Goal: Task Accomplishment & Management: Manage account settings

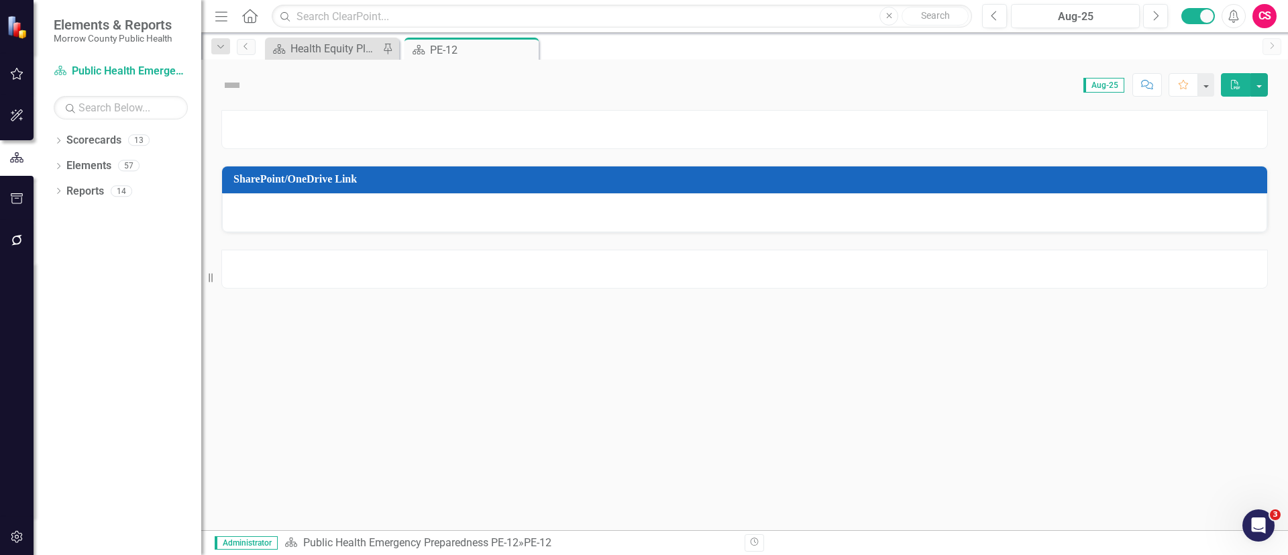
click at [1265, 24] on div "CS" at bounding box center [1264, 16] width 24 height 24
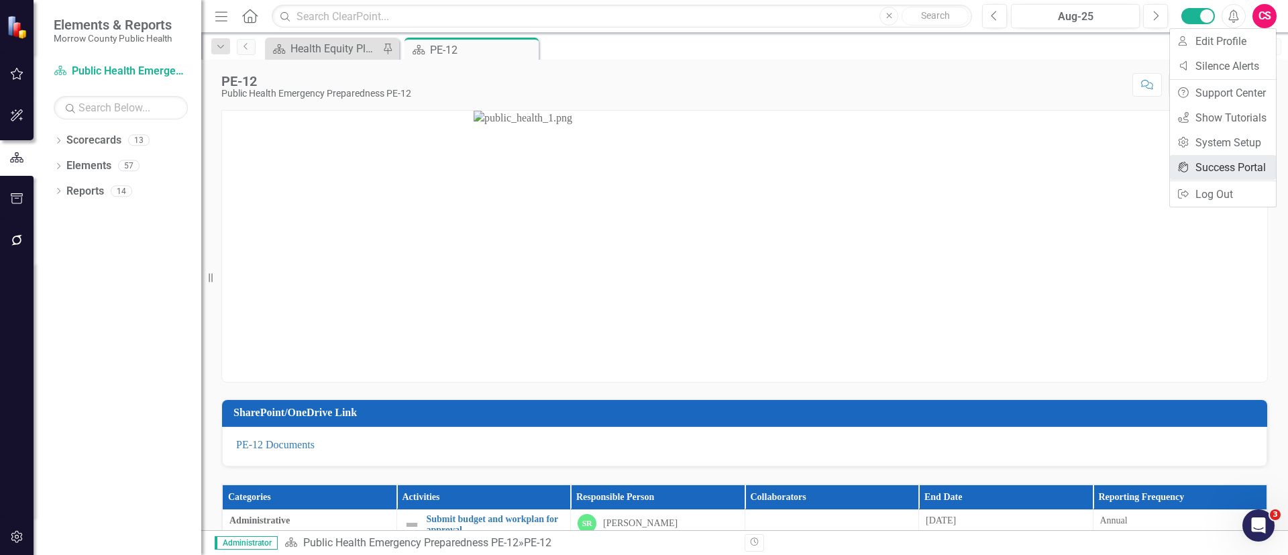
click at [1198, 159] on link "icon.portal Success Portal" at bounding box center [1223, 167] width 106 height 25
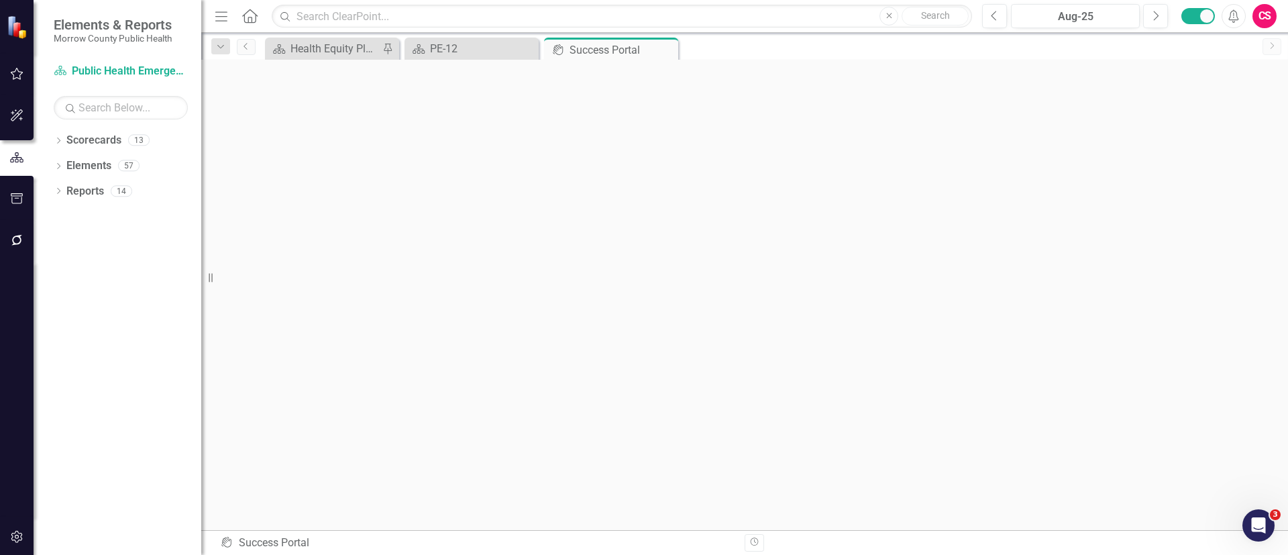
scroll to position [5, 0]
click at [10, 537] on icon "button" at bounding box center [17, 536] width 14 height 11
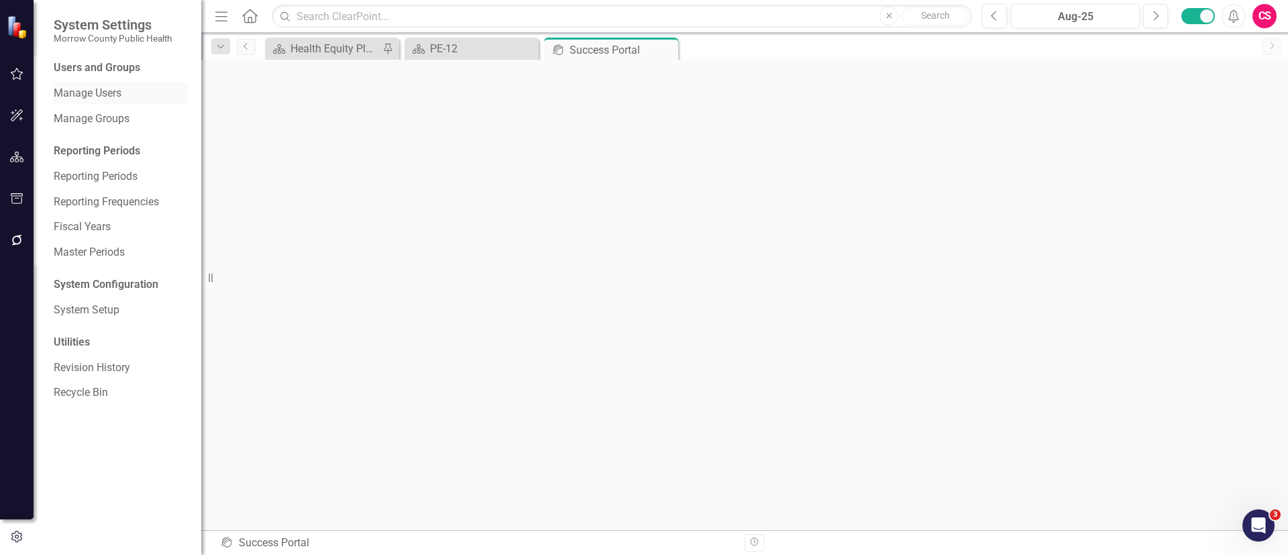
click at [85, 90] on link "Manage Users" at bounding box center [121, 93] width 134 height 15
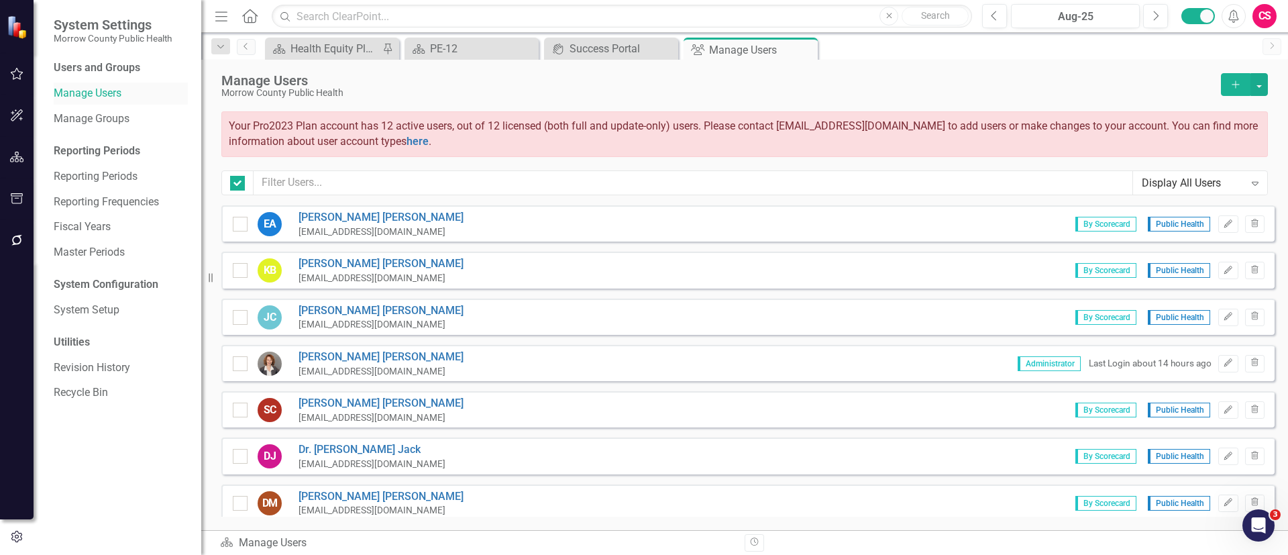
checkbox input "false"
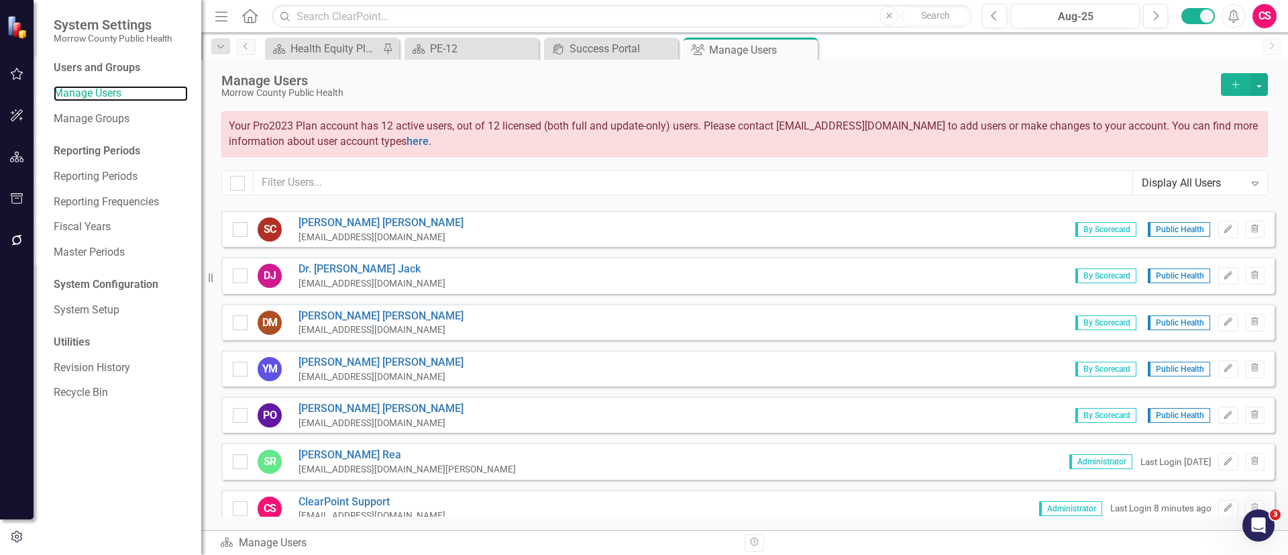
scroll to position [185, 0]
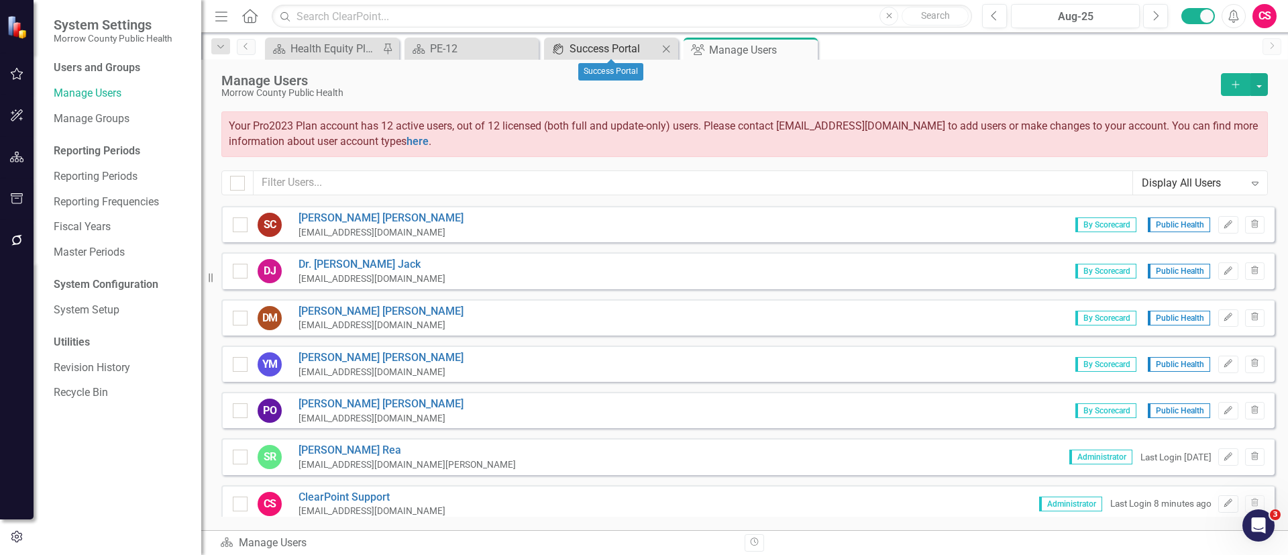
click at [584, 42] on div "Success Portal" at bounding box center [614, 48] width 89 height 17
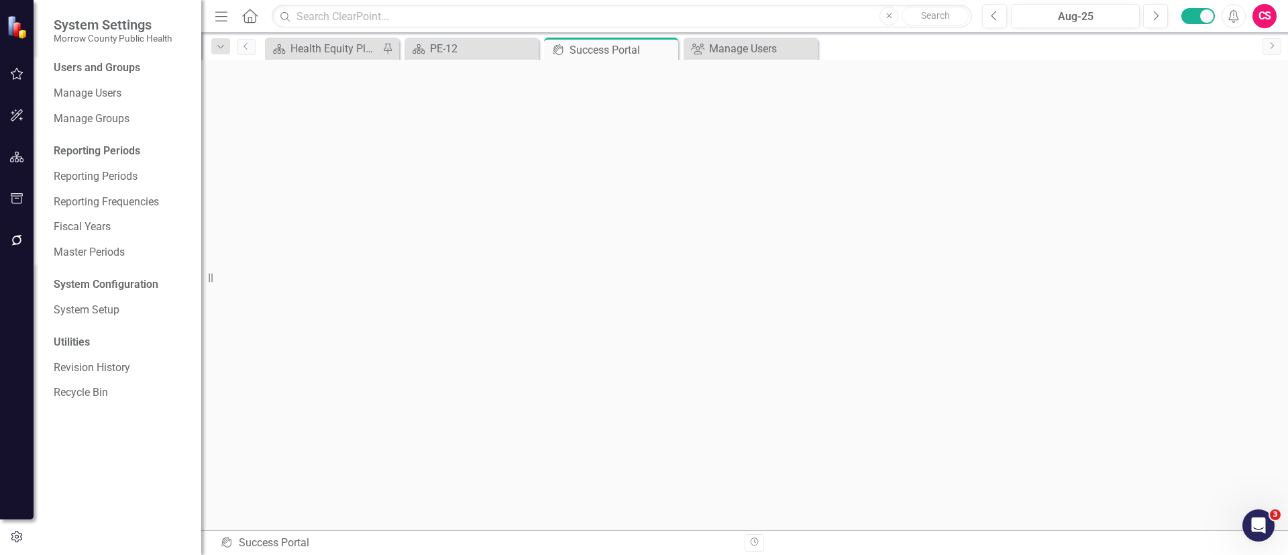
scroll to position [5, 0]
click at [21, 238] on icon "button" at bounding box center [17, 240] width 14 height 11
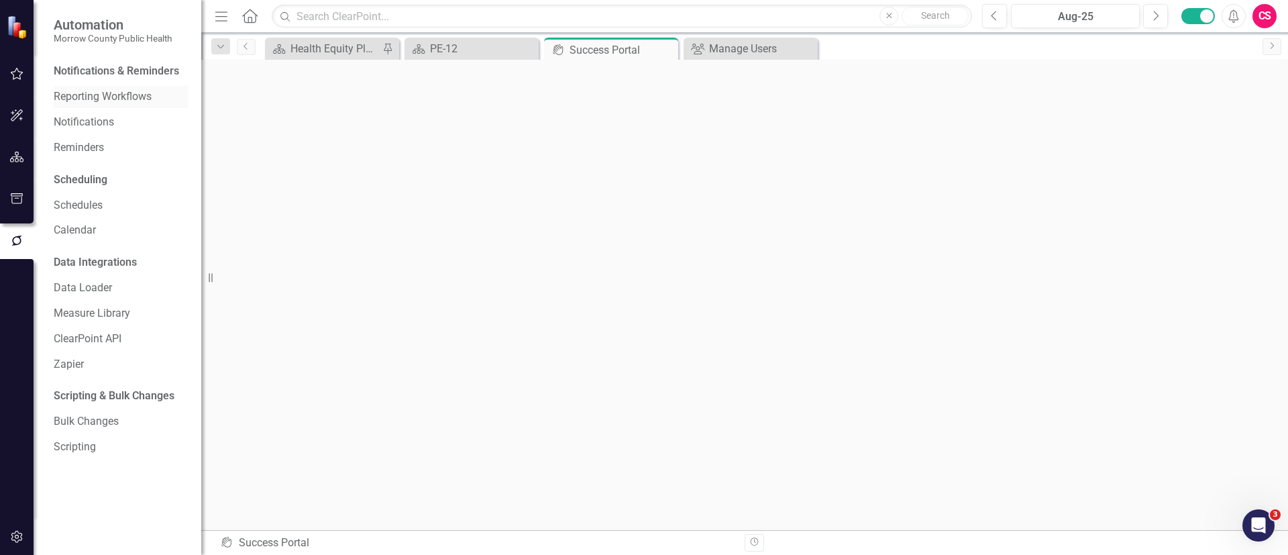
click at [113, 92] on link "Reporting Workflows" at bounding box center [121, 96] width 134 height 15
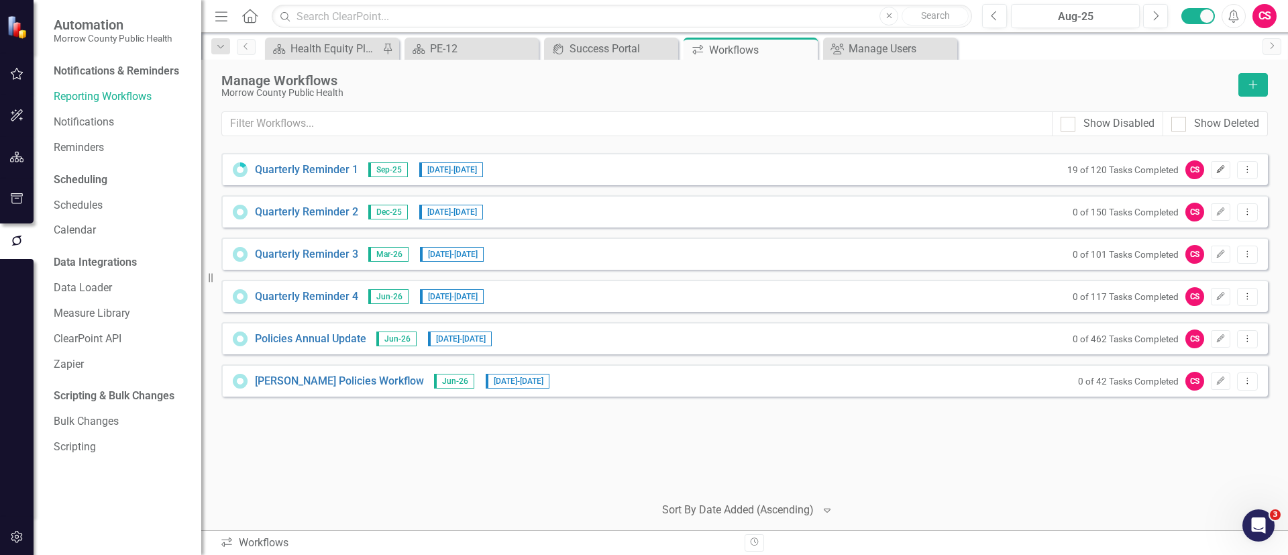
click at [1218, 172] on icon "button" at bounding box center [1221, 169] width 8 height 8
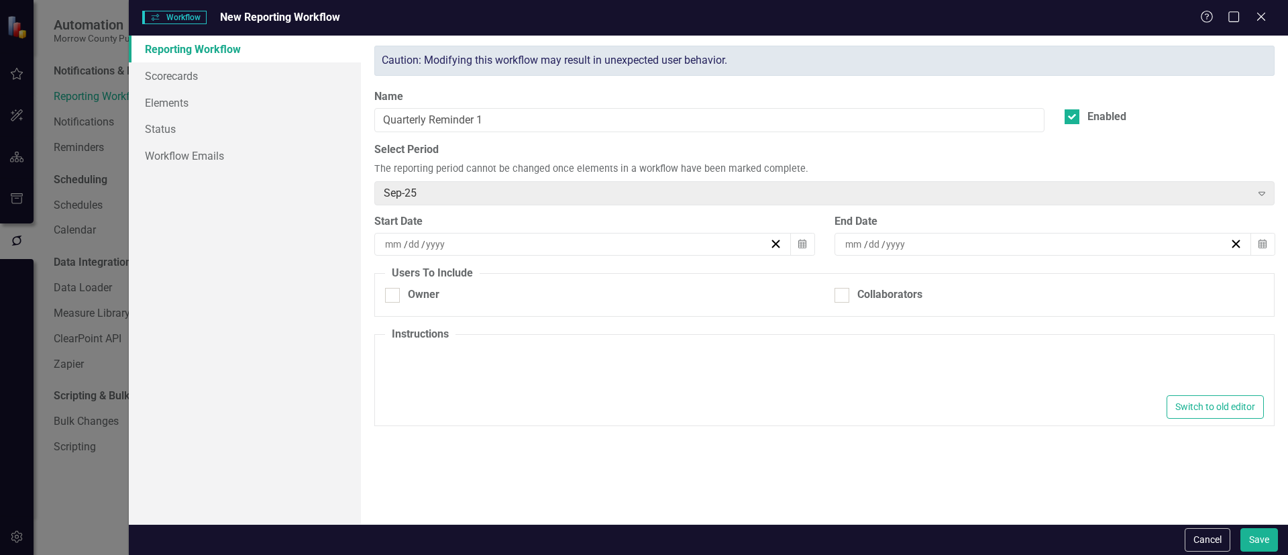
type textarea "<p>Please find your tasks below and make the necessary updates. Thank you!</p>"
type input "9"
type input "22"
type input "2025"
type input "10"
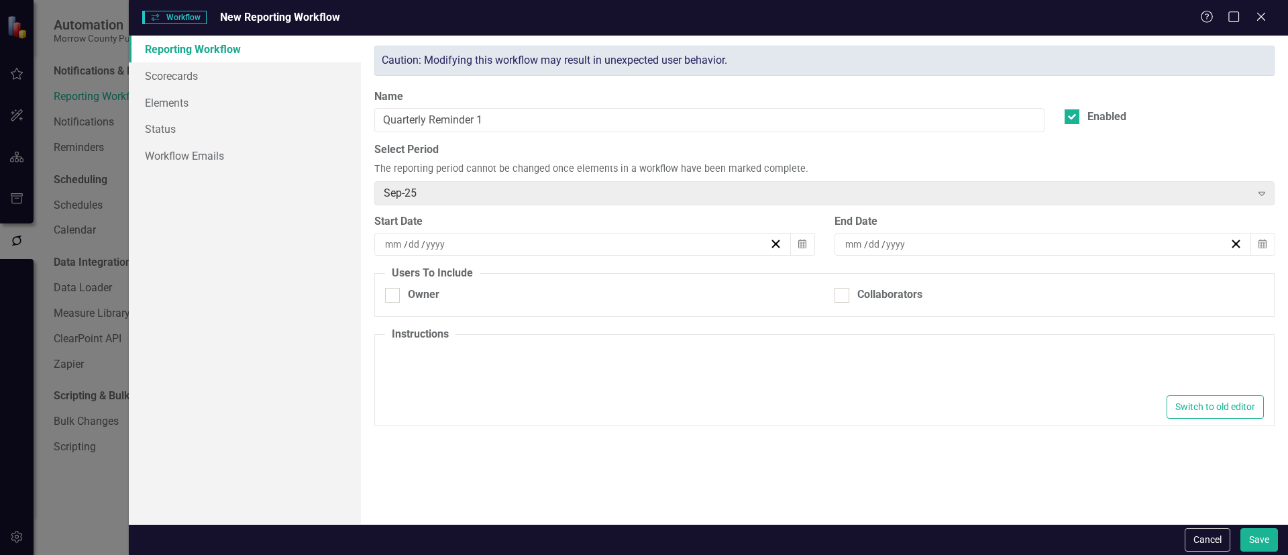
type input "6"
type input "2025"
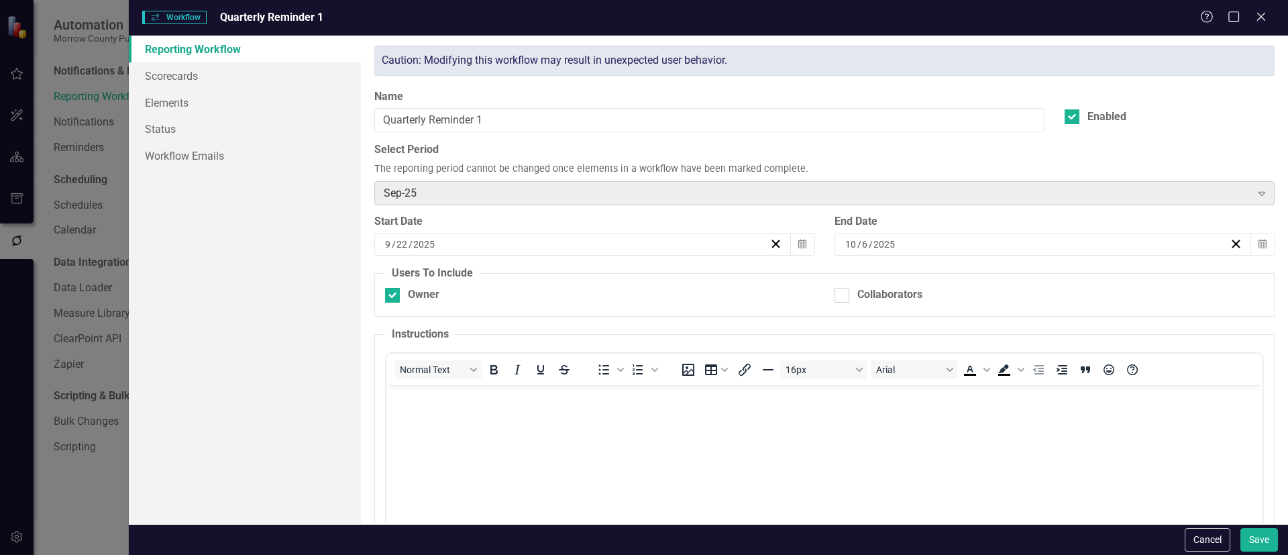
checkbox input "true"
click at [176, 152] on link "Workflow Emails" at bounding box center [245, 155] width 232 height 27
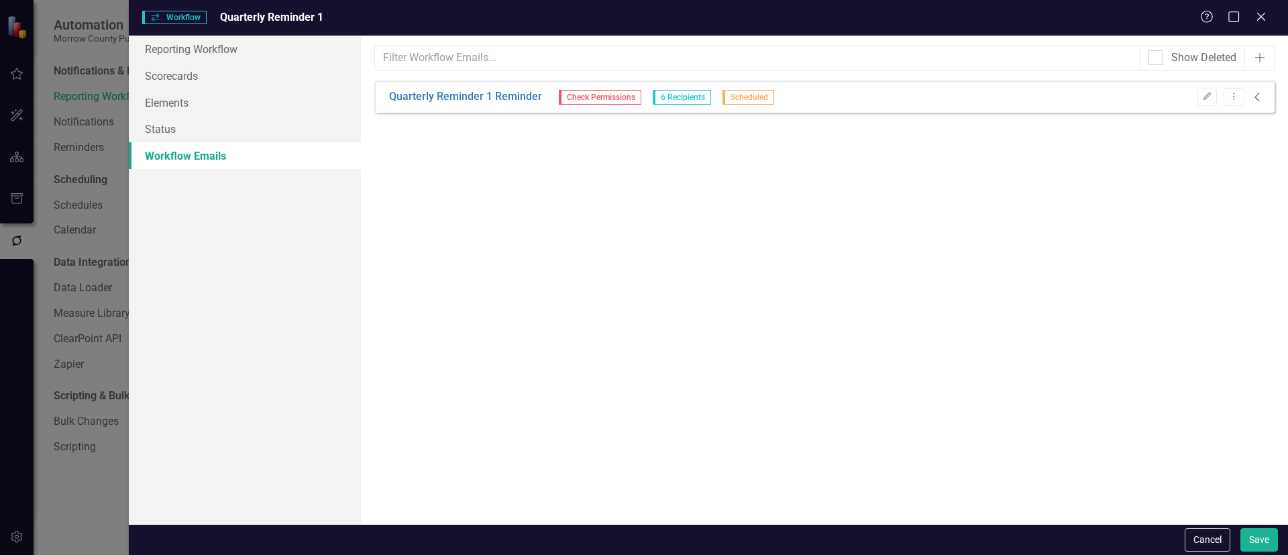
click at [1252, 92] on icon "Collapse" at bounding box center [1257, 97] width 13 height 11
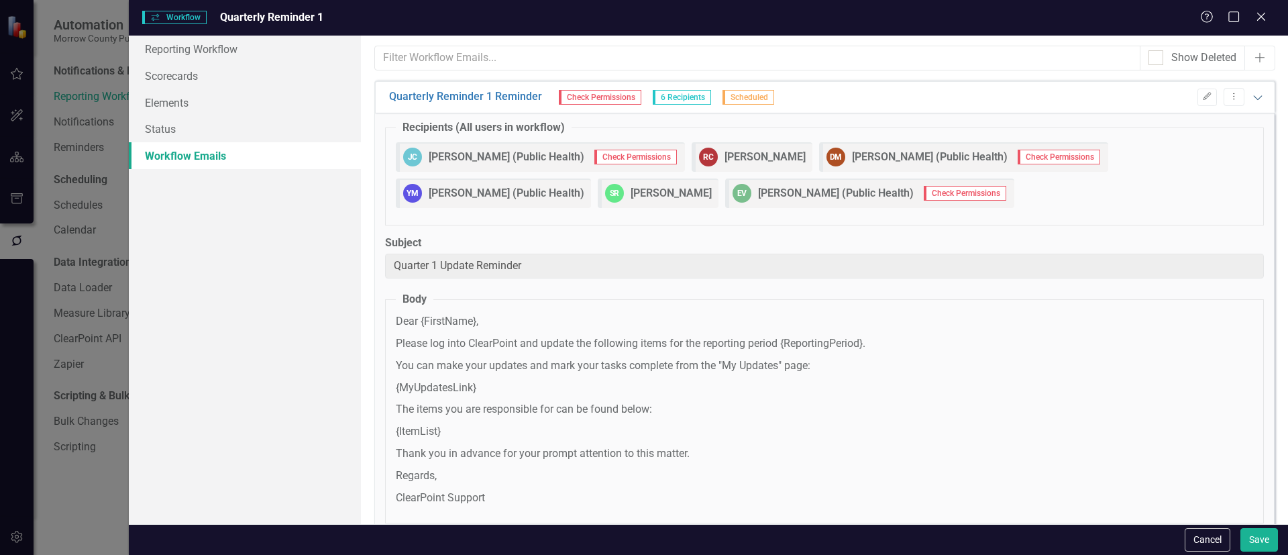
click at [1252, 92] on icon "Expanded" at bounding box center [1257, 97] width 13 height 11
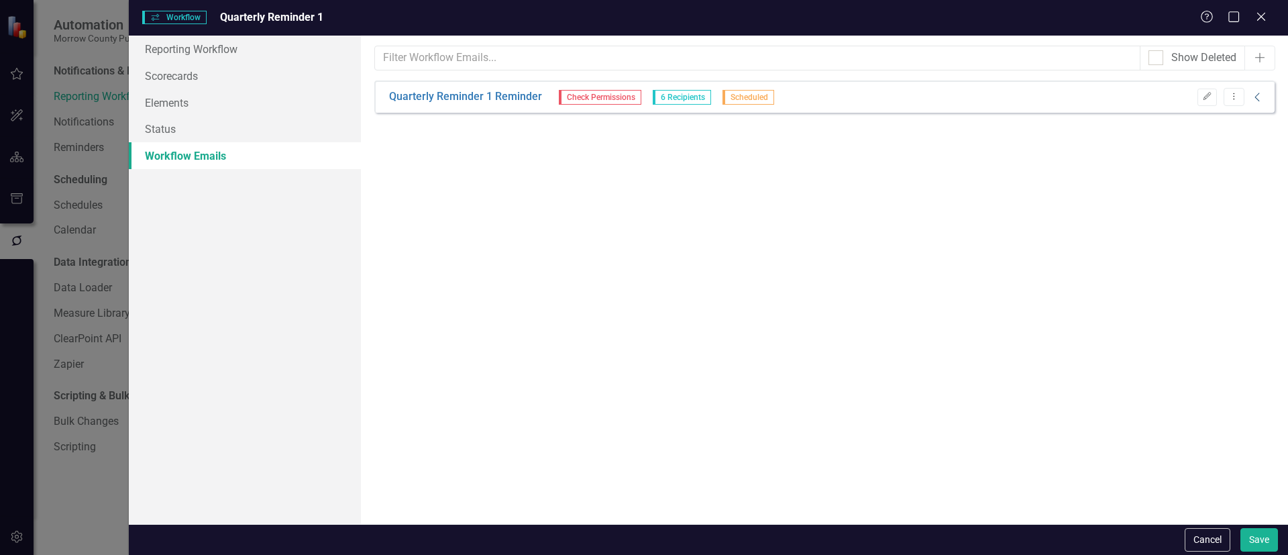
click at [1256, 99] on icon "Collapse" at bounding box center [1257, 97] width 13 height 11
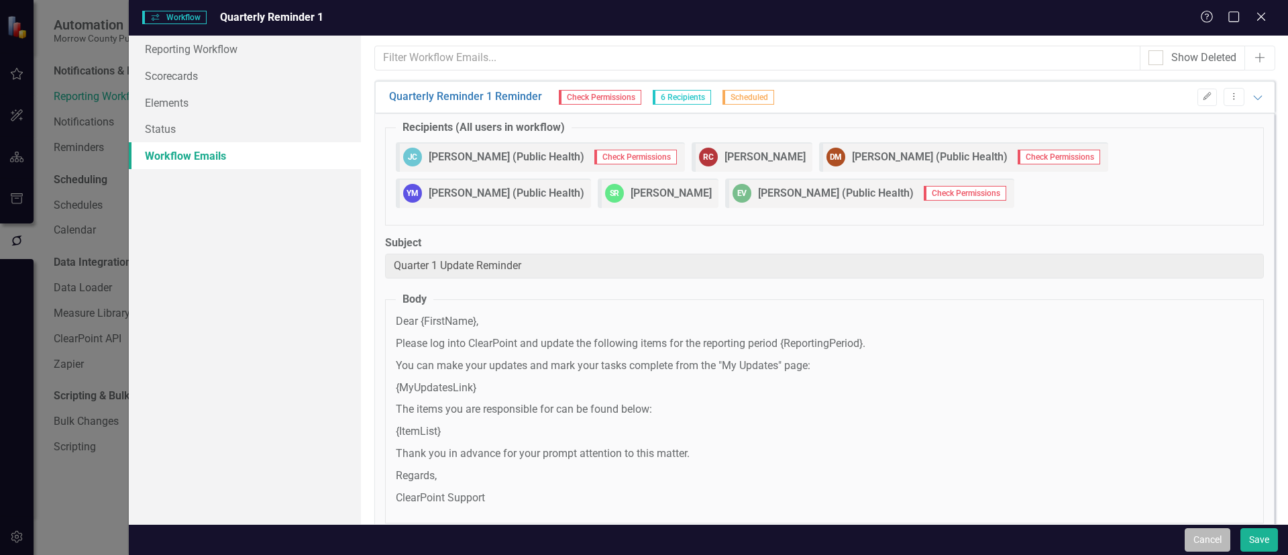
click at [1207, 536] on button "Cancel" at bounding box center [1208, 539] width 46 height 23
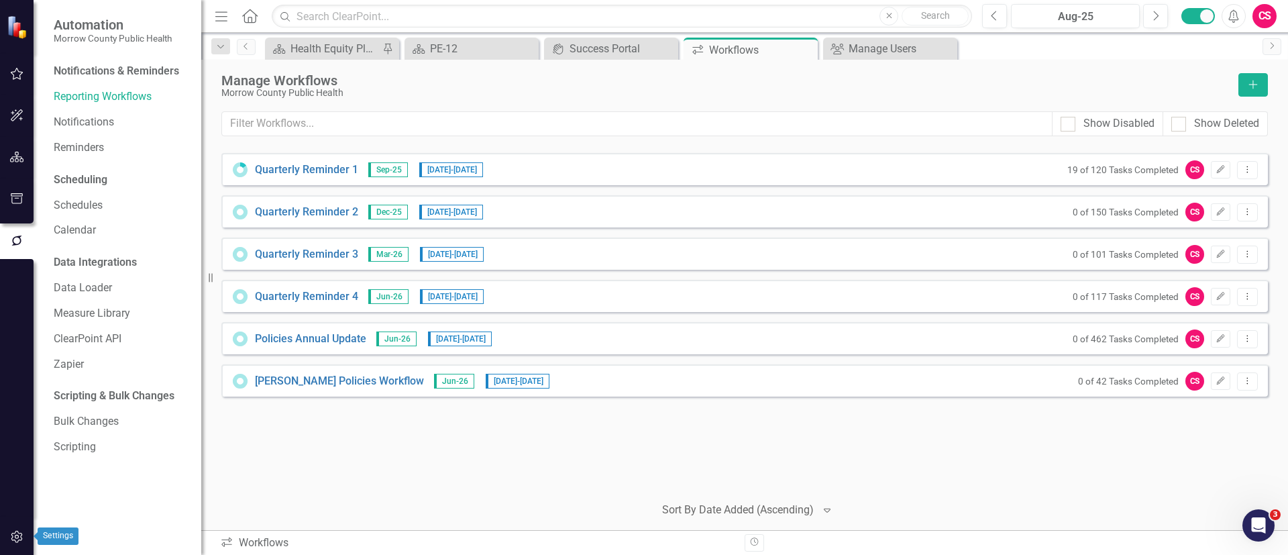
click at [19, 534] on icon "button" at bounding box center [17, 536] width 14 height 11
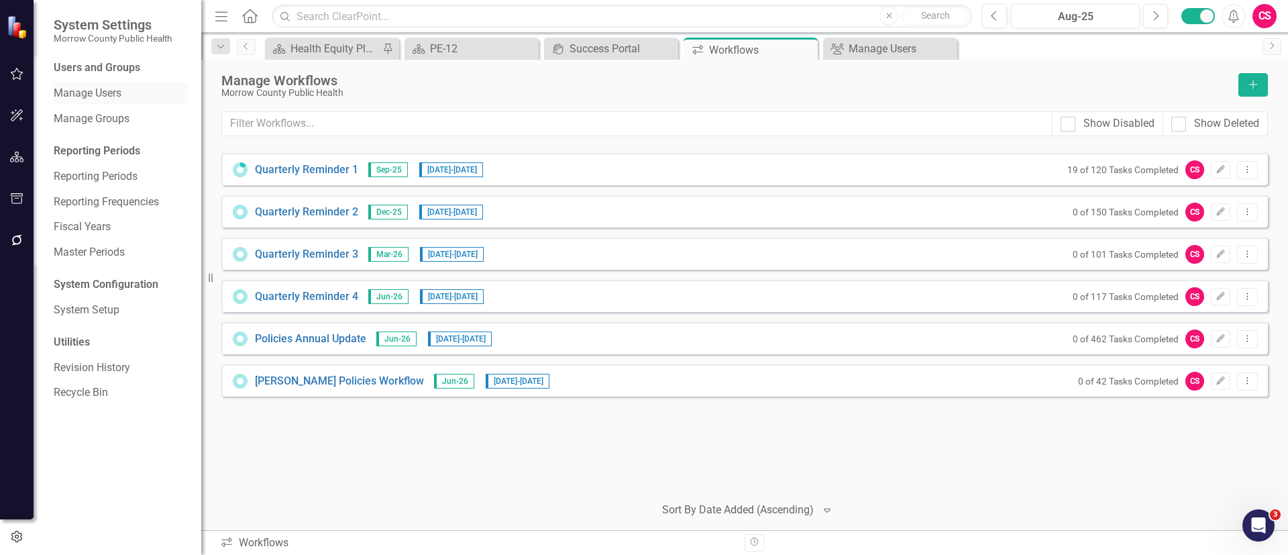
click at [89, 91] on link "Manage Users" at bounding box center [121, 93] width 134 height 15
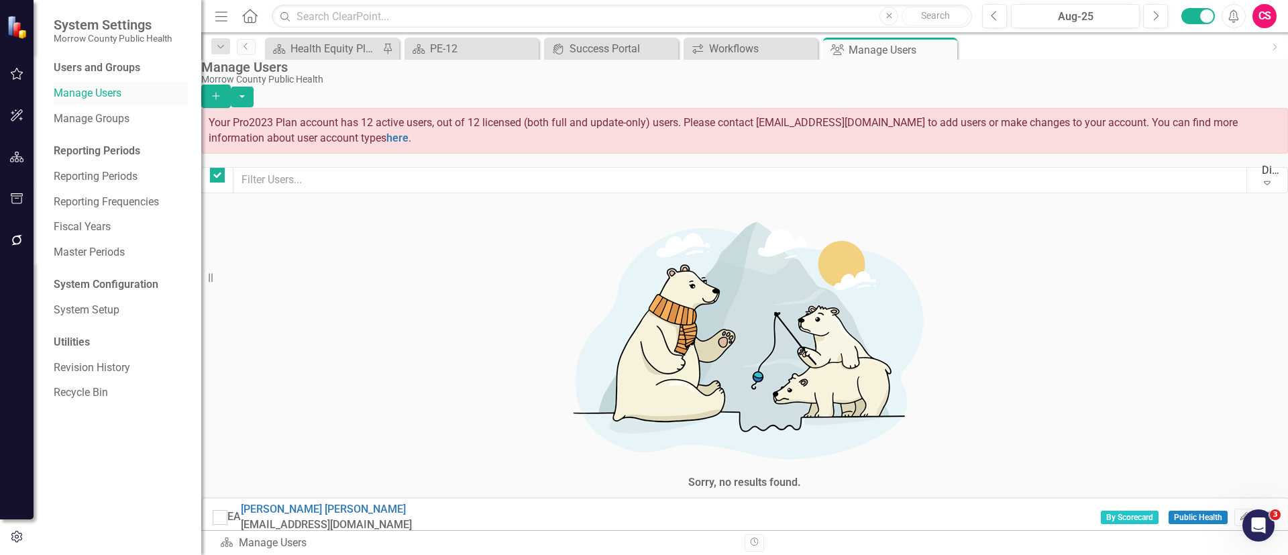
checkbox input "false"
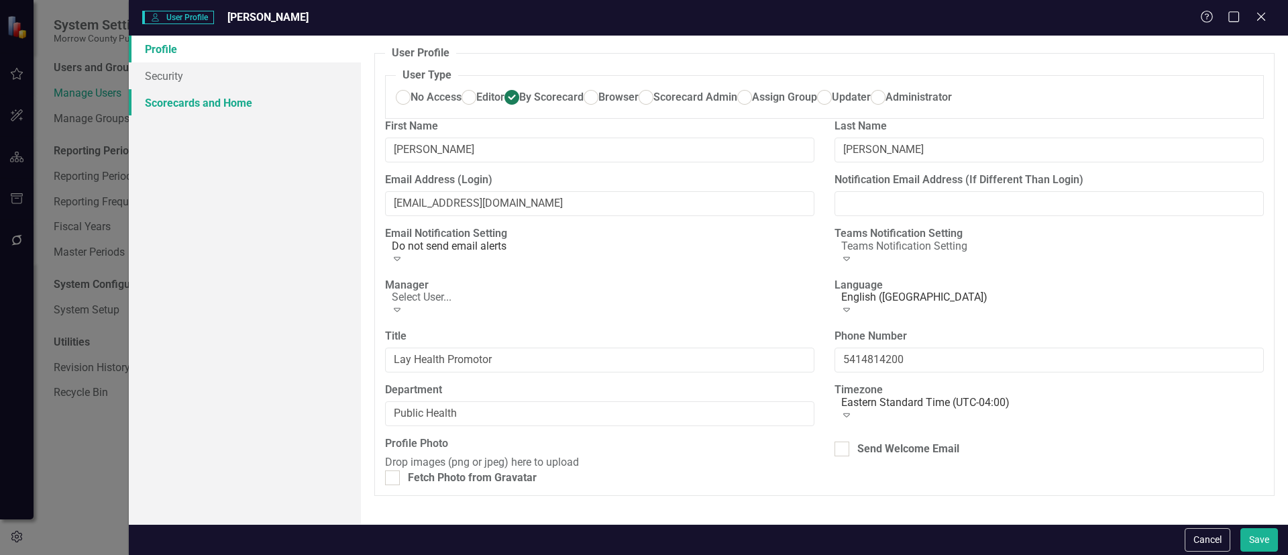
click at [191, 101] on link "Scorecards and Home" at bounding box center [245, 102] width 232 height 27
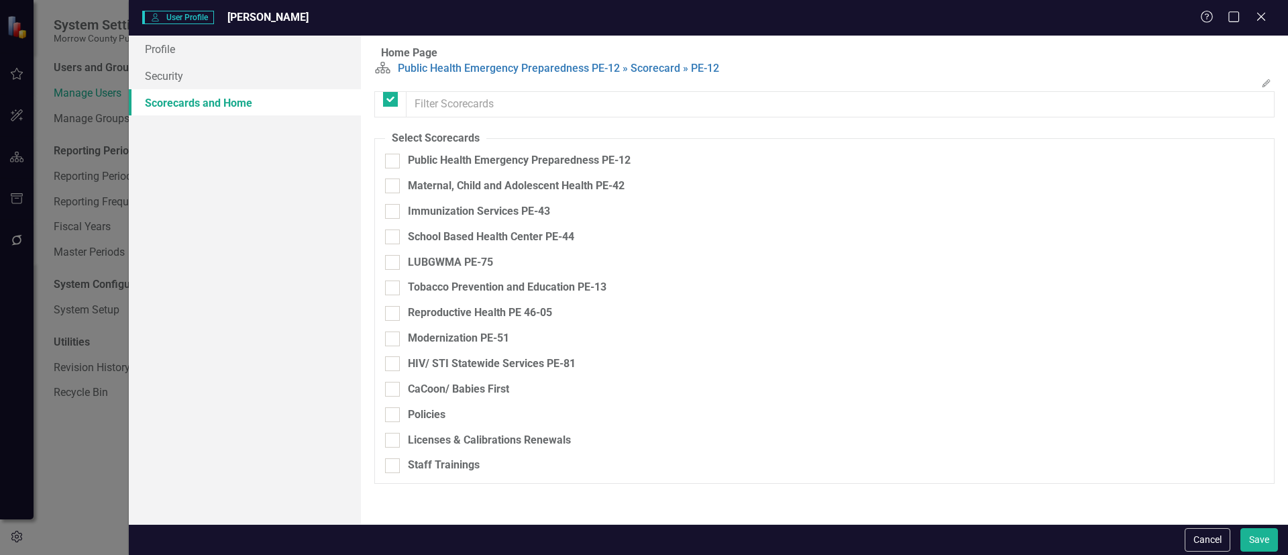
checkbox input "false"
click at [198, 72] on link "Security" at bounding box center [245, 75] width 232 height 27
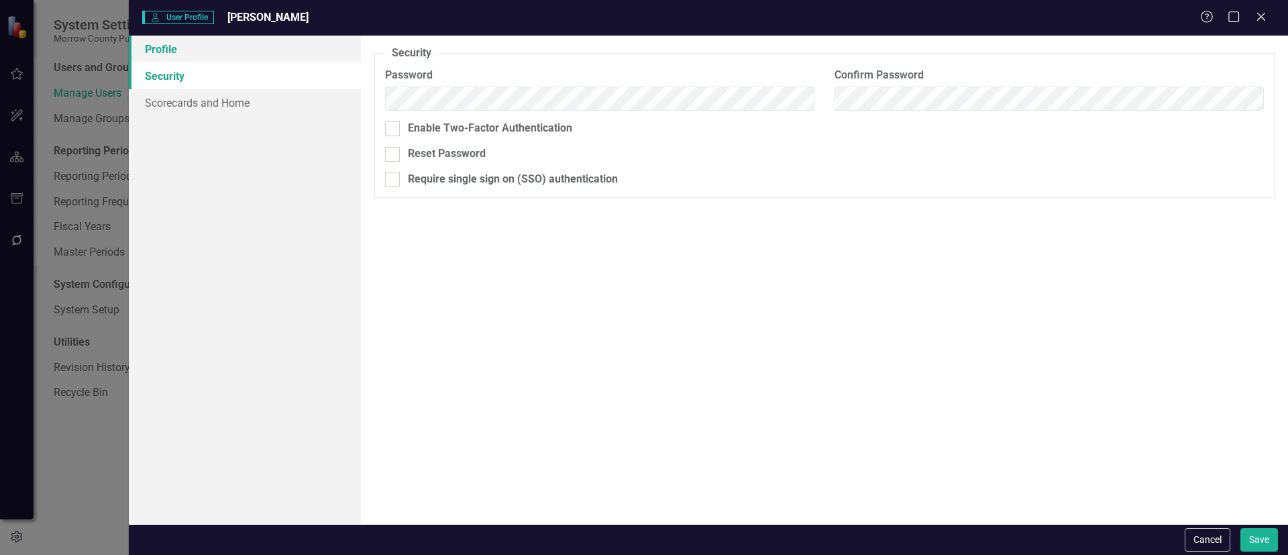
click at [180, 44] on link "Profile" at bounding box center [245, 49] width 232 height 27
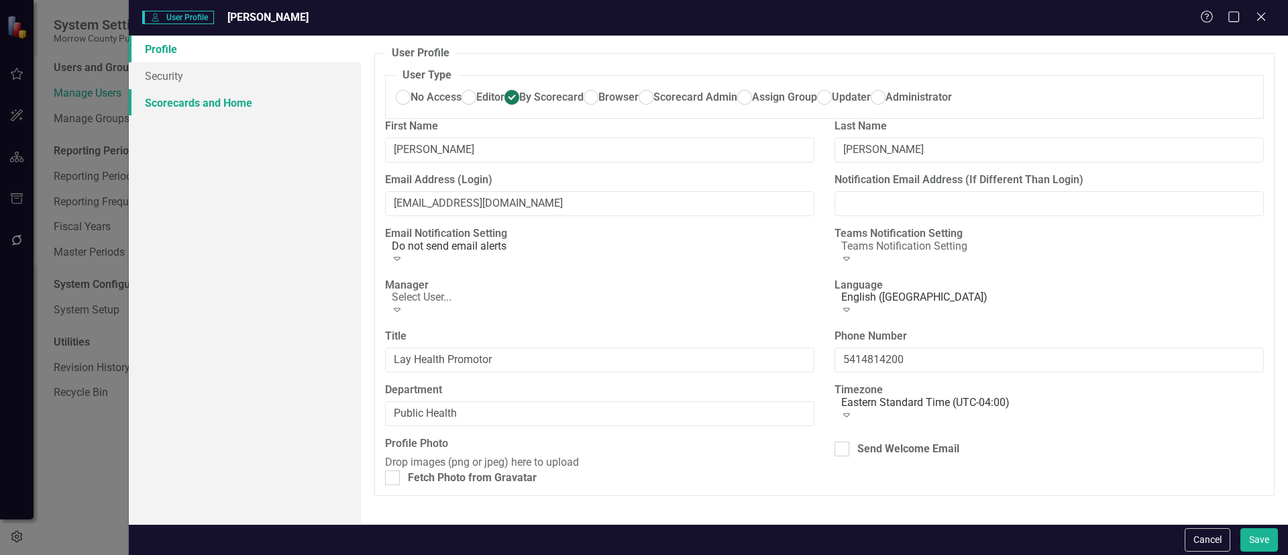
click at [221, 91] on link "Scorecards and Home" at bounding box center [245, 102] width 232 height 27
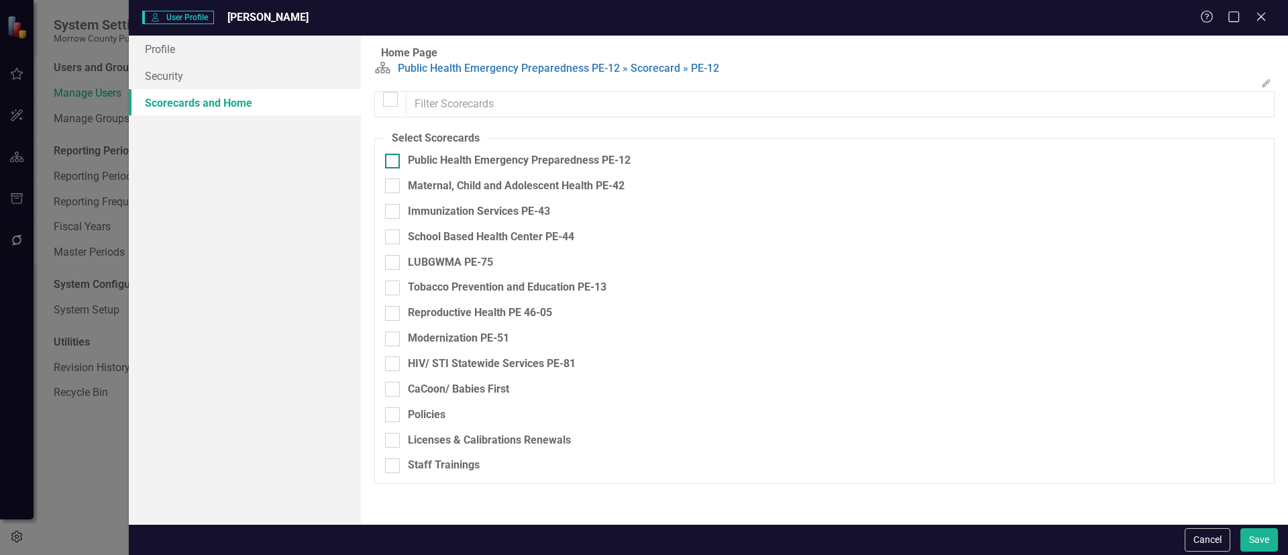
click at [397, 168] on div at bounding box center [392, 161] width 15 height 15
click at [394, 162] on input "Public Health Emergency Preparedness PE-12" at bounding box center [389, 158] width 9 height 9
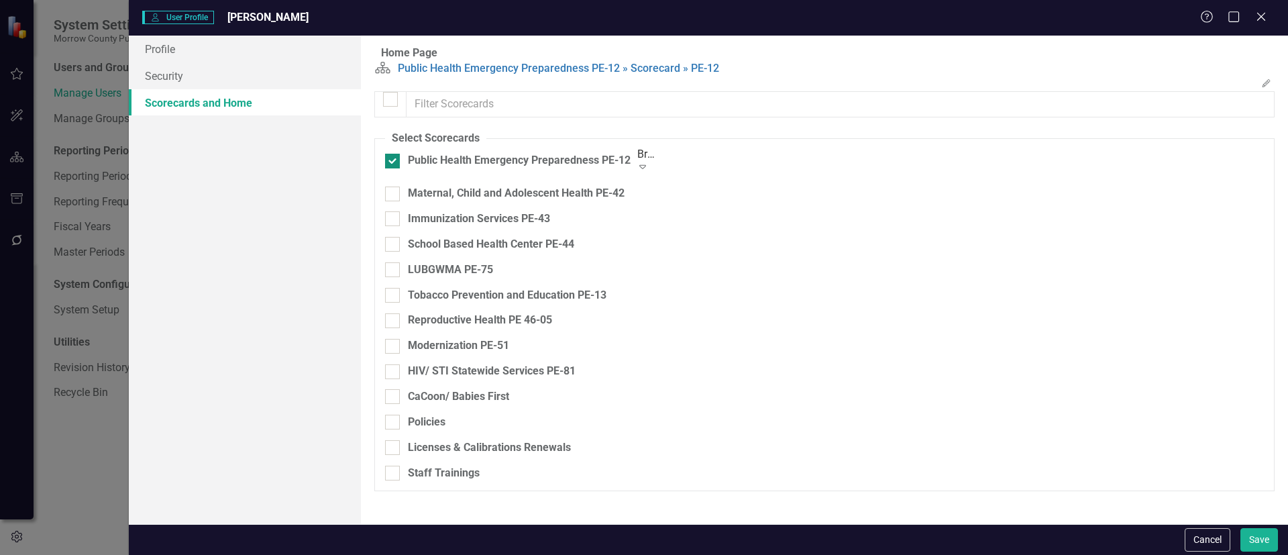
click at [397, 168] on div at bounding box center [392, 161] width 15 height 15
click at [394, 162] on input "Public Health Emergency Preparedness PE-12" at bounding box center [389, 158] width 9 height 9
checkbox input "false"
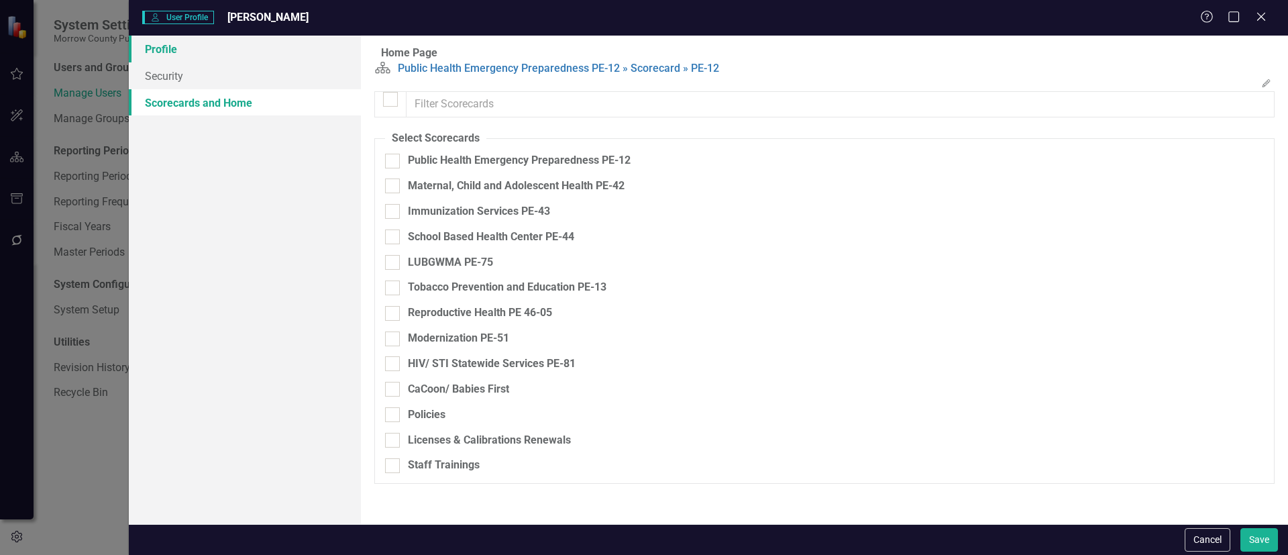
click at [205, 47] on link "Profile" at bounding box center [245, 49] width 232 height 27
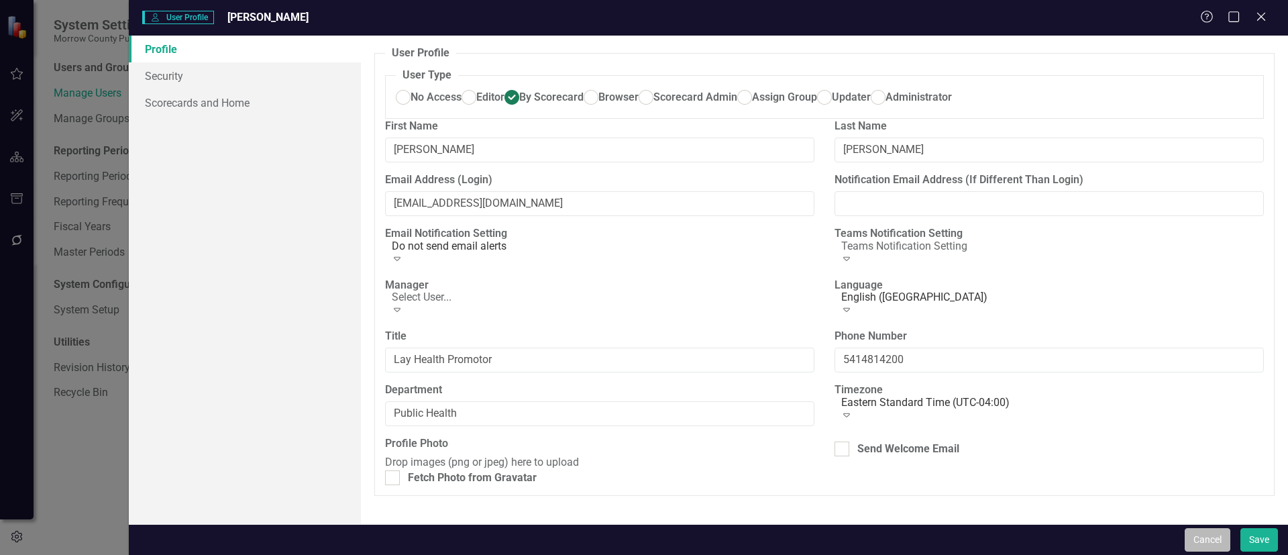
click at [1203, 537] on button "Cancel" at bounding box center [1208, 539] width 46 height 23
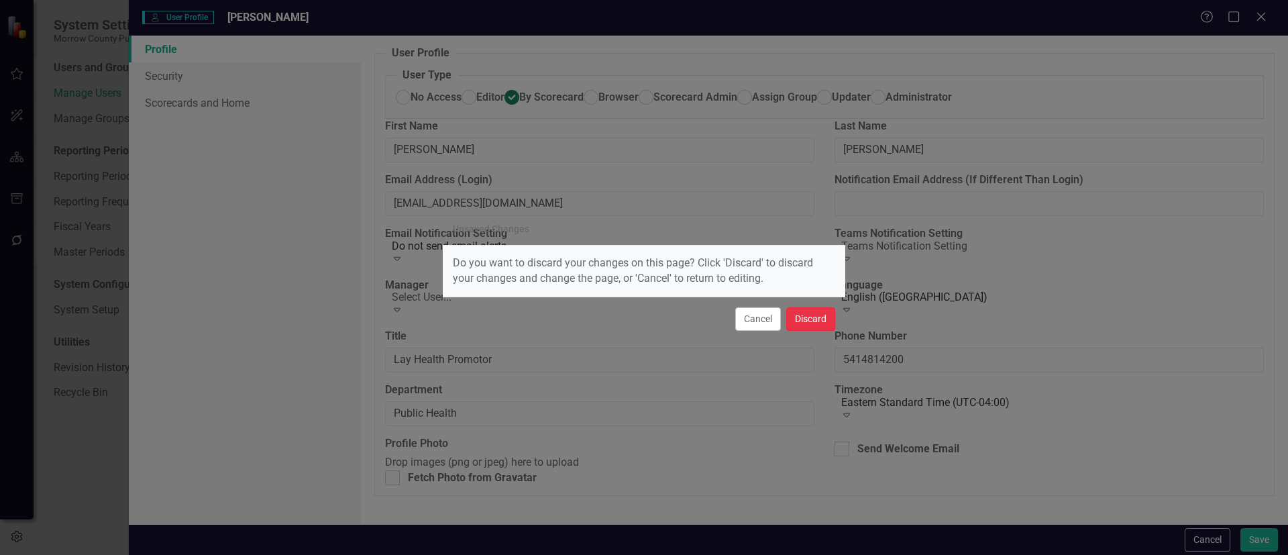
click at [803, 322] on button "Discard" at bounding box center [810, 318] width 49 height 23
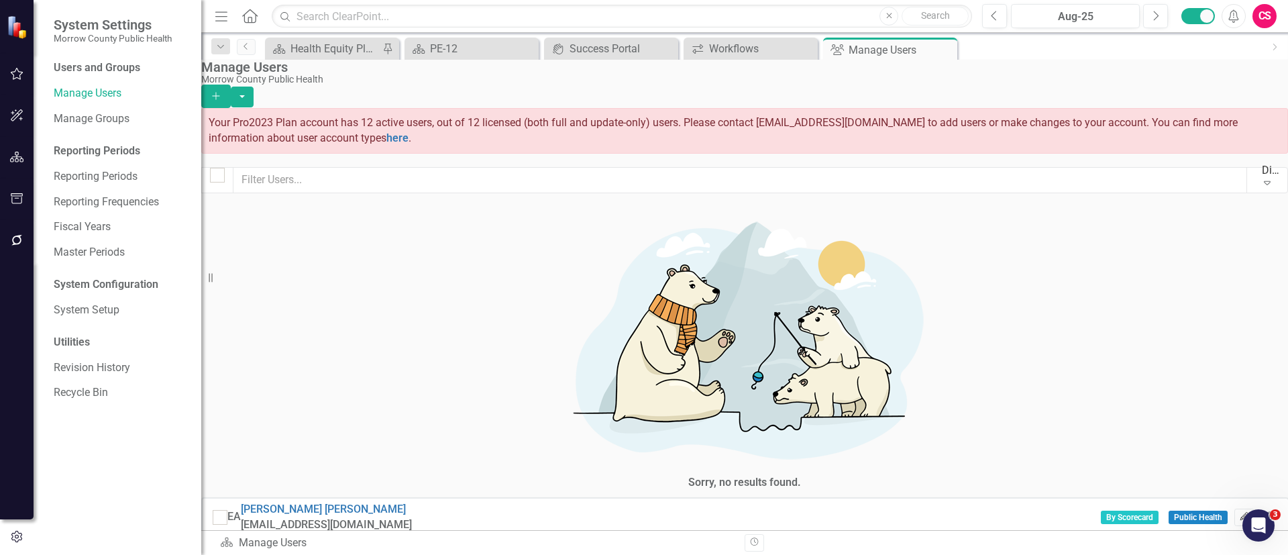
click at [1239, 513] on icon "Edit" at bounding box center [1244, 517] width 10 height 8
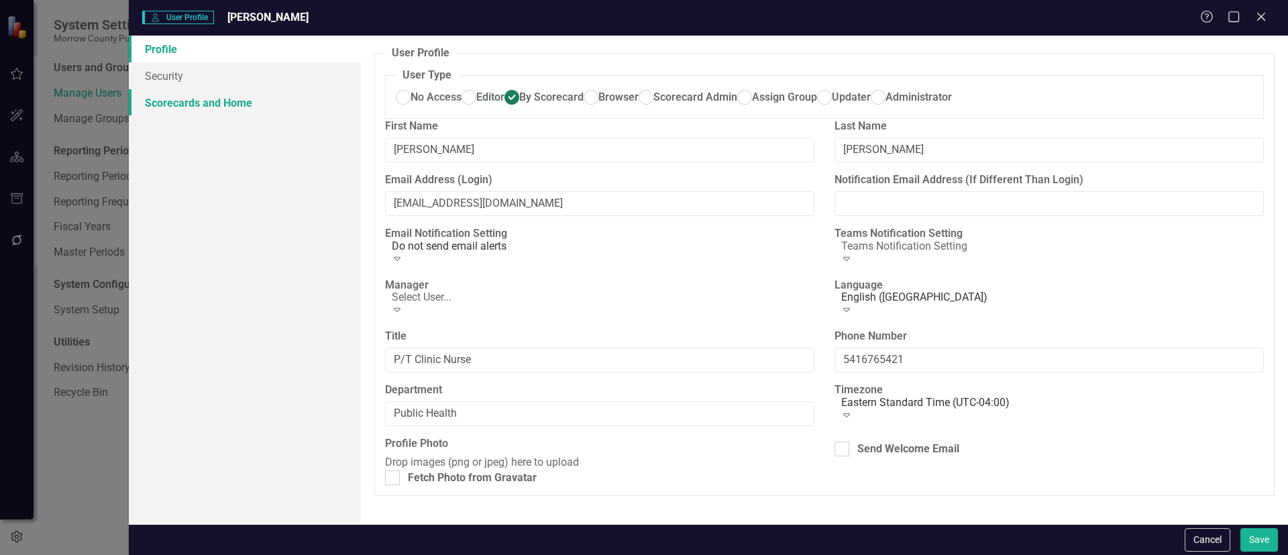
click at [174, 99] on link "Scorecards and Home" at bounding box center [245, 102] width 232 height 27
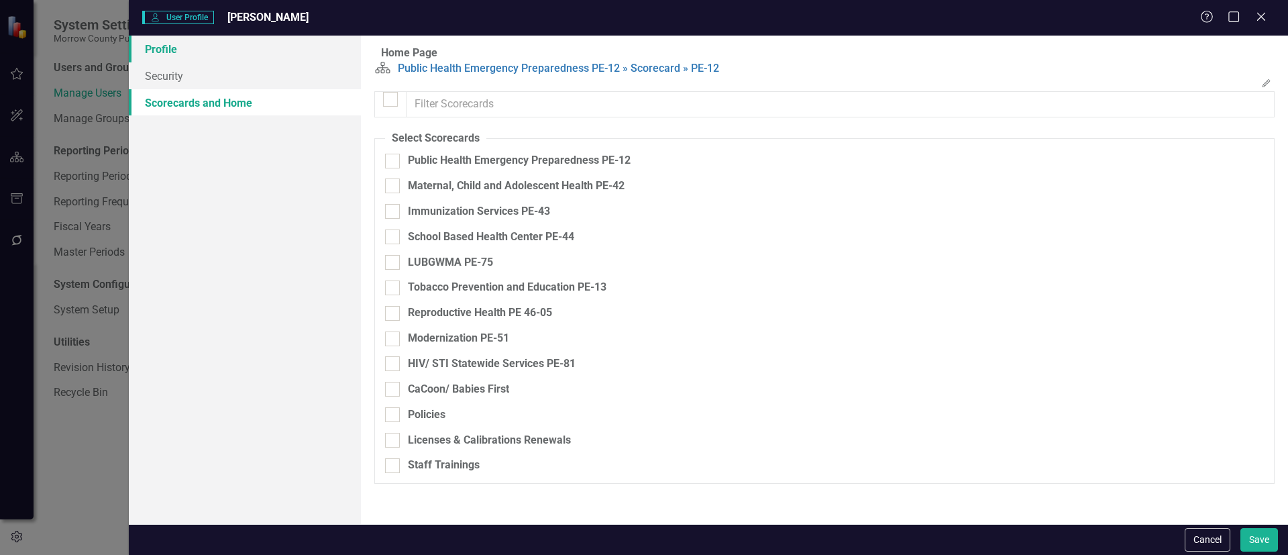
click at [204, 48] on link "Profile" at bounding box center [245, 49] width 232 height 27
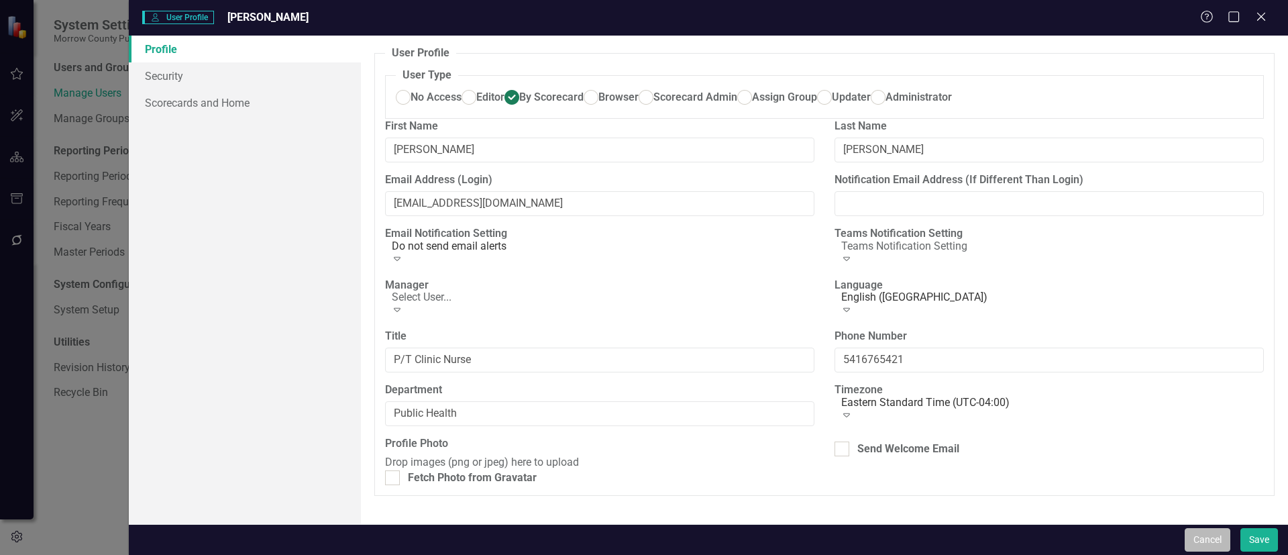
click at [1208, 534] on button "Cancel" at bounding box center [1208, 539] width 46 height 23
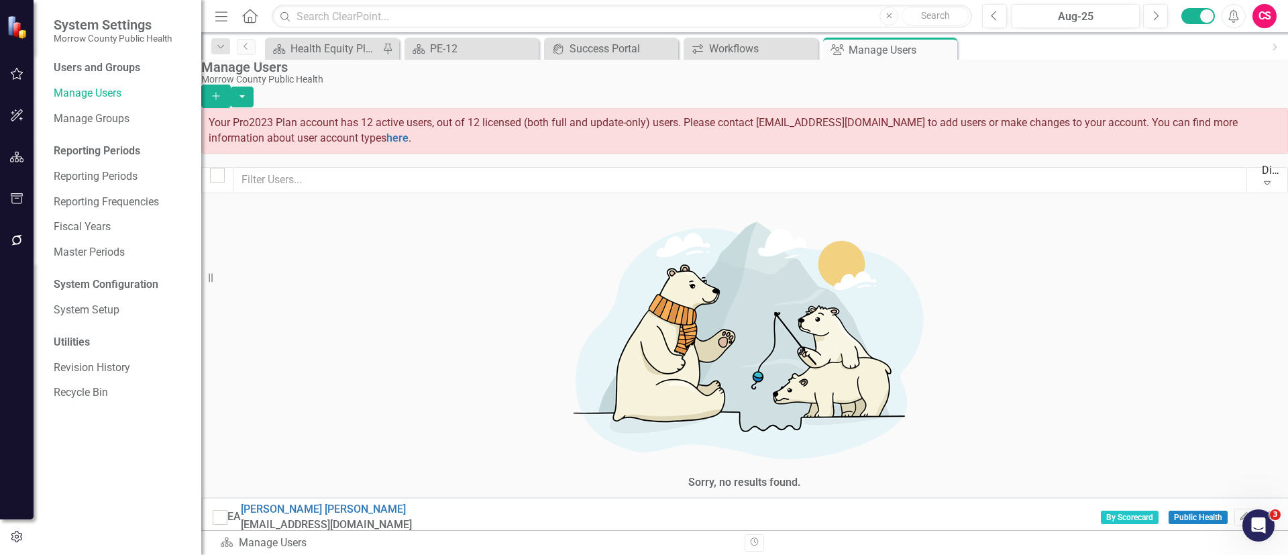
click at [1234, 554] on button "Edit" at bounding box center [1243, 565] width 19 height 17
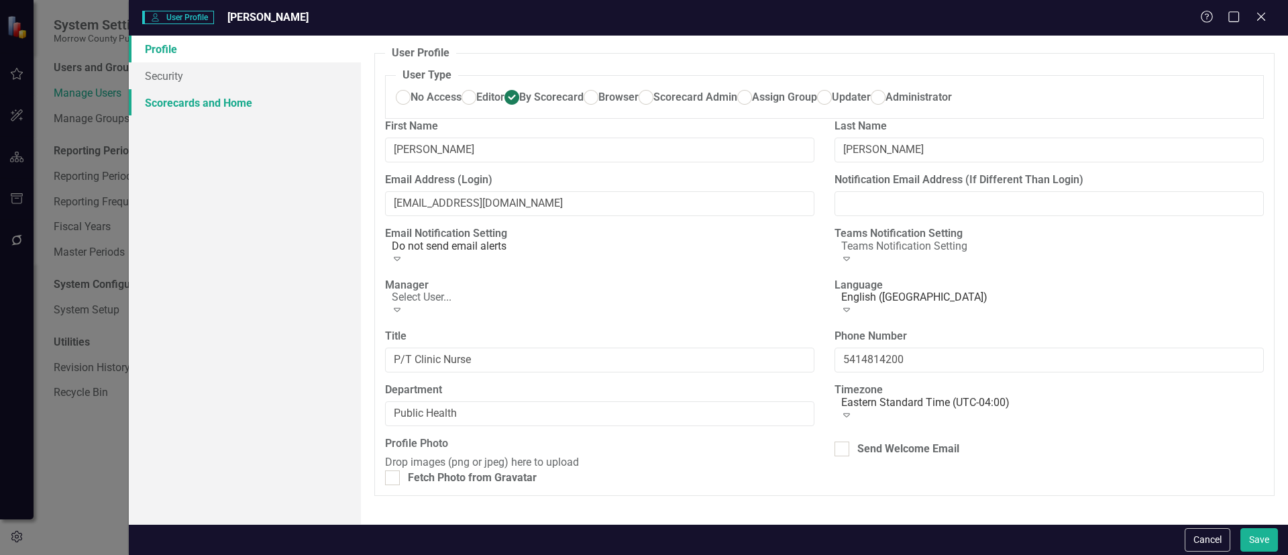
click at [182, 97] on link "Scorecards and Home" at bounding box center [245, 102] width 232 height 27
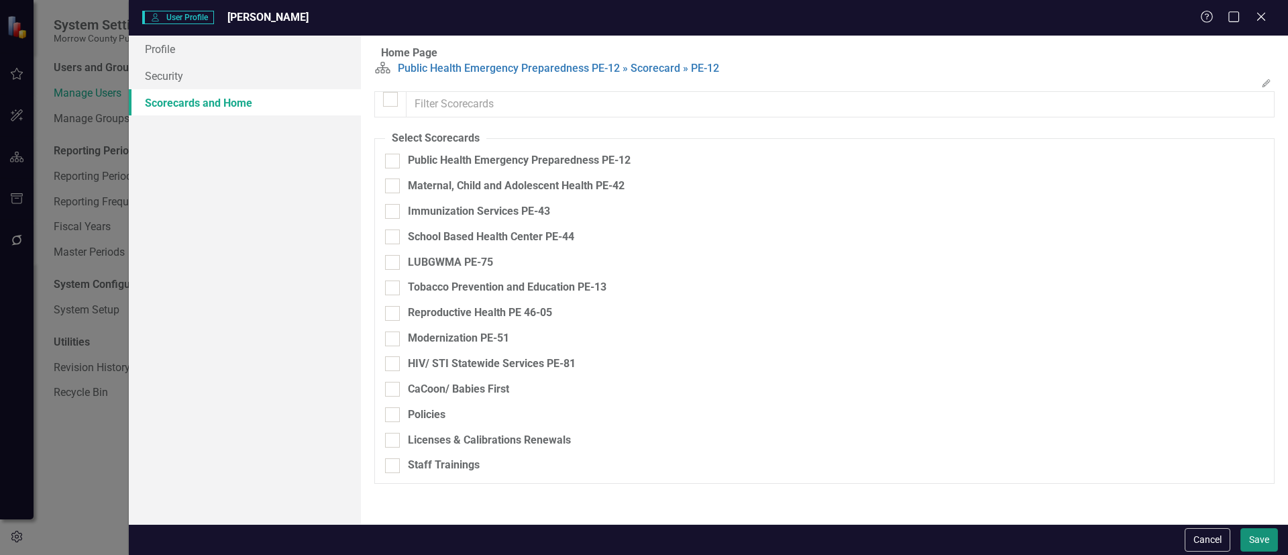
click at [1252, 533] on button "Save" at bounding box center [1259, 539] width 38 height 23
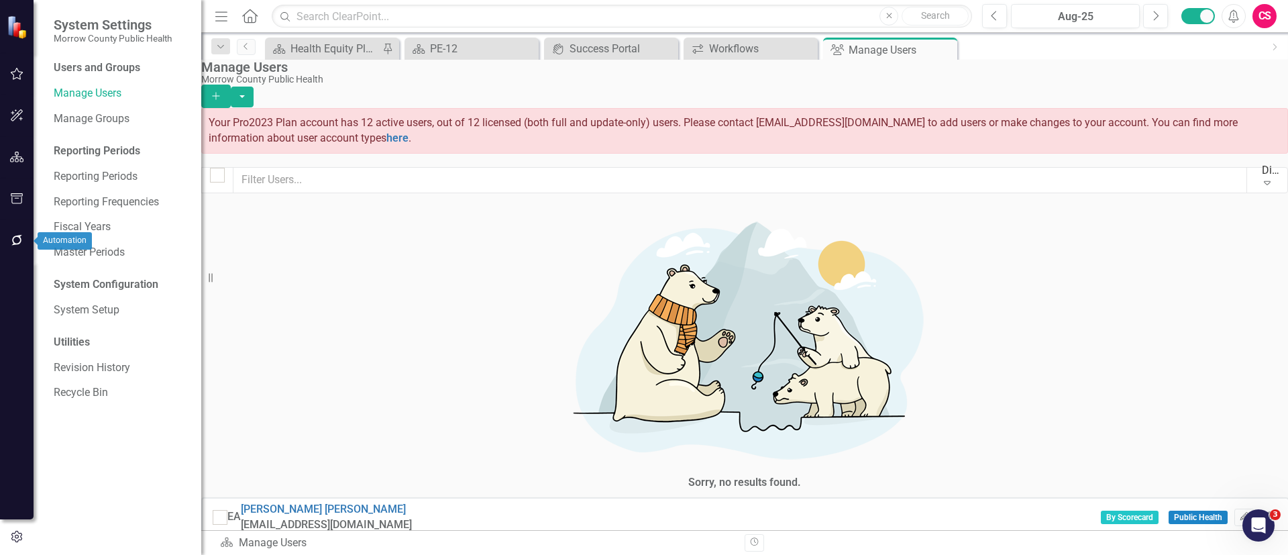
click at [11, 241] on icon "button" at bounding box center [17, 240] width 14 height 11
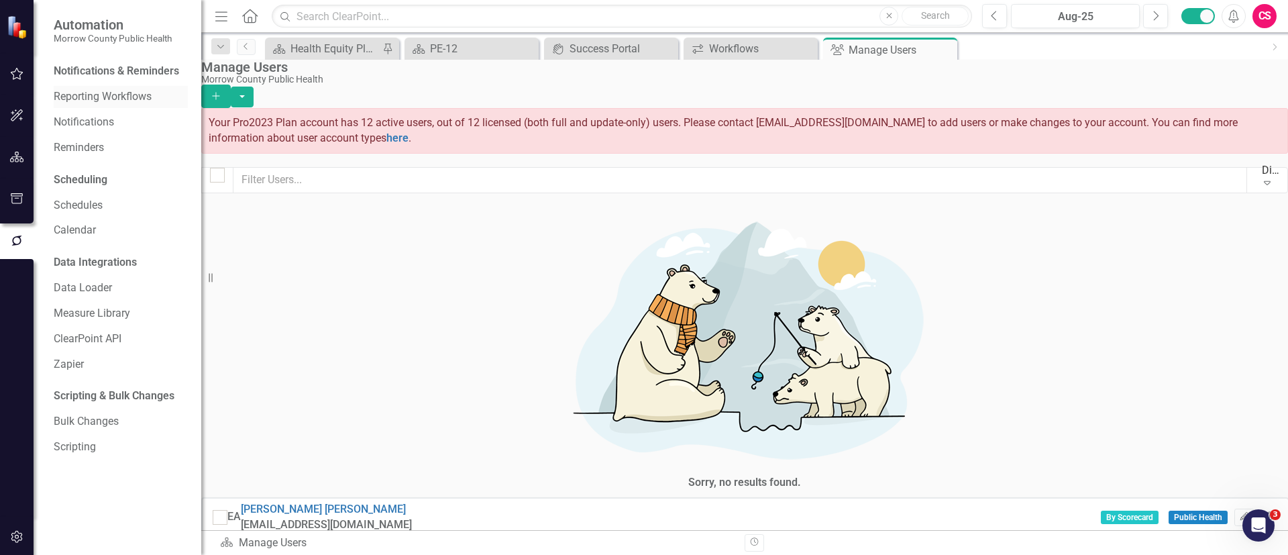
click at [91, 95] on link "Reporting Workflows" at bounding box center [121, 96] width 134 height 15
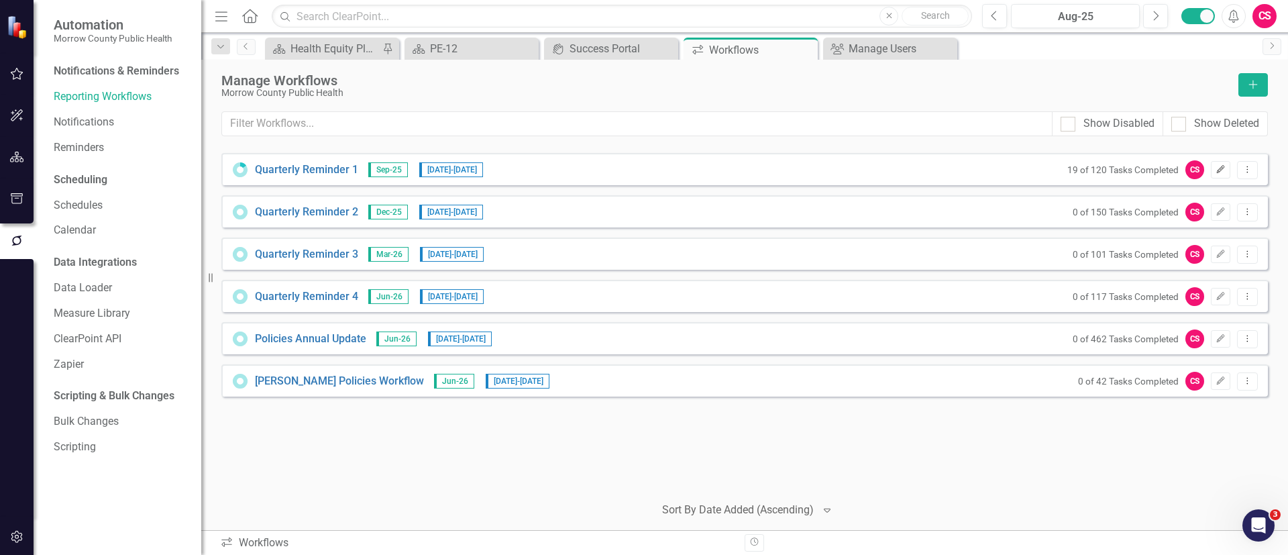
click at [1222, 163] on button "Edit" at bounding box center [1220, 169] width 19 height 17
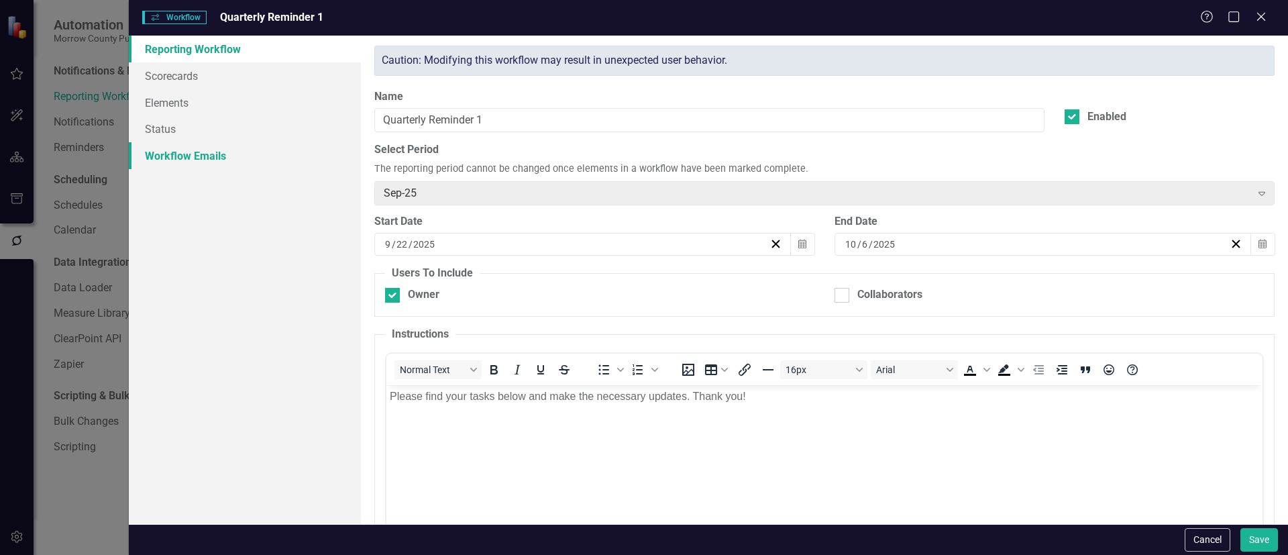
click at [197, 148] on link "Workflow Emails" at bounding box center [245, 155] width 232 height 27
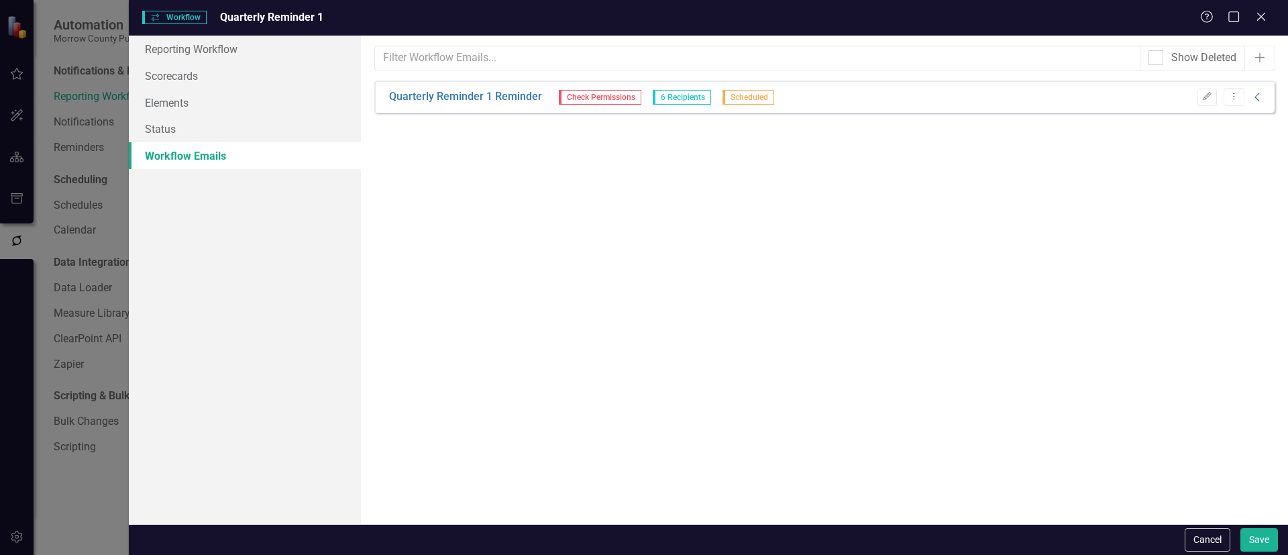
click at [1256, 97] on icon "Collapse" at bounding box center [1257, 97] width 13 height 11
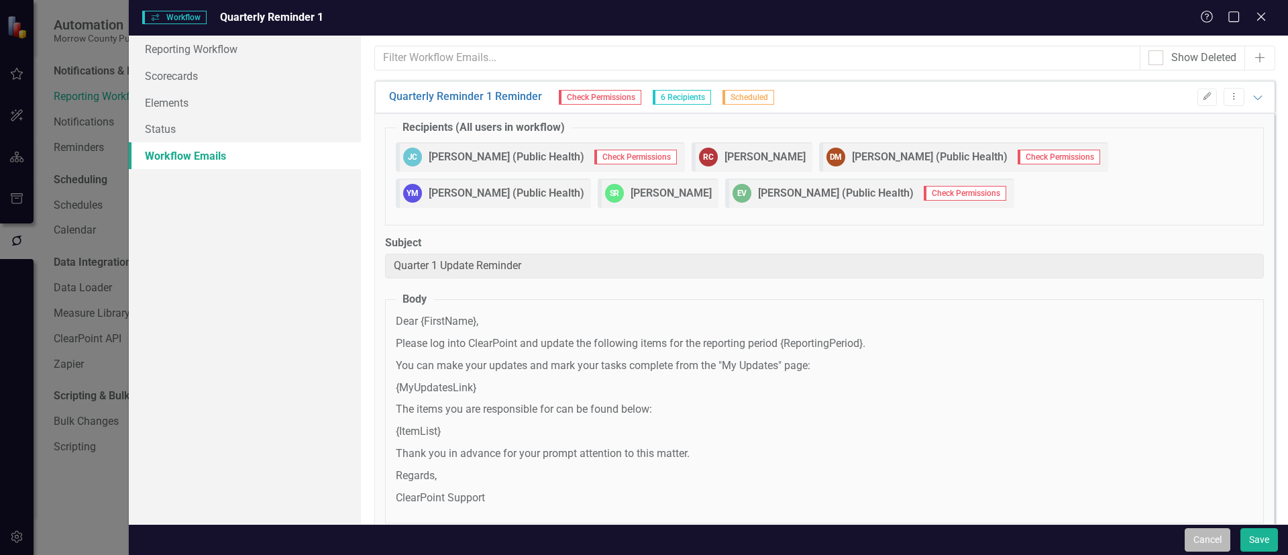
click at [1200, 536] on button "Cancel" at bounding box center [1208, 539] width 46 height 23
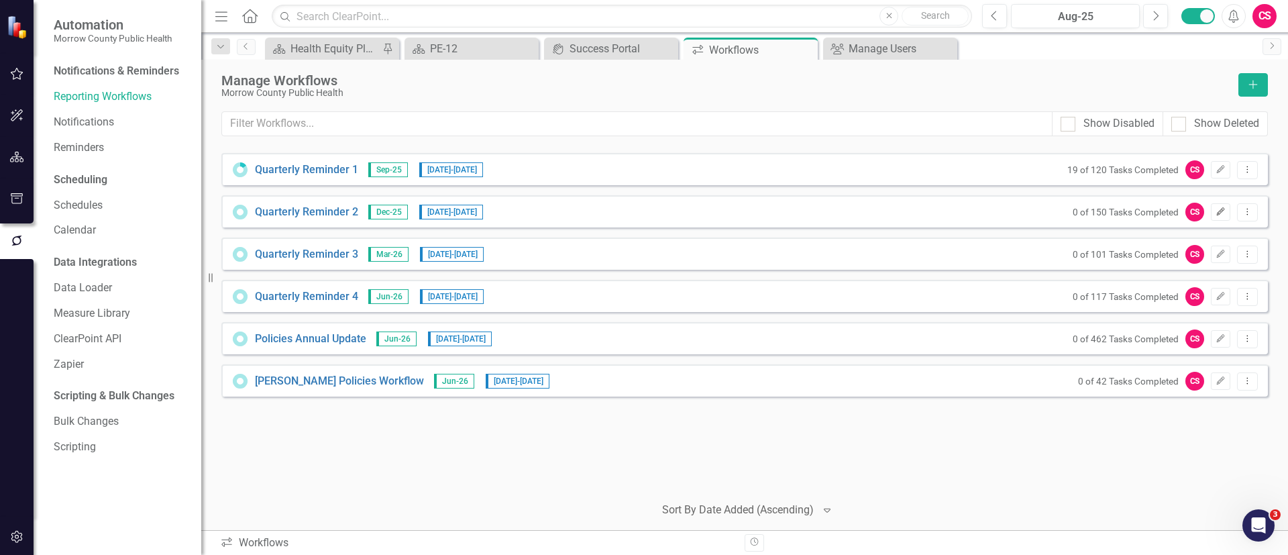
click at [1212, 208] on button "Edit" at bounding box center [1220, 211] width 19 height 17
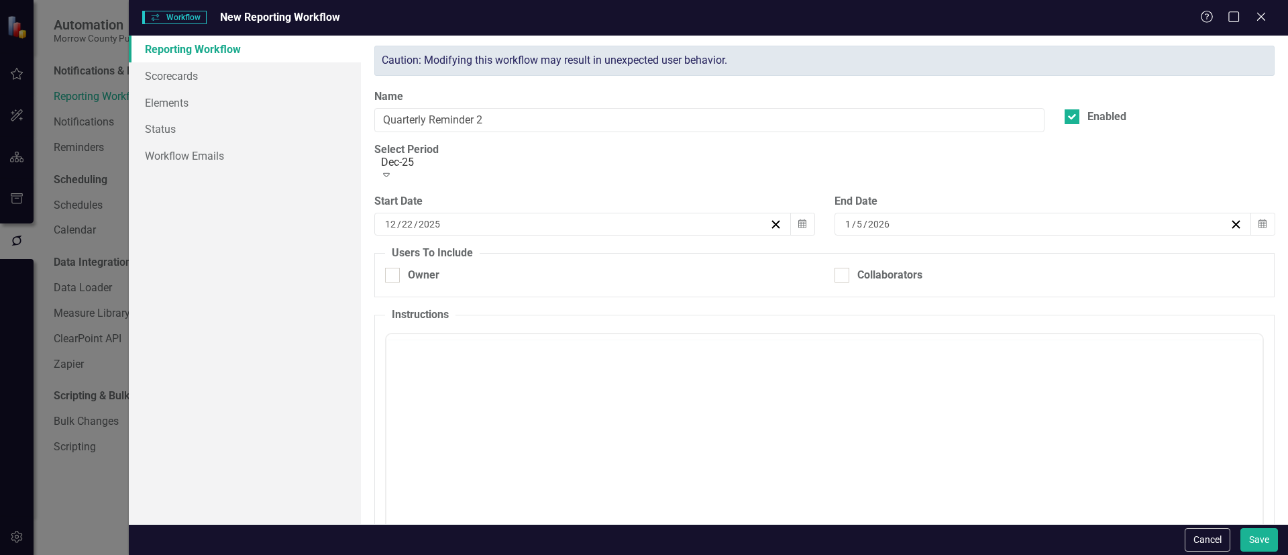
checkbox input "true"
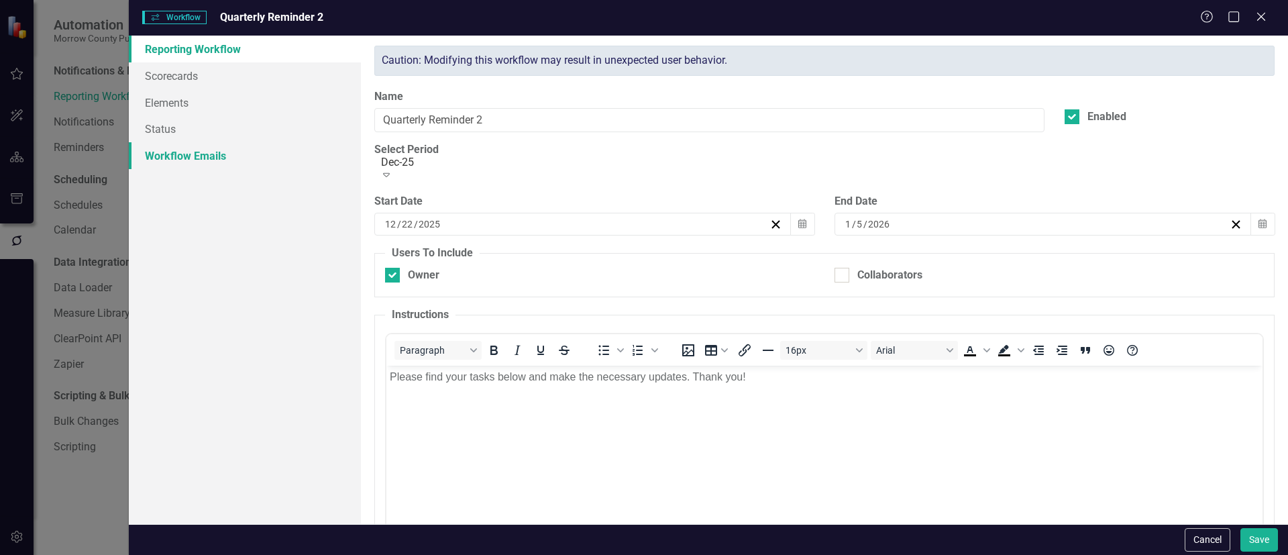
click at [194, 151] on link "Workflow Emails" at bounding box center [245, 155] width 232 height 27
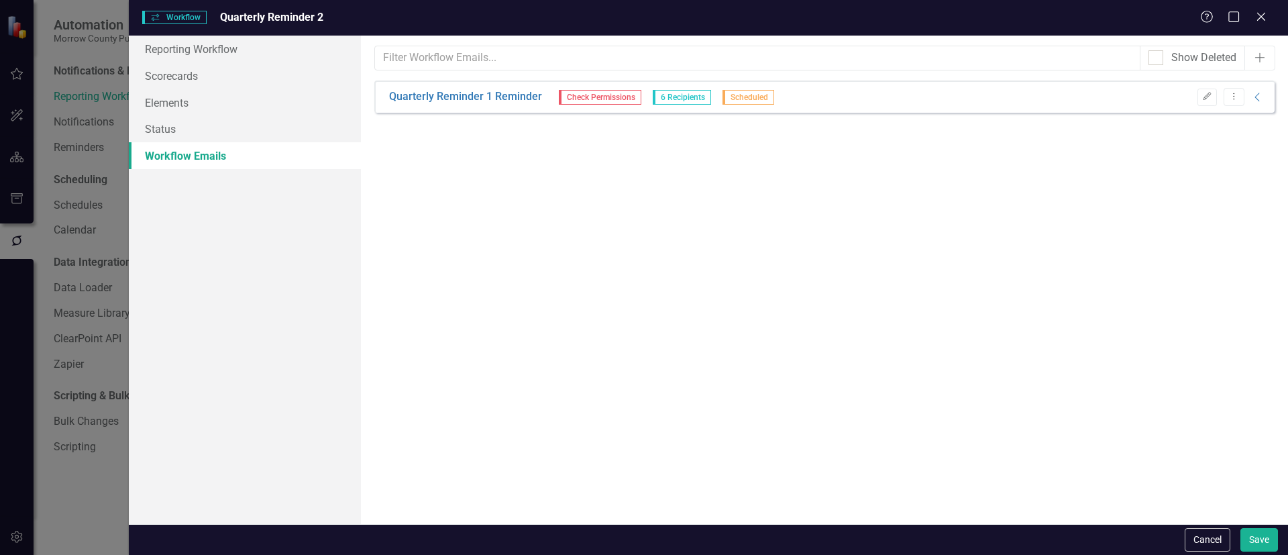
click at [1258, 92] on icon "Collapse" at bounding box center [1257, 97] width 13 height 11
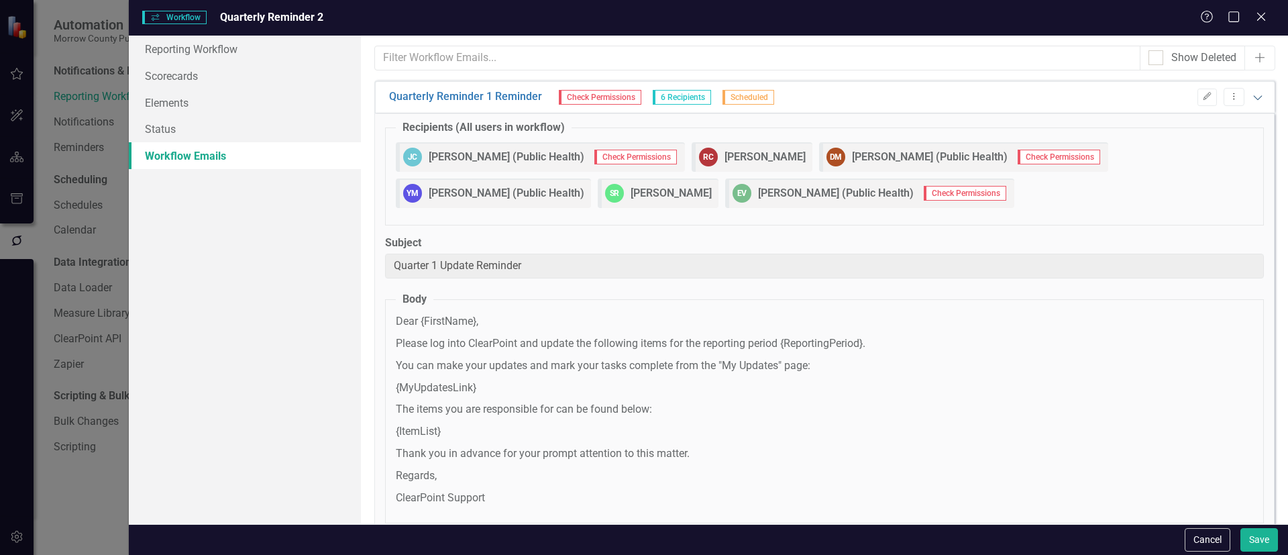
click at [1253, 96] on icon at bounding box center [1257, 97] width 9 height 5
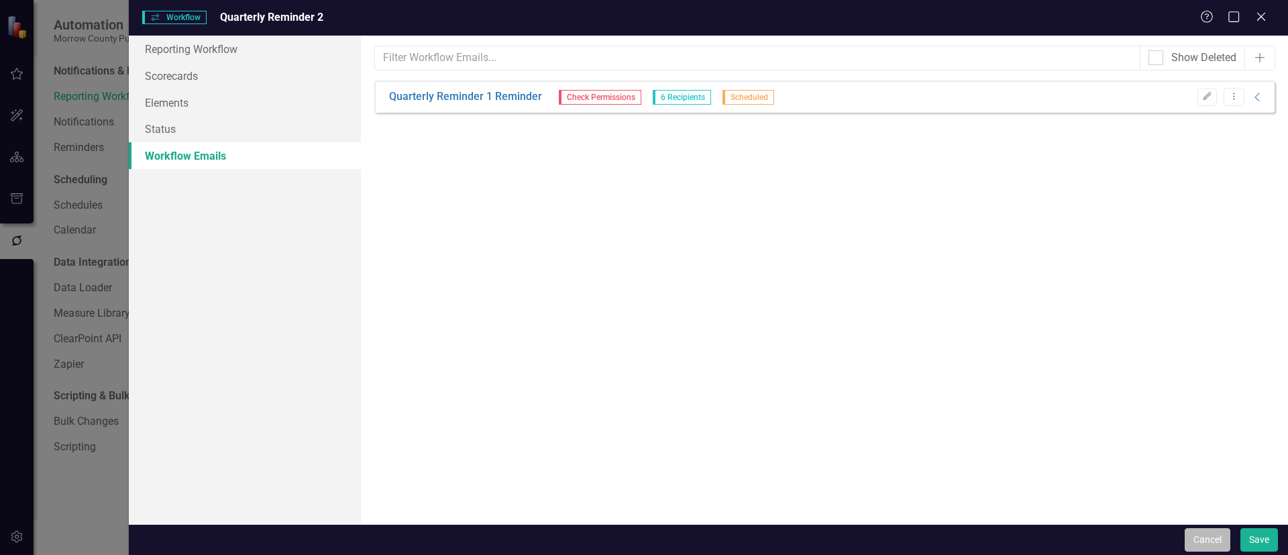
click at [1212, 532] on button "Cancel" at bounding box center [1208, 539] width 46 height 23
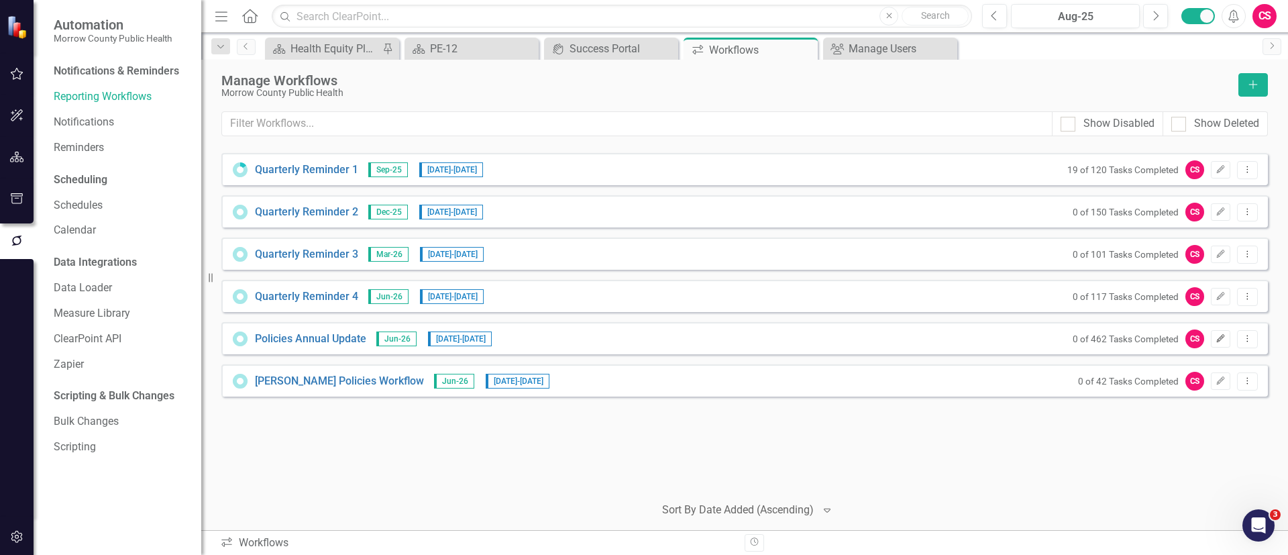
click at [1218, 335] on icon "Edit" at bounding box center [1221, 339] width 10 height 8
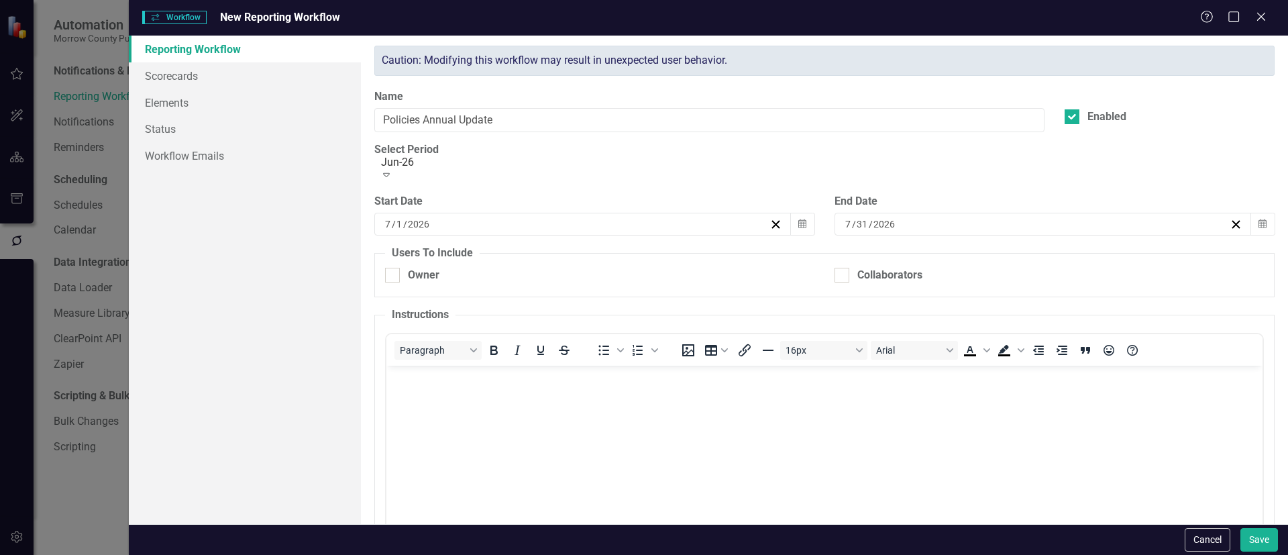
checkbox input "true"
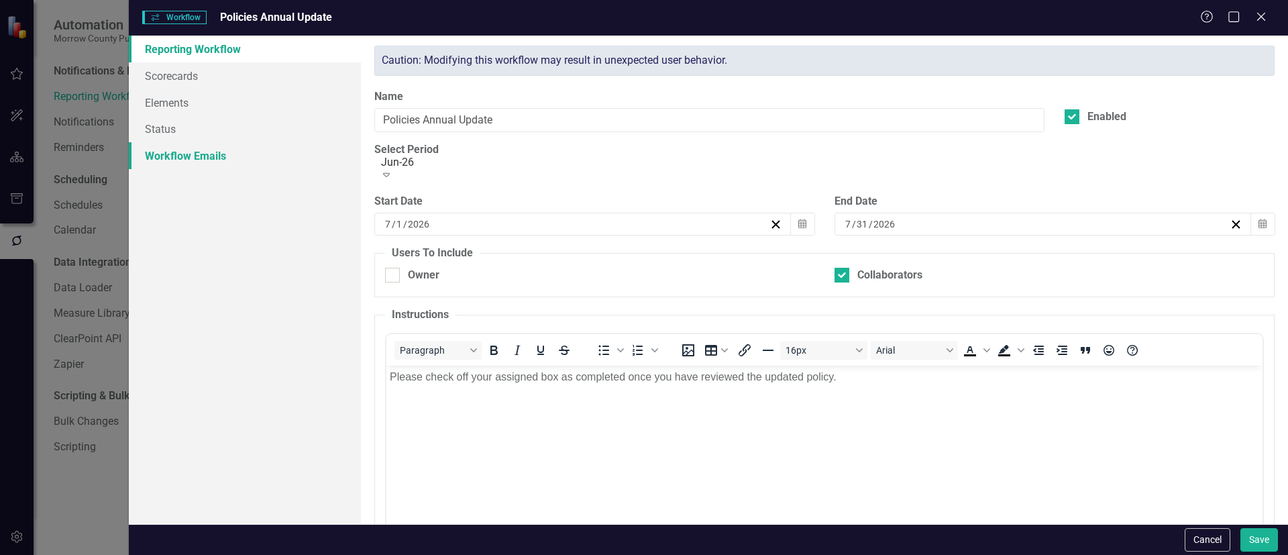
click at [176, 154] on link "Workflow Emails" at bounding box center [245, 155] width 232 height 27
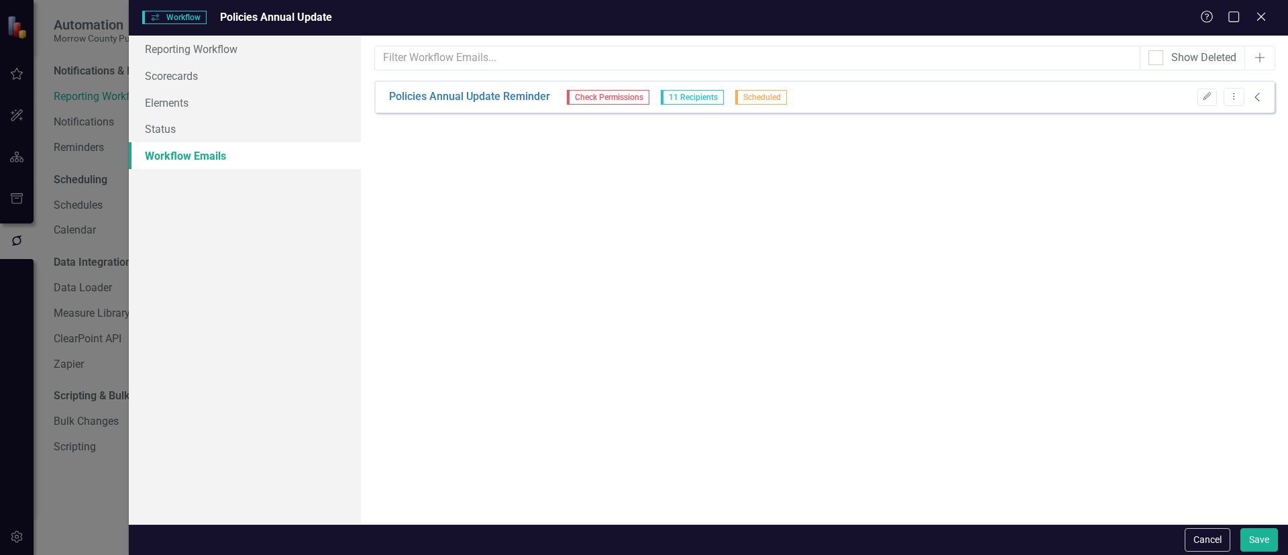
click at [1256, 100] on icon "Collapse" at bounding box center [1257, 97] width 13 height 11
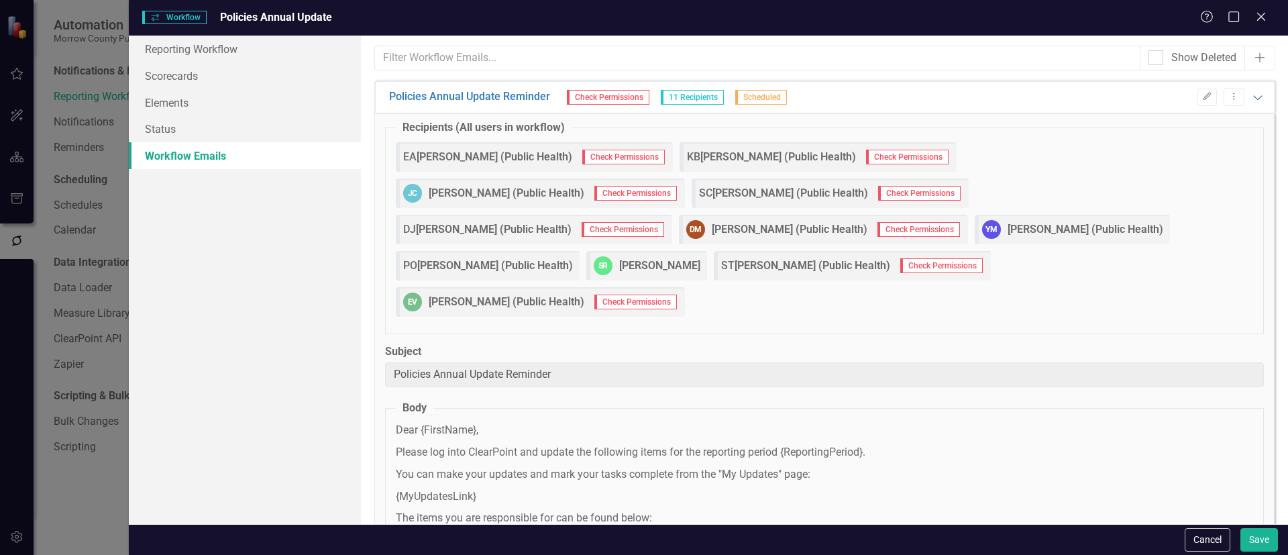
click at [1251, 93] on icon "Expanded" at bounding box center [1257, 97] width 13 height 11
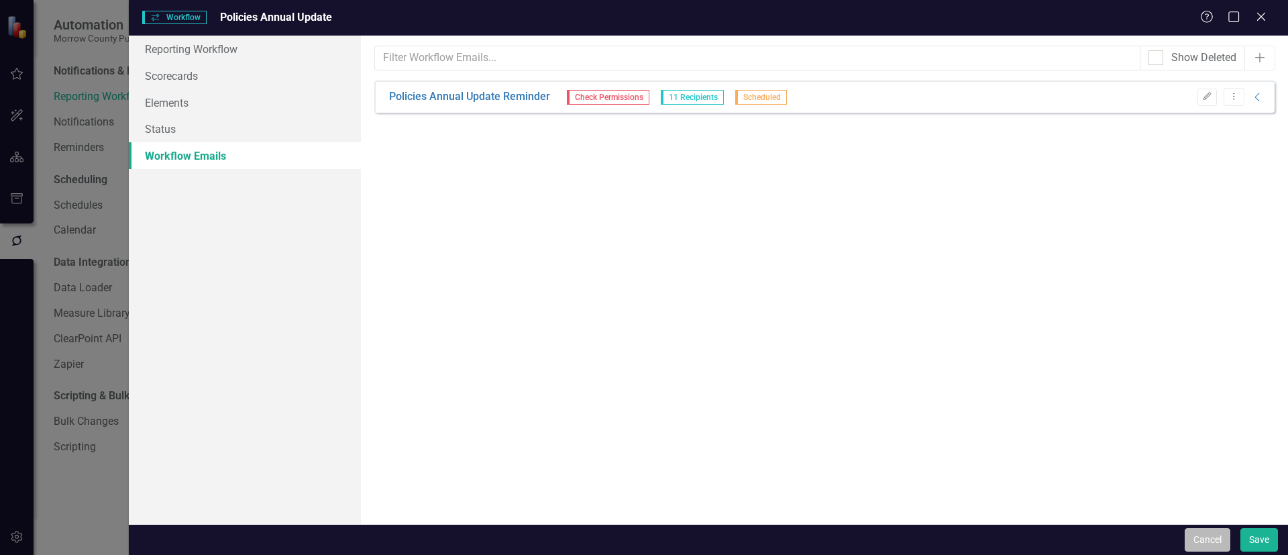
click at [1204, 539] on button "Cancel" at bounding box center [1208, 539] width 46 height 23
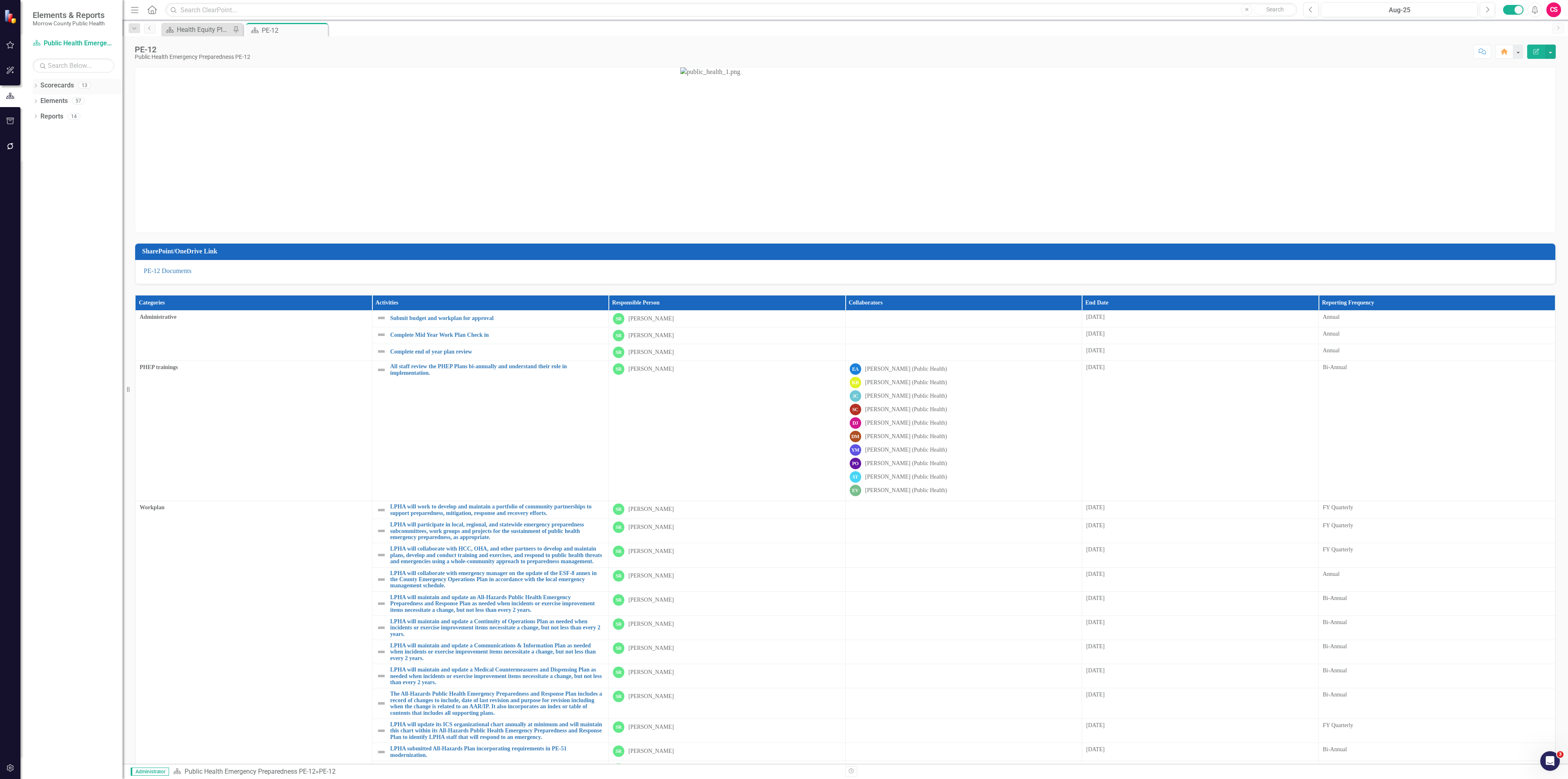
click at [33, 86] on icon "Dropdown" at bounding box center [35, 86] width 5 height 4
click at [52, 113] on link "Maternal, Child and Adolescent Health PE-42" at bounding box center [83, 116] width 77 height 9
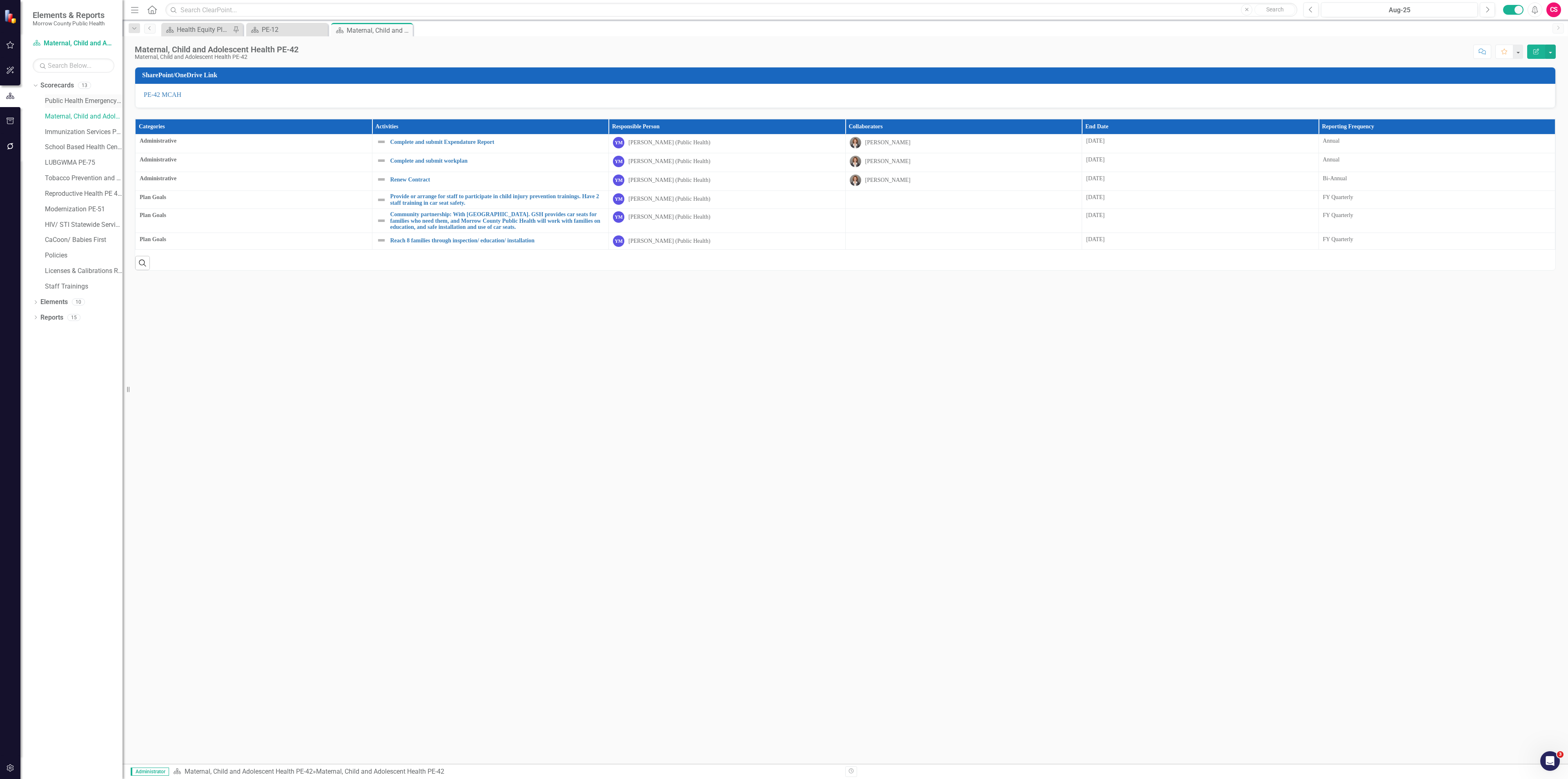
click at [60, 100] on link "Public Health Emergency Preparedness PE-12" at bounding box center [83, 100] width 77 height 9
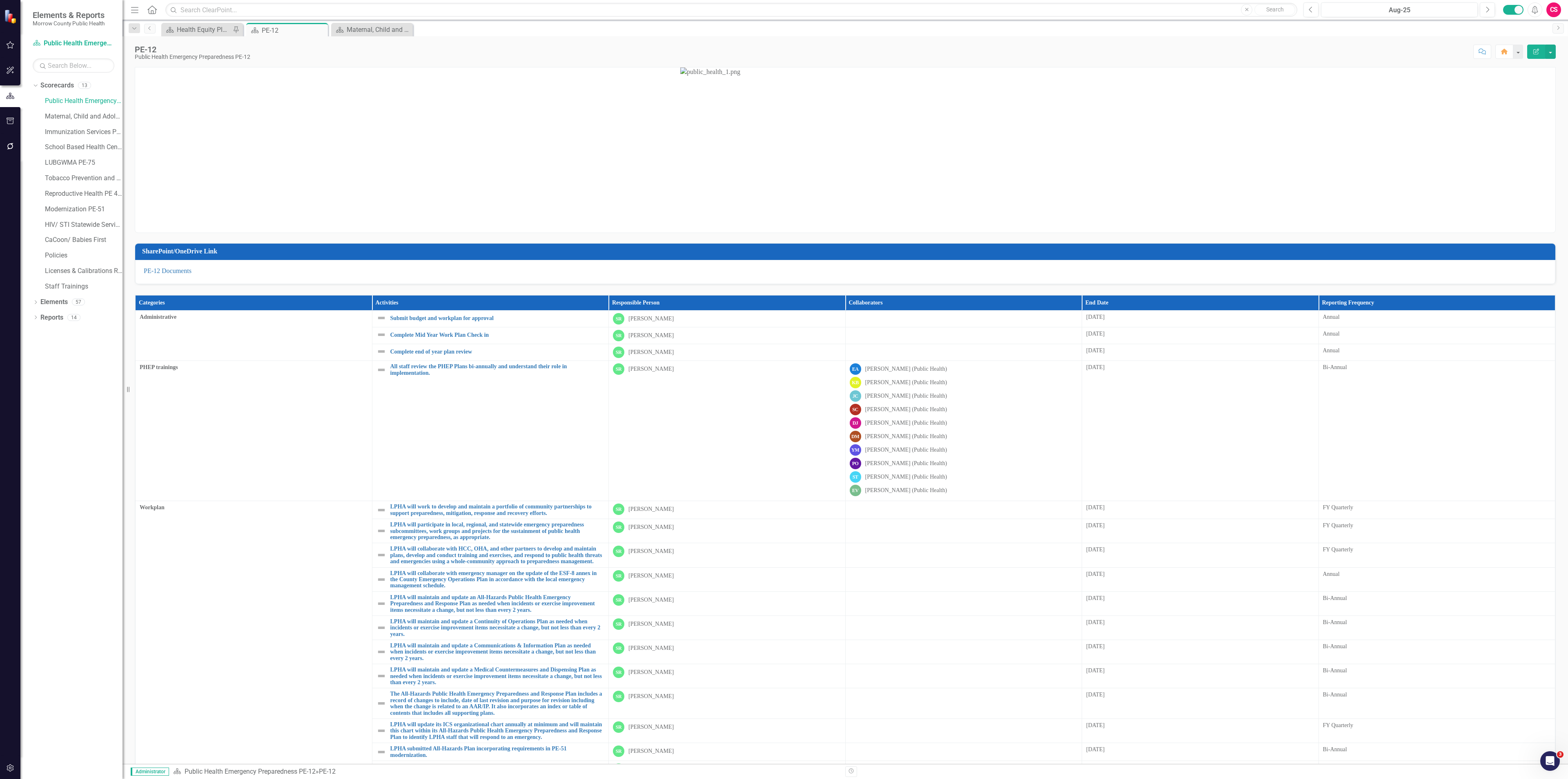
click at [1538, 52] on icon "Edit Report" at bounding box center [1536, 51] width 7 height 5
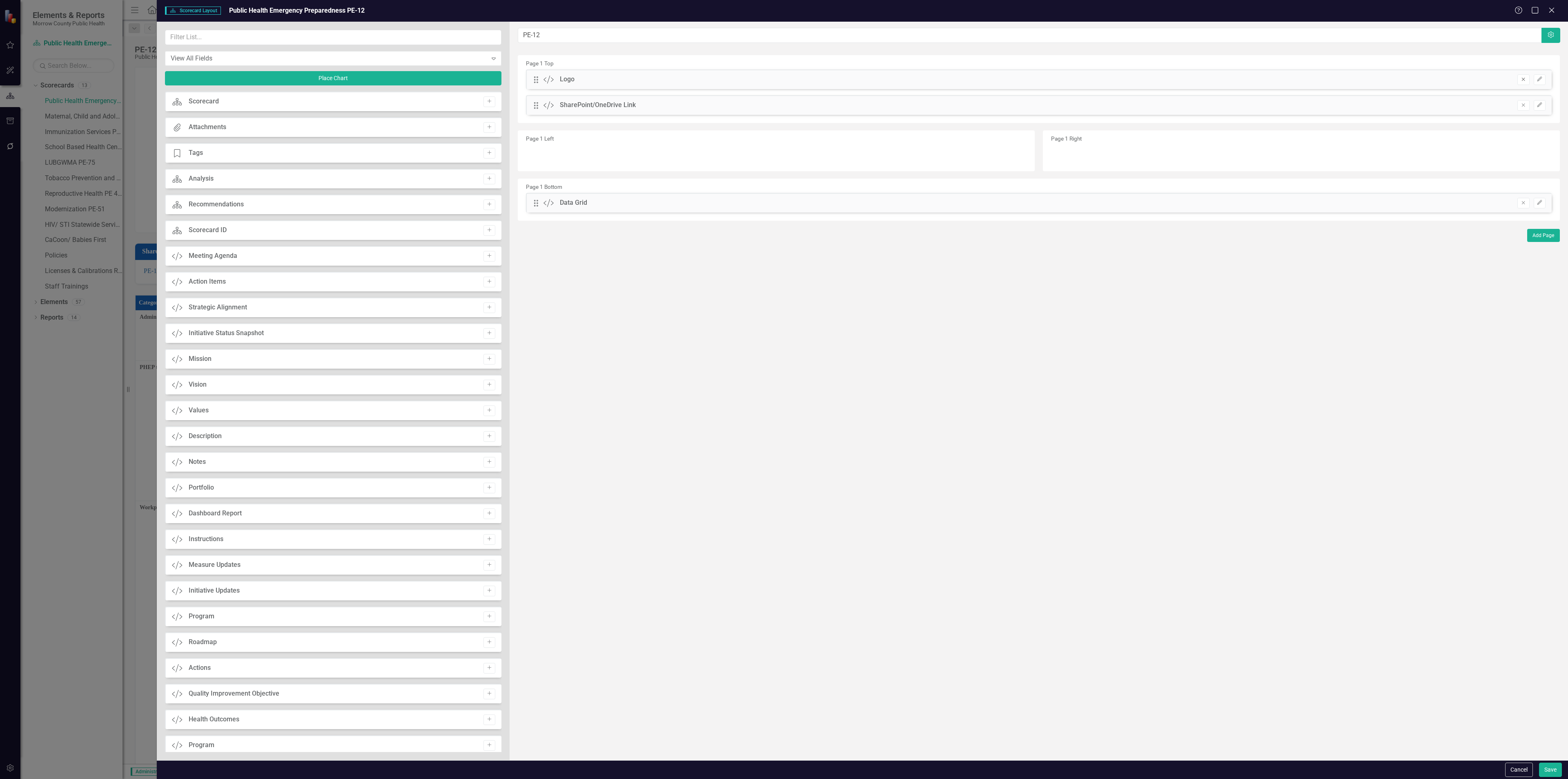
click at [1525, 80] on icon "Remove" at bounding box center [1524, 79] width 6 height 5
click at [1547, 764] on button "Save" at bounding box center [1550, 769] width 23 height 14
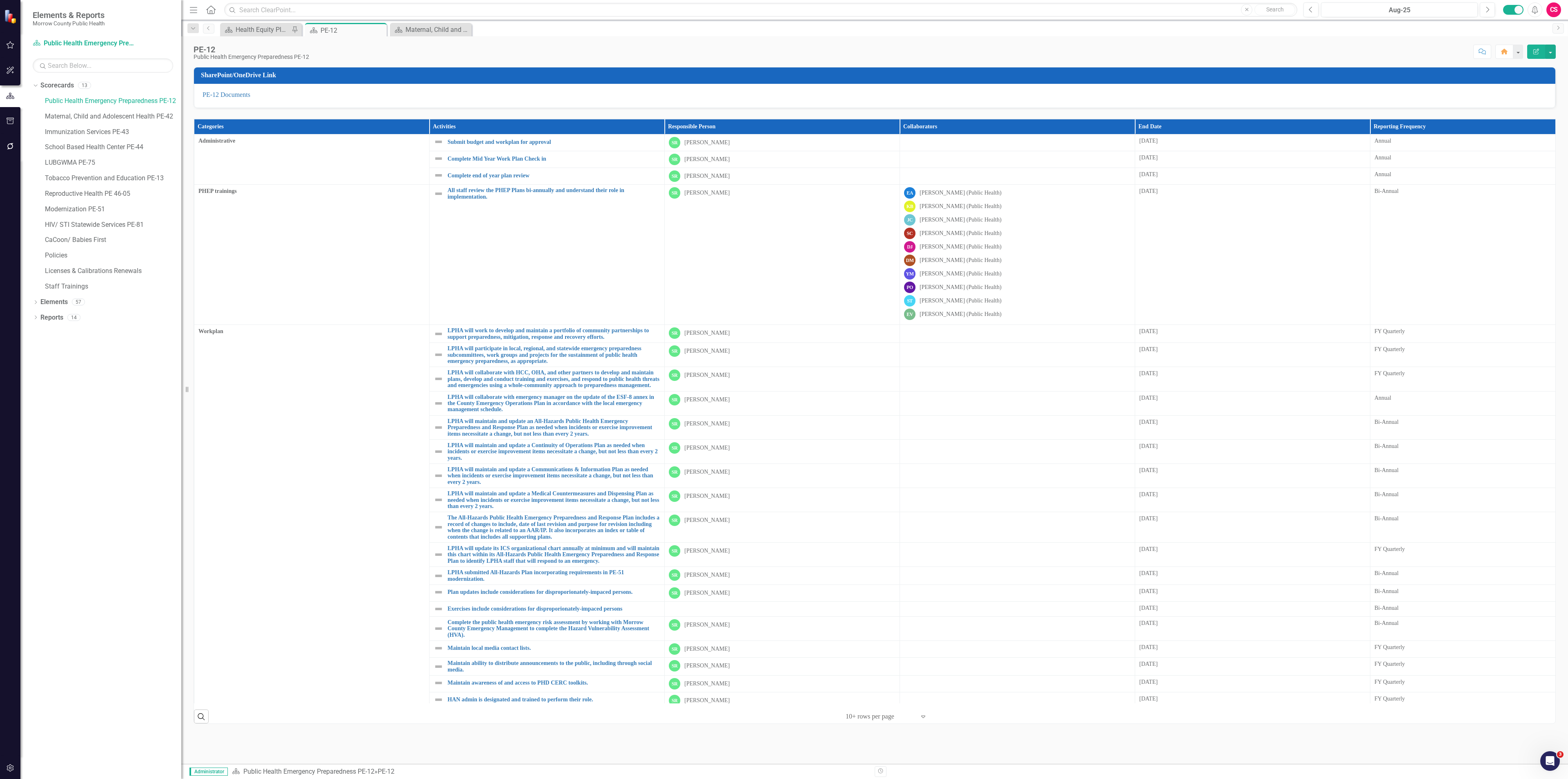
drag, startPoint x: 124, startPoint y: 388, endPoint x: 181, endPoint y: 390, distance: 57.0
click at [181, 390] on div "Resize" at bounding box center [184, 389] width 7 height 779
click at [10, 766] on icon "button" at bounding box center [10, 767] width 9 height 7
click at [96, 58] on link "Manage Users" at bounding box center [103, 57] width 141 height 9
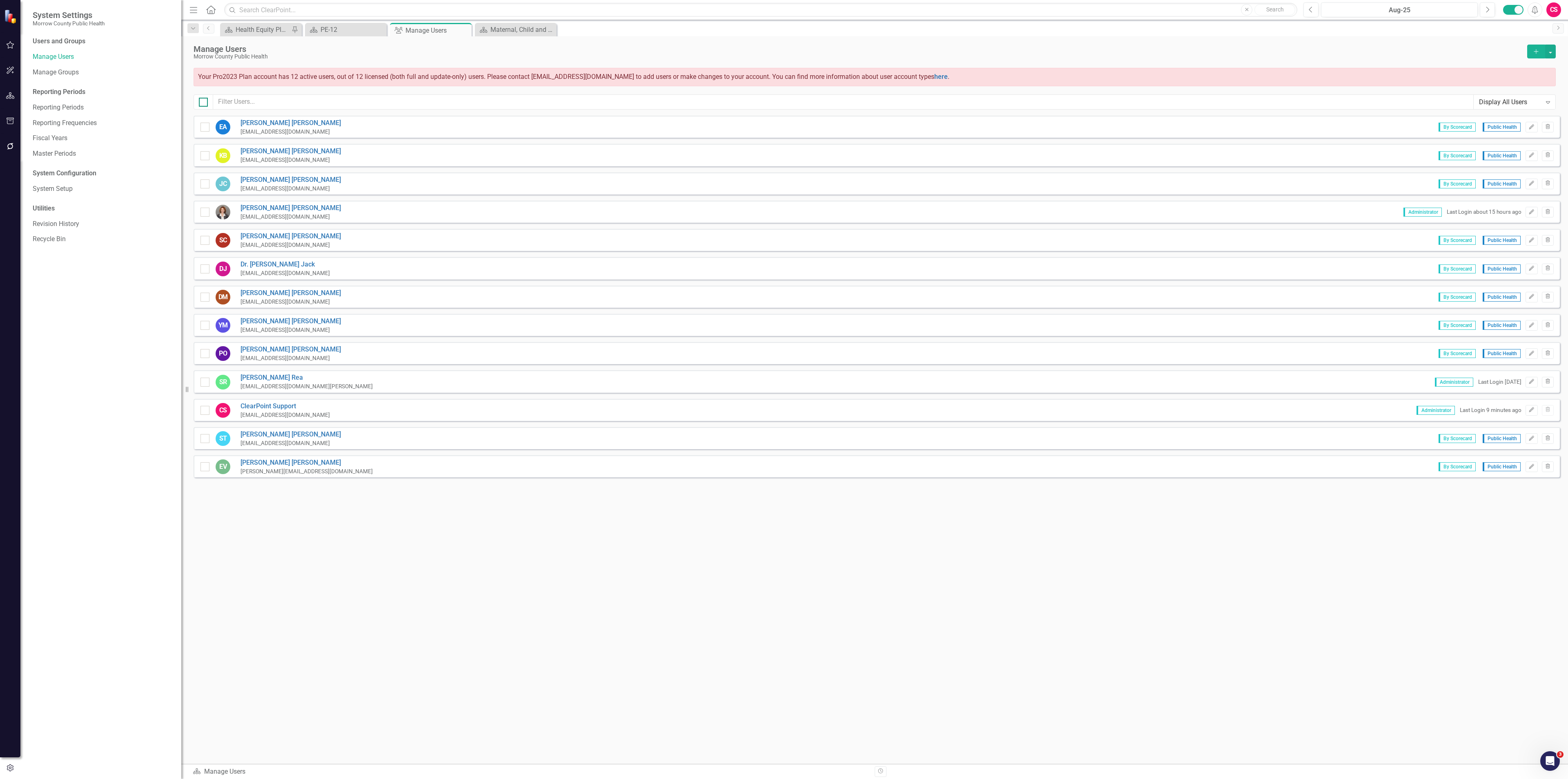
click at [201, 105] on div at bounding box center [203, 102] width 9 height 9
click at [201, 103] on input "checkbox" at bounding box center [201, 100] width 5 height 5
checkbox input "true"
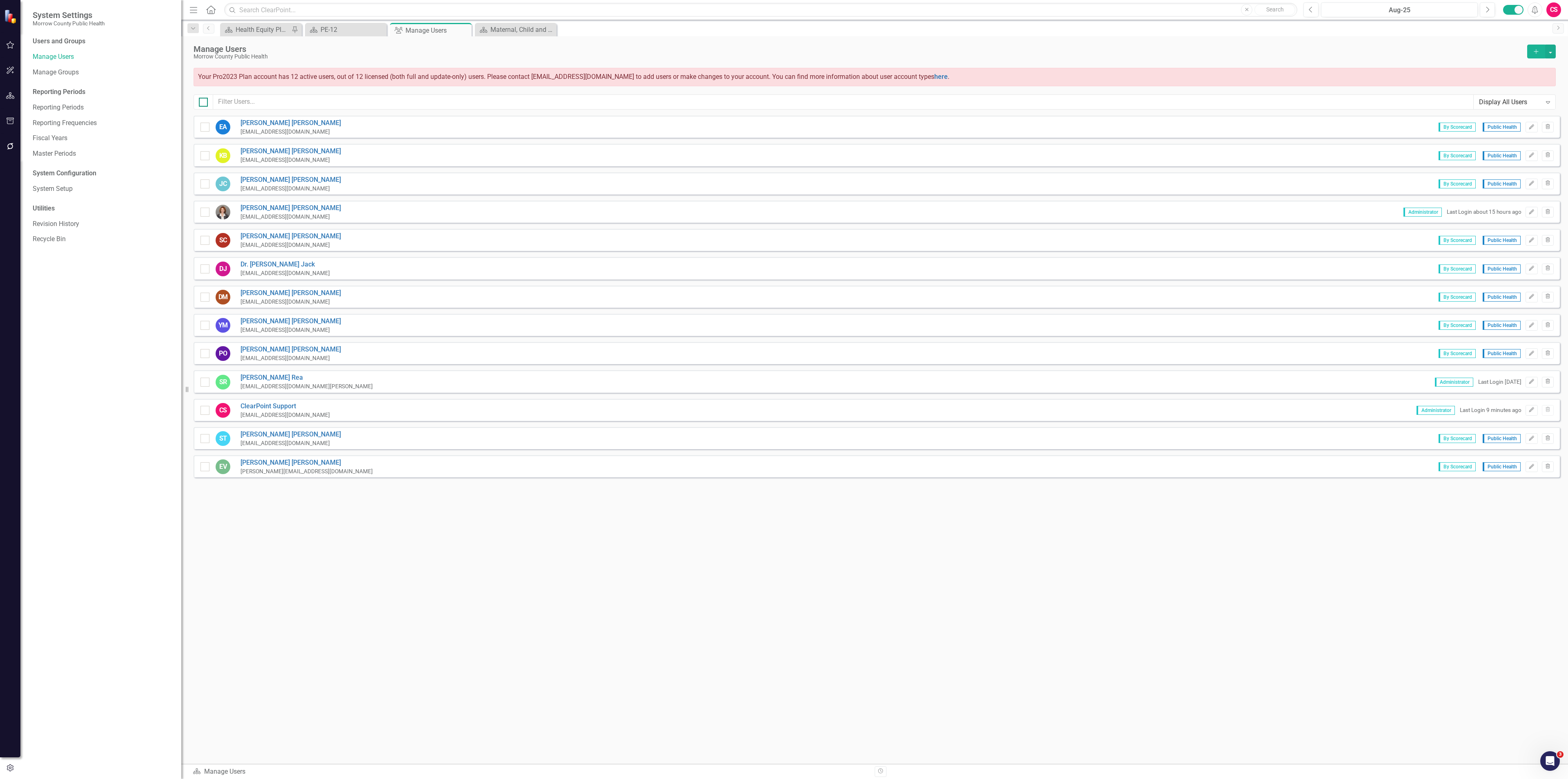
checkbox input "true"
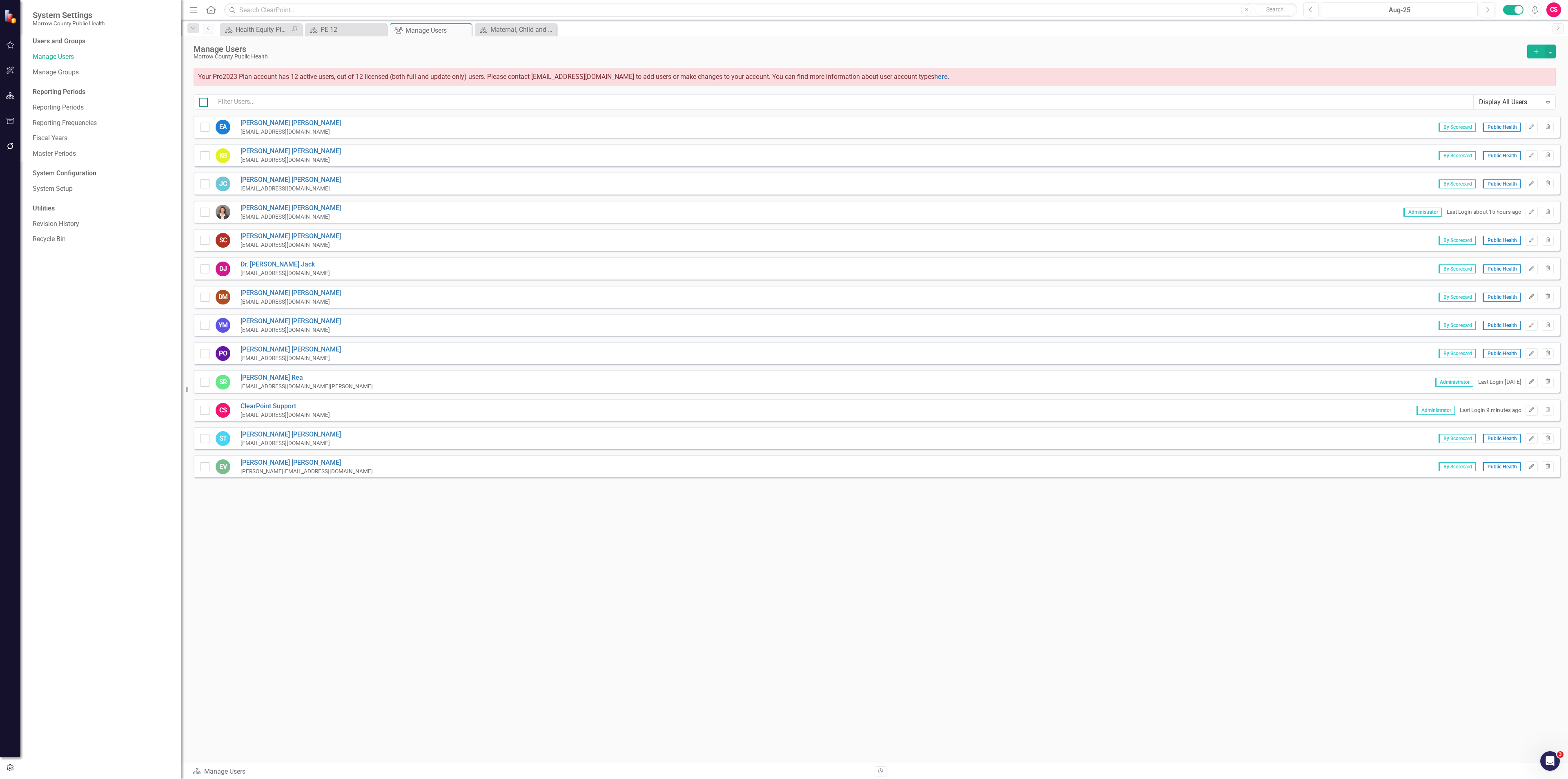
checkbox input "true"
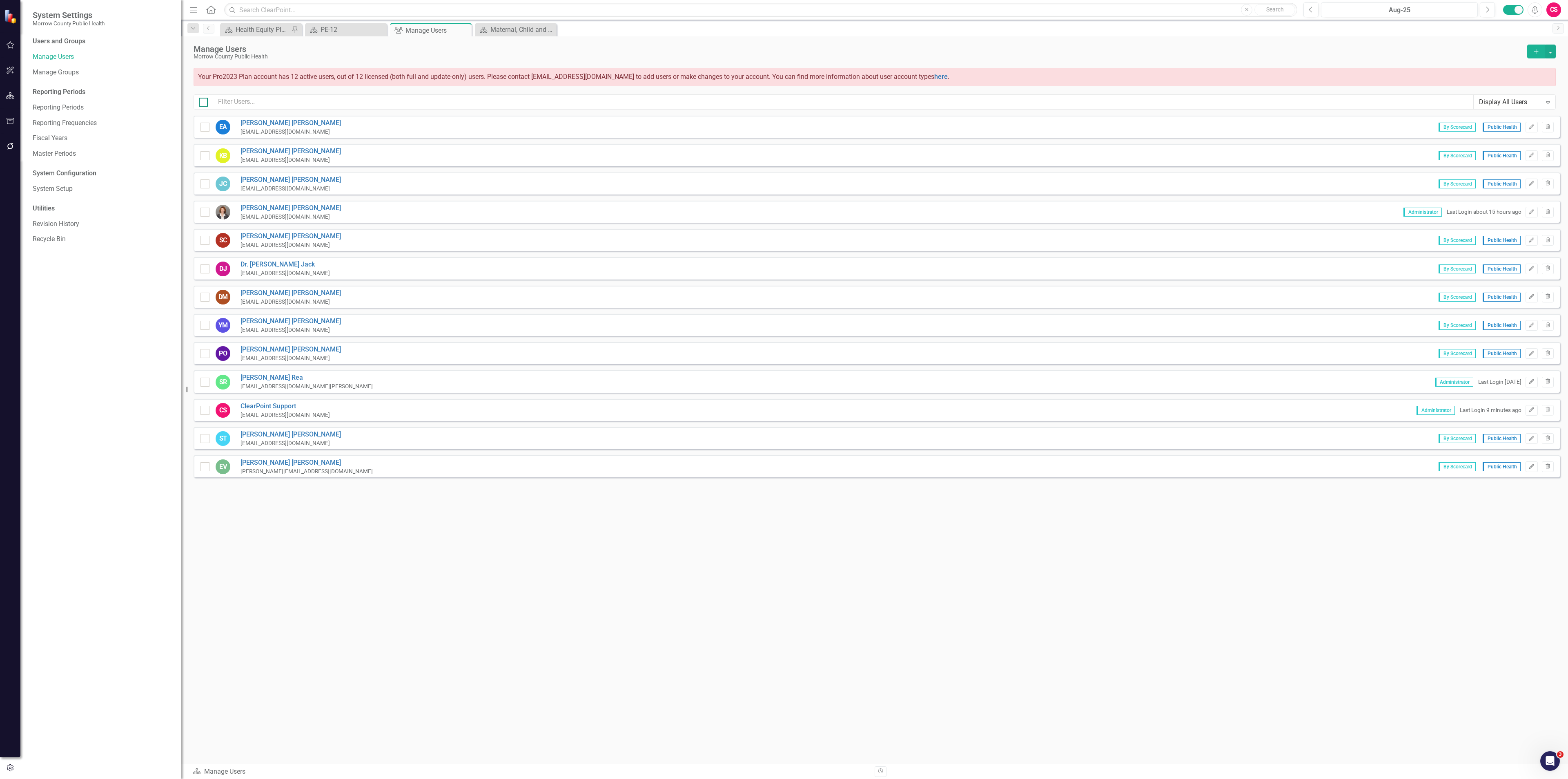
checkbox input "true"
click at [1550, 48] on button "button" at bounding box center [1550, 51] width 10 height 14
click at [1521, 95] on link "Edit Multiple Edit Multiple" at bounding box center [1517, 97] width 75 height 15
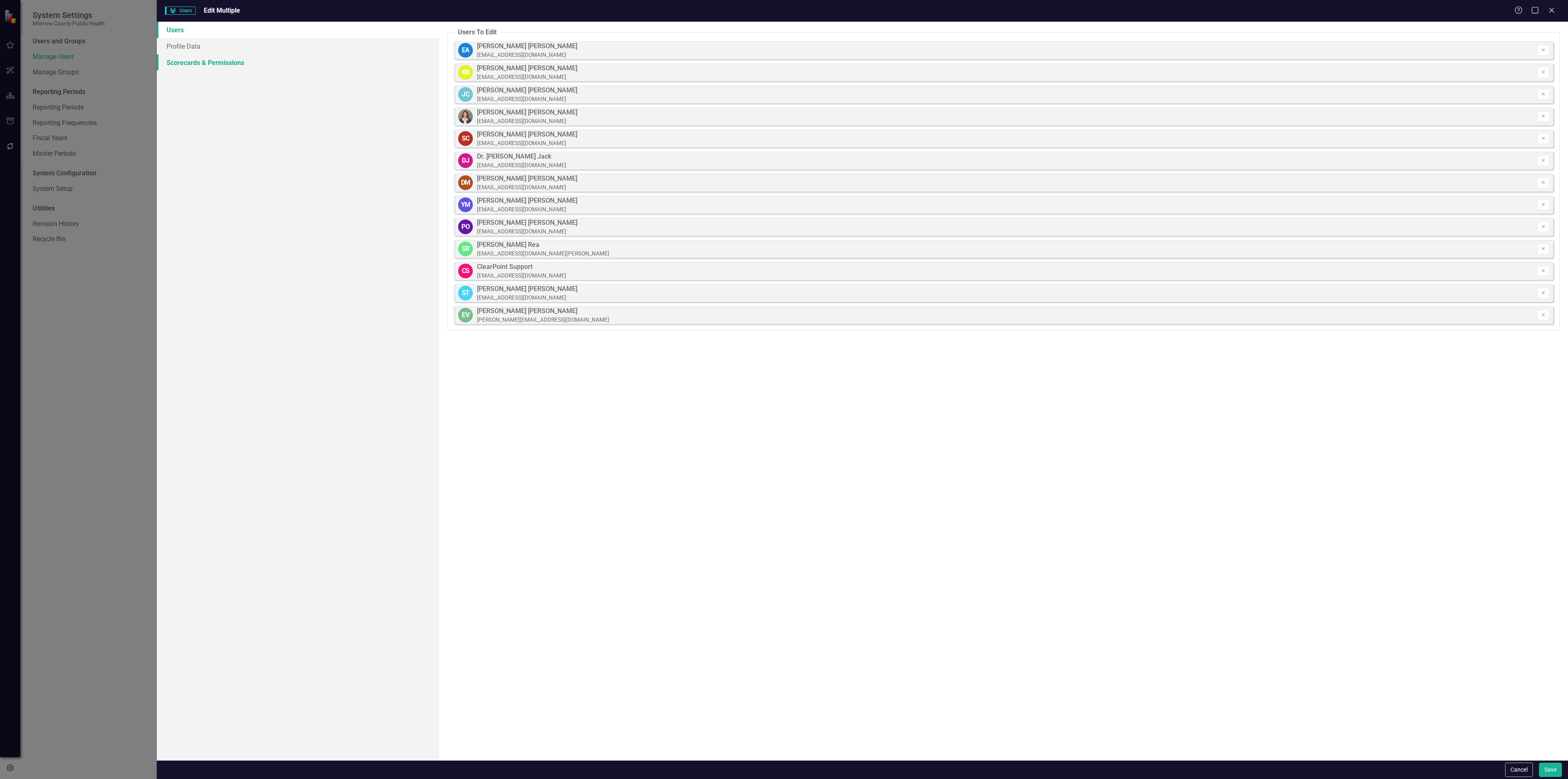
click at [283, 60] on link "Scorecards & Permissions" at bounding box center [298, 62] width 282 height 16
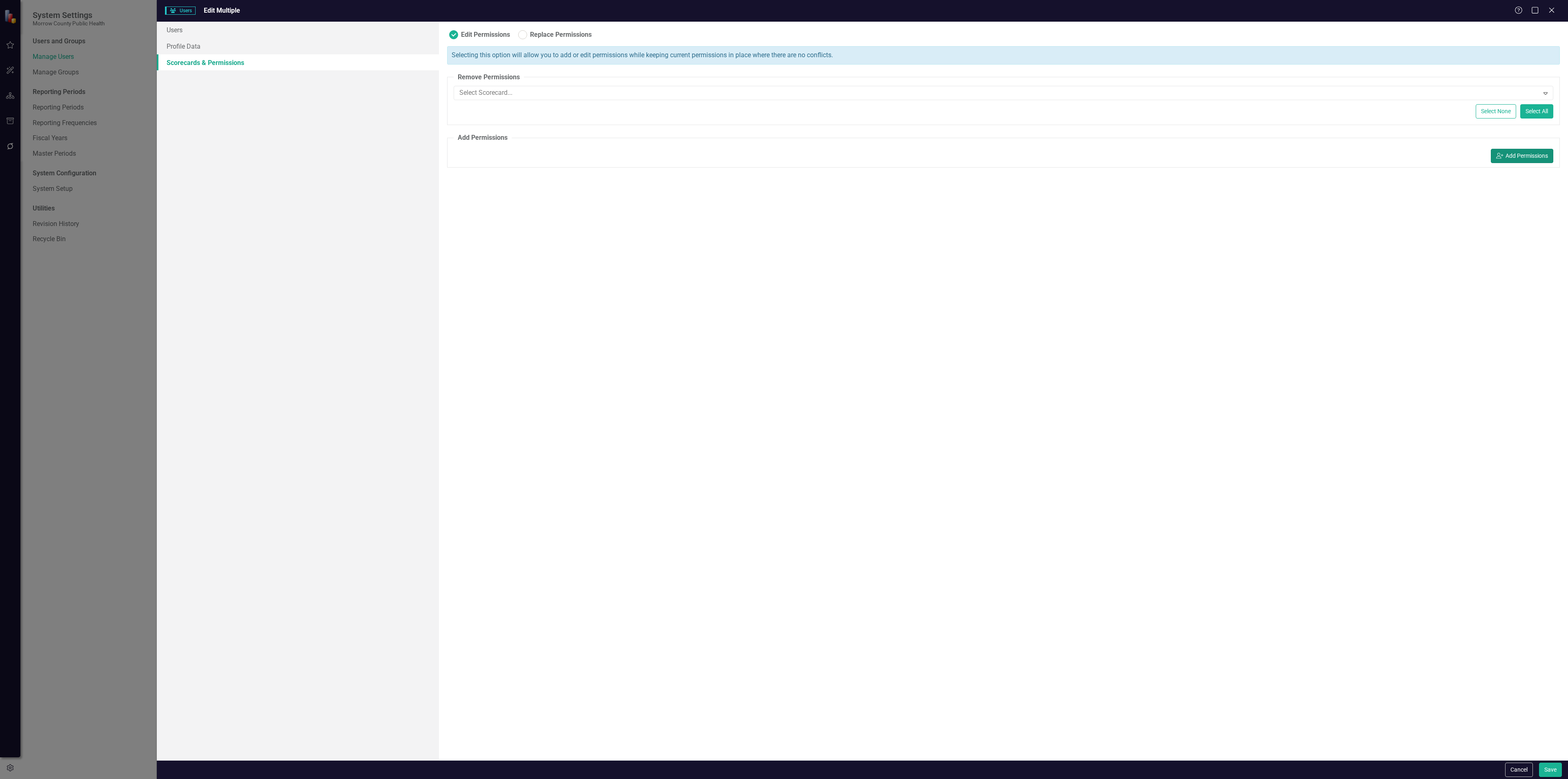
click at [1525, 153] on button "icon.userAdd Add Permissions" at bounding box center [1522, 155] width 63 height 14
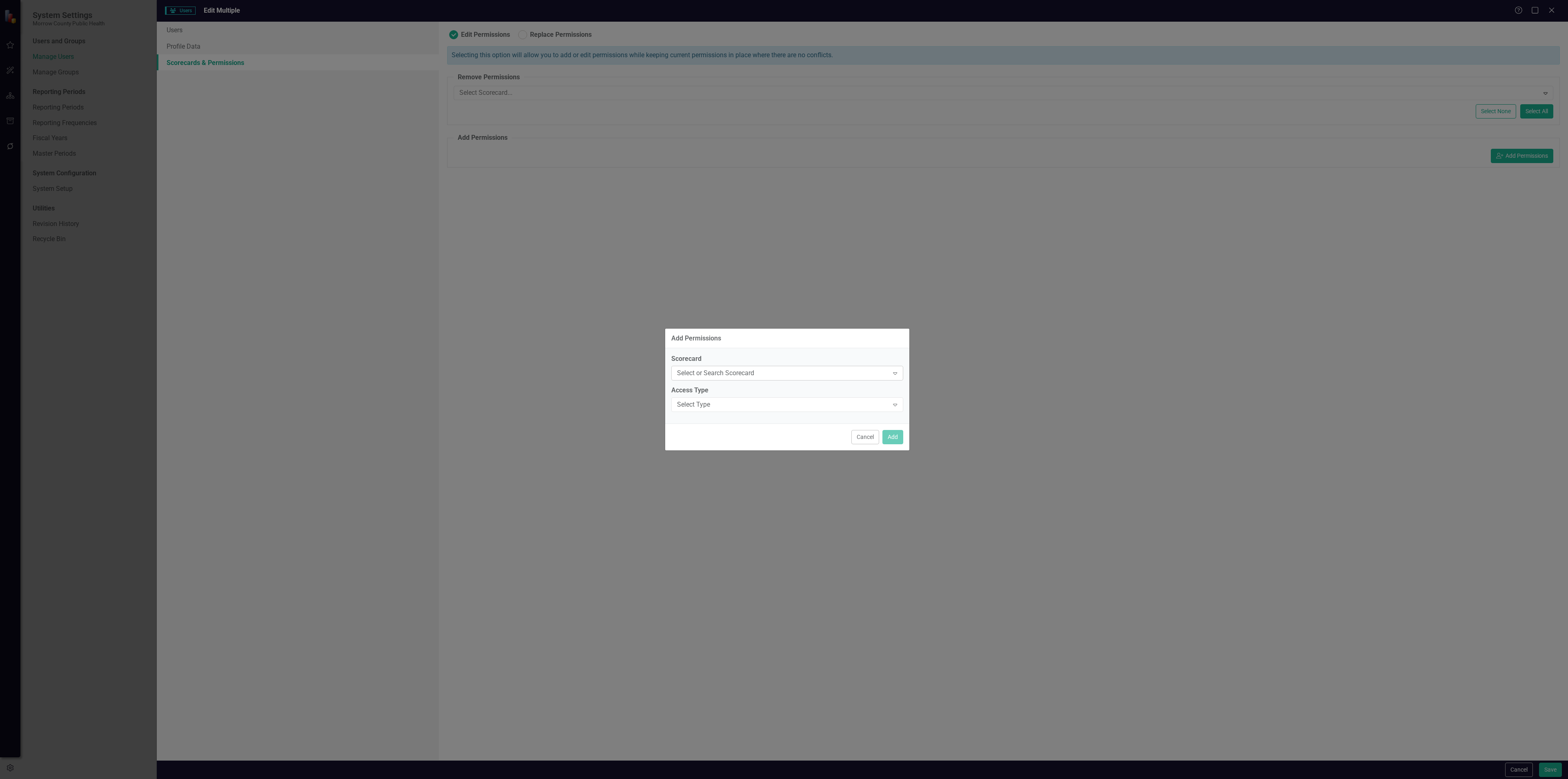
click at [778, 369] on div "Select or Search Scorecard" at bounding box center [783, 373] width 212 height 9
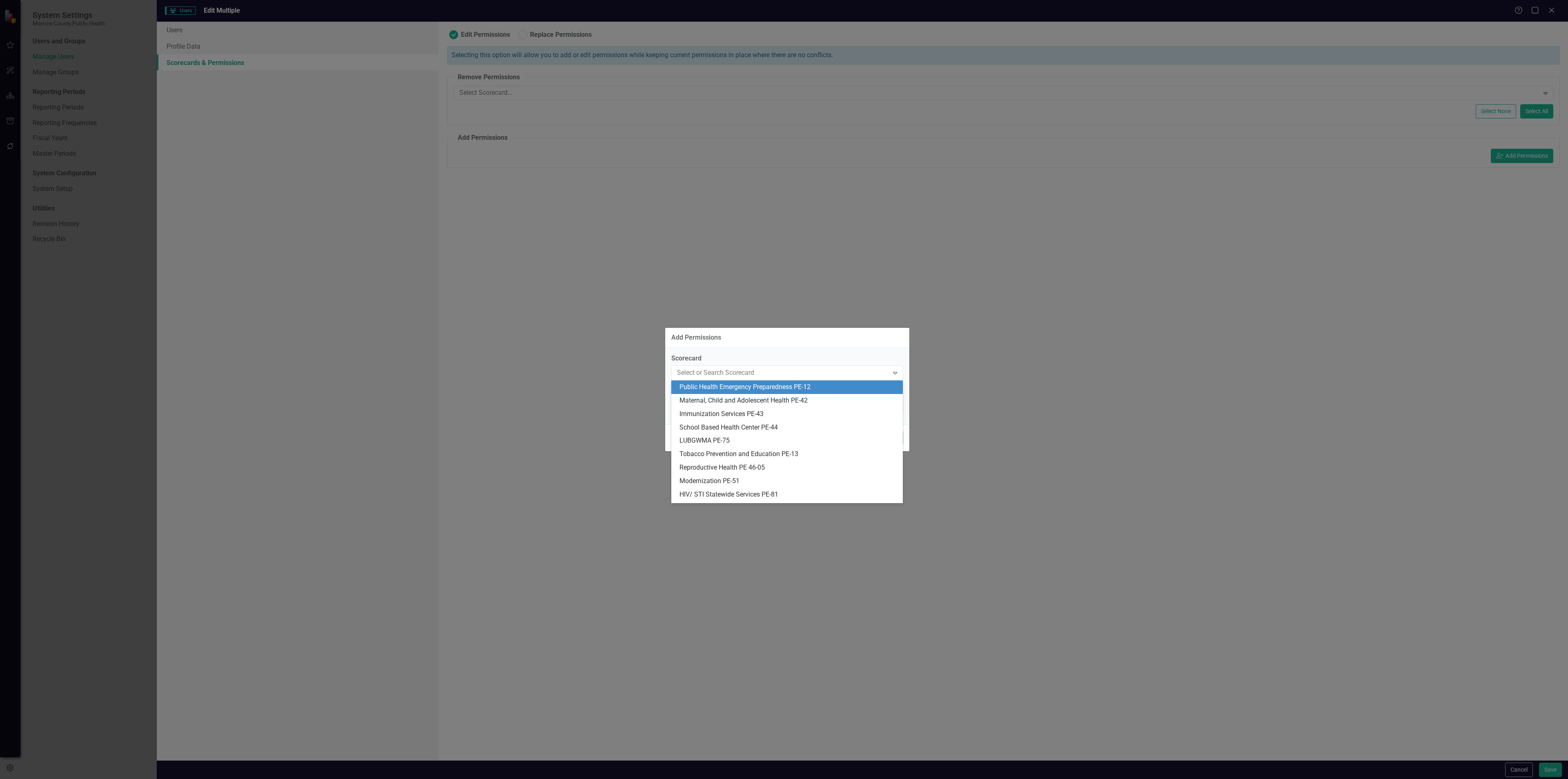
click at [778, 388] on div "Public Health Emergency Preparedness PE-12" at bounding box center [788, 387] width 219 height 9
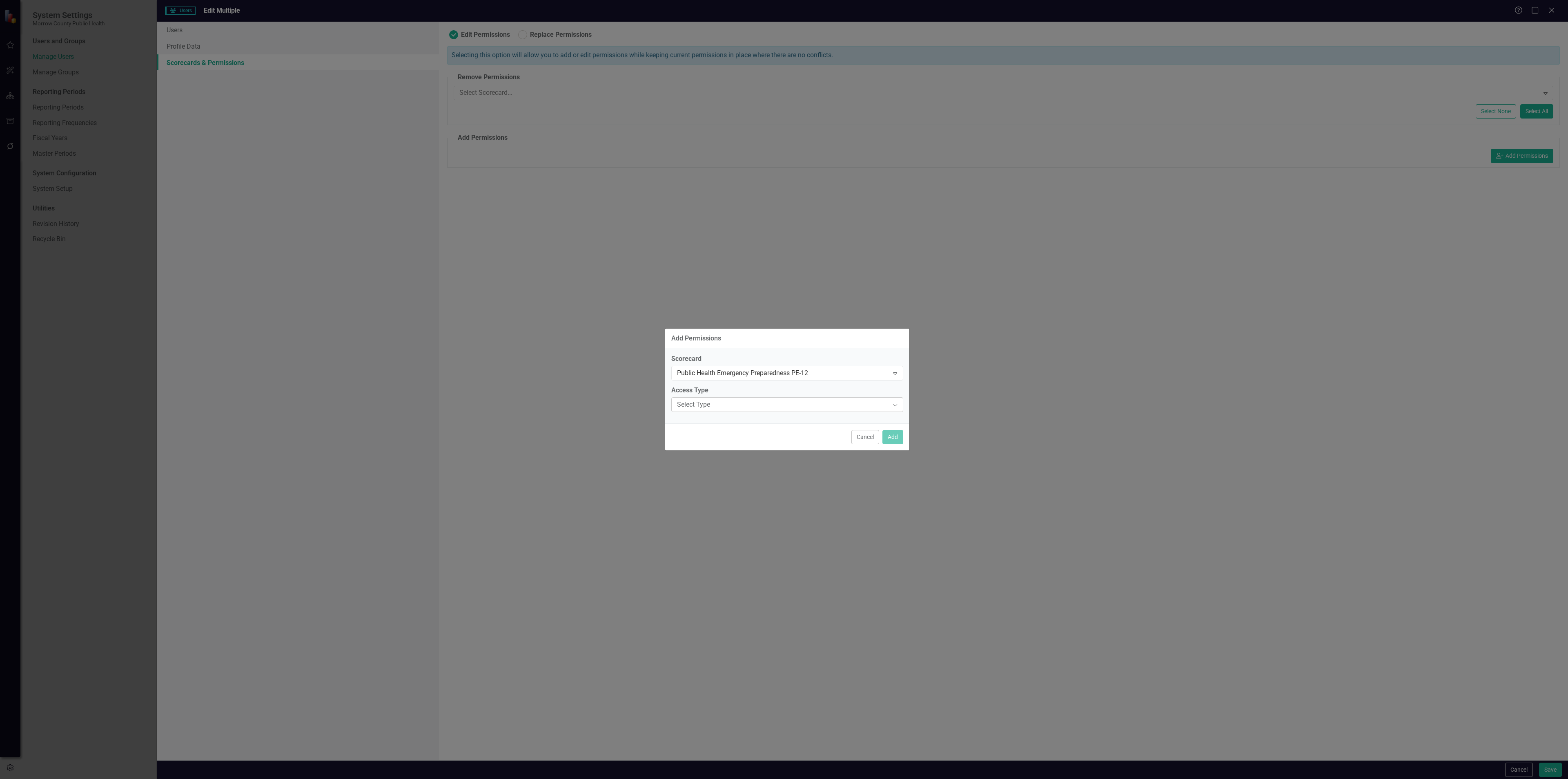
click at [769, 404] on div "Select Type" at bounding box center [783, 404] width 212 height 9
click at [754, 445] on div "Updater" at bounding box center [788, 445] width 219 height 9
click at [892, 439] on button "Add" at bounding box center [893, 437] width 21 height 14
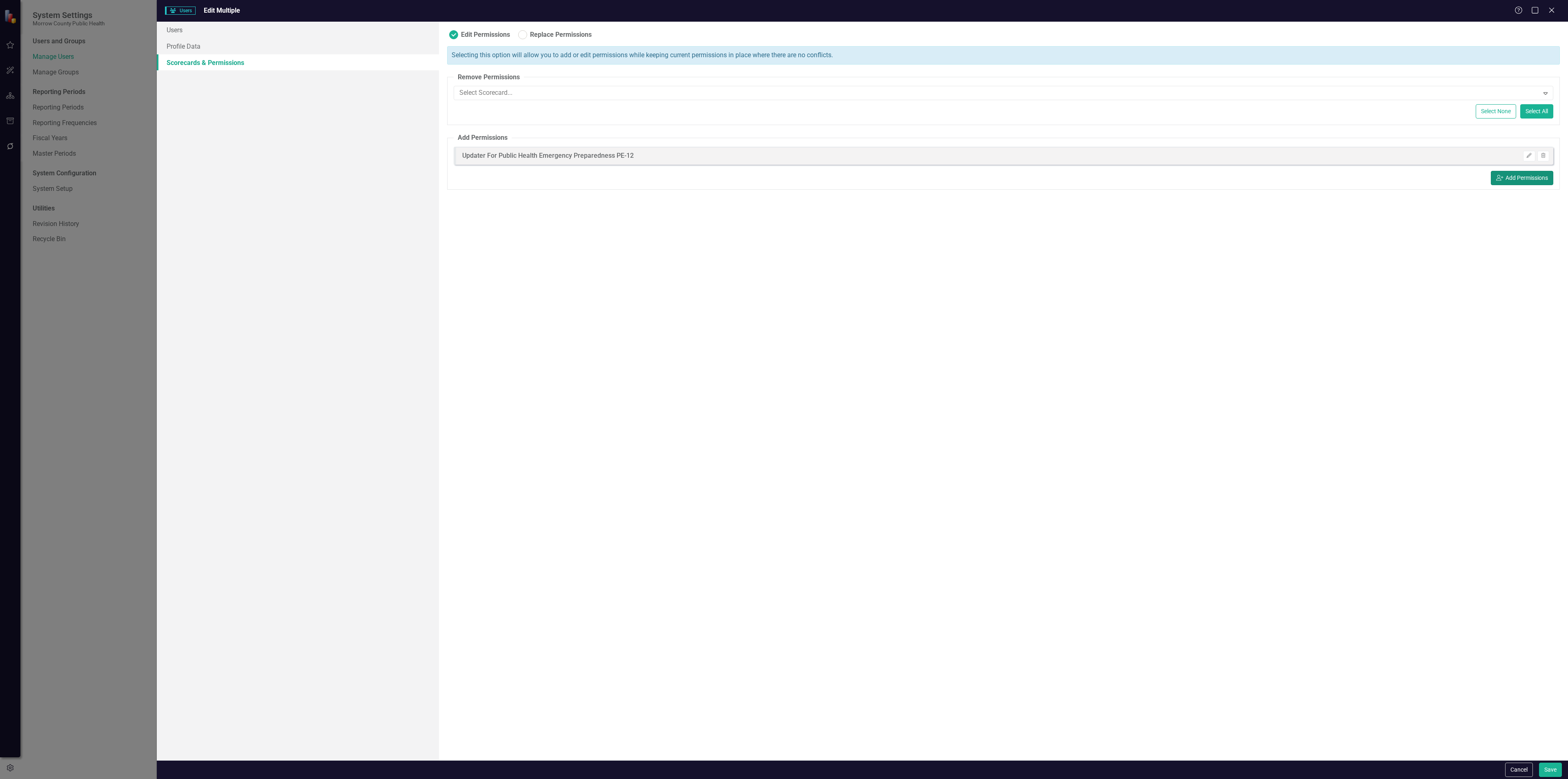
click at [1539, 181] on button "icon.userAdd Add Permissions" at bounding box center [1522, 177] width 63 height 14
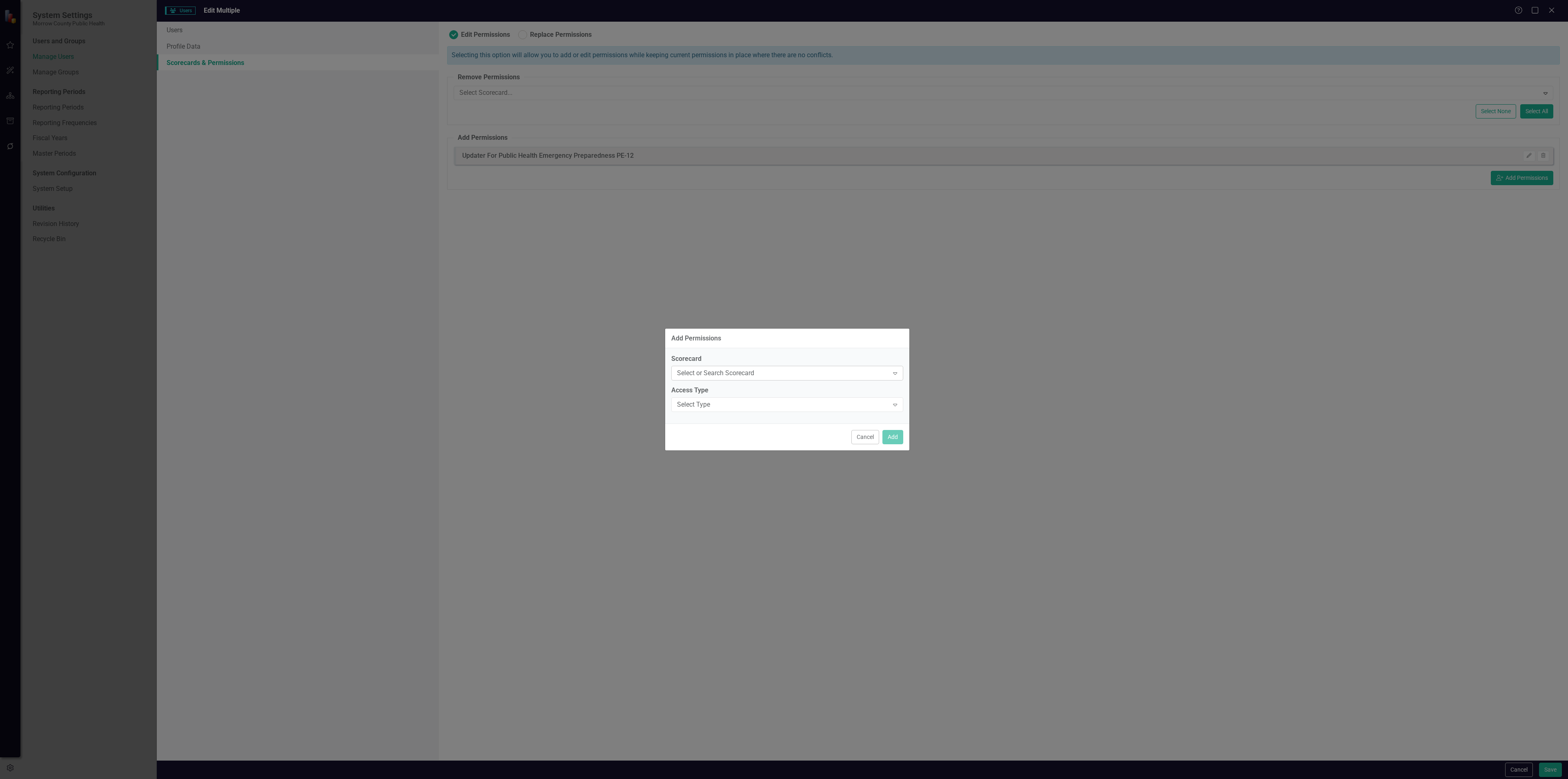
click at [711, 373] on div "Select or Search Scorecard" at bounding box center [783, 373] width 212 height 9
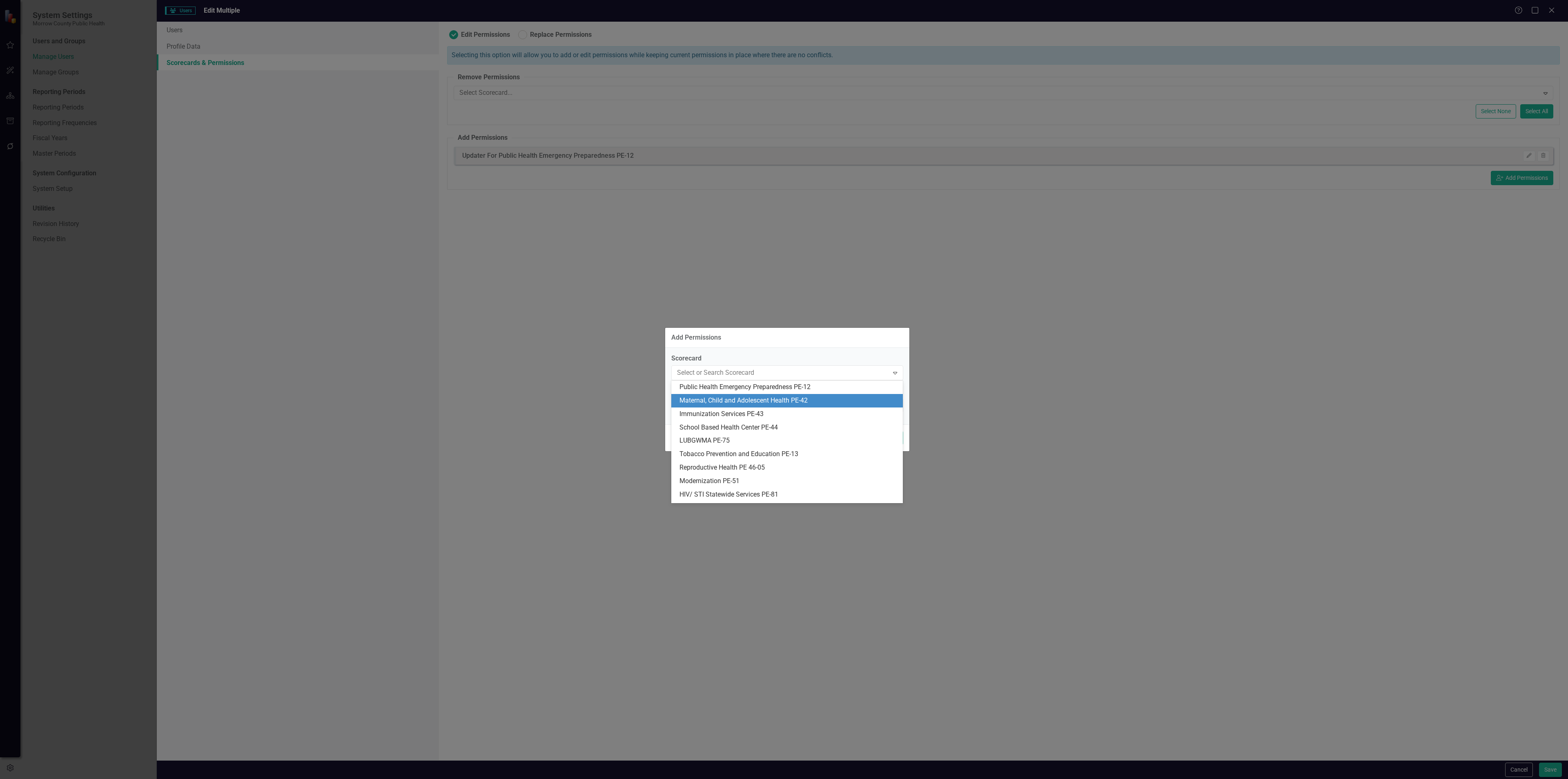
click at [707, 397] on div "Maternal, Child and Adolescent Health PE-42" at bounding box center [788, 400] width 219 height 9
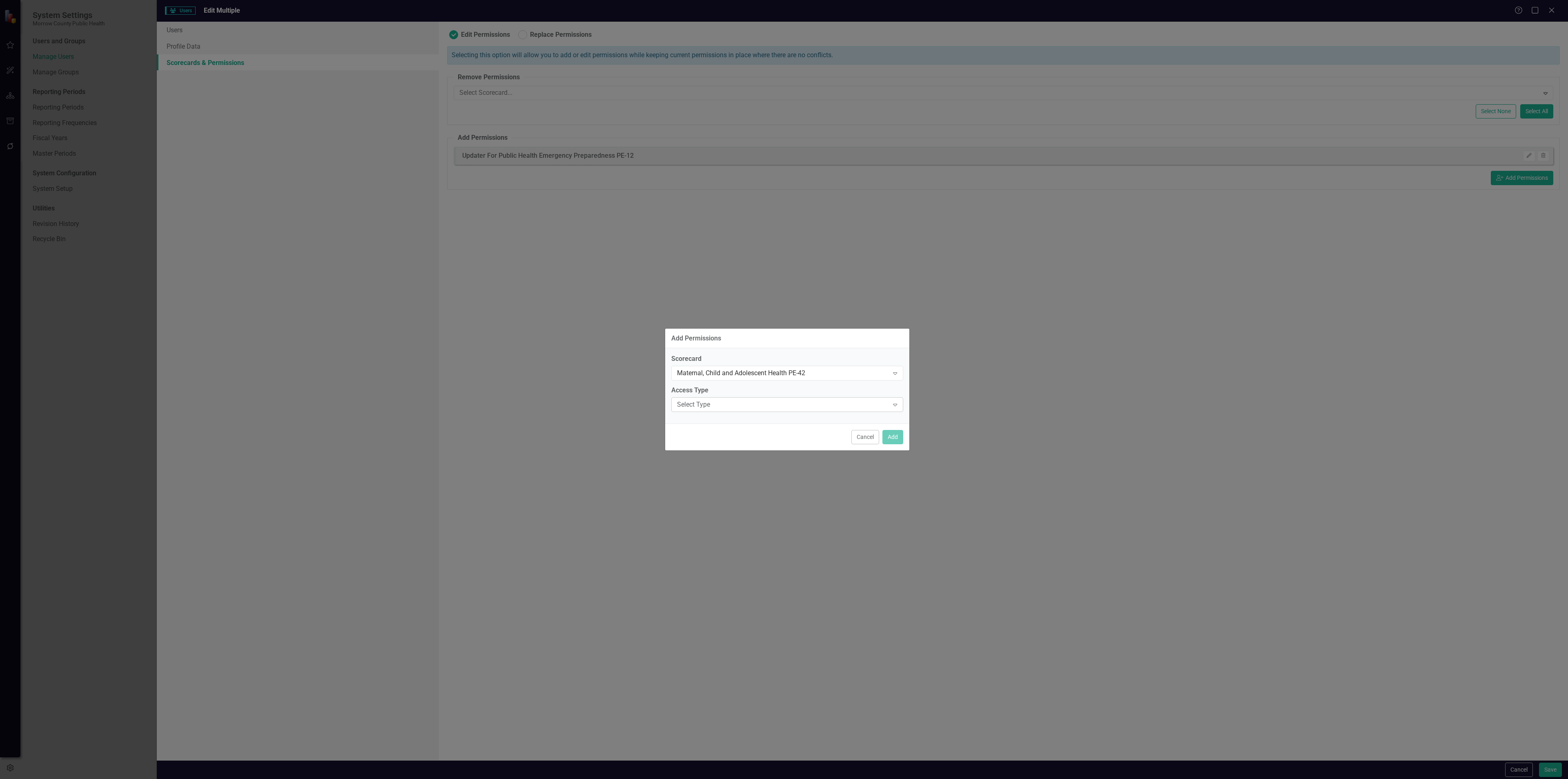
click at [791, 403] on div "Select Type" at bounding box center [783, 404] width 212 height 9
click at [762, 448] on div "Updater" at bounding box center [788, 445] width 219 height 9
click at [889, 433] on button "Add" at bounding box center [893, 437] width 21 height 14
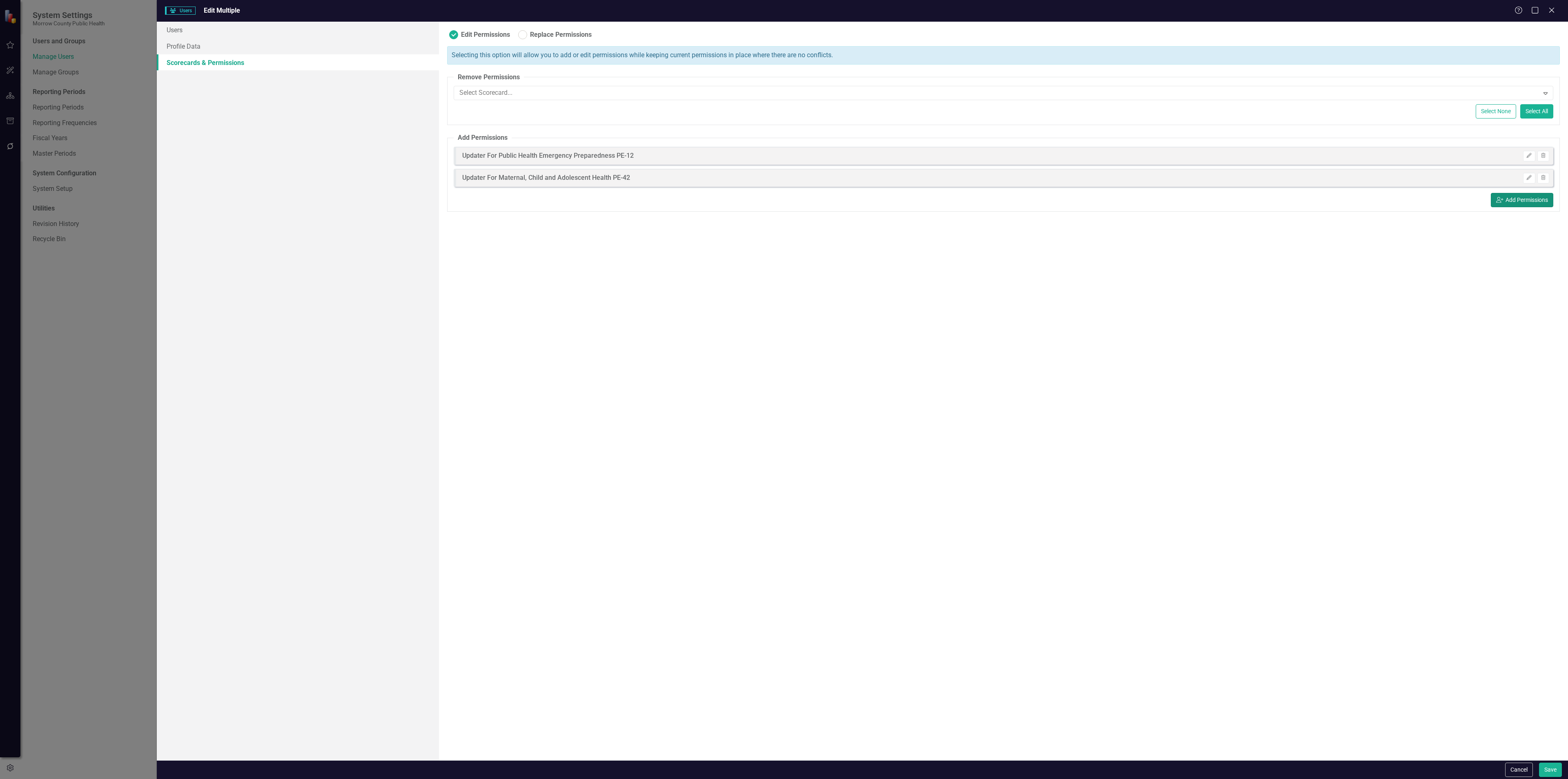
click at [1530, 207] on button "icon.userAdd Add Permissions" at bounding box center [1522, 200] width 63 height 14
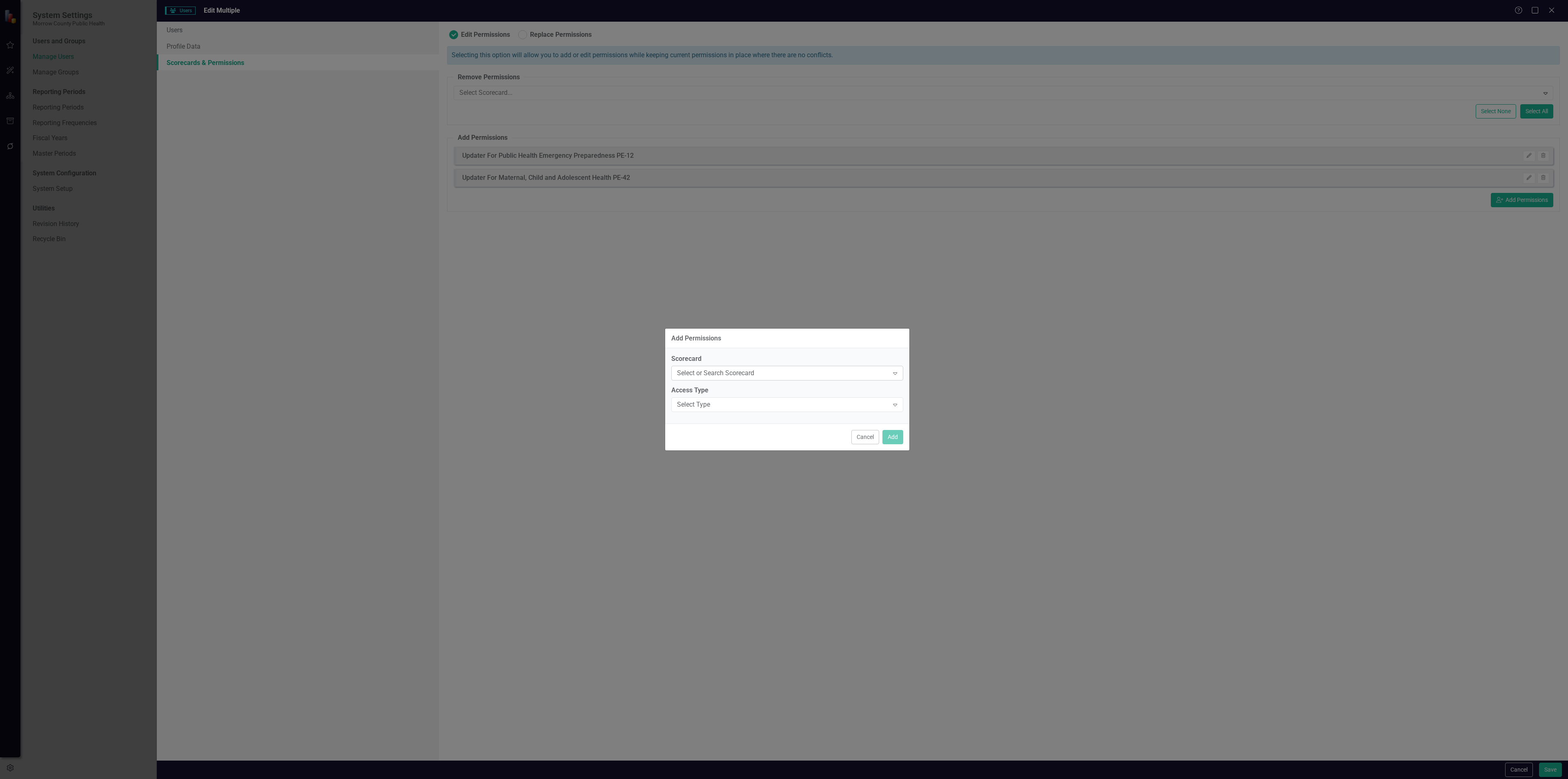
click at [810, 378] on div "Select or Search Scorecard" at bounding box center [783, 373] width 212 height 9
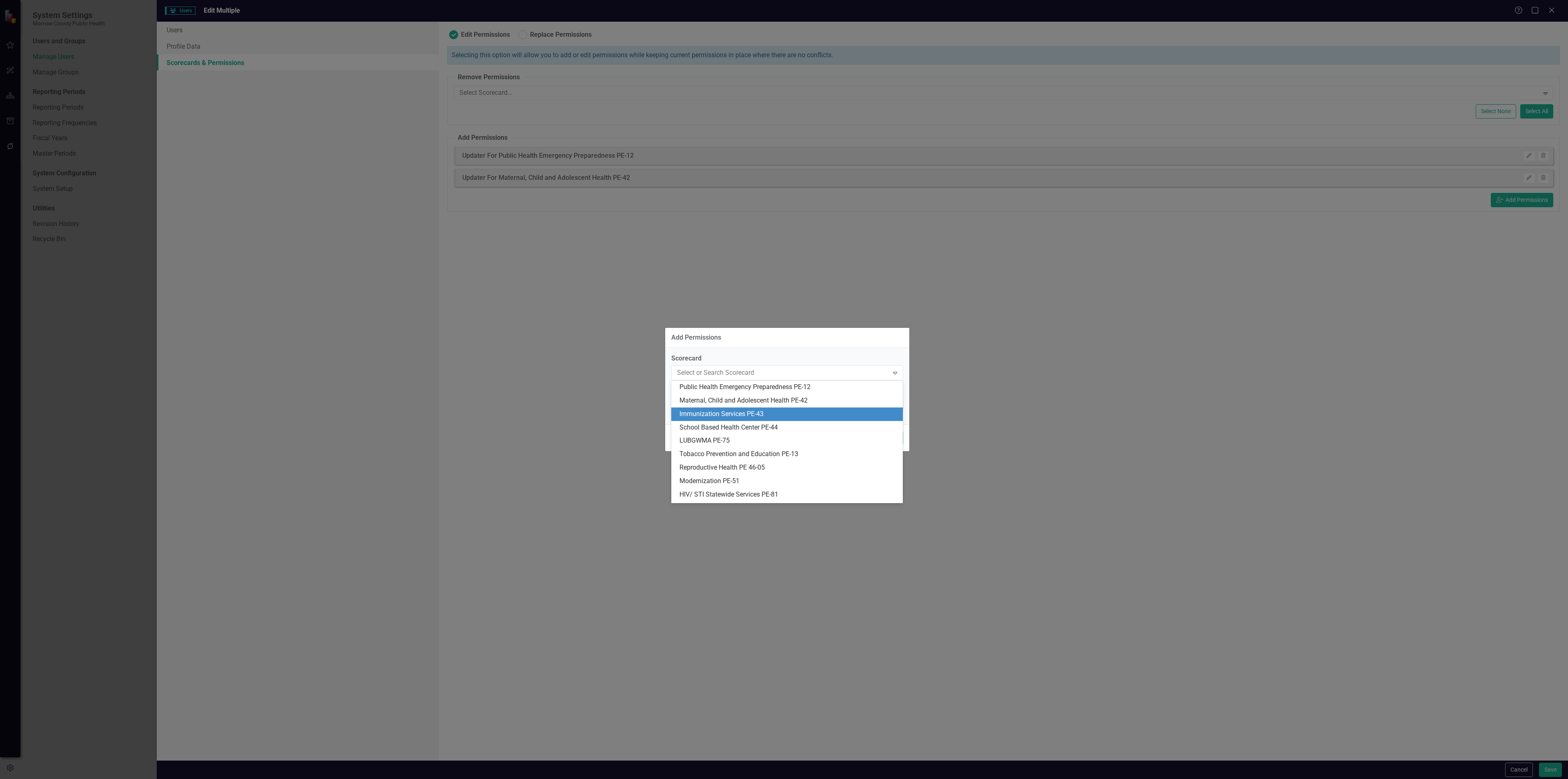
click at [791, 412] on div "Immunization Services PE-43" at bounding box center [788, 414] width 219 height 9
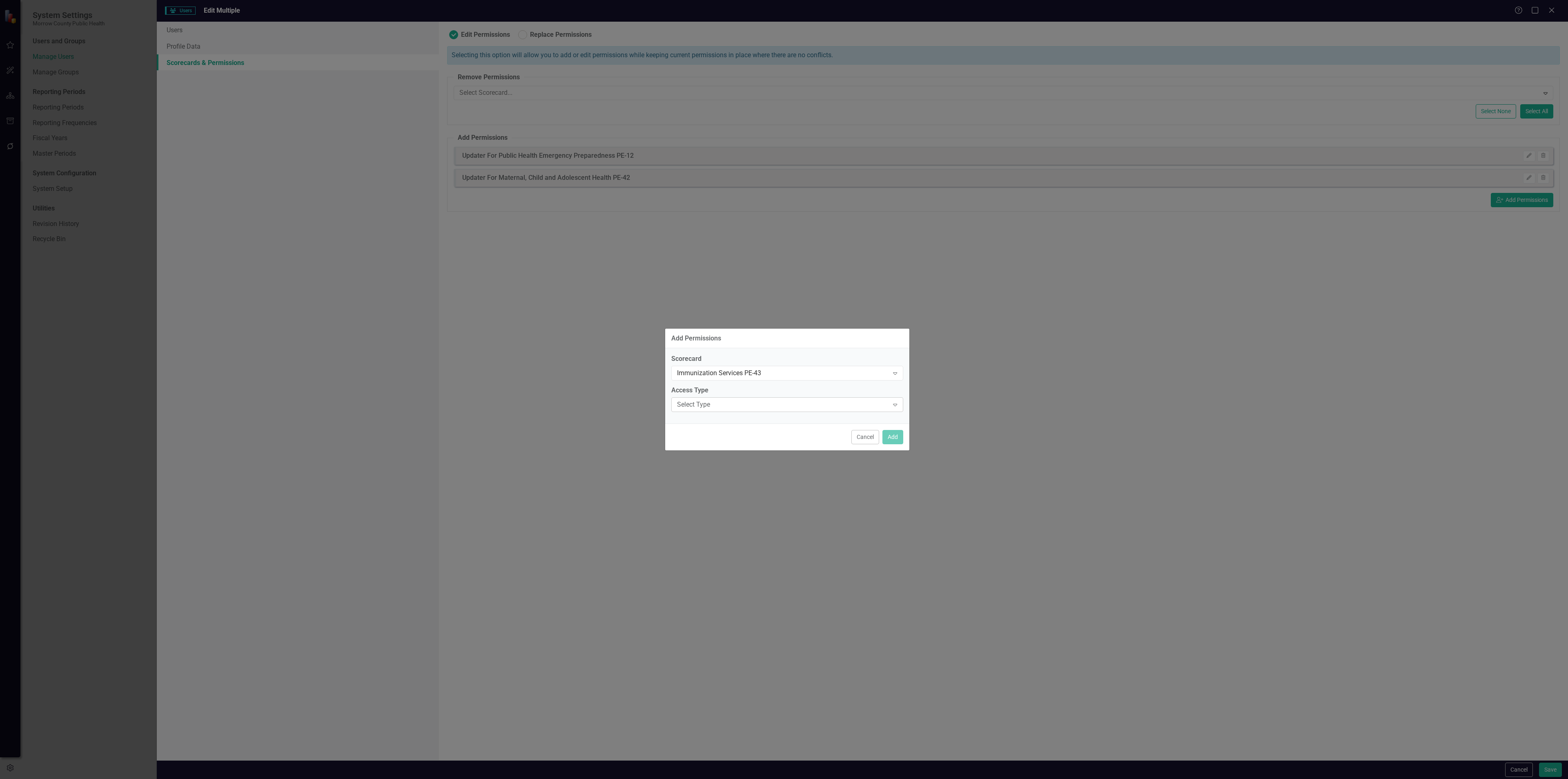
click at [879, 405] on div "Select Type" at bounding box center [783, 404] width 212 height 9
click at [839, 441] on div "Updater" at bounding box center [788, 445] width 219 height 9
click at [893, 437] on button "Add" at bounding box center [893, 437] width 21 height 14
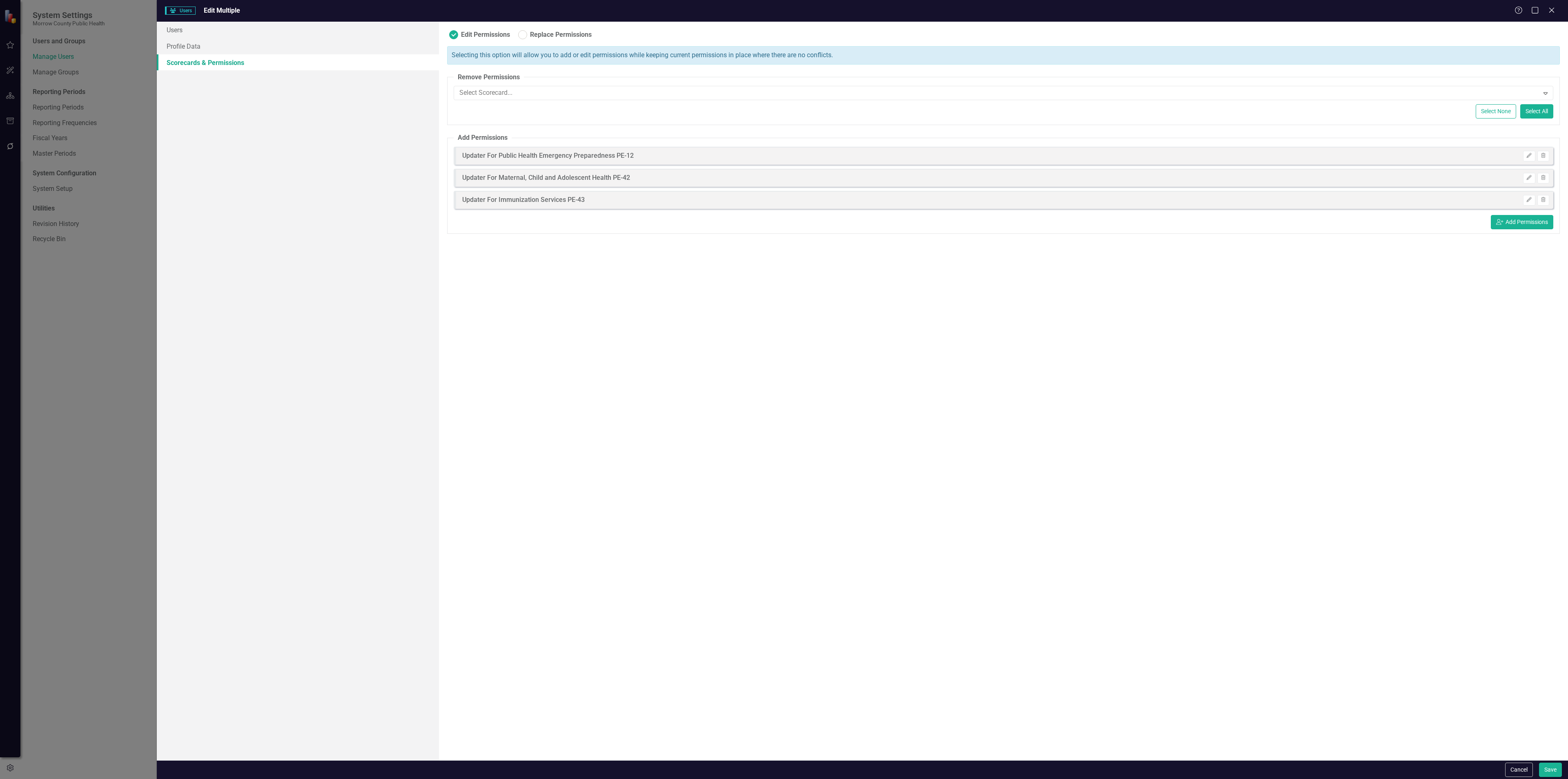
click at [1513, 761] on div "Cancel Save" at bounding box center [863, 769] width 1411 height 19
click at [1514, 765] on button "Cancel" at bounding box center [1519, 769] width 28 height 14
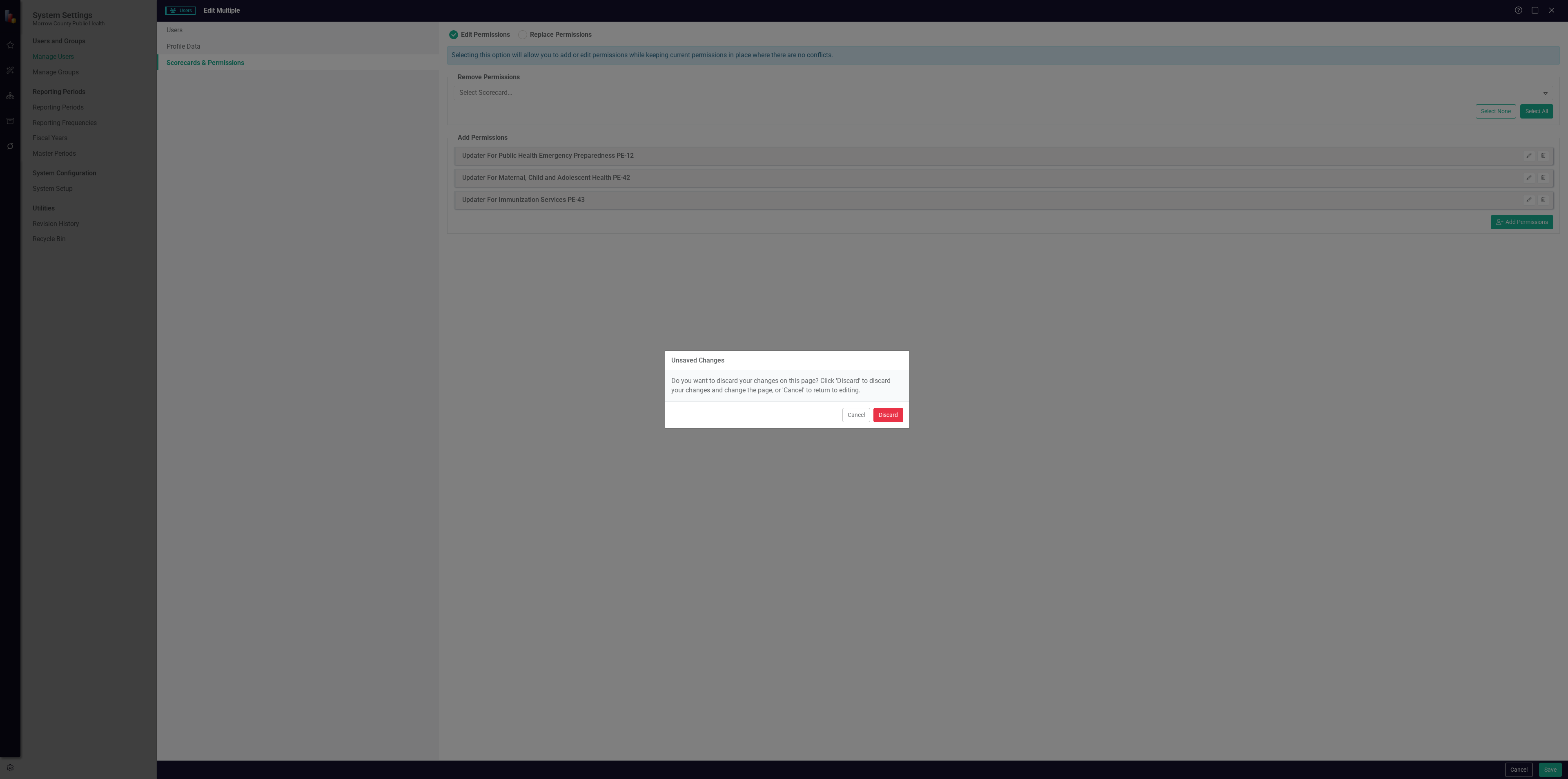
click at [882, 412] on button "Discard" at bounding box center [888, 414] width 30 height 14
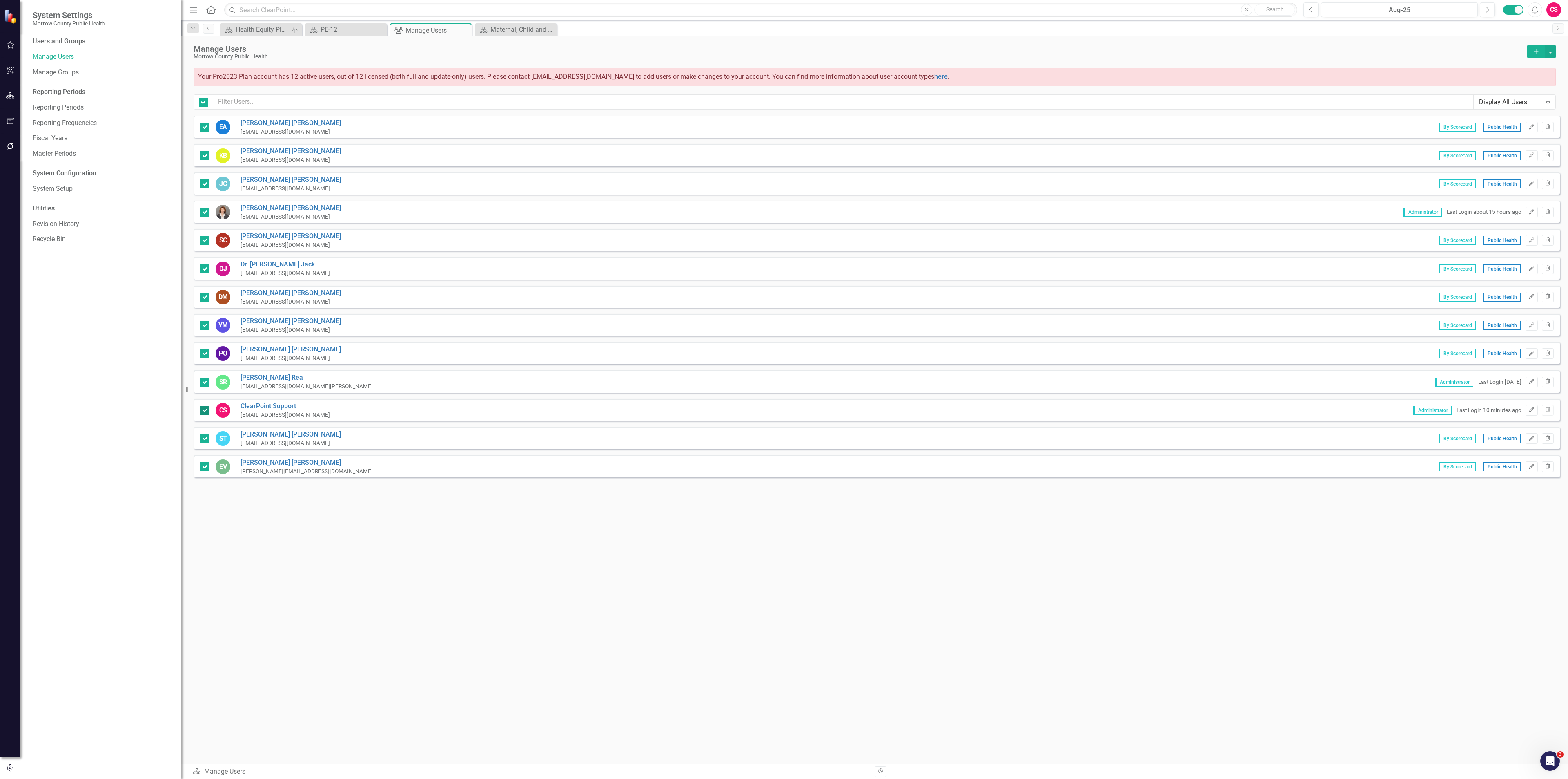
click at [203, 411] on div at bounding box center [205, 410] width 9 height 9
click at [203, 411] on input "checkbox" at bounding box center [203, 408] width 5 height 5
checkbox input "false"
click at [206, 382] on div at bounding box center [205, 382] width 9 height 9
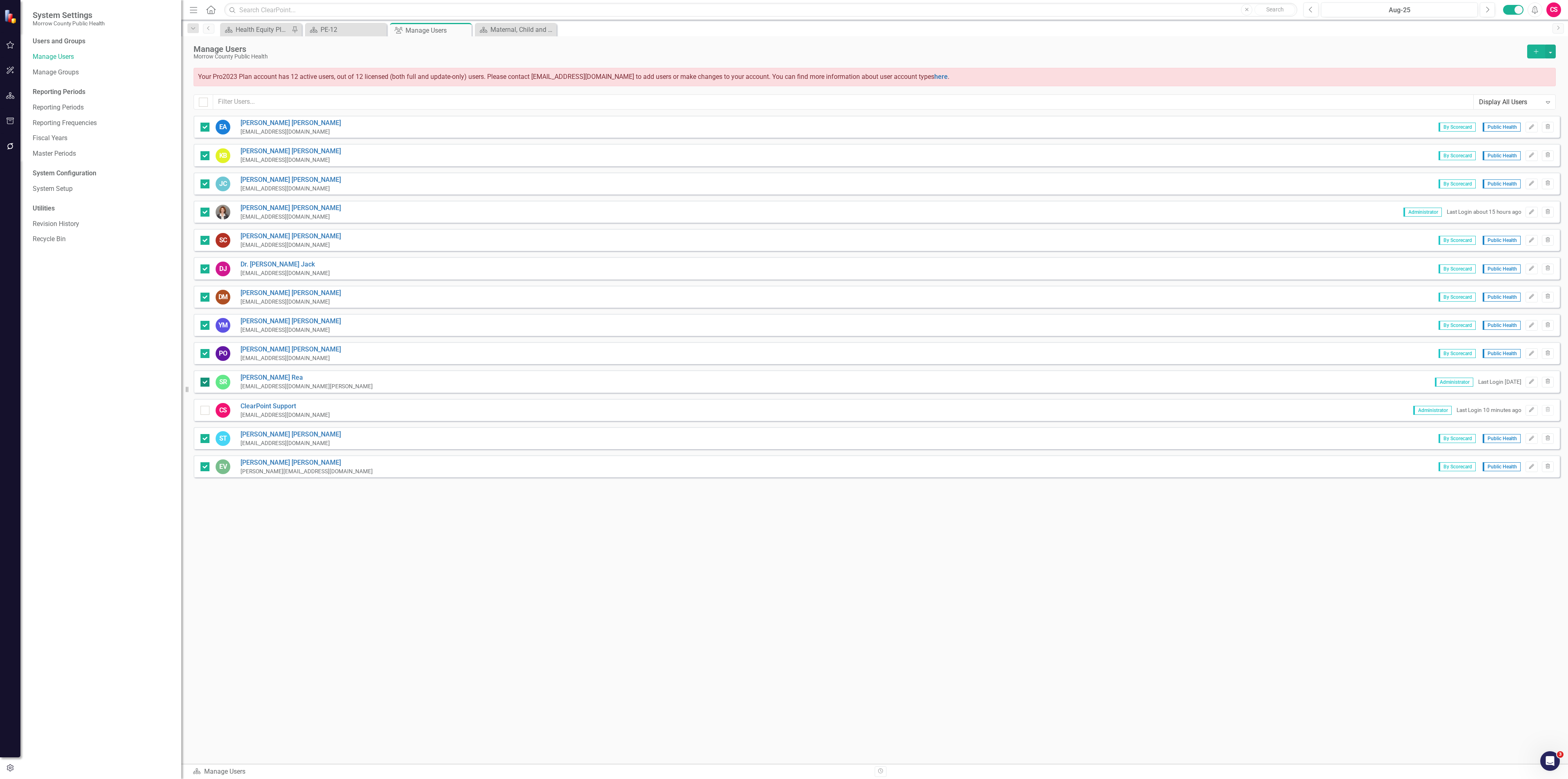
click at [206, 382] on input "checkbox" at bounding box center [203, 380] width 5 height 5
checkbox input "false"
click at [204, 208] on input "checkbox" at bounding box center [203, 210] width 5 height 5
checkbox input "false"
click at [1550, 53] on button "button" at bounding box center [1550, 51] width 10 height 14
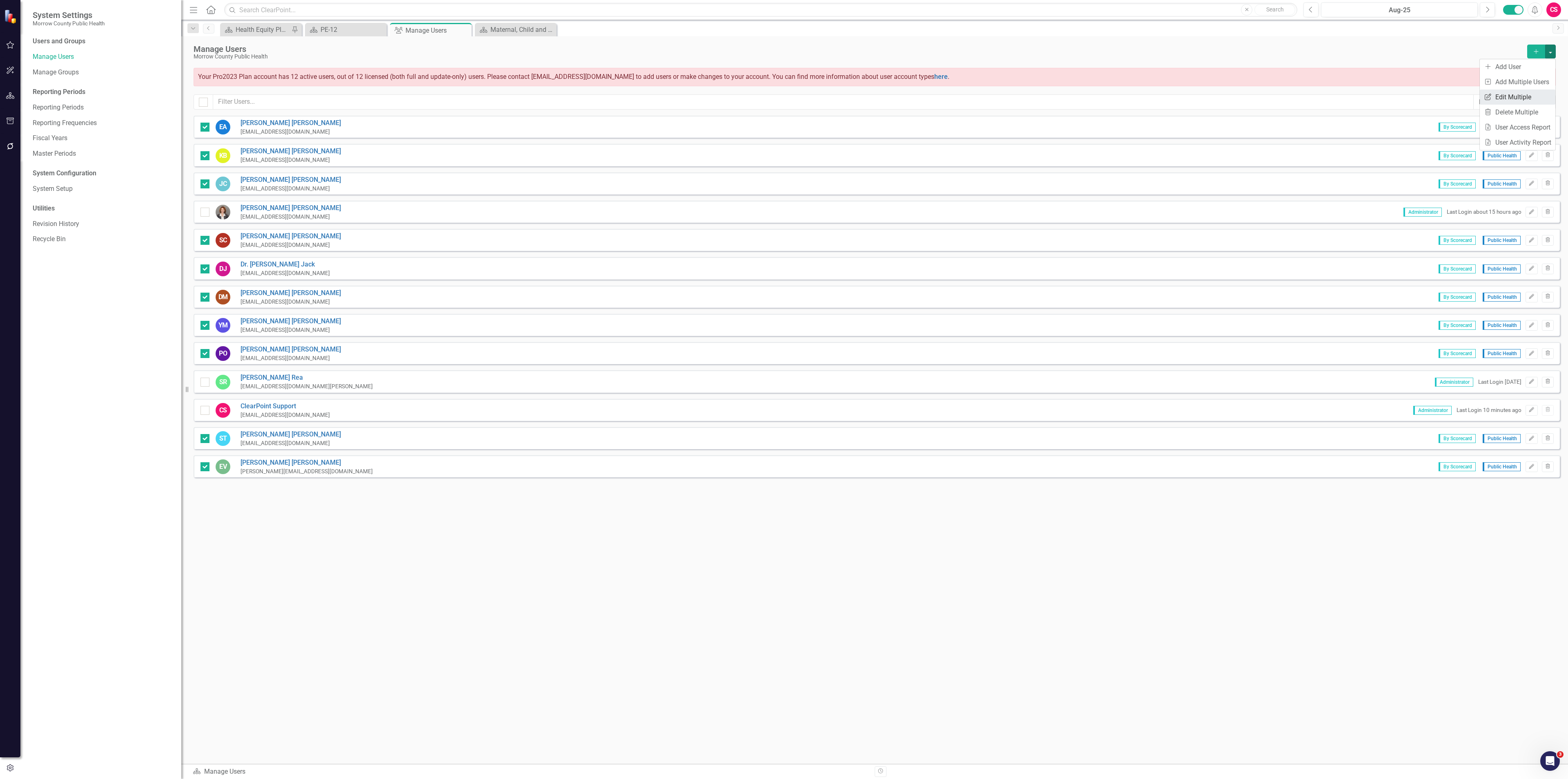
click at [1521, 91] on link "Edit Multiple Edit Multiple" at bounding box center [1517, 97] width 75 height 15
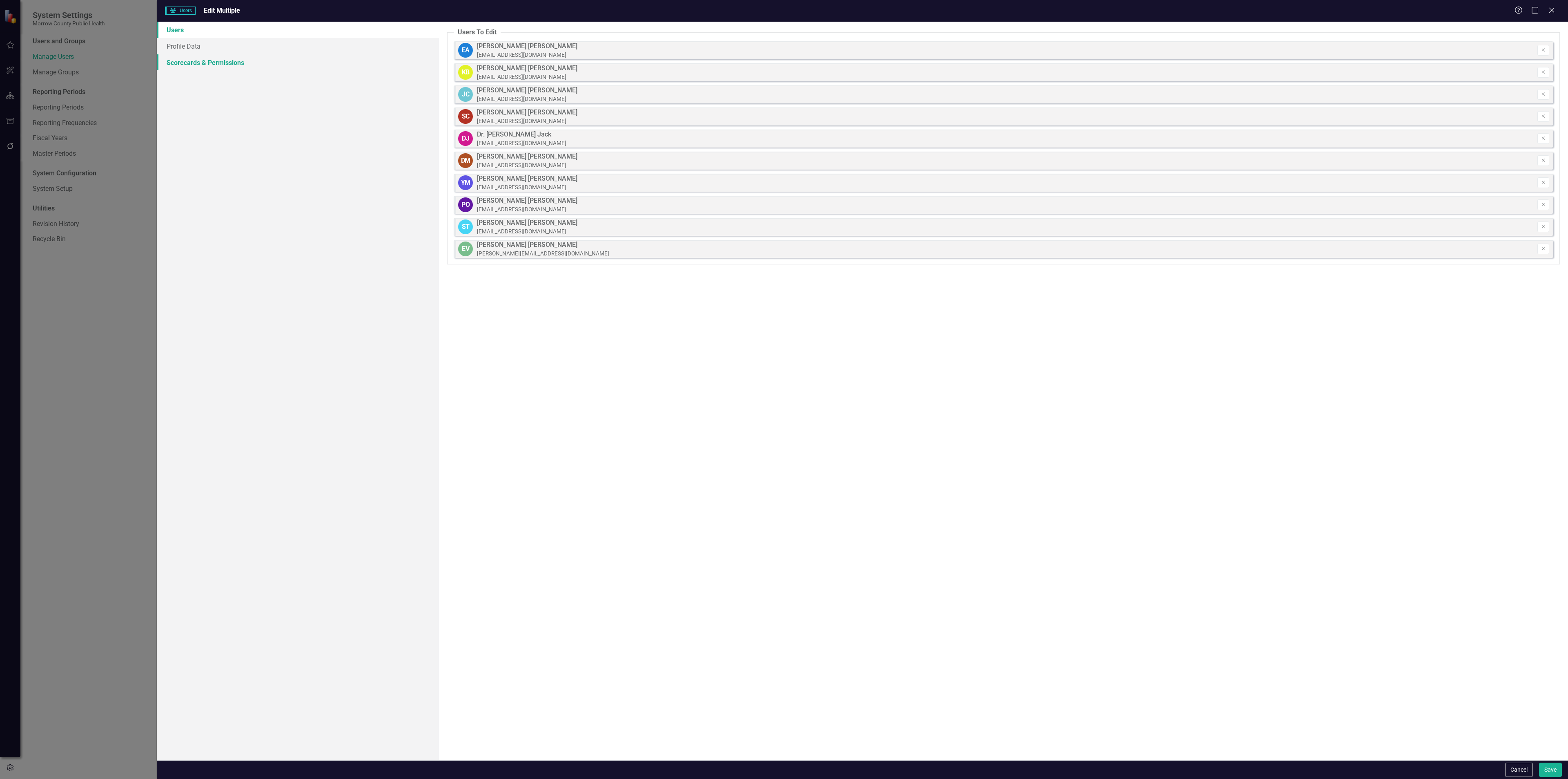
click at [278, 59] on link "Scorecards & Permissions" at bounding box center [298, 62] width 282 height 16
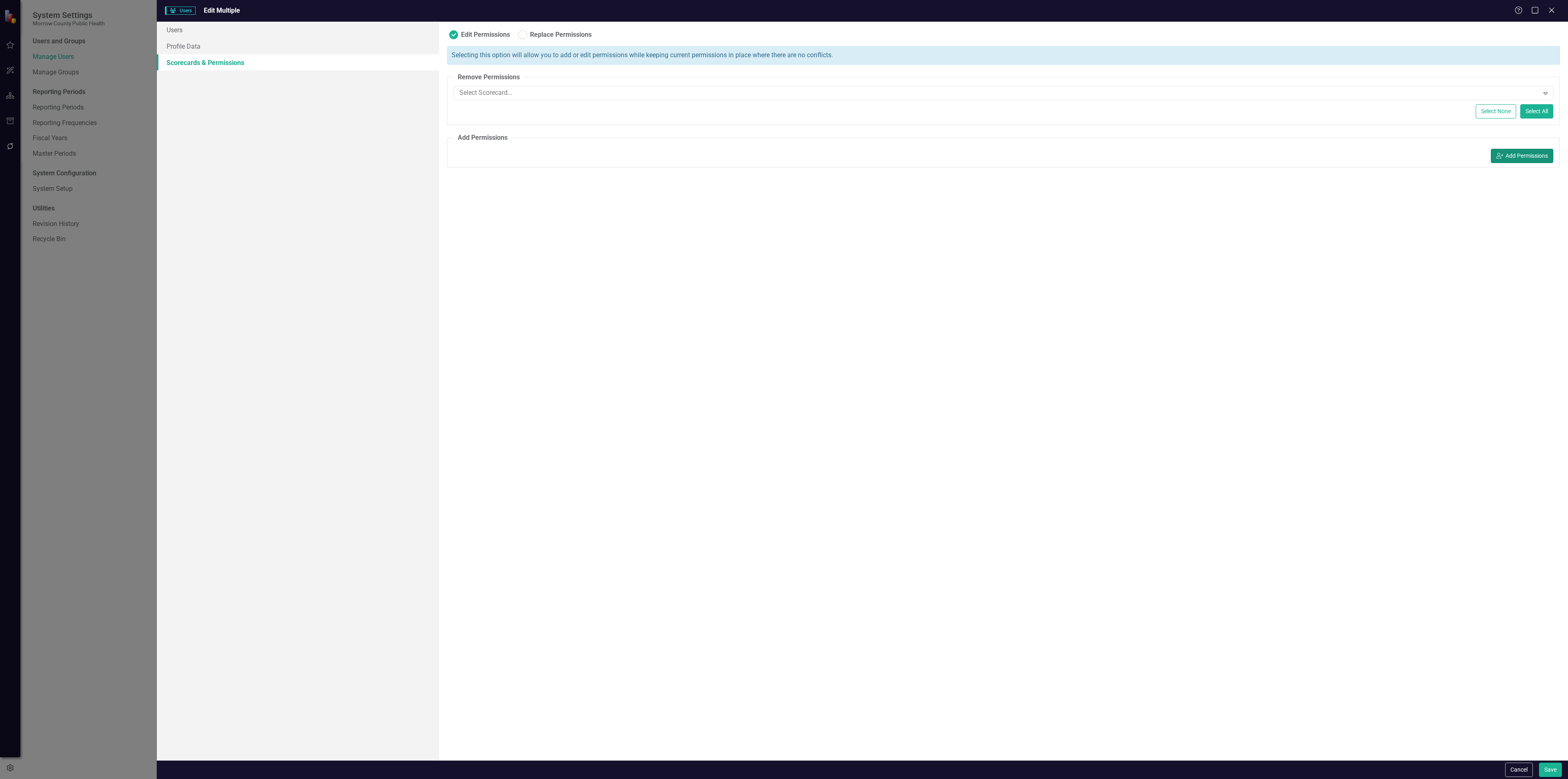
click at [1518, 161] on button "icon.userAdd Add Permissions" at bounding box center [1522, 155] width 63 height 14
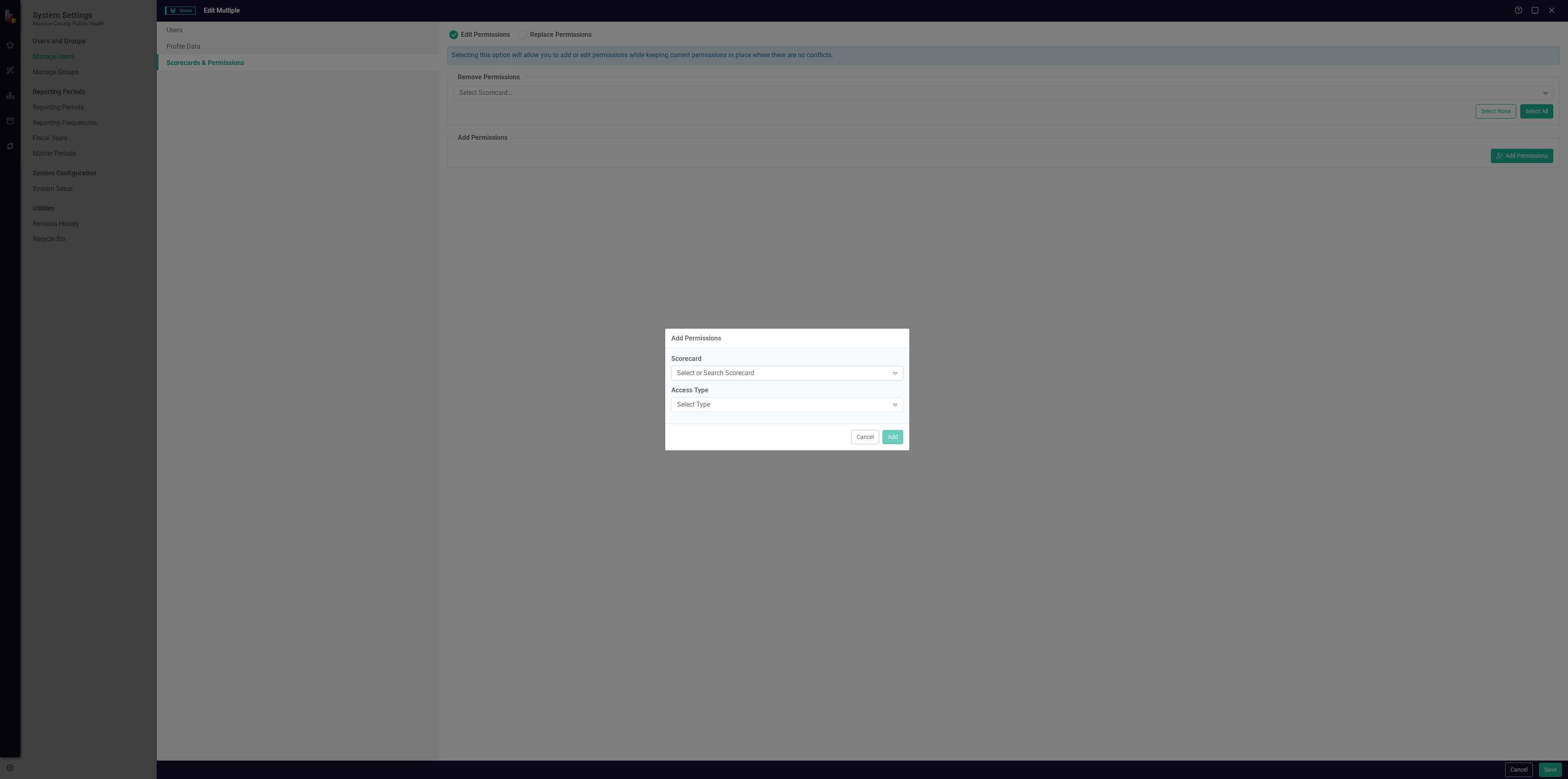
click at [727, 369] on div "Select or Search Scorecard" at bounding box center [783, 373] width 212 height 9
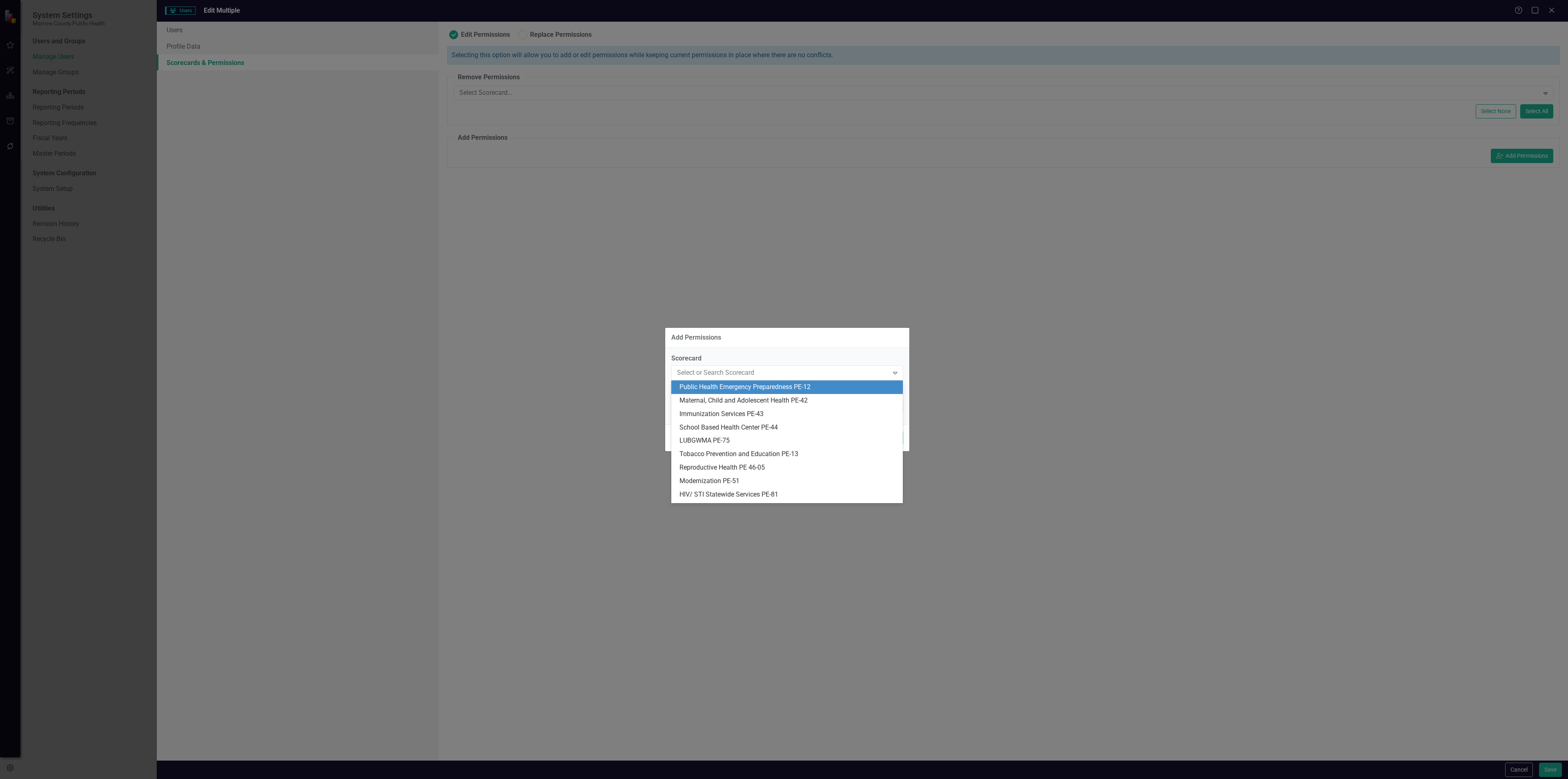
click at [718, 388] on div "Public Health Emergency Preparedness PE-12" at bounding box center [788, 387] width 219 height 9
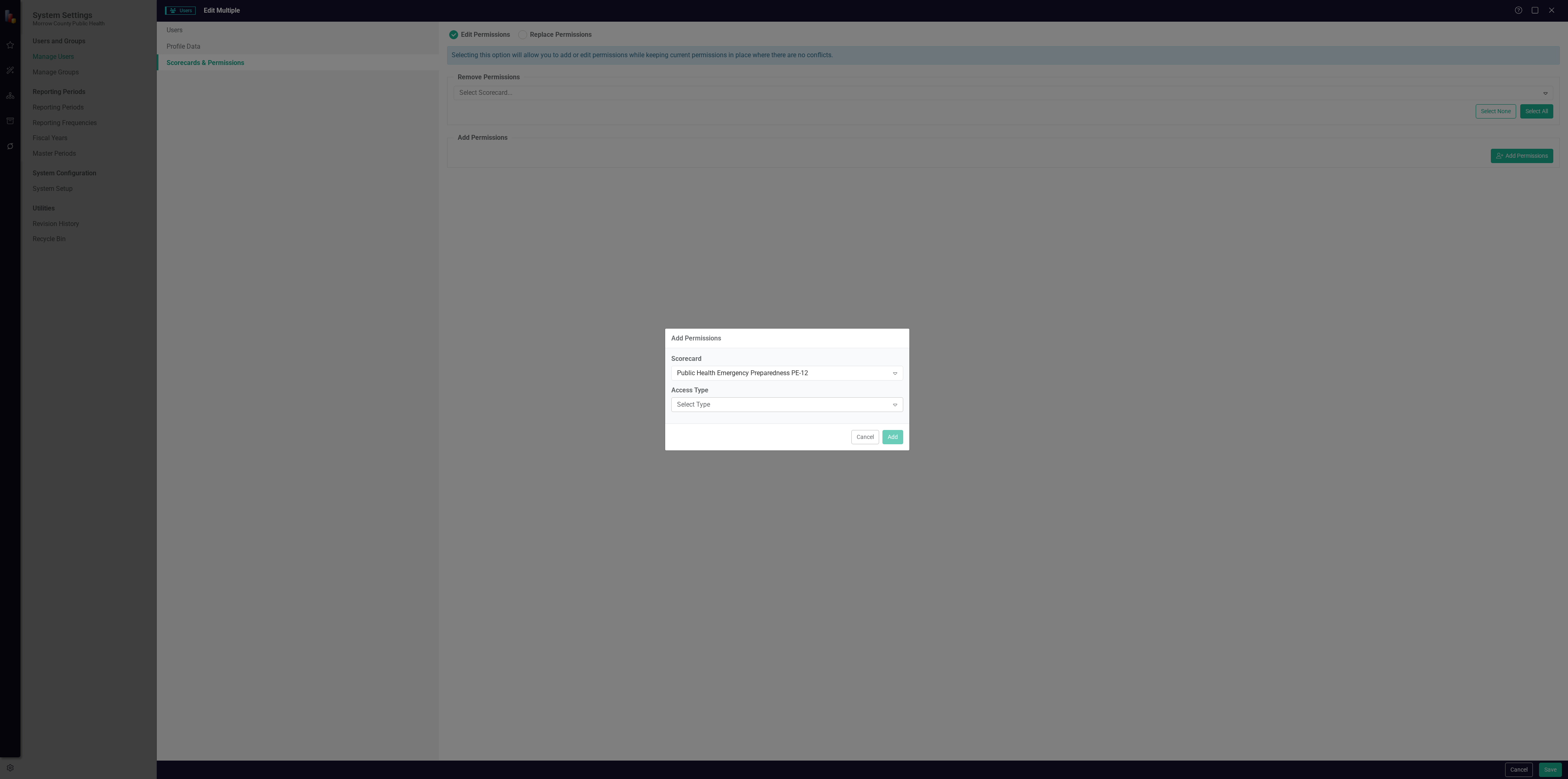
click at [738, 401] on div "Select Type" at bounding box center [783, 404] width 212 height 9
click at [716, 443] on div "Updater" at bounding box center [788, 445] width 219 height 9
click at [891, 440] on button "Add" at bounding box center [893, 437] width 21 height 14
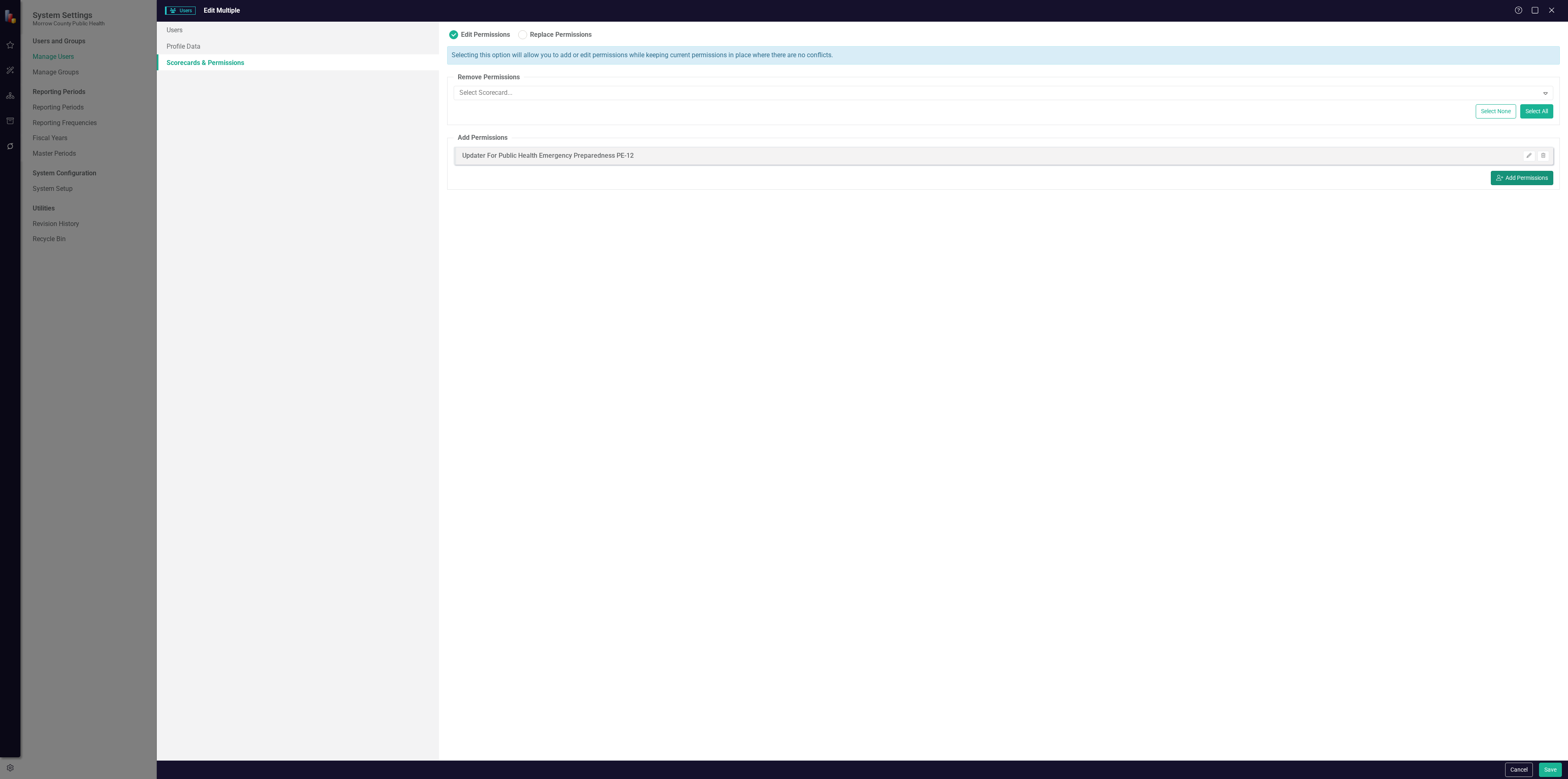
click at [1538, 174] on button "icon.userAdd Add Permissions" at bounding box center [1522, 177] width 63 height 14
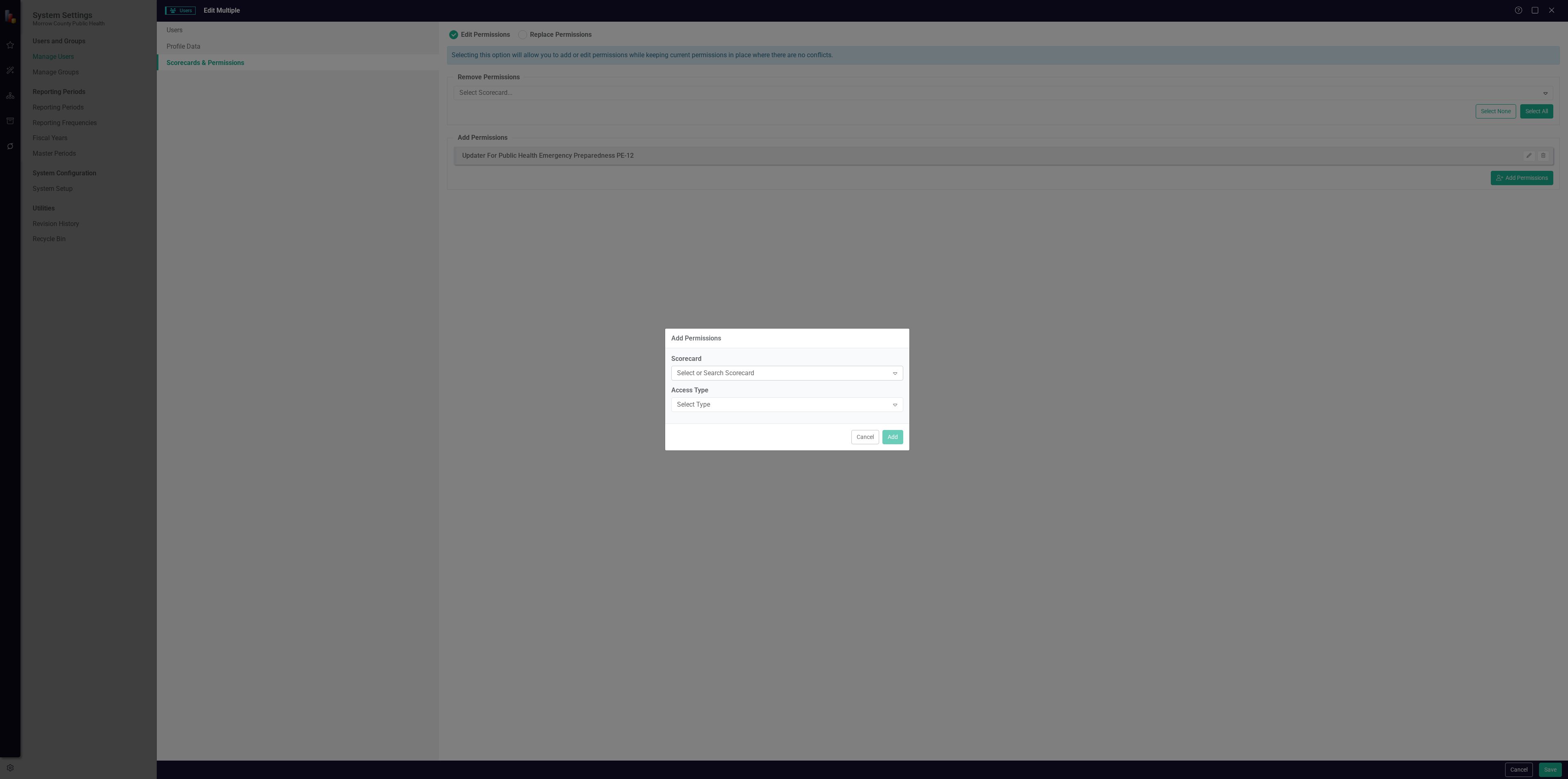
click at [808, 375] on div "Select or Search Scorecard" at bounding box center [783, 373] width 212 height 9
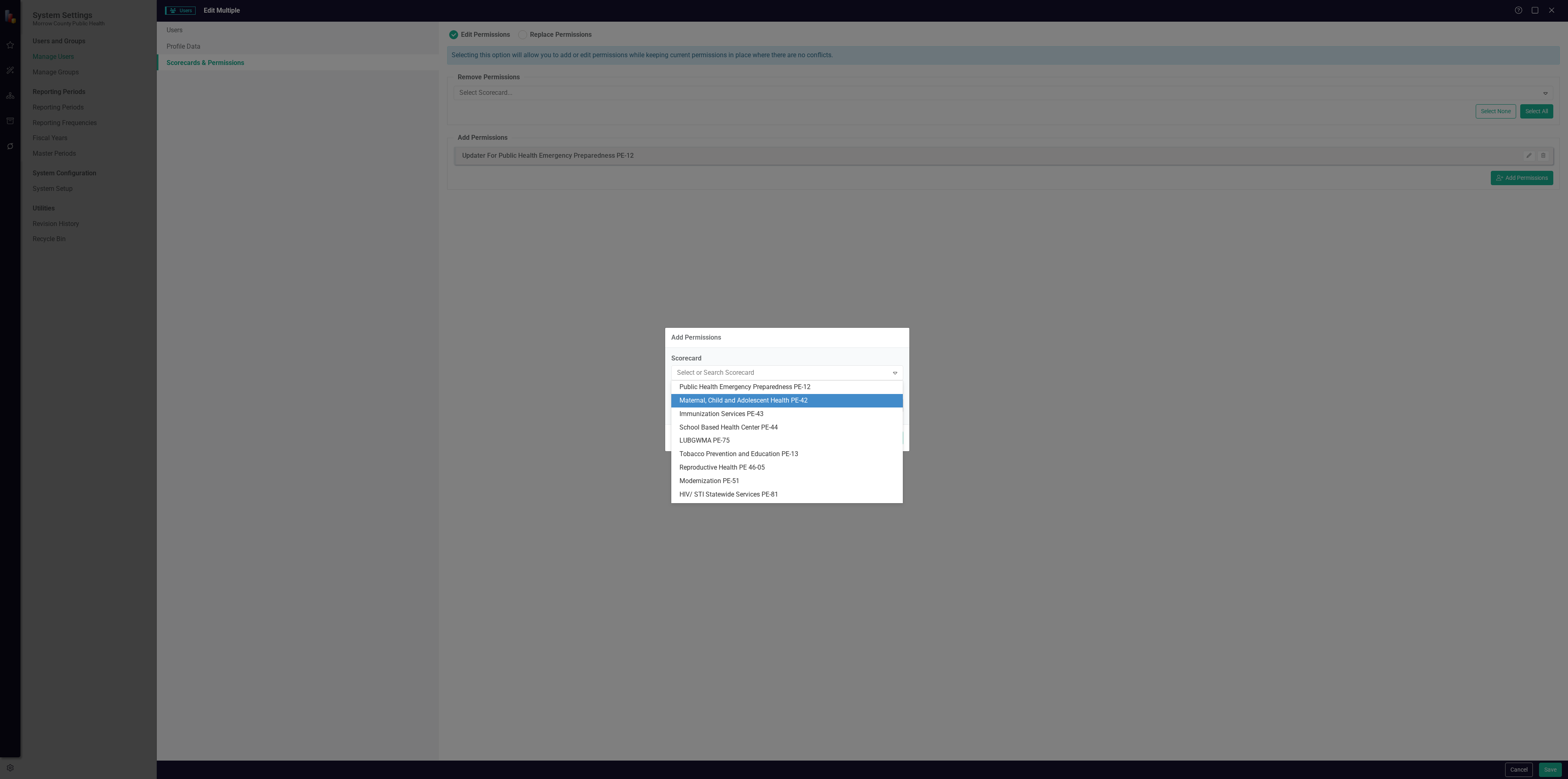
click at [788, 398] on div "Maternal, Child and Adolescent Health PE-42" at bounding box center [788, 400] width 219 height 9
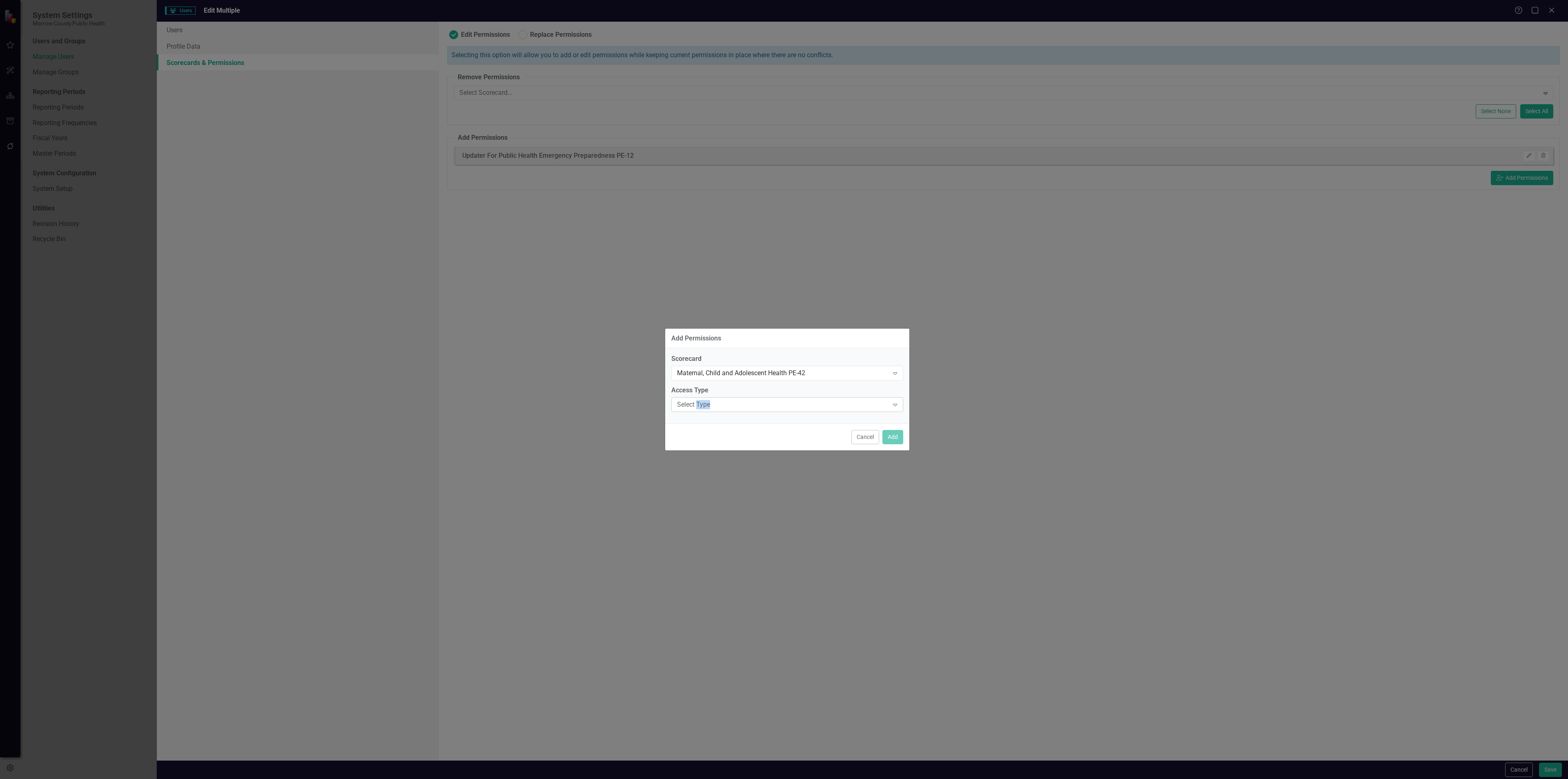
click at [789, 399] on div "Select Type Expand" at bounding box center [787, 404] width 232 height 15
click at [775, 443] on div "Updater" at bounding box center [788, 445] width 219 height 9
click at [884, 439] on button "Add" at bounding box center [893, 437] width 21 height 14
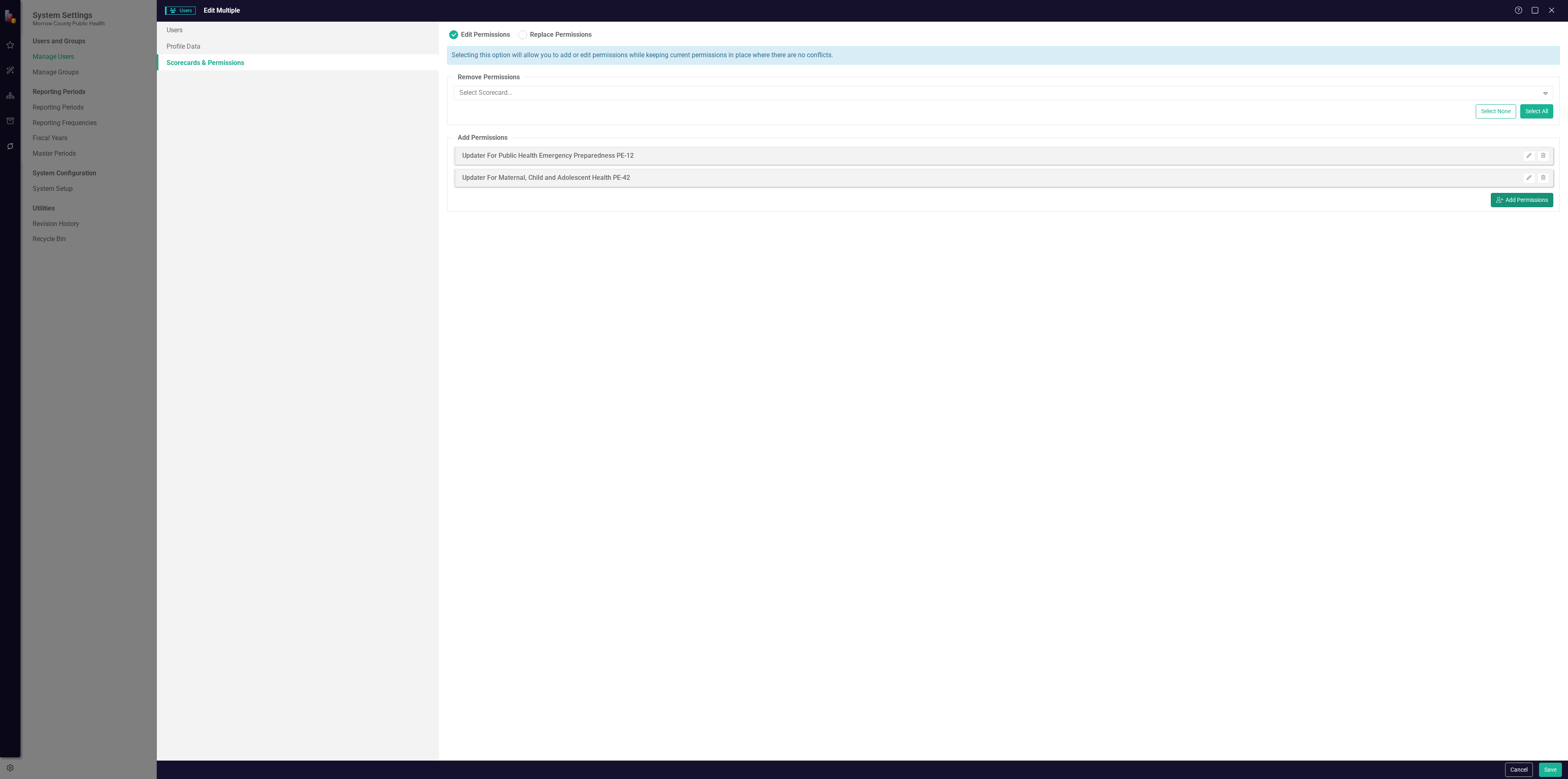
click at [1522, 206] on button "icon.userAdd Add Permissions" at bounding box center [1522, 200] width 63 height 14
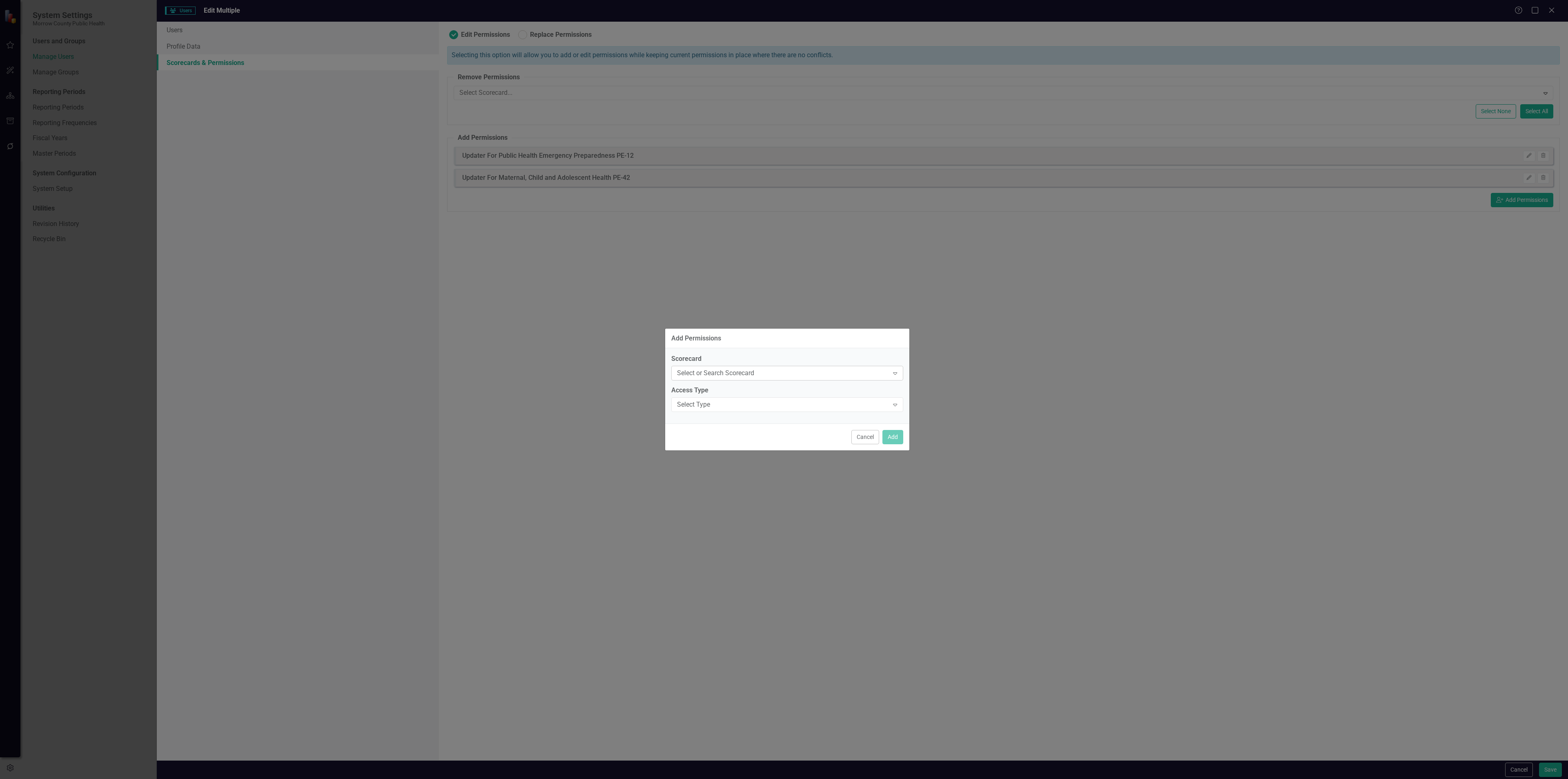
click at [781, 376] on div "Select or Search Scorecard" at bounding box center [783, 373] width 212 height 9
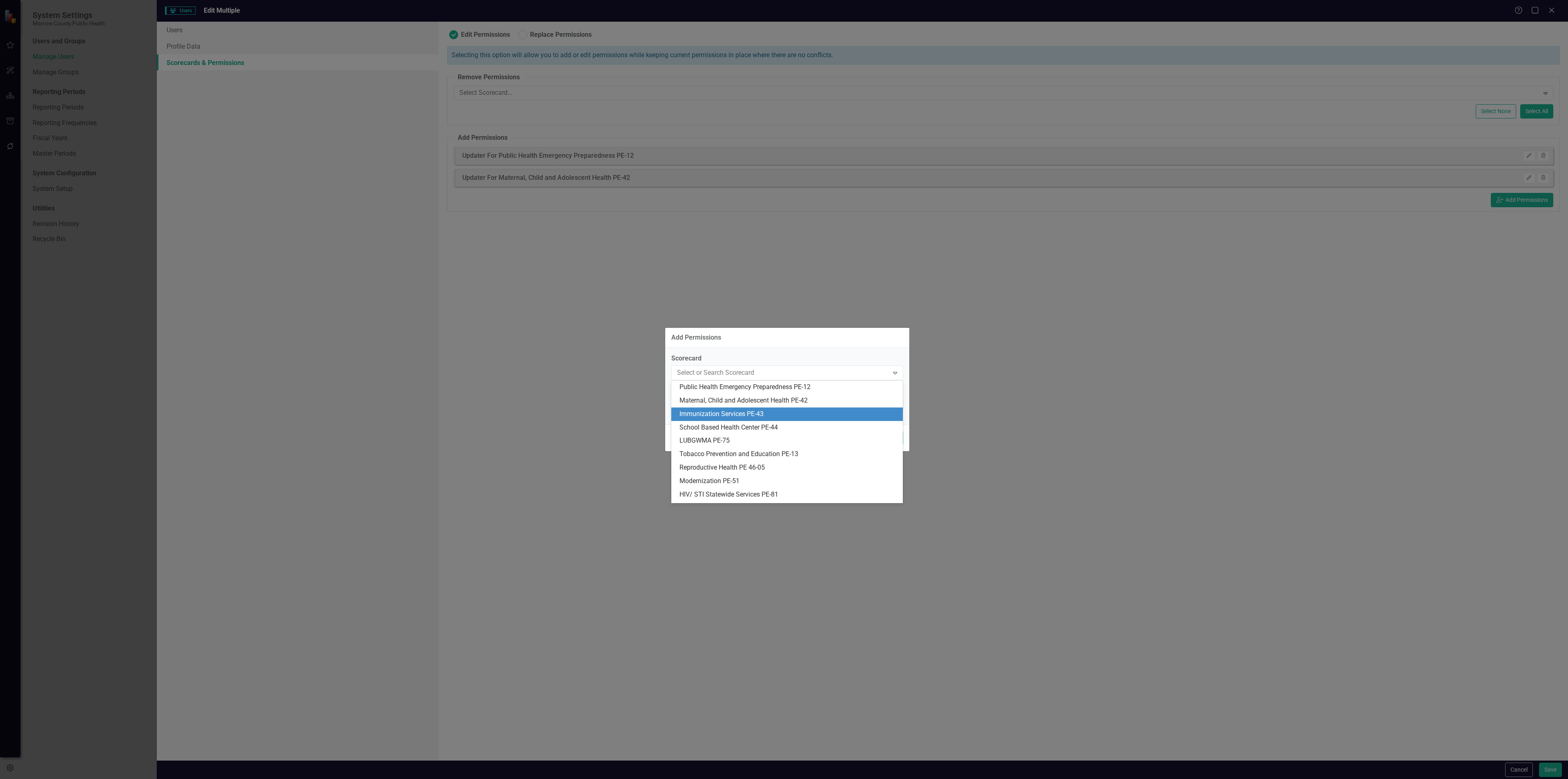
click at [770, 414] on div "Immunization Services PE-43" at bounding box center [788, 414] width 219 height 9
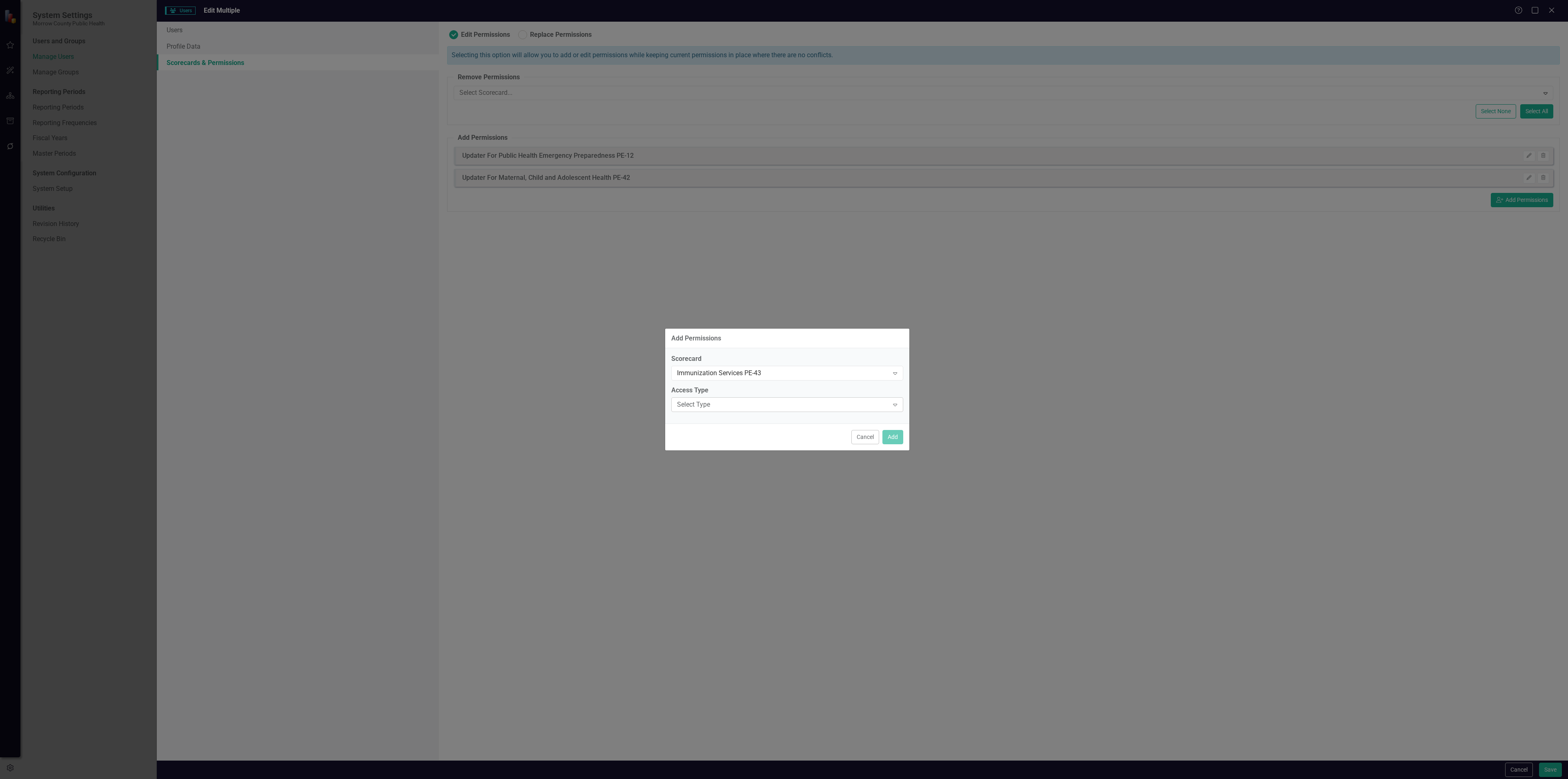
click at [800, 402] on div "Select Type" at bounding box center [783, 404] width 212 height 9
click at [770, 443] on div "Updater" at bounding box center [788, 445] width 219 height 9
click at [888, 443] on button "Add" at bounding box center [893, 437] width 21 height 14
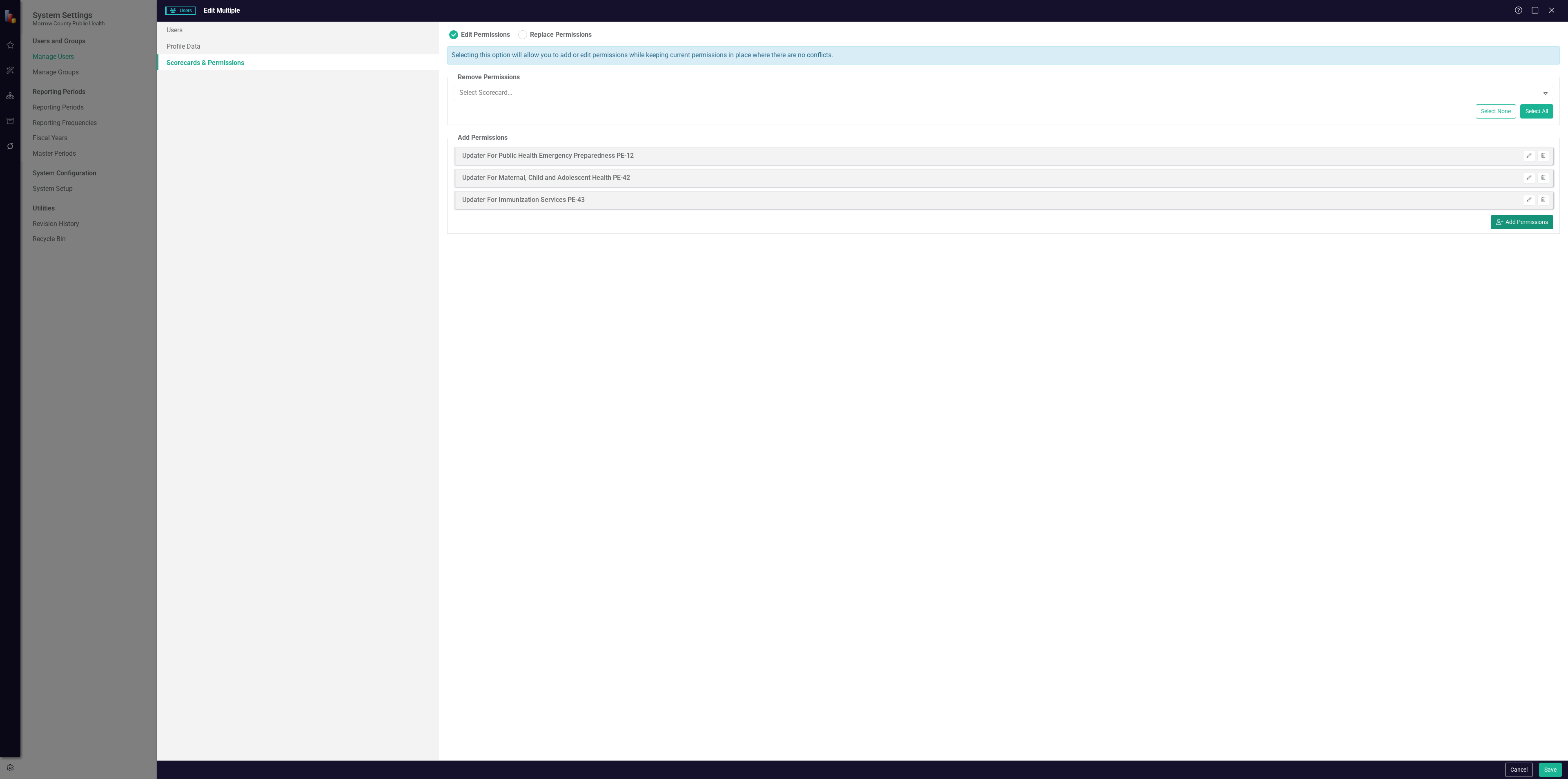
click at [1509, 227] on button "icon.userAdd Add Permissions" at bounding box center [1522, 222] width 63 height 14
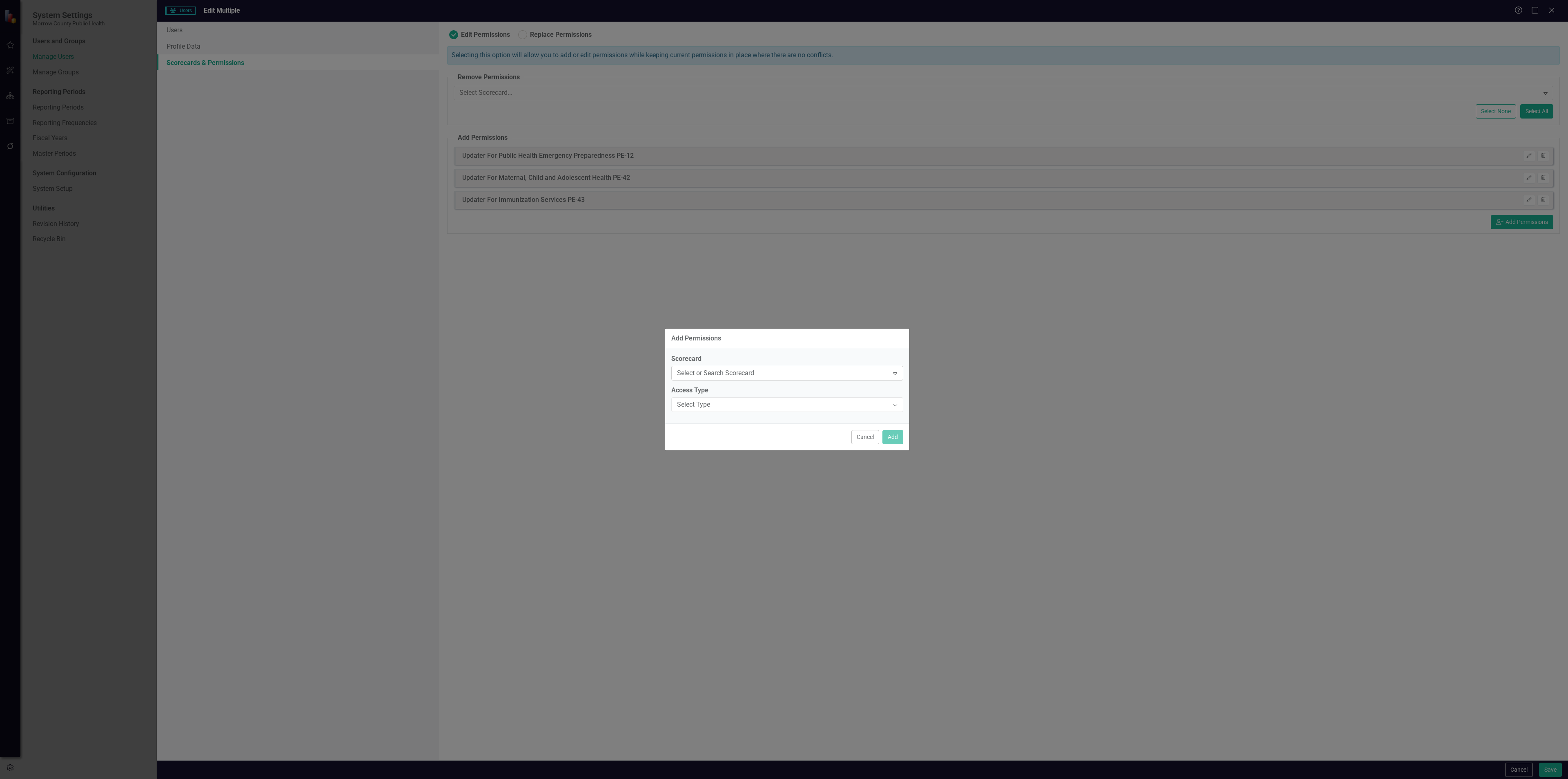
click at [740, 369] on div "Select or Search Scorecard" at bounding box center [783, 373] width 212 height 9
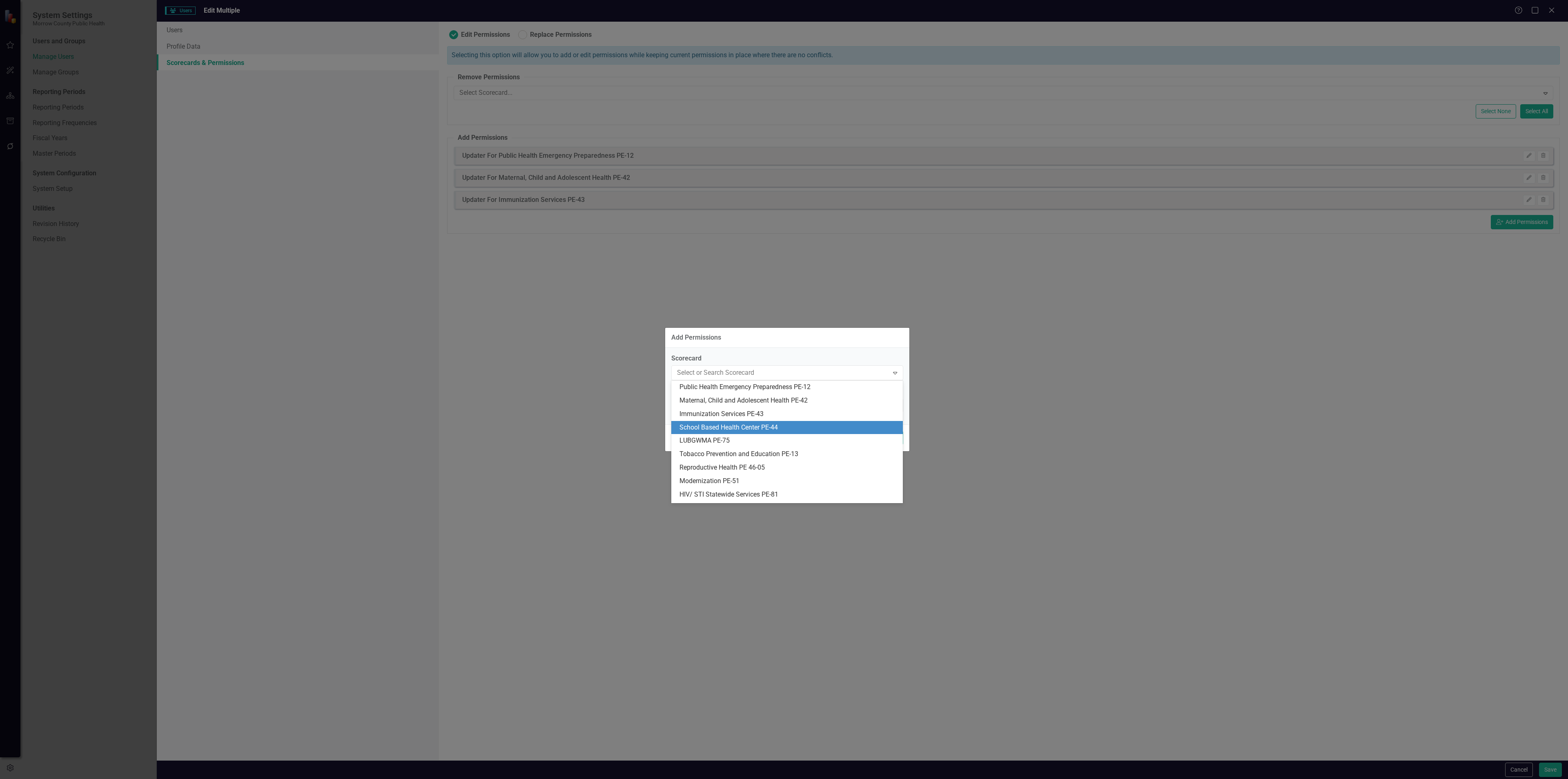
click at [711, 426] on div "School Based Health Center PE-44" at bounding box center [788, 427] width 219 height 9
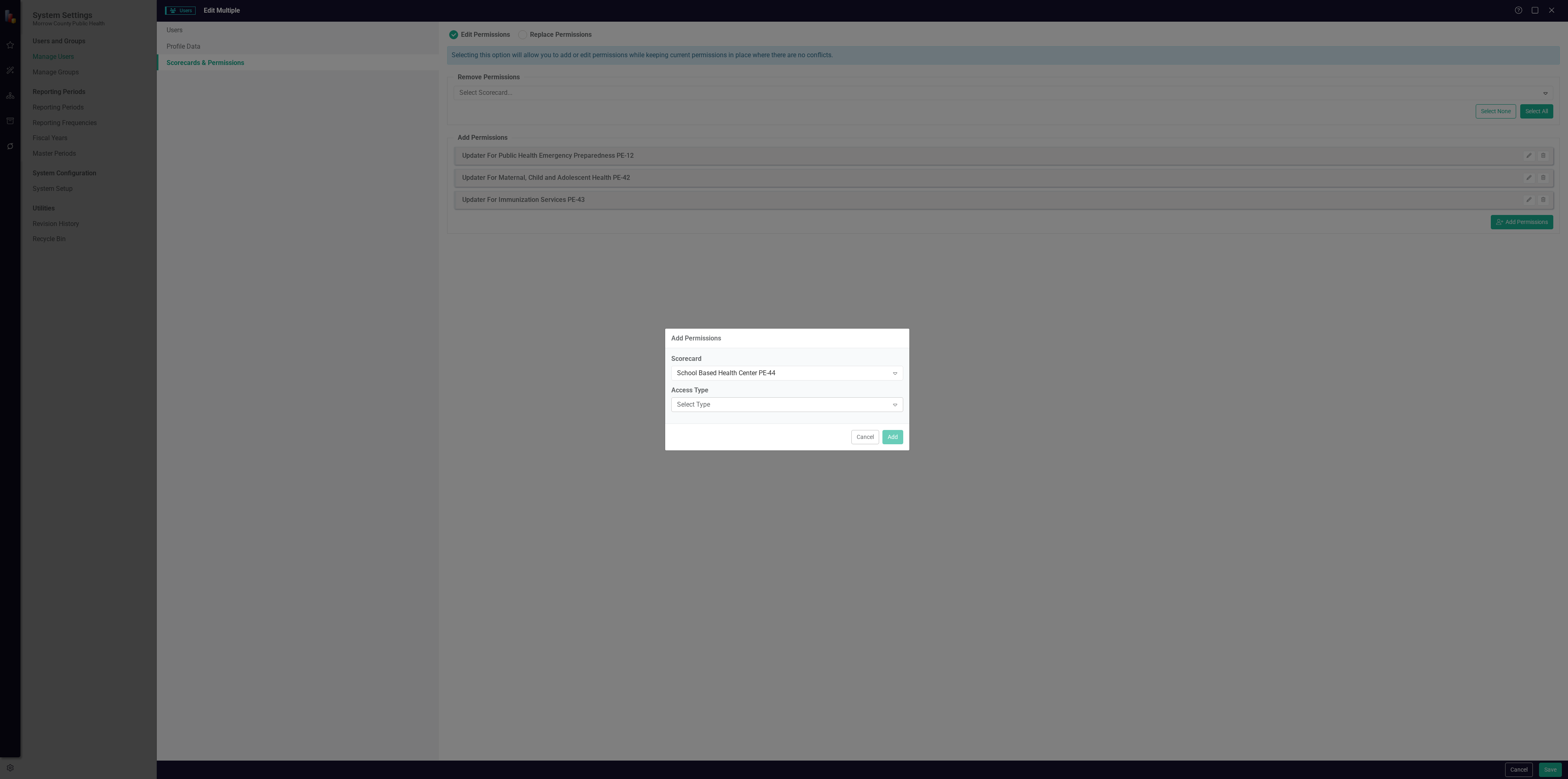
click at [756, 406] on div "Select Type" at bounding box center [783, 404] width 212 height 9
click at [727, 443] on div "Updater" at bounding box center [788, 445] width 219 height 9
click at [887, 440] on button "Add" at bounding box center [893, 437] width 21 height 14
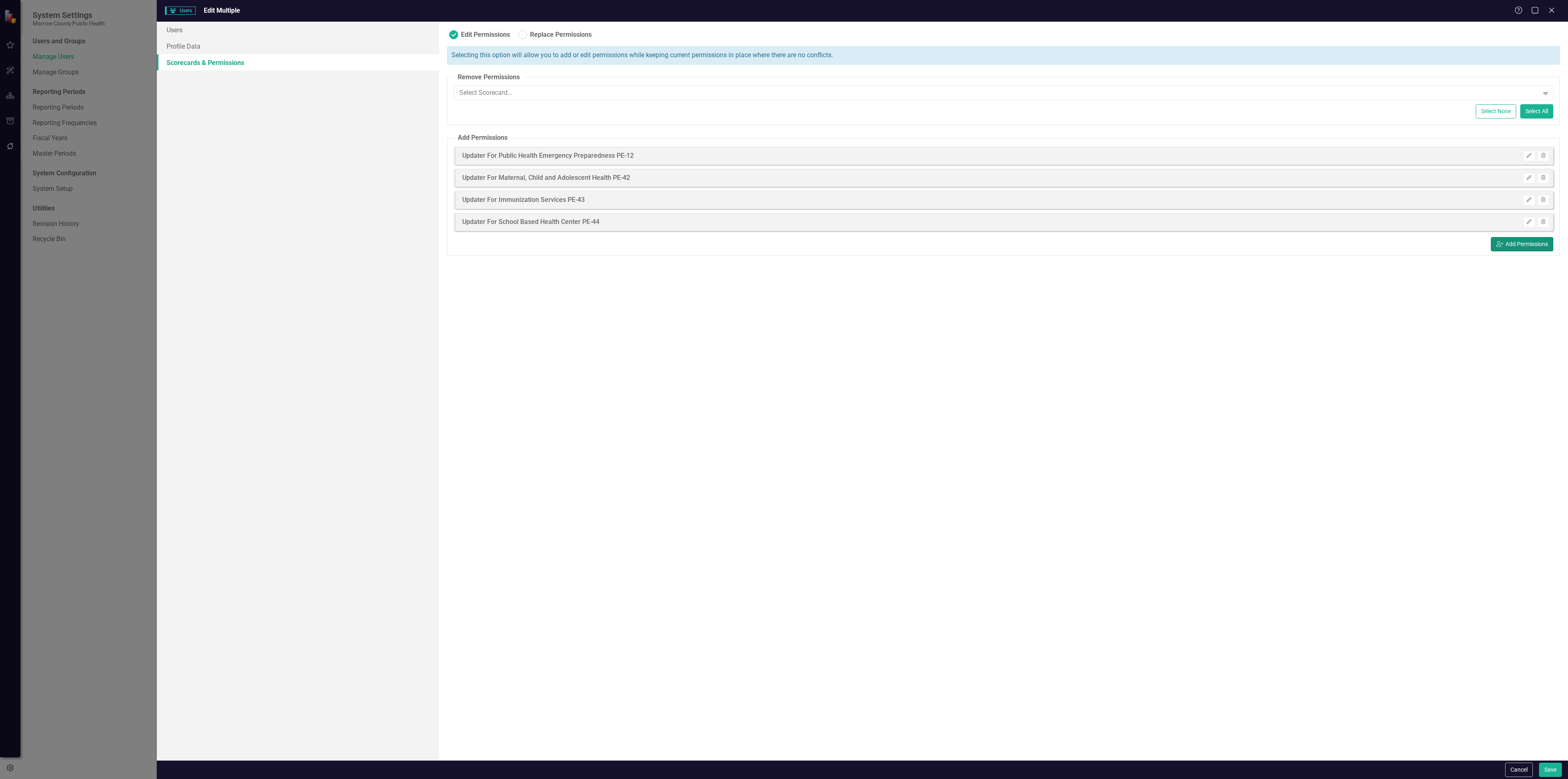
click at [1497, 244] on button "icon.userAdd Add Permissions" at bounding box center [1522, 244] width 63 height 14
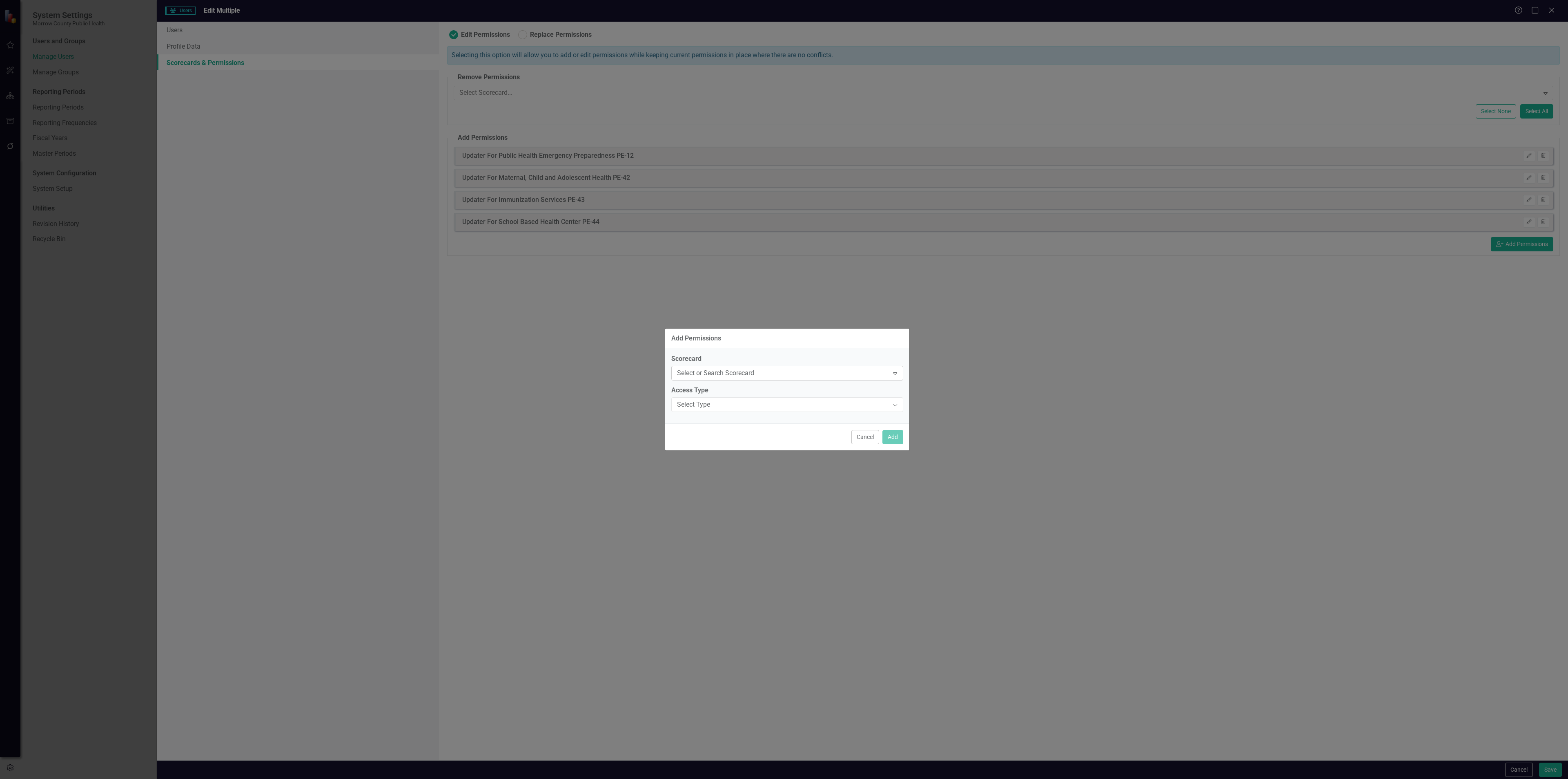
click at [743, 373] on div "Select or Search Scorecard" at bounding box center [783, 373] width 212 height 9
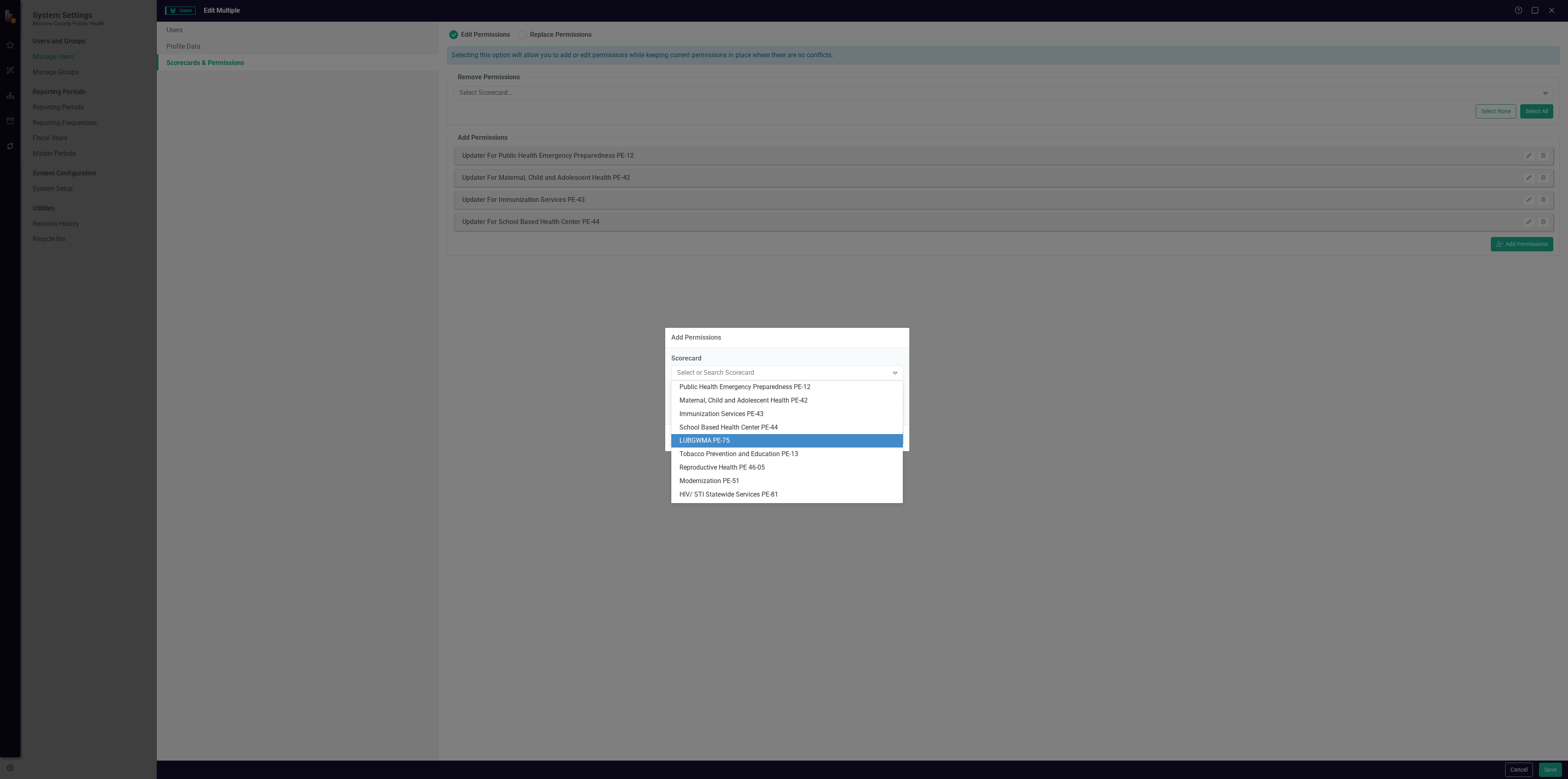
click at [718, 436] on div "LUBGWMA PE-75" at bounding box center [788, 440] width 219 height 9
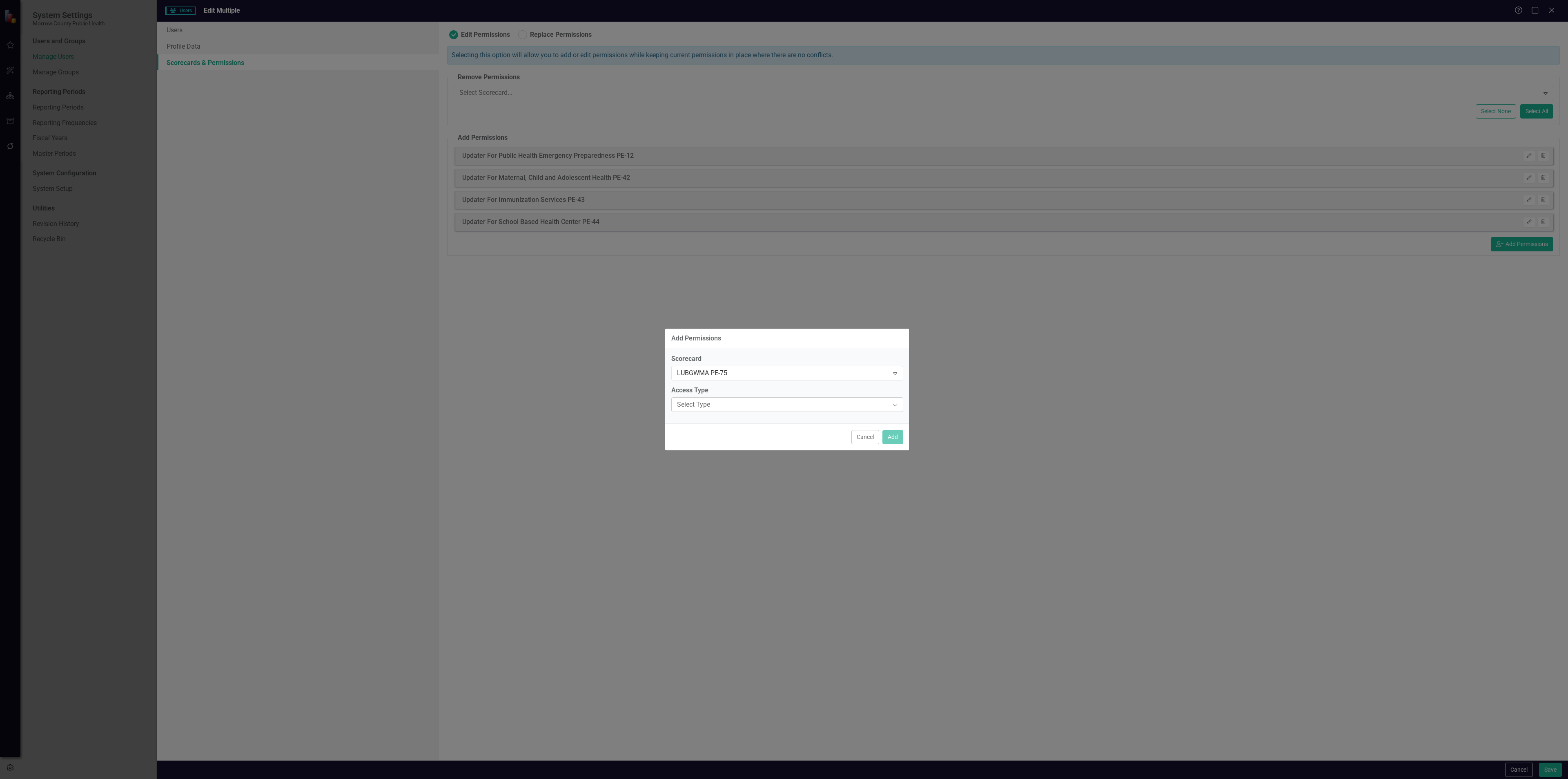
click at [733, 409] on div "Select Type" at bounding box center [783, 404] width 212 height 9
click at [716, 441] on div "Updater" at bounding box center [788, 445] width 219 height 9
click at [886, 432] on button "Add" at bounding box center [893, 437] width 21 height 14
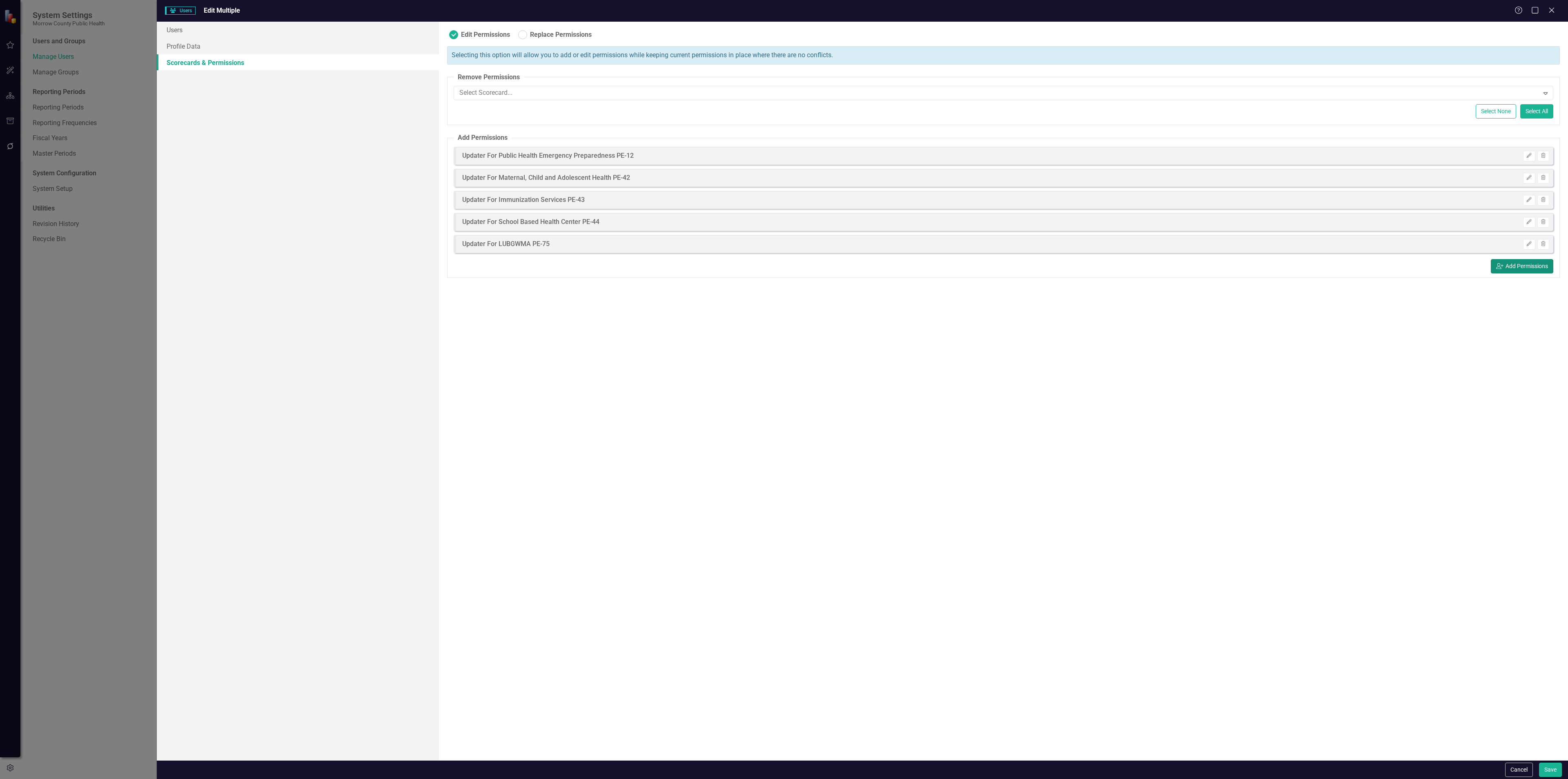
click at [1521, 269] on button "icon.userAdd Add Permissions" at bounding box center [1522, 266] width 63 height 14
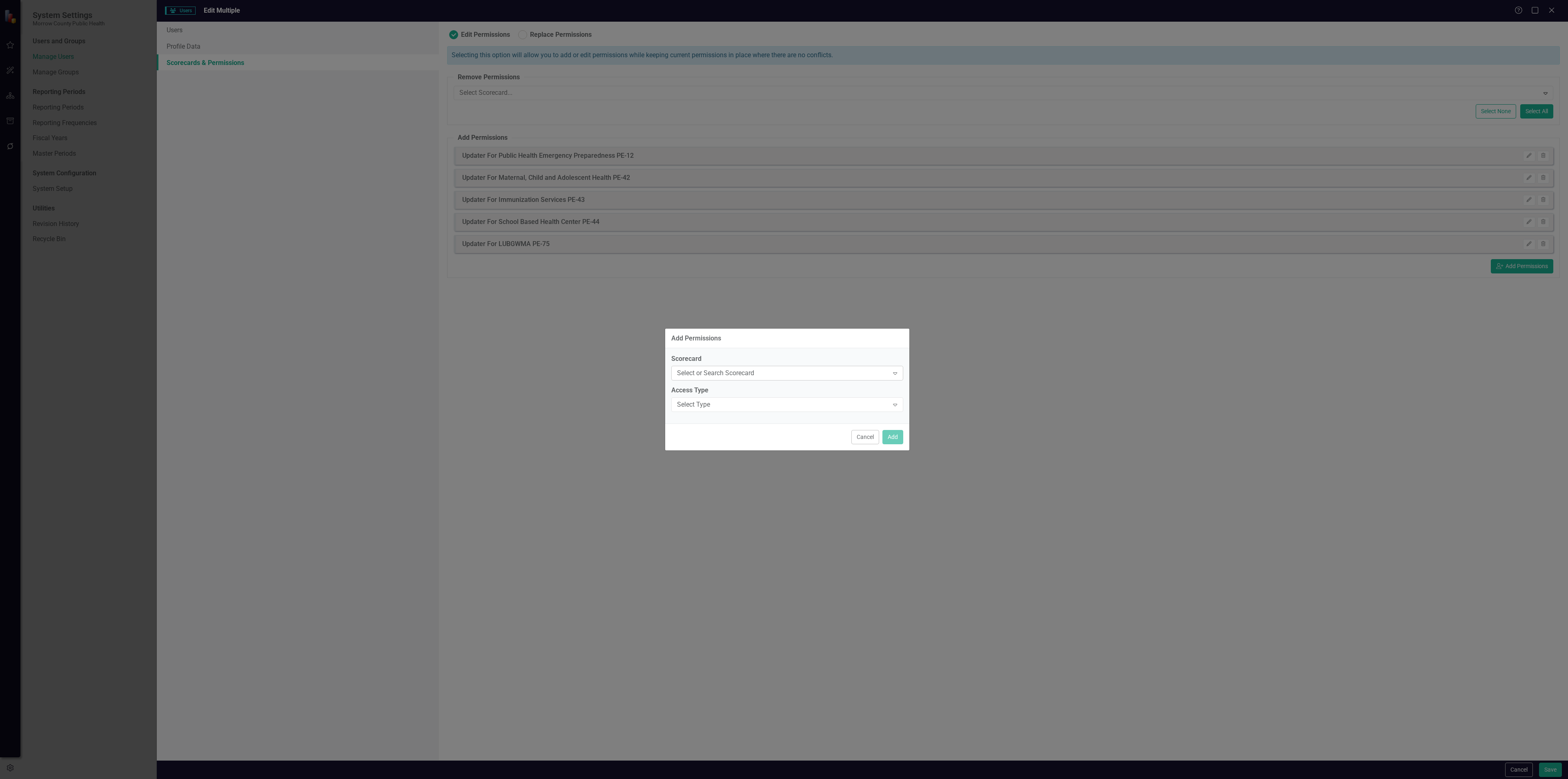
click at [816, 372] on div "Select or Search Scorecard" at bounding box center [783, 373] width 212 height 9
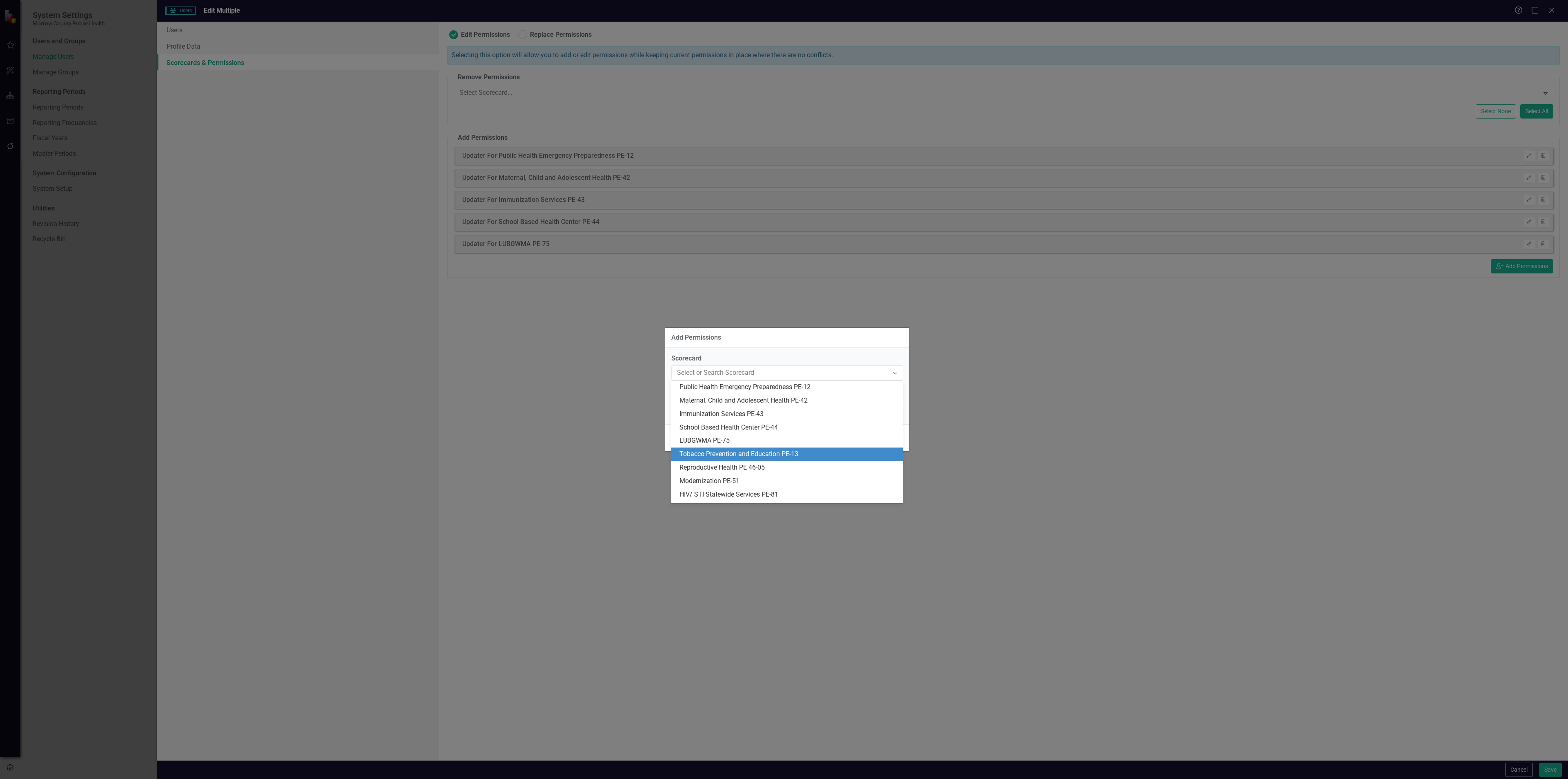
click at [726, 454] on div "Tobacco Prevention and Education PE-13" at bounding box center [788, 454] width 219 height 9
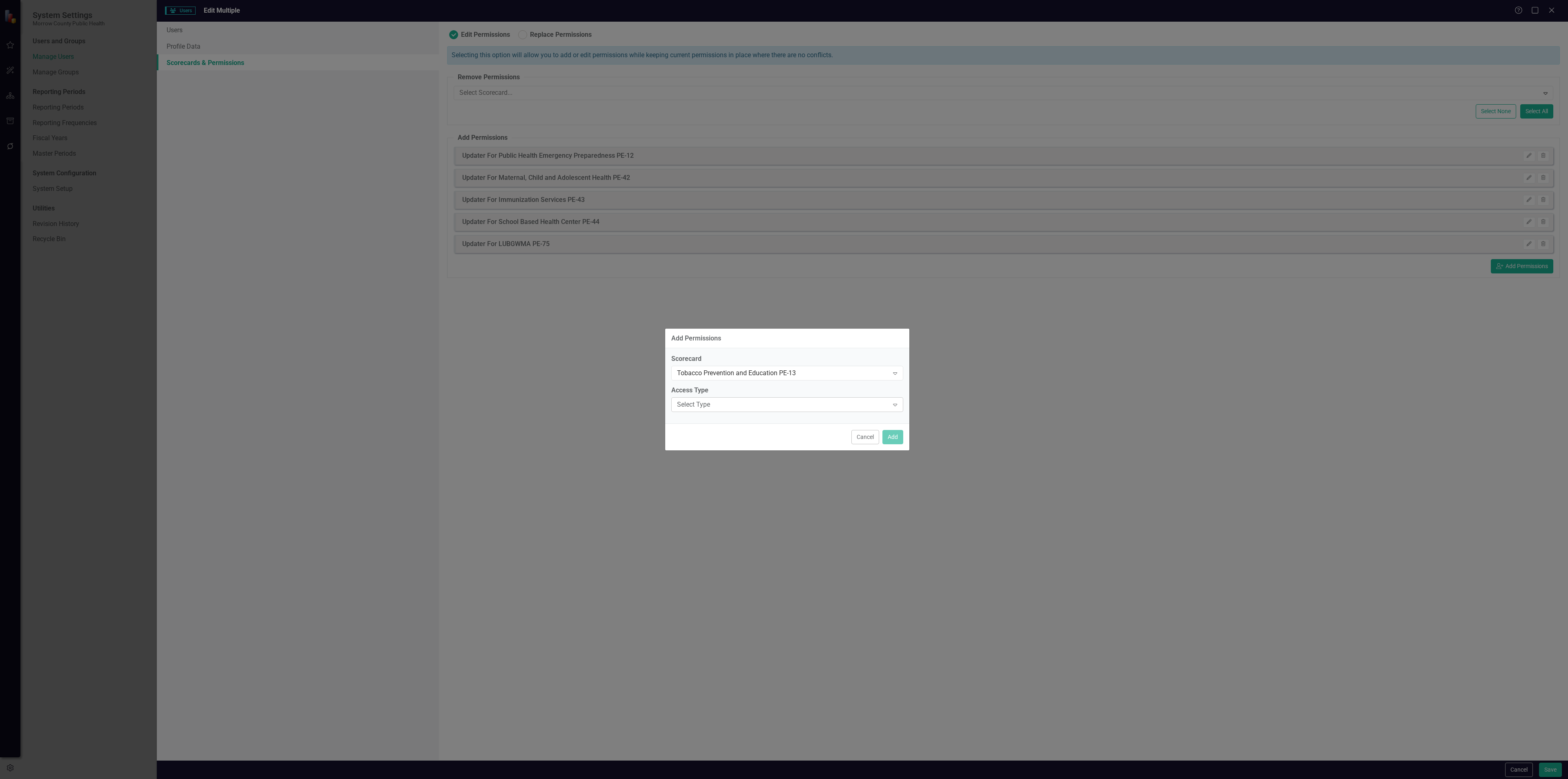
click at [745, 407] on div "Select Type" at bounding box center [783, 404] width 212 height 9
click at [727, 448] on div "Updater" at bounding box center [788, 445] width 219 height 9
click at [888, 437] on button "Add" at bounding box center [893, 437] width 21 height 14
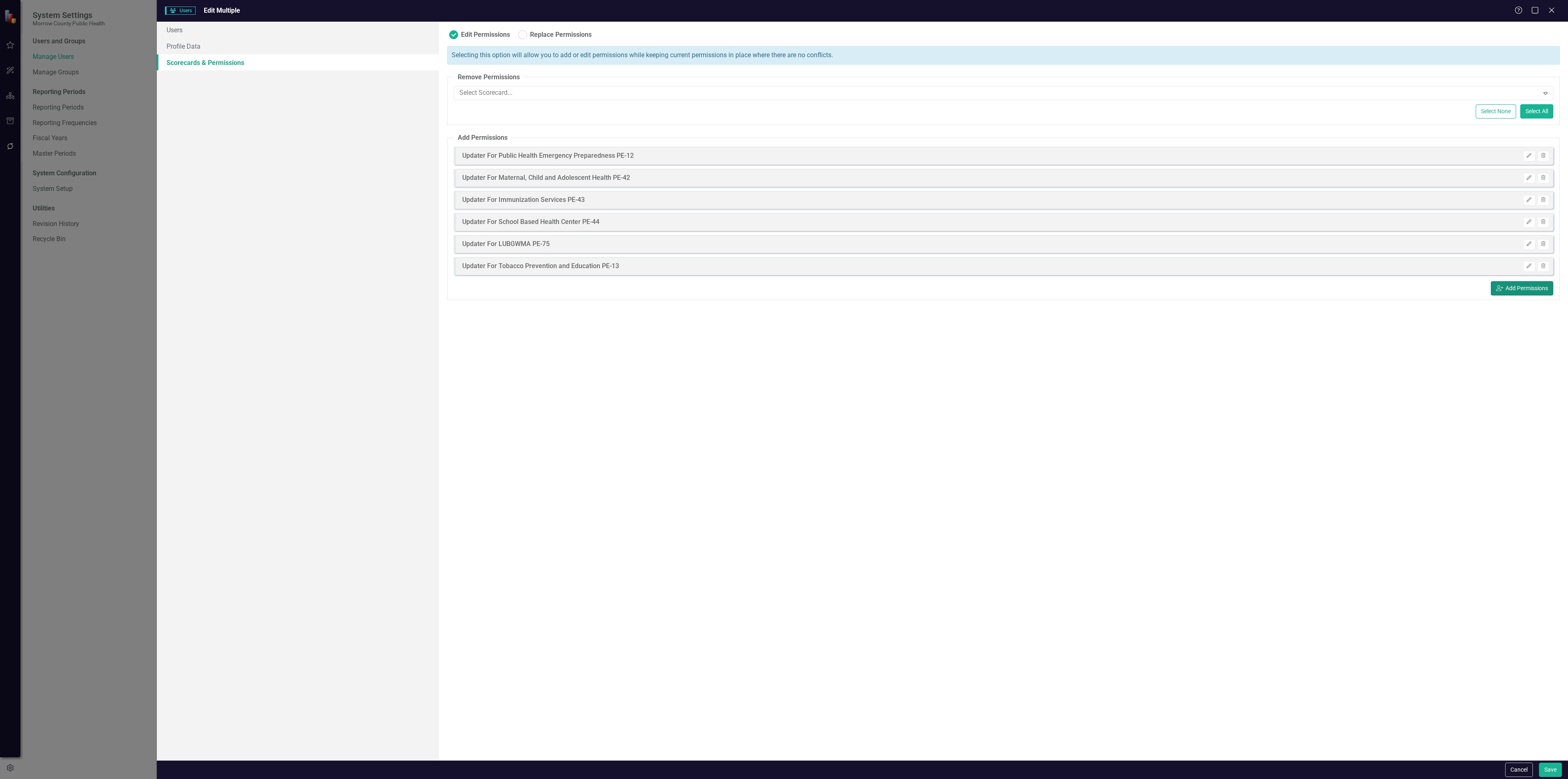
click at [1496, 287] on icon "icon.userAdd" at bounding box center [1500, 287] width 7 height 5
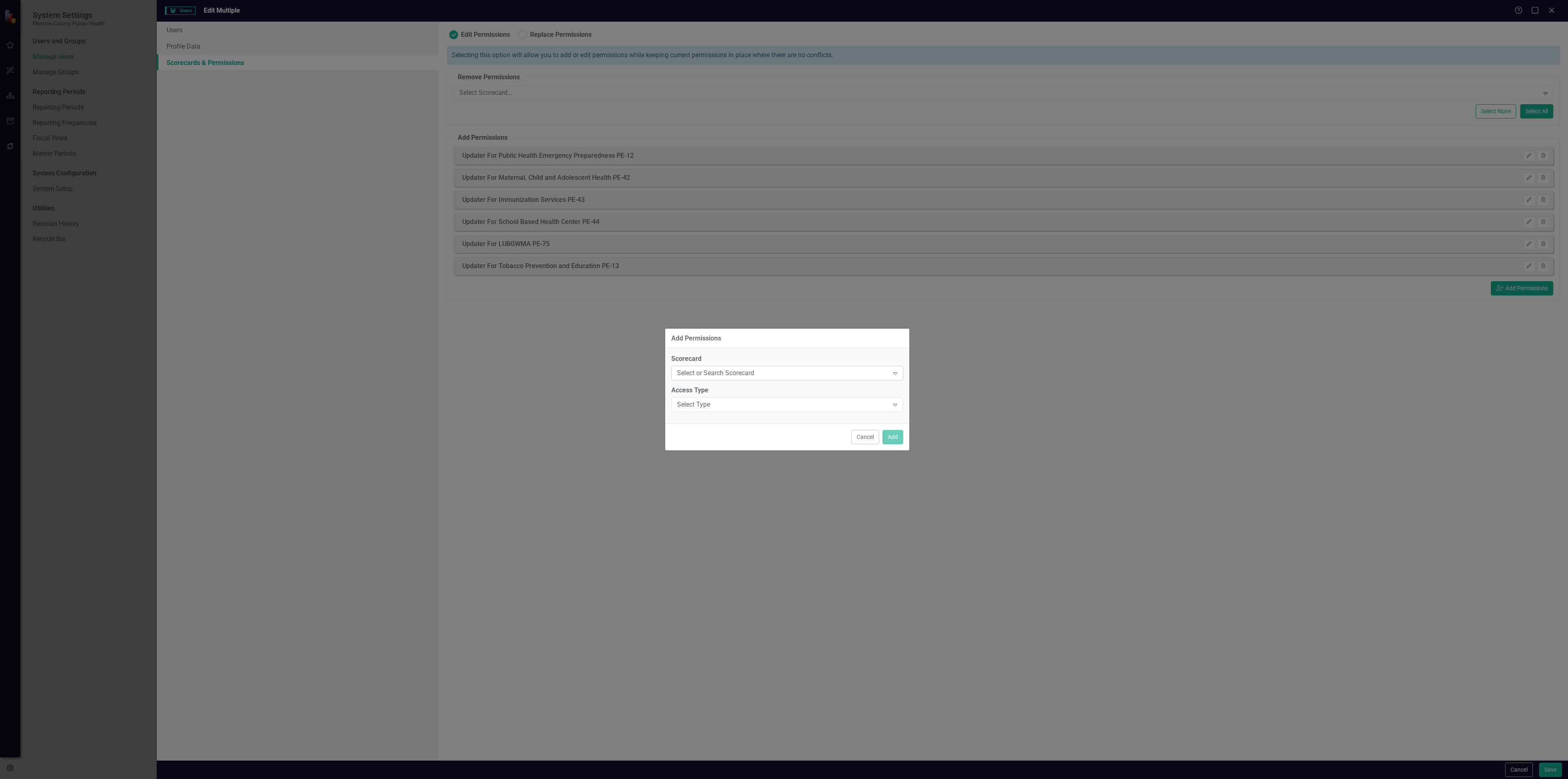
click at [772, 378] on div "Select or Search Scorecard Expand" at bounding box center [787, 373] width 232 height 15
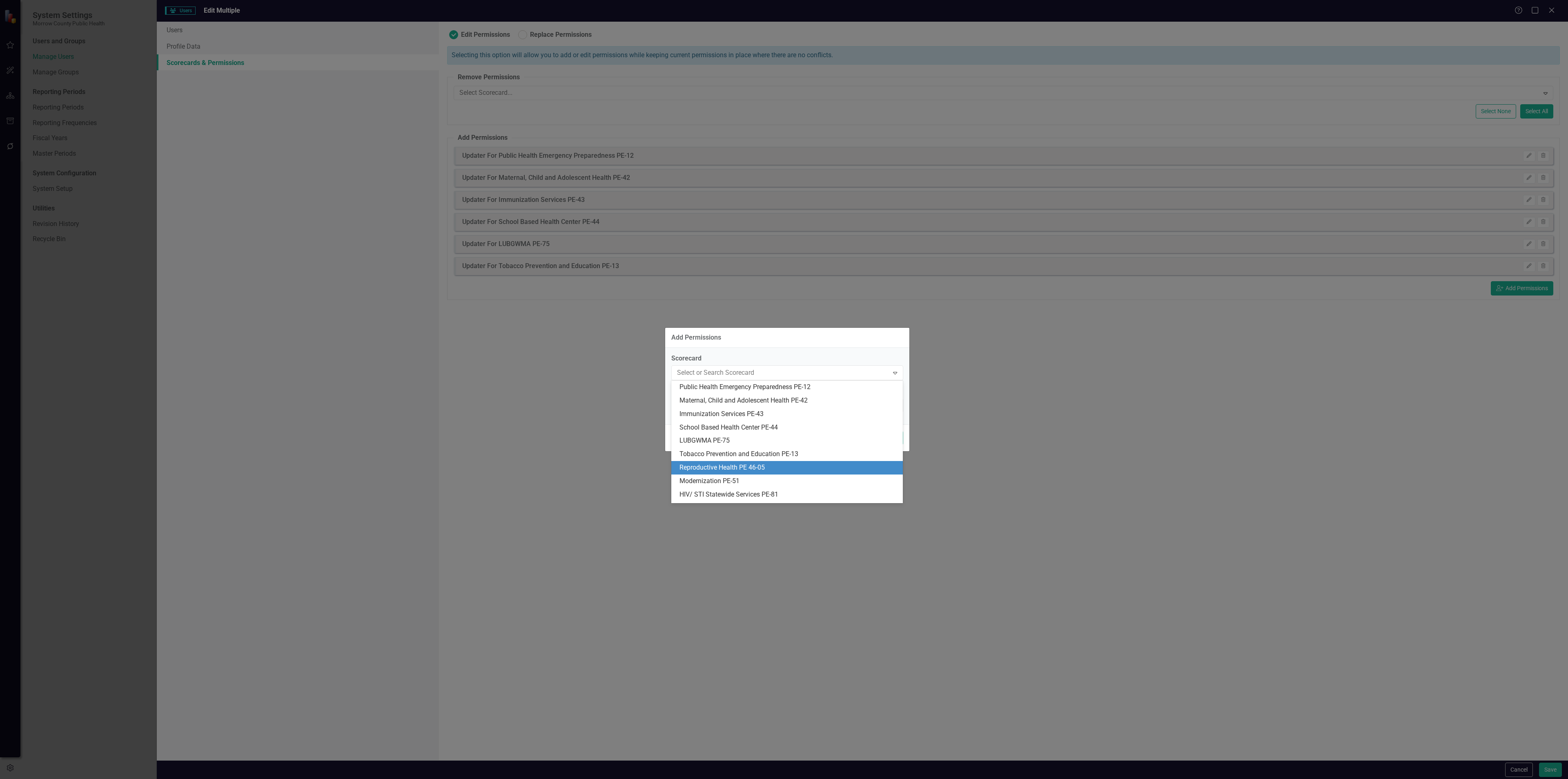
click at [754, 466] on div "Reproductive Health PE 46-05" at bounding box center [788, 467] width 219 height 9
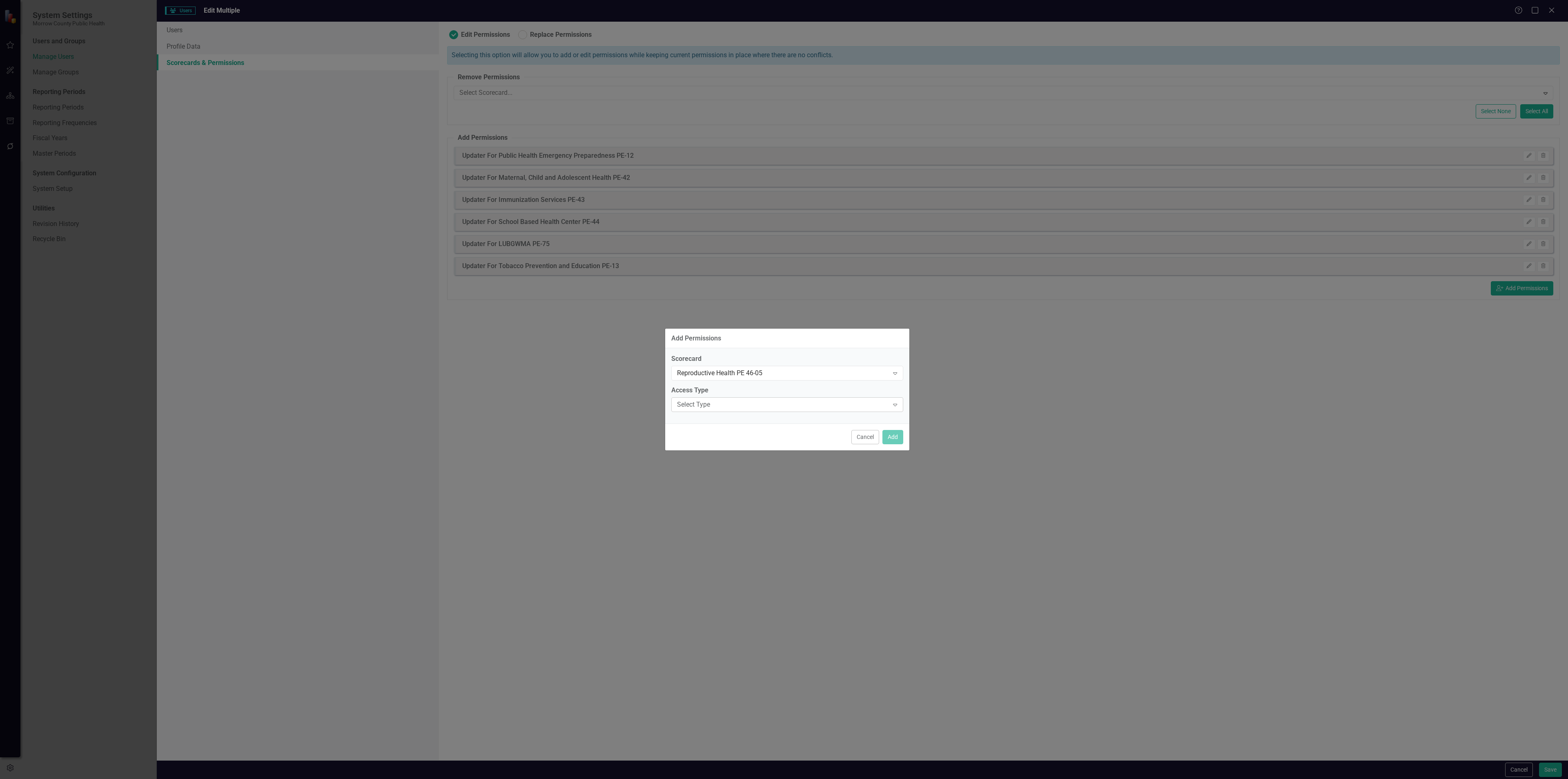
click at [775, 411] on div "Select Type Expand" at bounding box center [787, 404] width 232 height 15
click at [755, 445] on div "Updater" at bounding box center [788, 445] width 219 height 9
click at [891, 439] on button "Add" at bounding box center [893, 437] width 21 height 14
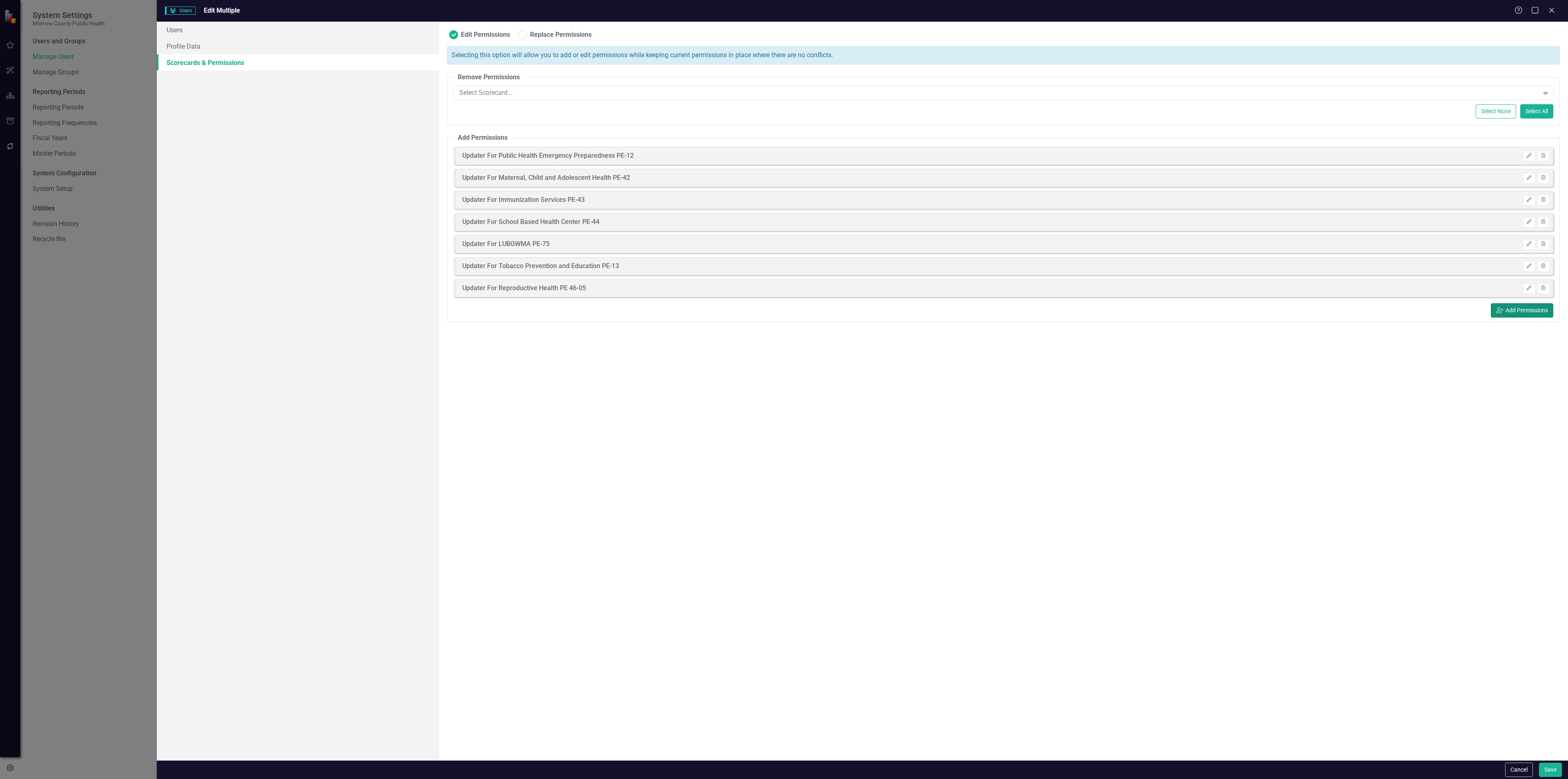
click at [1496, 311] on icon "icon.userAdd" at bounding box center [1500, 309] width 7 height 5
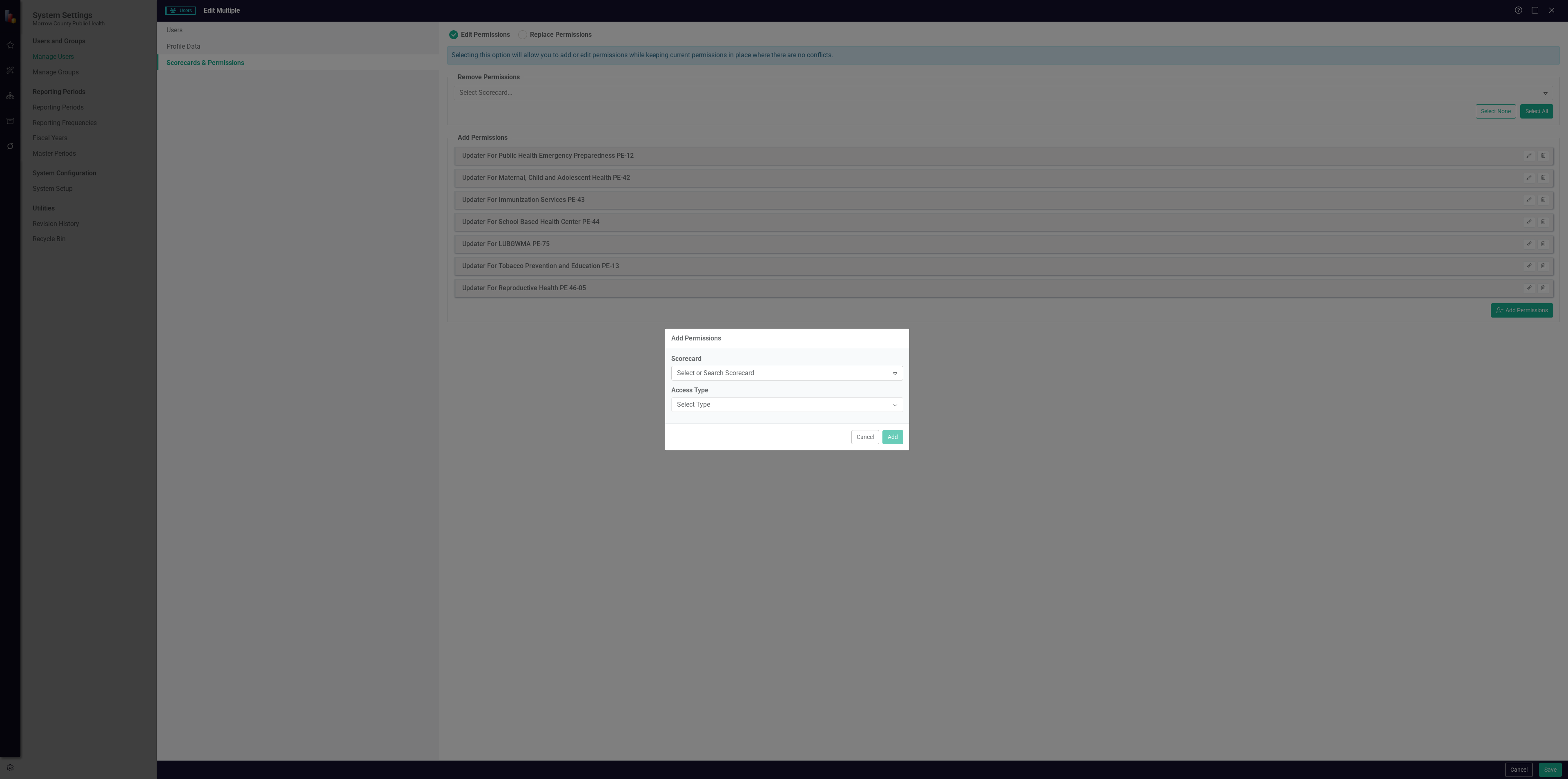
click at [779, 379] on div "Select or Search Scorecard Expand" at bounding box center [787, 373] width 232 height 15
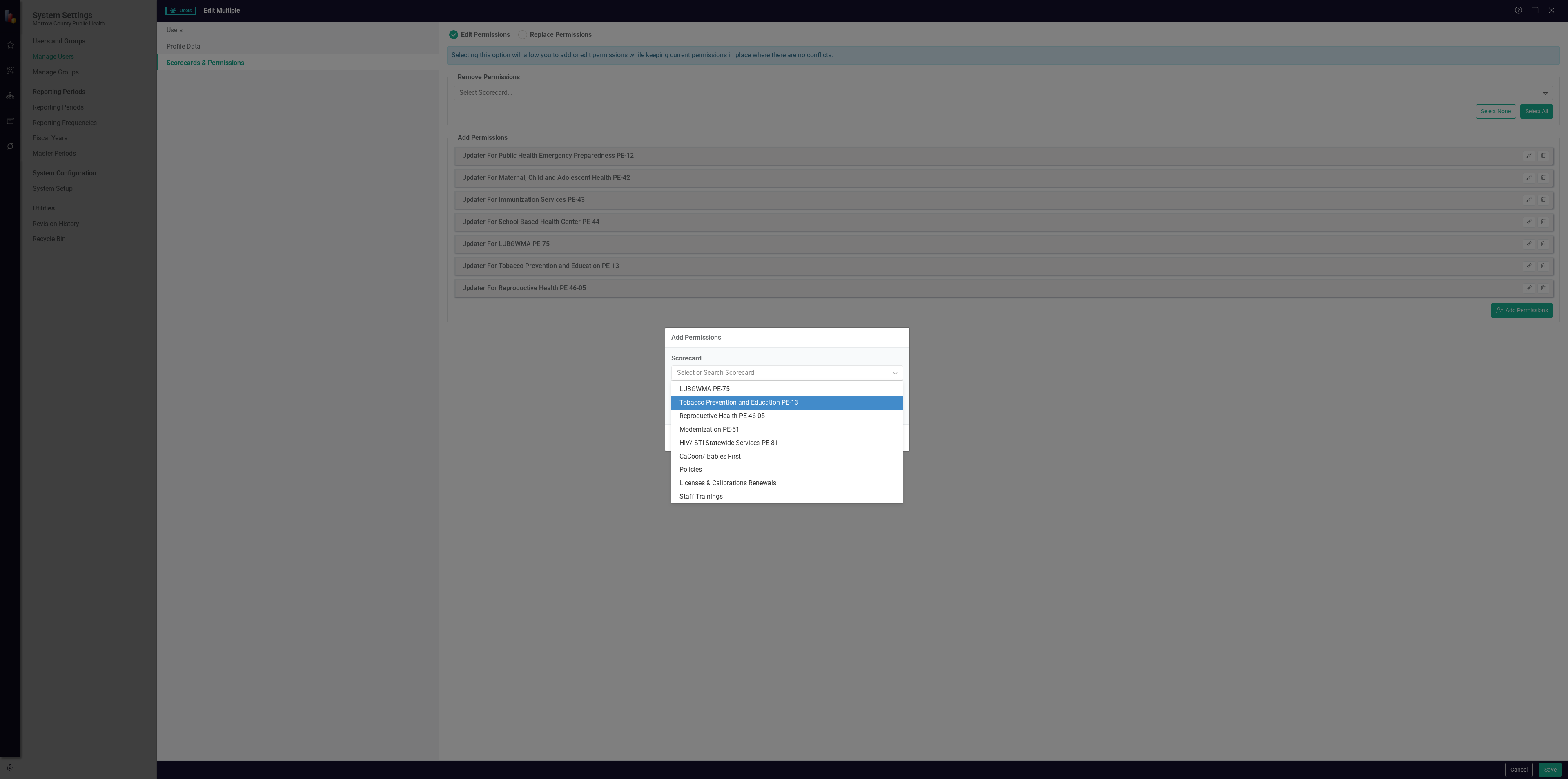
scroll to position [52, 0]
click at [751, 426] on div "Modernization PE-51" at bounding box center [788, 429] width 219 height 9
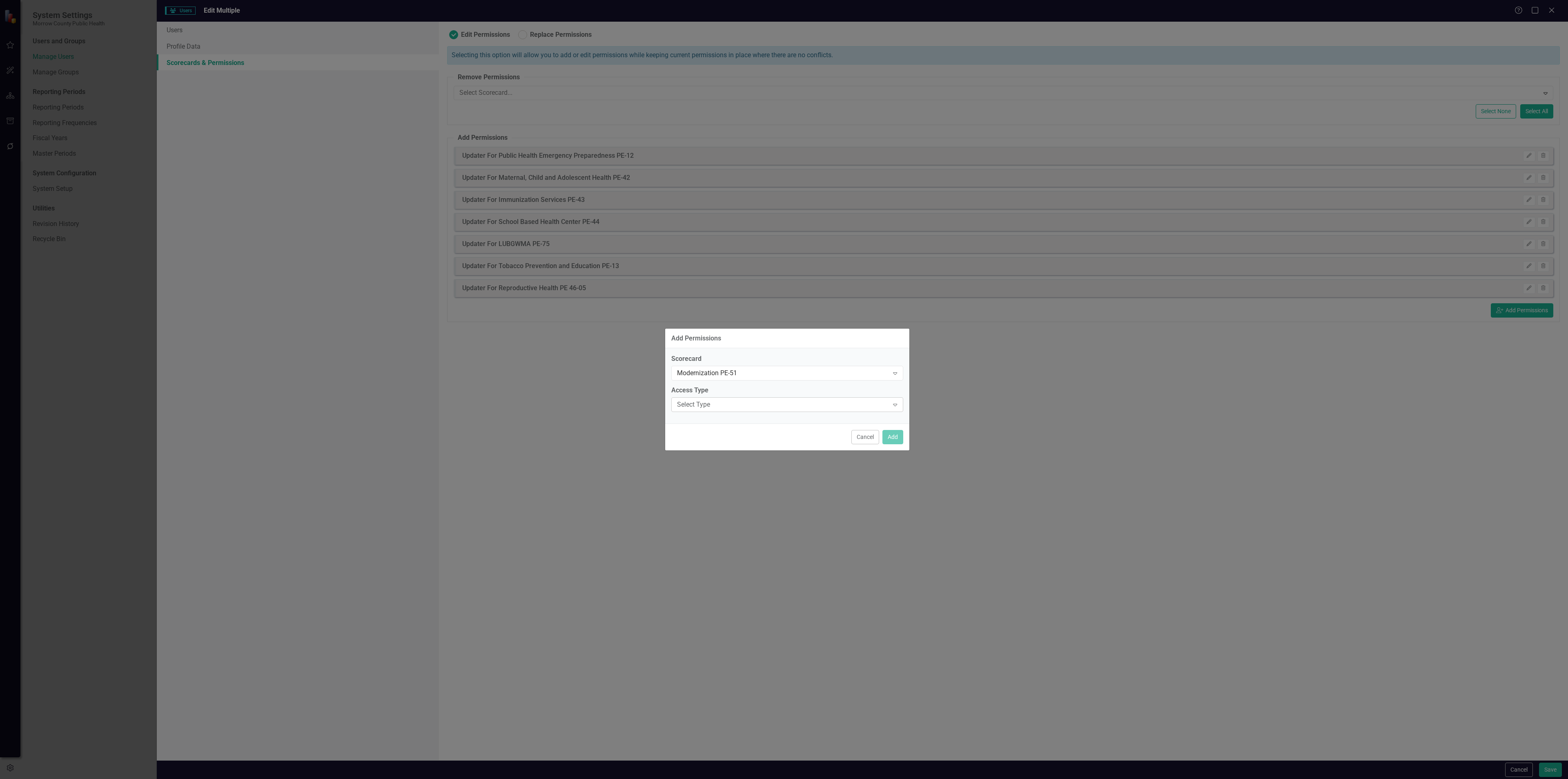
click at [869, 409] on div "Select Type" at bounding box center [783, 404] width 212 height 9
click at [844, 446] on div "Updater" at bounding box center [788, 445] width 219 height 9
click at [897, 433] on button "Add" at bounding box center [893, 437] width 21 height 14
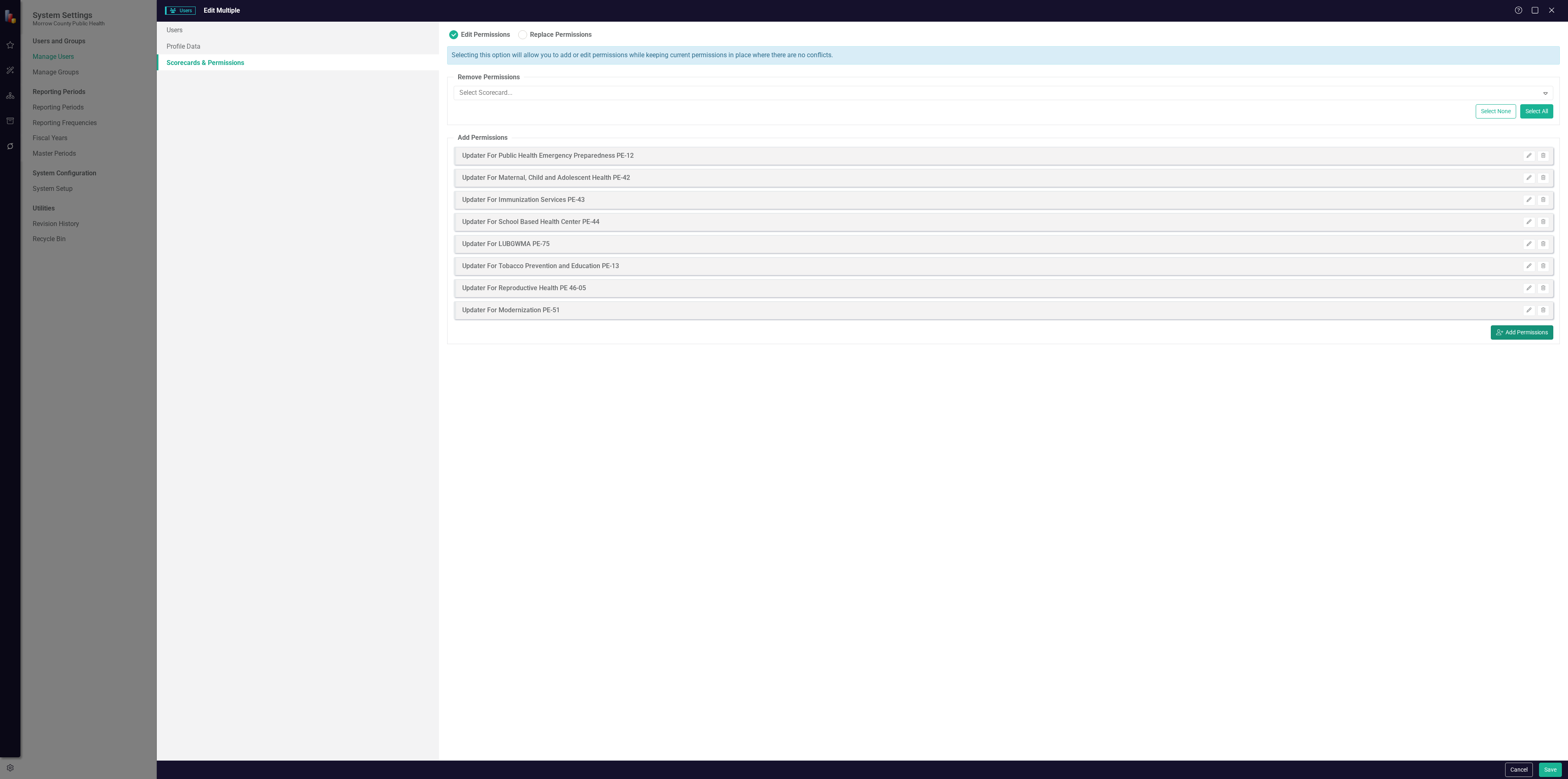
click at [1531, 334] on button "icon.userAdd Add Permissions" at bounding box center [1522, 332] width 63 height 14
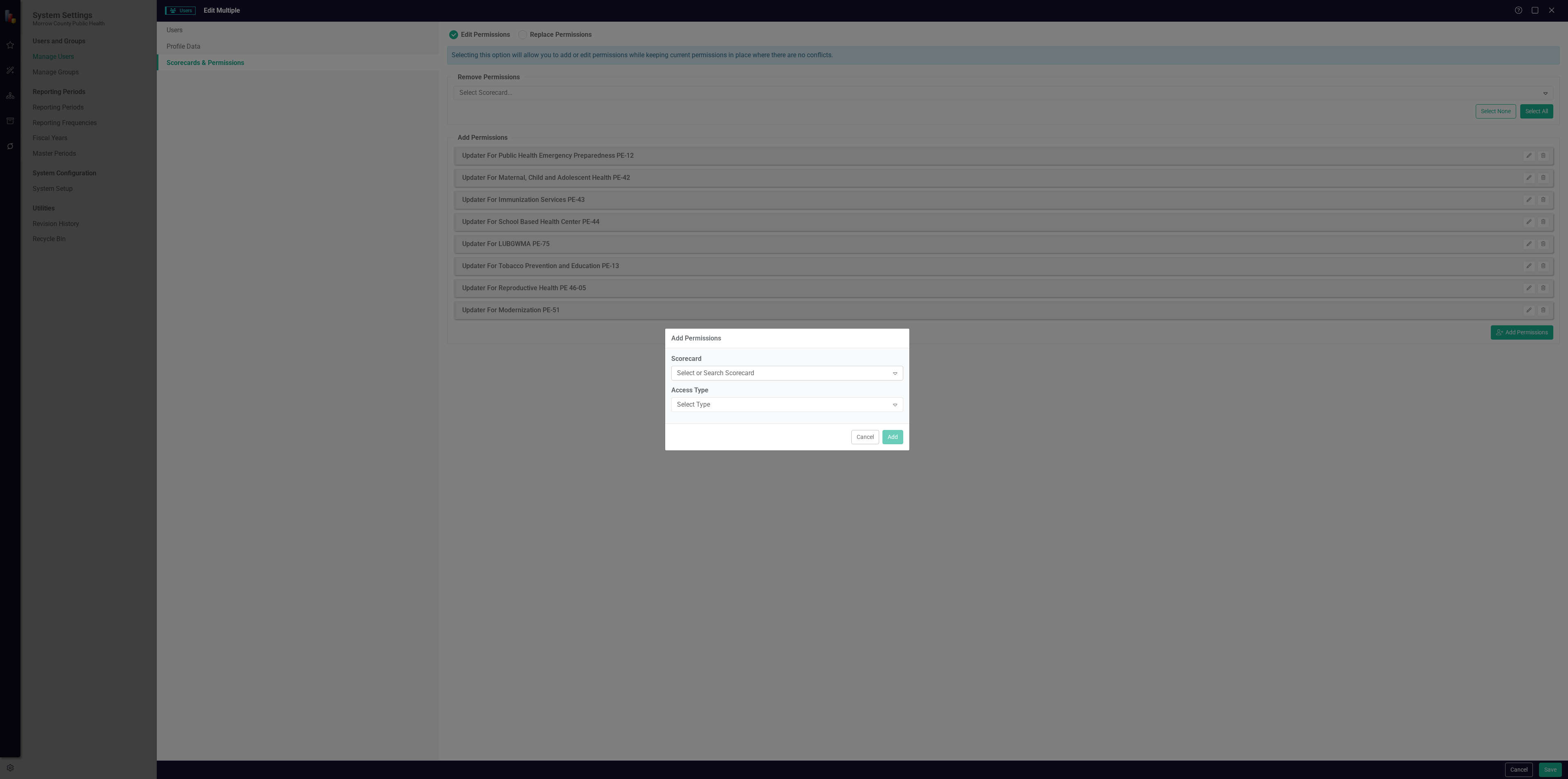
click at [833, 373] on div "Select or Search Scorecard" at bounding box center [783, 373] width 212 height 9
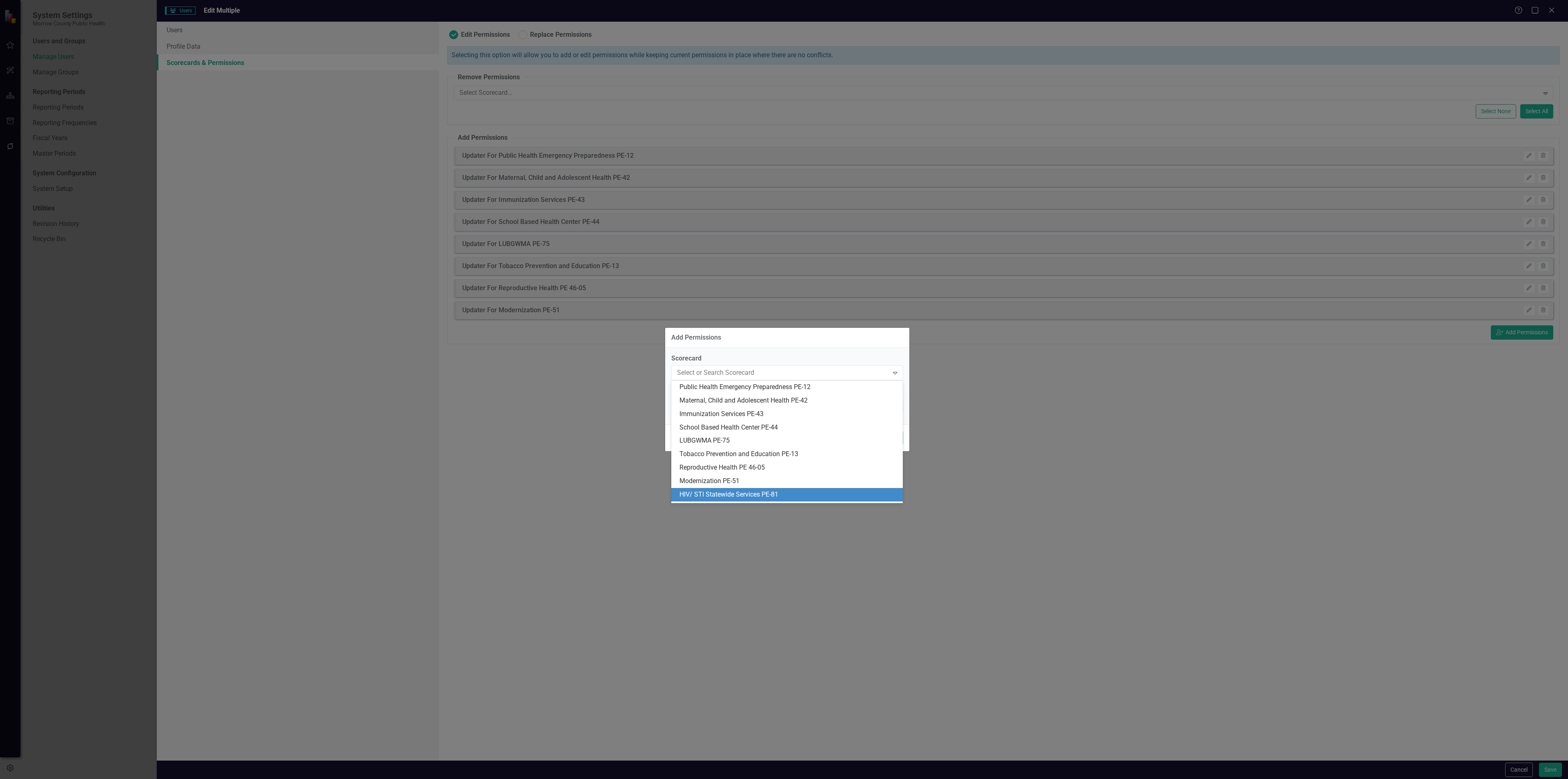
click at [791, 495] on div "HIV/ STI Statewide Services PE-81" at bounding box center [788, 494] width 219 height 9
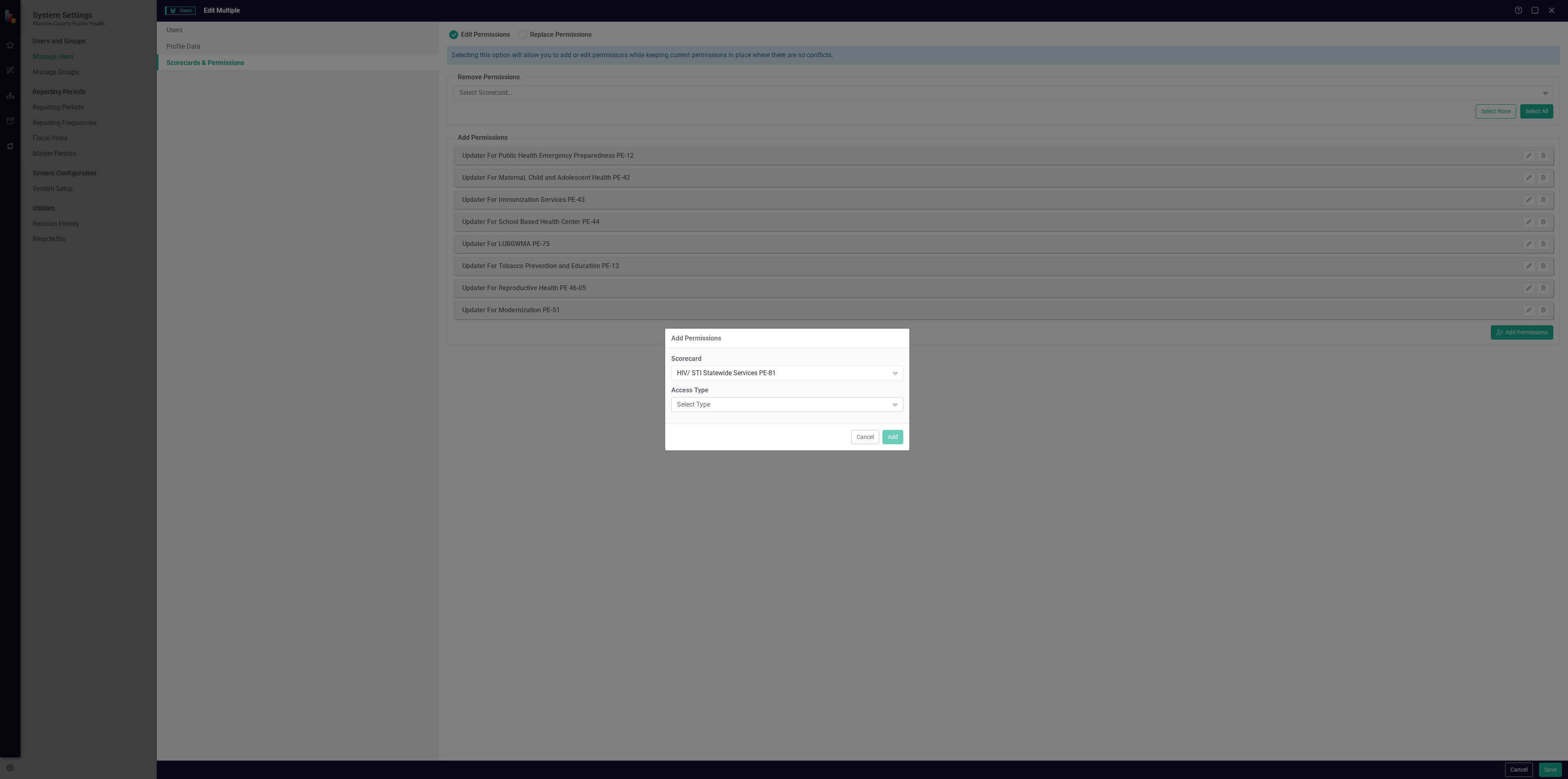
click at [795, 404] on div "Select Type" at bounding box center [783, 404] width 212 height 9
click at [784, 443] on div "Updater" at bounding box center [788, 445] width 219 height 9
click at [892, 440] on button "Add" at bounding box center [893, 437] width 21 height 14
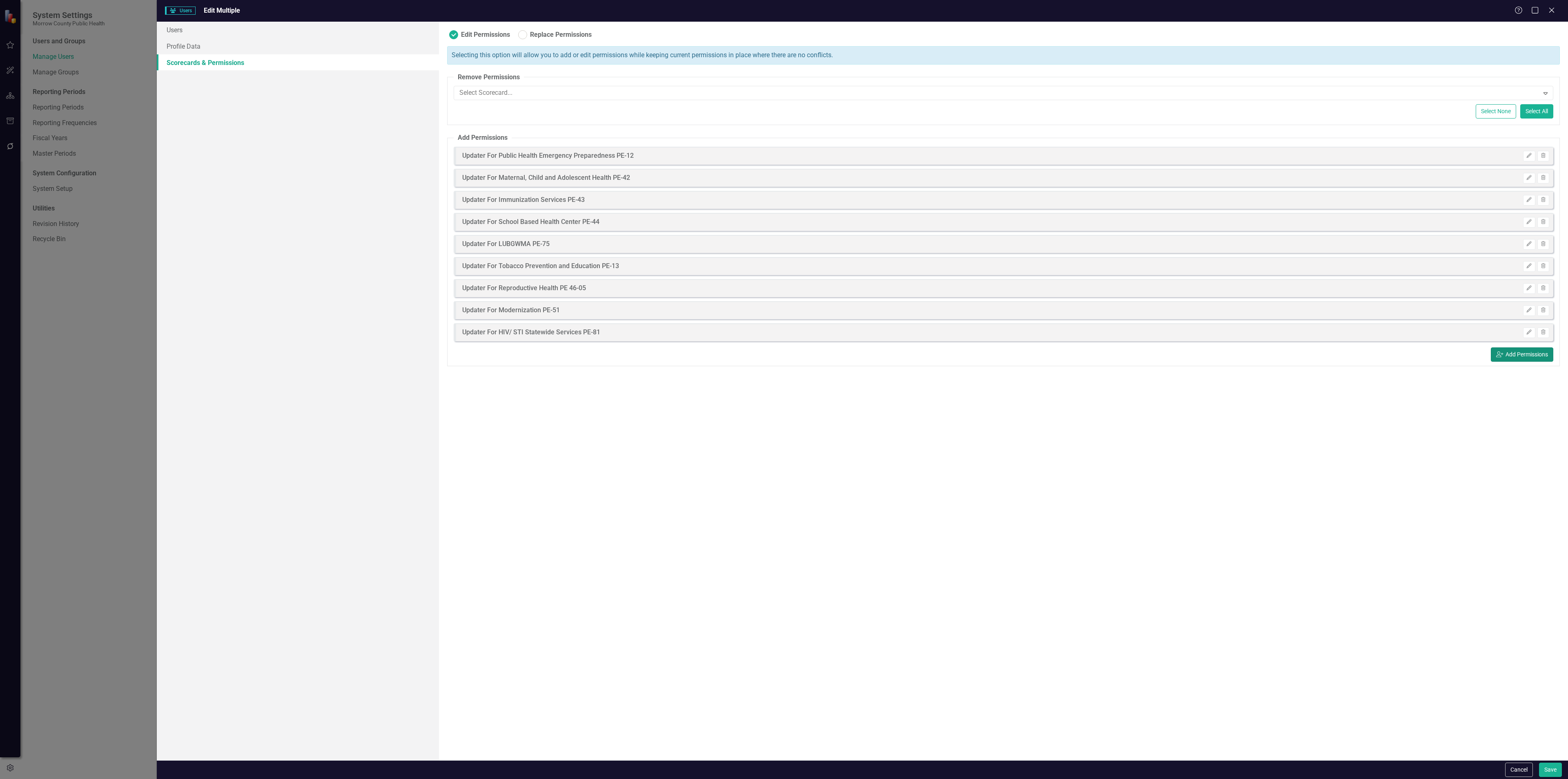
click at [1497, 352] on icon "icon.userAdd" at bounding box center [1500, 354] width 7 height 5
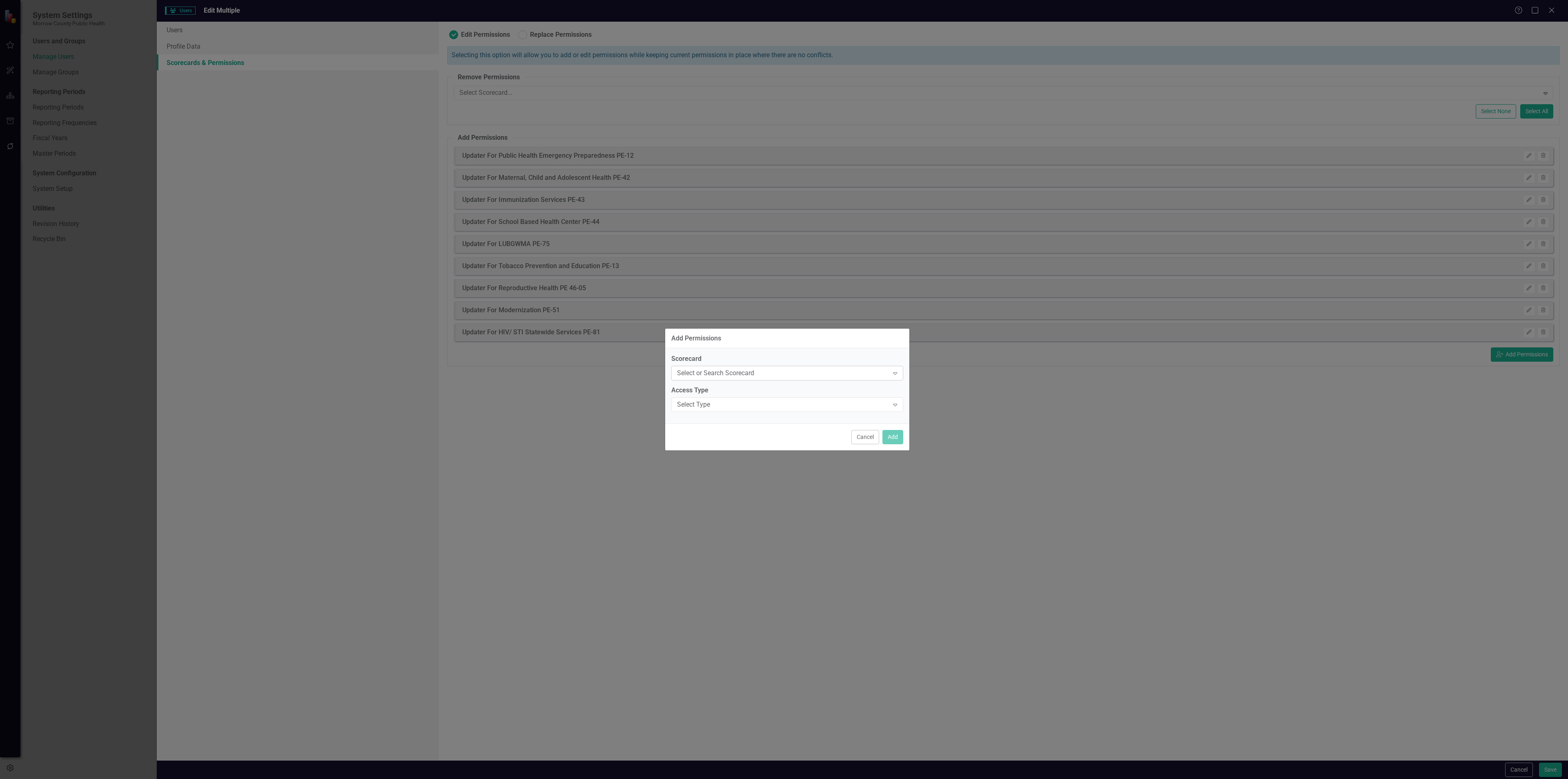
click at [755, 365] on div "Select or Search Scorecard Expand" at bounding box center [787, 373] width 232 height 15
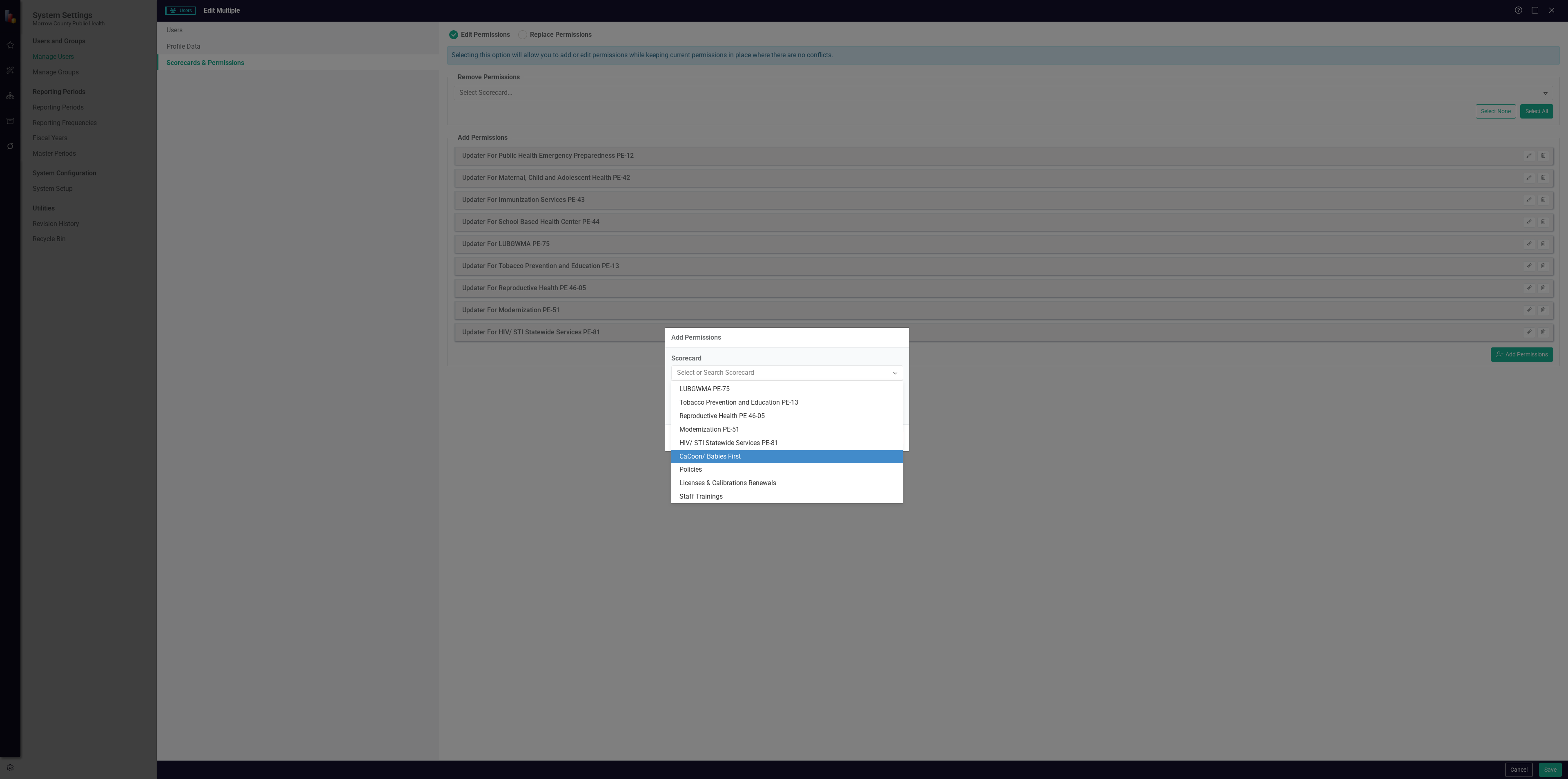
click at [747, 451] on div "CaCoon/ Babies First" at bounding box center [787, 457] width 231 height 13
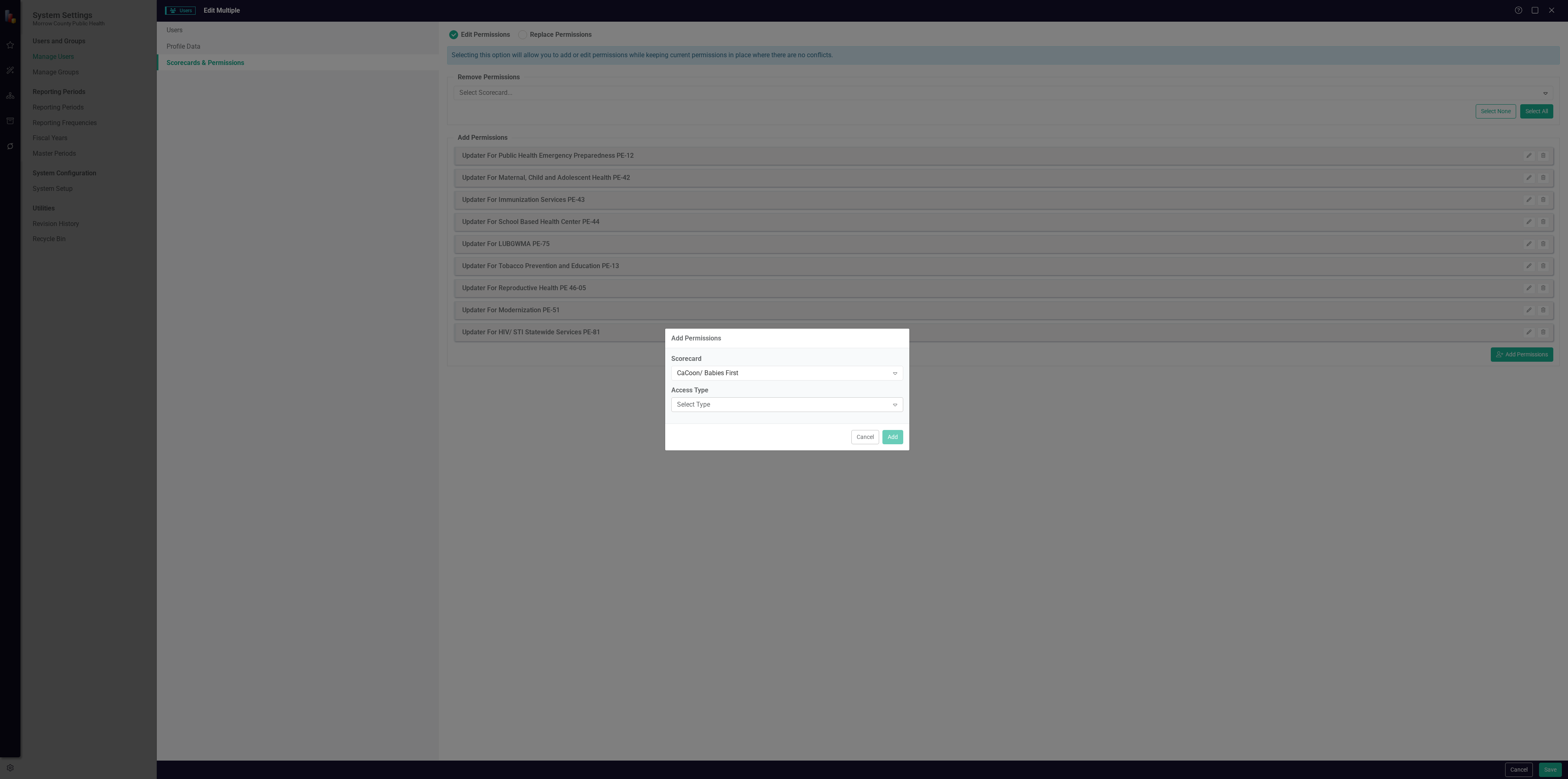
click at [841, 410] on div "Select Type Expand" at bounding box center [787, 404] width 232 height 15
click at [808, 446] on div "Updater" at bounding box center [788, 445] width 219 height 9
click at [892, 435] on button "Add" at bounding box center [893, 437] width 21 height 14
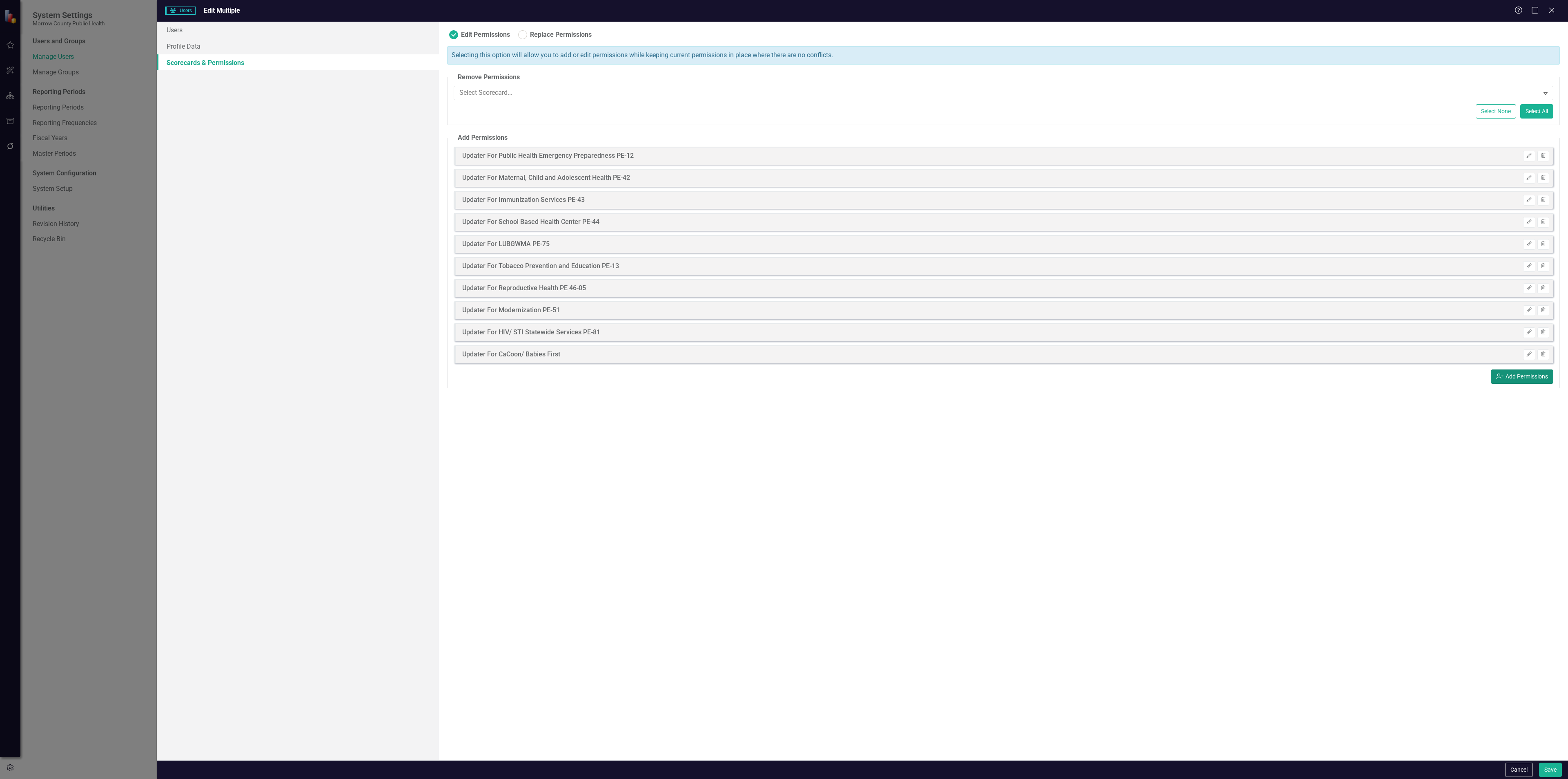
click at [1527, 378] on button "icon.userAdd Add Permissions" at bounding box center [1522, 376] width 63 height 14
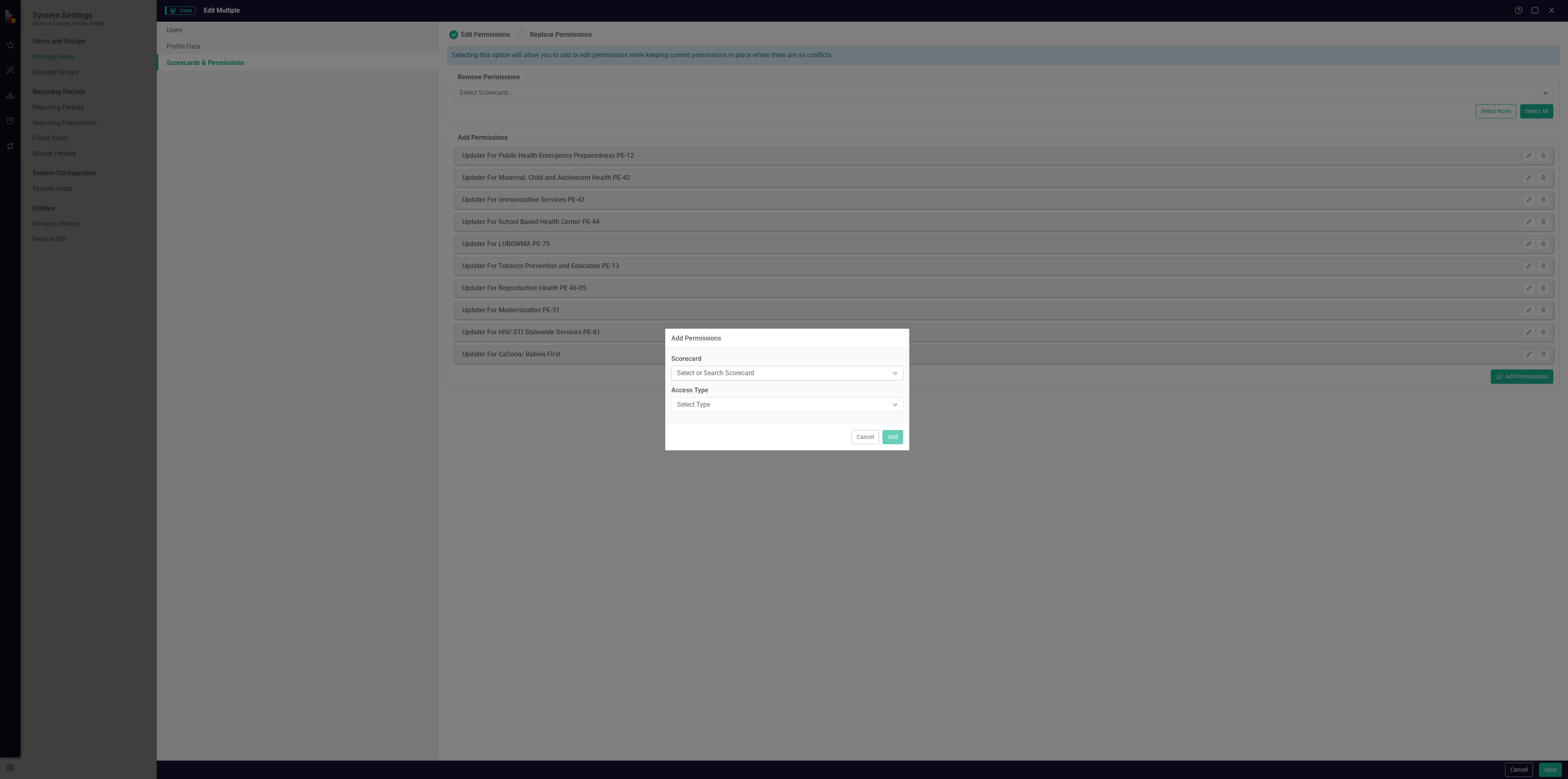
click at [796, 378] on div "Select or Search Scorecard Expand" at bounding box center [787, 373] width 232 height 15
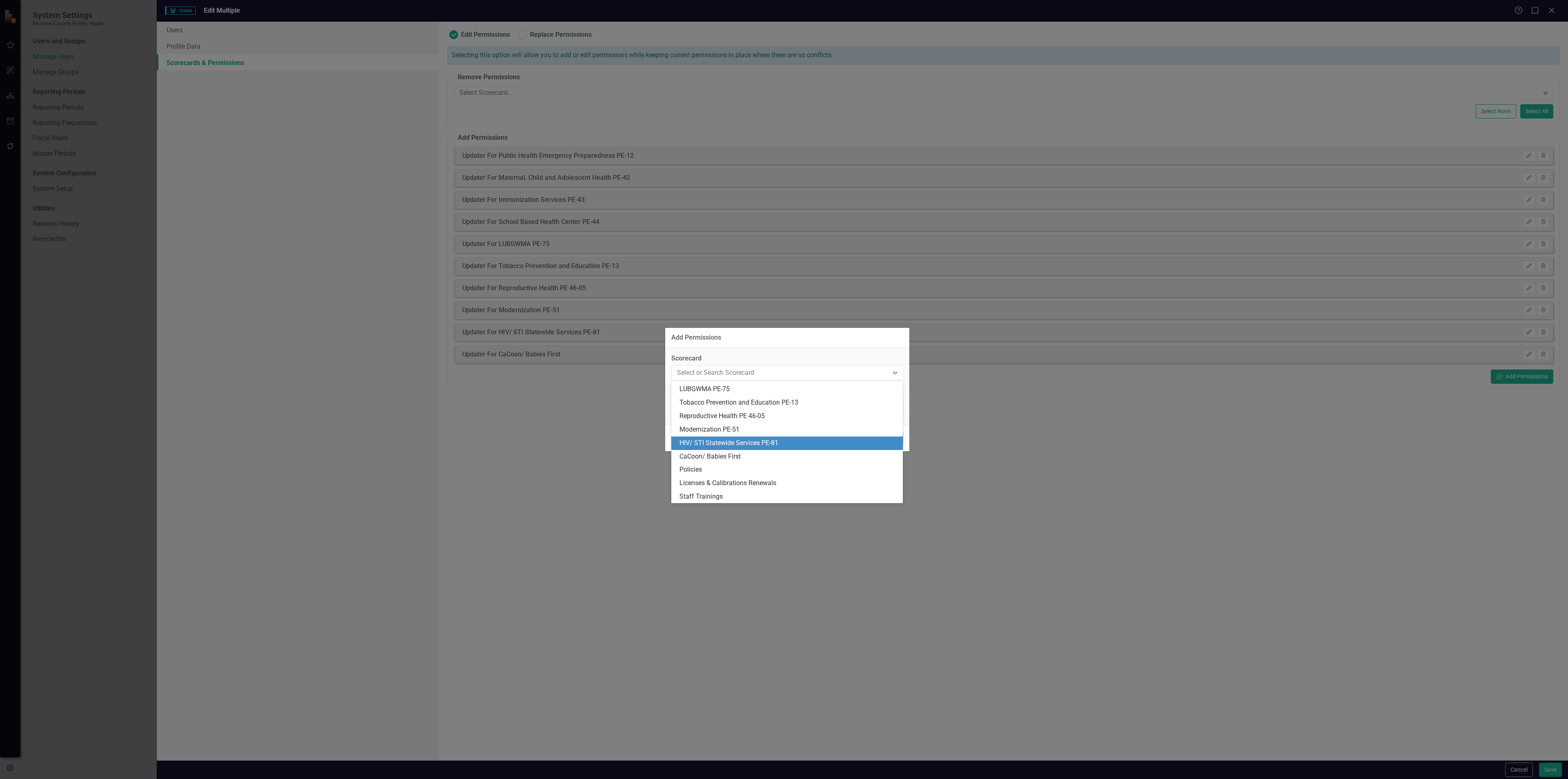
scroll to position [52, 0]
click at [766, 465] on div "Policies" at bounding box center [788, 469] width 219 height 9
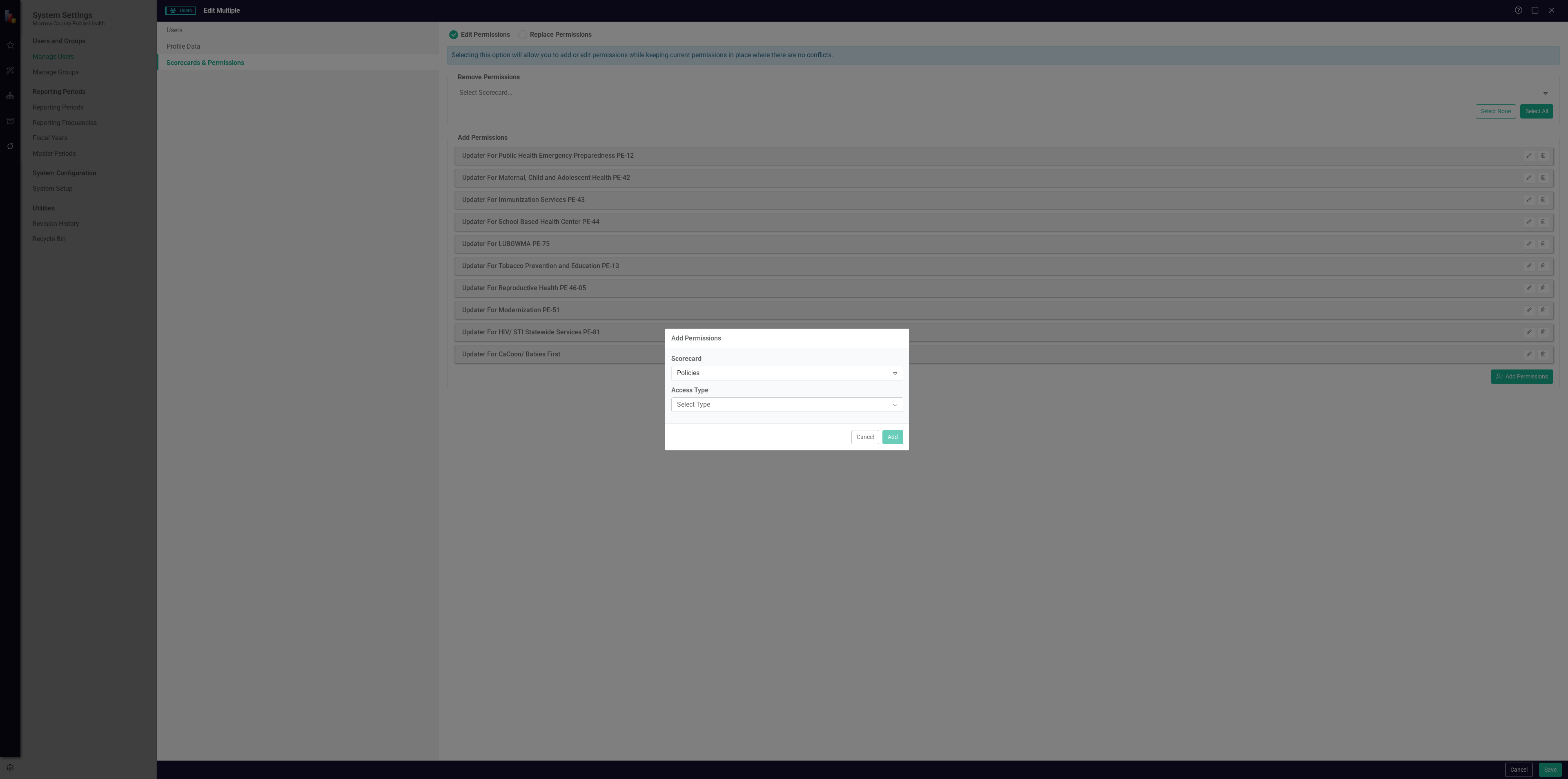
click at [855, 407] on div "Select Type" at bounding box center [783, 404] width 212 height 9
click at [822, 448] on div "Updater" at bounding box center [788, 445] width 219 height 9
click at [895, 435] on button "Add" at bounding box center [893, 437] width 21 height 14
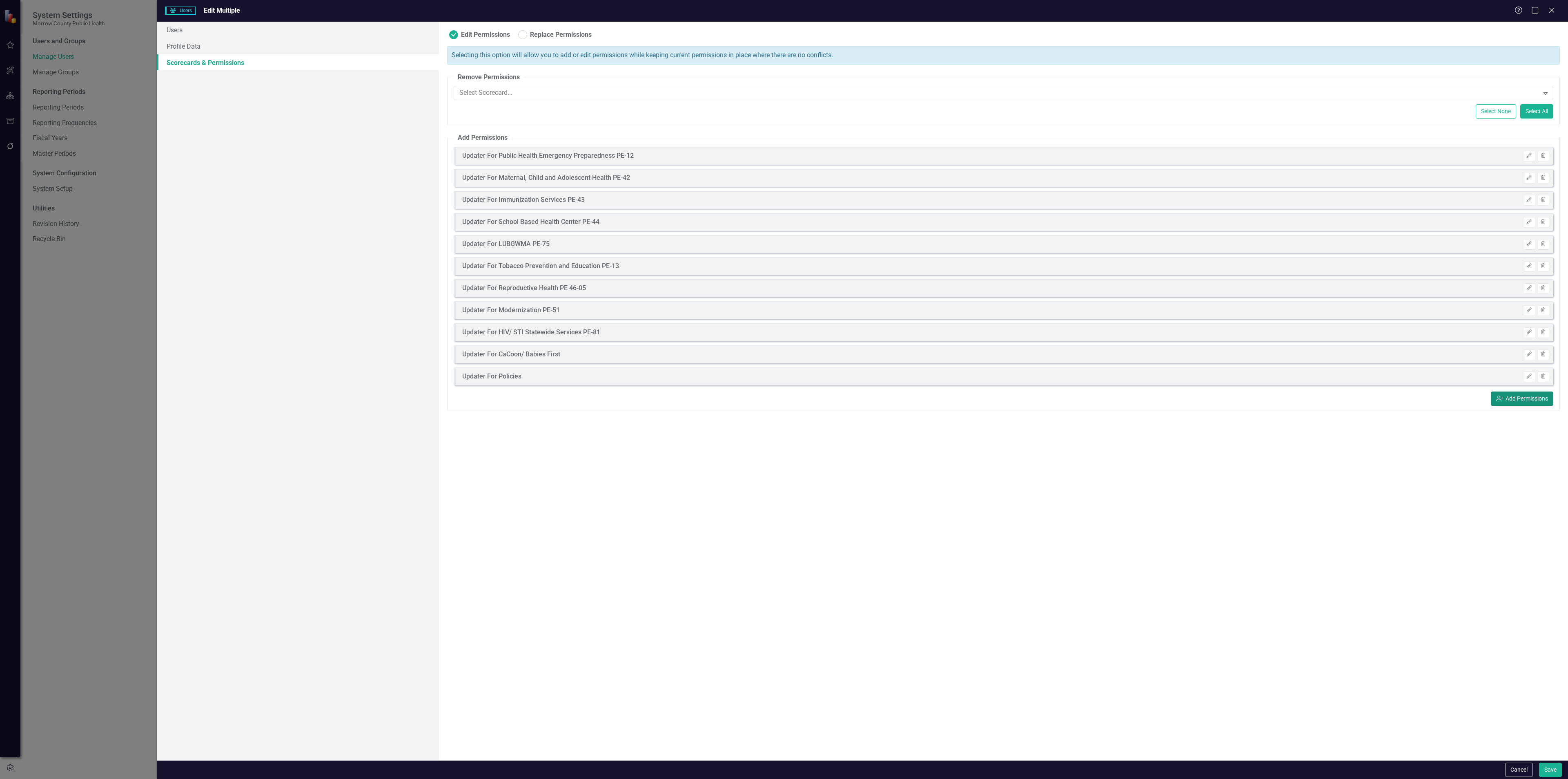
click at [1521, 398] on button "icon.userAdd Add Permissions" at bounding box center [1522, 398] width 63 height 14
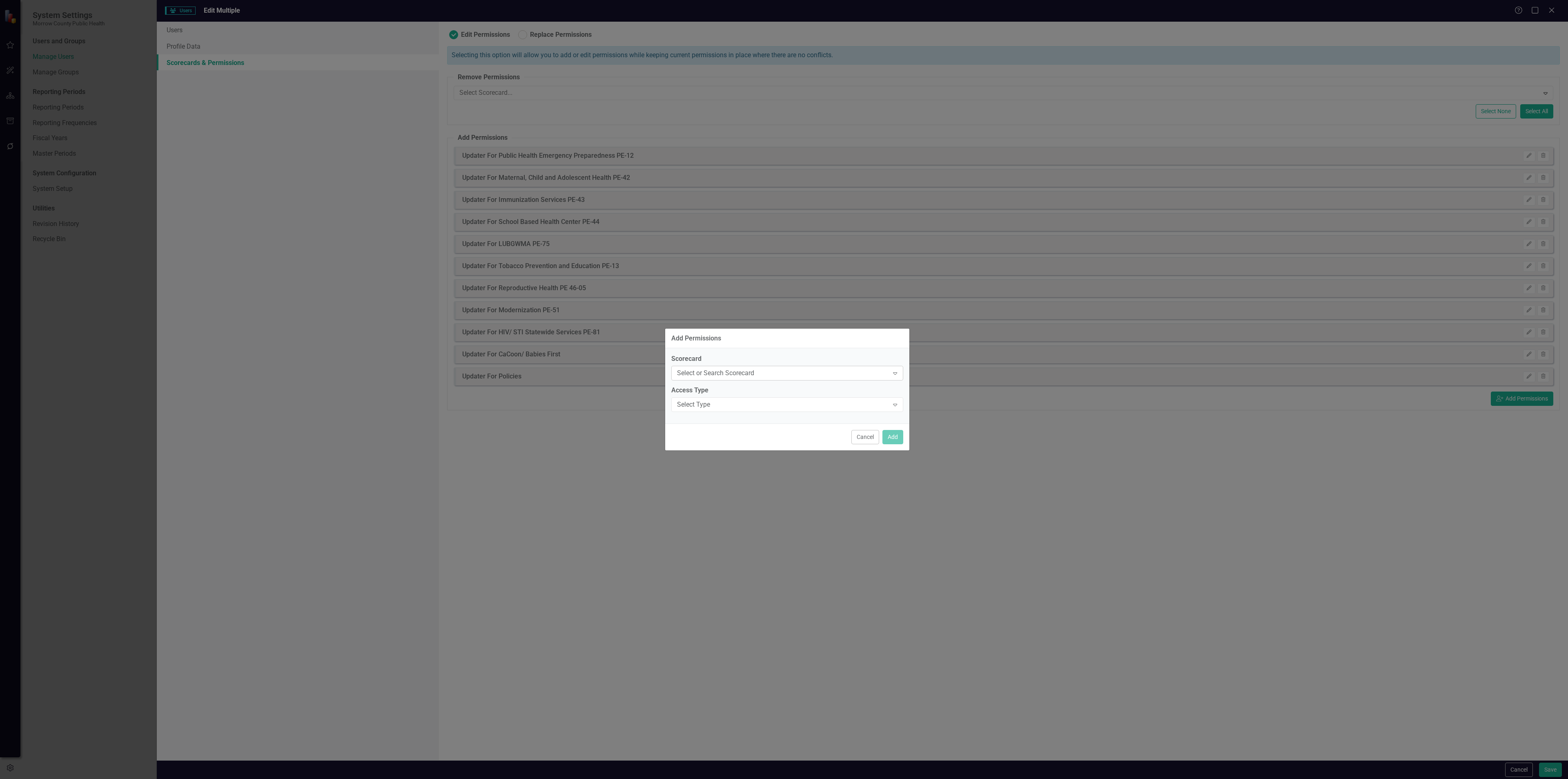
click at [782, 379] on div "Select or Search Scorecard Expand" at bounding box center [787, 373] width 232 height 15
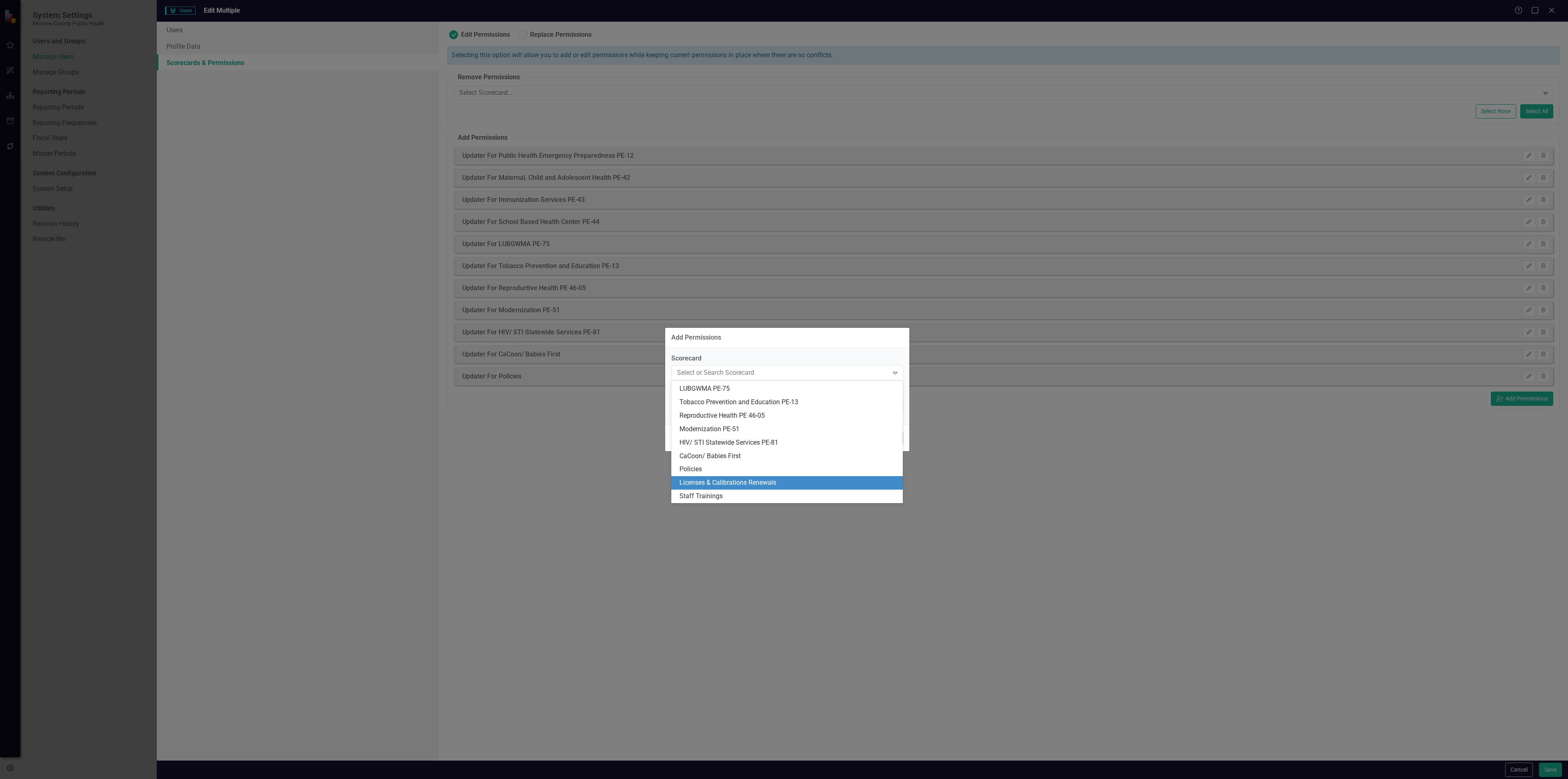
click at [751, 479] on div "Licenses & Calibrations Renewals" at bounding box center [788, 482] width 219 height 9
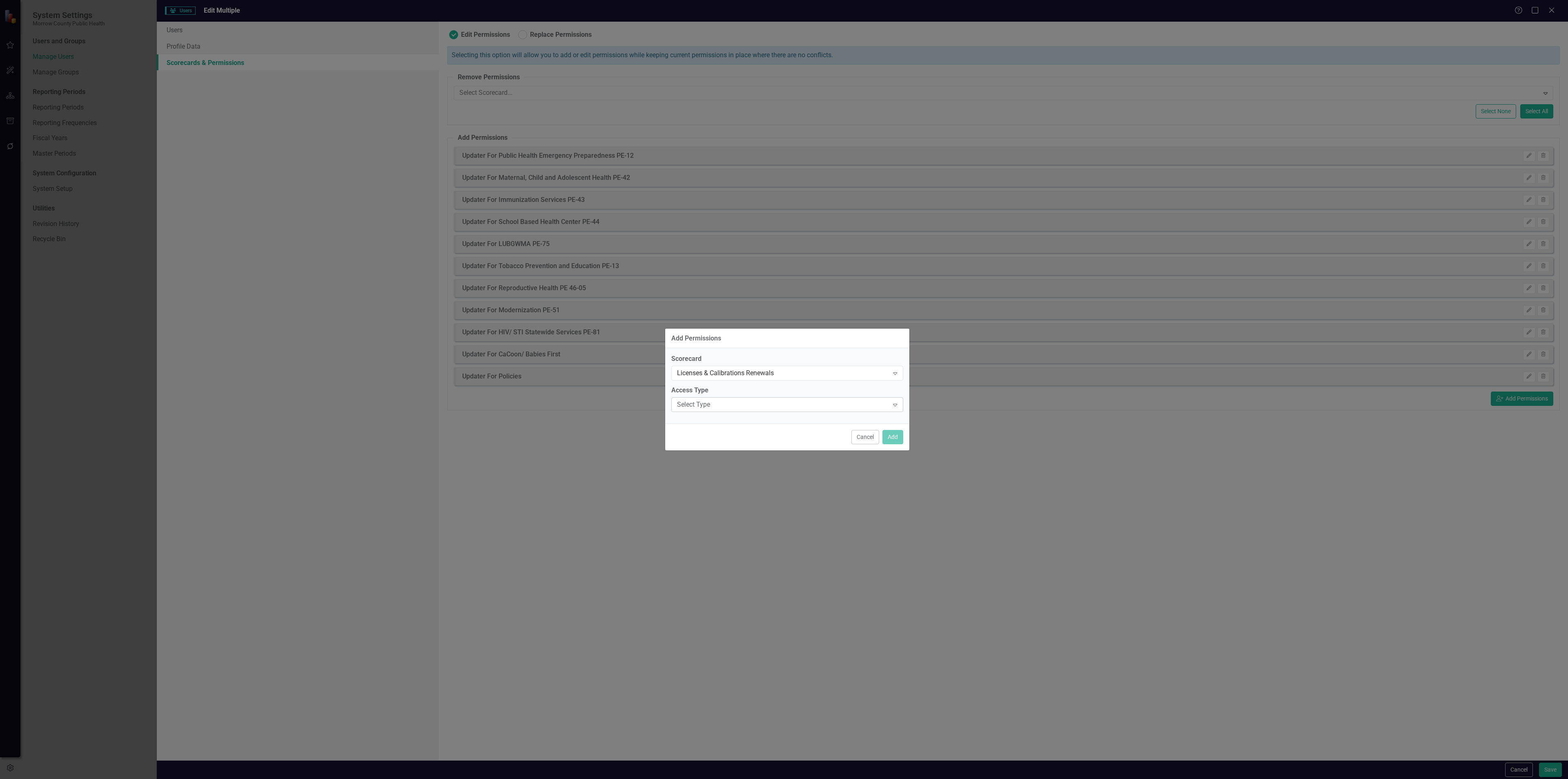
click at [770, 408] on div "Select Type" at bounding box center [783, 404] width 212 height 9
click at [755, 449] on div "Updater" at bounding box center [788, 445] width 219 height 9
click at [889, 436] on button "Add" at bounding box center [893, 437] width 21 height 14
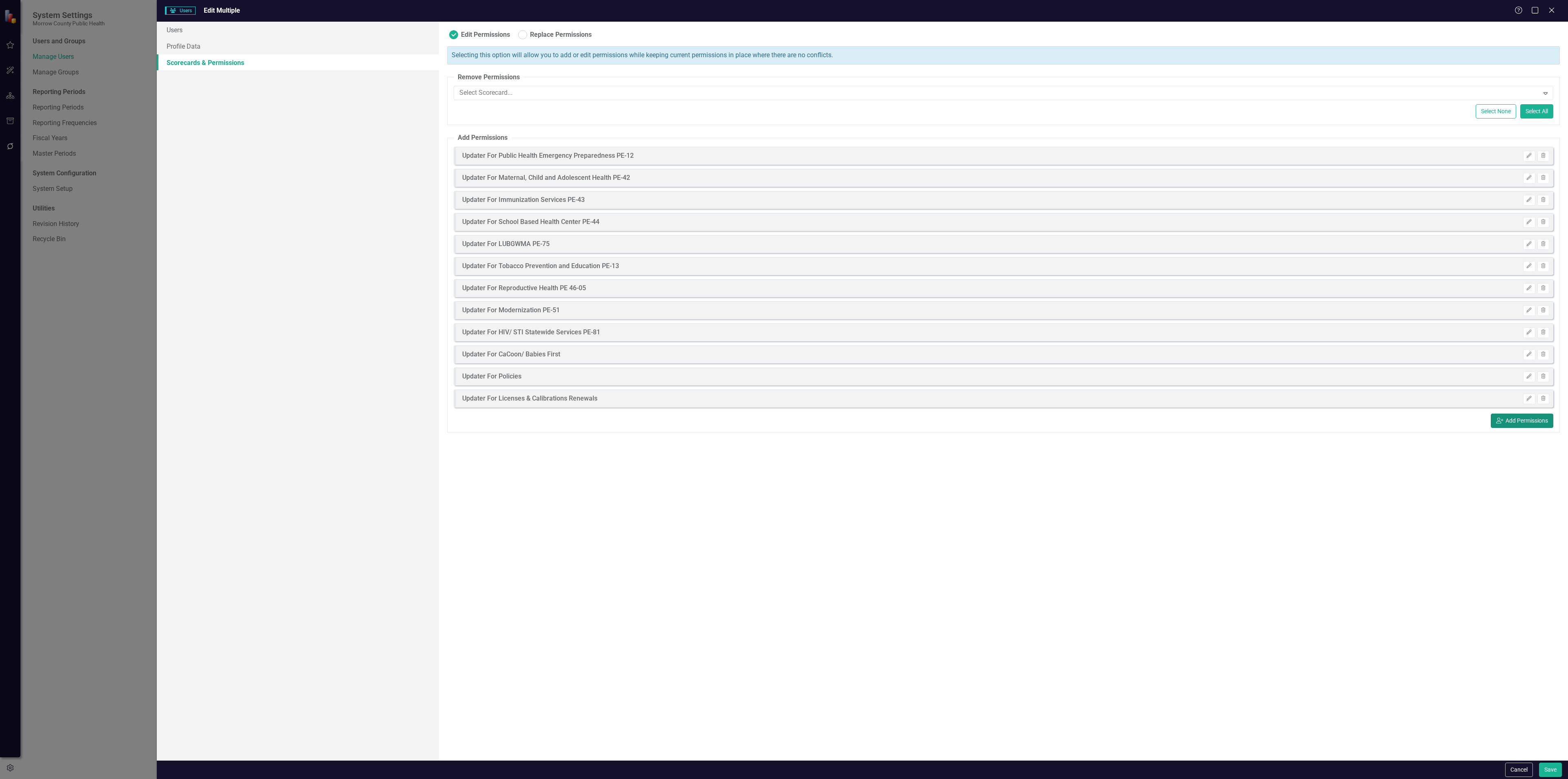
click at [1508, 416] on button "icon.userAdd Add Permissions" at bounding box center [1522, 420] width 63 height 14
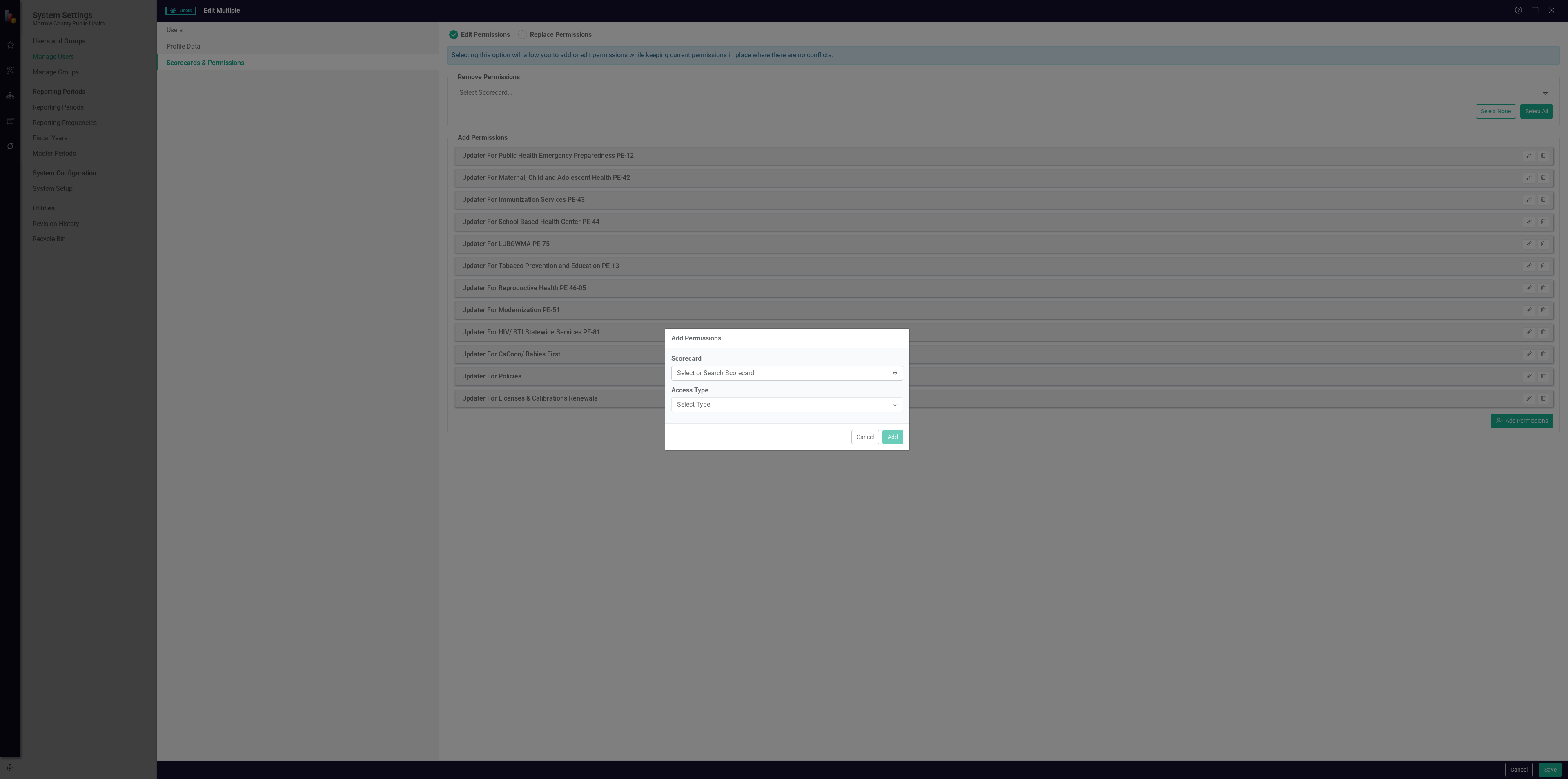
click at [773, 378] on div "Select or Search Scorecard Expand" at bounding box center [787, 373] width 232 height 15
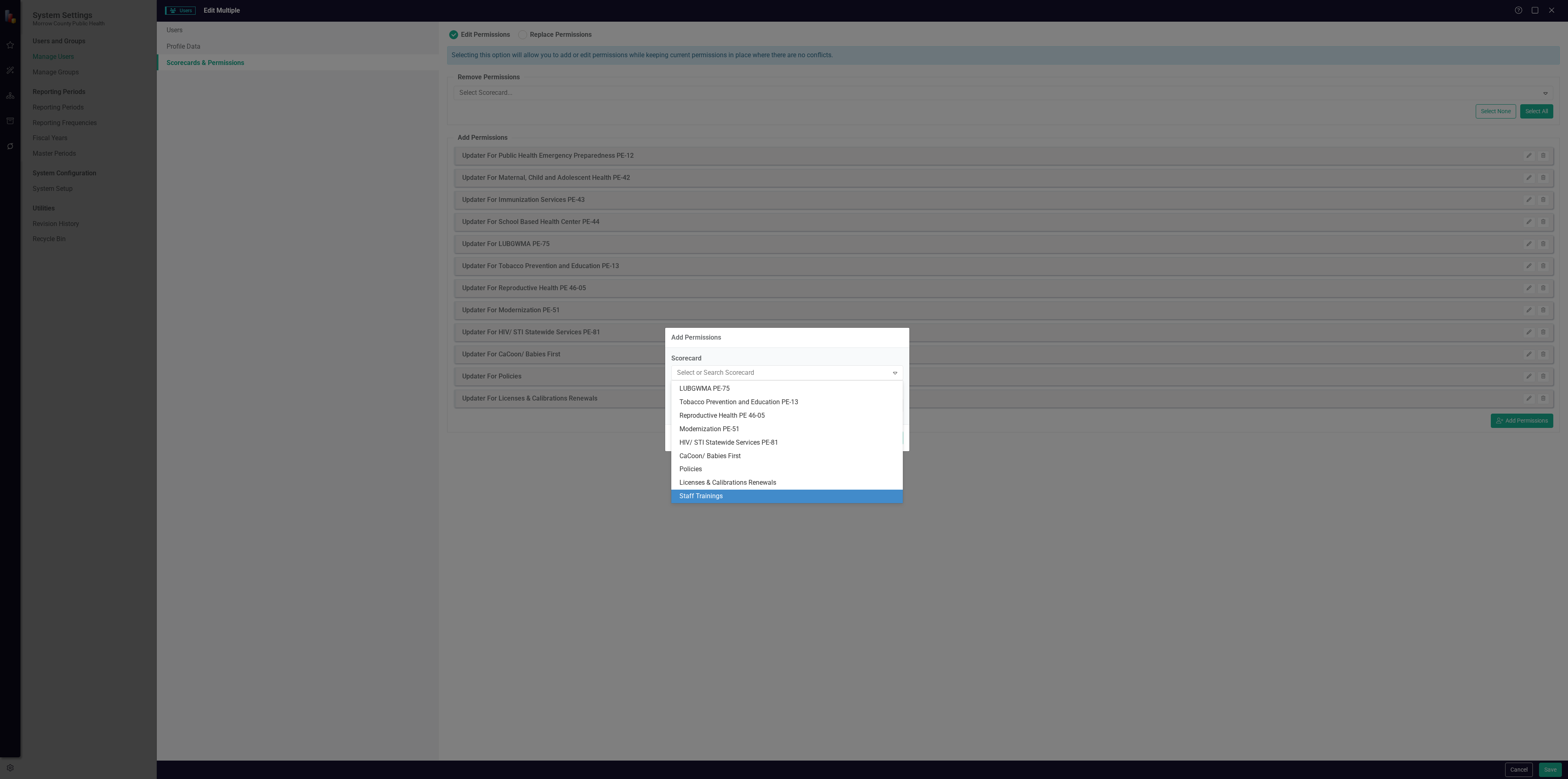
click at [749, 492] on div "Staff Trainings" at bounding box center [788, 496] width 219 height 9
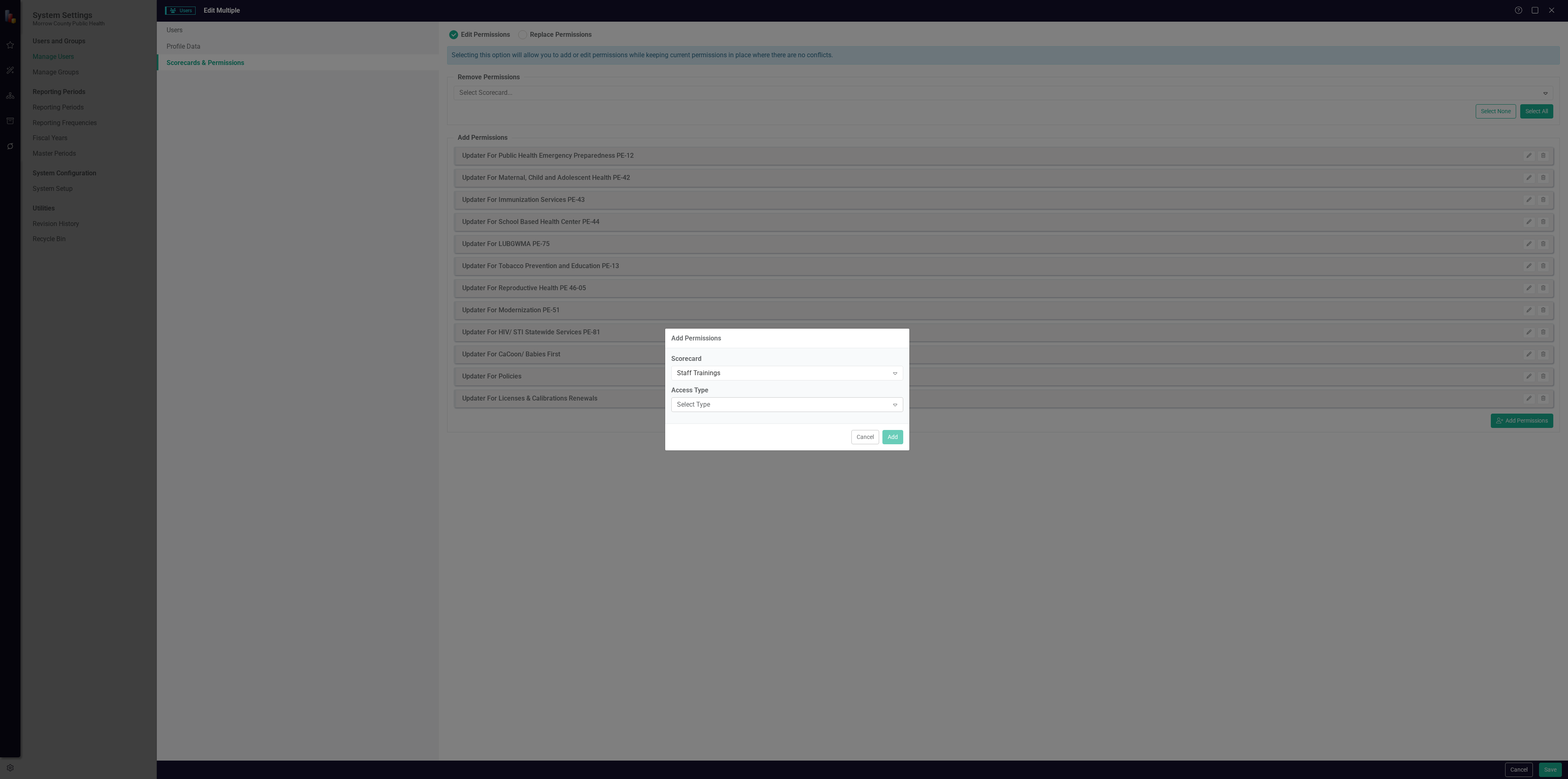
click at [755, 405] on div "Select Type" at bounding box center [783, 404] width 212 height 9
click at [744, 443] on div "Updater" at bounding box center [788, 445] width 219 height 9
click at [889, 435] on button "Add" at bounding box center [893, 437] width 21 height 14
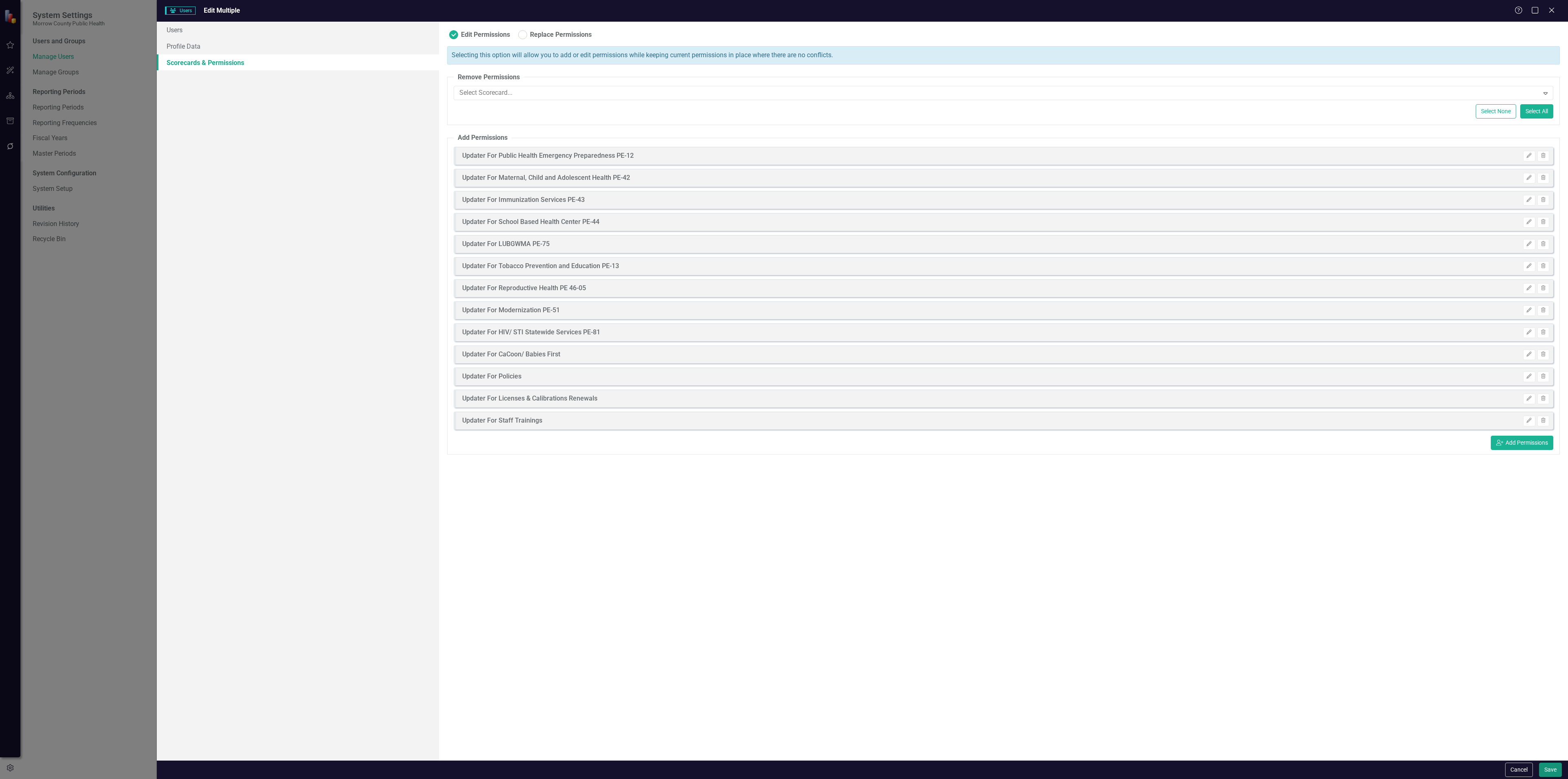
click at [1544, 767] on button "Save" at bounding box center [1550, 769] width 23 height 14
checkbox input "false"
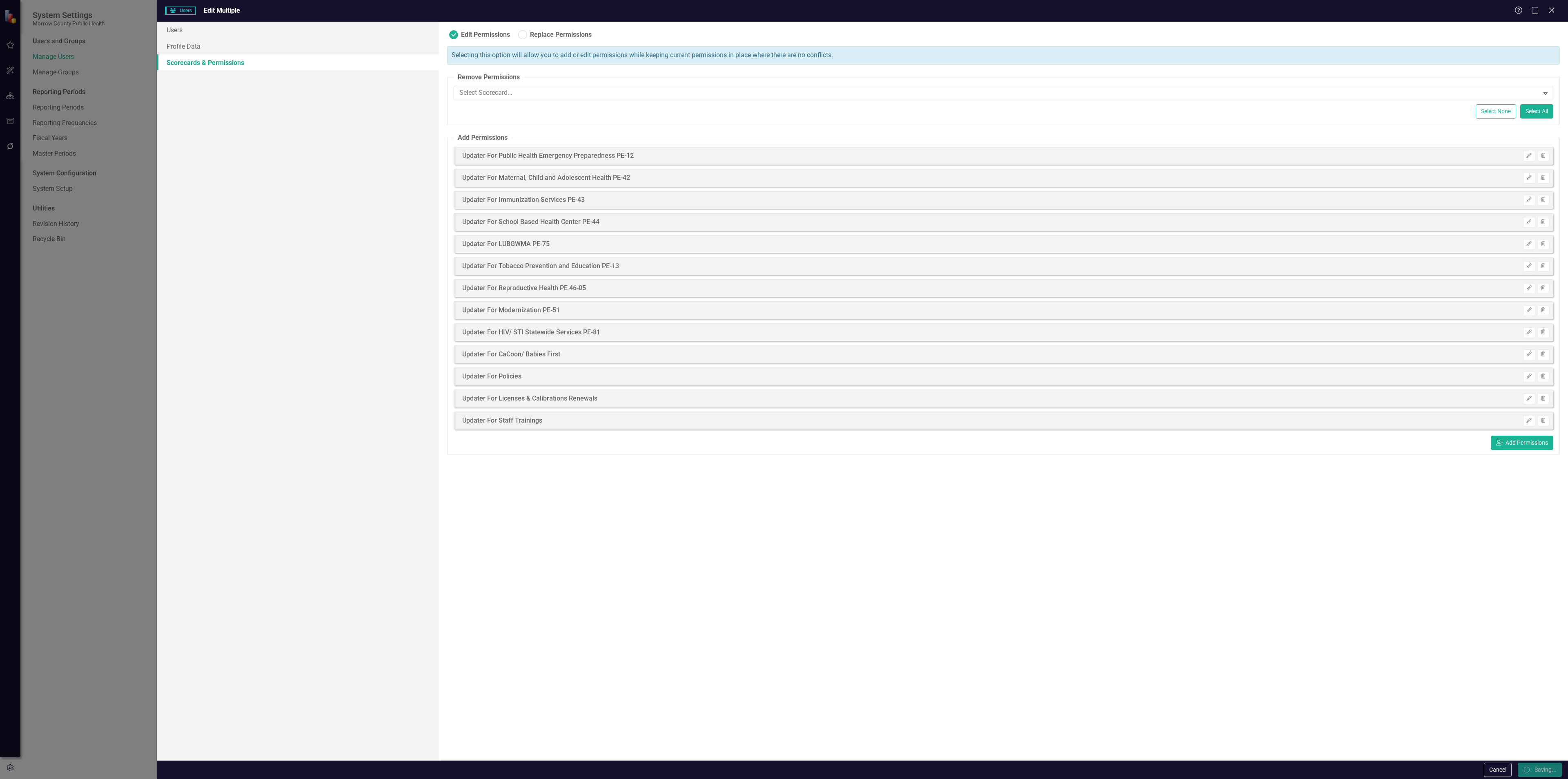
checkbox input "false"
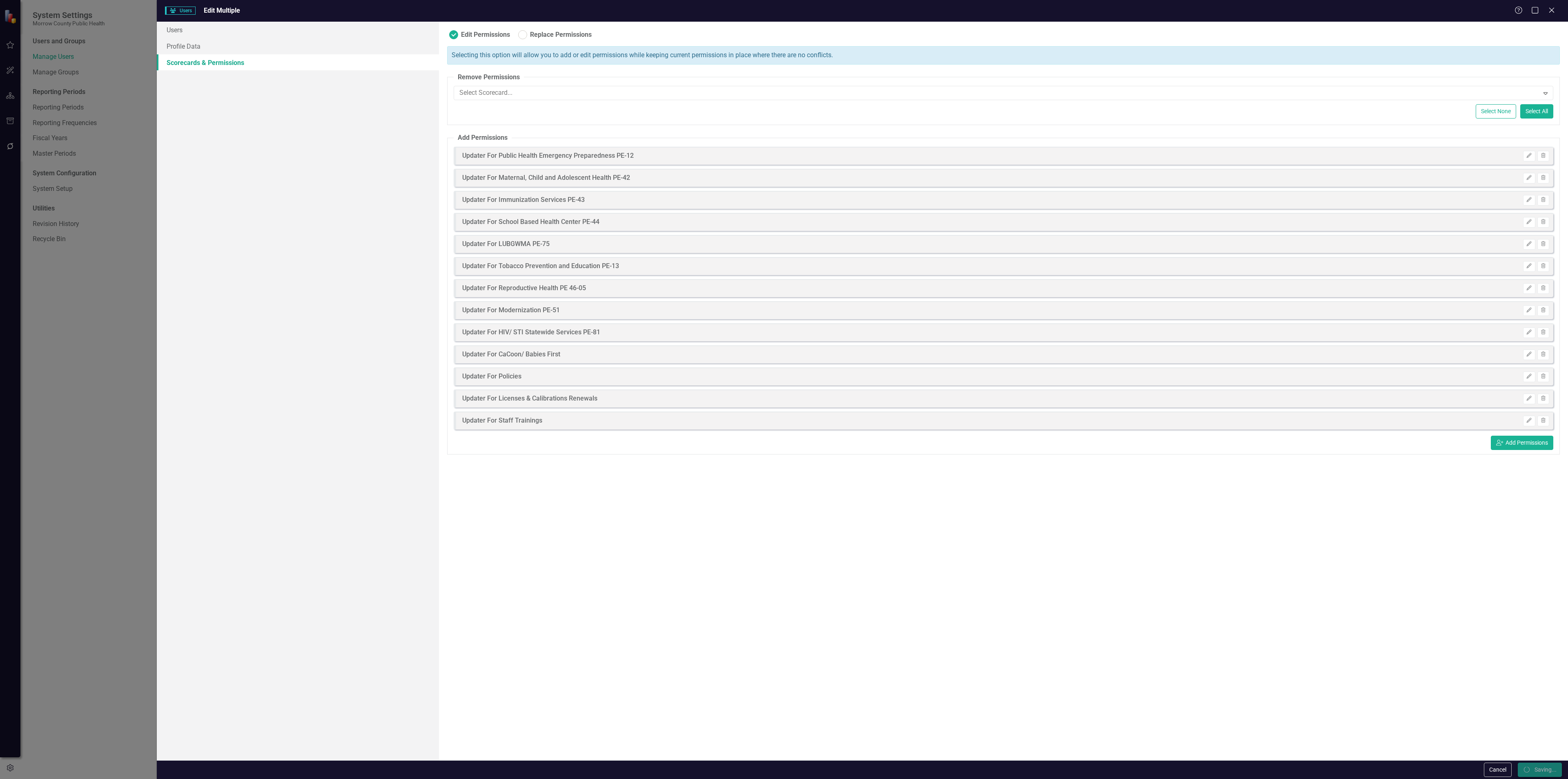
checkbox input "false"
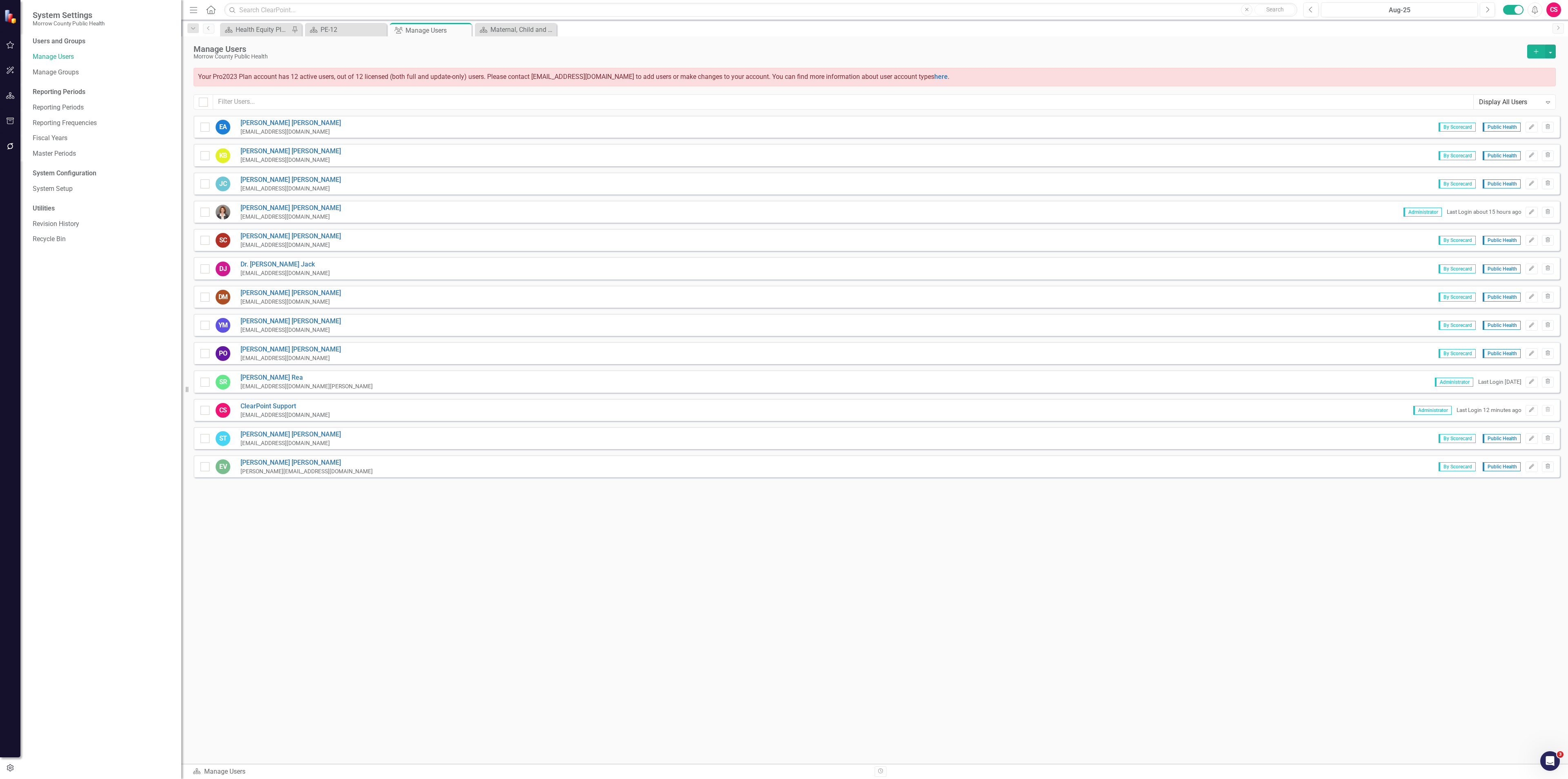
click at [12, 142] on button "button" at bounding box center [10, 147] width 18 height 17
click at [74, 52] on div "Reporting Workflows" at bounding box center [103, 59] width 141 height 13
click at [69, 59] on link "Reporting Workflows" at bounding box center [103, 58] width 141 height 9
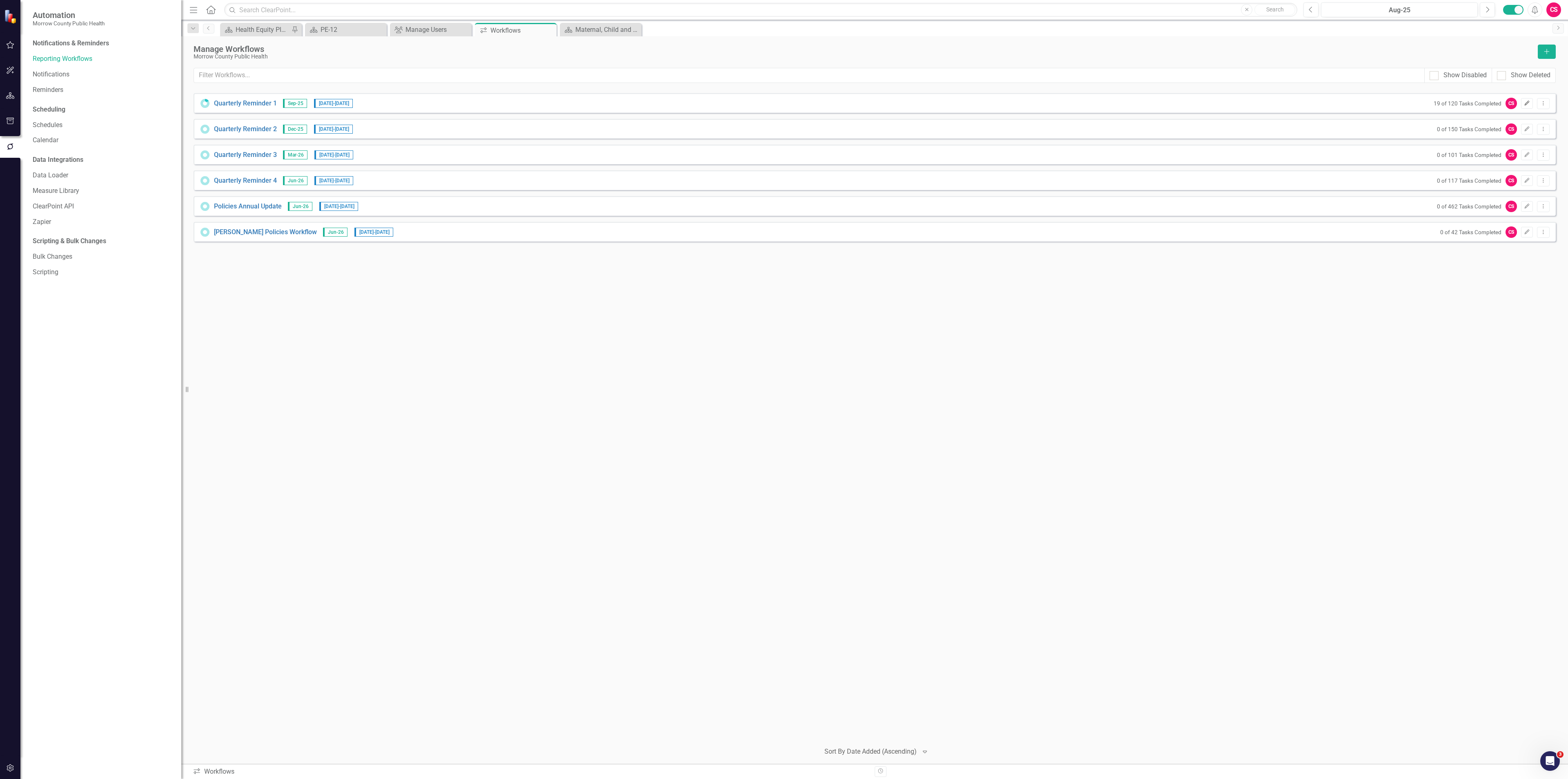
click at [1524, 103] on icon "Edit" at bounding box center [1527, 104] width 6 height 5
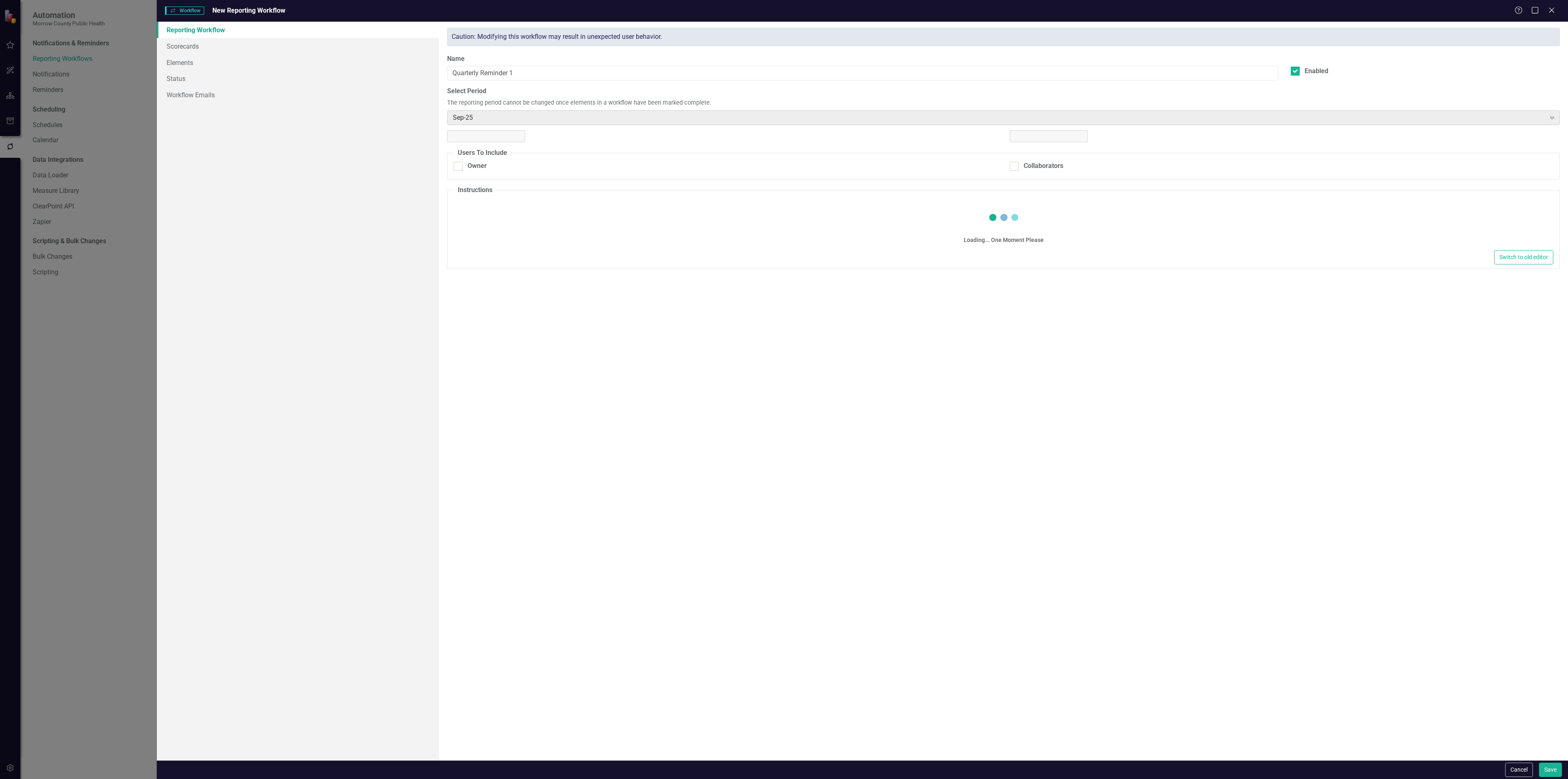
checkbox input "true"
click at [188, 88] on link "Workflow Emails" at bounding box center [298, 94] width 282 height 16
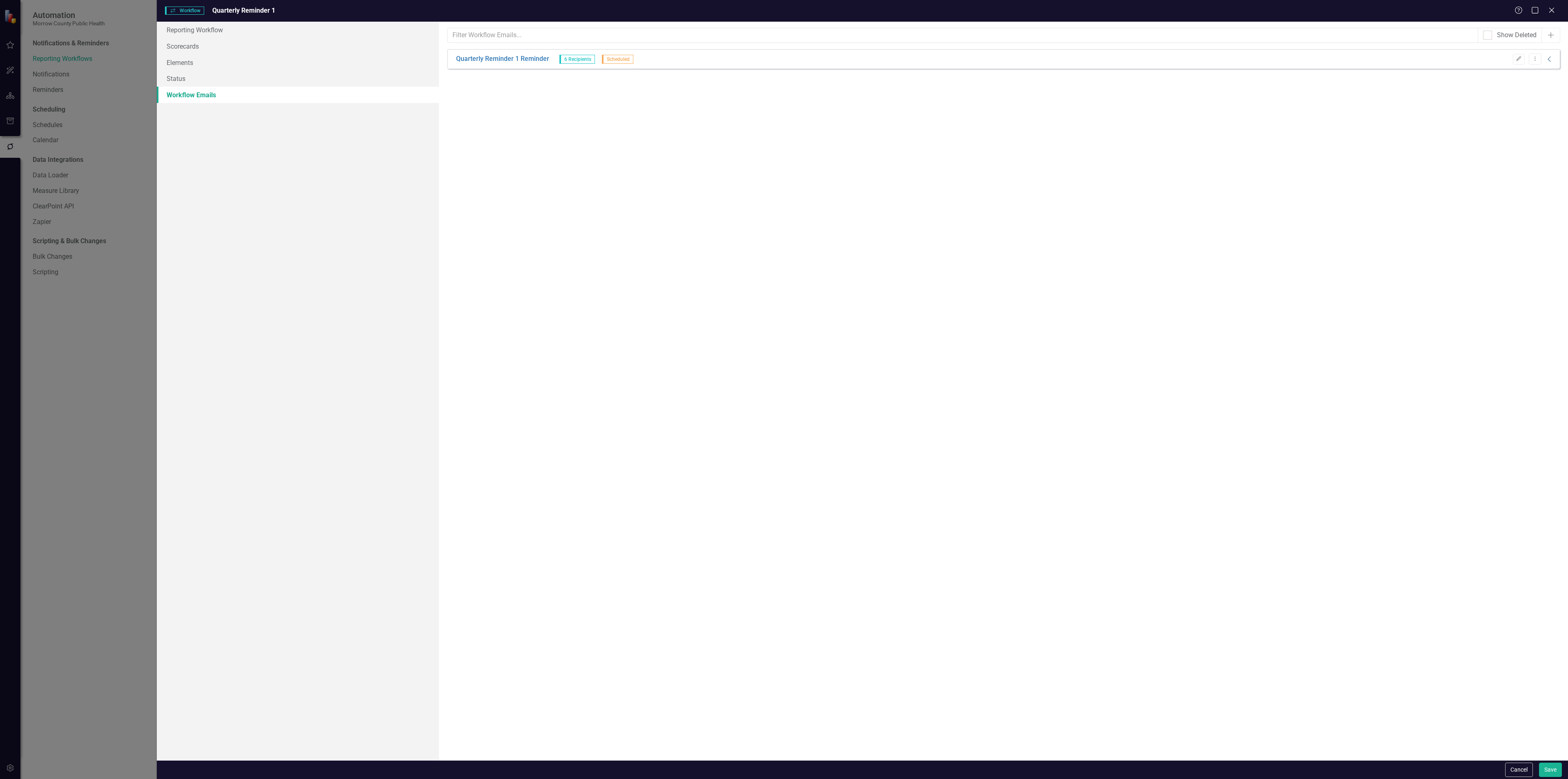
click at [1547, 57] on icon "Collapse" at bounding box center [1549, 59] width 8 height 7
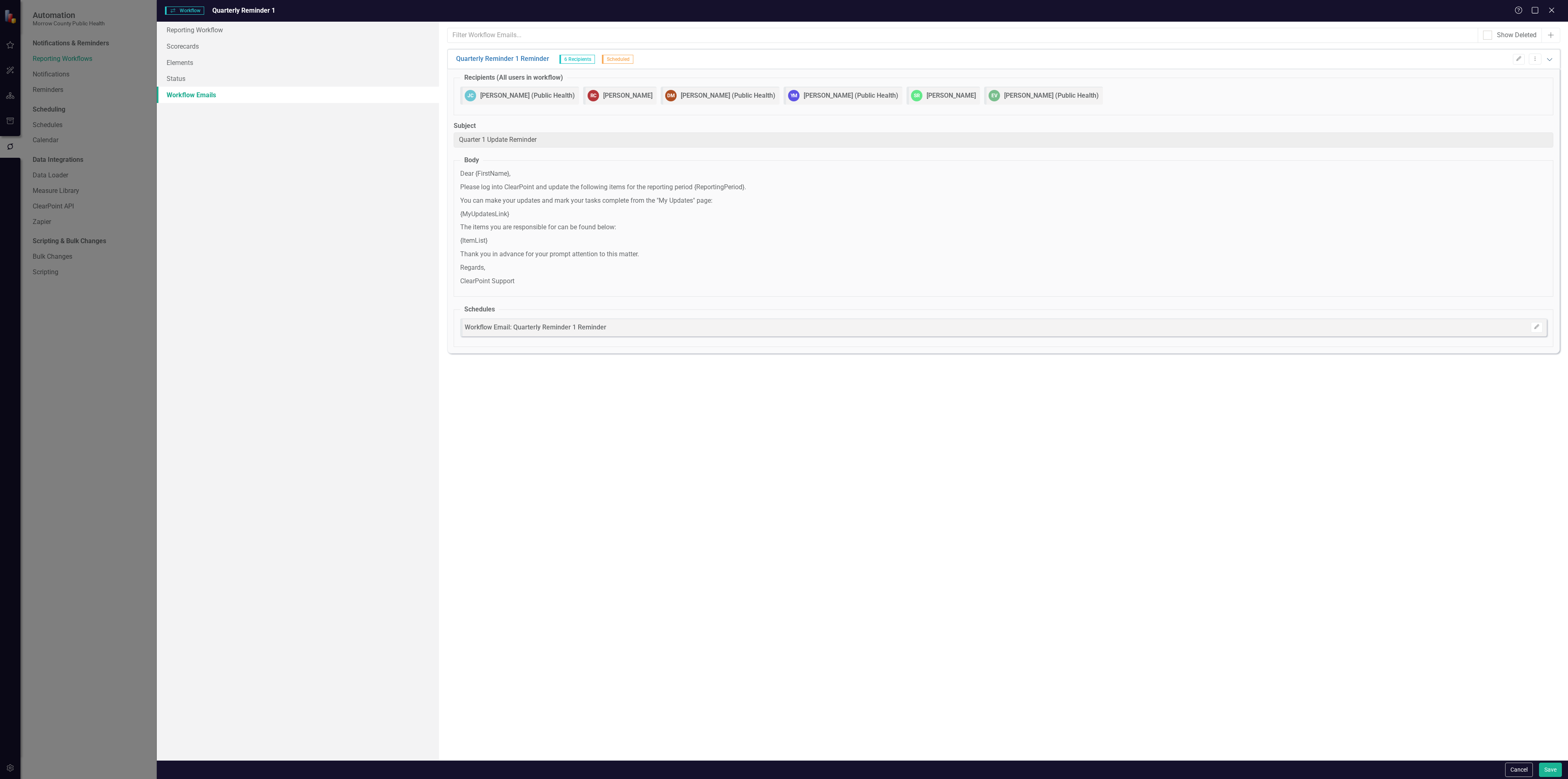
click at [1547, 57] on icon "Expanded" at bounding box center [1549, 59] width 8 height 7
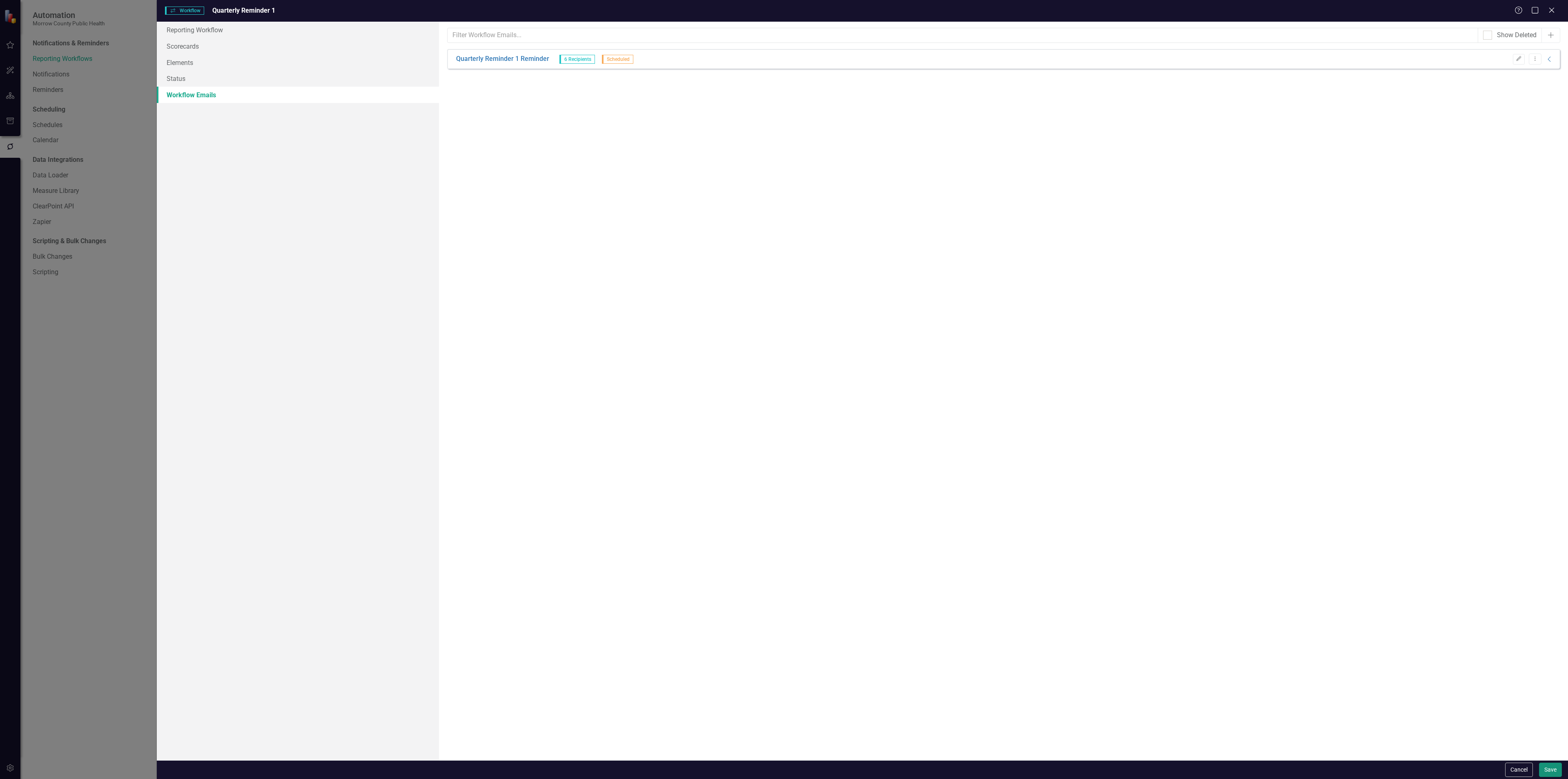
click at [1552, 767] on button "Save" at bounding box center [1550, 769] width 23 height 14
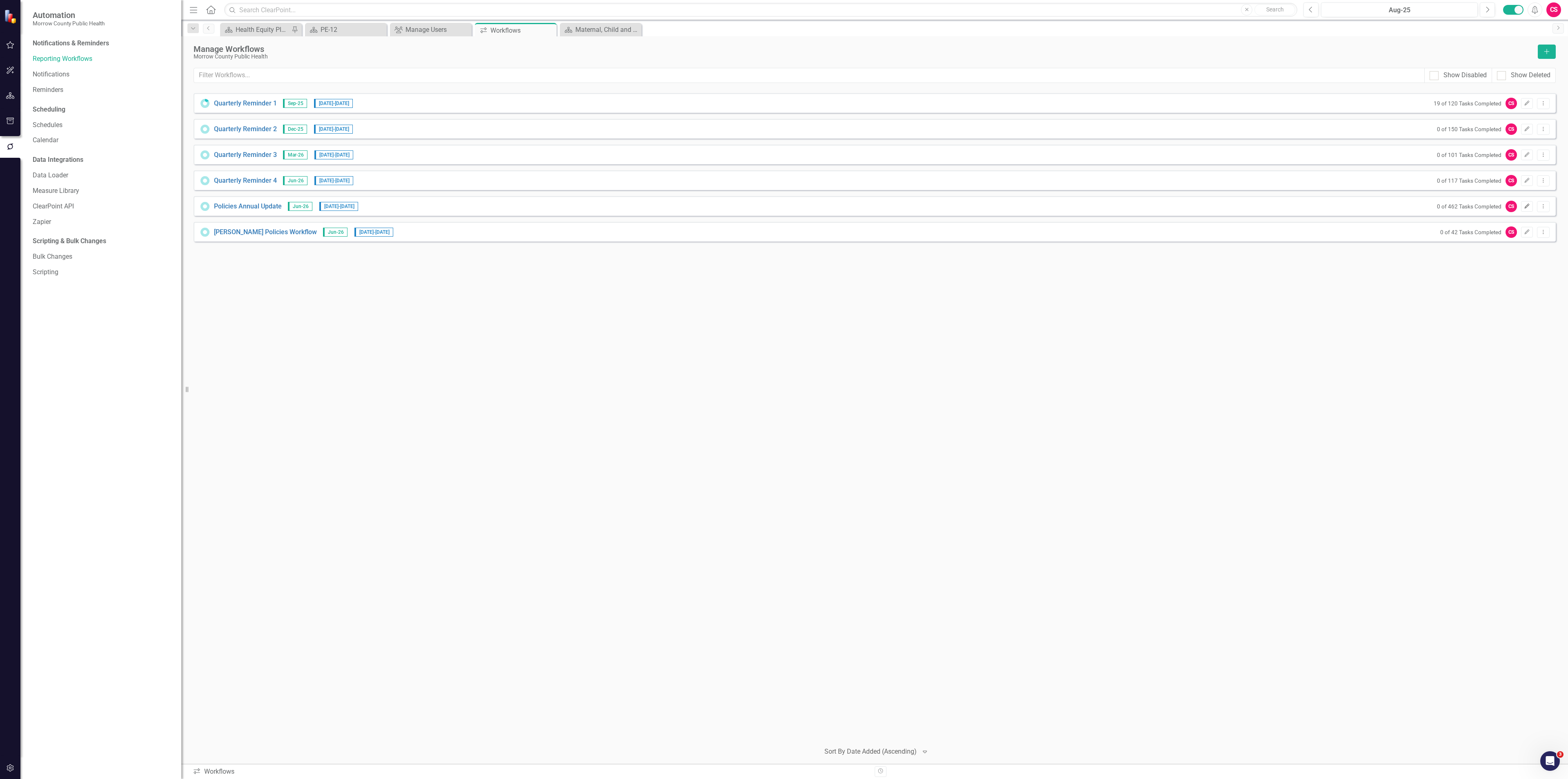
click at [1527, 208] on icon "Edit" at bounding box center [1527, 206] width 6 height 5
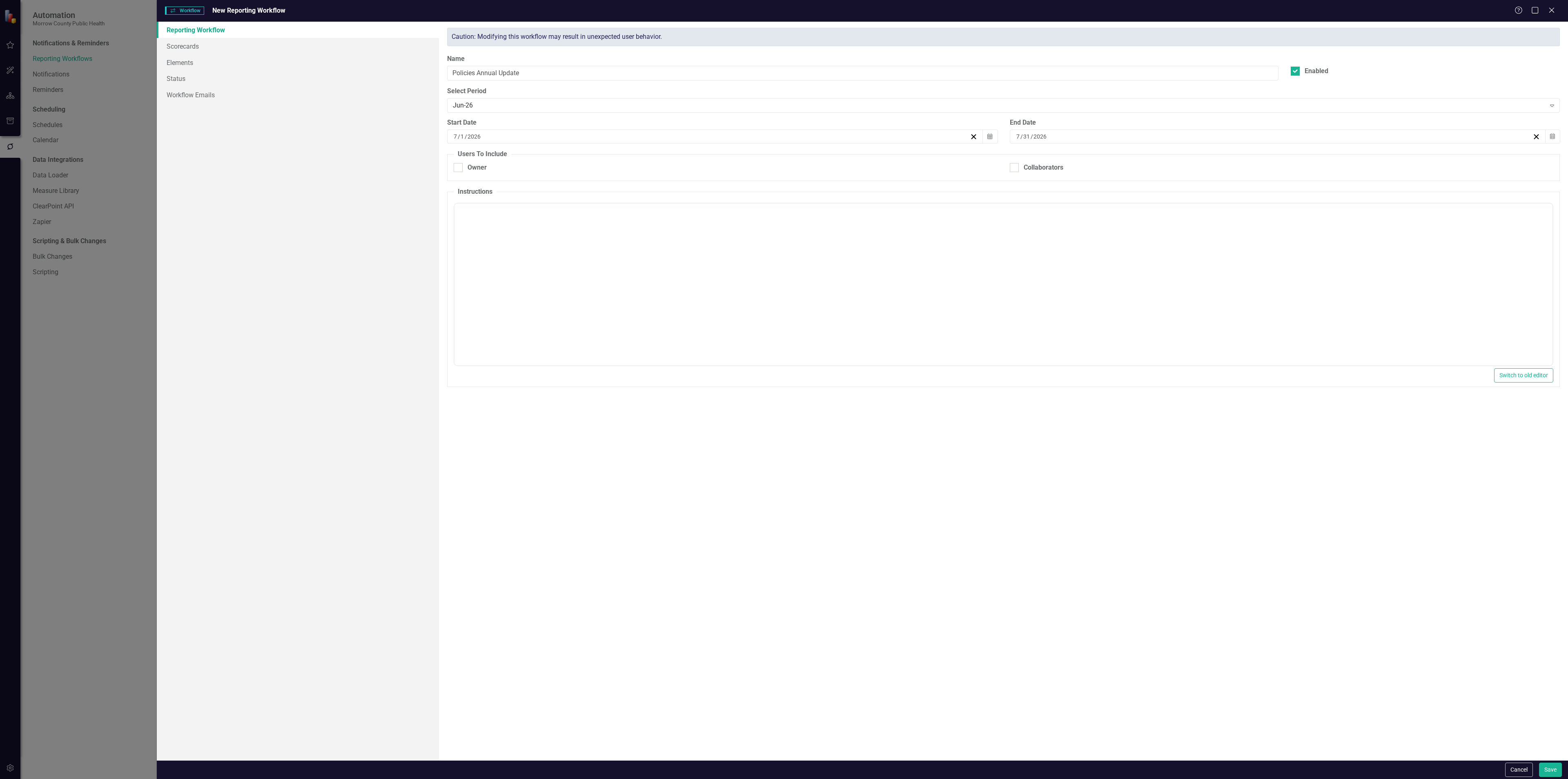
checkbox input "true"
click at [211, 100] on link "Workflow Emails" at bounding box center [298, 94] width 282 height 16
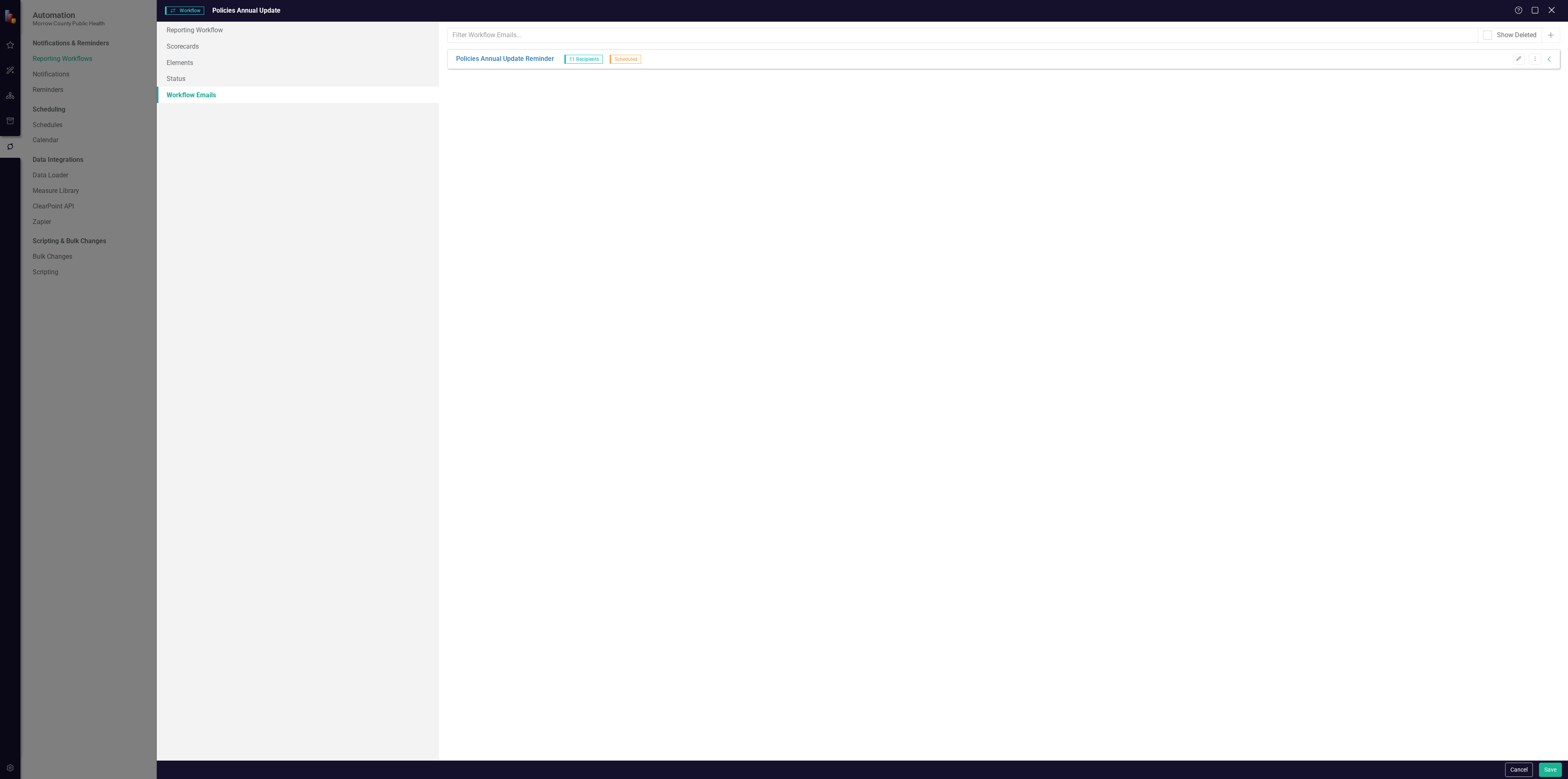
click at [1549, 11] on icon "Close" at bounding box center [1551, 10] width 10 height 8
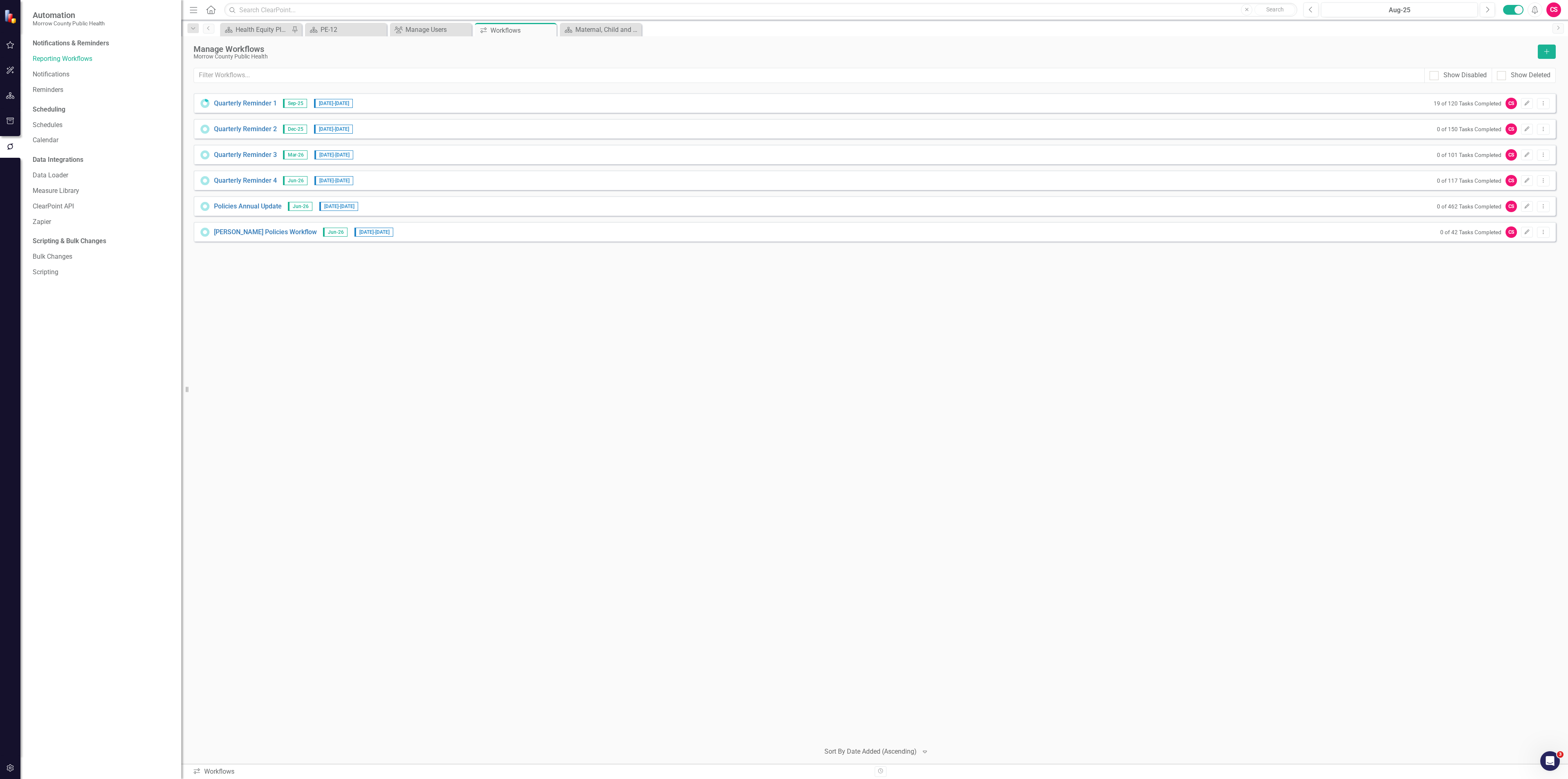
click at [1553, 10] on div "CS" at bounding box center [1553, 10] width 15 height 15
click at [1531, 100] on link "icon.portal Success Portal" at bounding box center [1528, 102] width 65 height 15
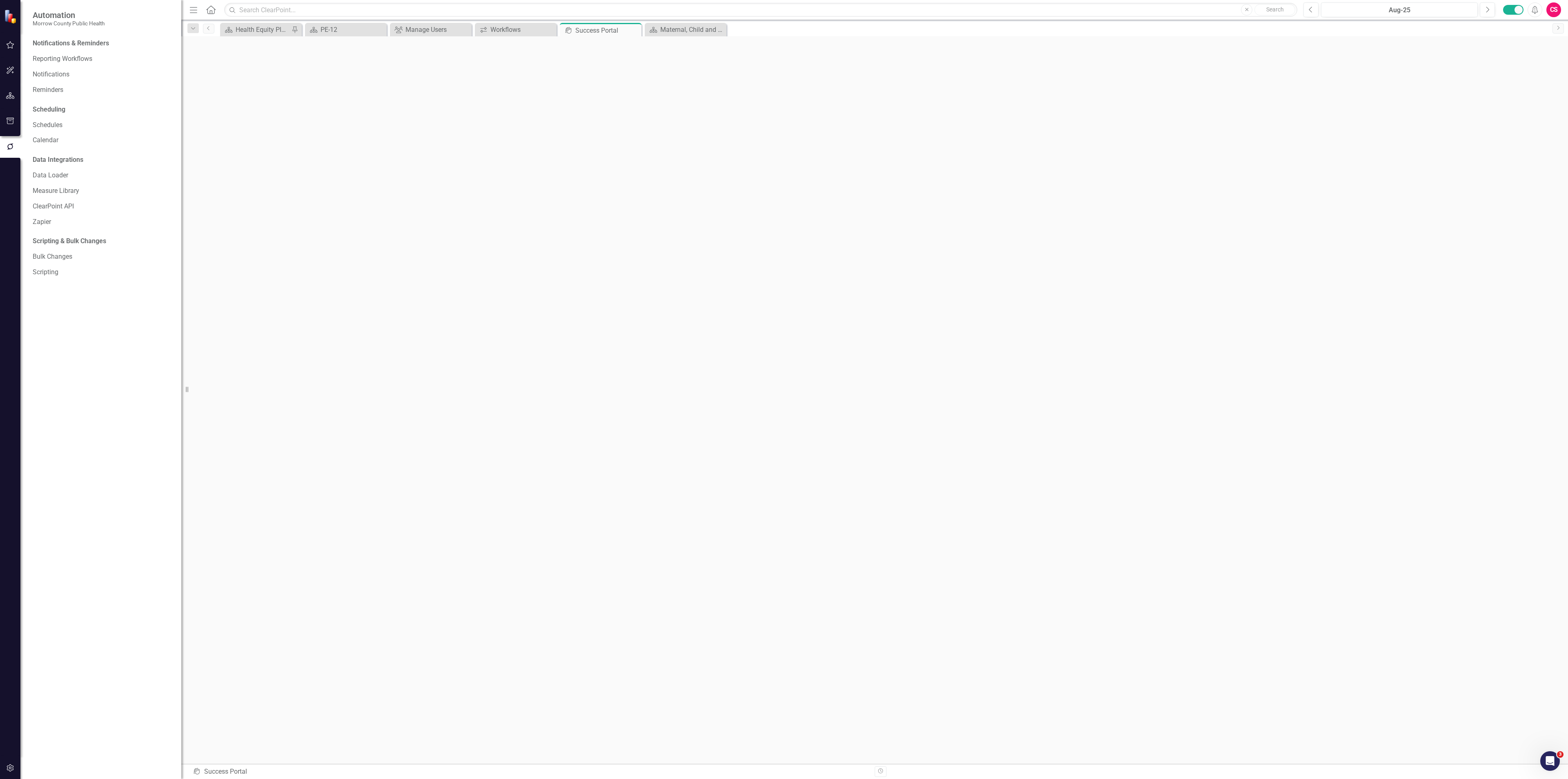
click at [10, 42] on icon "button" at bounding box center [10, 44] width 9 height 7
click at [51, 92] on link "My Updates" at bounding box center [103, 90] width 141 height 9
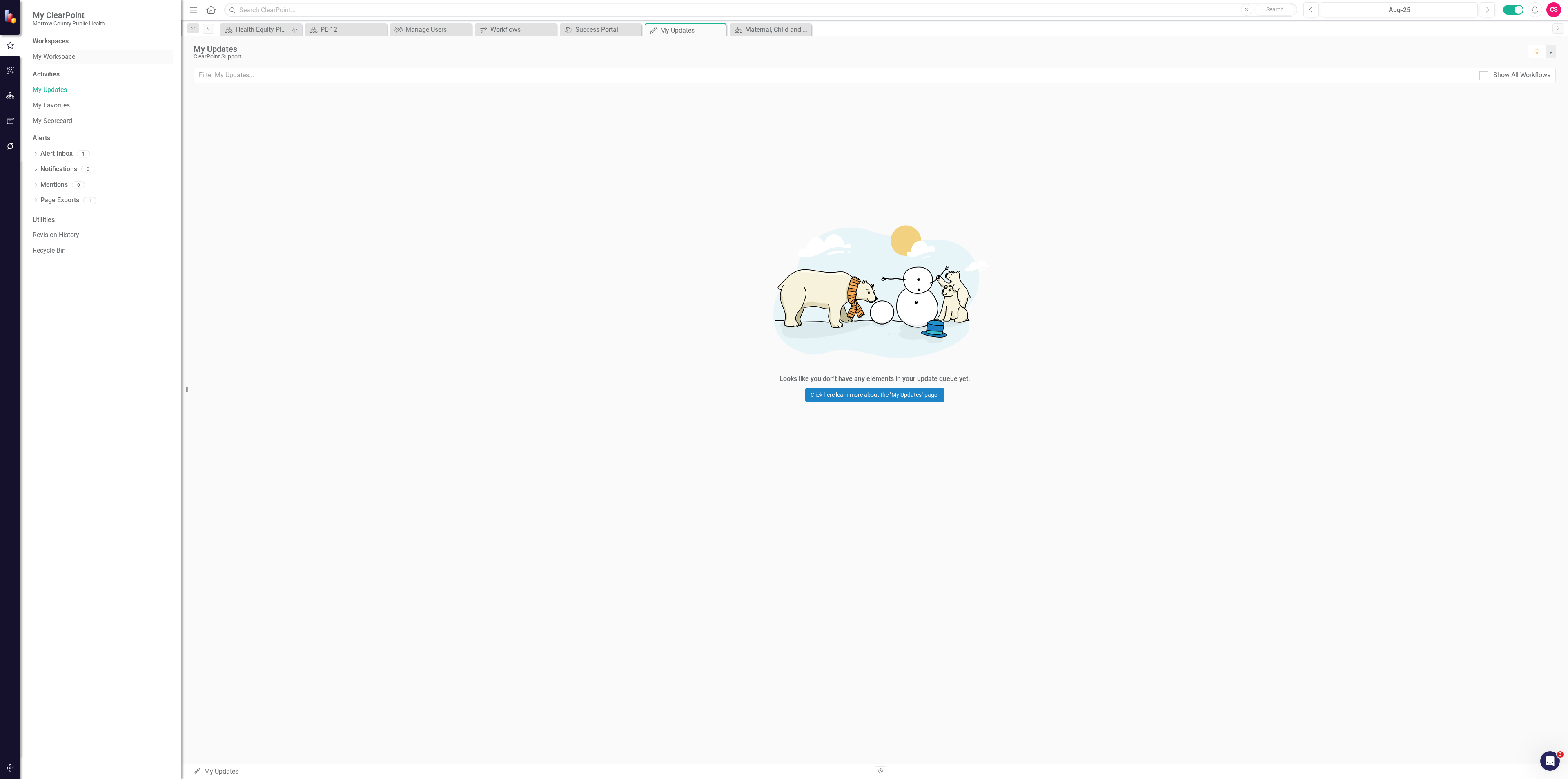
click at [54, 58] on link "My Workspace" at bounding box center [103, 57] width 141 height 9
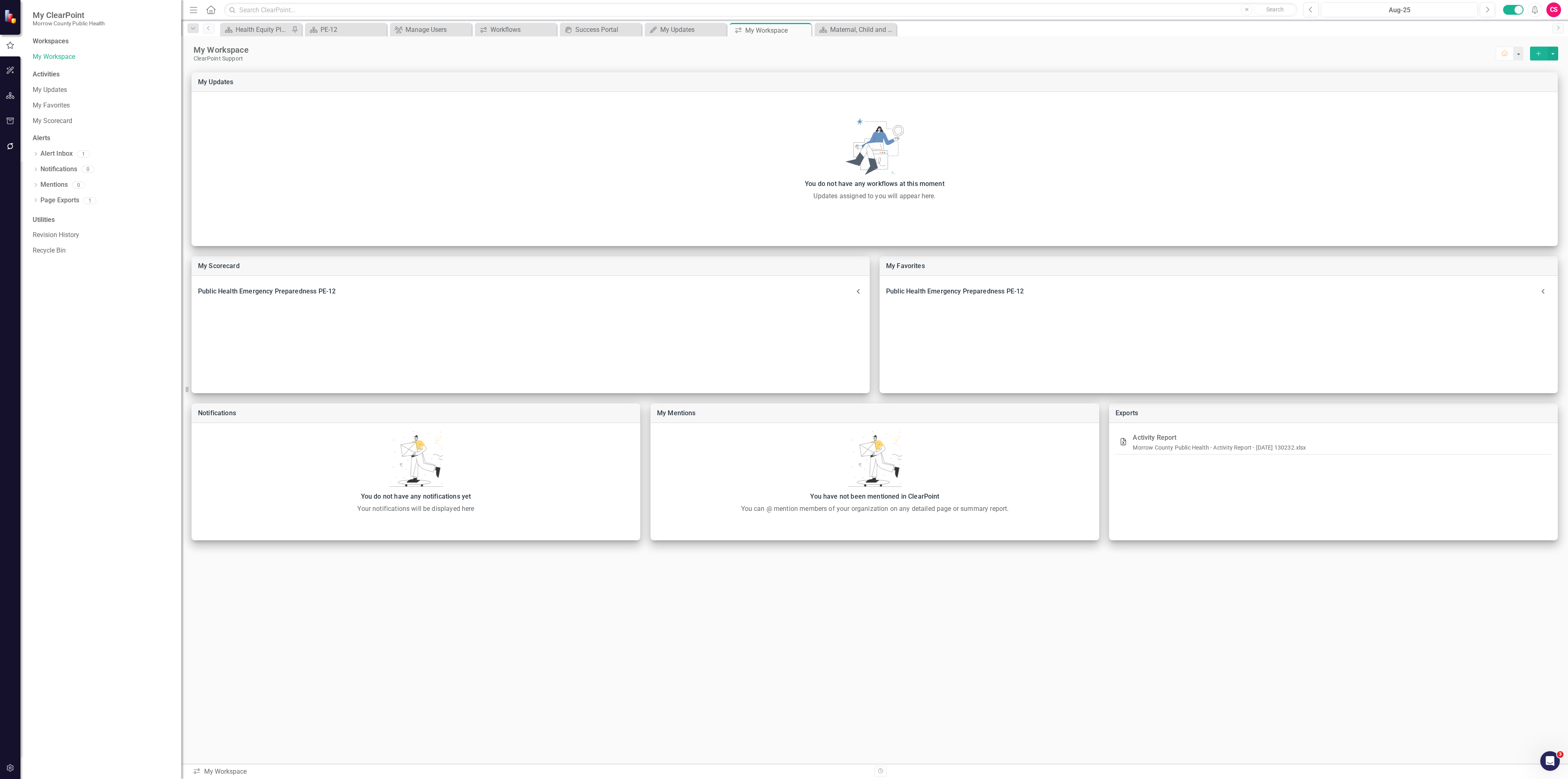
click at [209, 8] on icon "Home" at bounding box center [210, 10] width 10 height 9
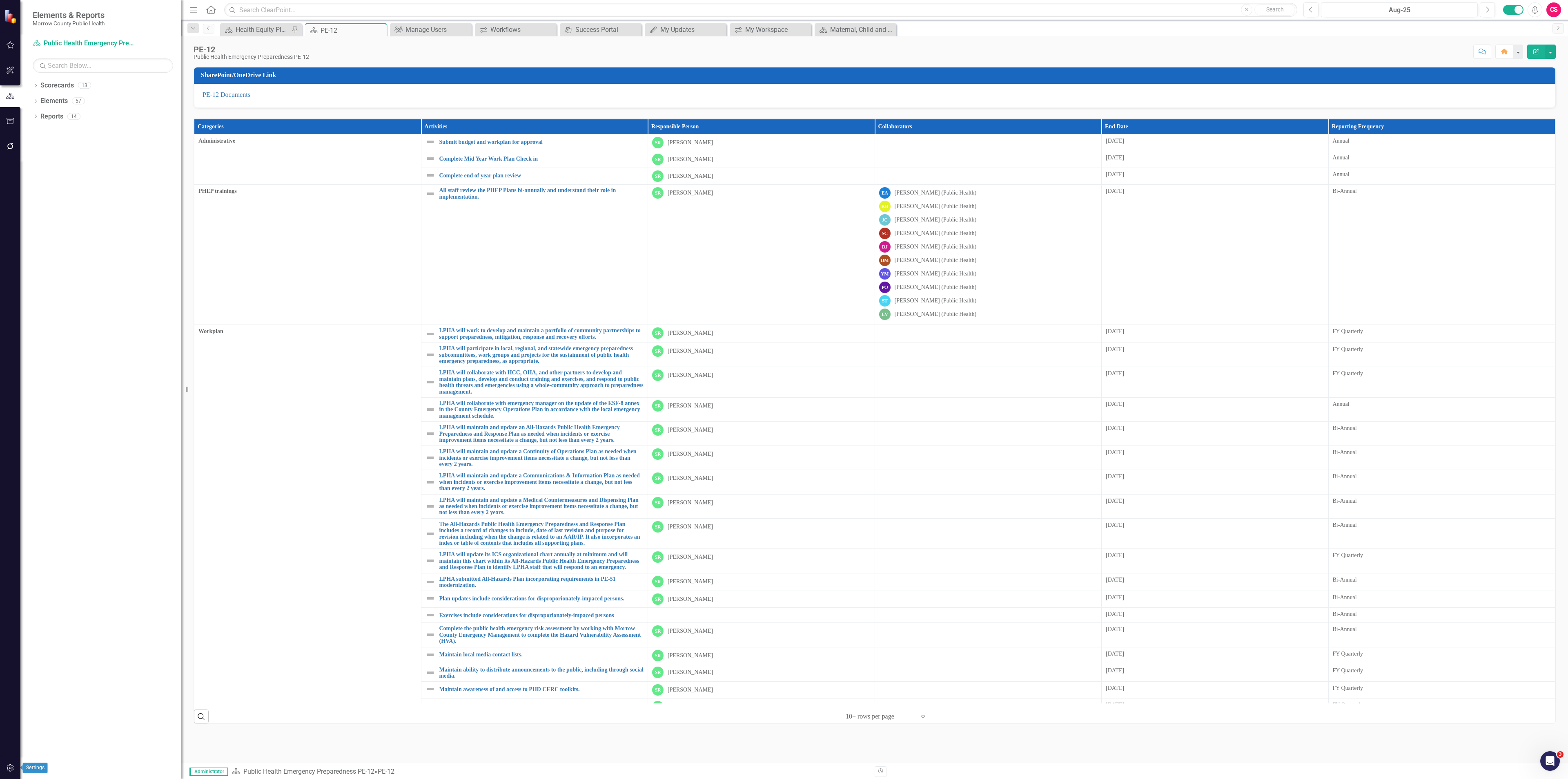
click at [15, 770] on button "button" at bounding box center [10, 768] width 18 height 17
click at [12, 144] on icon "button" at bounding box center [10, 146] width 9 height 7
click at [76, 58] on link "Reporting Workflows" at bounding box center [103, 58] width 141 height 9
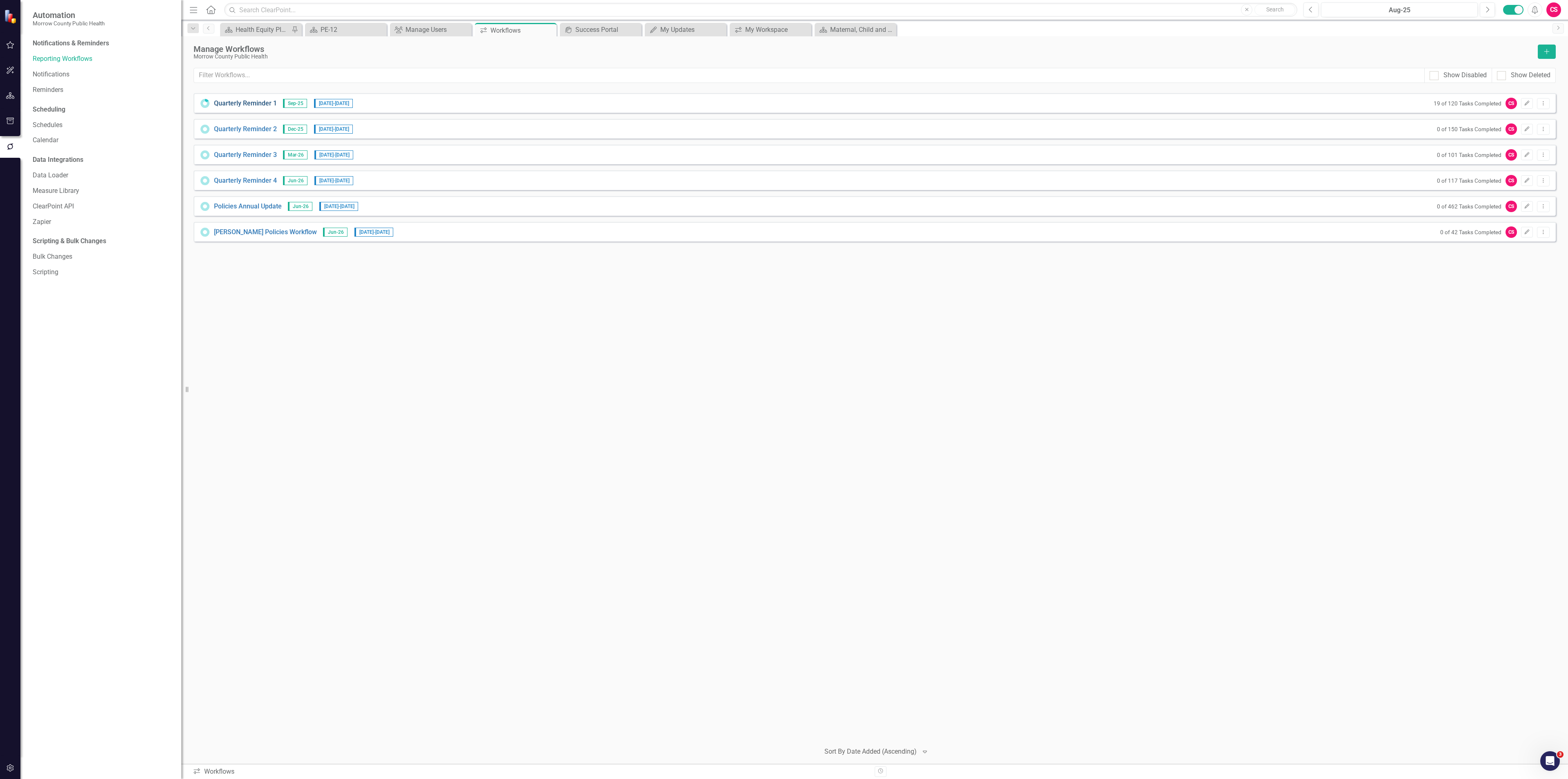
click at [243, 101] on link "Quarterly Reminder 1" at bounding box center [245, 103] width 63 height 9
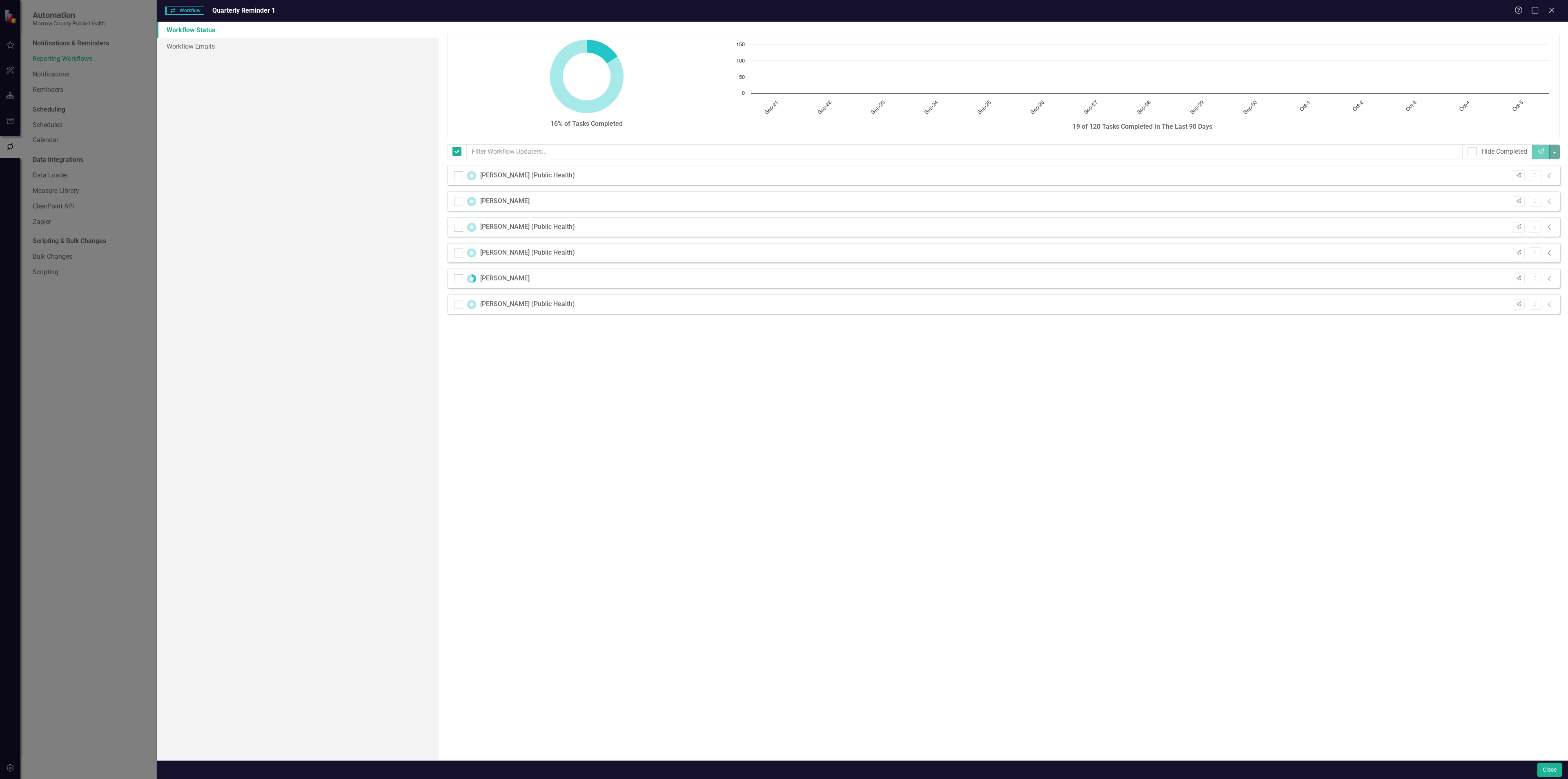
checkbox input "false"
click at [1542, 765] on button "Close" at bounding box center [1550, 769] width 24 height 14
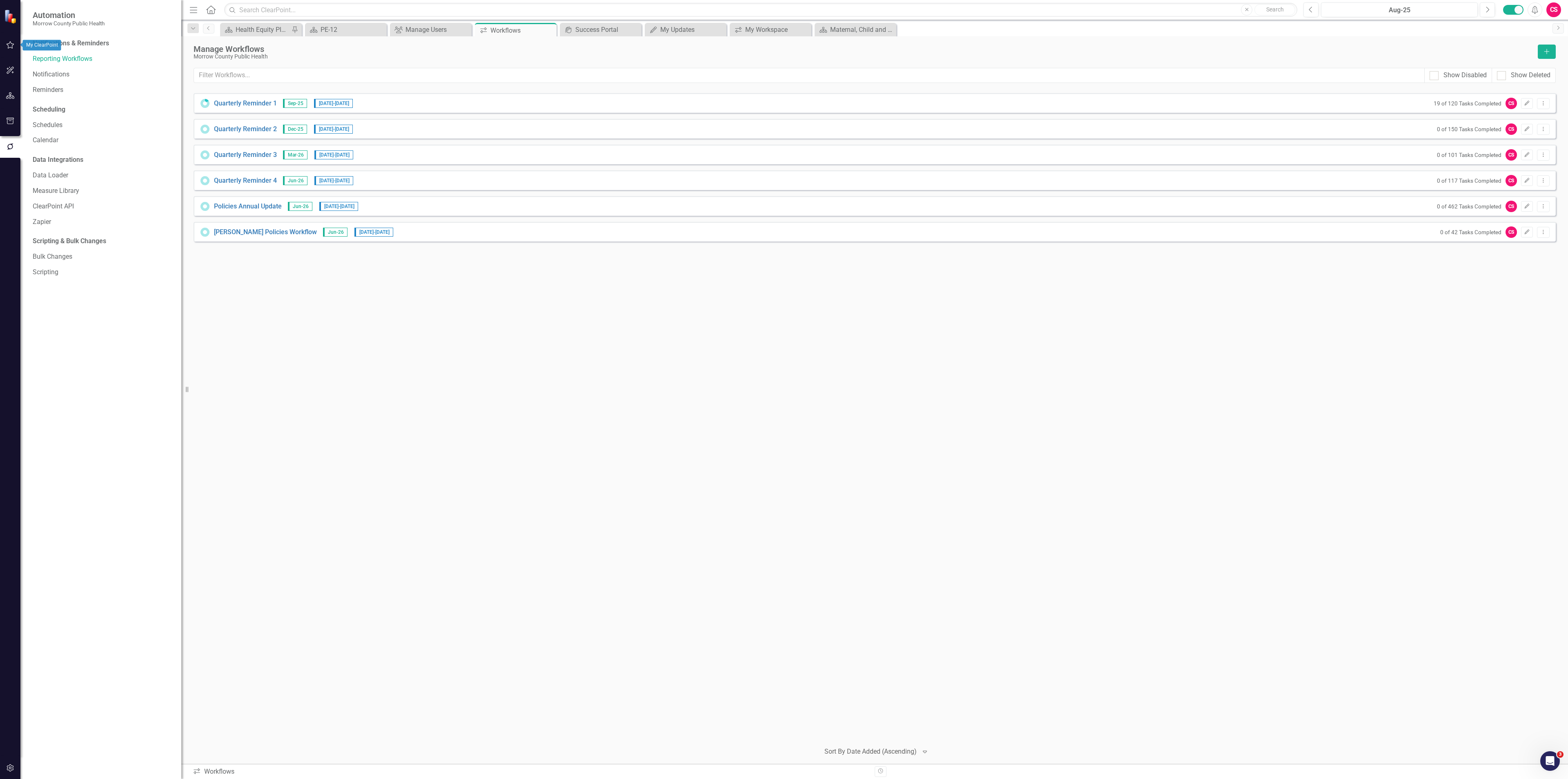
click at [9, 48] on button "button" at bounding box center [10, 45] width 18 height 17
click at [60, 90] on link "My Updates" at bounding box center [103, 90] width 141 height 9
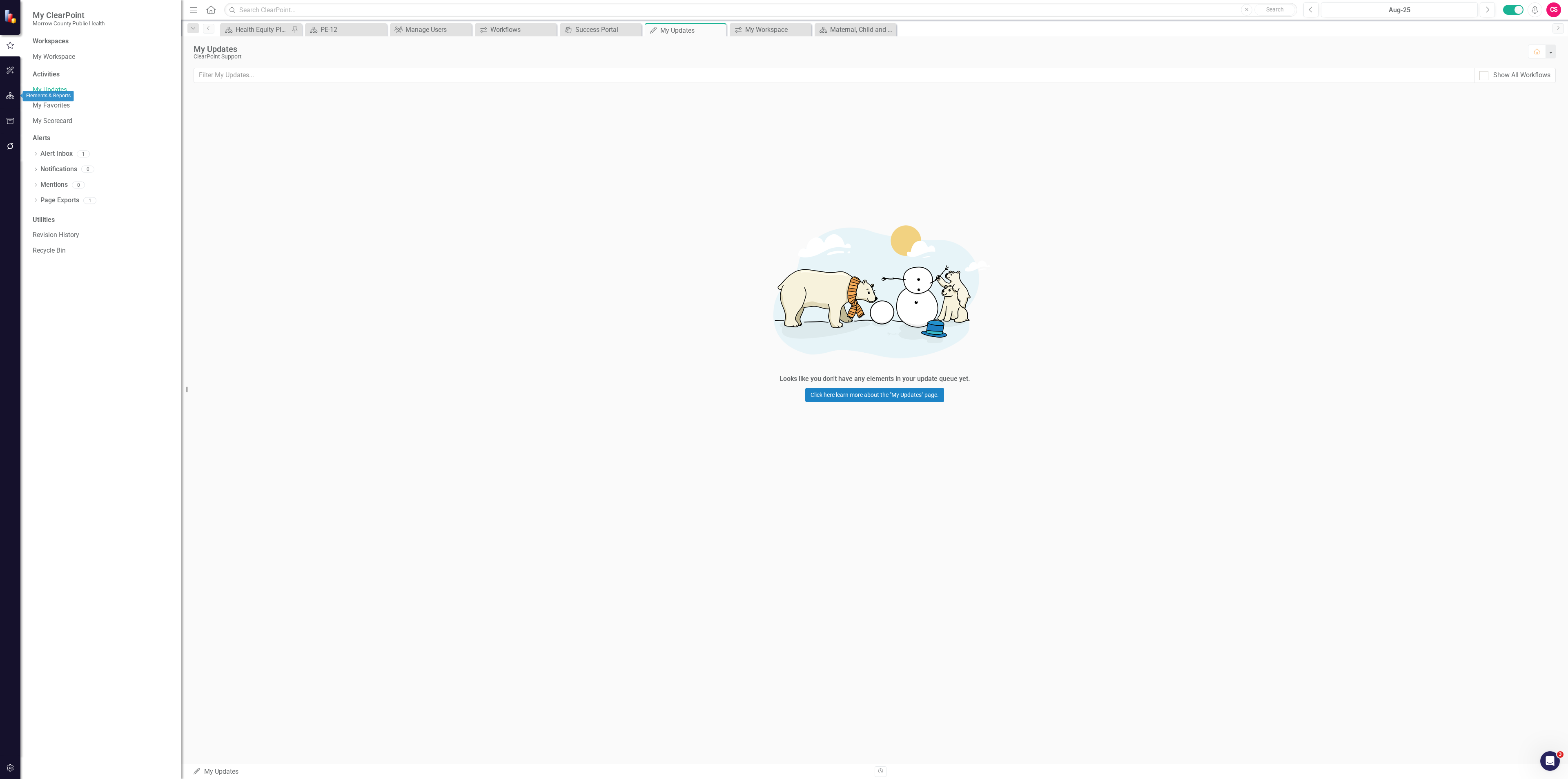
click at [11, 95] on icon "button" at bounding box center [10, 96] width 9 height 7
click at [10, 150] on button "button" at bounding box center [10, 147] width 18 height 17
click at [55, 58] on link "Reporting Workflows" at bounding box center [103, 58] width 141 height 9
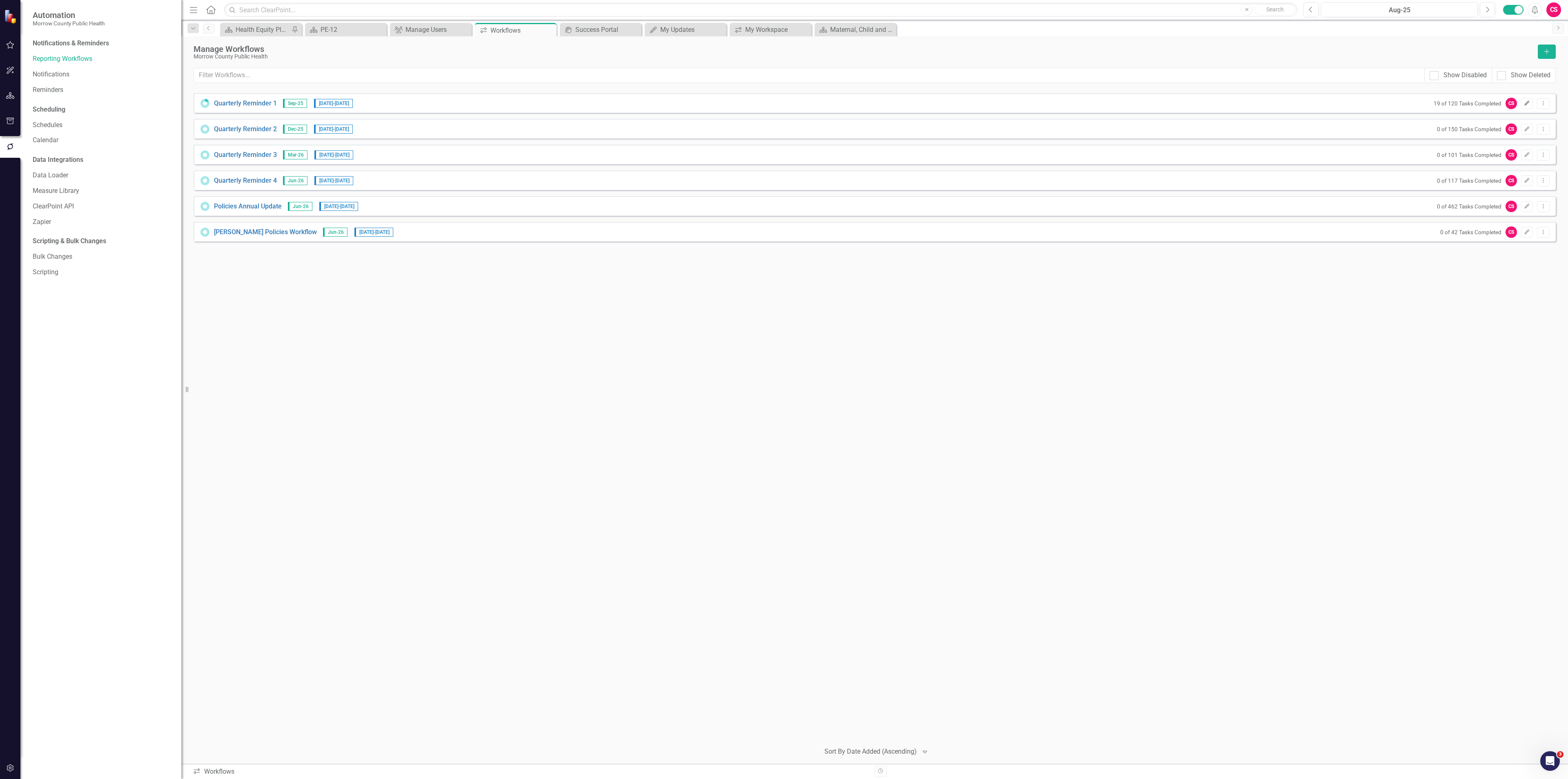
click at [1524, 104] on icon "Edit" at bounding box center [1527, 104] width 6 height 5
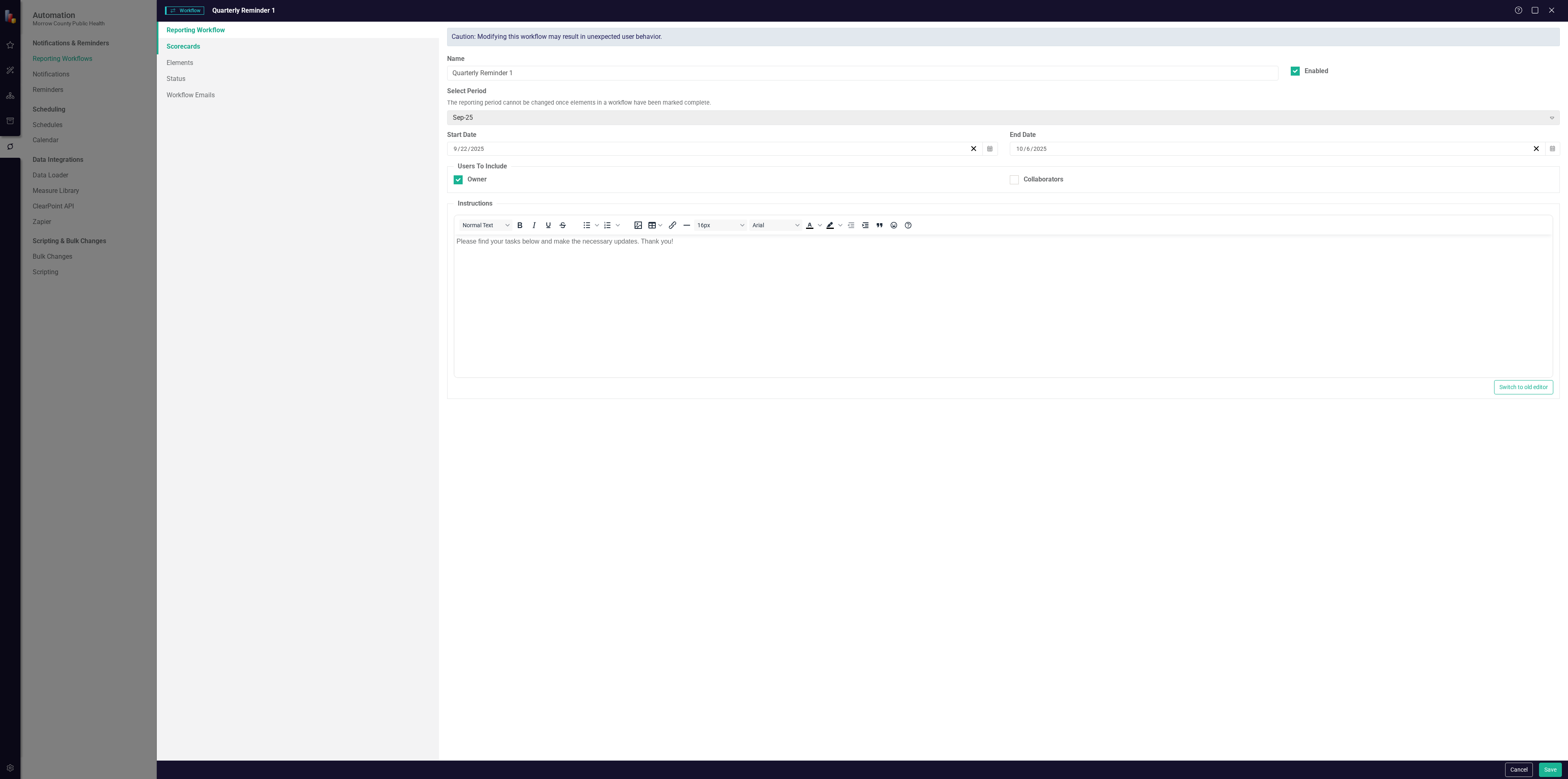
click at [194, 48] on link "Scorecards" at bounding box center [298, 46] width 282 height 16
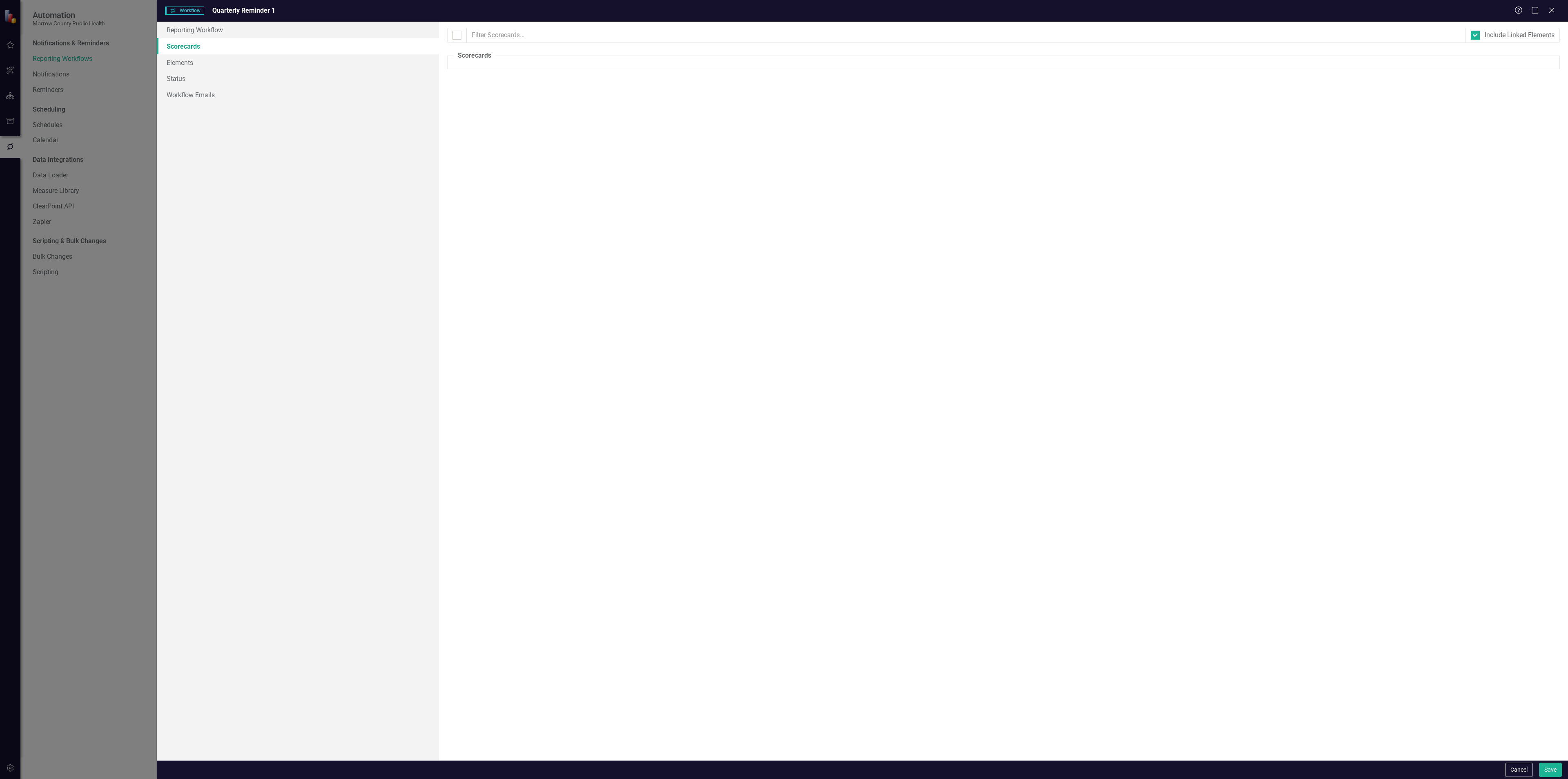
checkbox input "false"
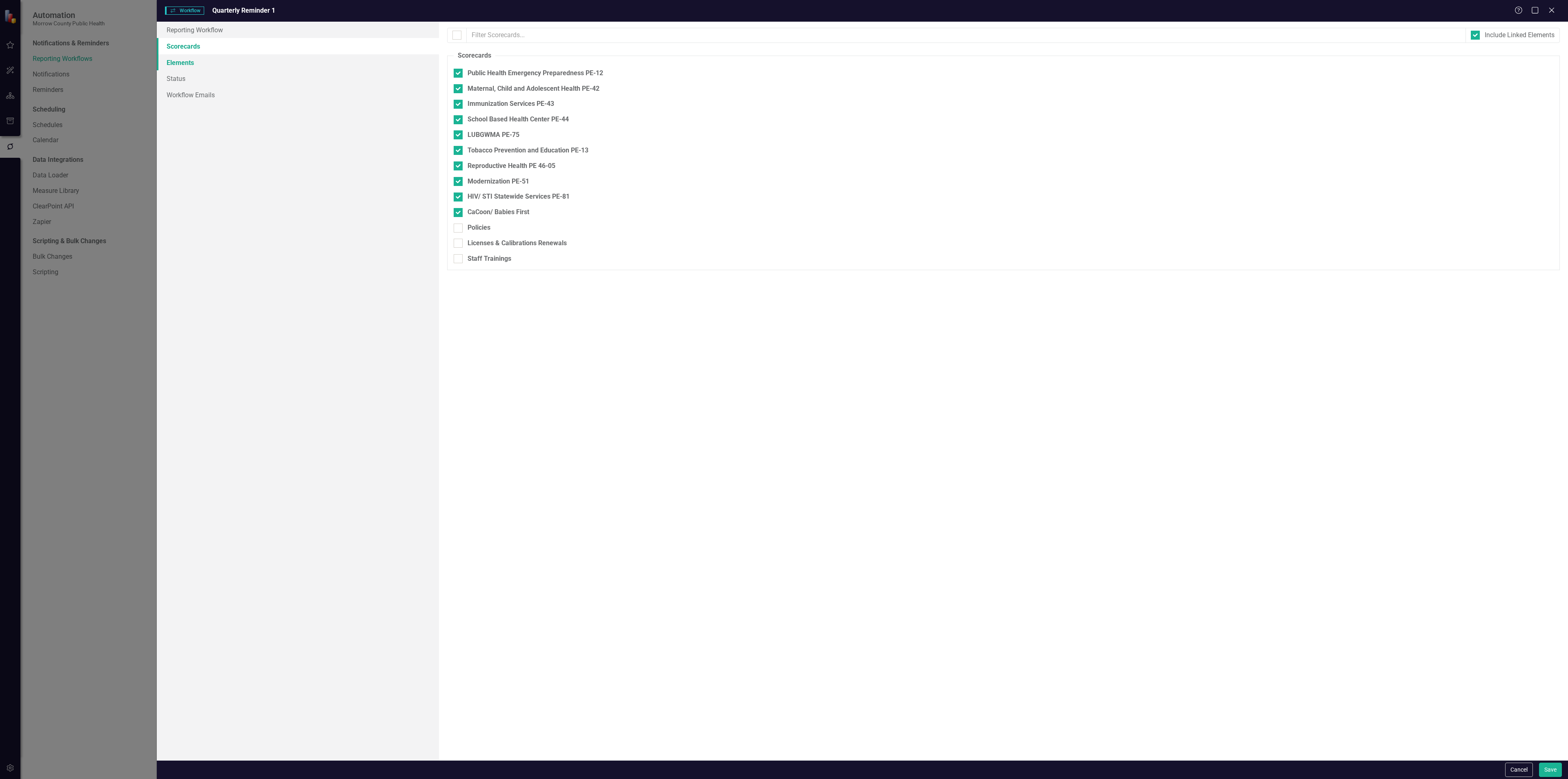
click at [211, 64] on link "Elements" at bounding box center [298, 62] width 282 height 16
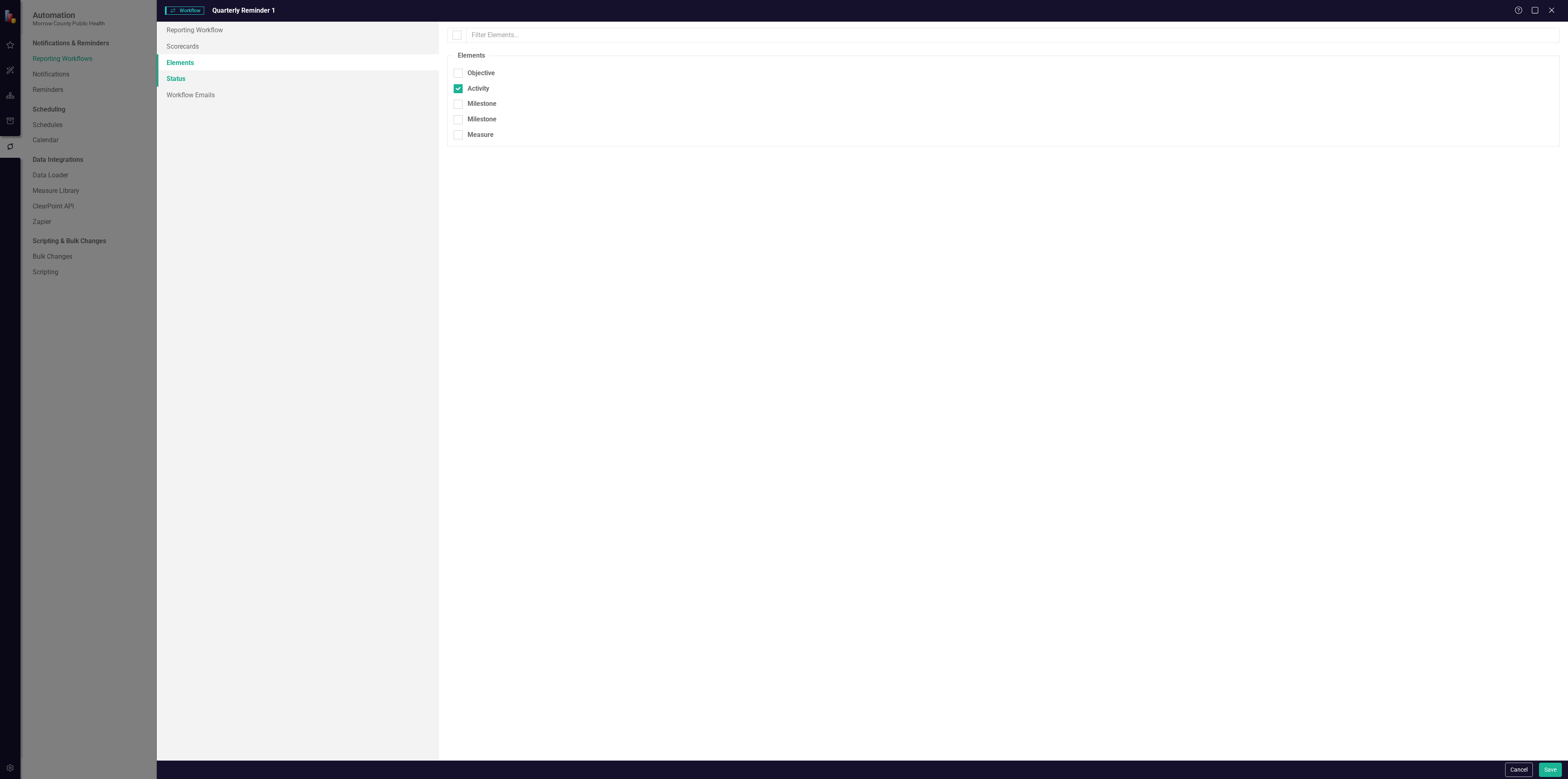
click at [214, 77] on link "Status" at bounding box center [298, 78] width 282 height 16
click at [228, 93] on link "Workflow Emails" at bounding box center [298, 94] width 282 height 16
click at [1550, 60] on icon "Collapse" at bounding box center [1549, 59] width 8 height 7
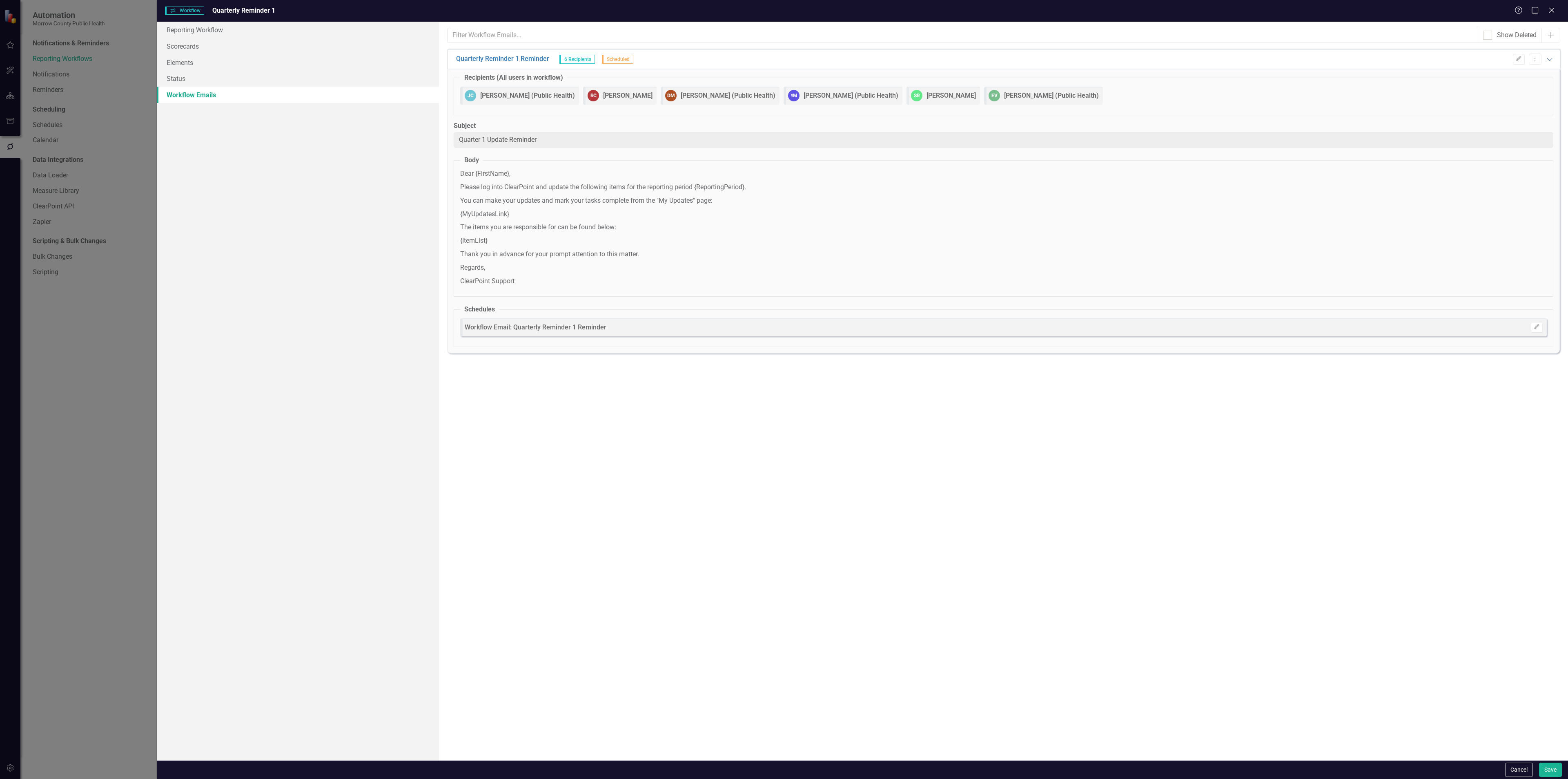
click at [1550, 60] on icon at bounding box center [1549, 59] width 5 height 3
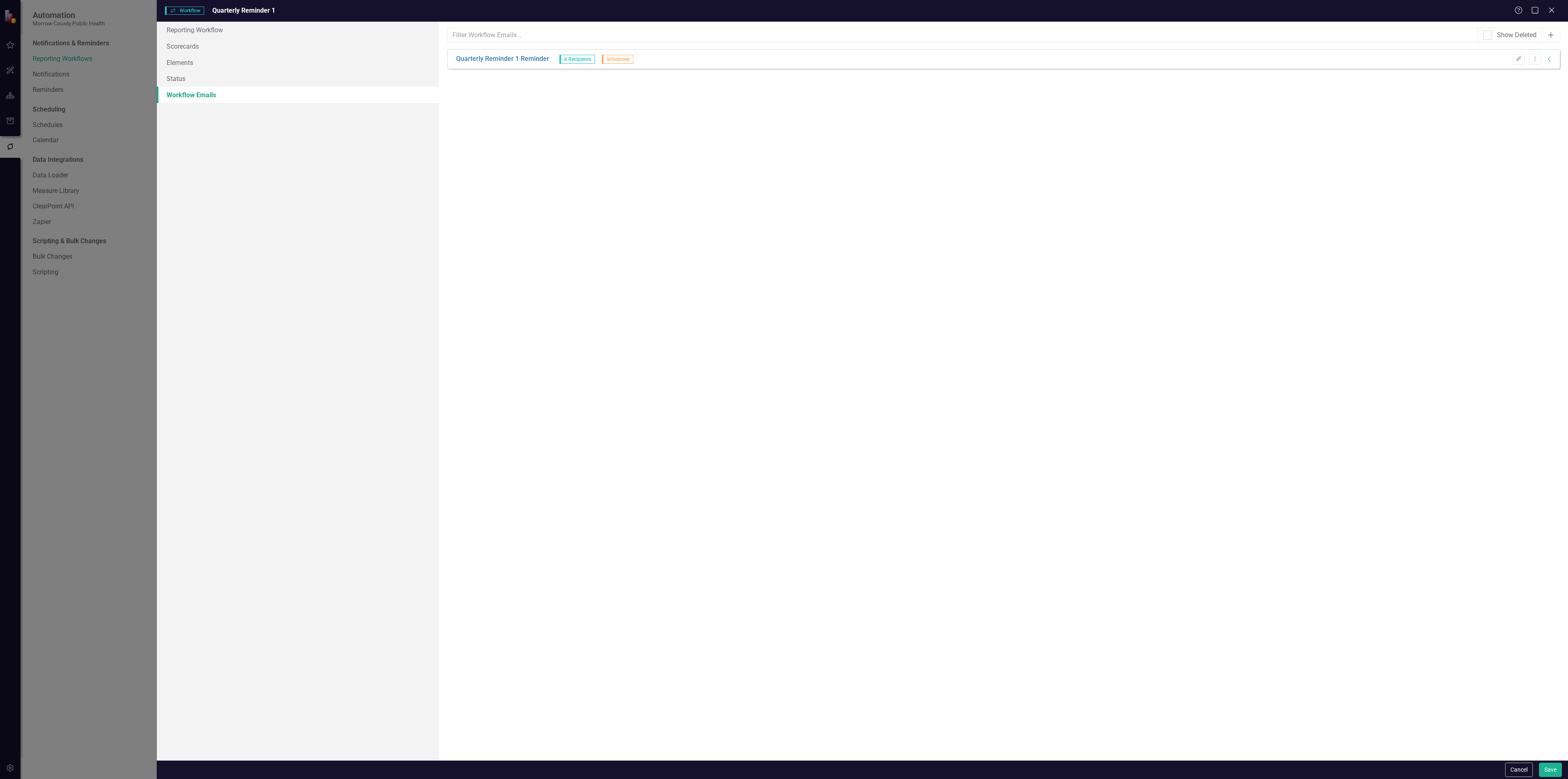
click at [1550, 33] on icon "Add" at bounding box center [1550, 35] width 8 height 7
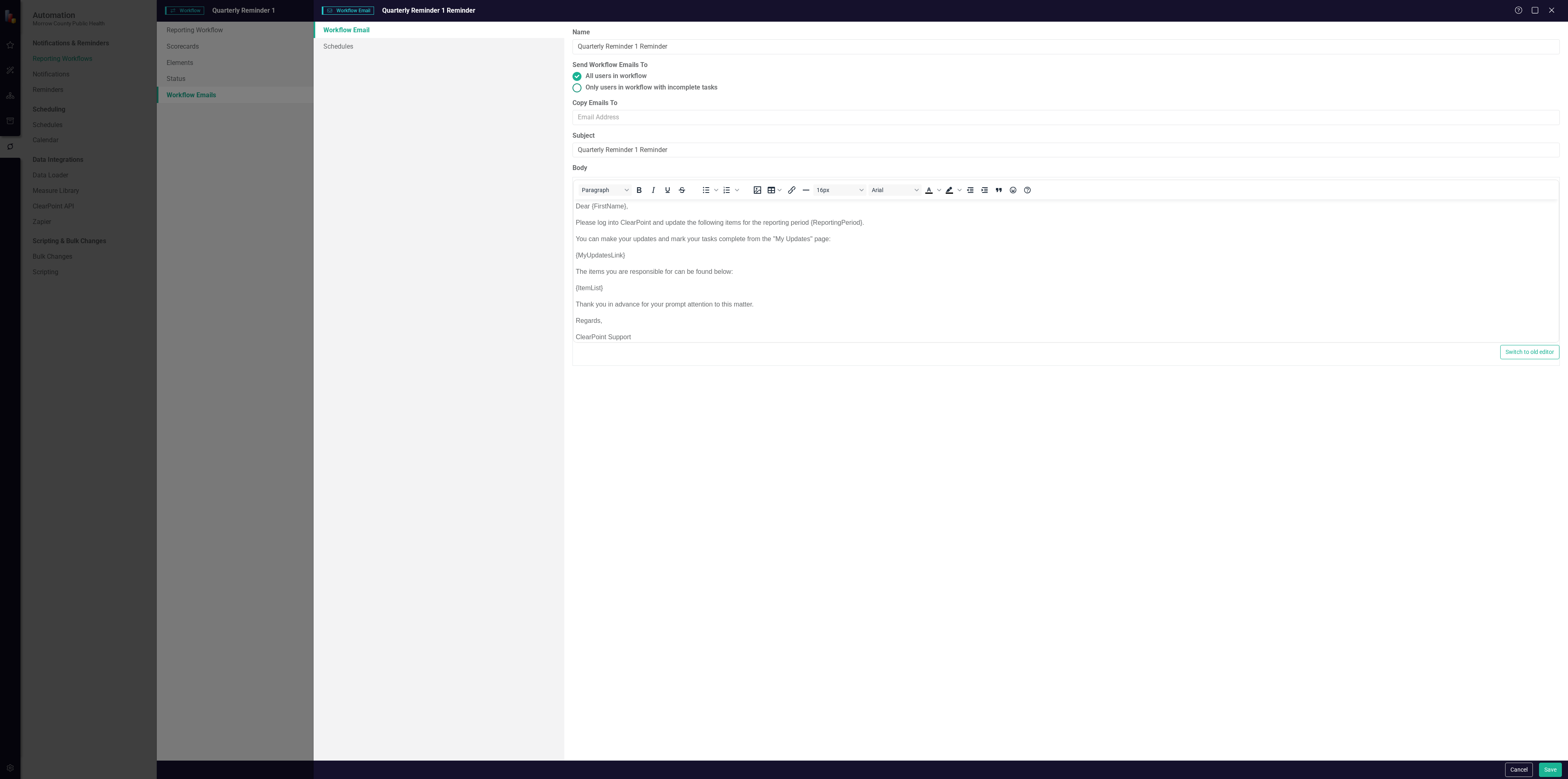
click at [648, 88] on span "Only users in workflow with incomplete tasks" at bounding box center [651, 87] width 132 height 9
click at [584, 88] on input "Only users in workflow with incomplete tasks" at bounding box center [577, 87] width 13 height 13
radio input "true"
click at [375, 46] on link "Schedules" at bounding box center [439, 46] width 251 height 16
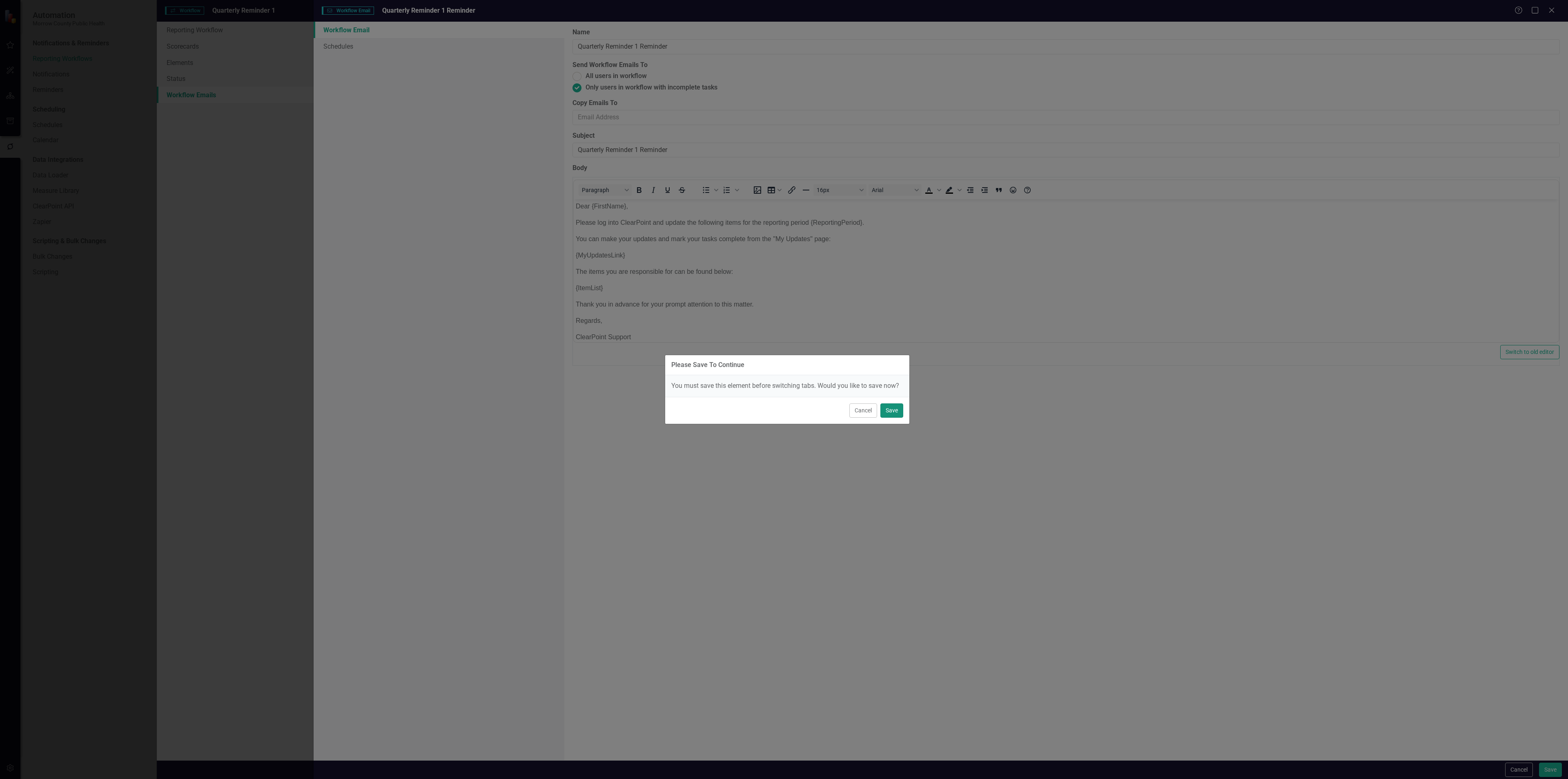
click at [897, 410] on button "Save" at bounding box center [892, 410] width 23 height 14
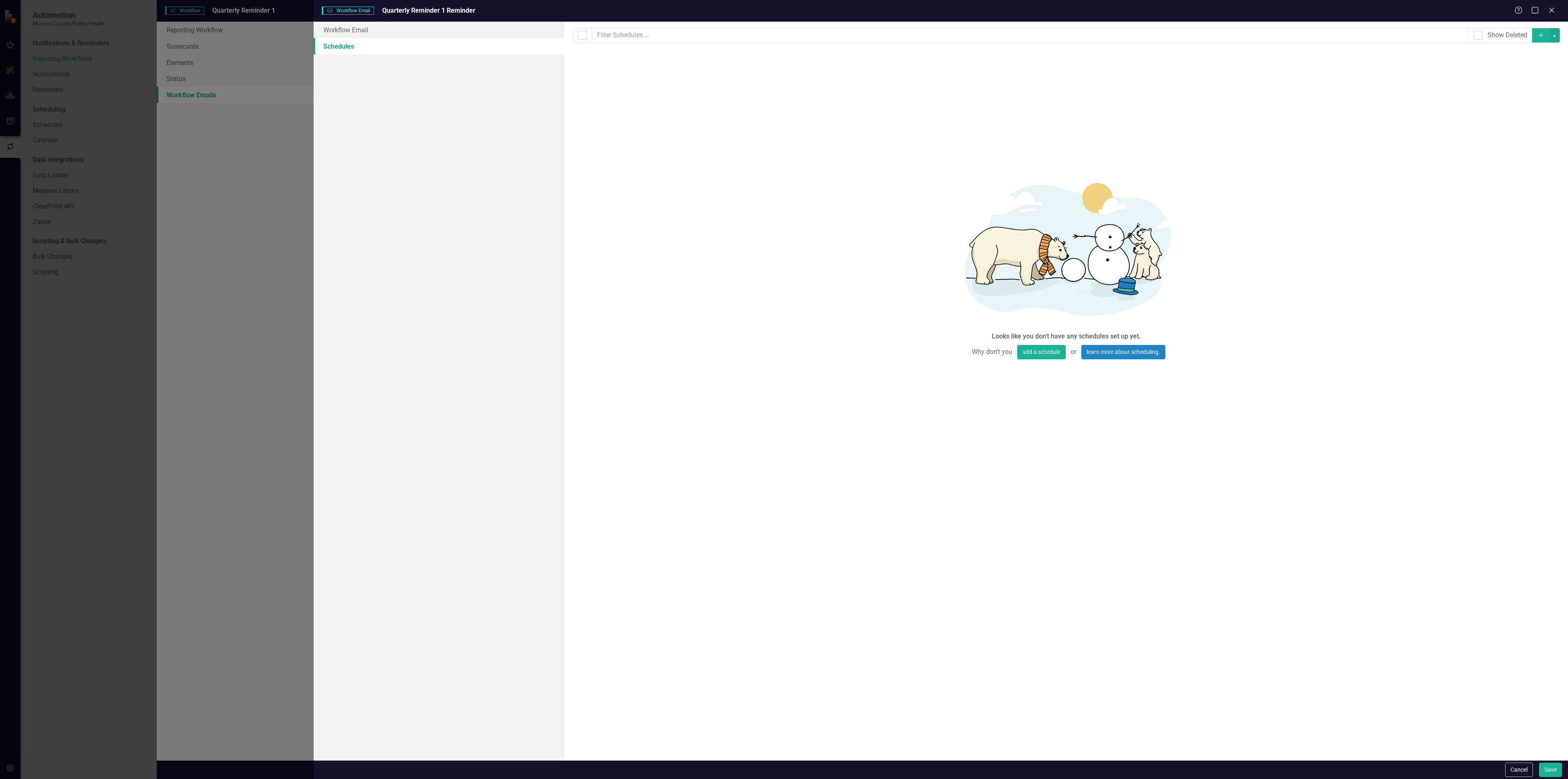
click at [1542, 36] on icon "Add" at bounding box center [1541, 35] width 7 height 5
select select "pm"
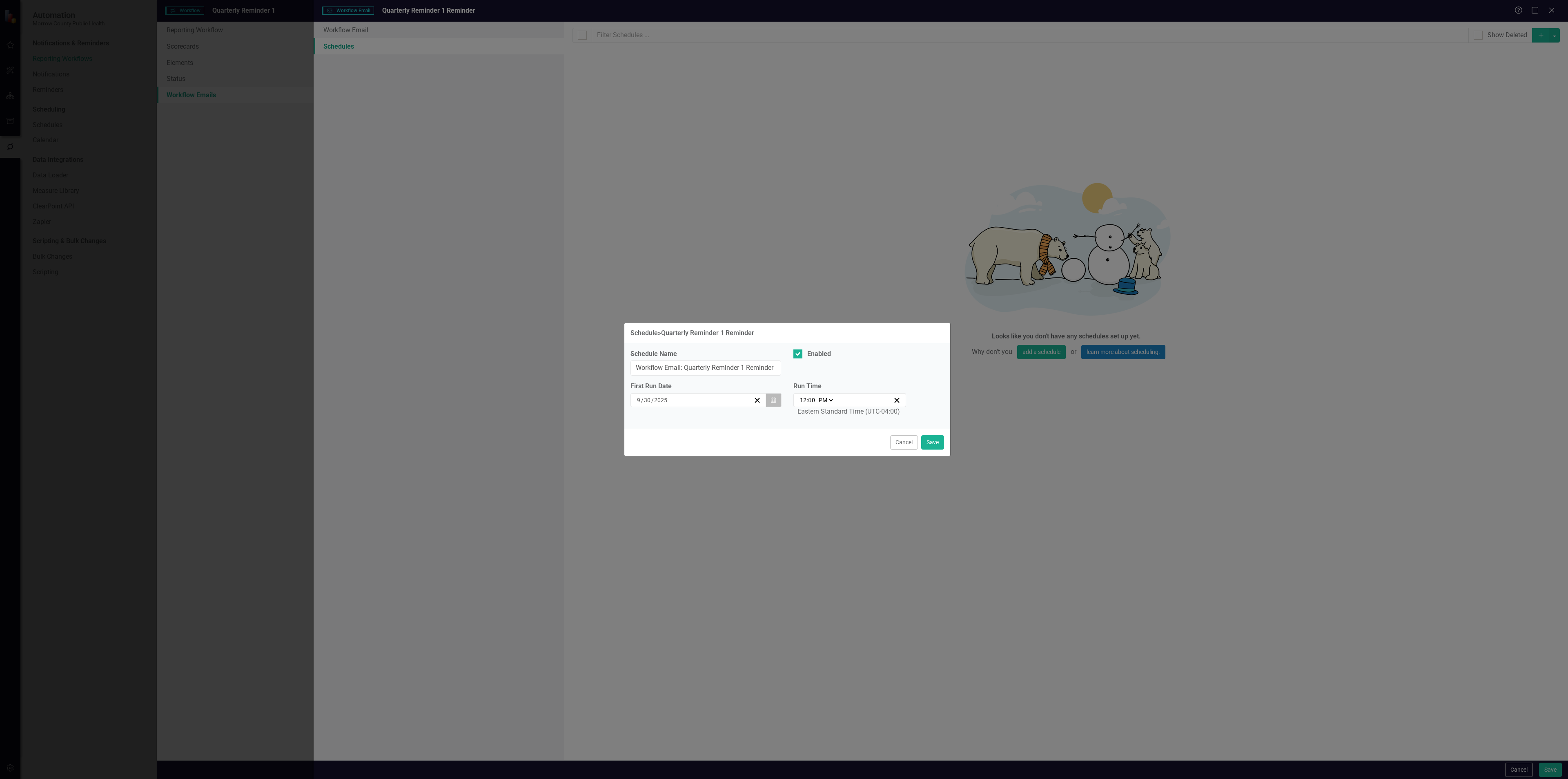
click at [775, 400] on icon "Calendar" at bounding box center [774, 400] width 5 height 5
click at [701, 506] on button "1" at bounding box center [698, 507] width 21 height 15
click at [931, 441] on button "Save" at bounding box center [933, 442] width 23 height 14
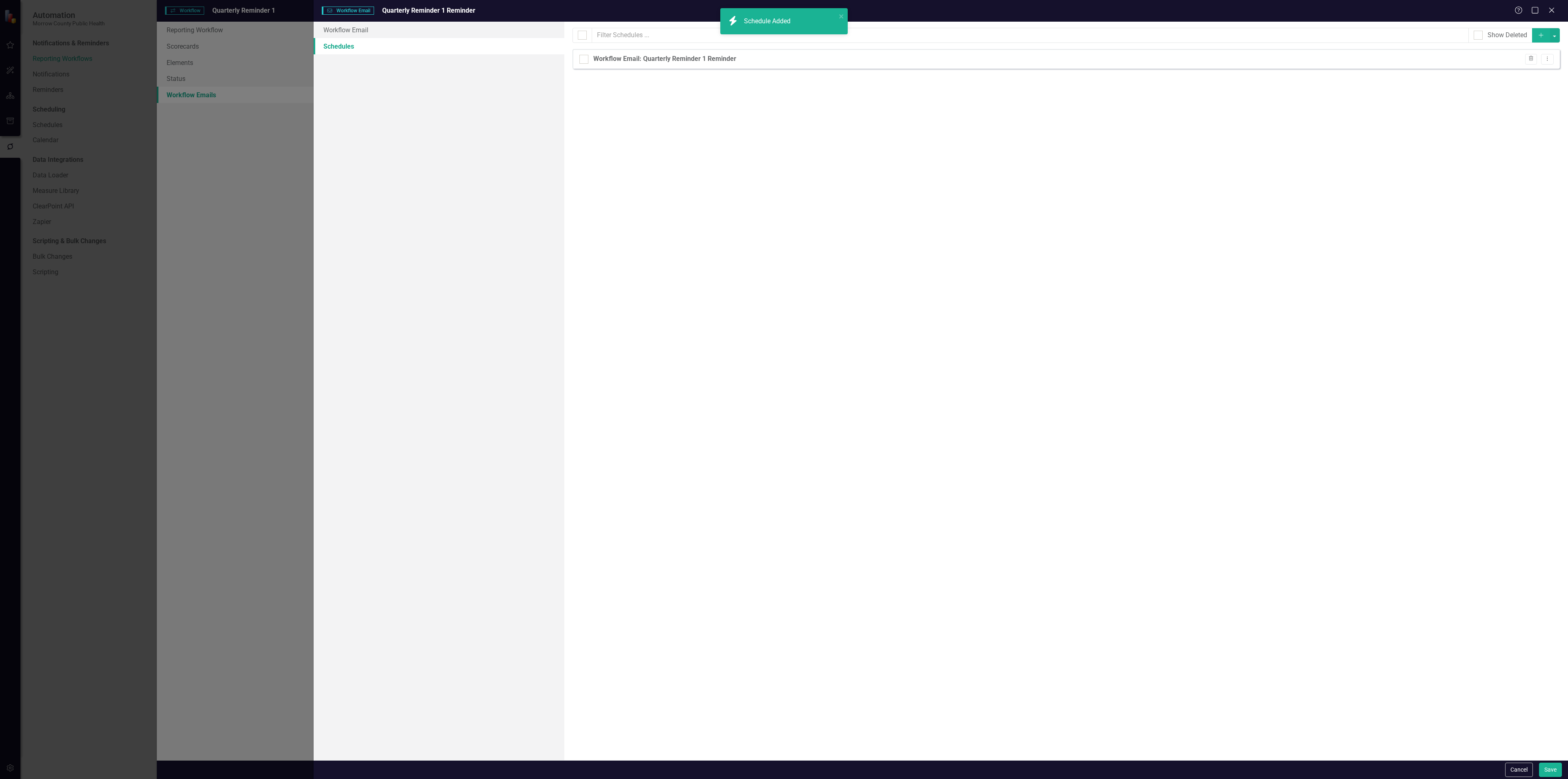
checkbox input "false"
click at [1553, 766] on button "Save" at bounding box center [1550, 769] width 23 height 14
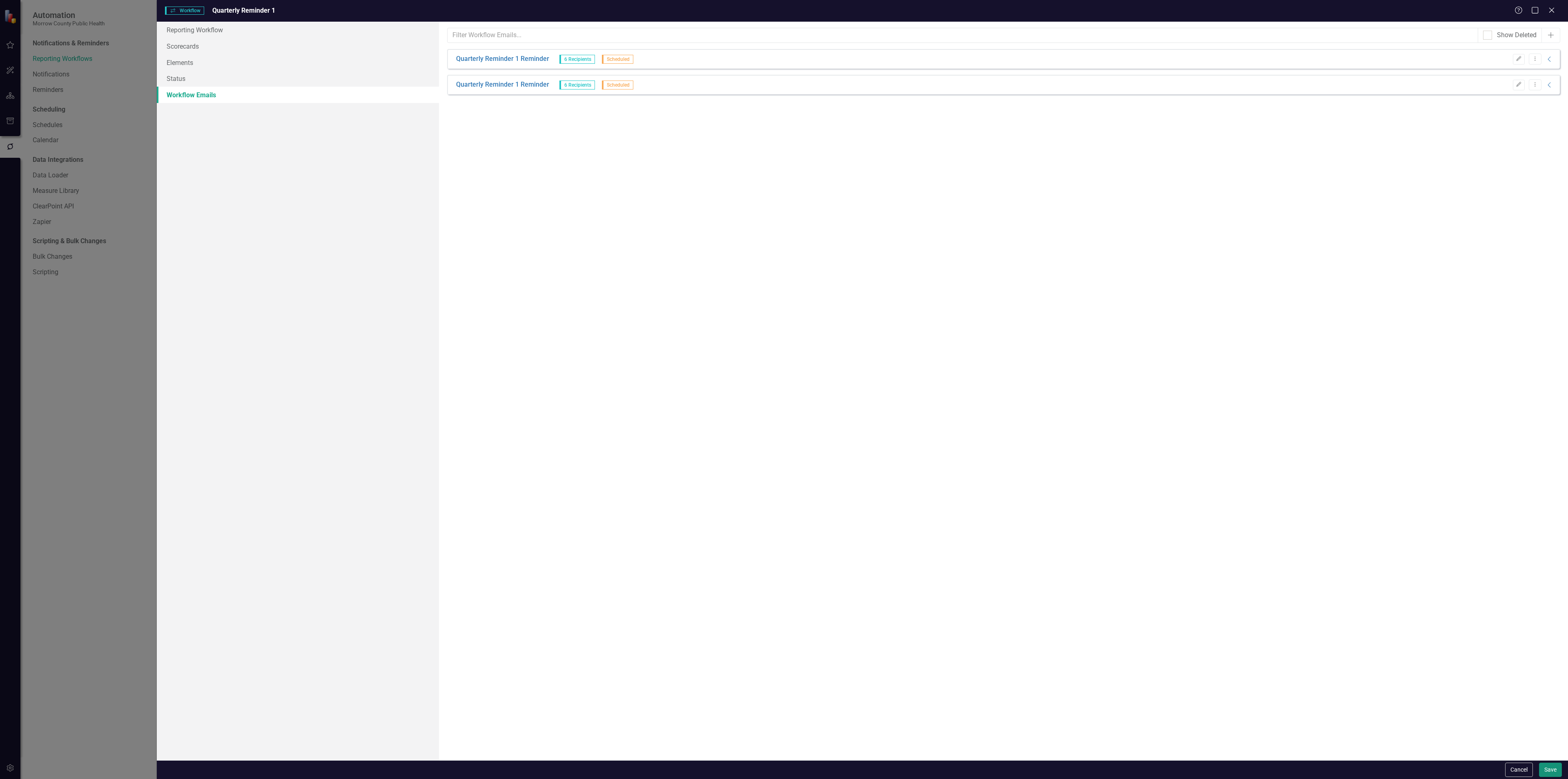
click at [1546, 769] on button "Save" at bounding box center [1550, 769] width 23 height 14
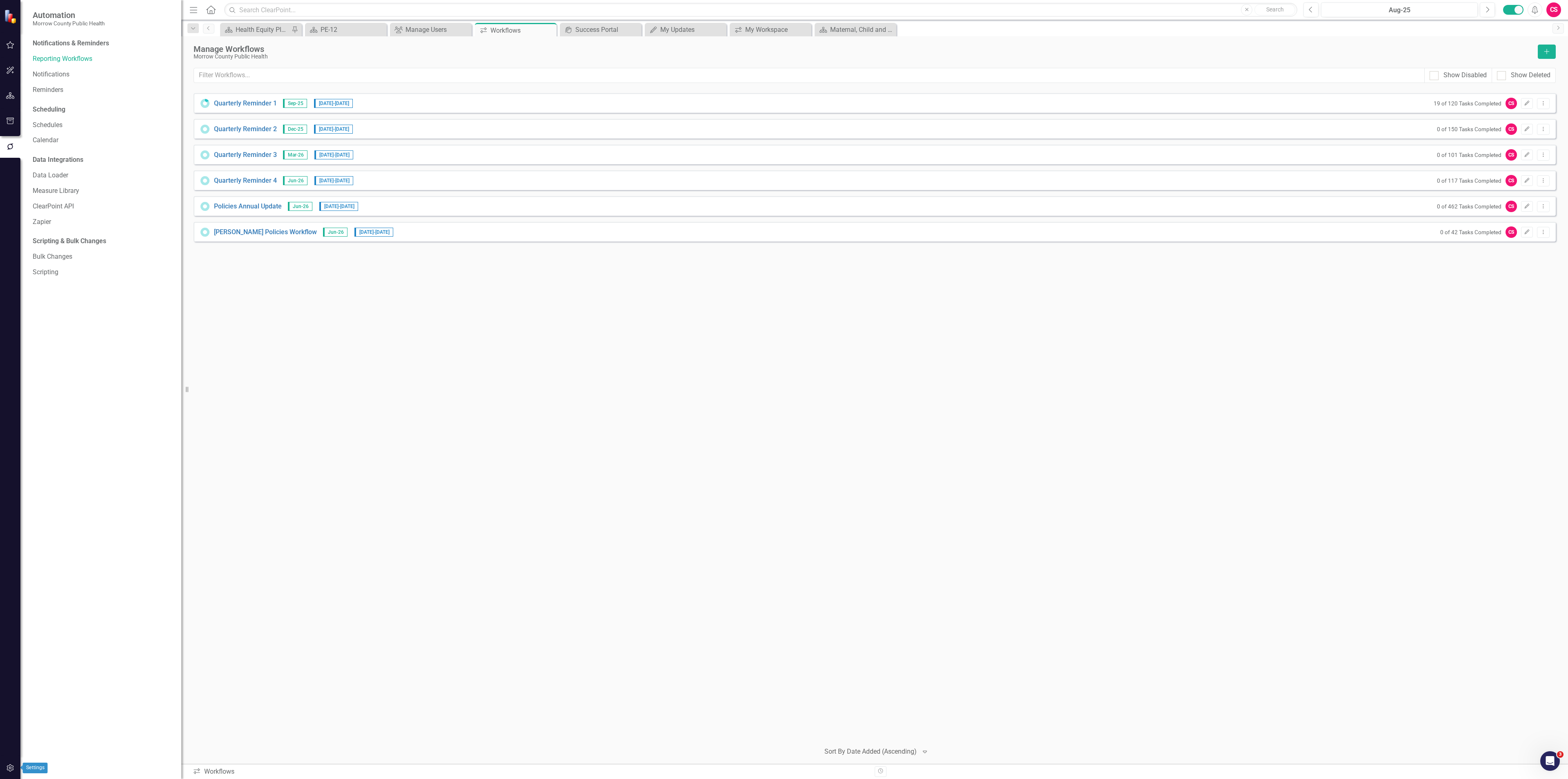
click at [7, 765] on icon "button" at bounding box center [10, 767] width 9 height 7
click at [42, 60] on link "Manage Users" at bounding box center [103, 57] width 141 height 9
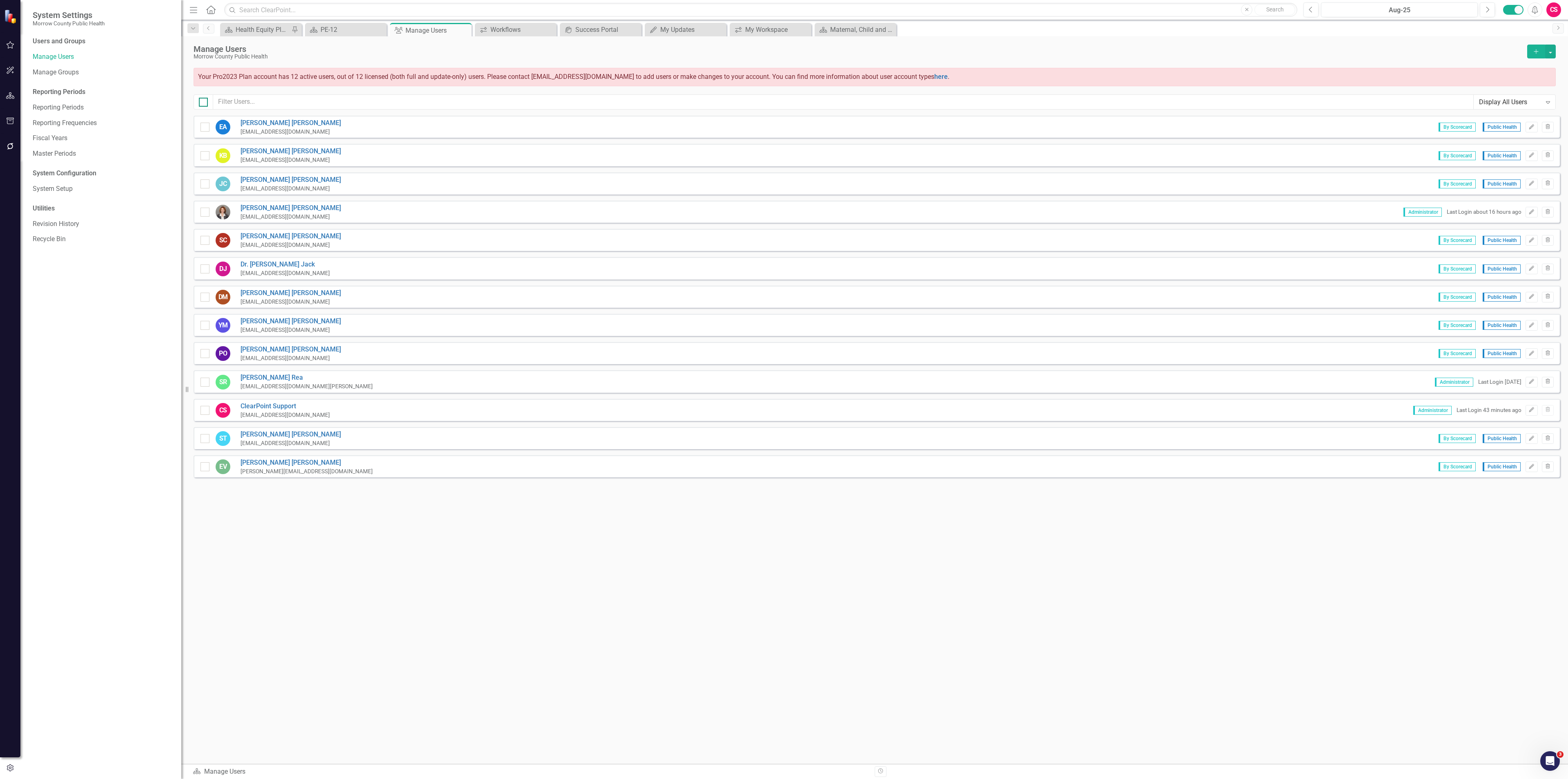
click at [201, 99] on input "checkbox" at bounding box center [201, 100] width 5 height 5
checkbox input "true"
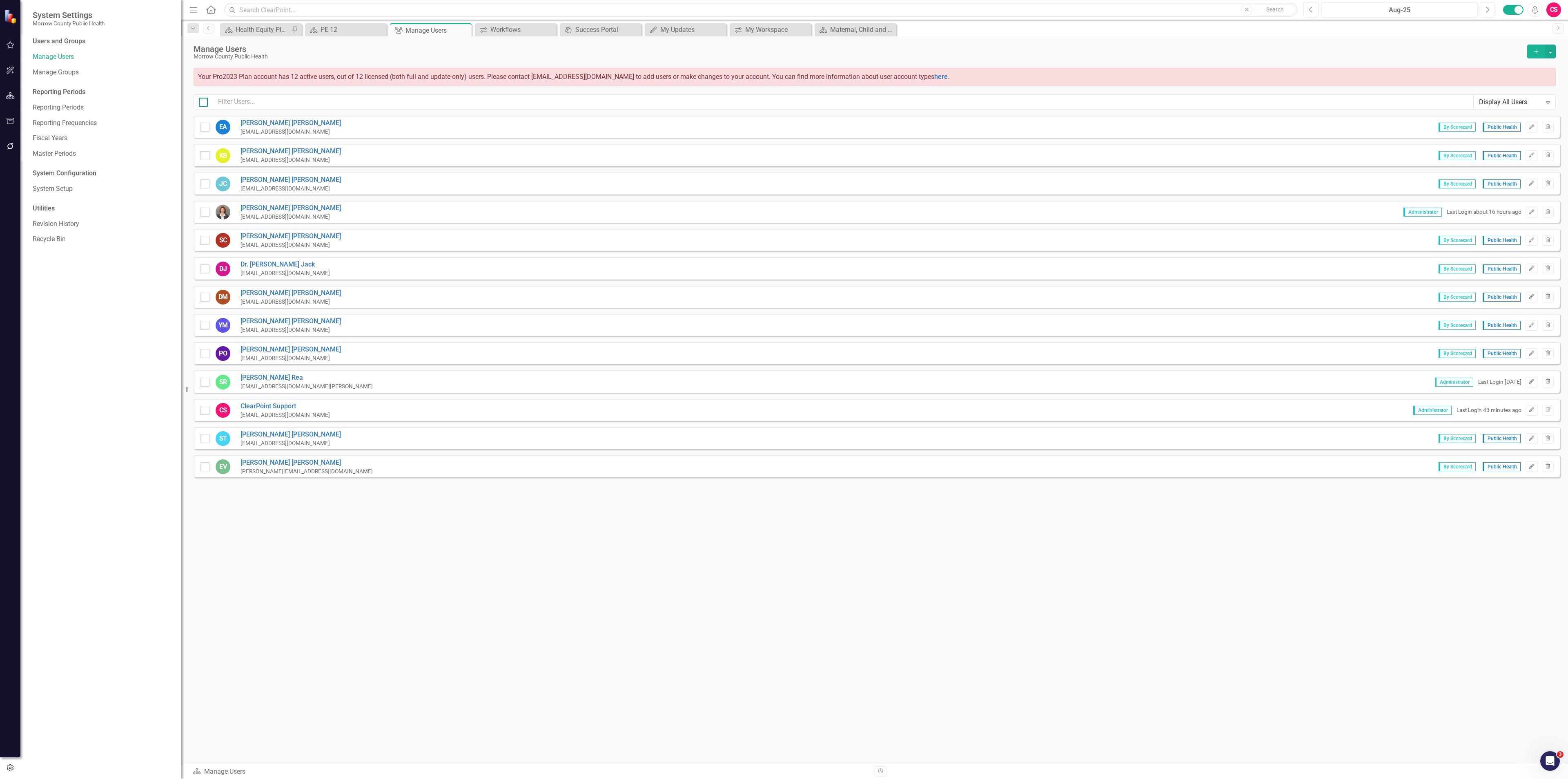
checkbox input "true"
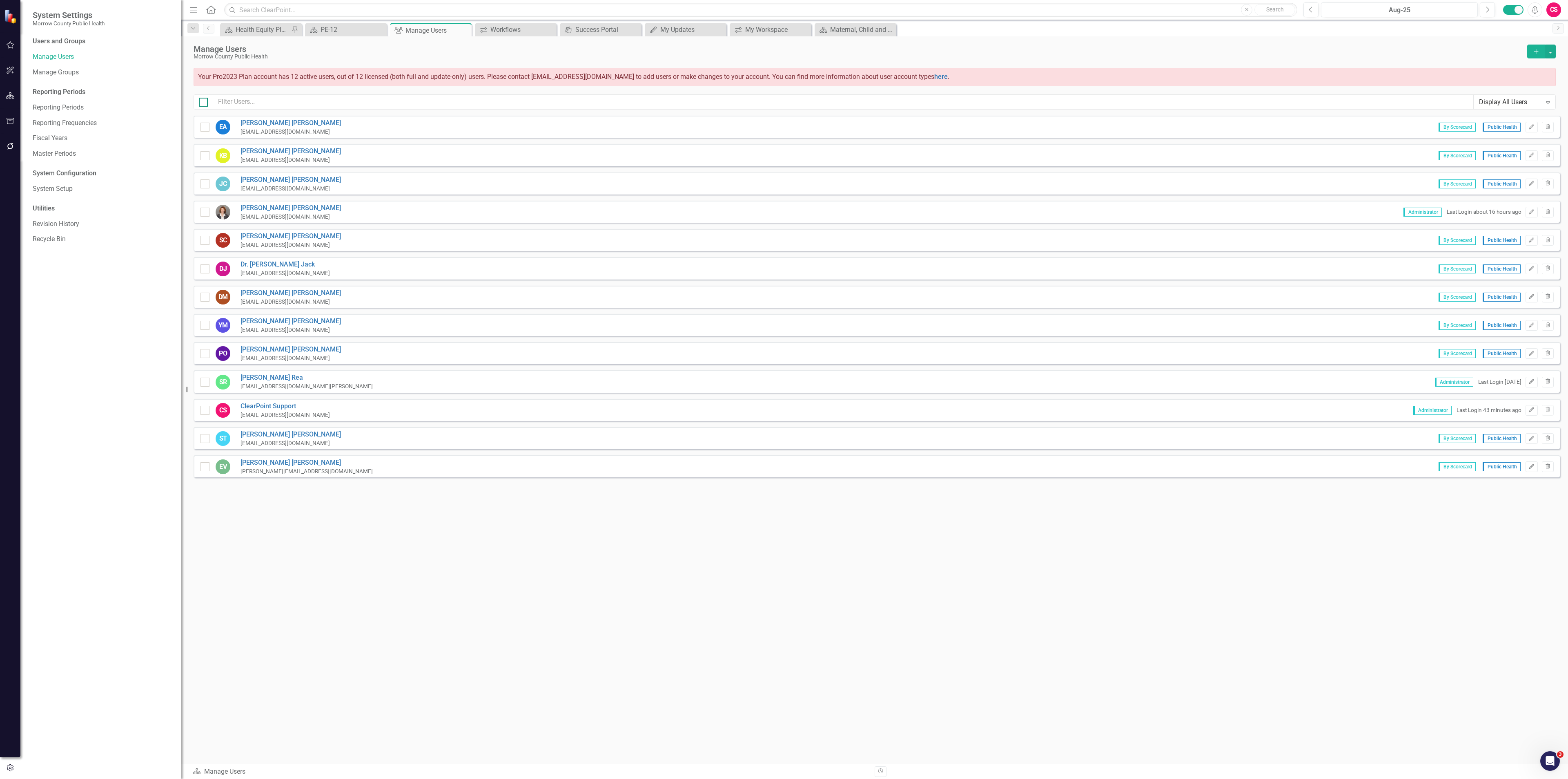
checkbox input "true"
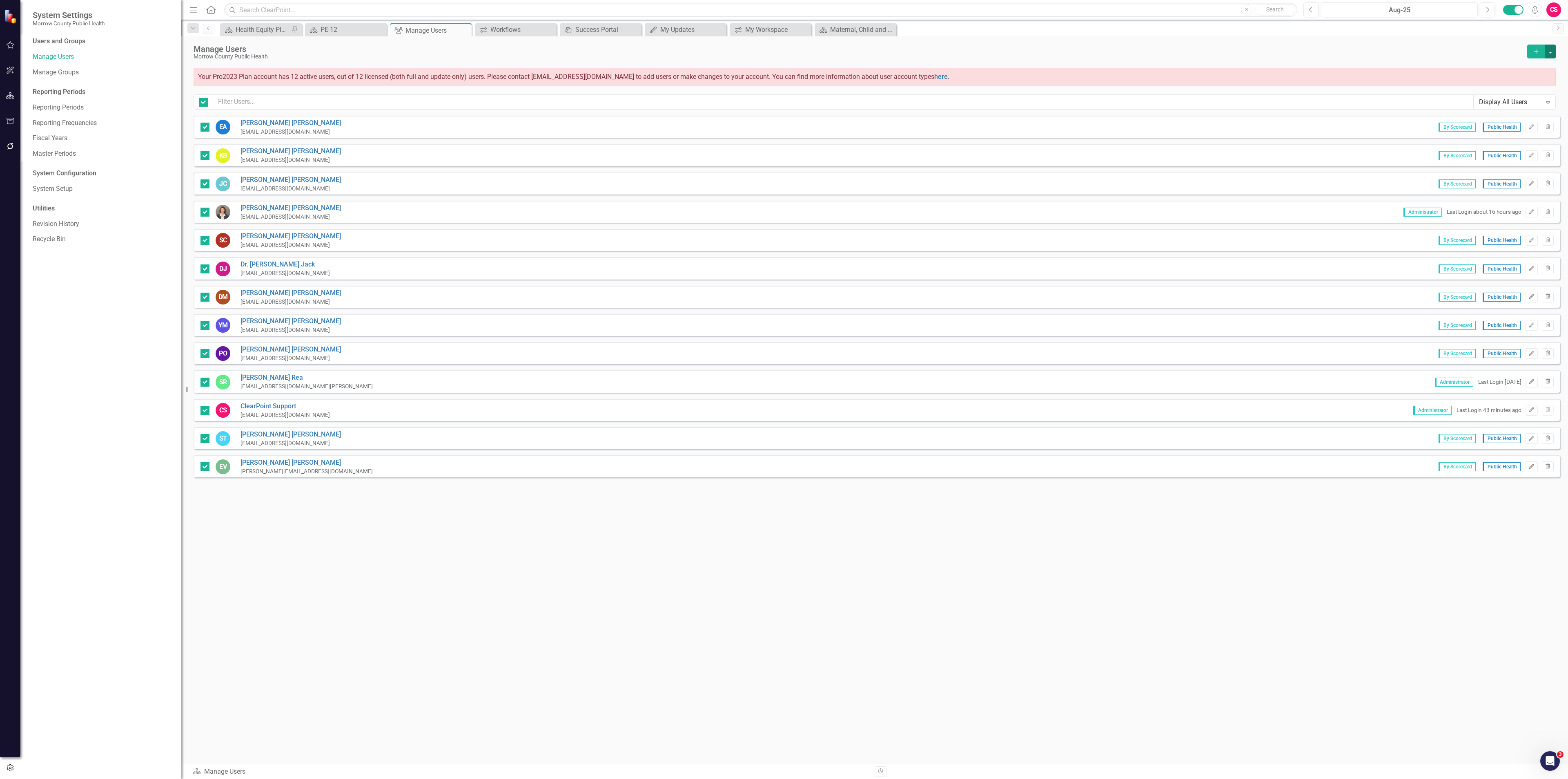
click at [1552, 48] on button "button" at bounding box center [1550, 51] width 10 height 14
click at [1525, 94] on link "Edit Multiple Edit Multiple" at bounding box center [1517, 97] width 75 height 15
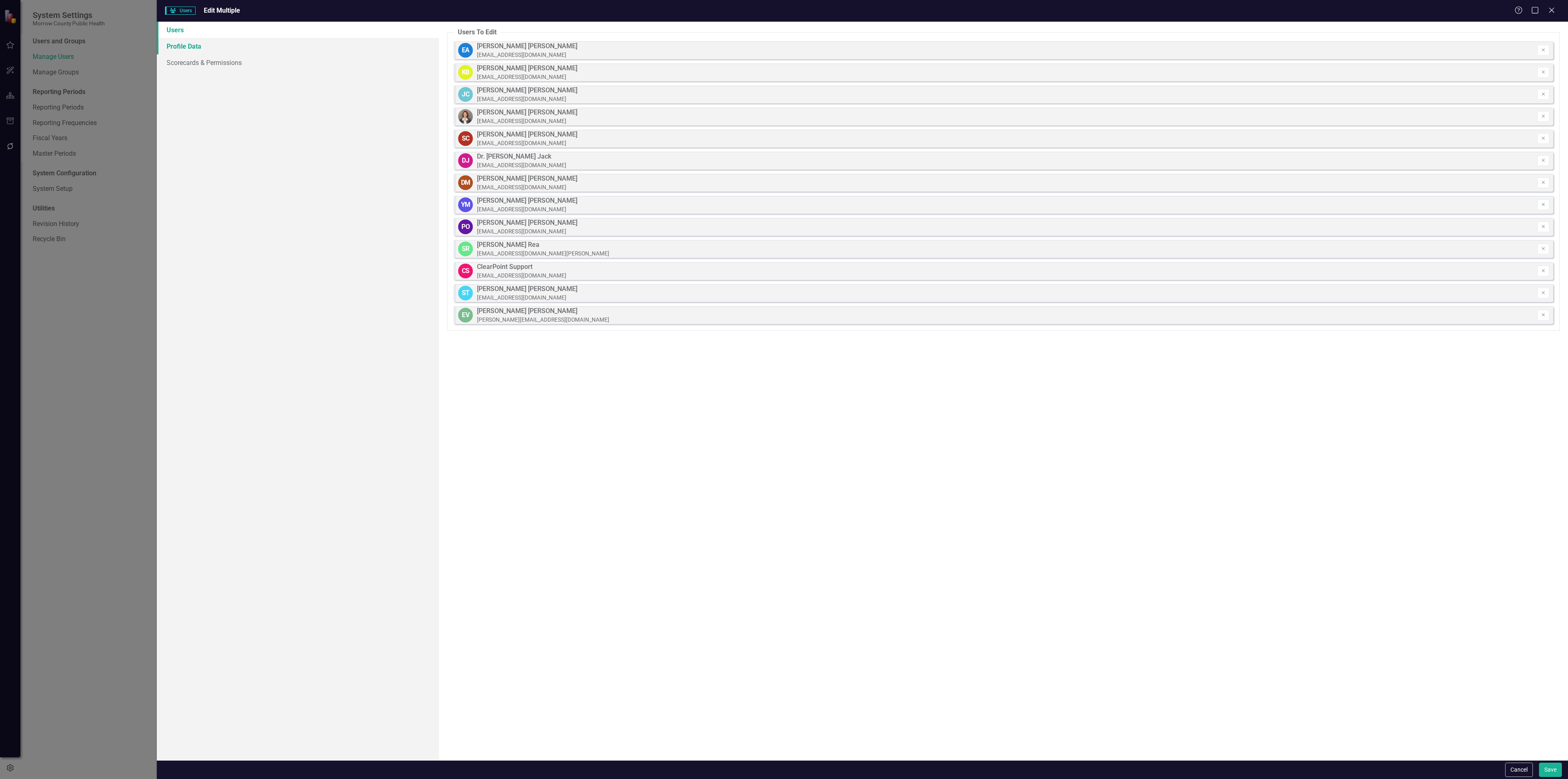
click at [260, 43] on link "Profile Data" at bounding box center [298, 46] width 282 height 16
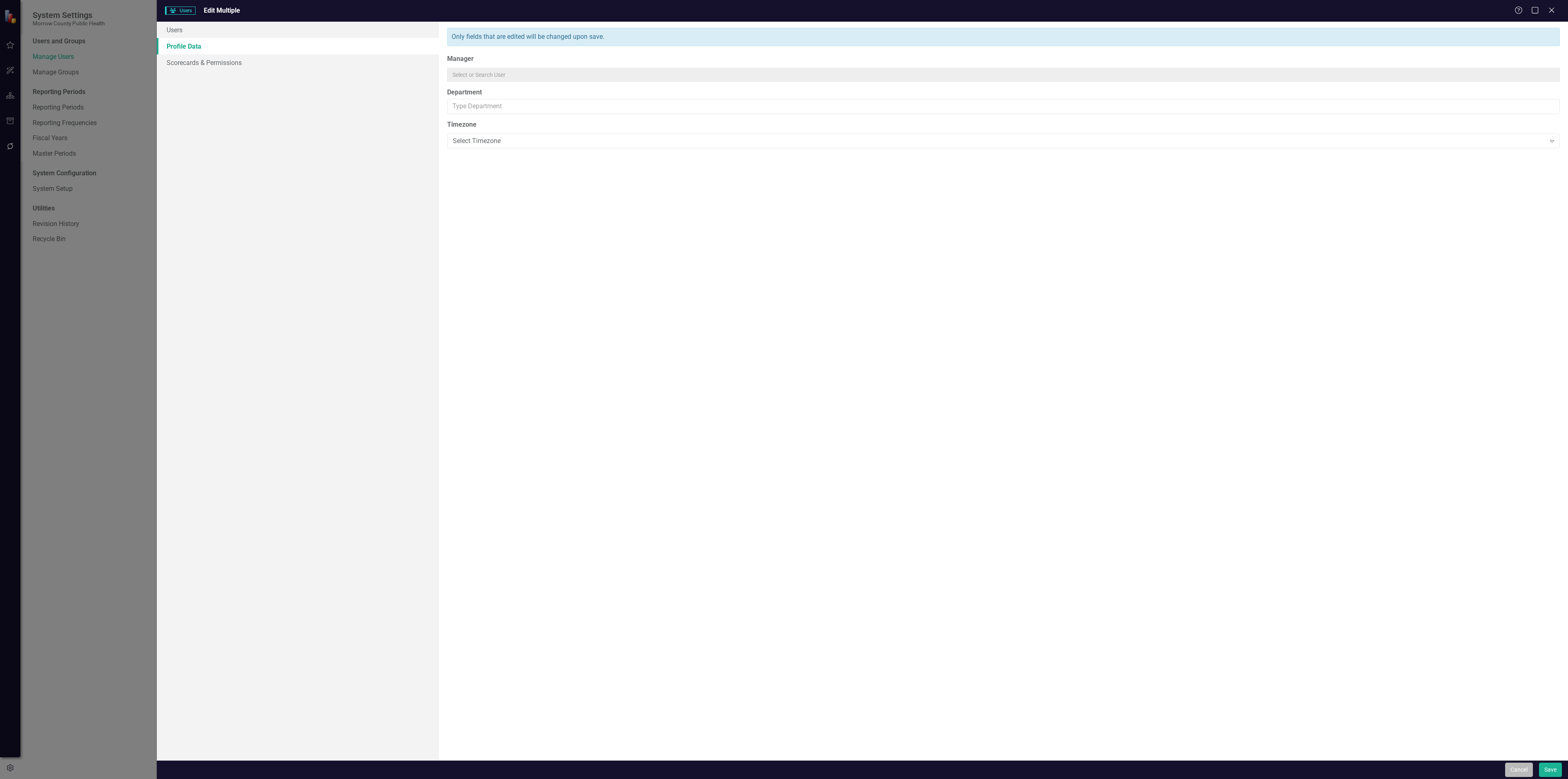
click at [1514, 765] on button "Cancel" at bounding box center [1519, 769] width 28 height 14
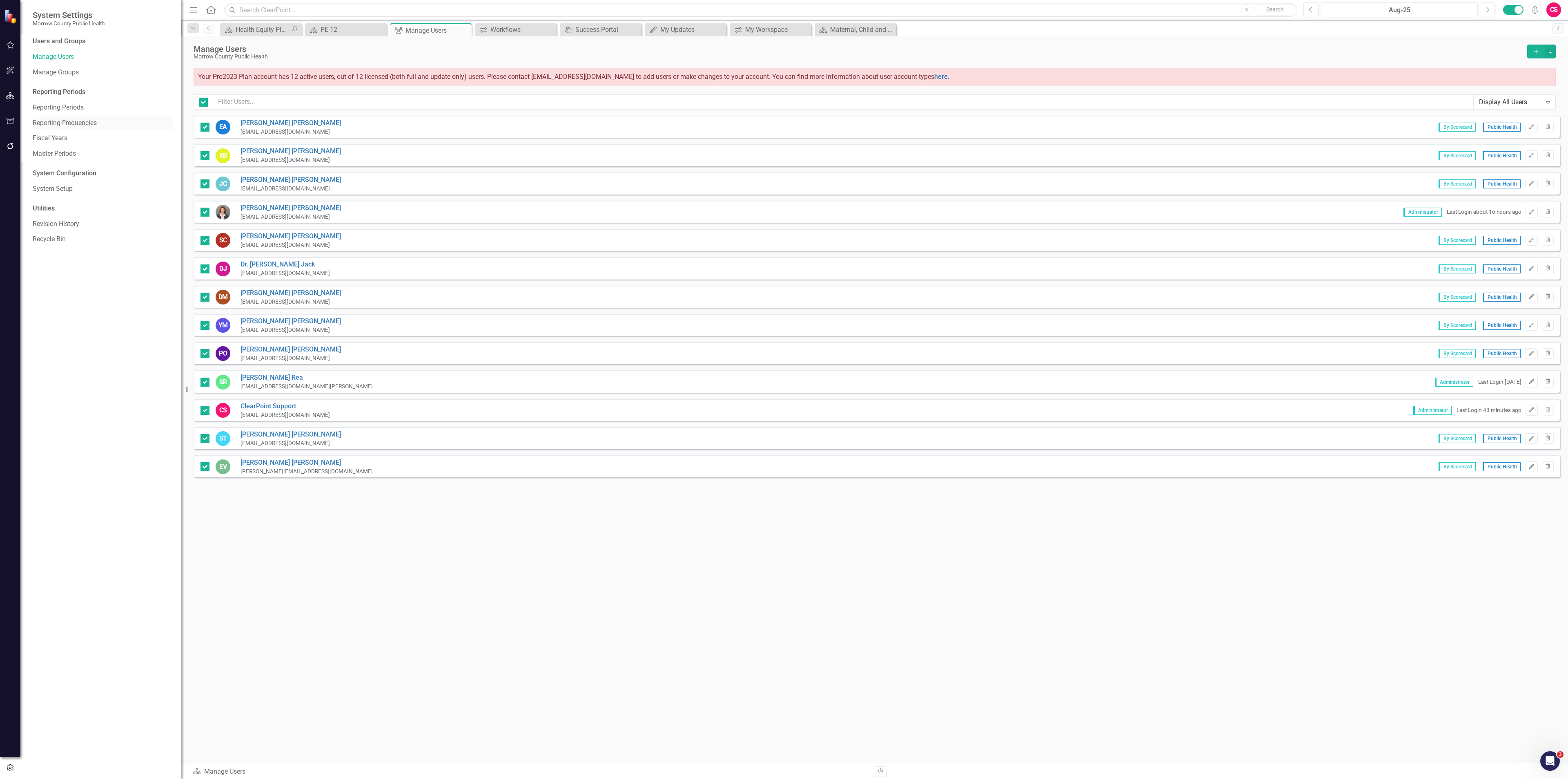
click at [54, 126] on link "Reporting Frequencies" at bounding box center [103, 123] width 141 height 9
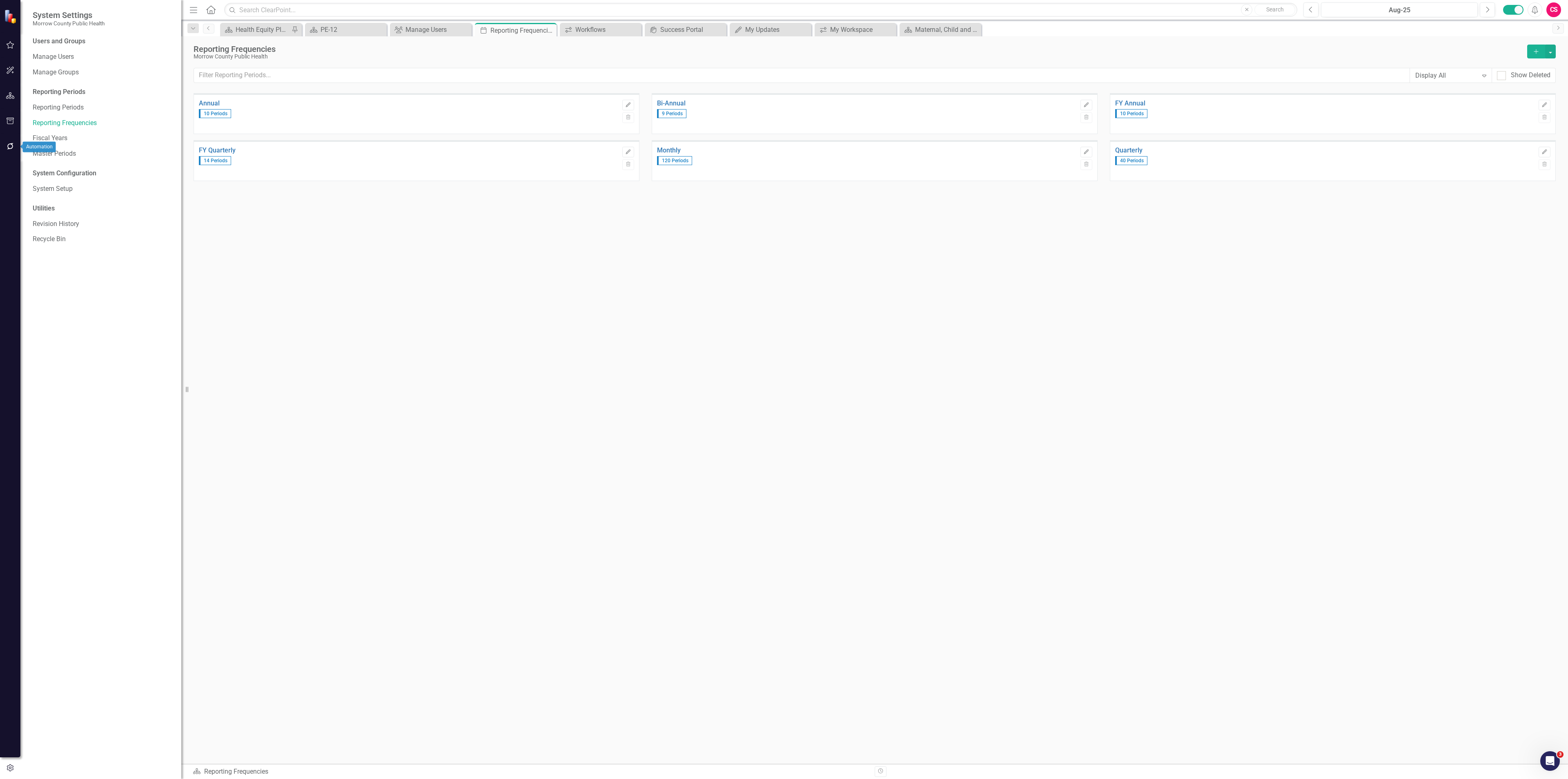
drag, startPoint x: 13, startPoint y: 152, endPoint x: 10, endPoint y: 147, distance: 5.8
click at [10, 147] on button "button" at bounding box center [10, 147] width 18 height 17
click at [71, 57] on link "Reporting Workflows" at bounding box center [103, 58] width 141 height 9
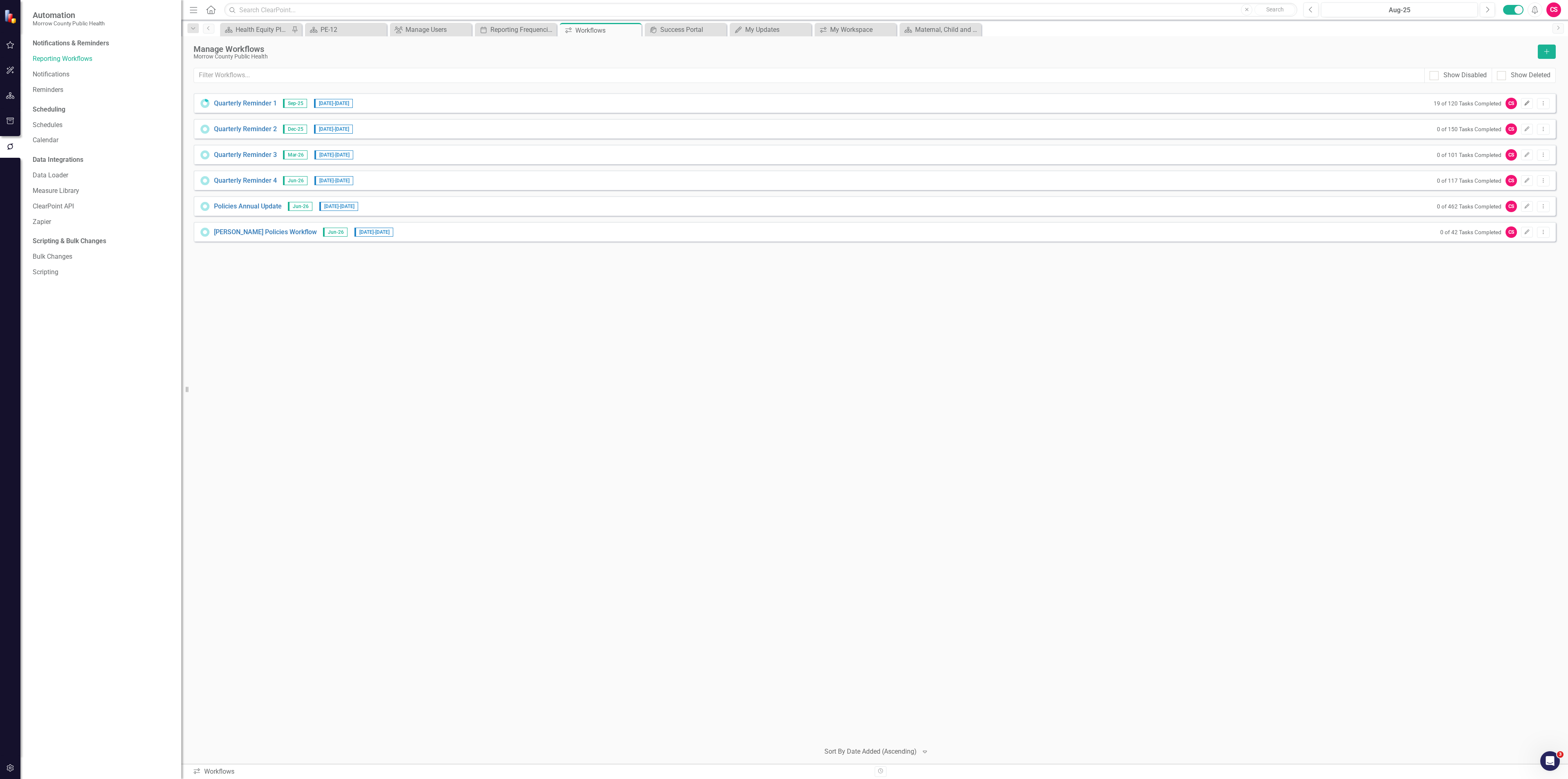
click at [1524, 104] on icon "Edit" at bounding box center [1527, 104] width 6 height 5
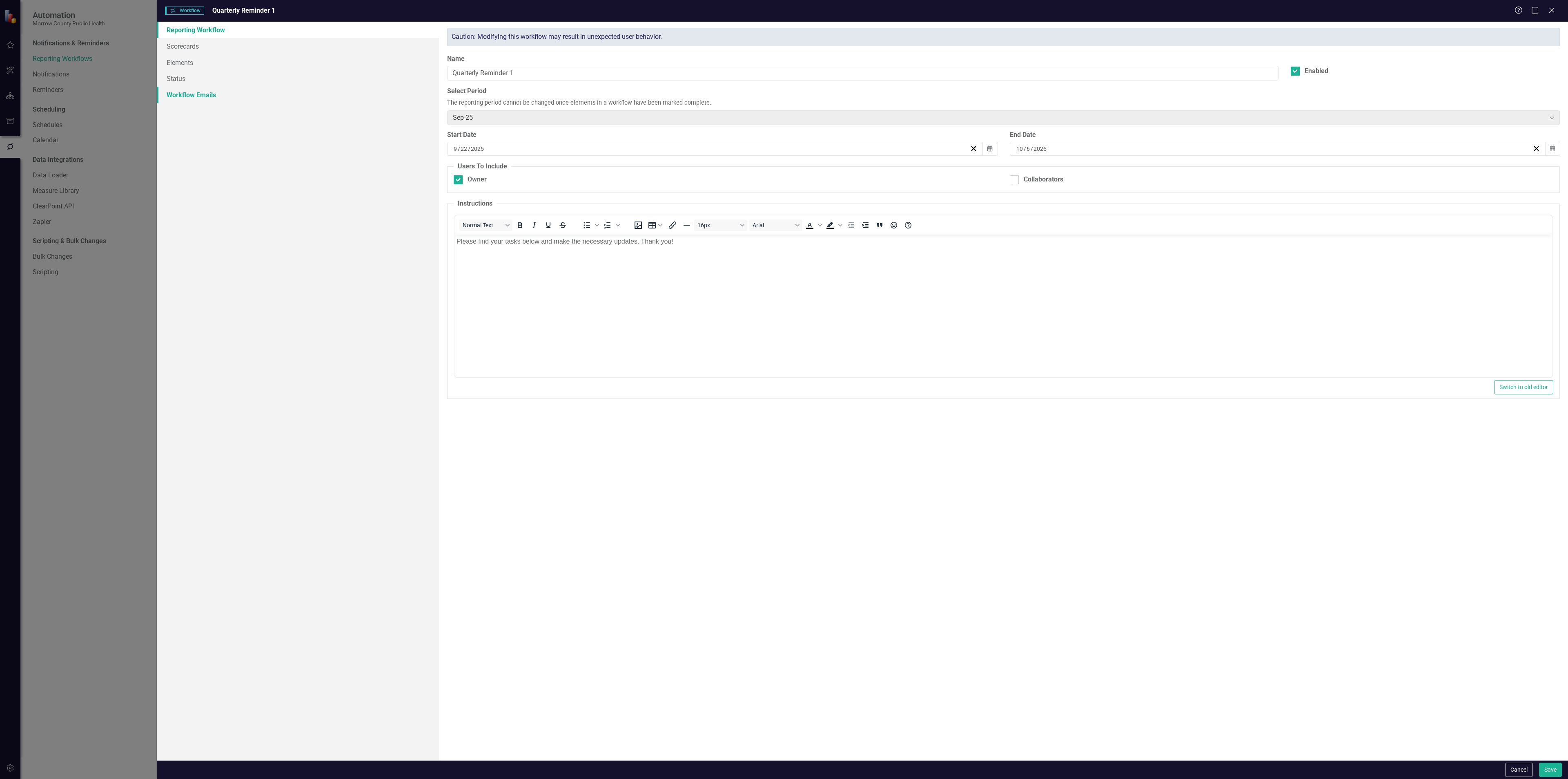
click at [193, 91] on link "Workflow Emails" at bounding box center [298, 94] width 282 height 16
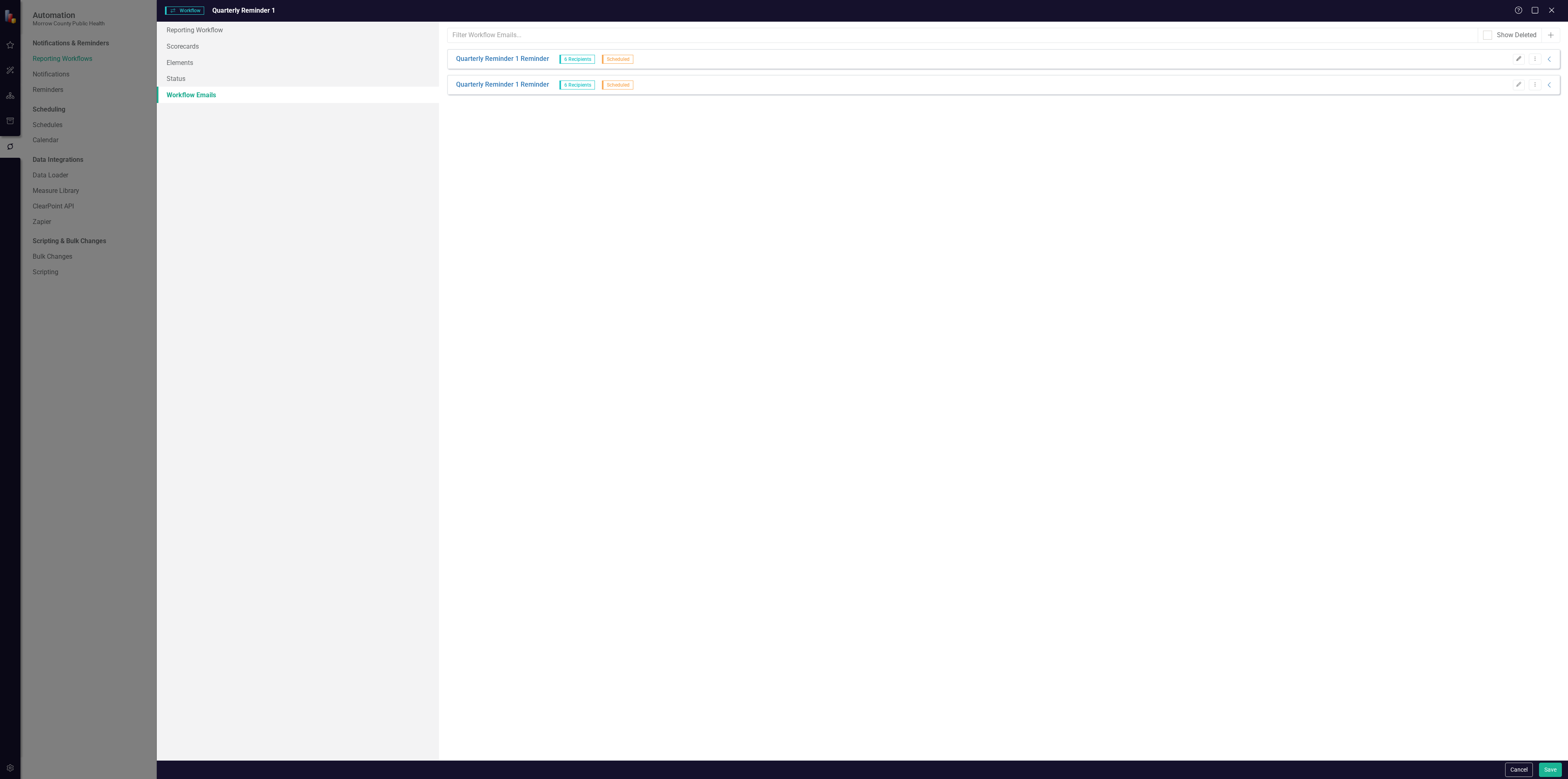
click at [1521, 58] on icon "Edit" at bounding box center [1519, 59] width 6 height 5
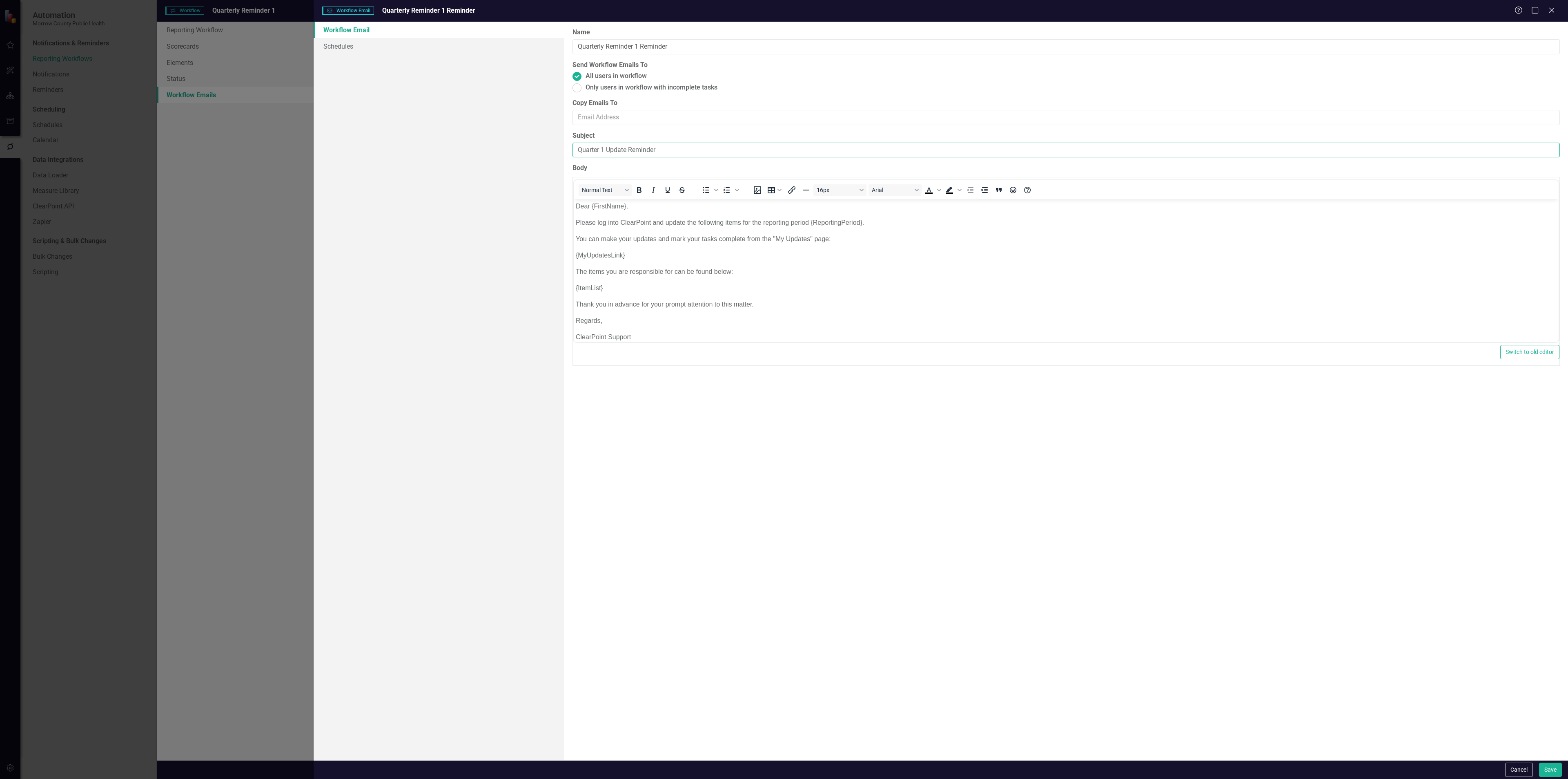
drag, startPoint x: 671, startPoint y: 151, endPoint x: 574, endPoint y: 155, distance: 97.1
click at [574, 155] on input "Quarter 1 Update Reminder" at bounding box center [1066, 150] width 987 height 15
click at [388, 41] on link "Schedules" at bounding box center [439, 46] width 251 height 16
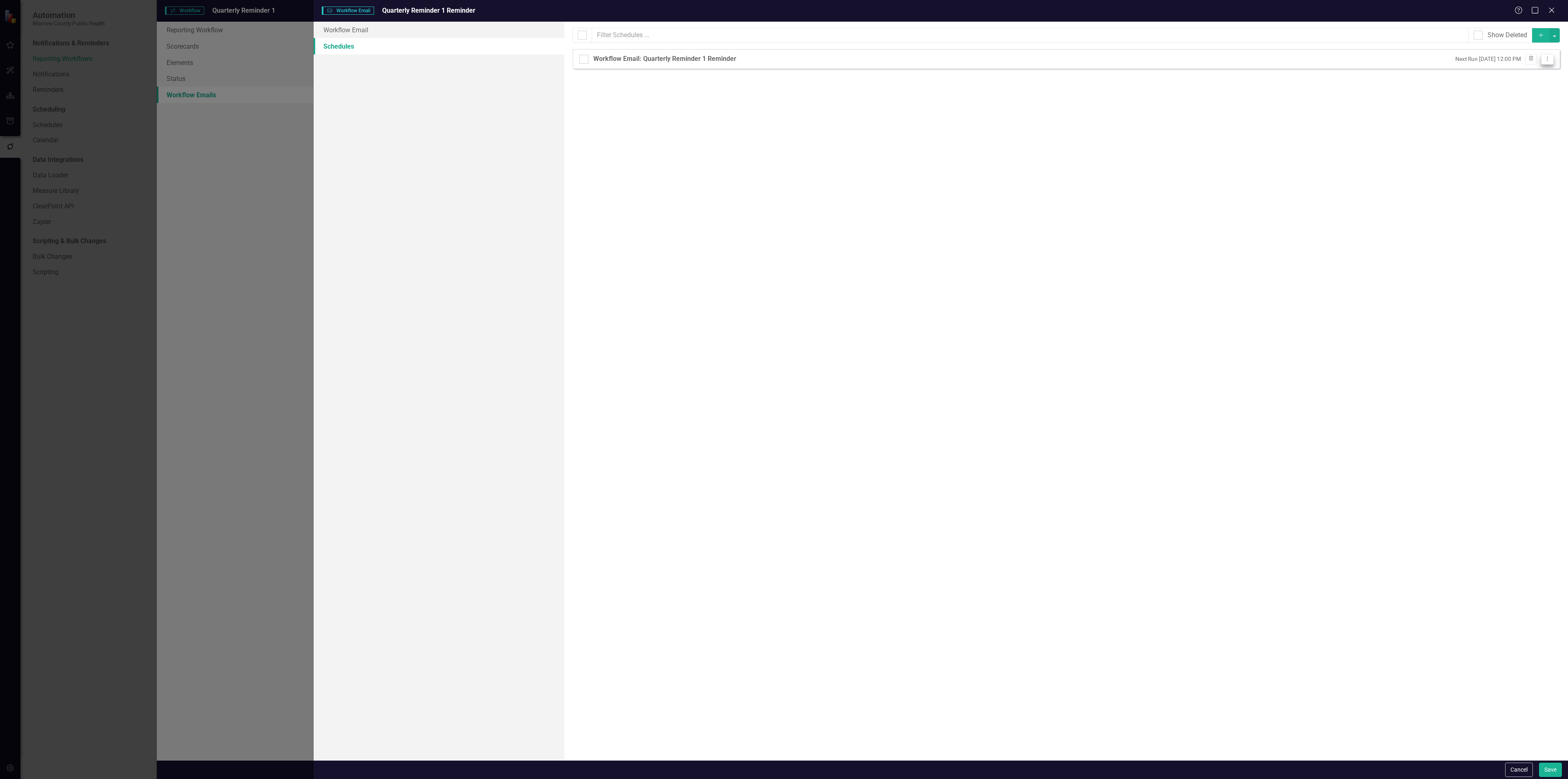
click at [1546, 62] on icon "Dropdown Menu" at bounding box center [1547, 58] width 7 height 5
click at [1531, 76] on link "Edit Edit Schedule" at bounding box center [1516, 74] width 75 height 15
select select "pm"
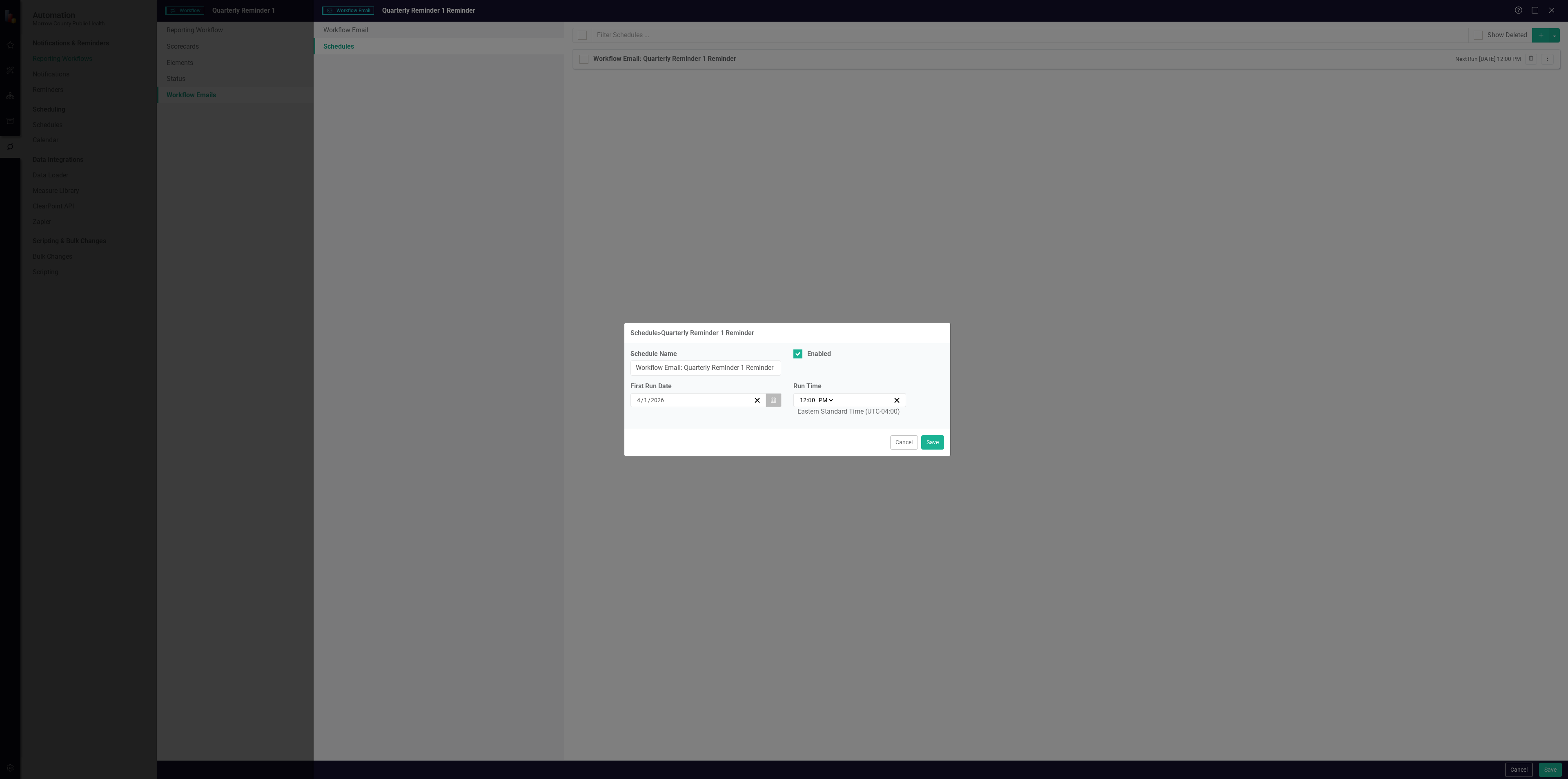
click at [771, 400] on icon "button" at bounding box center [774, 399] width 5 height 5
click at [654, 421] on button "‹" at bounding box center [654, 422] width 18 height 18
click at [657, 420] on button "‹" at bounding box center [654, 422] width 18 height 18
click at [659, 418] on button "‹" at bounding box center [654, 422] width 18 height 18
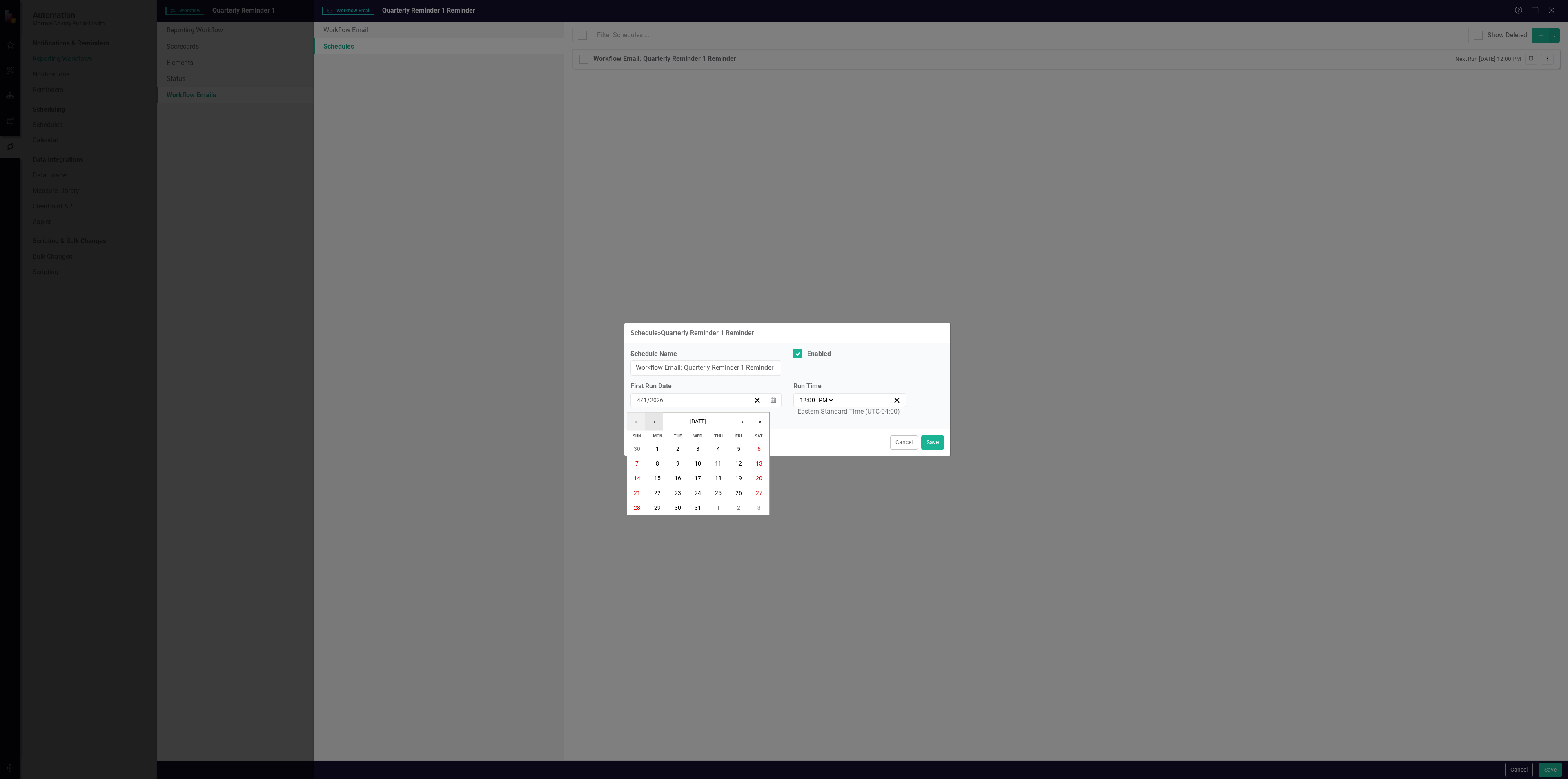
click at [658, 420] on button "‹" at bounding box center [654, 422] width 18 height 18
click at [659, 417] on button "‹" at bounding box center [654, 422] width 18 height 18
click at [656, 417] on button "‹" at bounding box center [654, 422] width 18 height 18
click at [676, 507] on abbr "30" at bounding box center [677, 507] width 7 height 7
click at [831, 399] on select "AM PM" at bounding box center [825, 400] width 18 height 8
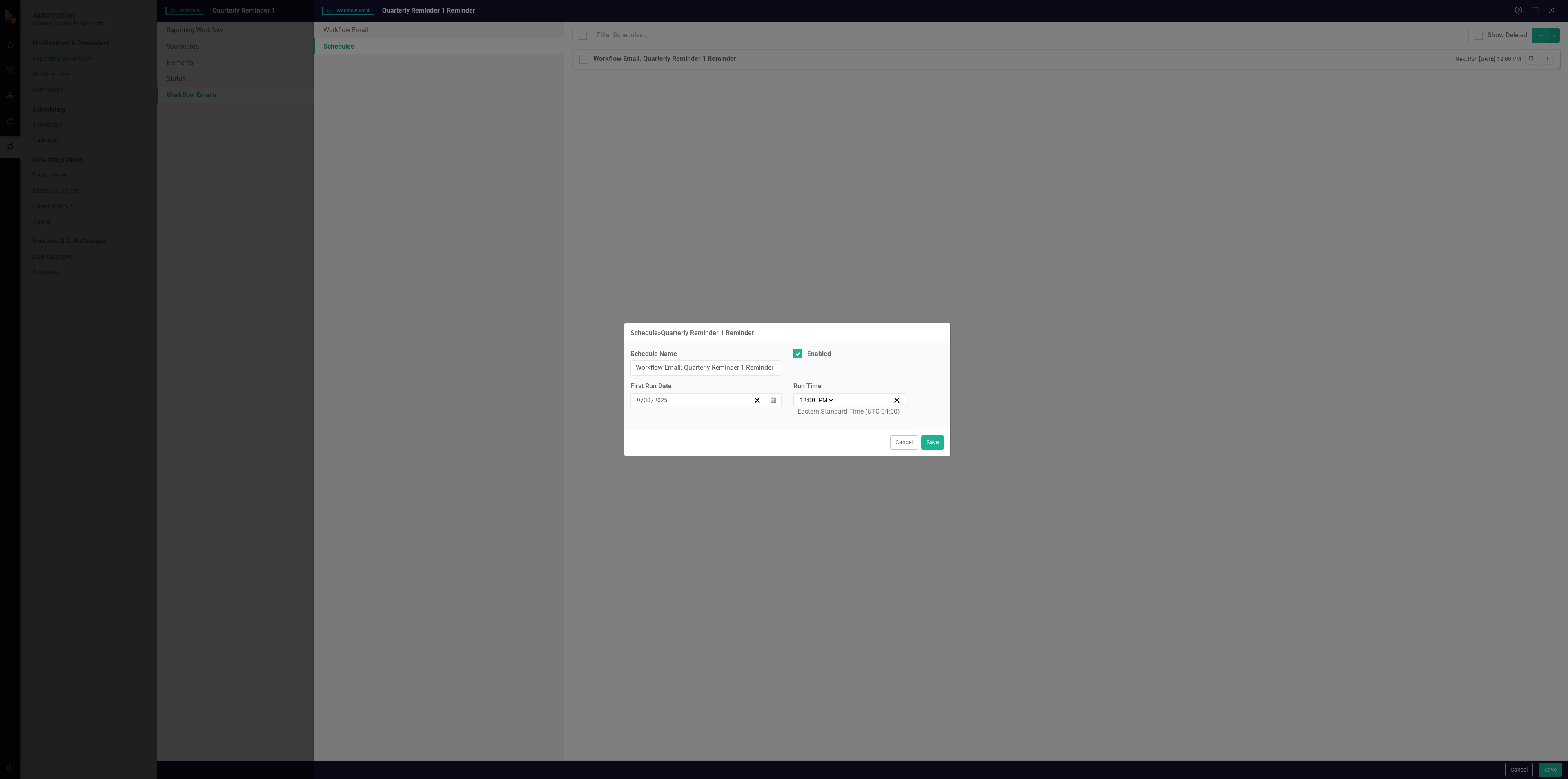
click at [817, 396] on select "AM PM" at bounding box center [825, 400] width 18 height 8
click at [929, 443] on button "Save" at bounding box center [933, 442] width 23 height 14
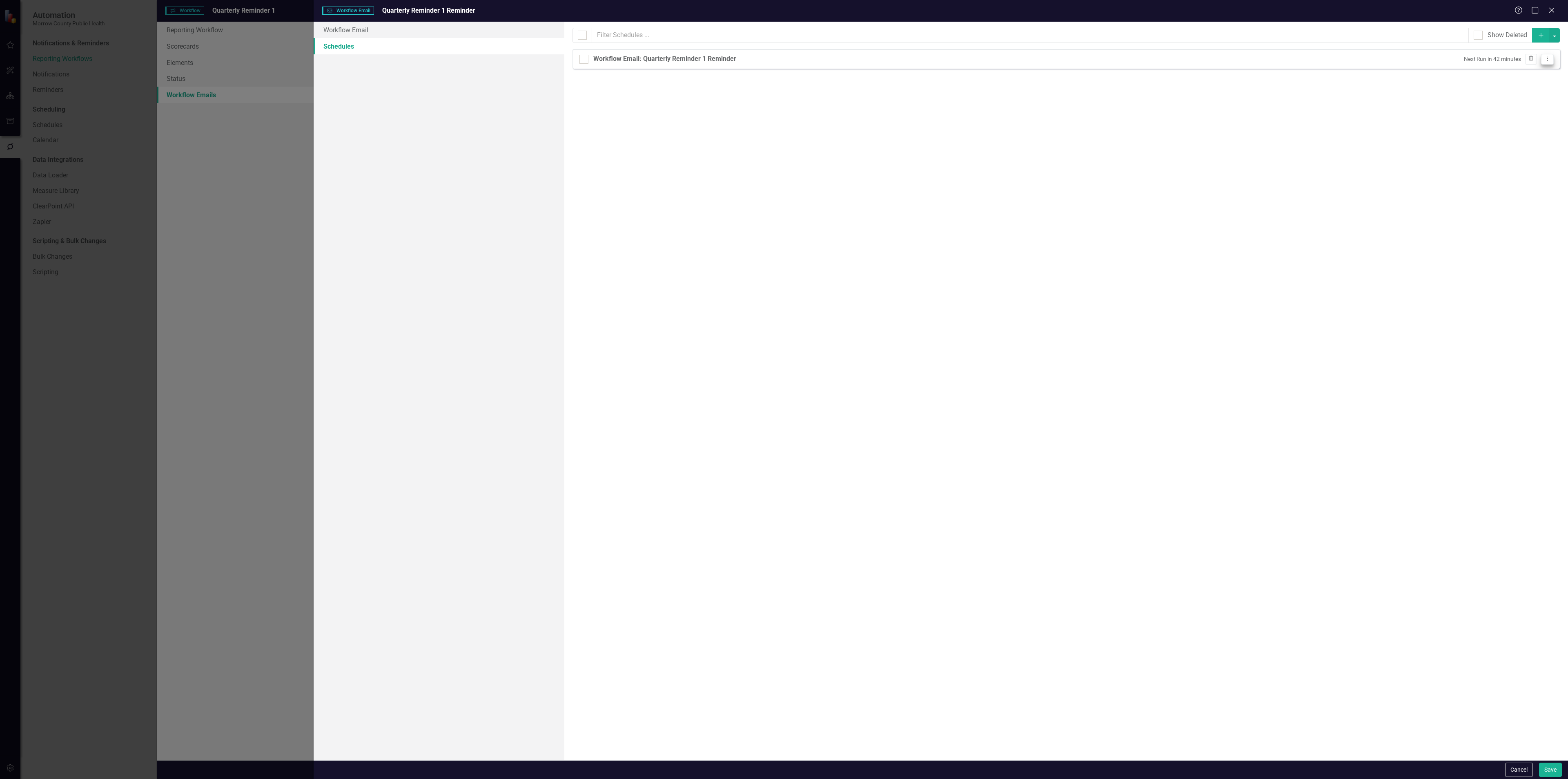
click at [1546, 60] on icon "Dropdown Menu" at bounding box center [1547, 58] width 7 height 5
click at [1521, 70] on link "Edit Edit Schedule" at bounding box center [1516, 74] width 75 height 15
select select "pm"
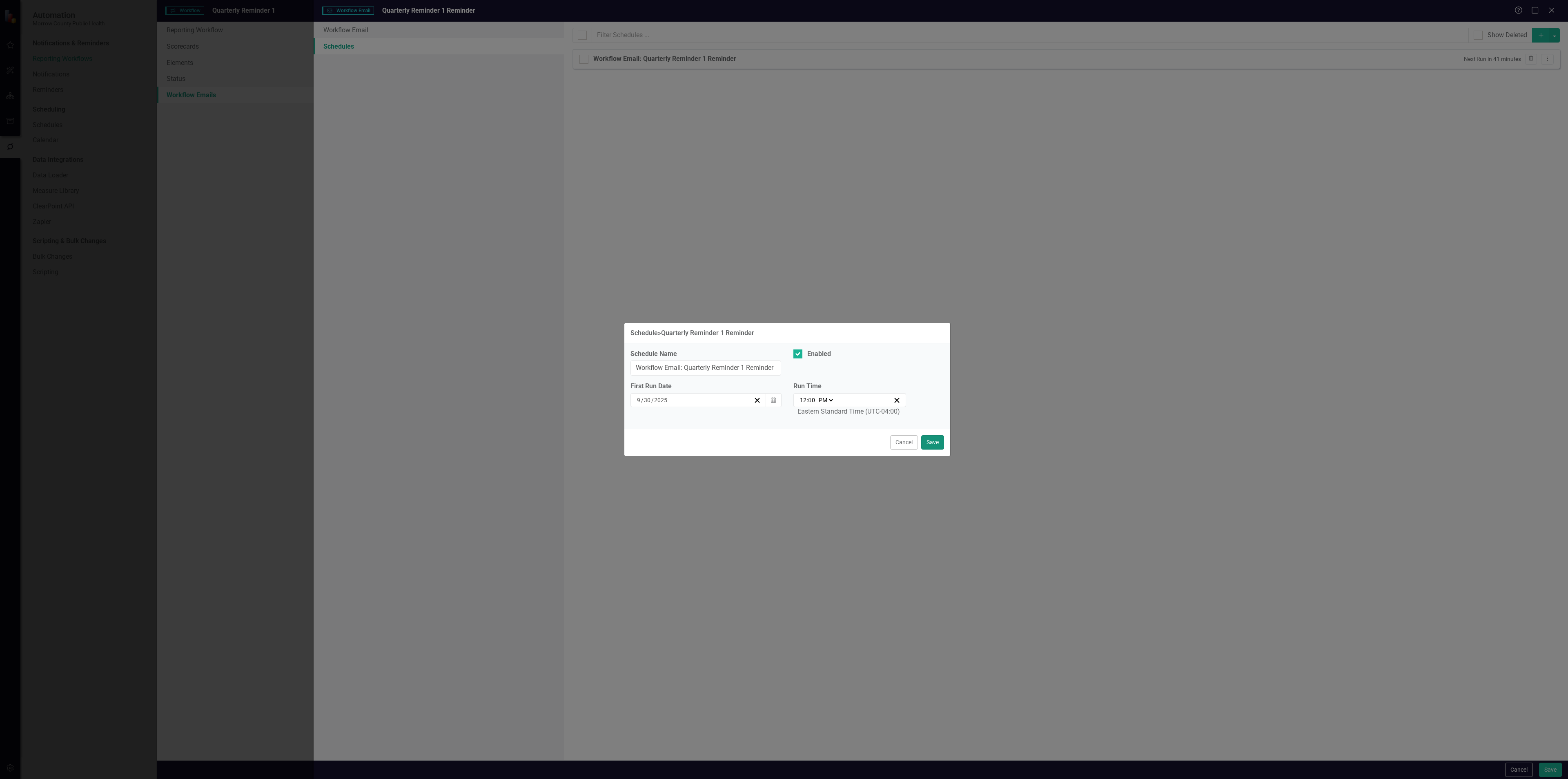
click at [929, 444] on button "Save" at bounding box center [933, 442] width 23 height 14
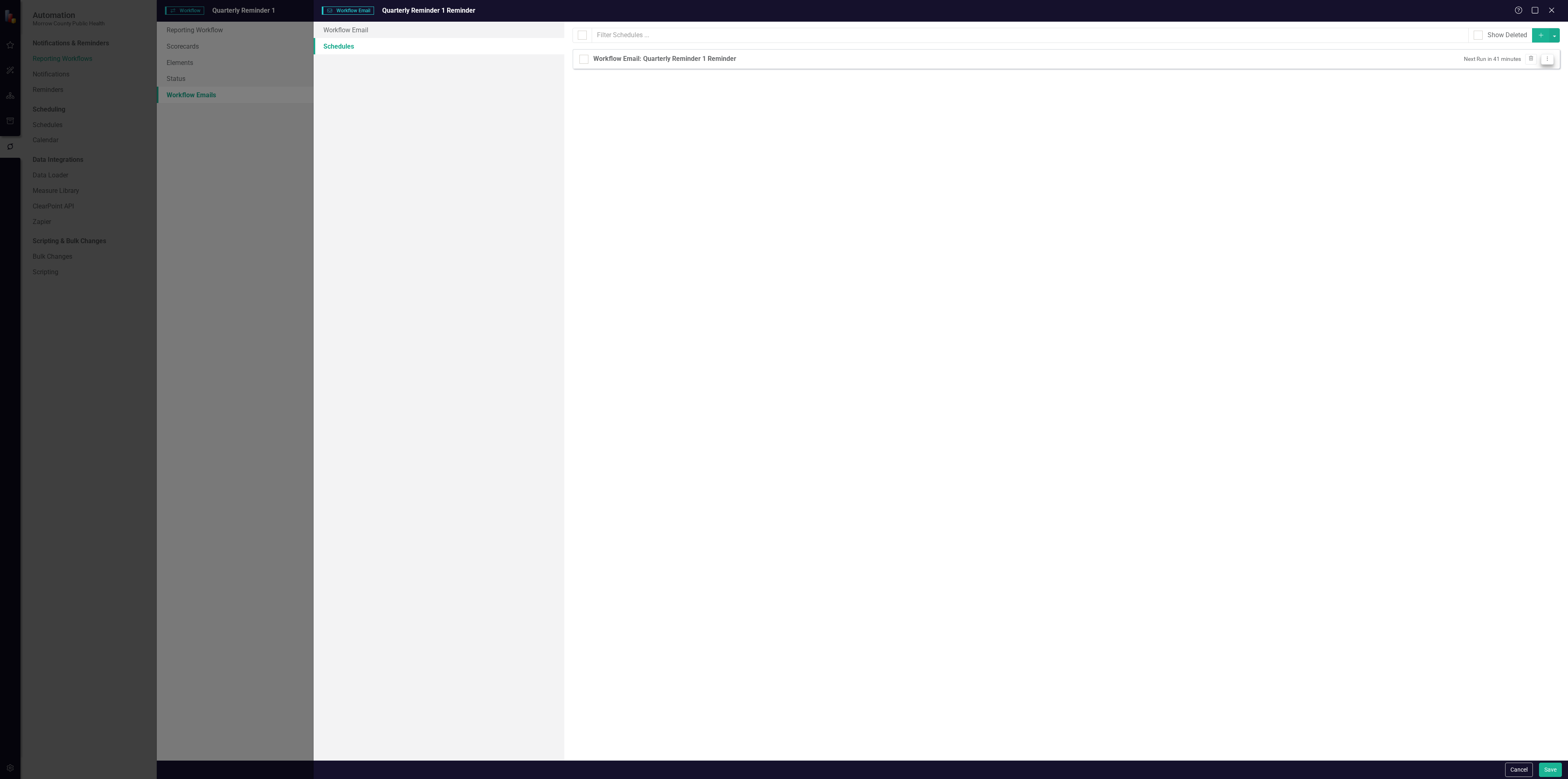
click at [1545, 58] on icon "Dropdown Menu" at bounding box center [1547, 58] width 7 height 5
click at [1516, 769] on button "Cancel" at bounding box center [1519, 769] width 28 height 14
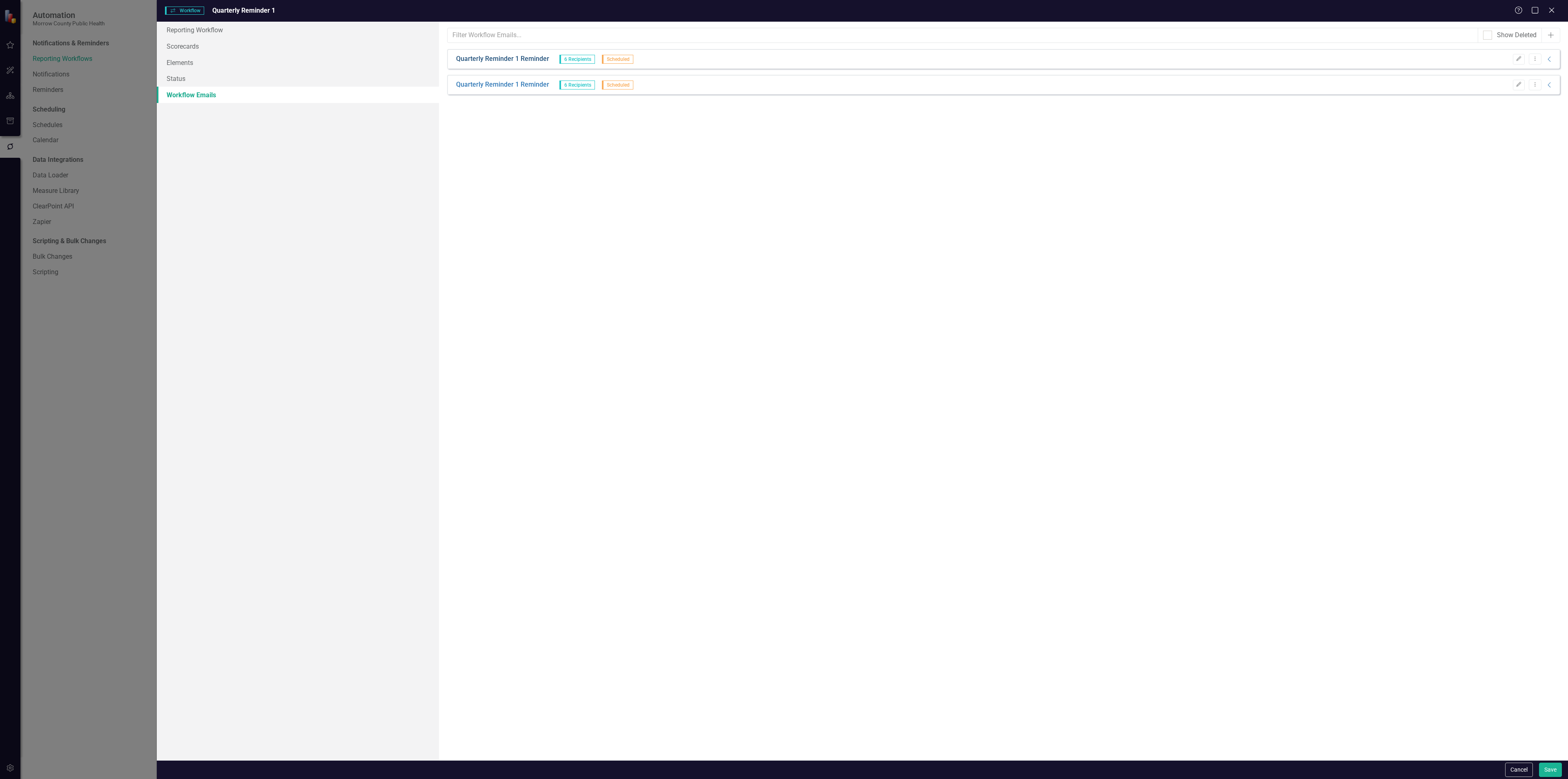
click at [511, 57] on link "Quarterly Reminder 1 Reminder" at bounding box center [502, 58] width 93 height 9
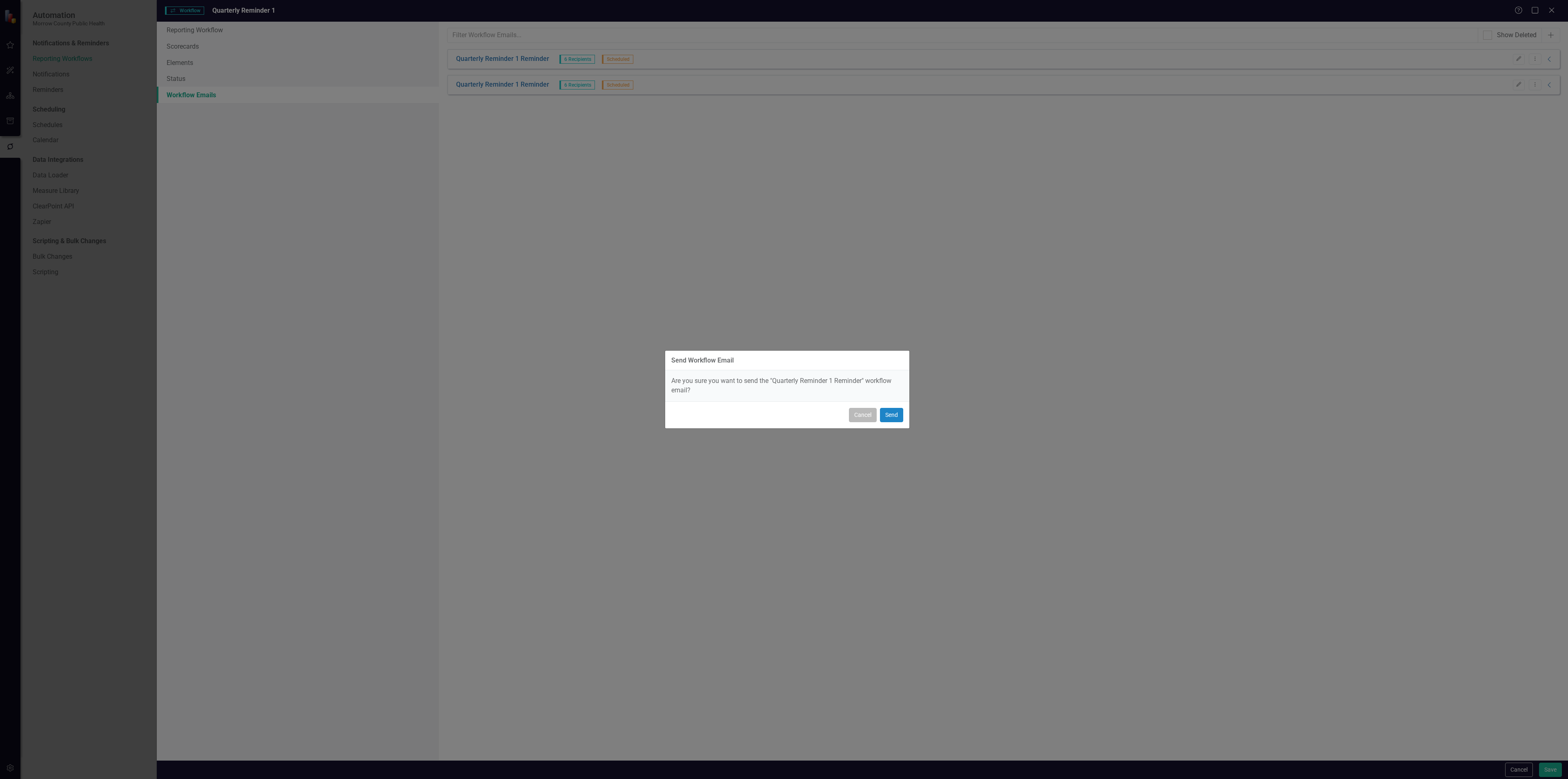
click at [863, 413] on button "Cancel" at bounding box center [863, 414] width 28 height 14
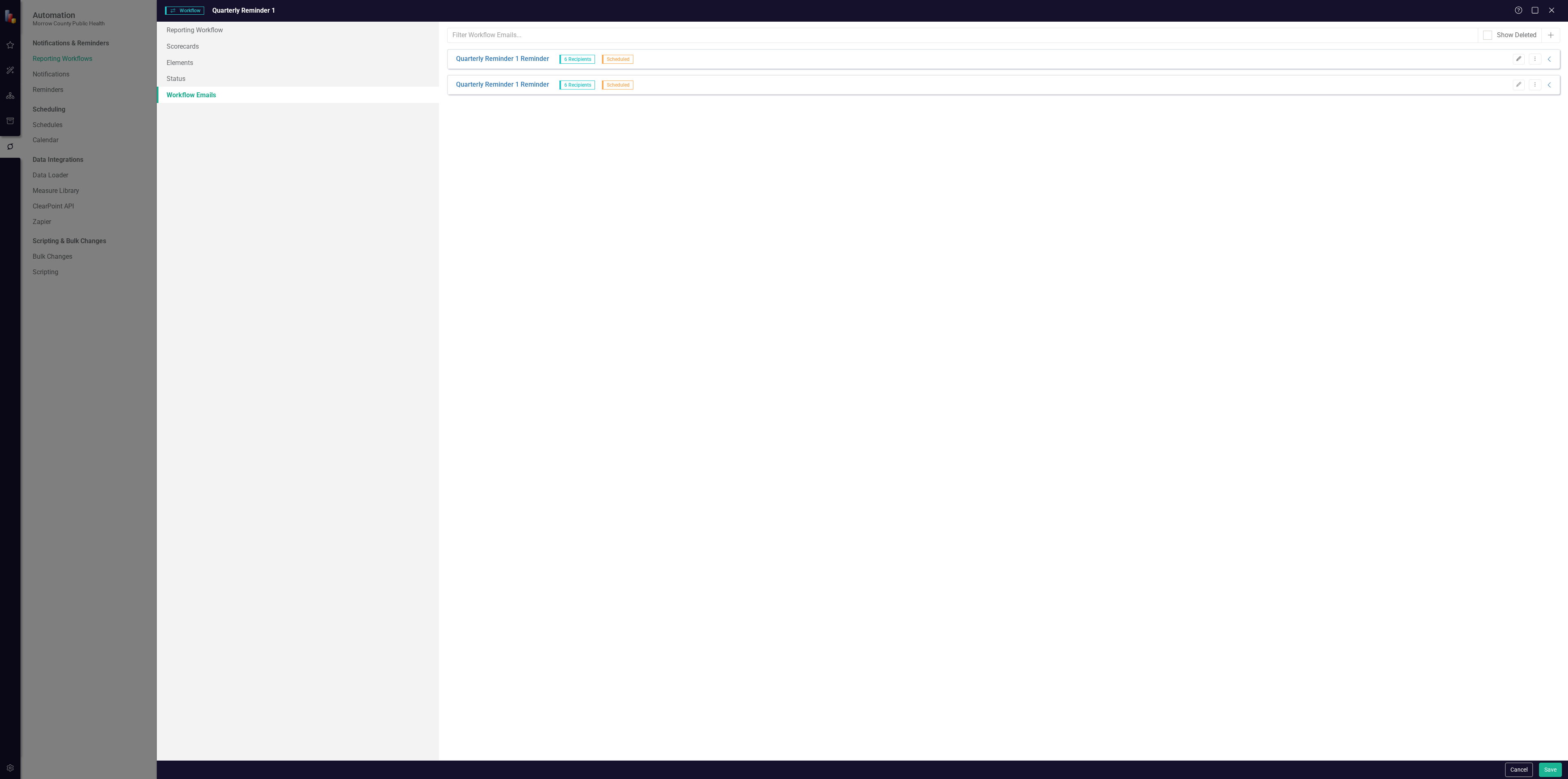
click at [1516, 59] on icon "Edit" at bounding box center [1519, 59] width 6 height 5
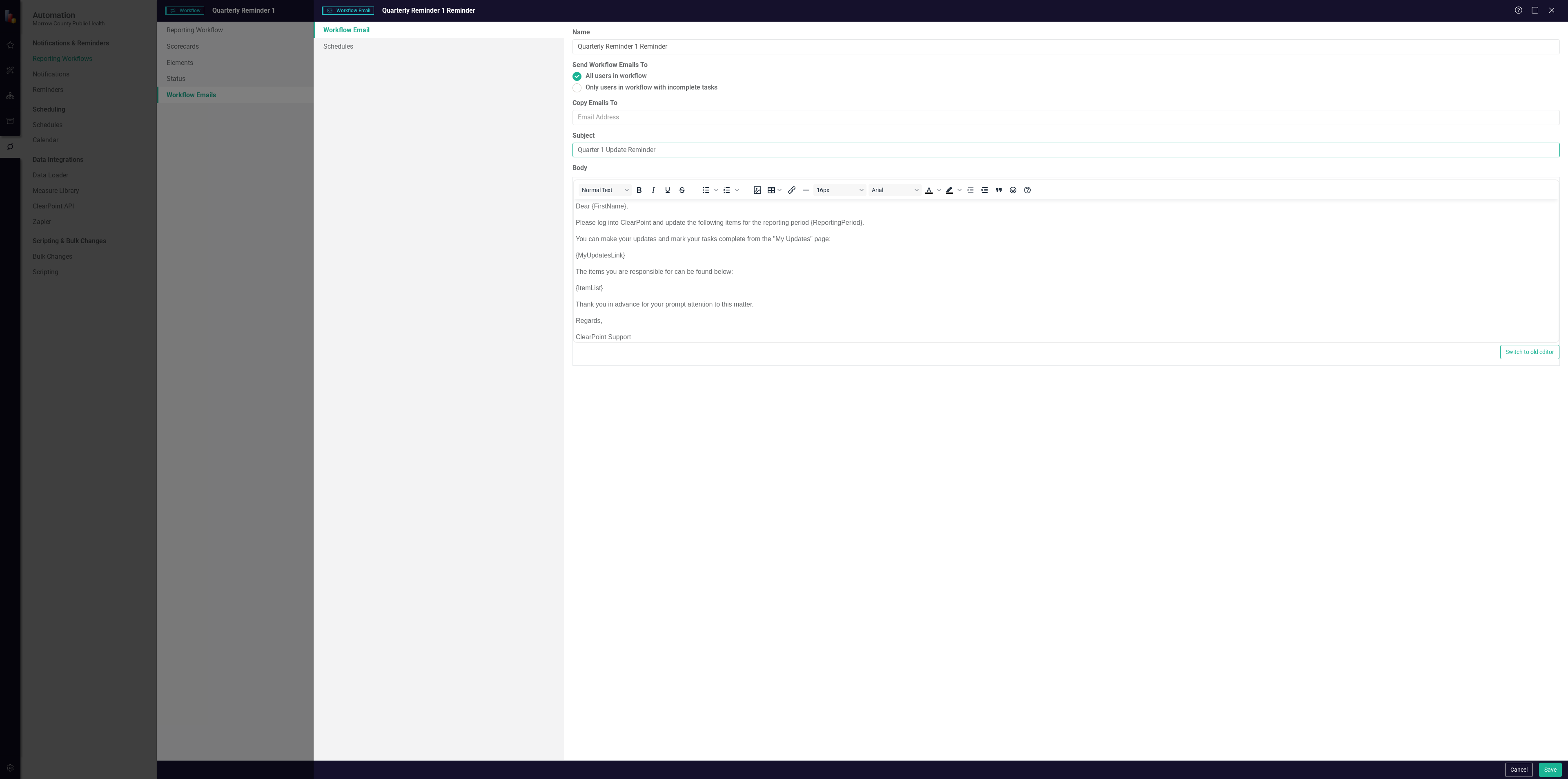
click at [607, 152] on input "Quarter 1 Update Reminder" at bounding box center [1066, 150] width 987 height 15
click at [608, 152] on input "Quarter 1 Update Reminder" at bounding box center [1066, 150] width 987 height 15
click at [608, 151] on input "Quarter 1 Update Reminder" at bounding box center [1066, 150] width 987 height 15
click at [509, 227] on div "Workflow Email Schedules" at bounding box center [439, 391] width 251 height 738
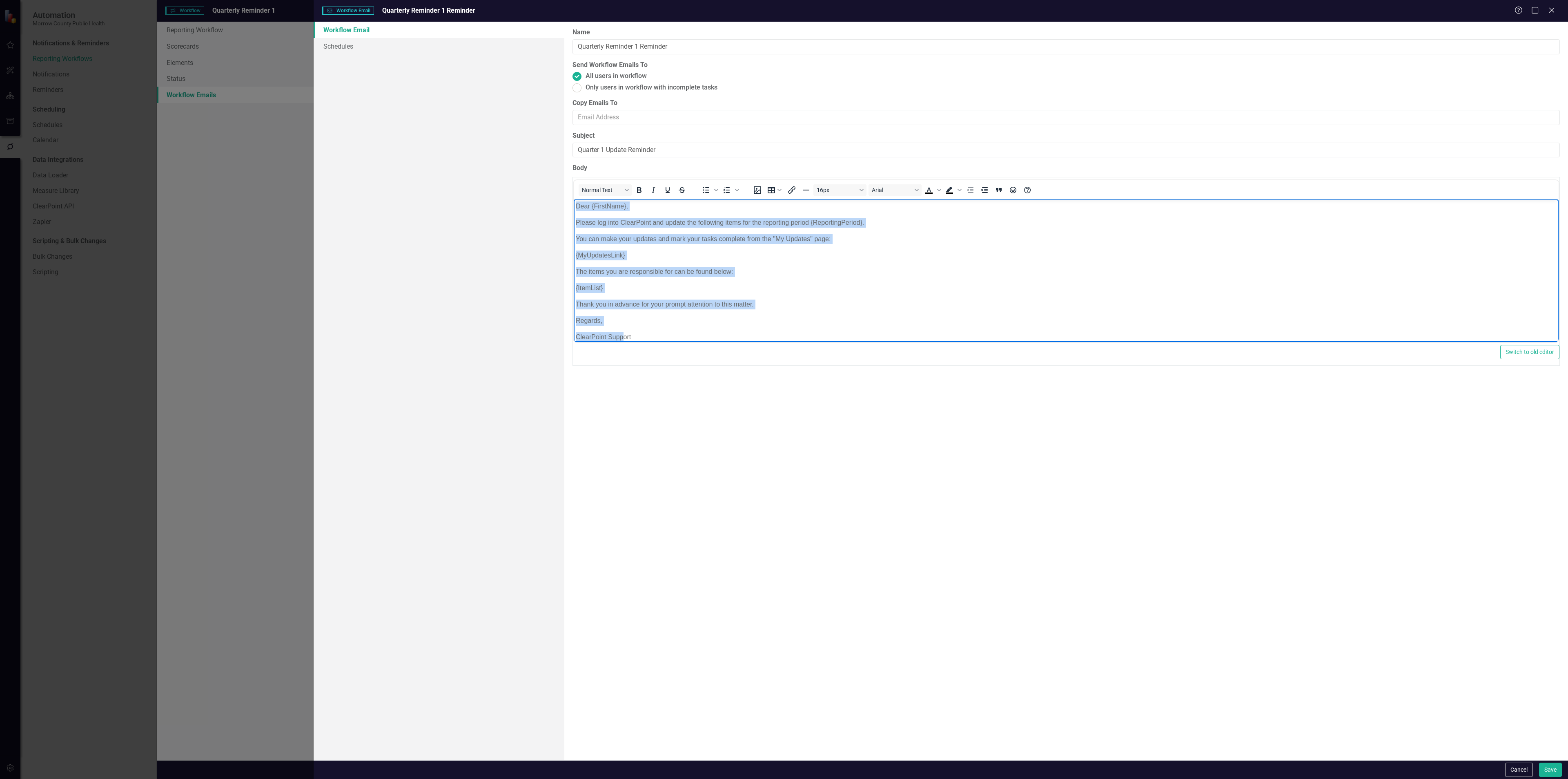
scroll to position [9, 0]
drag, startPoint x: 576, startPoint y: 204, endPoint x: 635, endPoint y: 318, distance: 128.4
click at [640, 325] on body "Dear {FirstName}, Please log into ClearPoint and update the following items for…" at bounding box center [1066, 266] width 985 height 151
click at [624, 266] on p "The items you are responsible for can be found below:" at bounding box center [1066, 263] width 981 height 10
click at [642, 230] on p "You can make your updates and mark your tasks complete from the "My Updates" pa…" at bounding box center [1066, 230] width 981 height 10
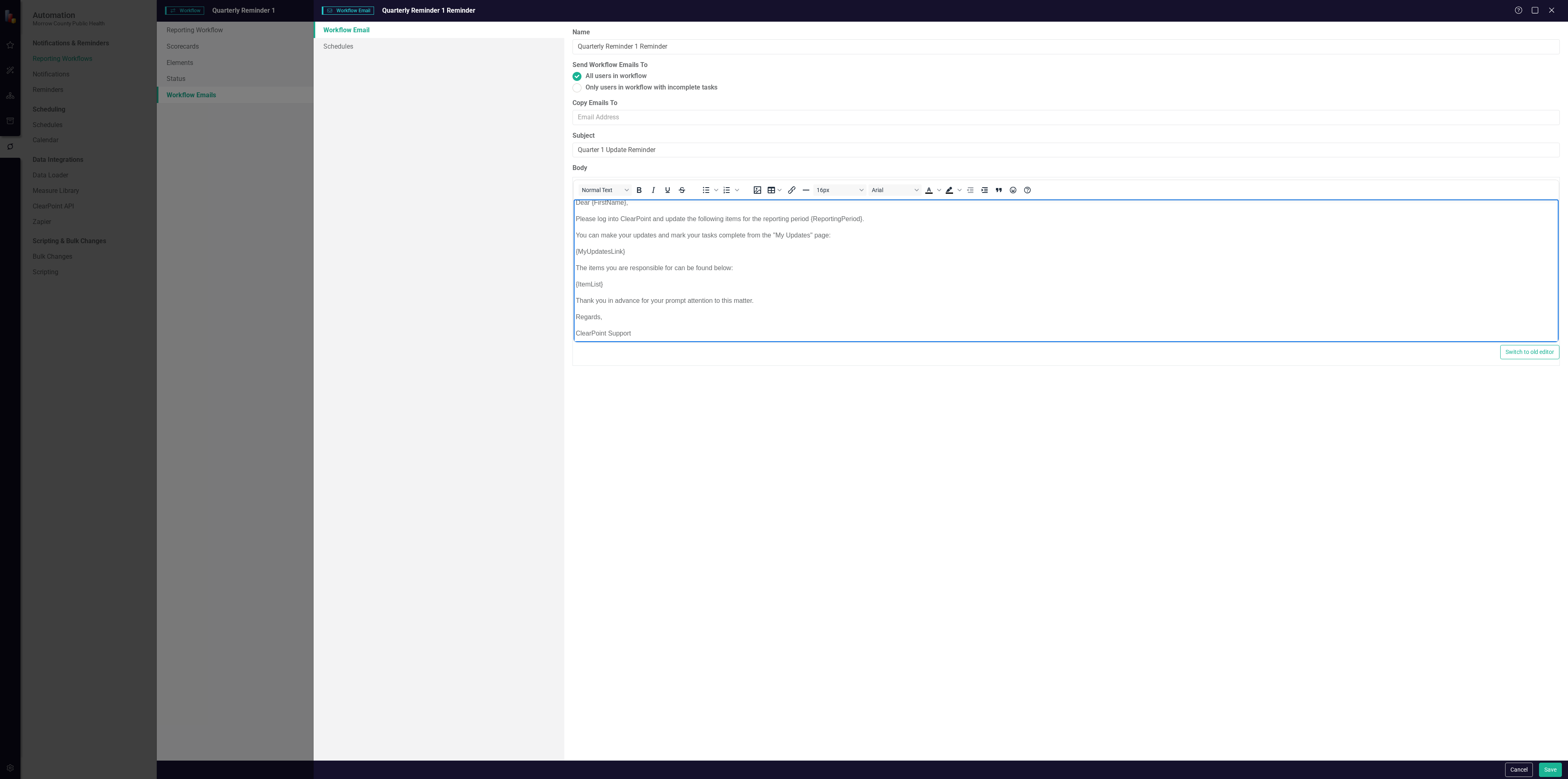
scroll to position [0, 0]
drag, startPoint x: 628, startPoint y: 254, endPoint x: 572, endPoint y: 253, distance: 56.0
click at [574, 253] on html "Dear {FirstName}, Please log into ClearPoint and update the following items for…" at bounding box center [1066, 275] width 985 height 151
click at [637, 256] on p "{MyUpdatesLink}" at bounding box center [1066, 255] width 981 height 10
click at [1547, 770] on button "Save" at bounding box center [1550, 769] width 23 height 14
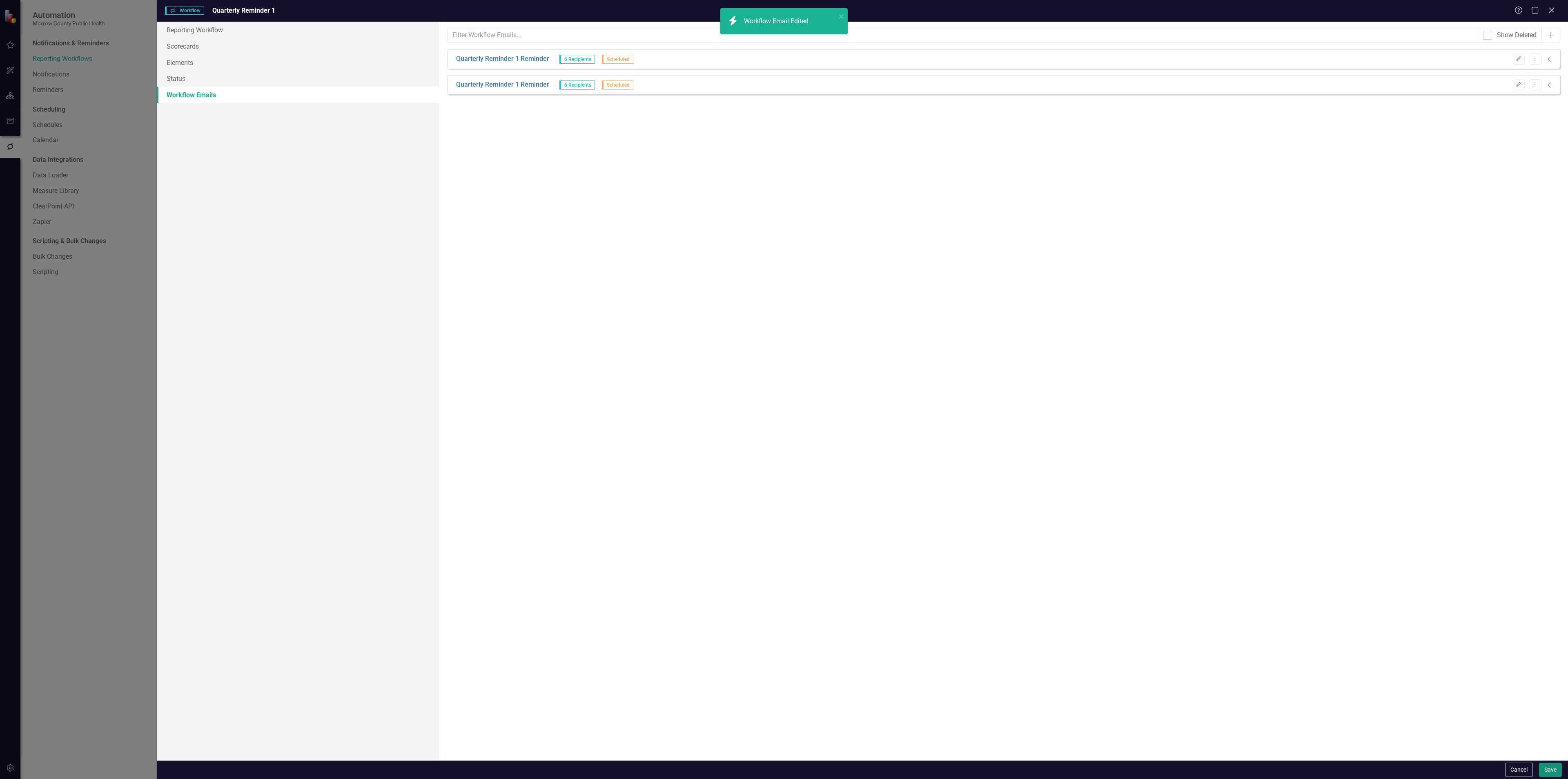
click at [1541, 770] on button "Save" at bounding box center [1550, 769] width 23 height 14
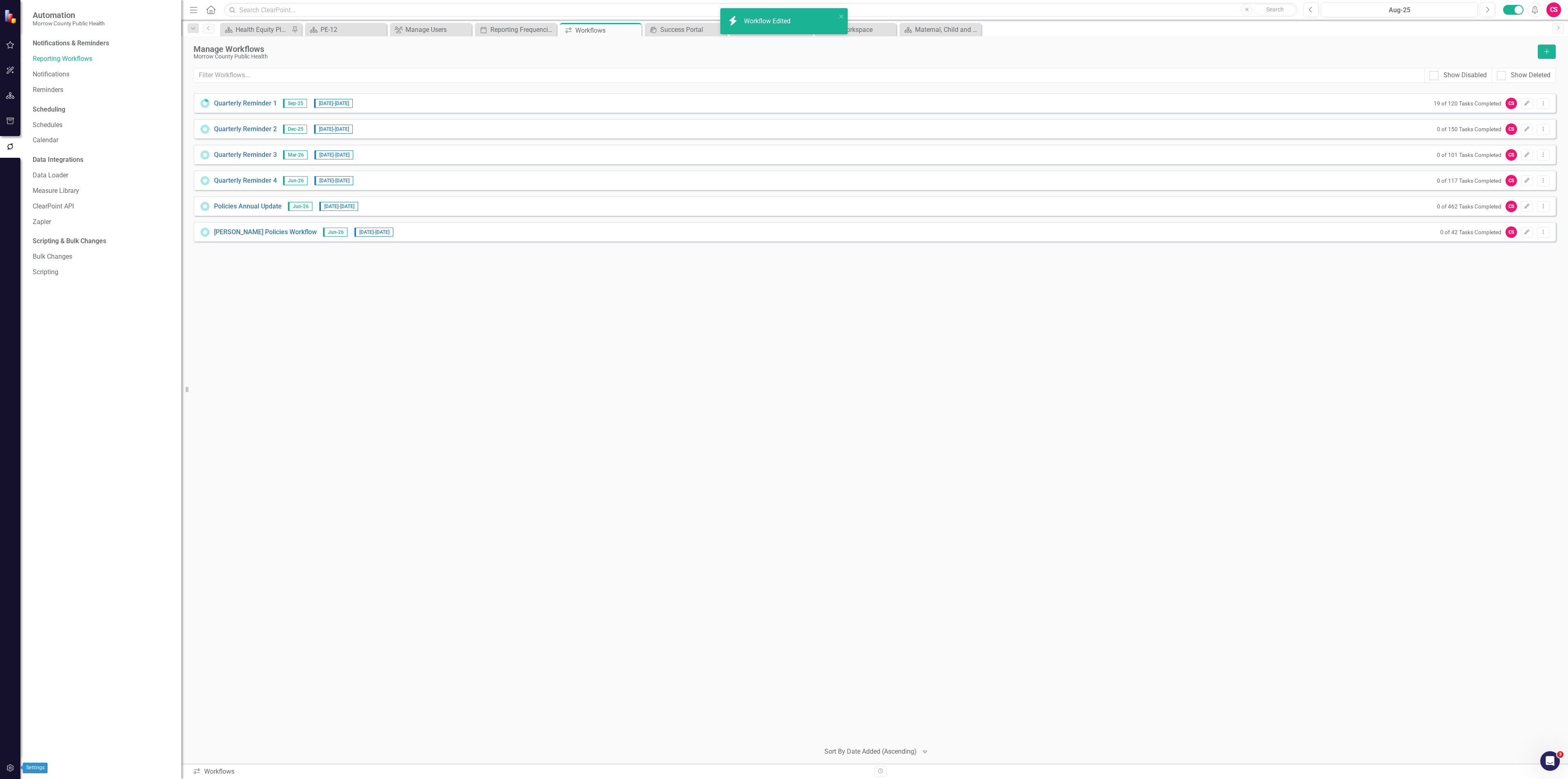
click at [9, 774] on button "button" at bounding box center [10, 768] width 18 height 17
click at [61, 55] on link "Manage Users" at bounding box center [103, 57] width 141 height 9
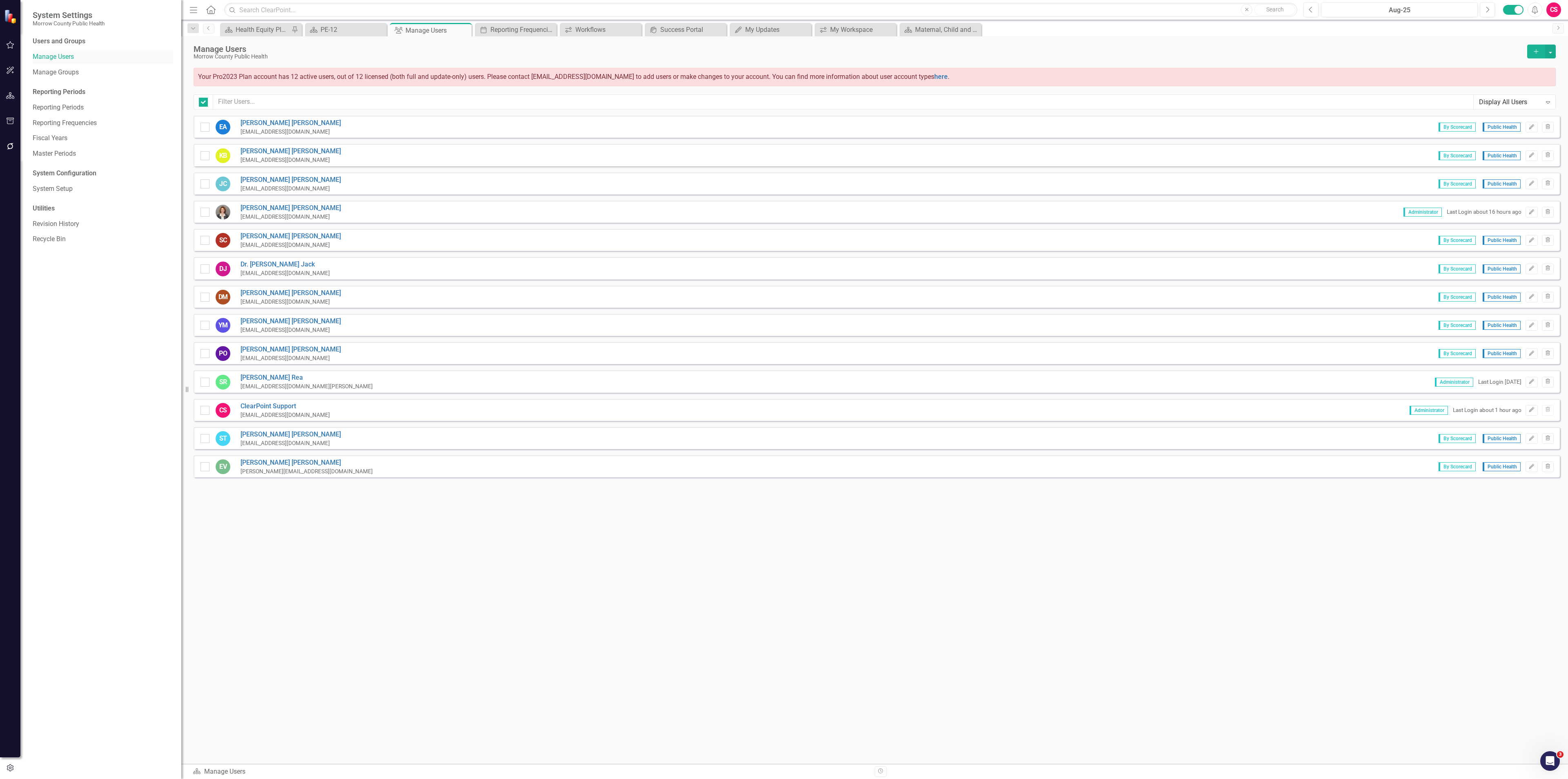
checkbox input "false"
click at [266, 122] on link "Erin Anderson" at bounding box center [290, 123] width 100 height 9
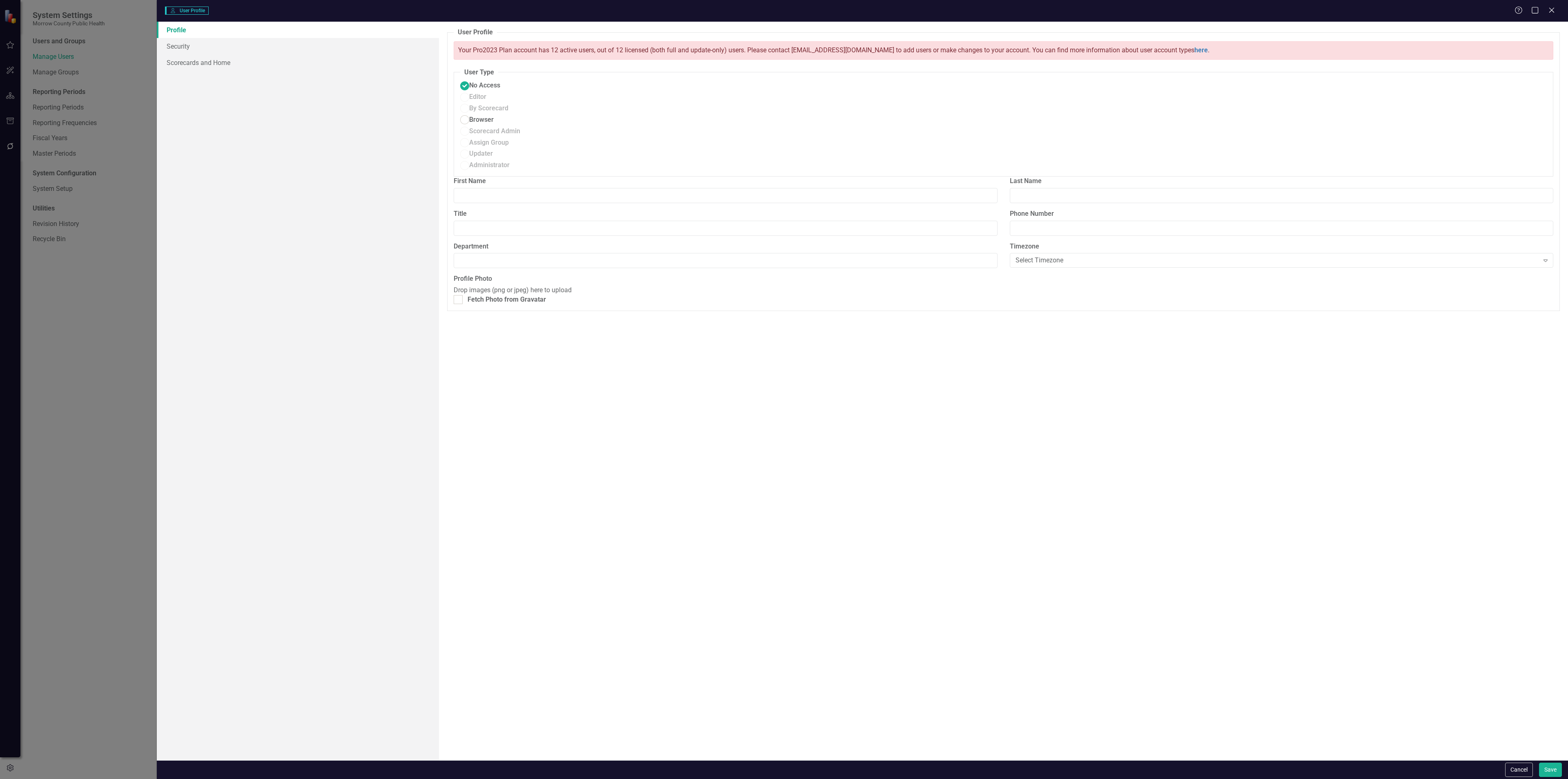
type input "Erin"
type input "Anderson"
type input "P/T Clinic Nurse"
type input "5416765421"
type input "Public Health"
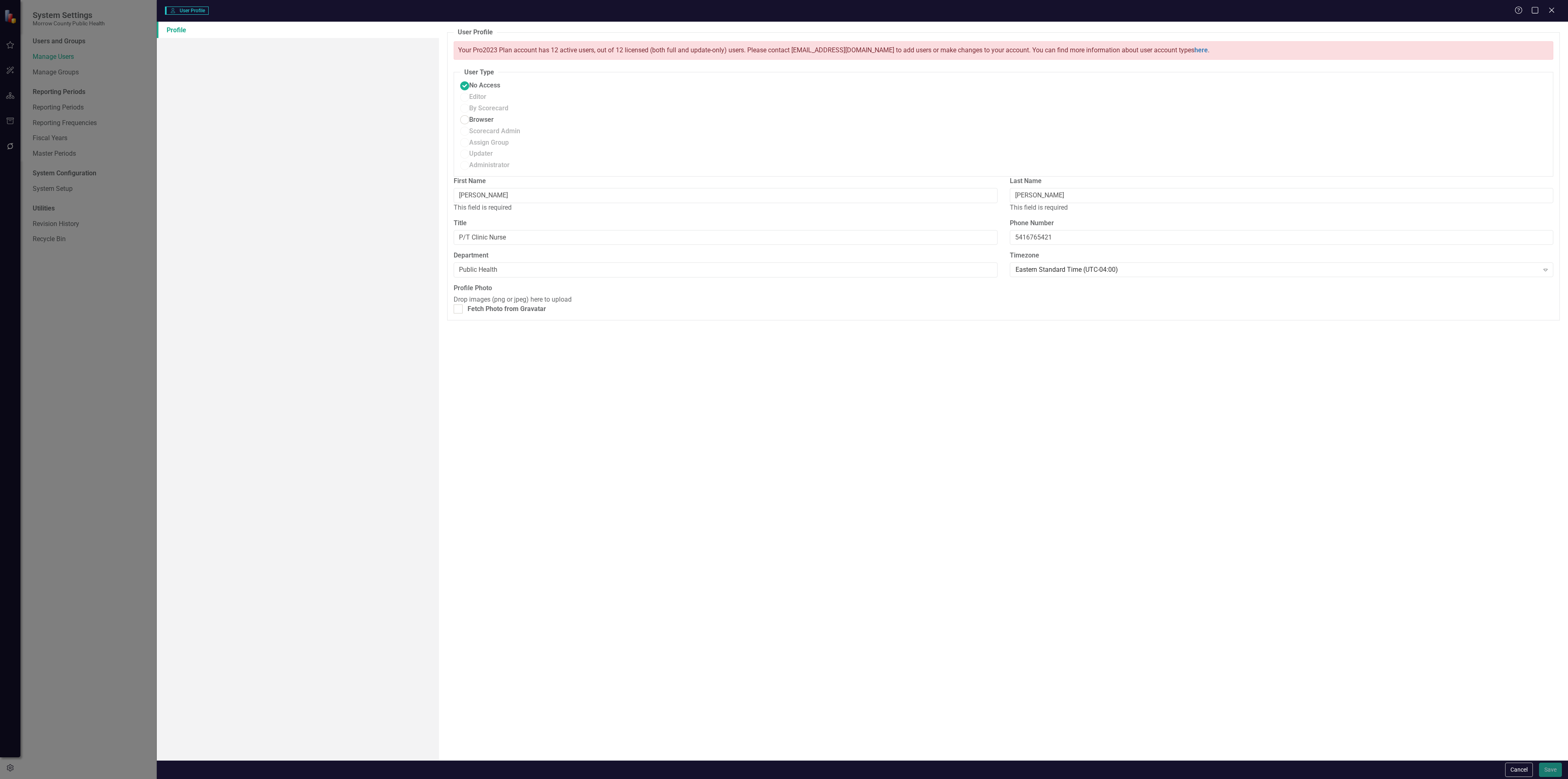
radio input "false"
radio input "true"
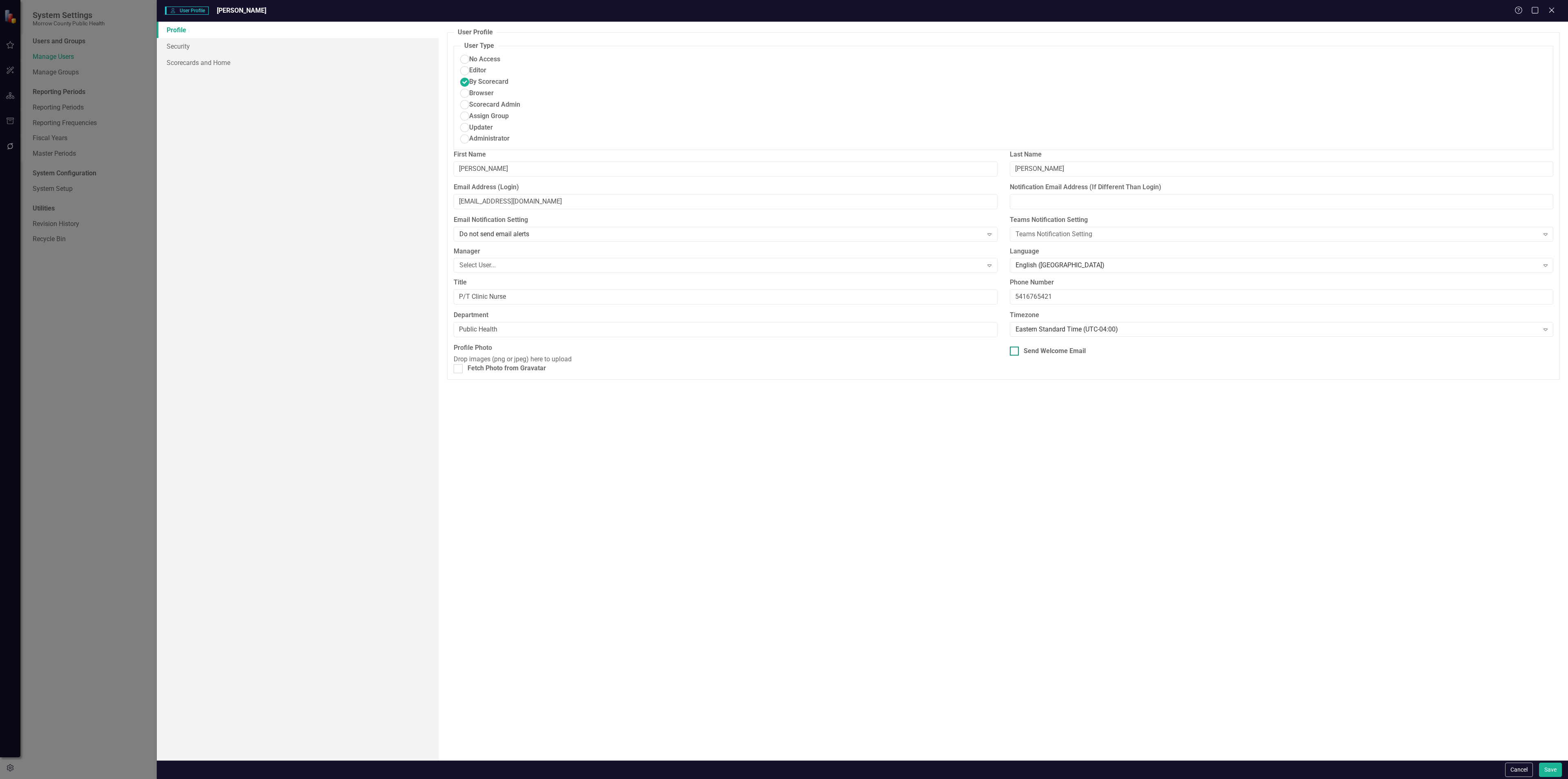
click at [1022, 347] on div "Send Welcome Email" at bounding box center [1281, 351] width 544 height 9
click at [1015, 347] on input "Send Welcome Email" at bounding box center [1012, 349] width 5 height 5
checkbox input "true"
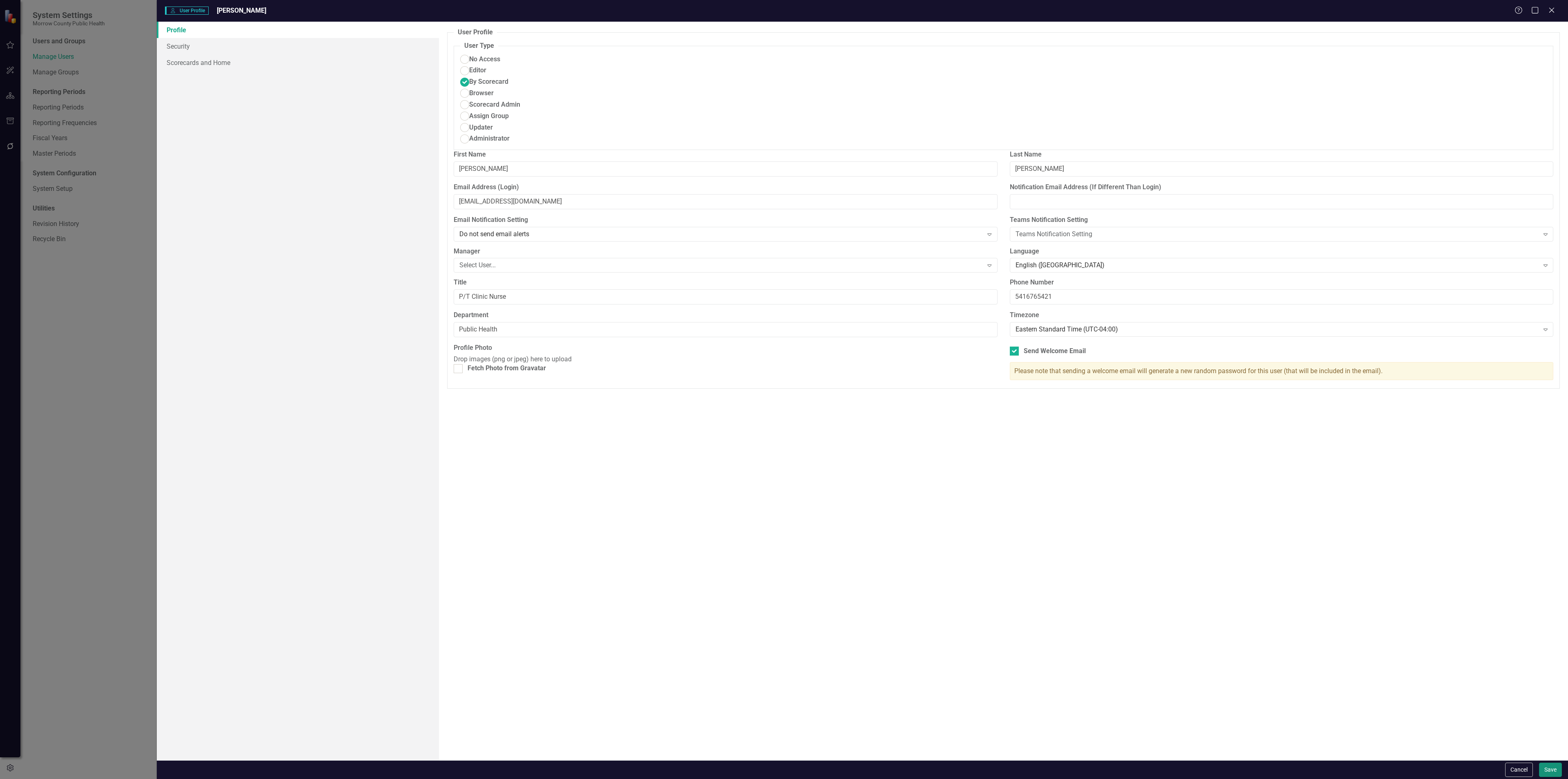
click at [1554, 769] on button "Save" at bounding box center [1550, 769] width 23 height 14
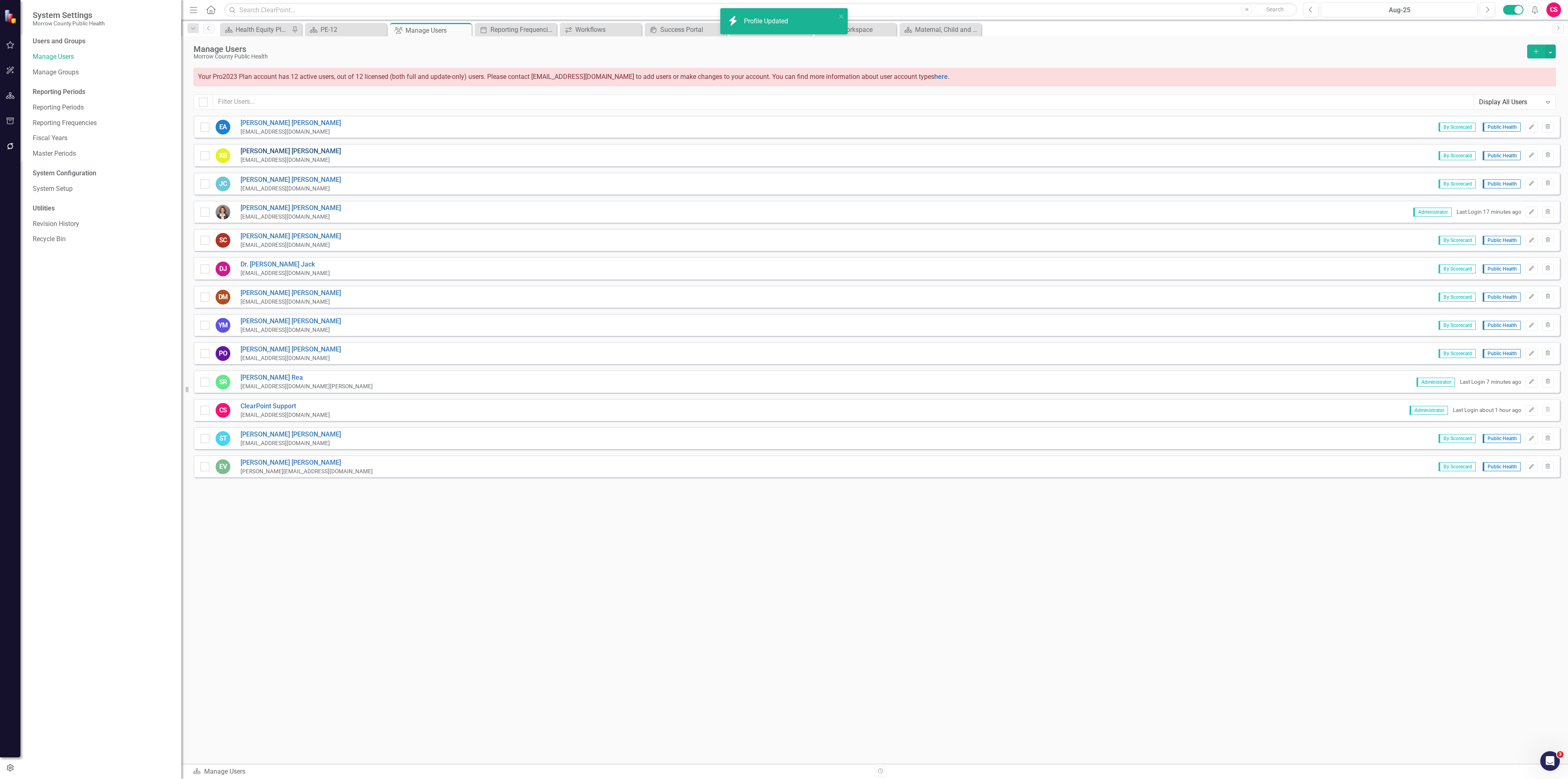
click at [253, 149] on link "Karla Bedolla" at bounding box center [290, 151] width 100 height 9
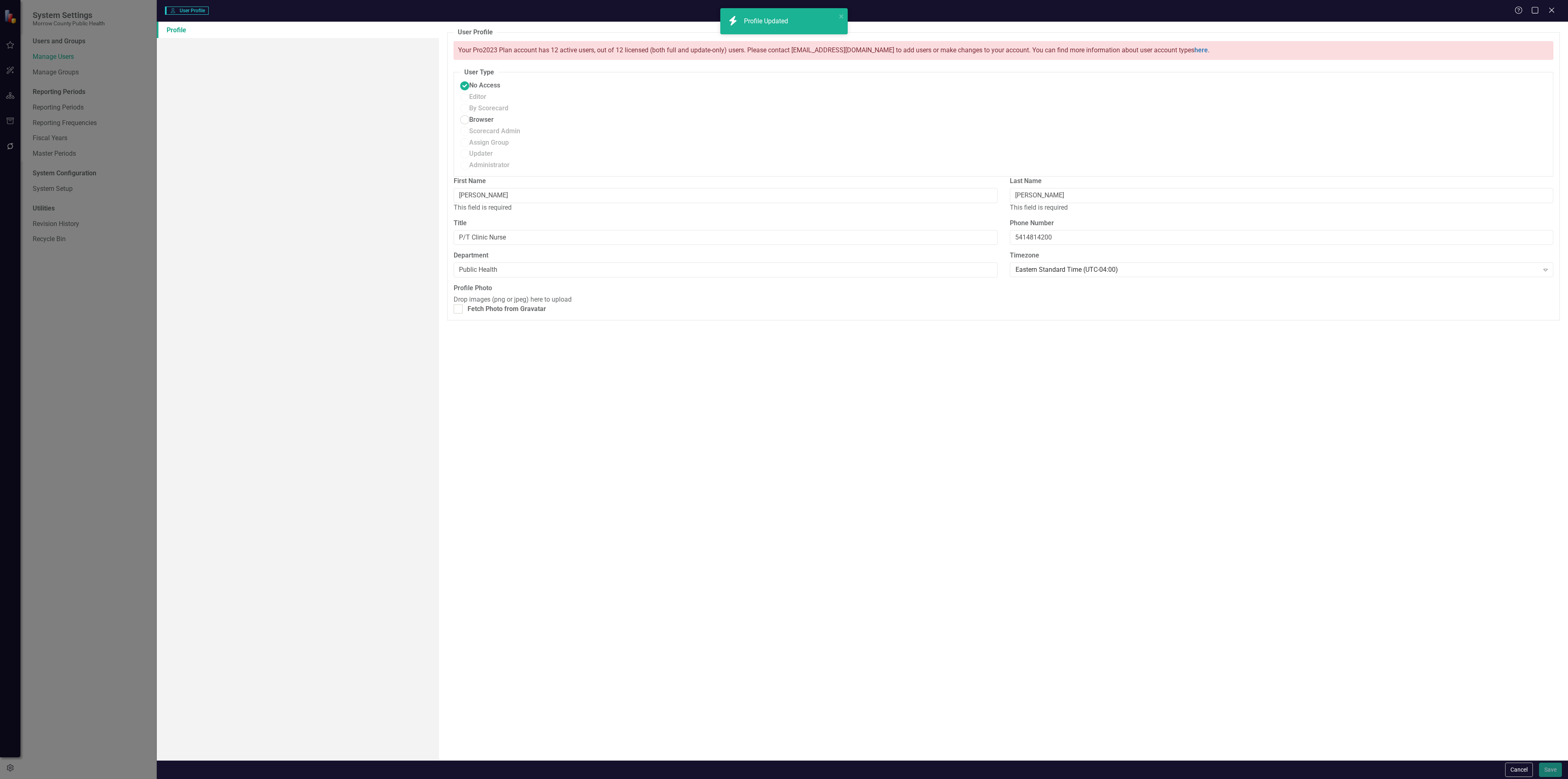
radio input "false"
radio input "true"
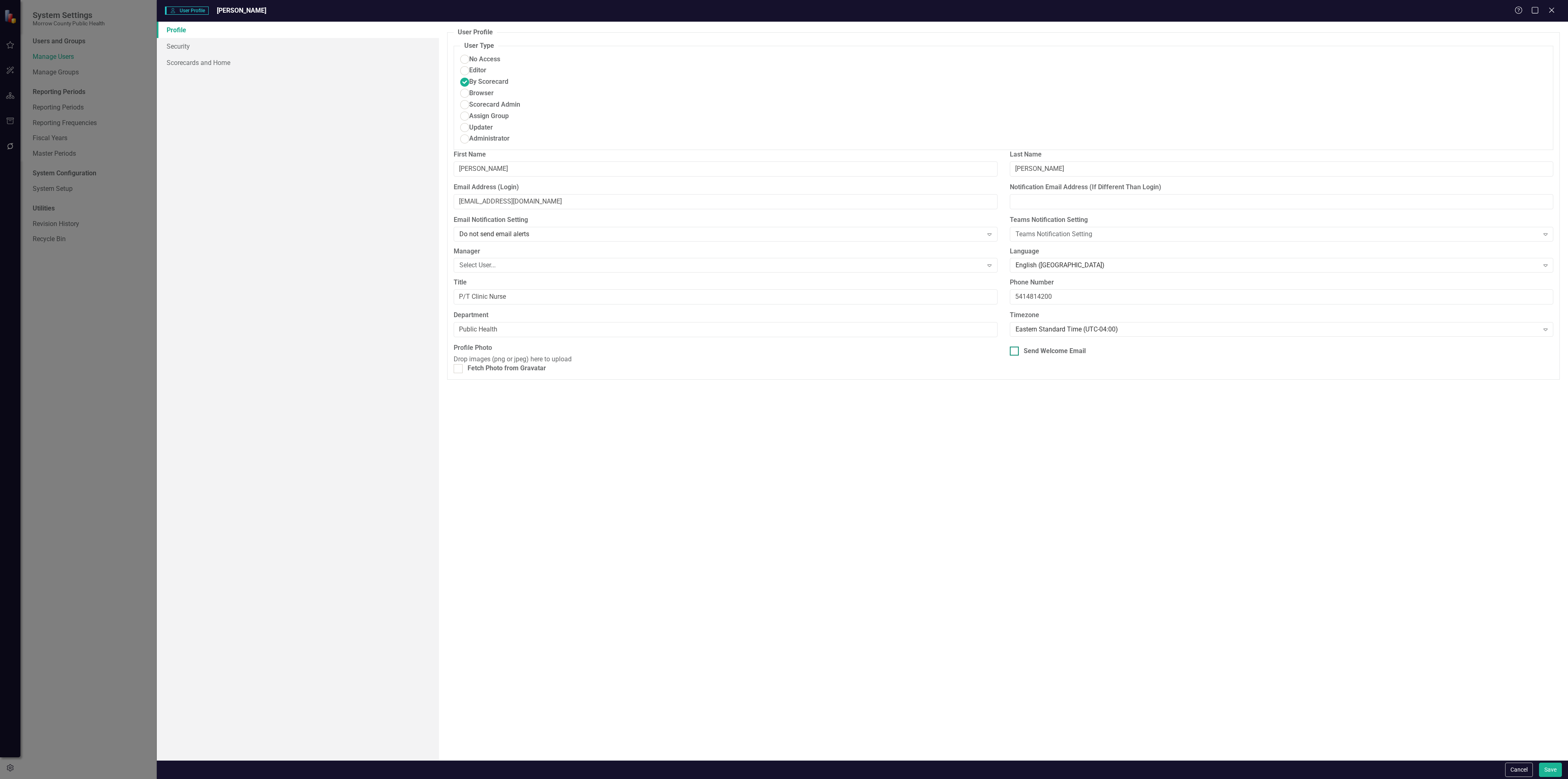
click at [1020, 347] on div "Send Welcome Email" at bounding box center [1281, 351] width 544 height 9
click at [1015, 347] on input "Send Welcome Email" at bounding box center [1012, 349] width 5 height 5
checkbox input "true"
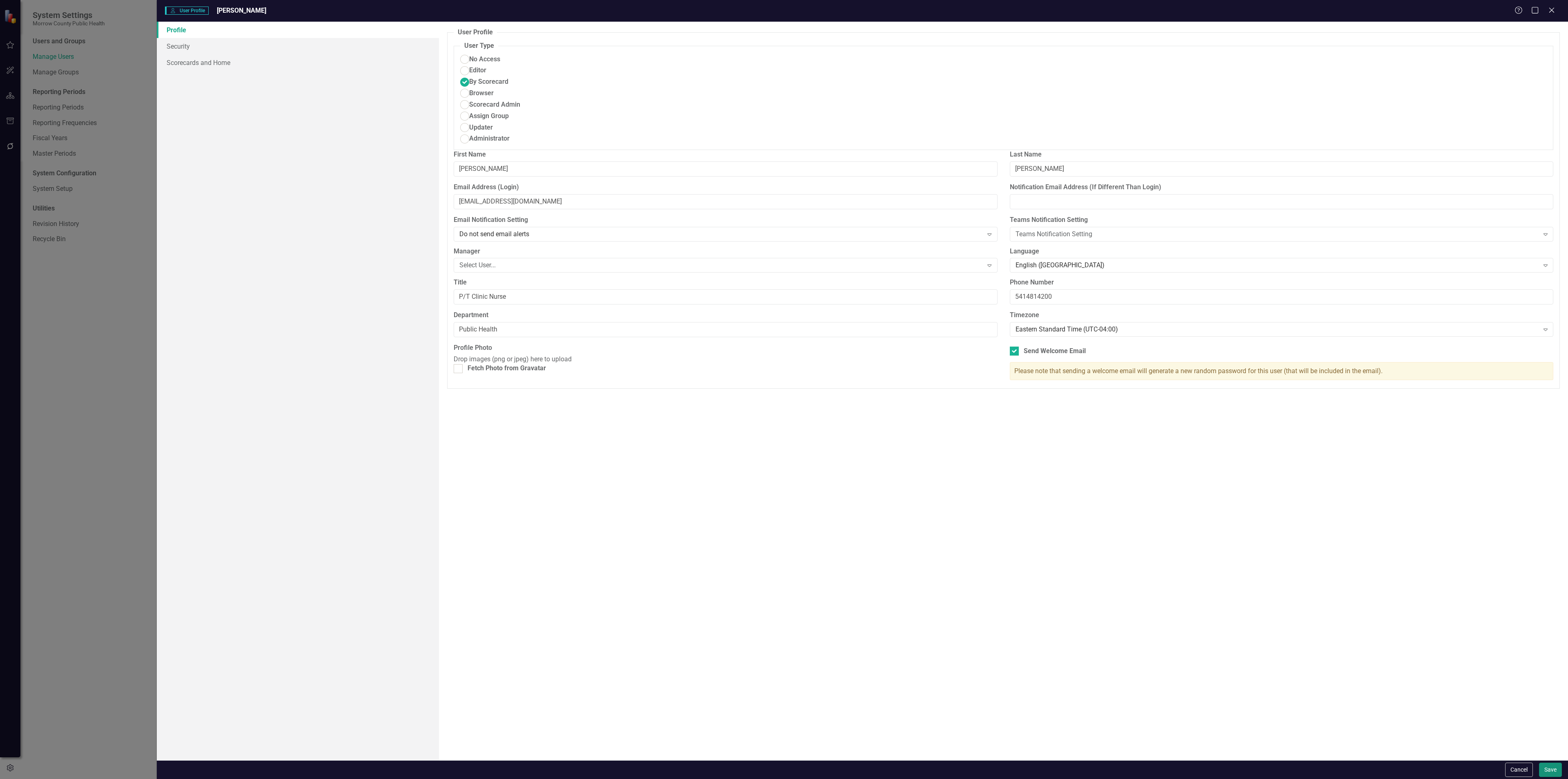
click at [1553, 775] on button "Save" at bounding box center [1550, 769] width 23 height 14
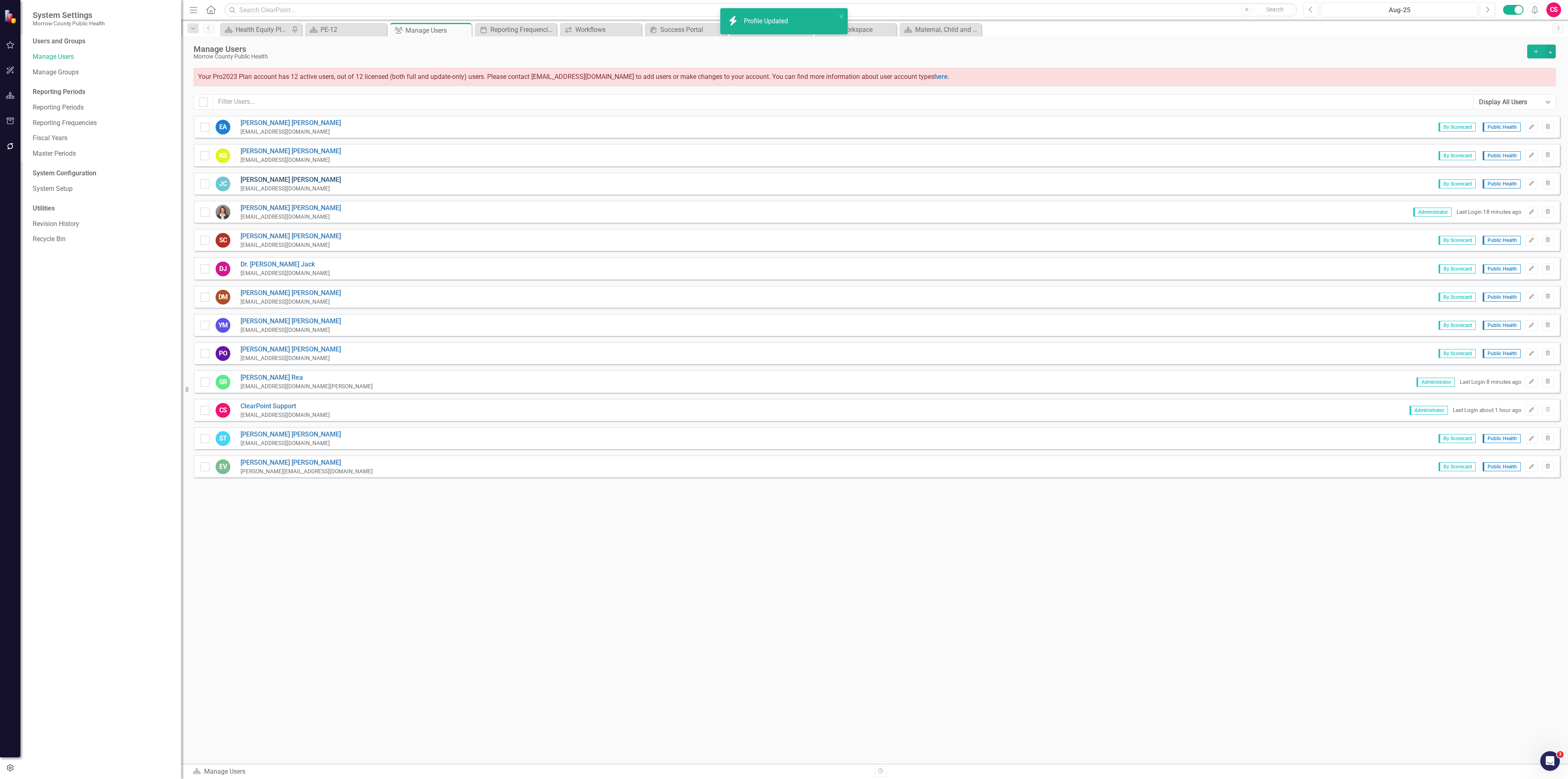
click at [261, 178] on link "Jessica Calderon" at bounding box center [290, 180] width 100 height 9
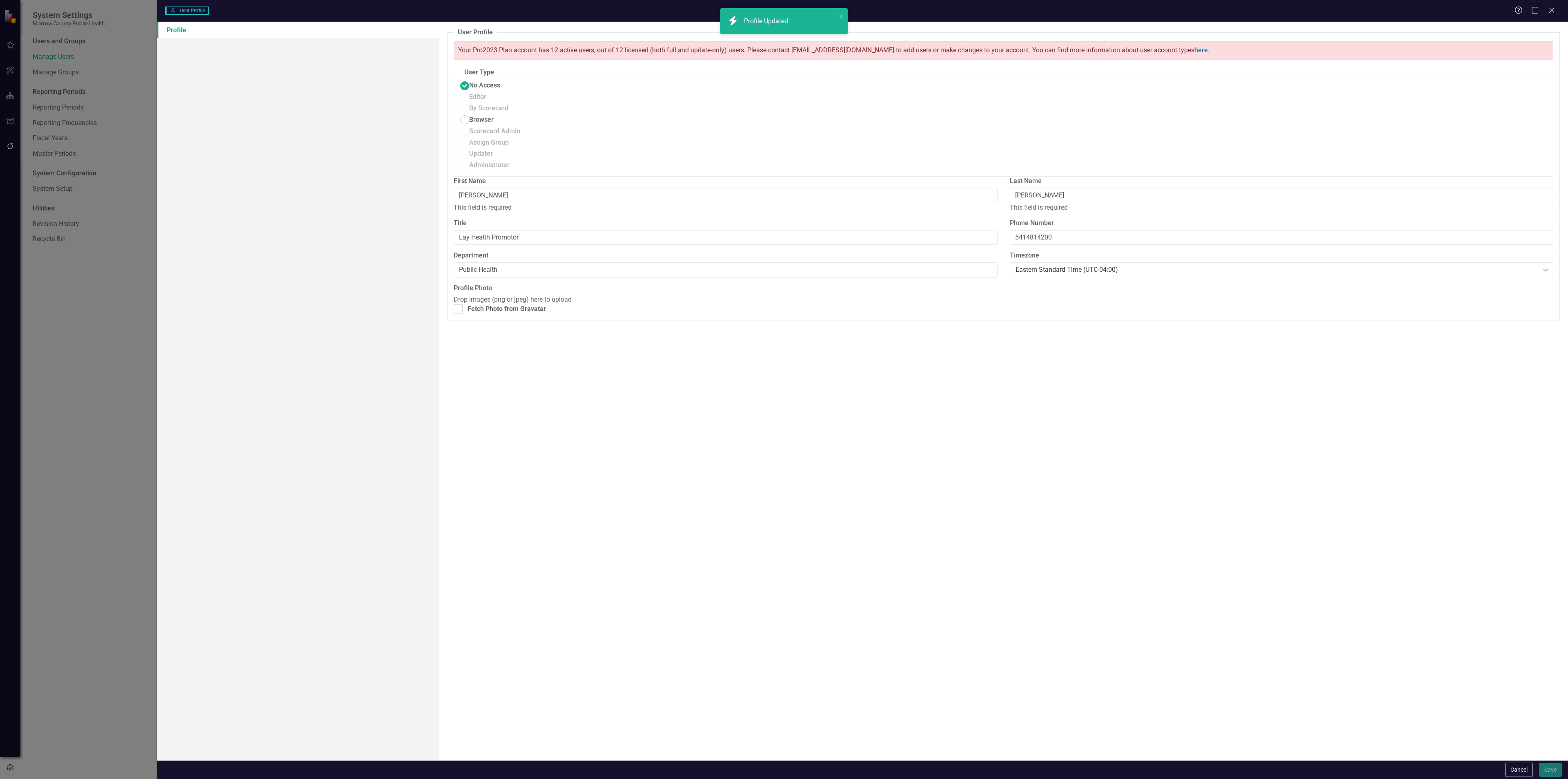
radio input "false"
radio input "true"
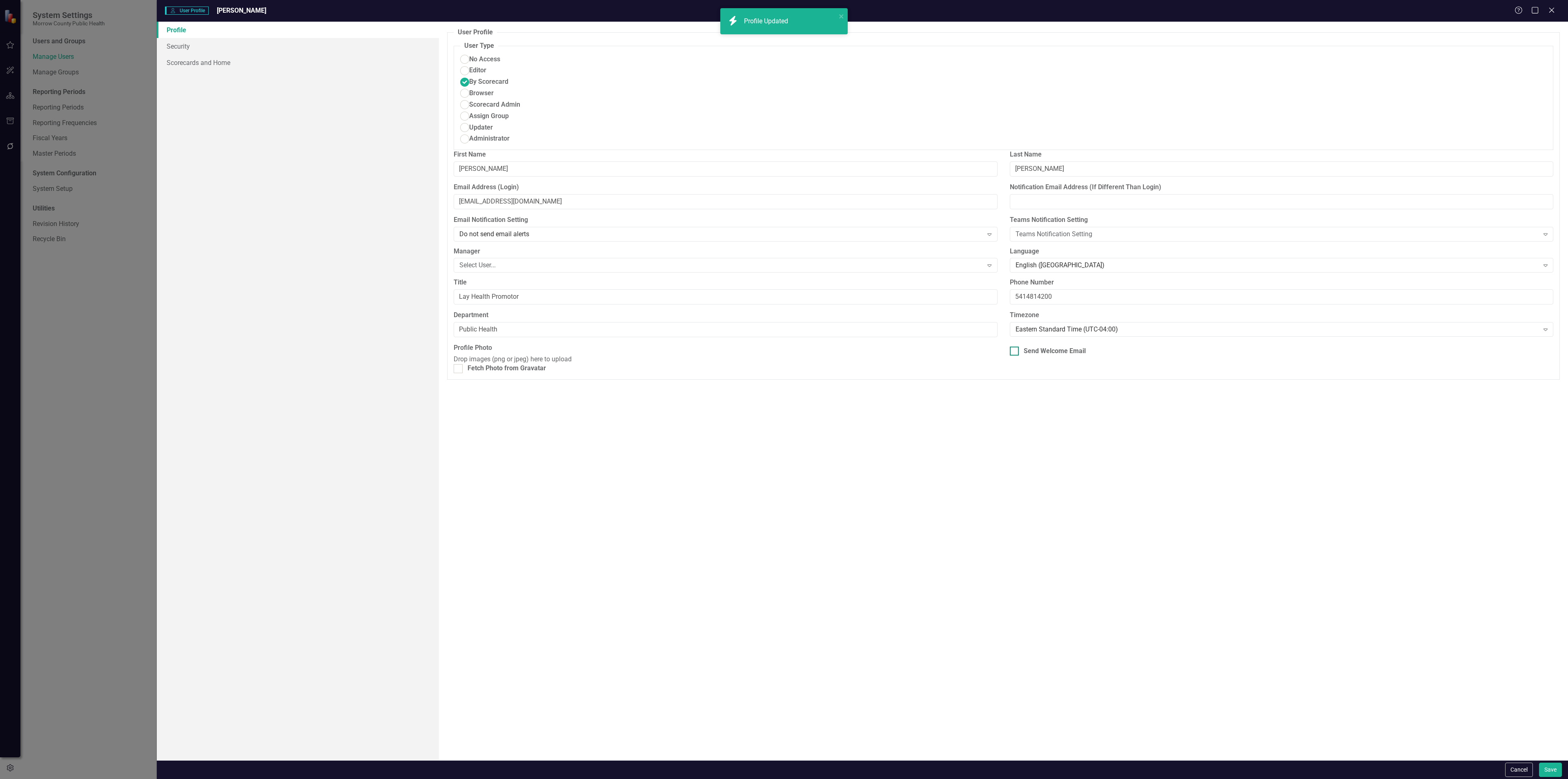
click at [1059, 347] on div "Send Welcome Email" at bounding box center [1055, 351] width 62 height 9
click at [1015, 347] on input "Send Welcome Email" at bounding box center [1012, 349] width 5 height 5
checkbox input "true"
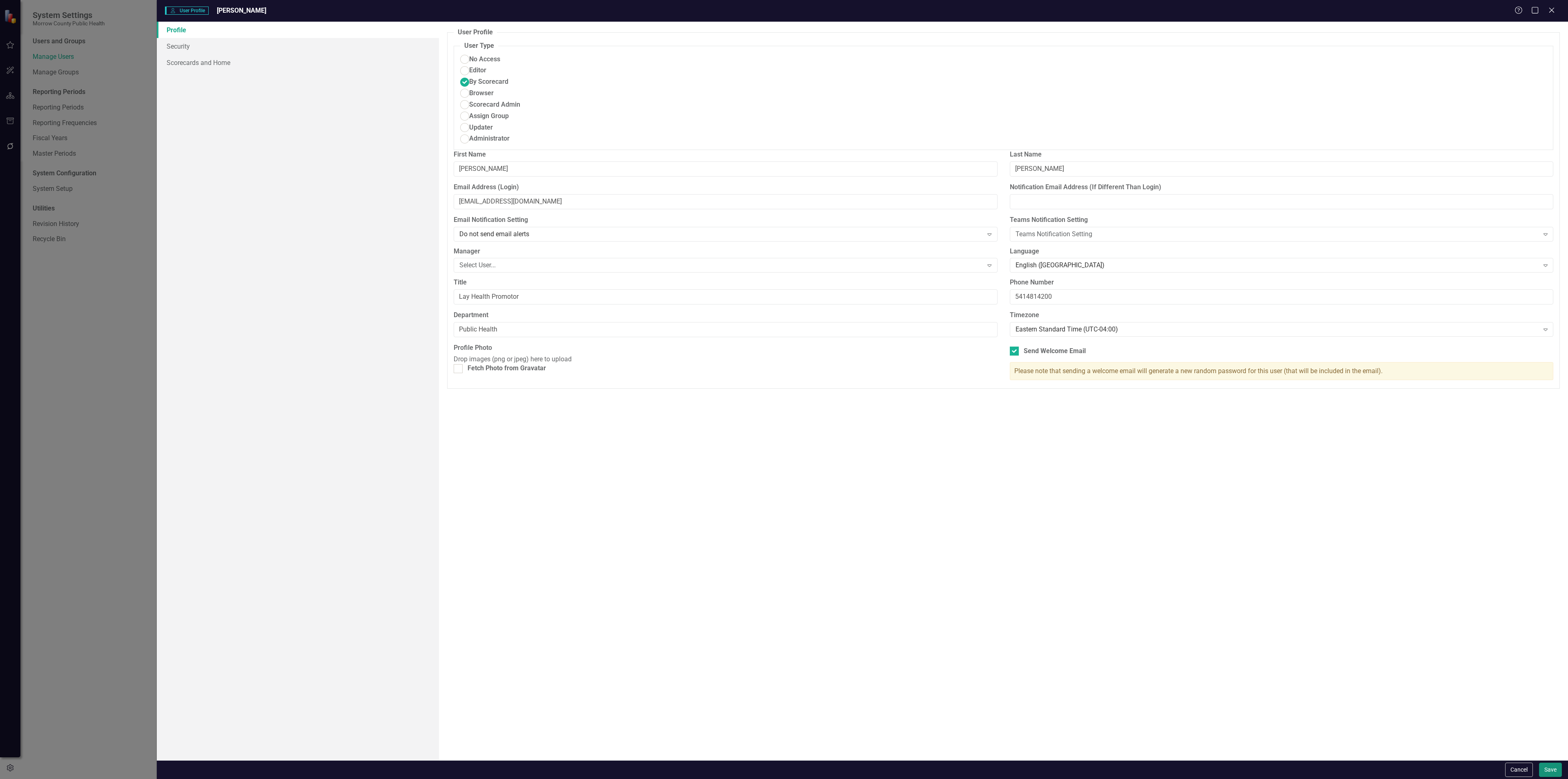
click at [1549, 774] on button "Save" at bounding box center [1550, 769] width 23 height 14
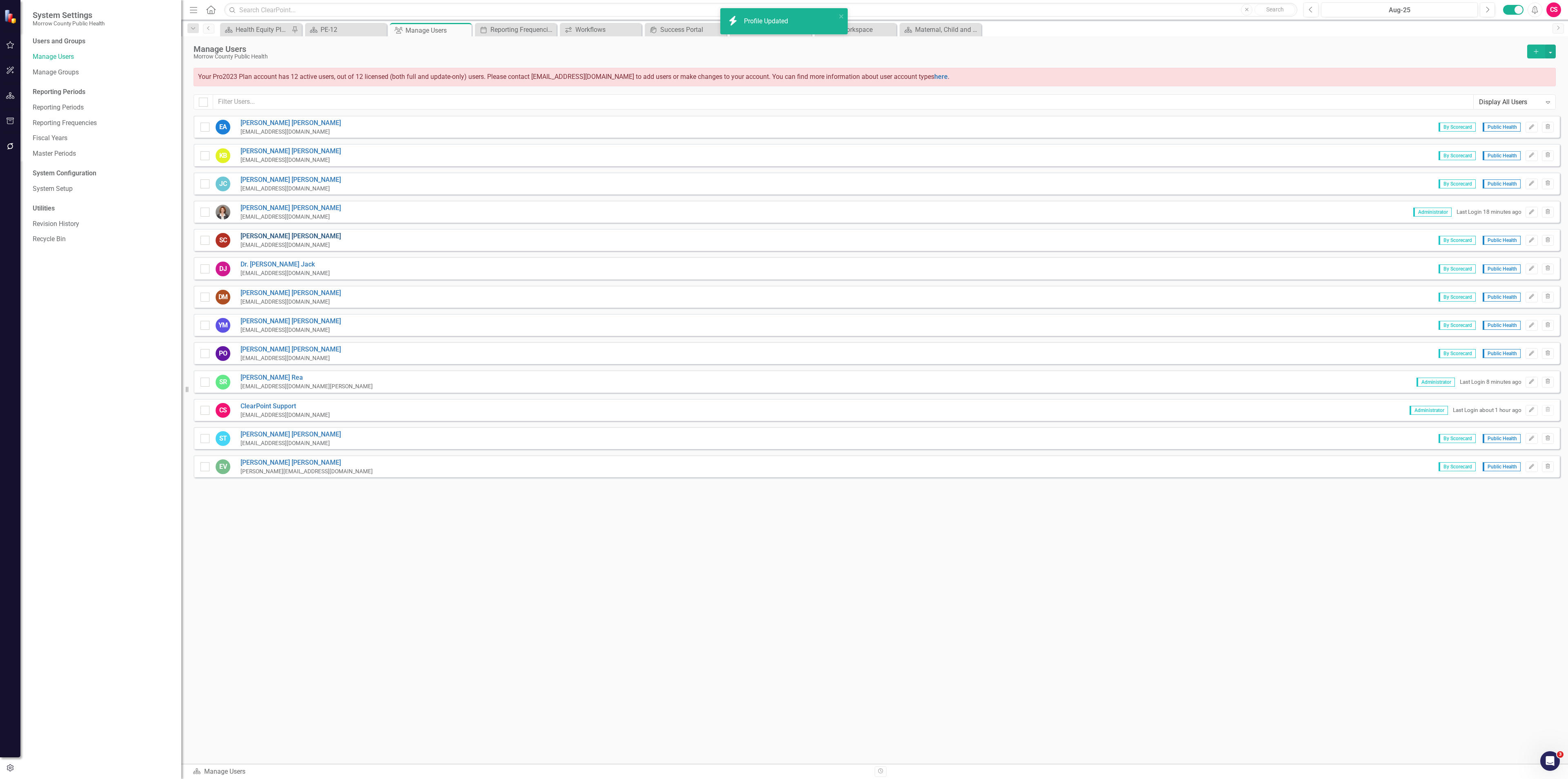
click at [257, 234] on link "Stan Chaffin" at bounding box center [290, 236] width 100 height 9
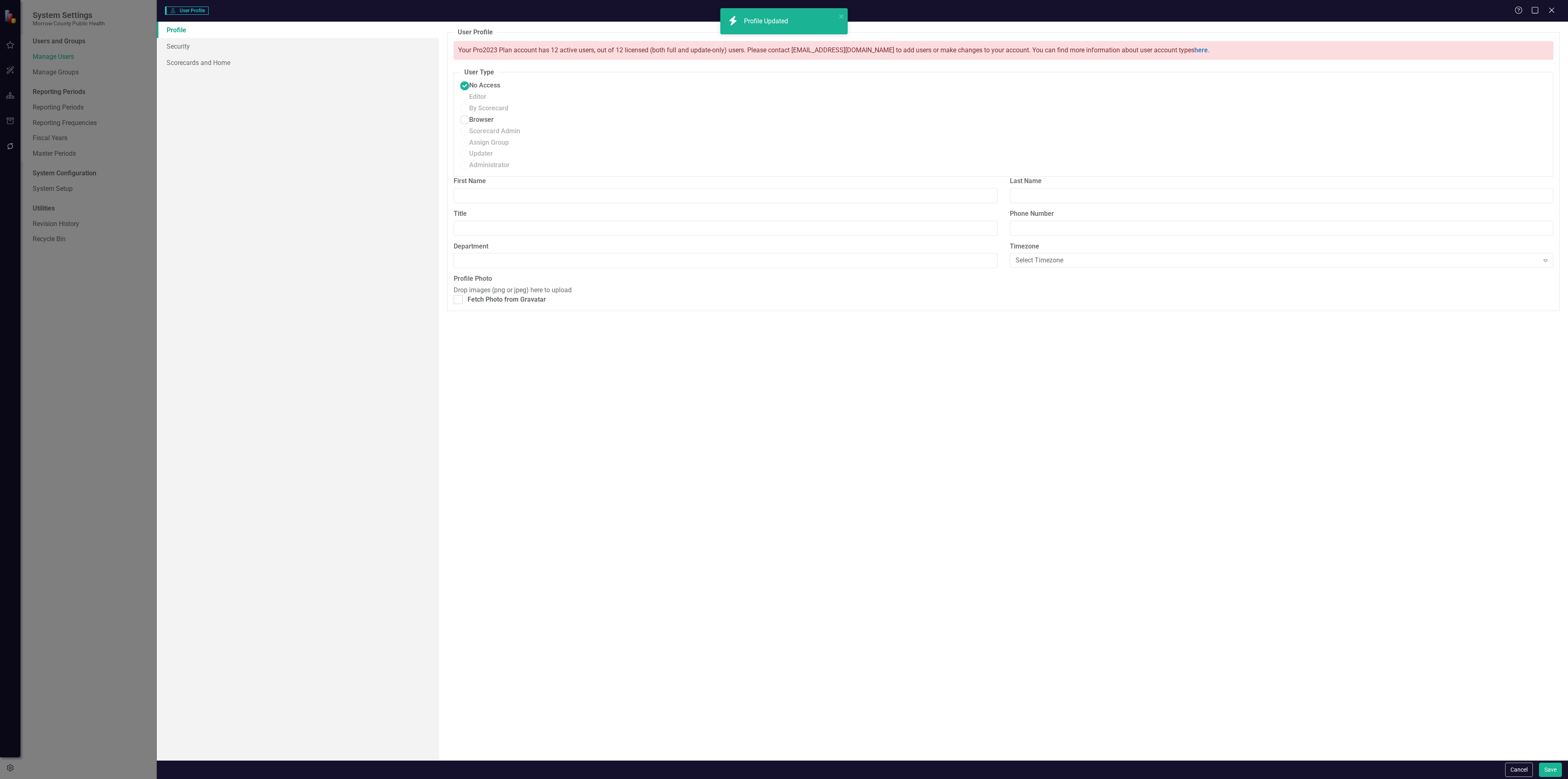
type input "Stan"
type input "Chaffin"
type input "Clinic Nurse"
type input "5414814200"
type input "Public Health"
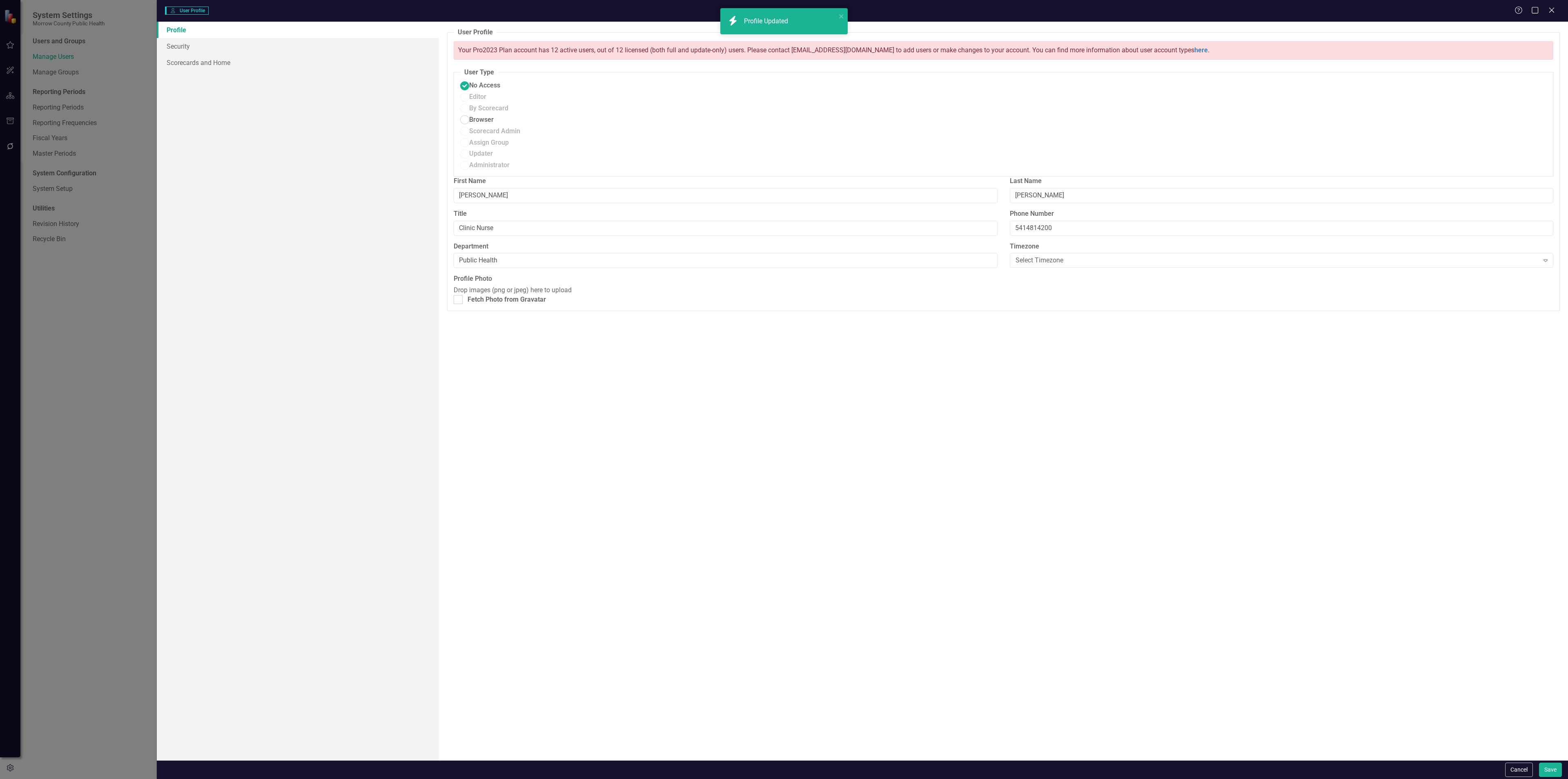
radio input "false"
radio input "true"
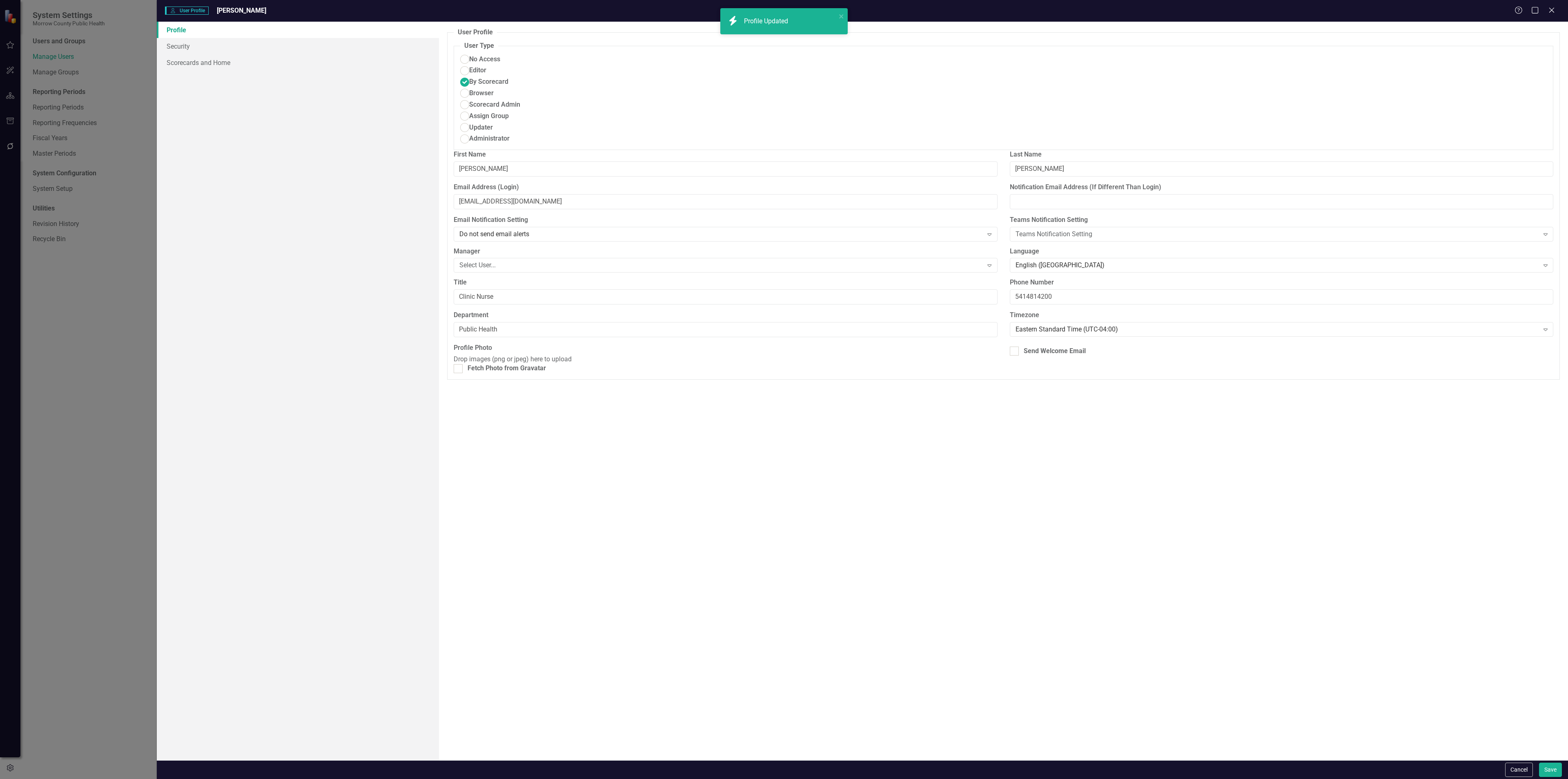
click at [1049, 344] on div "Send Welcome Email" at bounding box center [1281, 353] width 556 height 19
click at [1054, 347] on div "Send Welcome Email" at bounding box center [1055, 351] width 62 height 9
click at [1015, 347] on input "Send Welcome Email" at bounding box center [1012, 349] width 5 height 5
checkbox input "true"
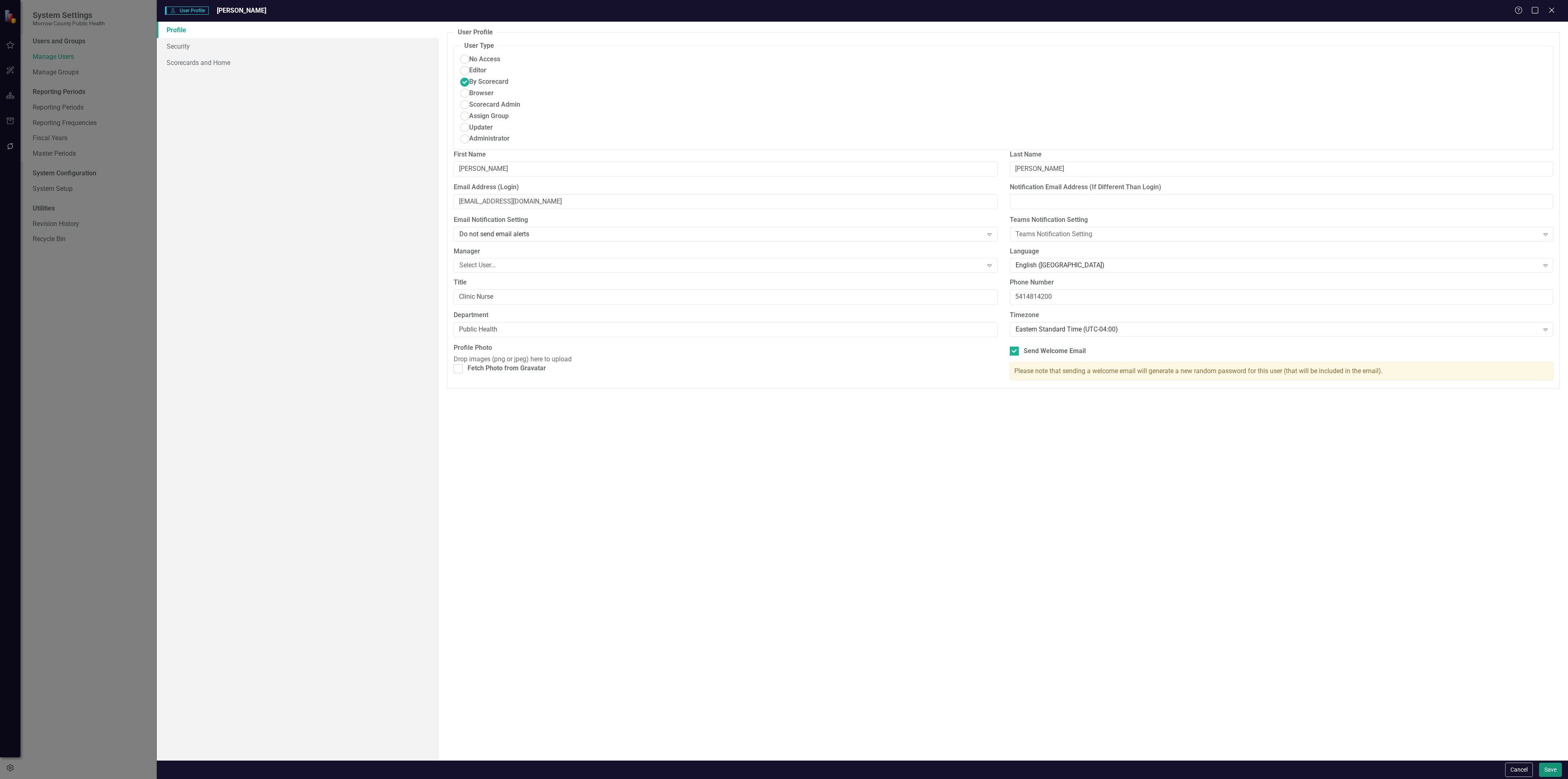
click at [1542, 765] on button "Save" at bounding box center [1550, 769] width 23 height 14
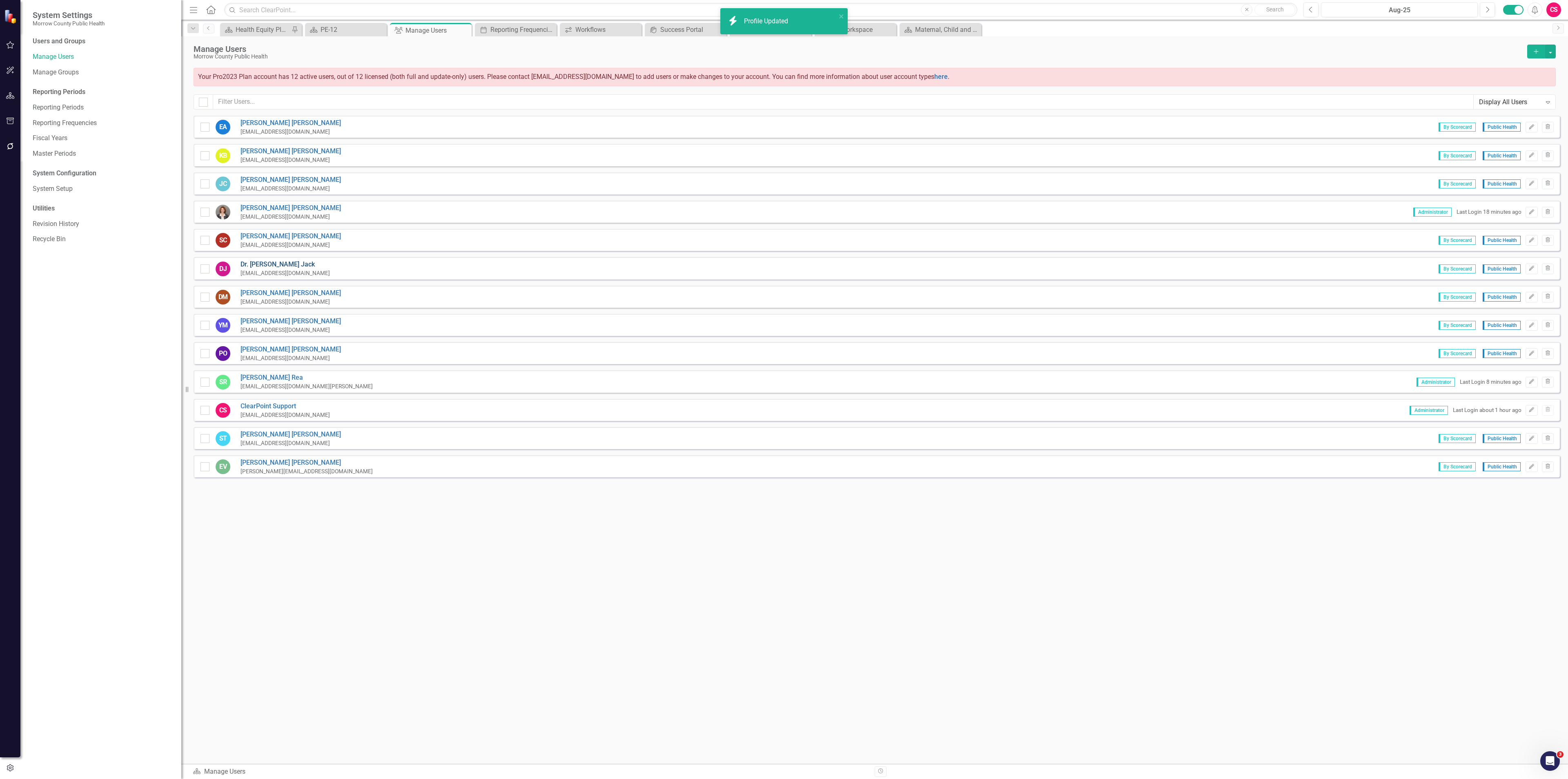
click at [268, 263] on link "Dr. Emily Jack" at bounding box center [285, 264] width 89 height 9
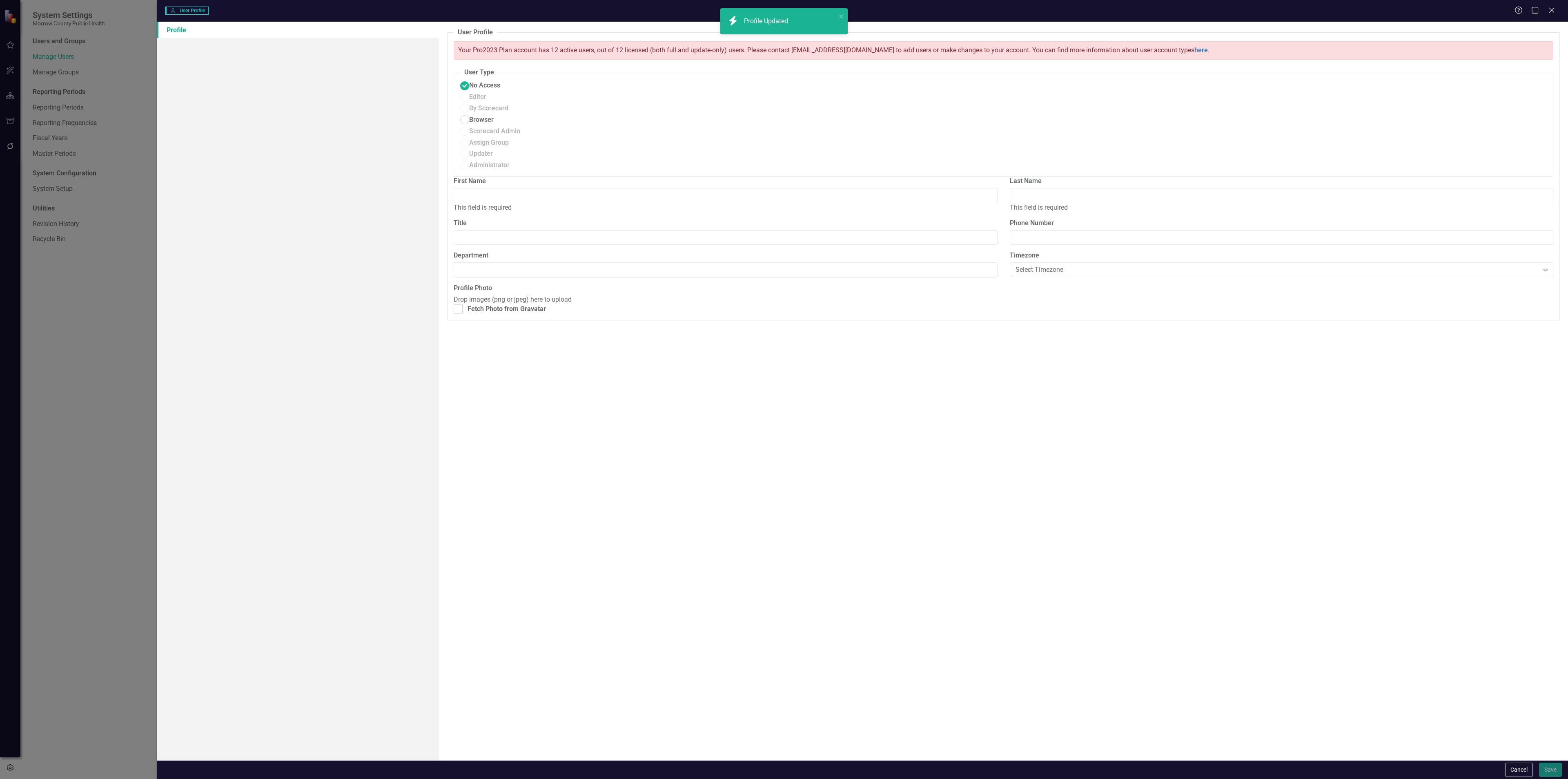
type input "Dr. Emily"
type input "Jack"
type input "Health Officer"
type input "5416765421"
type input "Public Health"
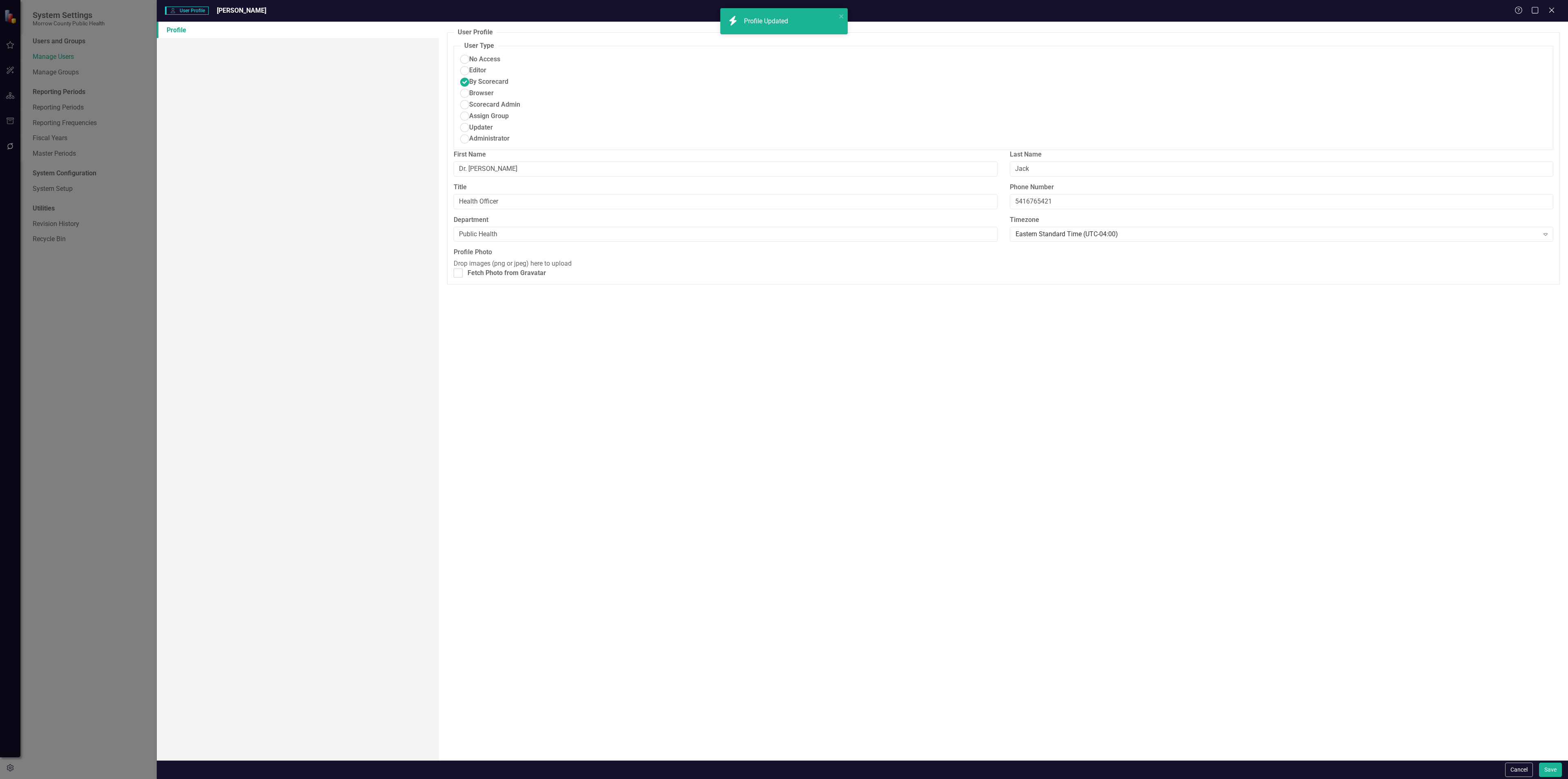
radio input "false"
radio input "true"
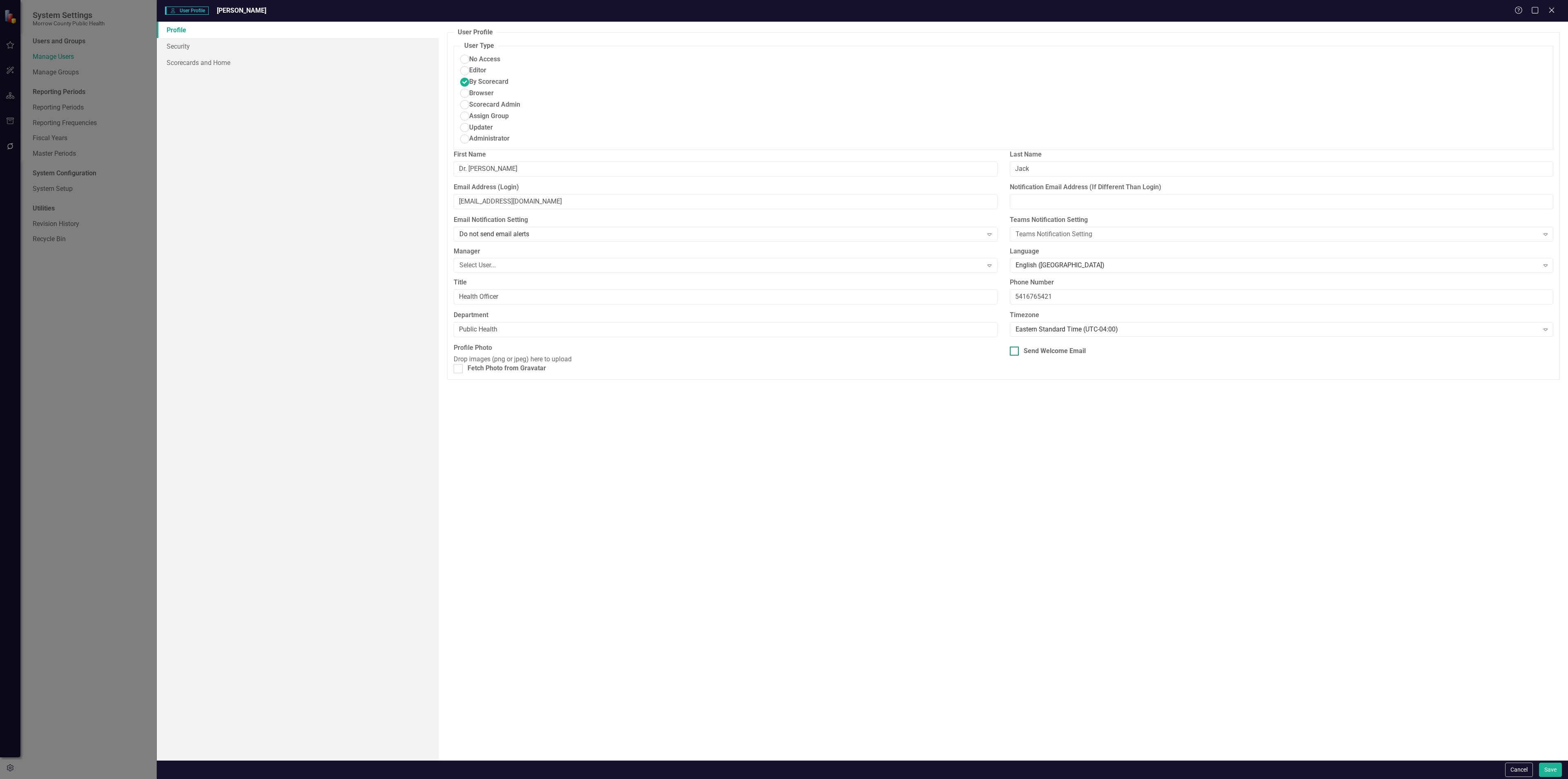
click at [1050, 347] on div "Send Welcome Email" at bounding box center [1055, 351] width 62 height 9
click at [1015, 347] on input "Send Welcome Email" at bounding box center [1012, 349] width 5 height 5
checkbox input "true"
click at [1547, 761] on div "Cancel Save" at bounding box center [863, 769] width 1411 height 19
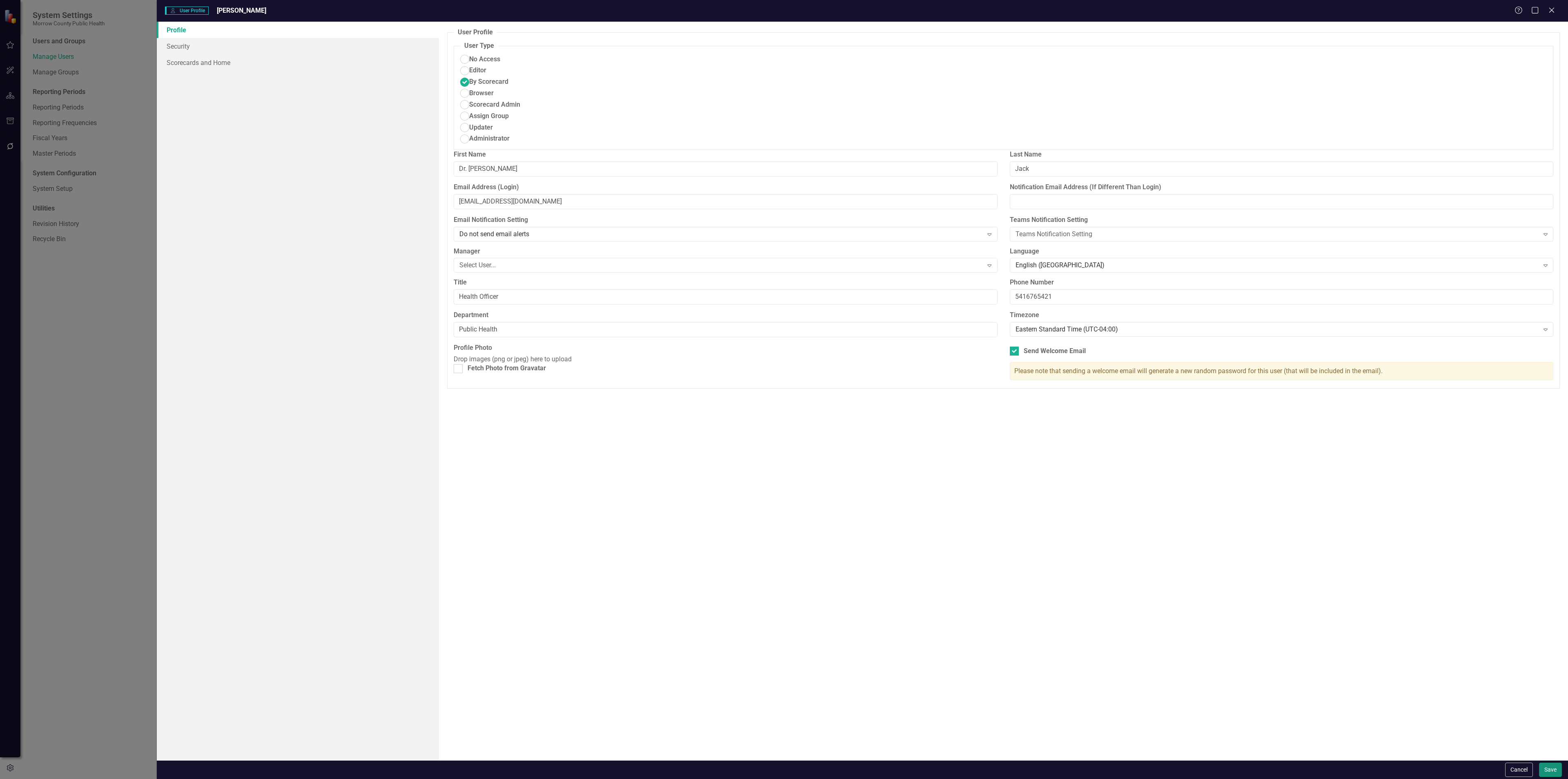
click at [1549, 765] on button "Save" at bounding box center [1550, 769] width 23 height 14
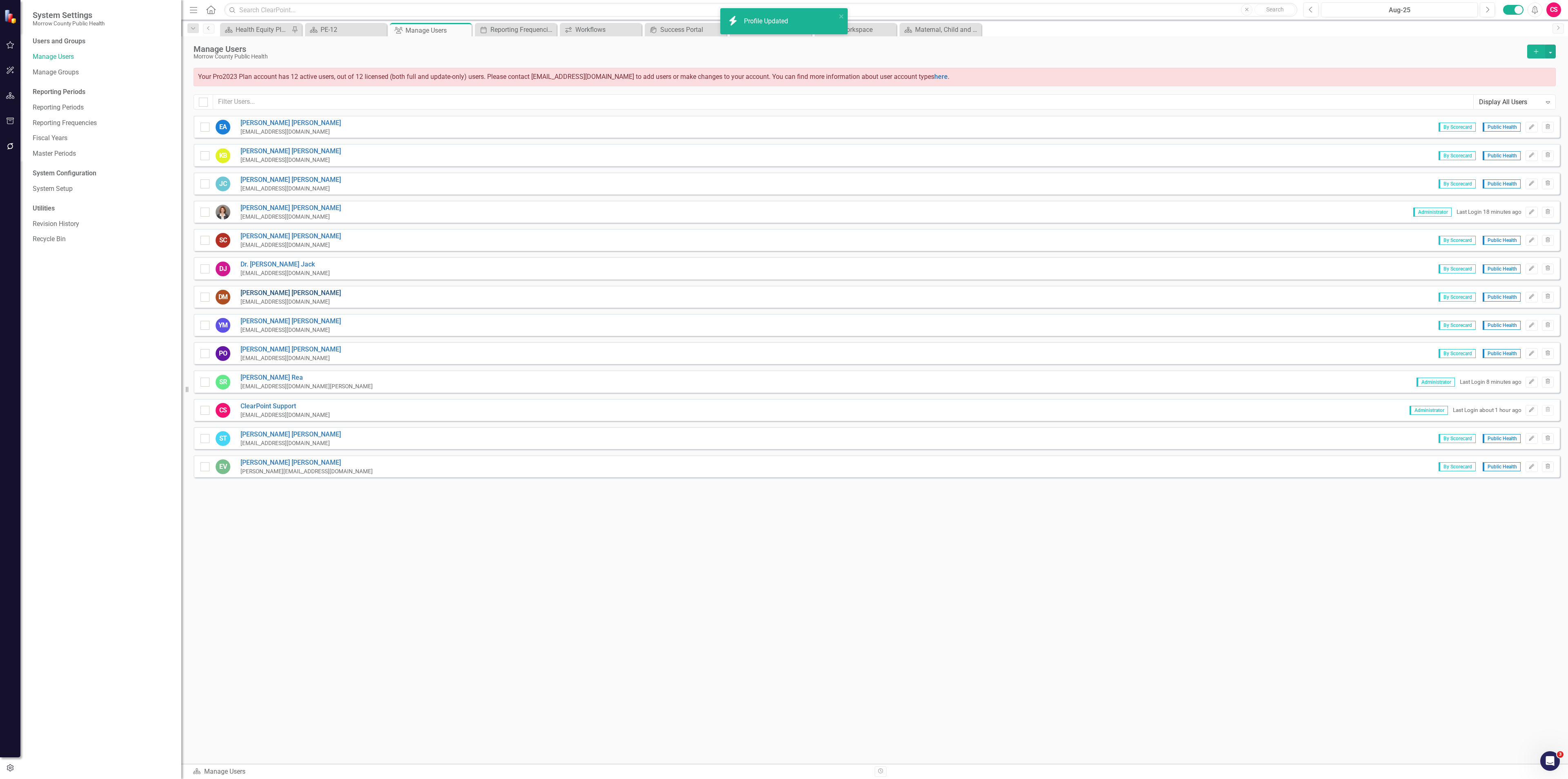
click at [271, 289] on link "Diana McElroy" at bounding box center [290, 293] width 100 height 9
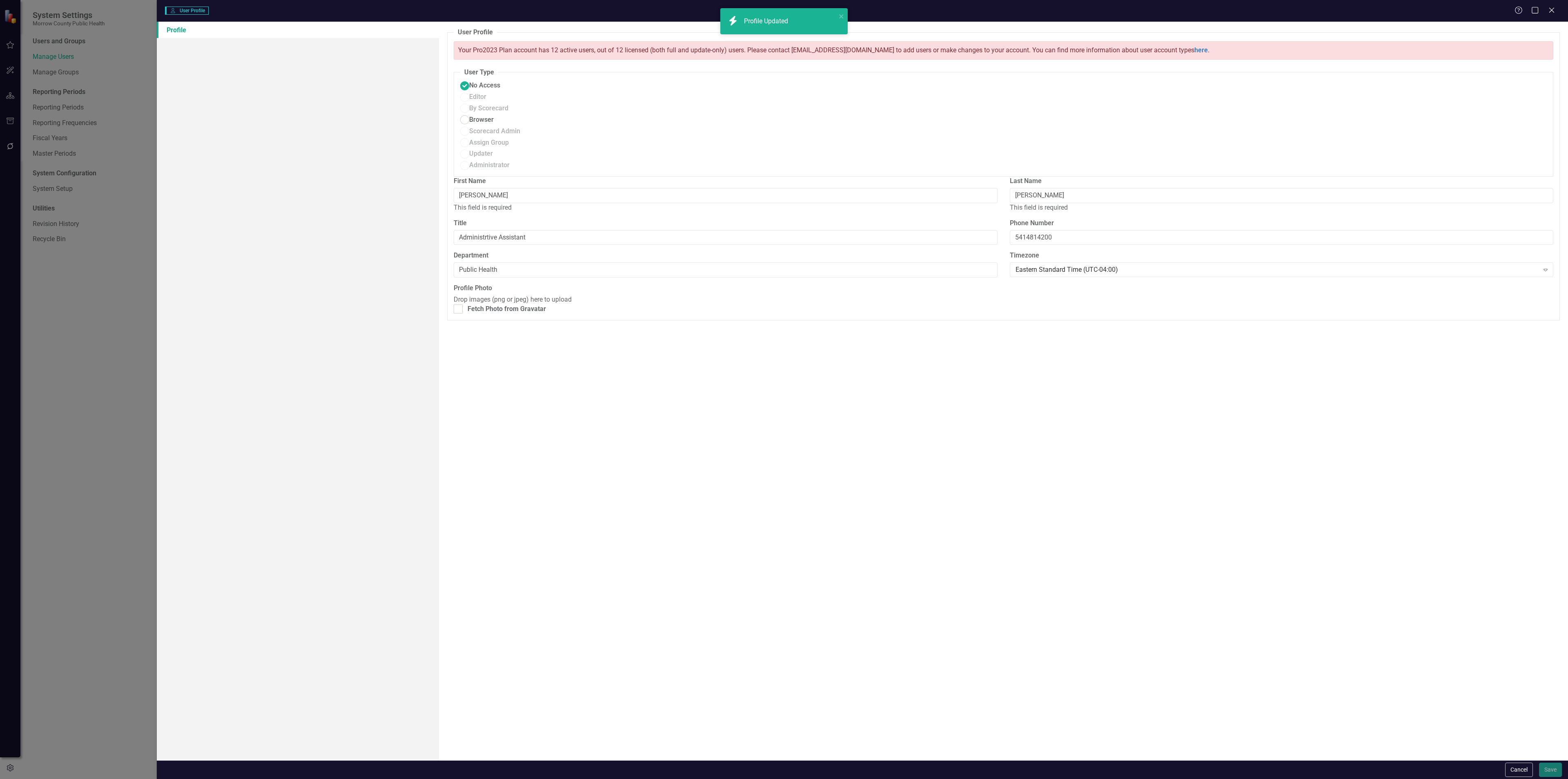
radio input "false"
radio input "true"
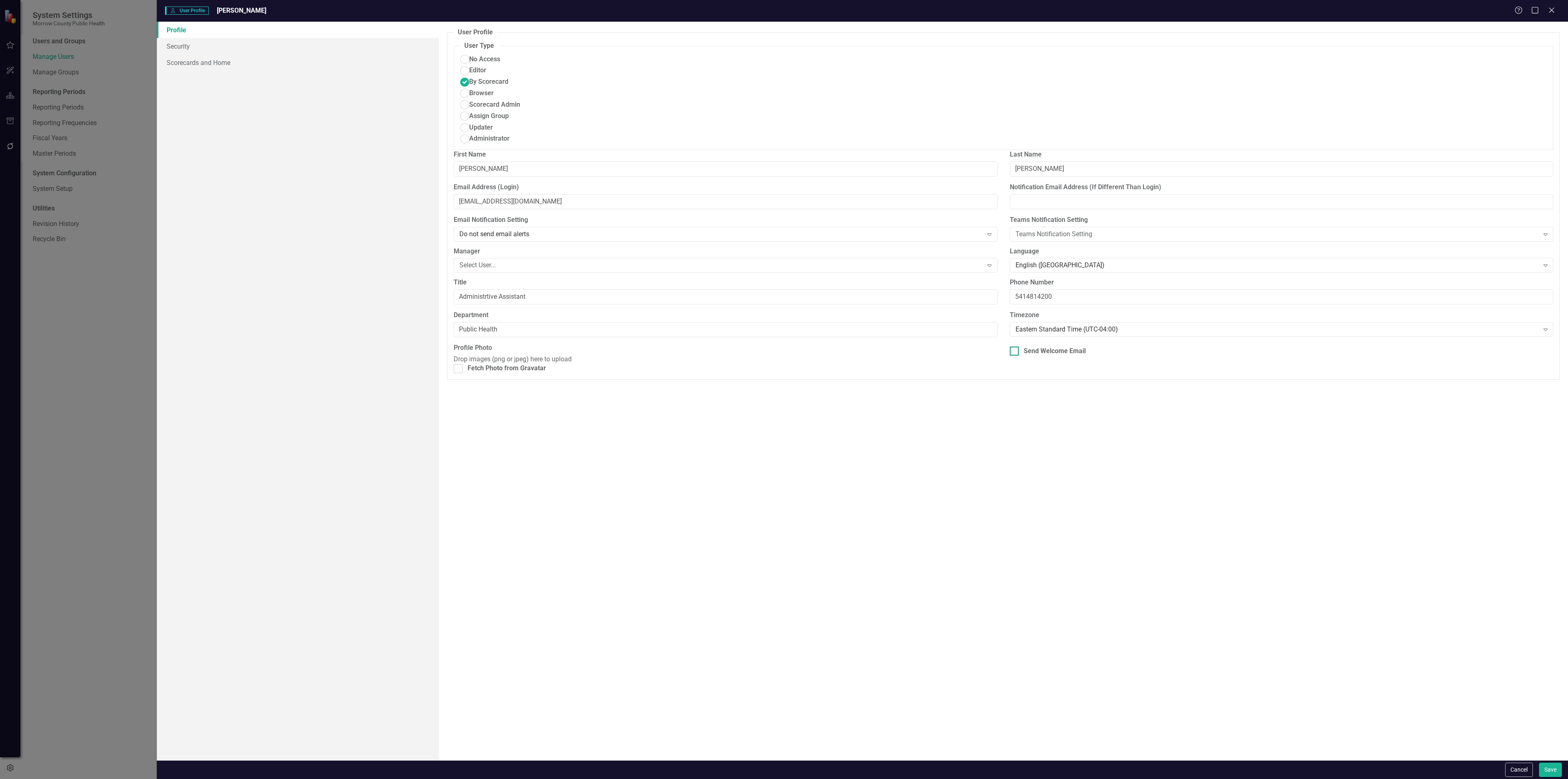
click at [1024, 347] on div "Send Welcome Email" at bounding box center [1055, 351] width 62 height 9
click at [1015, 347] on input "Send Welcome Email" at bounding box center [1012, 349] width 5 height 5
checkbox input "true"
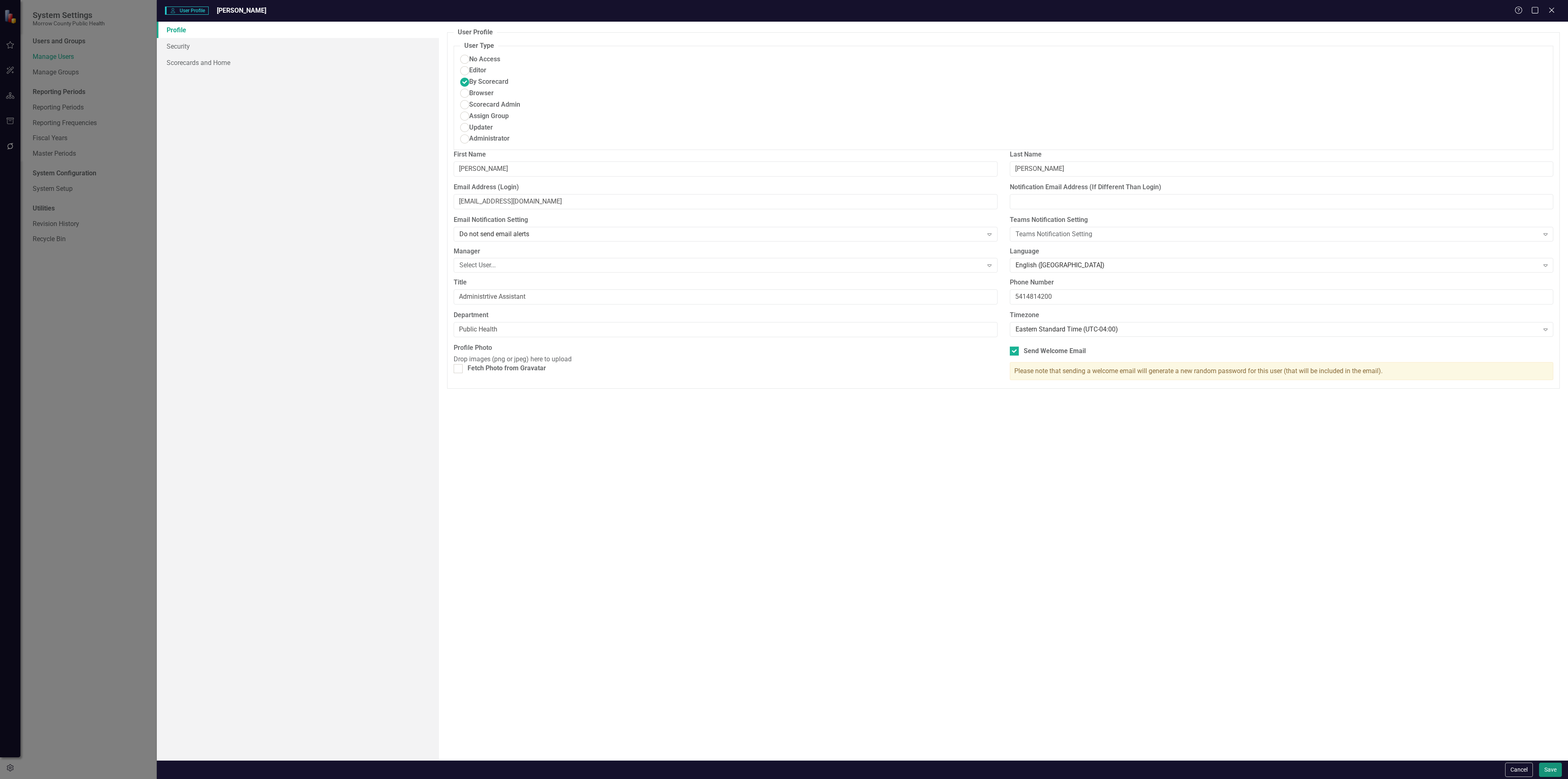
click at [1545, 765] on button "Save" at bounding box center [1550, 769] width 23 height 14
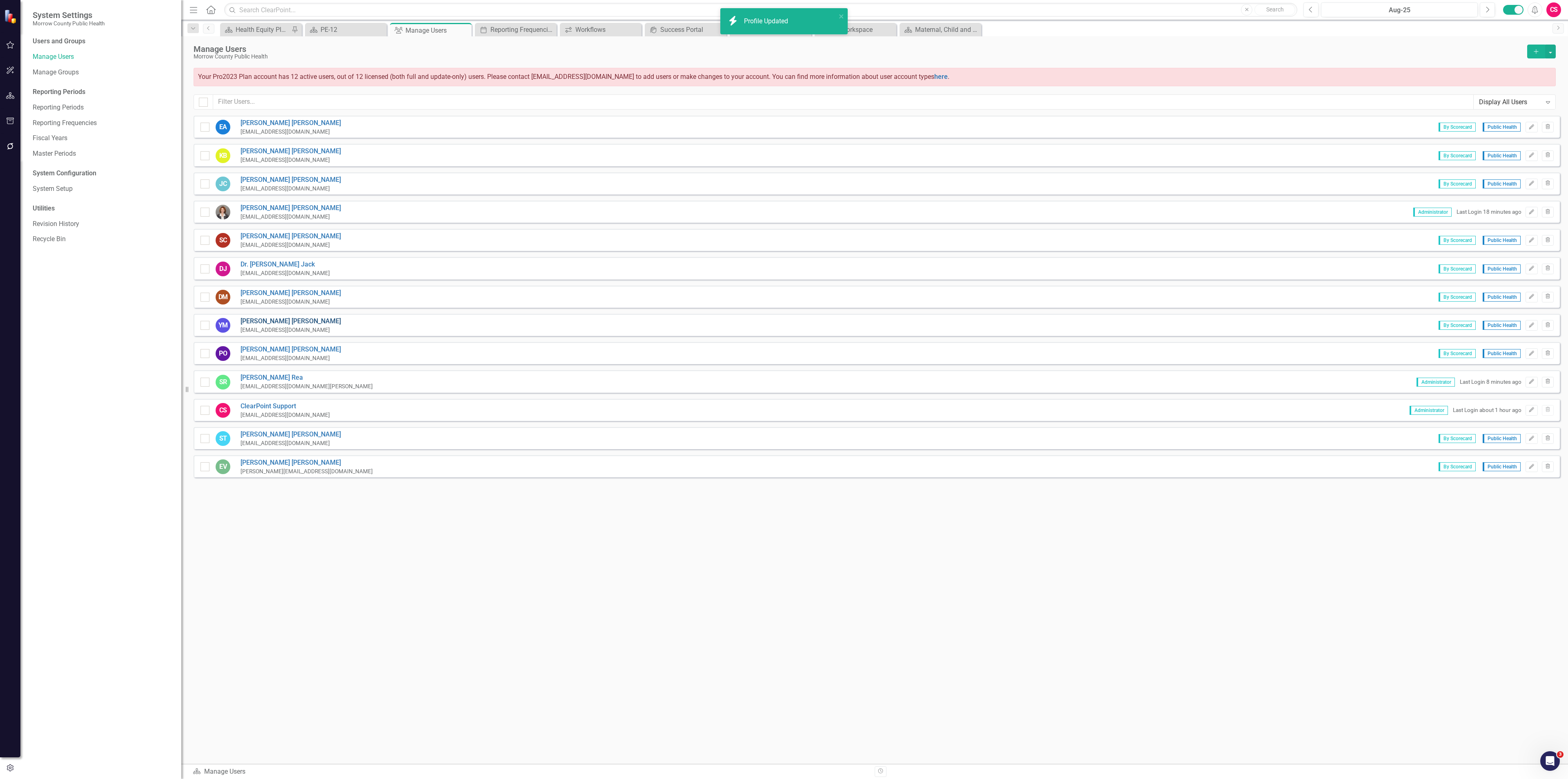
click at [250, 319] on link "Yvonne Morter" at bounding box center [290, 321] width 100 height 9
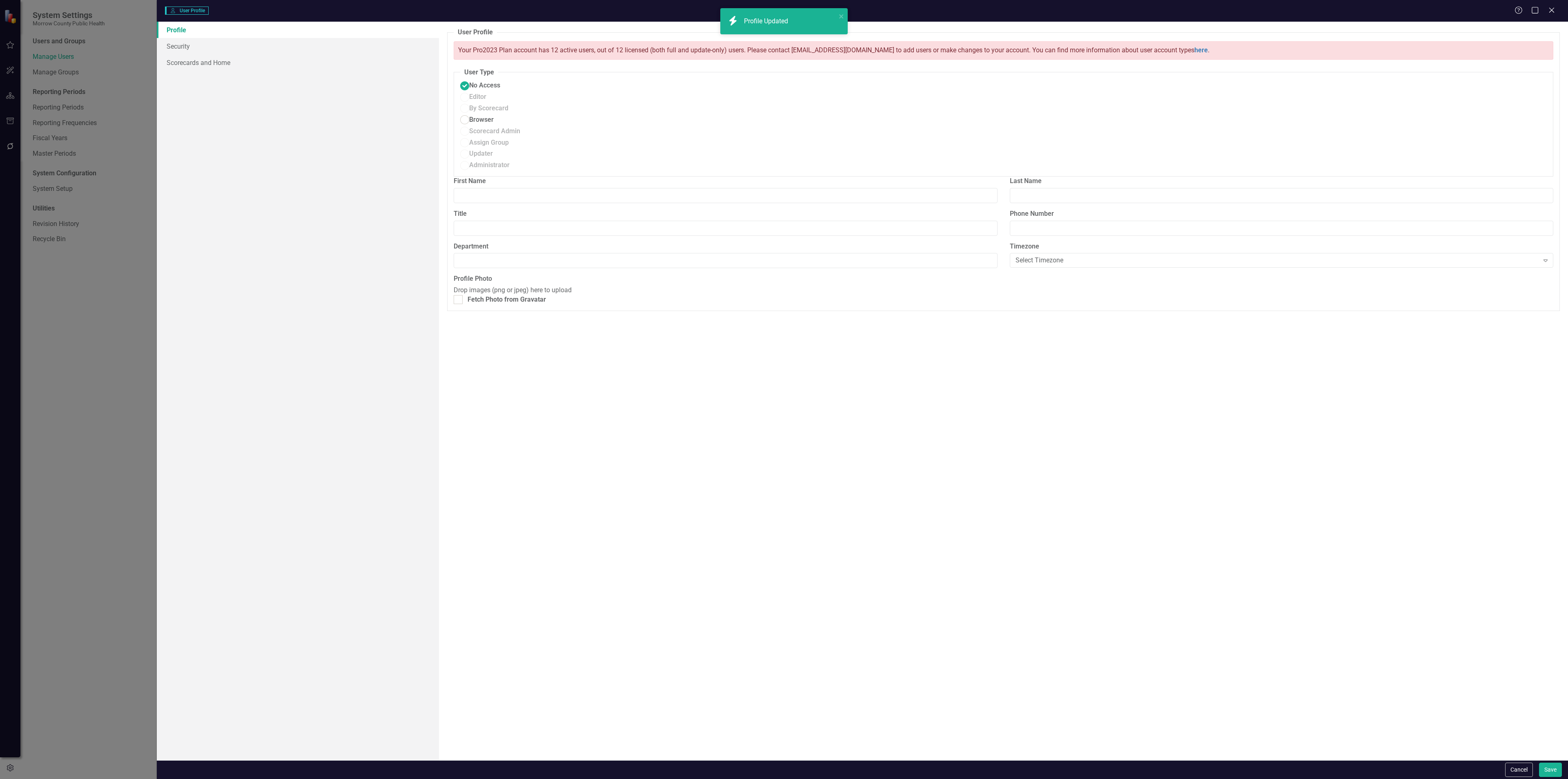
type input "Yvonne"
type input "Morter"
type input "Nursing Supervisor"
type input "Public Health"
radio input "false"
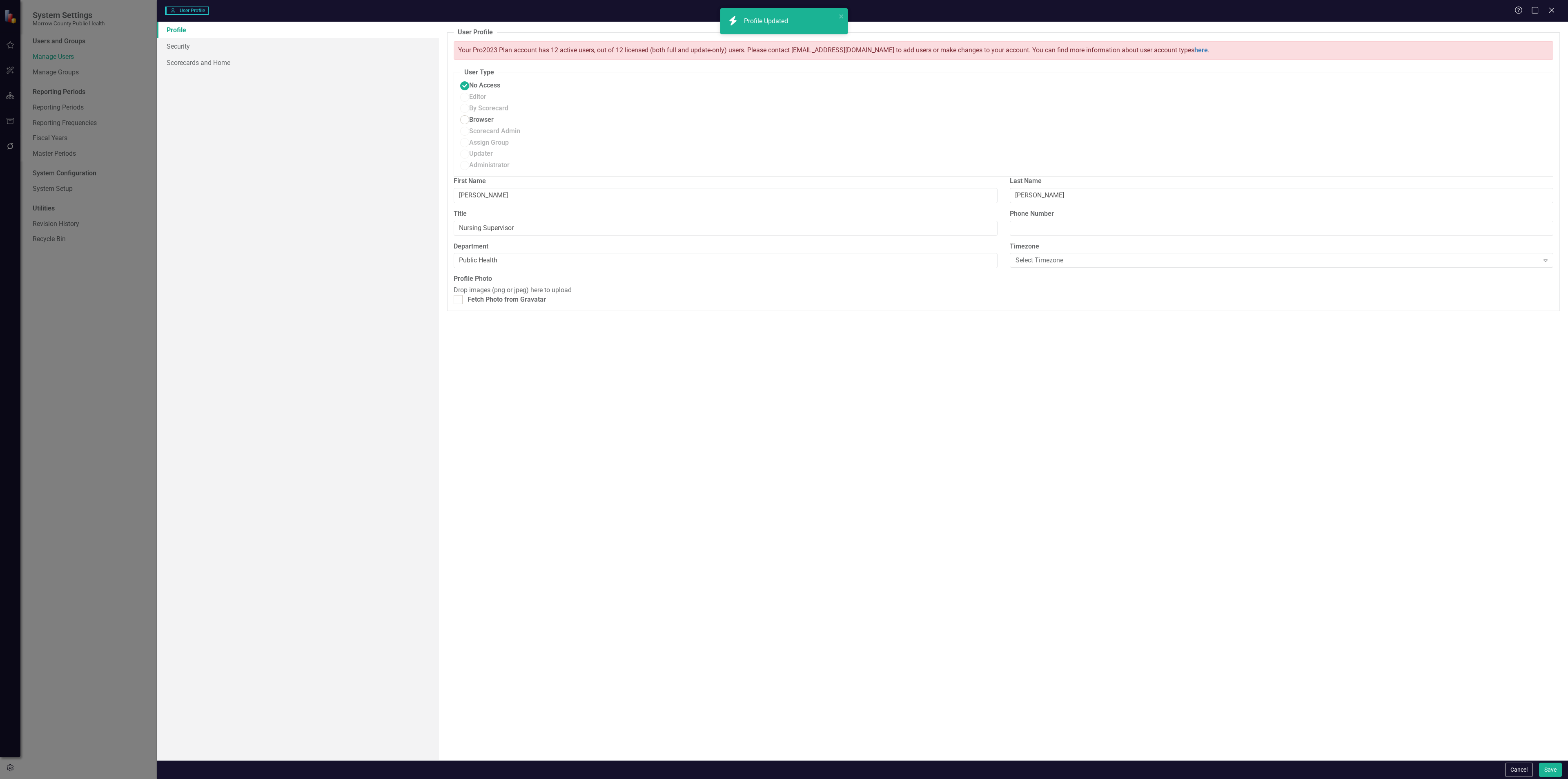
radio input "true"
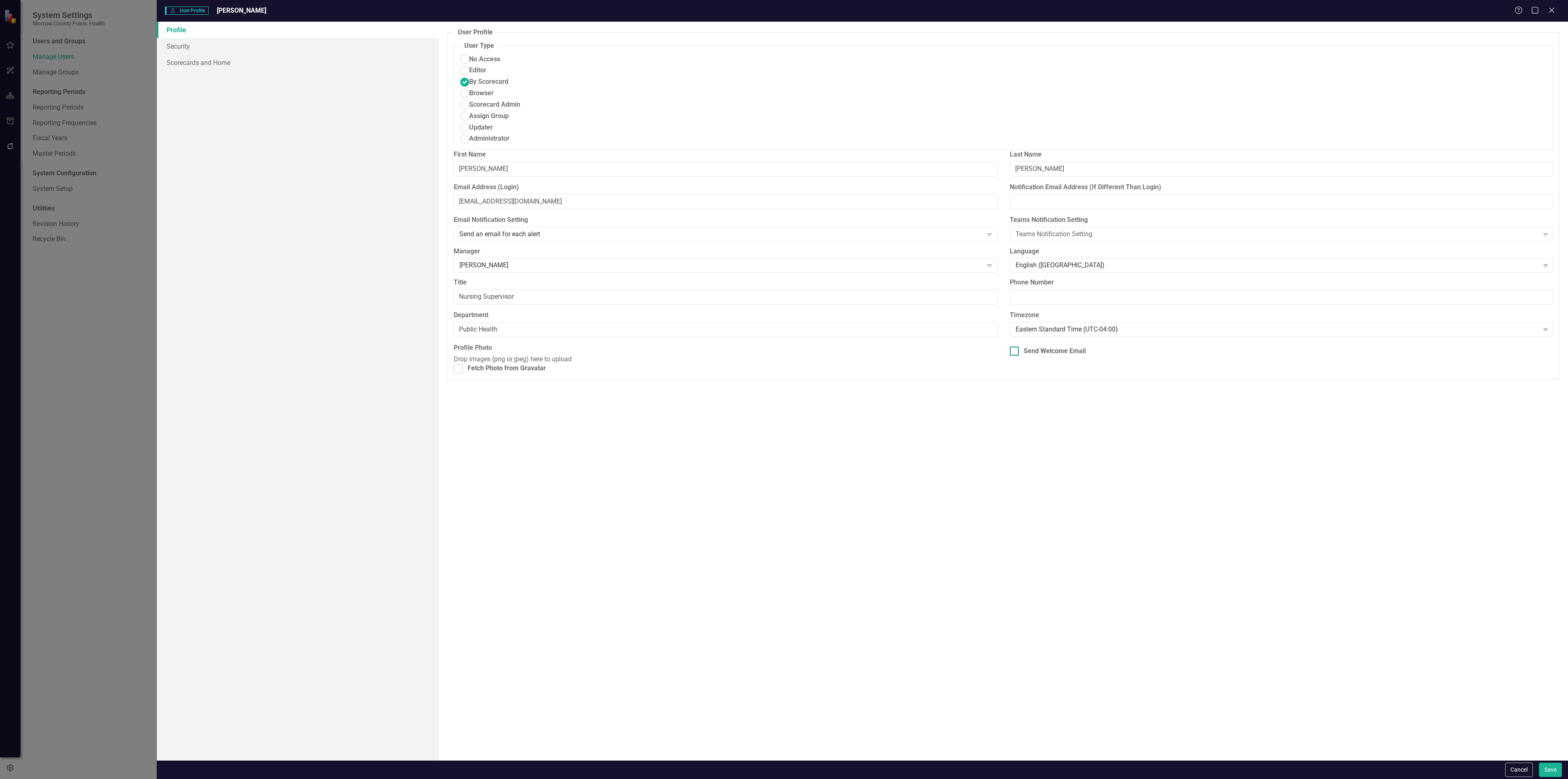
click at [1028, 347] on div "Send Welcome Email" at bounding box center [1055, 351] width 62 height 9
click at [1015, 347] on input "Send Welcome Email" at bounding box center [1012, 349] width 5 height 5
checkbox input "true"
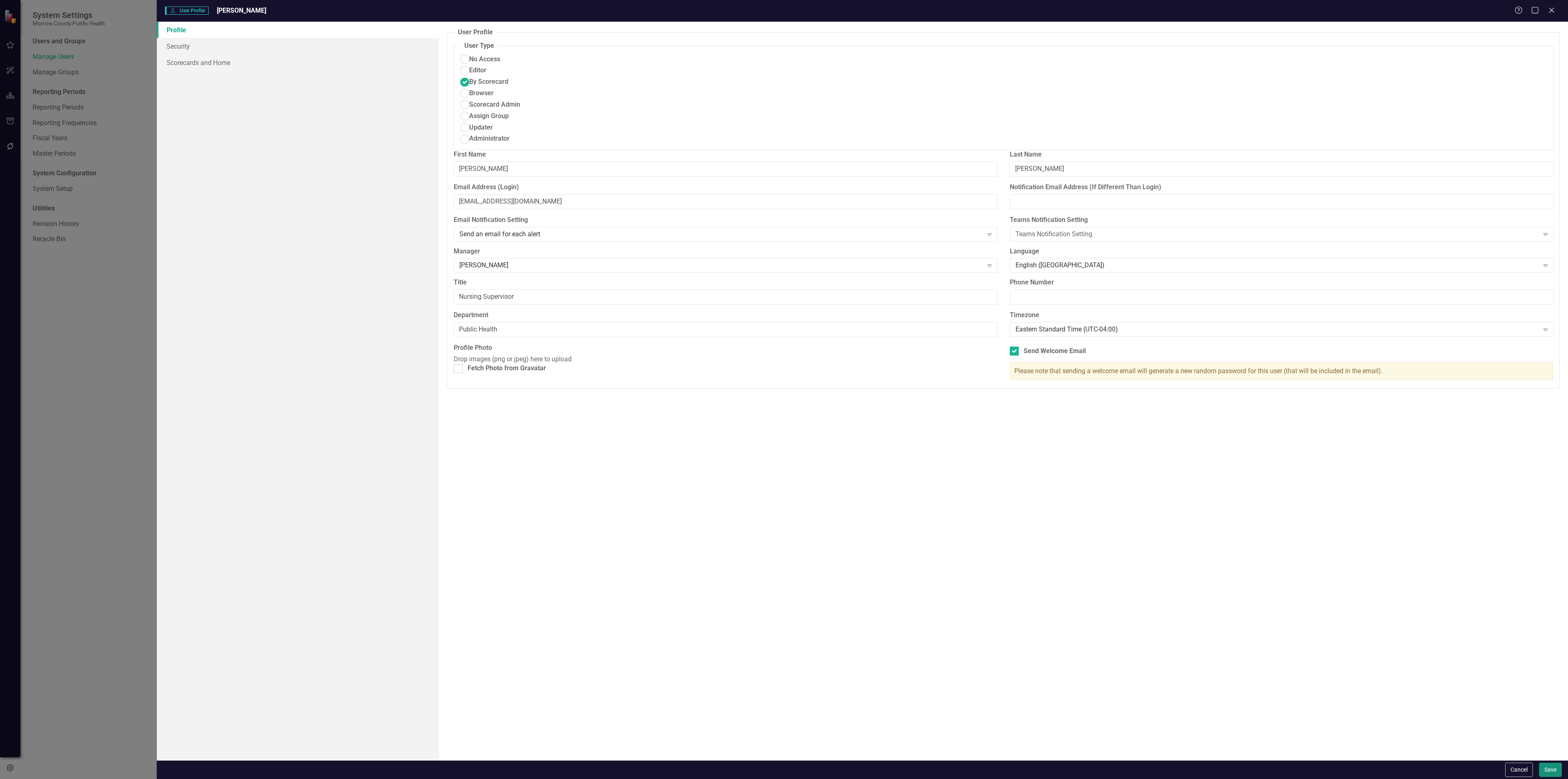
click at [1545, 769] on button "Save" at bounding box center [1550, 769] width 23 height 14
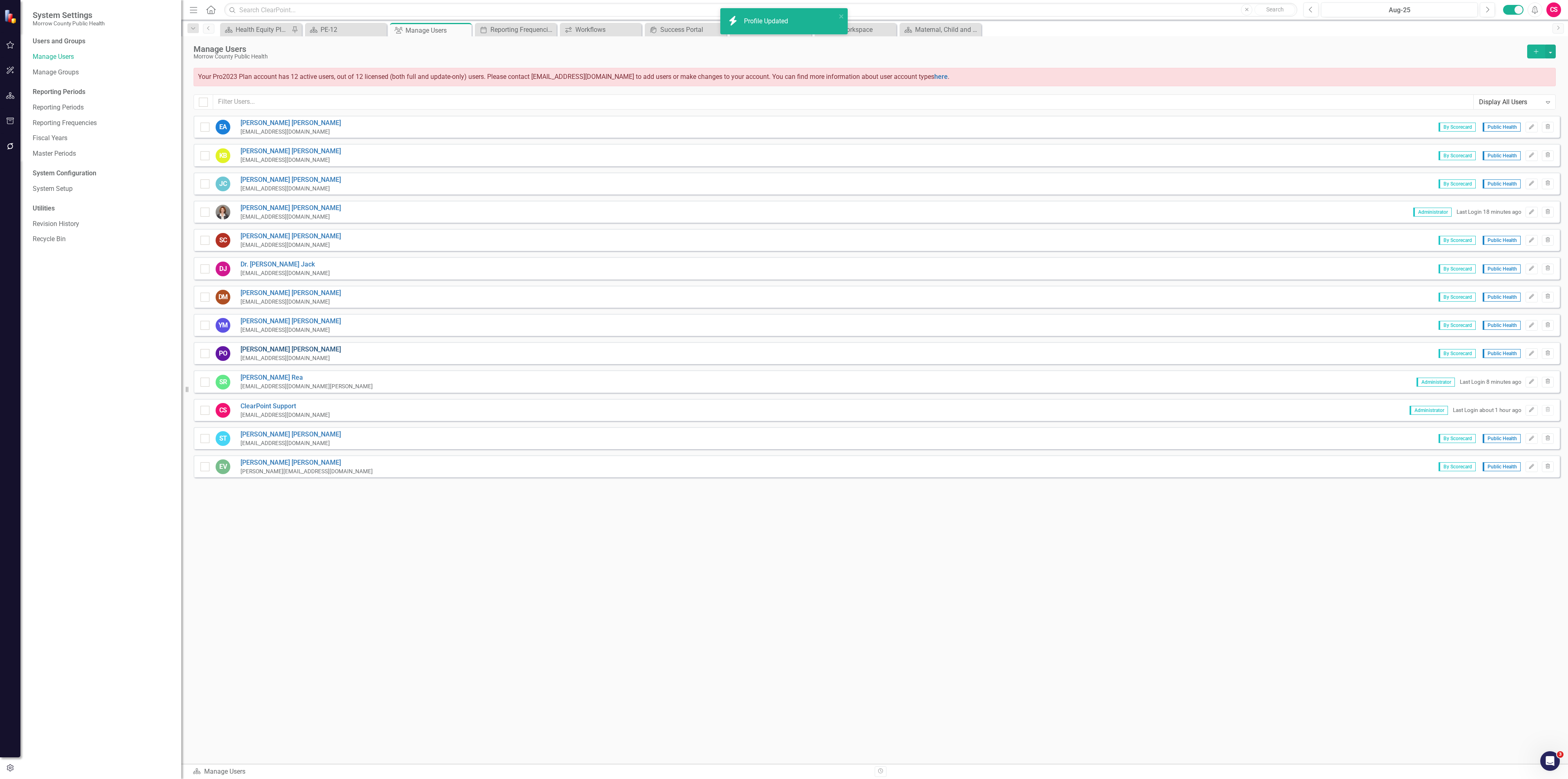
click at [271, 347] on link "Patricia Ortiz" at bounding box center [290, 349] width 100 height 9
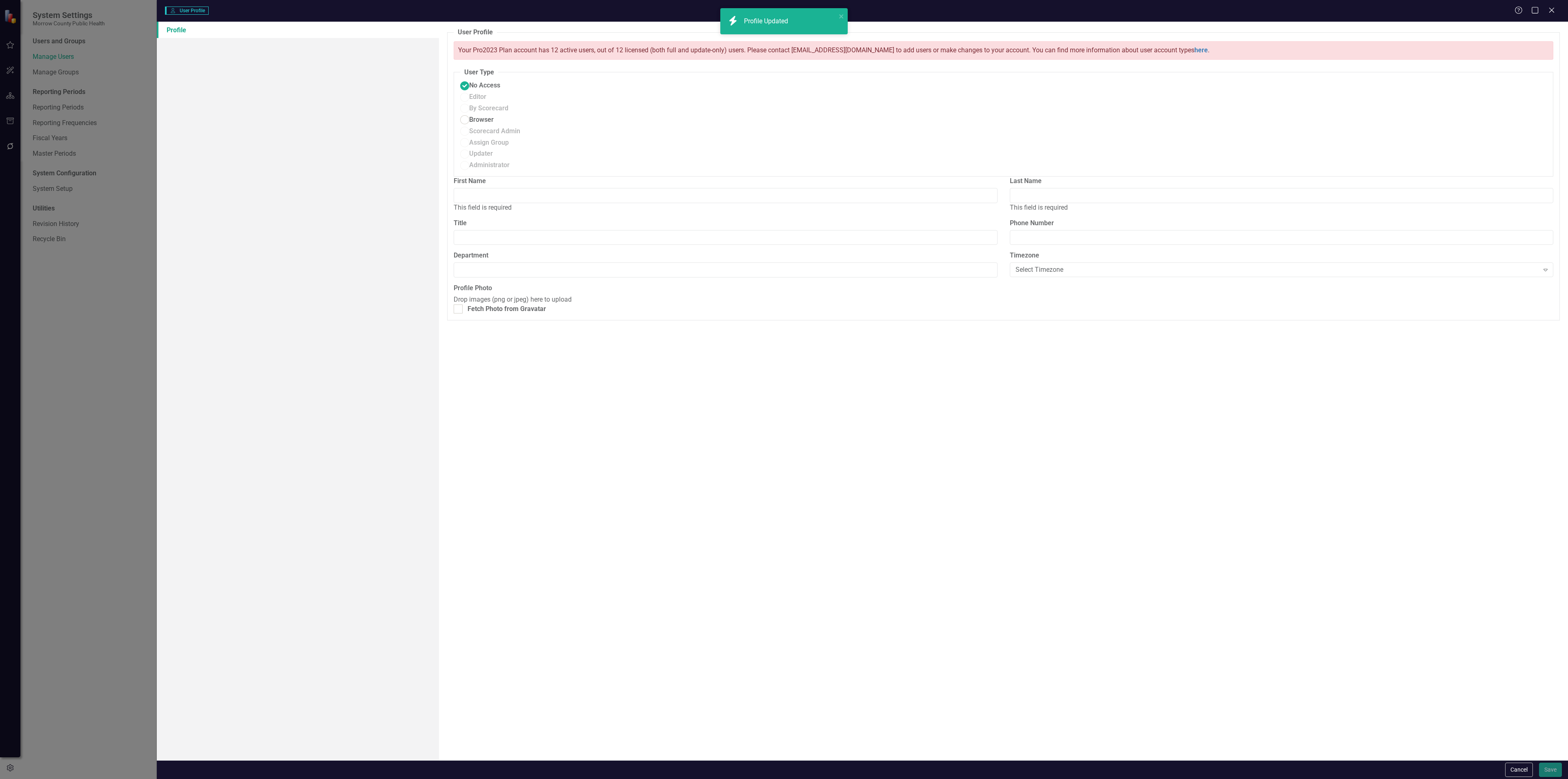
type input "Patricia"
type input "Ortiz"
type input "Office Manager"
type input "5414814200"
type input "Public Health"
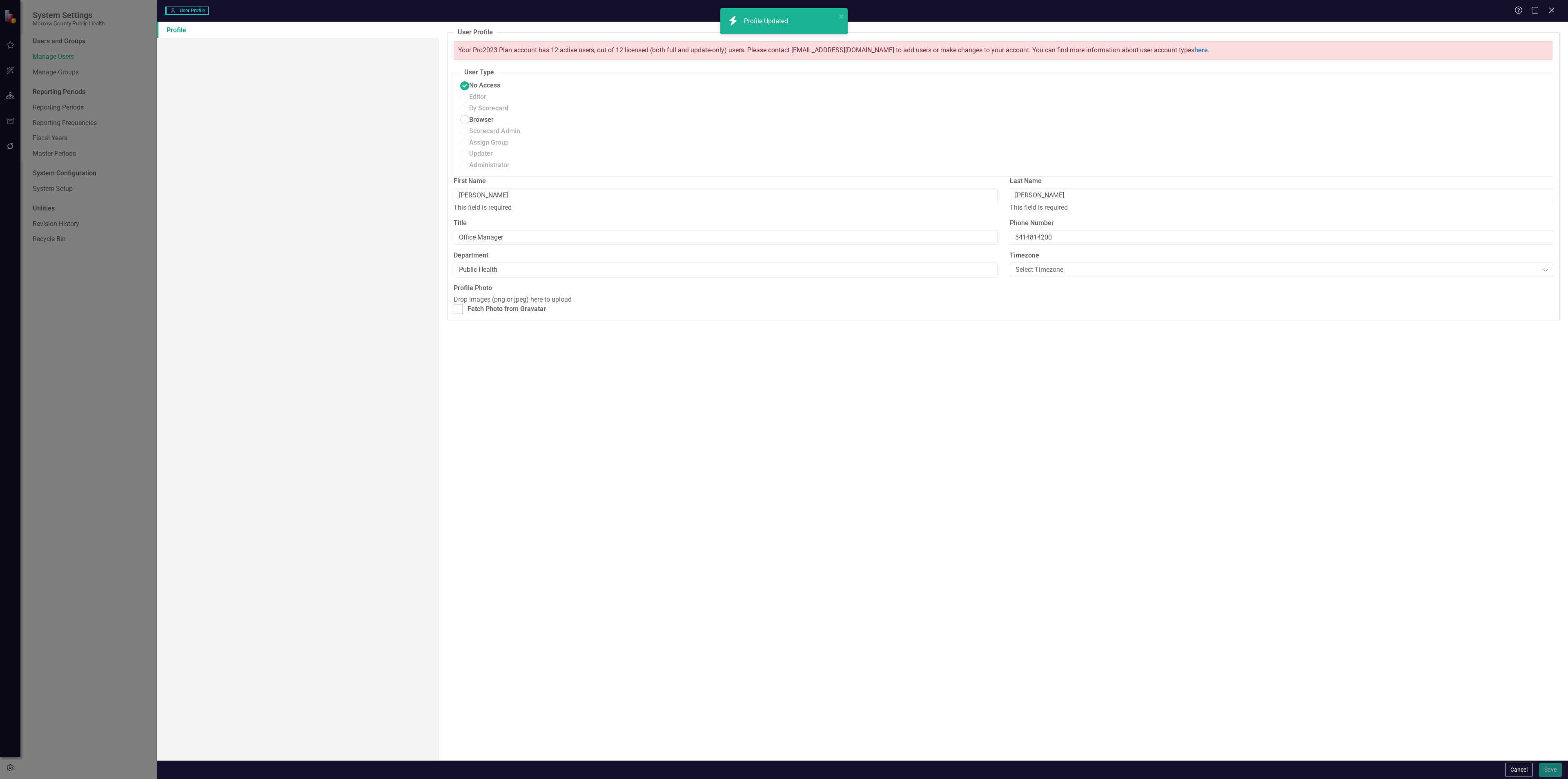
radio input "false"
radio input "true"
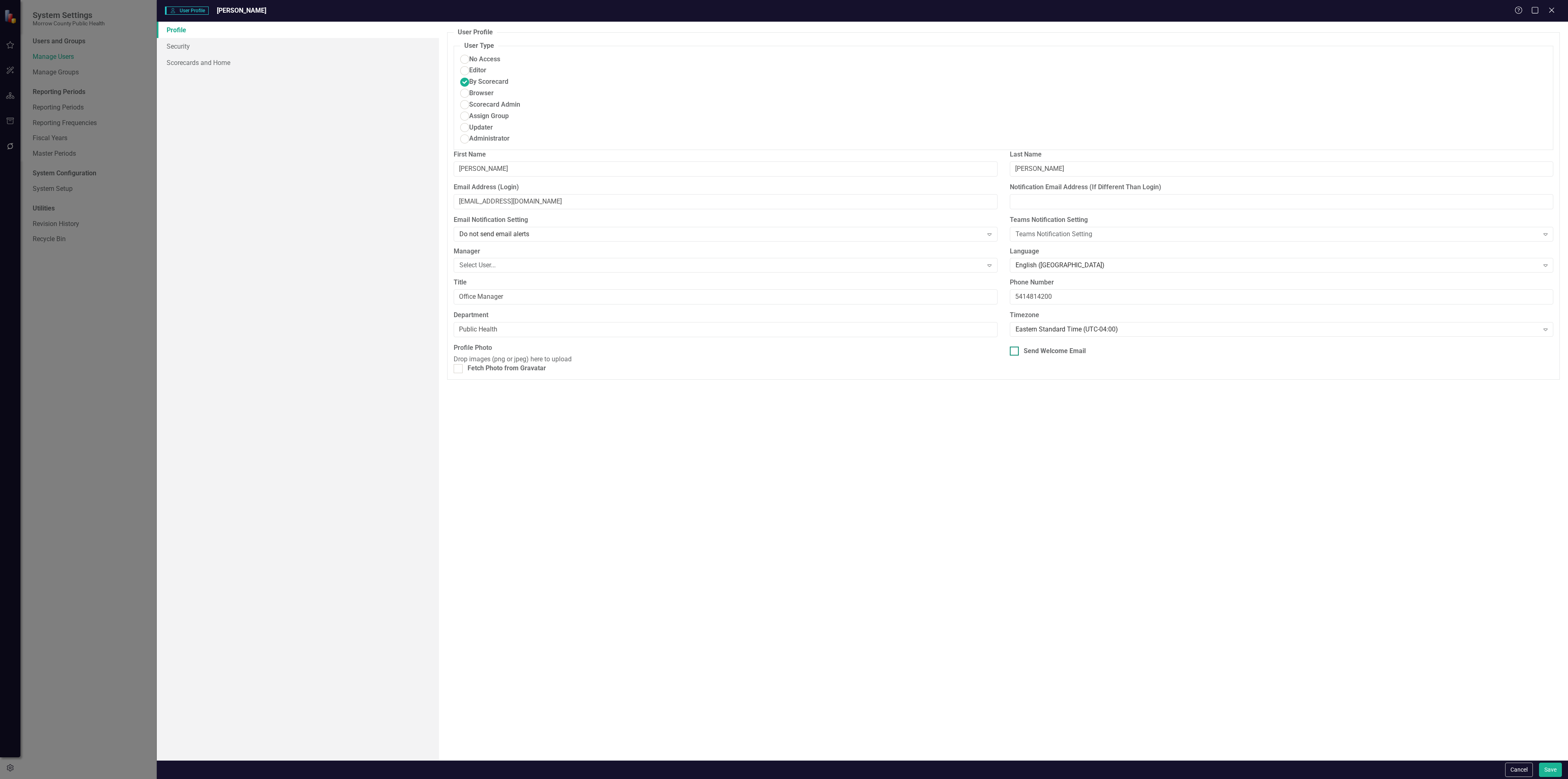
click at [1016, 347] on div at bounding box center [1014, 351] width 9 height 9
click at [1015, 347] on input "Send Welcome Email" at bounding box center [1012, 349] width 5 height 5
checkbox input "true"
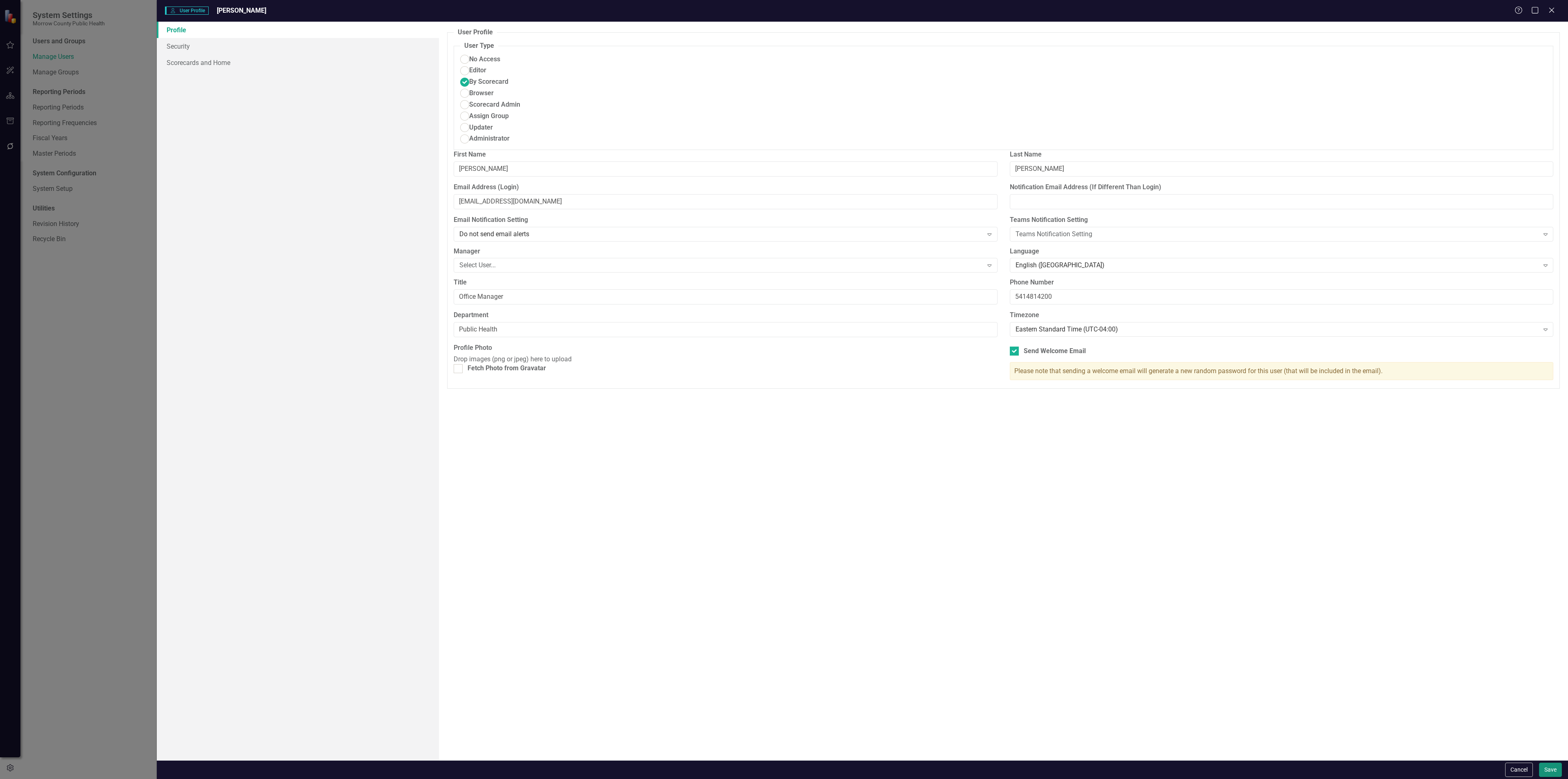
click at [1547, 773] on button "Save" at bounding box center [1550, 769] width 23 height 14
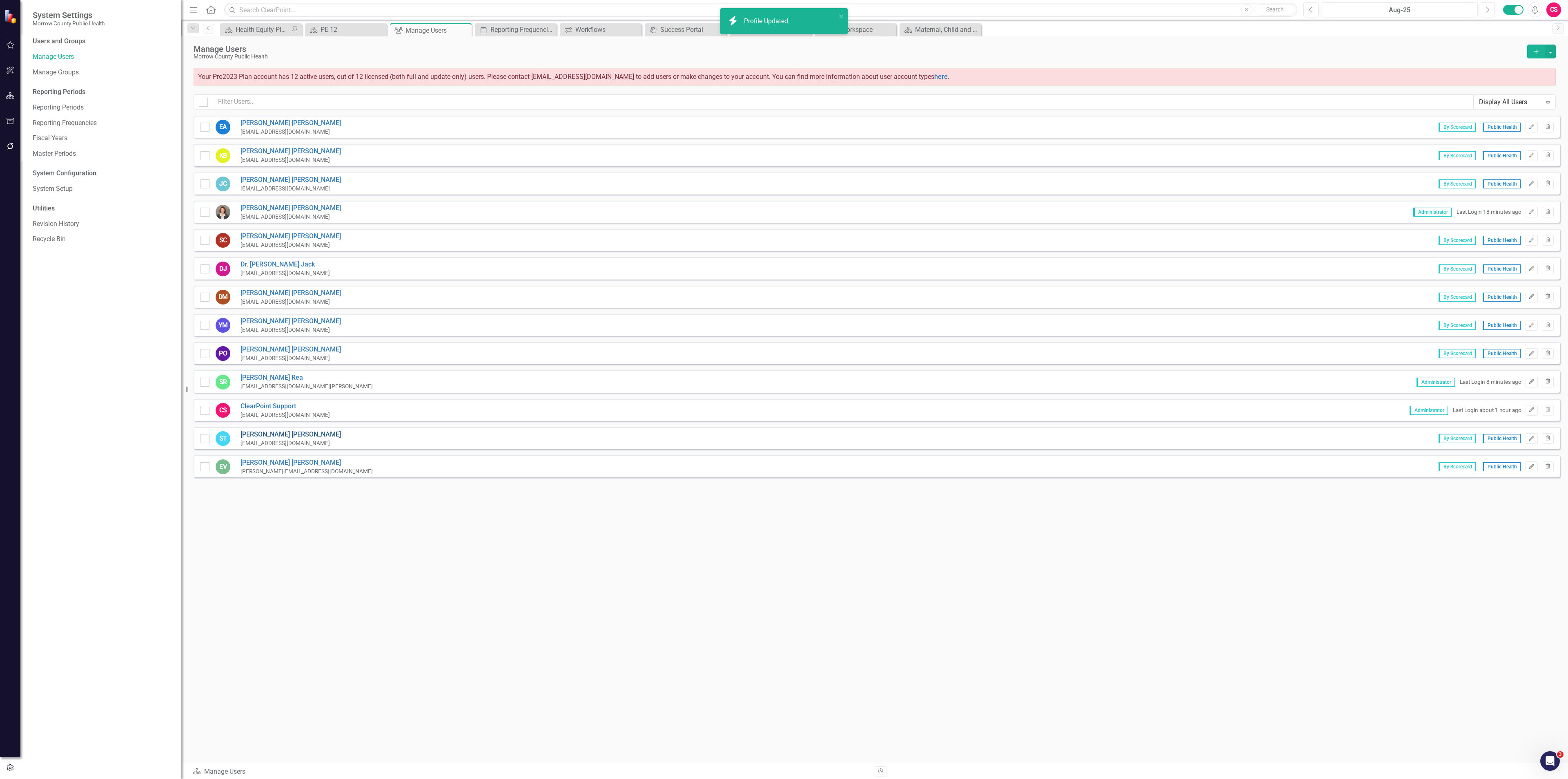
click at [268, 432] on link "Susie Thompson" at bounding box center [290, 434] width 100 height 9
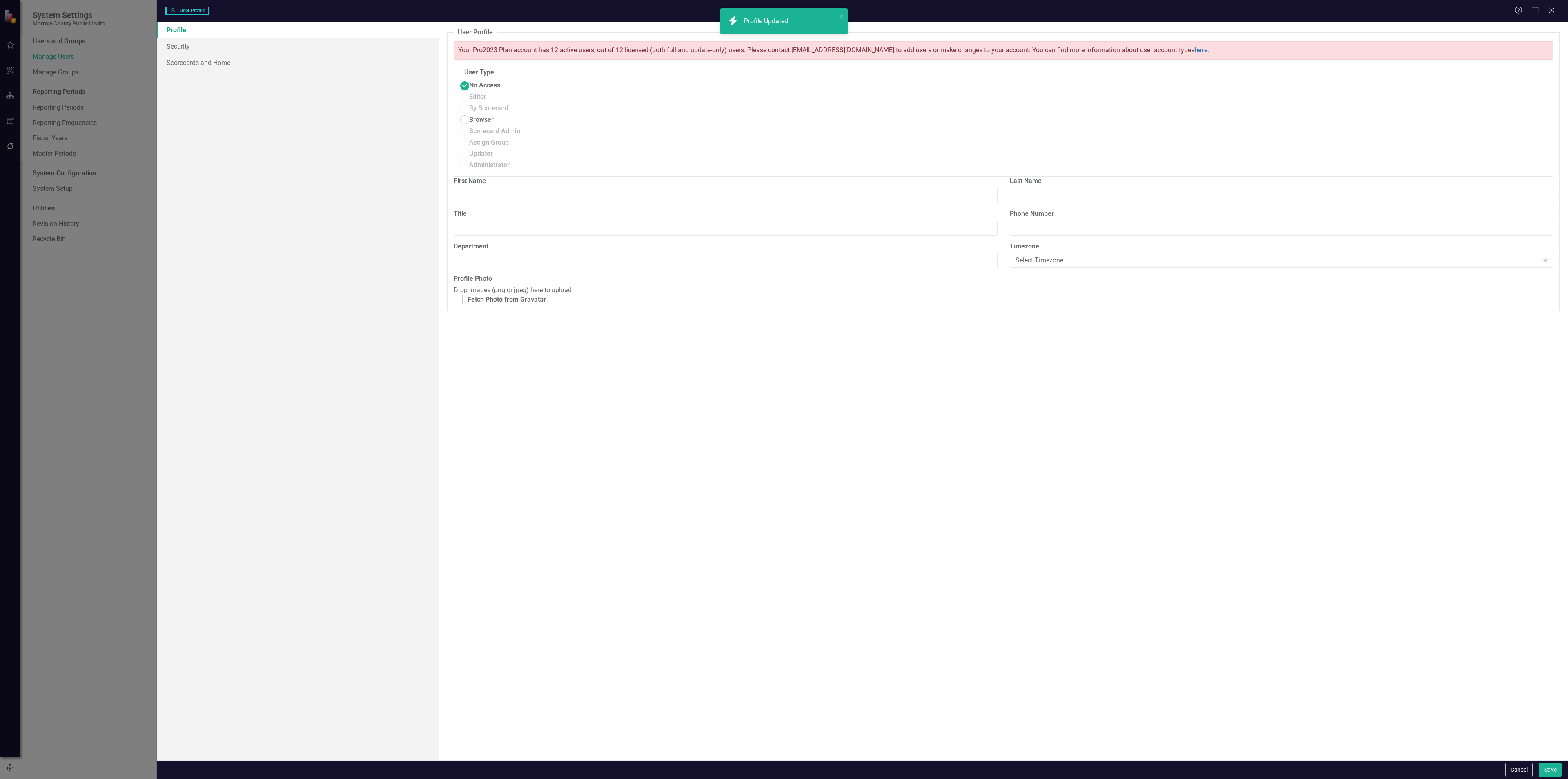
type input "Susie"
type input "Thompson"
type input "P/T Clinic RN"
type input "5416765421"
type input "Public Health"
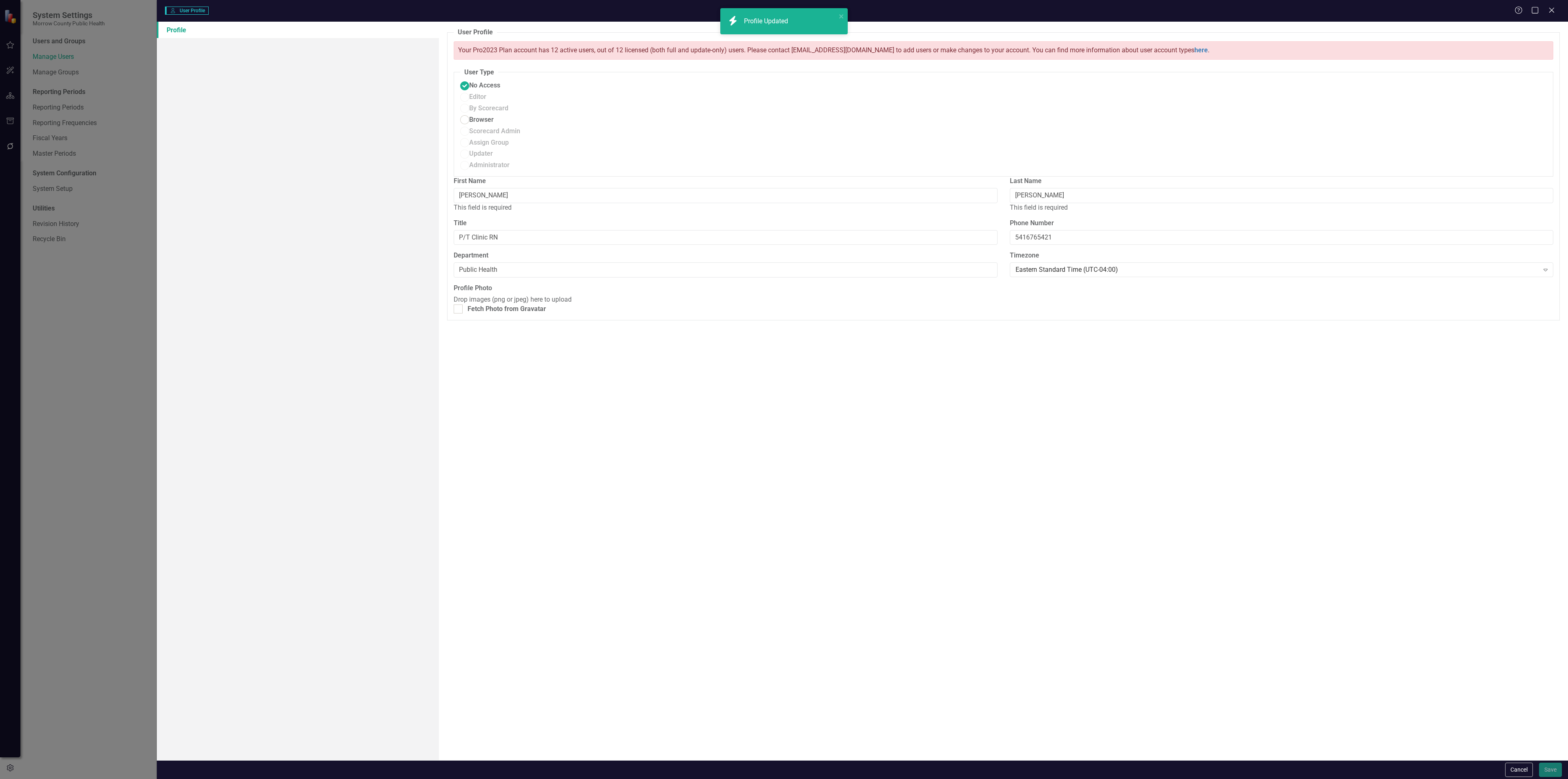
radio input "false"
radio input "true"
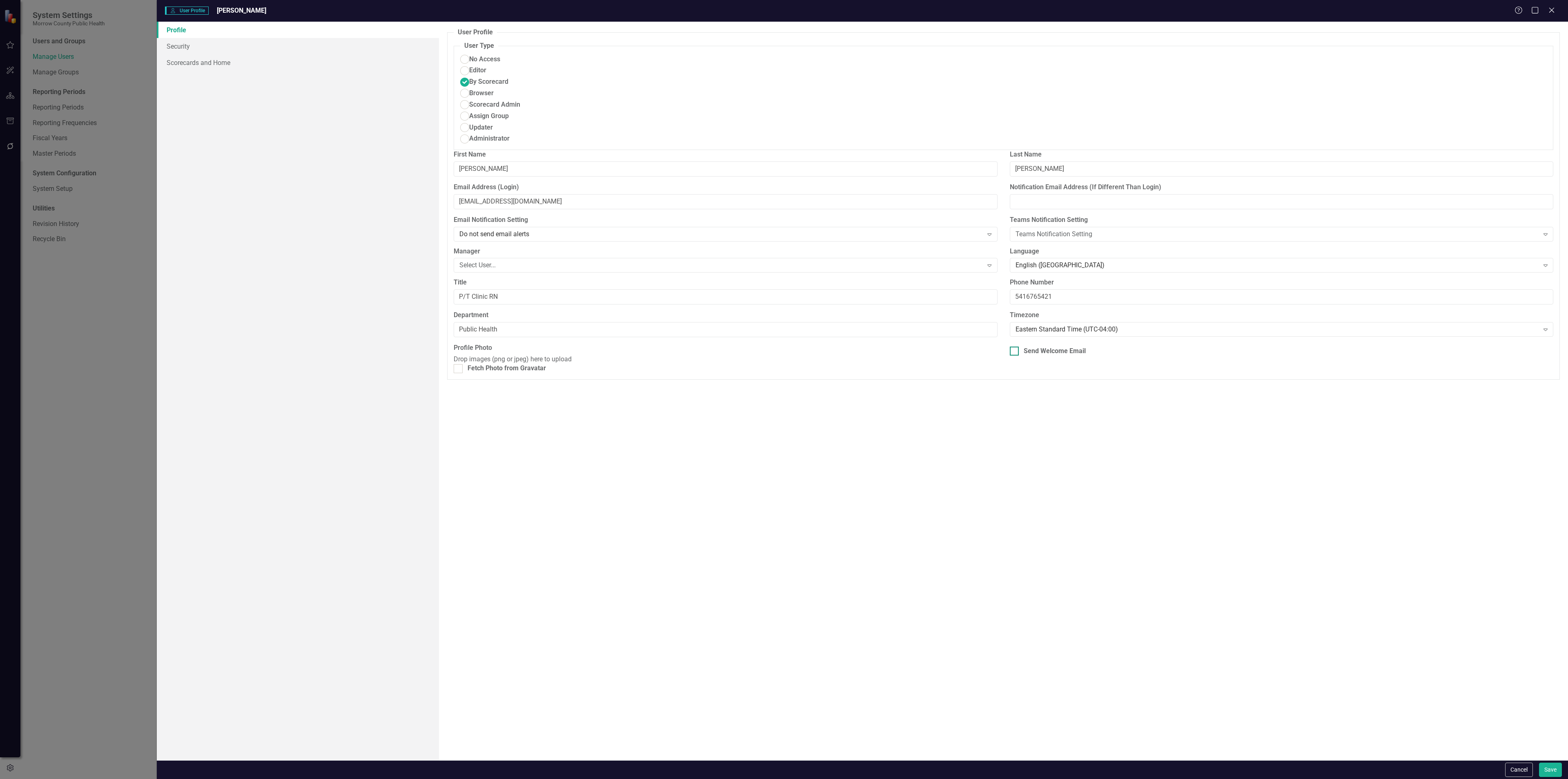
click at [1044, 347] on div "Send Welcome Email" at bounding box center [1055, 351] width 62 height 9
click at [1015, 347] on input "Send Welcome Email" at bounding box center [1012, 349] width 5 height 5
checkbox input "true"
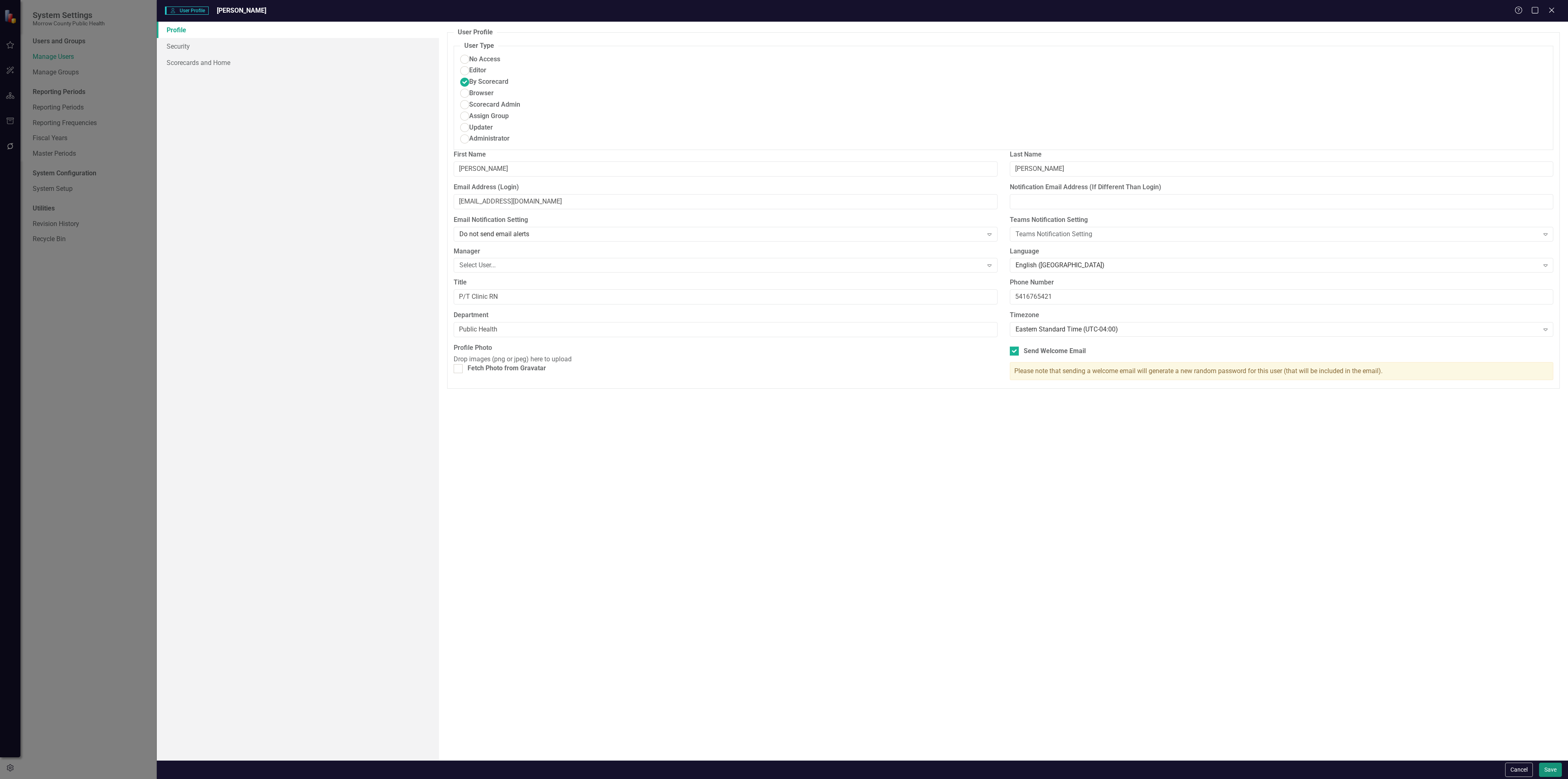
click at [1551, 770] on button "Save" at bounding box center [1550, 769] width 23 height 14
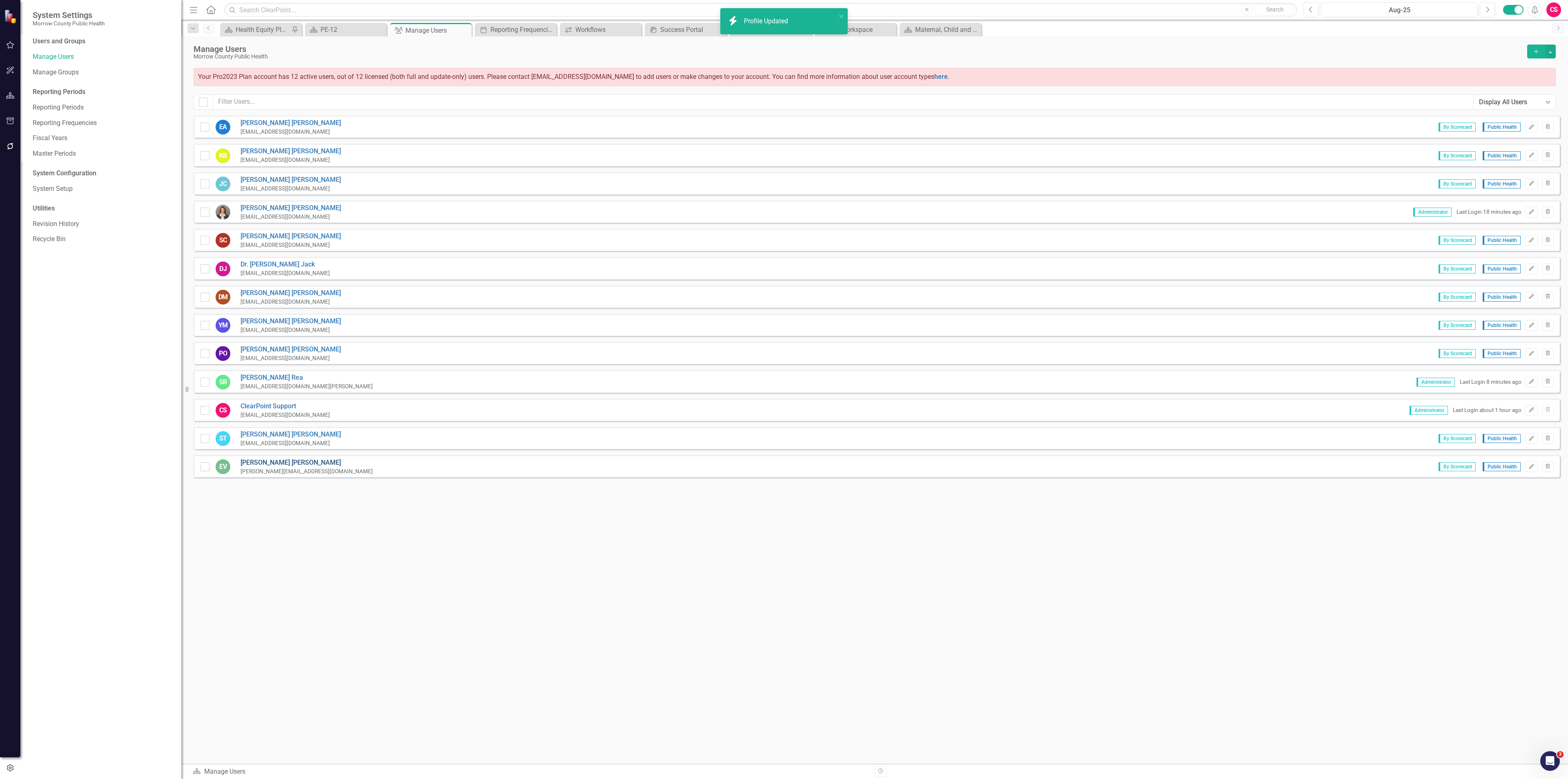
click at [245, 458] on link "Edith Velasco" at bounding box center [306, 462] width 132 height 9
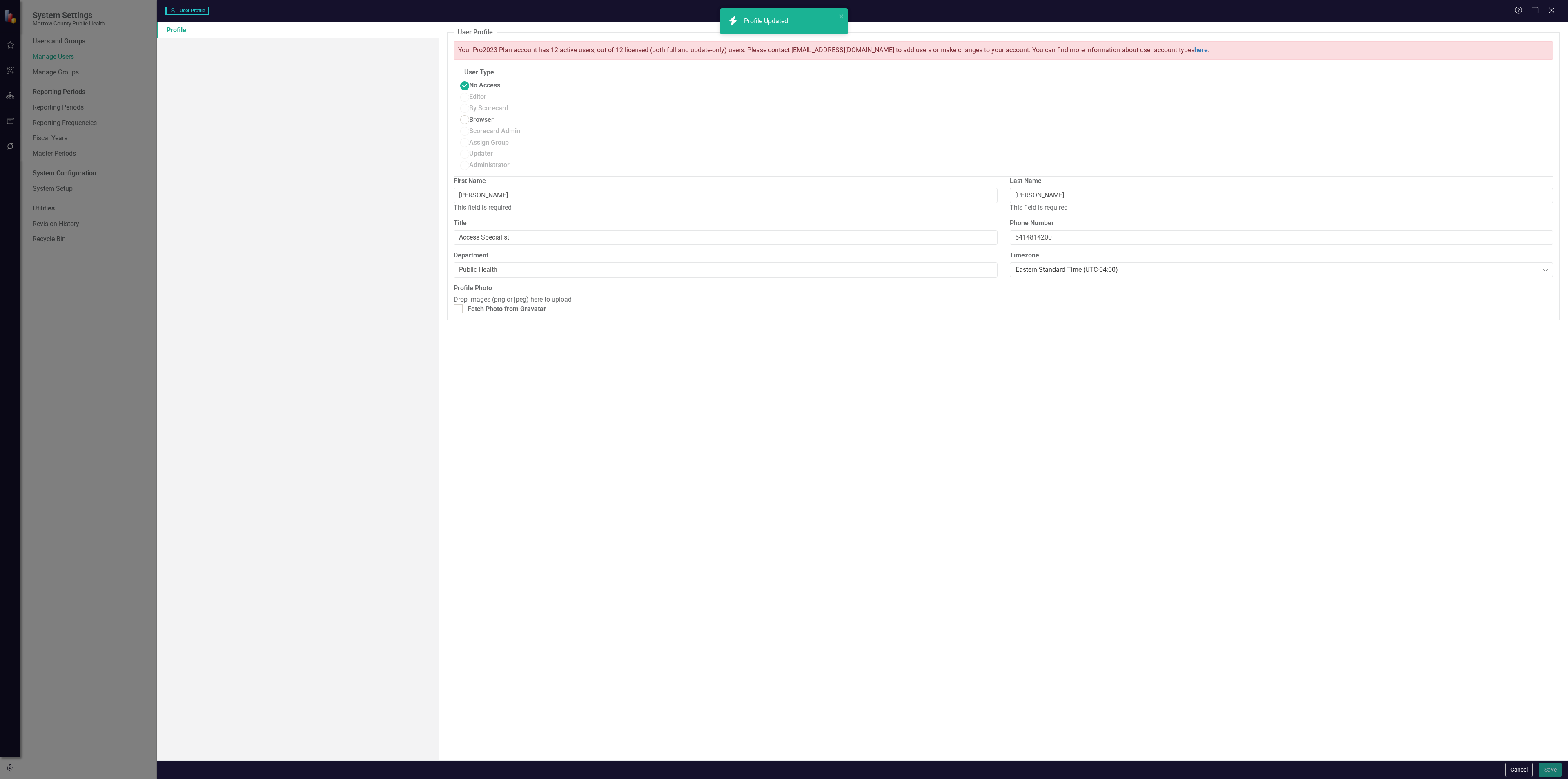
radio input "false"
radio input "true"
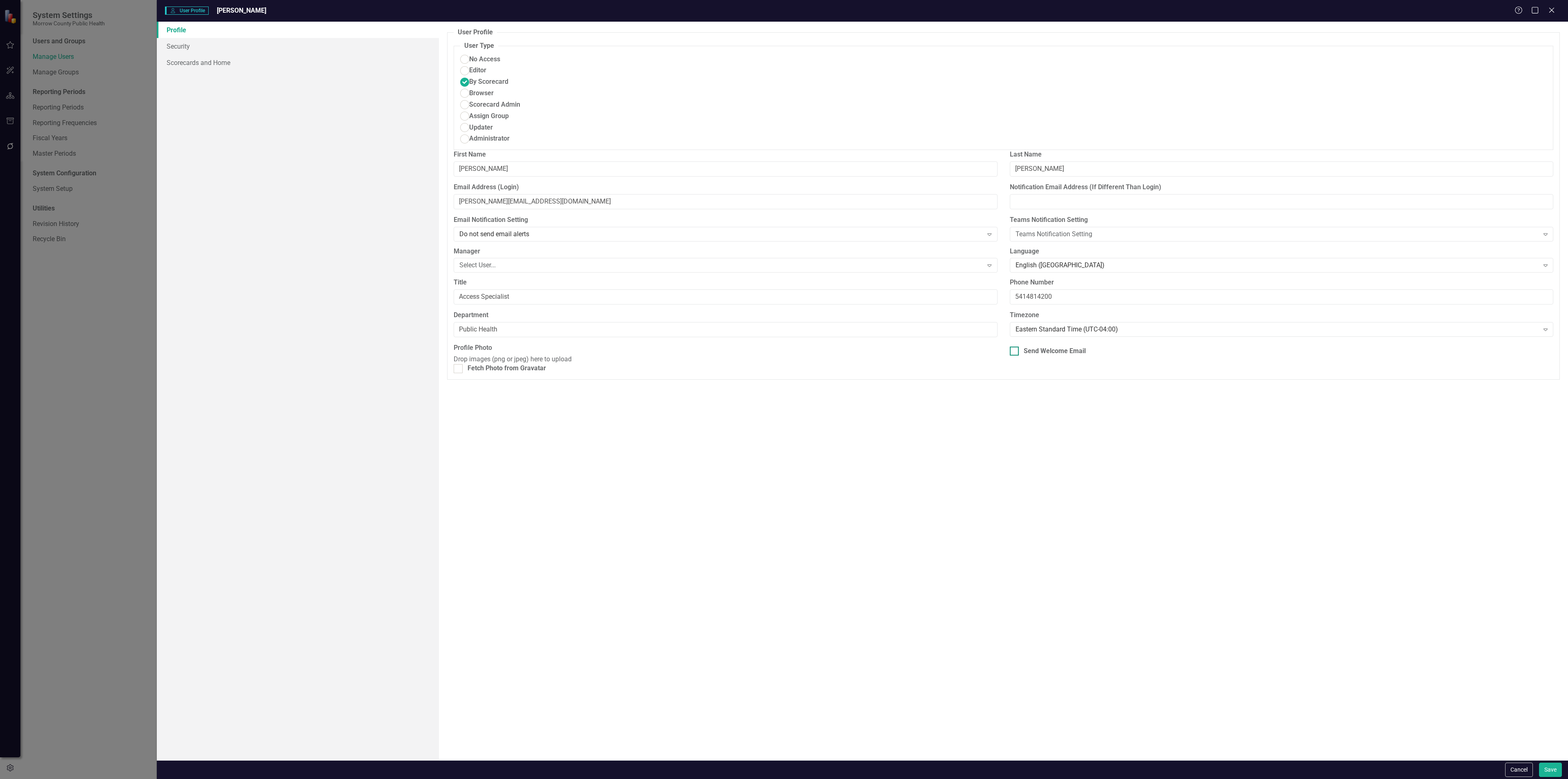
click at [1033, 347] on div "Send Welcome Email" at bounding box center [1055, 351] width 62 height 9
click at [1015, 347] on input "Send Welcome Email" at bounding box center [1012, 349] width 5 height 5
checkbox input "true"
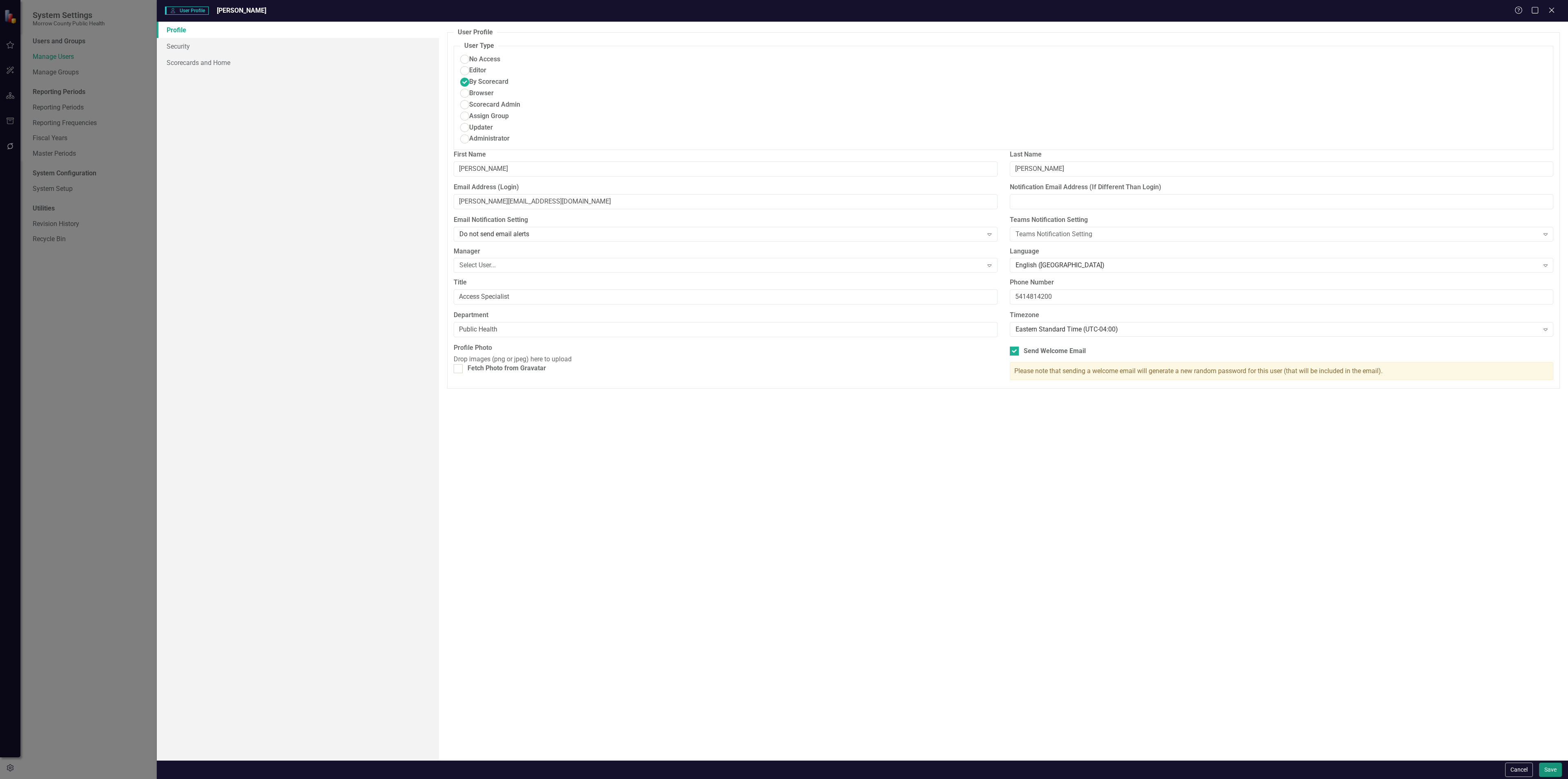
click at [1539, 766] on button "Save" at bounding box center [1550, 769] width 23 height 14
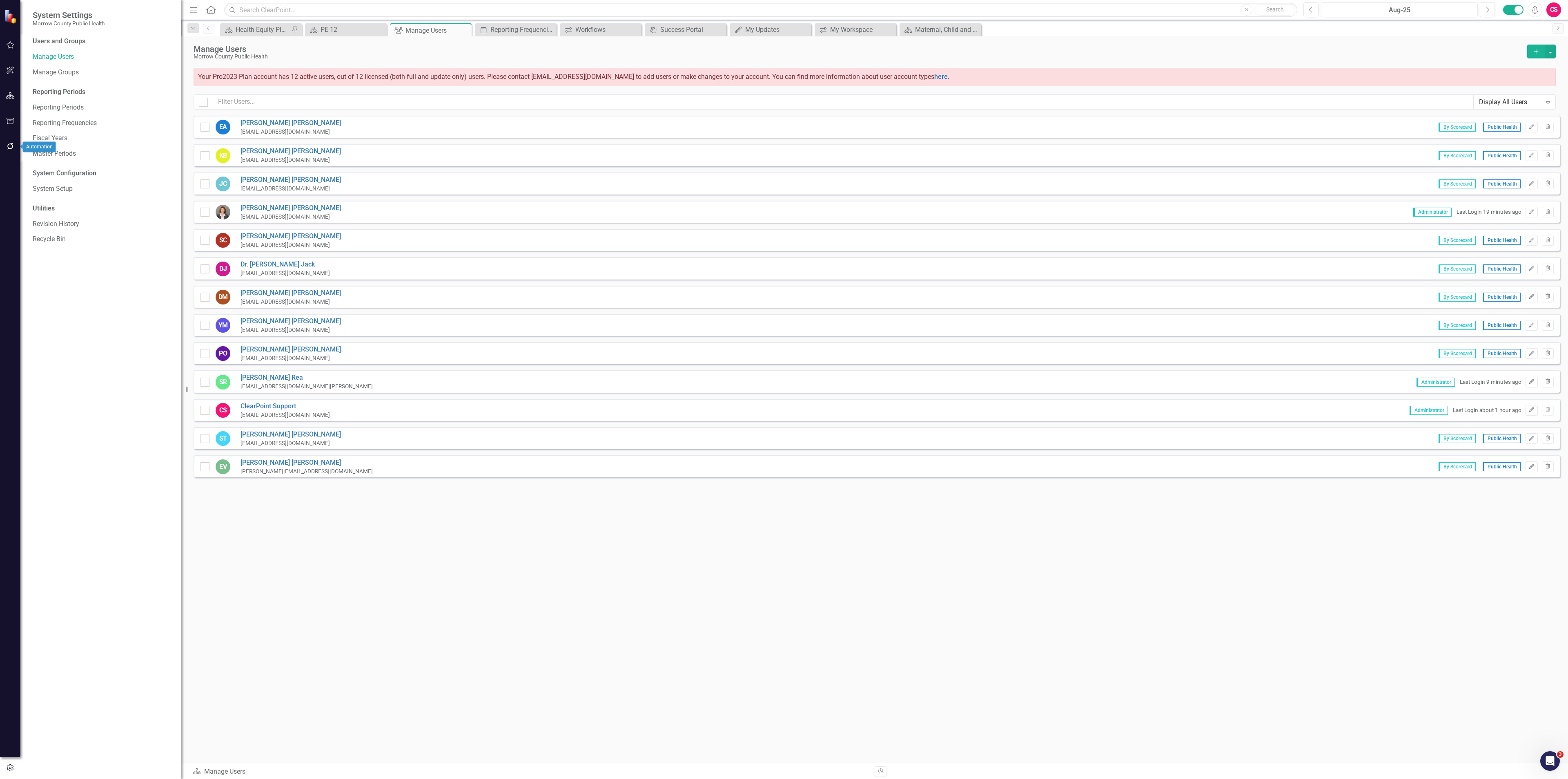
click at [7, 144] on icon "button" at bounding box center [10, 146] width 9 height 7
click at [70, 57] on link "Reporting Workflows" at bounding box center [103, 58] width 141 height 9
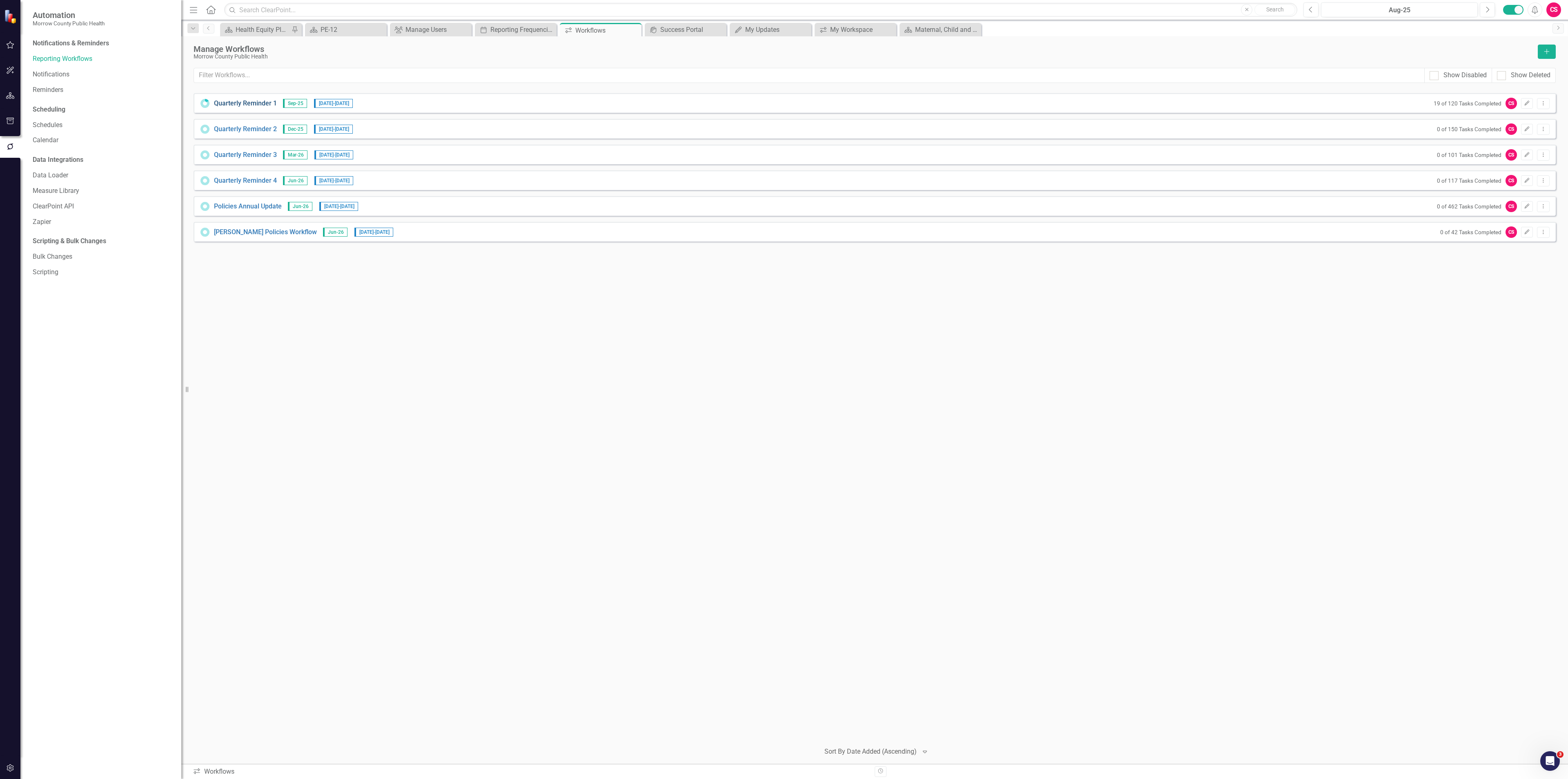
click at [240, 102] on link "Quarterly Reminder 1" at bounding box center [245, 103] width 63 height 9
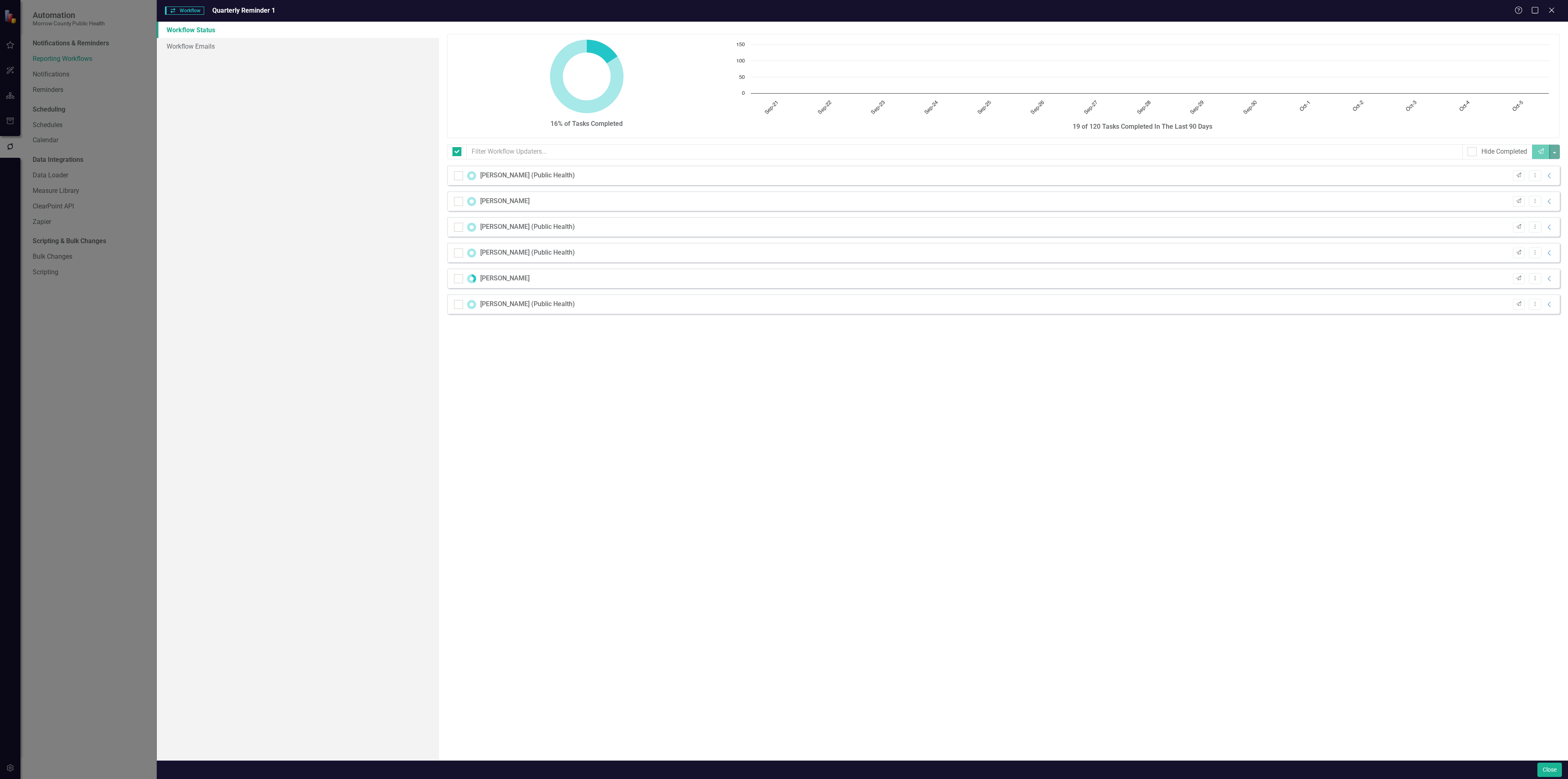
checkbox input "false"
click at [1551, 763] on div "Close" at bounding box center [863, 769] width 1411 height 19
click at [1551, 765] on button "Close" at bounding box center [1550, 769] width 24 height 14
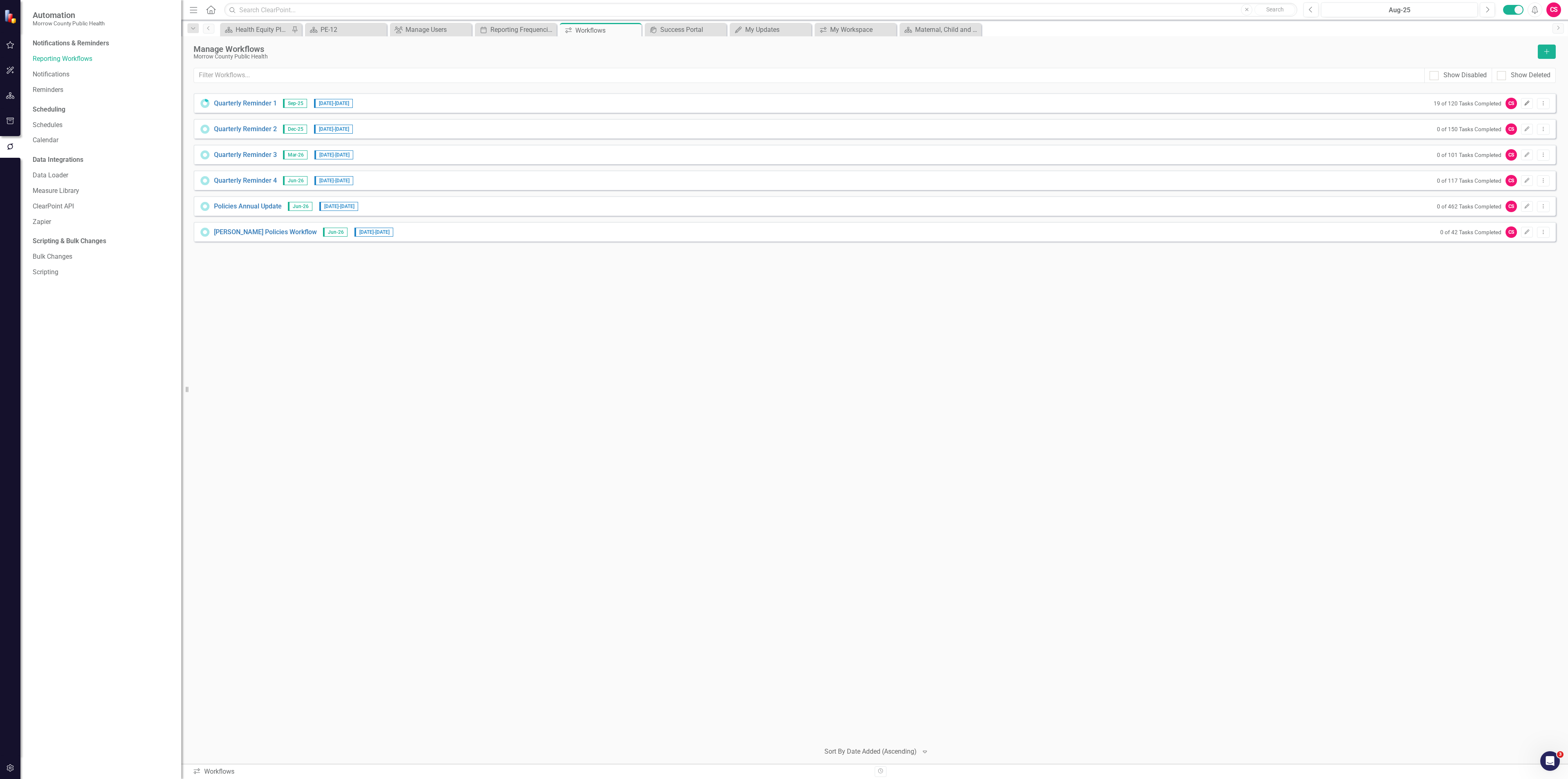
click at [1528, 101] on icon "Edit" at bounding box center [1527, 104] width 6 height 5
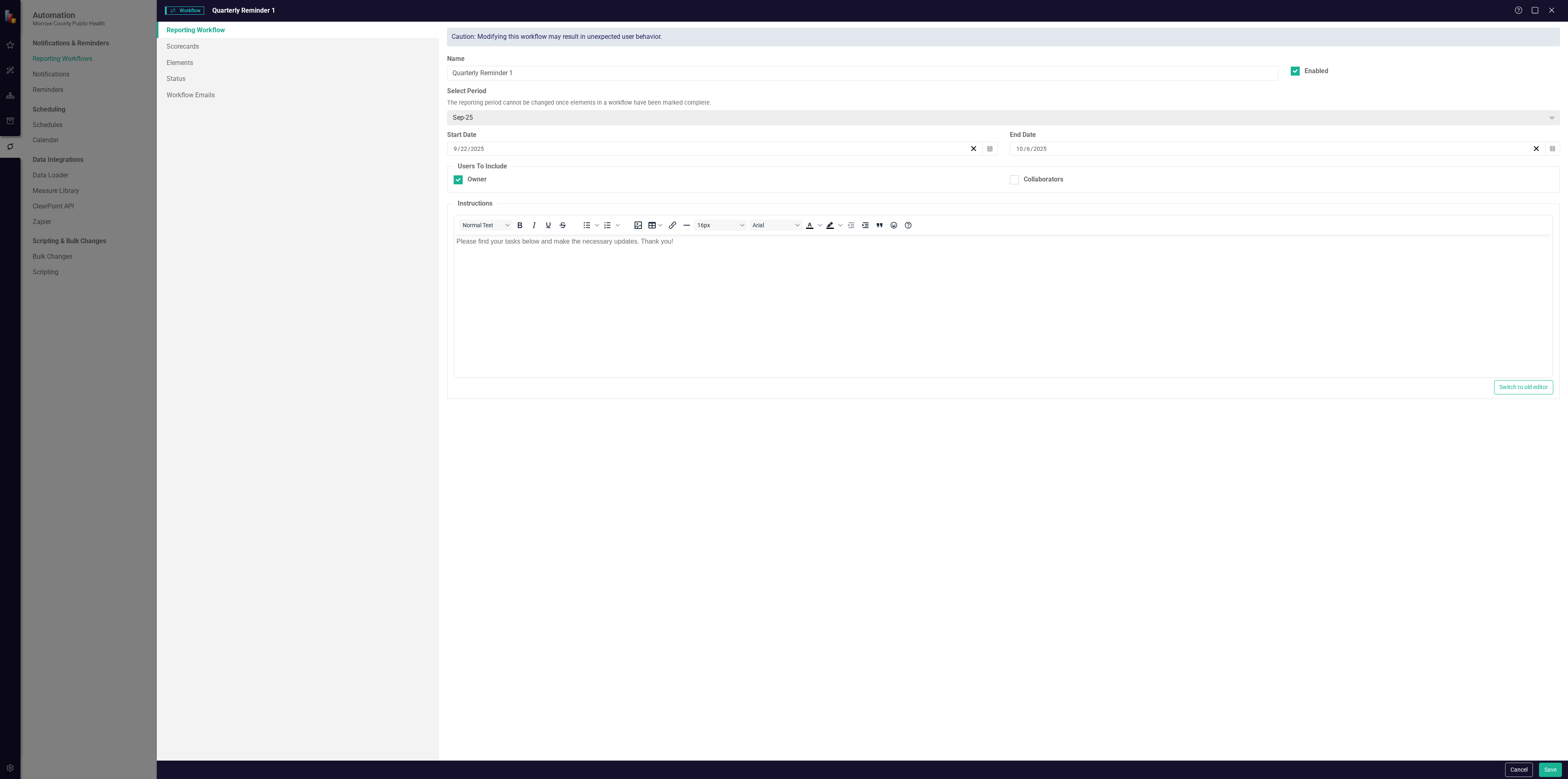
click at [687, 246] on p "Please find your tasks below and make the necessary updates. Thank you!" at bounding box center [1003, 241] width 1094 height 10
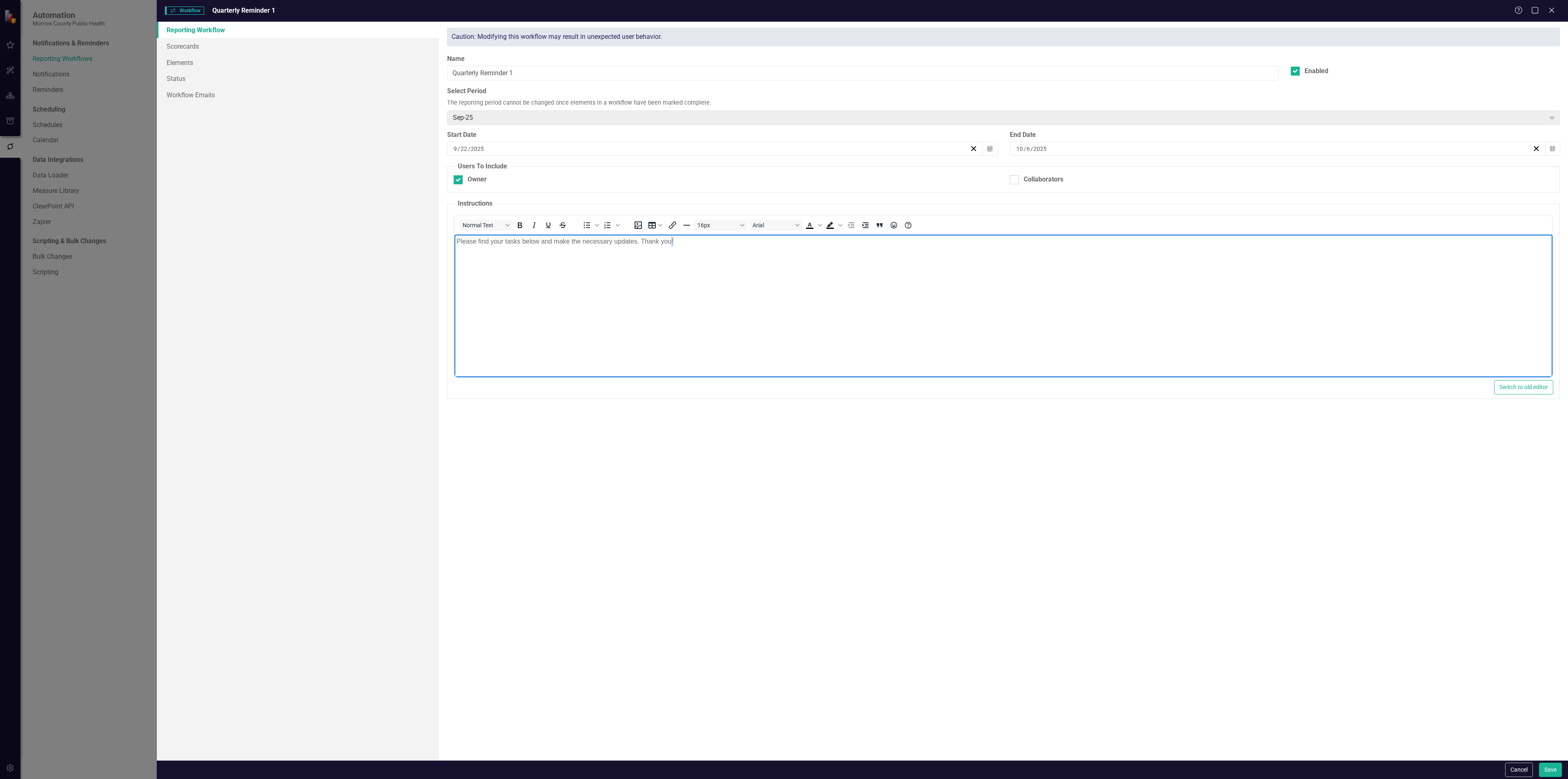
click at [687, 246] on p "Please find your tasks below and make the necessary updates. Thank you!" at bounding box center [1003, 241] width 1094 height 10
click at [682, 257] on body "Please find your tasks below and make the necessary updates. Thank you!" at bounding box center [1004, 295] width 1098 height 122
click at [1550, 765] on button "Save" at bounding box center [1550, 769] width 23 height 14
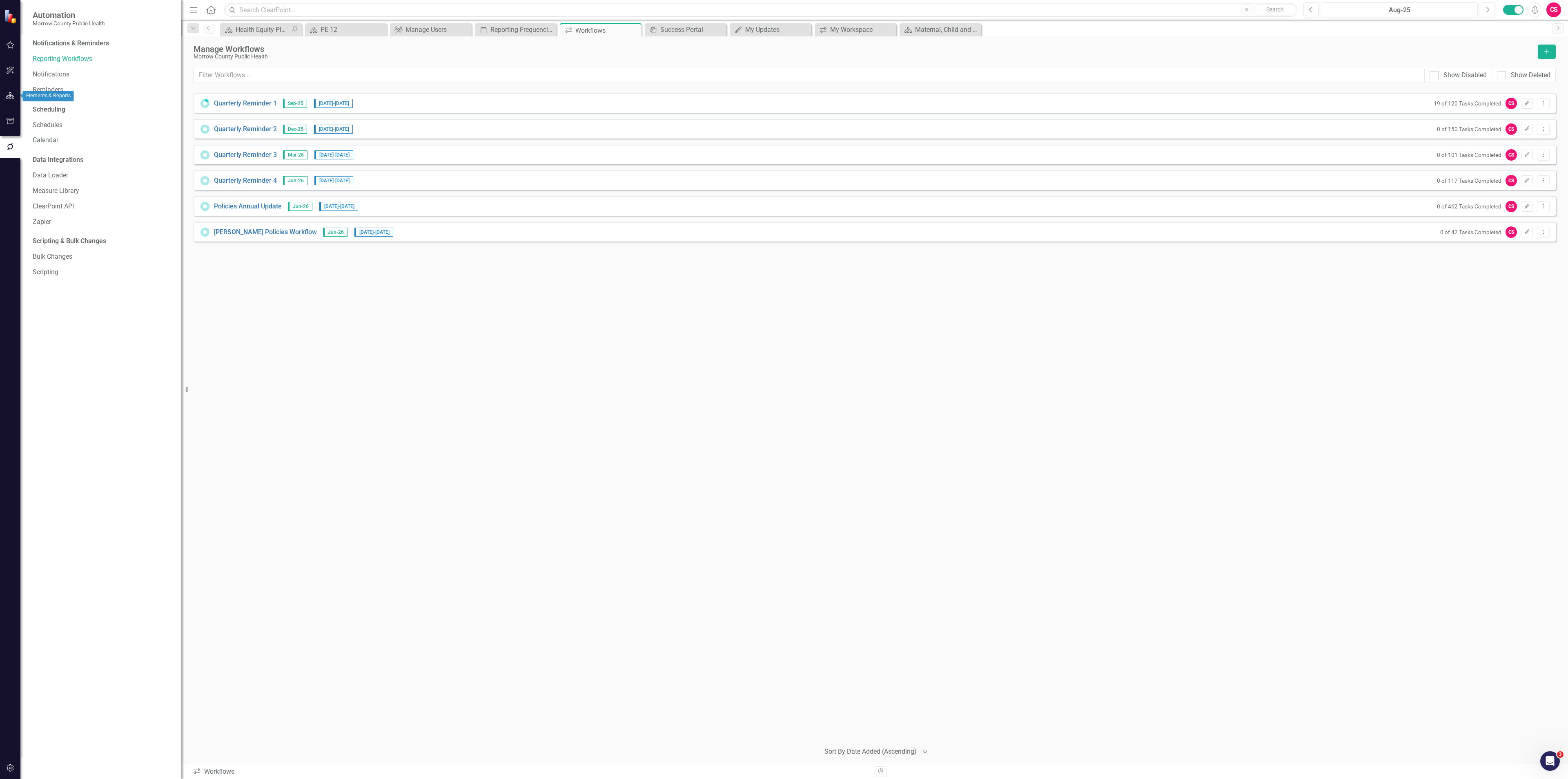
click at [12, 97] on icon "button" at bounding box center [10, 96] width 9 height 7
click at [60, 84] on link "Scorecards" at bounding box center [57, 85] width 33 height 9
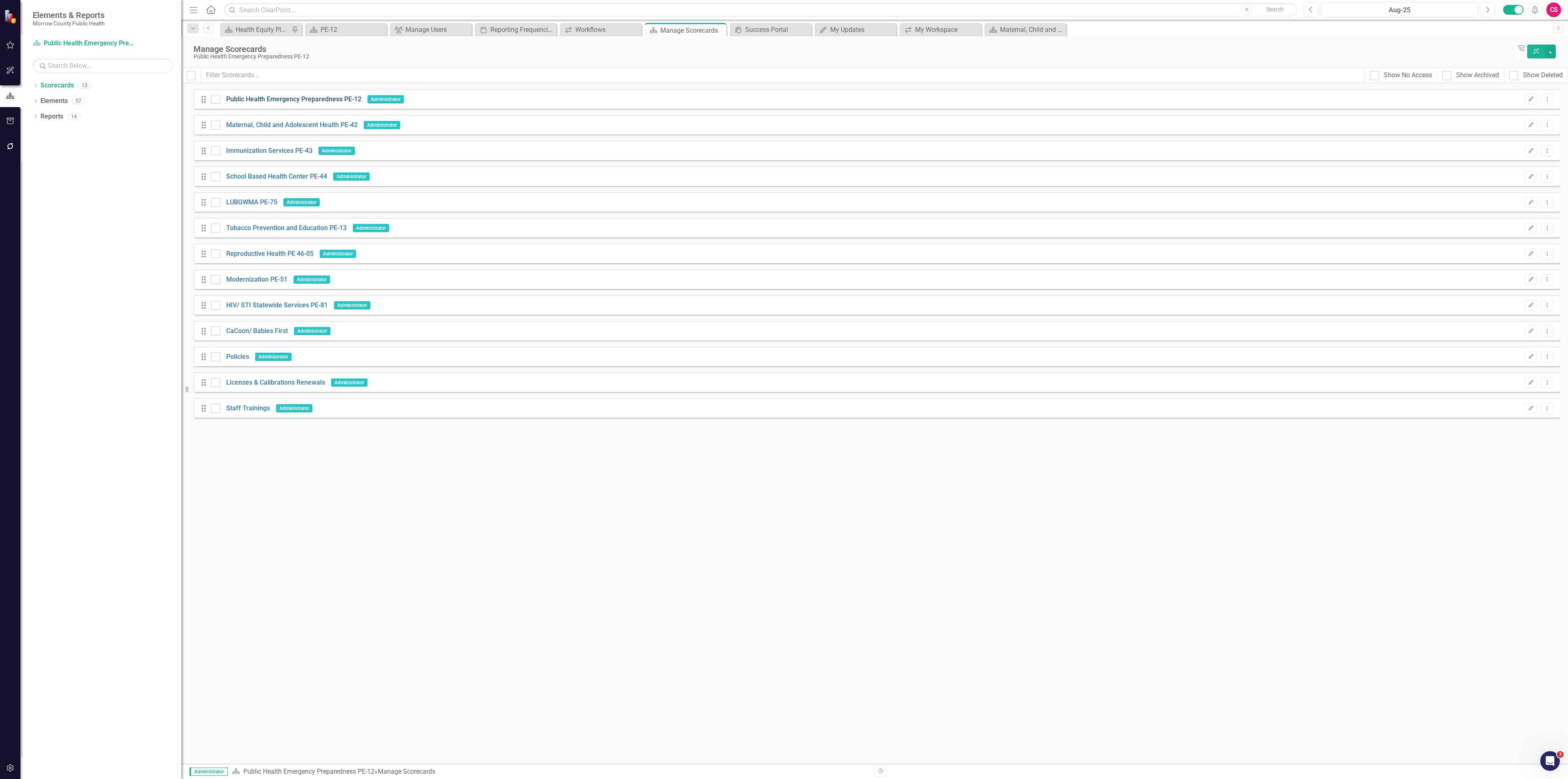
click at [268, 99] on link "Public Health Emergency Preparedness PE-12" at bounding box center [291, 99] width 141 height 9
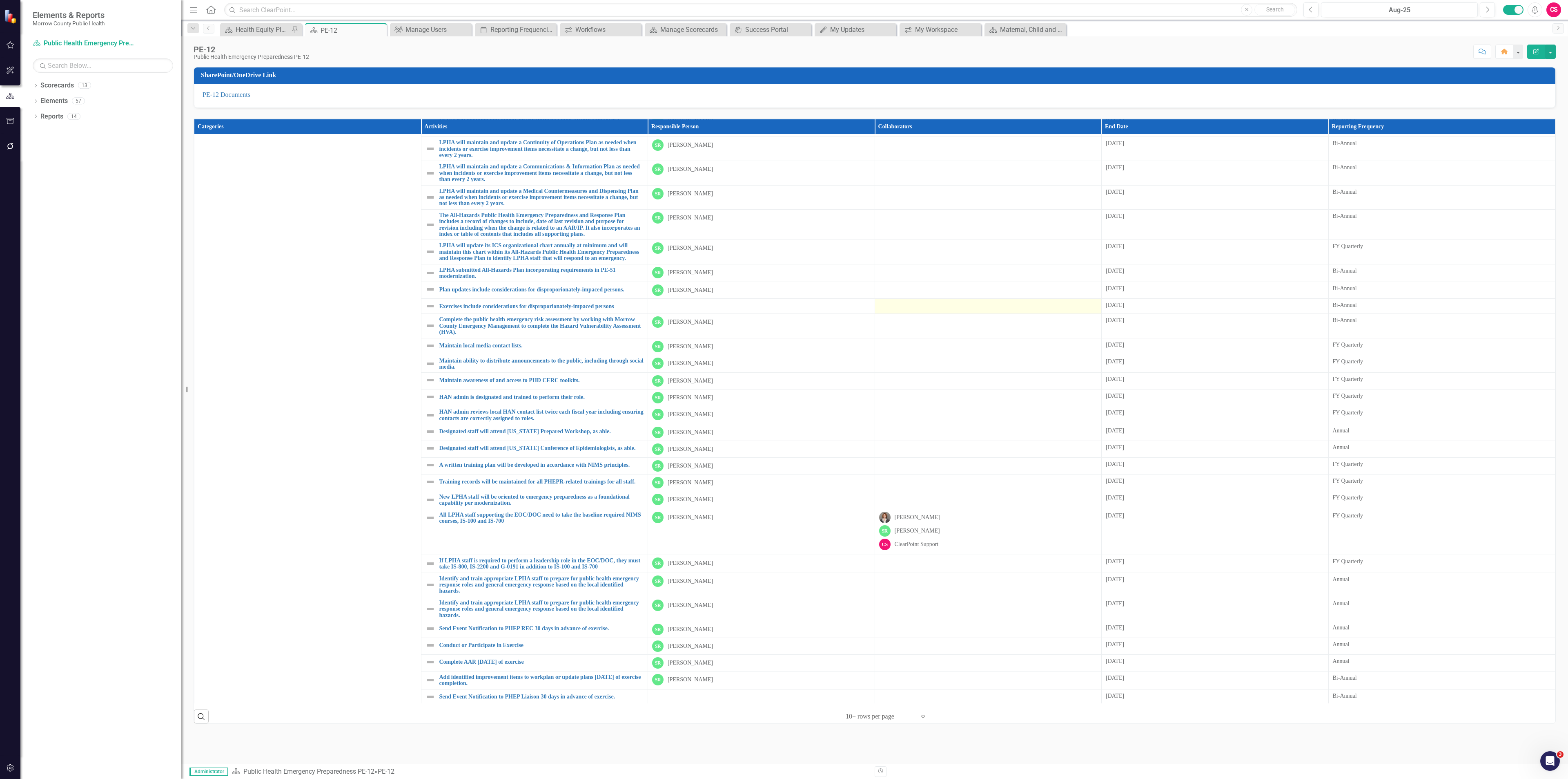
scroll to position [407, 0]
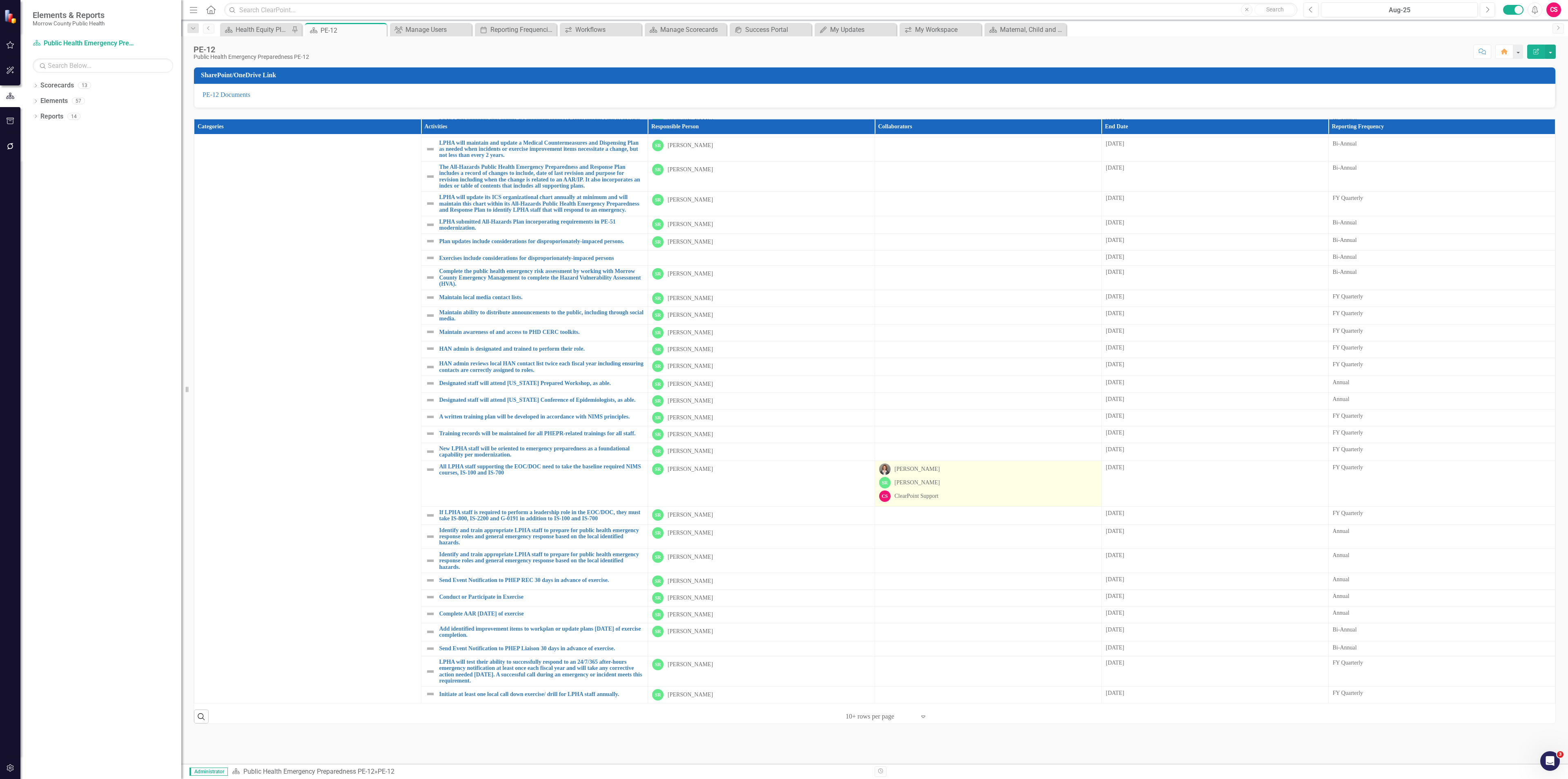
click at [947, 477] on div "SR Sarah Rea" at bounding box center [988, 482] width 219 height 12
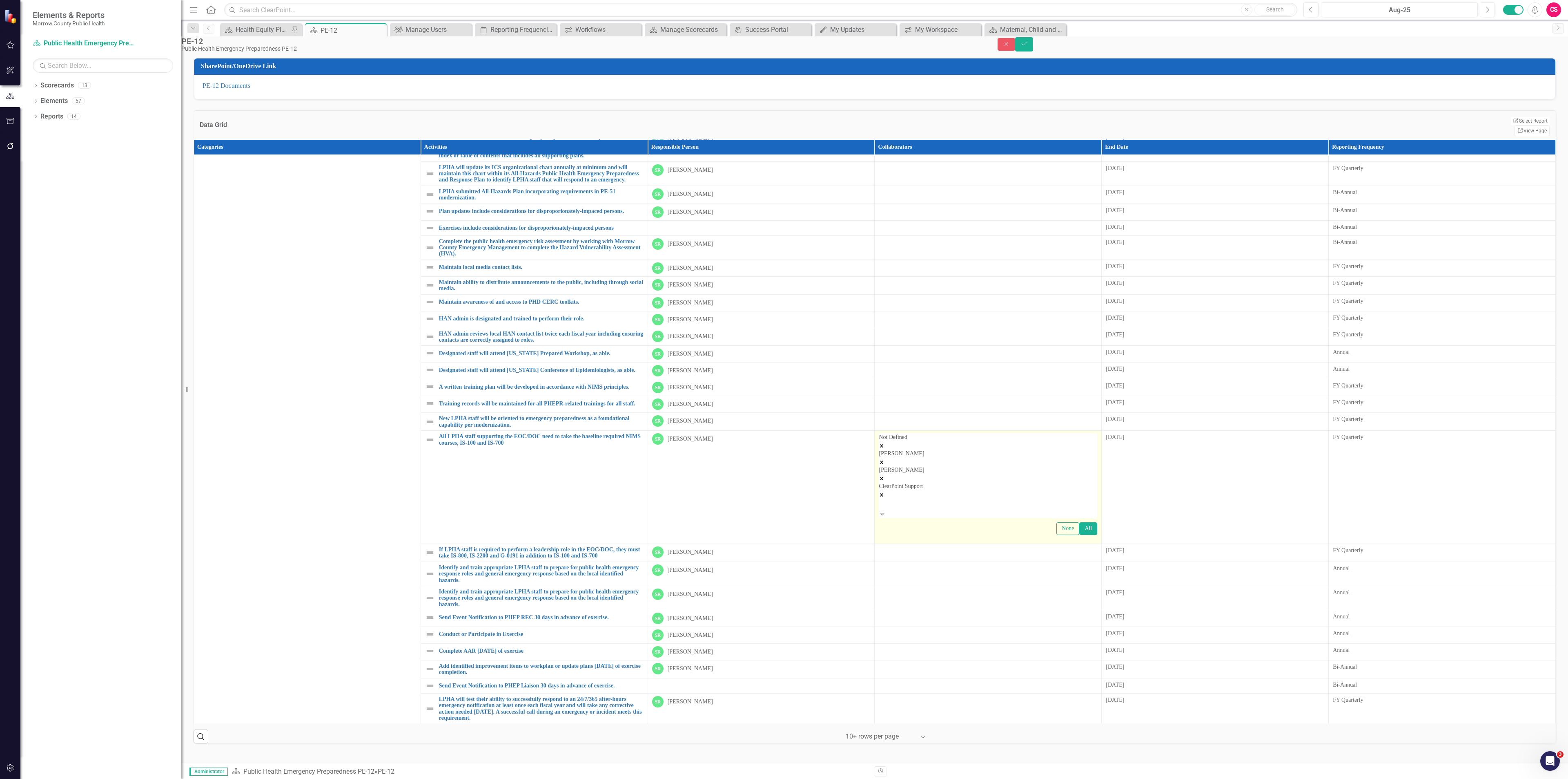
click at [883, 496] on icon "Remove ClearPoint Support" at bounding box center [881, 495] width 3 height 3
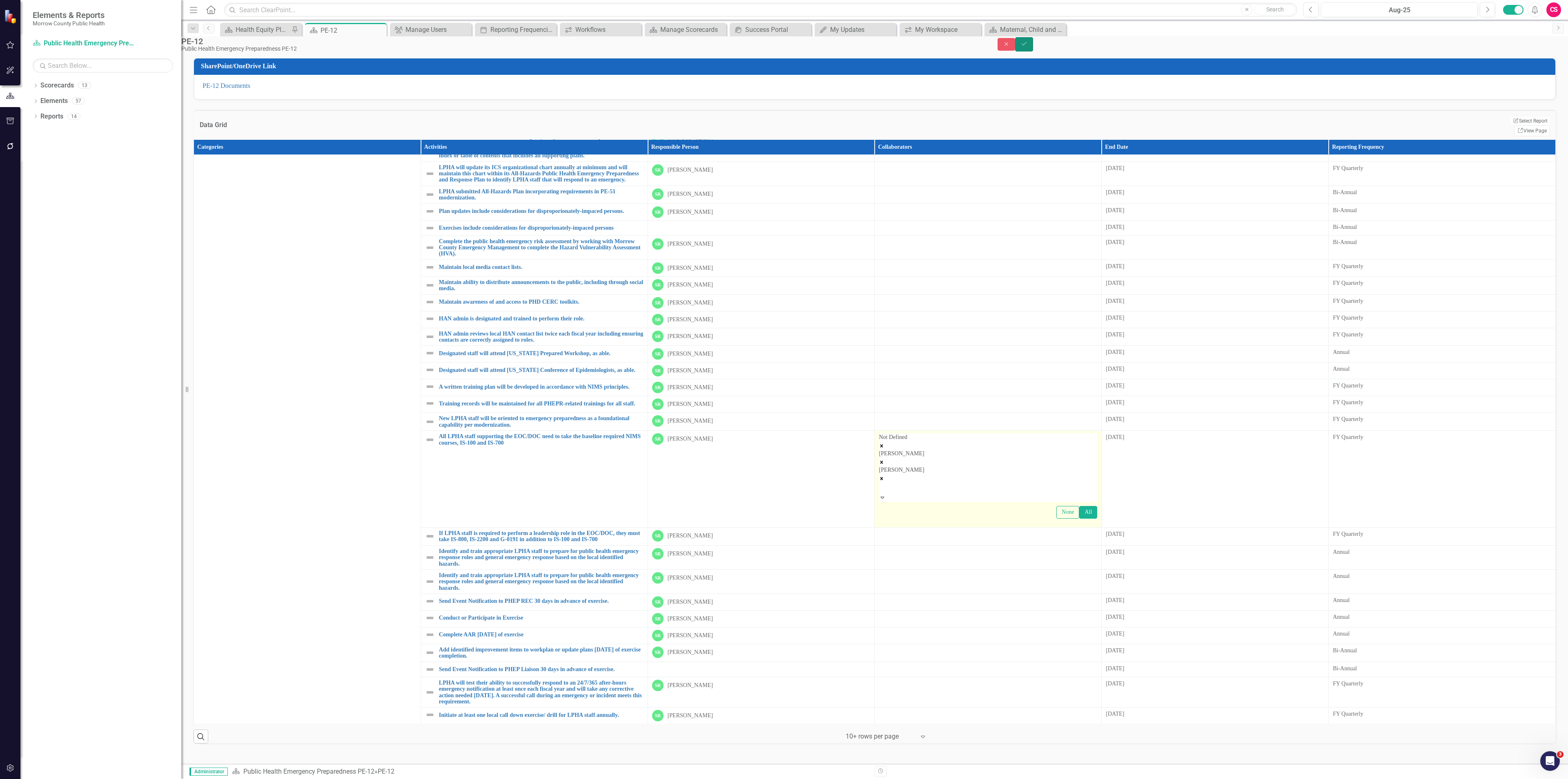
click at [1027, 46] on icon "Save" at bounding box center [1024, 43] width 7 height 5
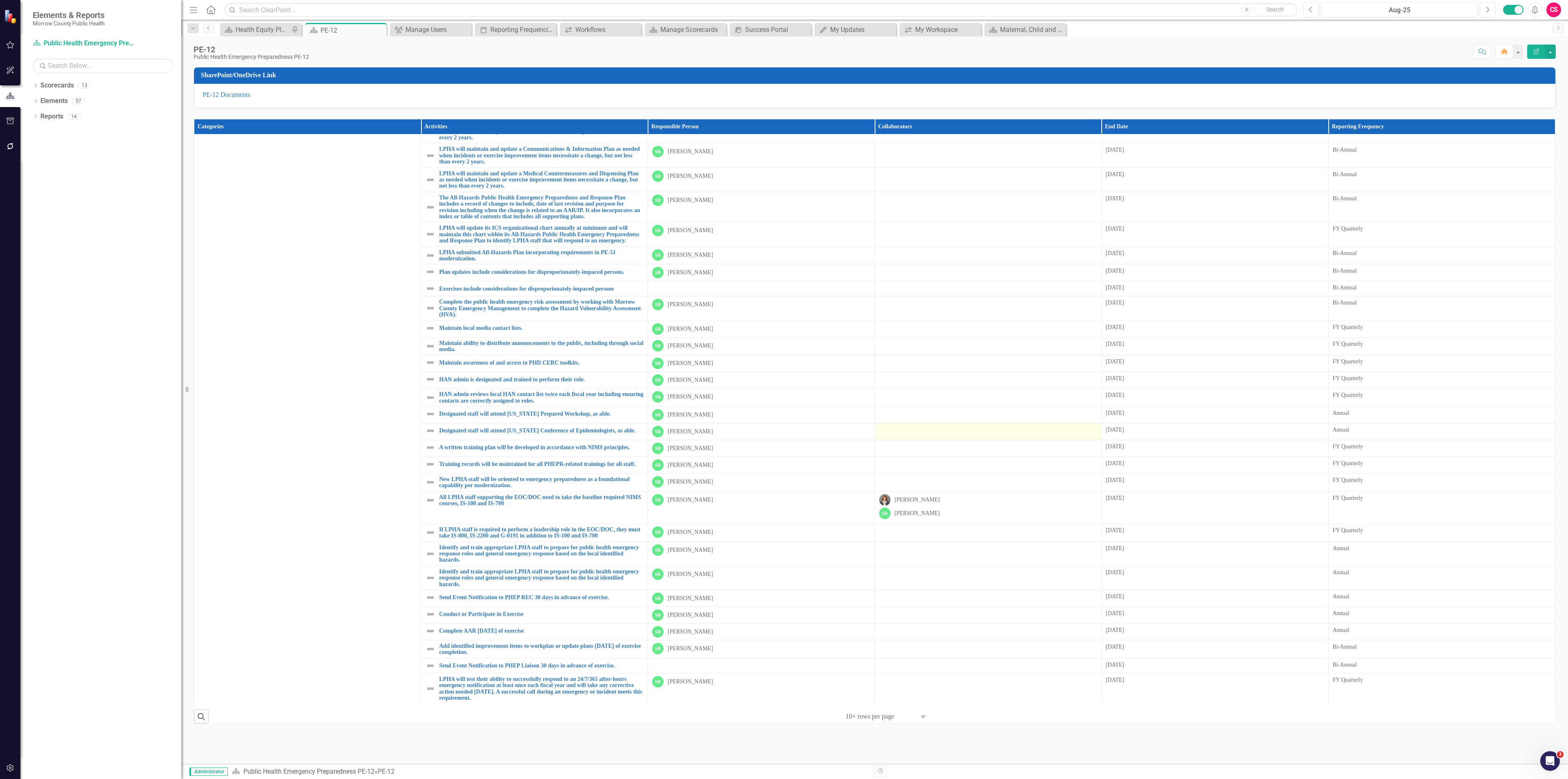
scroll to position [394, 0]
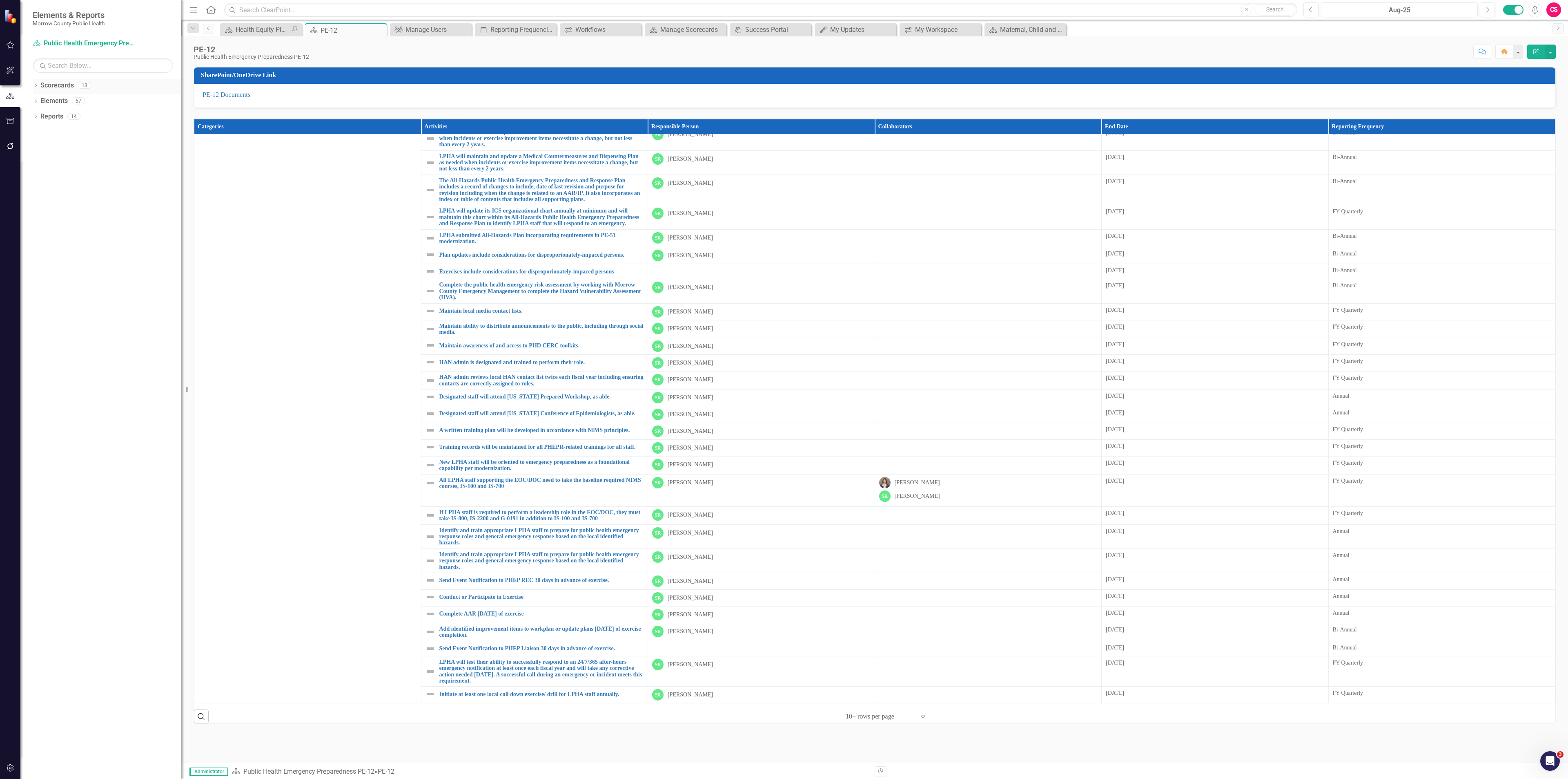
click at [36, 83] on div "Dropdown" at bounding box center [35, 86] width 5 height 7
click at [58, 256] on link "Policies" at bounding box center [113, 255] width 136 height 9
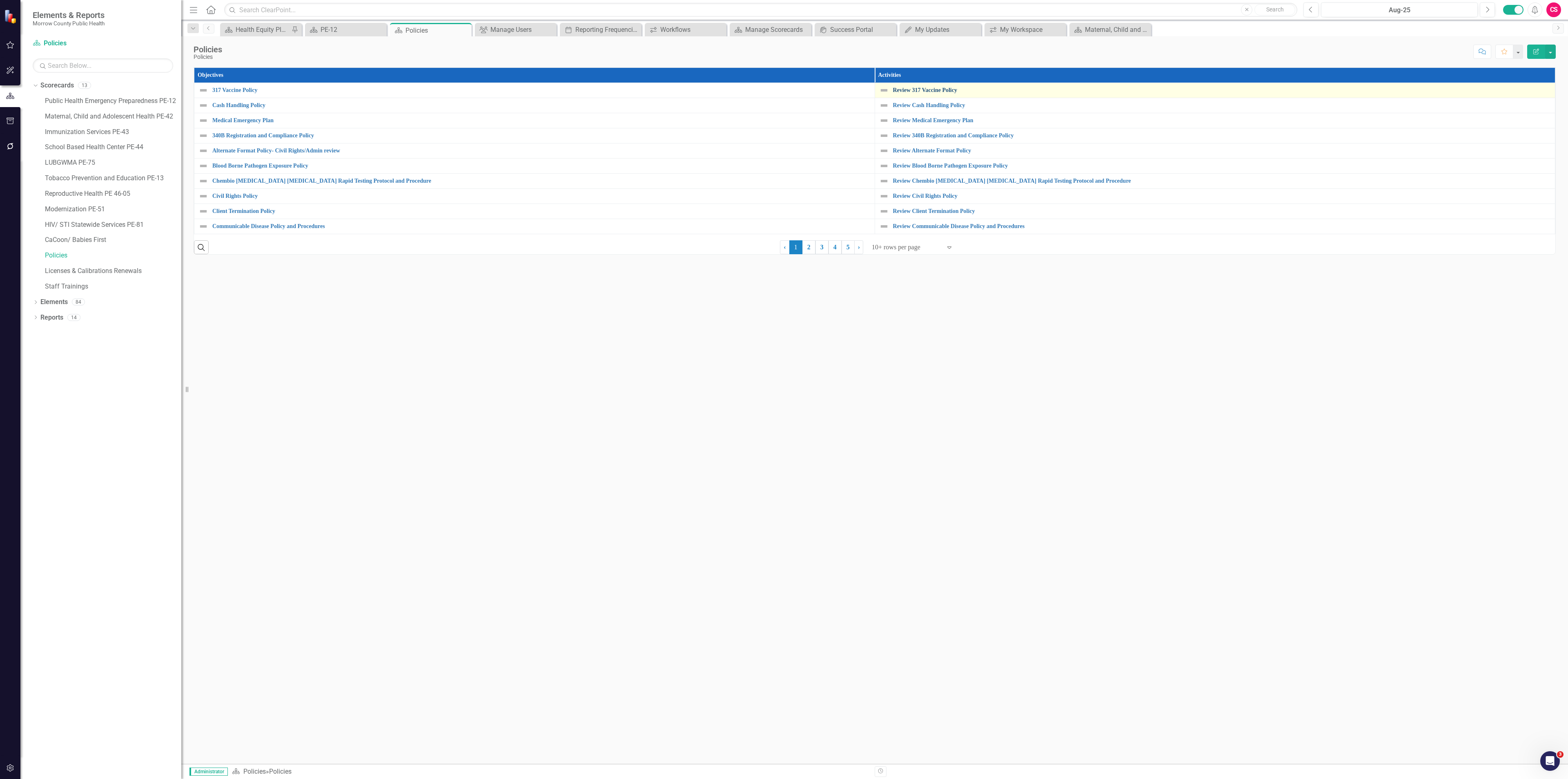
click at [937, 91] on link "Review 317 Vaccine Policy" at bounding box center [1222, 90] width 658 height 6
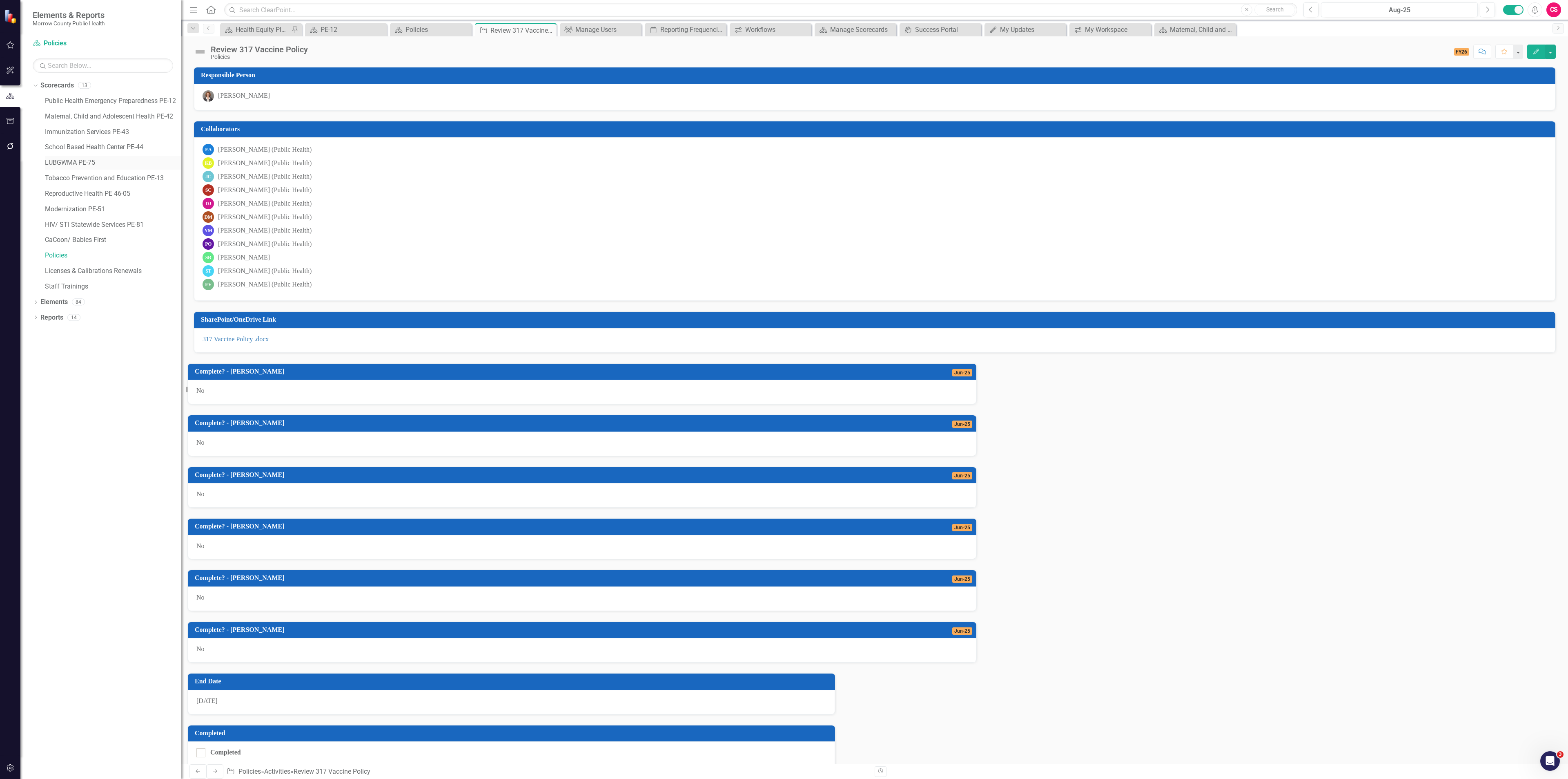
click at [66, 162] on link "LUBGWMA PE-75" at bounding box center [113, 163] width 136 height 9
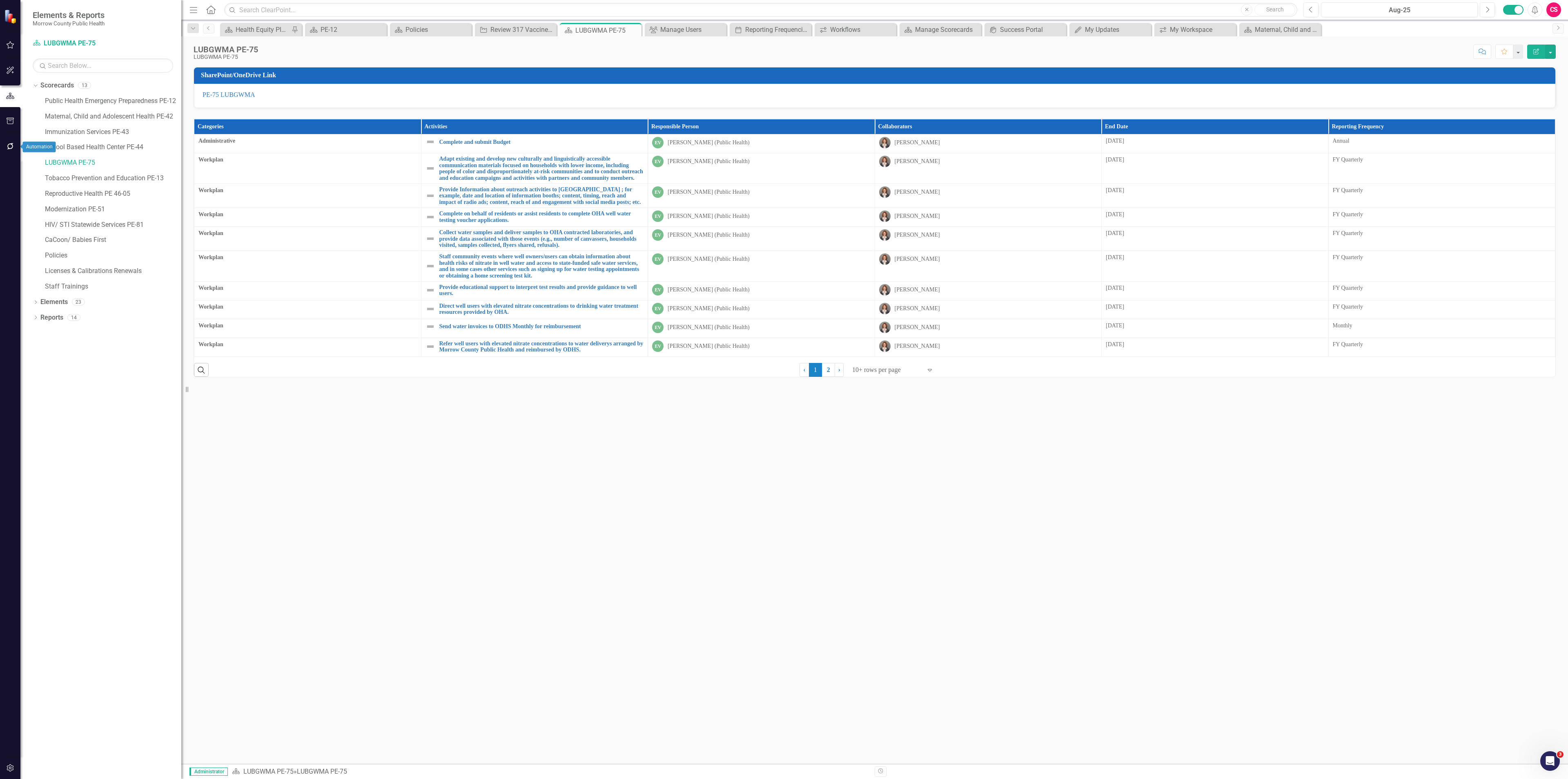
click at [13, 143] on icon "button" at bounding box center [10, 146] width 9 height 7
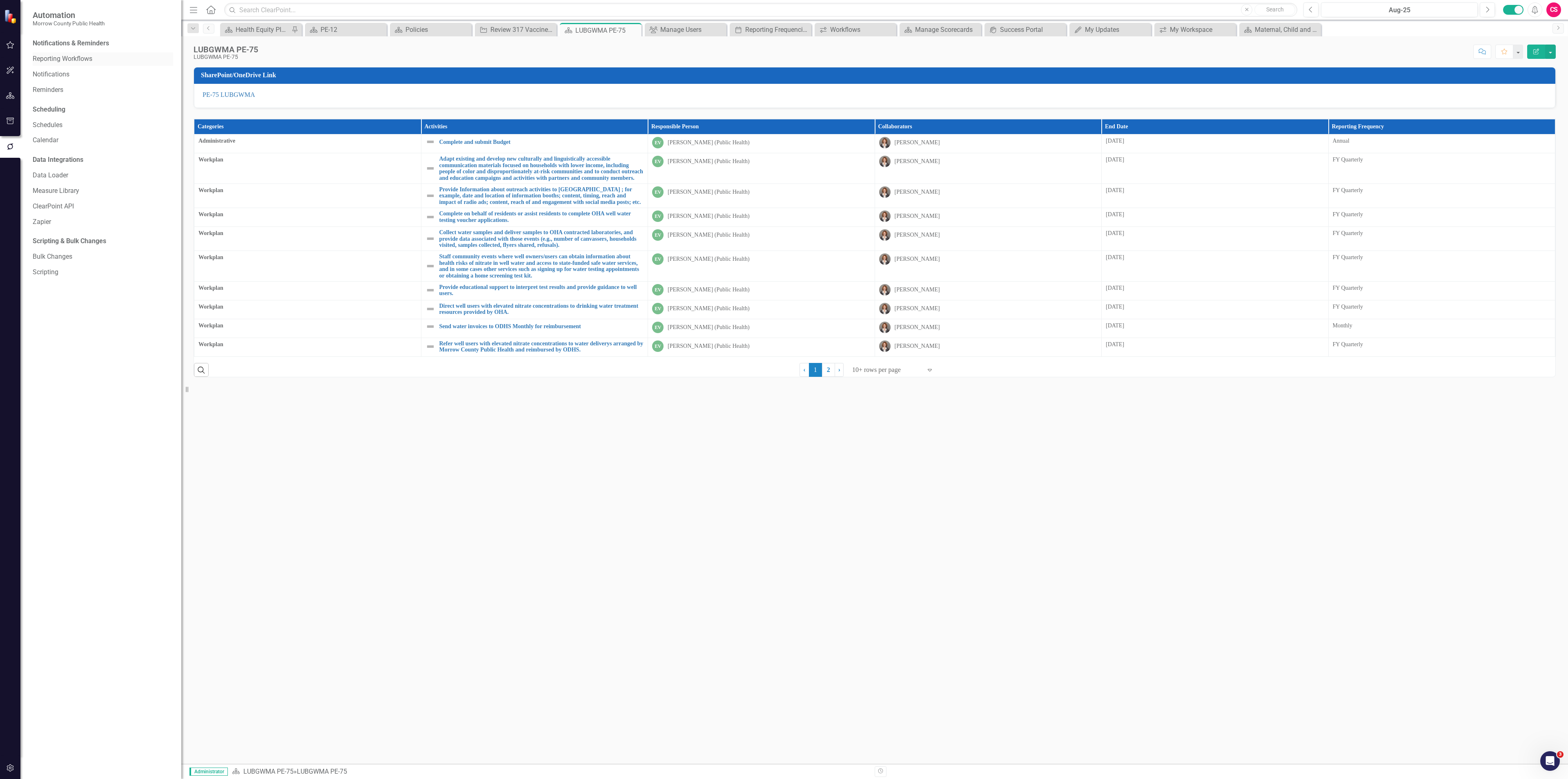
click at [52, 59] on link "Reporting Workflows" at bounding box center [103, 58] width 141 height 9
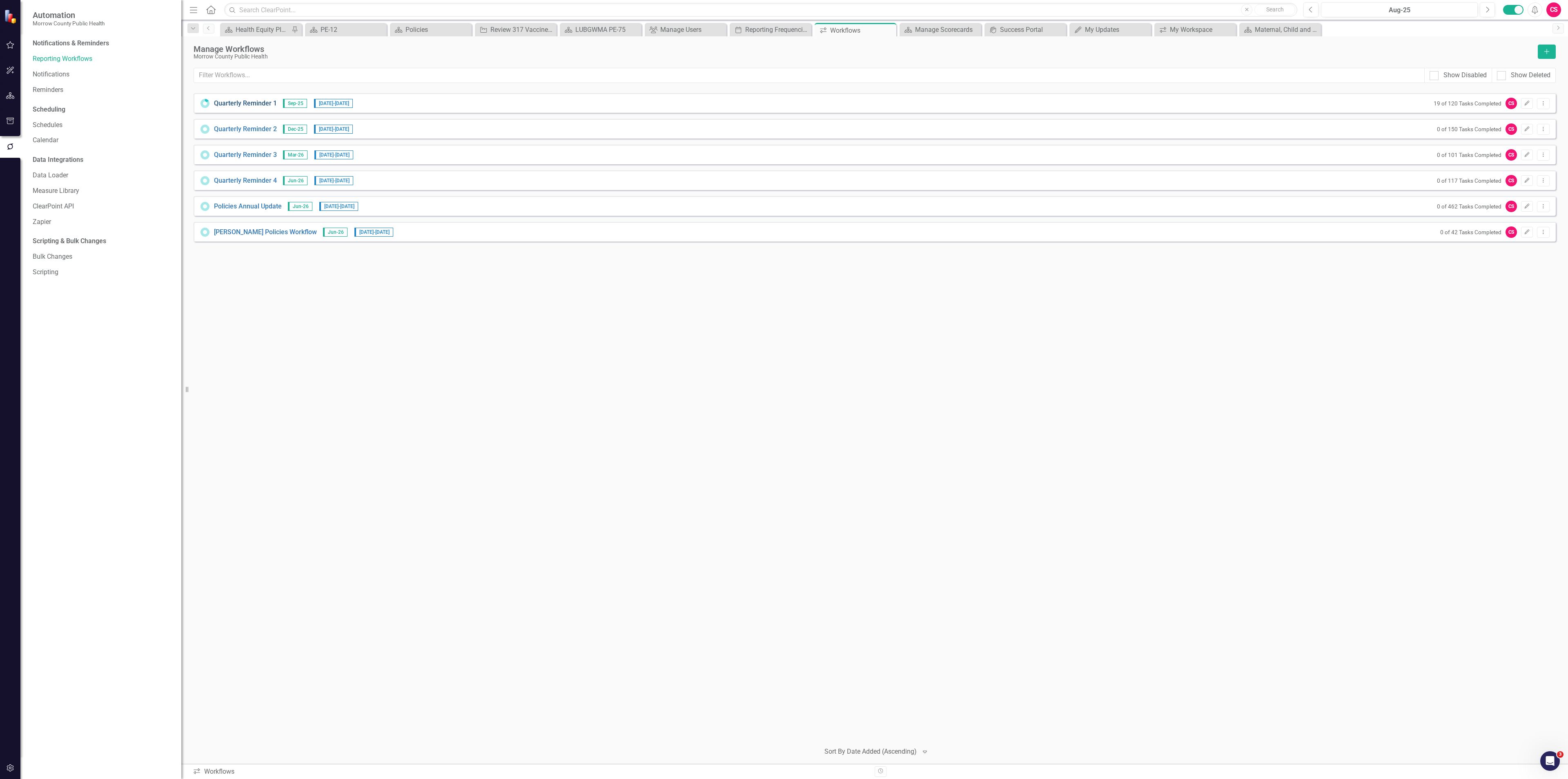
click at [236, 100] on link "Quarterly Reminder 1" at bounding box center [245, 103] width 63 height 9
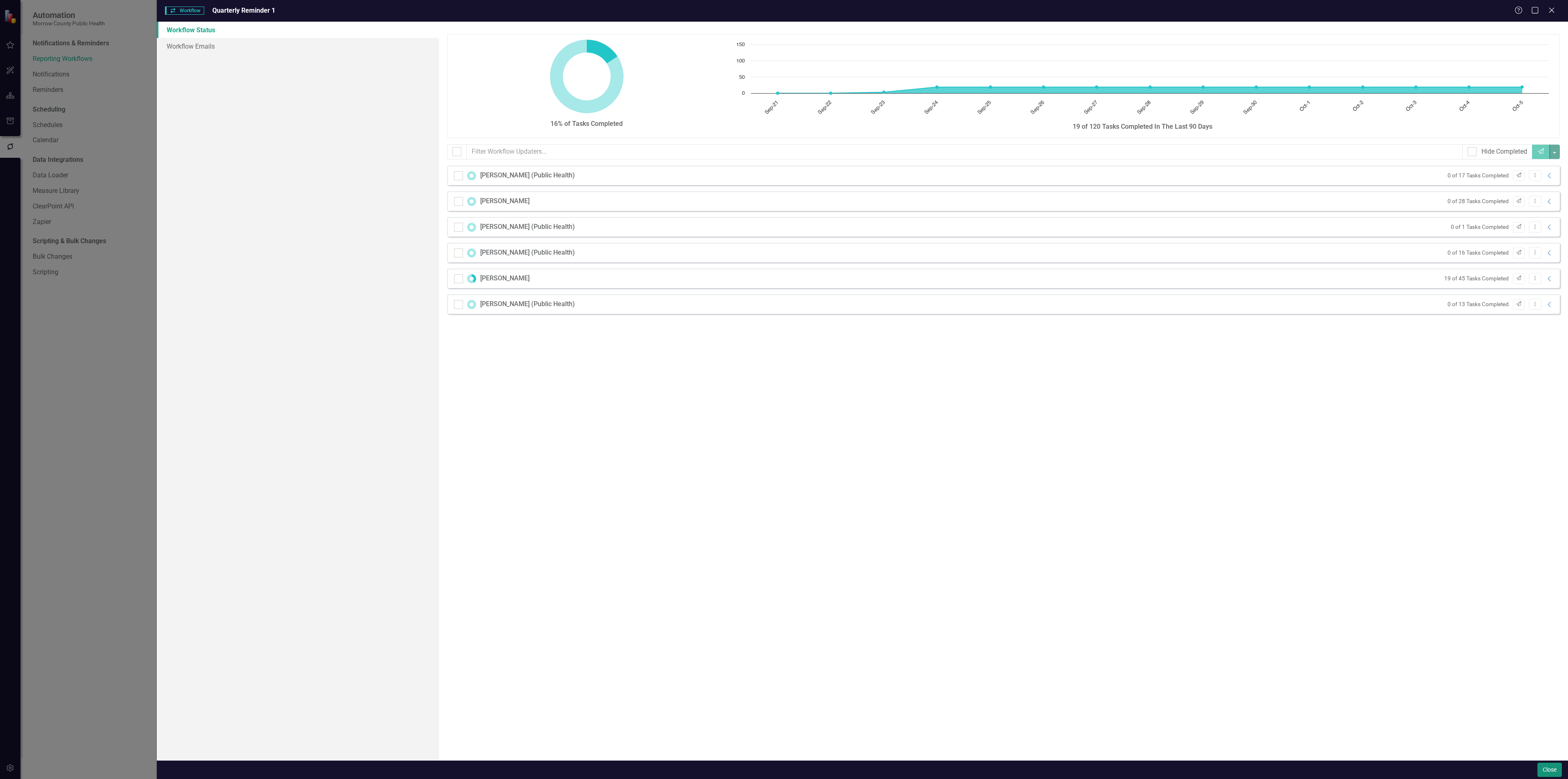
click at [1550, 773] on button "Close" at bounding box center [1550, 769] width 24 height 14
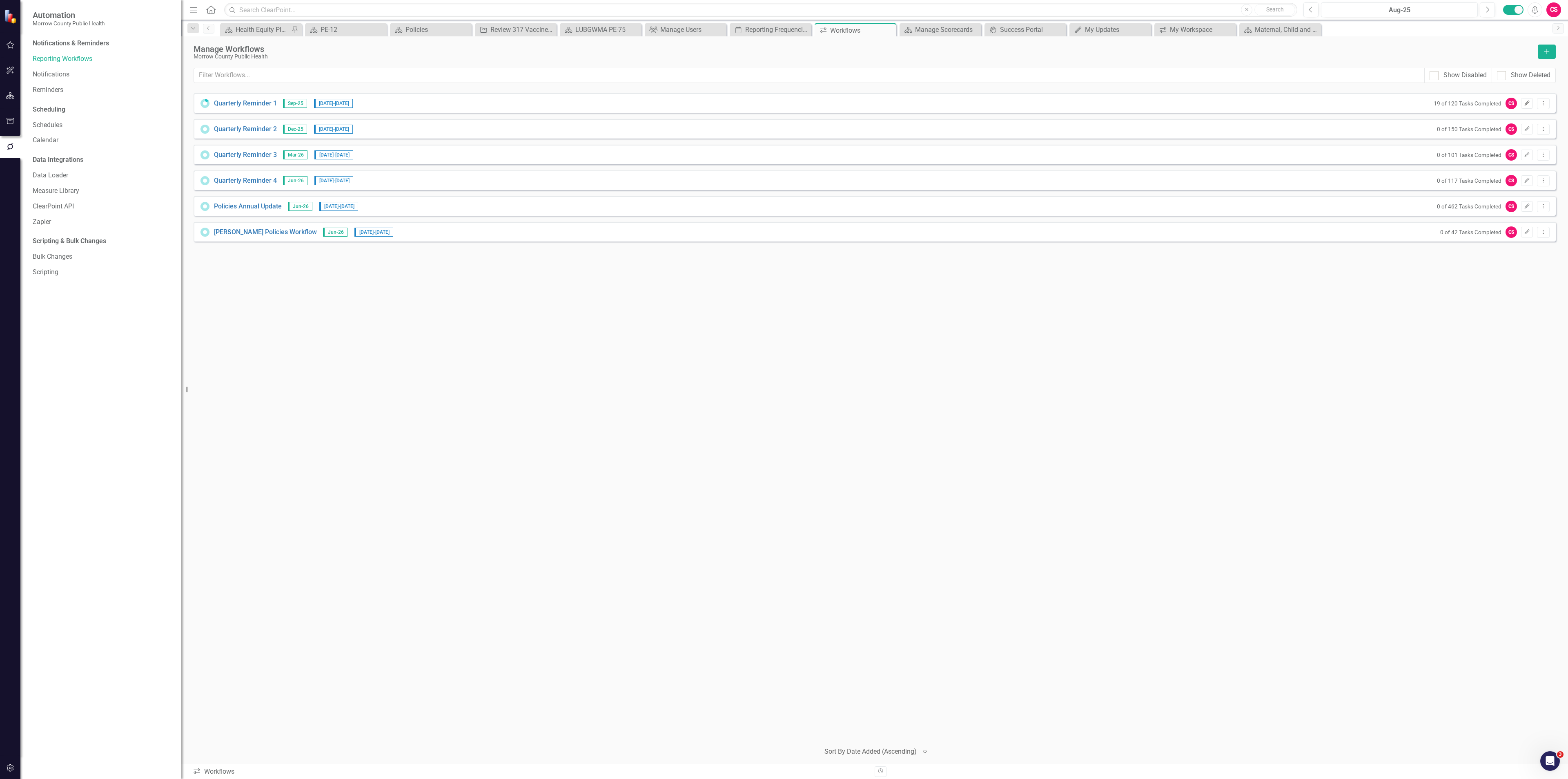
click at [1524, 102] on icon "Edit" at bounding box center [1527, 104] width 6 height 5
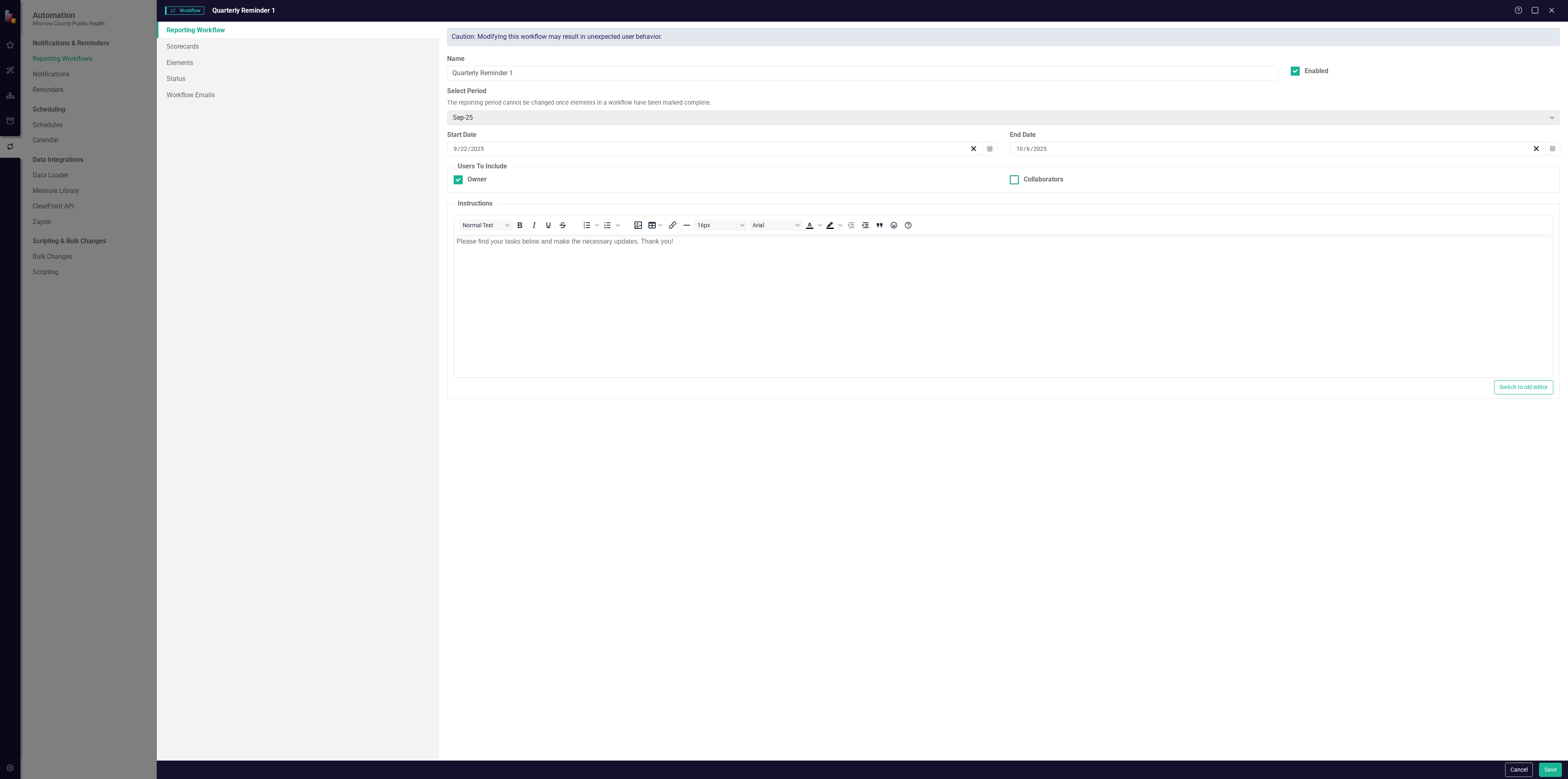
click at [1032, 180] on div "Collaborators" at bounding box center [1043, 179] width 40 height 9
click at [1015, 180] on input "Collaborators" at bounding box center [1012, 178] width 5 height 5
checkbox input "true"
click at [1549, 770] on button "Save" at bounding box center [1550, 769] width 23 height 14
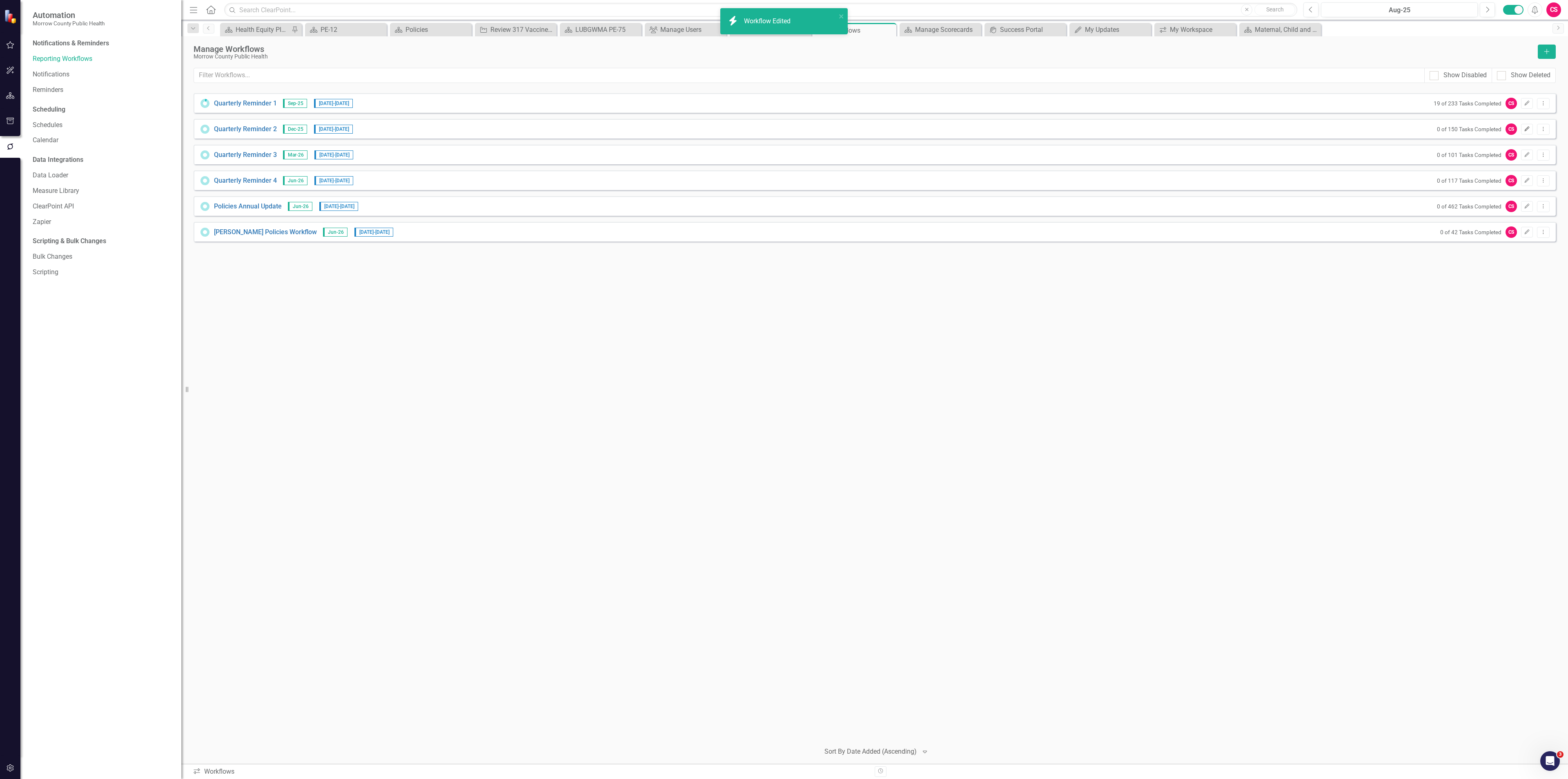
click at [1524, 127] on icon "Edit" at bounding box center [1527, 129] width 6 height 5
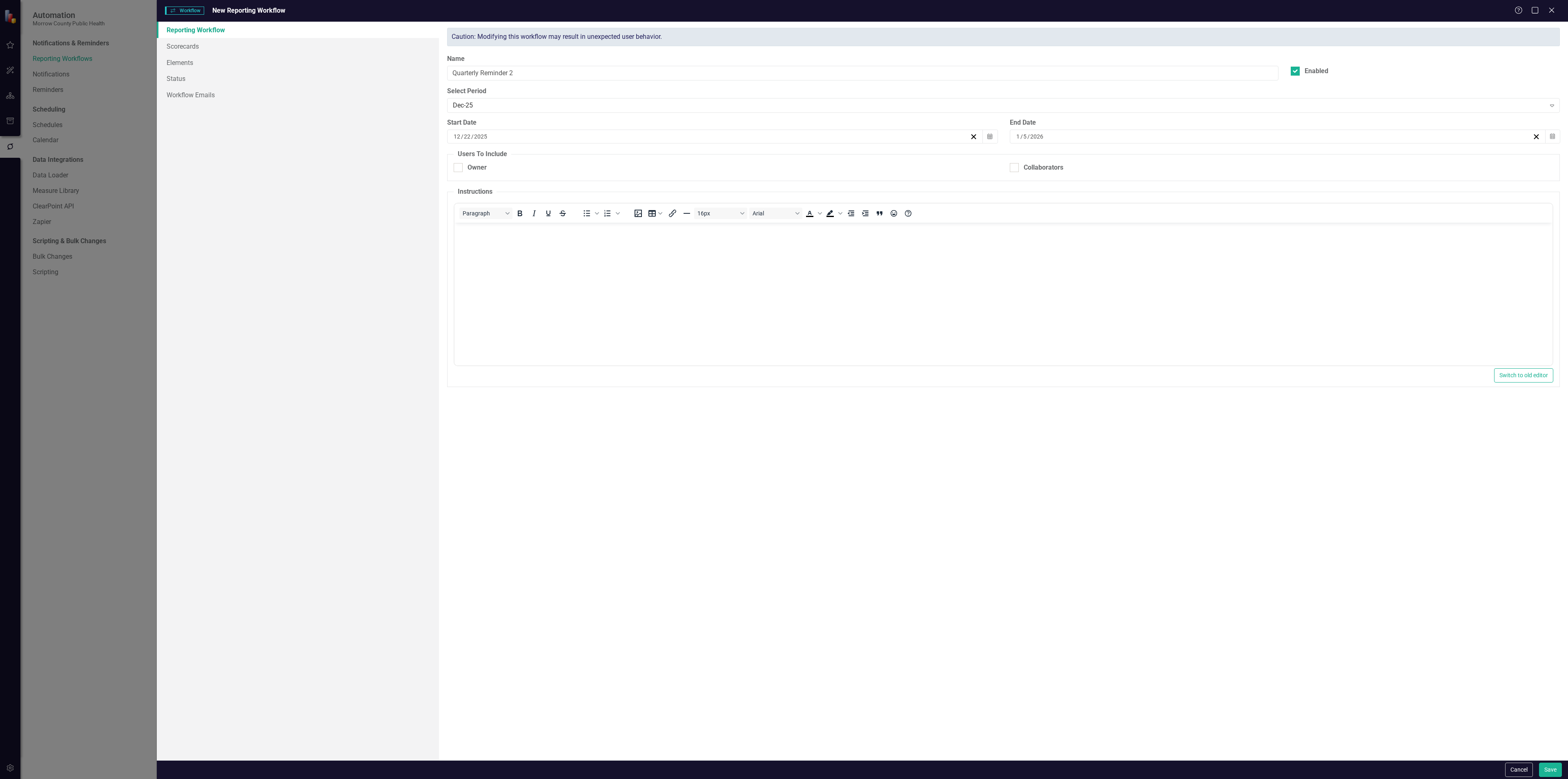
checkbox input "true"
click at [1026, 171] on div "Collaborators" at bounding box center [1043, 167] width 40 height 9
click at [1015, 168] on input "Collaborators" at bounding box center [1012, 166] width 5 height 5
checkbox input "true"
click at [1553, 774] on button "Save" at bounding box center [1550, 769] width 23 height 14
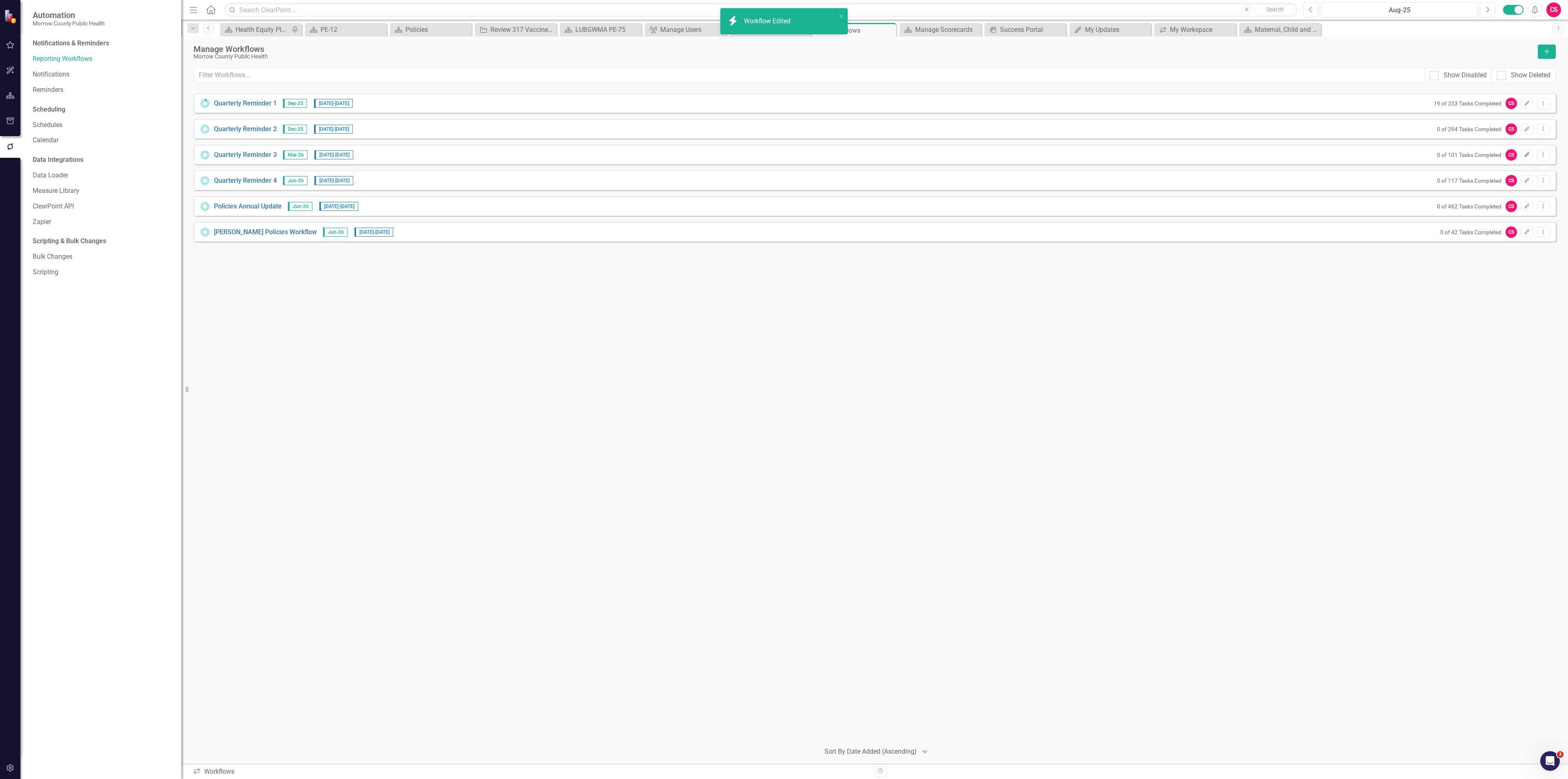
click at [1522, 153] on button "Edit" at bounding box center [1527, 155] width 12 height 10
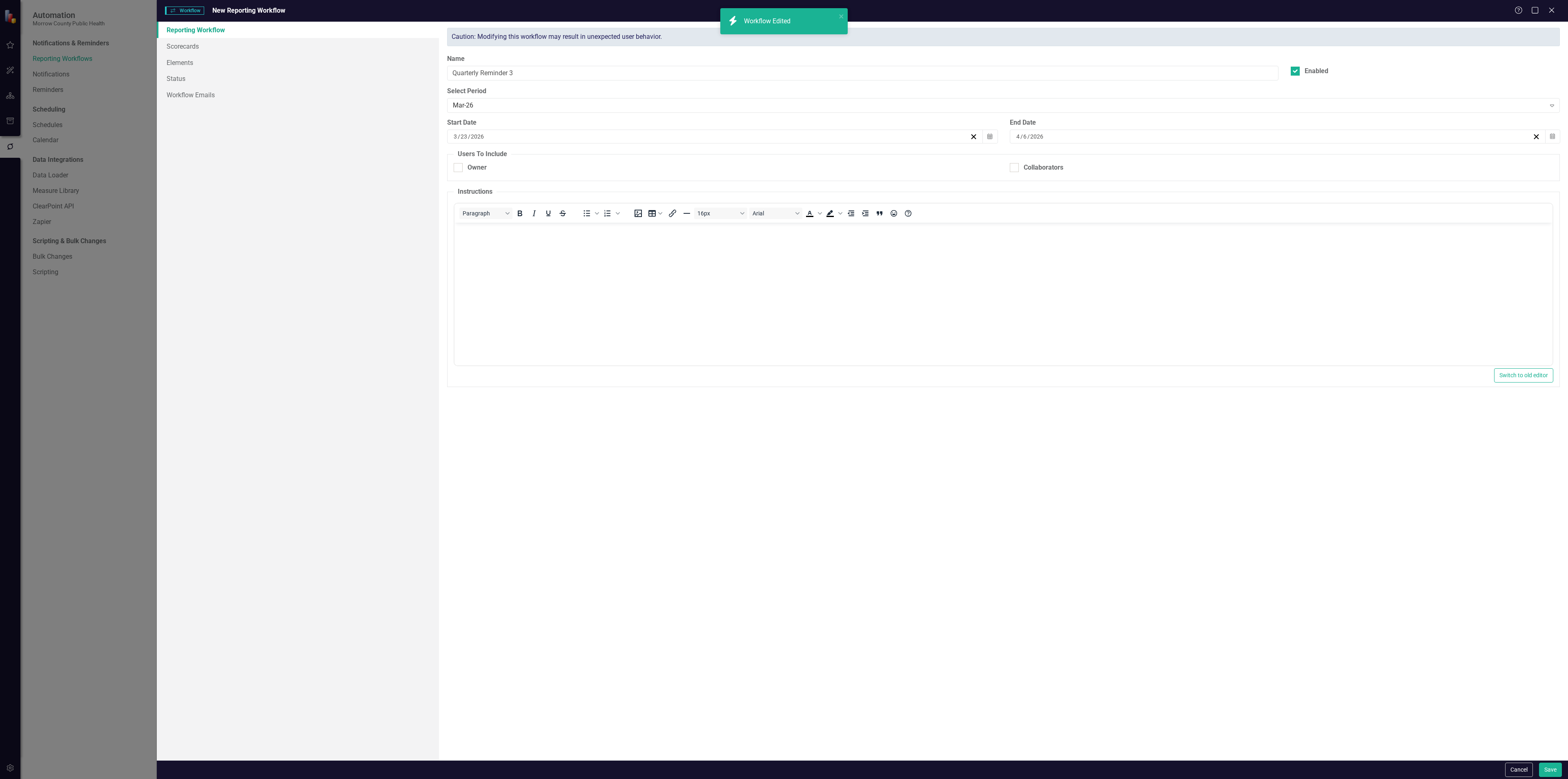
checkbox input "true"
click at [1065, 171] on div "Collaborators" at bounding box center [1281, 172] width 544 height 18
click at [1060, 166] on div "Collaborators" at bounding box center [1043, 167] width 40 height 9
click at [1015, 166] on input "Collaborators" at bounding box center [1012, 166] width 5 height 5
checkbox input "true"
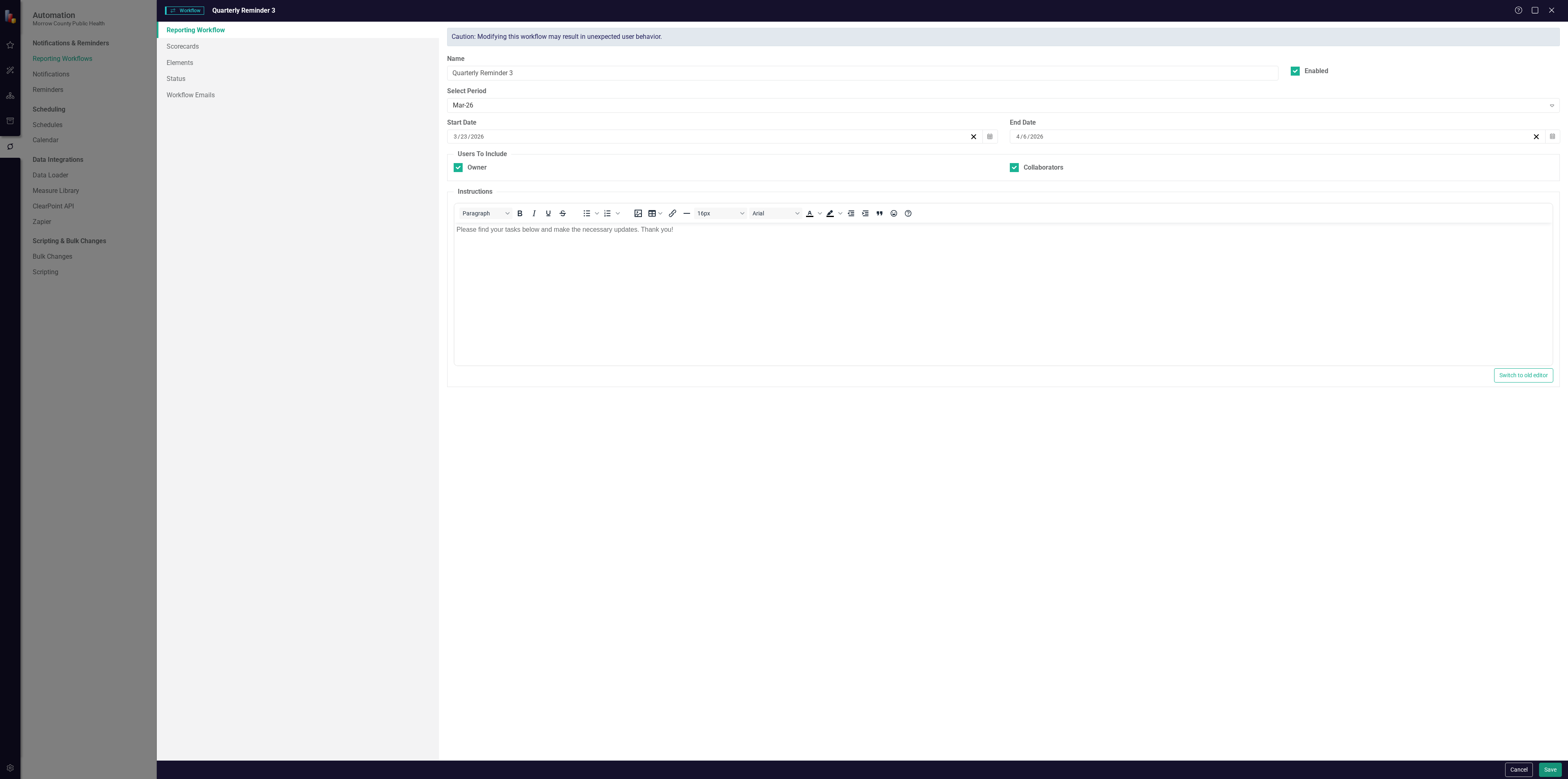
click at [1547, 774] on button "Save" at bounding box center [1550, 769] width 23 height 14
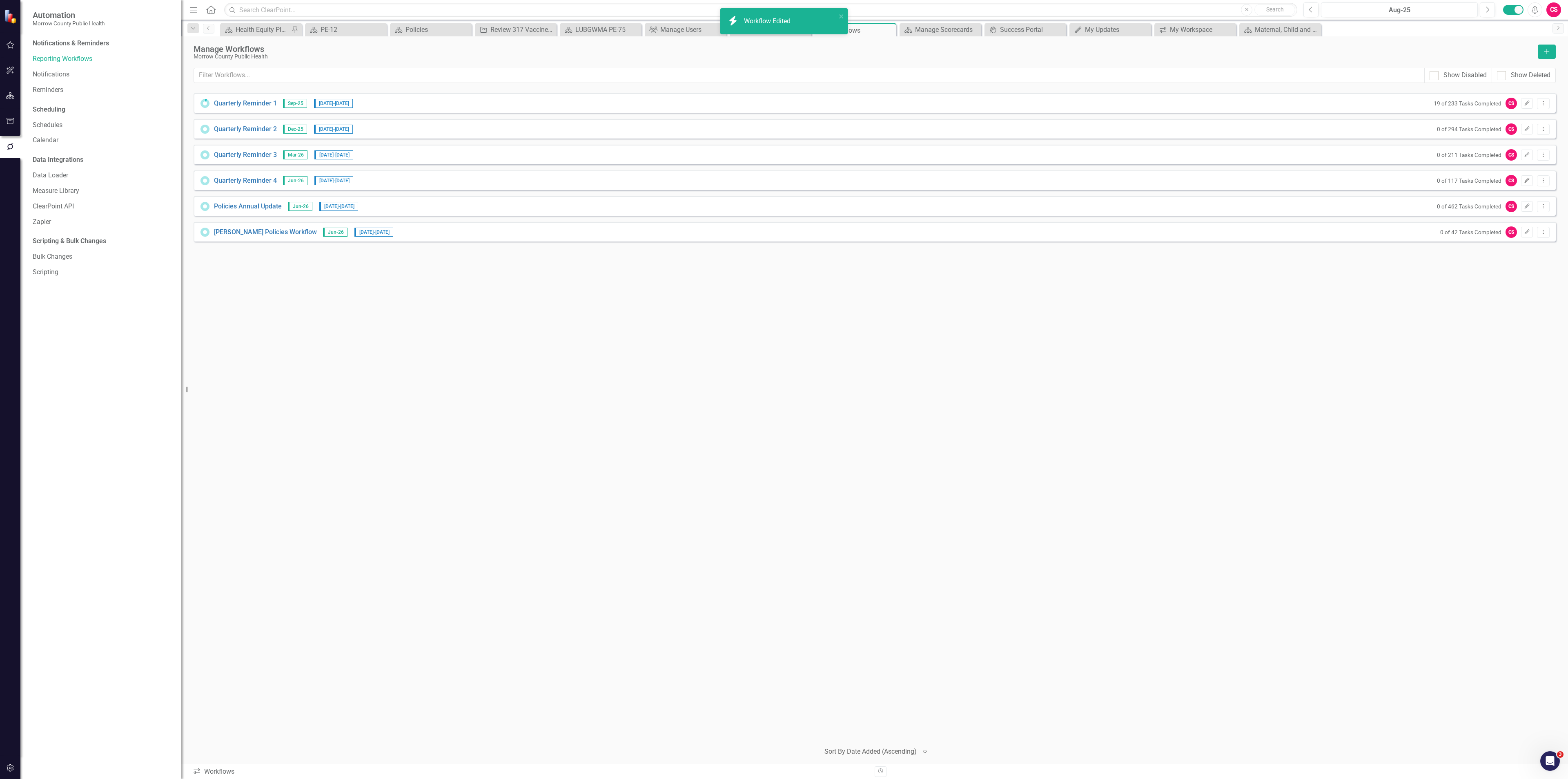
click at [1525, 179] on icon "Edit" at bounding box center [1527, 180] width 6 height 5
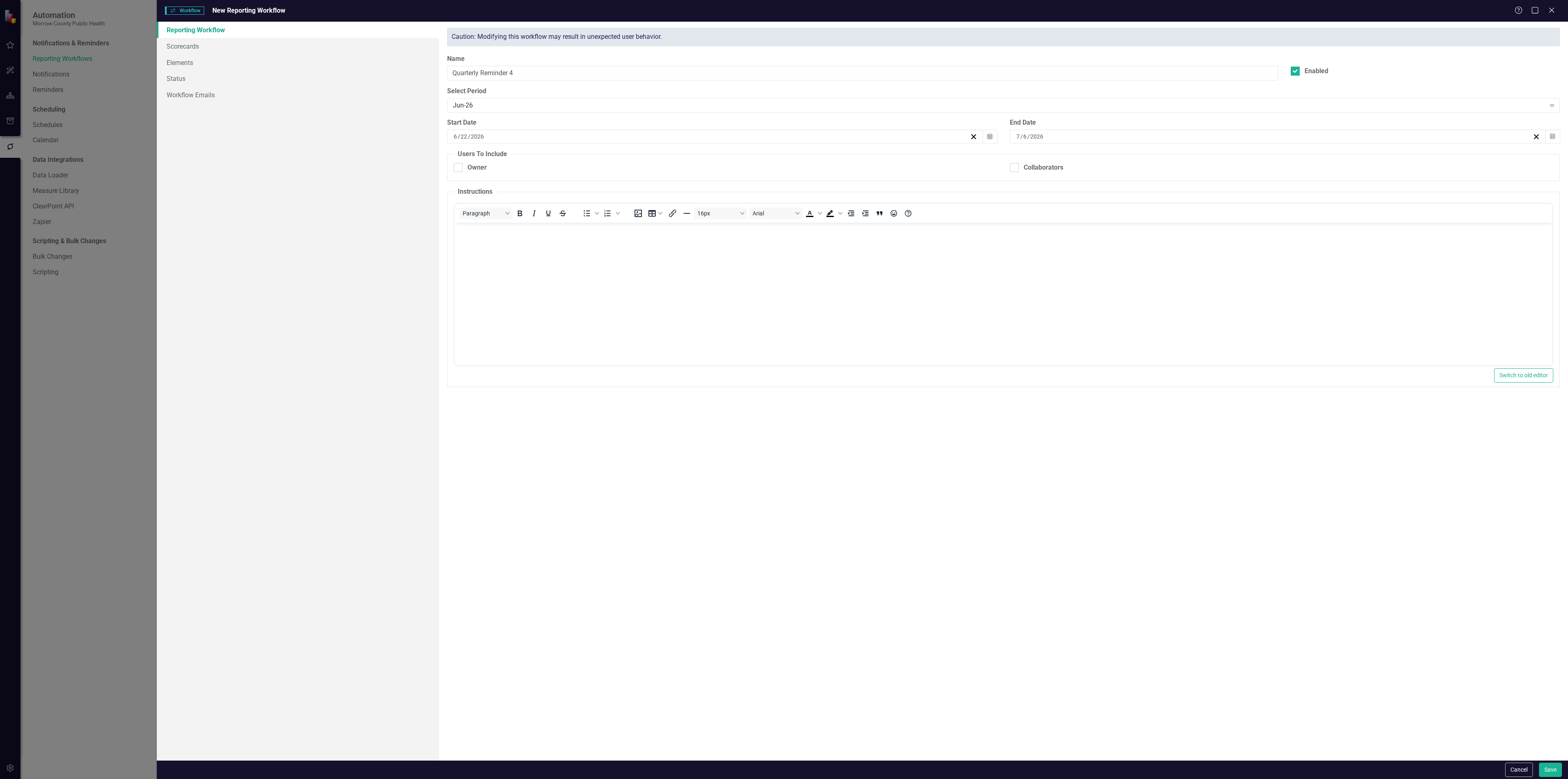
checkbox input "true"
click at [1045, 172] on div "Collaborators" at bounding box center [1043, 167] width 40 height 9
click at [1015, 168] on input "Collaborators" at bounding box center [1012, 166] width 5 height 5
checkbox input "true"
click at [1547, 763] on button "Save" at bounding box center [1550, 769] width 23 height 14
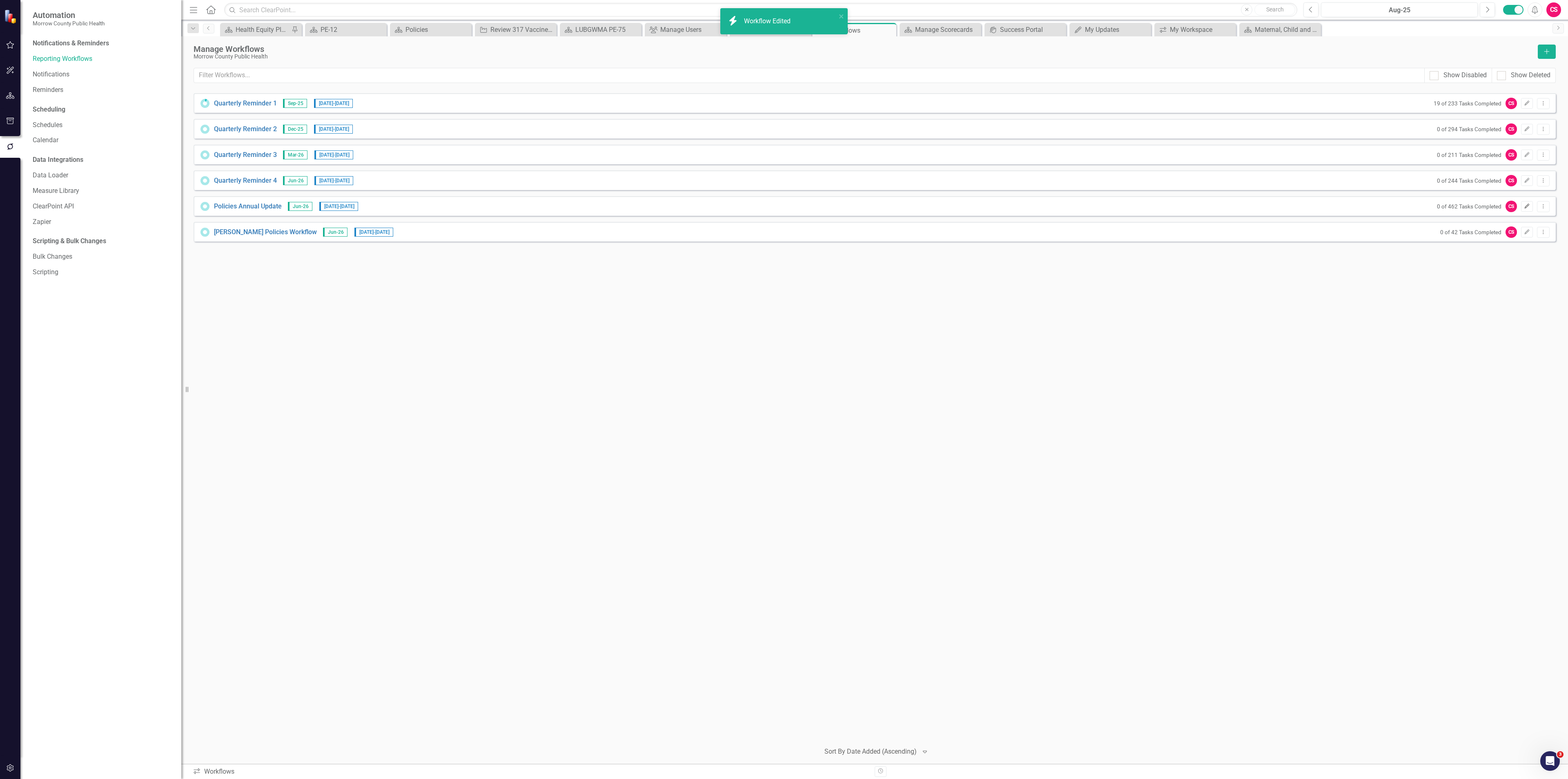
click at [1527, 203] on button "Edit" at bounding box center [1527, 206] width 12 height 10
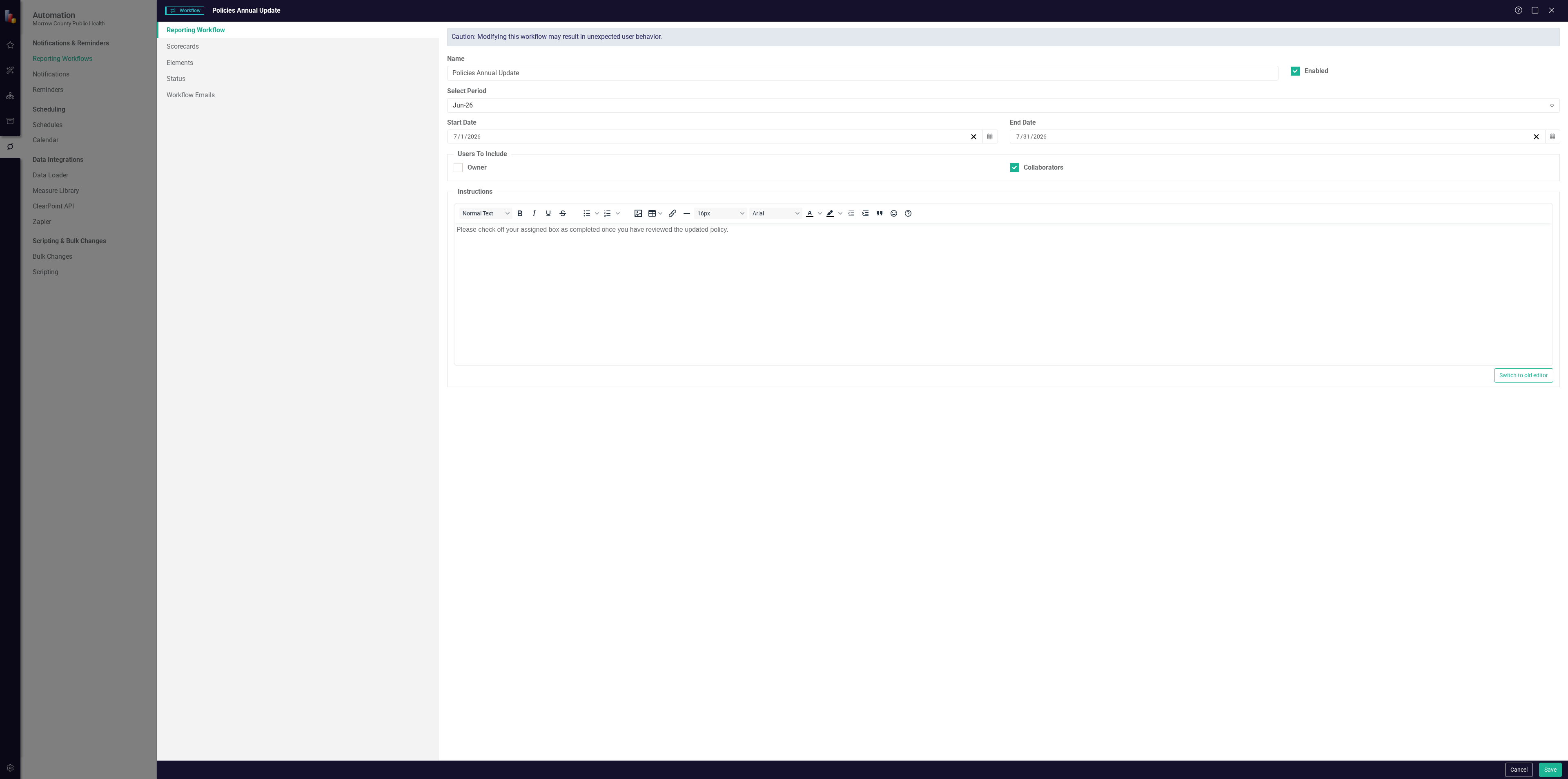
click at [1503, 767] on div "Cancel Save" at bounding box center [1532, 769] width 59 height 14
click at [1508, 766] on button "Cancel" at bounding box center [1519, 769] width 28 height 14
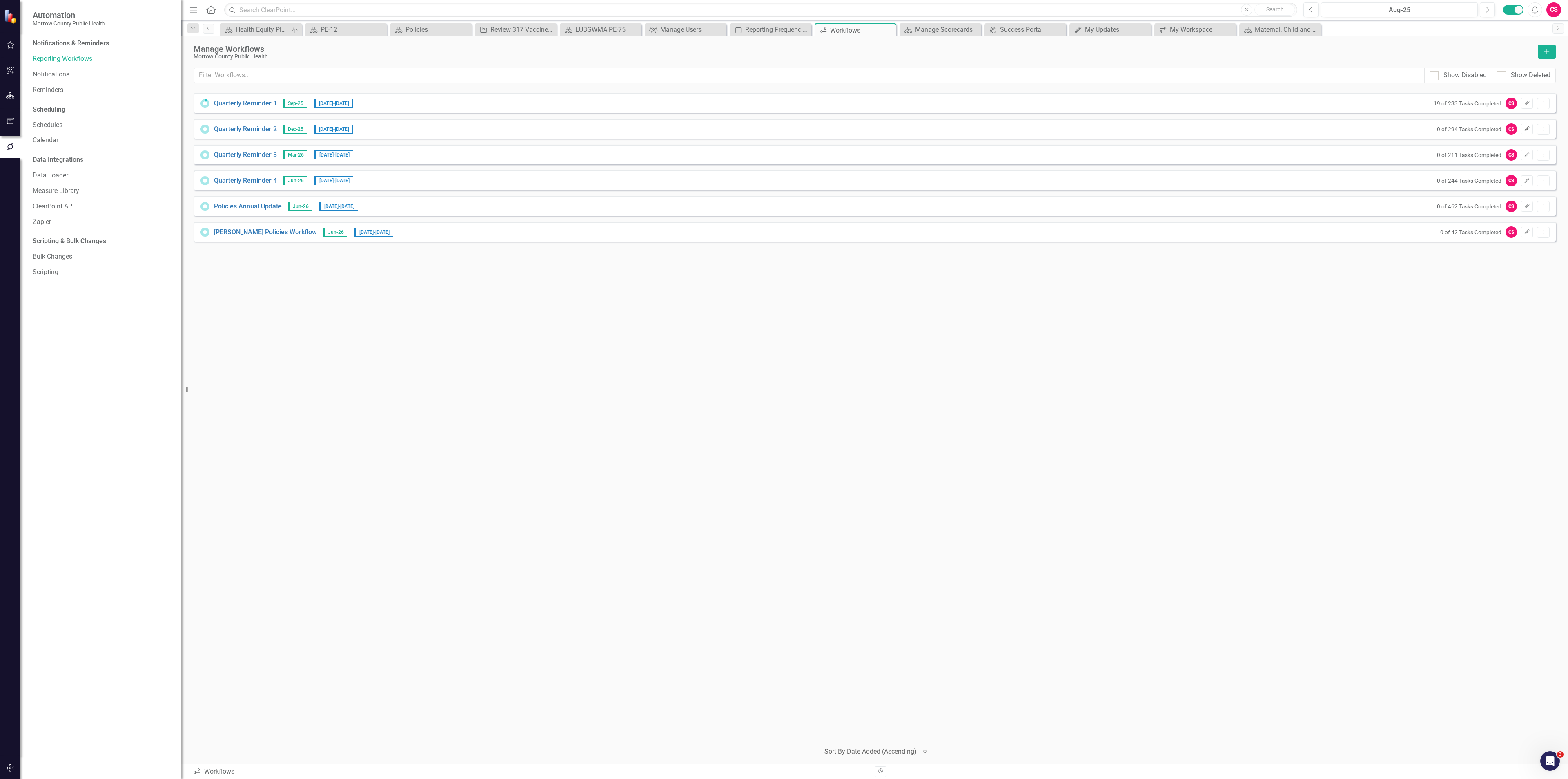
click at [1524, 127] on icon "Edit" at bounding box center [1527, 129] width 6 height 5
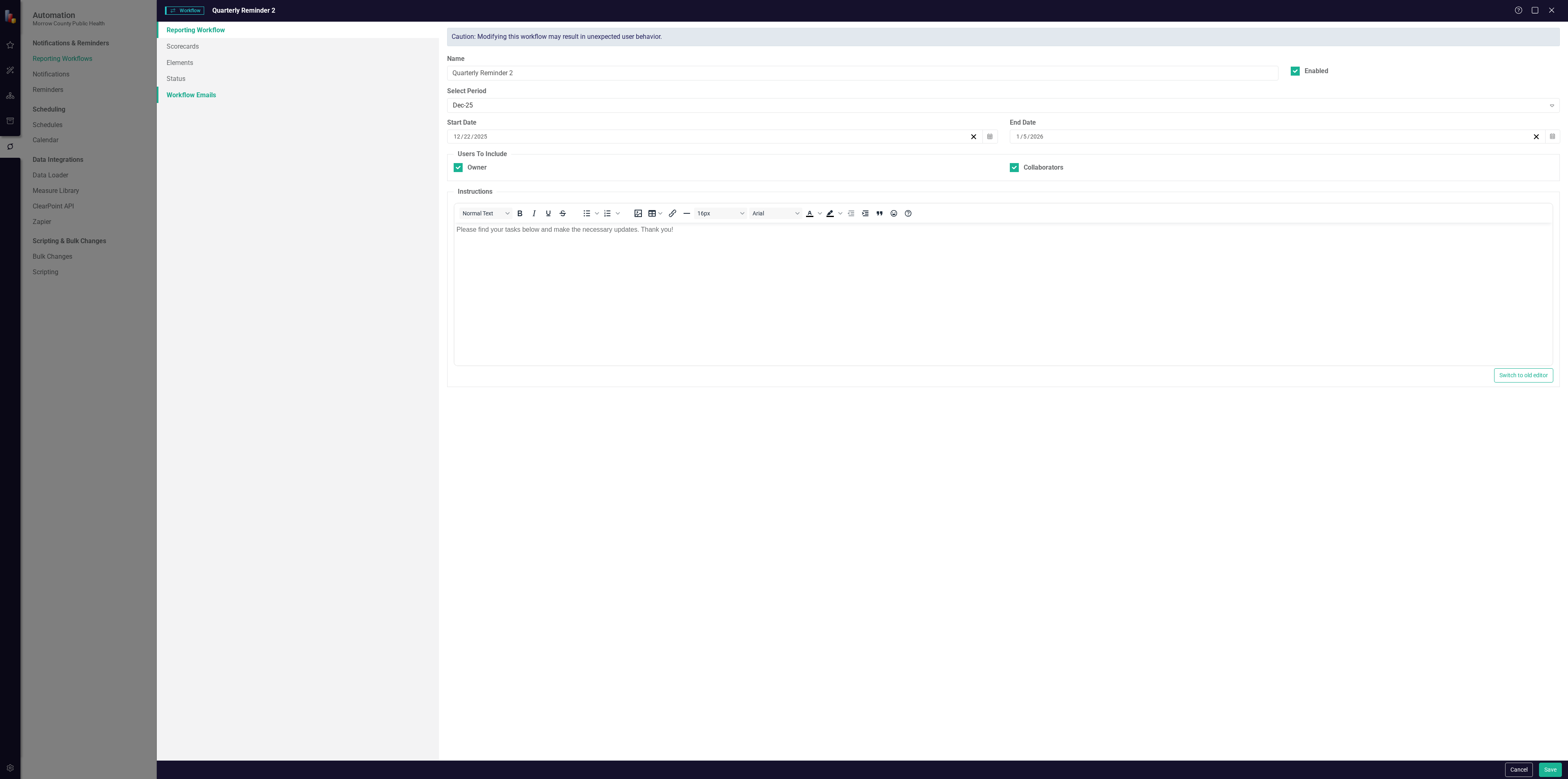
click at [207, 93] on link "Workflow Emails" at bounding box center [298, 94] width 282 height 16
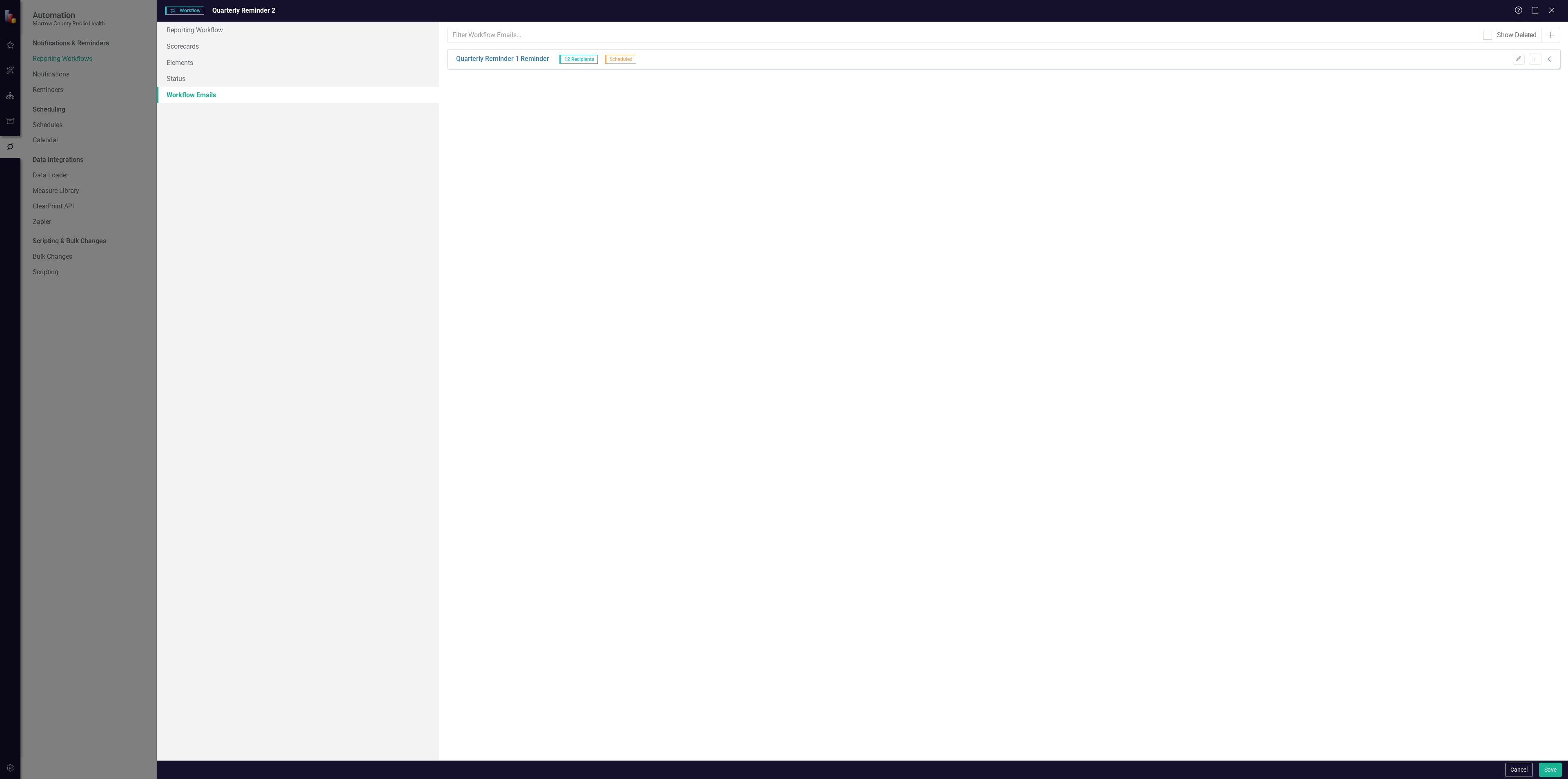
click at [1550, 33] on icon "Add" at bounding box center [1550, 35] width 8 height 7
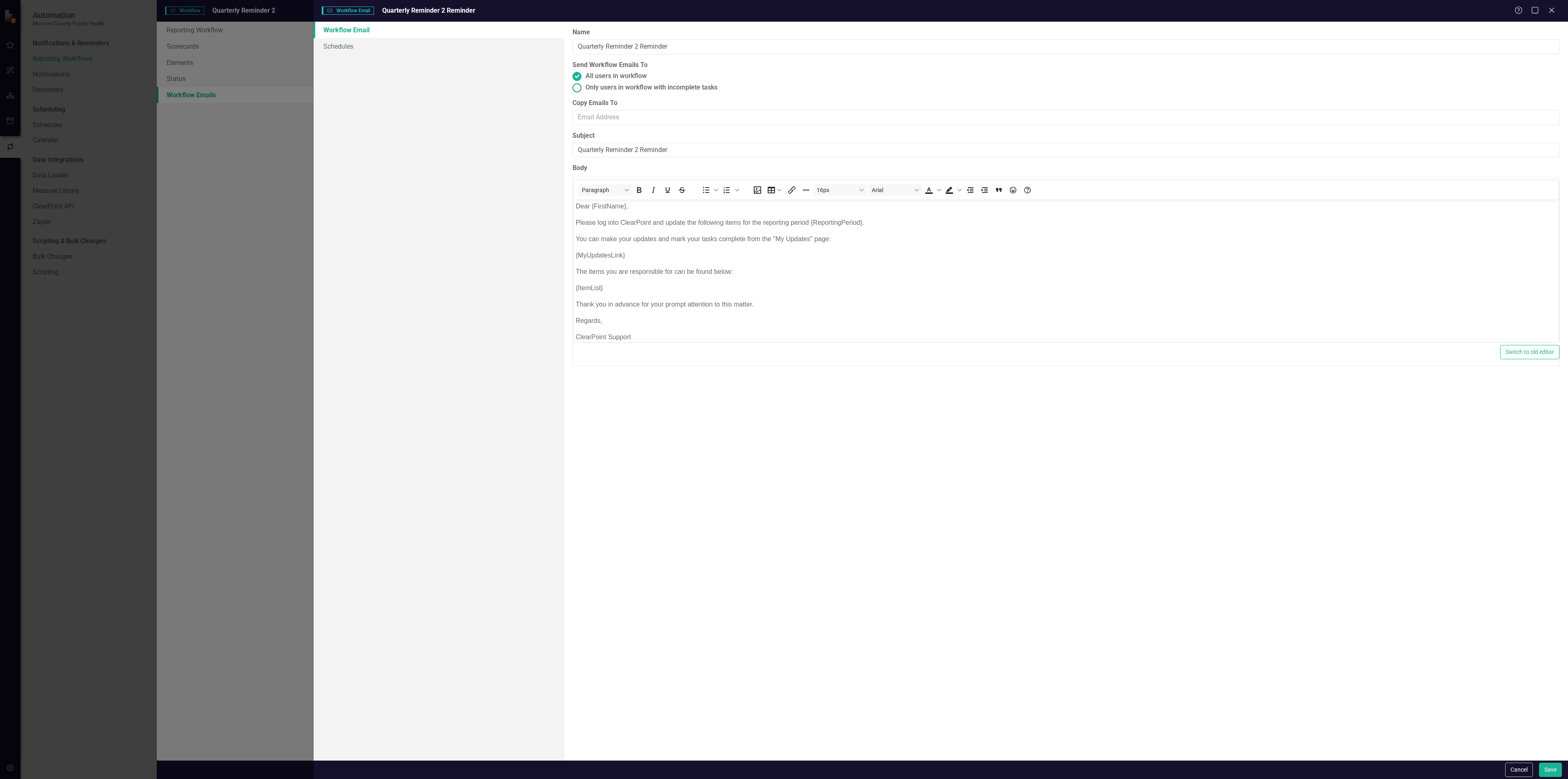
click at [620, 90] on span "Only users in workflow with incomplete tasks" at bounding box center [651, 87] width 132 height 9
click at [584, 90] on input "Only users in workflow with incomplete tasks" at bounding box center [577, 87] width 13 height 13
radio input "true"
click at [681, 152] on input "Quarterly Reminder 2 Reminder" at bounding box center [1066, 150] width 987 height 15
click at [364, 47] on link "Schedules" at bounding box center [439, 46] width 251 height 16
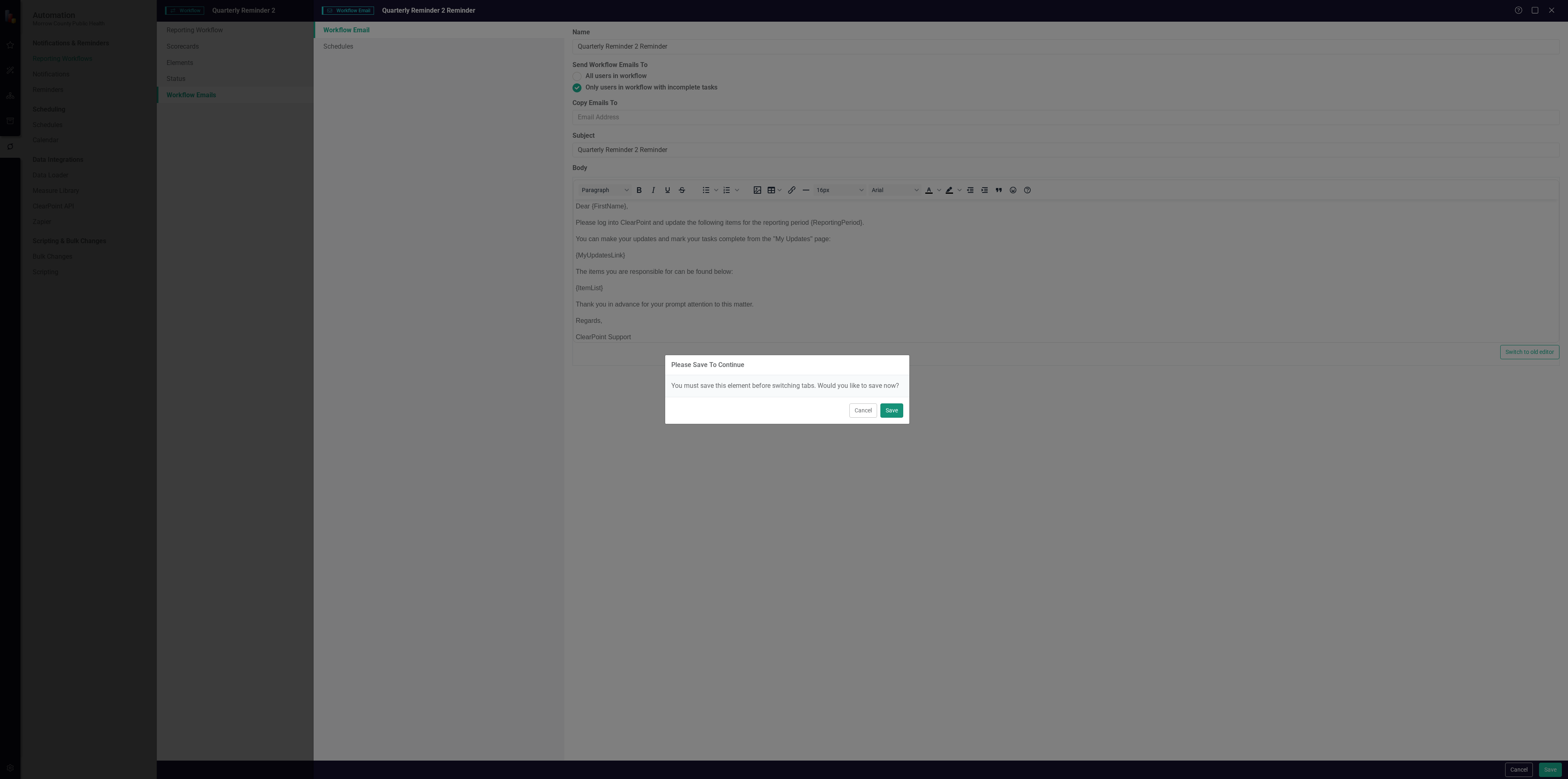
click at [895, 417] on button "Save" at bounding box center [892, 410] width 23 height 14
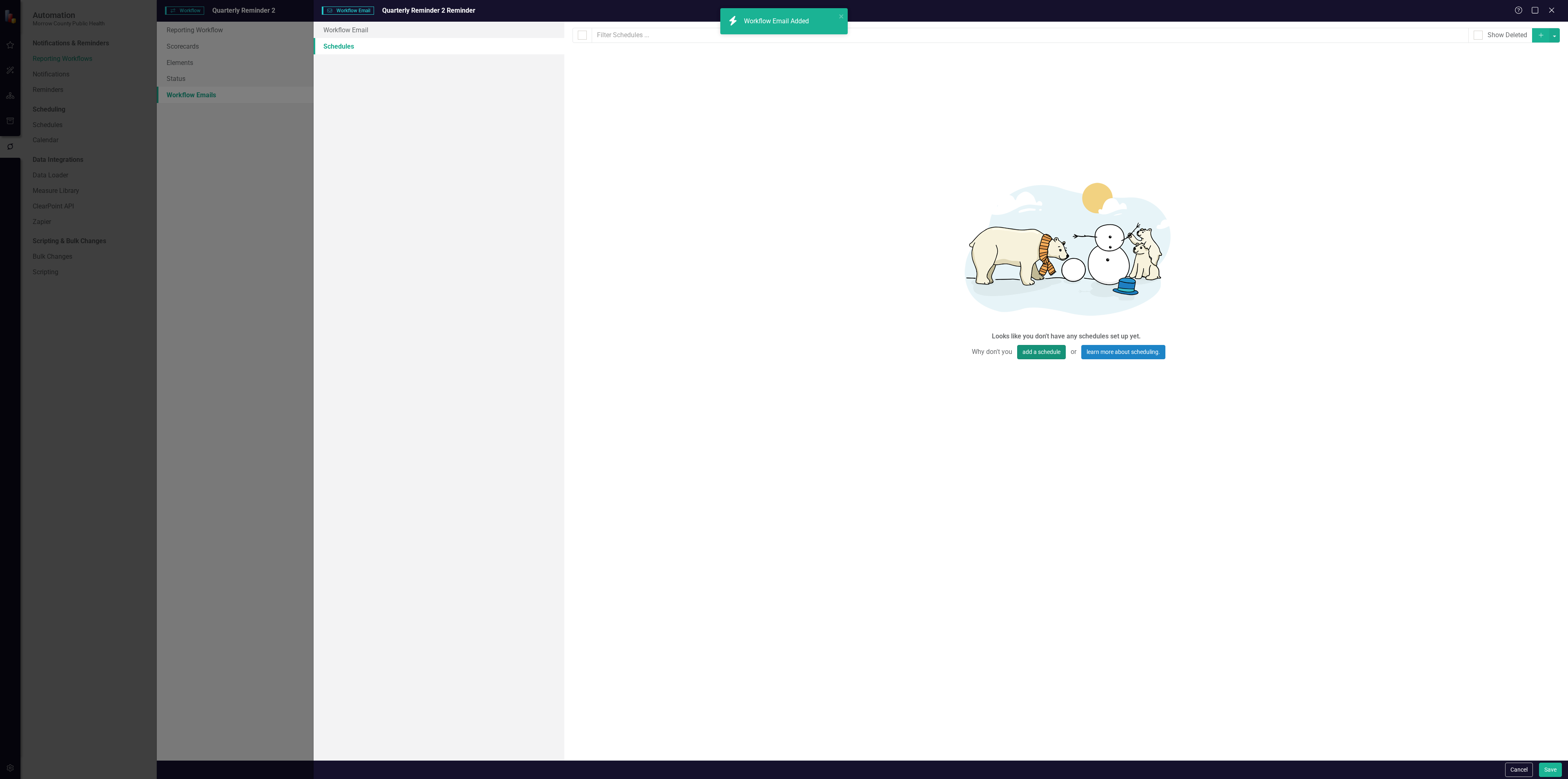
click at [1044, 350] on button "add a schedule" at bounding box center [1041, 351] width 49 height 14
select select "pm"
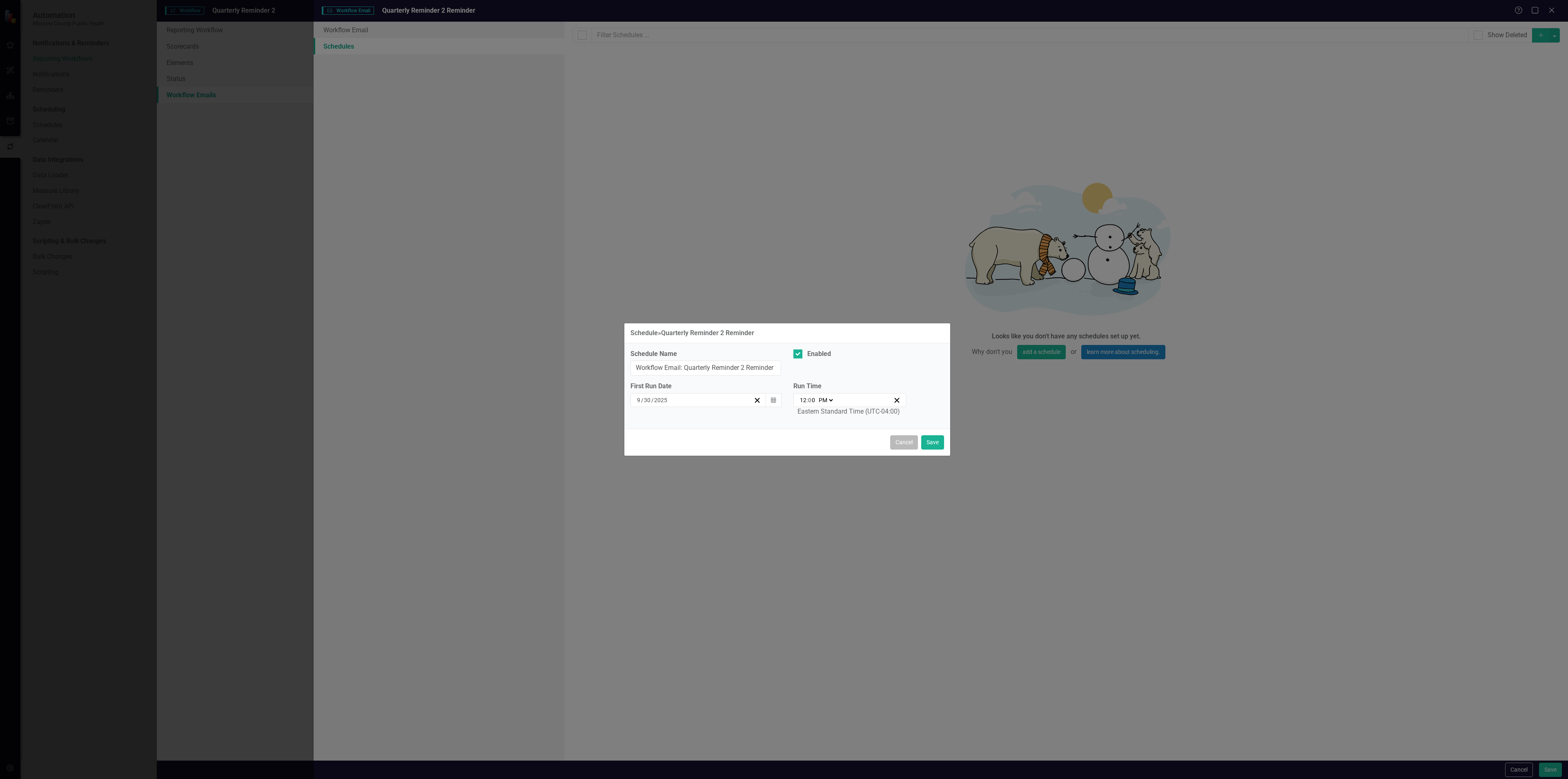
click at [903, 443] on button "Cancel" at bounding box center [904, 442] width 28 height 14
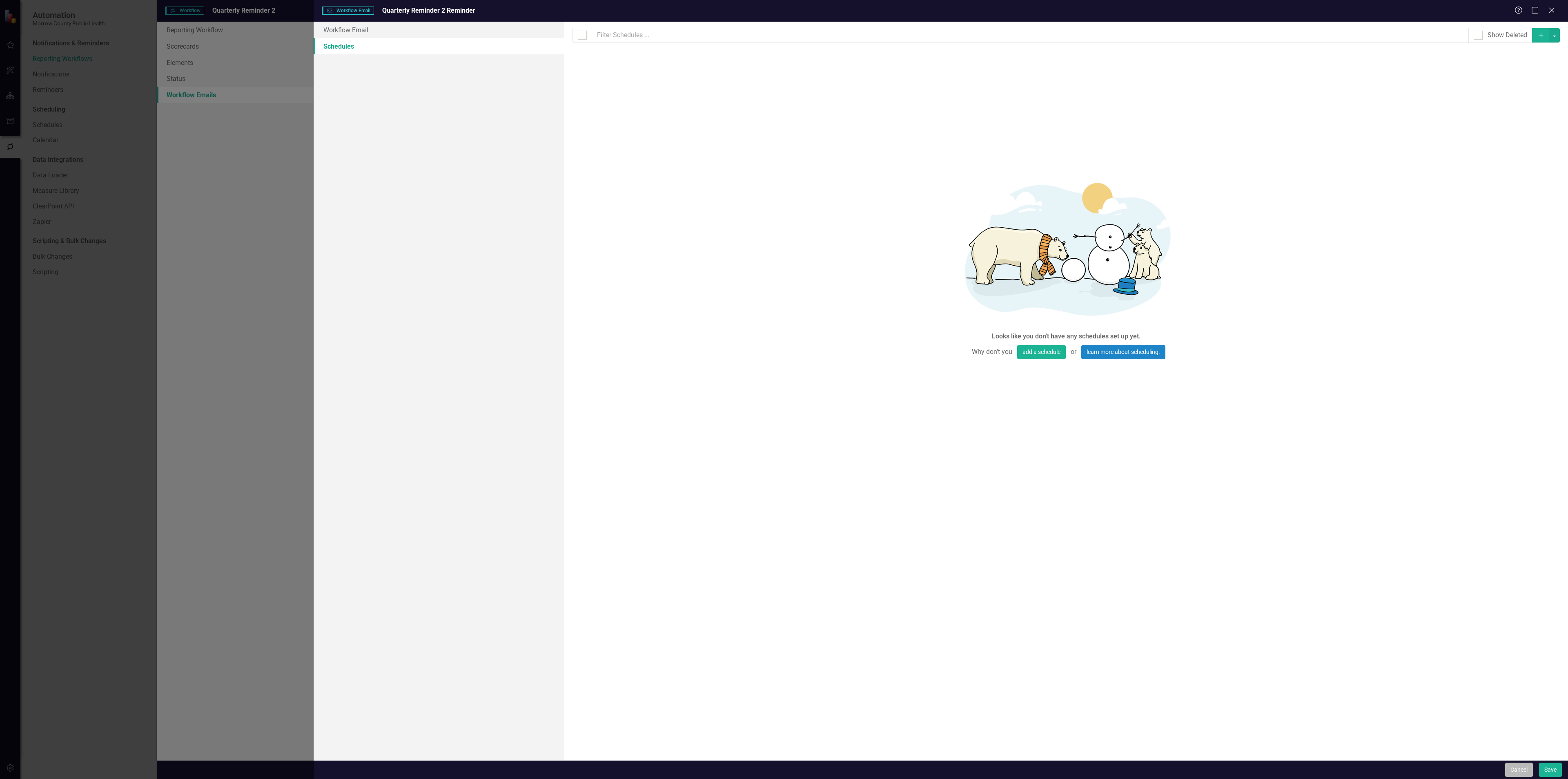
click at [1513, 777] on button "Cancel" at bounding box center [1519, 769] width 28 height 14
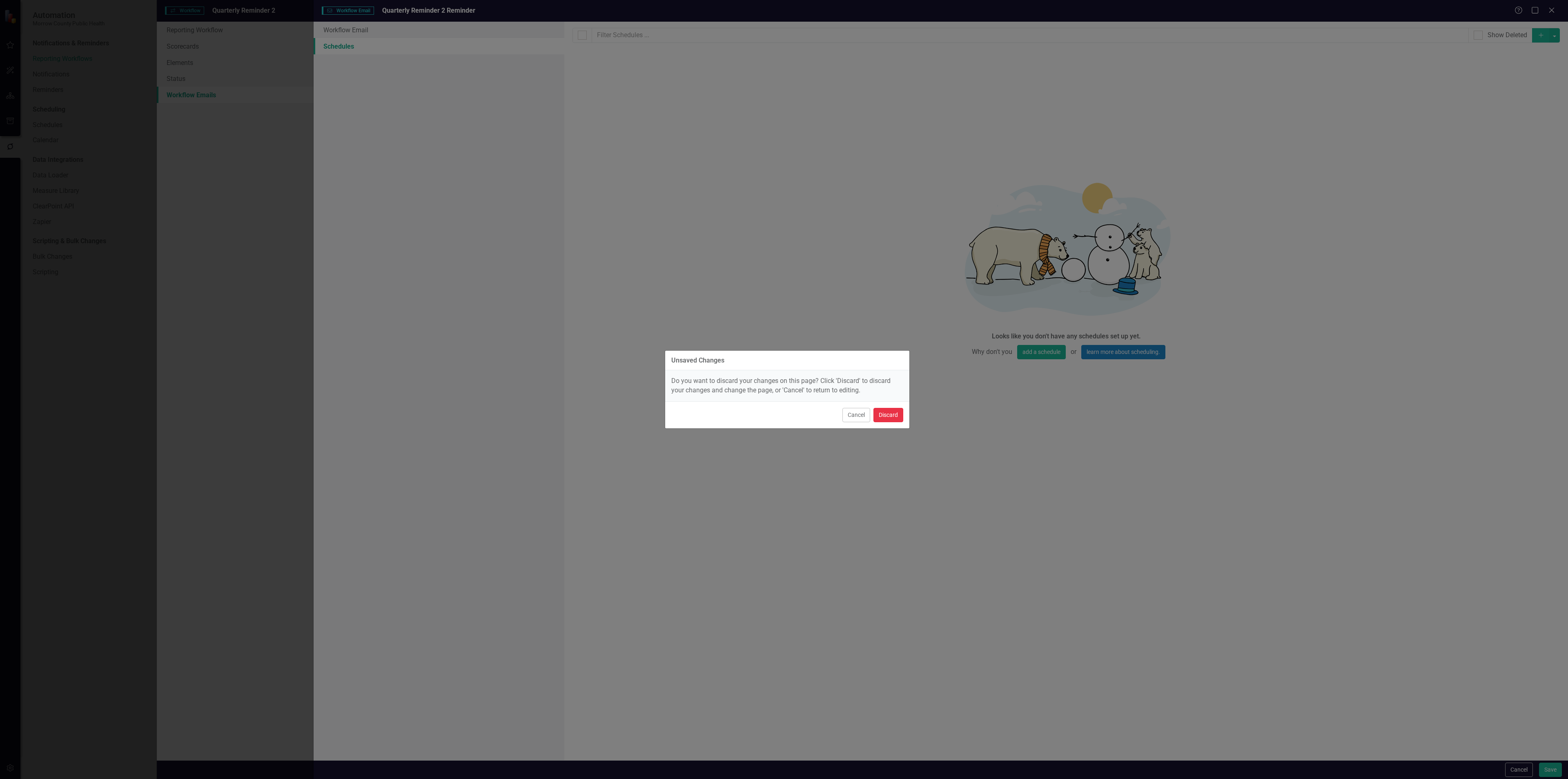
click at [893, 418] on button "Discard" at bounding box center [888, 414] width 30 height 14
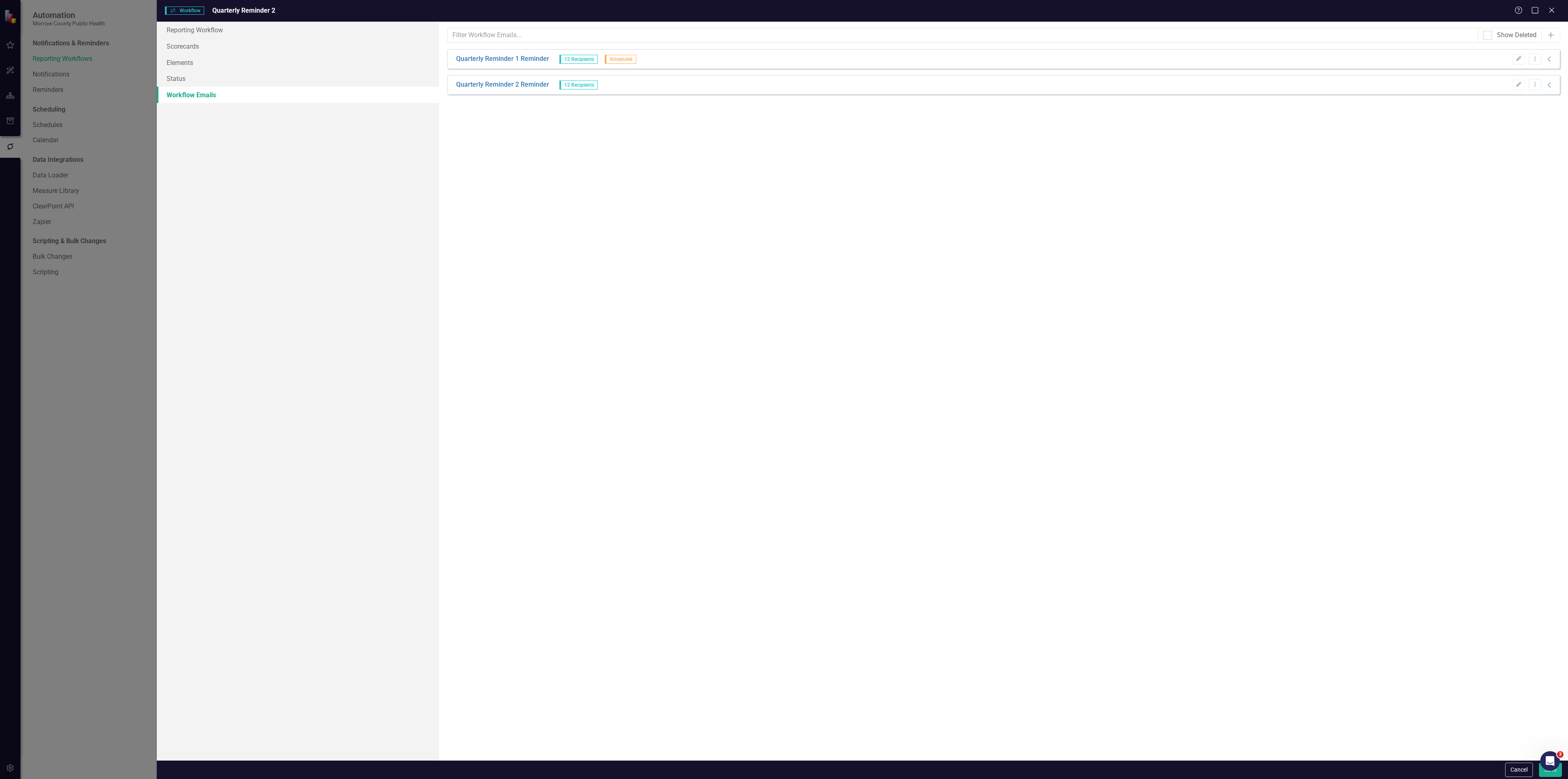
click at [1551, 4] on div "Workflows Workflow Quarterly Reminder 2 Help Maximize Close" at bounding box center [863, 11] width 1411 height 22
click at [1549, 9] on icon "Close" at bounding box center [1551, 10] width 10 height 8
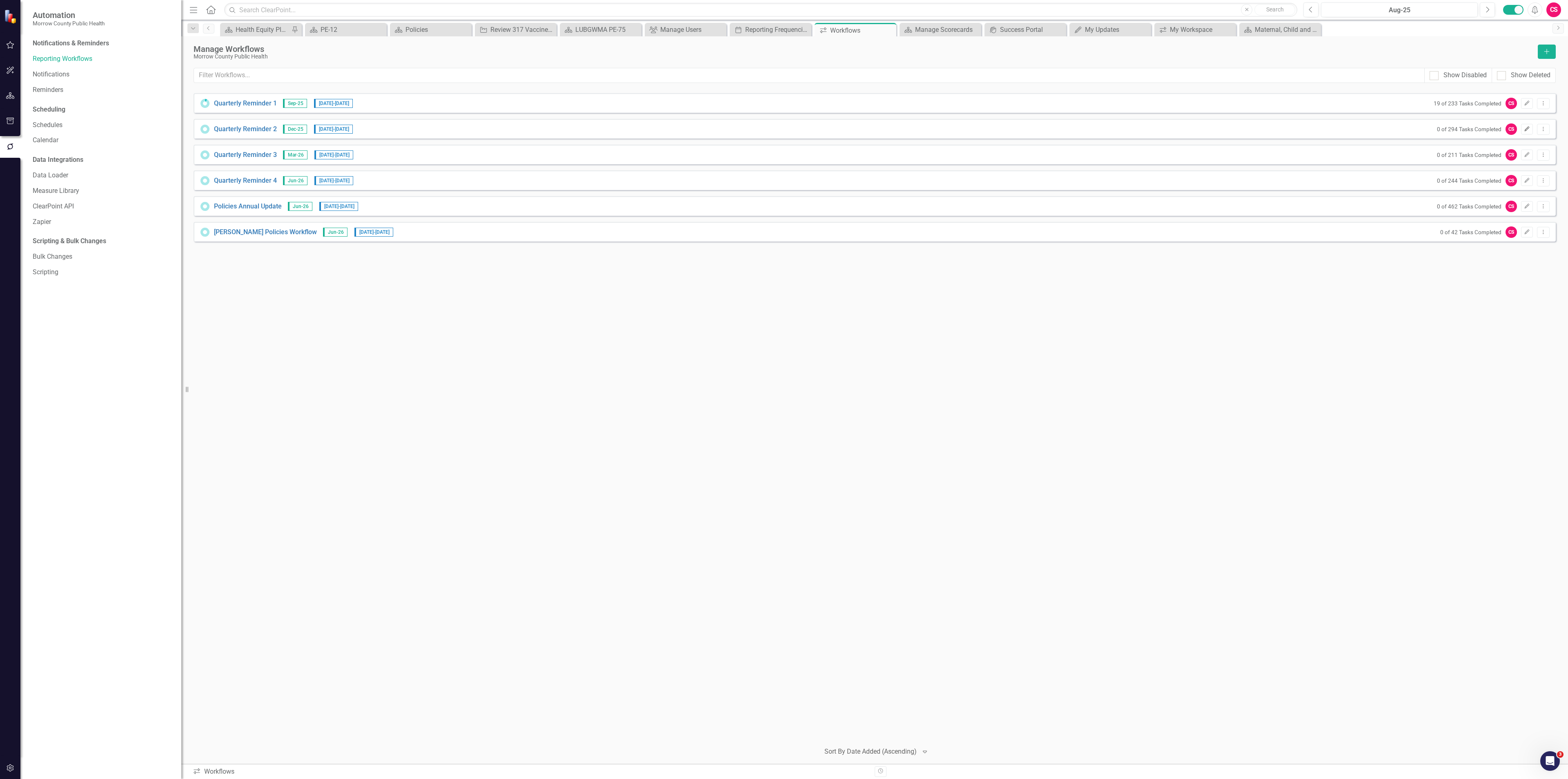
click at [1523, 125] on button "Edit" at bounding box center [1527, 129] width 12 height 10
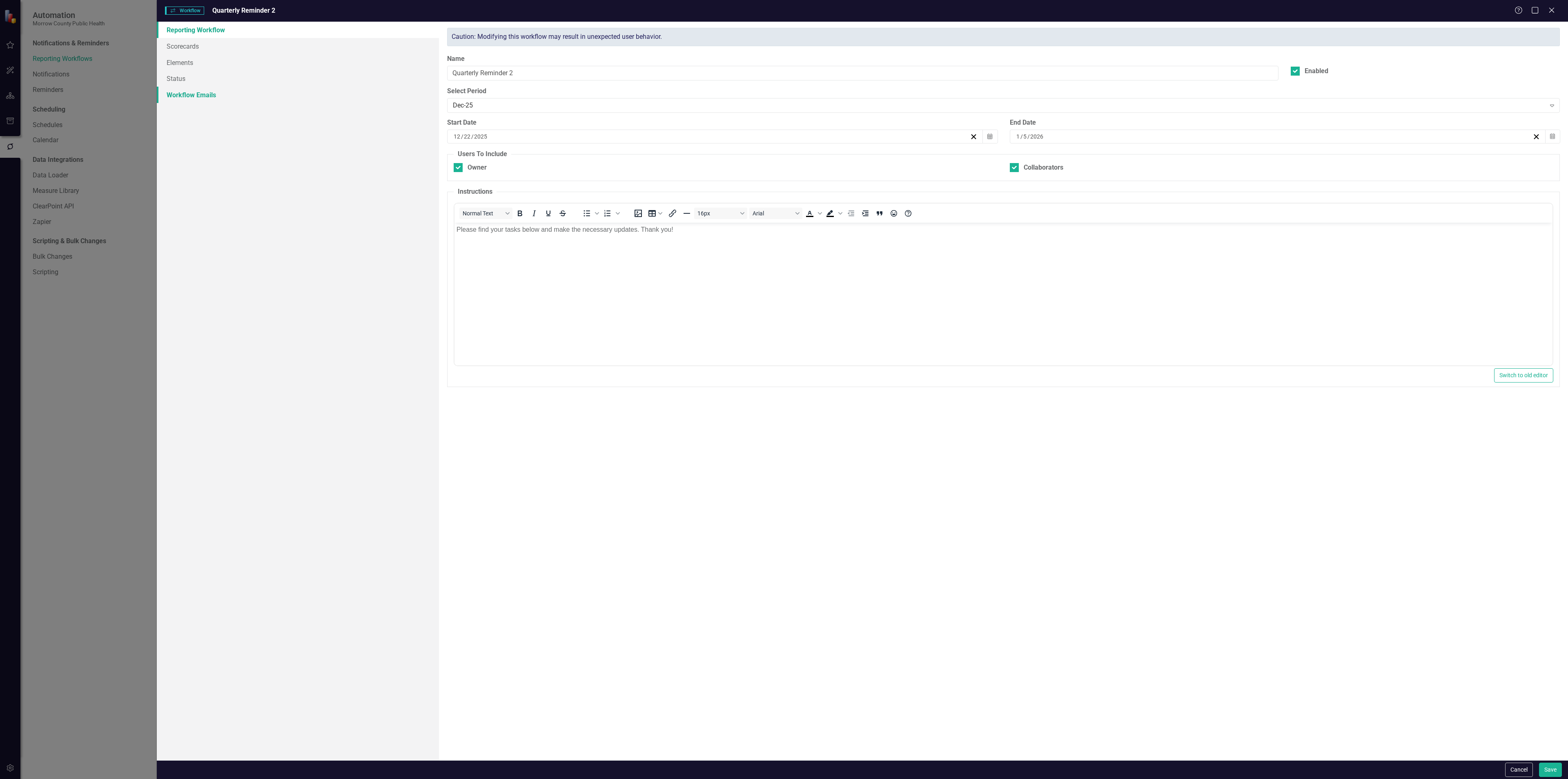
click at [205, 91] on link "Workflow Emails" at bounding box center [298, 94] width 282 height 16
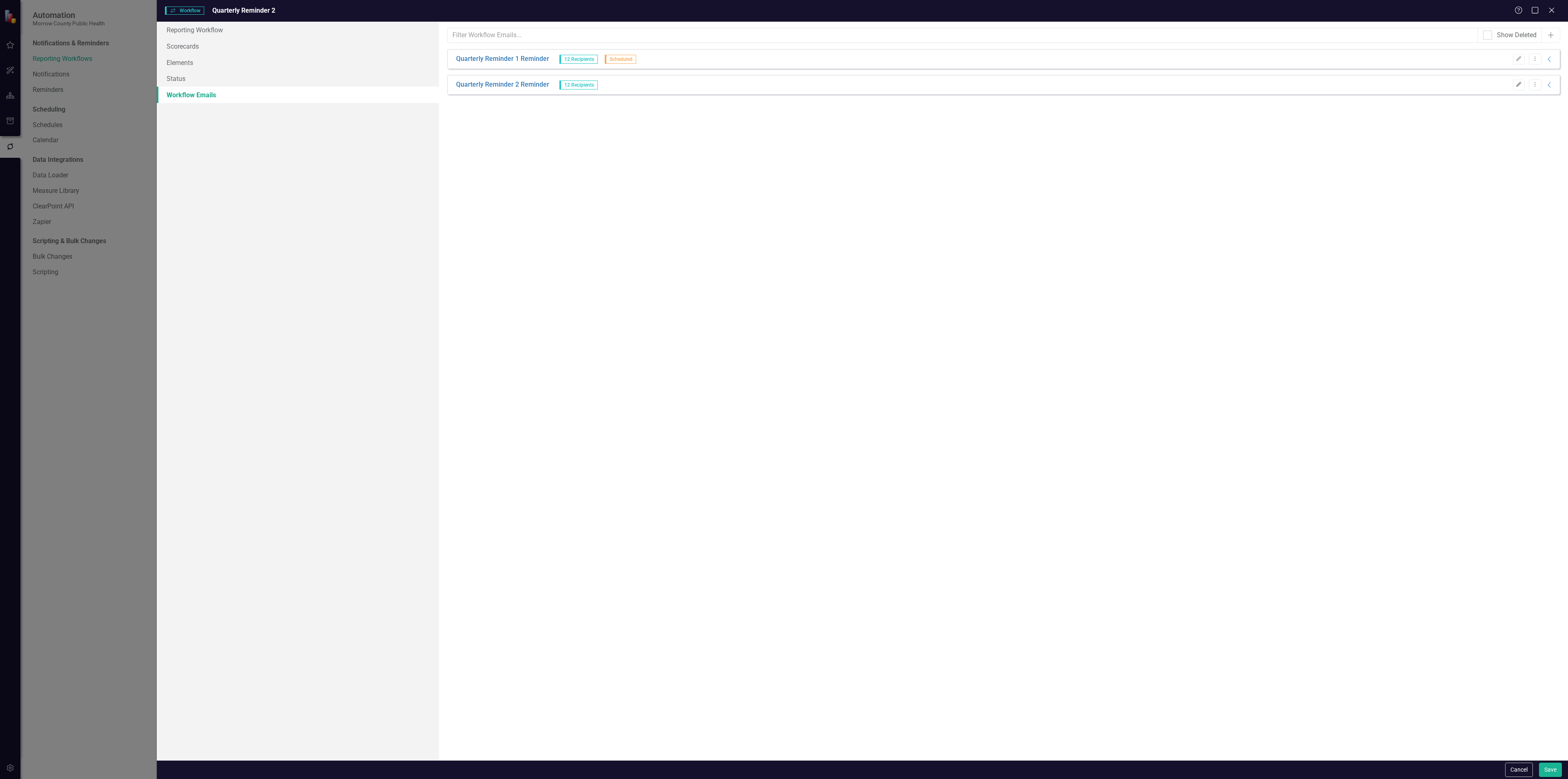
click at [1517, 84] on icon "Edit" at bounding box center [1519, 85] width 6 height 5
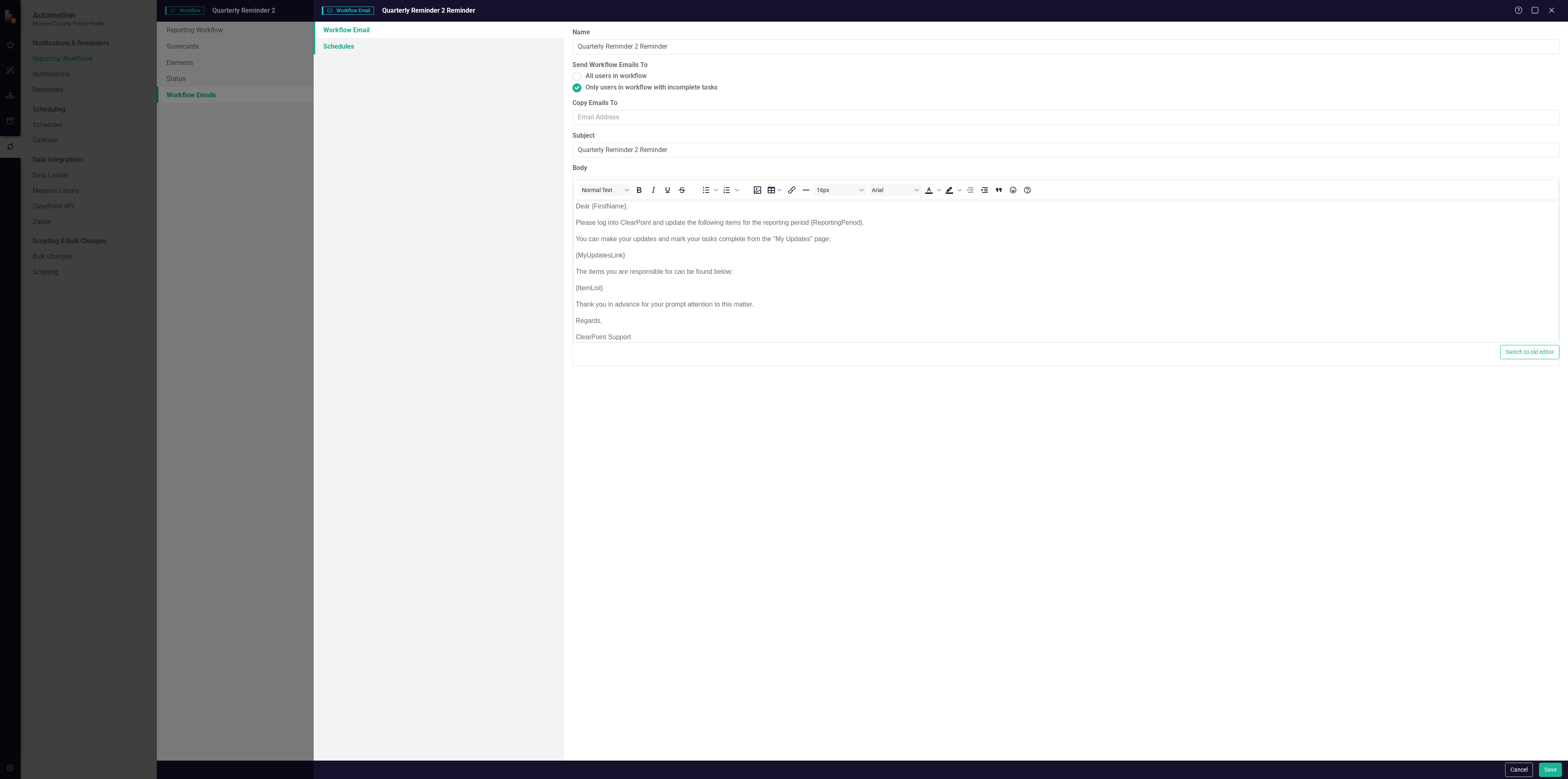
click at [348, 47] on link "Schedules" at bounding box center [439, 46] width 251 height 16
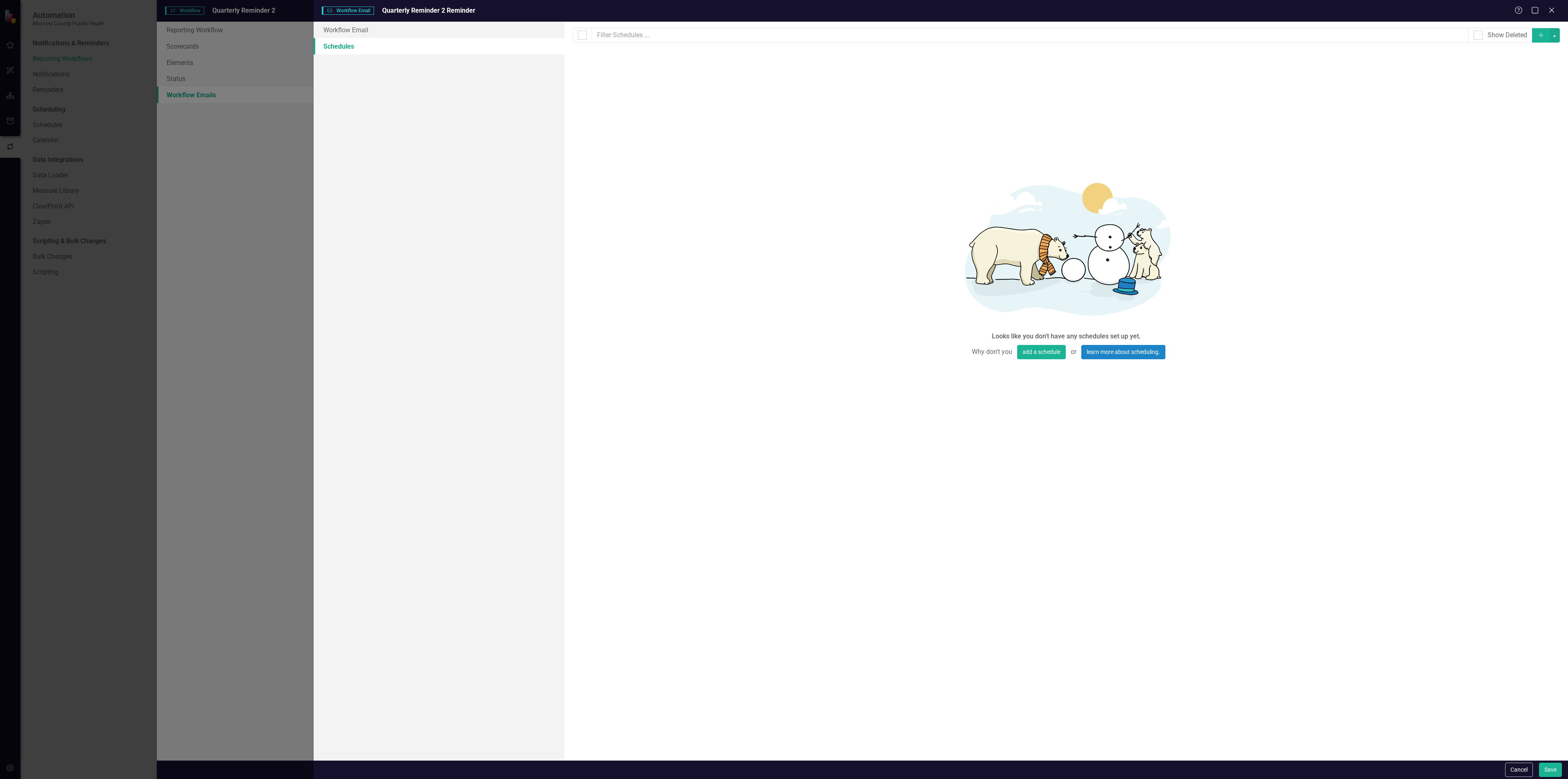
click at [1535, 35] on button "Add" at bounding box center [1541, 35] width 18 height 14
select select "pm"
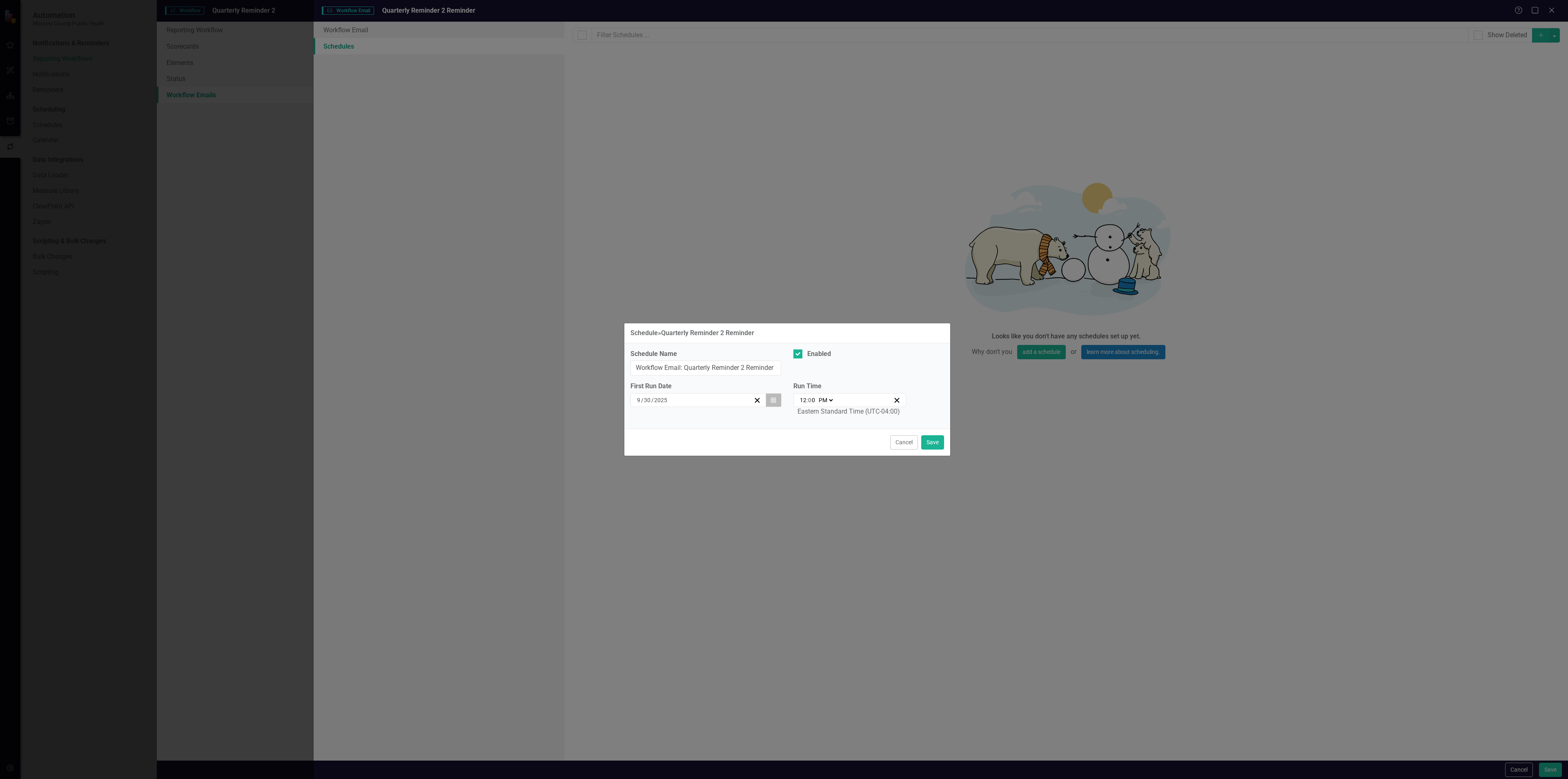
click at [771, 397] on button "Calendar" at bounding box center [773, 400] width 15 height 14
click at [744, 420] on button "›" at bounding box center [743, 422] width 18 height 18
click at [744, 420] on button "›" at bounding box center [743, 422] width 18 height 18
click at [744, 419] on button "›" at bounding box center [743, 422] width 18 height 18
click at [741, 423] on button "›" at bounding box center [743, 422] width 18 height 18
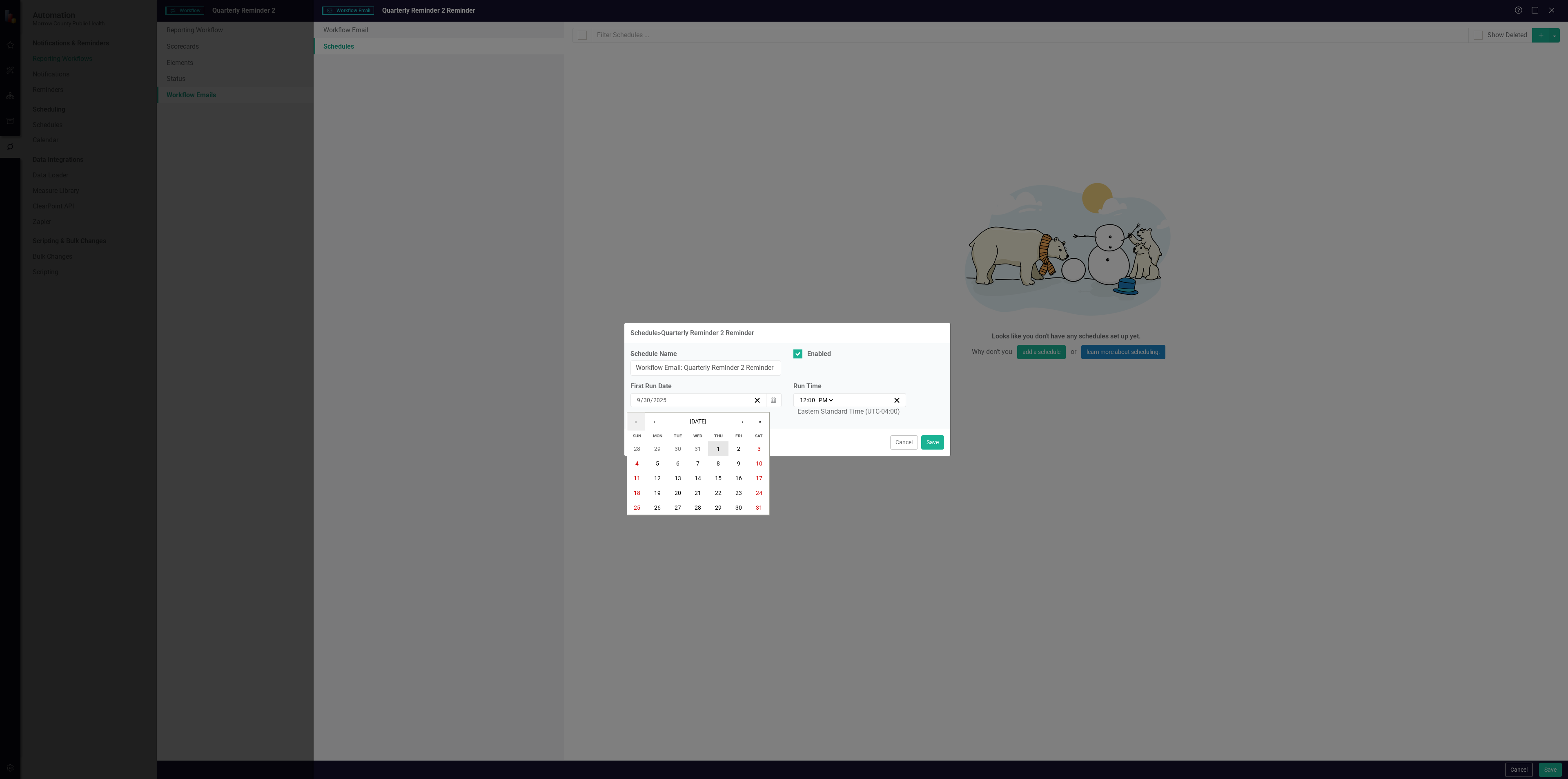
click at [719, 446] on abbr "1" at bounding box center [718, 448] width 3 height 7
click at [933, 441] on button "Save" at bounding box center [933, 442] width 23 height 14
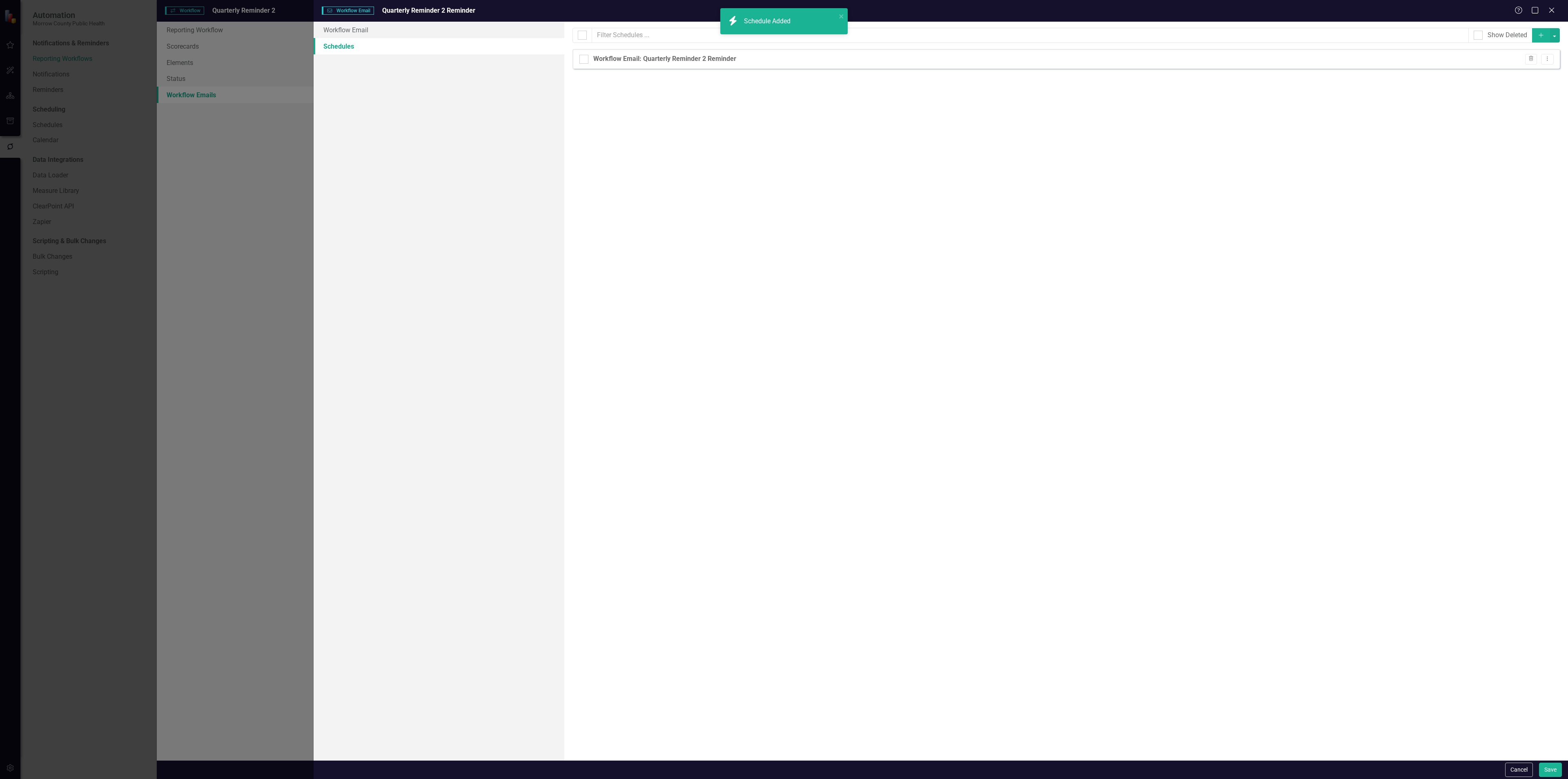
checkbox input "false"
click at [1540, 34] on icon "Add" at bounding box center [1541, 35] width 7 height 5
select select "pm"
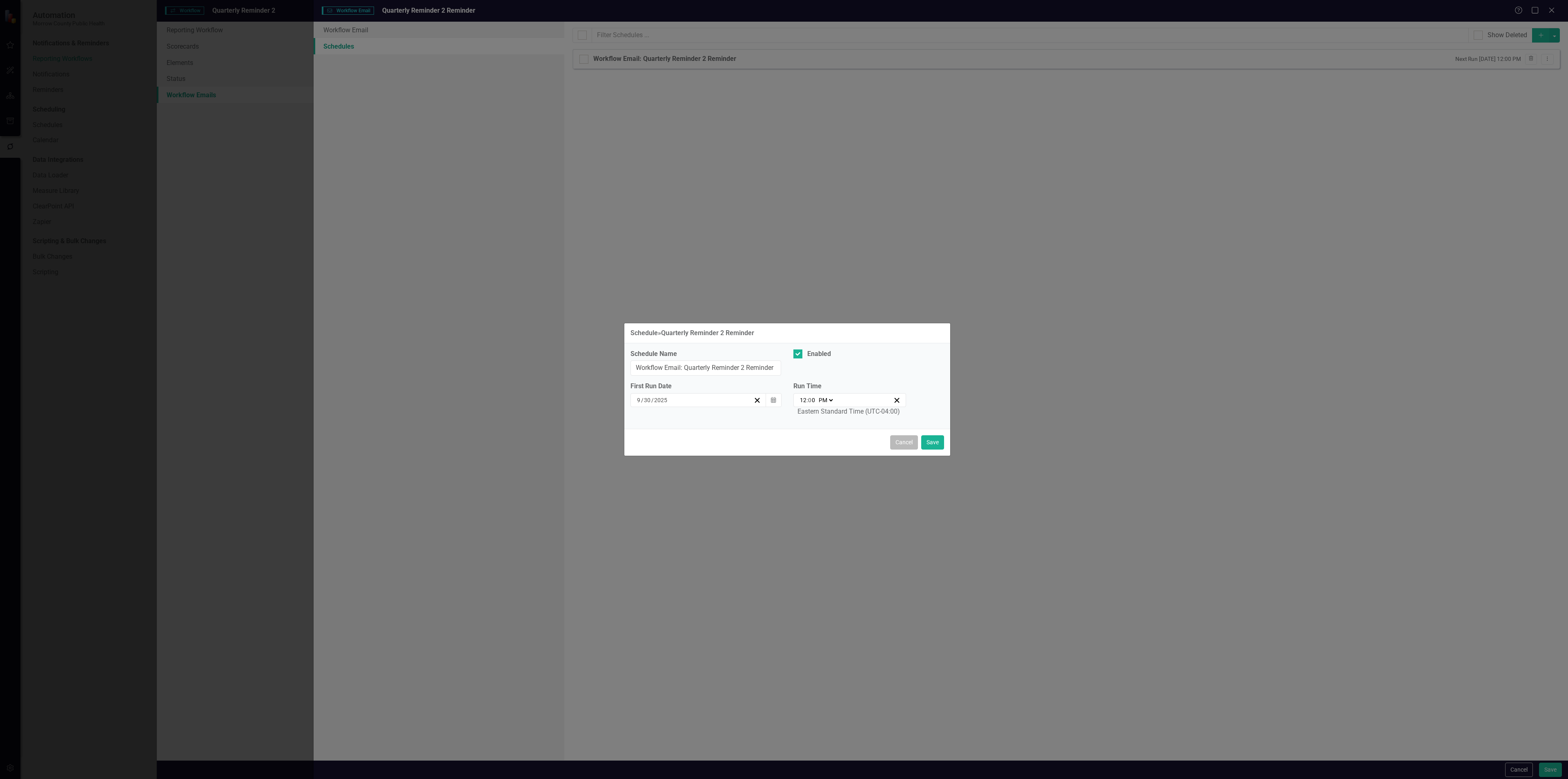
click at [905, 445] on button "Cancel" at bounding box center [904, 442] width 28 height 14
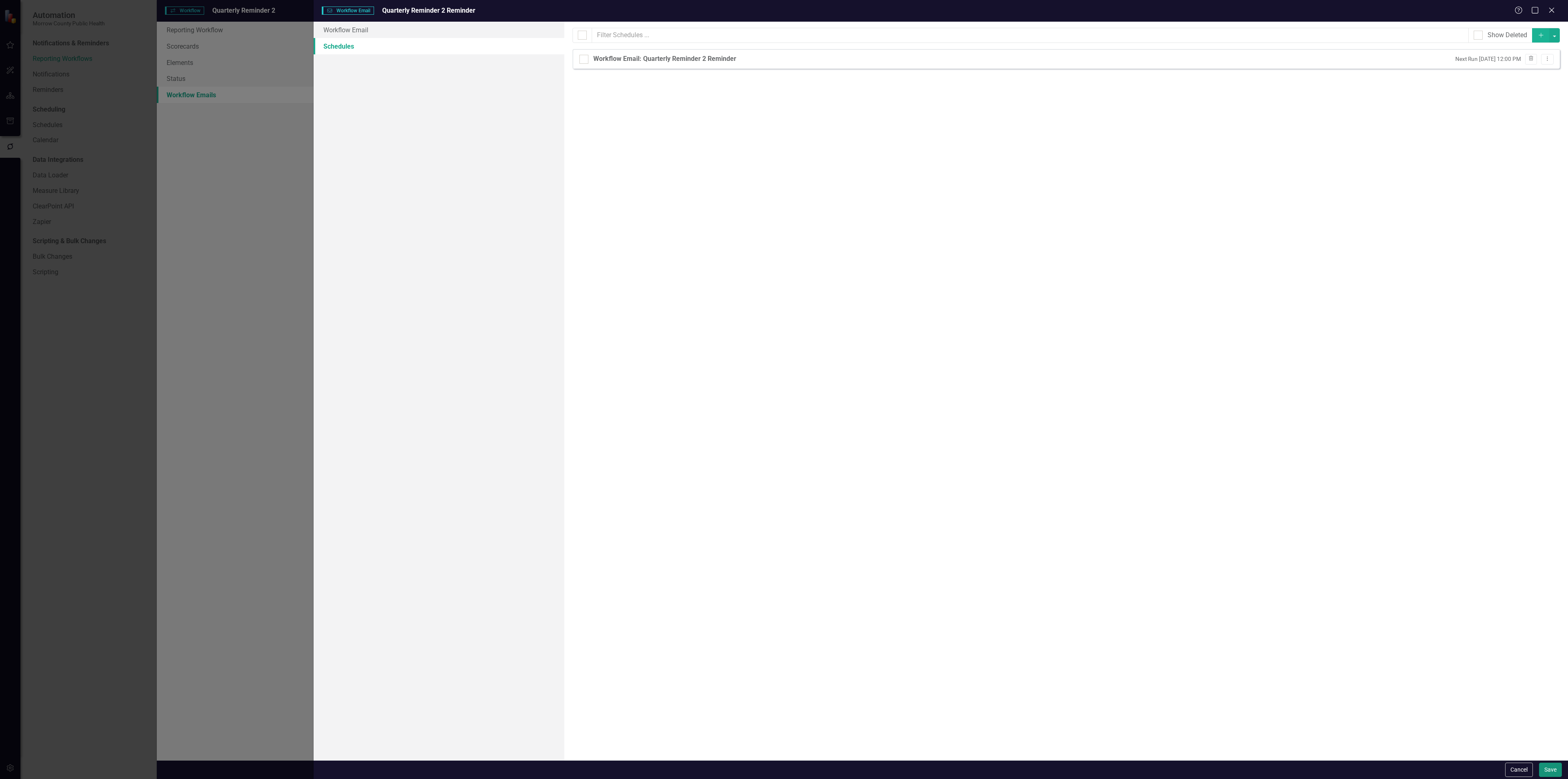
click at [1546, 771] on button "Save" at bounding box center [1550, 769] width 23 height 14
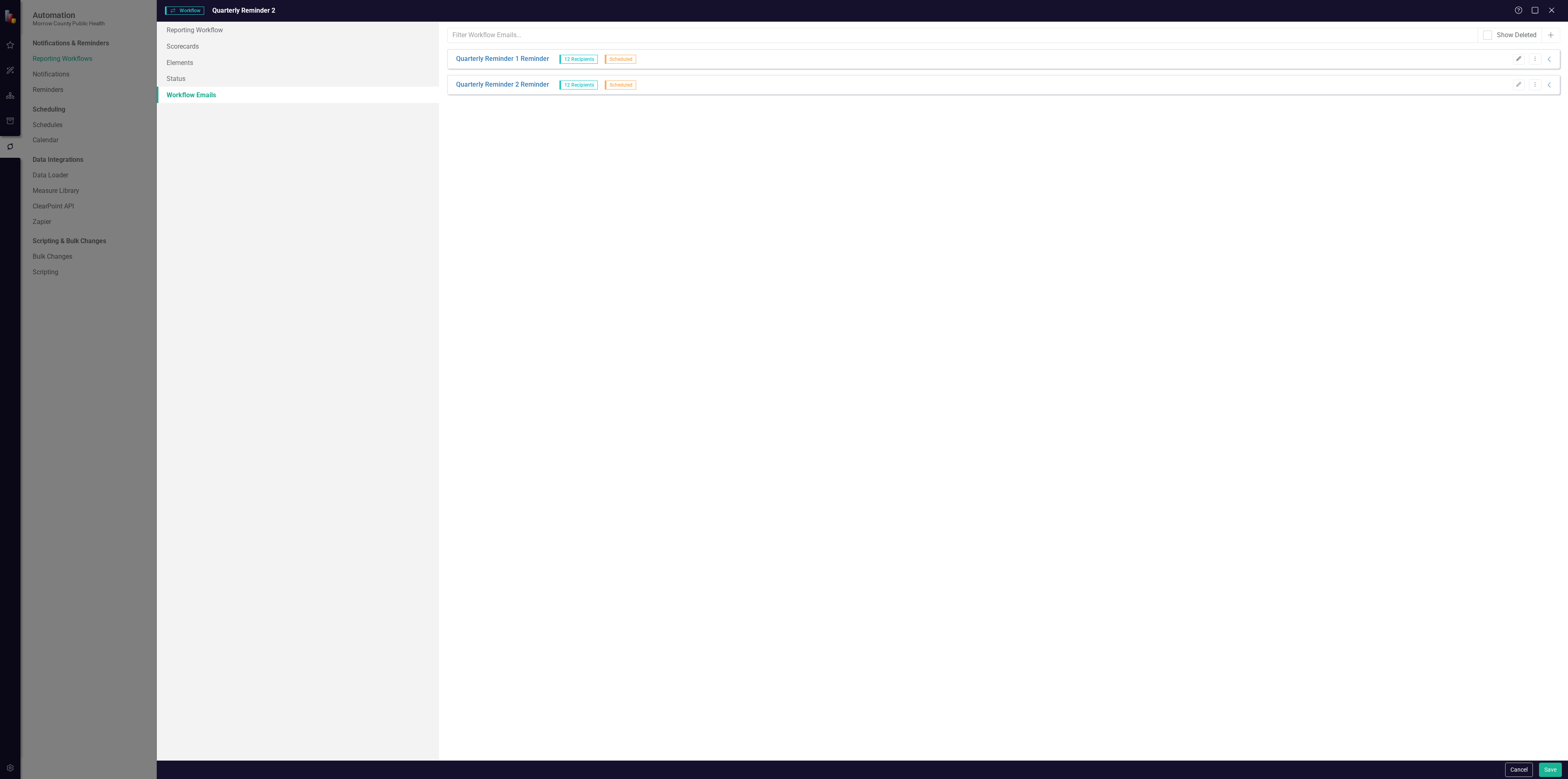
click at [1523, 55] on button "Edit" at bounding box center [1518, 59] width 12 height 10
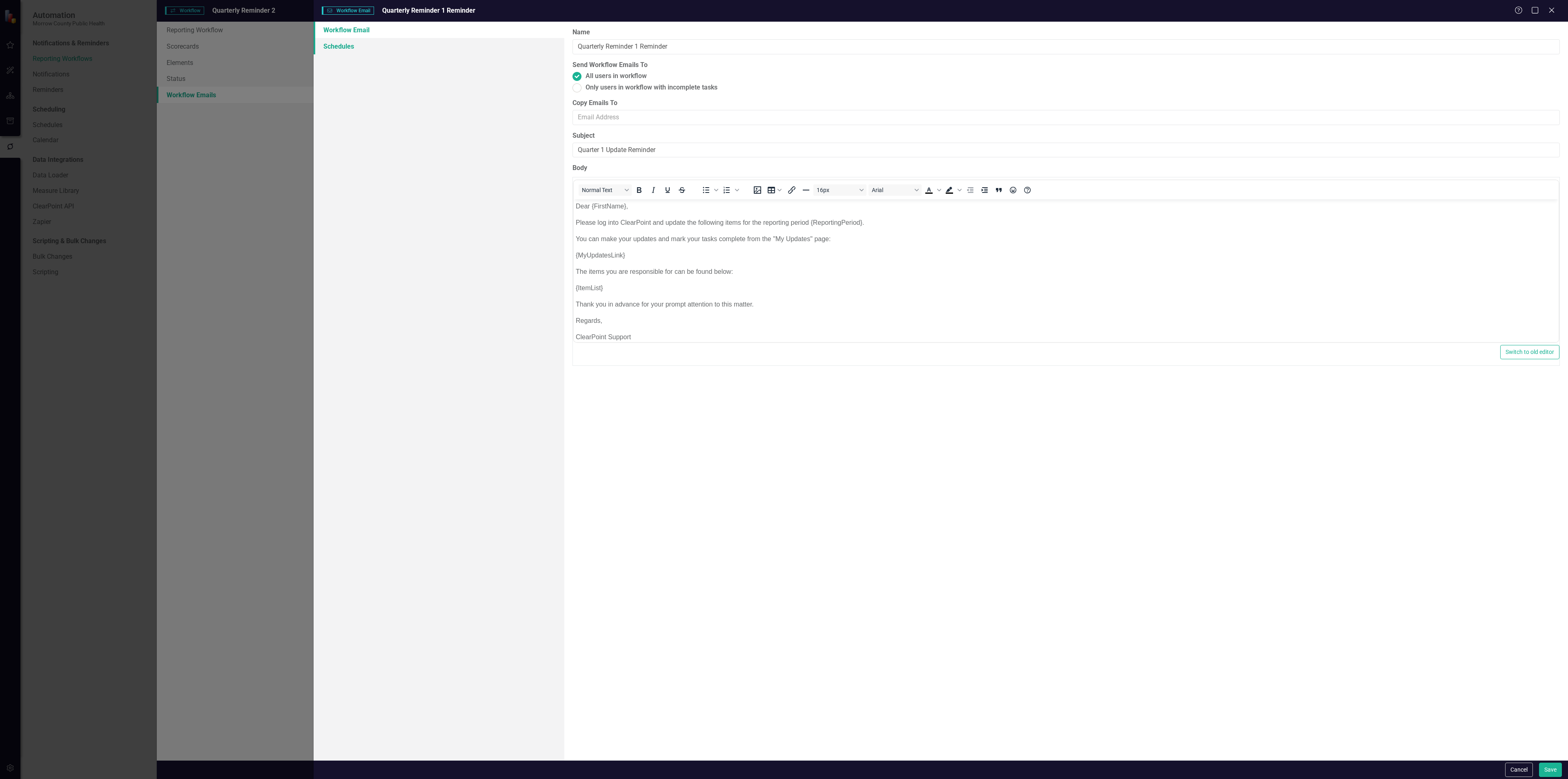
click at [368, 41] on link "Schedules" at bounding box center [439, 46] width 251 height 16
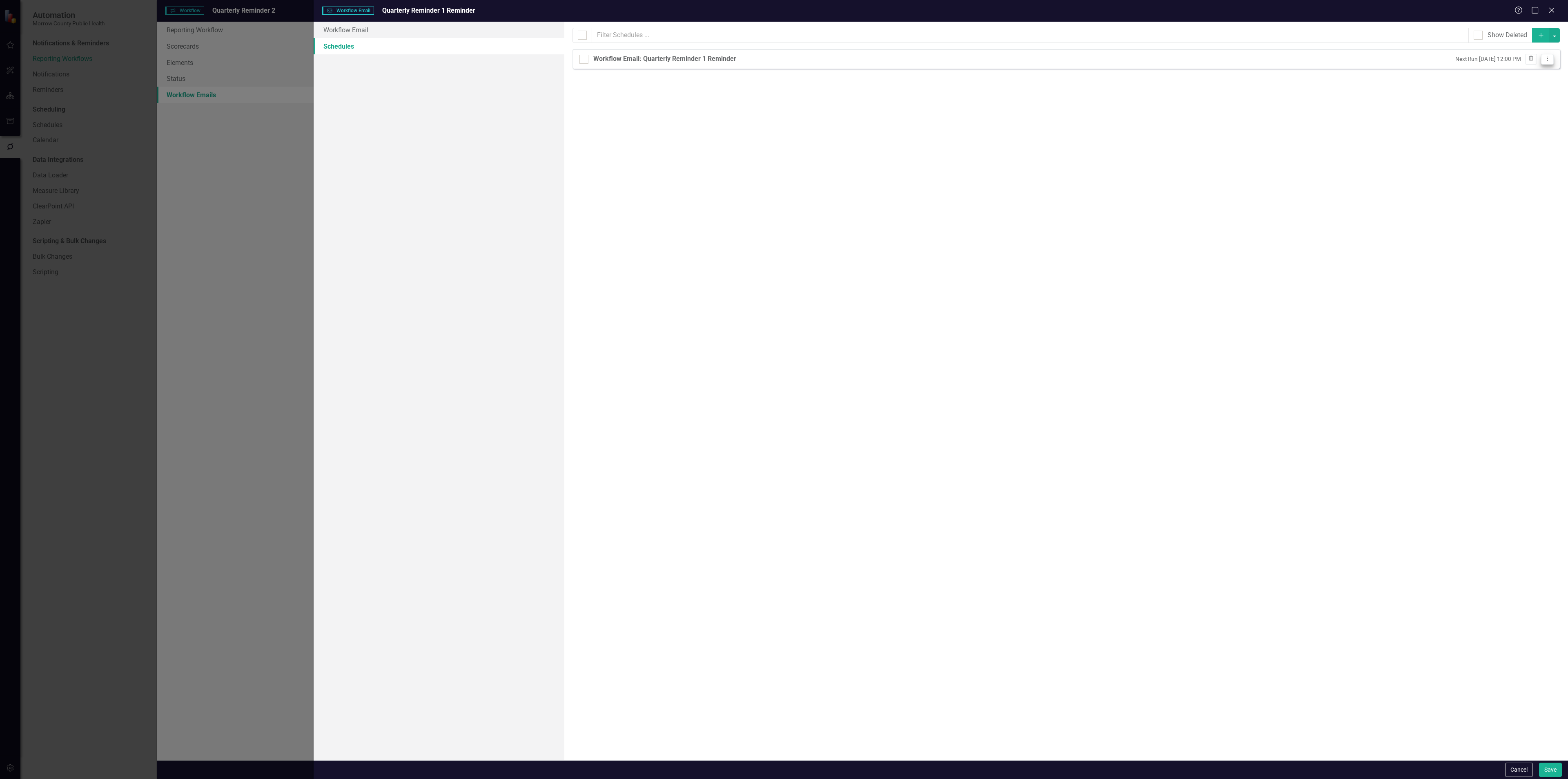
click at [1547, 58] on icon "Dropdown Menu" at bounding box center [1547, 58] width 7 height 5
click at [1519, 71] on link "Edit Edit Schedule" at bounding box center [1516, 74] width 75 height 15
select select "pm"
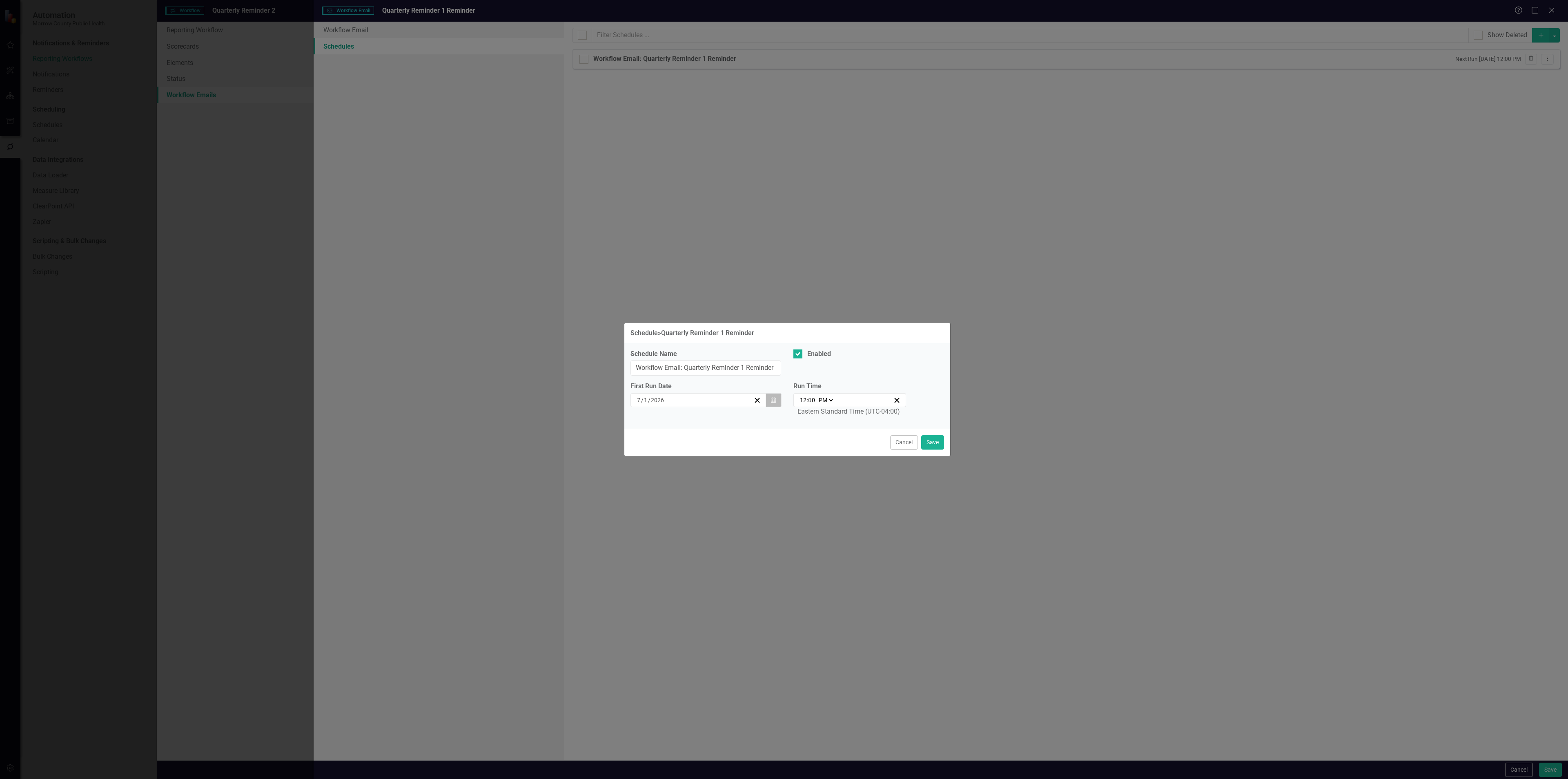
click at [772, 399] on icon "button" at bounding box center [774, 399] width 5 height 5
click at [658, 420] on button "‹" at bounding box center [654, 422] width 18 height 18
click at [660, 420] on button "‹" at bounding box center [654, 422] width 18 height 18
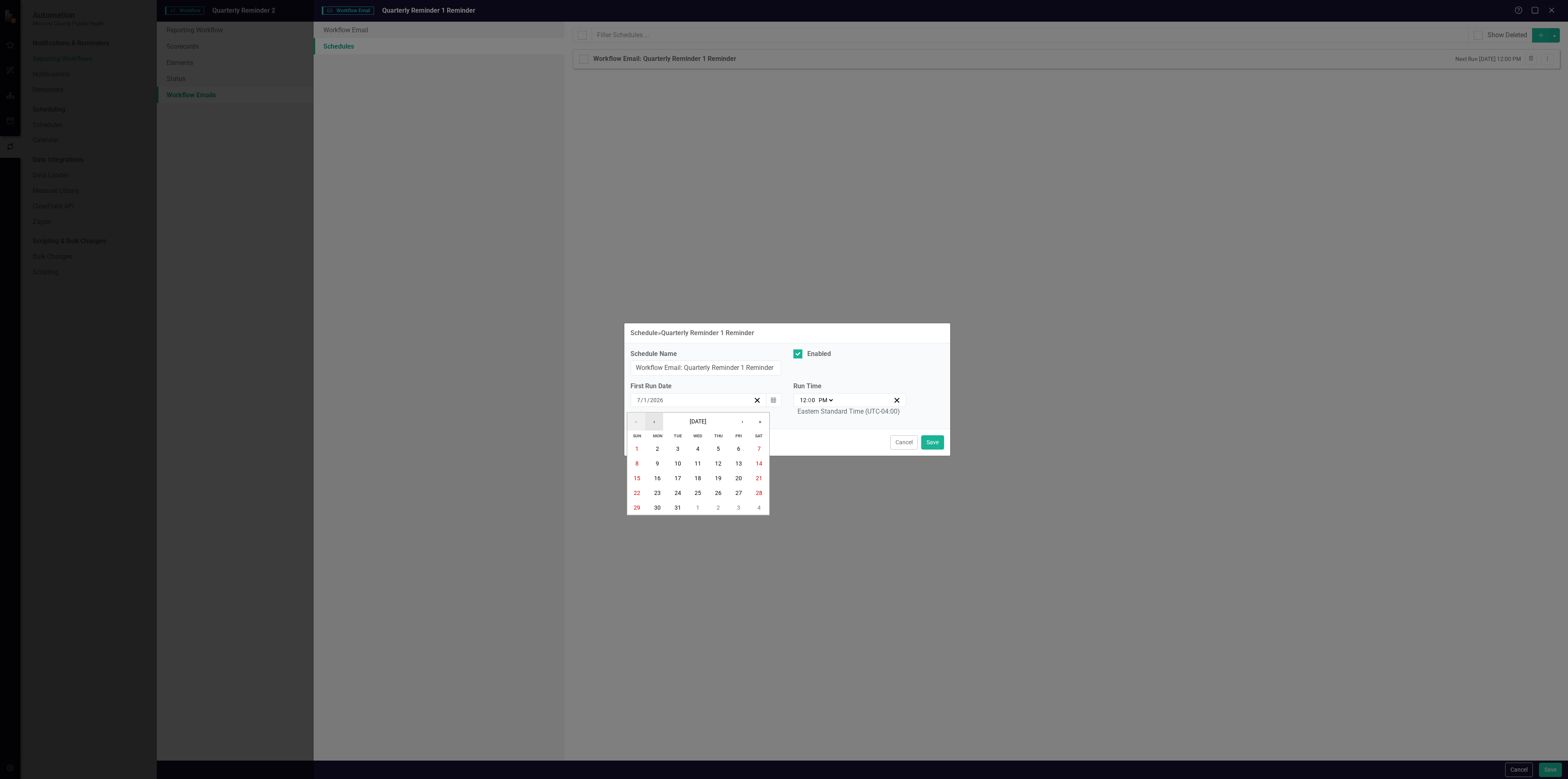
click at [660, 420] on button "‹" at bounding box center [654, 422] width 18 height 18
click at [657, 492] on abbr "22" at bounding box center [657, 493] width 7 height 7
click at [930, 443] on button "Save" at bounding box center [933, 442] width 23 height 14
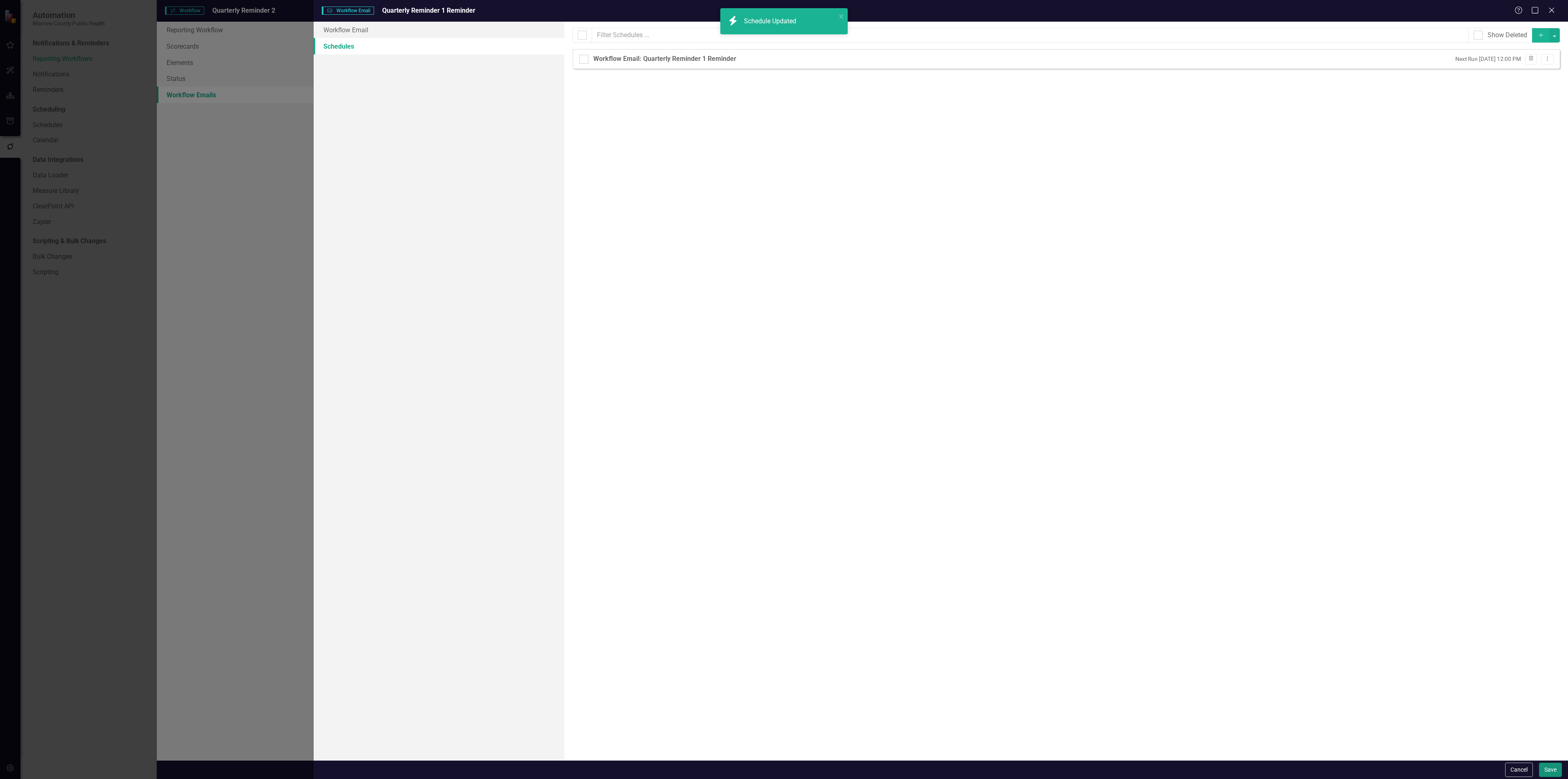
click at [1547, 770] on button "Save" at bounding box center [1550, 769] width 23 height 14
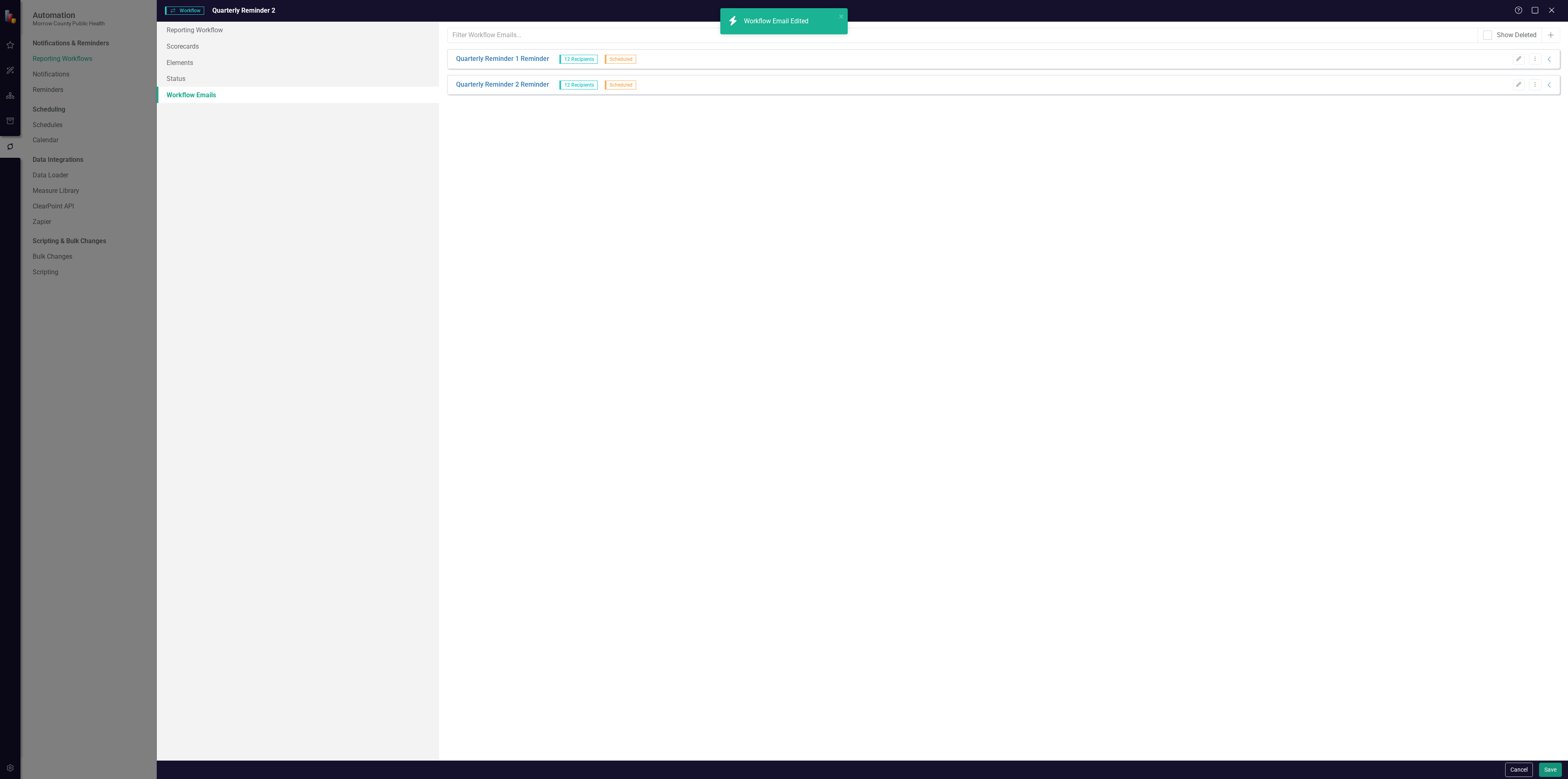
click at [1550, 769] on button "Save" at bounding box center [1550, 769] width 23 height 14
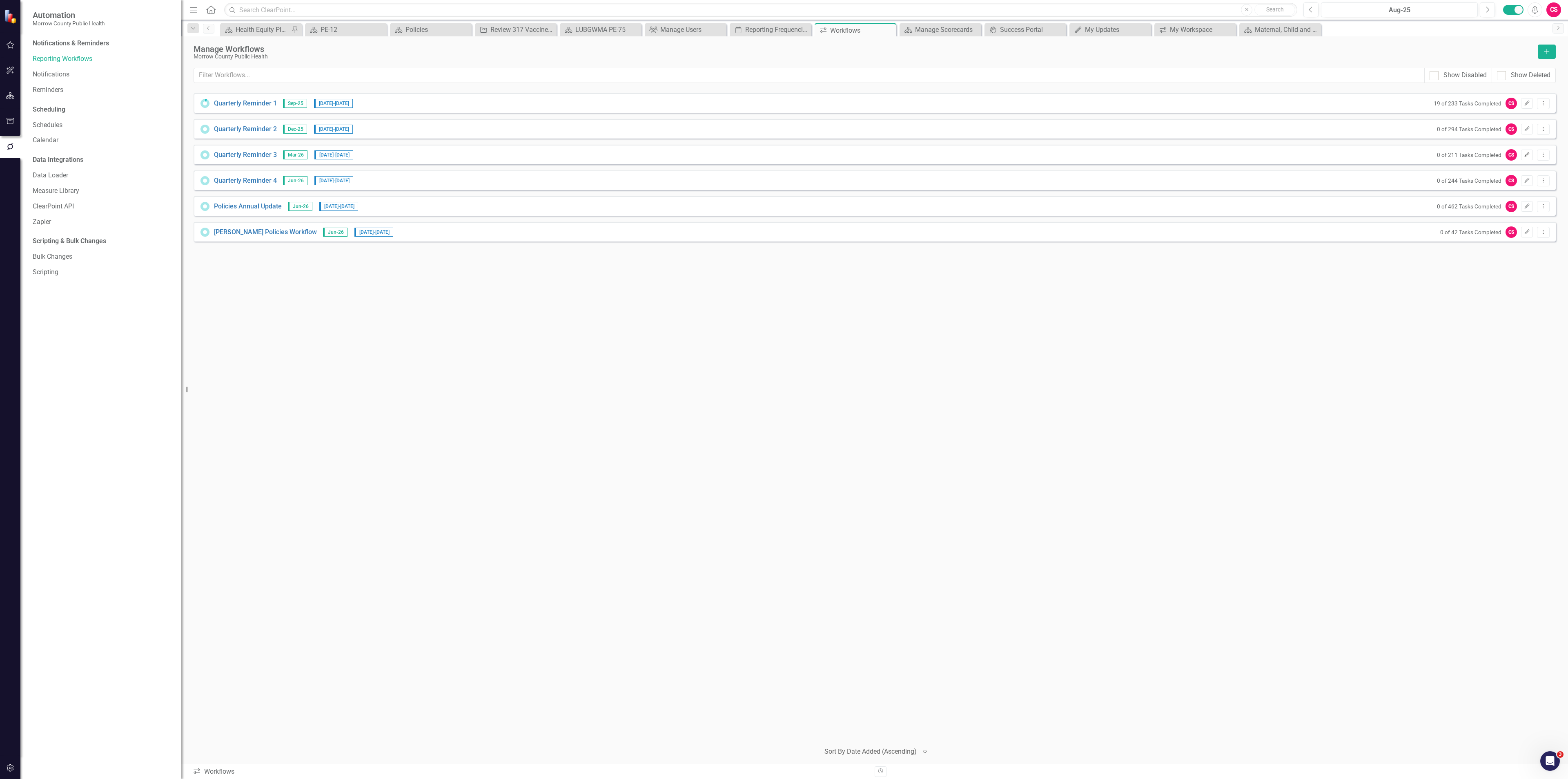
click at [1524, 153] on icon "Edit" at bounding box center [1527, 155] width 6 height 5
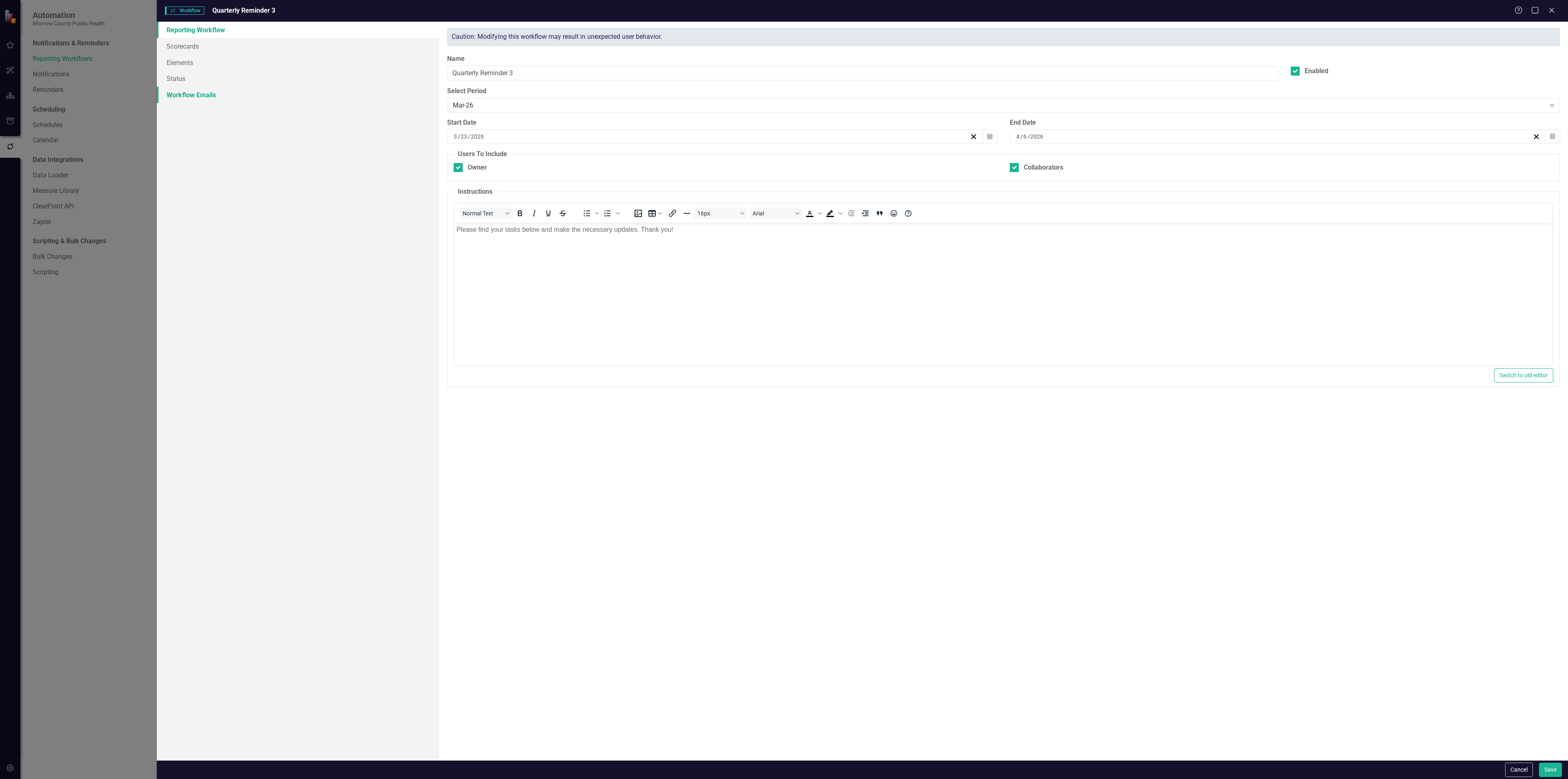
click at [200, 96] on link "Workflow Emails" at bounding box center [298, 94] width 282 height 16
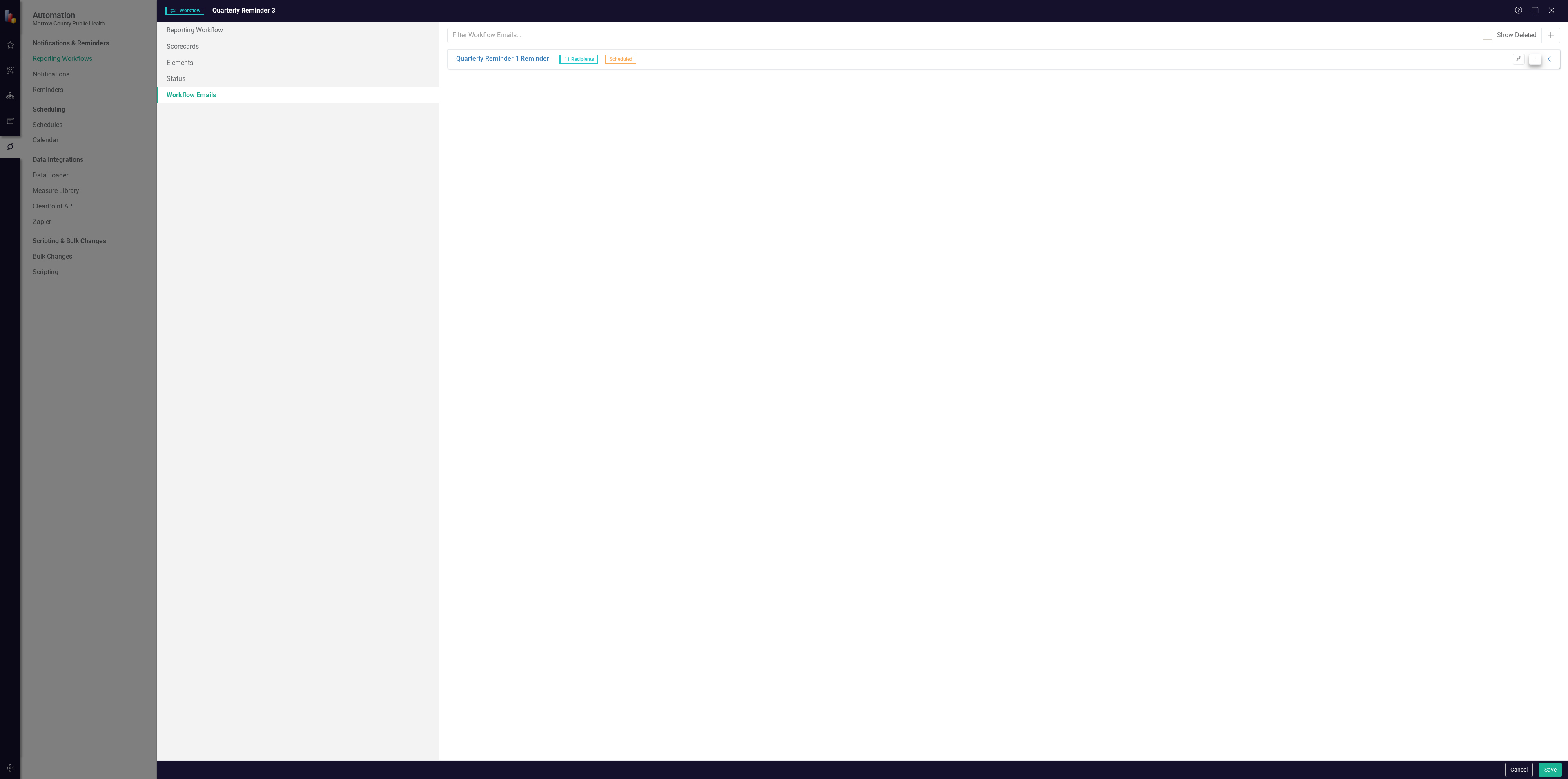
click at [1533, 59] on icon "Dropdown Menu" at bounding box center [1535, 58] width 7 height 5
click at [1499, 85] on link "Edit Edit Workflow Email" at bounding box center [1494, 88] width 94 height 15
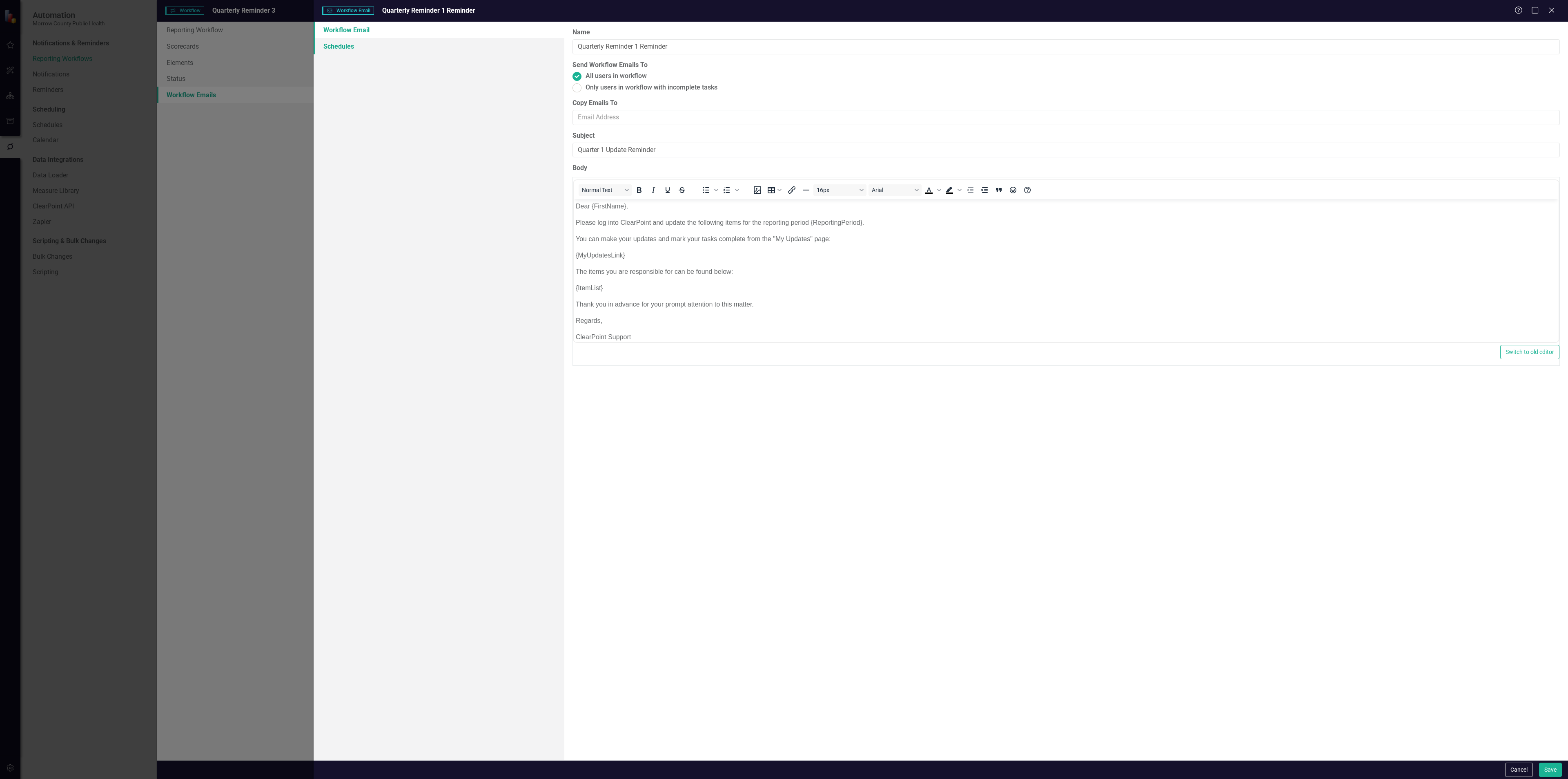
click at [401, 53] on link "Schedules" at bounding box center [439, 46] width 251 height 16
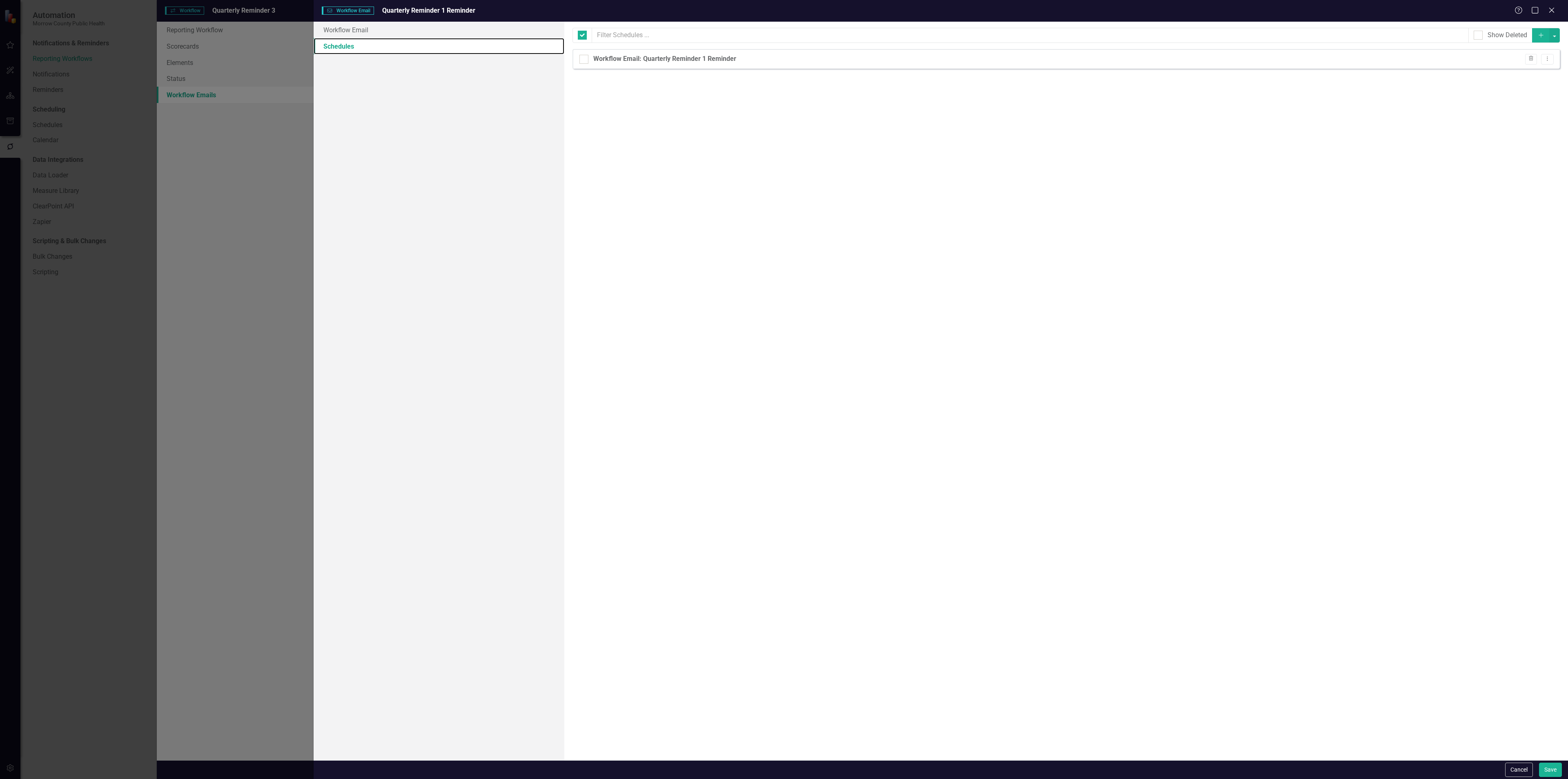
checkbox input "false"
click at [1546, 60] on icon "Dropdown Menu" at bounding box center [1547, 58] width 7 height 5
click at [1502, 74] on link "Edit Edit Schedule" at bounding box center [1516, 74] width 75 height 15
select select "pm"
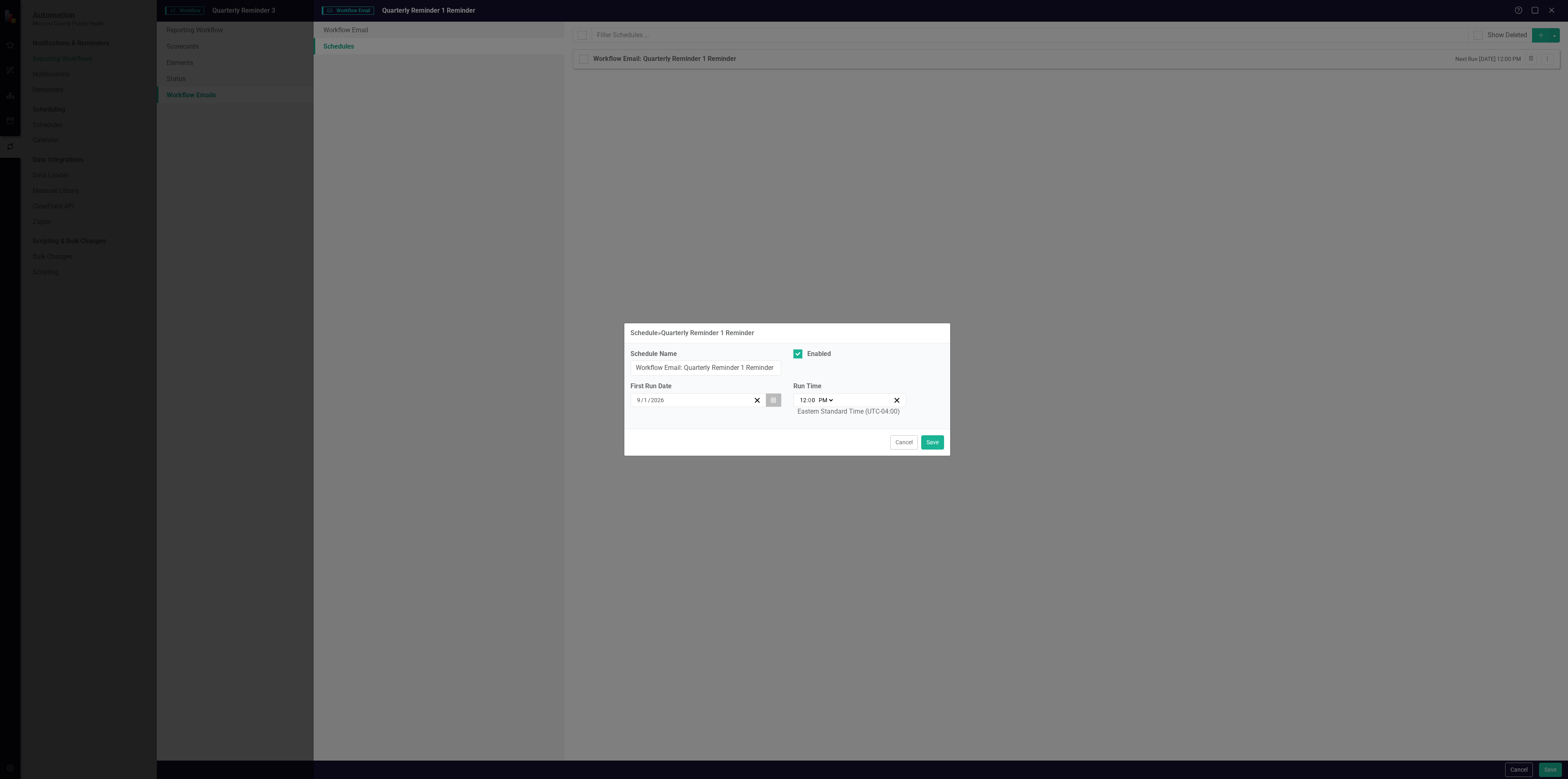
click at [773, 398] on icon "Calendar" at bounding box center [774, 400] width 5 height 5
click at [658, 418] on button "‹" at bounding box center [654, 422] width 18 height 18
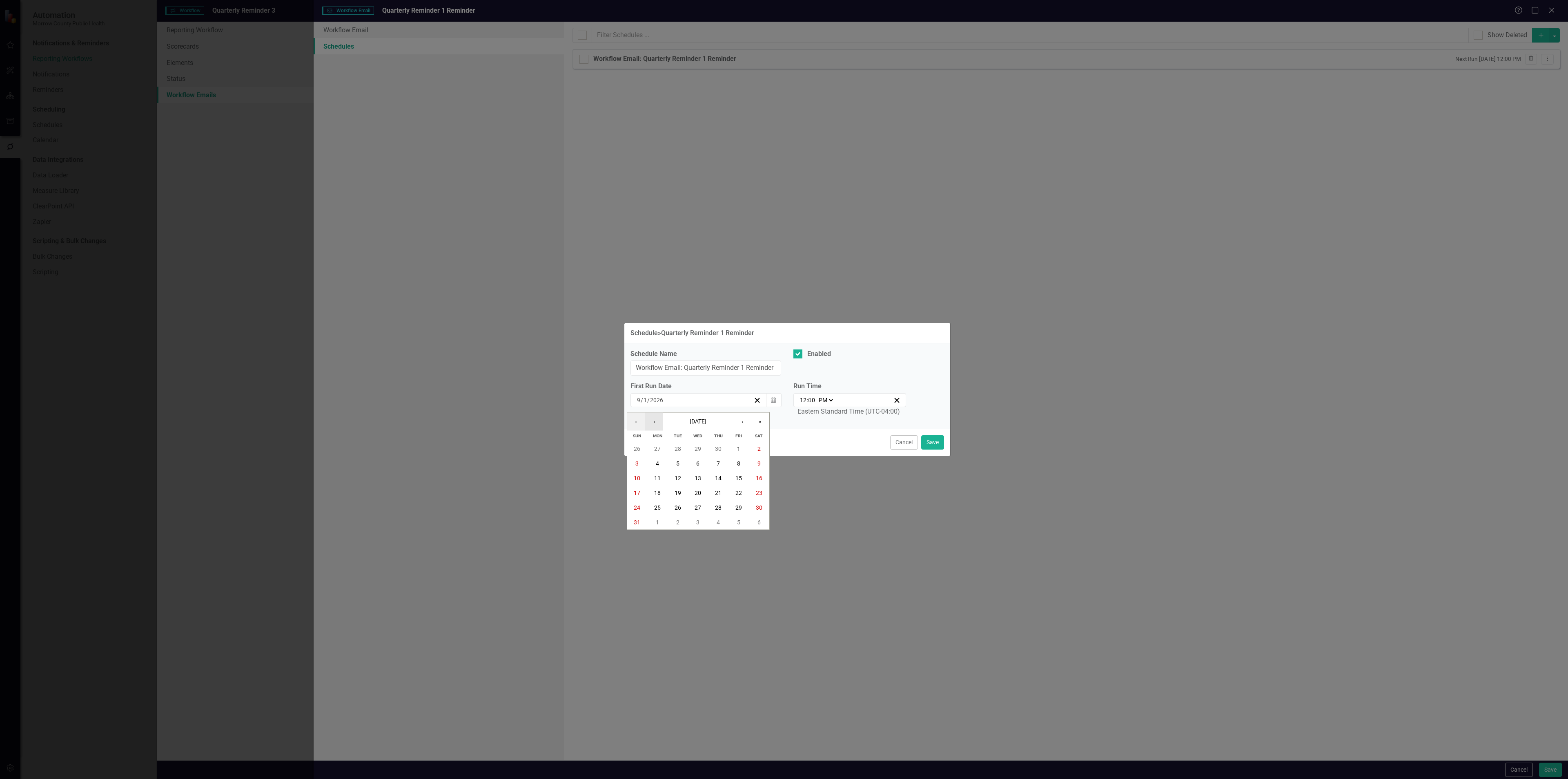
click at [658, 418] on button "‹" at bounding box center [654, 422] width 18 height 18
click at [663, 493] on button "23" at bounding box center [657, 493] width 21 height 15
click at [936, 444] on button "Save" at bounding box center [933, 442] width 23 height 14
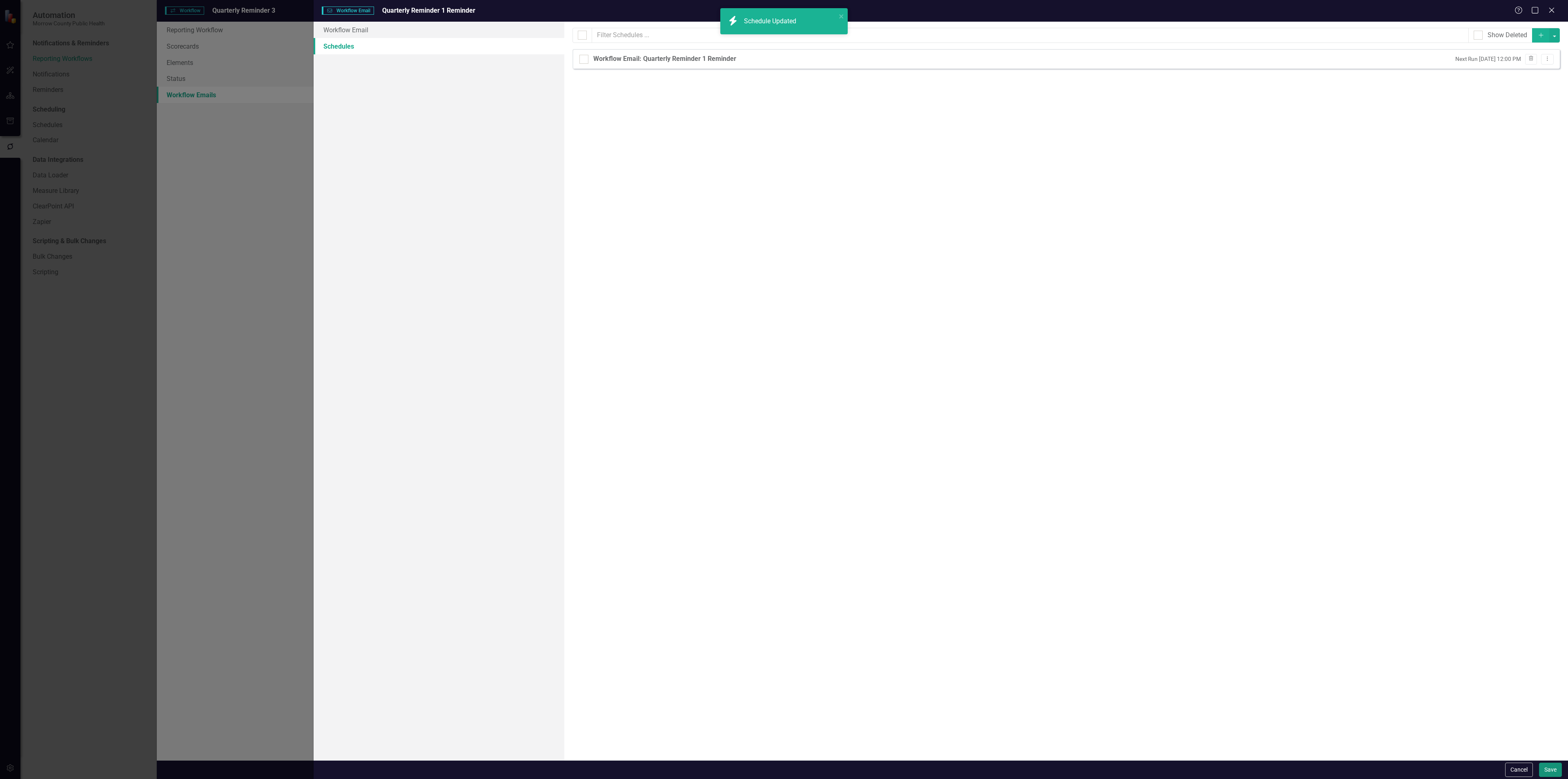
click at [1546, 770] on button "Save" at bounding box center [1550, 769] width 23 height 14
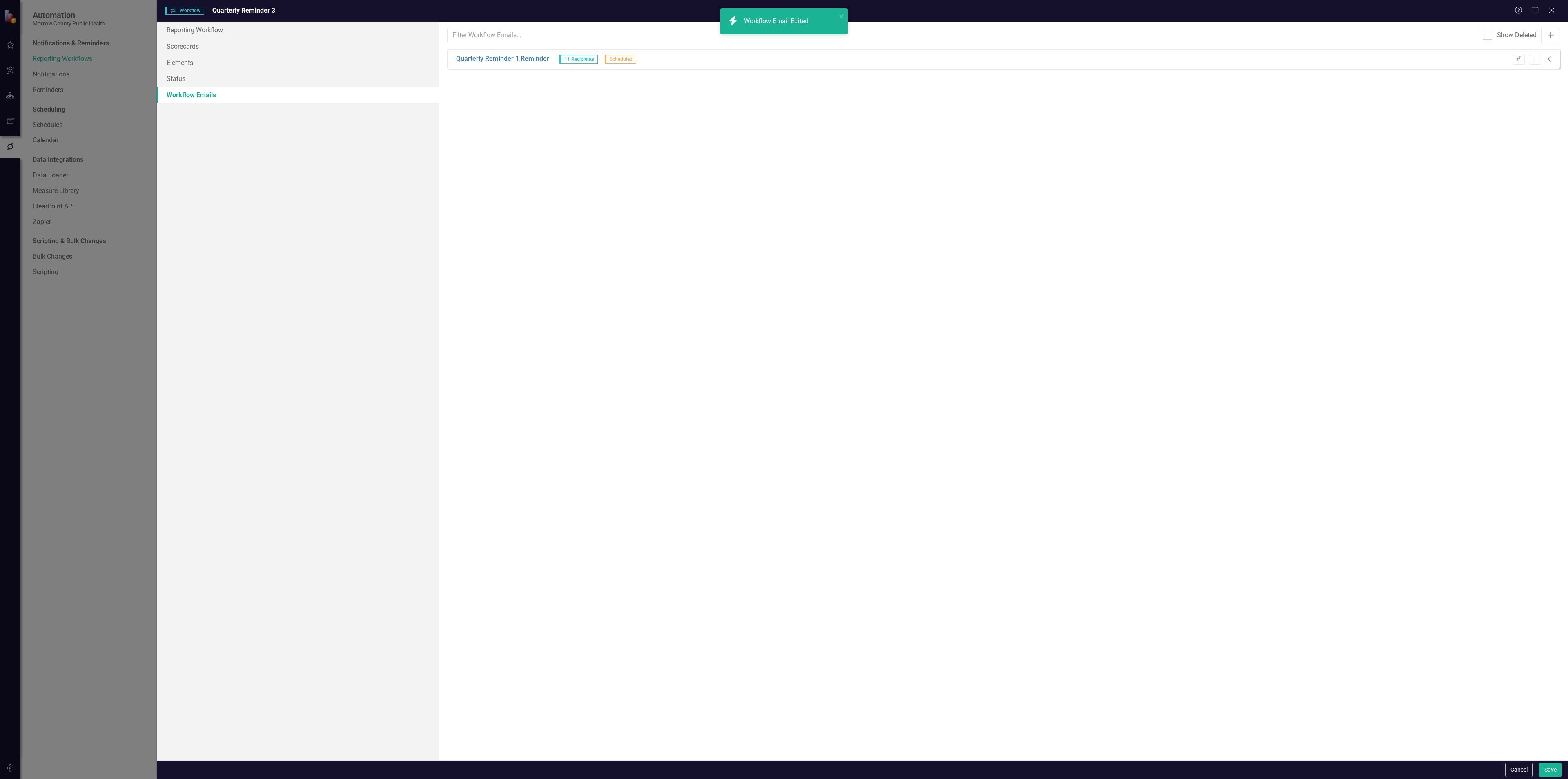
click at [1551, 33] on icon "Add" at bounding box center [1550, 35] width 8 height 7
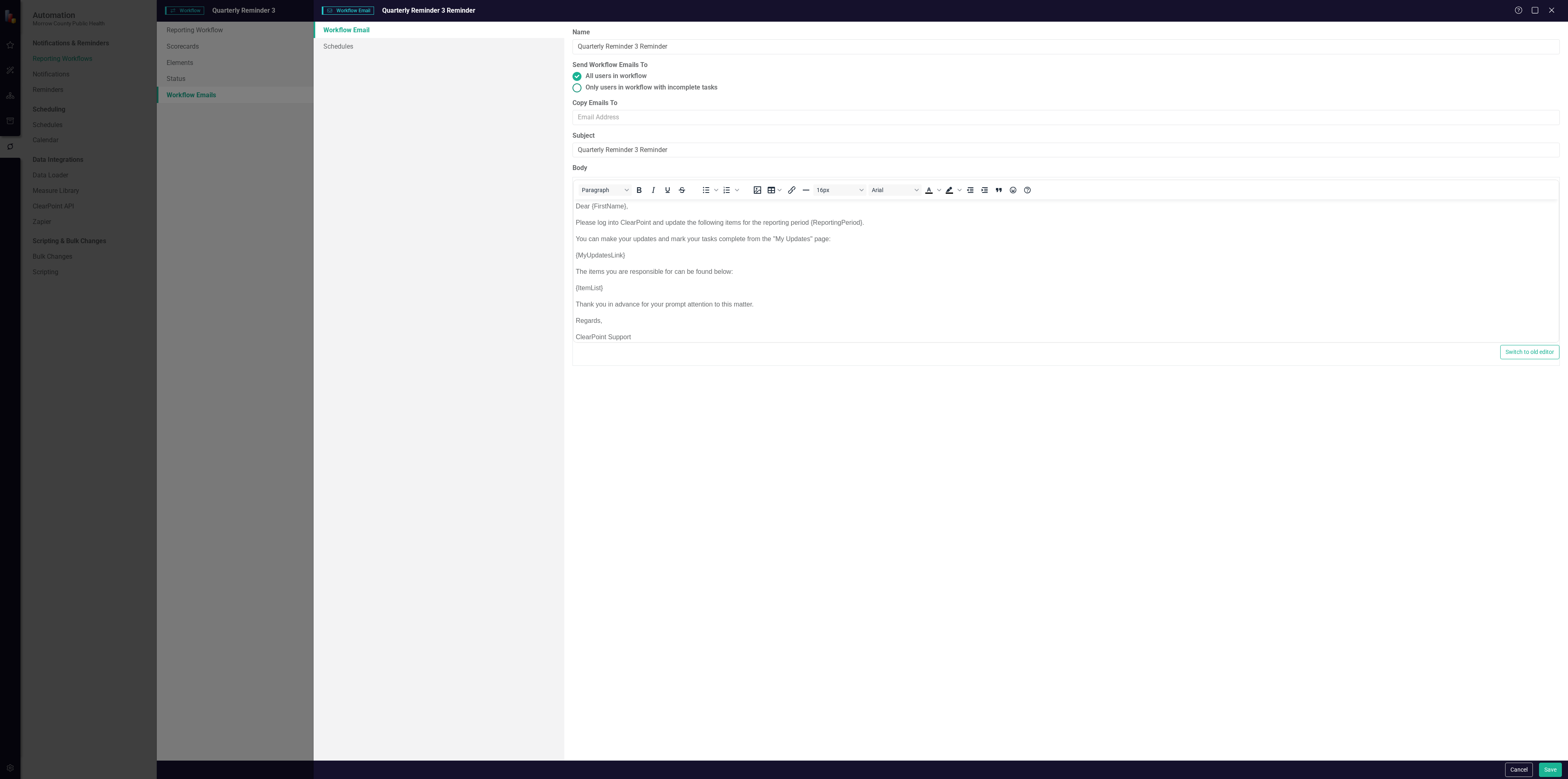
click at [642, 88] on span "Only users in workflow with incomplete tasks" at bounding box center [651, 87] width 132 height 9
click at [584, 88] on input "Only users in workflow with incomplete tasks" at bounding box center [577, 87] width 13 height 13
radio input "true"
click at [438, 52] on link "Schedules" at bounding box center [439, 46] width 251 height 16
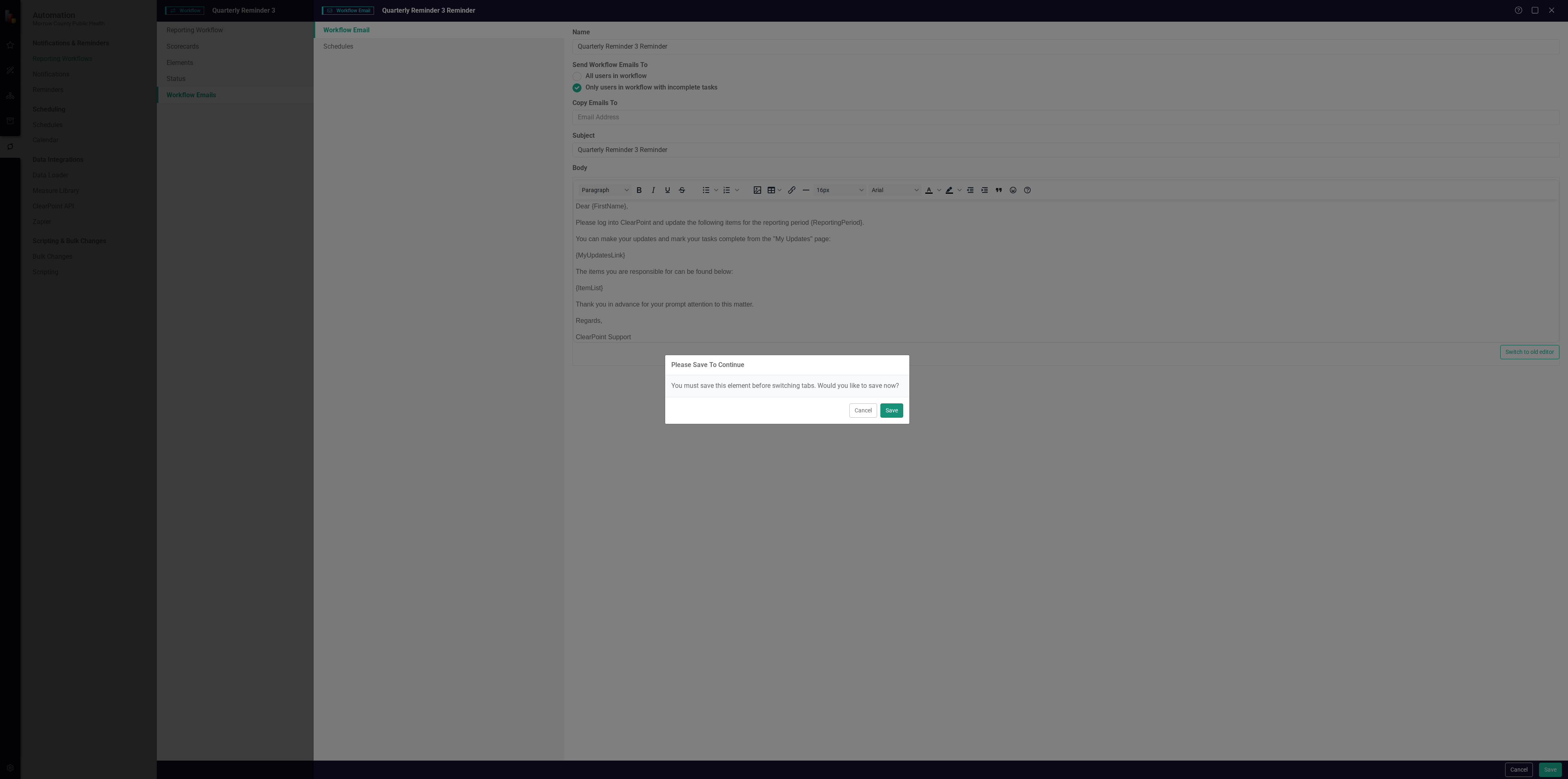
click at [891, 407] on button "Save" at bounding box center [892, 410] width 23 height 14
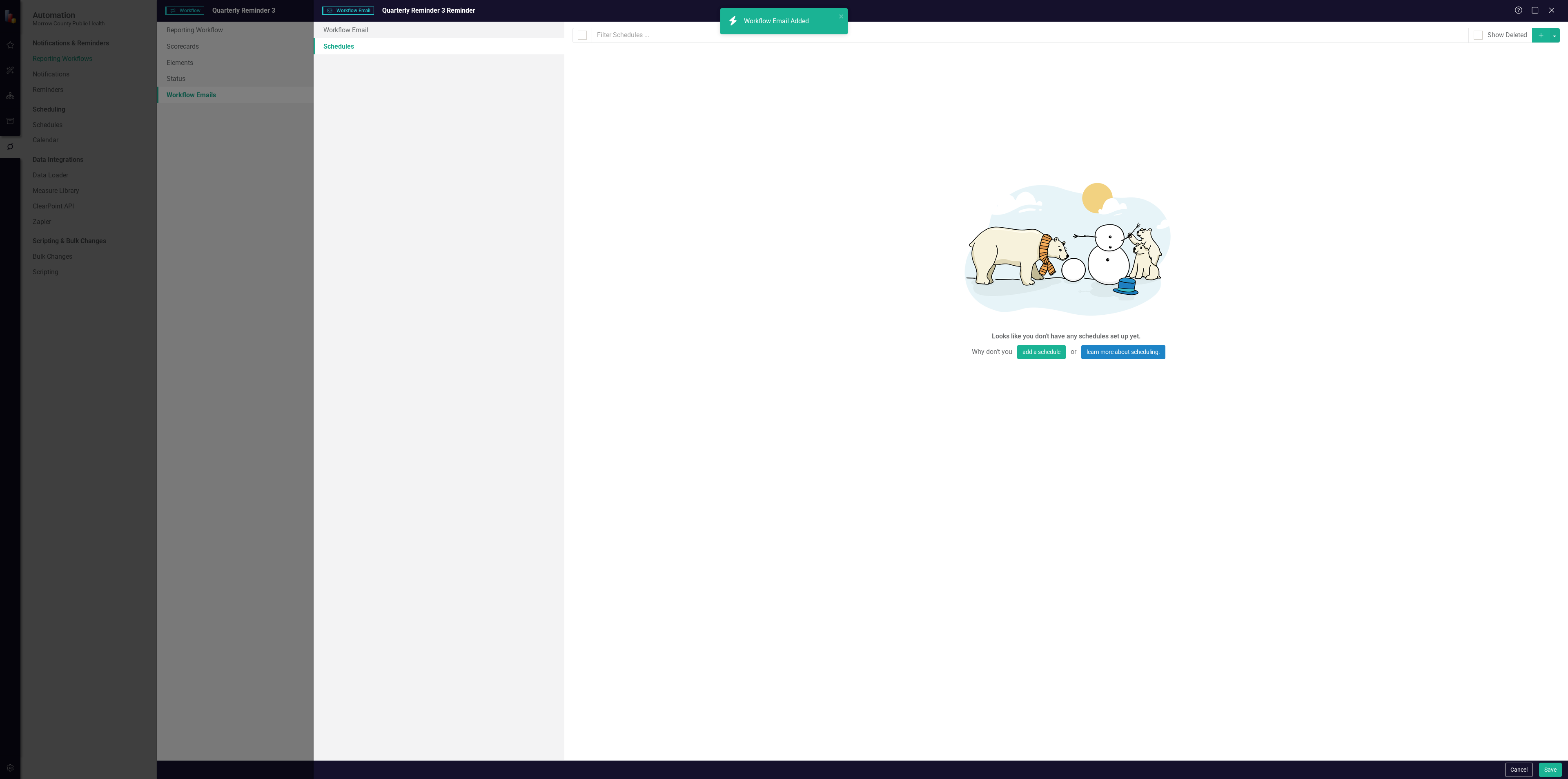
click at [1533, 35] on button "Add" at bounding box center [1541, 35] width 18 height 14
select select "pm"
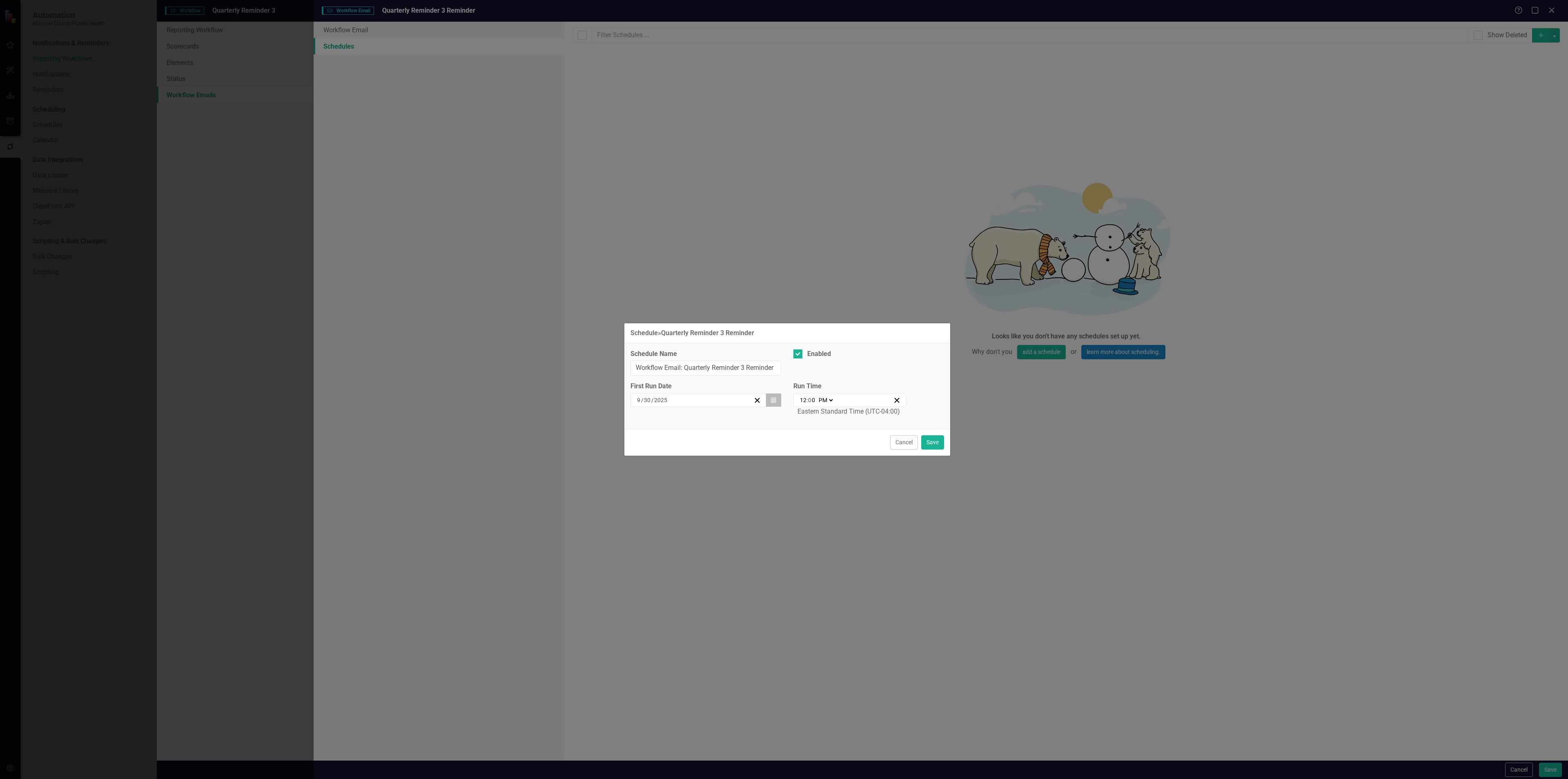
click at [770, 402] on button "Calendar" at bounding box center [773, 400] width 15 height 14
click at [778, 399] on button "Calendar" at bounding box center [773, 400] width 15 height 14
click at [744, 423] on button "›" at bounding box center [743, 422] width 18 height 18
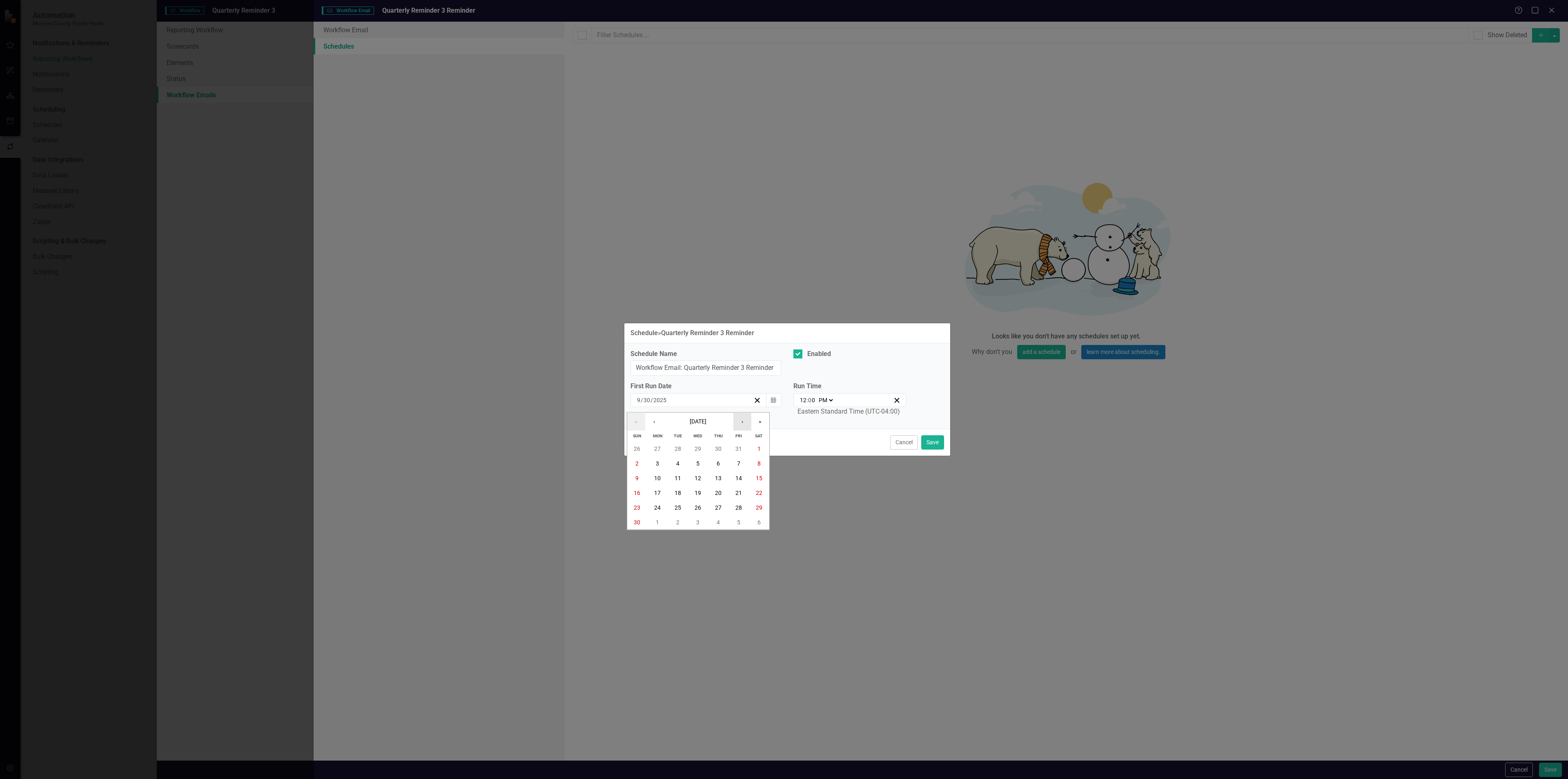
click at [744, 423] on button "›" at bounding box center [743, 422] width 18 height 18
click at [743, 423] on button "›" at bounding box center [743, 422] width 18 height 18
click at [701, 445] on button "1" at bounding box center [698, 448] width 21 height 15
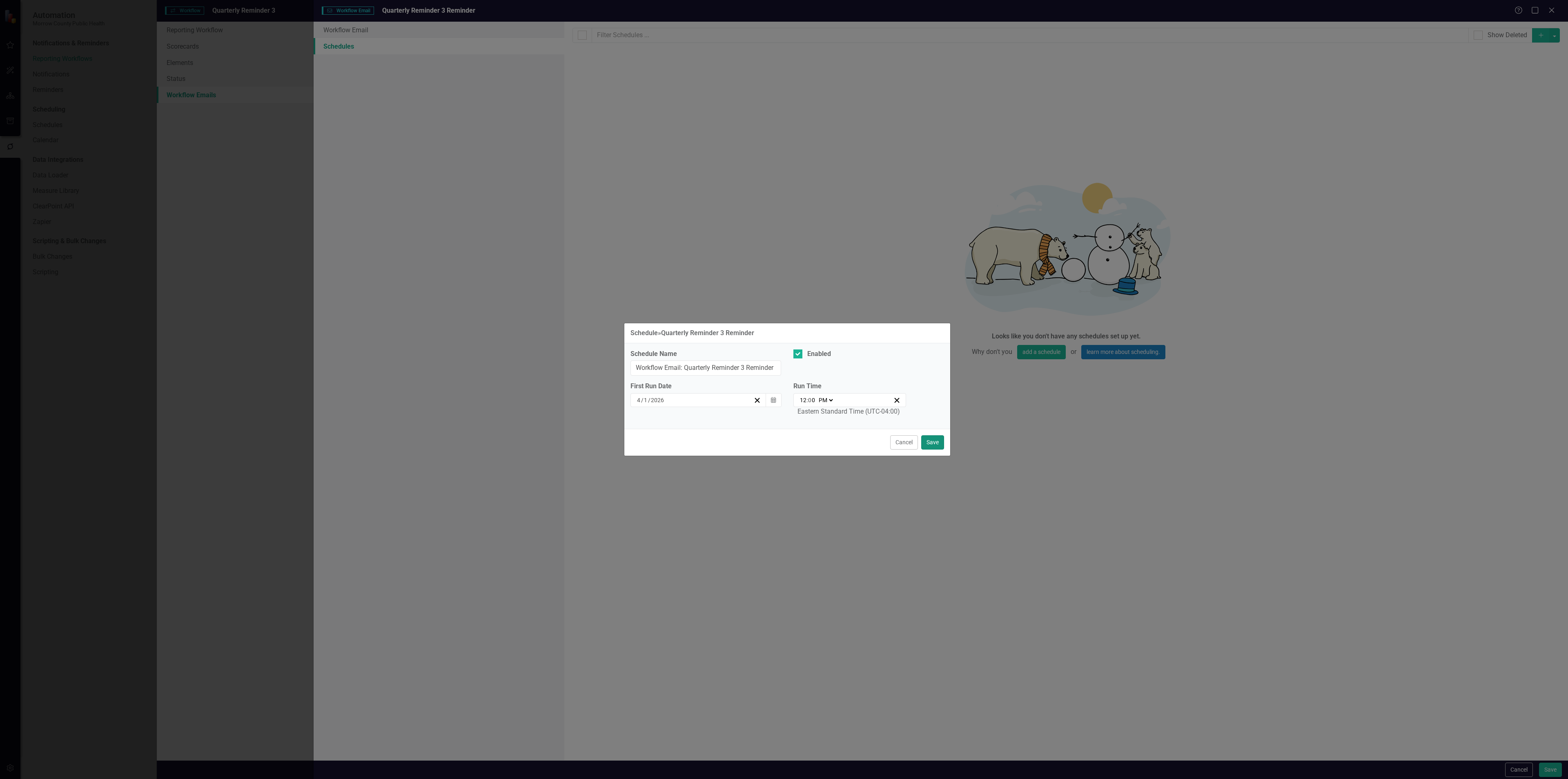
click at [931, 444] on button "Save" at bounding box center [933, 442] width 23 height 14
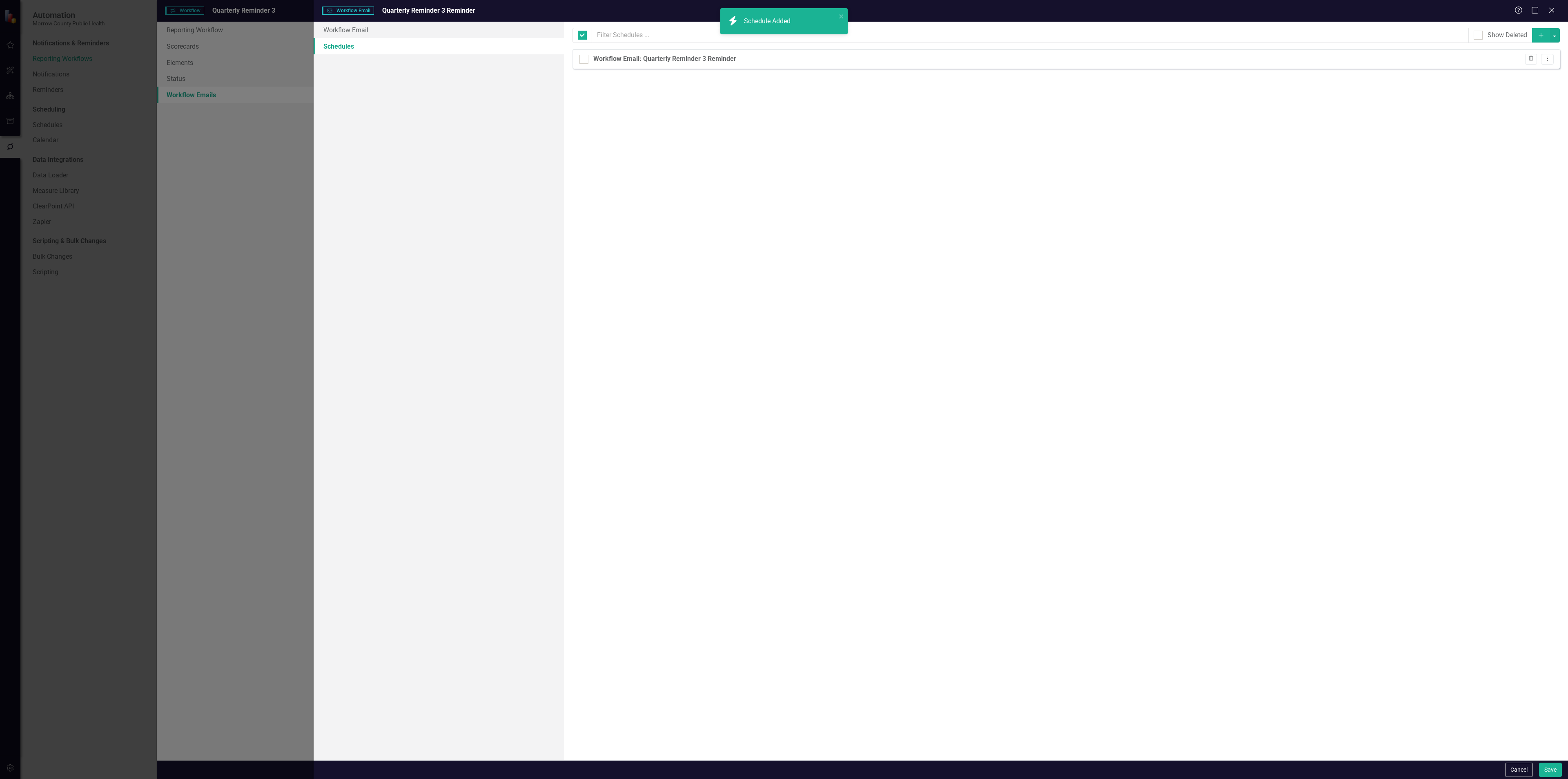
checkbox input "false"
click at [1546, 765] on button "Save" at bounding box center [1550, 769] width 23 height 14
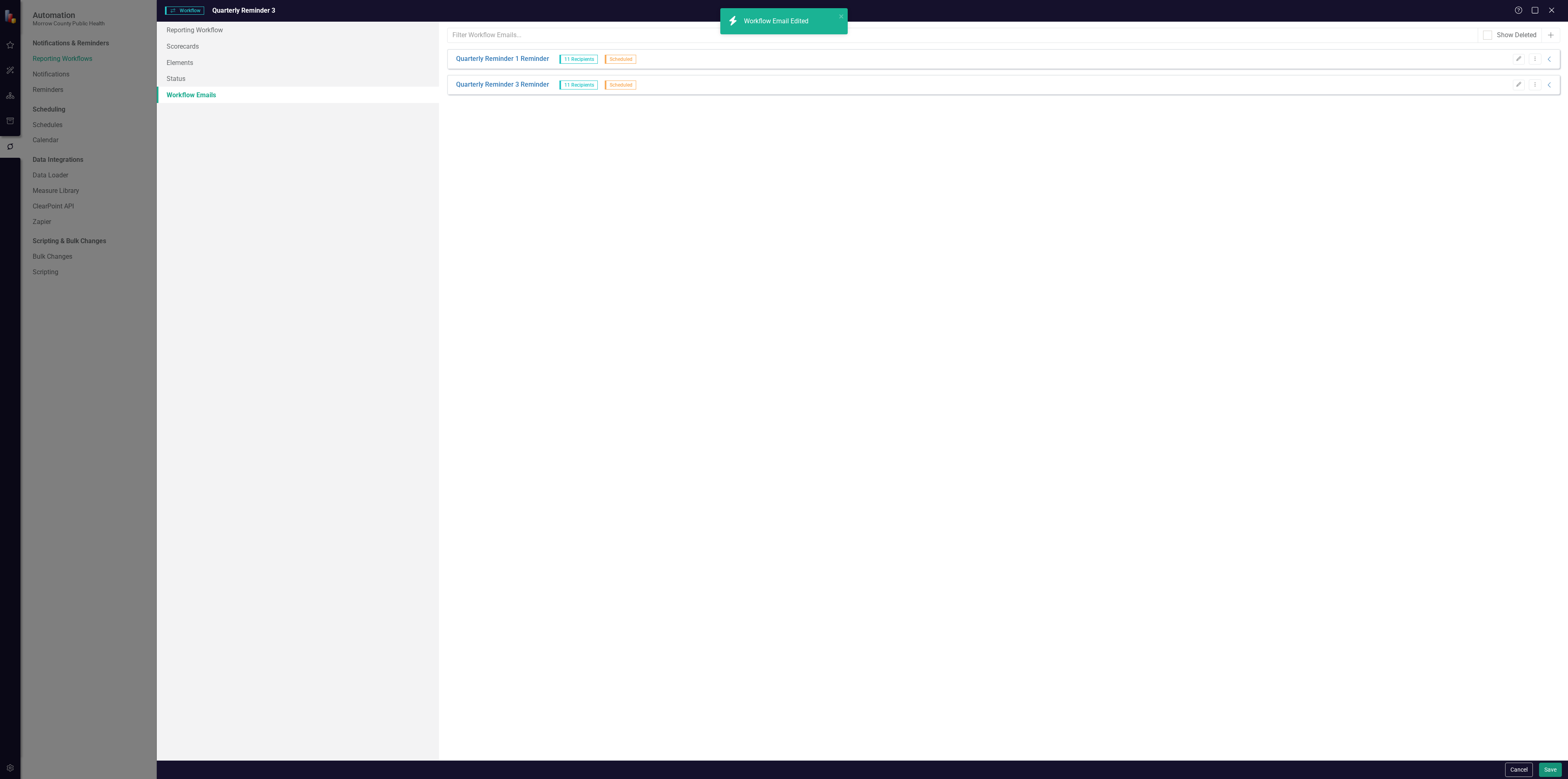
click at [1546, 767] on button "Save" at bounding box center [1550, 769] width 23 height 14
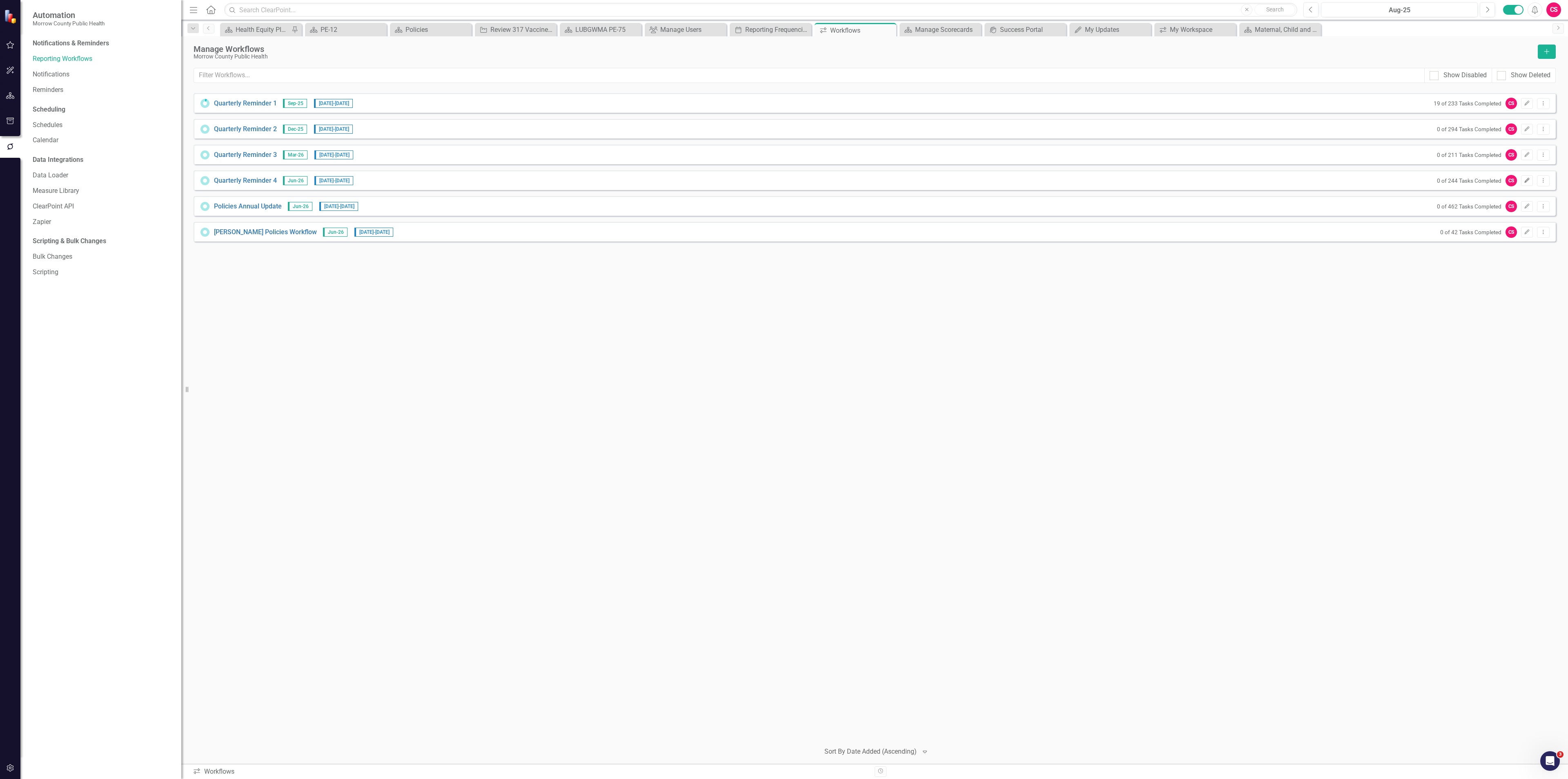
click at [1524, 179] on icon "Edit" at bounding box center [1527, 180] width 6 height 5
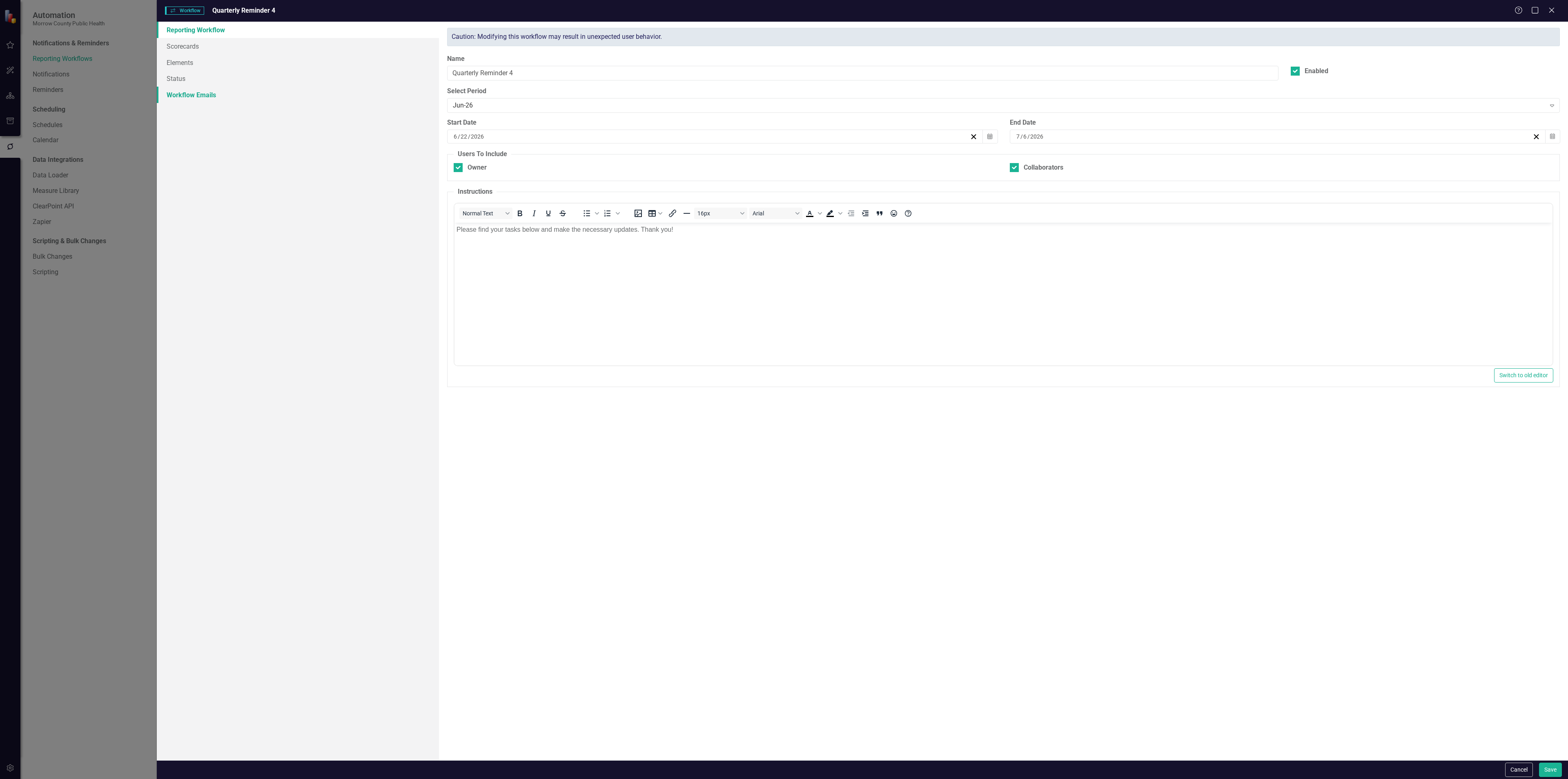
click at [208, 92] on link "Workflow Emails" at bounding box center [298, 94] width 282 height 16
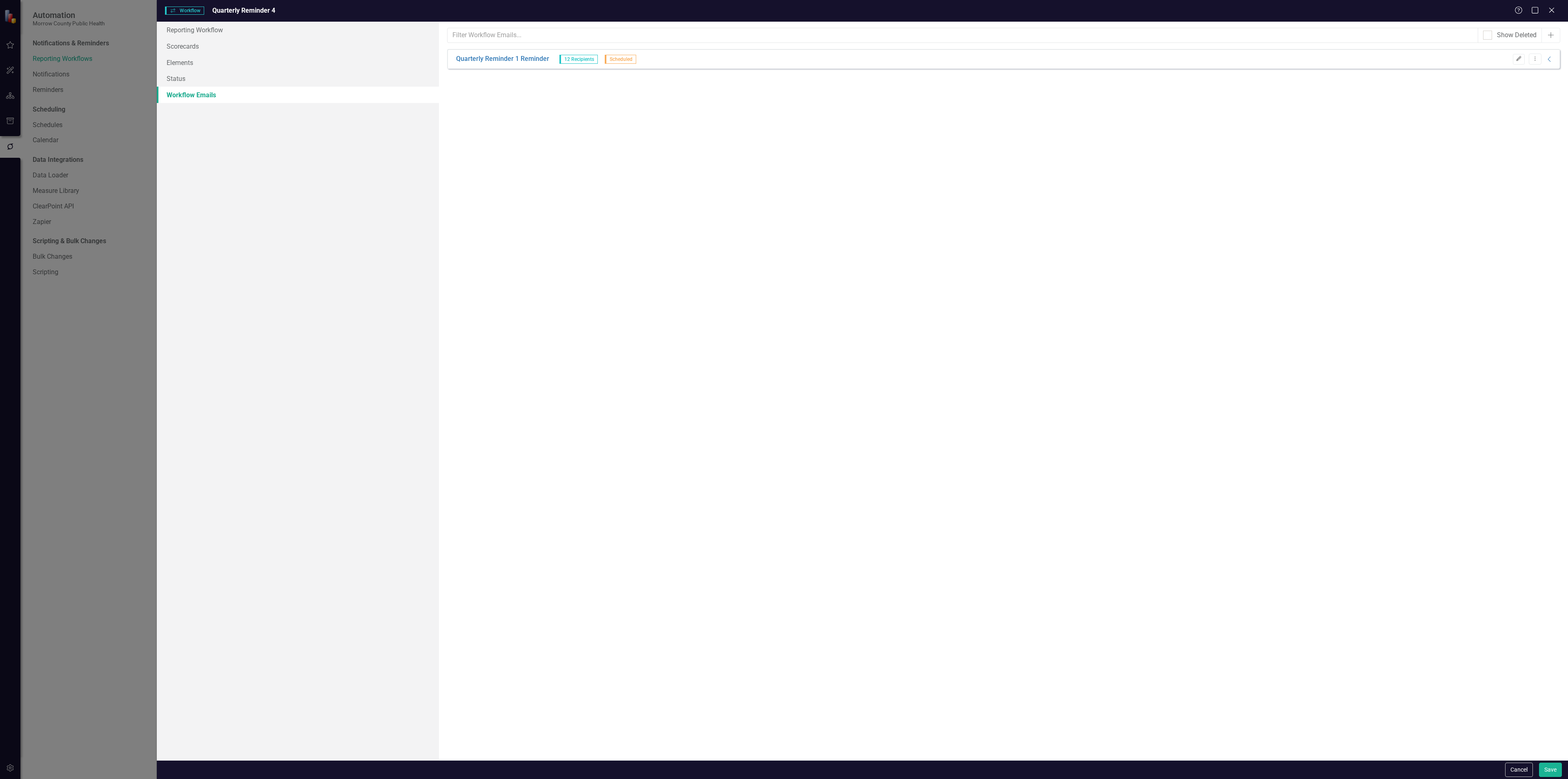
click at [1517, 57] on icon "Edit" at bounding box center [1519, 59] width 6 height 5
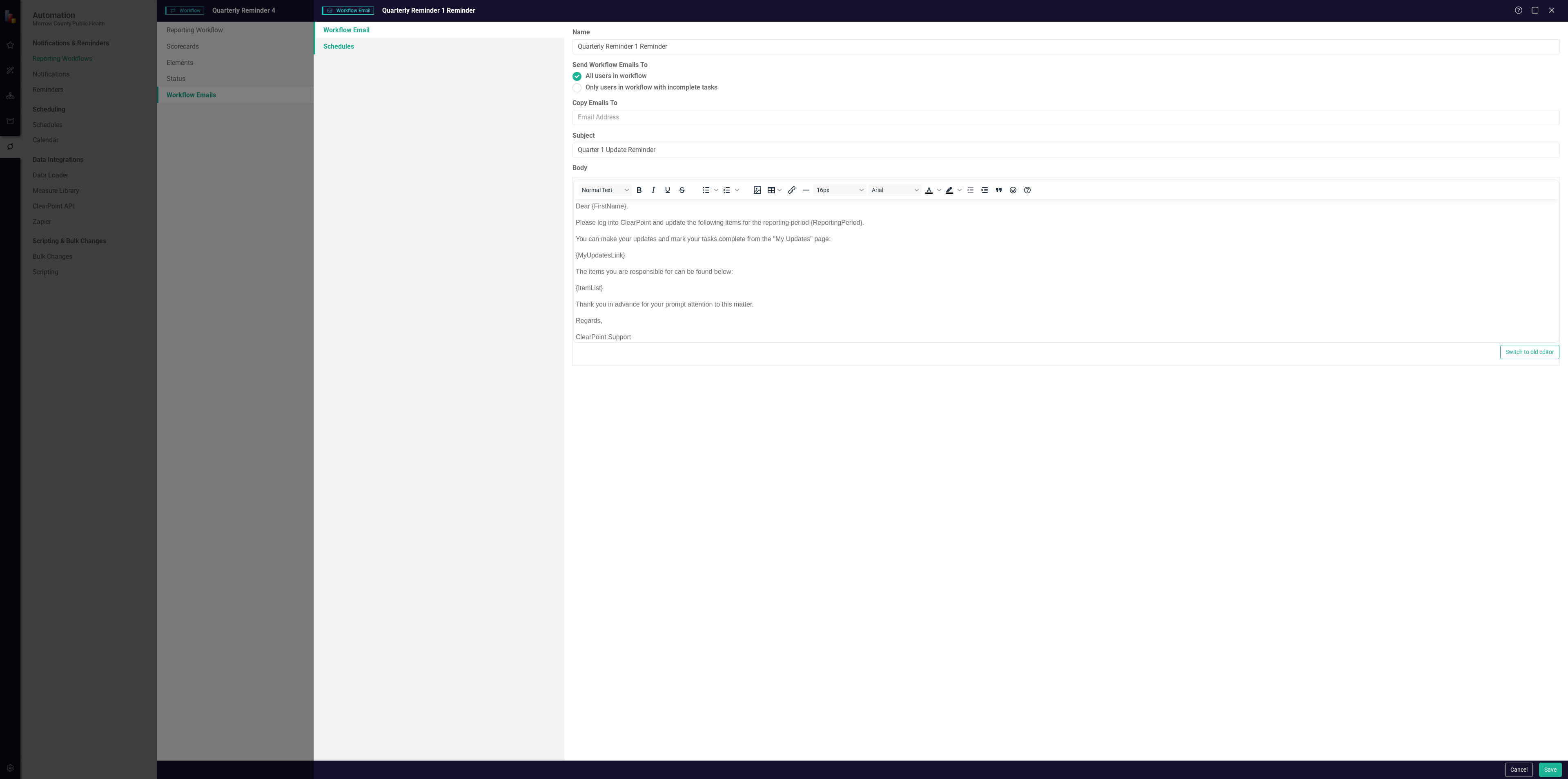
click at [413, 48] on link "Schedules" at bounding box center [439, 46] width 251 height 16
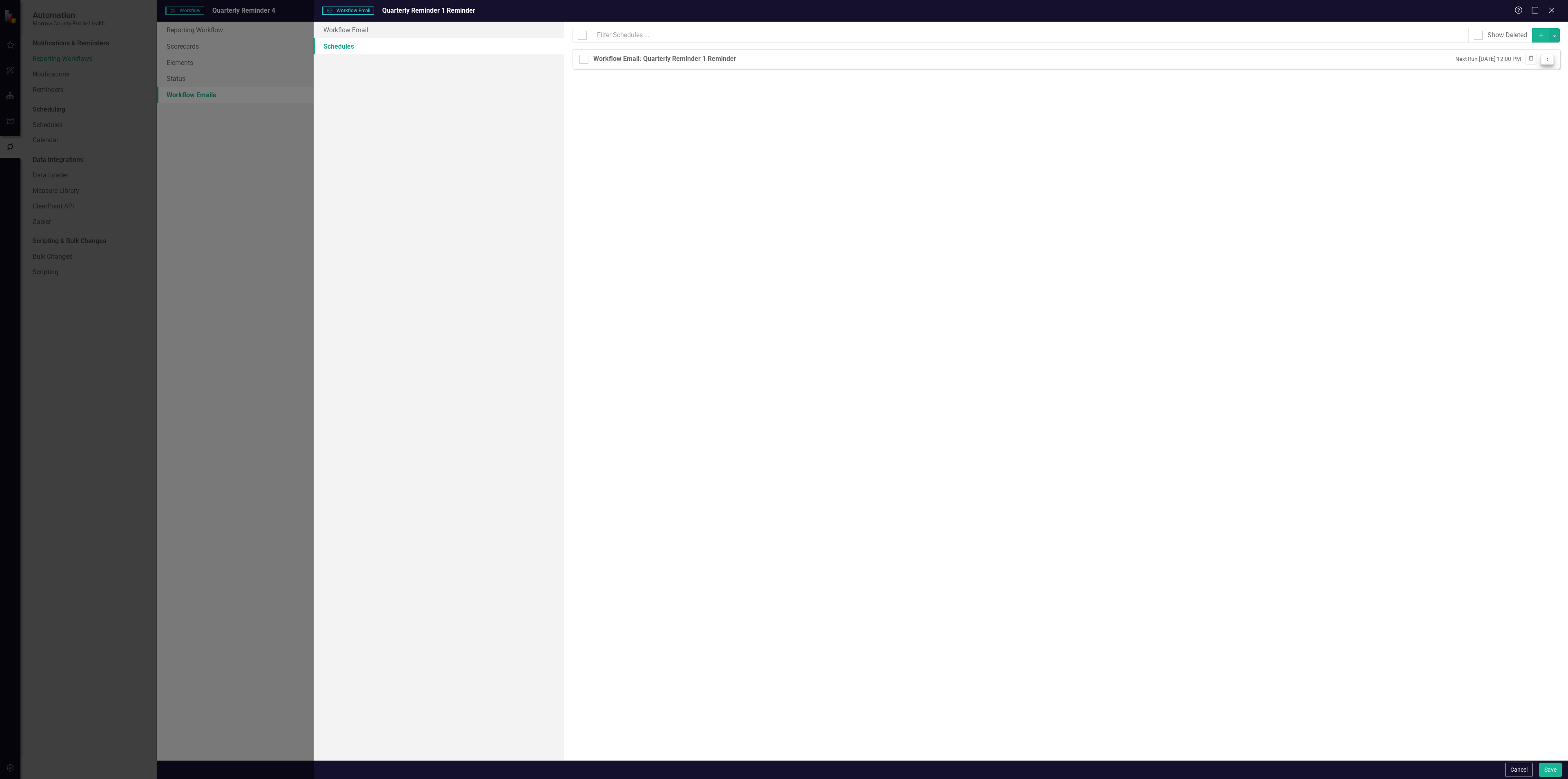
click at [1545, 58] on icon "Dropdown Menu" at bounding box center [1547, 58] width 7 height 5
click at [1519, 74] on link "Edit Edit Schedule" at bounding box center [1516, 74] width 75 height 15
select select "pm"
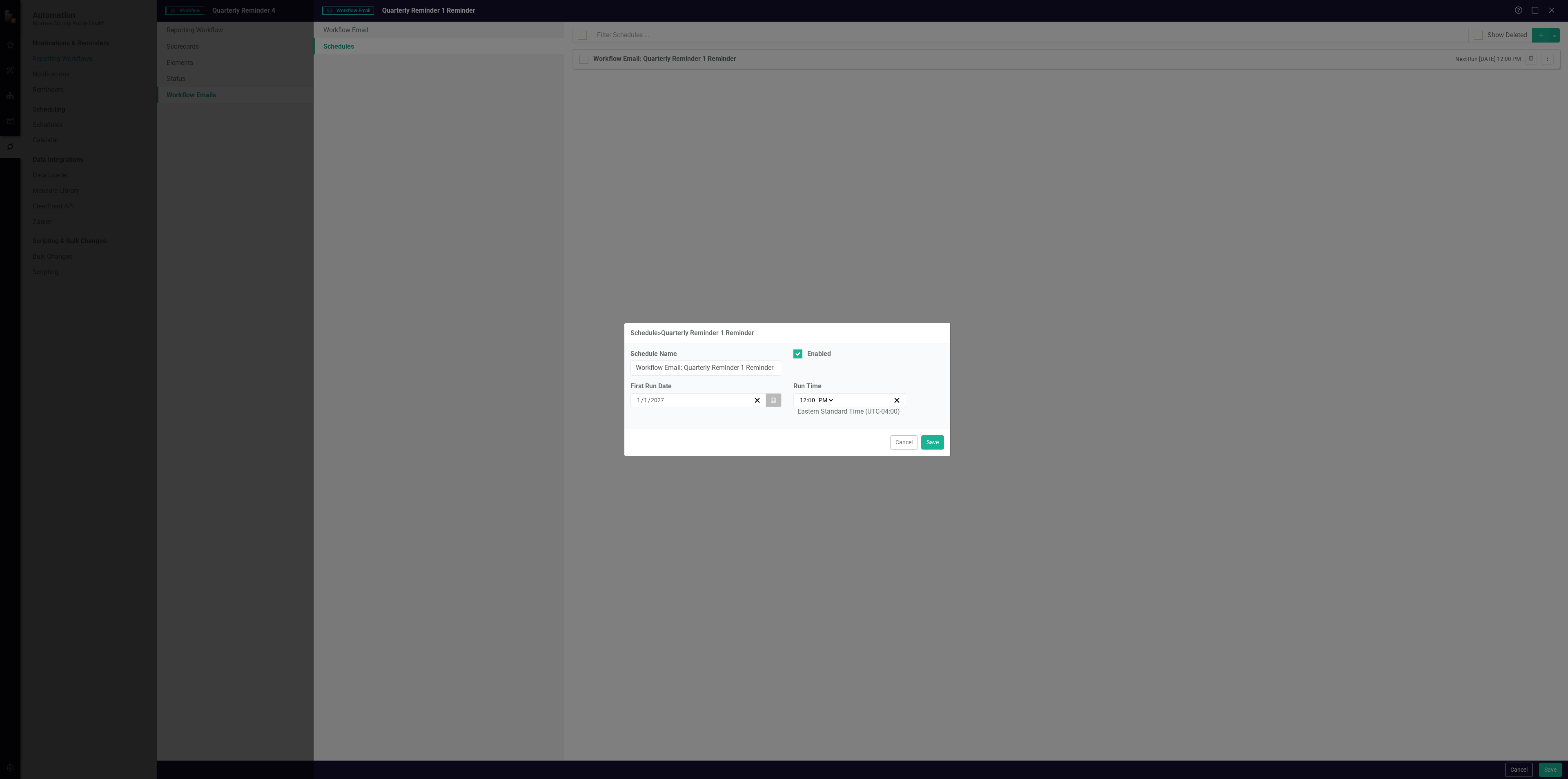
click at [769, 398] on button "Calendar" at bounding box center [773, 400] width 15 height 14
click at [654, 422] on button "‹" at bounding box center [654, 422] width 18 height 18
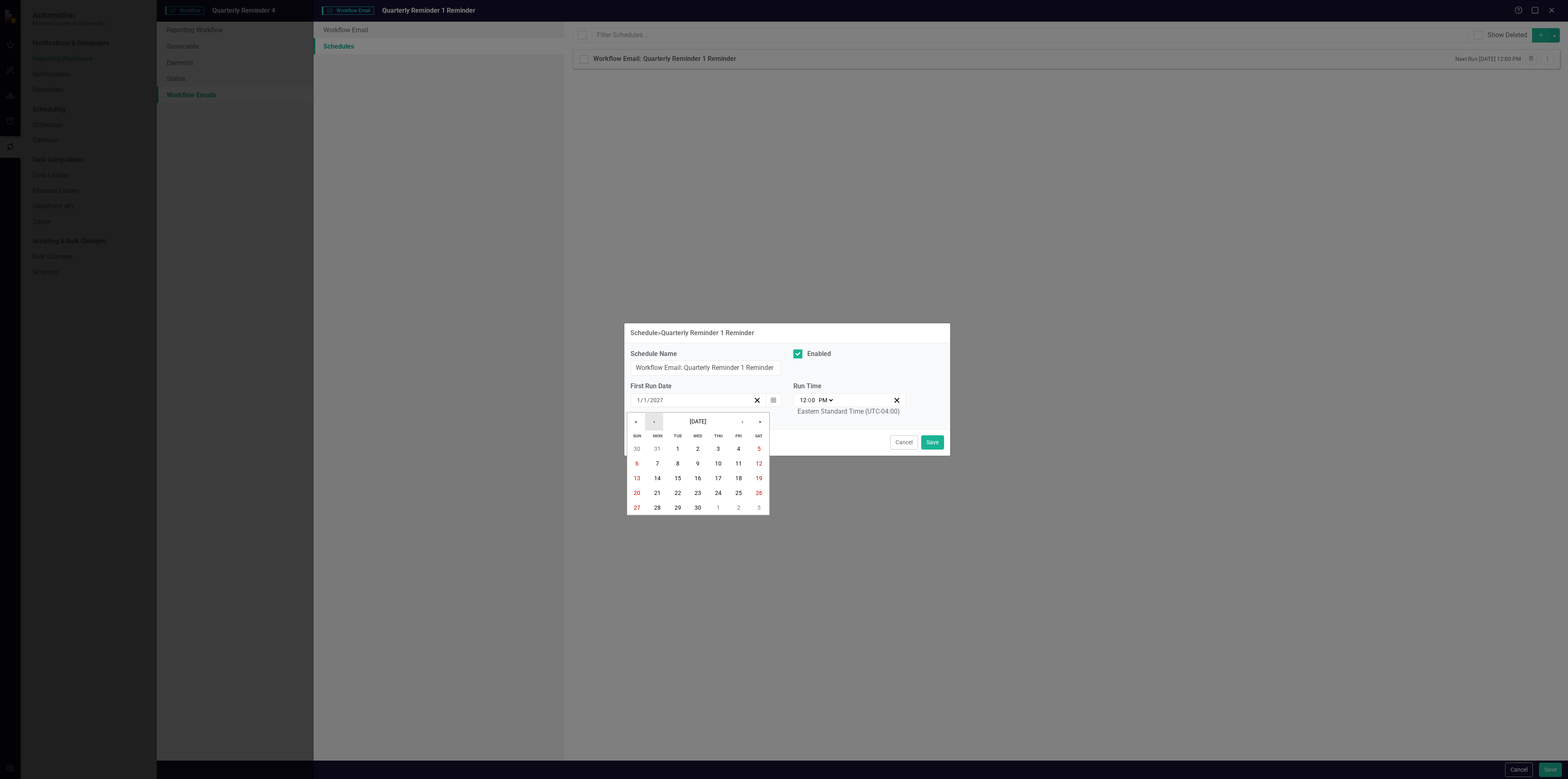
click at [654, 422] on button "‹" at bounding box center [654, 422] width 18 height 18
click at [656, 422] on button "‹" at bounding box center [654, 422] width 18 height 18
click at [660, 490] on abbr "22" at bounding box center [657, 493] width 7 height 7
click at [934, 444] on button "Save" at bounding box center [933, 442] width 23 height 14
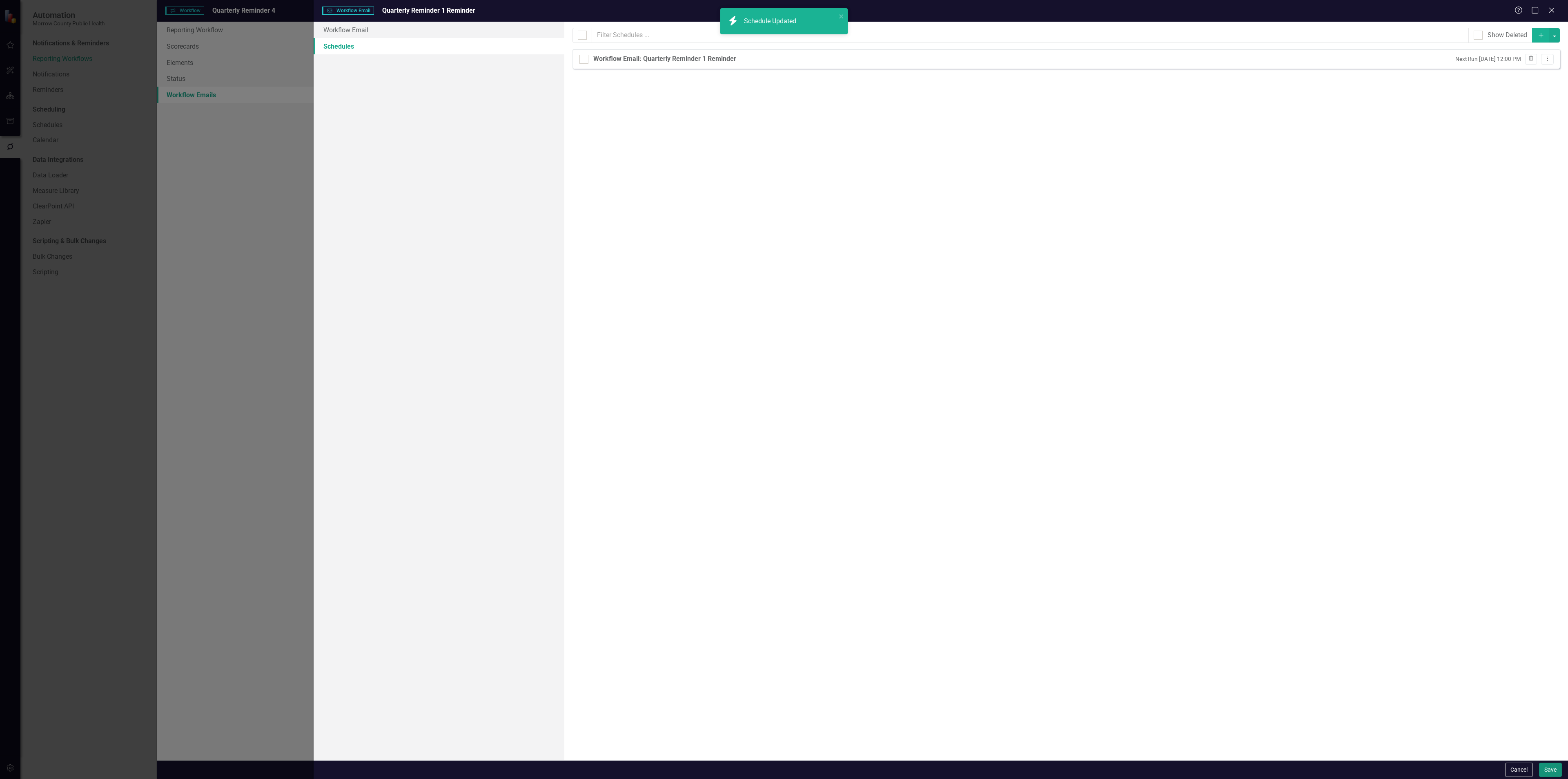
click at [1558, 774] on button "Save" at bounding box center [1550, 769] width 23 height 14
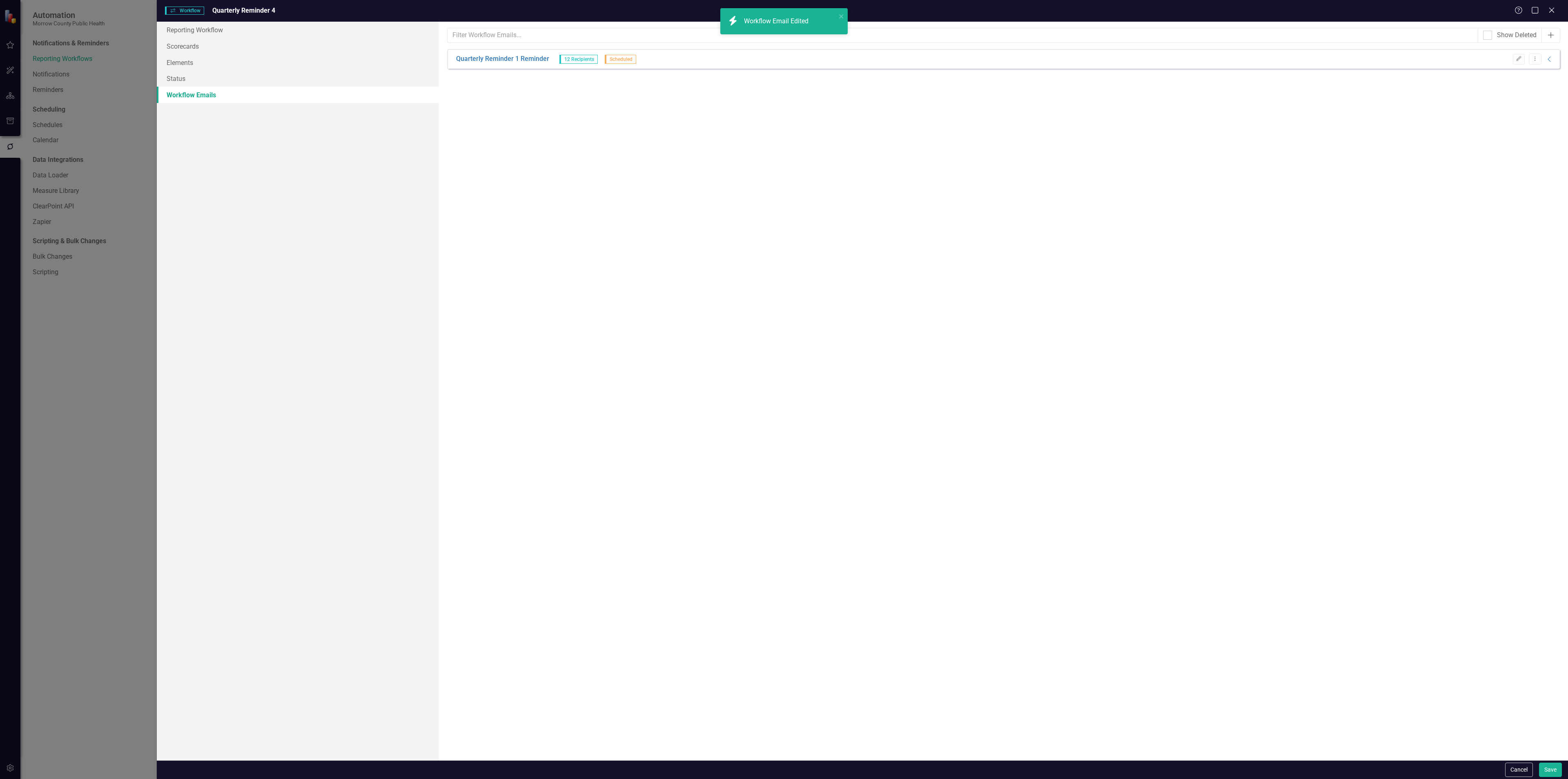
click at [1552, 38] on icon "Add" at bounding box center [1550, 35] width 8 height 7
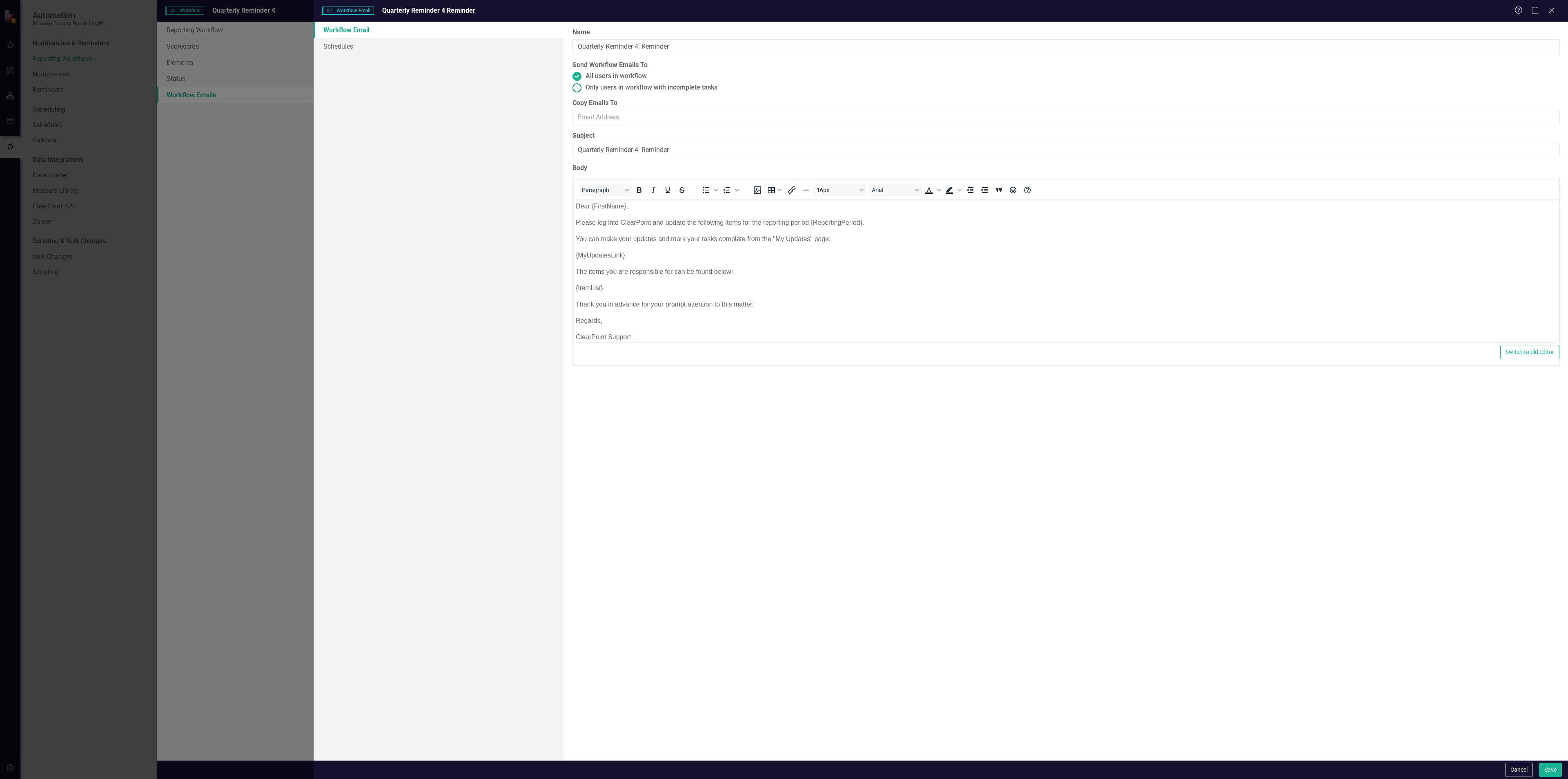
click at [576, 90] on ins at bounding box center [577, 87] width 13 height 13
click at [576, 90] on input "Only users in workflow with incomplete tasks" at bounding box center [577, 87] width 13 height 13
radio input "true"
click at [366, 44] on link "Schedules" at bounding box center [439, 46] width 251 height 16
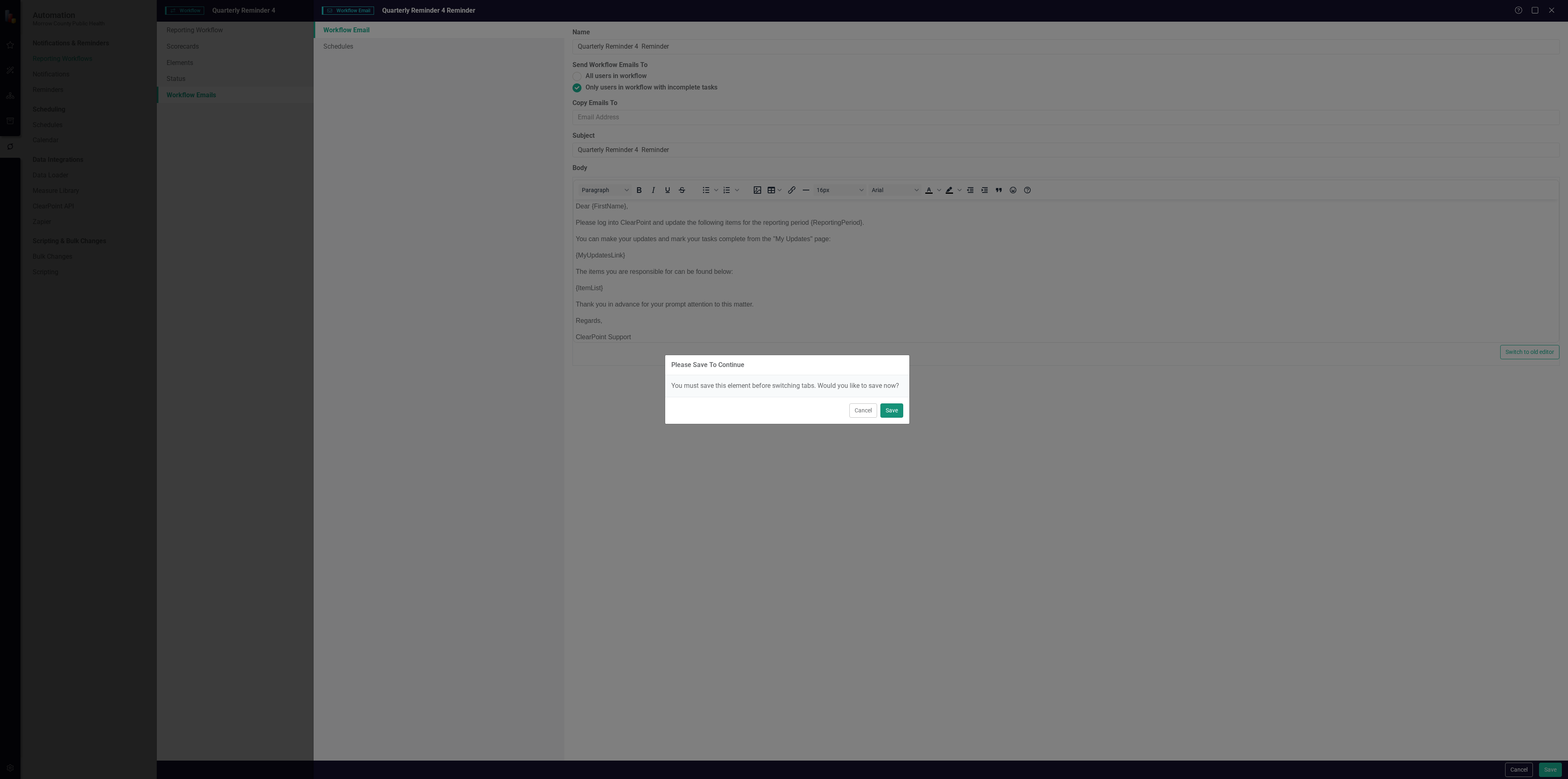
click at [890, 408] on button "Save" at bounding box center [892, 410] width 23 height 14
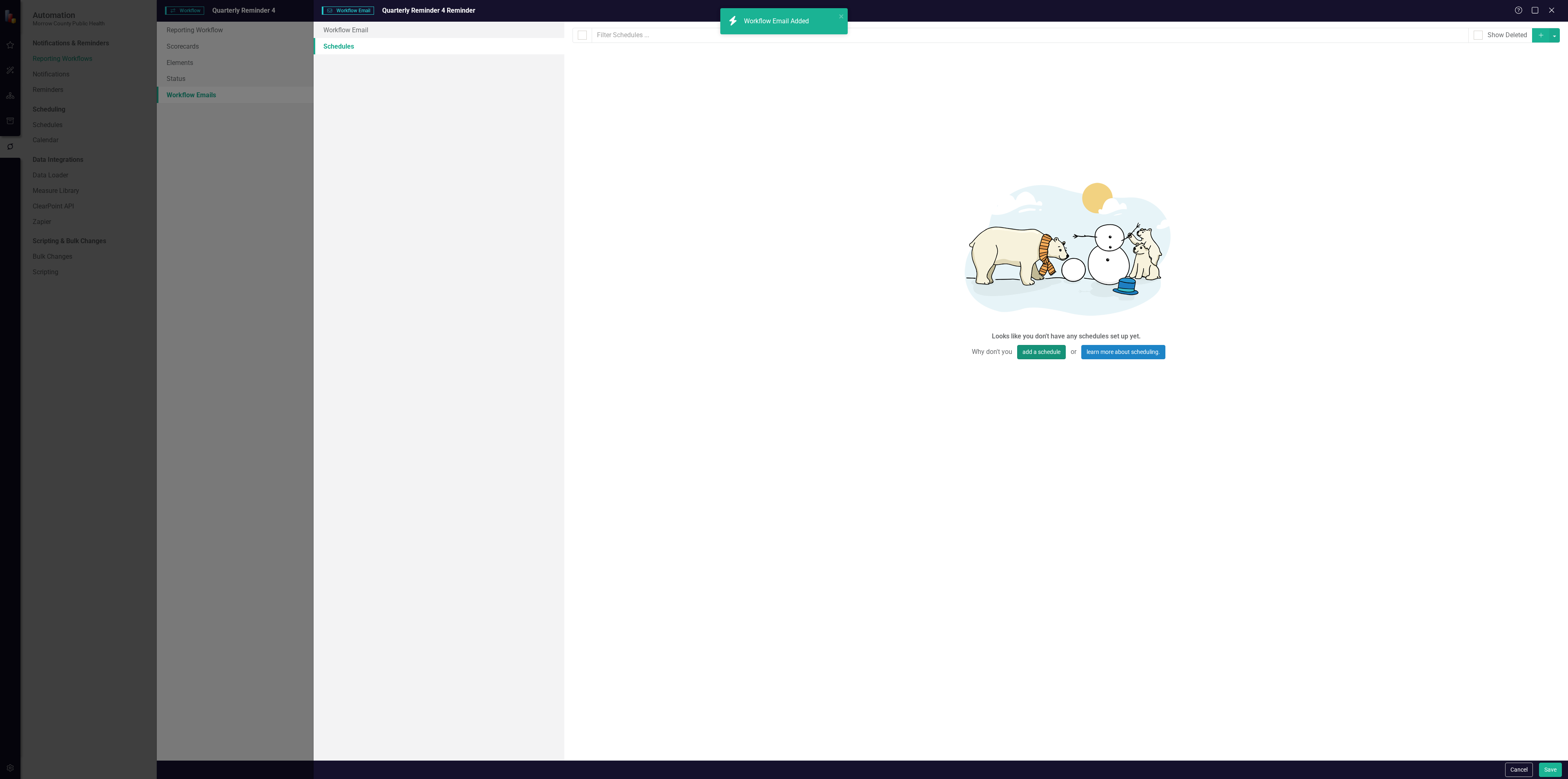
click at [1026, 353] on button "add a schedule" at bounding box center [1041, 351] width 49 height 14
select select "pm"
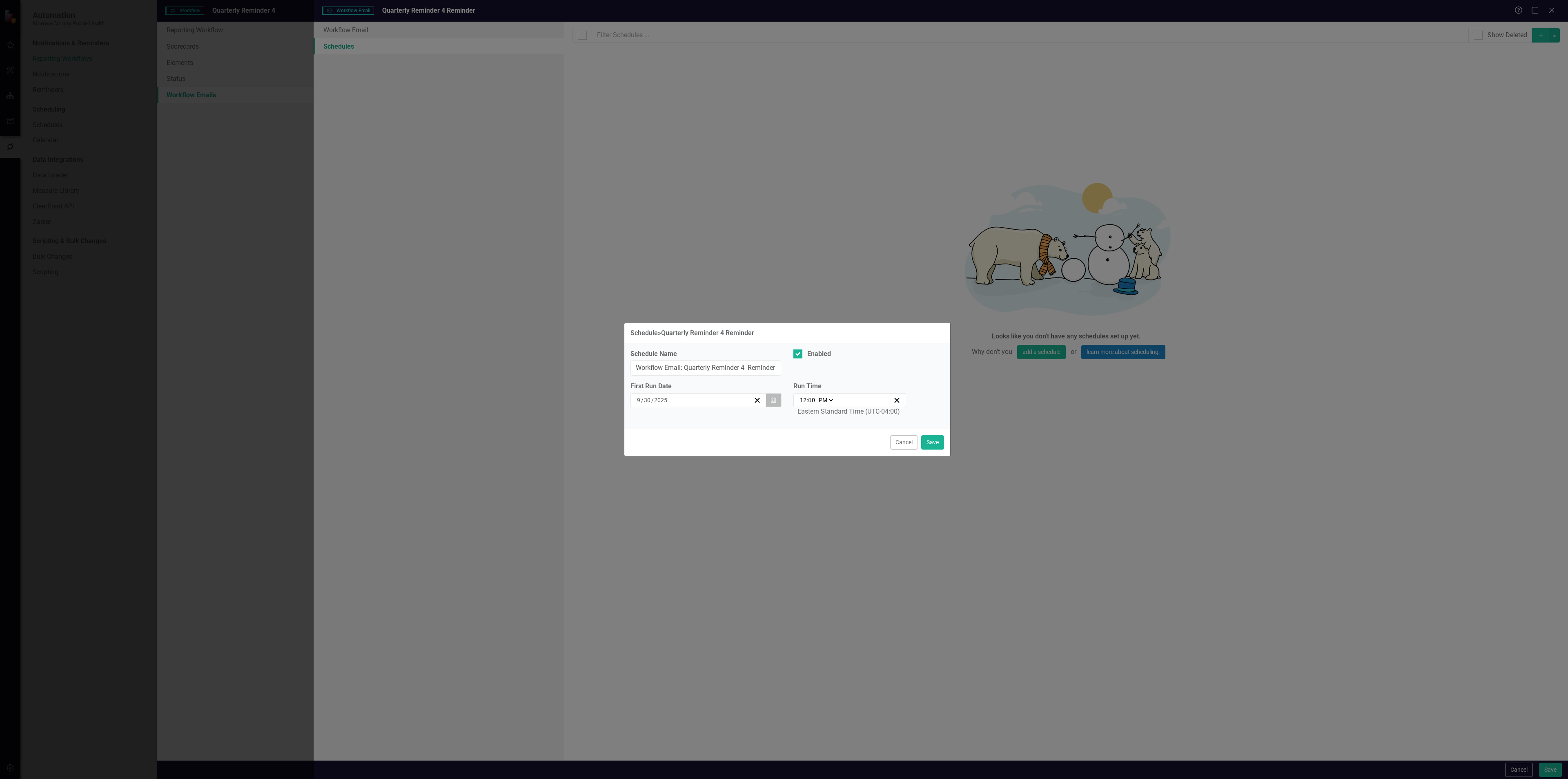
click at [774, 401] on icon "button" at bounding box center [774, 399] width 5 height 5
click at [745, 422] on button "›" at bounding box center [743, 422] width 18 height 18
click at [743, 422] on button "›" at bounding box center [743, 422] width 18 height 18
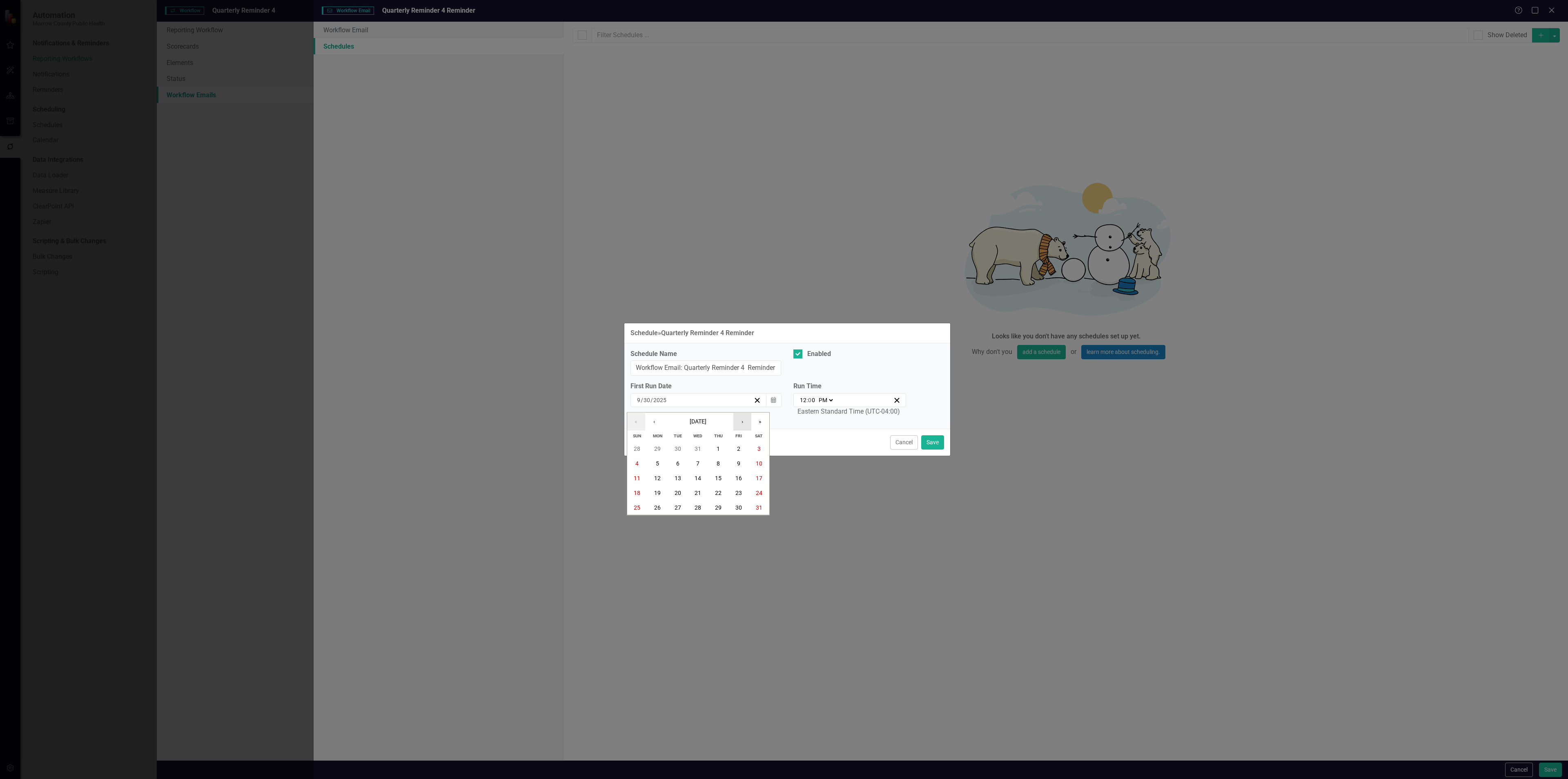
click at [743, 422] on button "›" at bounding box center [743, 422] width 18 height 18
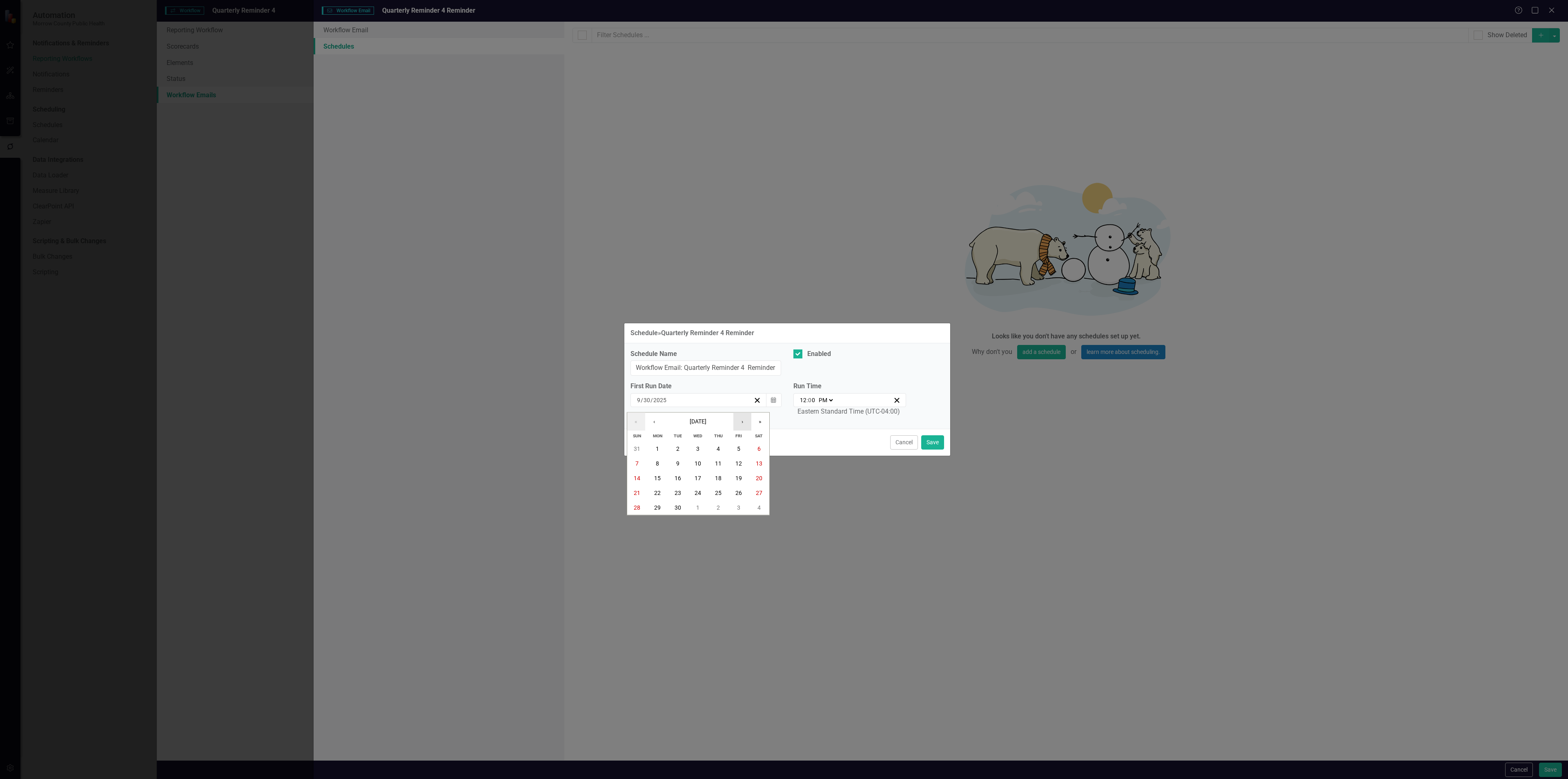
click at [745, 419] on button "›" at bounding box center [743, 422] width 18 height 18
click at [700, 446] on button "1" at bounding box center [698, 448] width 21 height 15
click at [927, 439] on button "Save" at bounding box center [933, 442] width 23 height 14
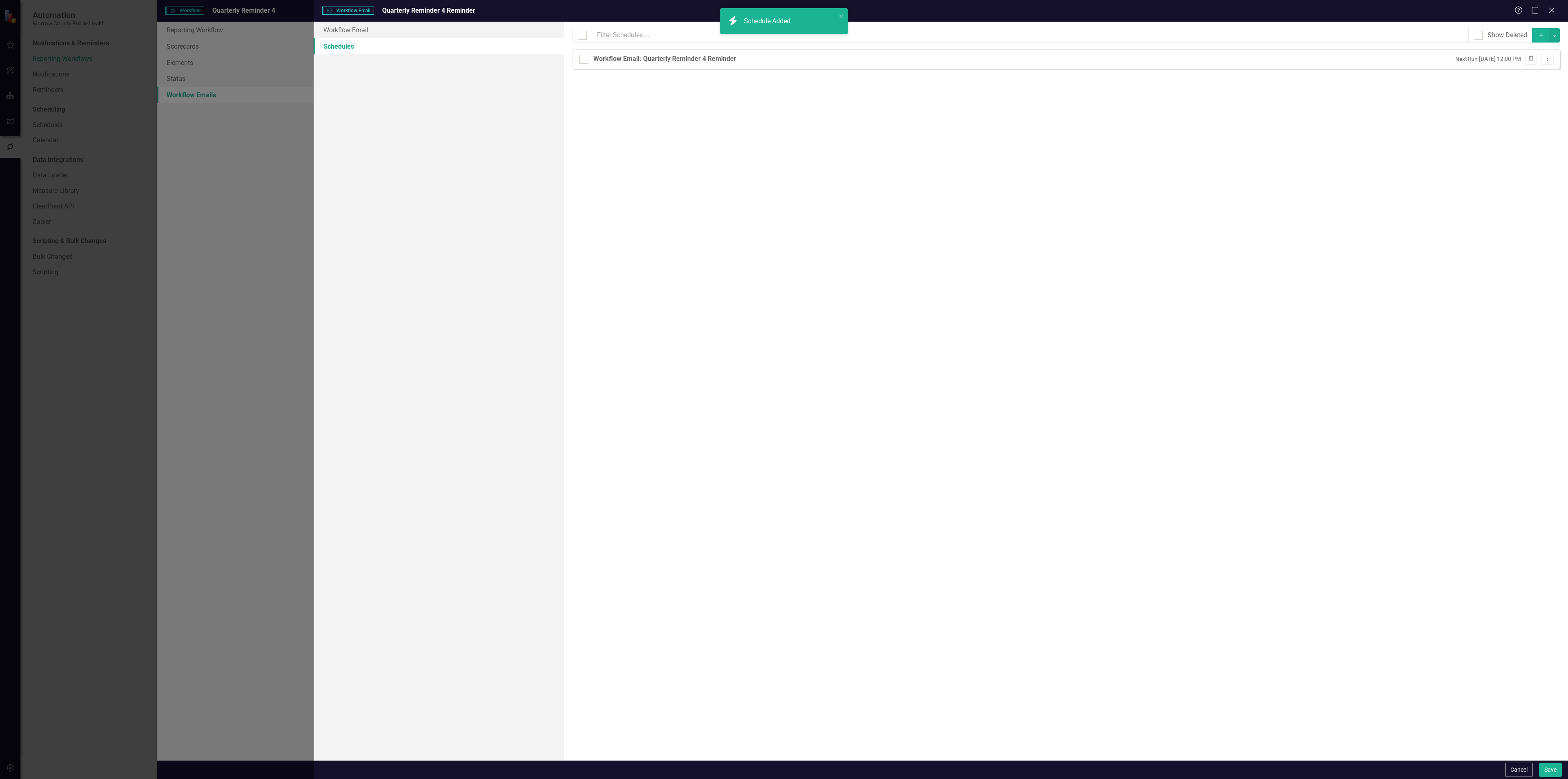
checkbox input "false"
click at [1545, 769] on button "Save" at bounding box center [1550, 769] width 23 height 14
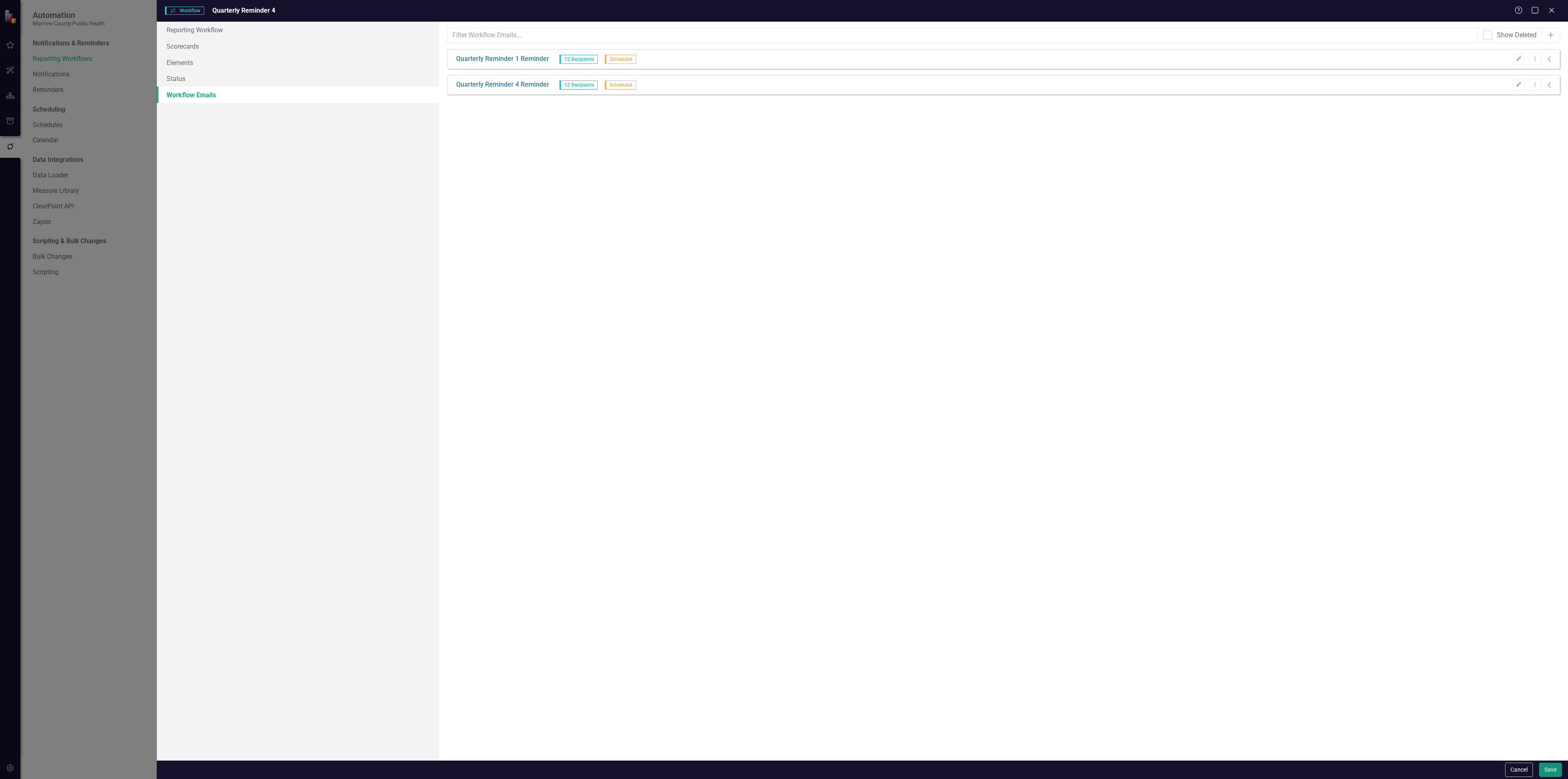
click at [1544, 767] on button "Save" at bounding box center [1550, 769] width 23 height 14
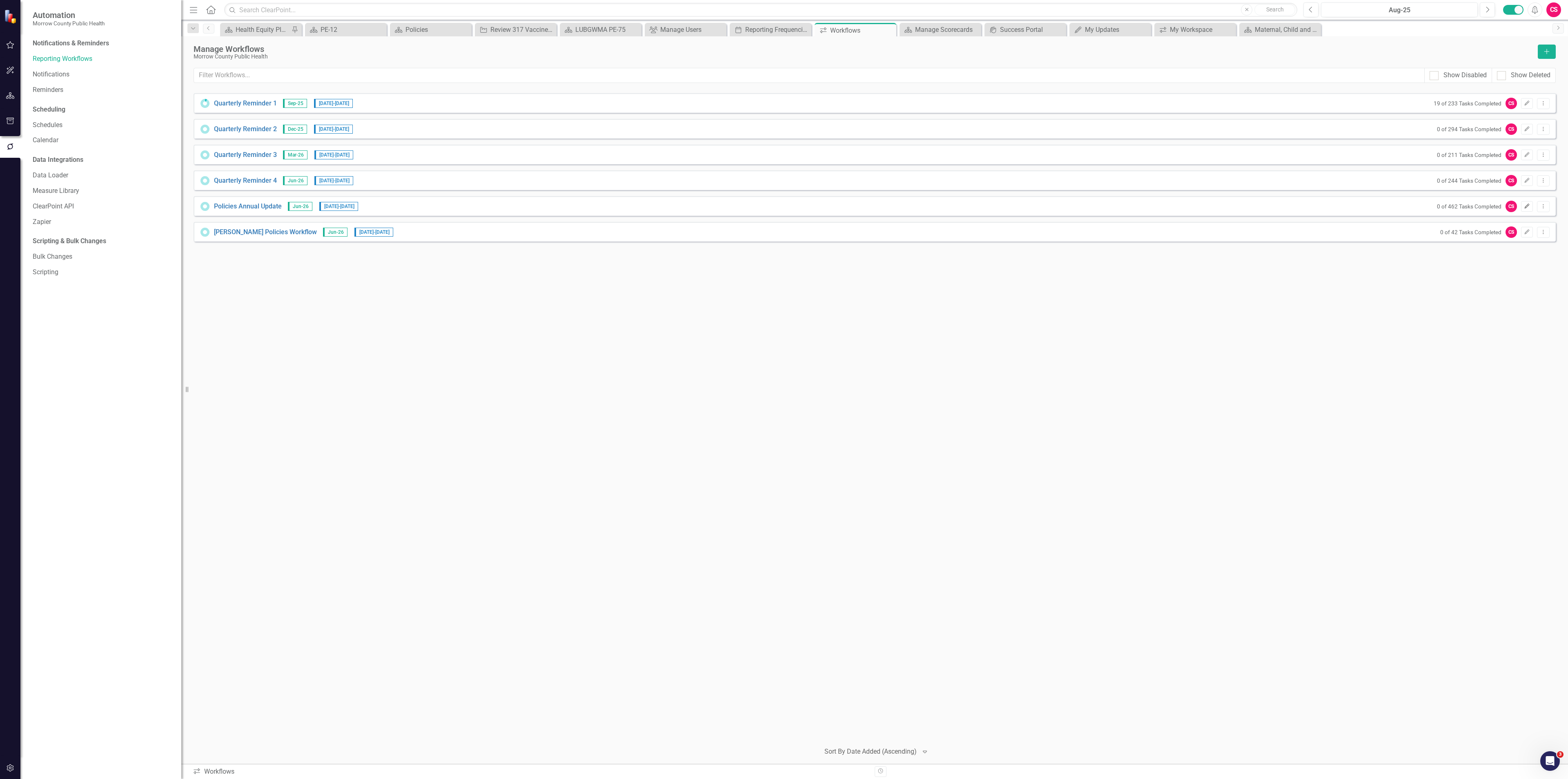
click at [1523, 203] on button "Edit" at bounding box center [1527, 206] width 12 height 10
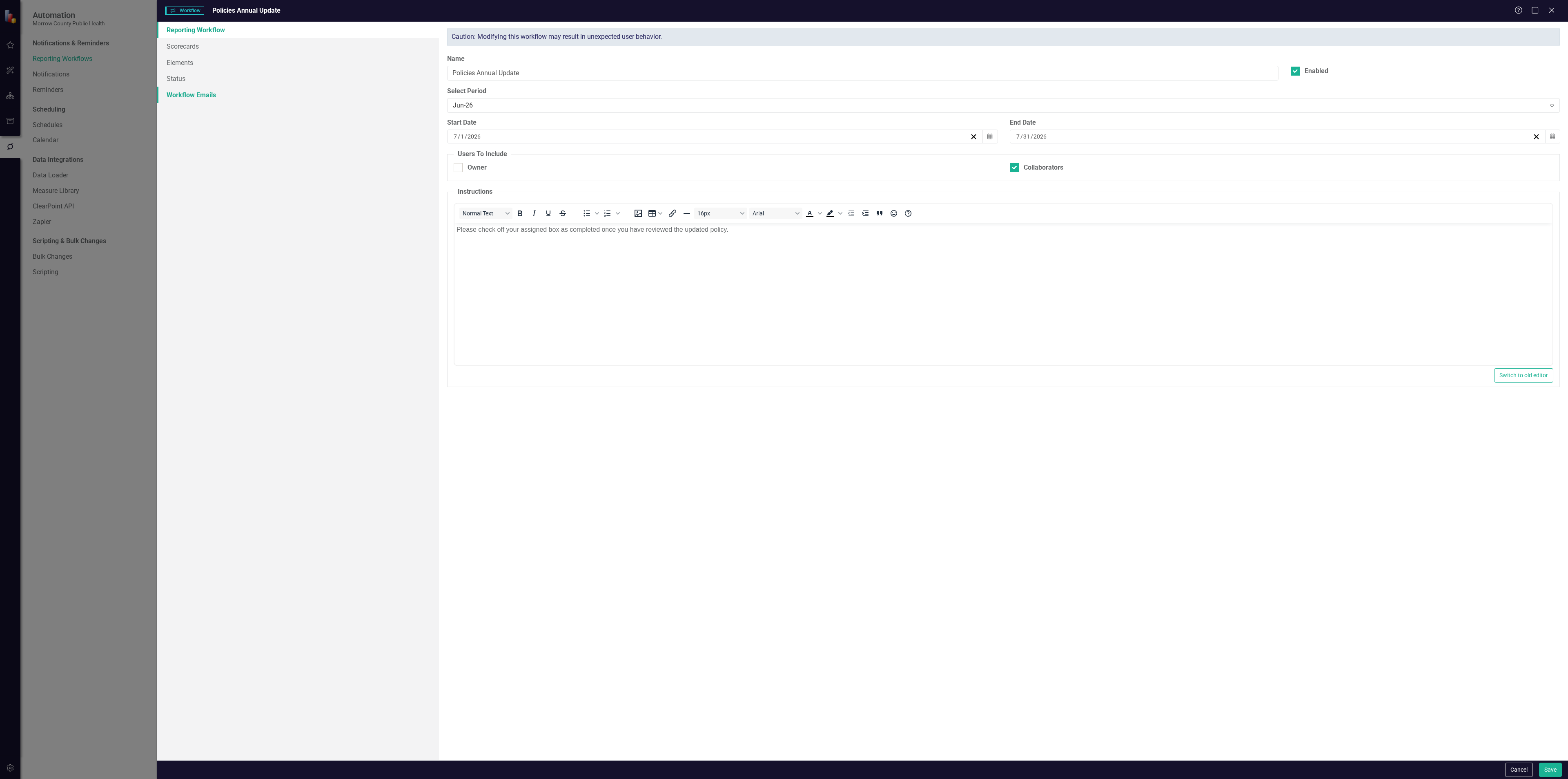
click at [217, 91] on link "Workflow Emails" at bounding box center [298, 94] width 282 height 16
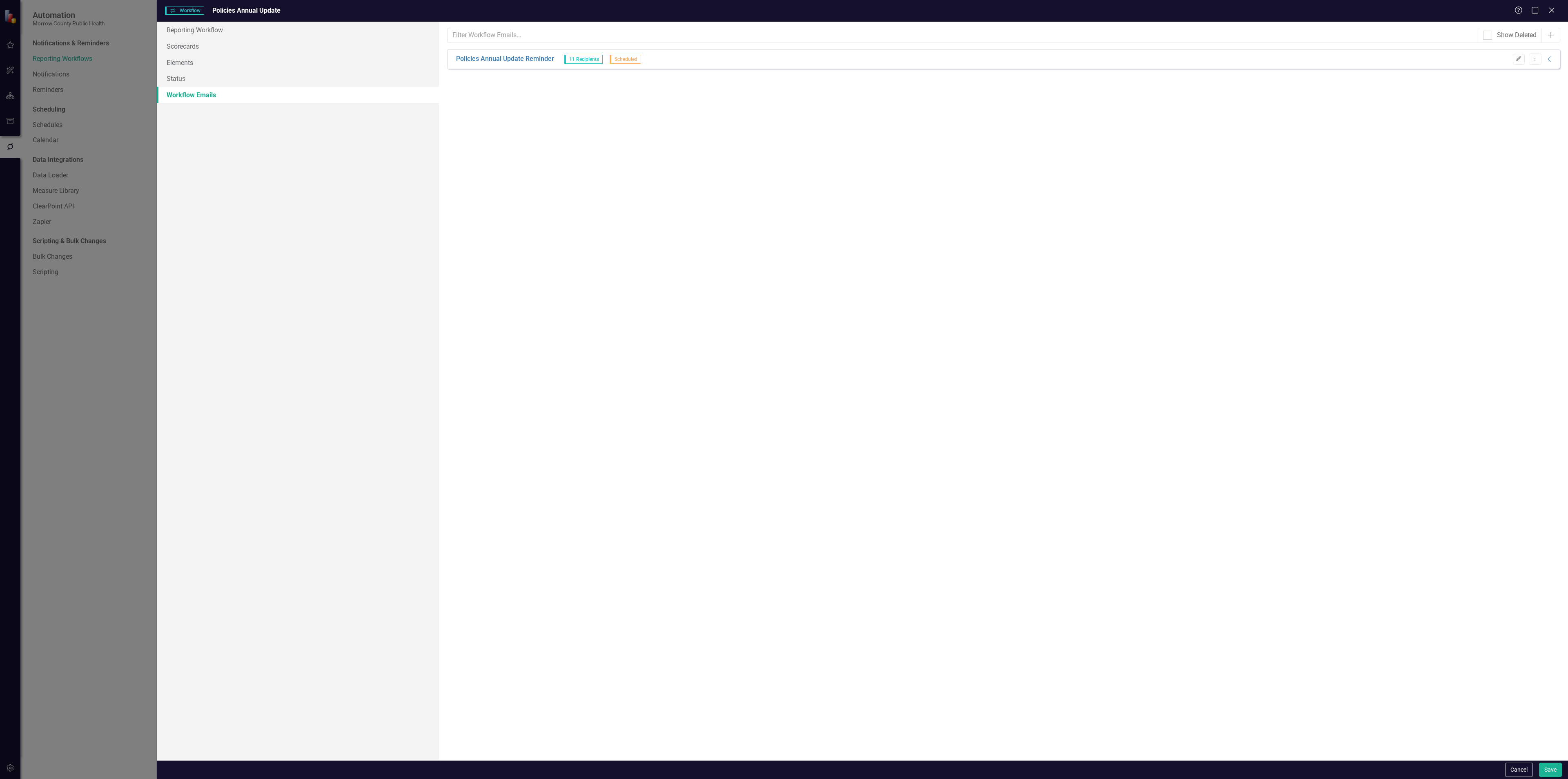
click at [1516, 58] on icon "Edit" at bounding box center [1519, 59] width 6 height 5
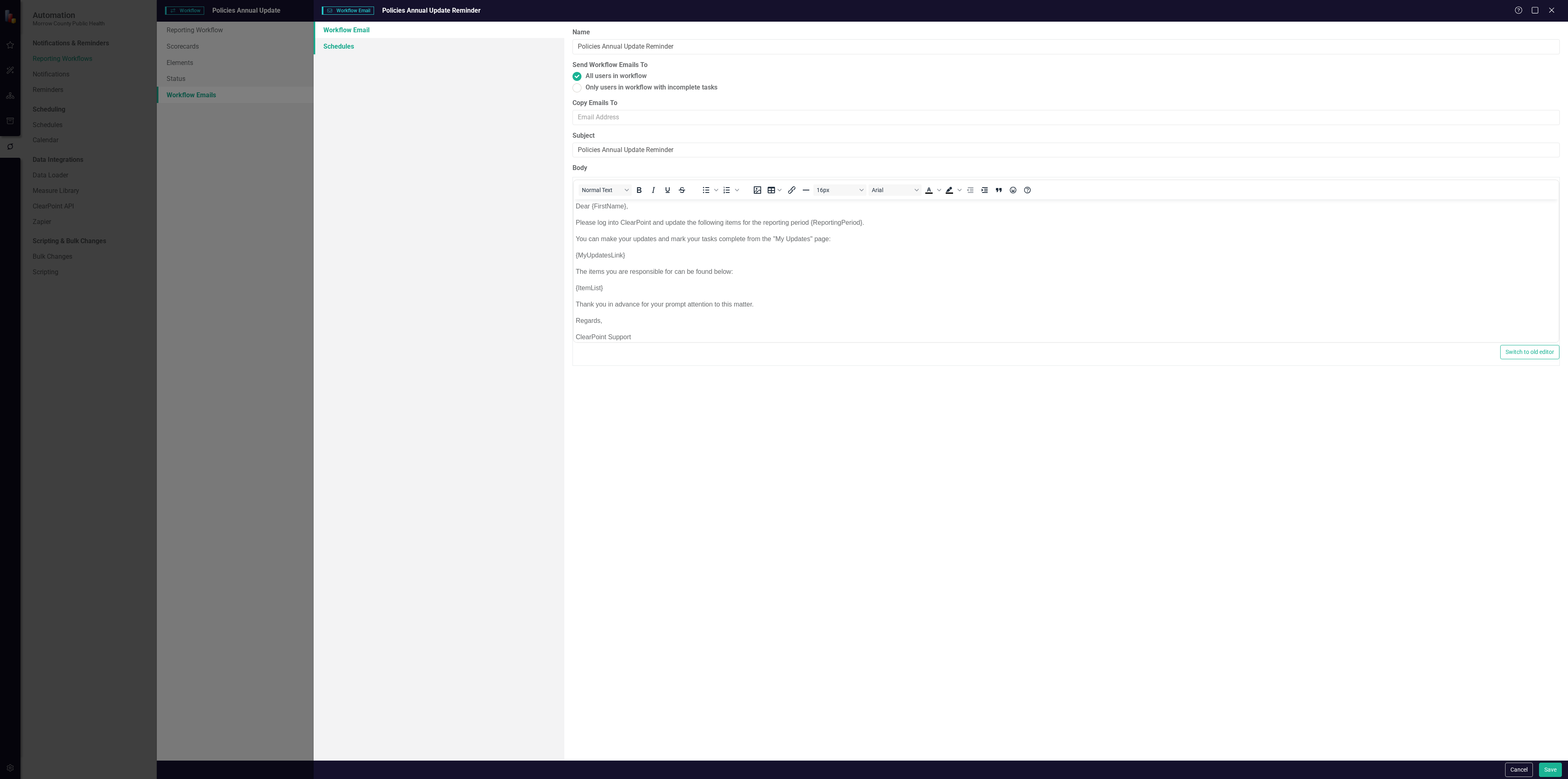
click at [341, 44] on link "Schedules" at bounding box center [439, 46] width 251 height 16
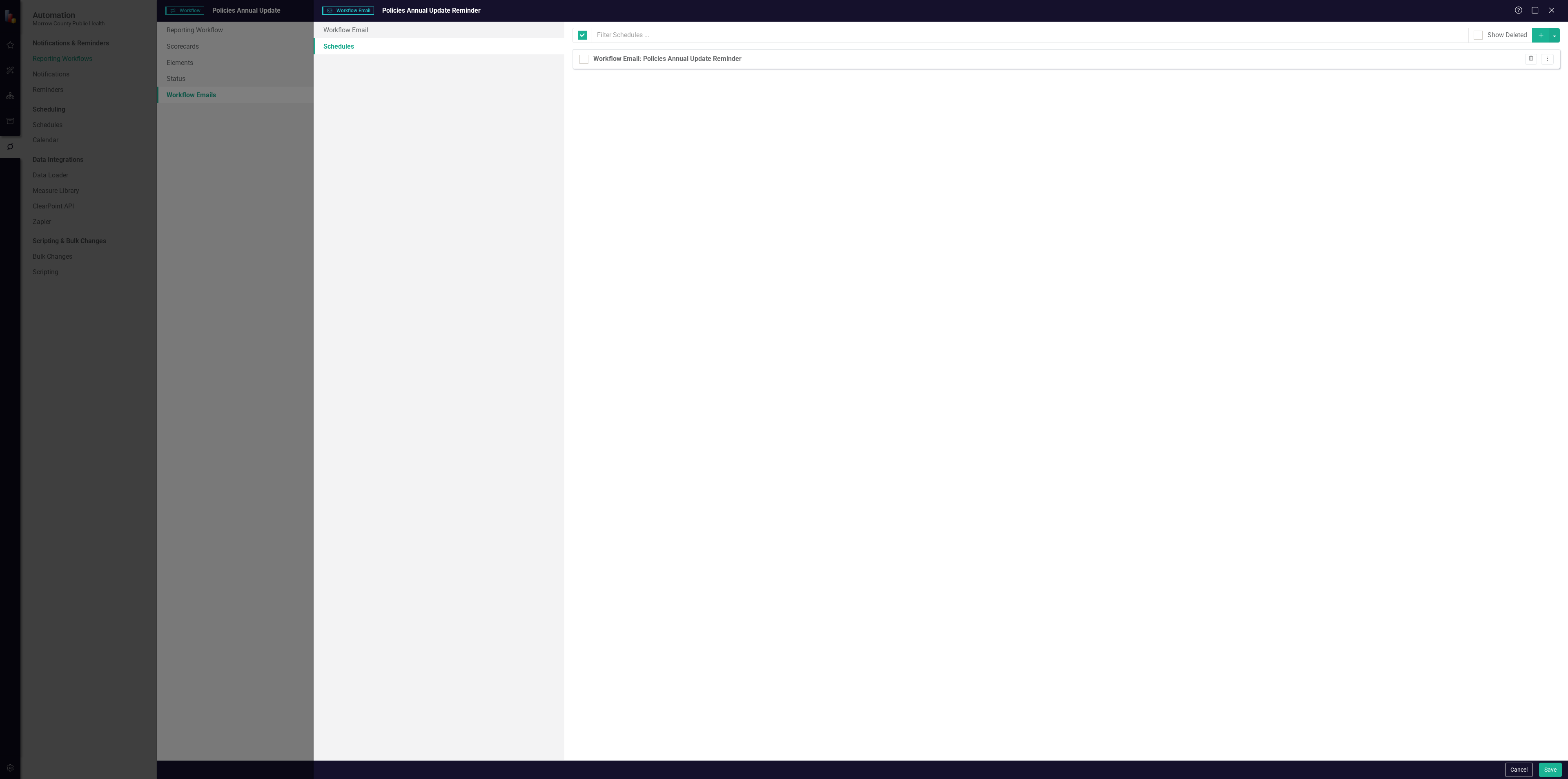
checkbox input "false"
click at [1547, 59] on icon "Dropdown Menu" at bounding box center [1547, 58] width 7 height 5
click at [1521, 75] on link "Edit Edit Schedule" at bounding box center [1516, 74] width 75 height 15
select select "pm"
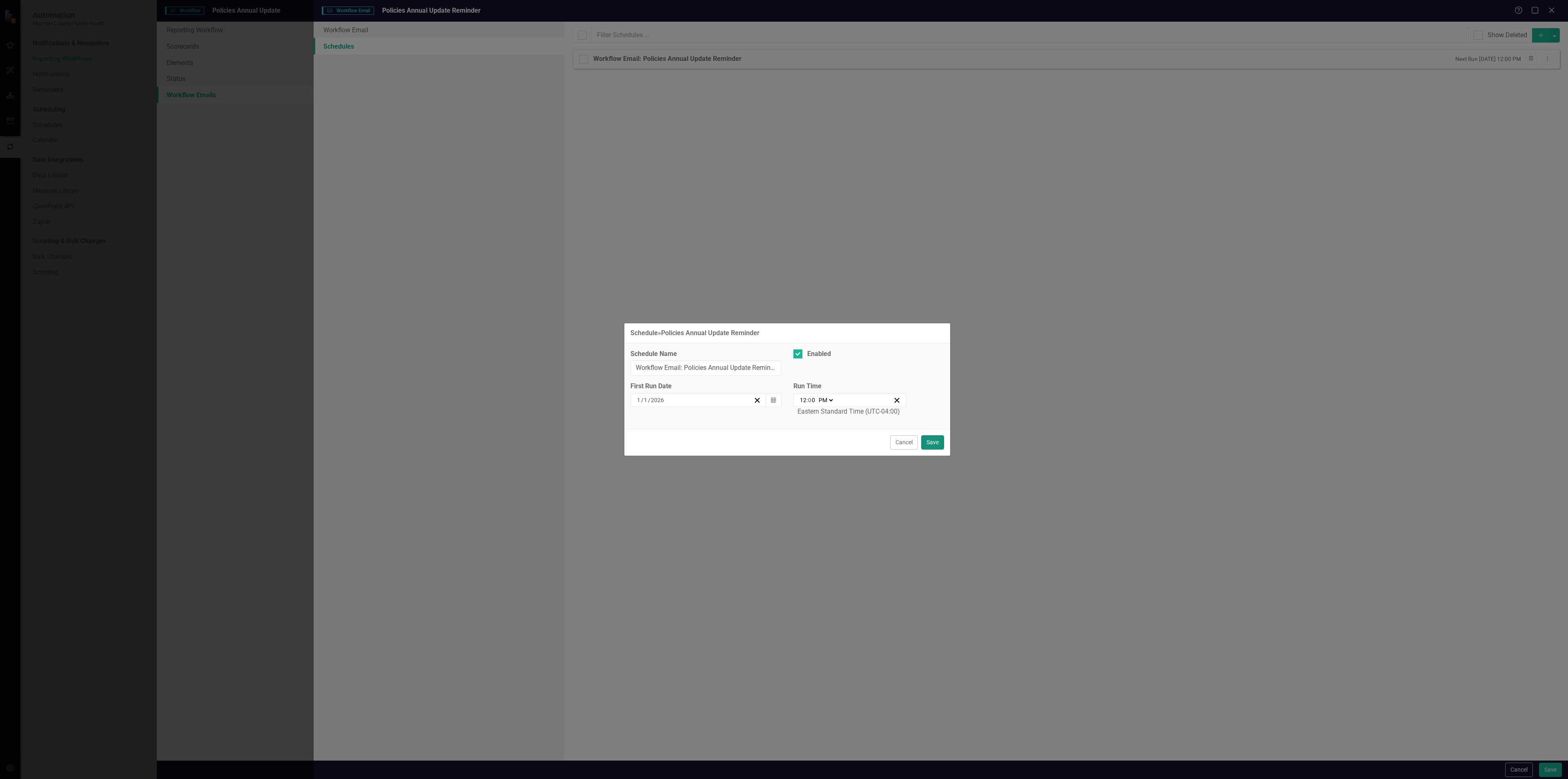
click at [935, 442] on button "Save" at bounding box center [933, 442] width 23 height 14
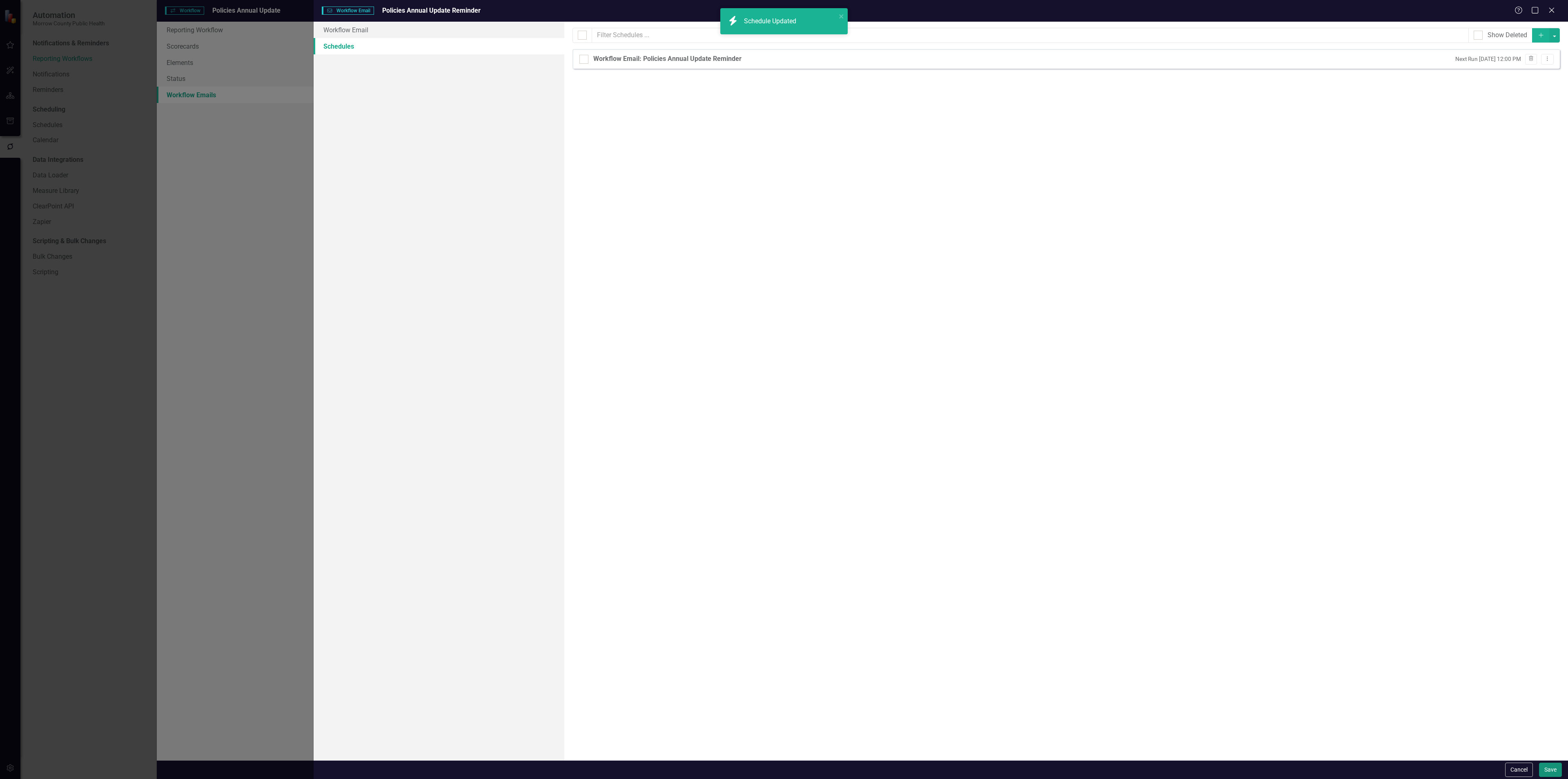
click at [1549, 772] on button "Save" at bounding box center [1550, 769] width 23 height 14
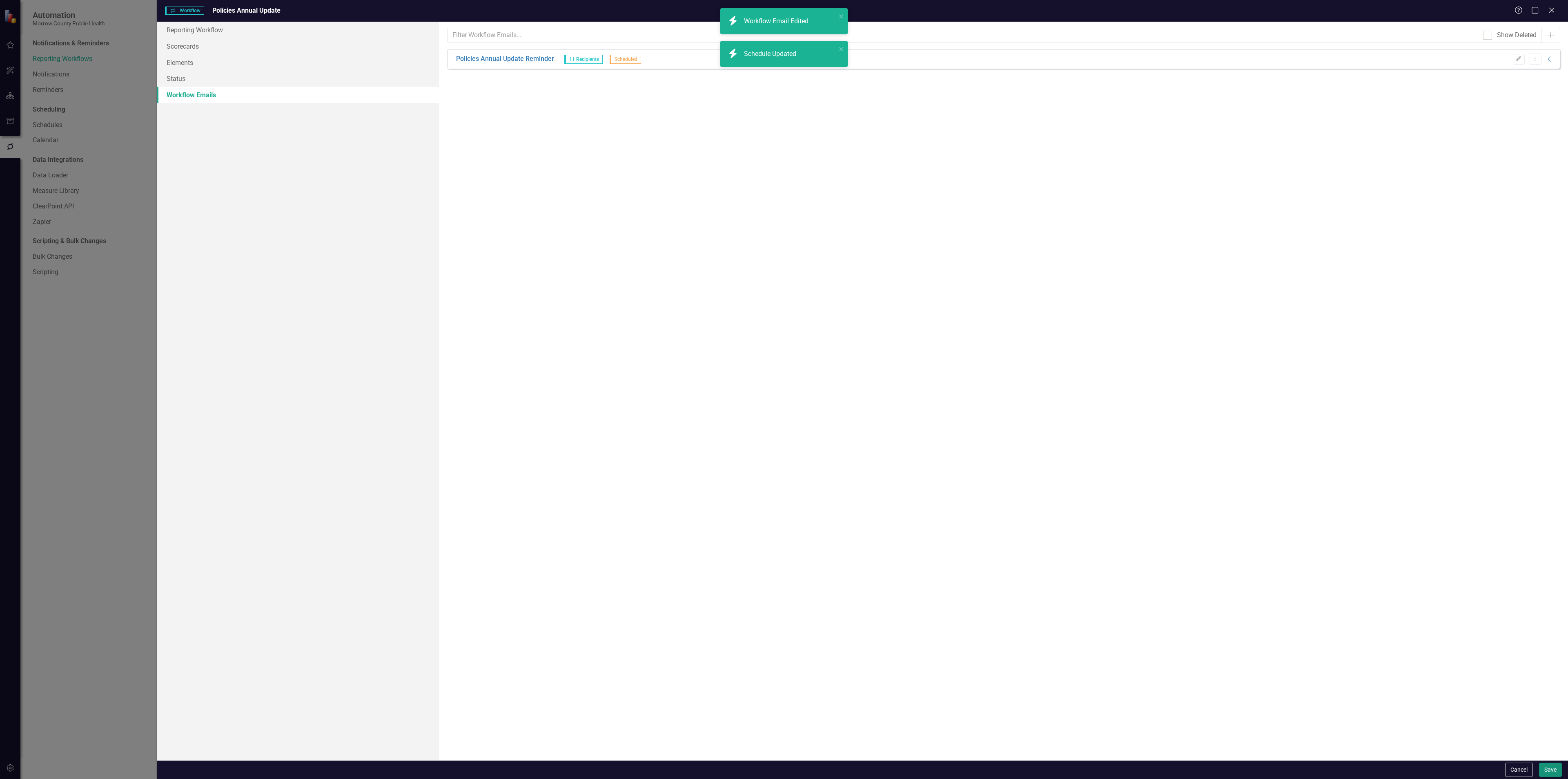
click at [1552, 767] on button "Save" at bounding box center [1550, 769] width 23 height 14
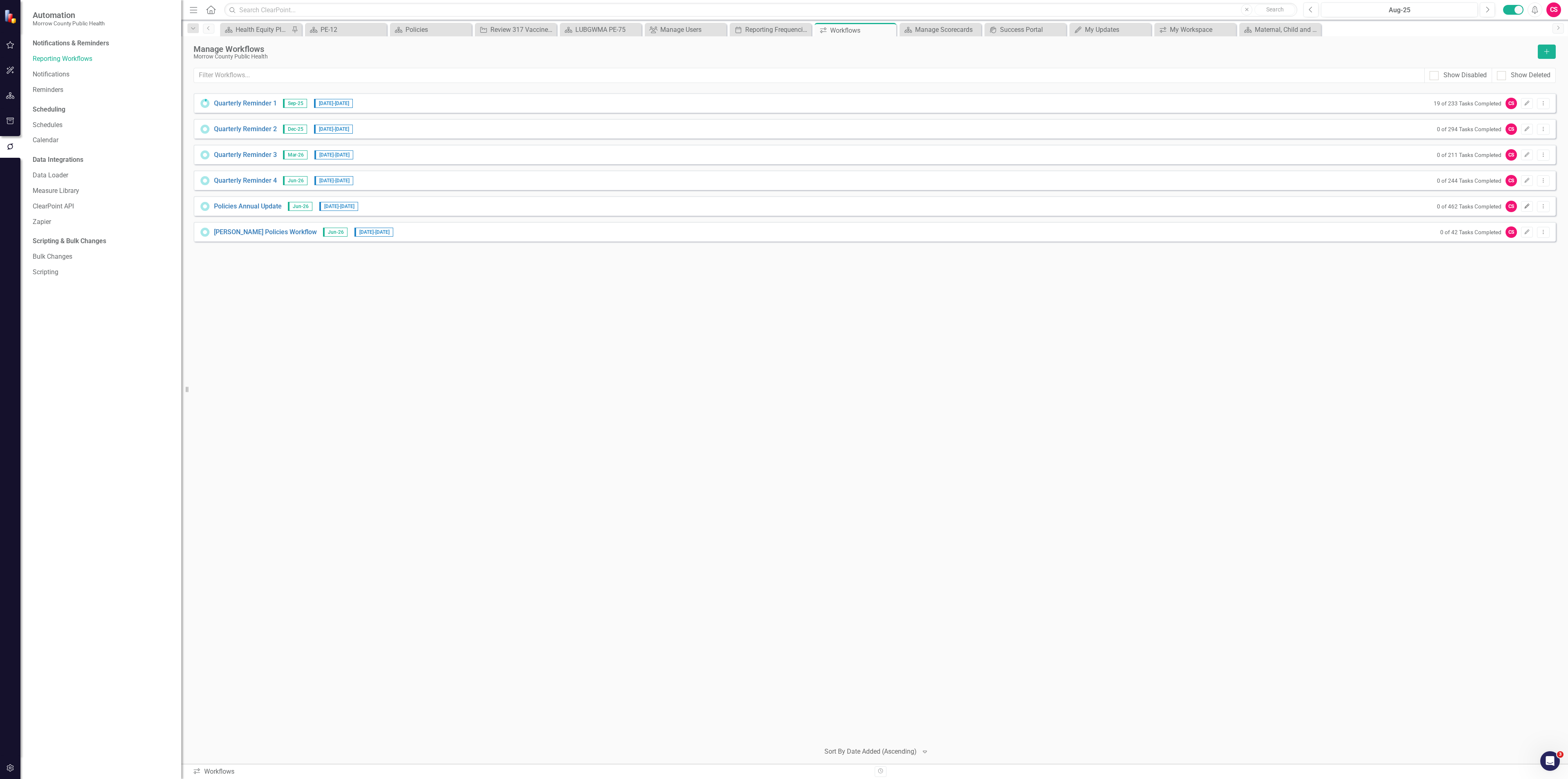
click at [1525, 203] on button "Edit" at bounding box center [1527, 206] width 12 height 10
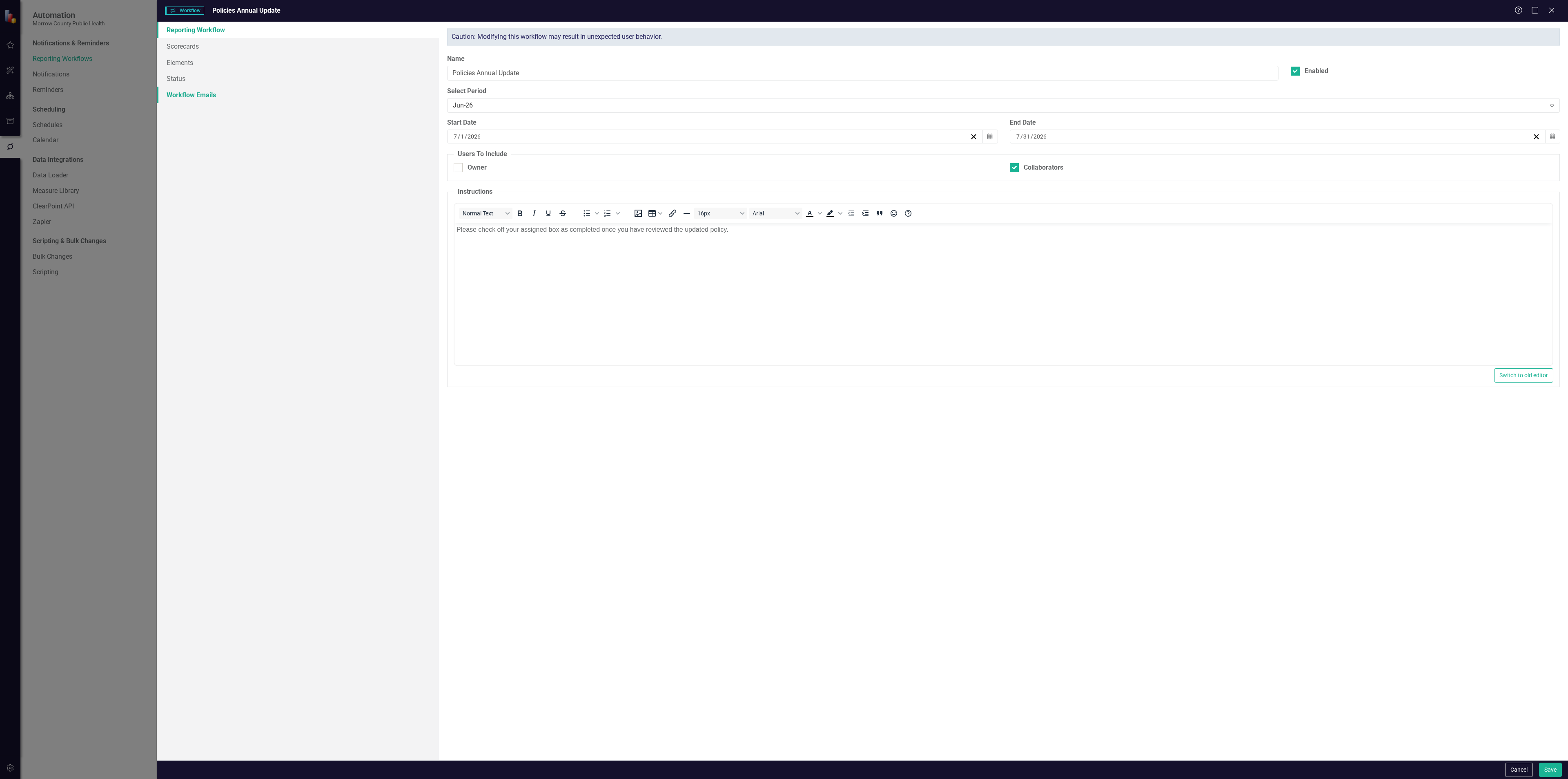
click at [202, 91] on link "Workflow Emails" at bounding box center [298, 94] width 282 height 16
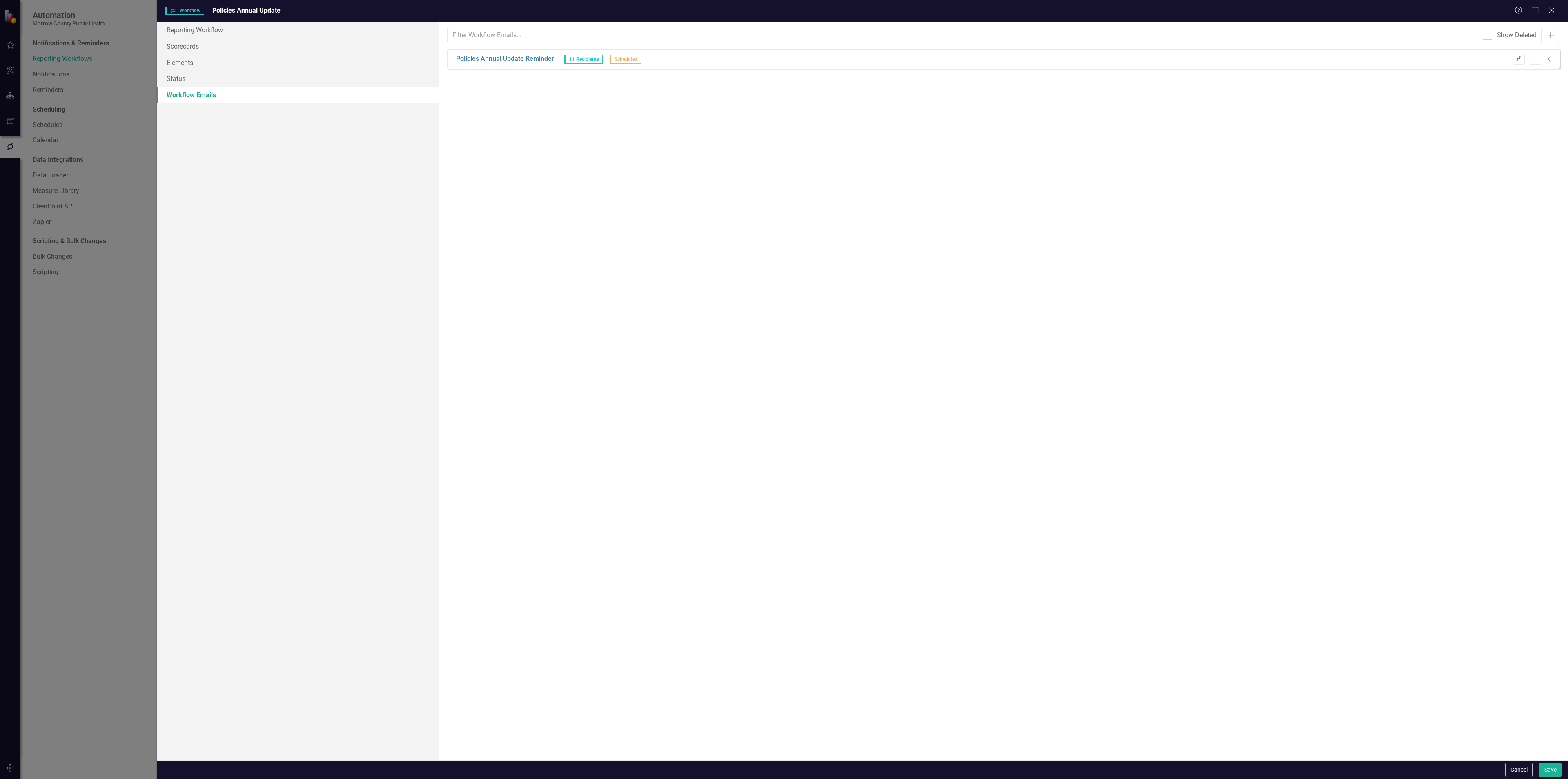
click at [1516, 59] on icon "Edit" at bounding box center [1519, 59] width 6 height 5
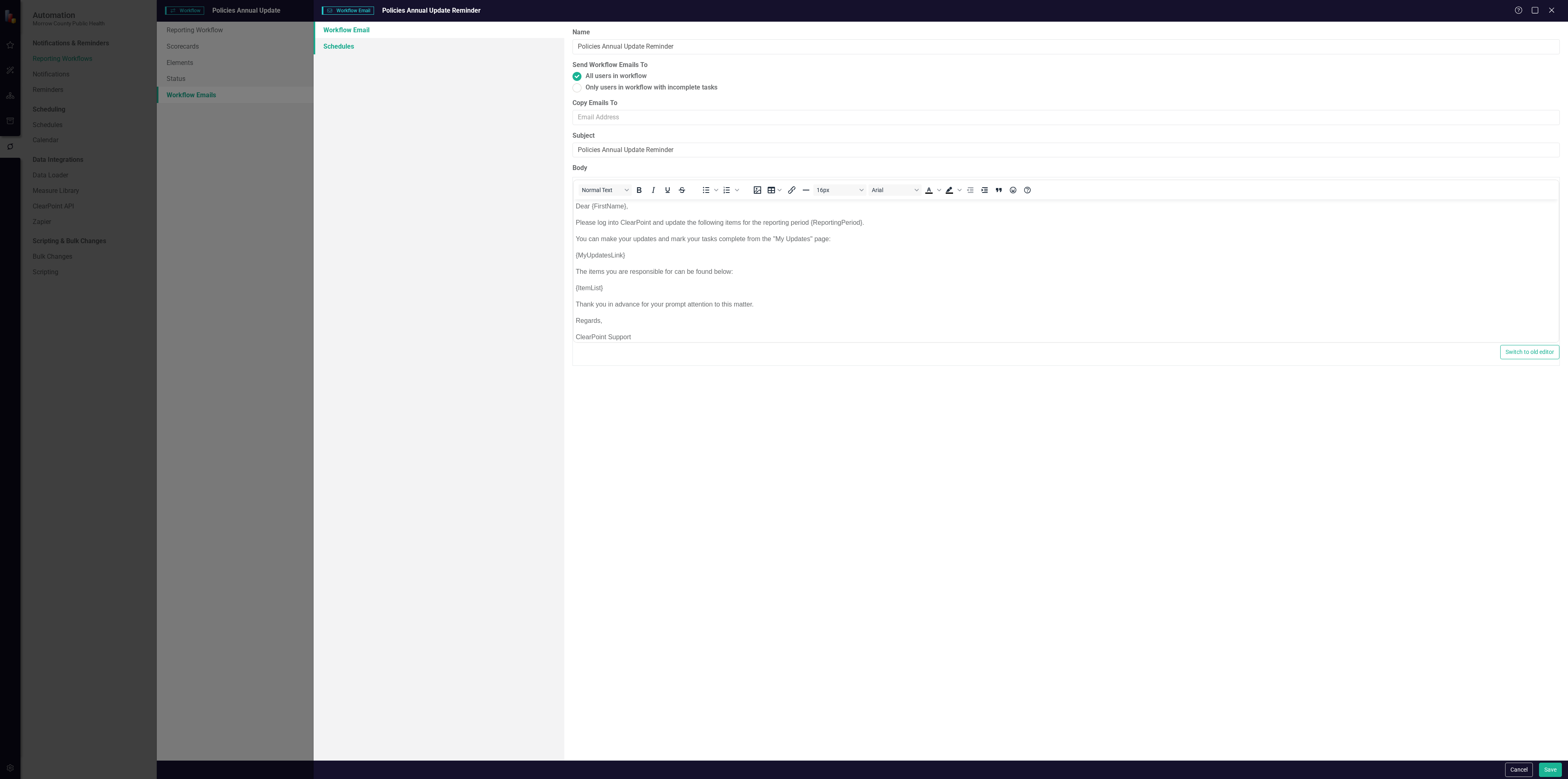
click at [450, 48] on link "Schedules" at bounding box center [439, 46] width 251 height 16
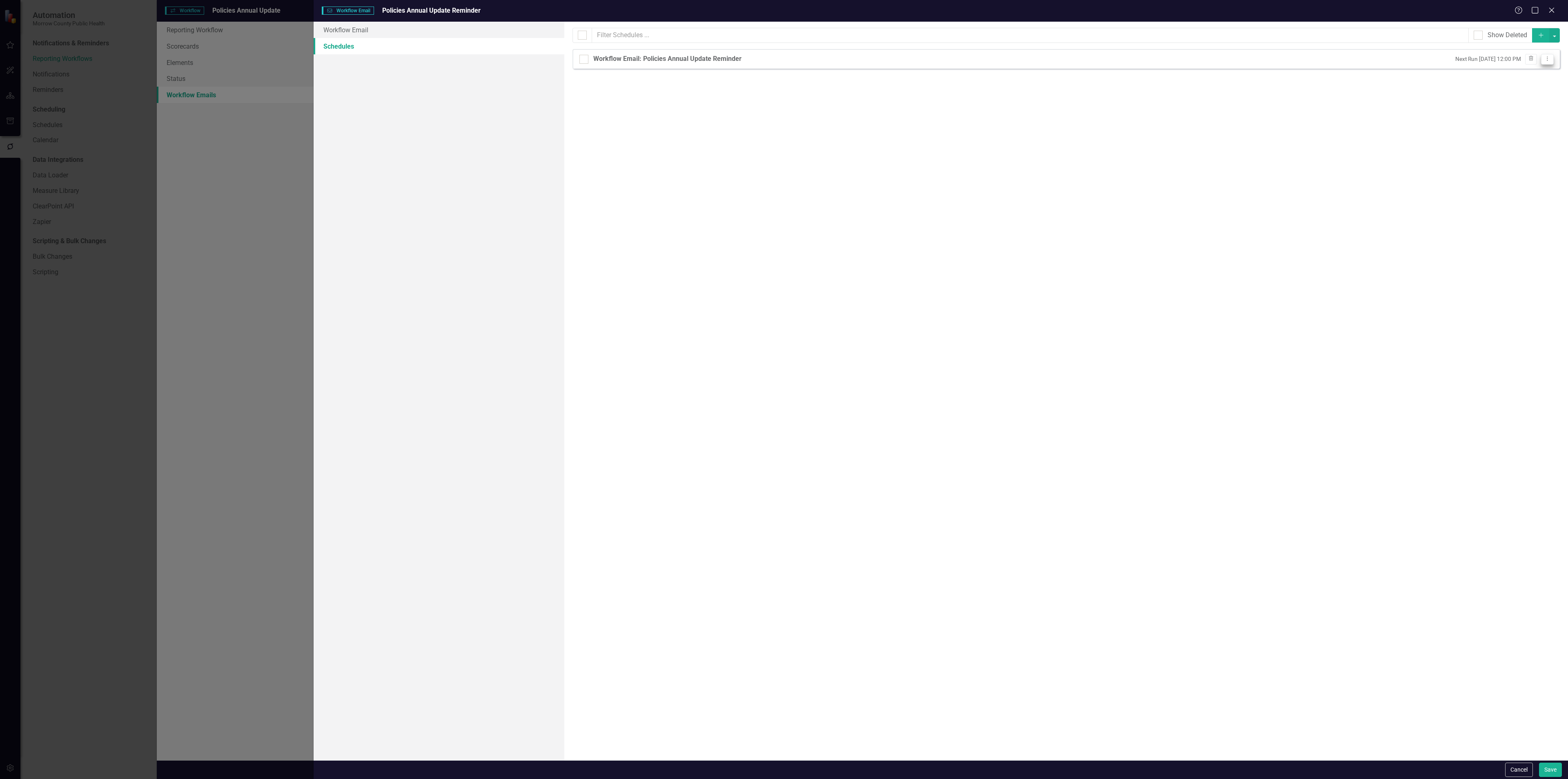
click at [1547, 59] on icon "Dropdown Menu" at bounding box center [1547, 58] width 7 height 5
click at [1508, 71] on link "Edit Edit Schedule" at bounding box center [1516, 74] width 75 height 15
select select "pm"
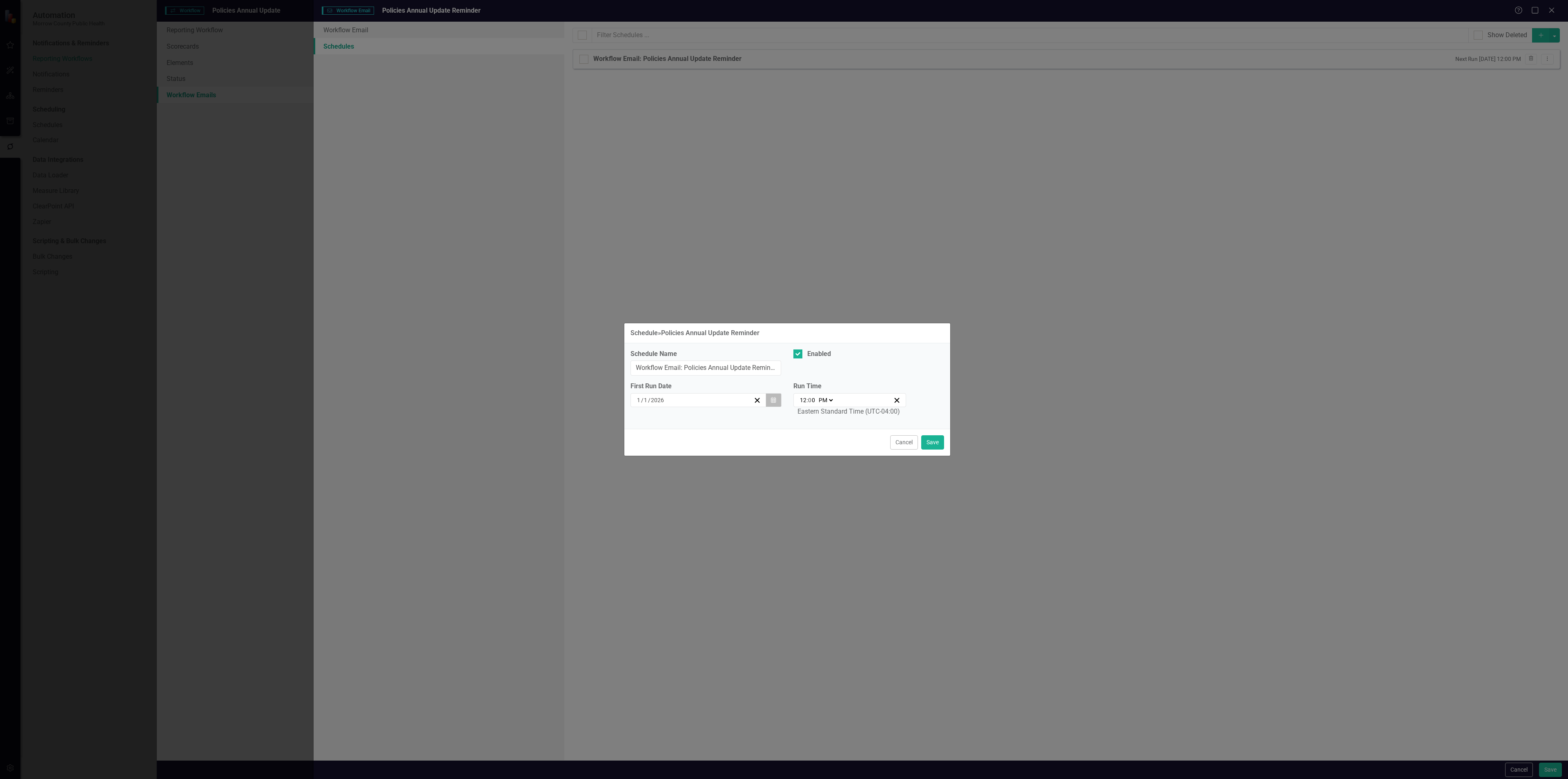
click at [777, 401] on button "Calendar" at bounding box center [773, 400] width 15 height 14
click at [657, 420] on button "‹" at bounding box center [654, 422] width 18 height 18
click at [658, 421] on button "‹" at bounding box center [654, 422] width 18 height 18
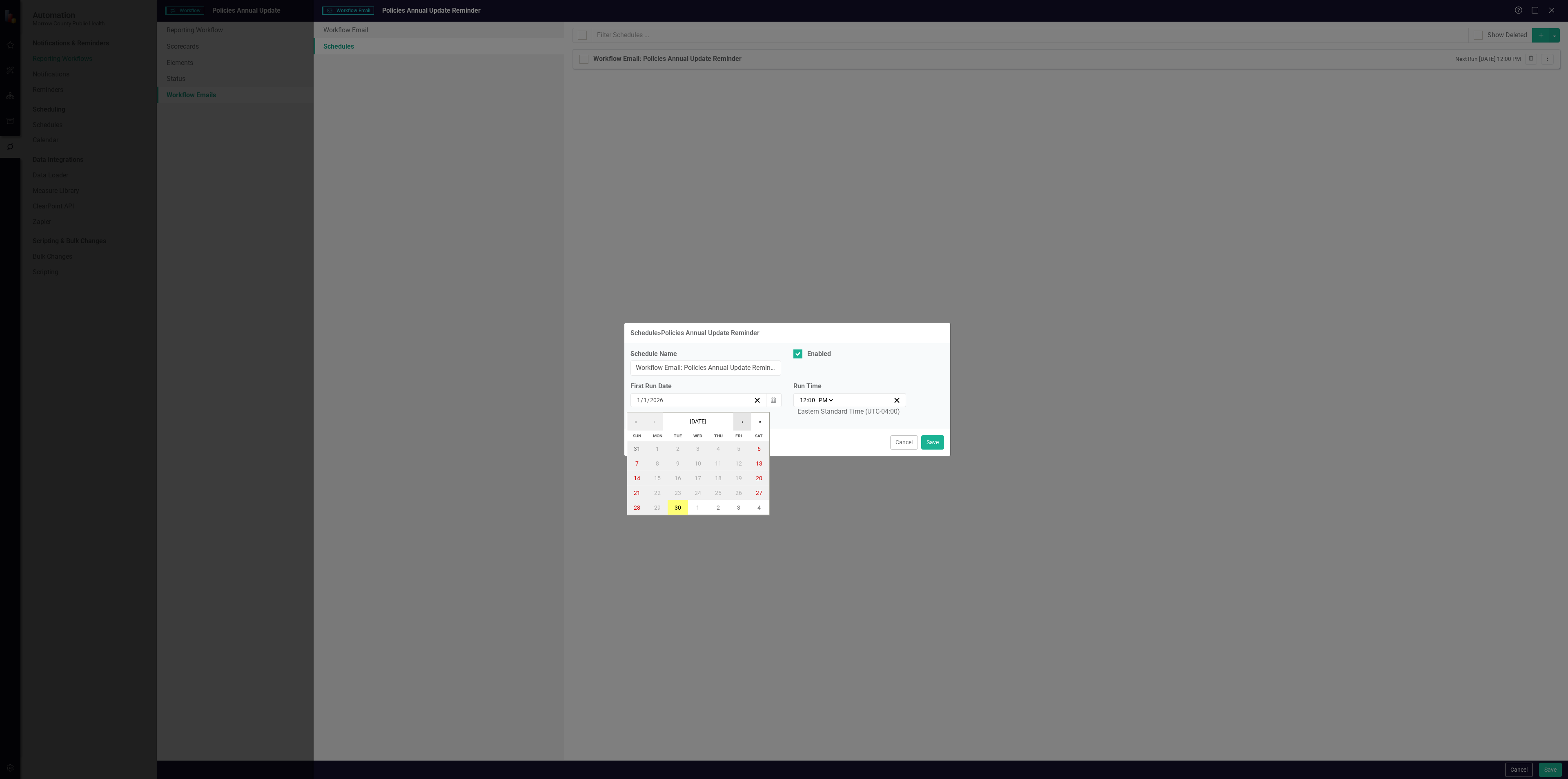
click at [743, 422] on button "›" at bounding box center [743, 422] width 18 height 18
click at [743, 421] on button "›" at bounding box center [743, 422] width 18 height 18
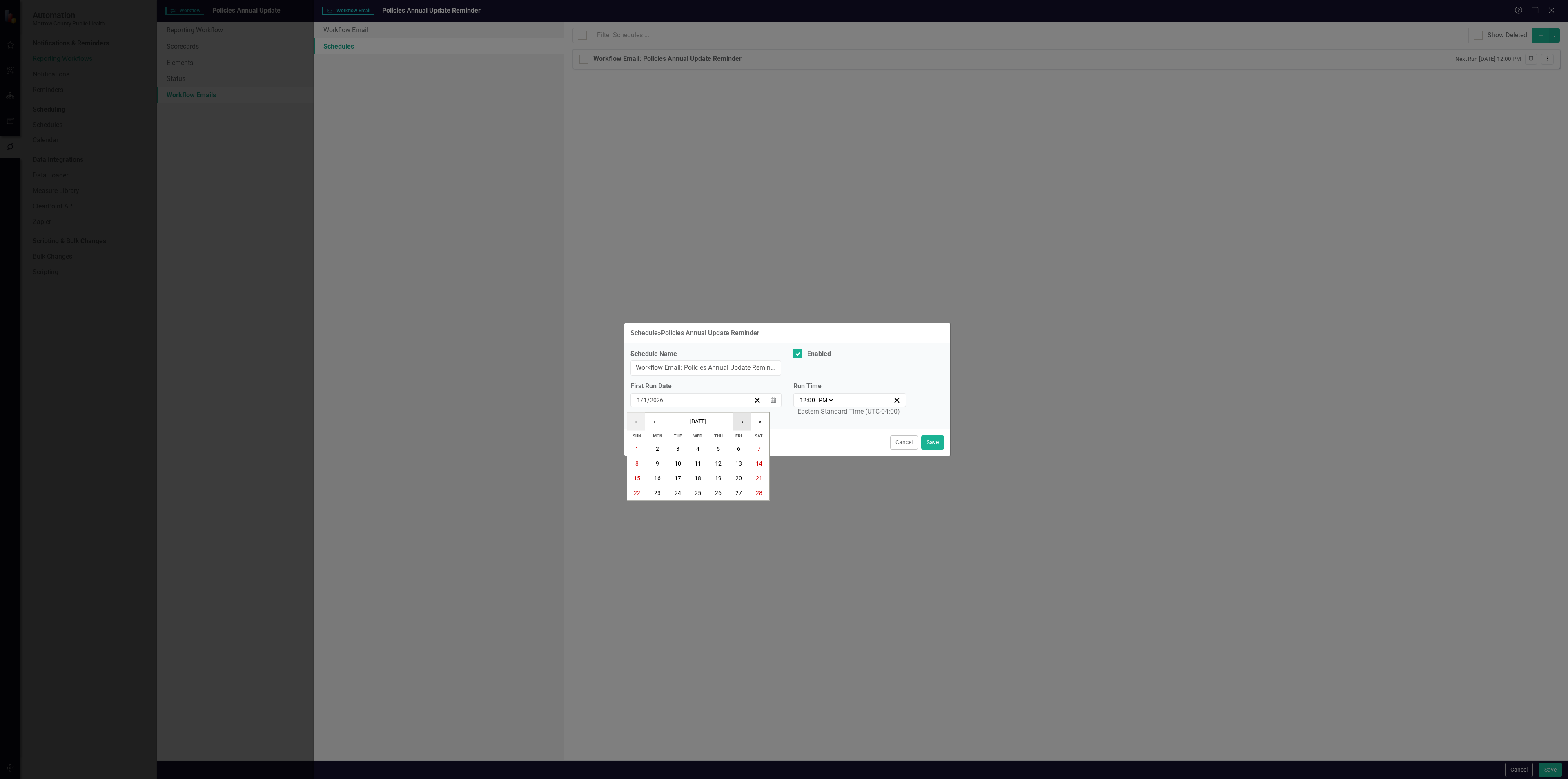
click at [743, 421] on button "›" at bounding box center [743, 422] width 18 height 18
click at [741, 421] on button "›" at bounding box center [743, 422] width 18 height 18
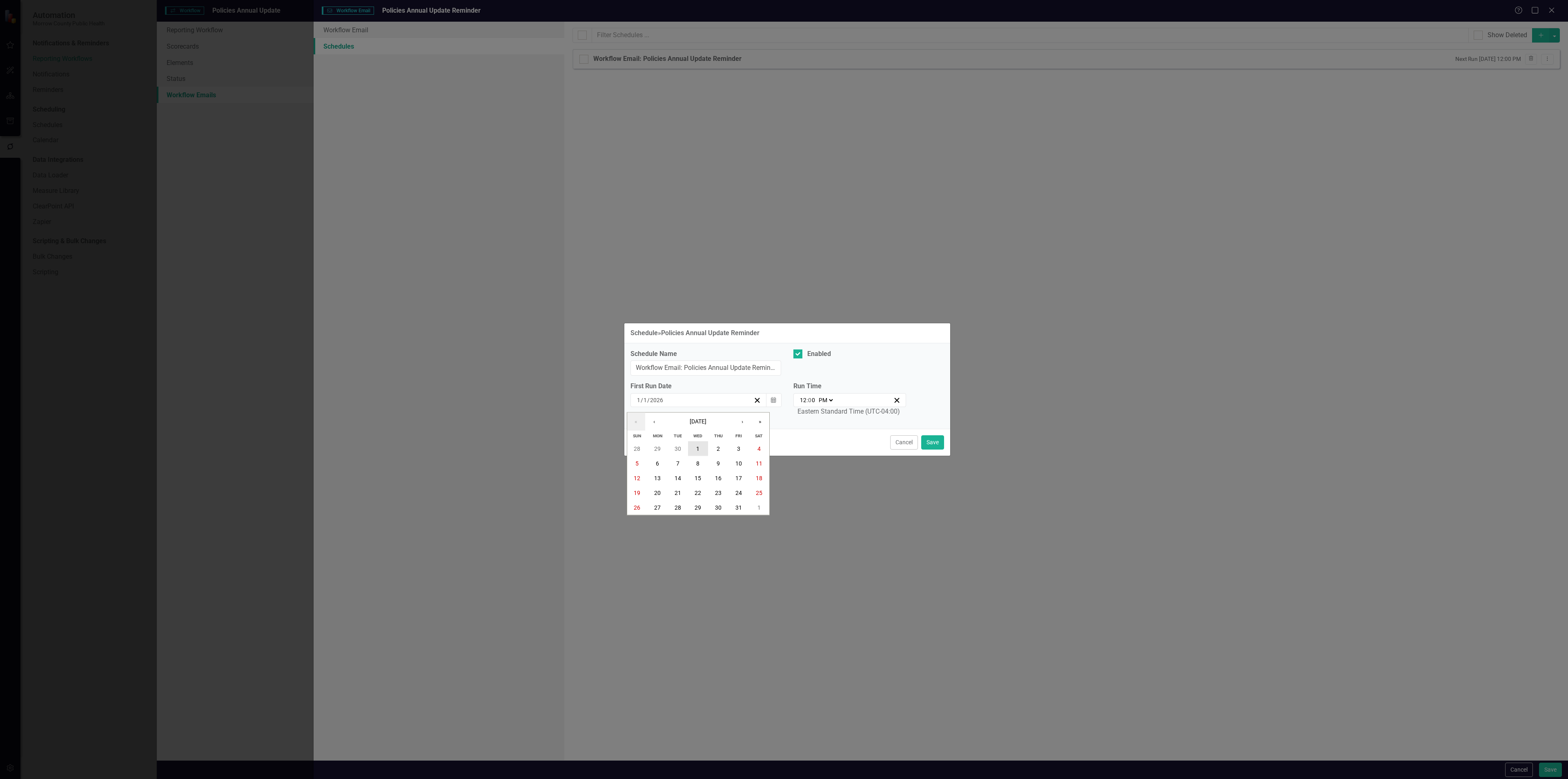
click at [698, 449] on abbr "1" at bounding box center [698, 448] width 3 height 7
click at [933, 443] on button "Save" at bounding box center [933, 442] width 23 height 14
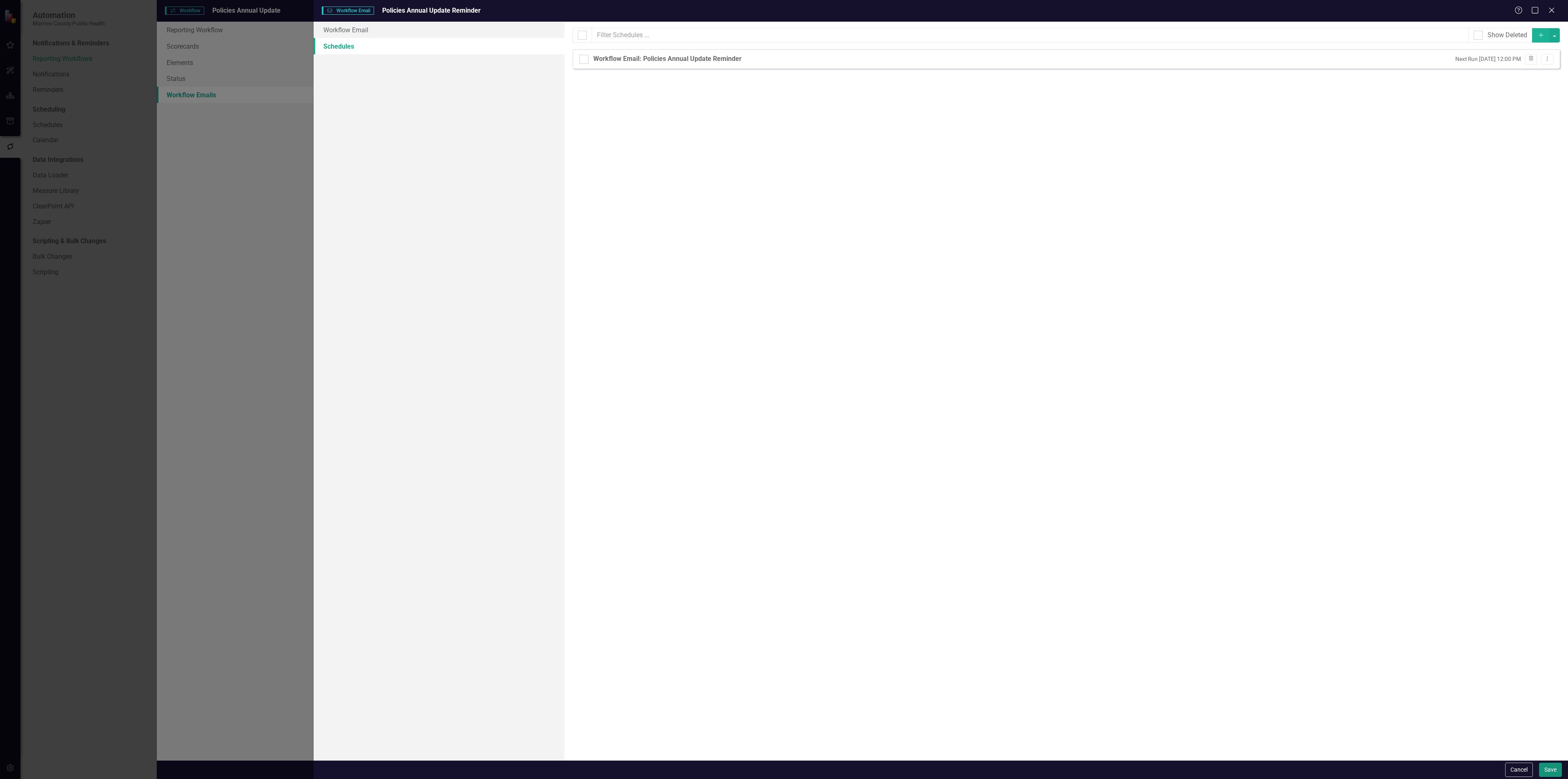
click at [1553, 773] on button "Save" at bounding box center [1550, 769] width 23 height 14
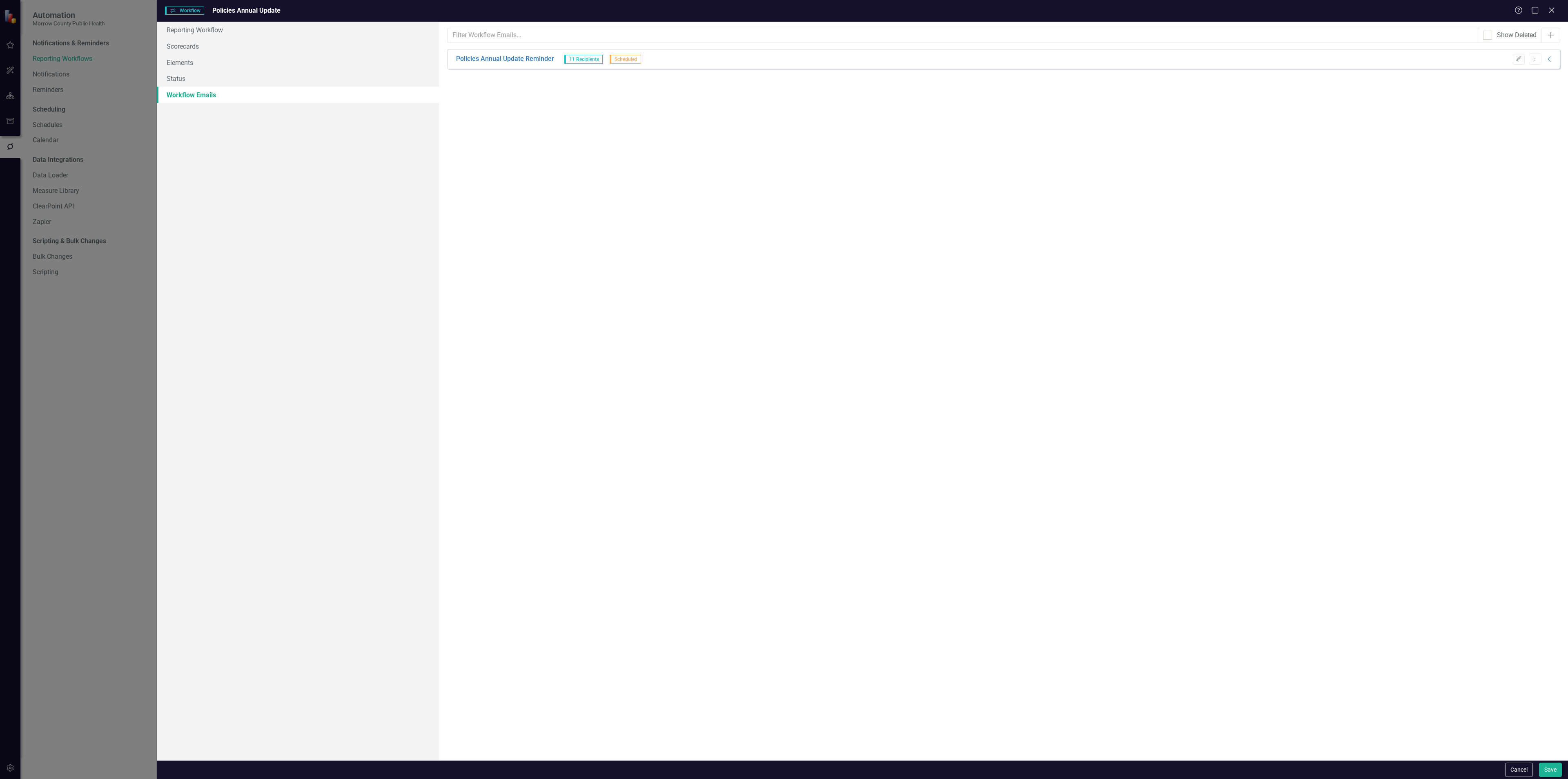
click at [1549, 33] on icon "Add" at bounding box center [1550, 35] width 8 height 7
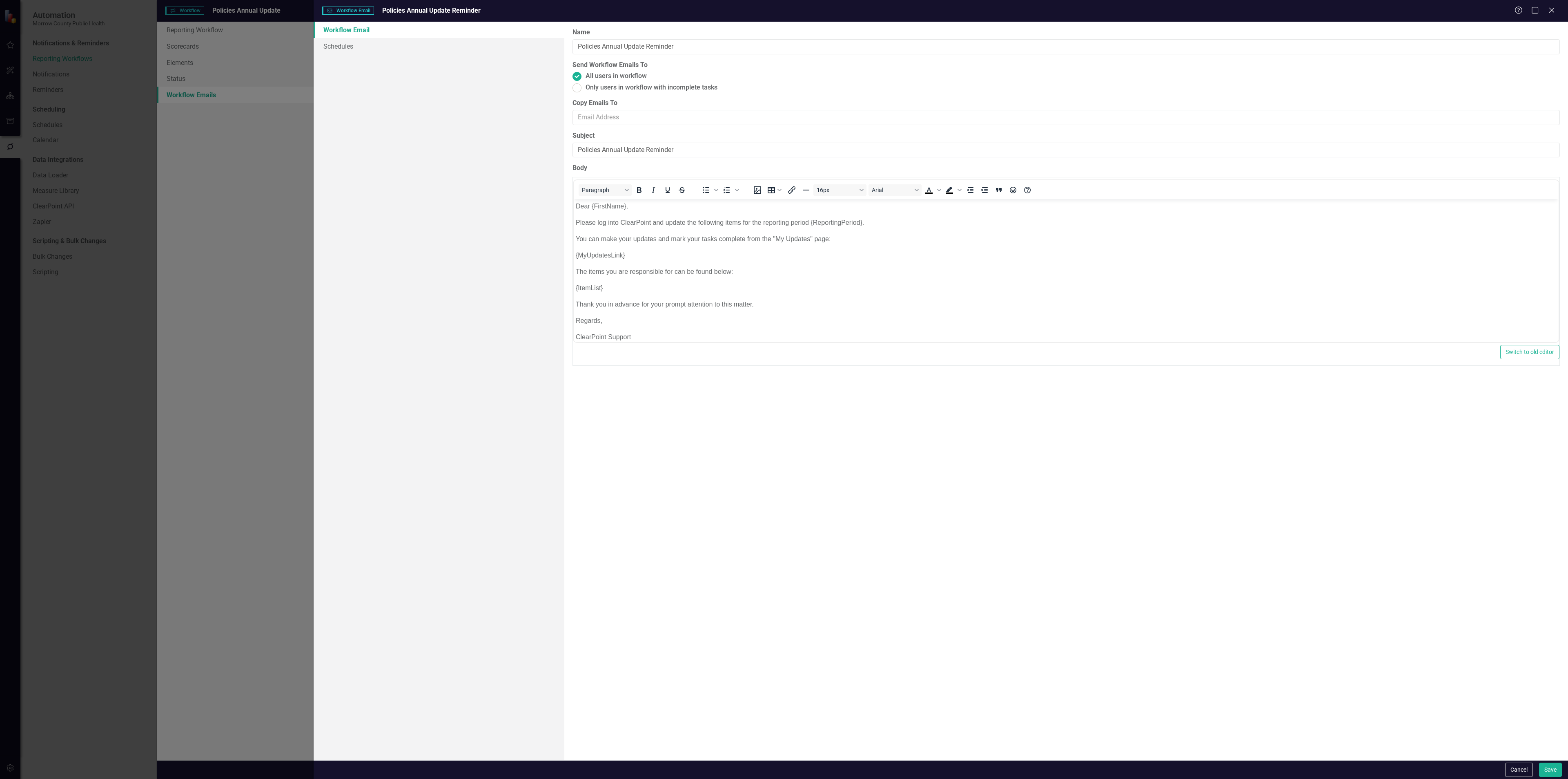
click at [704, 84] on span "Only users in workflow with incomplete tasks" at bounding box center [651, 87] width 132 height 9
click at [584, 84] on input "Only users in workflow with incomplete tasks" at bounding box center [577, 87] width 13 height 13
radio input "true"
click at [374, 38] on link "Schedules" at bounding box center [439, 46] width 251 height 16
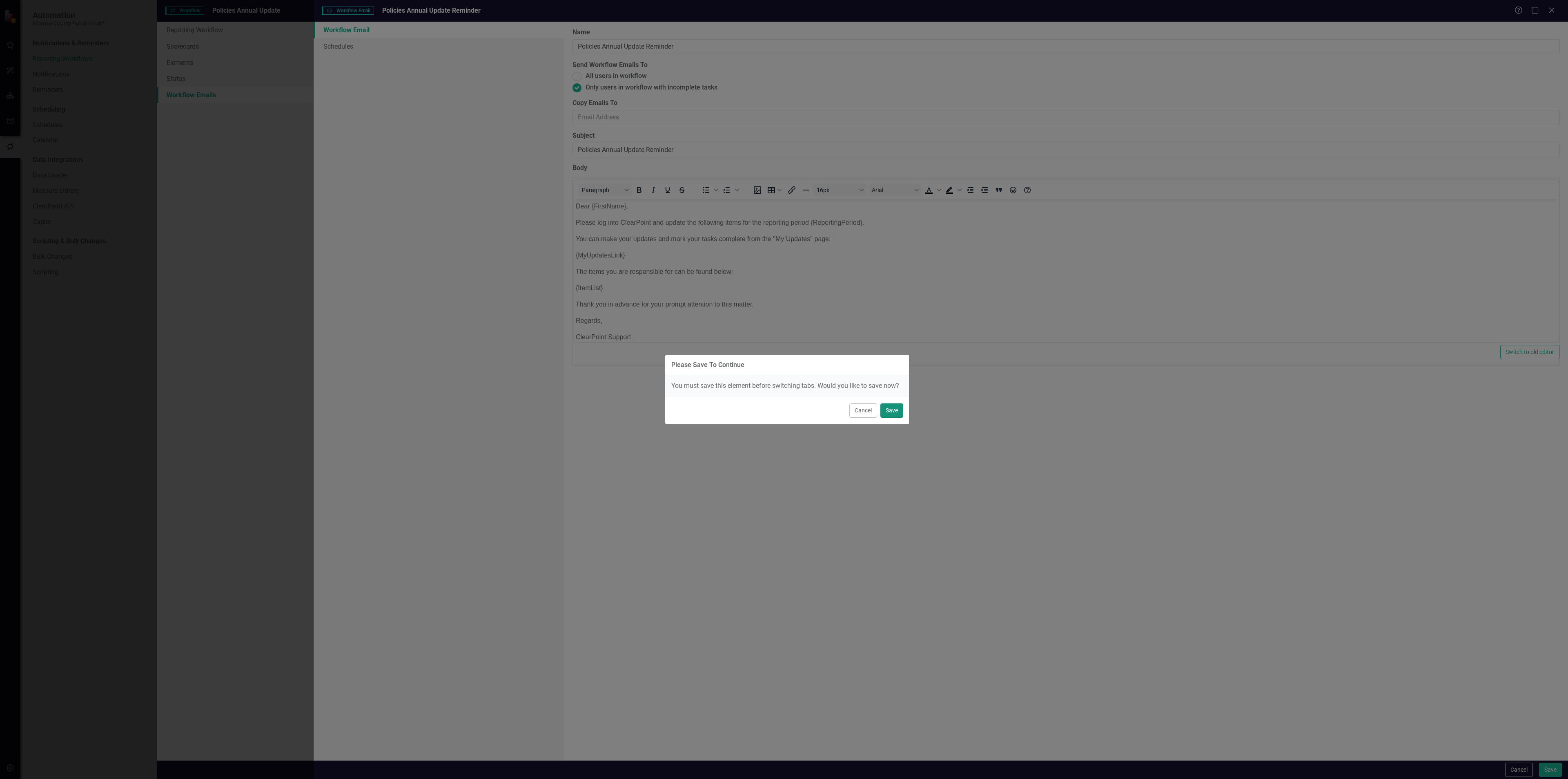
click at [887, 412] on button "Save" at bounding box center [892, 410] width 23 height 14
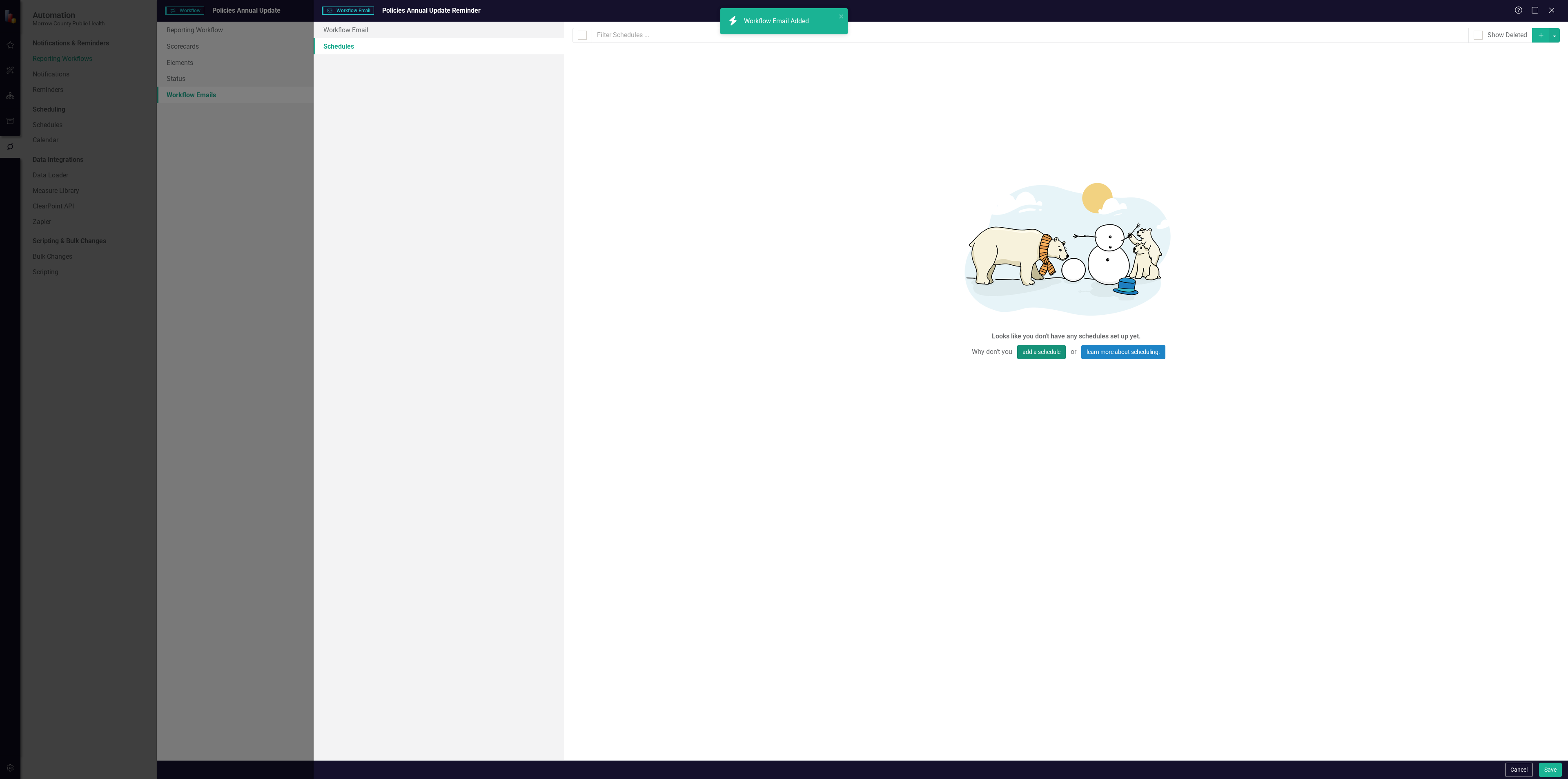
click at [1027, 353] on button "add a schedule" at bounding box center [1041, 351] width 49 height 14
select select "pm"
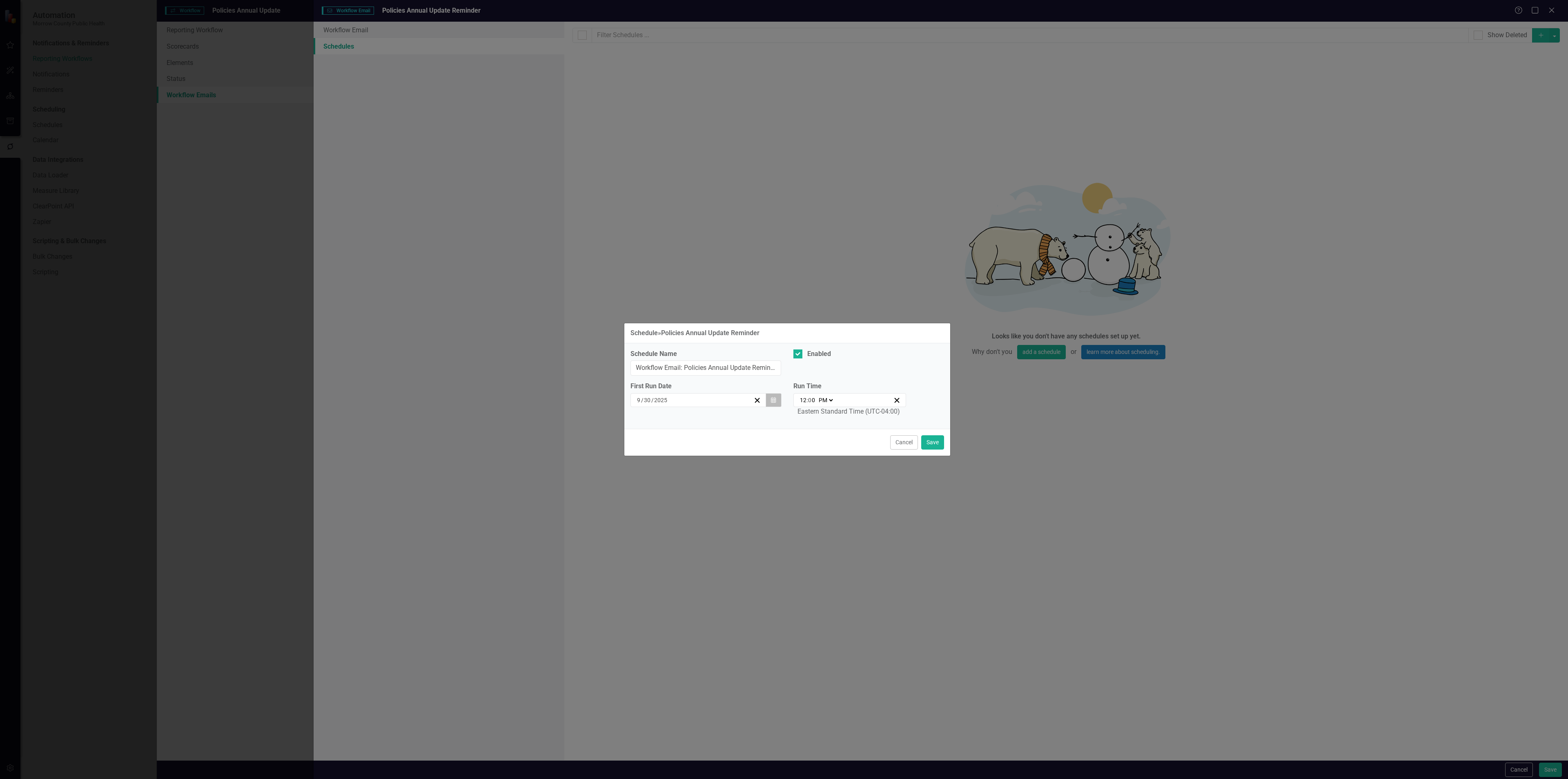
click at [777, 400] on button "Calendar" at bounding box center [773, 400] width 15 height 14
click at [739, 421] on button "›" at bounding box center [743, 422] width 18 height 18
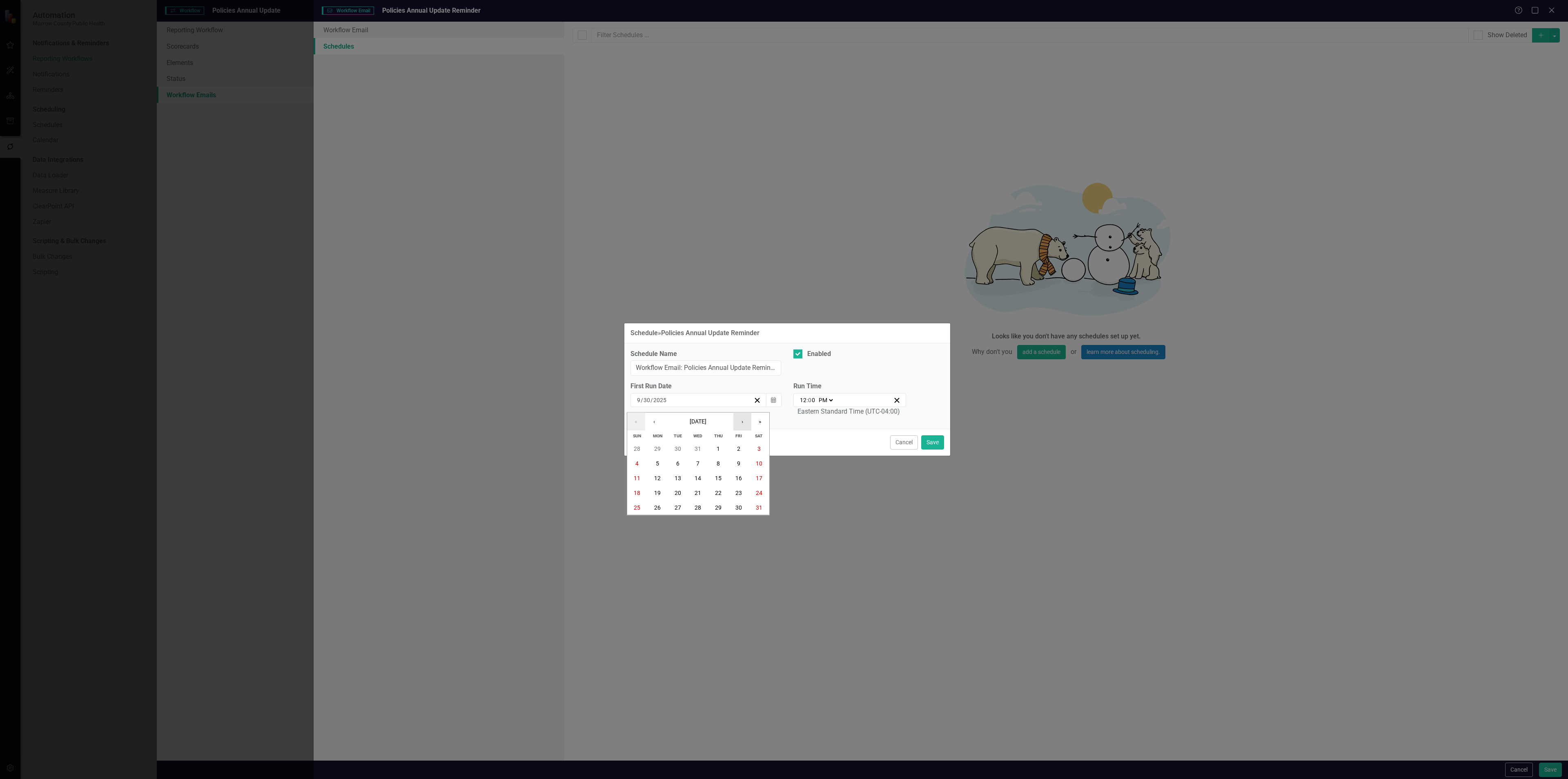
click at [739, 421] on button "›" at bounding box center [743, 422] width 18 height 18
click at [740, 420] on button "›" at bounding box center [743, 422] width 18 height 18
click at [741, 420] on button "›" at bounding box center [743, 422] width 18 height 18
click at [741, 420] on button "›" at bounding box center [743, 422] width 18 height 18
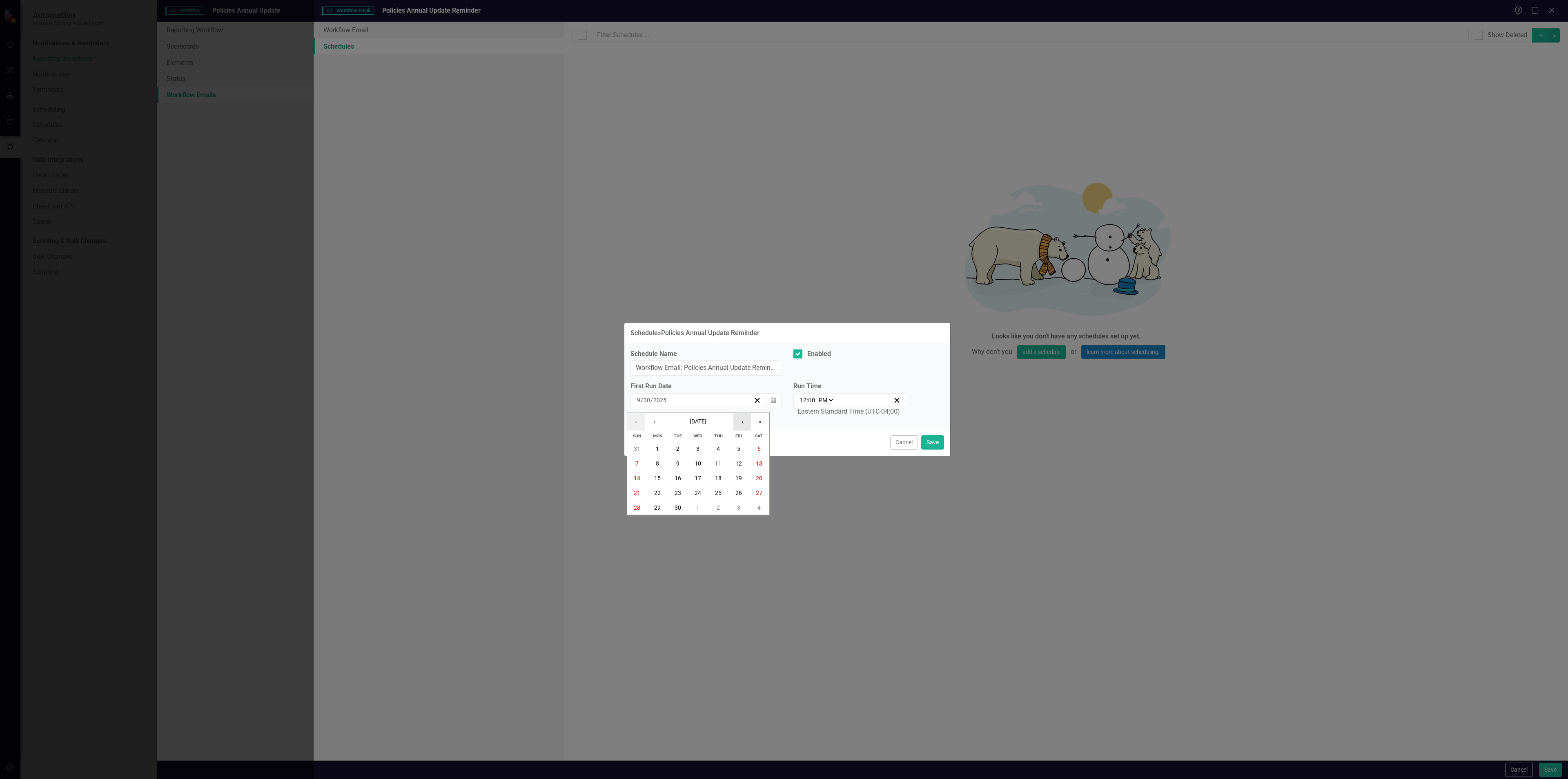
click at [741, 420] on button "›" at bounding box center [743, 422] width 18 height 18
click at [676, 476] on abbr "14" at bounding box center [677, 478] width 7 height 7
click at [926, 443] on button "Save" at bounding box center [933, 442] width 23 height 14
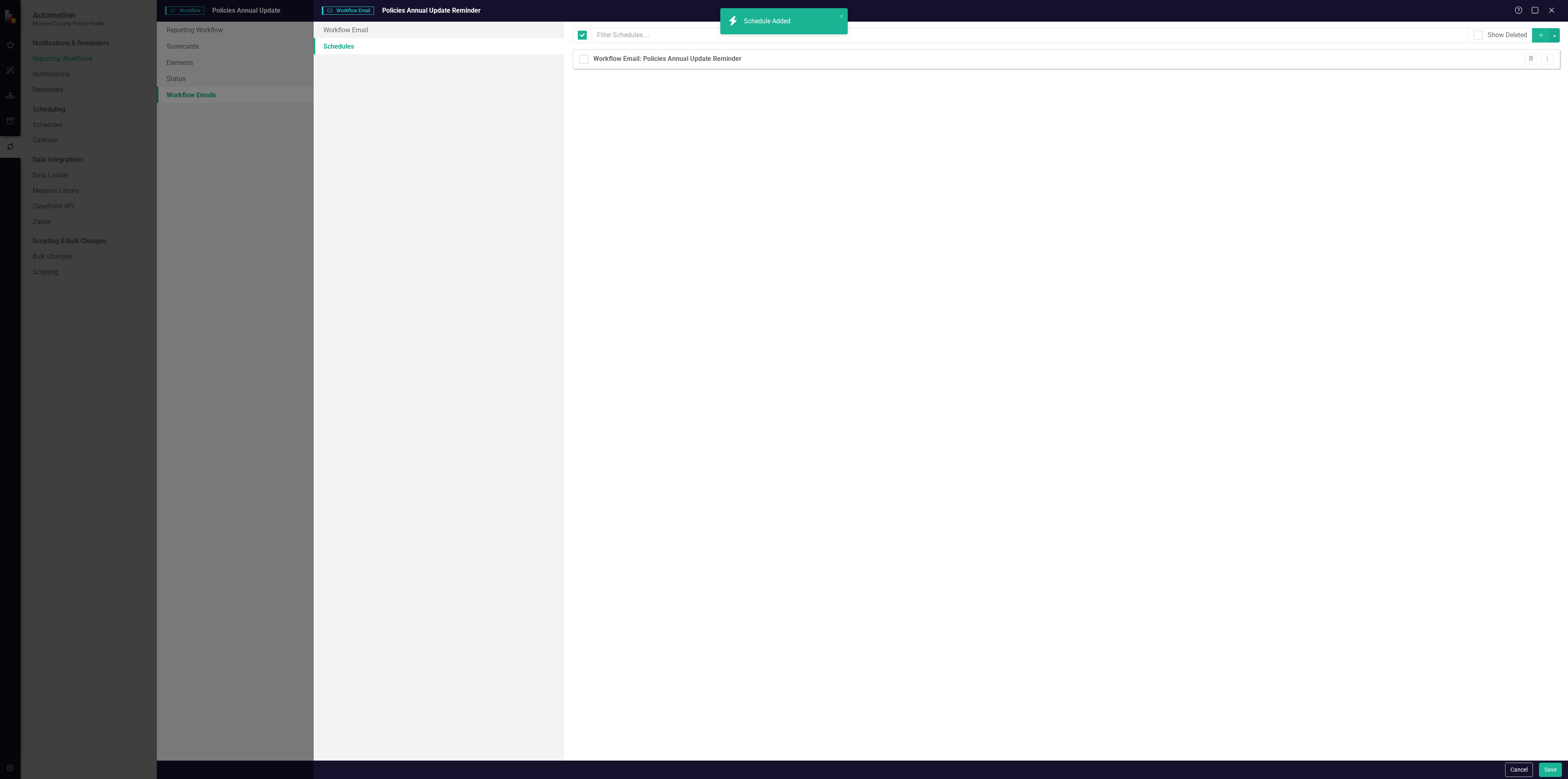
checkbox input "false"
click at [1553, 770] on button "Save" at bounding box center [1550, 769] width 23 height 14
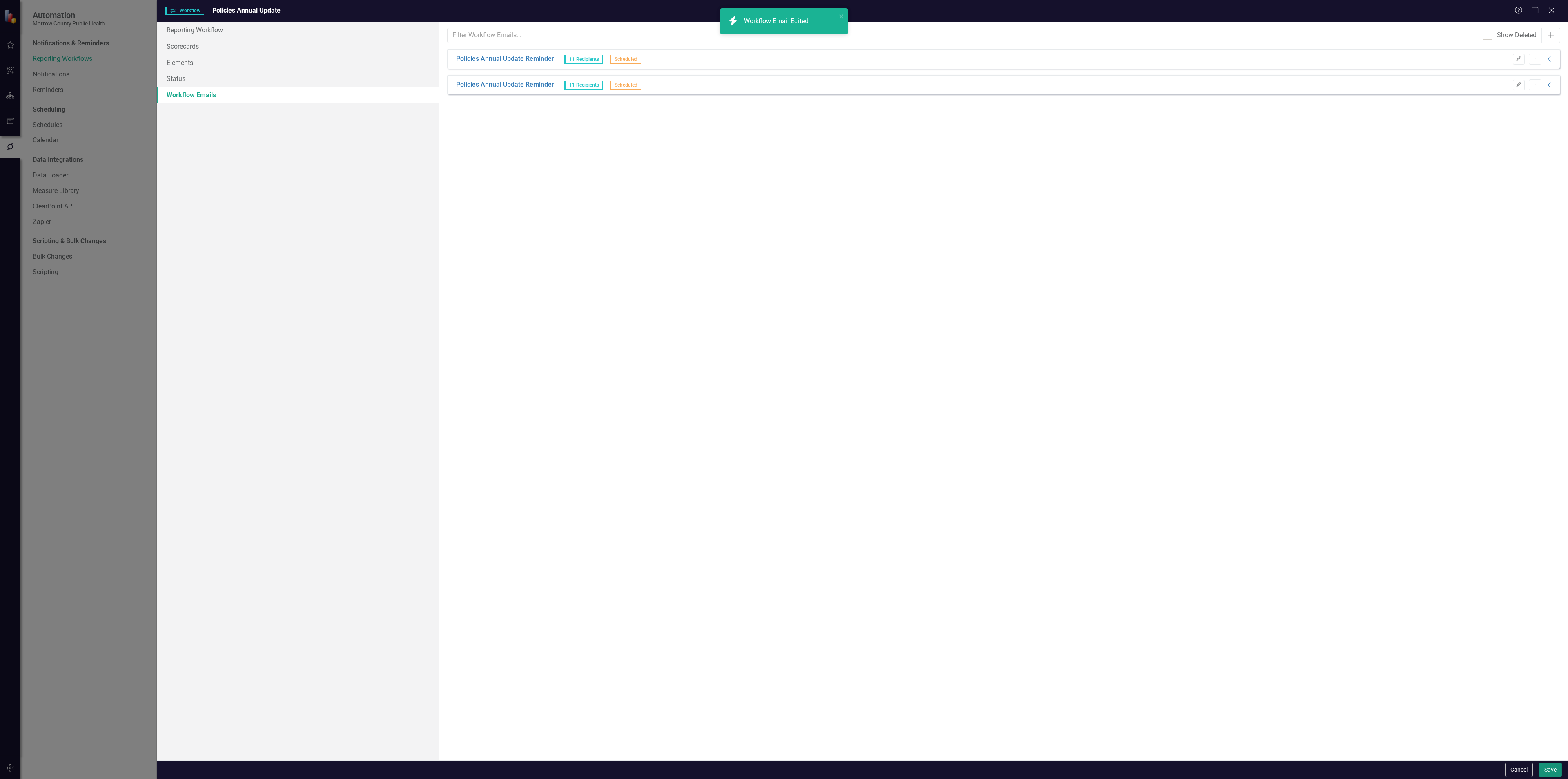
click at [1551, 770] on button "Save" at bounding box center [1550, 769] width 23 height 14
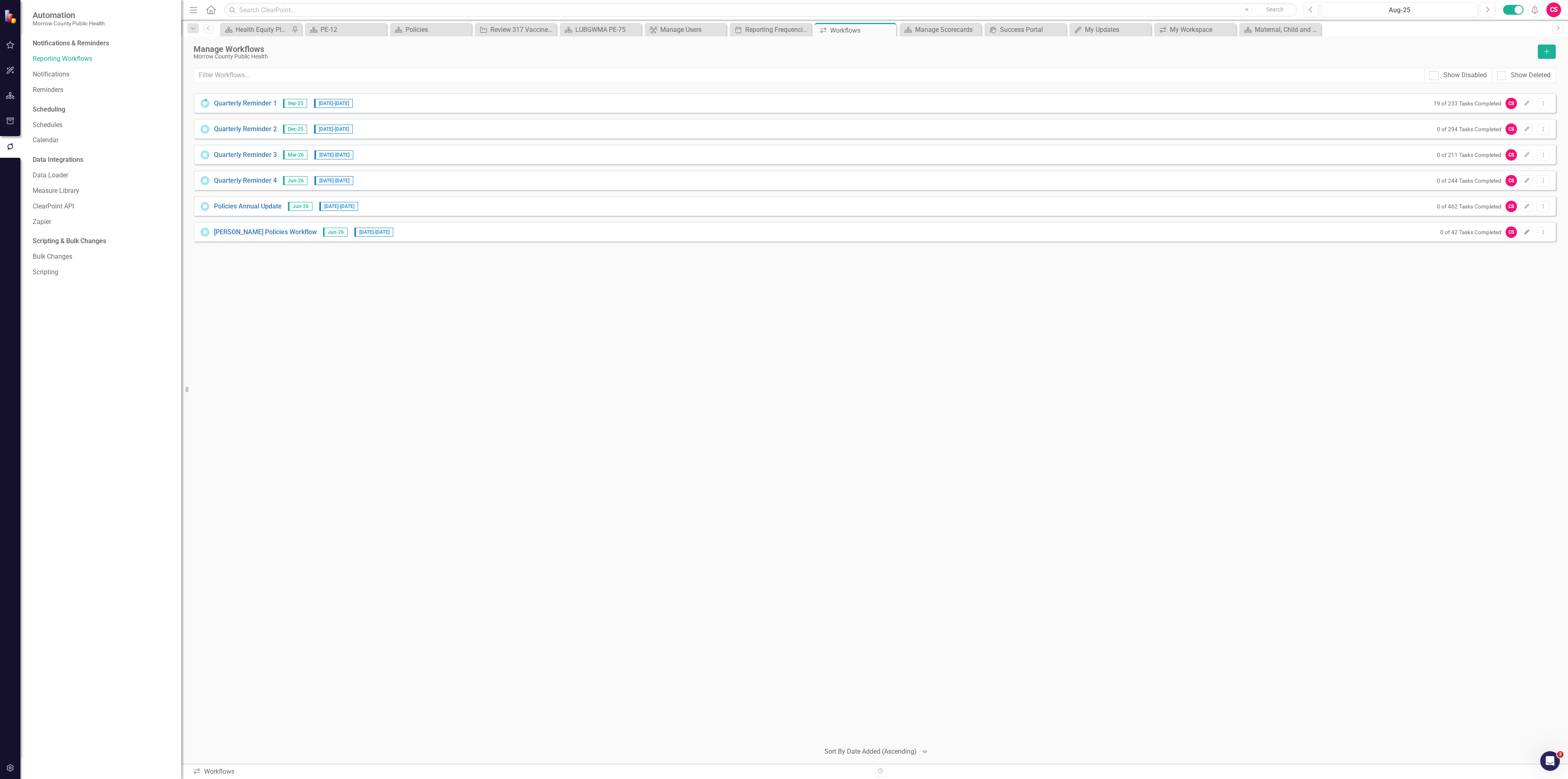
click at [1524, 231] on icon "Edit" at bounding box center [1527, 232] width 6 height 5
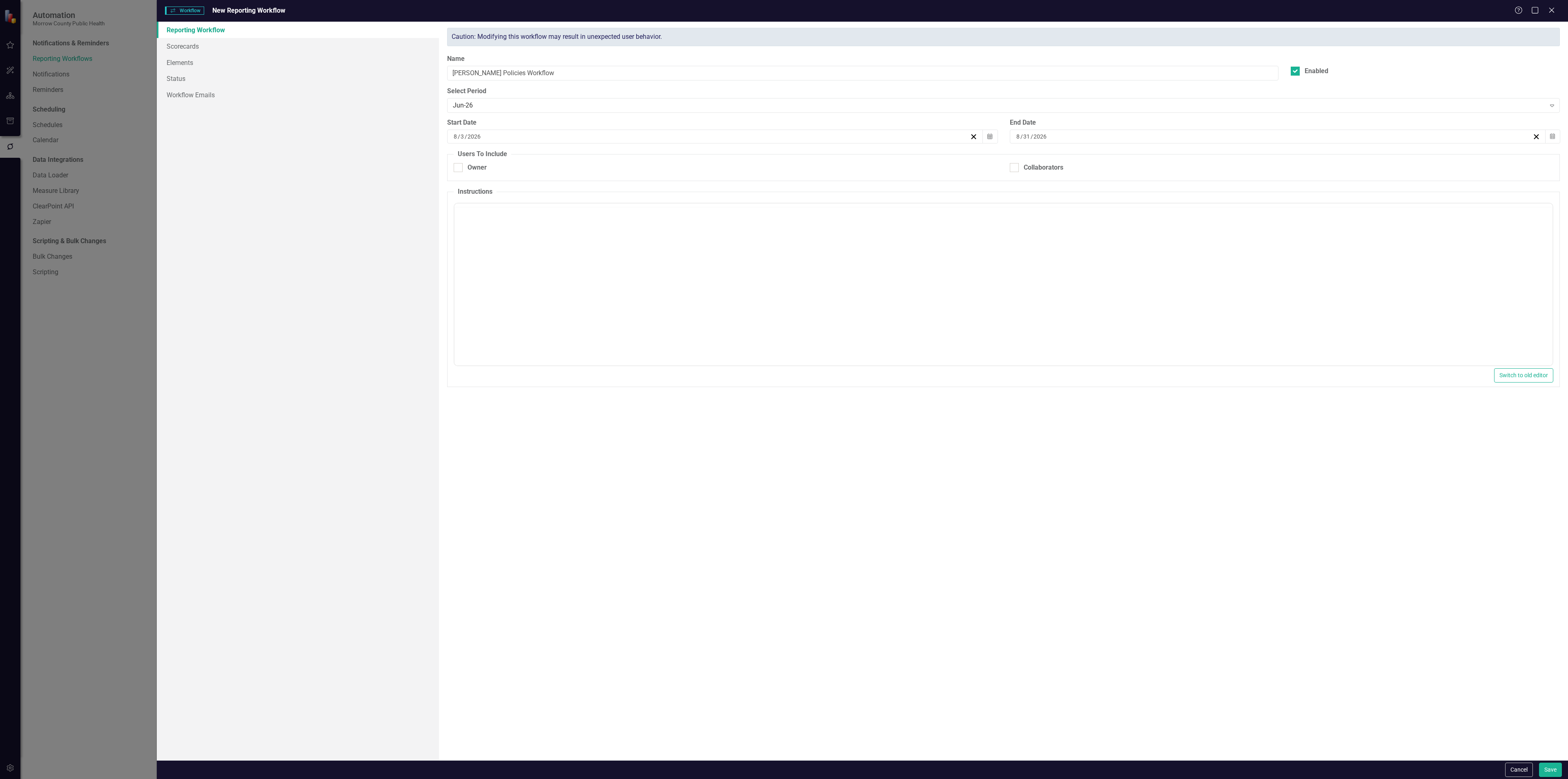
checkbox input "true"
click at [228, 97] on link "Workflow Emails" at bounding box center [298, 94] width 282 height 16
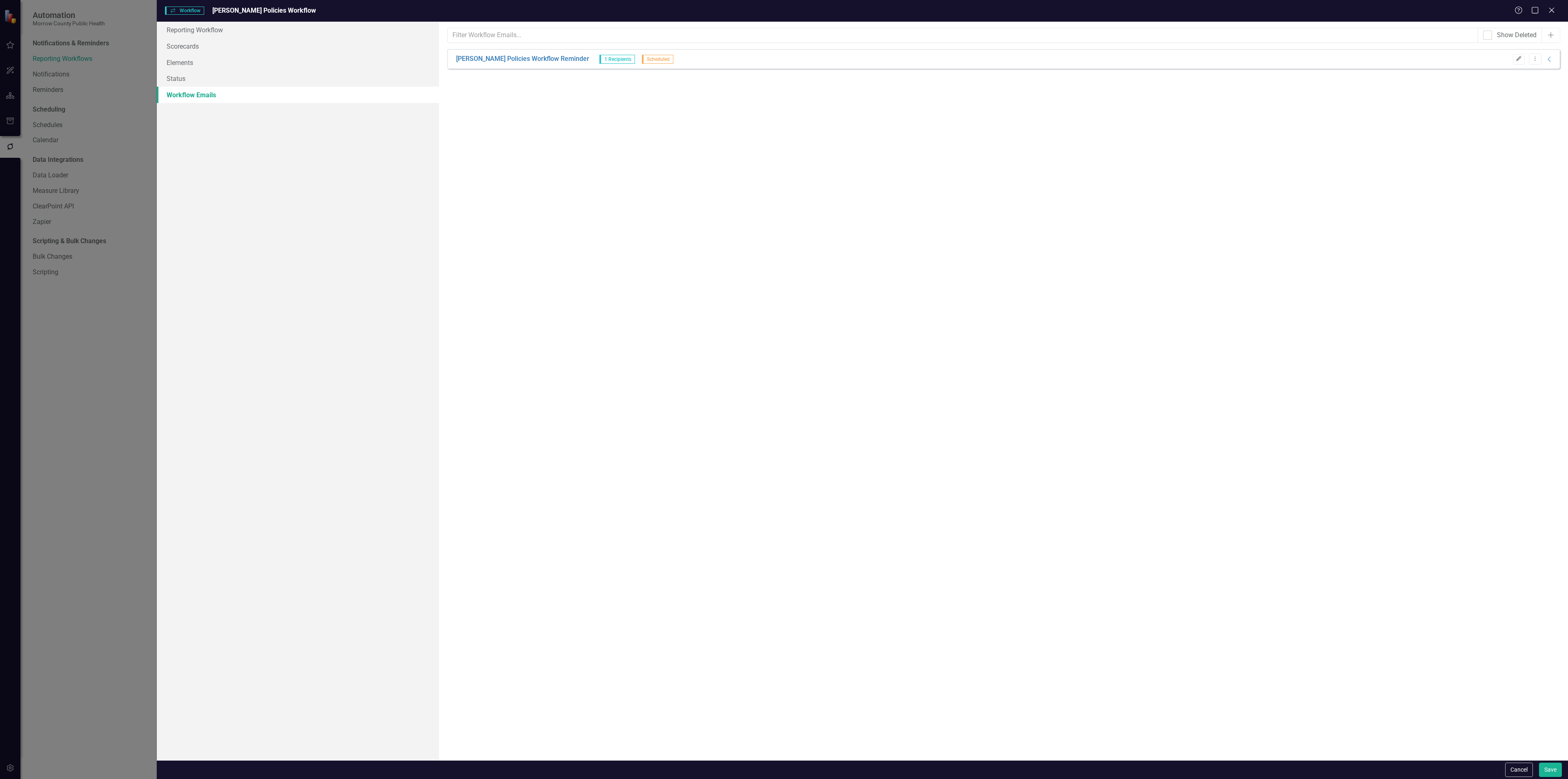
click at [1517, 60] on icon "Edit" at bounding box center [1519, 59] width 6 height 5
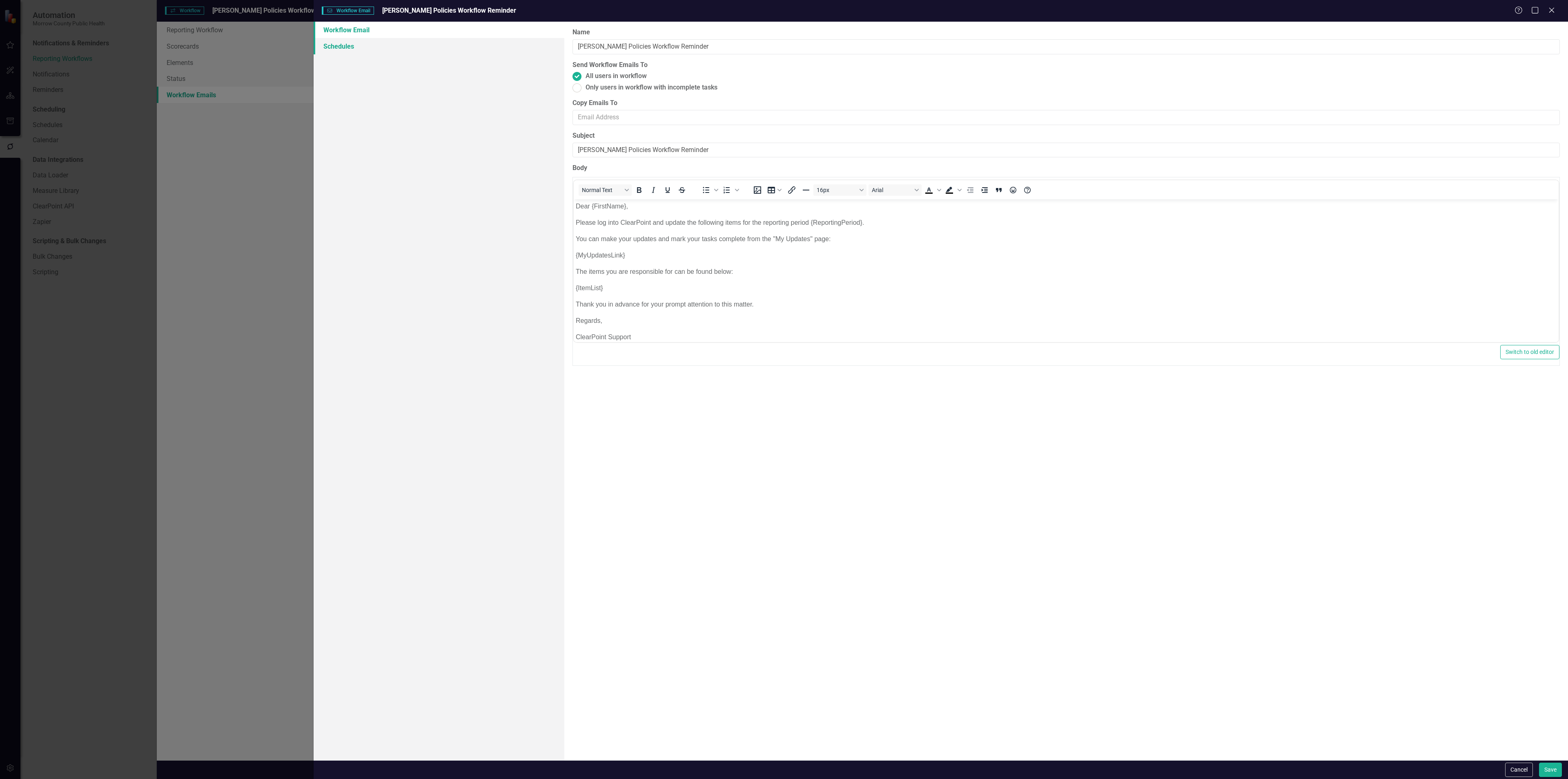
click at [378, 46] on link "Schedules" at bounding box center [439, 46] width 251 height 16
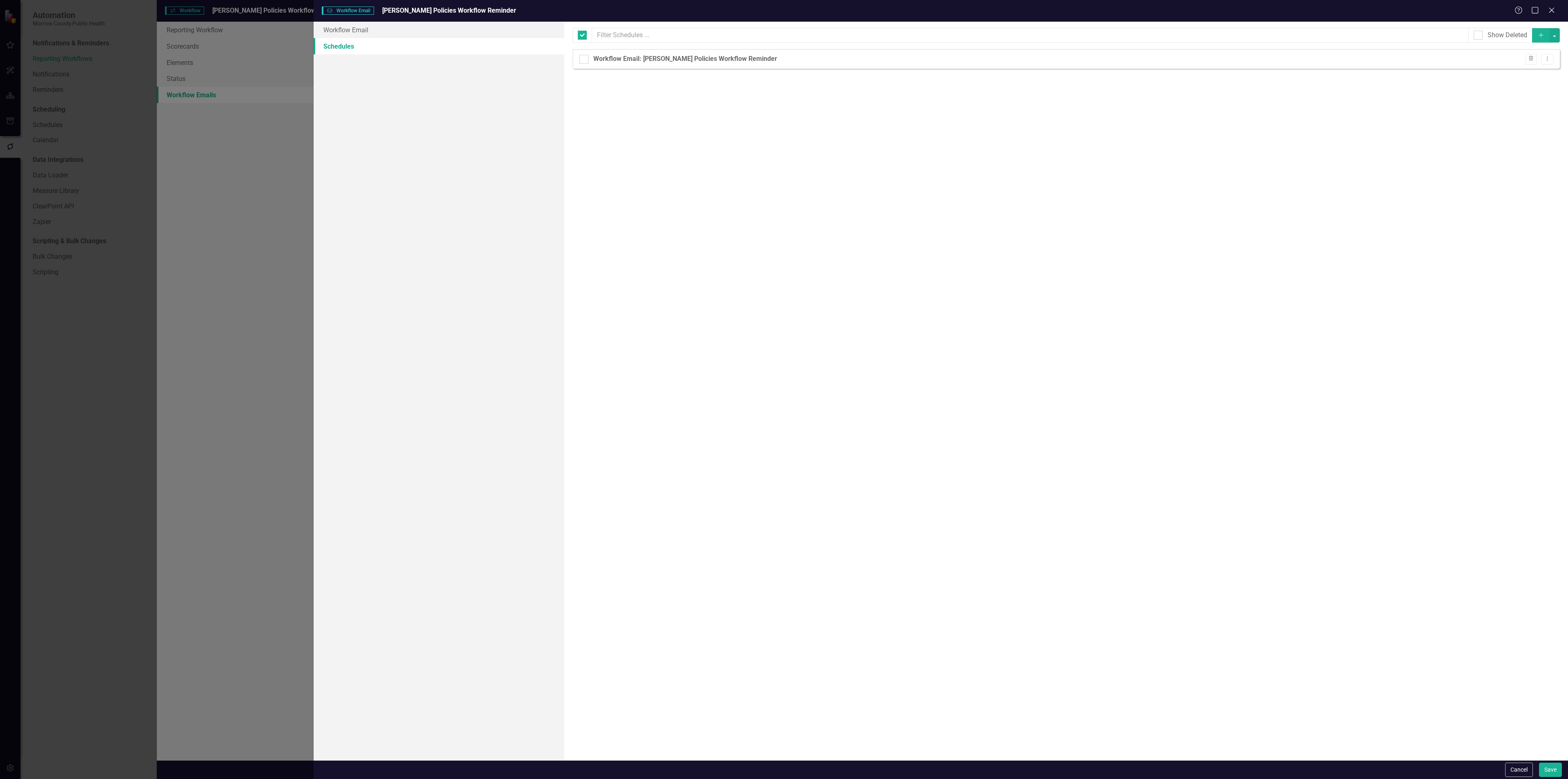
checkbox input "false"
click at [1547, 59] on icon at bounding box center [1547, 58] width 1 height 4
click at [1498, 74] on link "Edit Edit Schedule" at bounding box center [1516, 74] width 75 height 15
select select "pm"
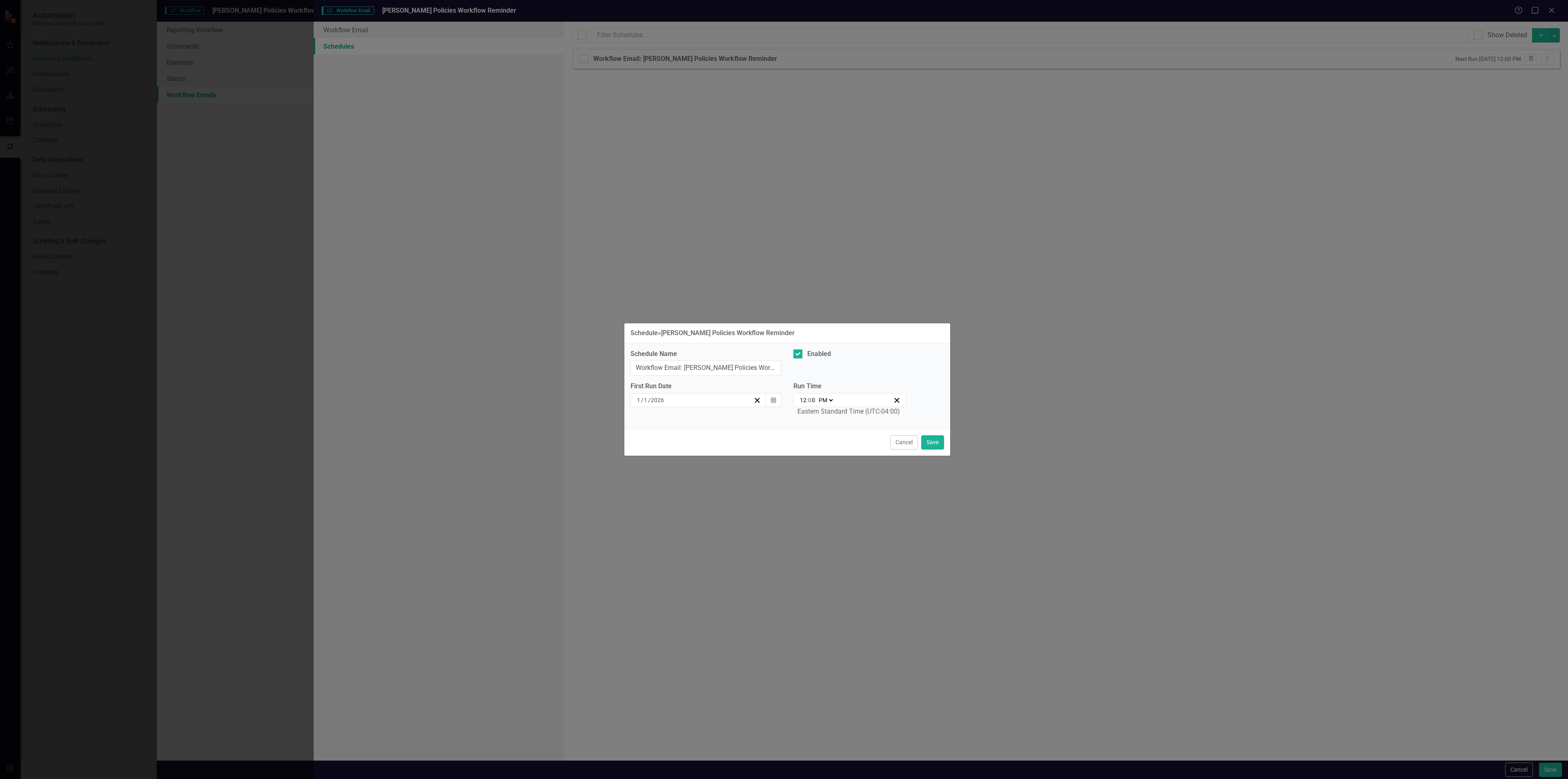
click at [911, 440] on button "Cancel" at bounding box center [904, 442] width 28 height 14
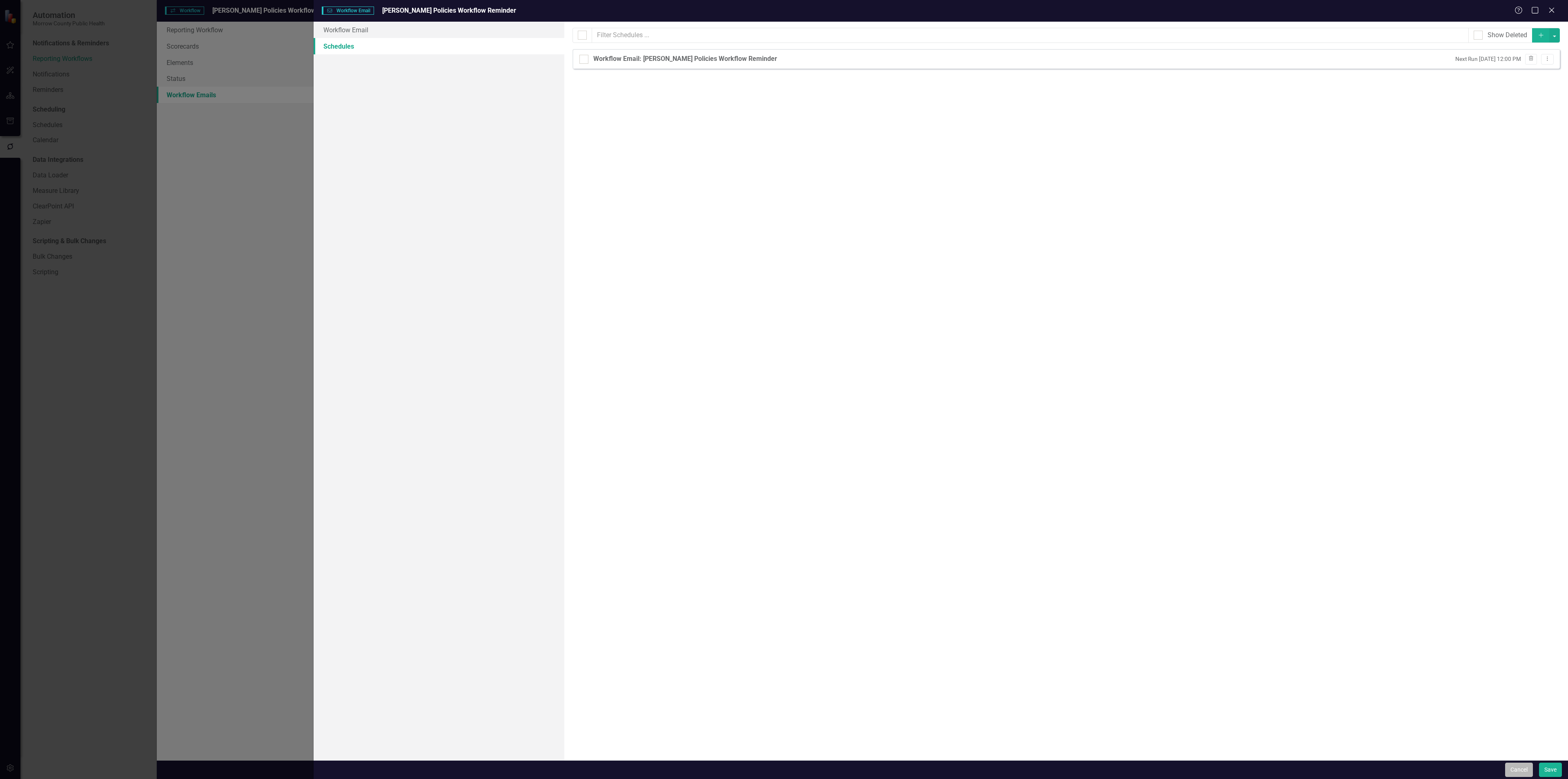
click at [1517, 775] on button "Cancel" at bounding box center [1519, 769] width 28 height 14
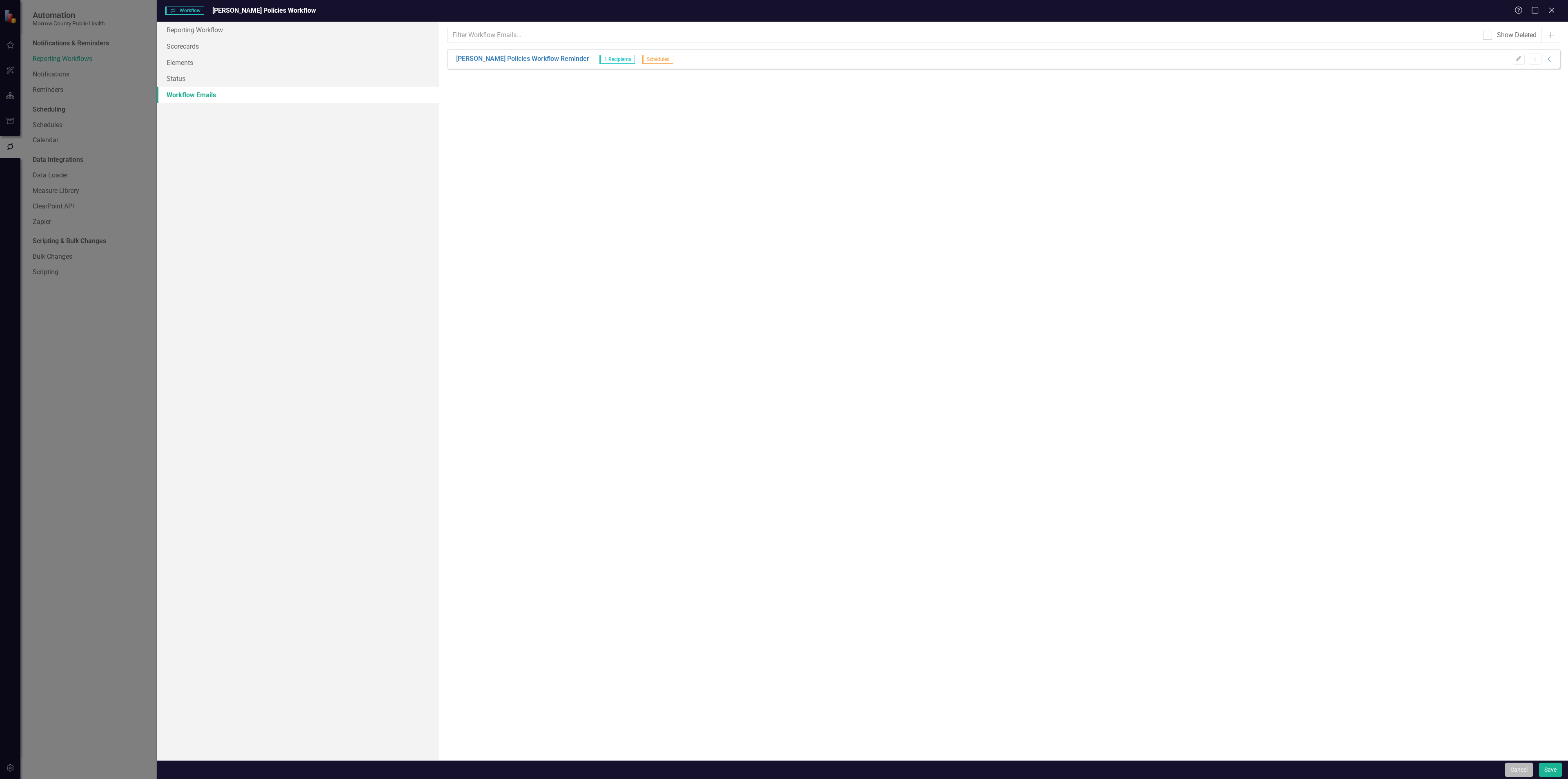
click at [1514, 766] on button "Cancel" at bounding box center [1519, 769] width 28 height 14
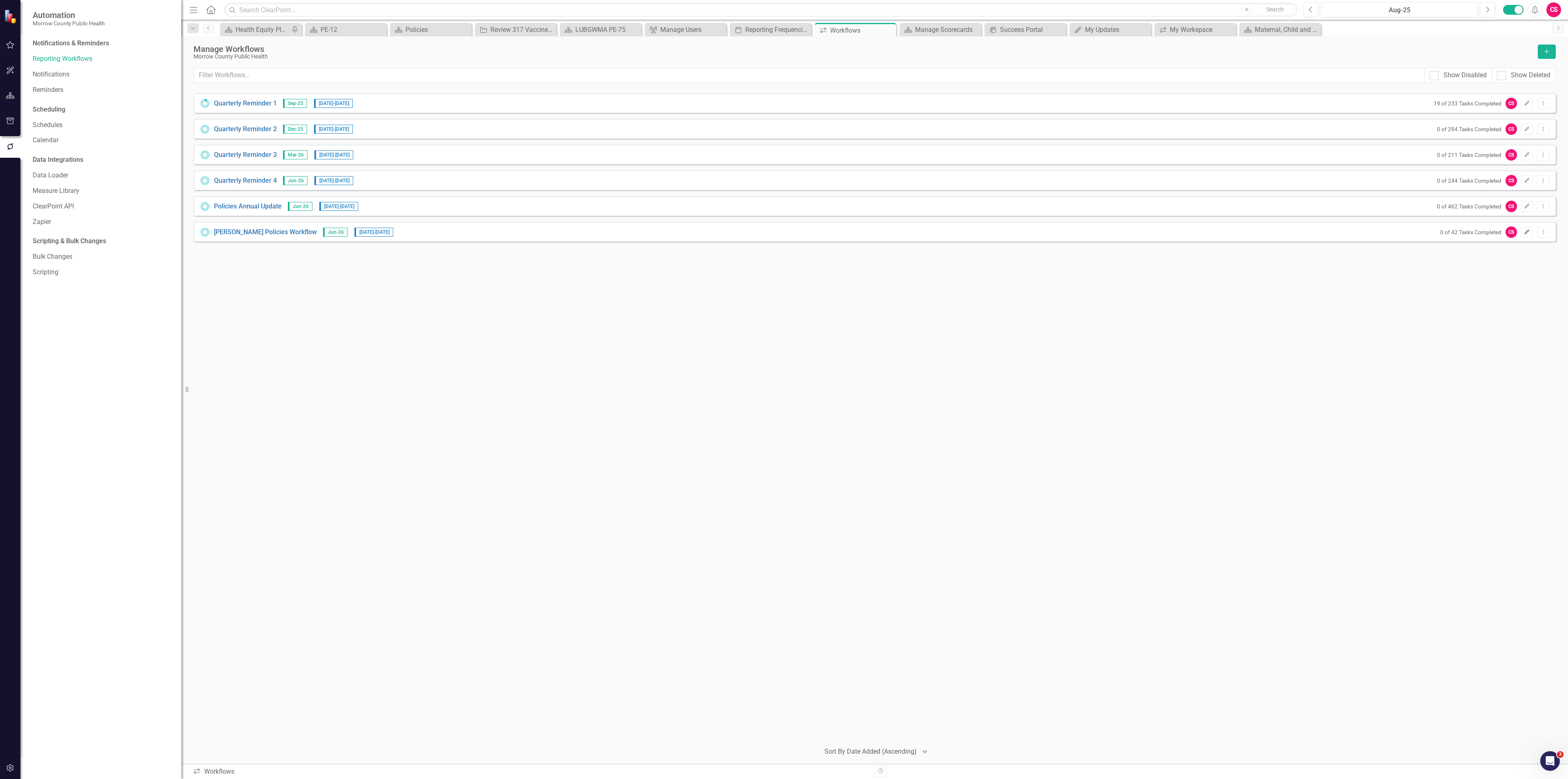
click at [1530, 231] on button "Edit" at bounding box center [1527, 231] width 12 height 10
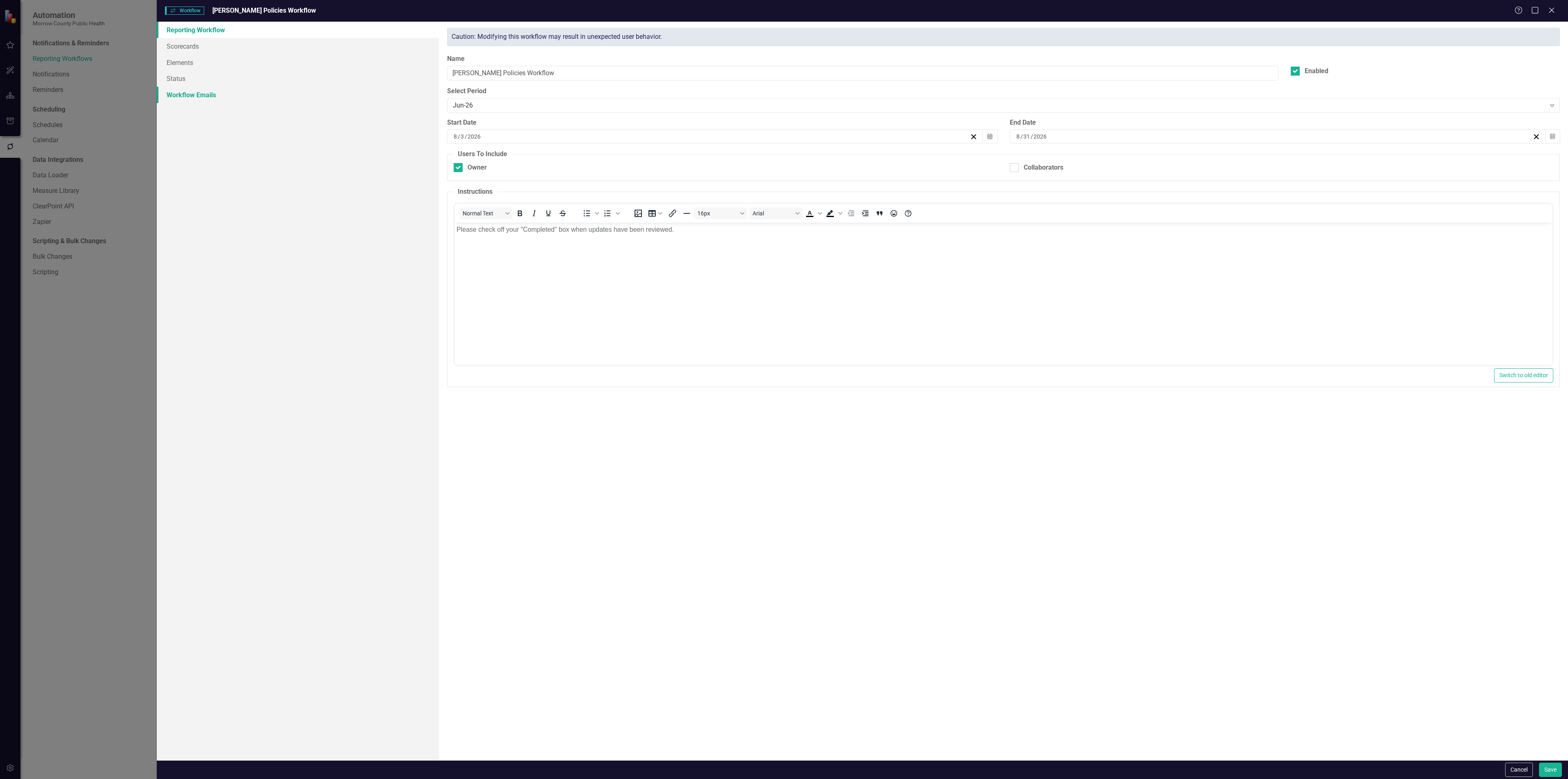
drag, startPoint x: 215, startPoint y: 90, endPoint x: 225, endPoint y: 90, distance: 10.0
click at [215, 90] on link "Workflow Emails" at bounding box center [298, 94] width 282 height 16
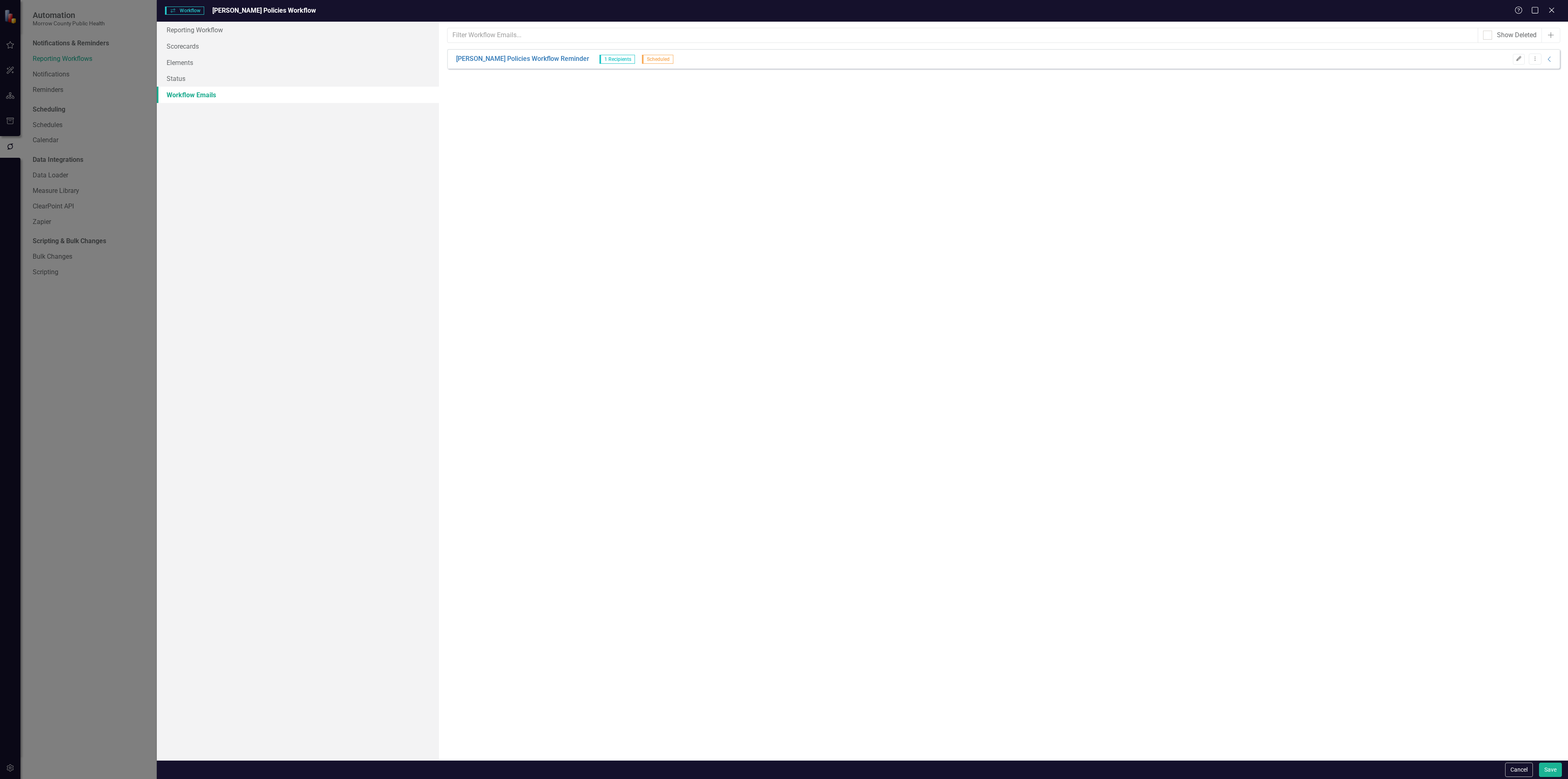
click at [1516, 58] on icon "Edit" at bounding box center [1519, 59] width 6 height 5
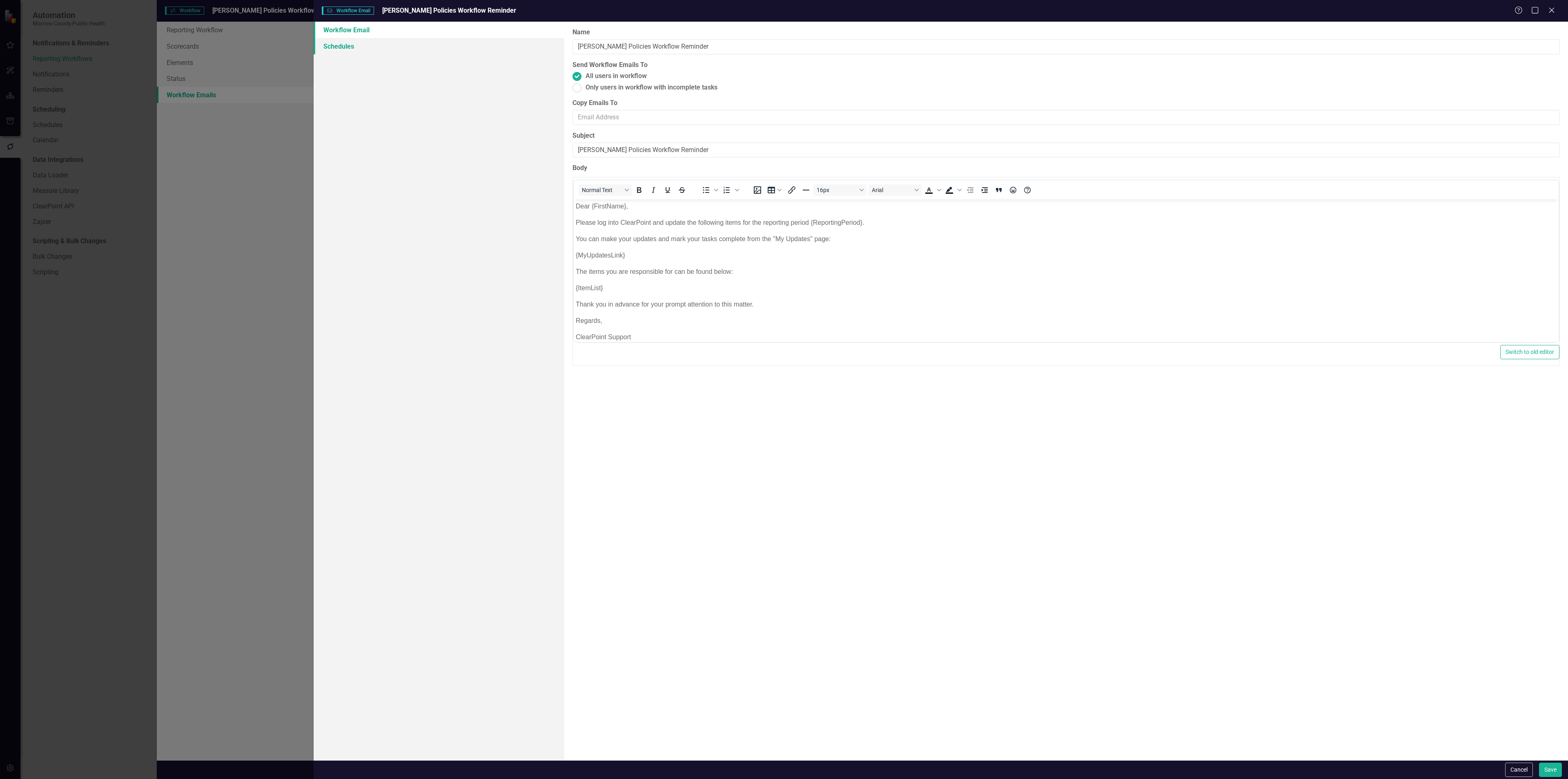
click at [401, 46] on link "Schedules" at bounding box center [439, 46] width 251 height 16
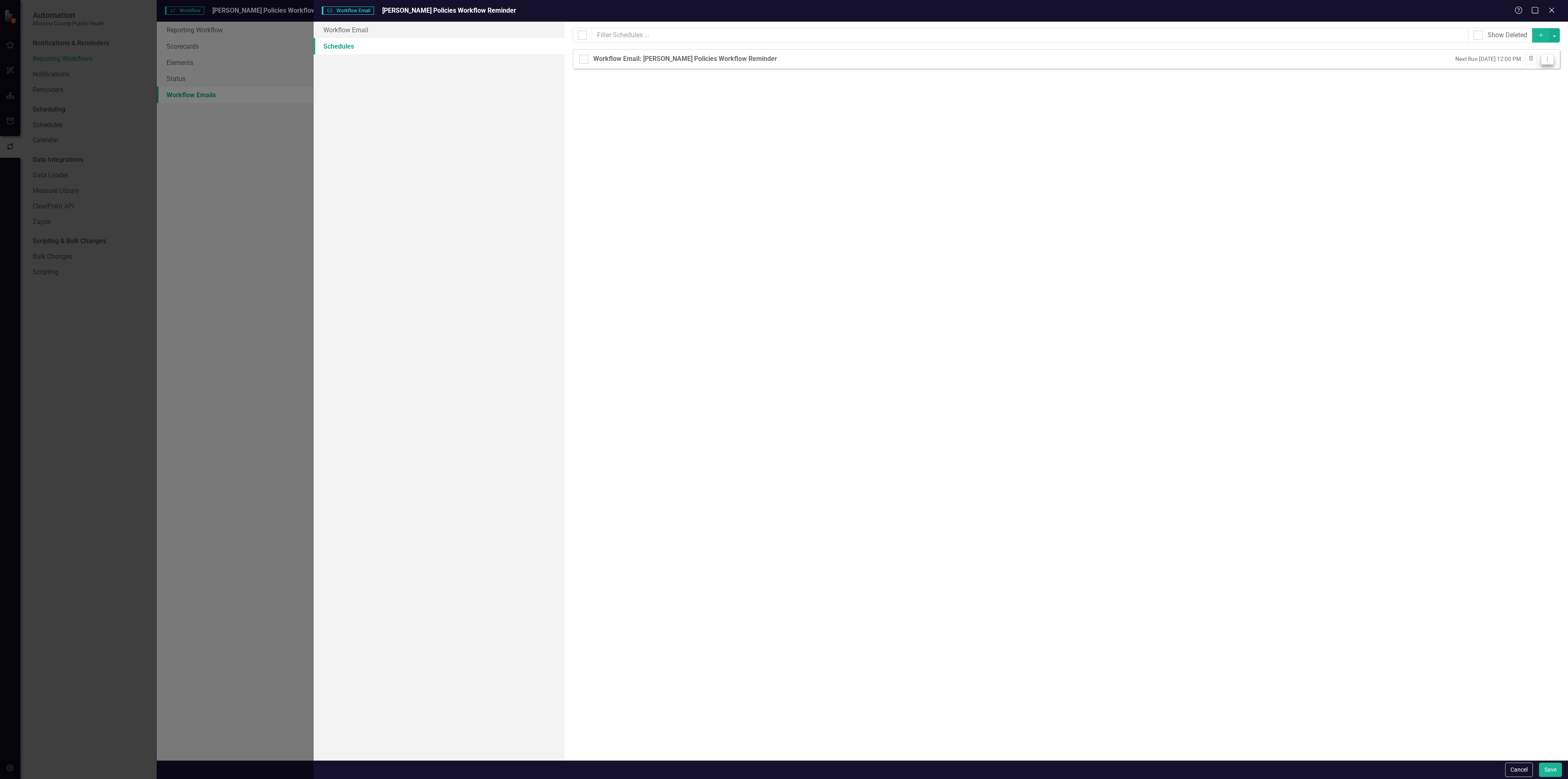
click at [1549, 60] on icon "Dropdown Menu" at bounding box center [1547, 58] width 7 height 5
click at [1527, 70] on link "Edit Edit Schedule" at bounding box center [1516, 74] width 75 height 15
select select "pm"
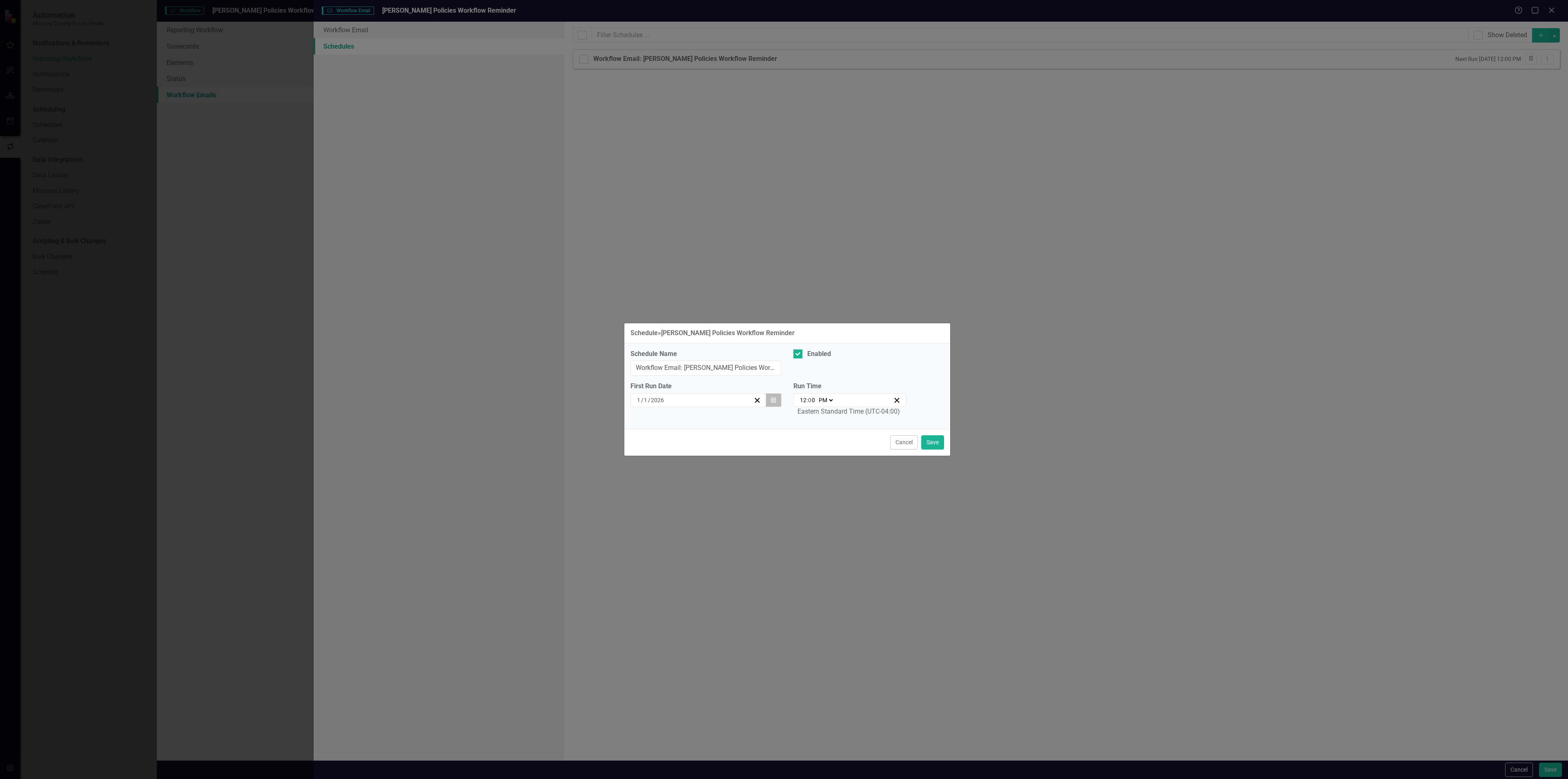
click at [775, 401] on icon "button" at bounding box center [774, 399] width 5 height 5
click at [740, 420] on button "›" at bounding box center [743, 422] width 18 height 18
click at [740, 419] on button "›" at bounding box center [743, 422] width 18 height 18
click at [740, 418] on button "›" at bounding box center [743, 422] width 18 height 18
click at [741, 418] on button "›" at bounding box center [743, 422] width 18 height 18
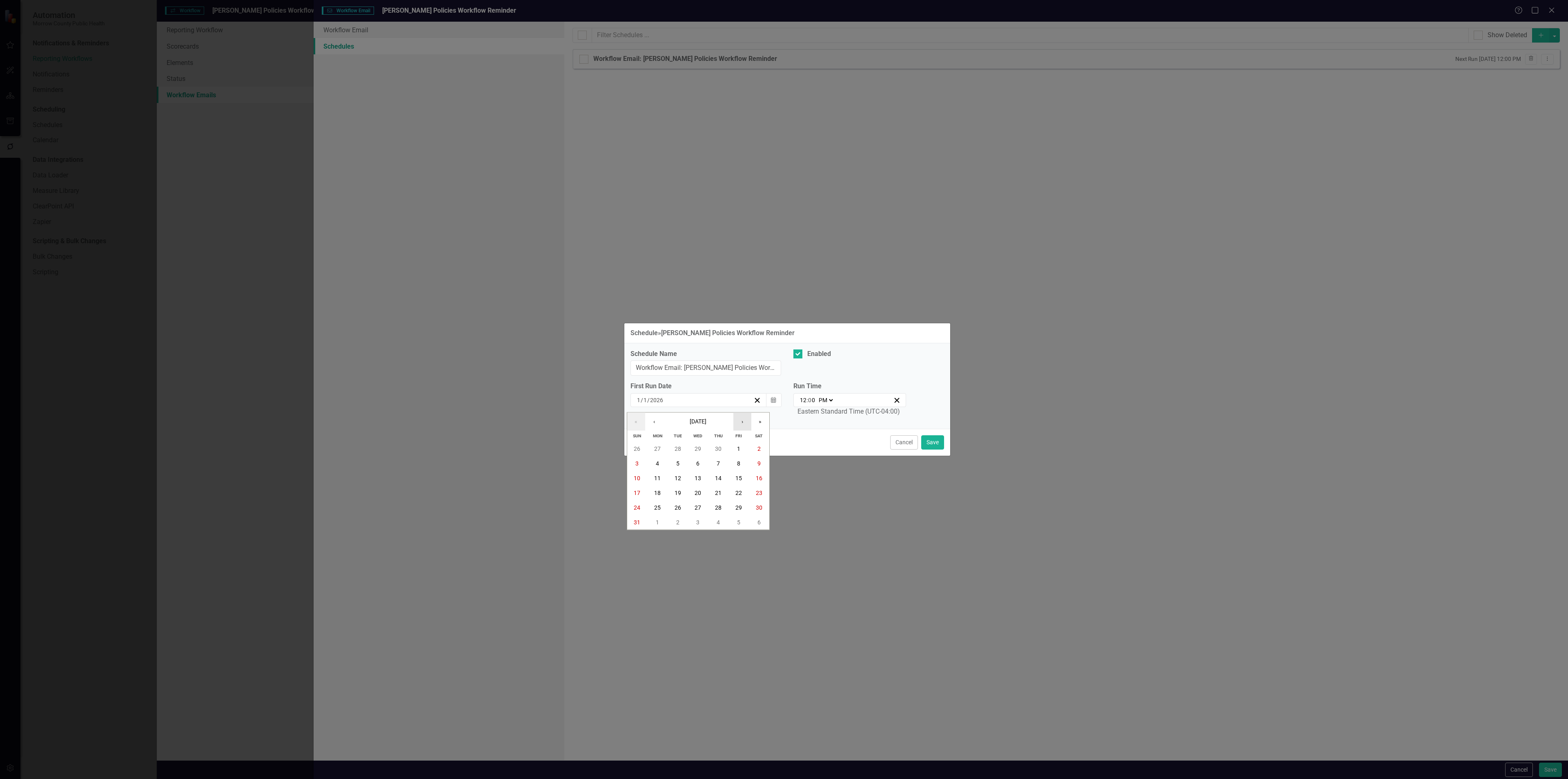
click at [741, 418] on button "›" at bounding box center [743, 422] width 18 height 18
click at [660, 465] on button "3" at bounding box center [657, 464] width 21 height 15
click at [933, 444] on button "Save" at bounding box center [933, 442] width 23 height 14
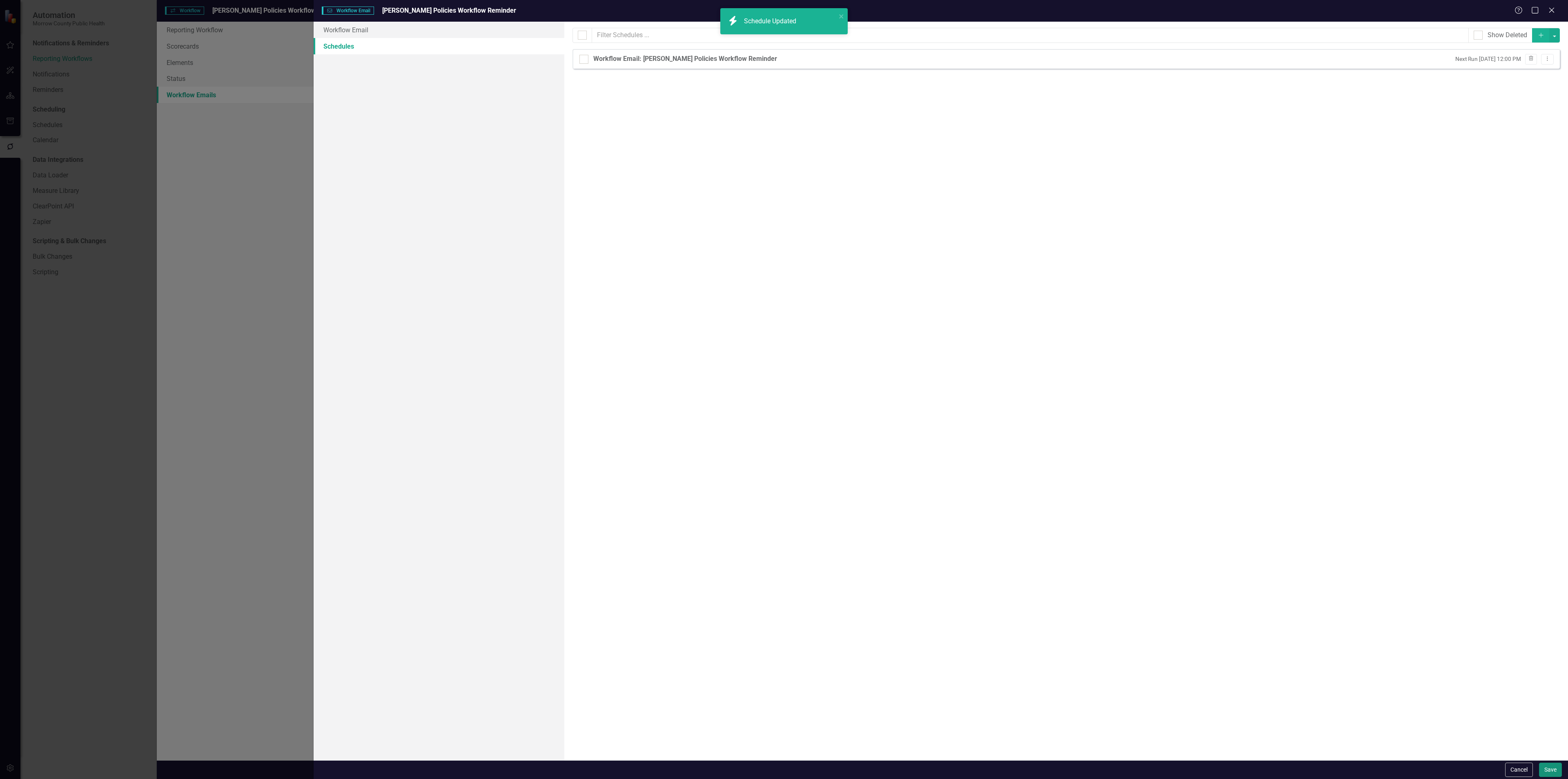
click at [1550, 766] on button "Save" at bounding box center [1550, 769] width 23 height 14
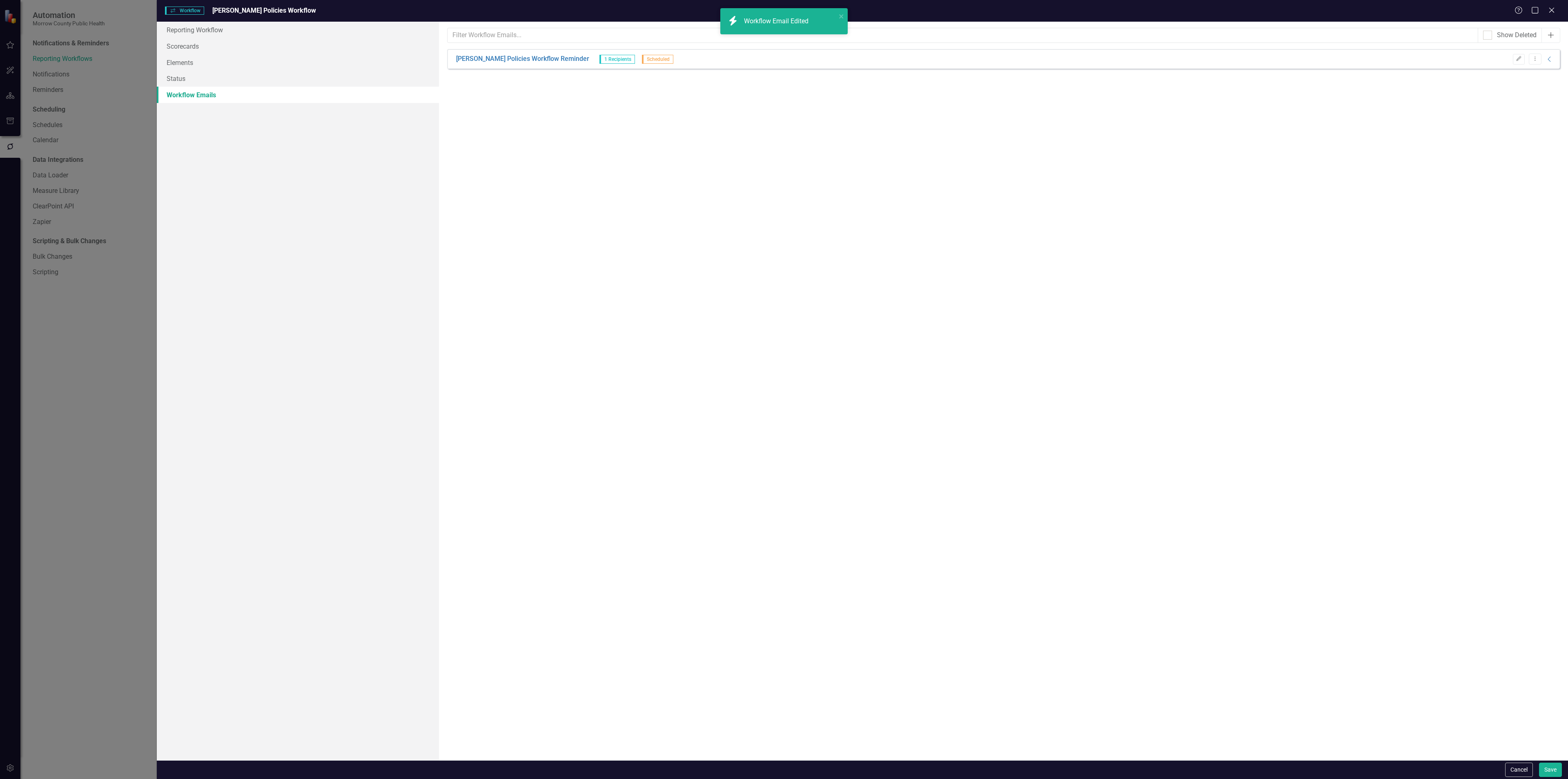
click at [1550, 34] on icon "Add" at bounding box center [1550, 35] width 8 height 7
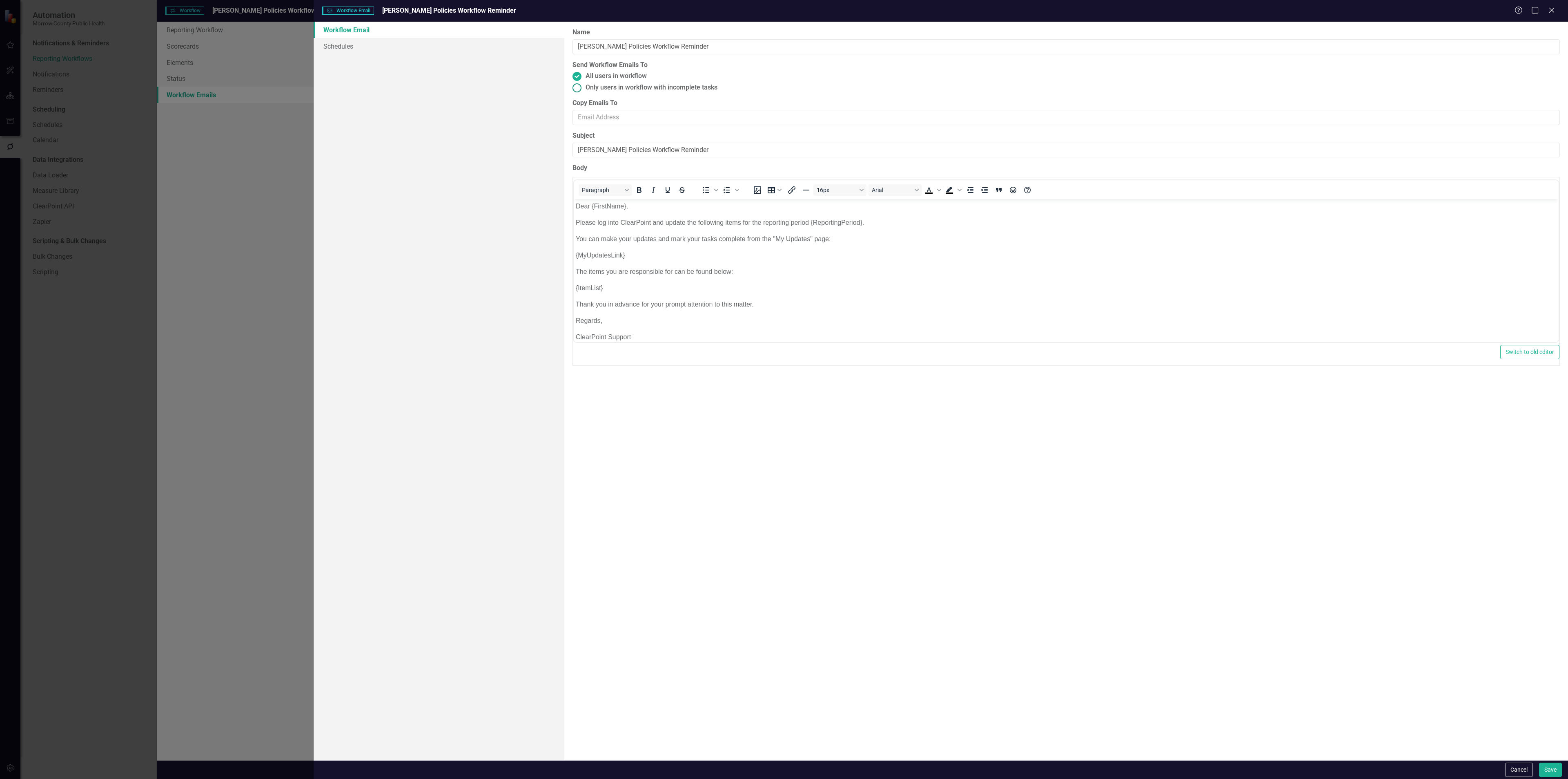
click at [664, 88] on span "Only users in workflow with incomplete tasks" at bounding box center [651, 87] width 132 height 9
click at [584, 88] on input "Only users in workflow with incomplete tasks" at bounding box center [577, 87] width 13 height 13
radio input "true"
click at [377, 49] on link "Schedules" at bounding box center [439, 46] width 251 height 16
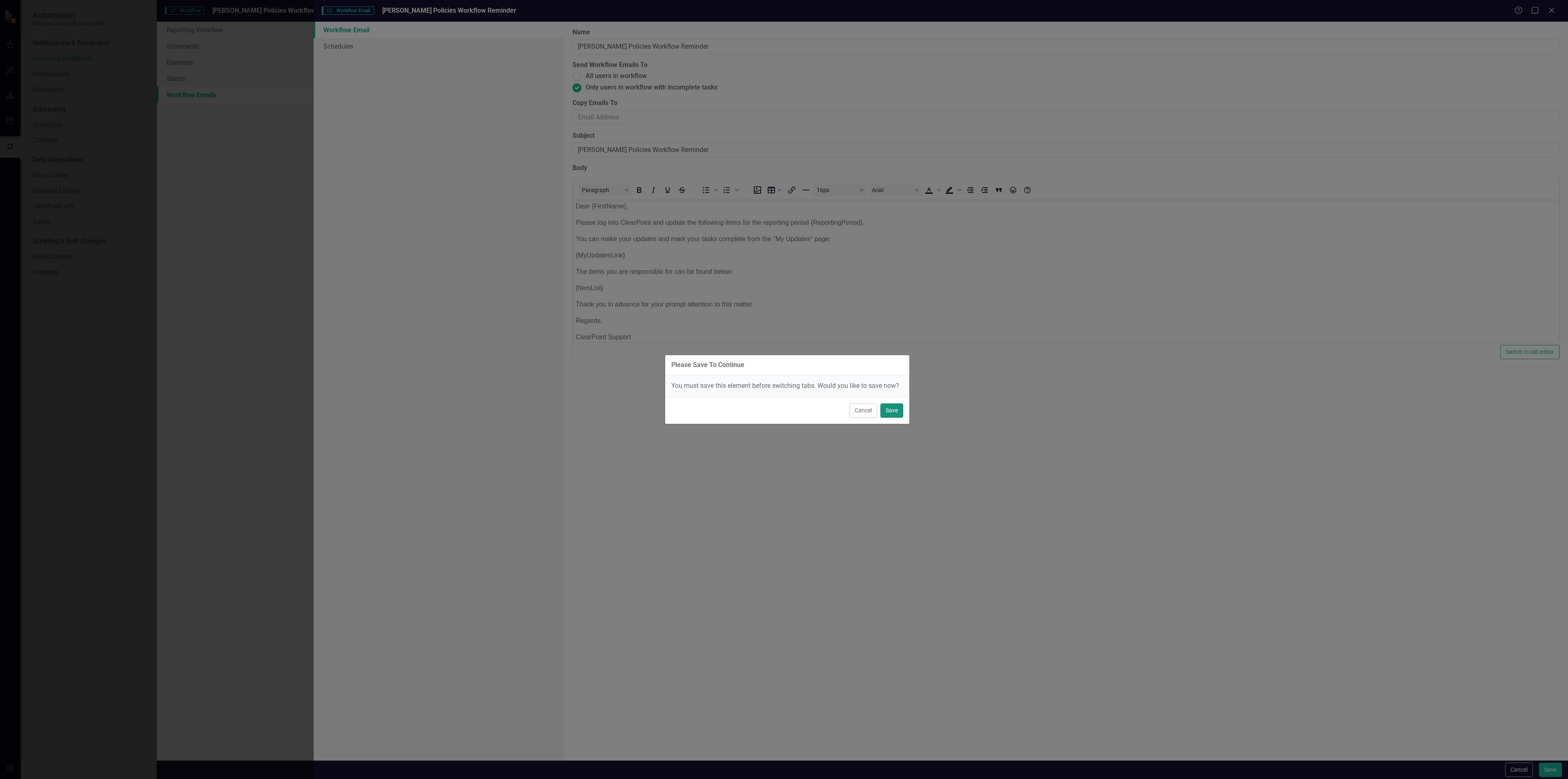
click at [888, 406] on button "Save" at bounding box center [892, 410] width 23 height 14
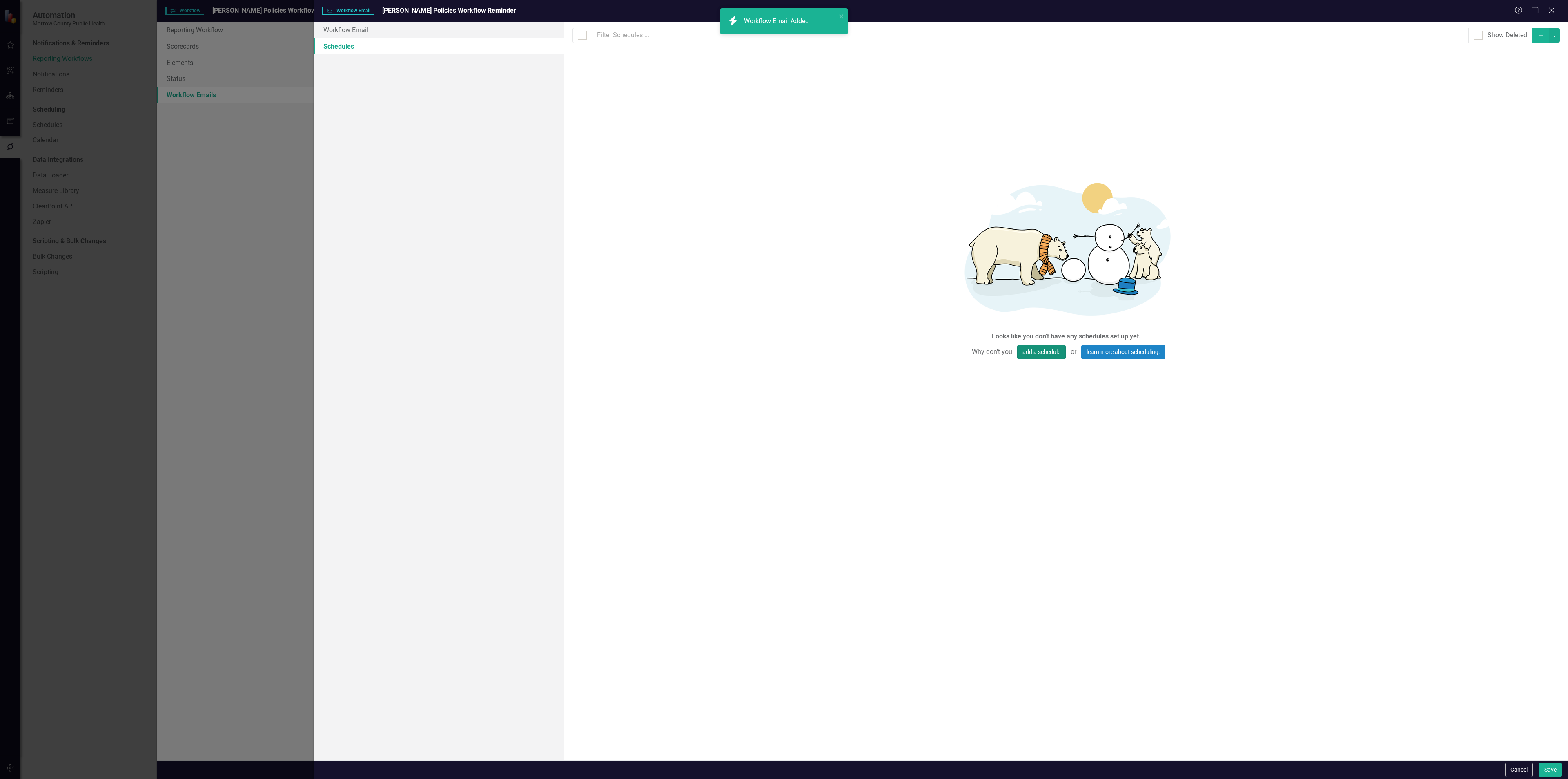
click at [1033, 348] on button "add a schedule" at bounding box center [1041, 351] width 49 height 14
select select "pm"
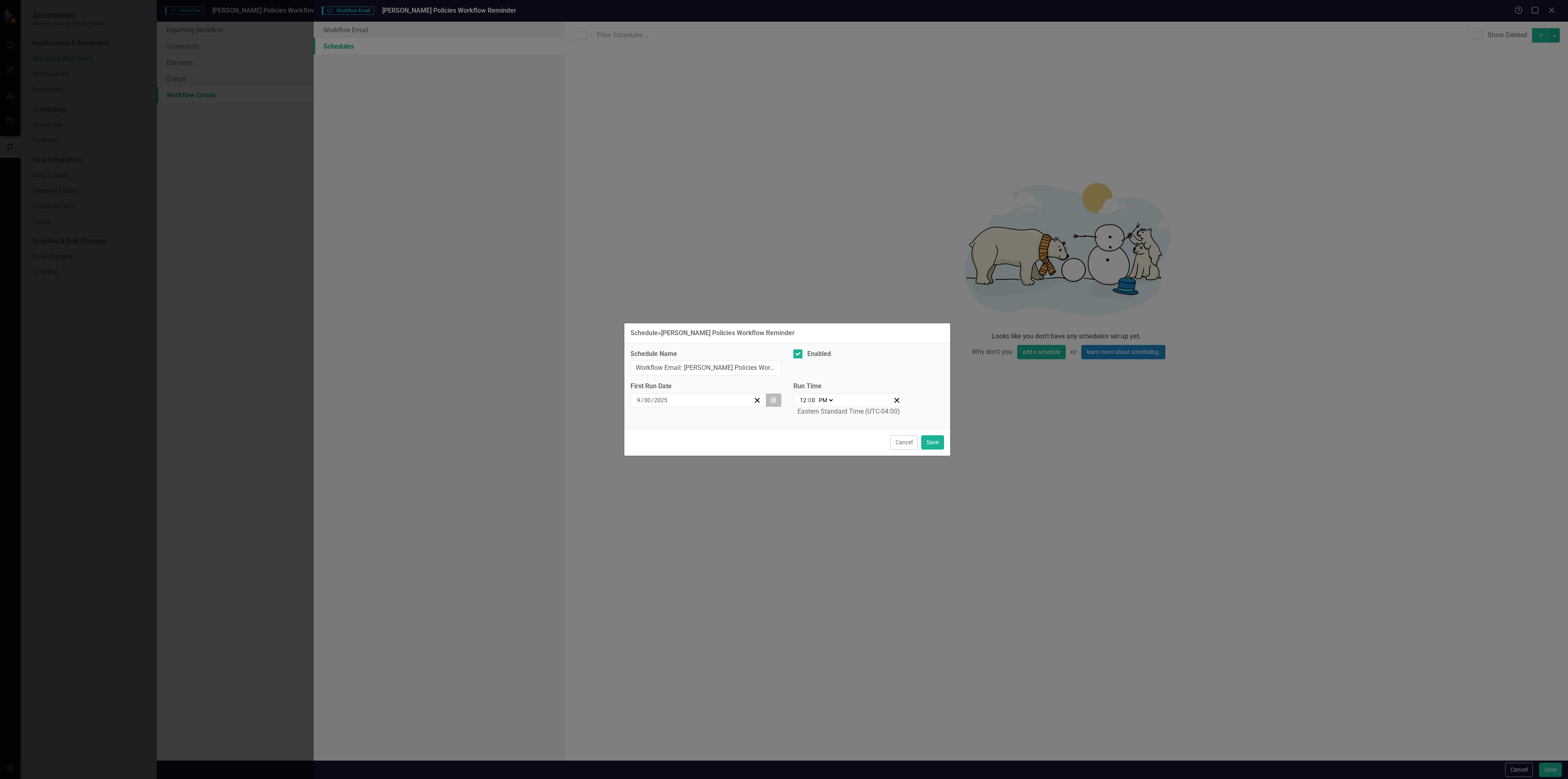
click at [769, 402] on button "Calendar" at bounding box center [773, 400] width 15 height 14
click at [739, 421] on button "›" at bounding box center [743, 422] width 18 height 18
click at [740, 420] on button "›" at bounding box center [743, 422] width 18 height 18
click at [741, 420] on button "›" at bounding box center [743, 422] width 18 height 18
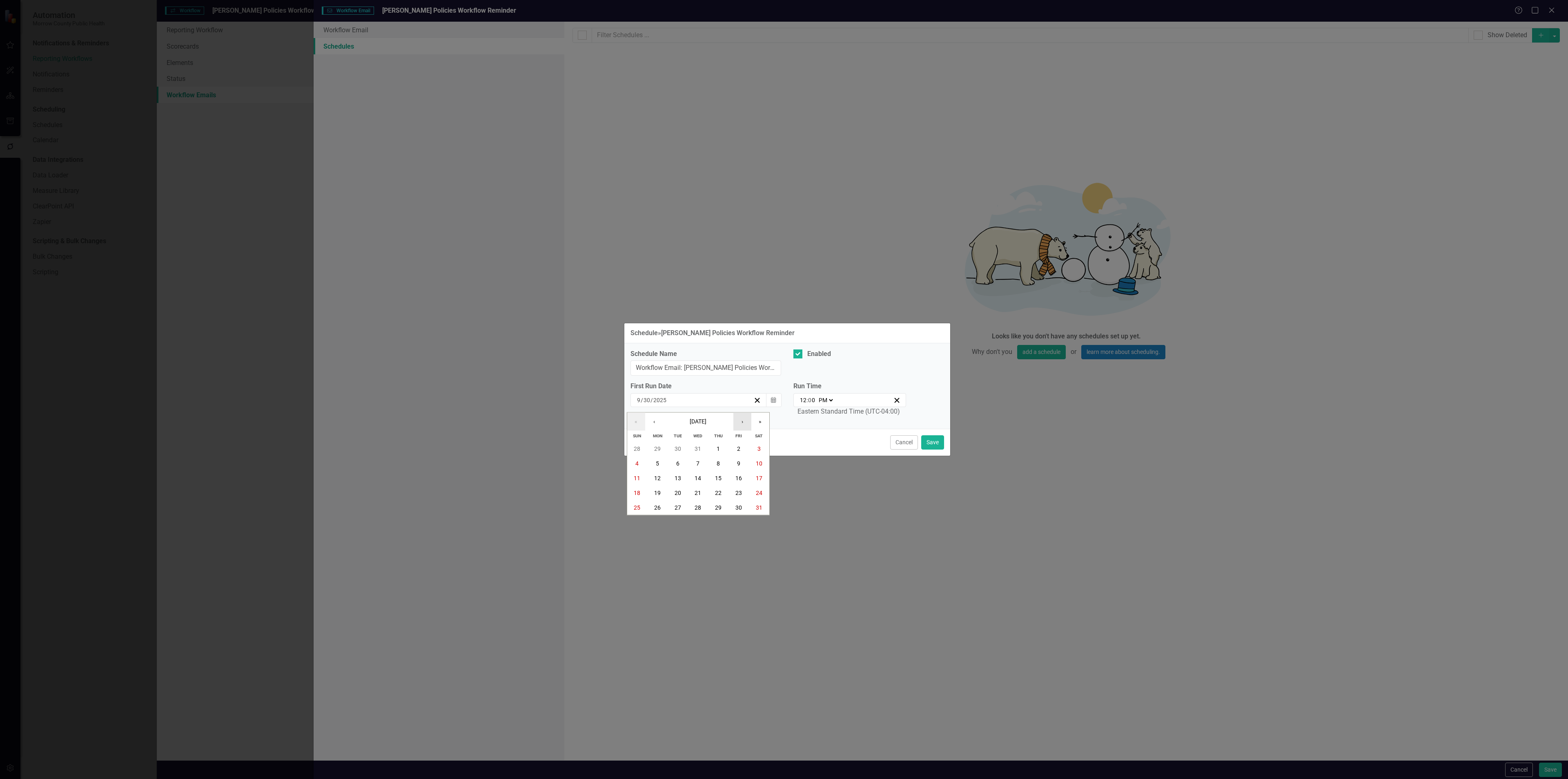
click at [741, 420] on button "›" at bounding box center [743, 422] width 18 height 18
click at [743, 420] on button "›" at bounding box center [743, 422] width 18 height 18
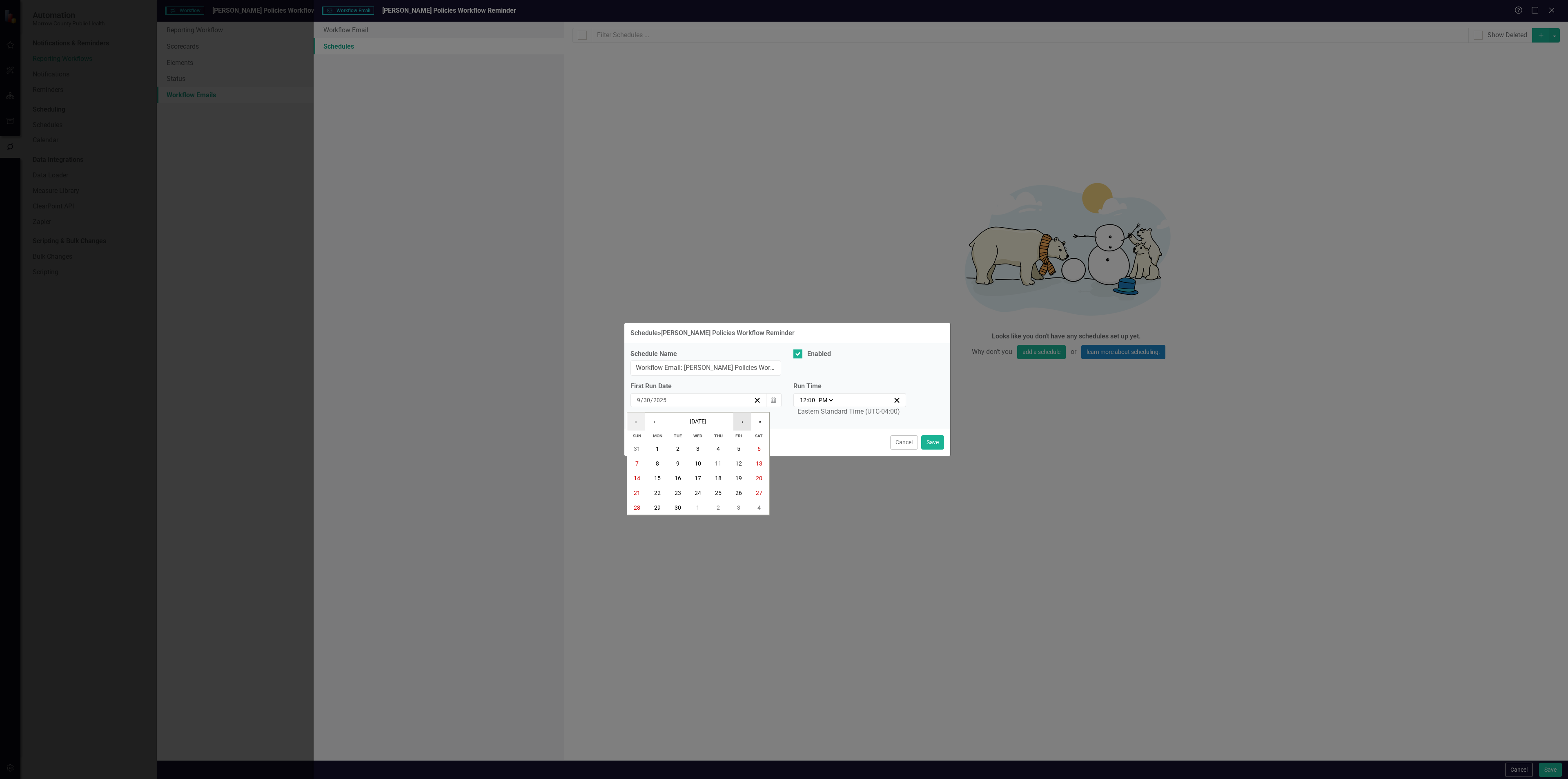
click at [743, 420] on button "›" at bounding box center [743, 422] width 18 height 18
click at [663, 491] on button "17" at bounding box center [657, 493] width 21 height 15
click at [936, 440] on button "Save" at bounding box center [933, 442] width 23 height 14
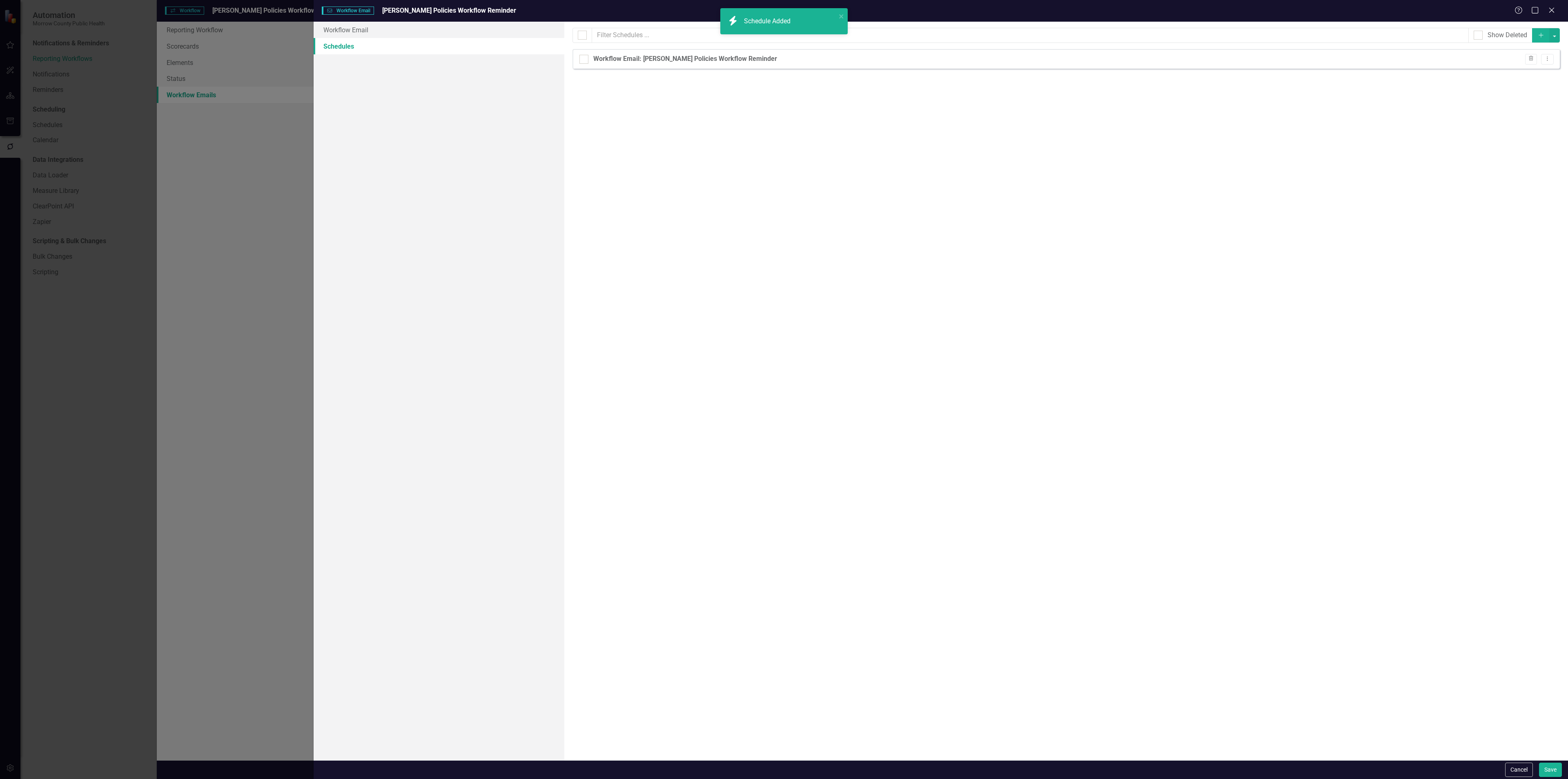
checkbox input "false"
click at [1550, 764] on button "Save" at bounding box center [1550, 769] width 23 height 14
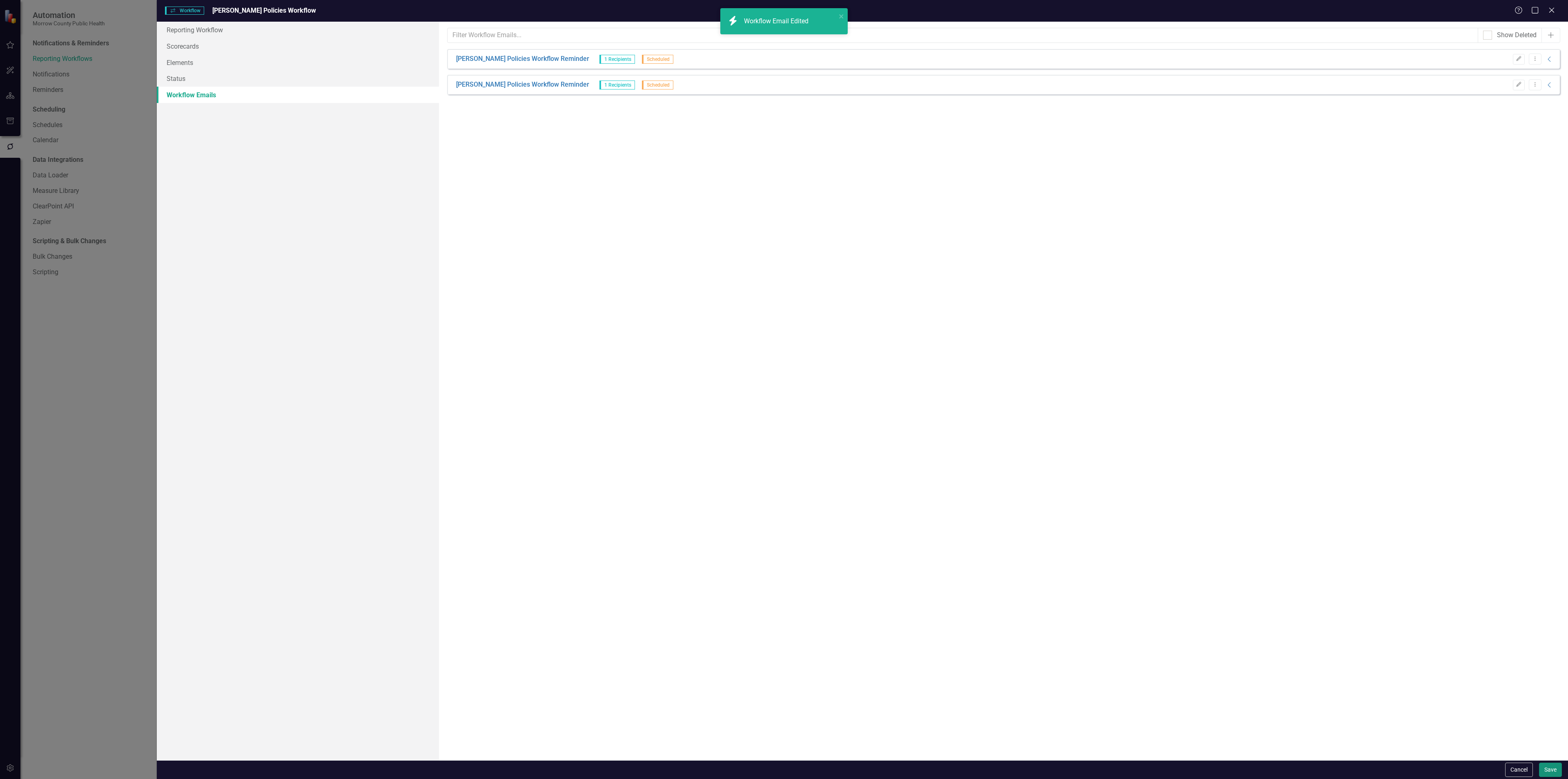
click at [1549, 770] on button "Save" at bounding box center [1550, 769] width 23 height 14
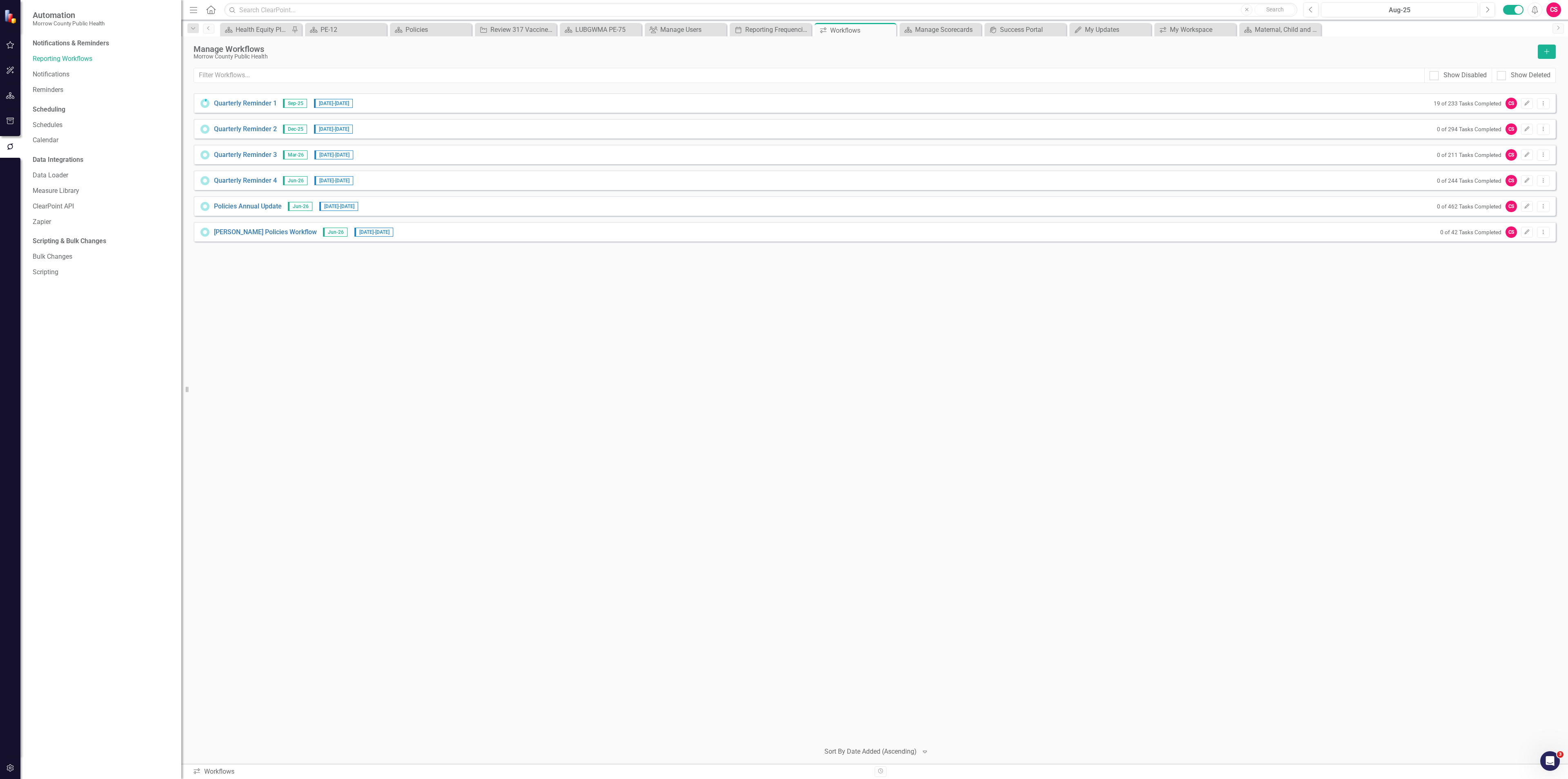
click at [948, 358] on div "Quarterly Reminder 1 Sep-25 9/22/25 - 10/6/25 19 of 233 Tasks Completed CS Edit…" at bounding box center [875, 414] width 1362 height 642
click at [7, 95] on icon "button" at bounding box center [10, 96] width 9 height 7
click at [8, 43] on icon "button" at bounding box center [10, 44] width 9 height 7
click at [63, 55] on link "My Workspace" at bounding box center [103, 57] width 141 height 9
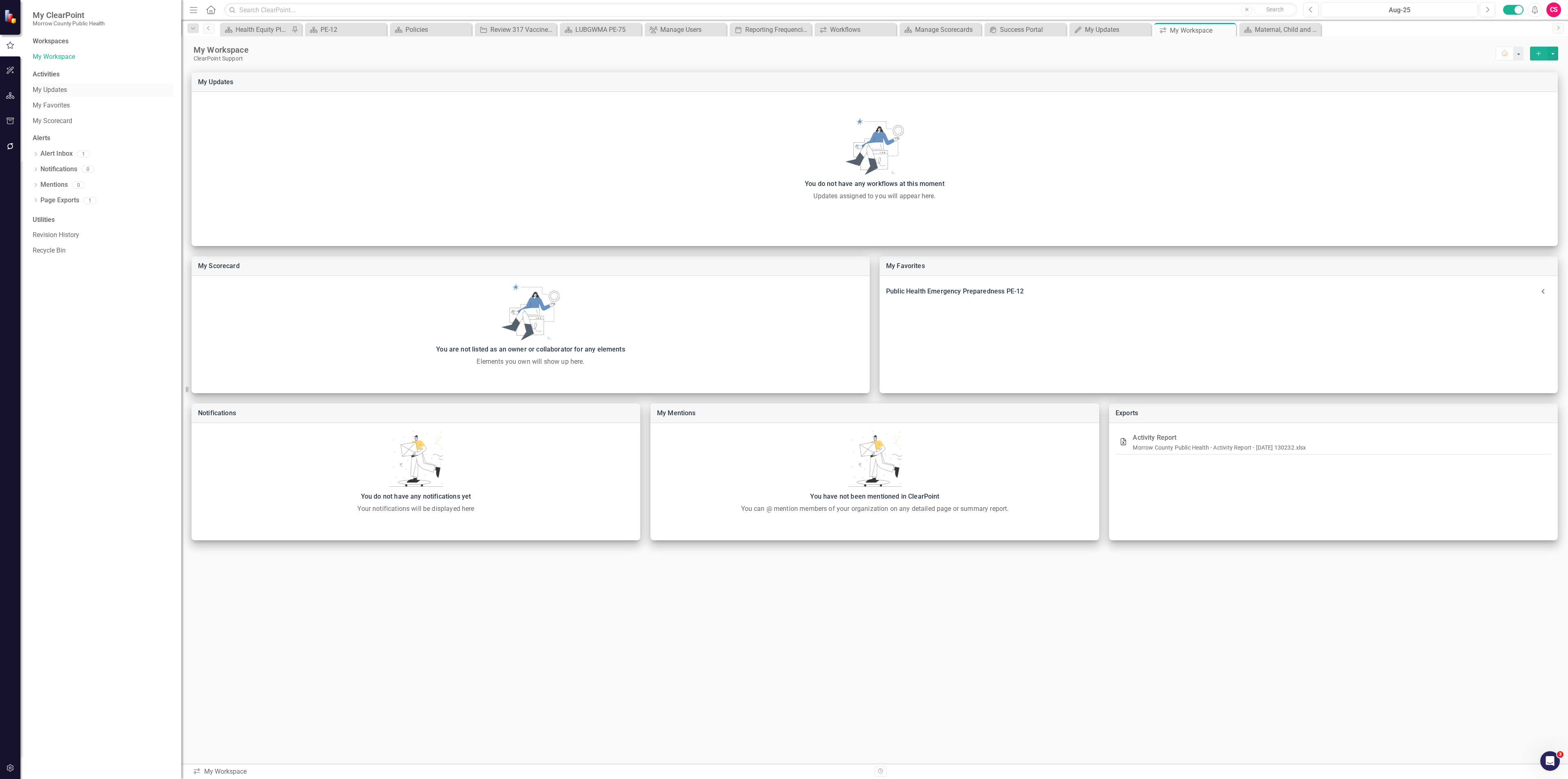
click at [70, 88] on link "My Updates" at bounding box center [103, 90] width 141 height 9
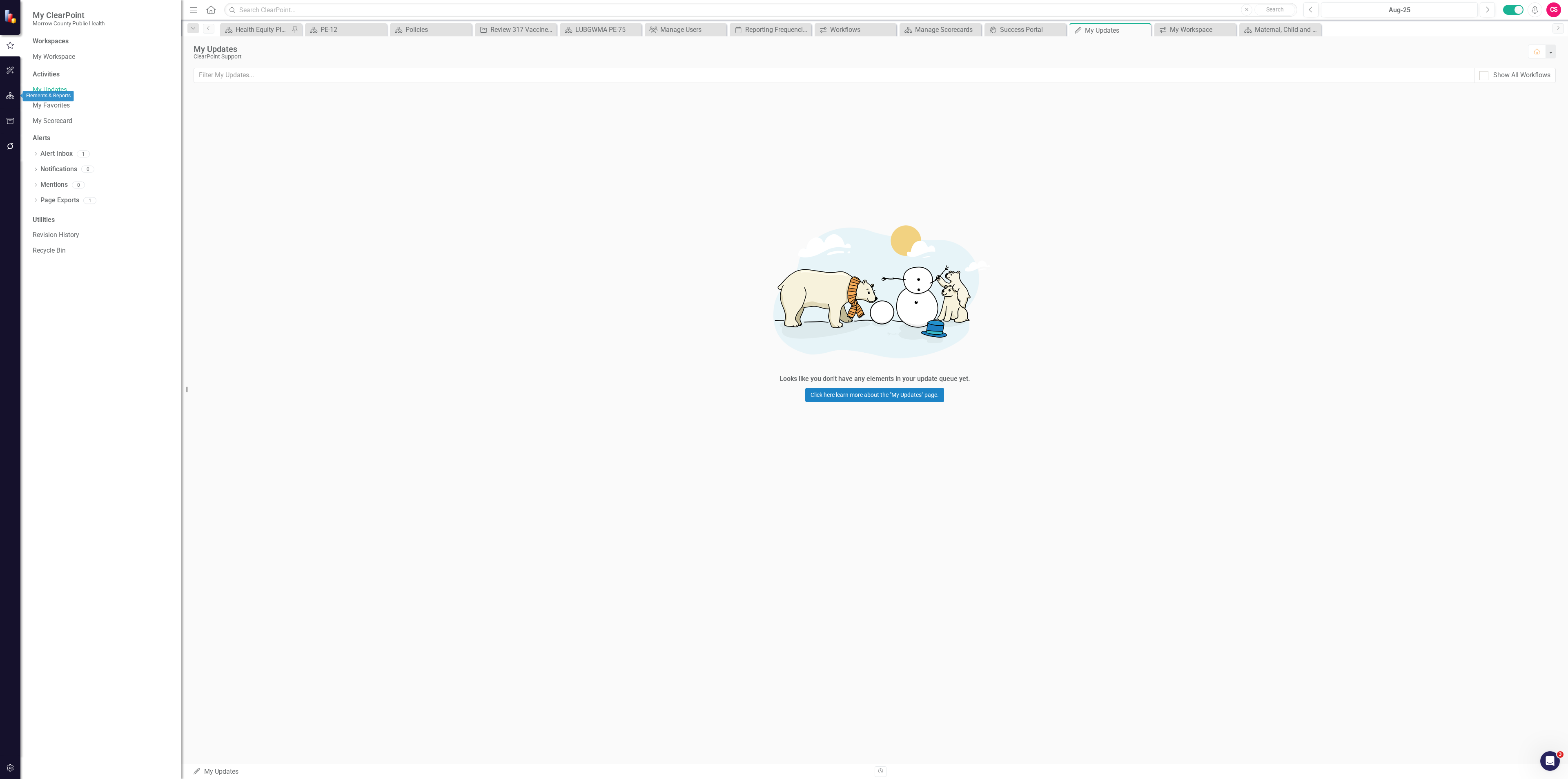
click at [14, 98] on button "button" at bounding box center [10, 96] width 18 height 17
click at [57, 104] on link "Elements" at bounding box center [54, 100] width 27 height 9
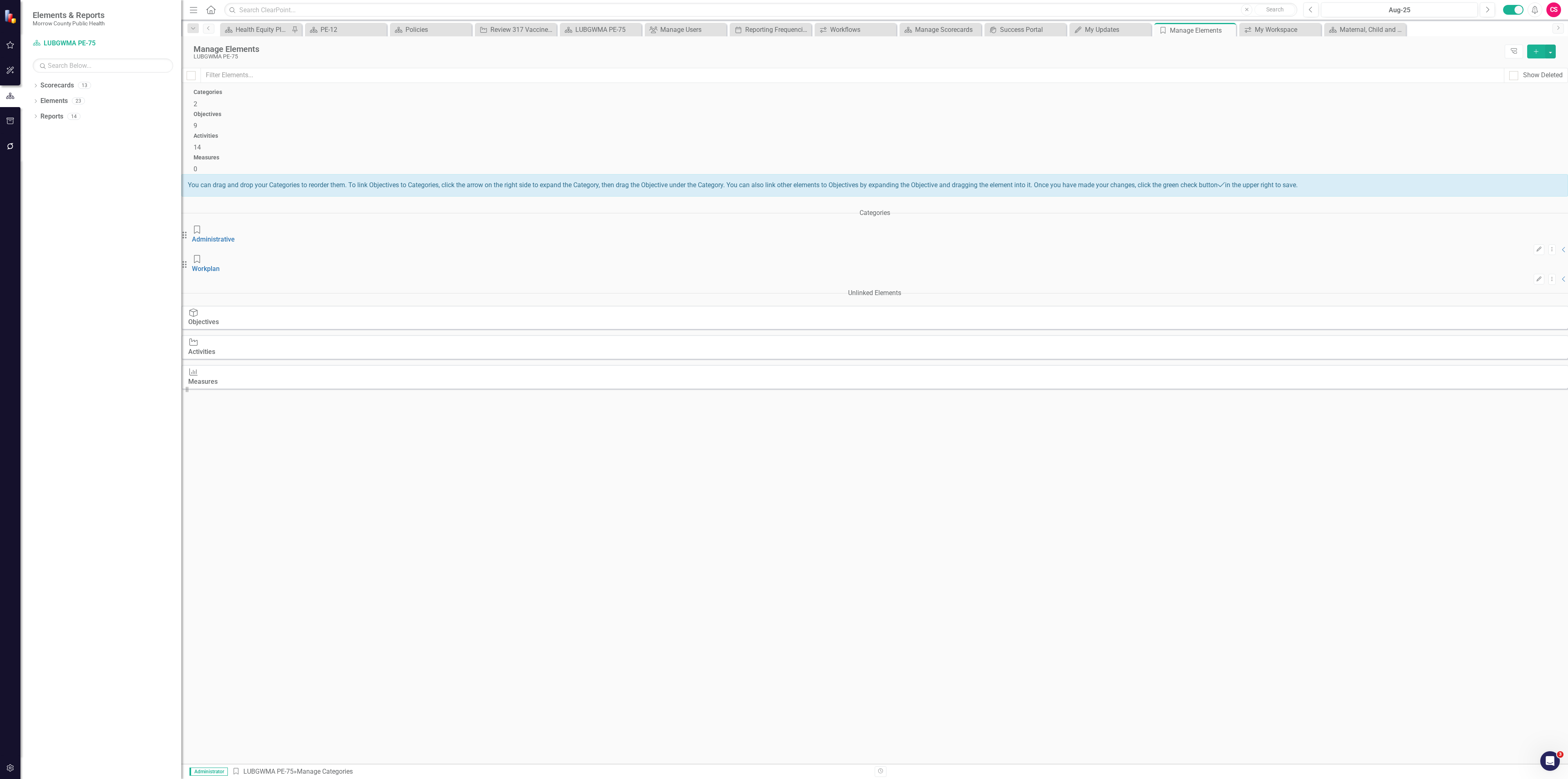
click at [973, 133] on div "Activities 14" at bounding box center [875, 143] width 1362 height 19
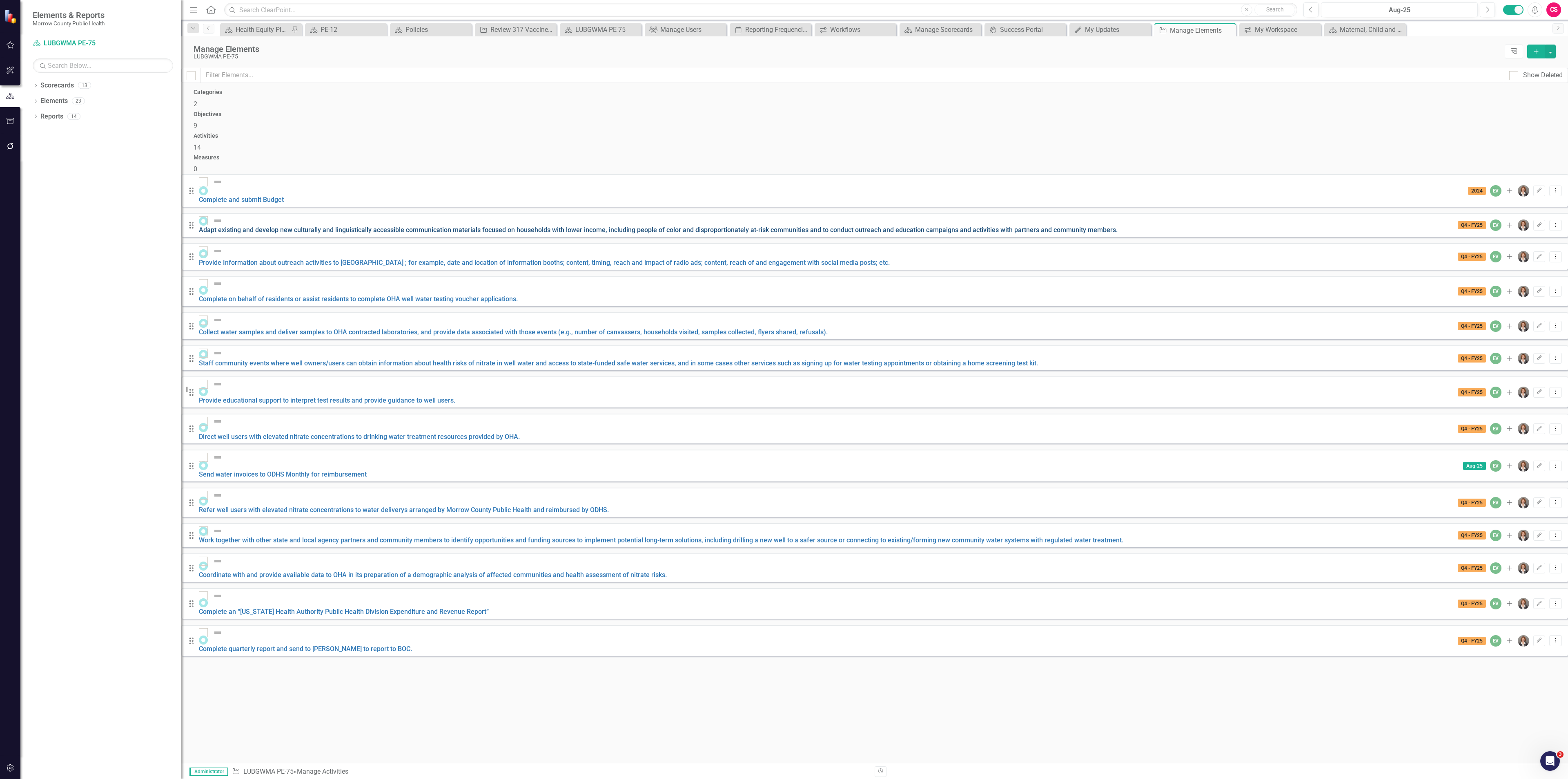
click at [312, 226] on link "Adapt existing and develop new culturally and linguistically accessible communi…" at bounding box center [658, 230] width 919 height 8
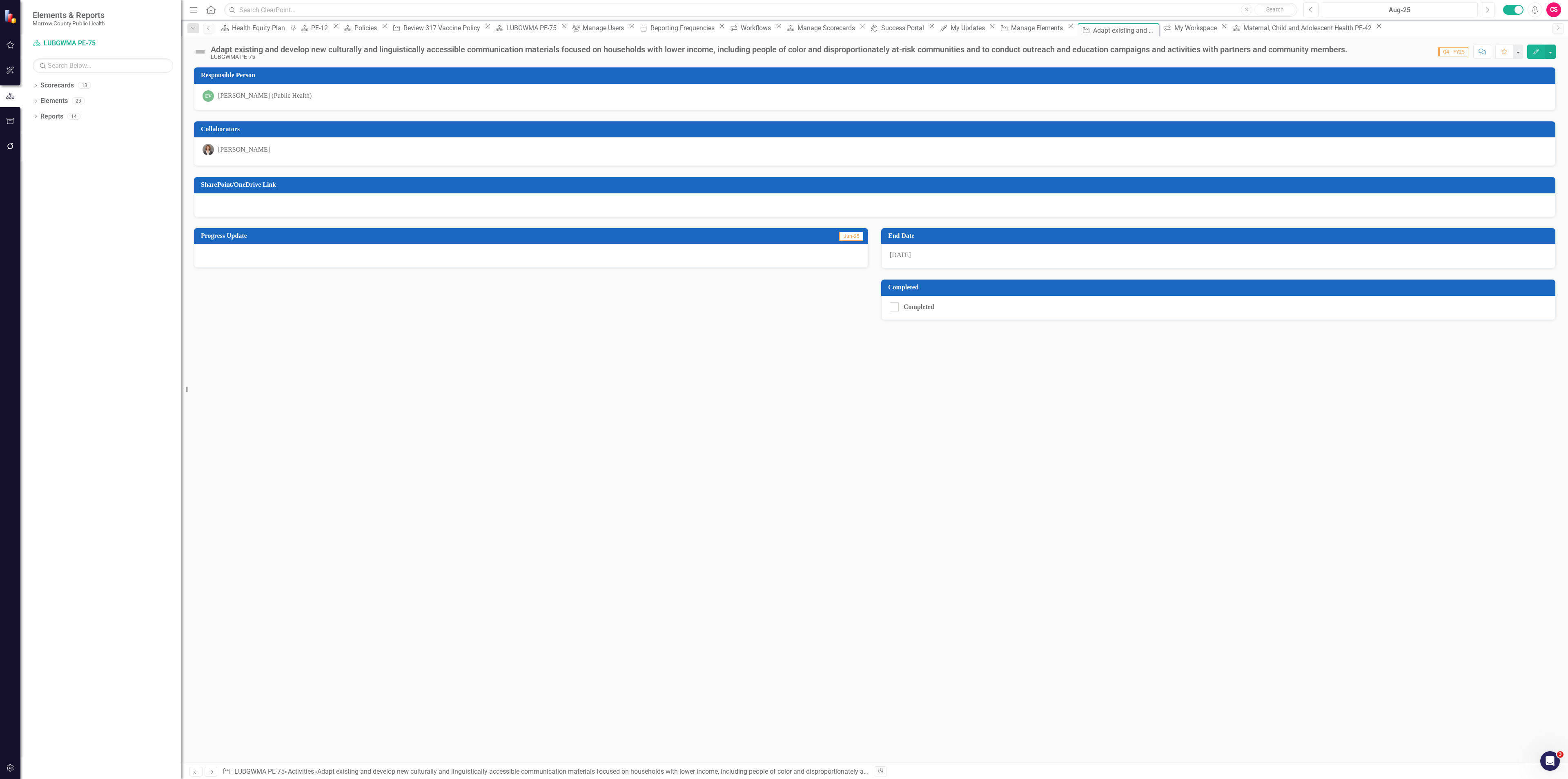
click at [511, 256] on div at bounding box center [531, 255] width 674 height 24
click at [511, 255] on div at bounding box center [531, 255] width 674 height 24
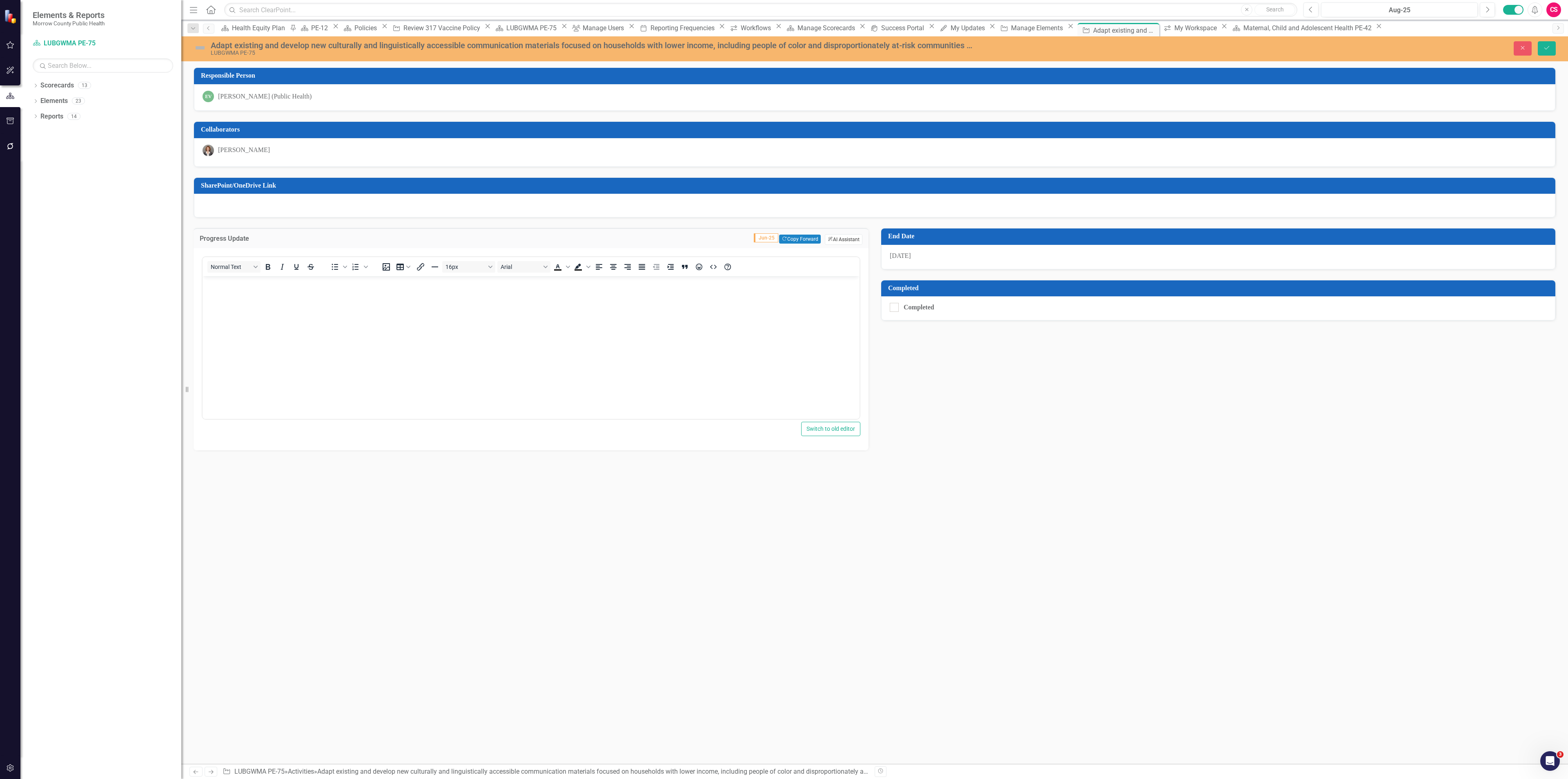
click at [832, 241] on button "ClearPoint AI AI Assistant" at bounding box center [844, 239] width 38 height 10
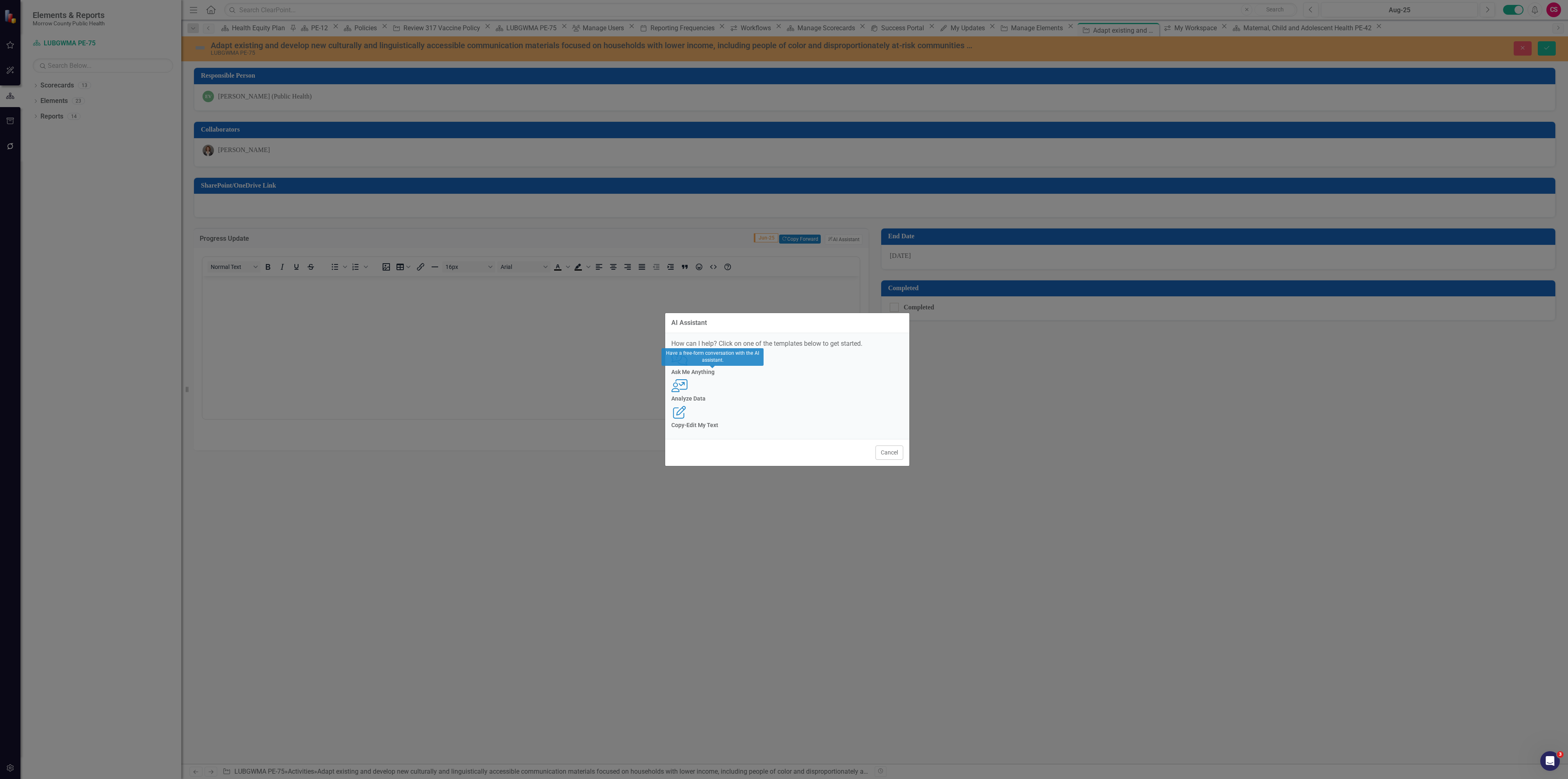
click at [713, 375] on h4 "Ask Me Anything" at bounding box center [787, 372] width 232 height 6
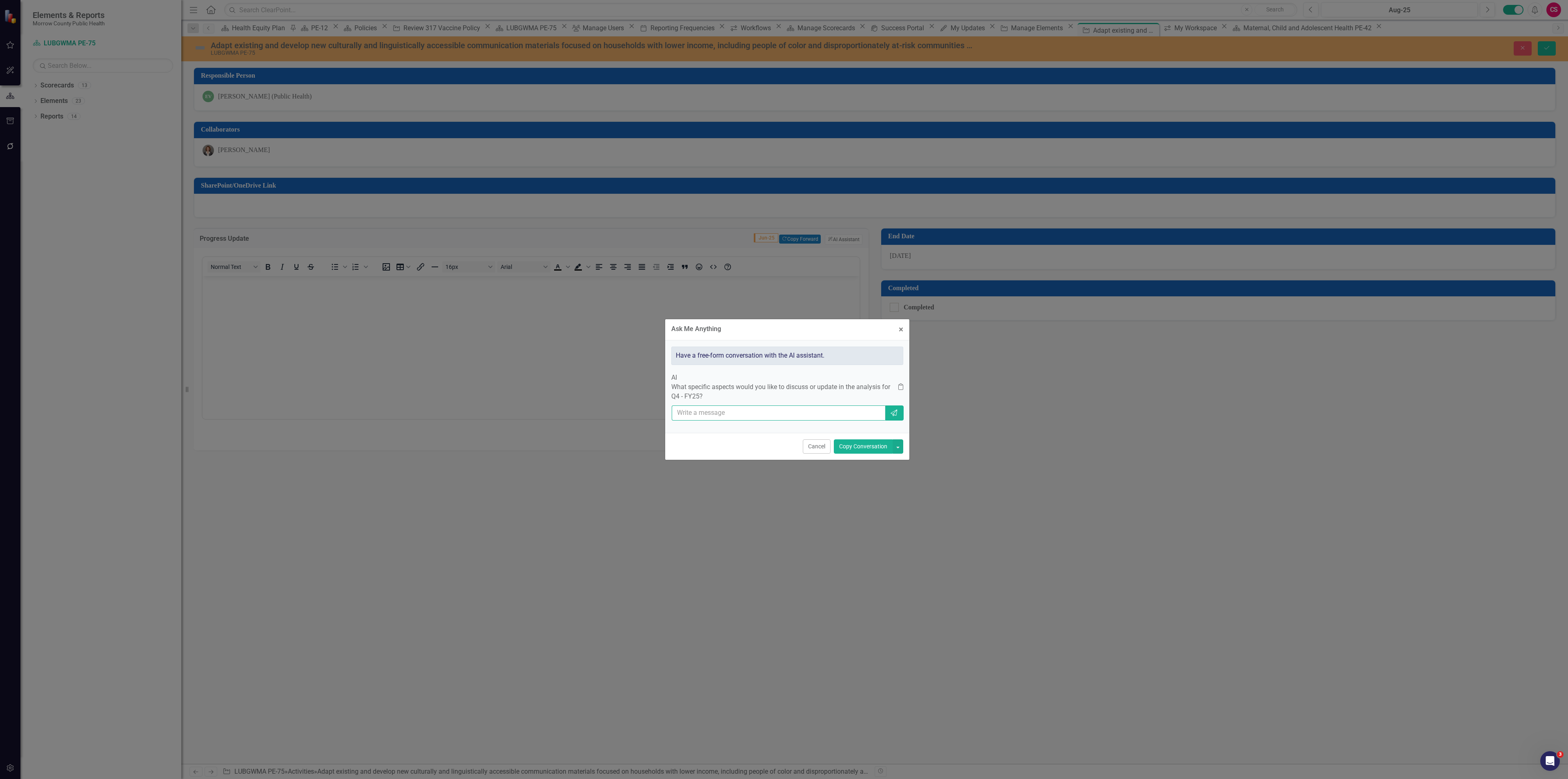
click at [724, 414] on input "text" at bounding box center [779, 412] width 214 height 15
type input "we've made good progress, start there"
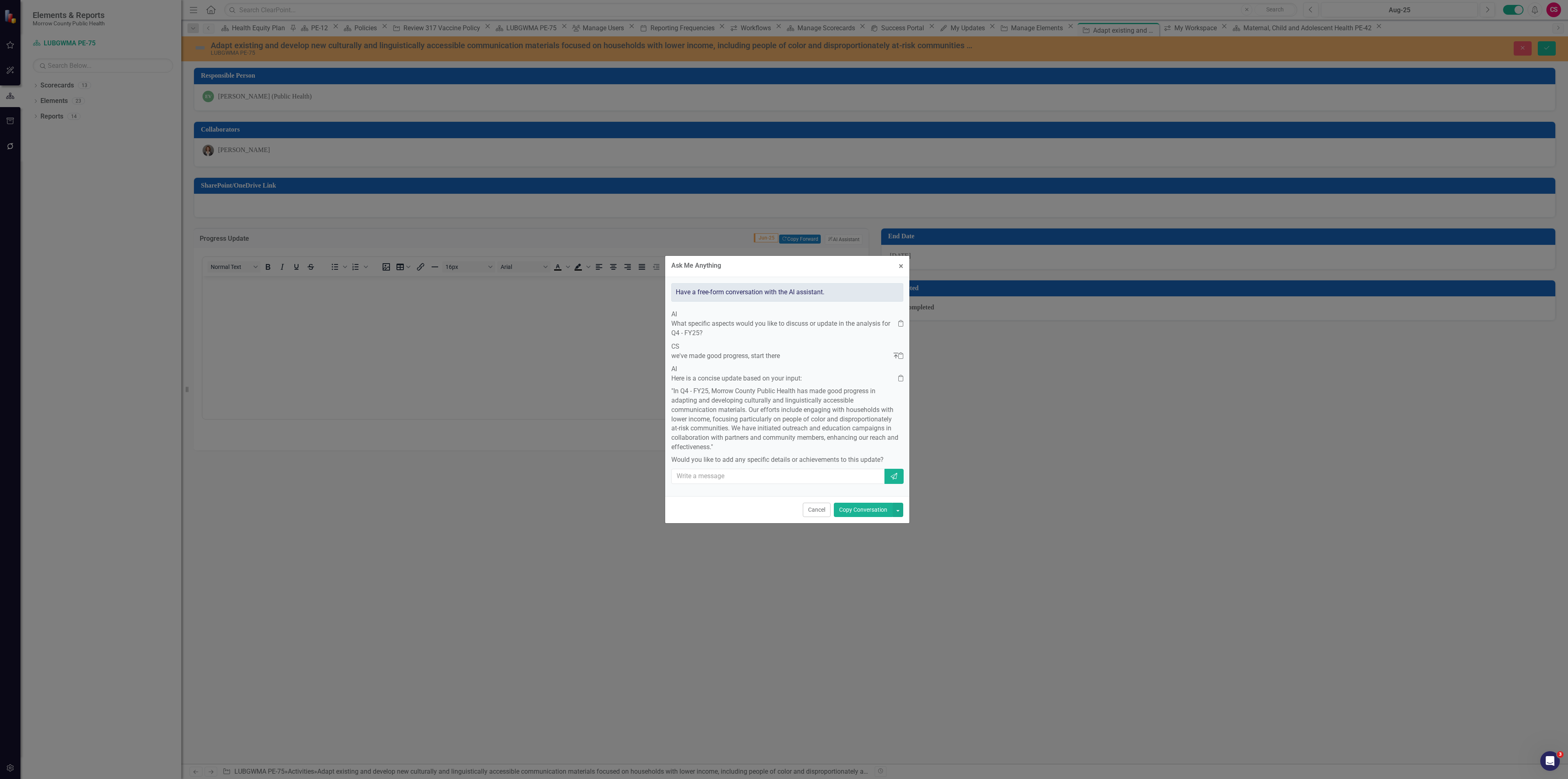
click at [855, 517] on button "Copy Conversation" at bounding box center [863, 509] width 59 height 14
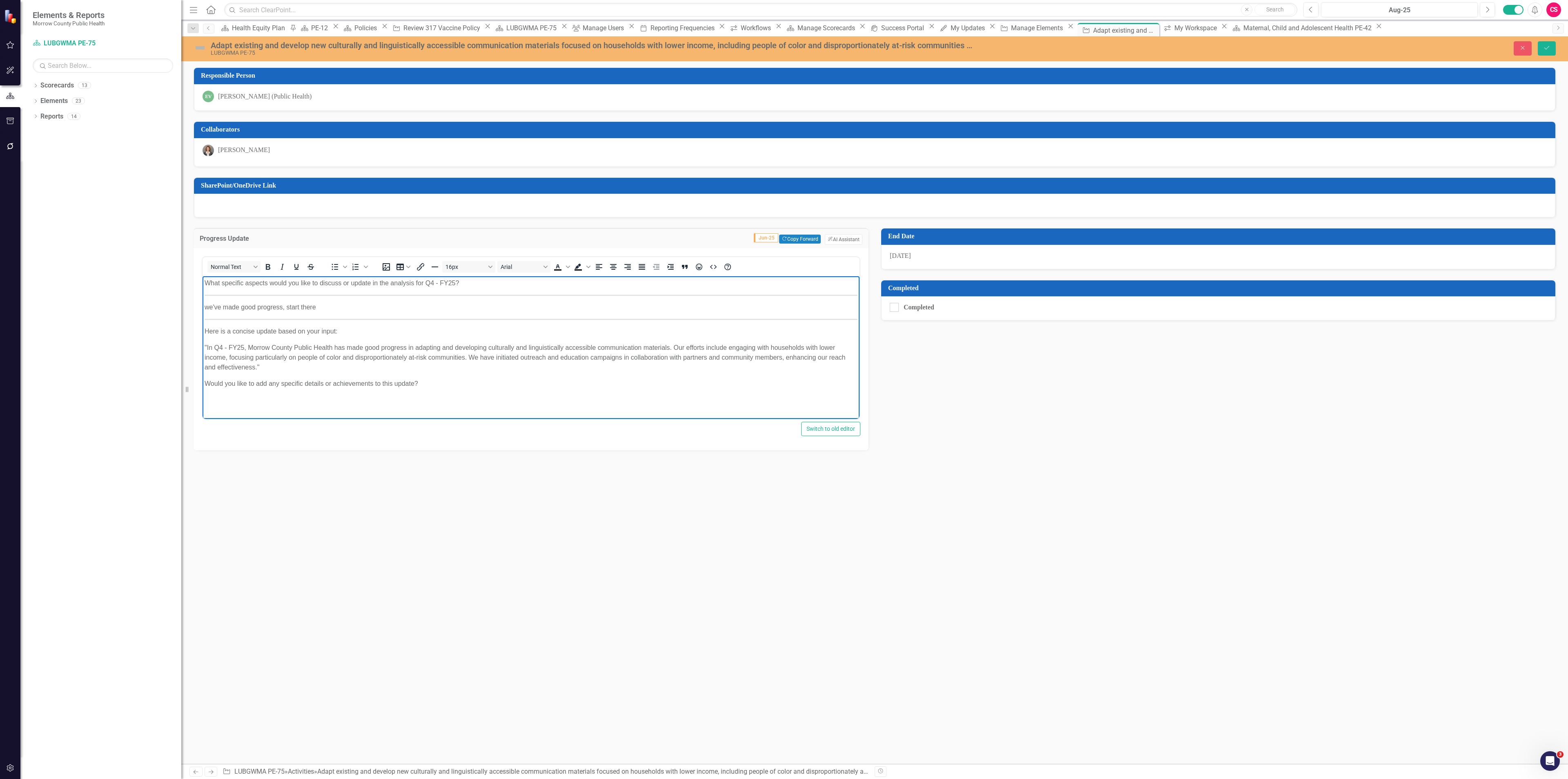
drag, startPoint x: 351, startPoint y: 330, endPoint x: 191, endPoint y: 337, distance: 160.2
click at [203, 337] on html "What specific aspects would you like to discuss or update in the analysis for Q…" at bounding box center [531, 337] width 657 height 122
click at [206, 347] on p ""In Q4 - FY25, Morrow County Public Health has made good progress in adapting a…" at bounding box center [531, 358] width 653 height 29
click at [206, 347] on p ""In Q4 - FY25, Morrow County Public Health has made good progress in adapting a…" at bounding box center [531, 358] width 653 height 29
drag, startPoint x: 205, startPoint y: 347, endPoint x: 205, endPoint y: 338, distance: 9.0
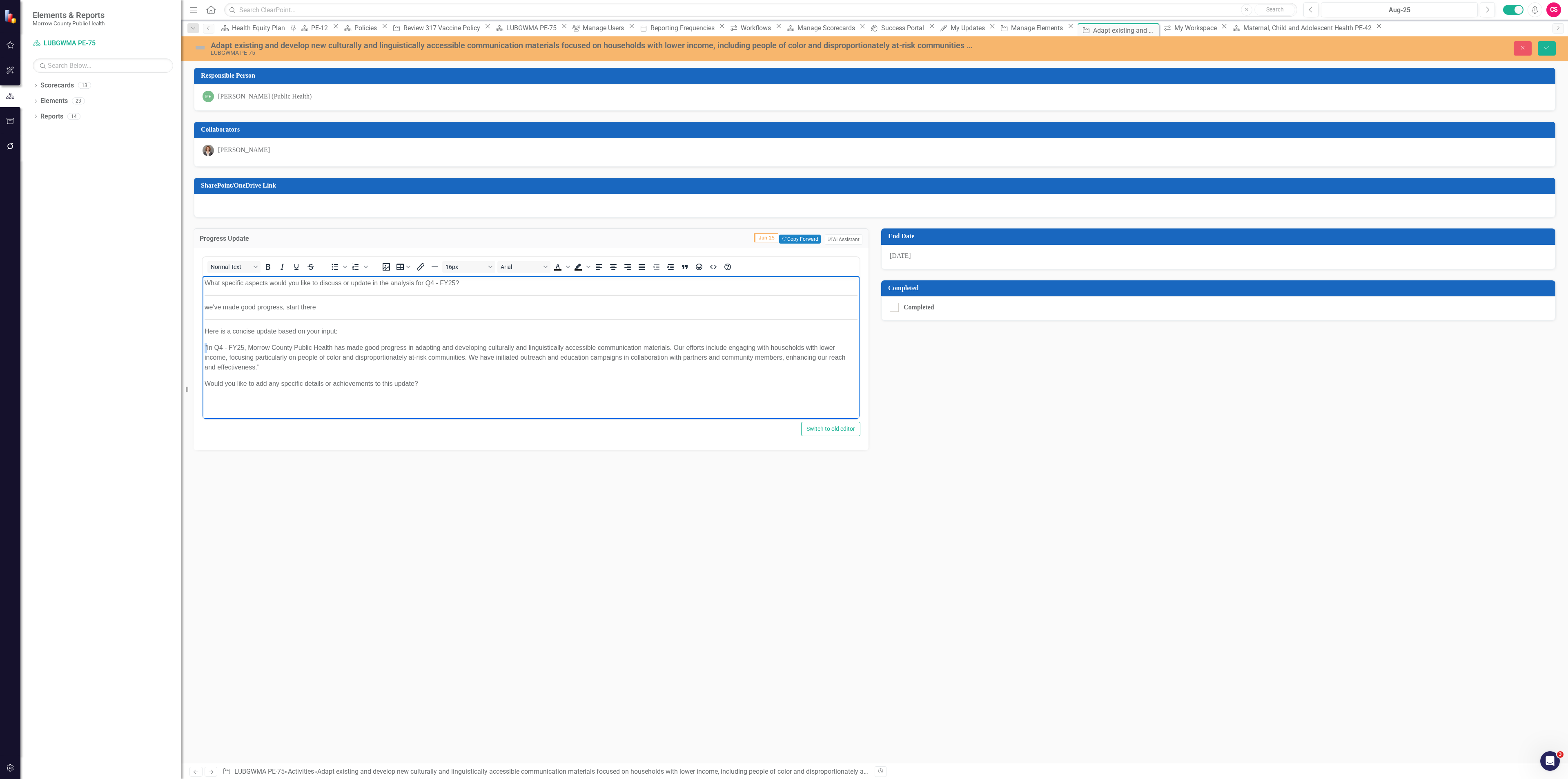
click at [205, 338] on body "What specific aspects would you like to discuss or update in the analysis for Q…" at bounding box center [531, 337] width 657 height 122
drag, startPoint x: 205, startPoint y: 344, endPoint x: 205, endPoint y: 330, distance: 14.0
click at [205, 330] on body "What specific aspects would you like to discuss or update in the analysis for Q…" at bounding box center [531, 337] width 657 height 122
drag, startPoint x: 422, startPoint y: 367, endPoint x: 199, endPoint y: 360, distance: 223.1
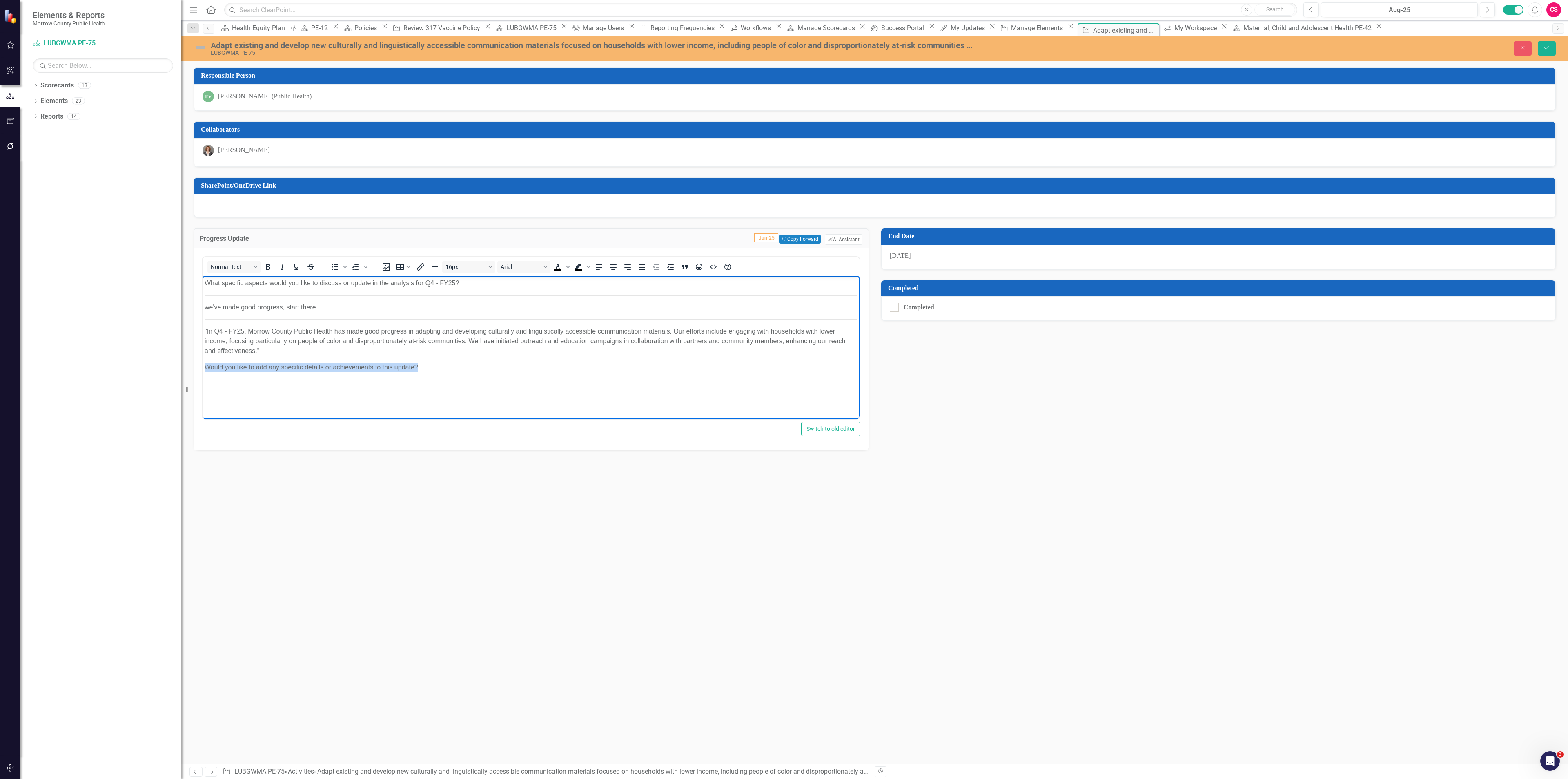
click at [203, 360] on html "What specific aspects would you like to discuss or update in the analysis for Q…" at bounding box center [531, 337] width 657 height 122
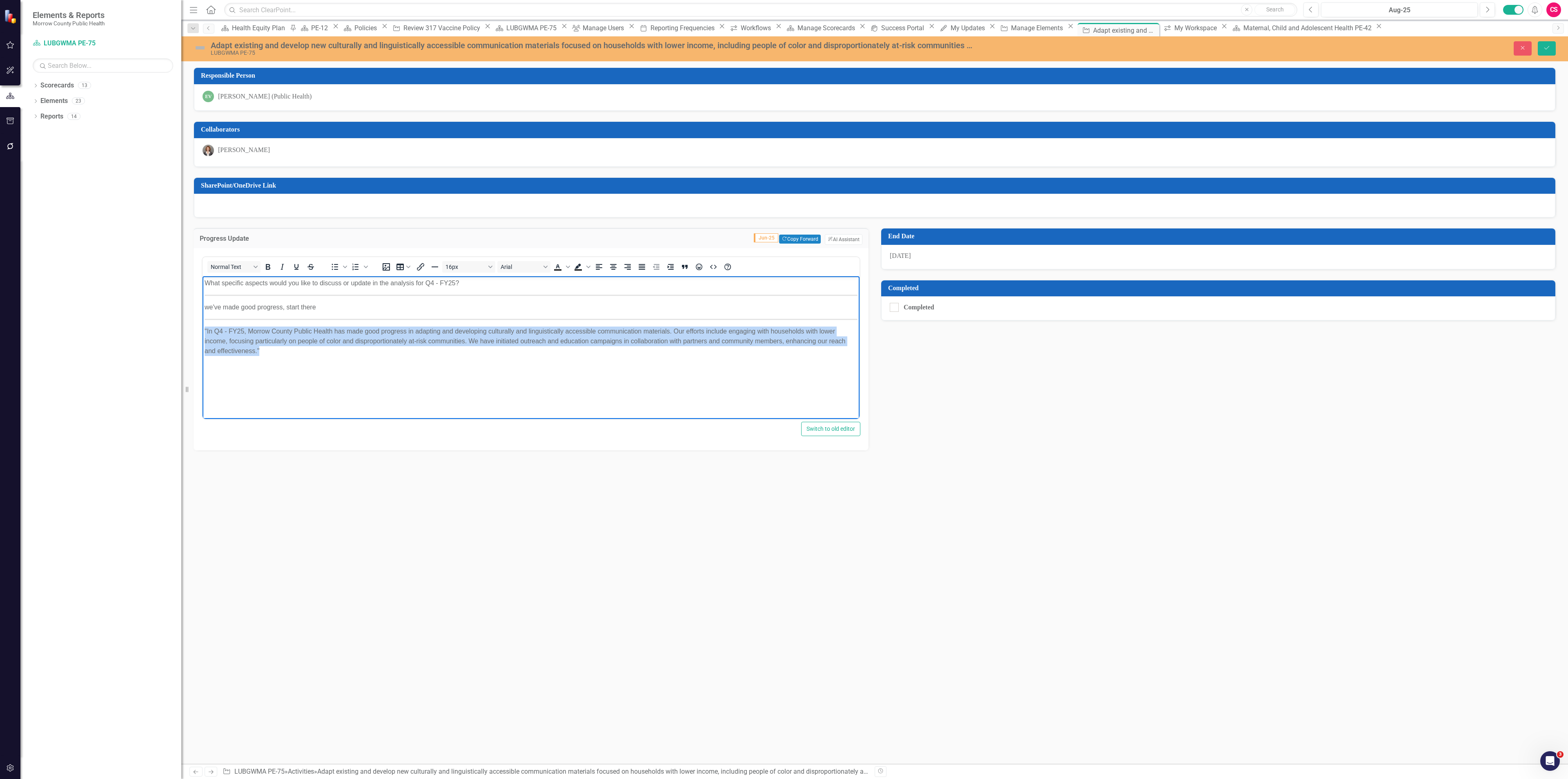
drag, startPoint x: 272, startPoint y: 354, endPoint x: 389, endPoint y: 610, distance: 281.5
click at [203, 332] on html "What specific aspects would you like to discuss or update in the analysis for Q…" at bounding box center [531, 337] width 657 height 122
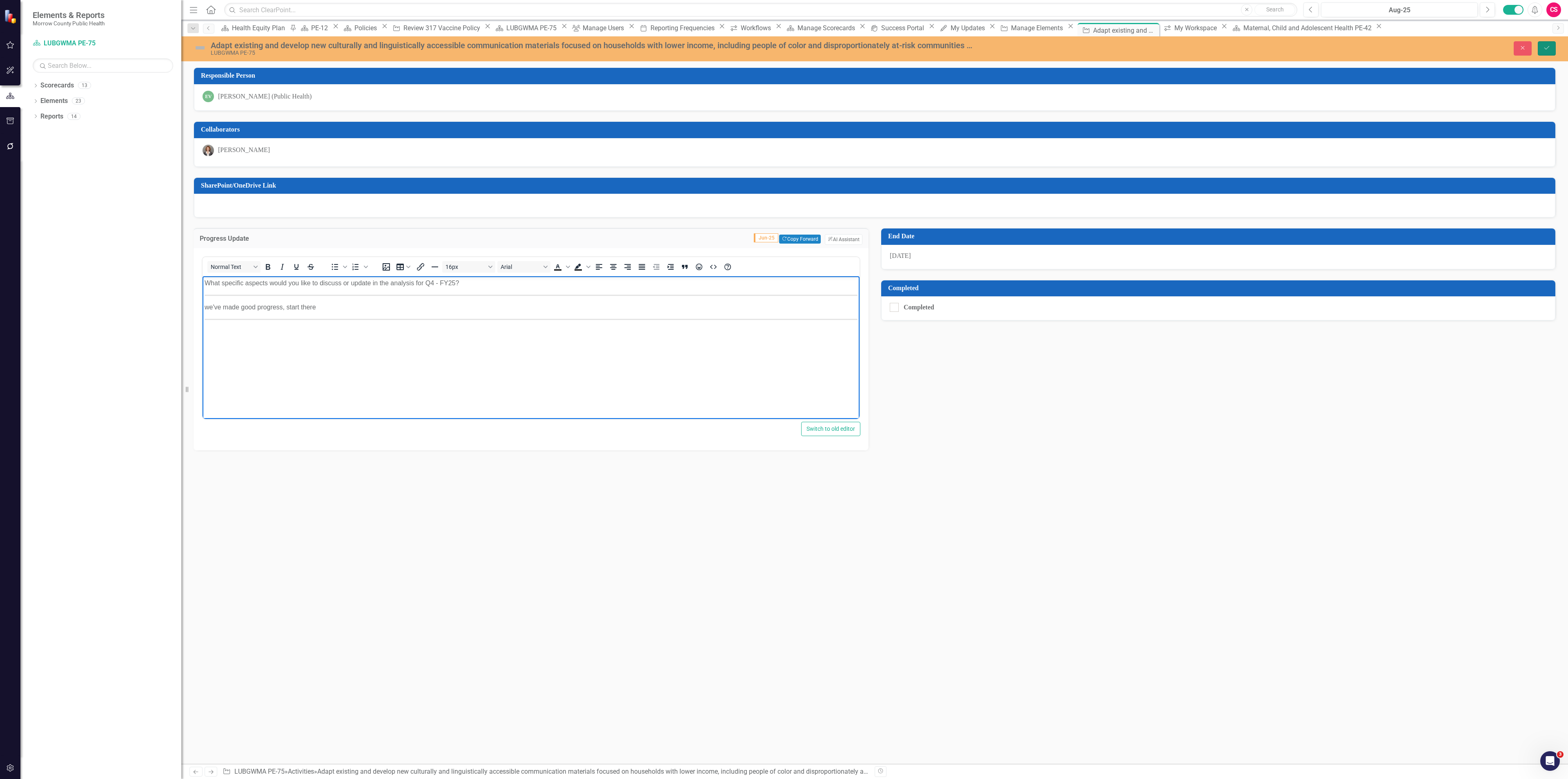
click at [1542, 51] on button "Save" at bounding box center [1547, 48] width 18 height 14
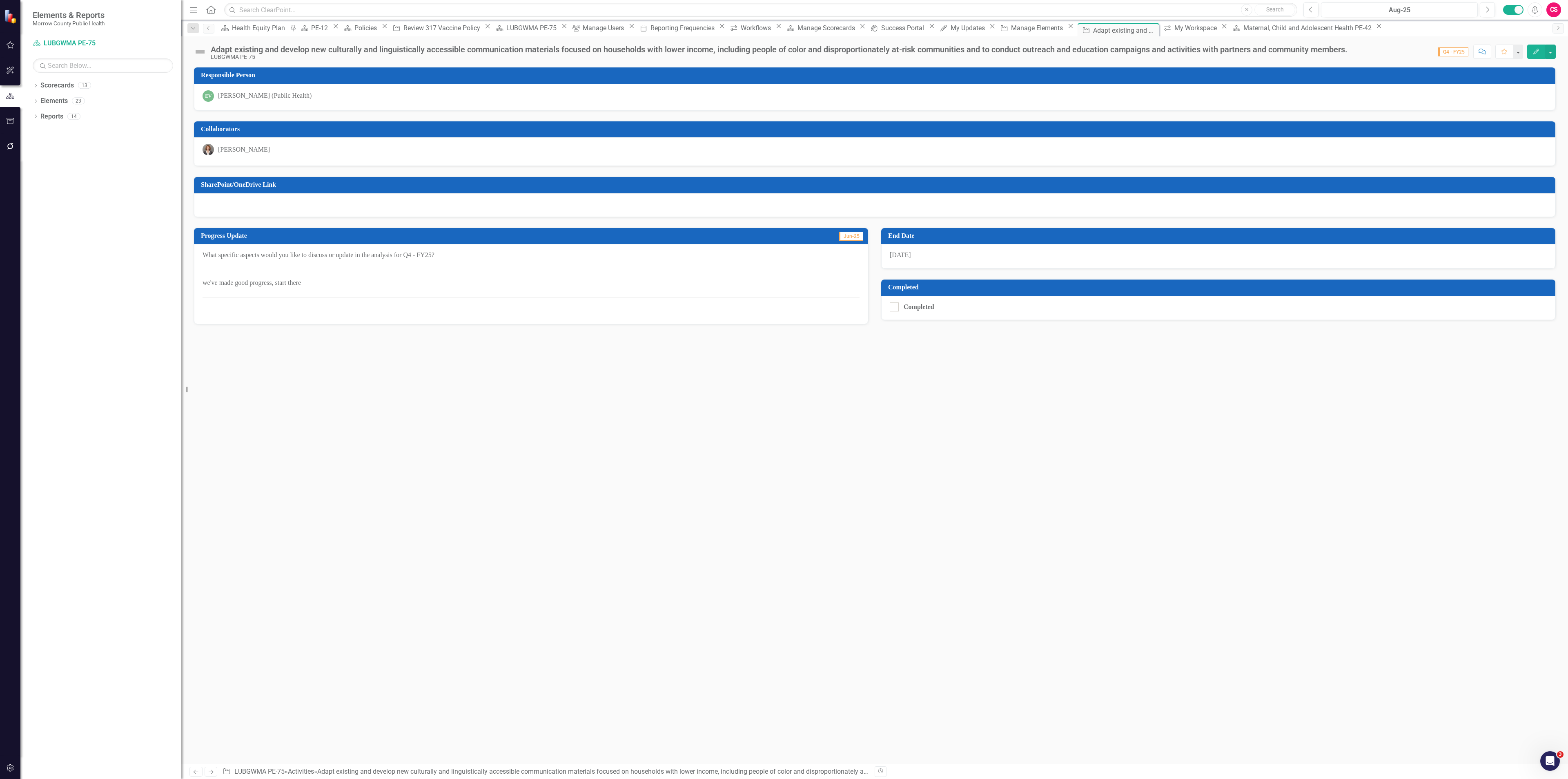
click at [524, 297] on span "What specific aspects would you like to discuss or update in the analysis for Q…" at bounding box center [531, 283] width 657 height 65
click at [523, 297] on span "What specific aspects would you like to discuss or update in the analysis for Q…" at bounding box center [531, 283] width 657 height 65
click at [520, 295] on span "What specific aspects would you like to discuss or update in the analysis for Q…" at bounding box center [531, 283] width 657 height 65
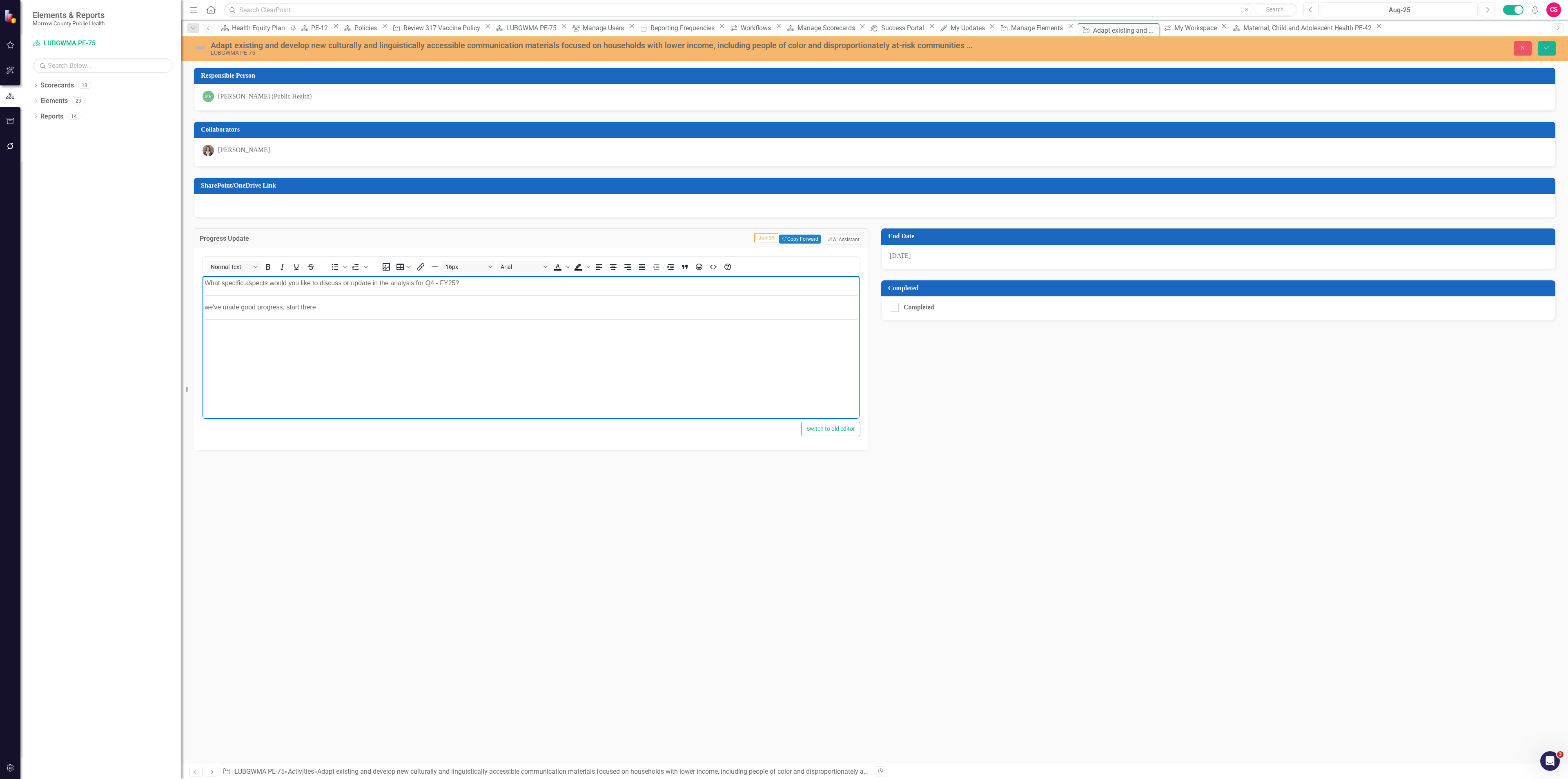
click at [481, 332] on p "Rich Text Area. Press ALT-0 for help." at bounding box center [531, 331] width 653 height 10
drag, startPoint x: 471, startPoint y: 345, endPoint x: 191, endPoint y: 264, distance: 291.5
click at [203, 276] on html "What specific aspects would you like to discuss or update in the analysis for Q…" at bounding box center [531, 337] width 657 height 122
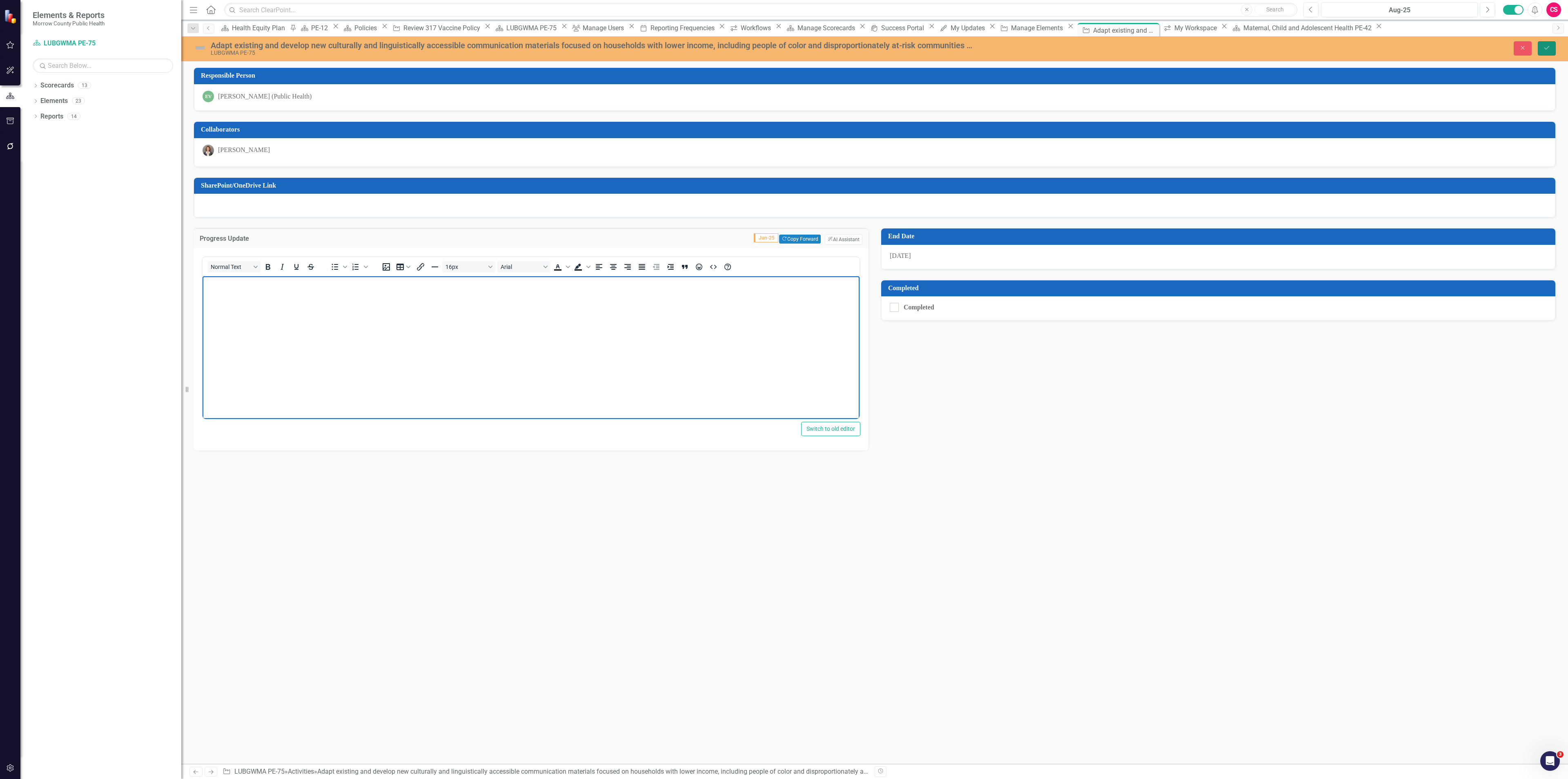
click at [1549, 51] on icon "Save" at bounding box center [1547, 48] width 7 height 5
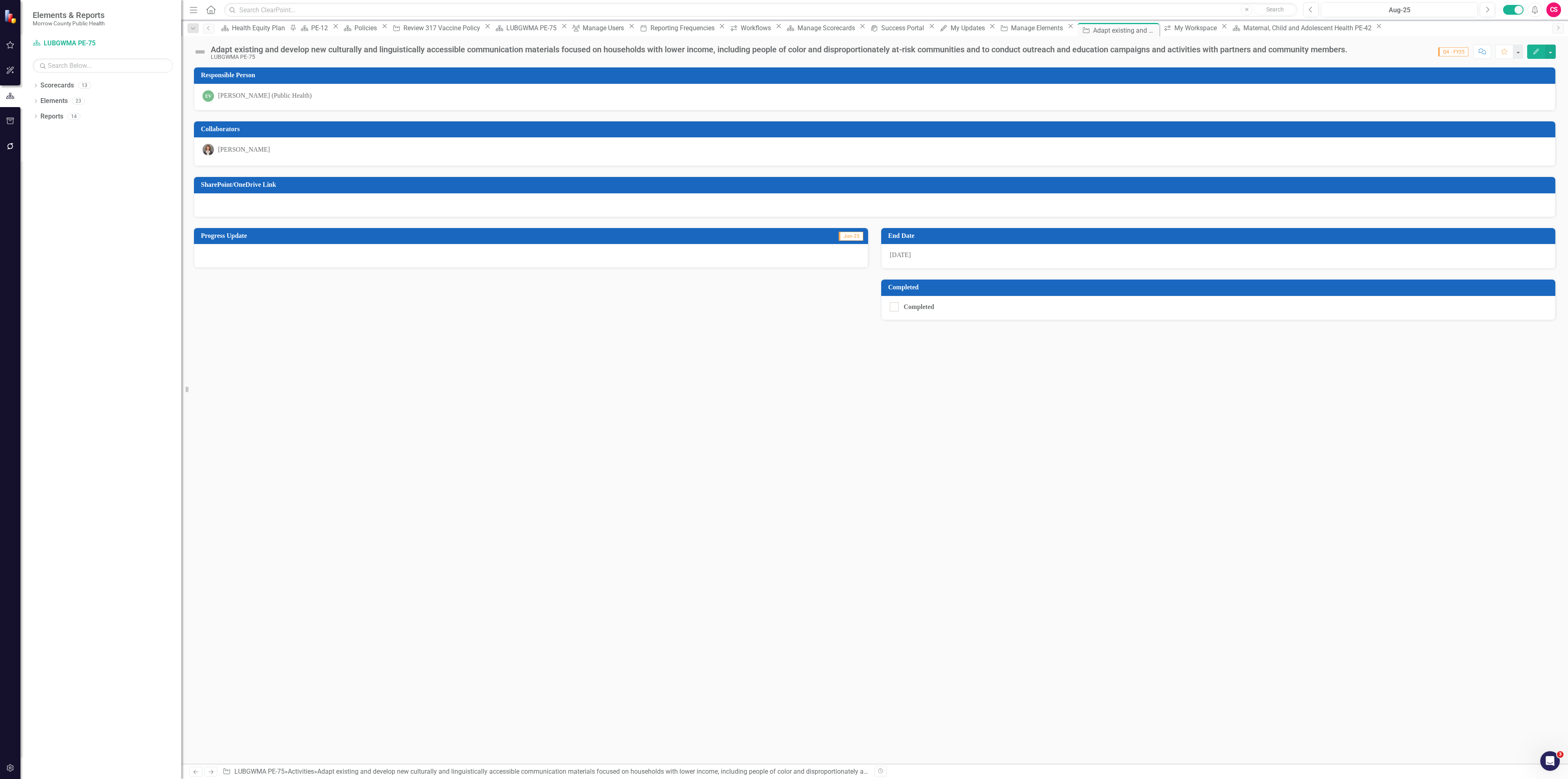
click at [9, 766] on icon "button" at bounding box center [10, 767] width 9 height 7
click at [55, 186] on link "System Setup" at bounding box center [103, 189] width 141 height 9
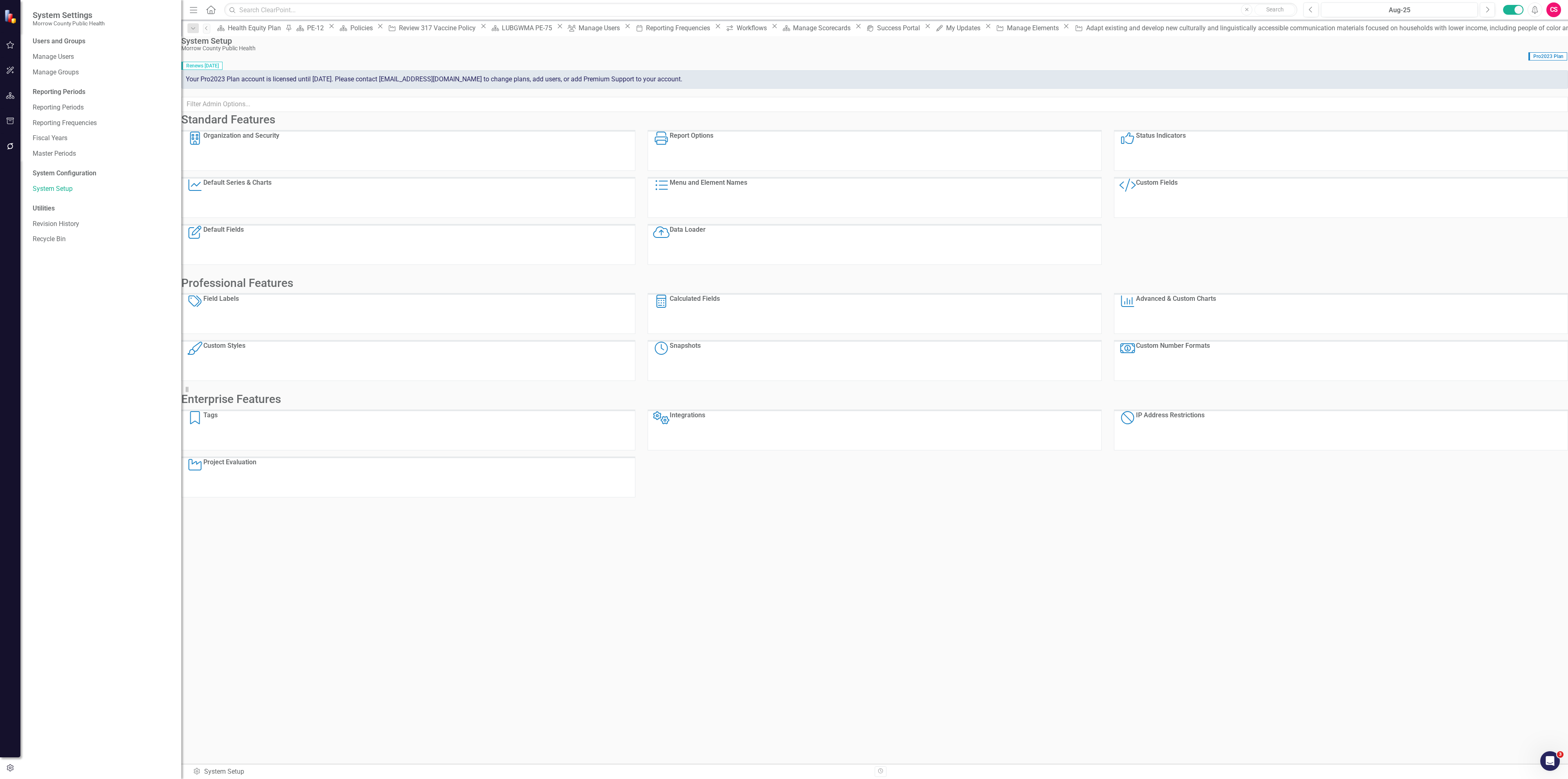
click at [1154, 197] on div "Custom Fields" at bounding box center [1157, 198] width 41 height 39
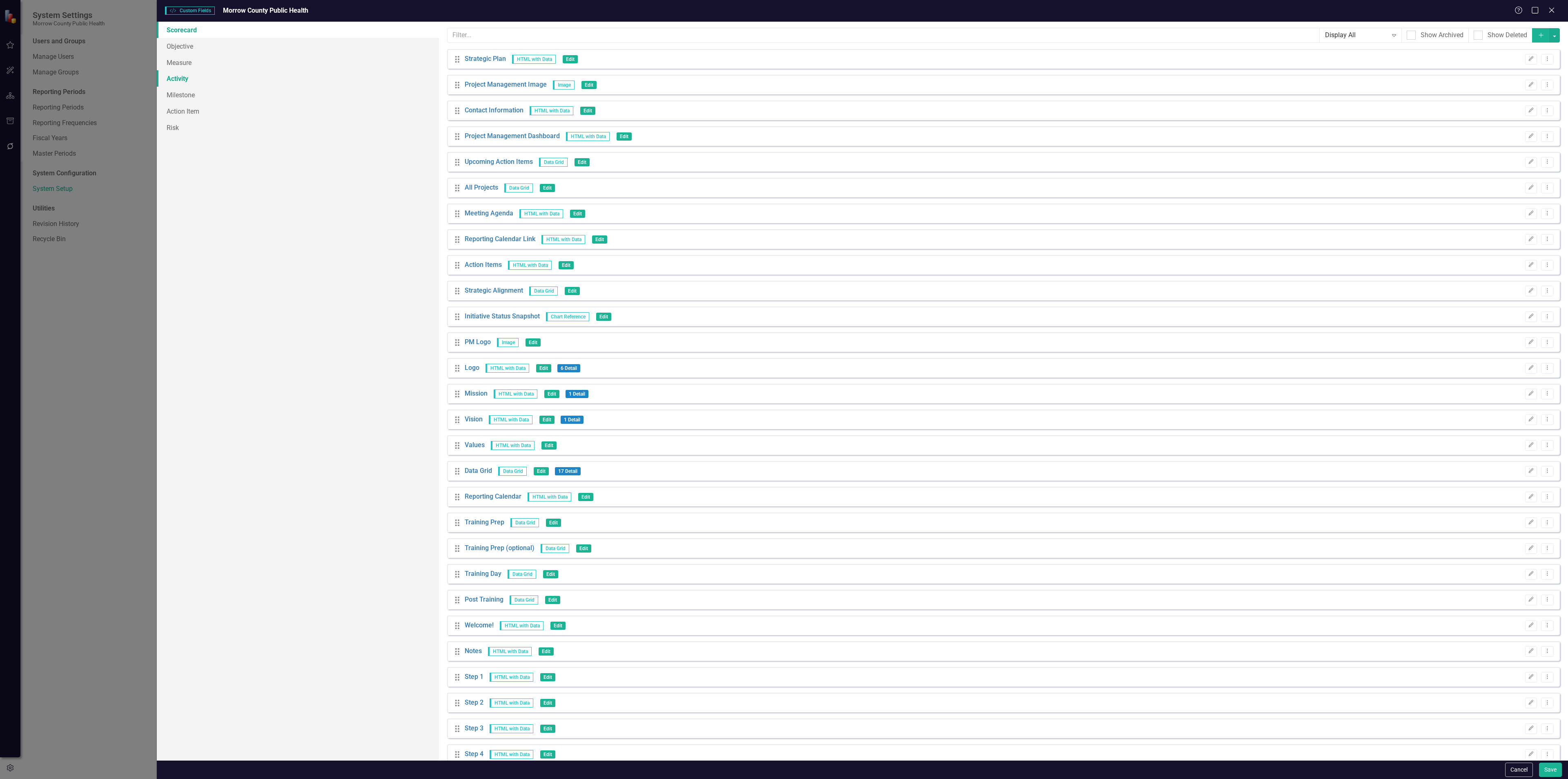
click at [173, 79] on link "Activity" at bounding box center [298, 78] width 282 height 16
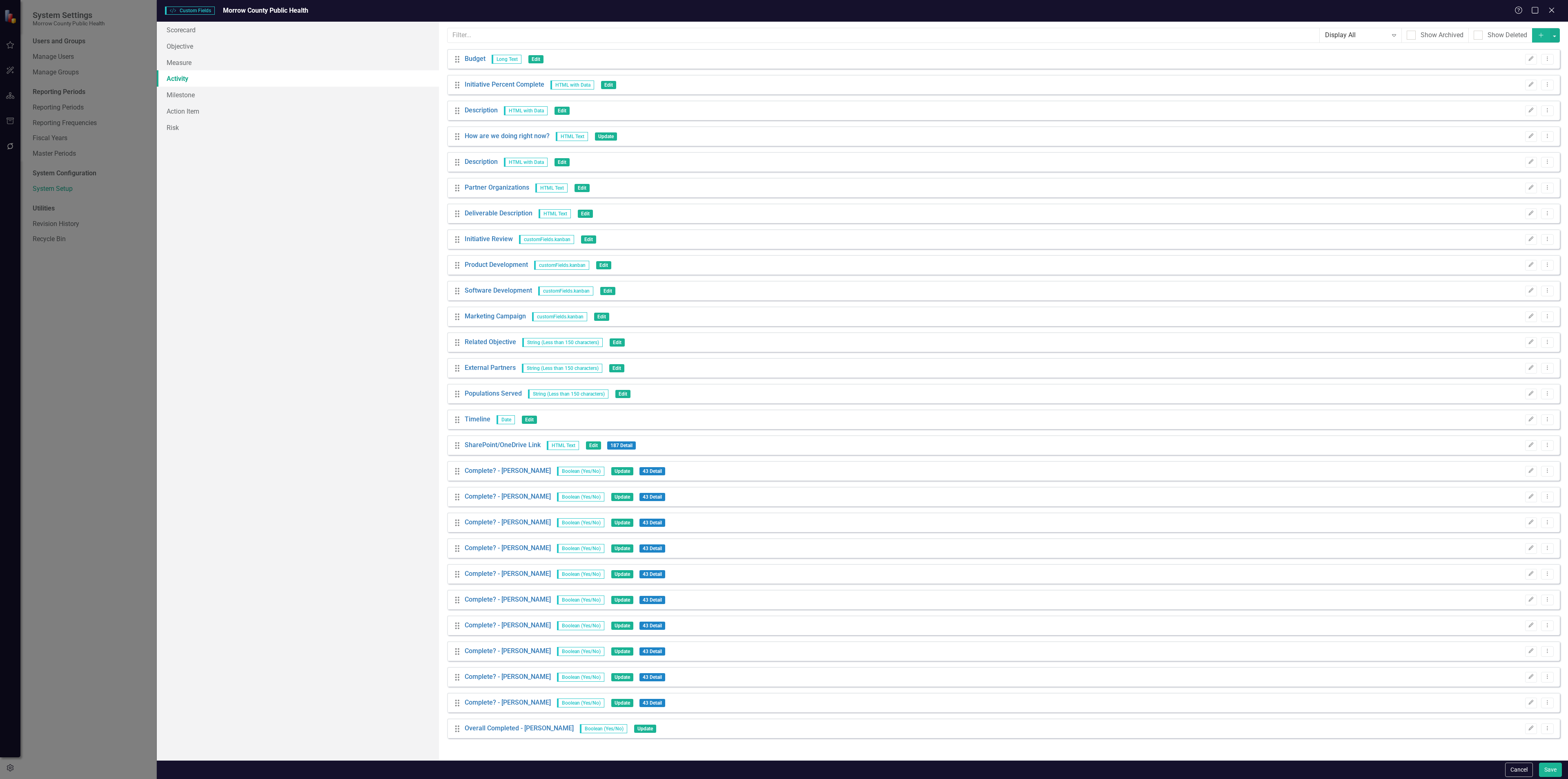
click at [1541, 30] on button "Add" at bounding box center [1541, 35] width 18 height 14
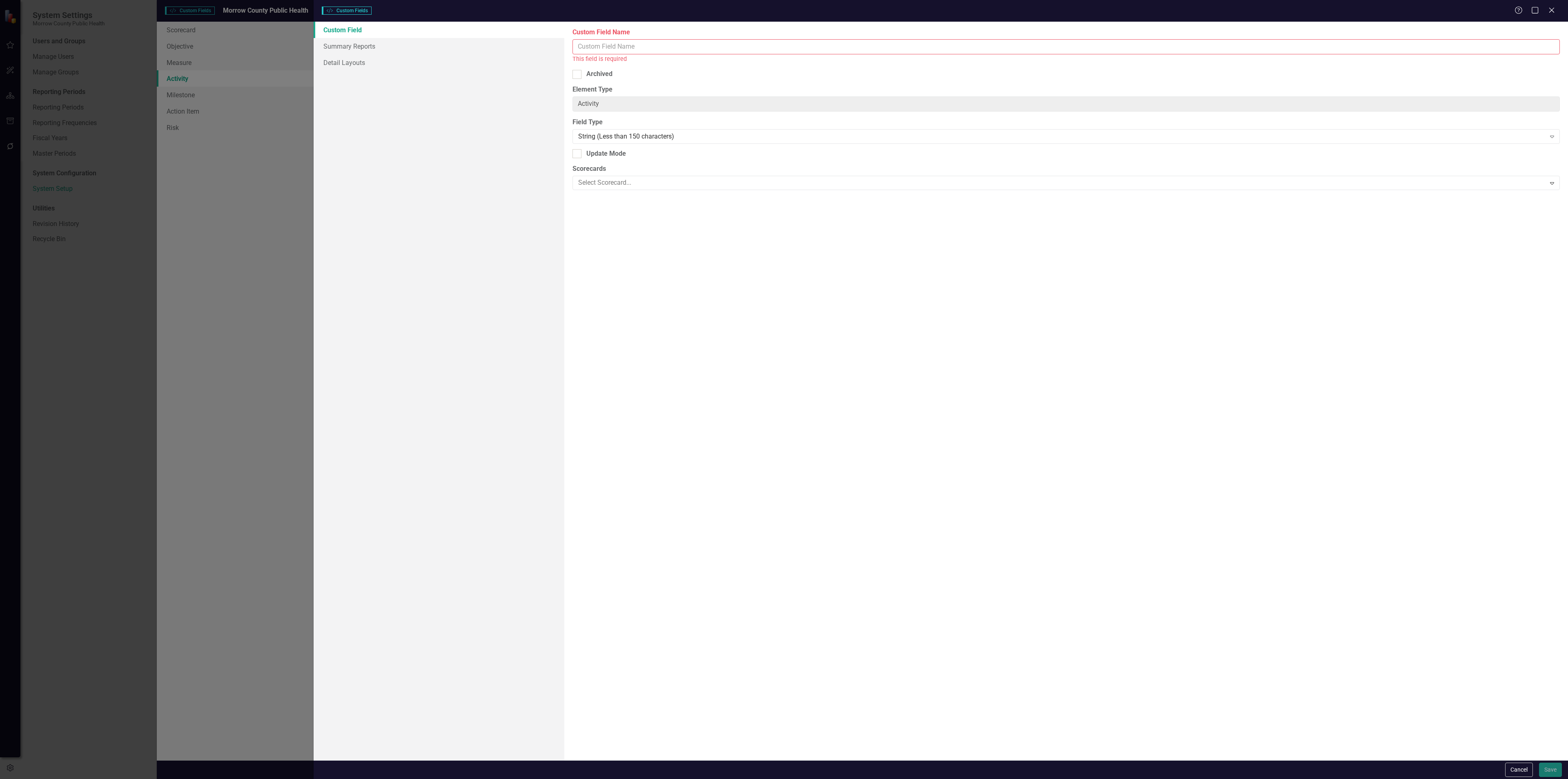
click at [671, 49] on input "Custom Field Name" at bounding box center [1066, 46] width 987 height 15
type input "Activity Title"
click at [677, 129] on div "String (Less than 150 characters)" at bounding box center [1062, 127] width 967 height 9
click at [1550, 772] on button "Save" at bounding box center [1550, 769] width 23 height 14
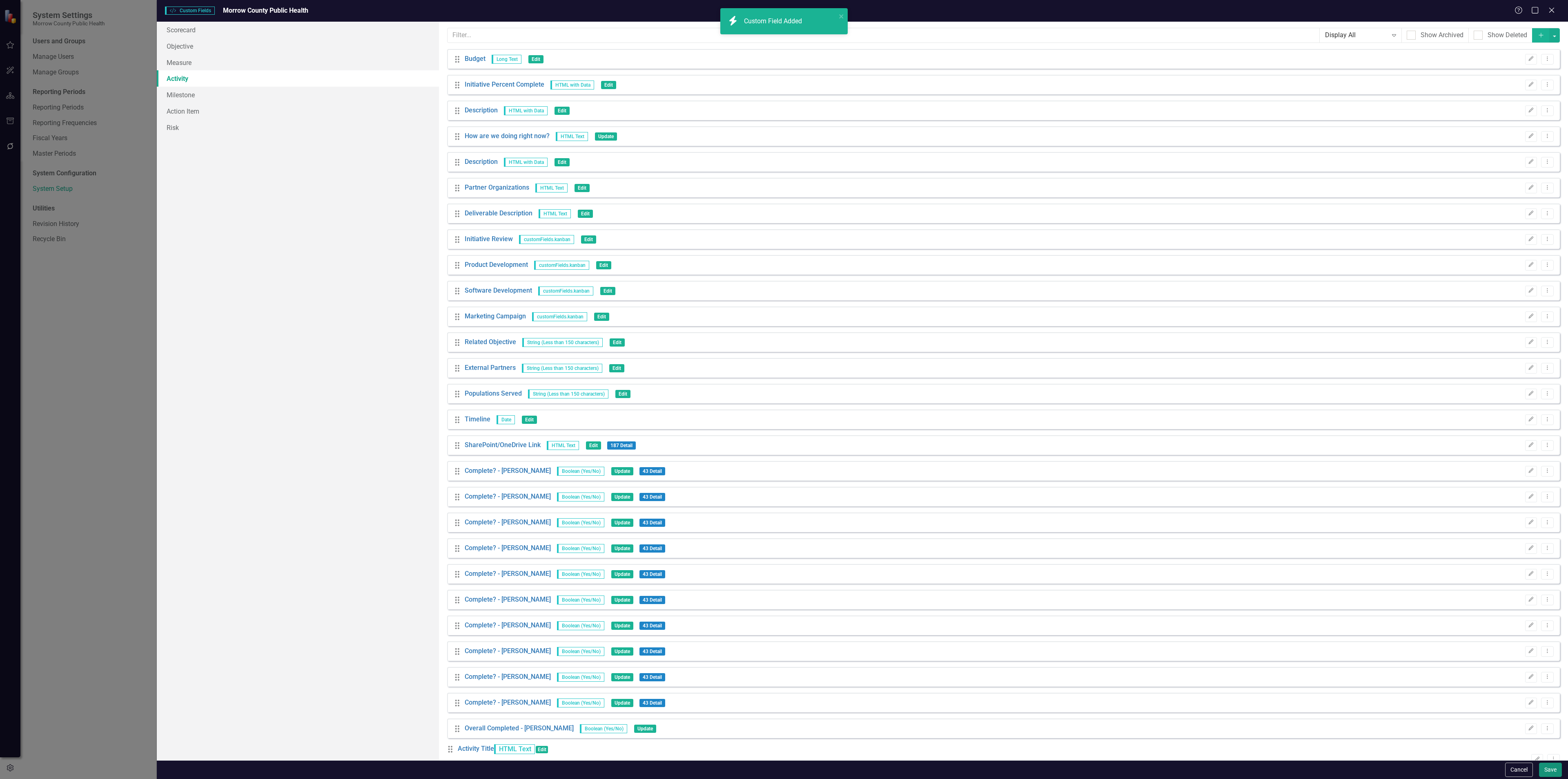
click at [1549, 766] on button "Save" at bounding box center [1550, 769] width 23 height 14
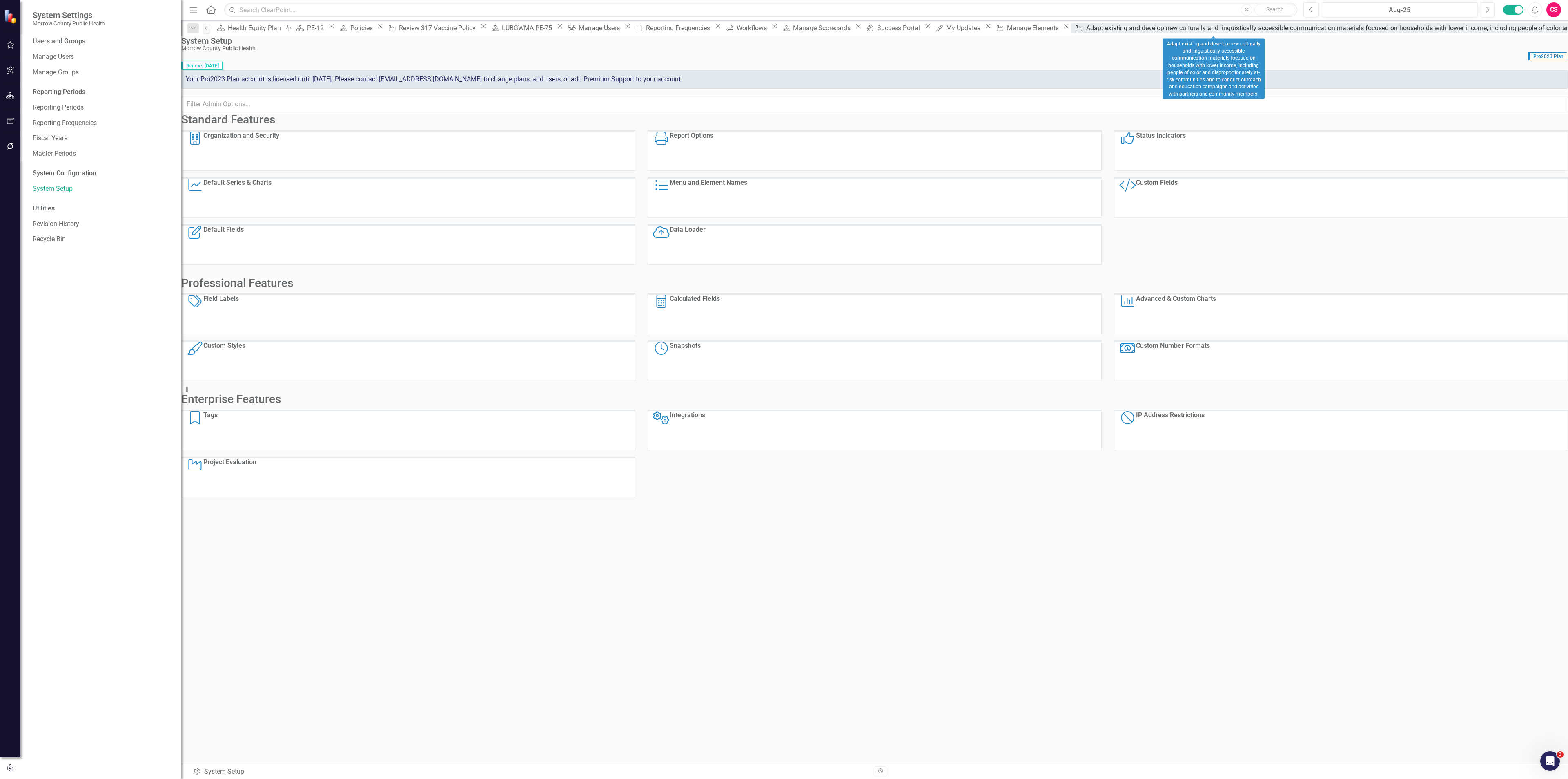
click at [1216, 30] on div "Adapt existing and develop new culturally and linguistically accessible communi…" at bounding box center [1539, 28] width 906 height 10
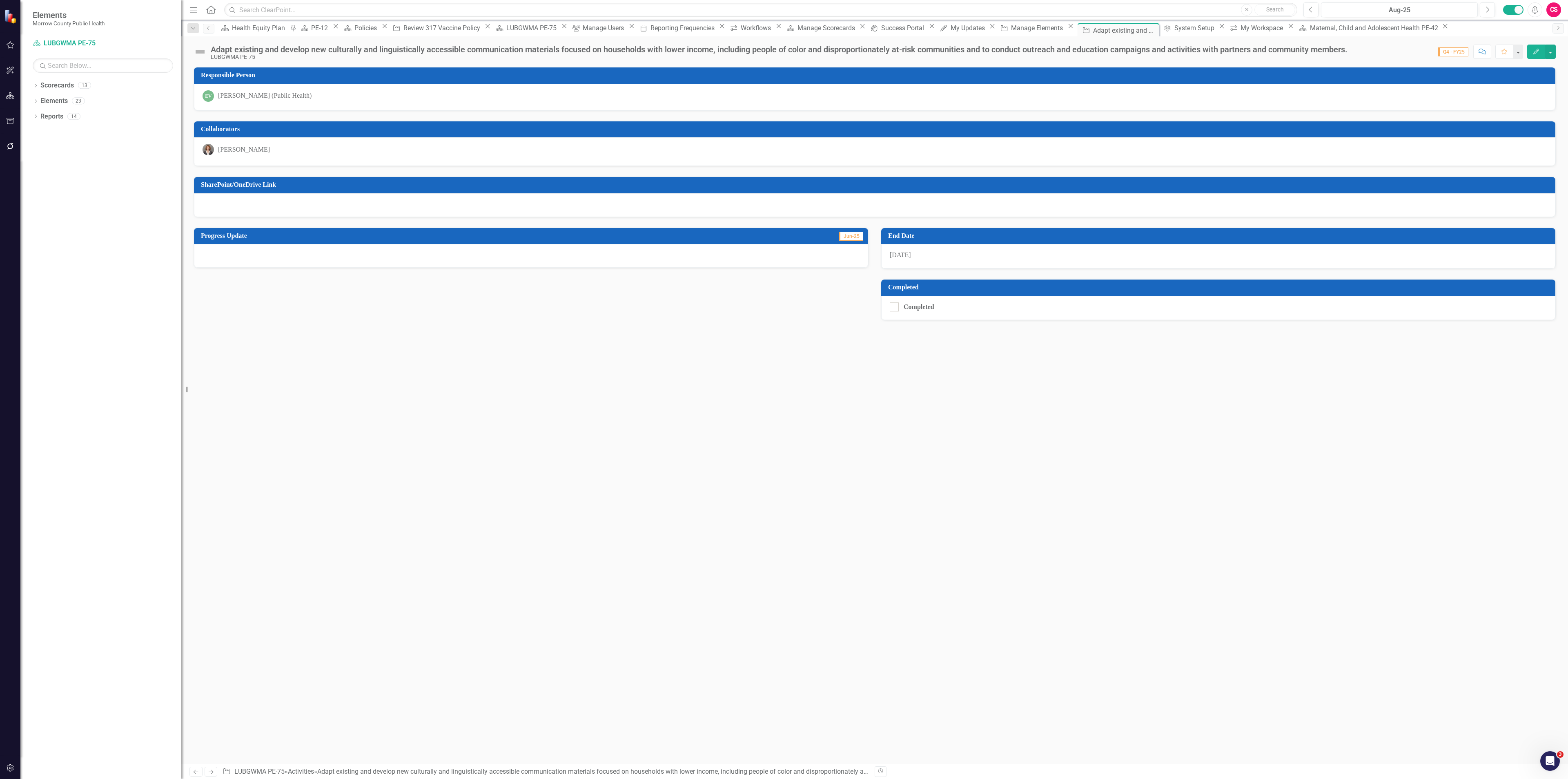
click at [1534, 52] on icon "button" at bounding box center [1536, 51] width 5 height 5
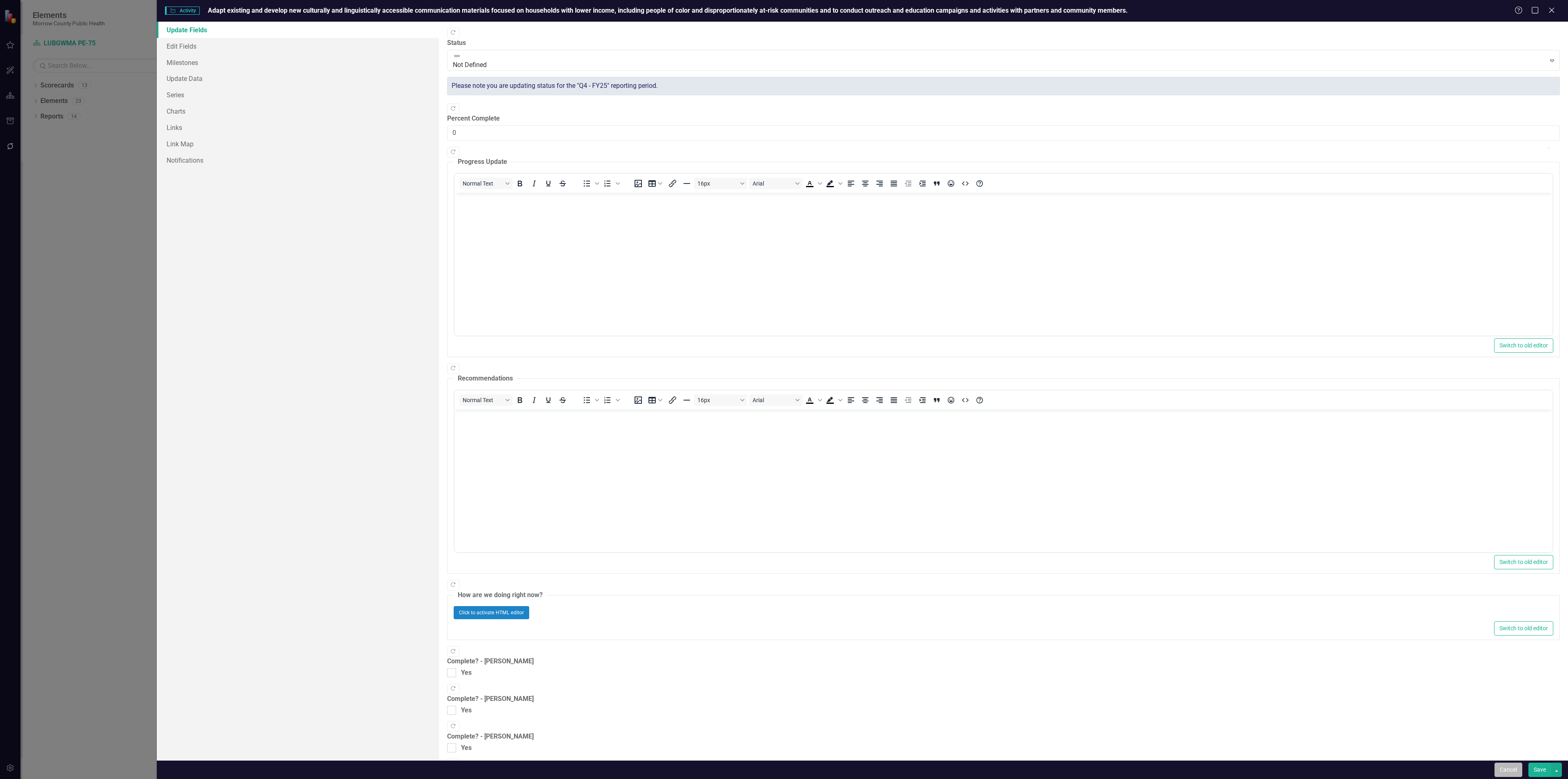
click at [1502, 769] on button "Cancel" at bounding box center [1508, 769] width 28 height 14
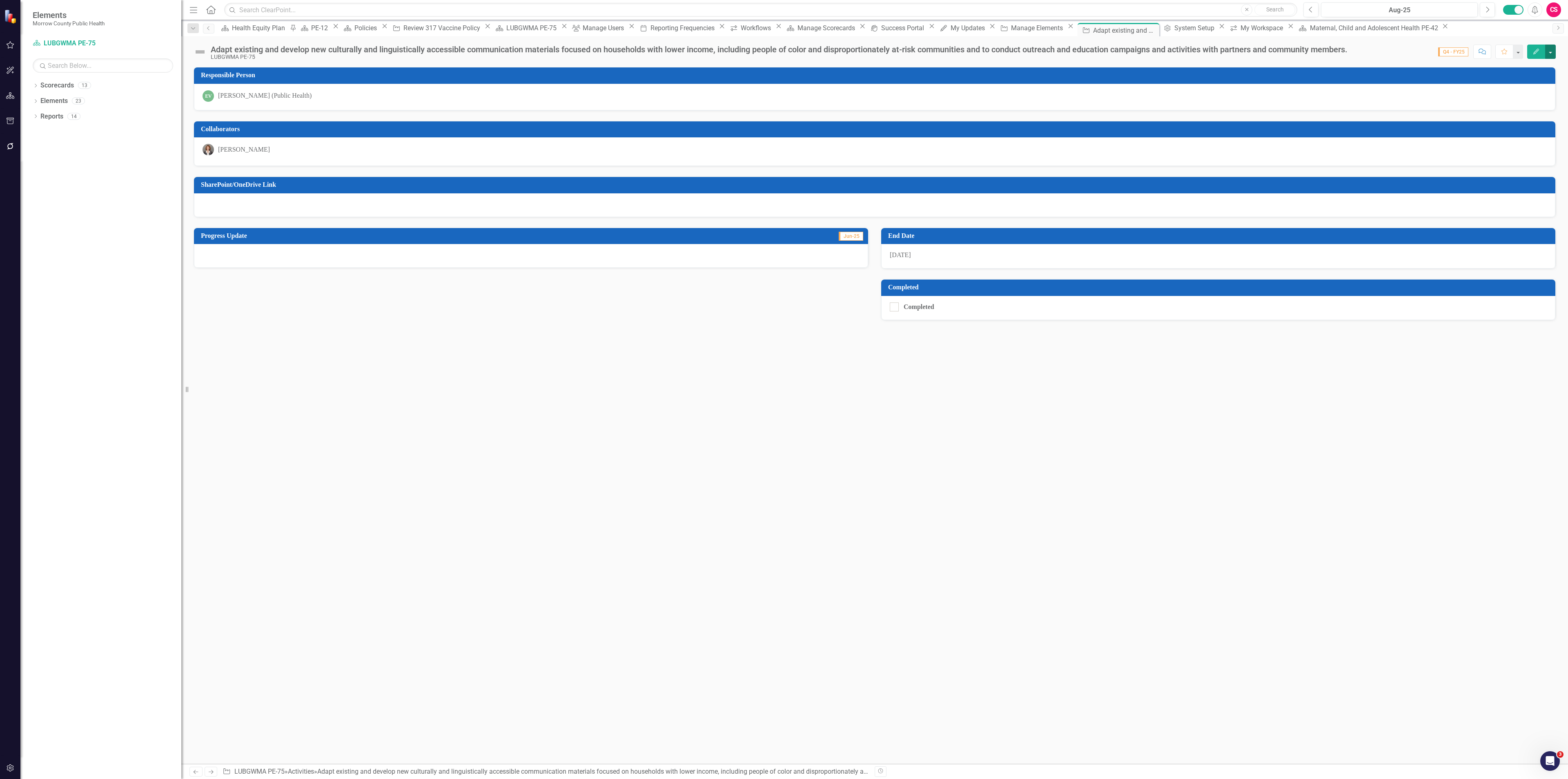
click at [1551, 49] on button "button" at bounding box center [1550, 51] width 10 height 14
click at [1493, 79] on link "Edit Report Edit Layout" at bounding box center [1505, 82] width 99 height 15
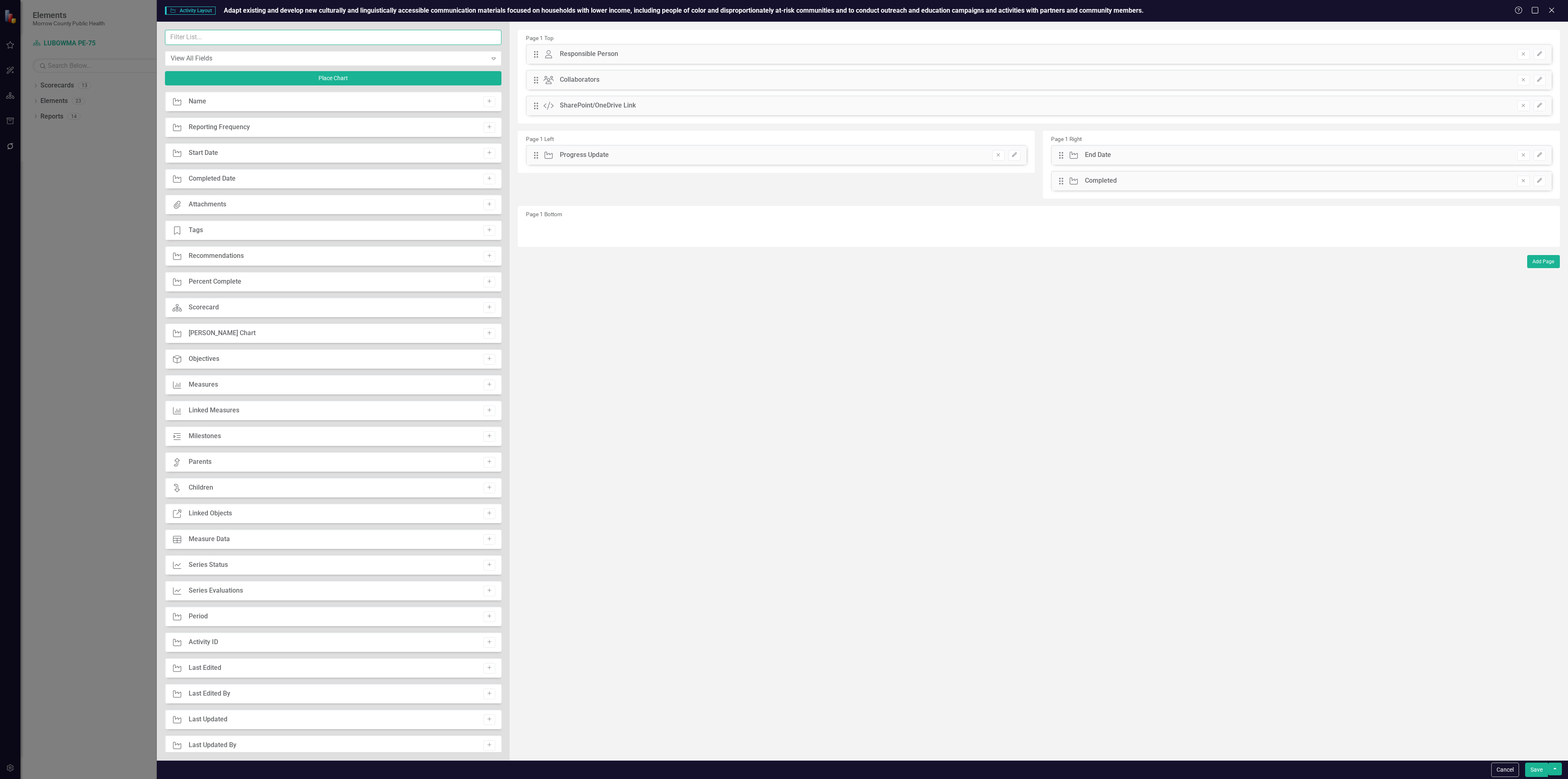
click at [220, 35] on input "text" at bounding box center [333, 37] width 337 height 15
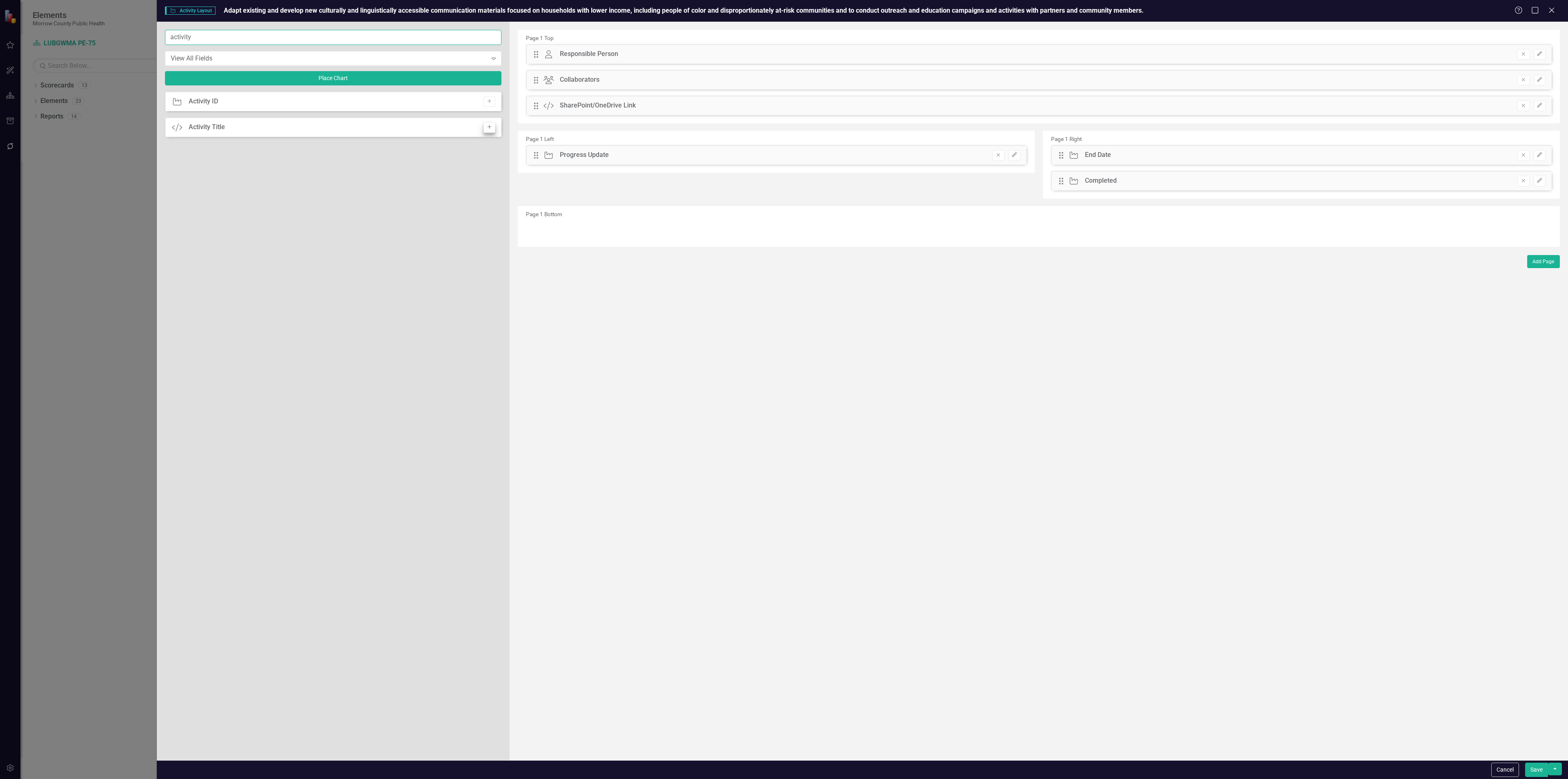
type input "activity"
click at [489, 127] on icon "Add" at bounding box center [489, 127] width 6 height 5
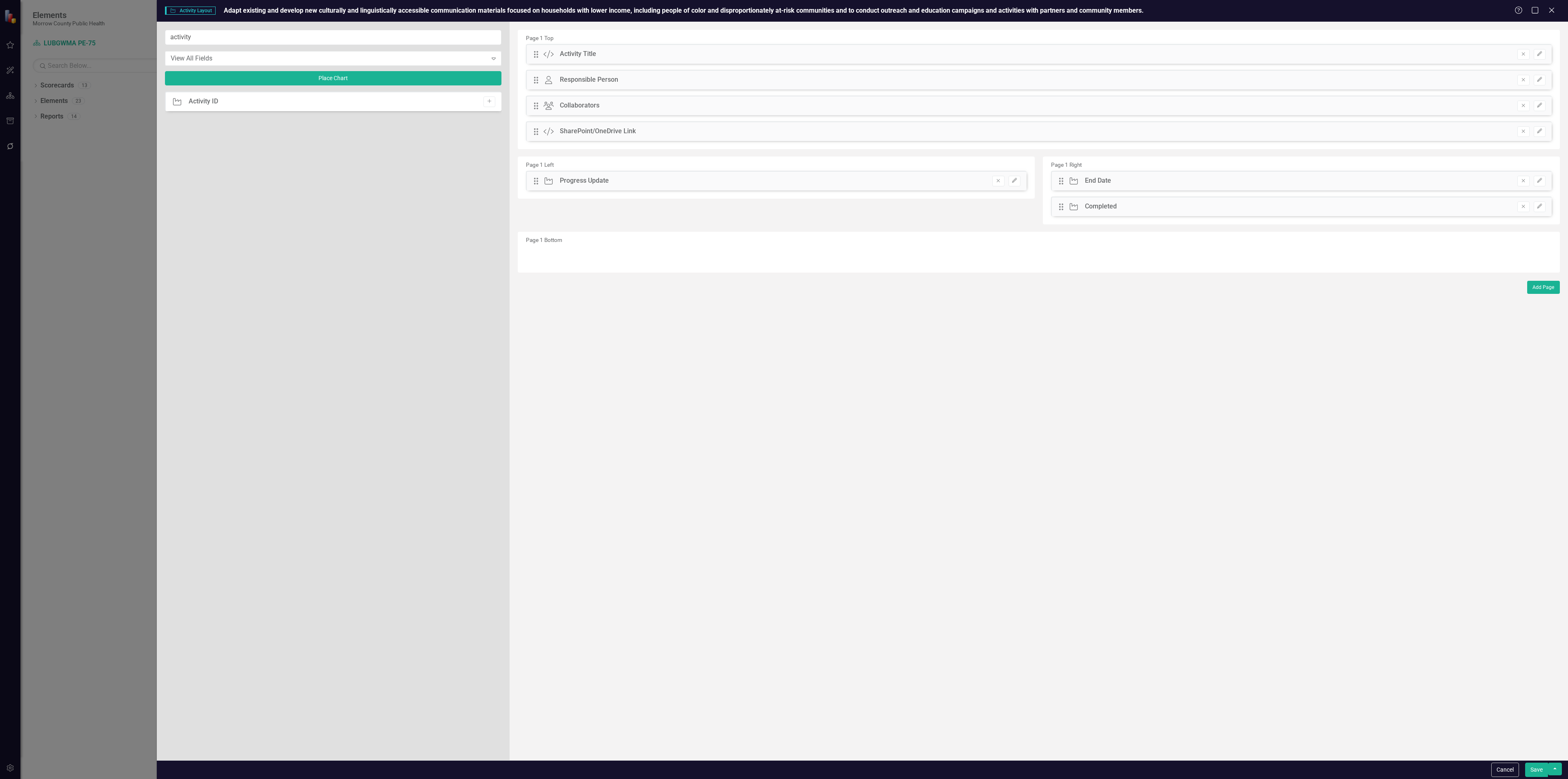
click at [1539, 767] on button "Save" at bounding box center [1537, 769] width 23 height 14
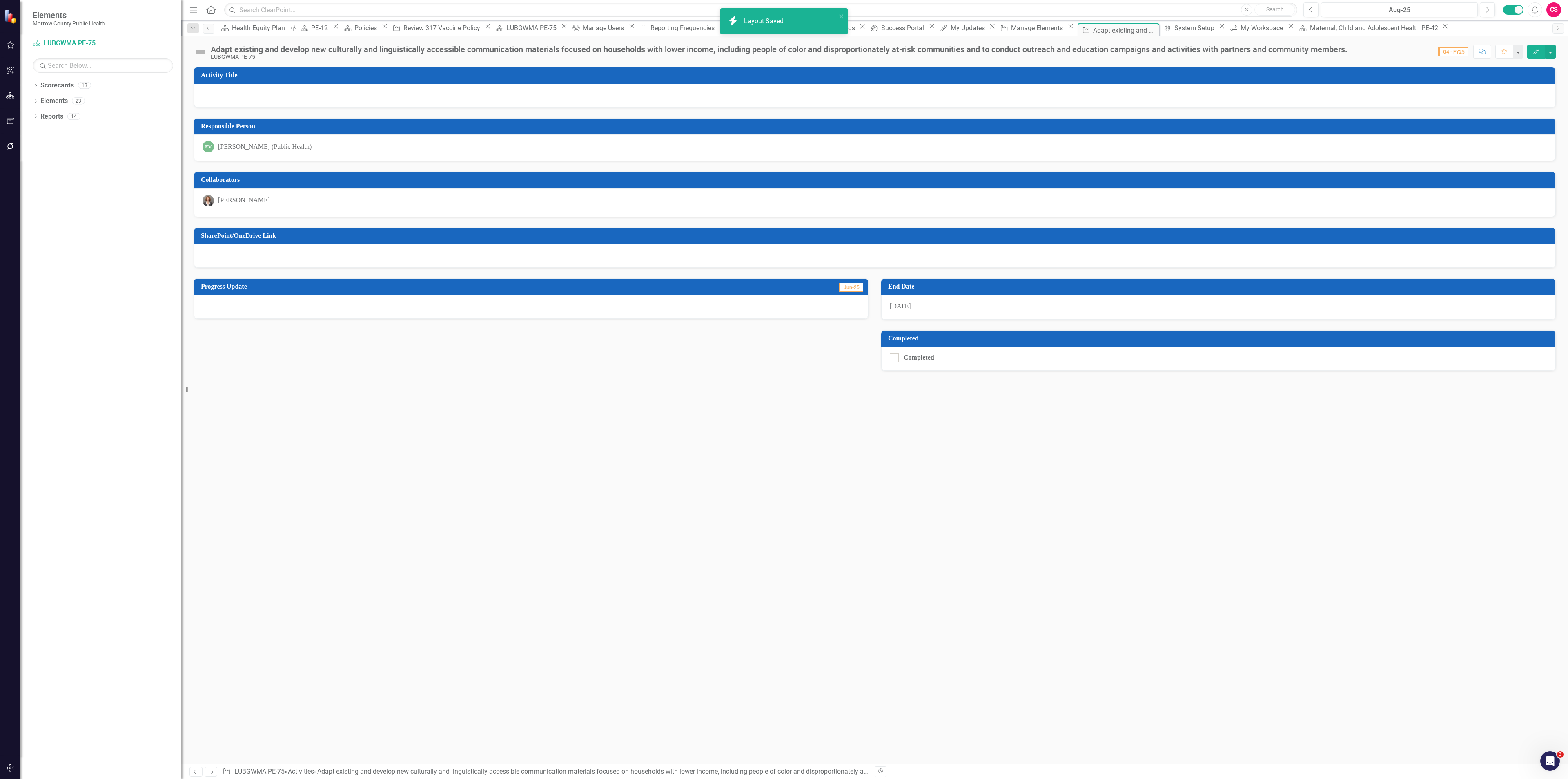
click at [553, 49] on div "Adapt existing and develop new culturally and linguistically accessible communi…" at bounding box center [779, 49] width 1137 height 9
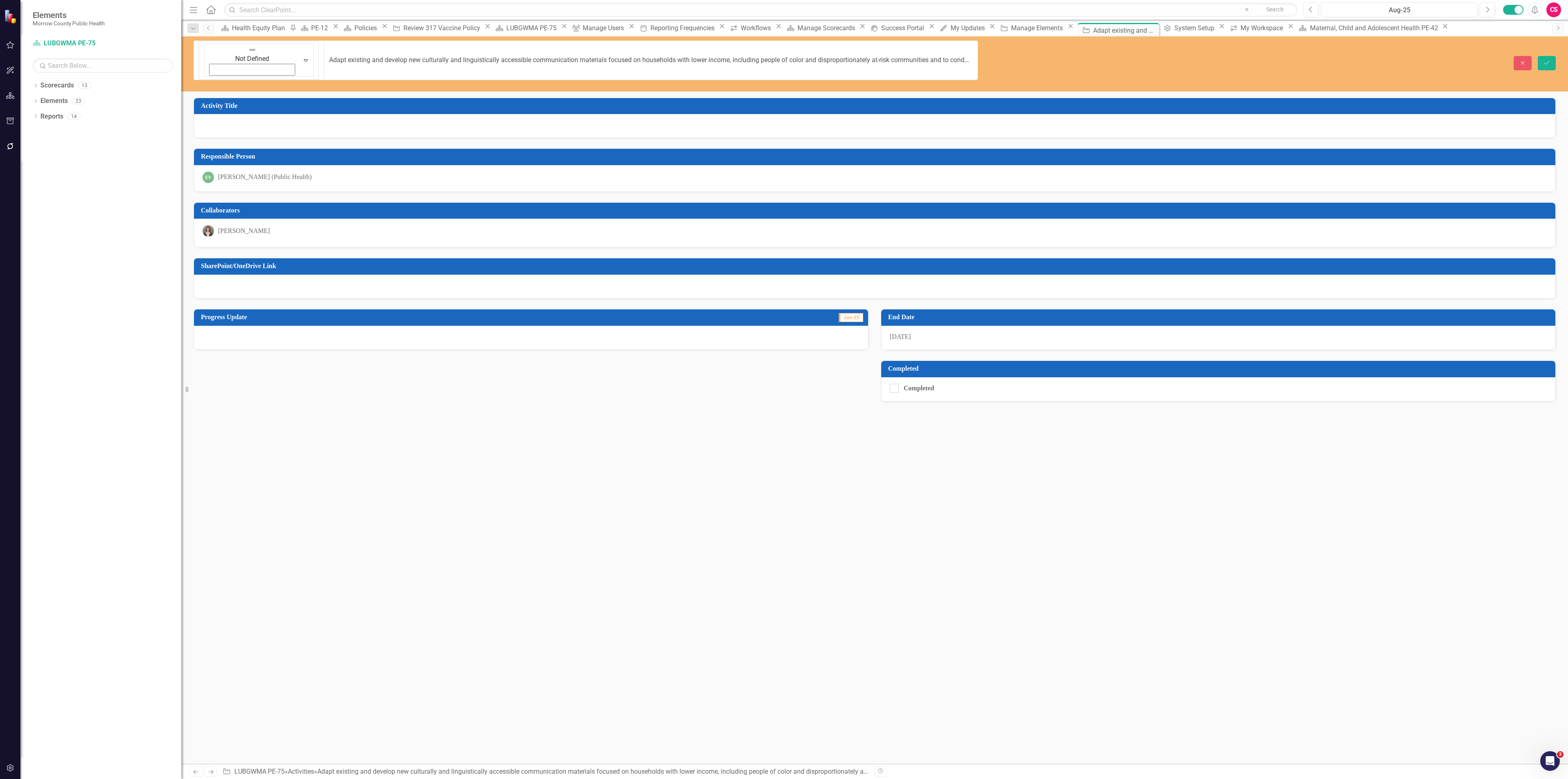
click at [553, 49] on input "Adapt existing and develop new culturally and linguistically accessible communi…" at bounding box center [651, 60] width 654 height 40
click at [420, 114] on div at bounding box center [875, 125] width 1362 height 24
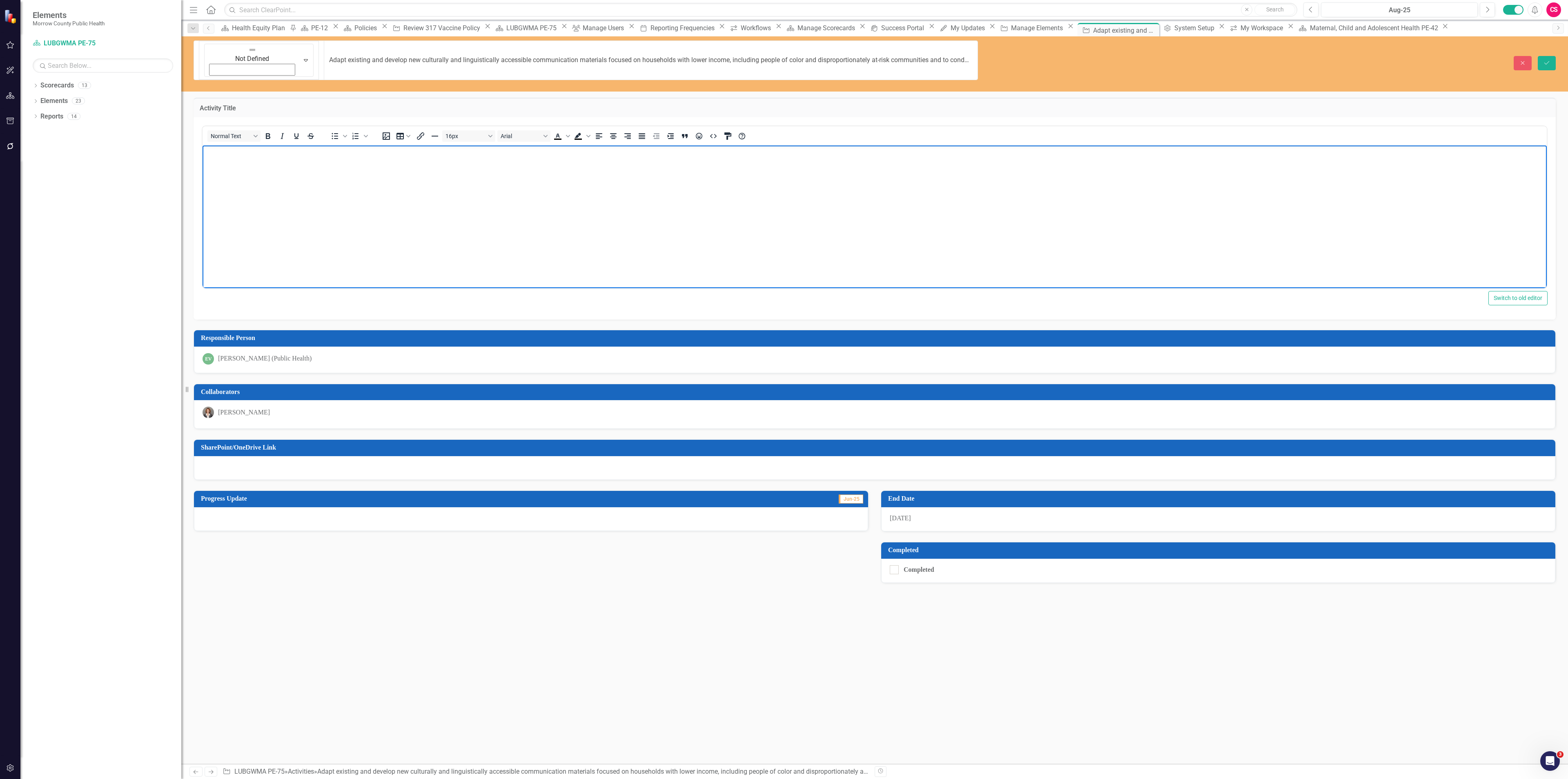
click at [398, 169] on body "Rich Text Area. Press ALT-0 for help." at bounding box center [875, 206] width 1344 height 122
paste body "Rich Text Area. Press ALT-0 for help."
click at [1545, 56] on button "Save" at bounding box center [1547, 63] width 18 height 14
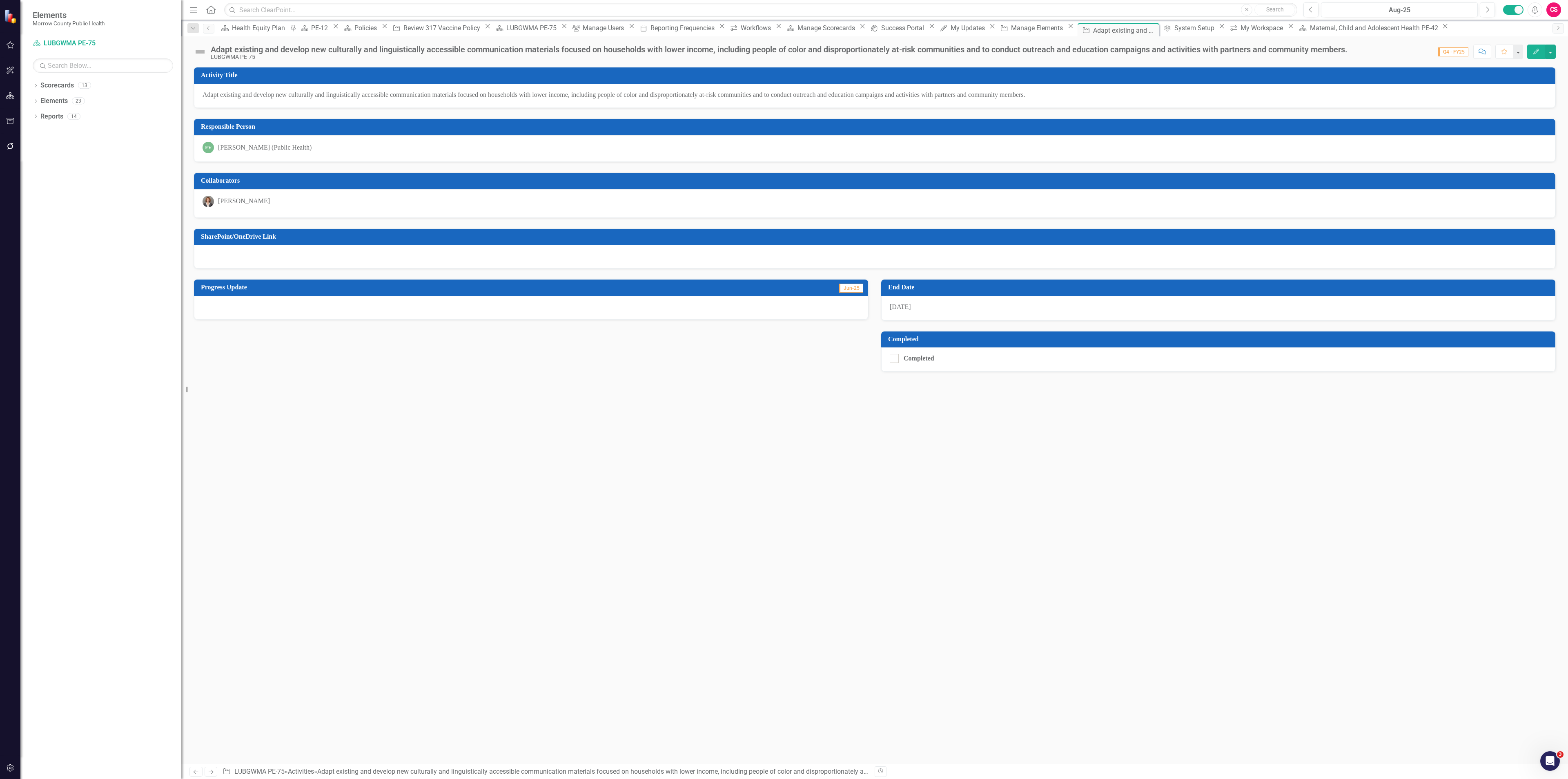
click at [987, 102] on div "Adapt existing and develop new culturally and linguistically accessible communi…" at bounding box center [875, 96] width 1362 height 24
click at [987, 102] on div "Adapt existing and develop new culturally and linguistically accessible communi…" at bounding box center [875, 96] width 1362 height 24
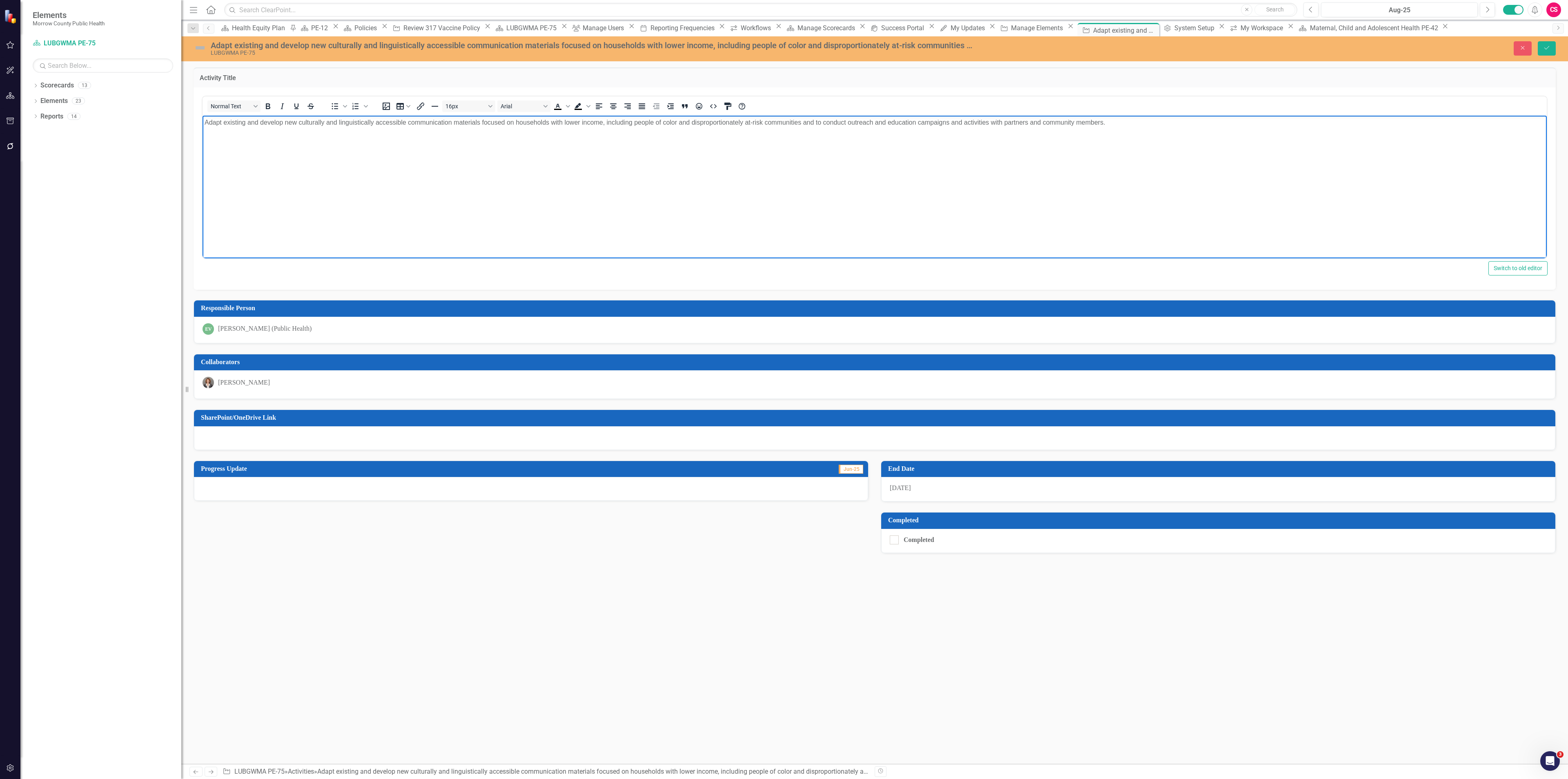
click at [980, 134] on body "Adapt existing and develop new culturally and linguistically accessible communi…" at bounding box center [875, 176] width 1344 height 122
click at [981, 133] on body "Adapt existing and develop new culturally and linguistically accessible communi…" at bounding box center [875, 176] width 1344 height 122
click at [1549, 51] on icon "Save" at bounding box center [1547, 48] width 7 height 5
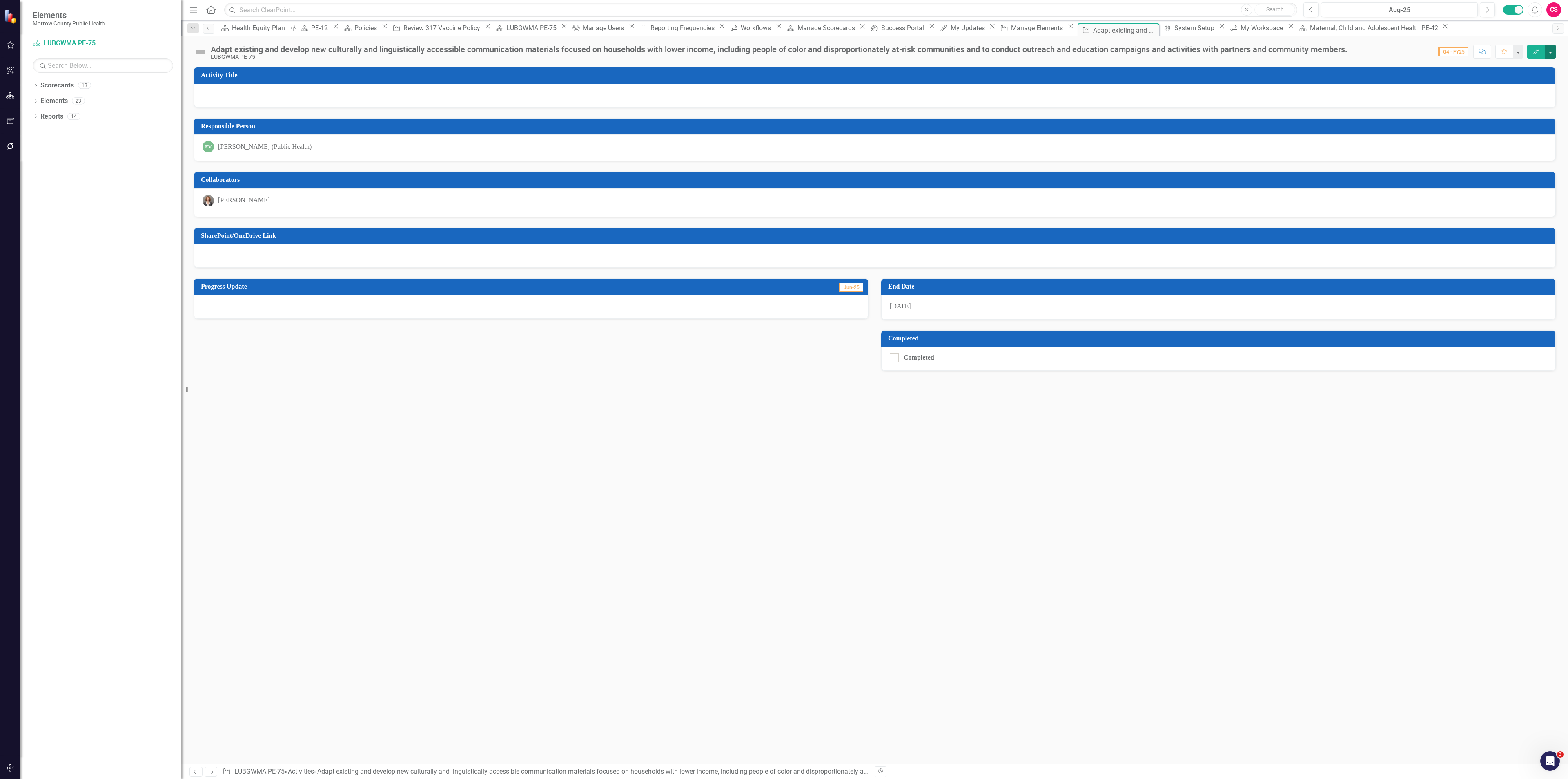
click at [1553, 48] on button "button" at bounding box center [1550, 51] width 10 height 14
click at [1508, 79] on link "Edit Report Edit Layout" at bounding box center [1505, 82] width 99 height 15
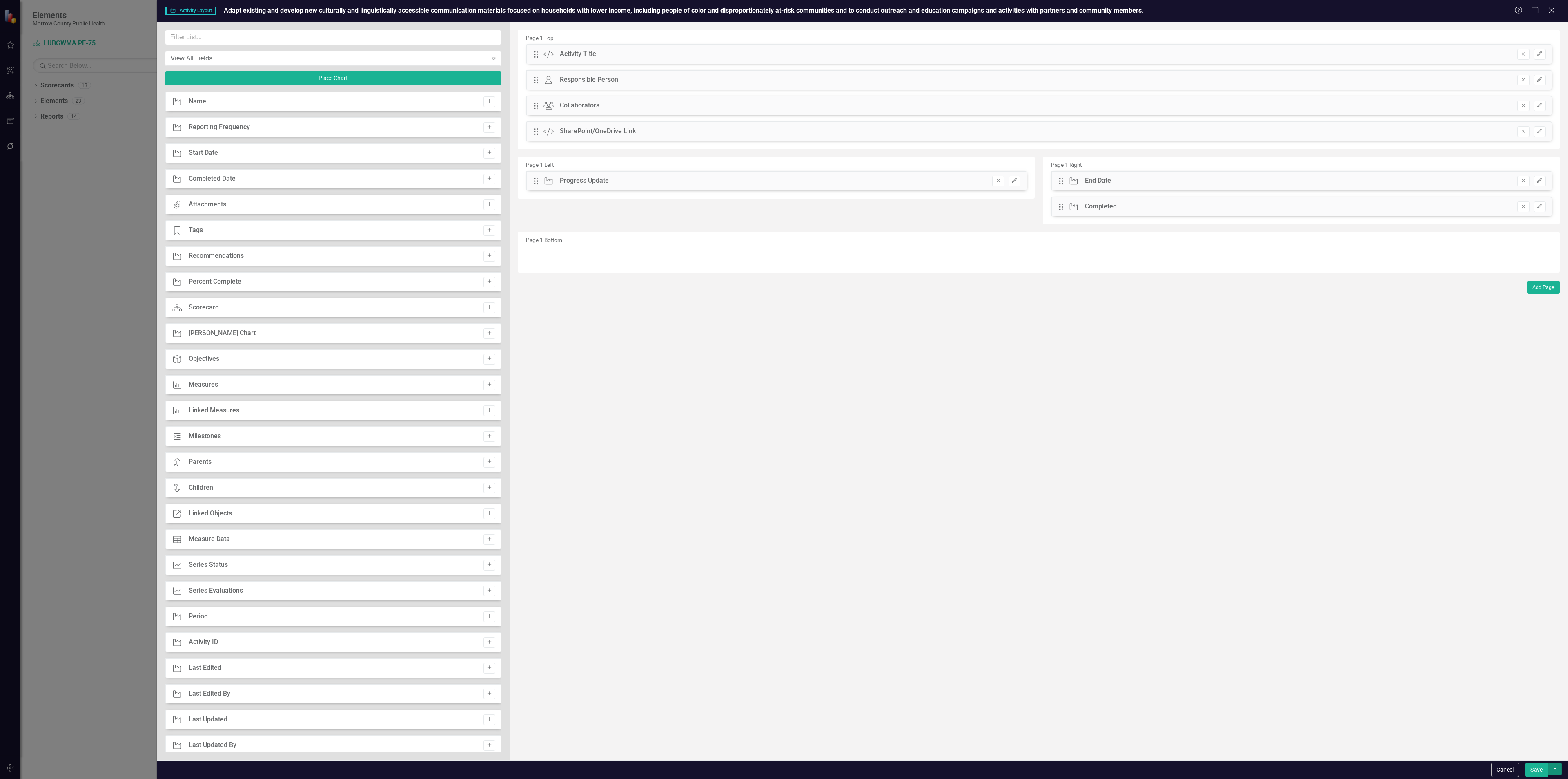
click at [1559, 772] on button "button" at bounding box center [1555, 769] width 14 height 13
click at [1435, 753] on link "Update all Activities in this account" at bounding box center [1480, 755] width 163 height 15
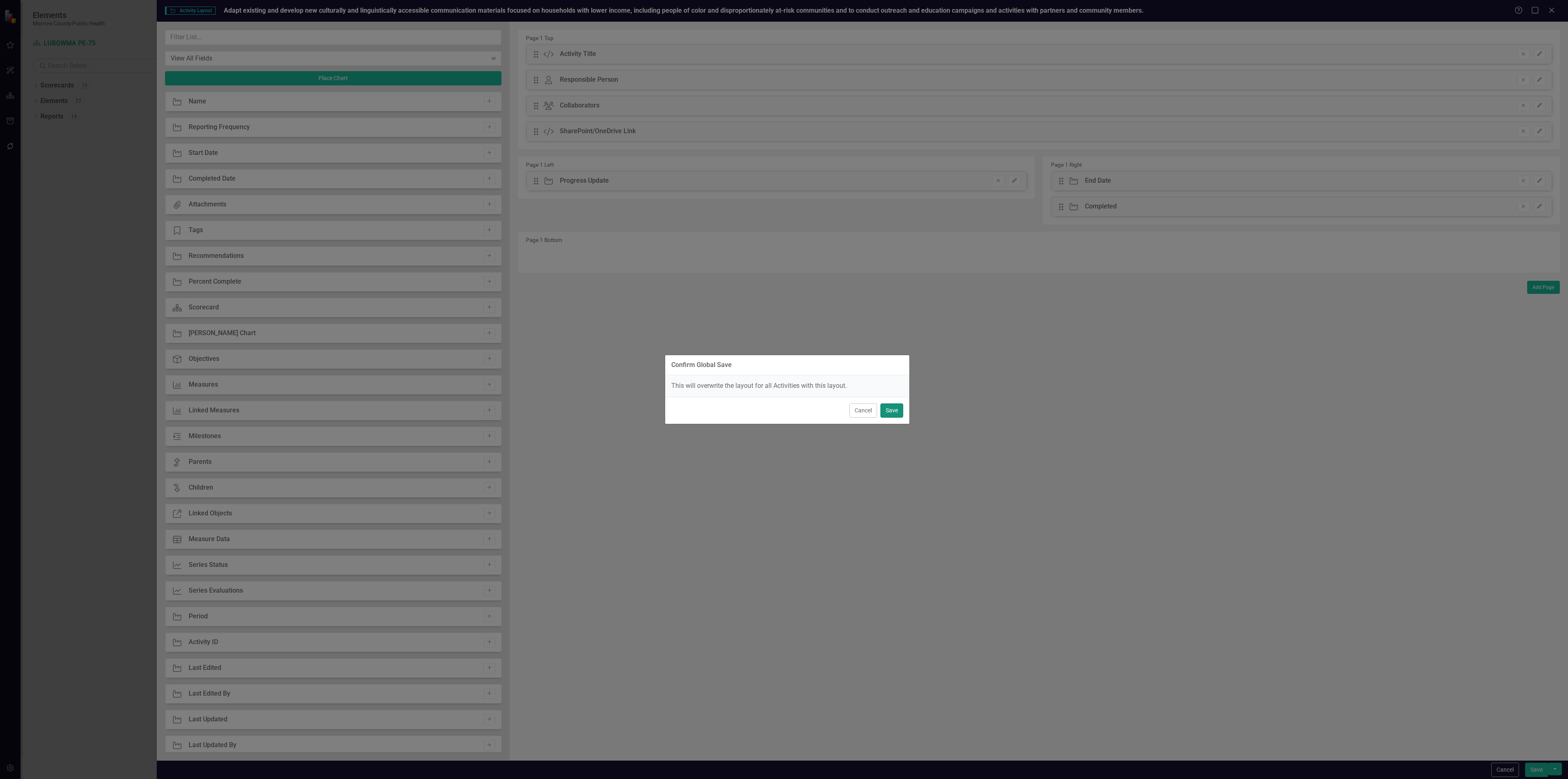
click at [895, 411] on button "Save" at bounding box center [892, 410] width 23 height 14
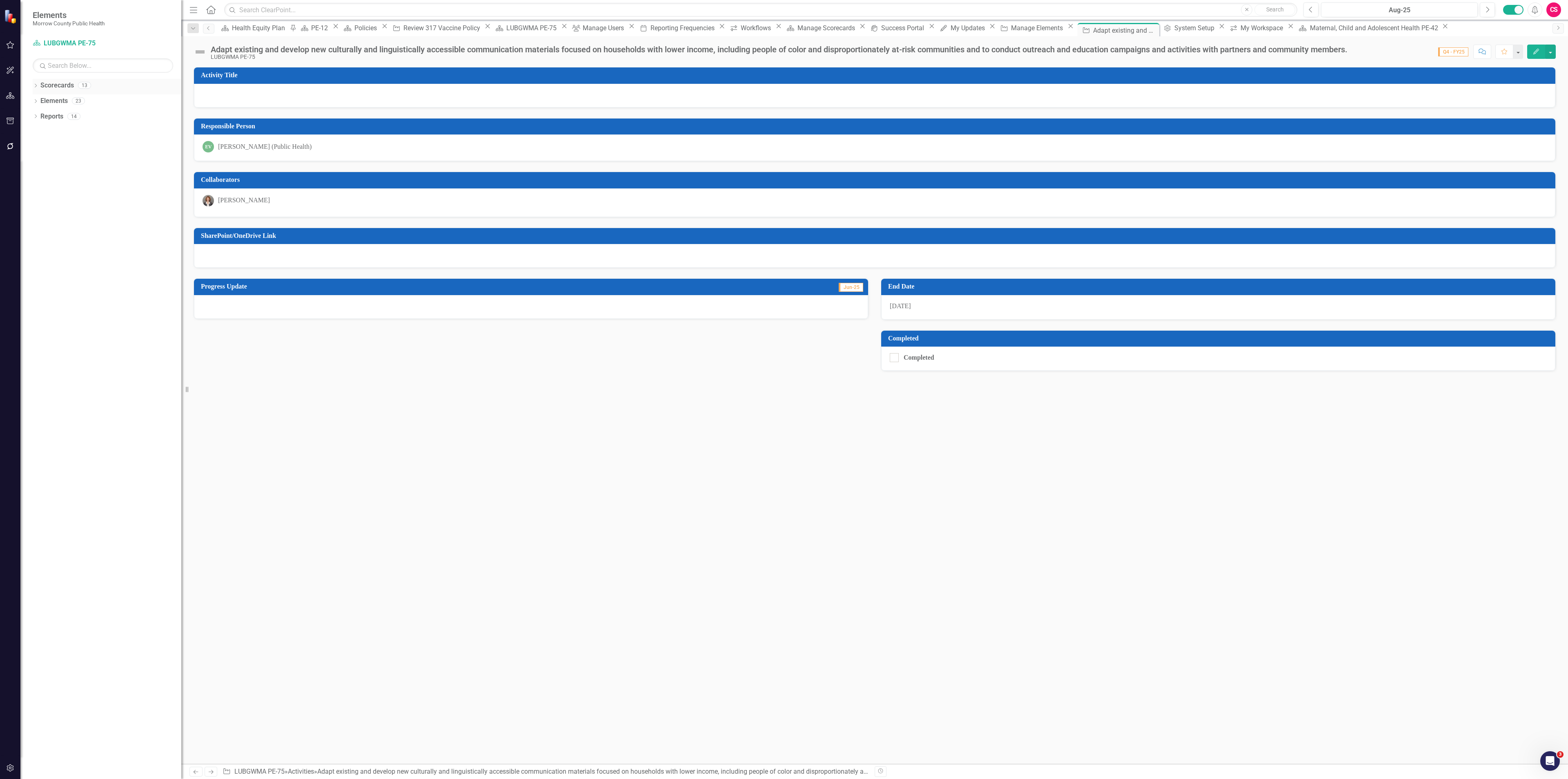
click at [35, 83] on div "Dropdown" at bounding box center [35, 86] width 5 height 7
click at [65, 209] on link "Modernization PE-51" at bounding box center [113, 209] width 136 height 9
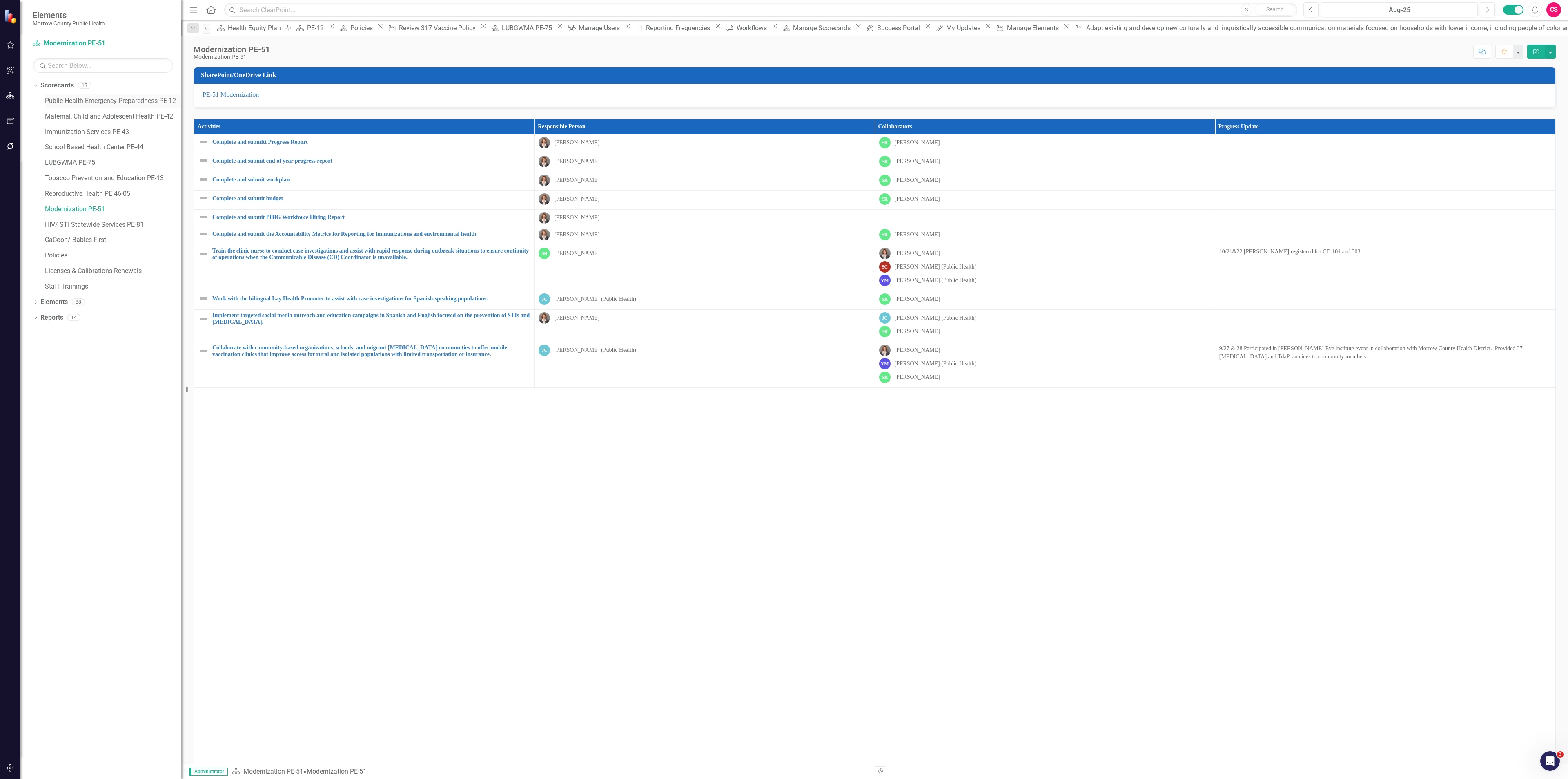
click at [88, 97] on link "Public Health Emergency Preparedness PE-12" at bounding box center [113, 100] width 136 height 9
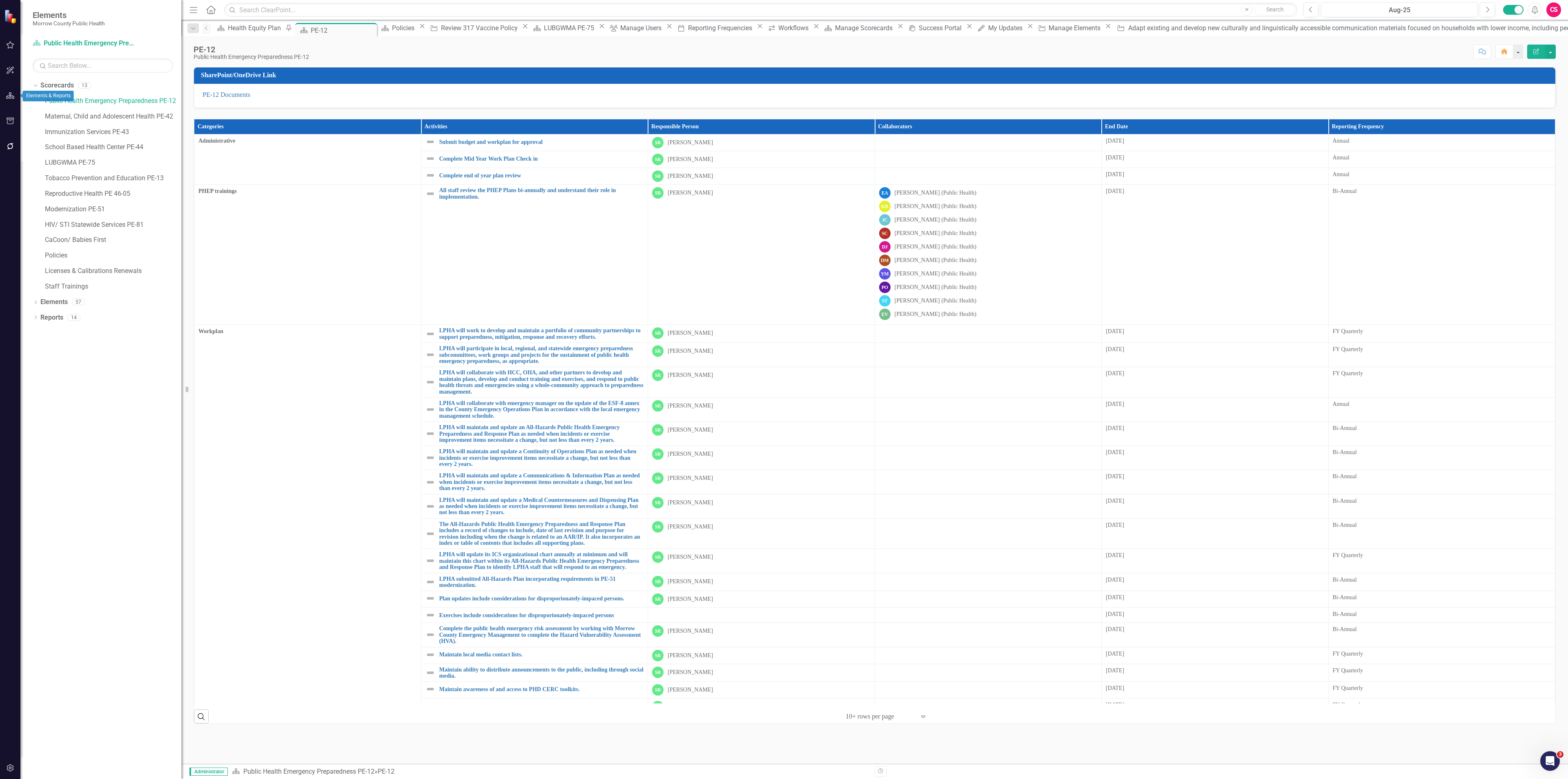
click at [9, 97] on icon "button" at bounding box center [10, 96] width 9 height 7
click at [13, 150] on button "button" at bounding box center [10, 147] width 18 height 17
click at [65, 71] on link "Notifications" at bounding box center [103, 74] width 141 height 9
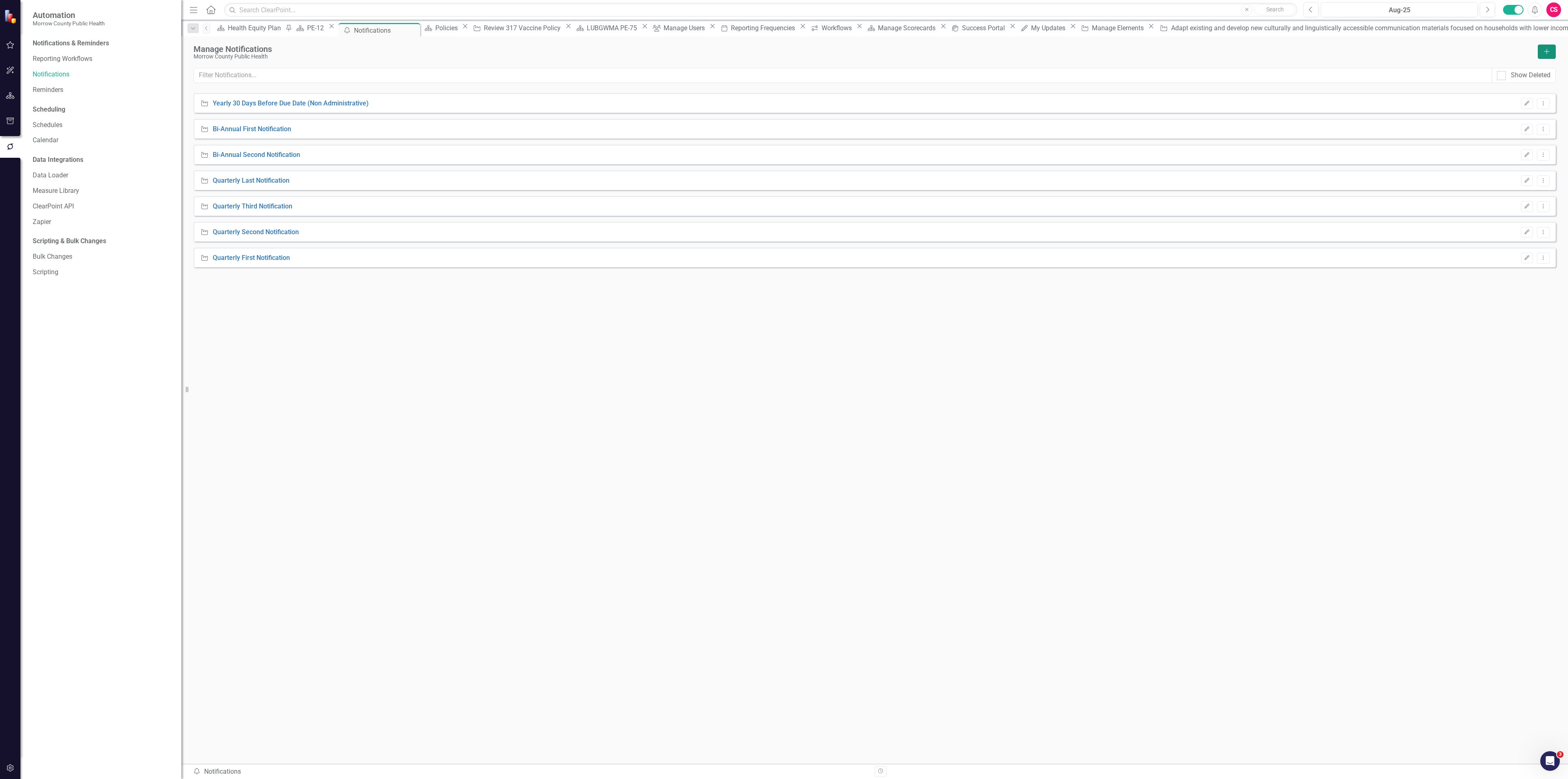
click at [1545, 53] on icon "Add" at bounding box center [1547, 51] width 7 height 5
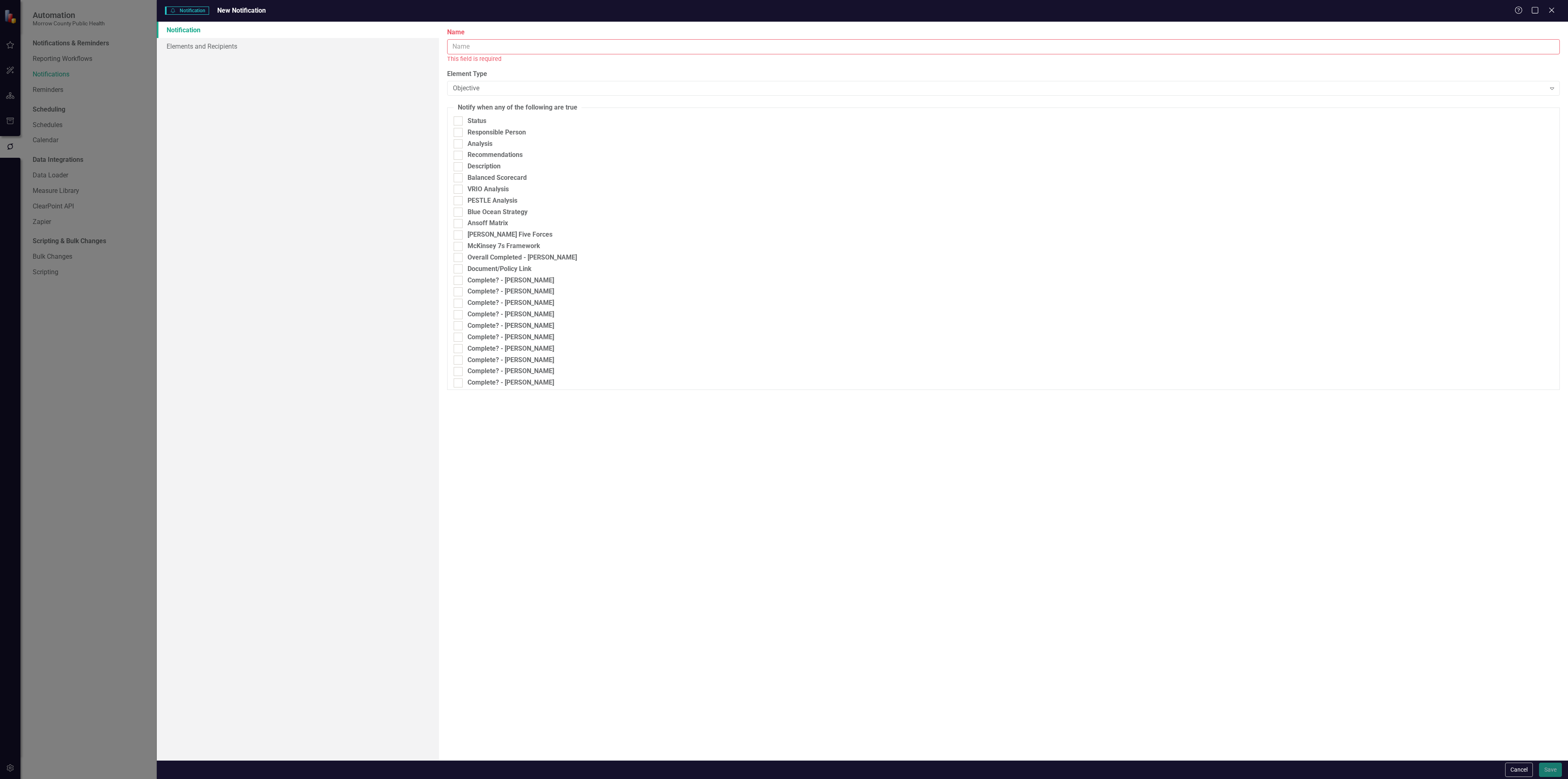
click at [522, 51] on input "Name" at bounding box center [1004, 46] width 1113 height 15
type input "Initial Update"
click at [500, 83] on div "Objective" at bounding box center [999, 79] width 1092 height 9
click at [1512, 769] on button "Cancel" at bounding box center [1519, 769] width 28 height 14
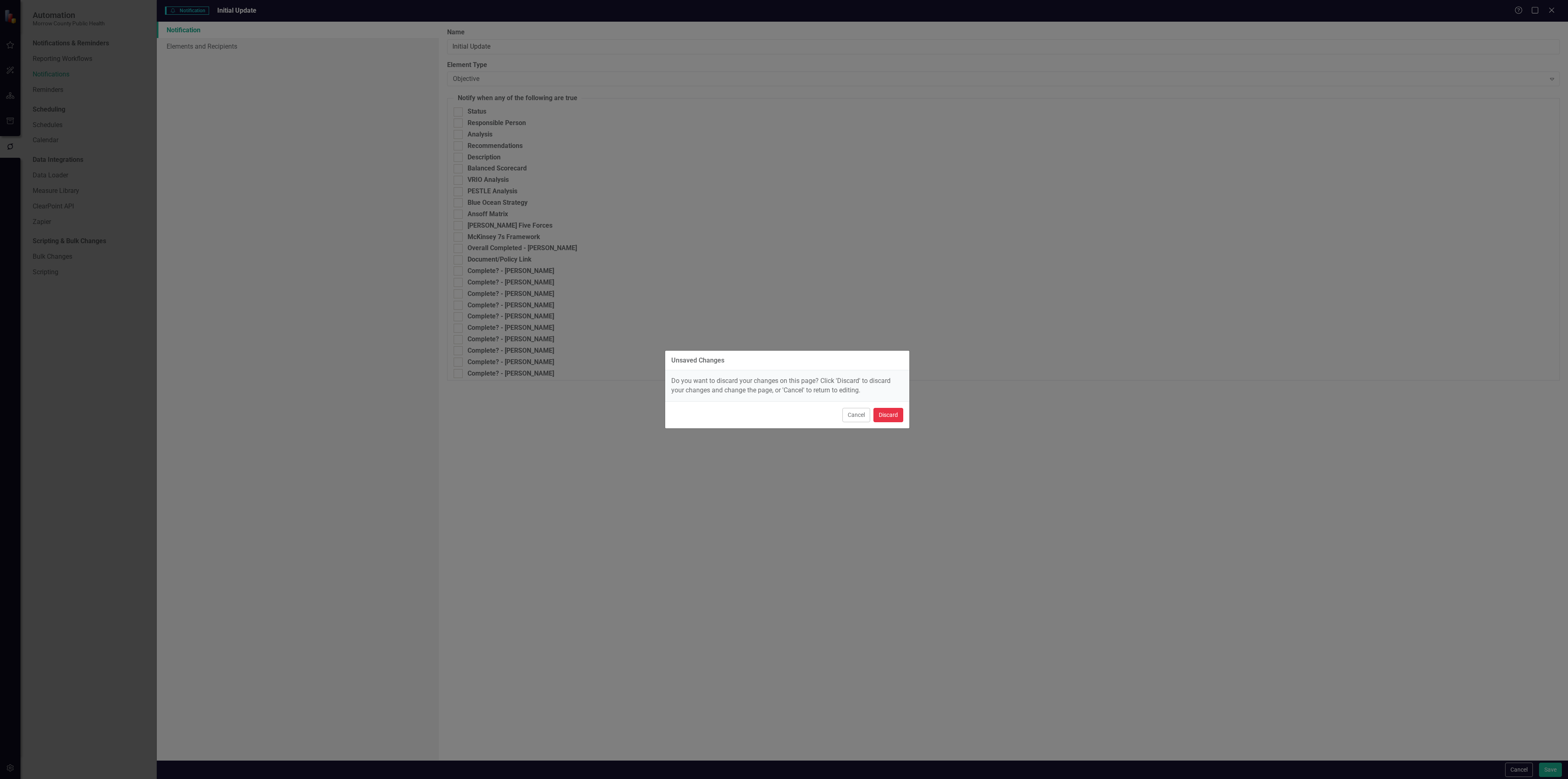
click at [895, 420] on button "Discard" at bounding box center [888, 414] width 30 height 14
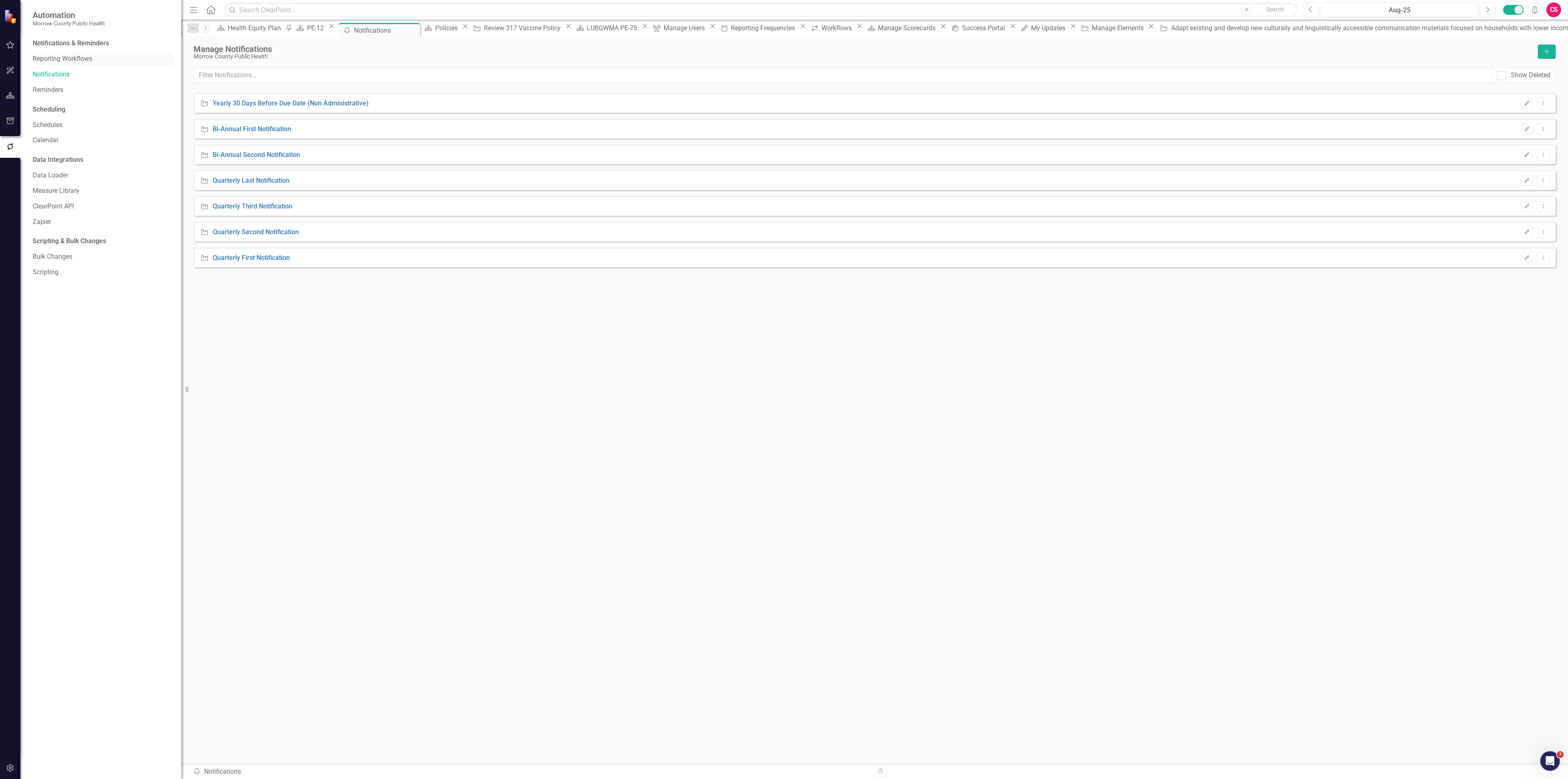
click at [85, 59] on link "Reporting Workflows" at bounding box center [103, 58] width 141 height 9
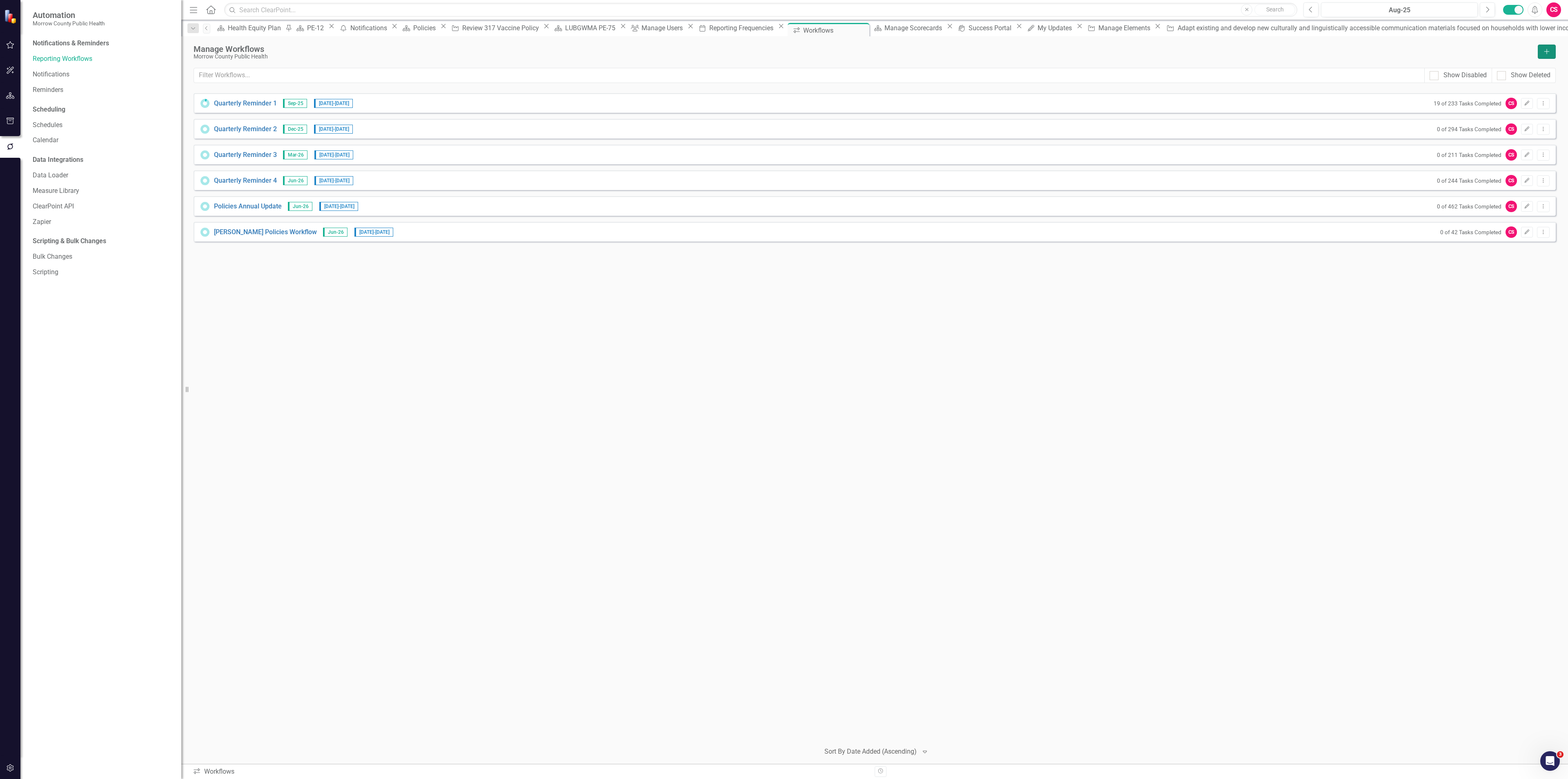
click at [1545, 51] on icon "Add" at bounding box center [1547, 51] width 7 height 5
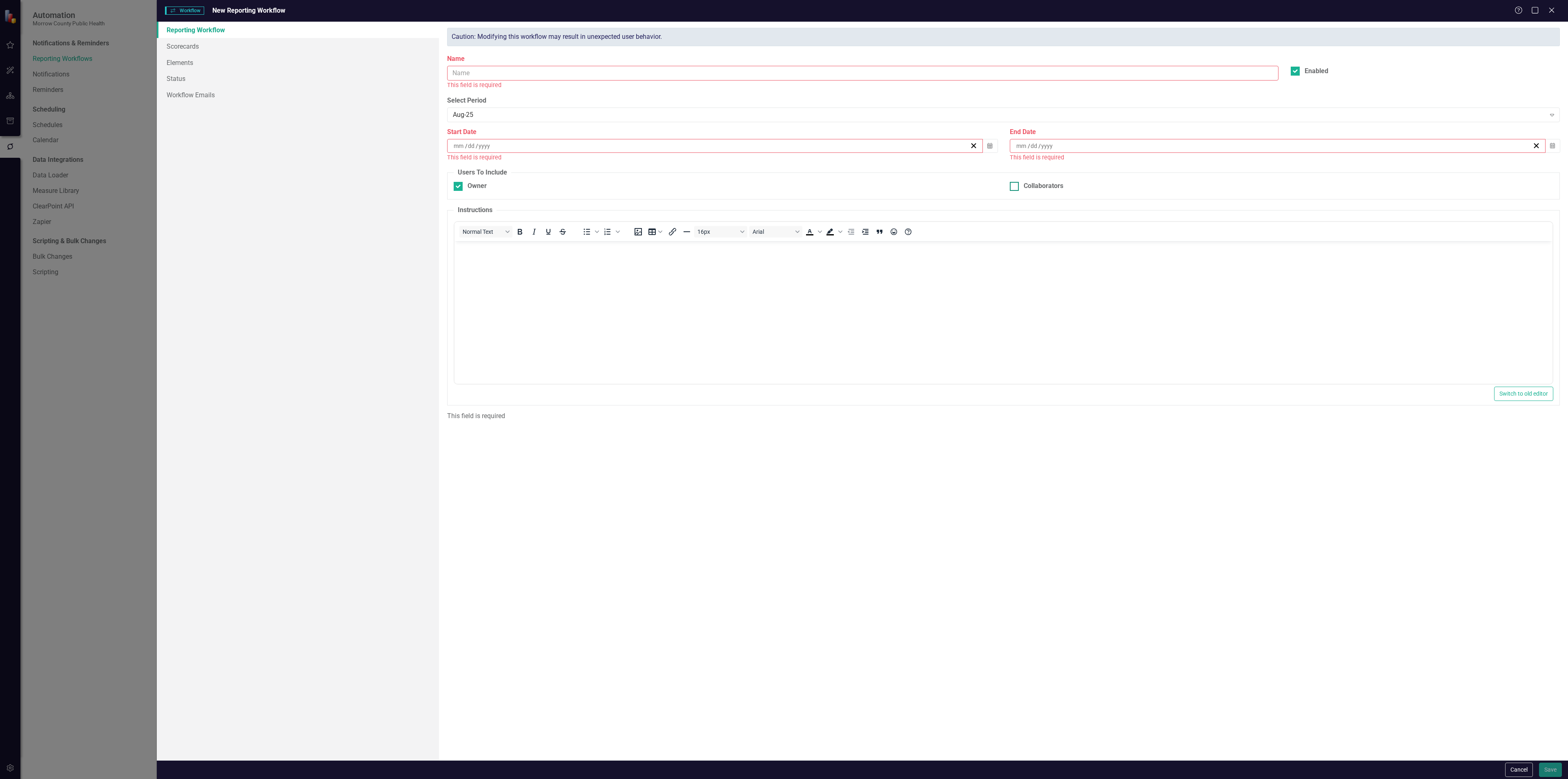
click at [1015, 184] on div at bounding box center [1014, 186] width 9 height 9
click at [1015, 184] on input "Collaborators" at bounding box center [1012, 185] width 5 height 5
checkbox input "true"
click at [477, 186] on div "Owner" at bounding box center [477, 186] width 19 height 9
click at [459, 186] on input "Owner" at bounding box center [456, 185] width 5 height 5
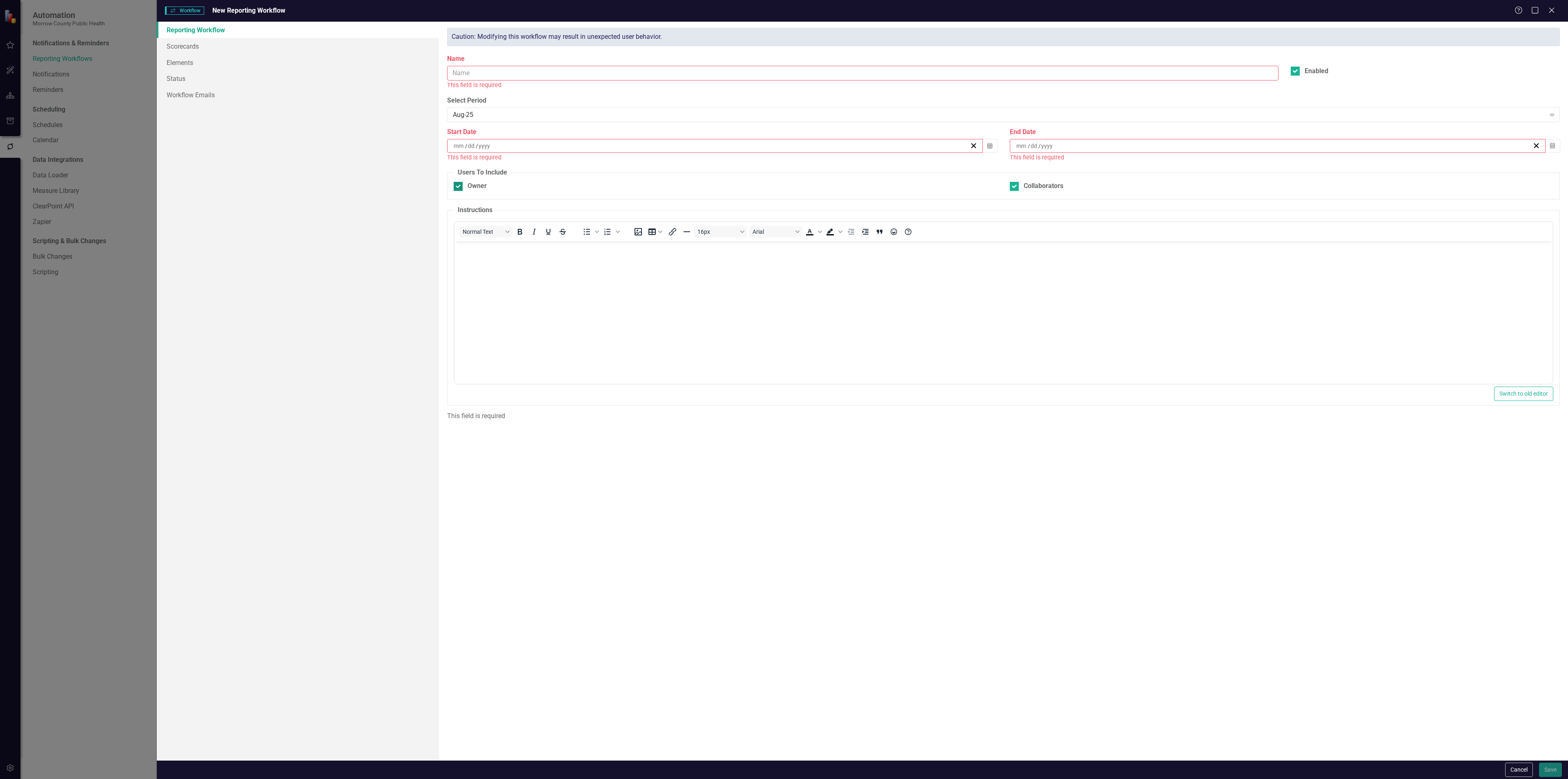
checkbox input "false"
click at [512, 71] on input "Name" at bounding box center [863, 73] width 831 height 15
type input "Immediate Push"
click at [1511, 767] on button "Cancel" at bounding box center [1519, 769] width 28 height 14
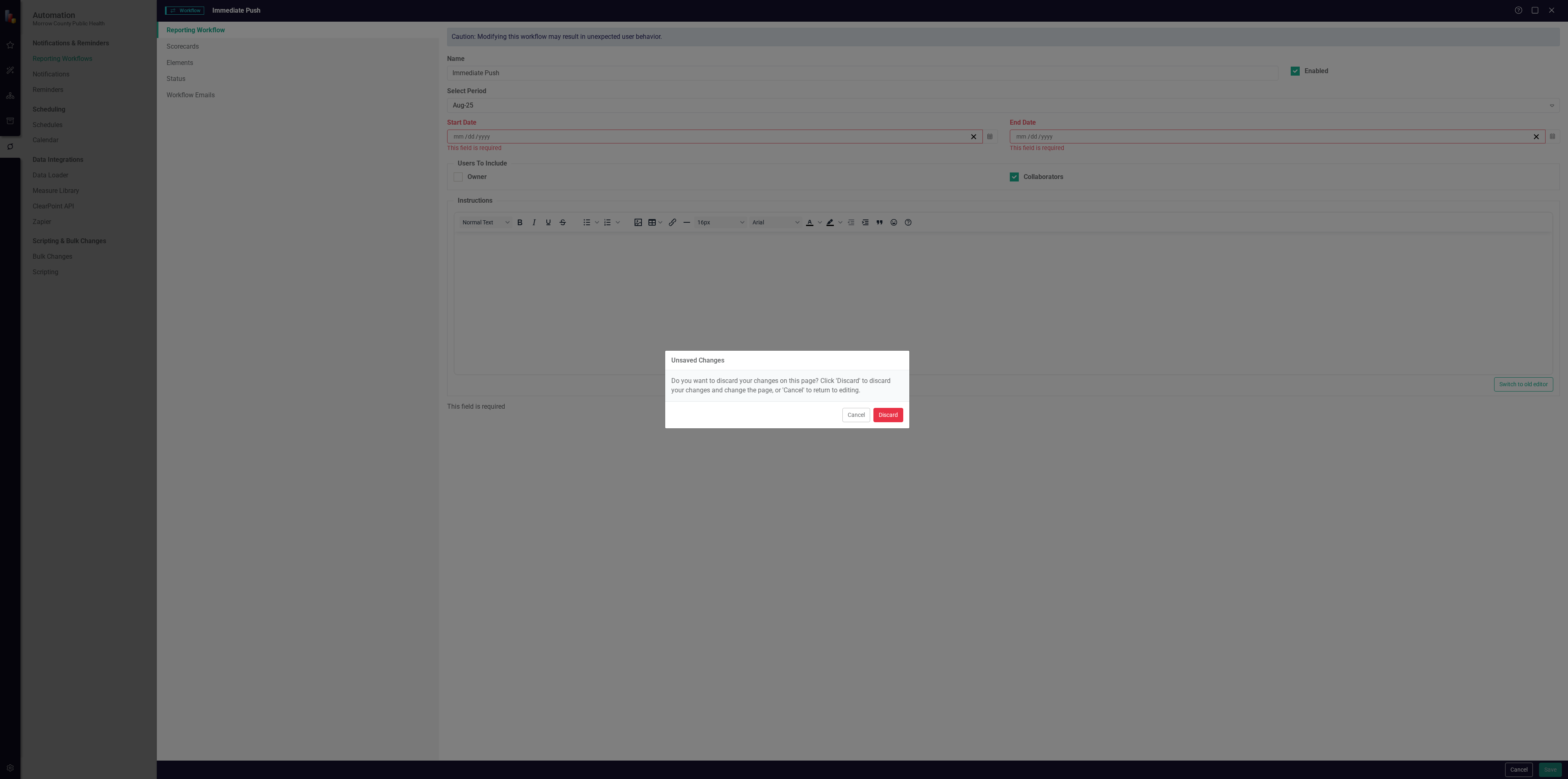
click at [895, 413] on button "Discard" at bounding box center [888, 414] width 30 height 14
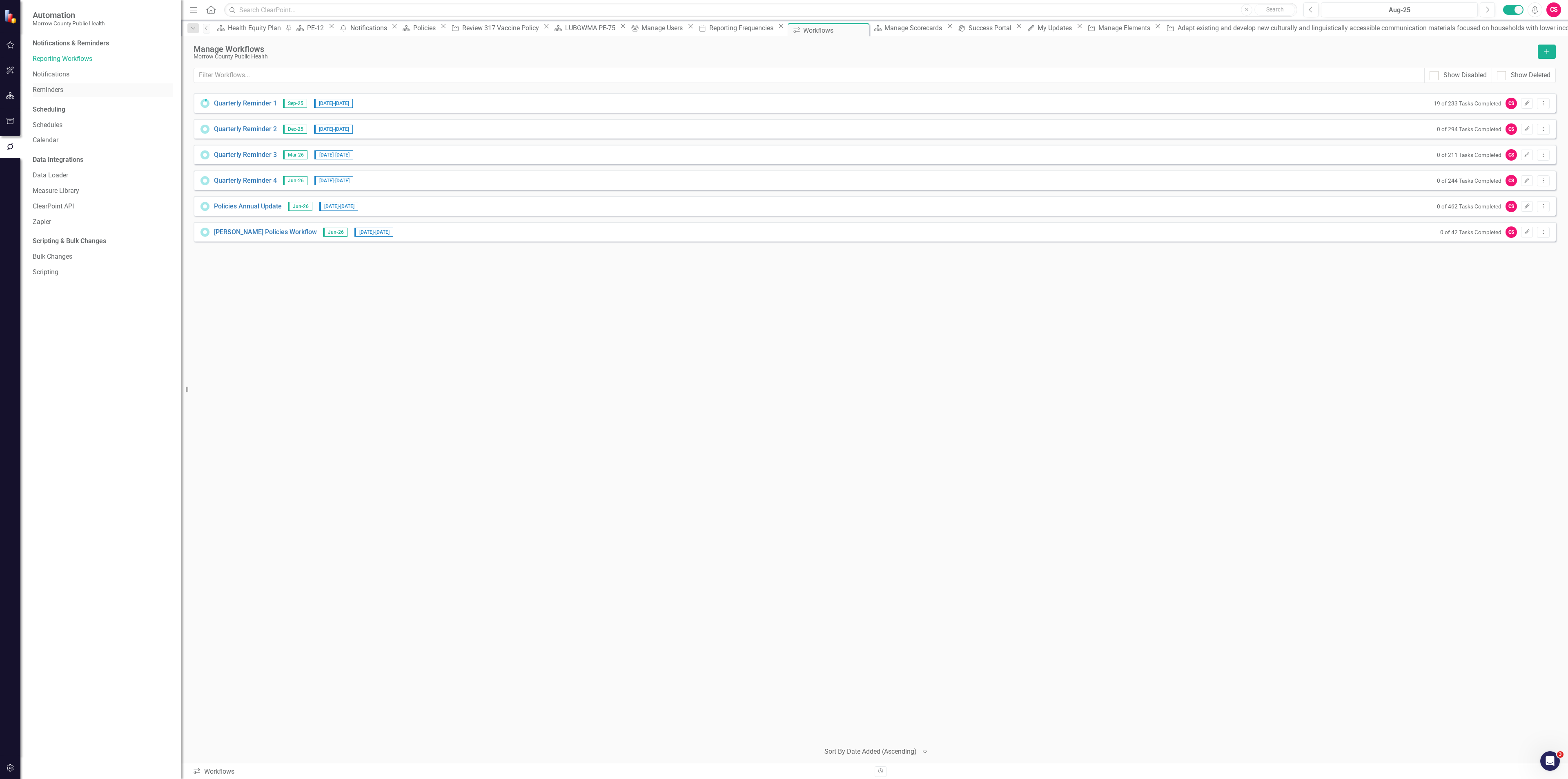
click at [41, 88] on link "Reminders" at bounding box center [103, 90] width 141 height 9
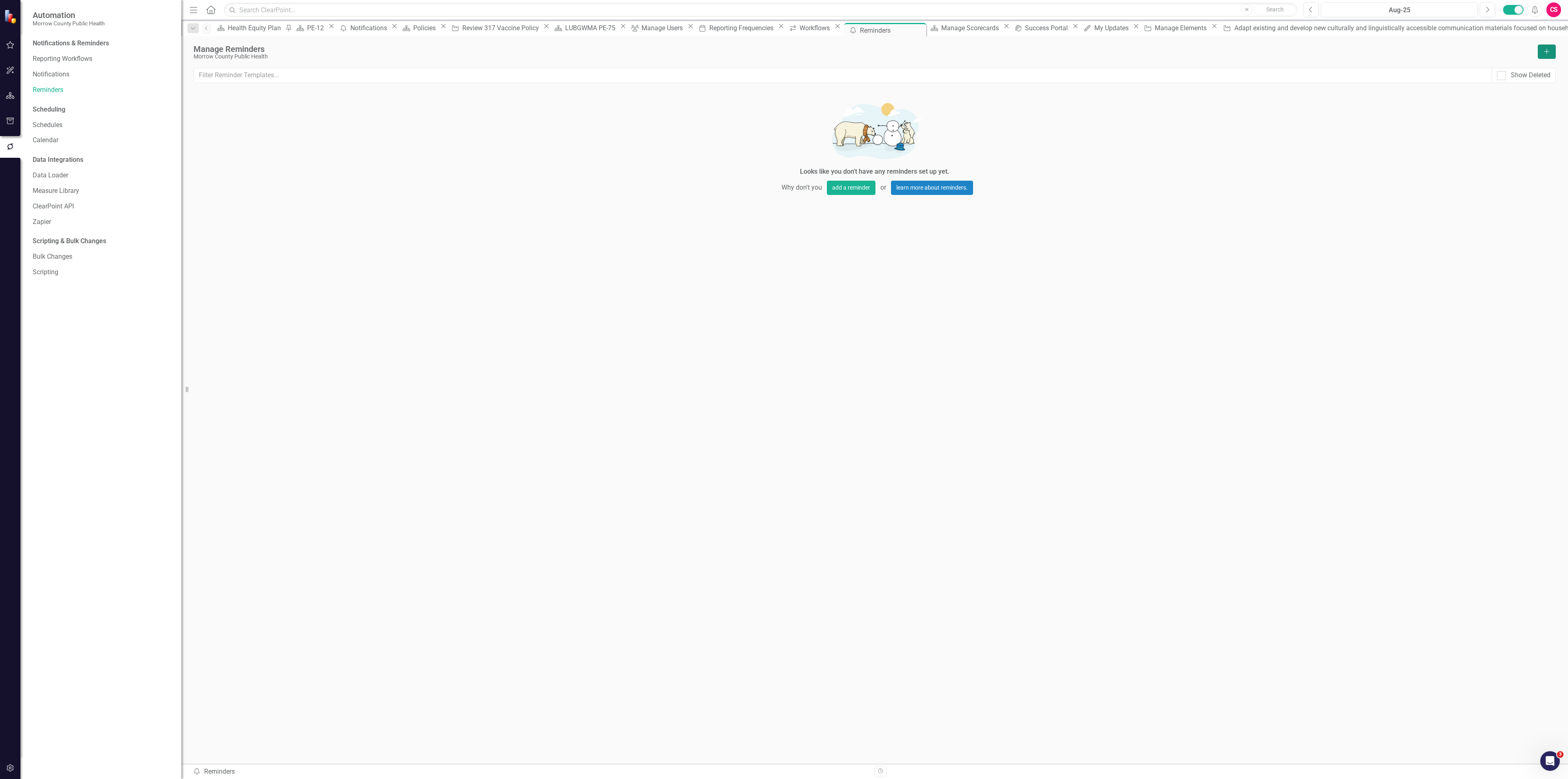
click at [1543, 52] on icon "Add" at bounding box center [1547, 51] width 7 height 5
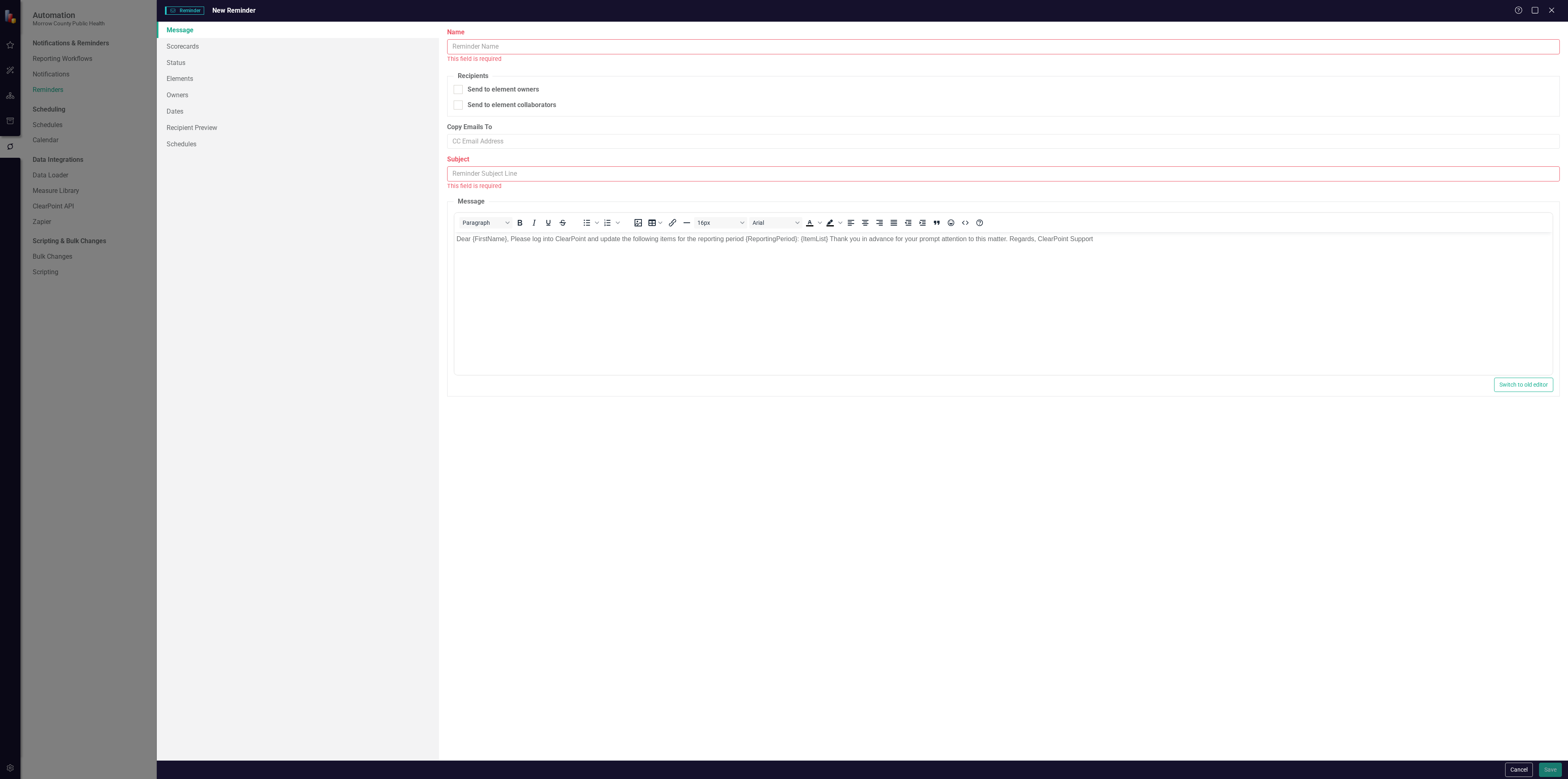
click at [503, 48] on input "Name" at bounding box center [1004, 46] width 1113 height 15
type input "Immediate Push"
click at [457, 83] on div at bounding box center [458, 80] width 9 height 9
click at [457, 81] on input "Send to element owners" at bounding box center [456, 79] width 5 height 5
checkbox input "true"
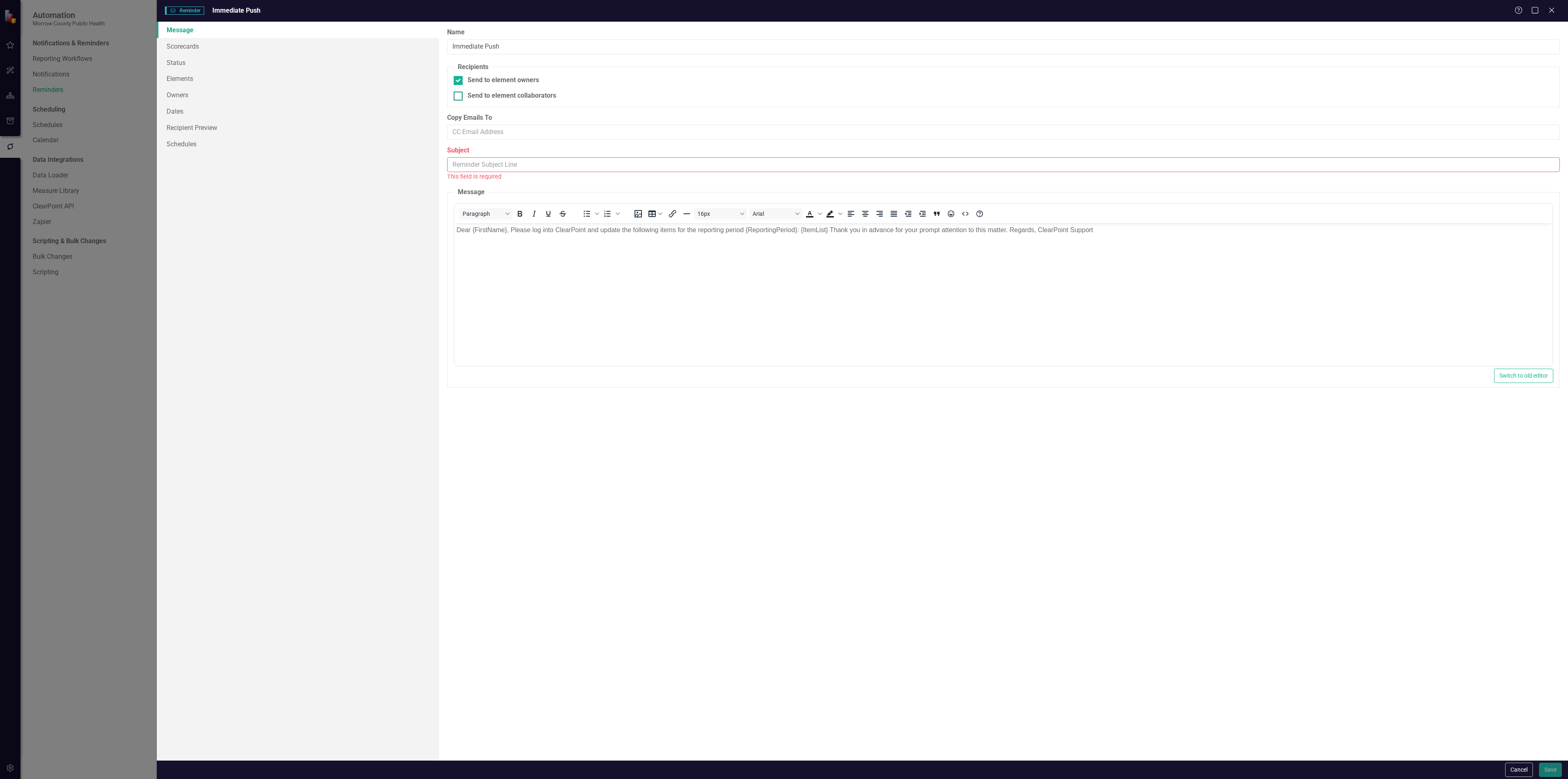
click at [455, 96] on input "Send to element collaborators" at bounding box center [456, 94] width 5 height 5
checkbox input "true"
click at [461, 82] on div at bounding box center [458, 80] width 9 height 9
click at [459, 81] on input "Send to element owners" at bounding box center [456, 79] width 5 height 5
checkbox input "false"
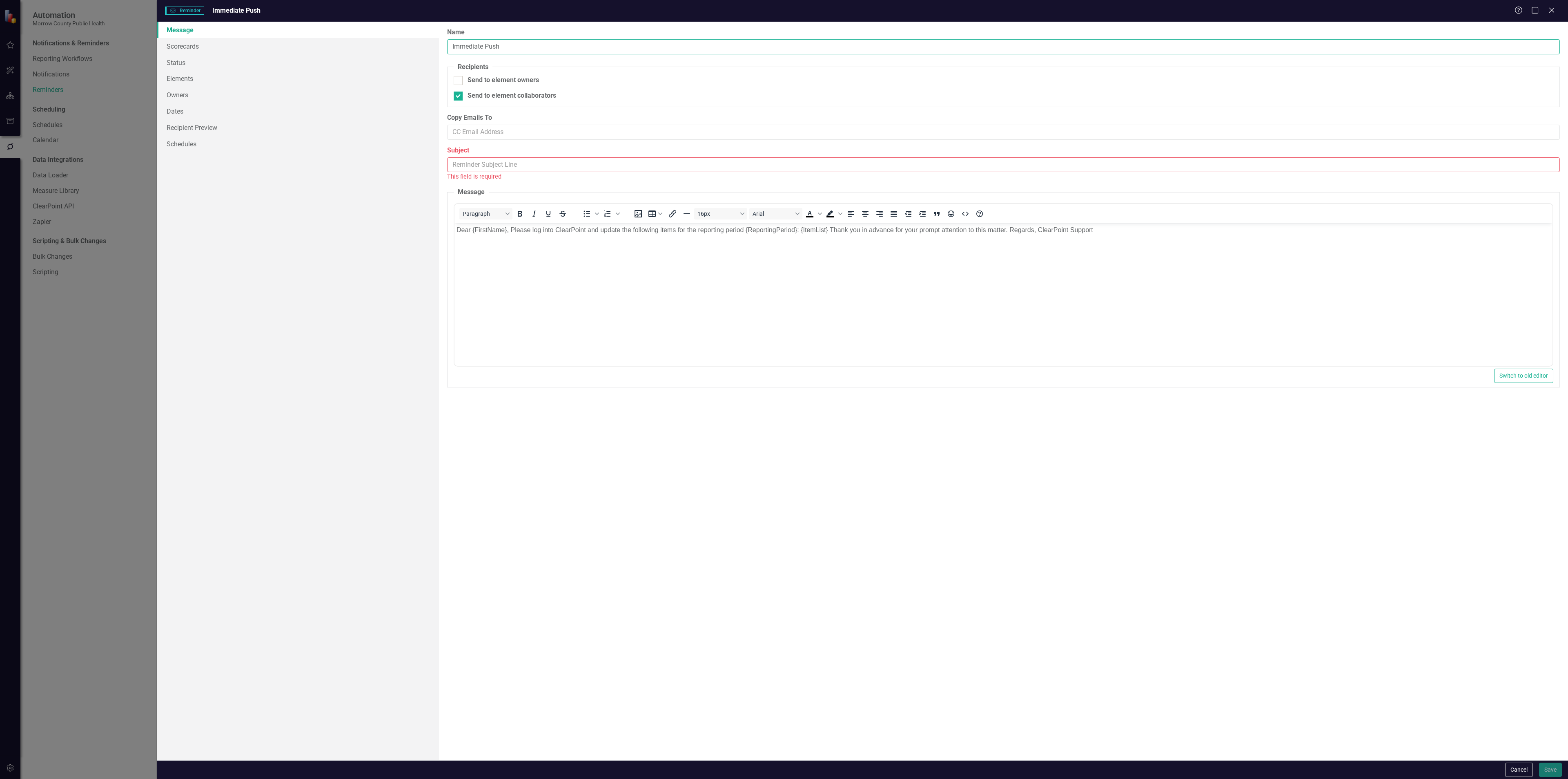
click at [509, 43] on input "Immediate Push" at bounding box center [1004, 46] width 1113 height 15
type input "Immediate Push - Policies"
click at [194, 47] on link "Scorecards" at bounding box center [298, 46] width 282 height 16
click at [471, 160] on input "Subject" at bounding box center [1004, 164] width 1113 height 15
type input "P"
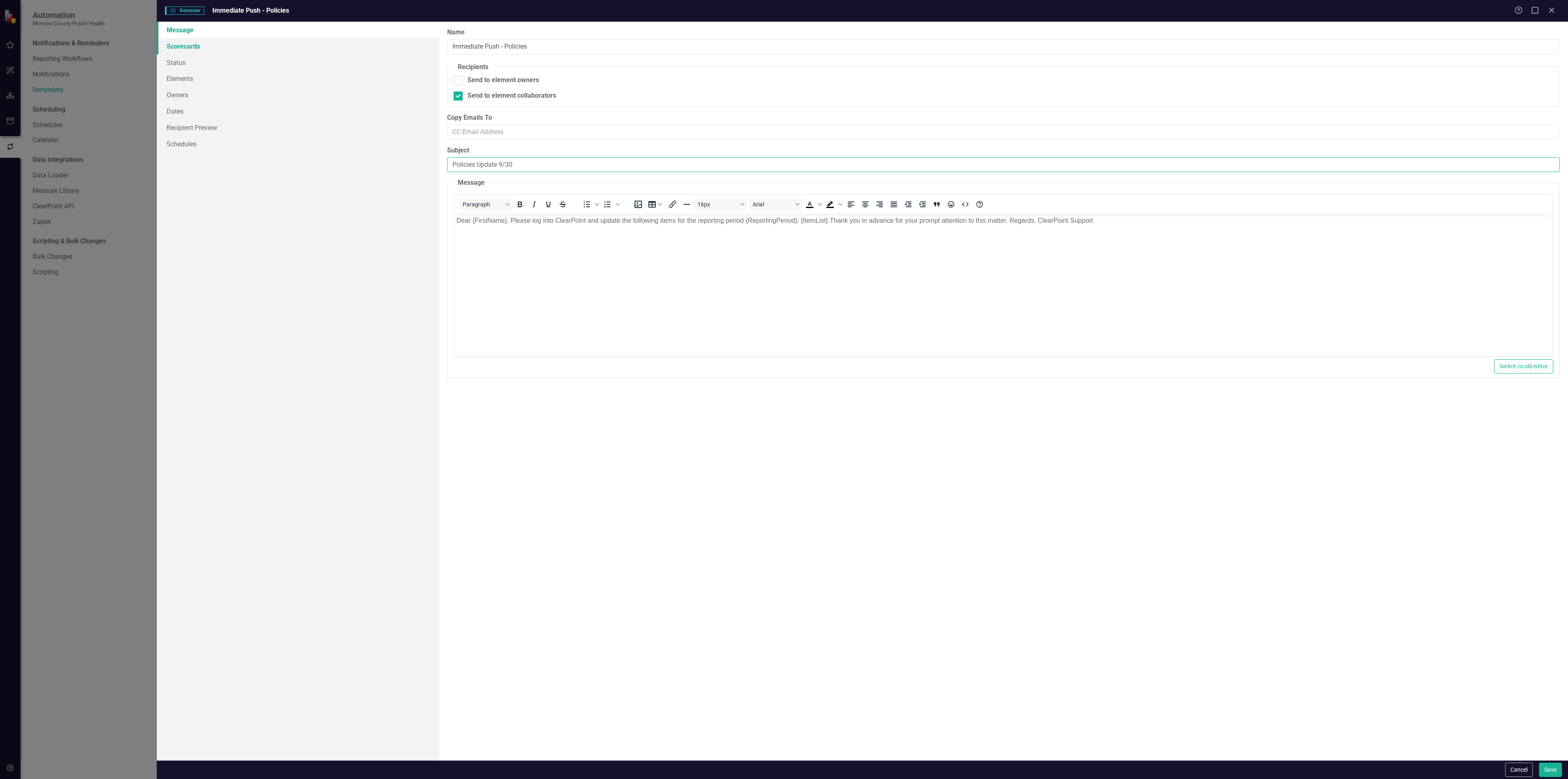
type input "Policies Update 9/30"
click at [271, 46] on link "Scorecards" at bounding box center [298, 46] width 282 height 16
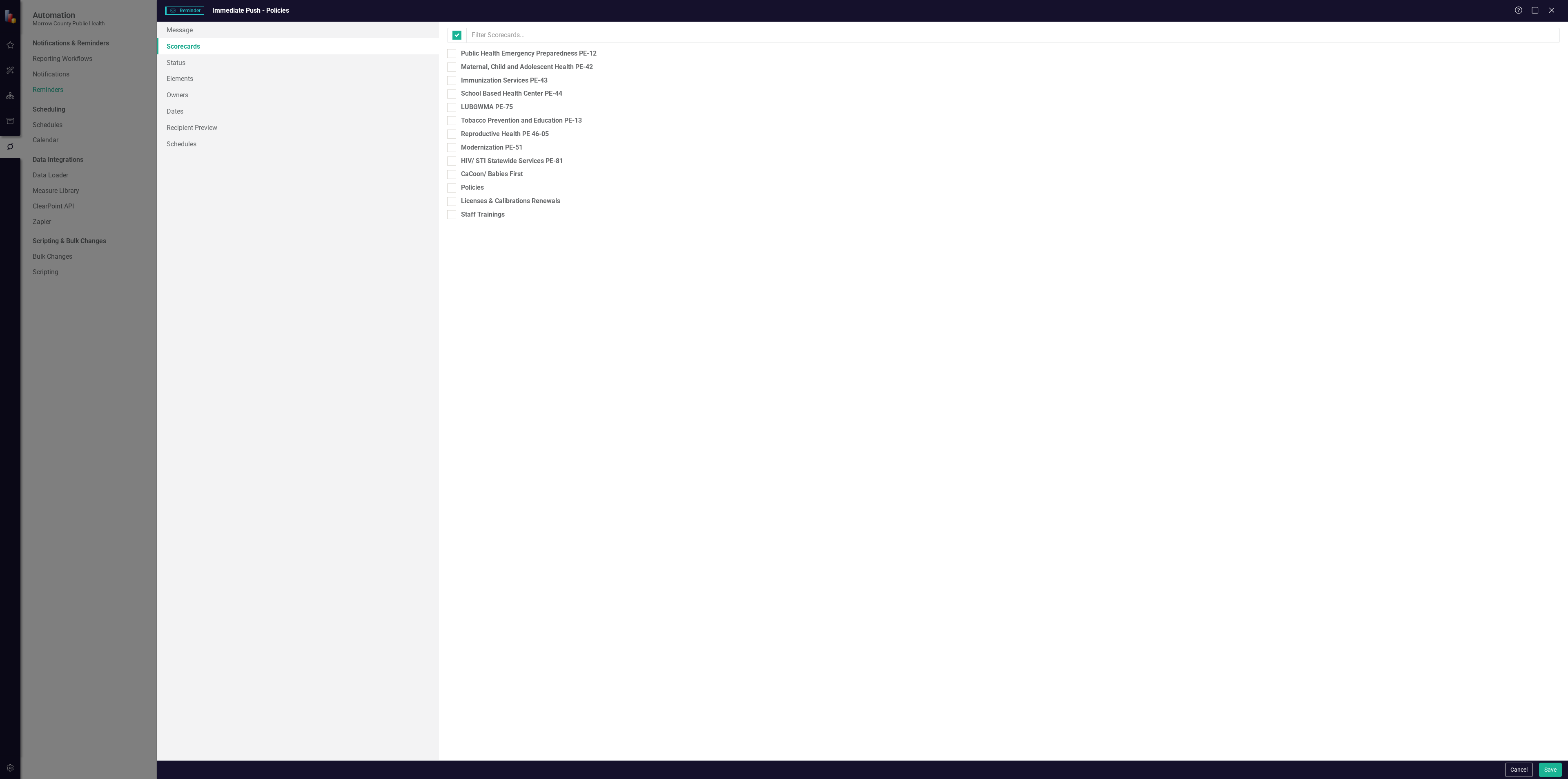
checkbox input "false"
click at [452, 191] on div at bounding box center [452, 188] width 9 height 9
click at [452, 189] on input "Policies" at bounding box center [450, 186] width 5 height 5
checkbox input "true"
click at [222, 80] on link "Elements" at bounding box center [298, 78] width 282 height 16
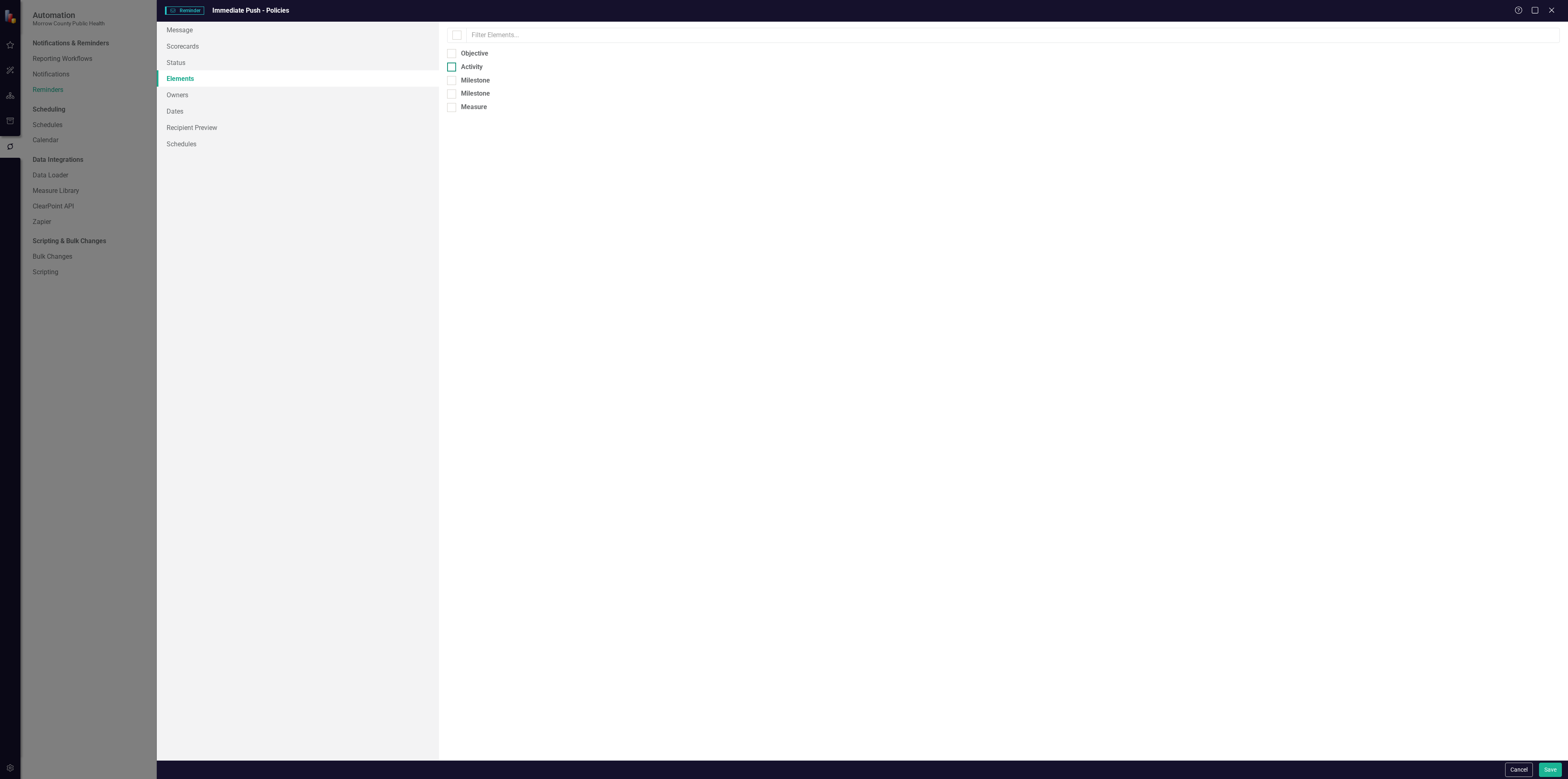
click at [452, 68] on div at bounding box center [452, 67] width 9 height 9
click at [452, 68] on input "Activity" at bounding box center [450, 65] width 5 height 5
checkbox input "true"
click at [225, 95] on link "Owners" at bounding box center [298, 94] width 282 height 16
click at [203, 110] on link "Dates" at bounding box center [298, 111] width 282 height 16
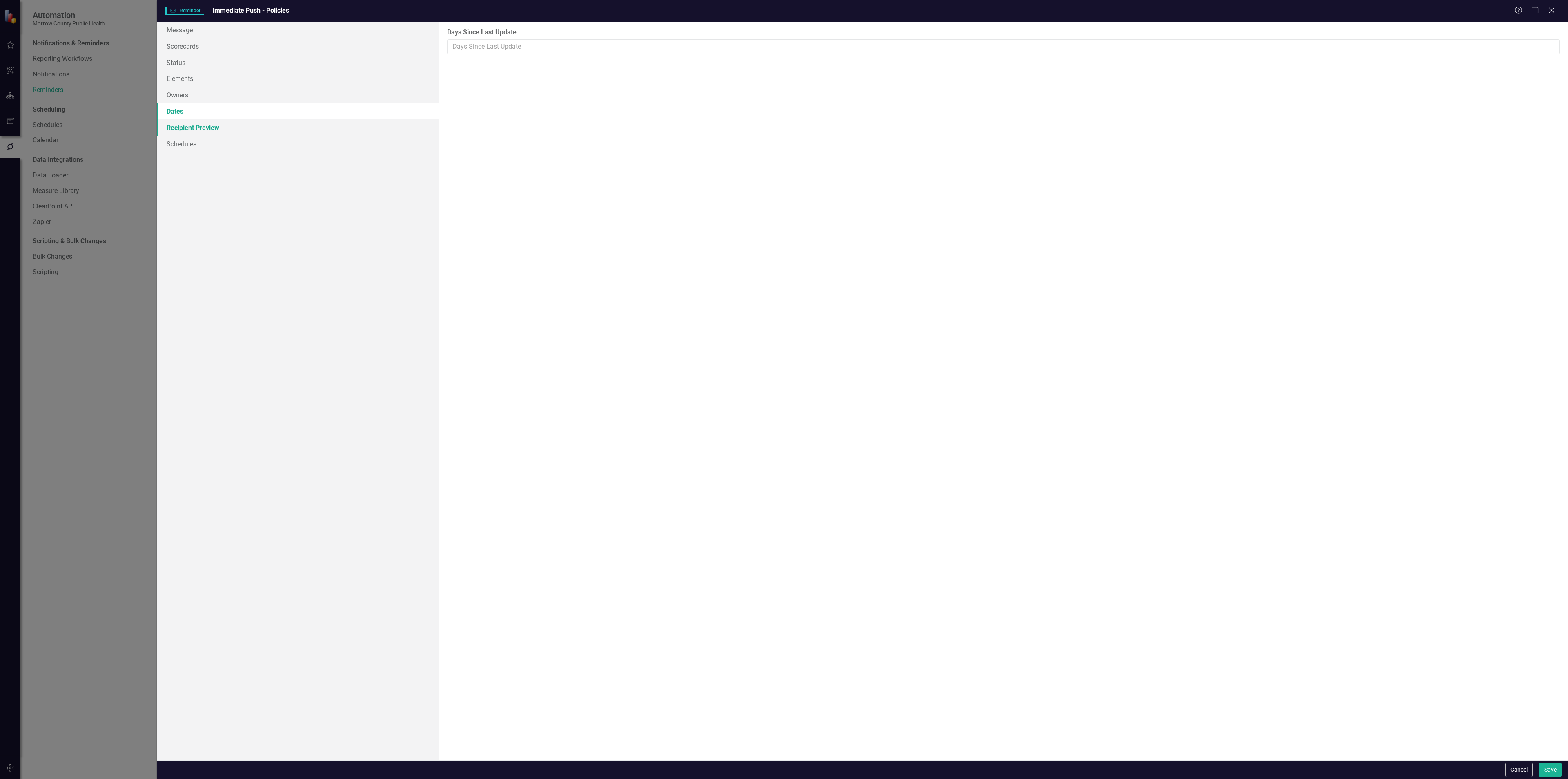
click at [215, 127] on link "Recipient Preview" at bounding box center [298, 127] width 282 height 16
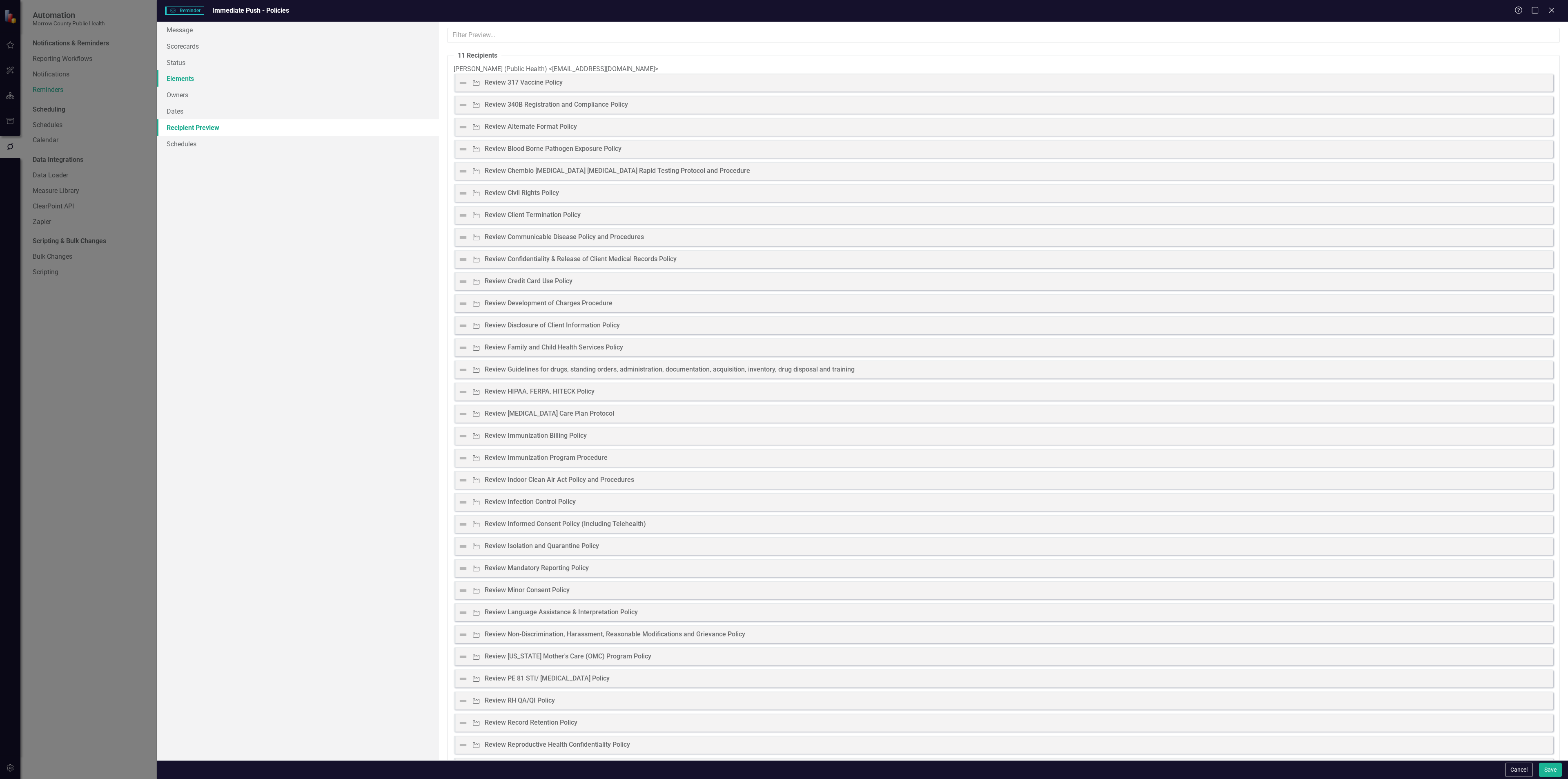
click at [189, 80] on link "Elements" at bounding box center [298, 78] width 282 height 16
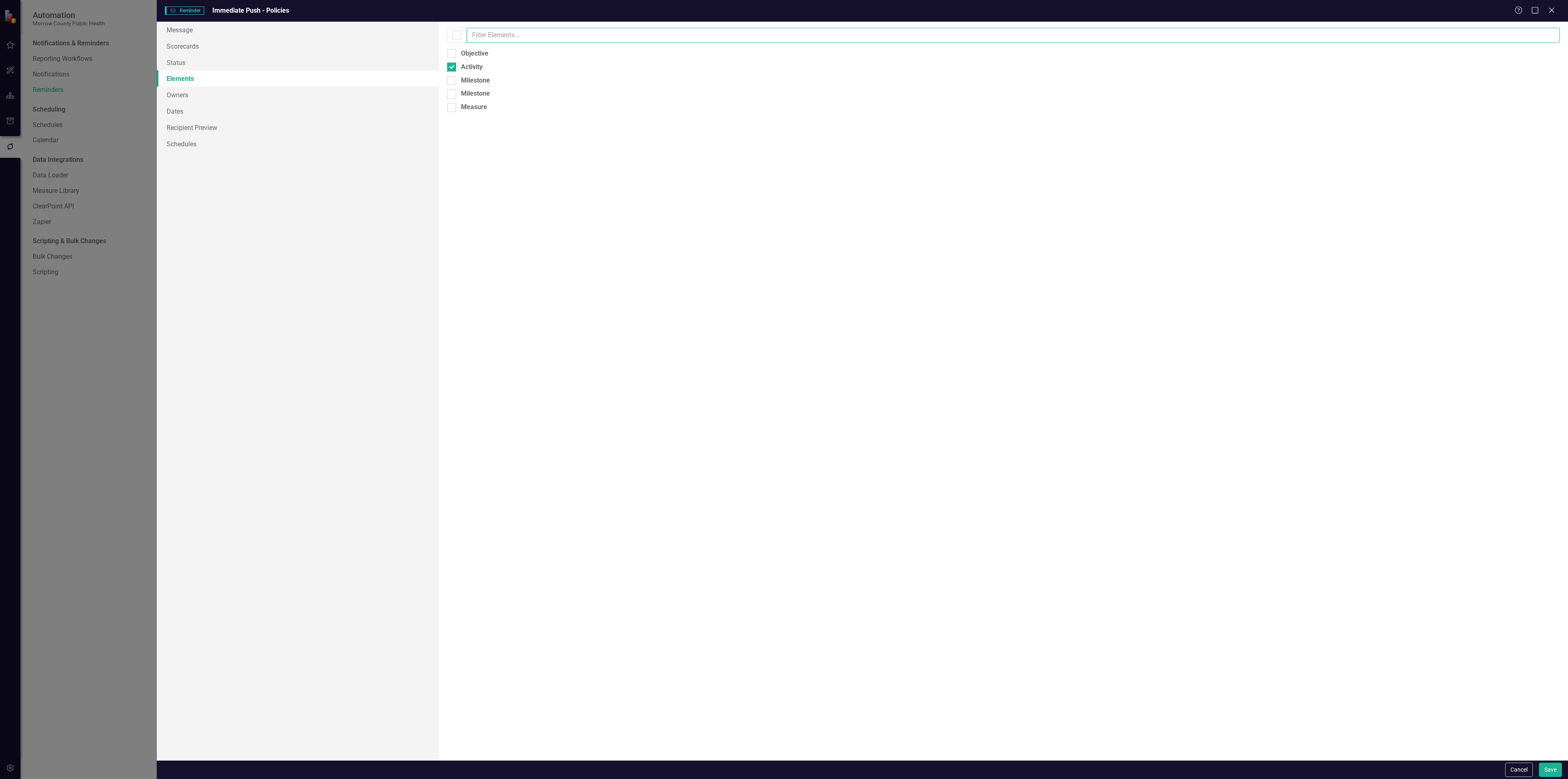
click at [491, 37] on input "text" at bounding box center [1013, 35] width 1093 height 15
type input "m"
click at [310, 53] on link "Scorecards" at bounding box center [298, 46] width 282 height 16
click at [231, 127] on link "Recipient Preview" at bounding box center [298, 127] width 282 height 16
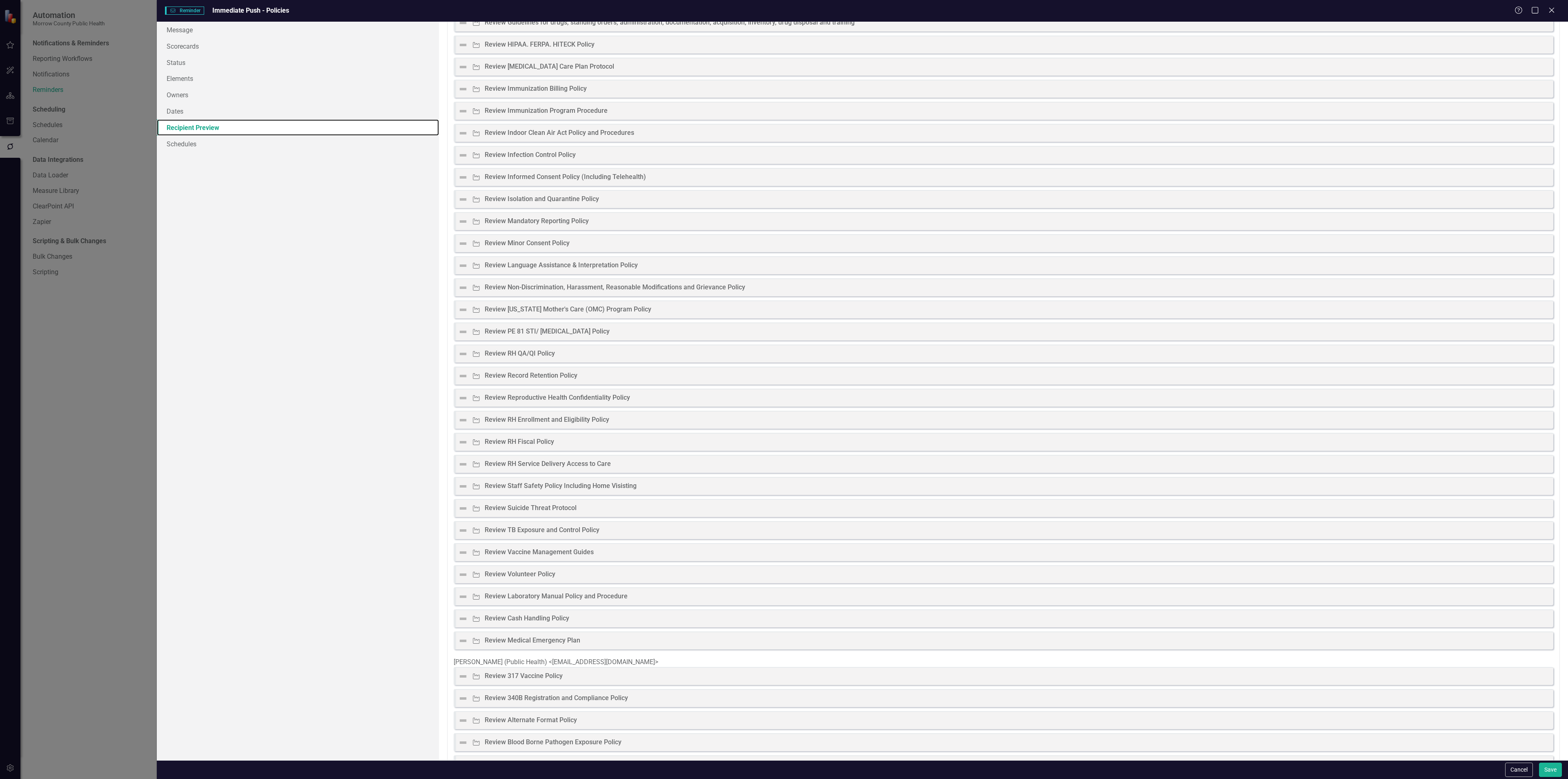
scroll to position [1286, 0]
click at [193, 63] on link "Status" at bounding box center [298, 62] width 282 height 16
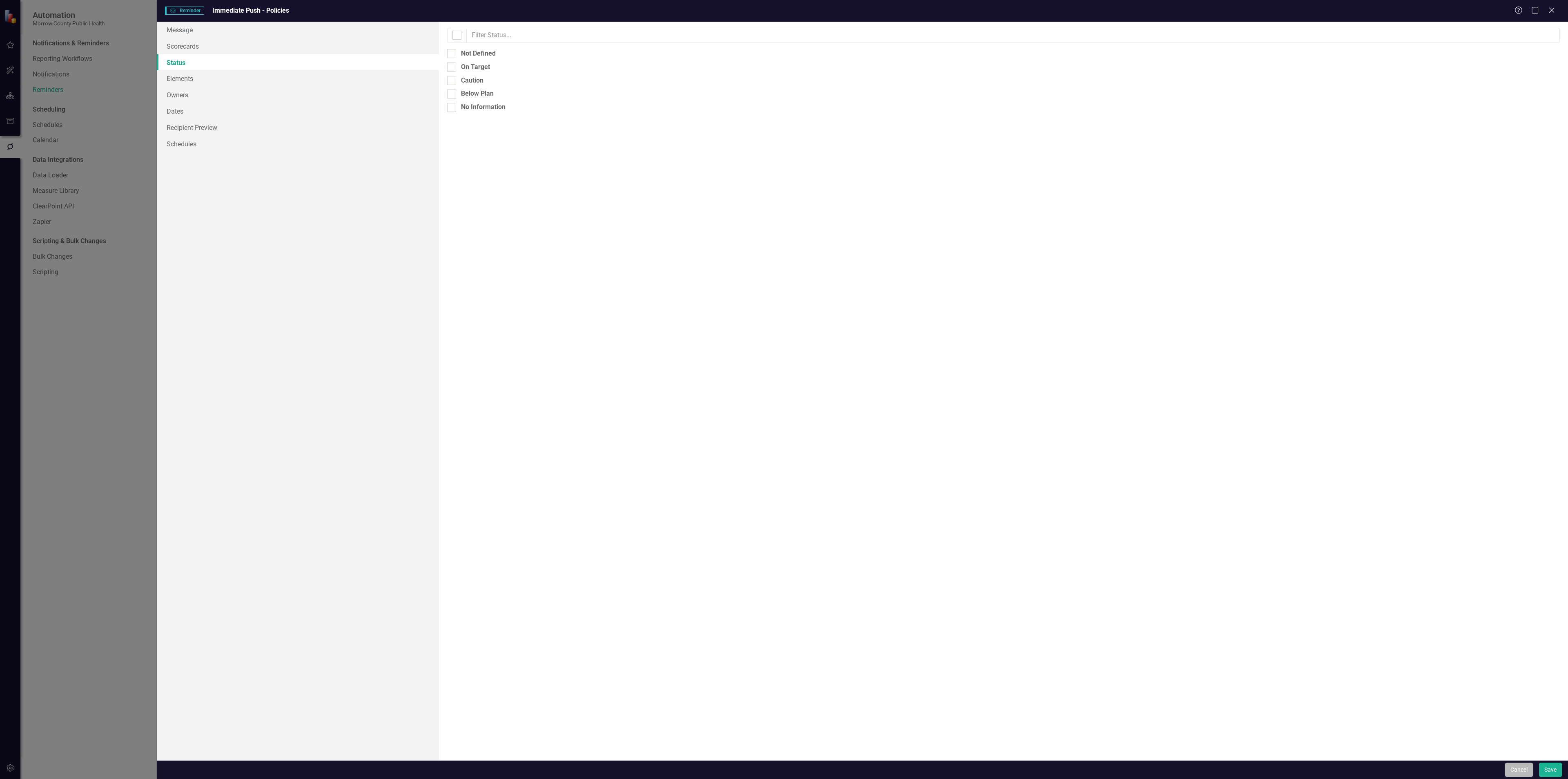
click at [1517, 772] on button "Cancel" at bounding box center [1519, 769] width 28 height 14
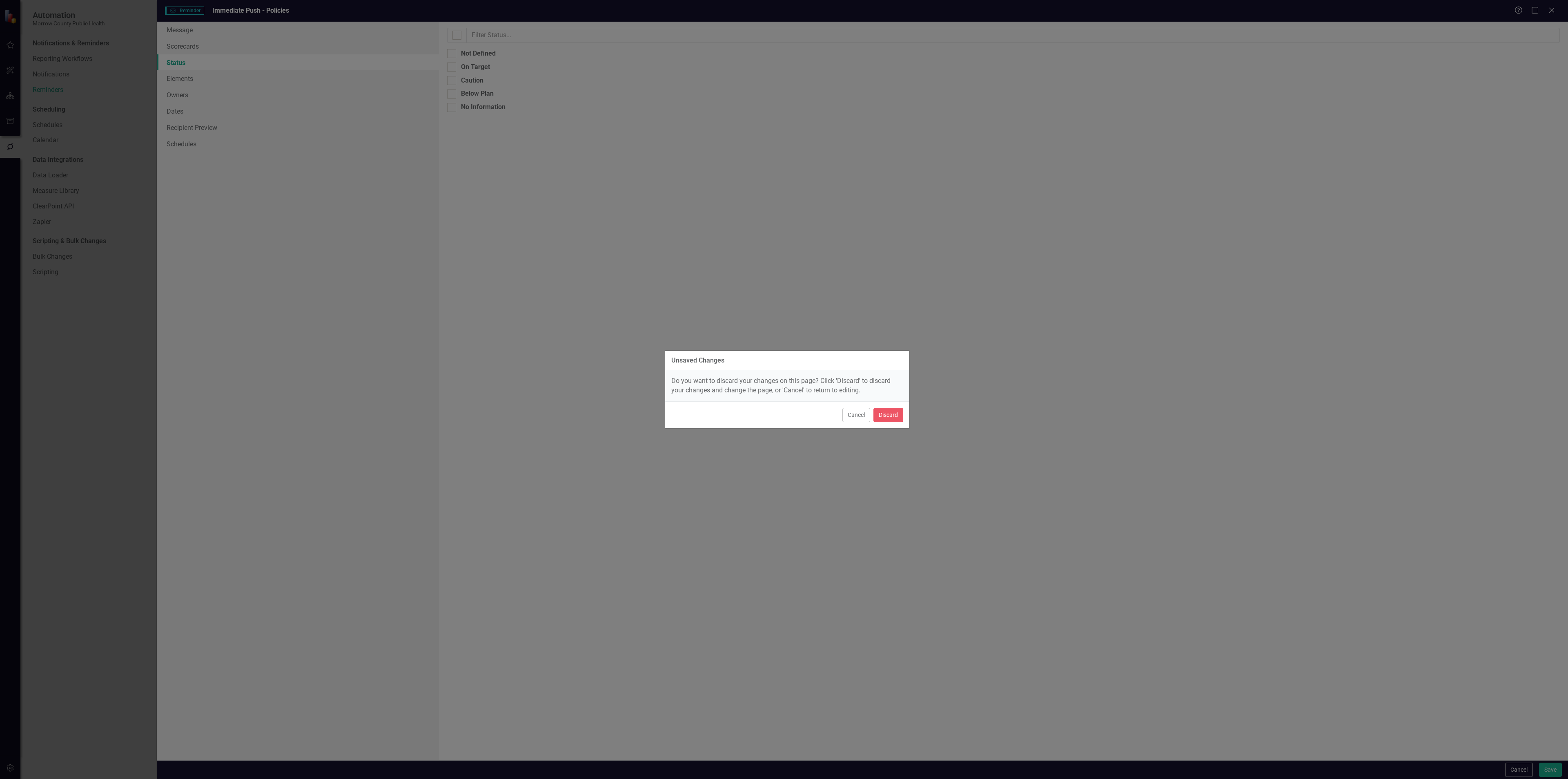
click at [849, 415] on button "Cancel" at bounding box center [856, 414] width 28 height 14
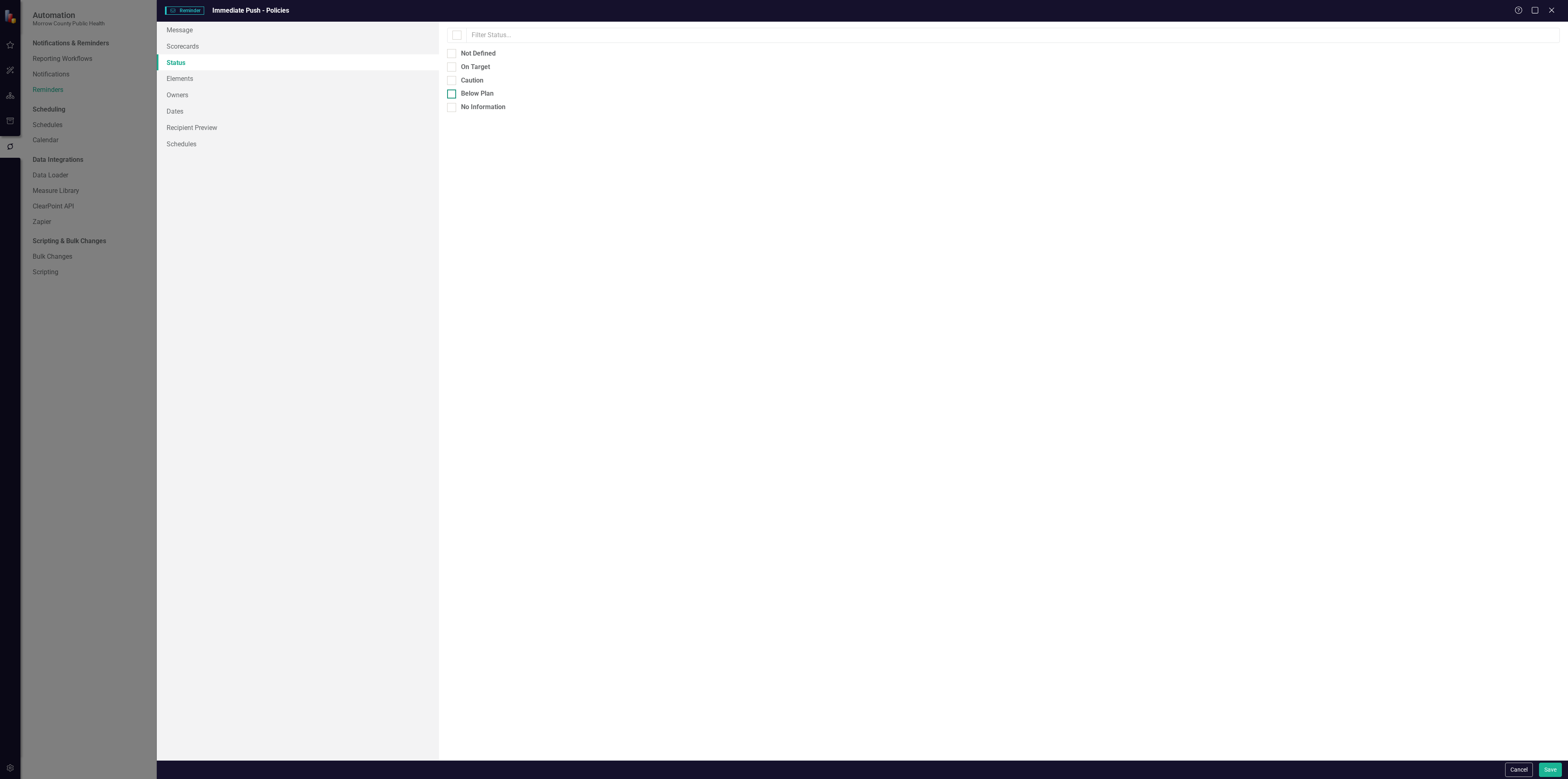
click at [455, 94] on div at bounding box center [452, 94] width 9 height 9
click at [452, 94] on input "Below Plan" at bounding box center [450, 92] width 5 height 5
click at [226, 79] on link "Elements" at bounding box center [298, 78] width 282 height 16
click at [210, 129] on link "Recipient Preview" at bounding box center [298, 127] width 282 height 16
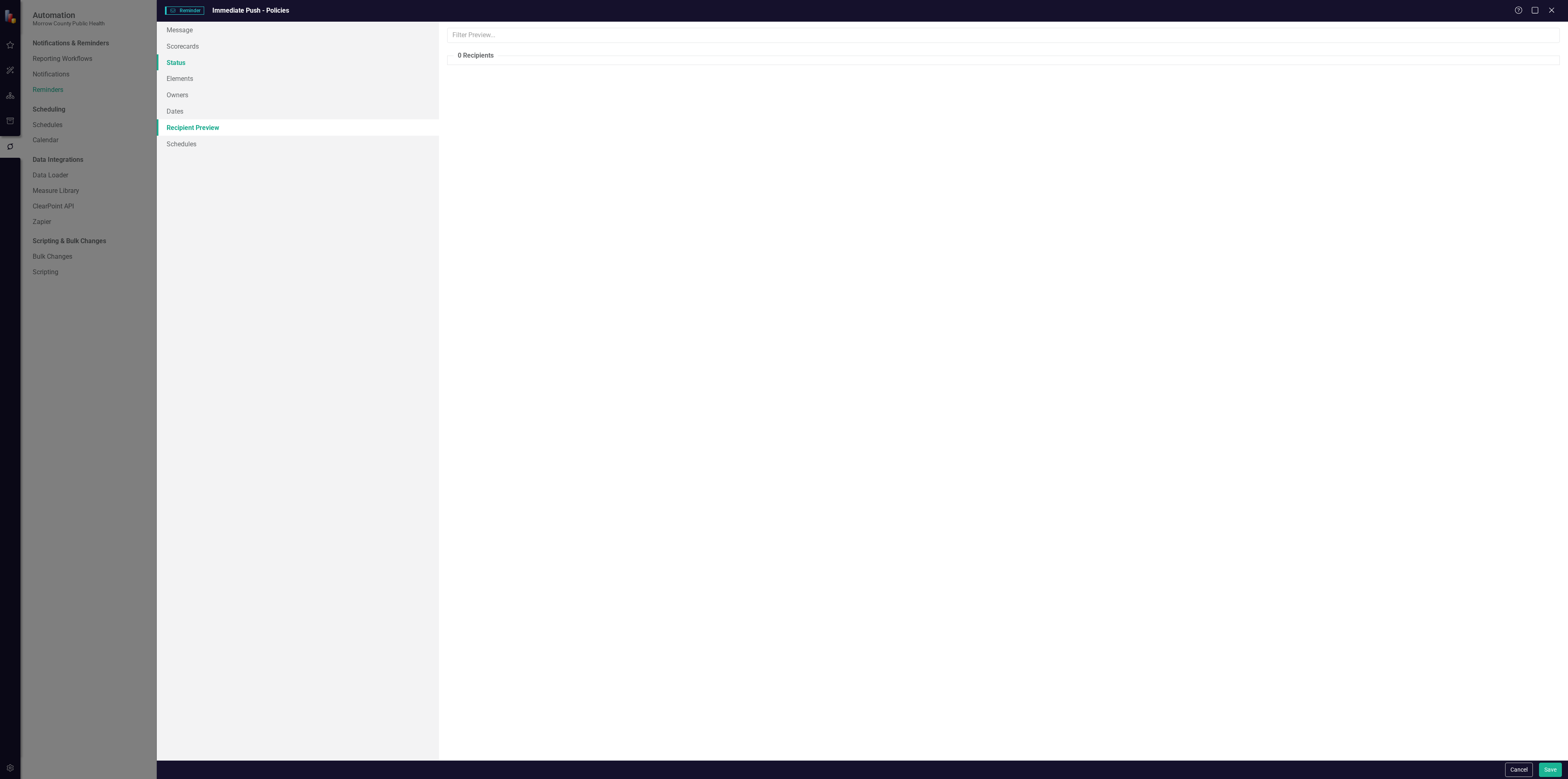
click at [198, 64] on link "Status" at bounding box center [298, 62] width 282 height 16
click at [456, 94] on div "Below Plan" at bounding box center [1004, 93] width 1113 height 9
click at [452, 94] on input "Below Plan" at bounding box center [450, 92] width 5 height 5
checkbox input "false"
click at [197, 128] on link "Recipient Preview" at bounding box center [298, 127] width 282 height 16
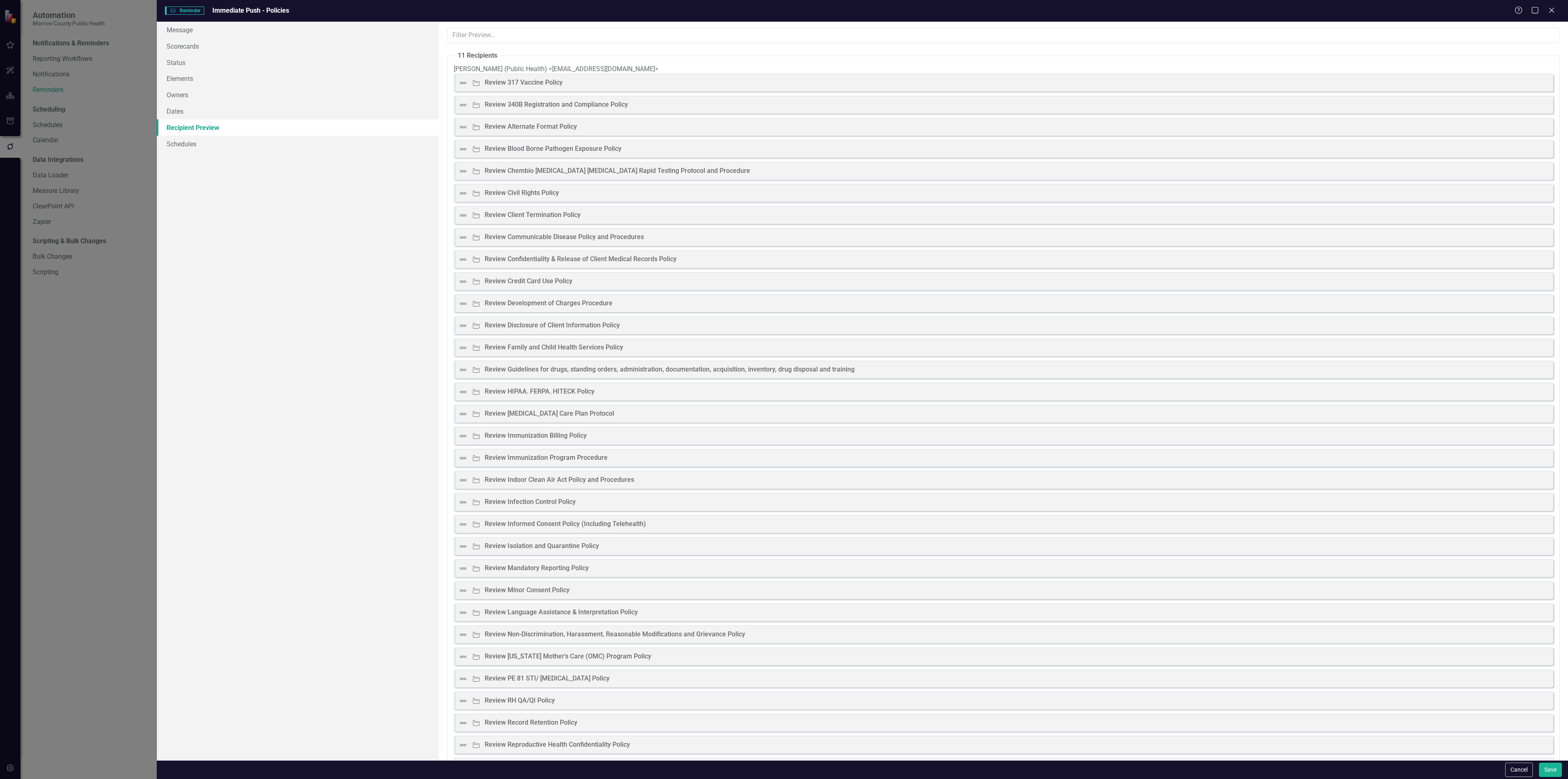
drag, startPoint x: 463, startPoint y: 118, endPoint x: 478, endPoint y: 113, distance: 15.8
click at [464, 110] on img at bounding box center [463, 105] width 10 height 10
drag, startPoint x: 511, startPoint y: 116, endPoint x: 527, endPoint y: 82, distance: 37.6
click at [527, 81] on div "Diana McElroy (Public Health) < dmcelroy@morrowcountyor.gov > Activity Review 3…" at bounding box center [1003, 530] width 1100 height 932
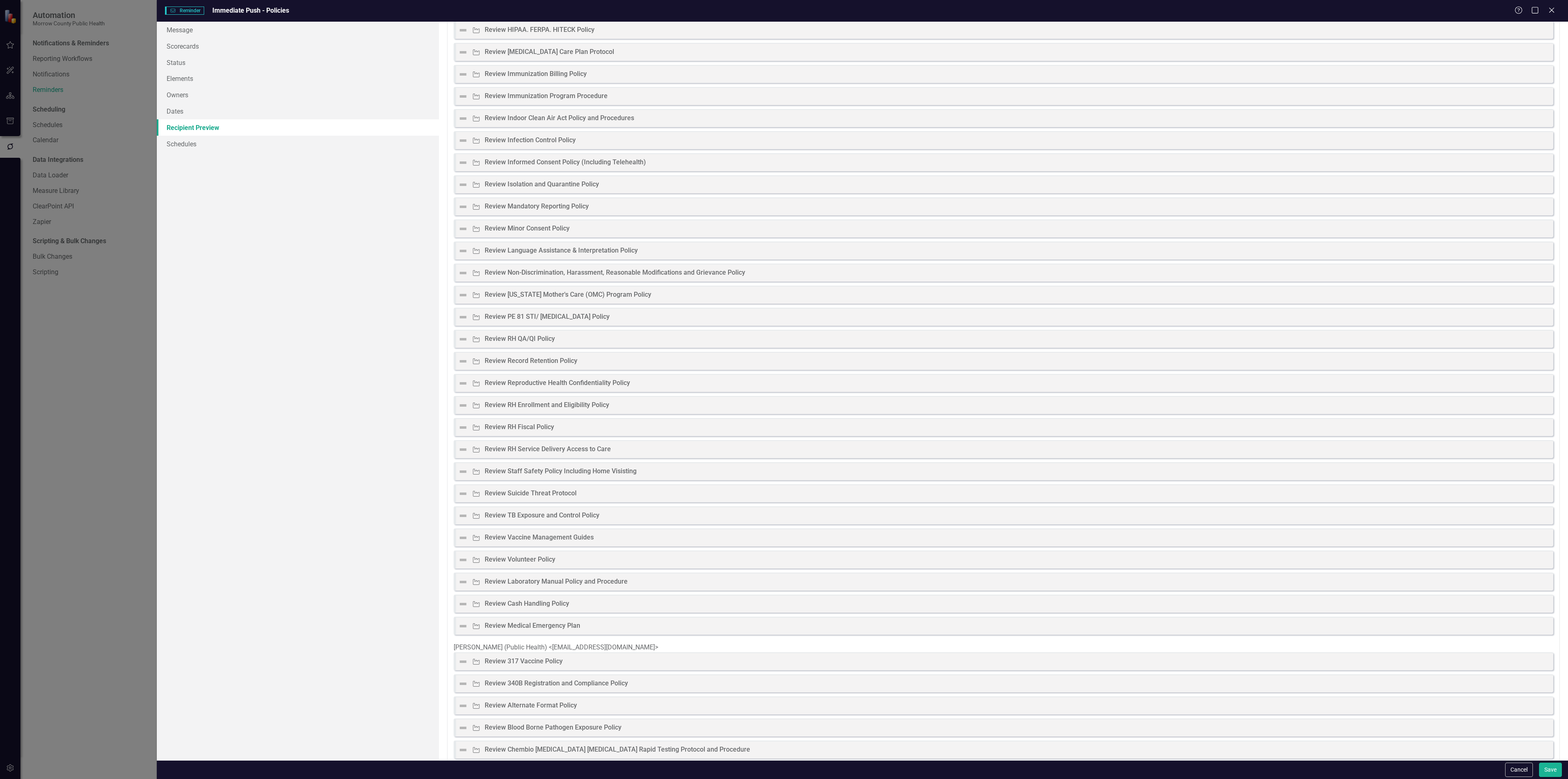
click at [556, 182] on div "Diana McElroy (Public Health) < dmcelroy@morrowcountyor.gov > Activity Review 3…" at bounding box center [1003, 169] width 1100 height 932
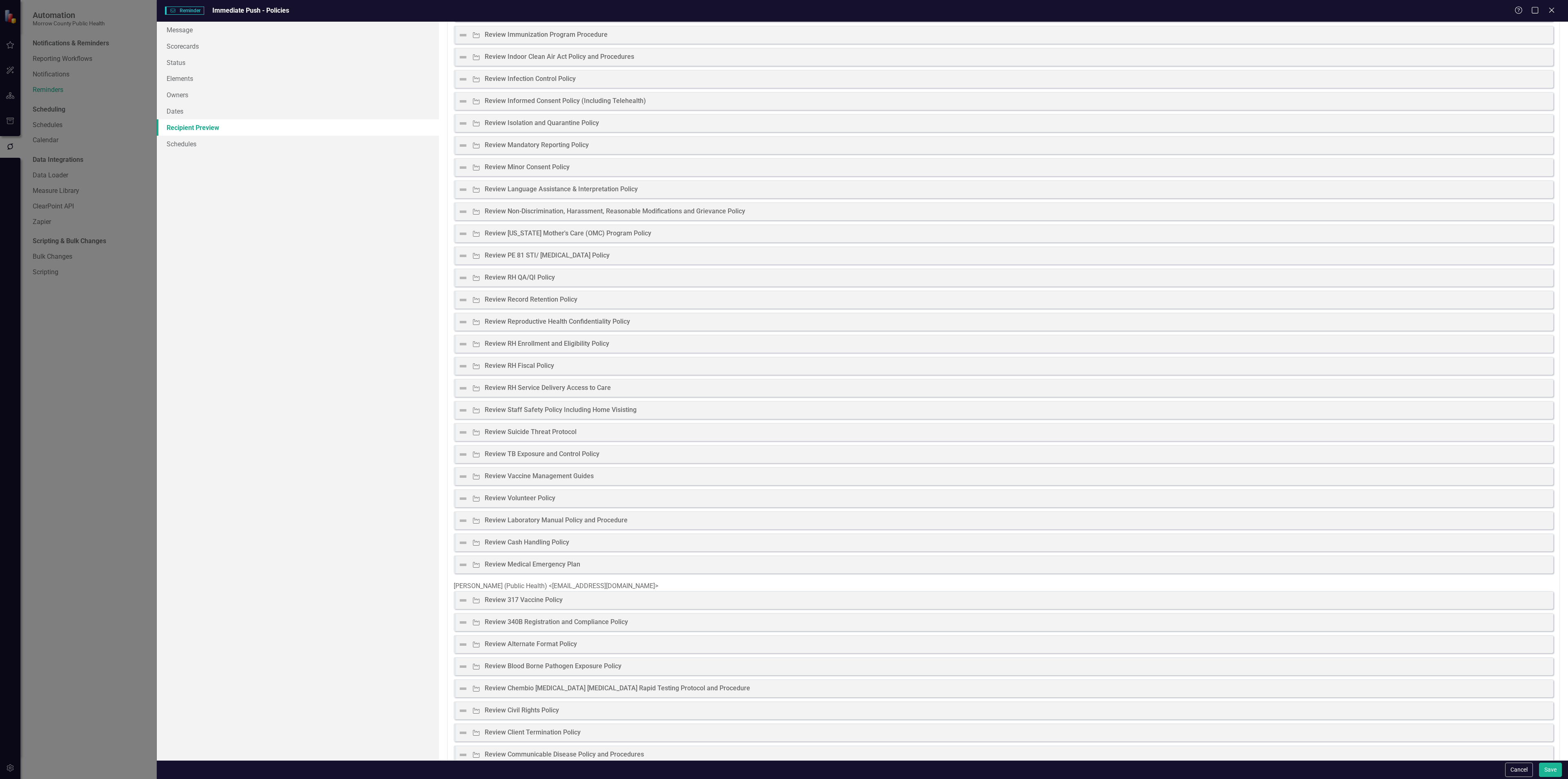
click at [549, 172] on div "Review Minor Consent Policy" at bounding box center [527, 167] width 85 height 9
click at [545, 167] on div "Activity Review Minor Consent Policy" at bounding box center [514, 164] width 111 height 10
click at [536, 143] on div "Activity Review Mandatory Reporting Policy" at bounding box center [523, 141] width 130 height 10
click at [526, 145] on div "Review Mandatory Reporting Policy" at bounding box center [536, 140] width 104 height 9
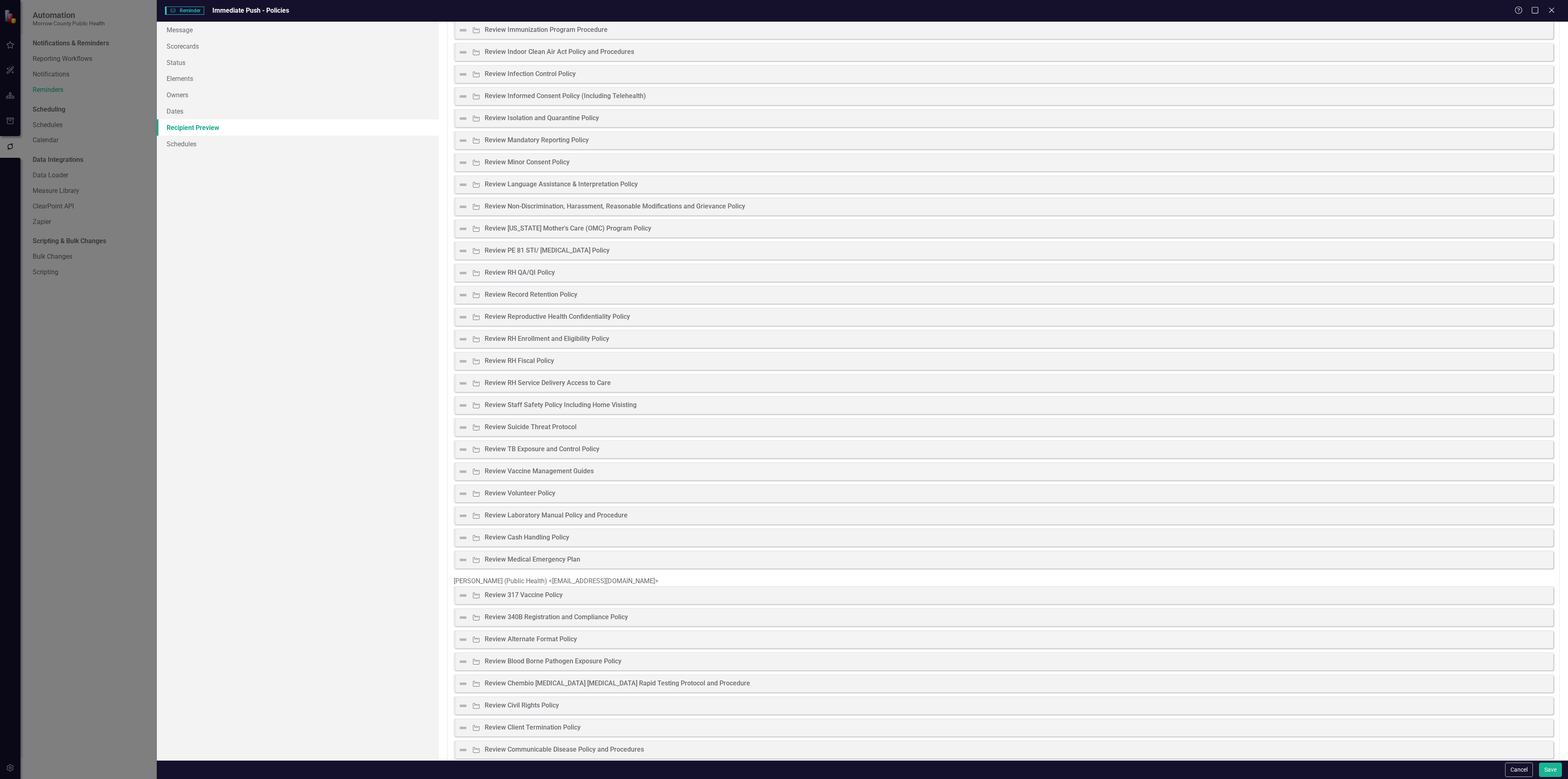
click at [526, 145] on div "Review Mandatory Reporting Policy" at bounding box center [536, 140] width 104 height 9
click at [463, 146] on img at bounding box center [463, 141] width 10 height 10
click at [494, 145] on div "Review Mandatory Reporting Policy" at bounding box center [536, 140] width 104 height 9
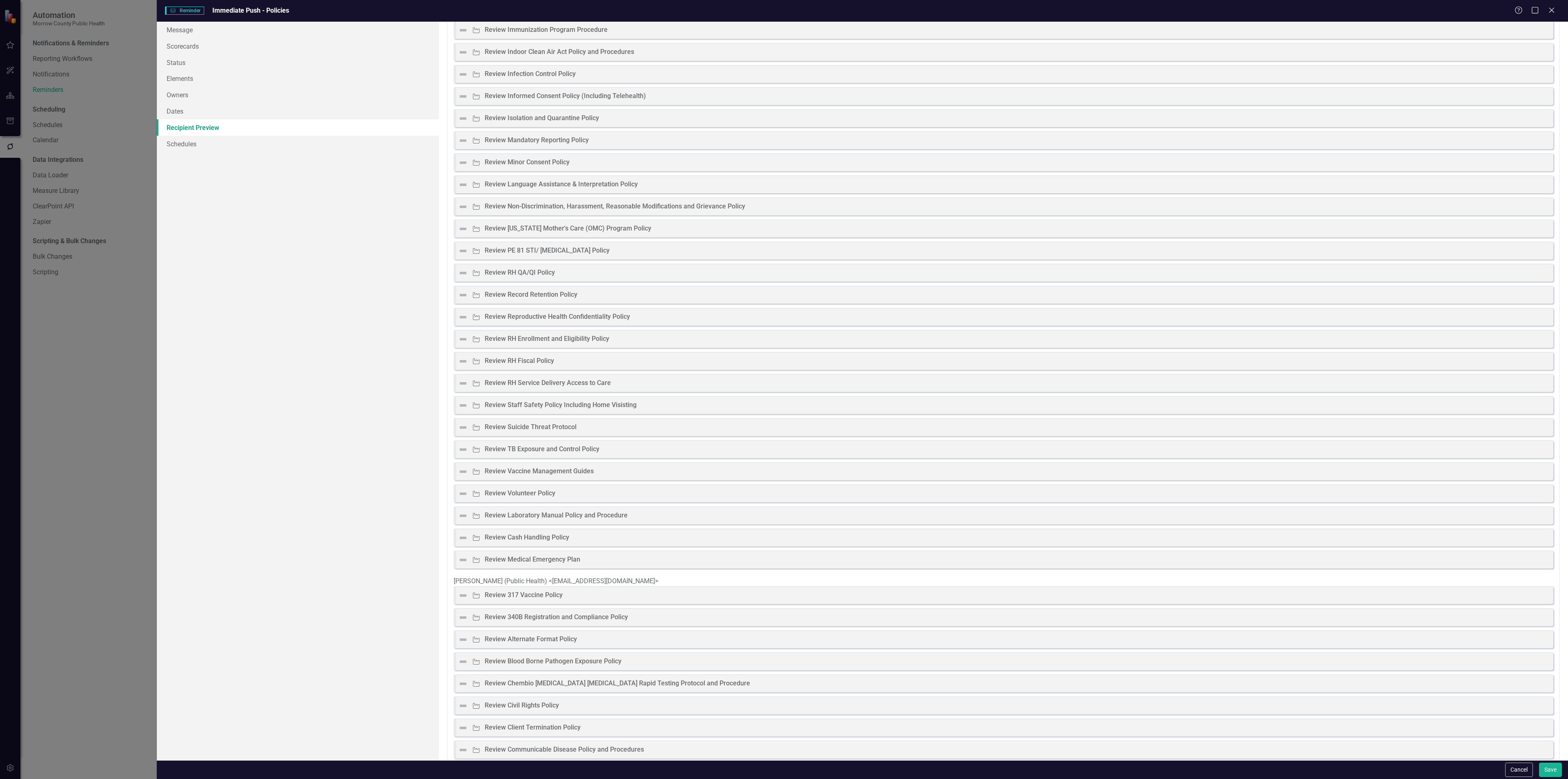
click at [495, 127] on div "Activity Review Isolation and Quarantine Policy" at bounding box center [1003, 118] width 1100 height 18
click at [496, 123] on div "Review Isolation and Quarantine Policy" at bounding box center [542, 118] width 114 height 9
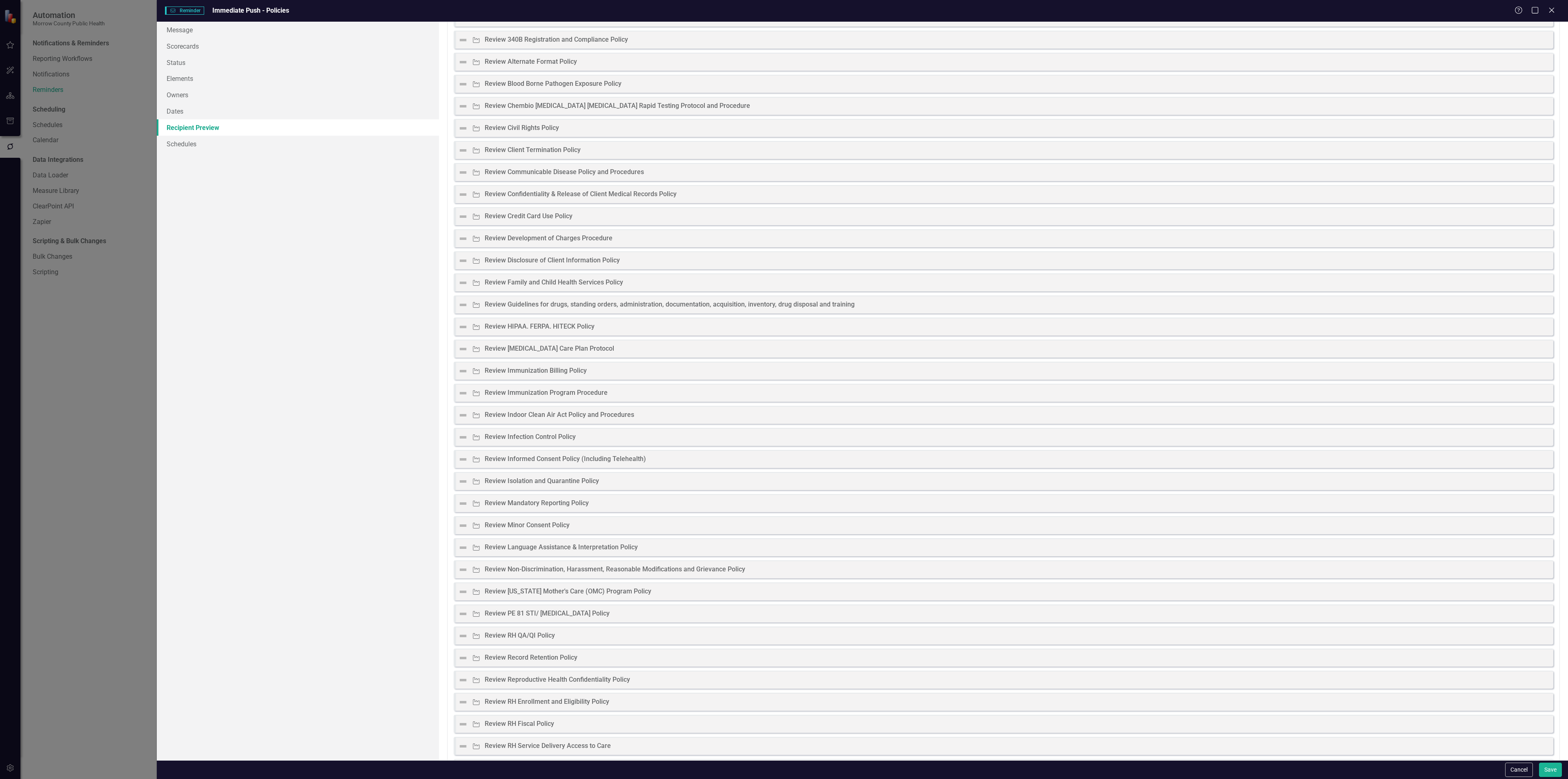
scroll to position [0, 0]
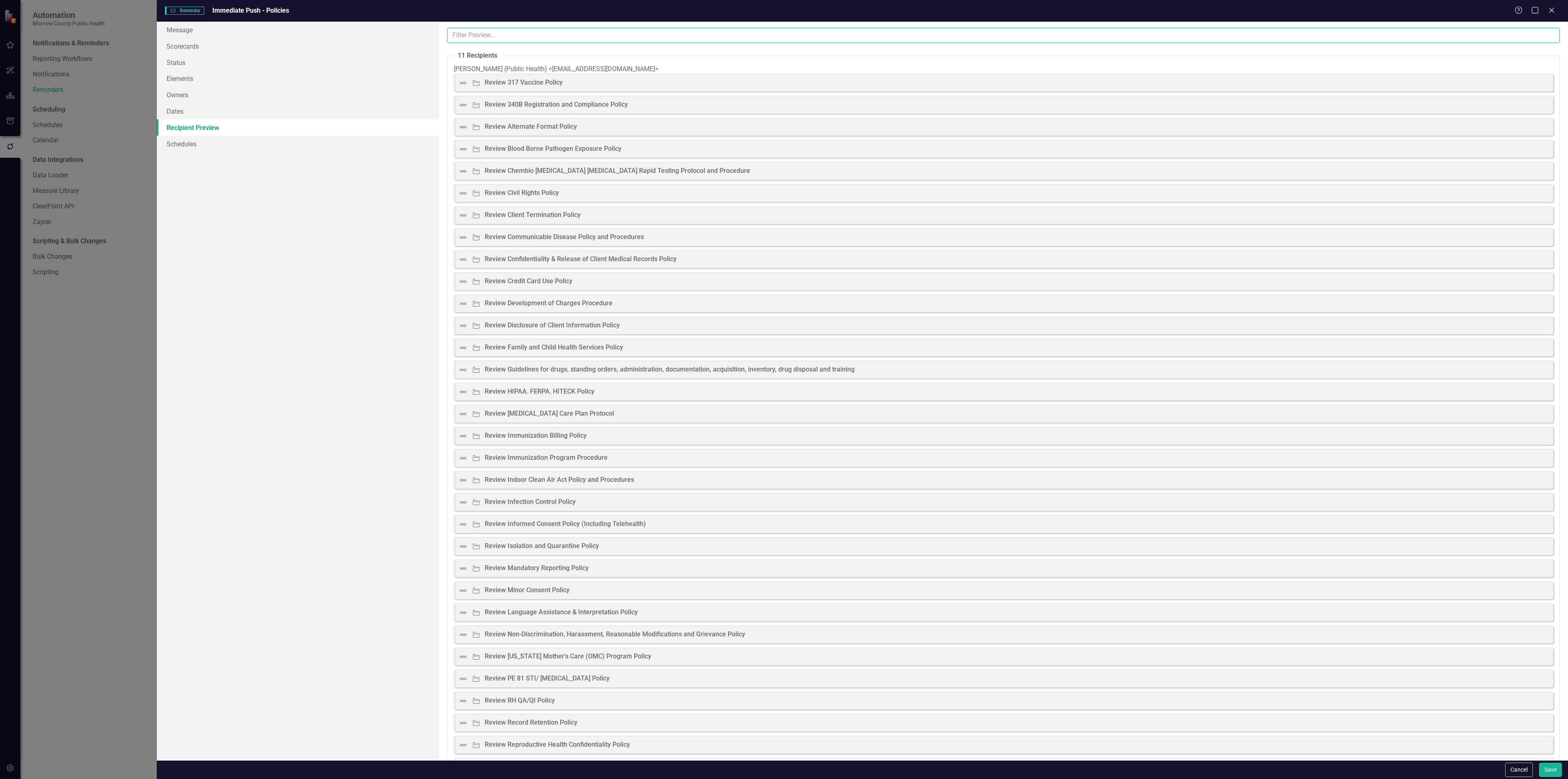
click at [495, 36] on input "text" at bounding box center [1004, 35] width 1113 height 15
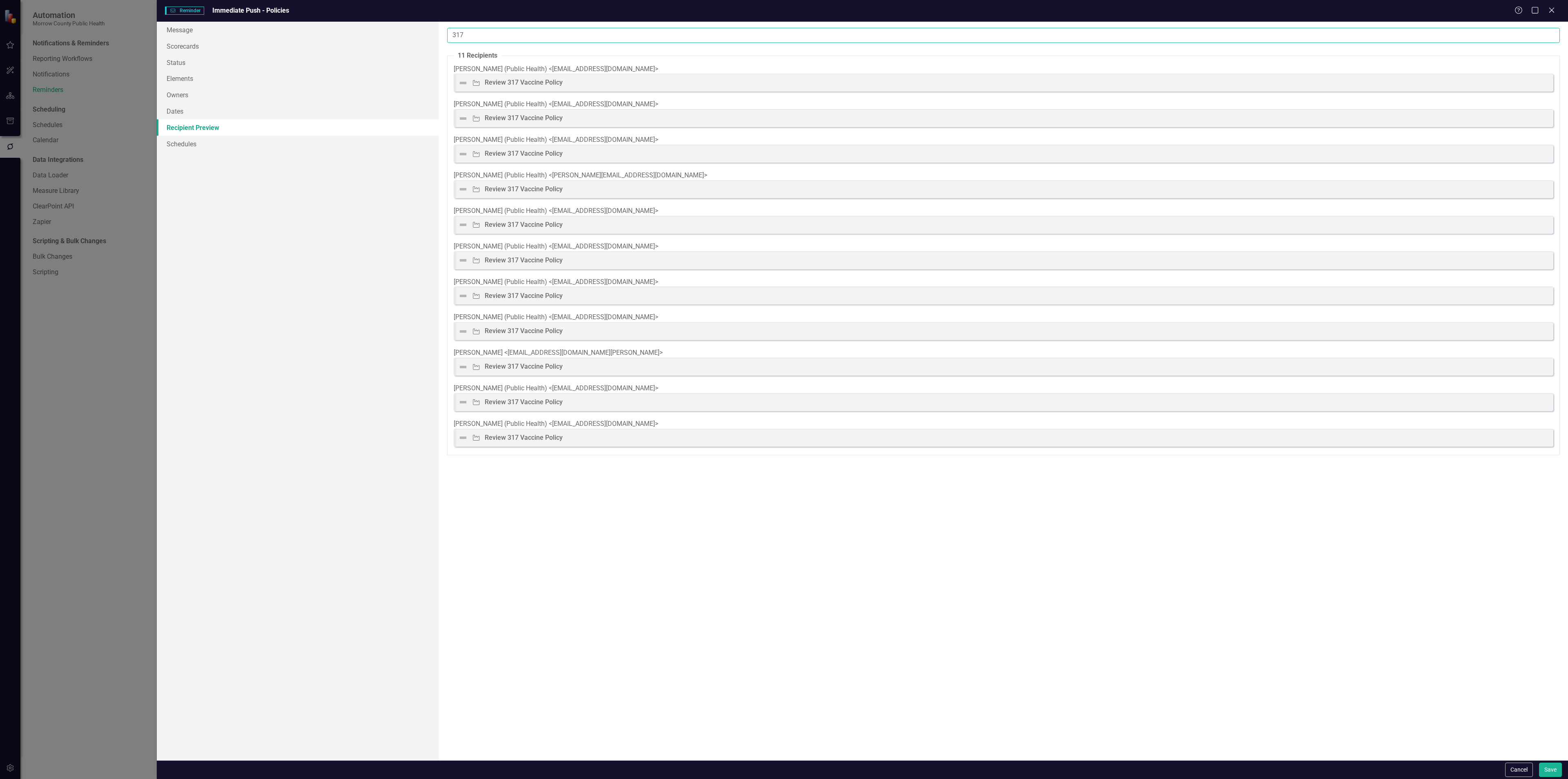
type input "317"
click at [533, 88] on div "Review 317 Vaccine Policy" at bounding box center [523, 82] width 78 height 9
click at [530, 88] on div "Review 317 Vaccine Policy" at bounding box center [523, 82] width 78 height 9
click at [530, 88] on div "Review 317 Vaccine Policy" at bounding box center [523, 82] width 78 height 9
click at [511, 123] on div "Review 317 Vaccine Policy" at bounding box center [523, 118] width 78 height 9
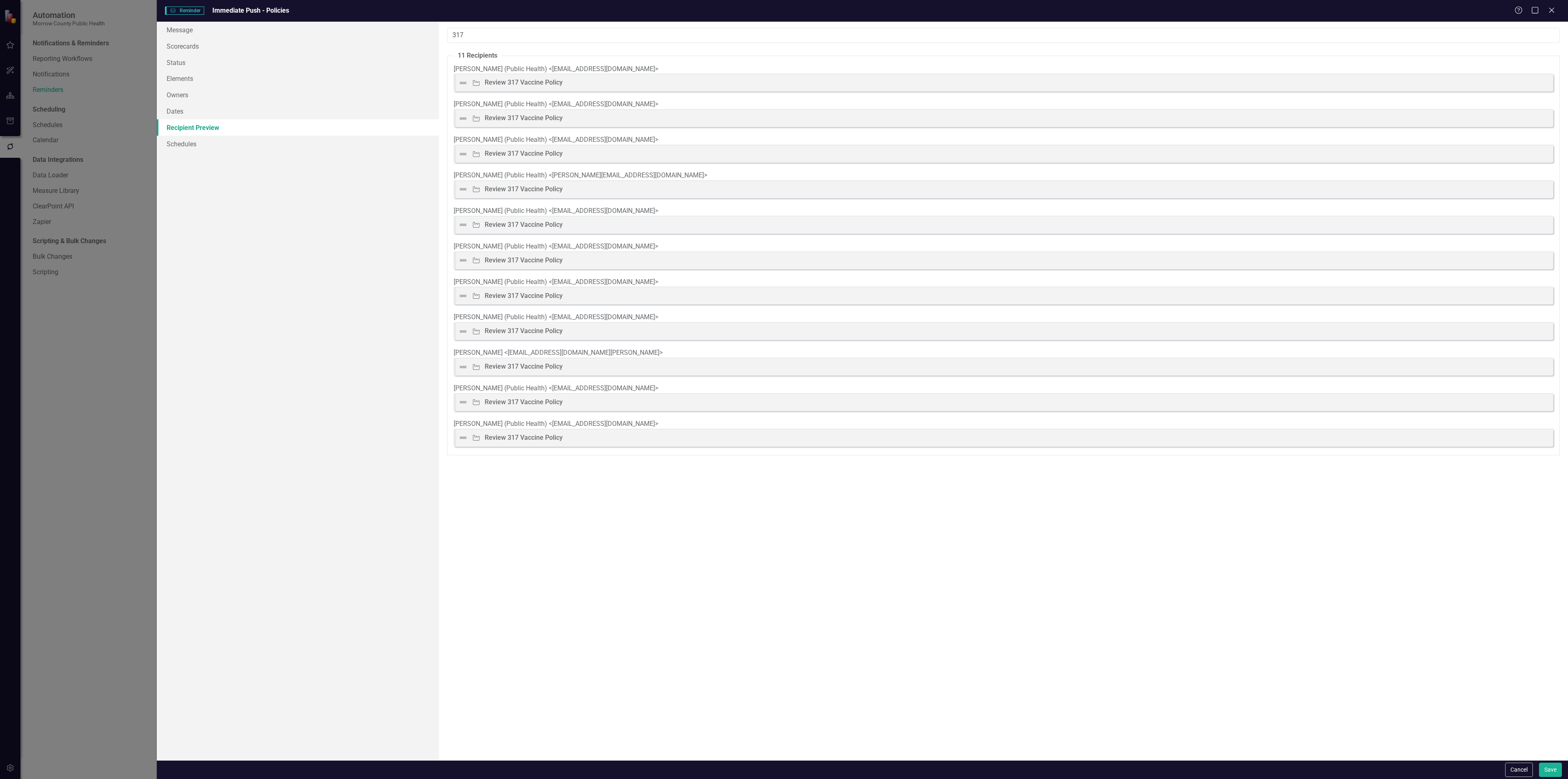
click at [511, 123] on div "Review 317 Vaccine Policy" at bounding box center [523, 118] width 78 height 9
drag, startPoint x: 511, startPoint y: 133, endPoint x: 515, endPoint y: 145, distance: 12.6
click at [511, 123] on div "Review 317 Vaccine Policy" at bounding box center [523, 118] width 78 height 9
click at [517, 158] on div "Review 317 Vaccine Policy" at bounding box center [523, 153] width 78 height 9
click at [517, 158] on div "Review 317 Vaccine Policy" at bounding box center [523, 153] width 78 height 9
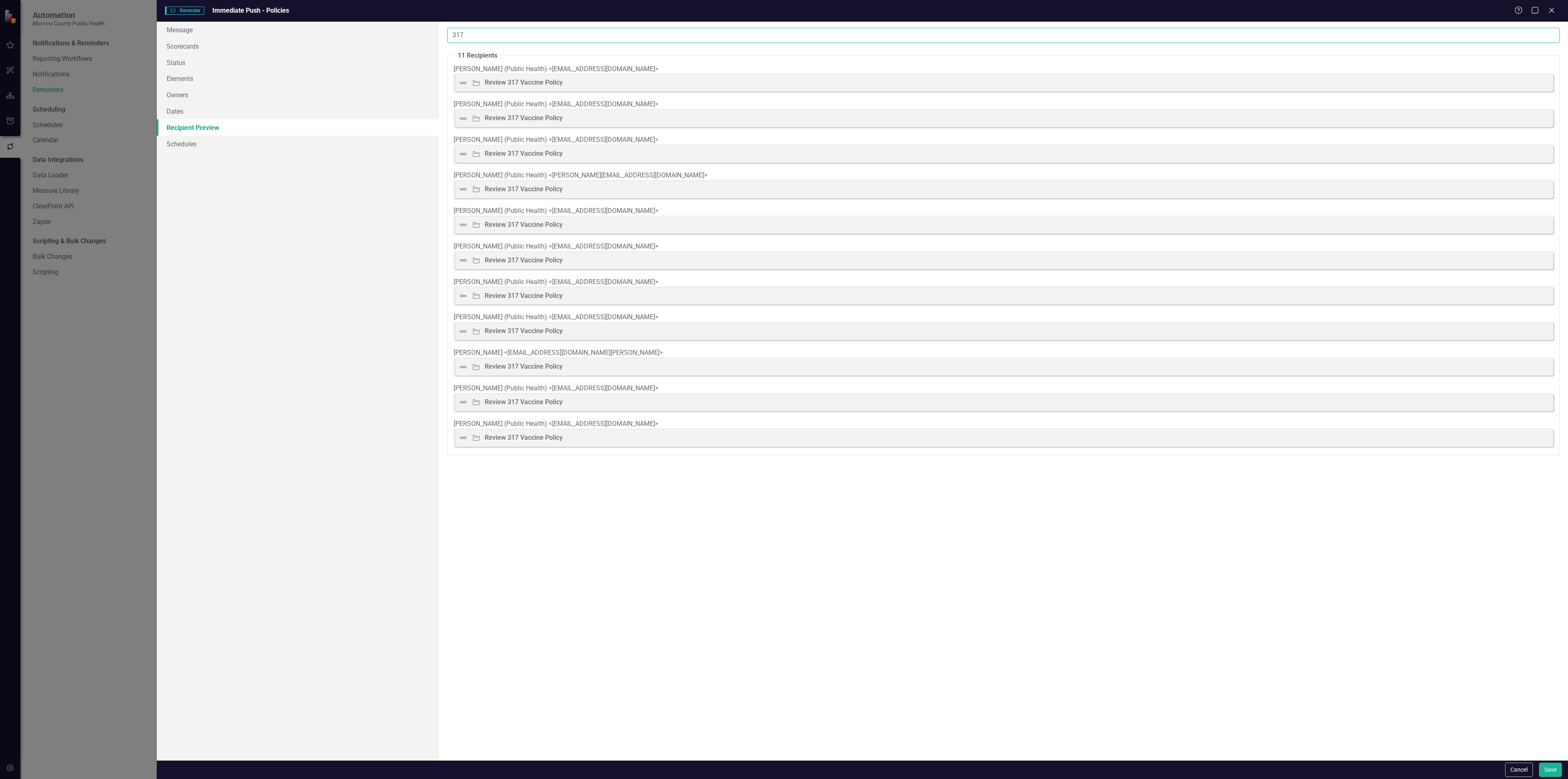
click at [482, 32] on input "317" at bounding box center [1004, 35] width 1113 height 15
click at [484, 32] on input "317" at bounding box center [1004, 35] width 1113 height 15
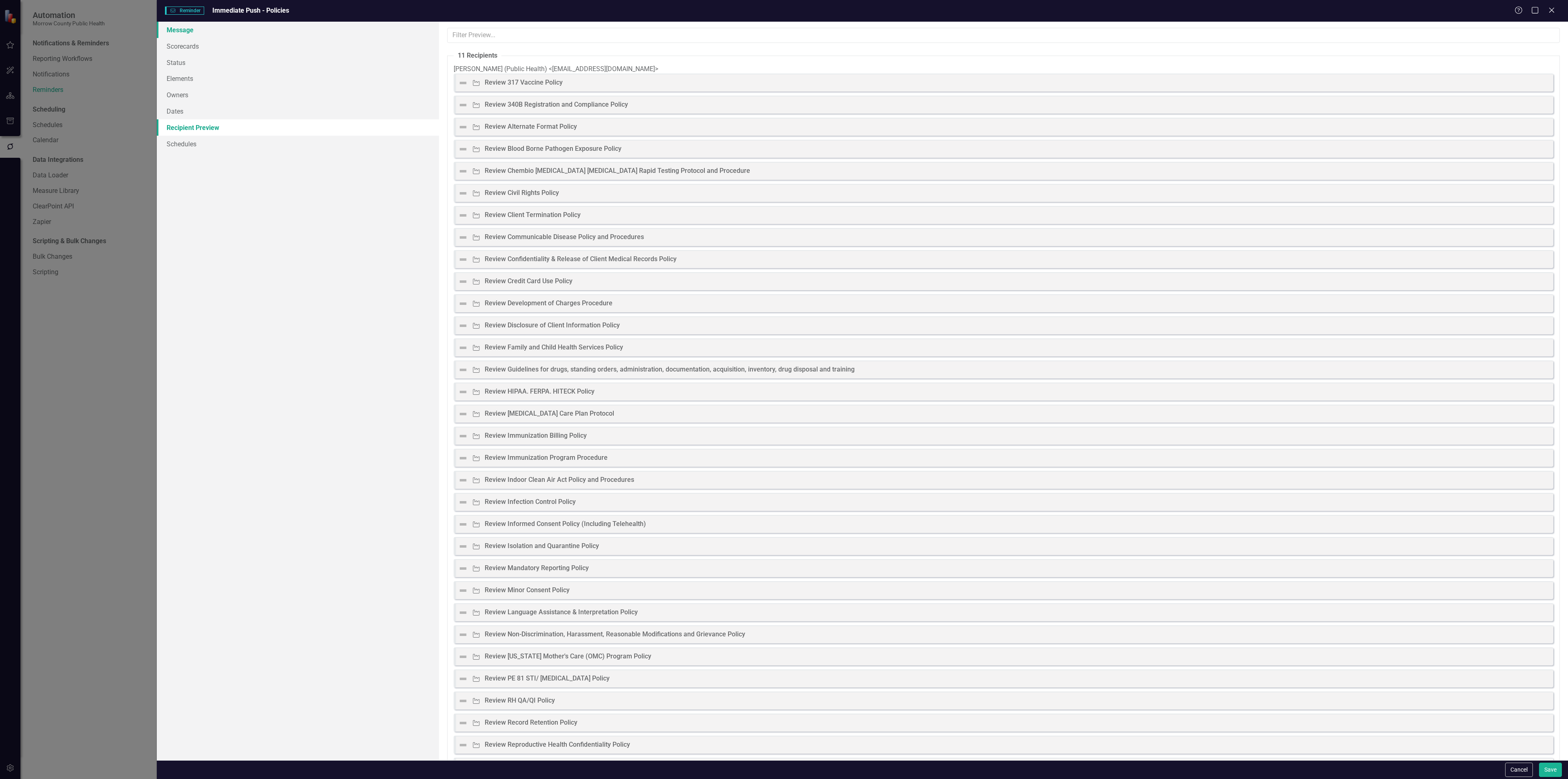
click at [216, 31] on link "Message" at bounding box center [298, 30] width 282 height 16
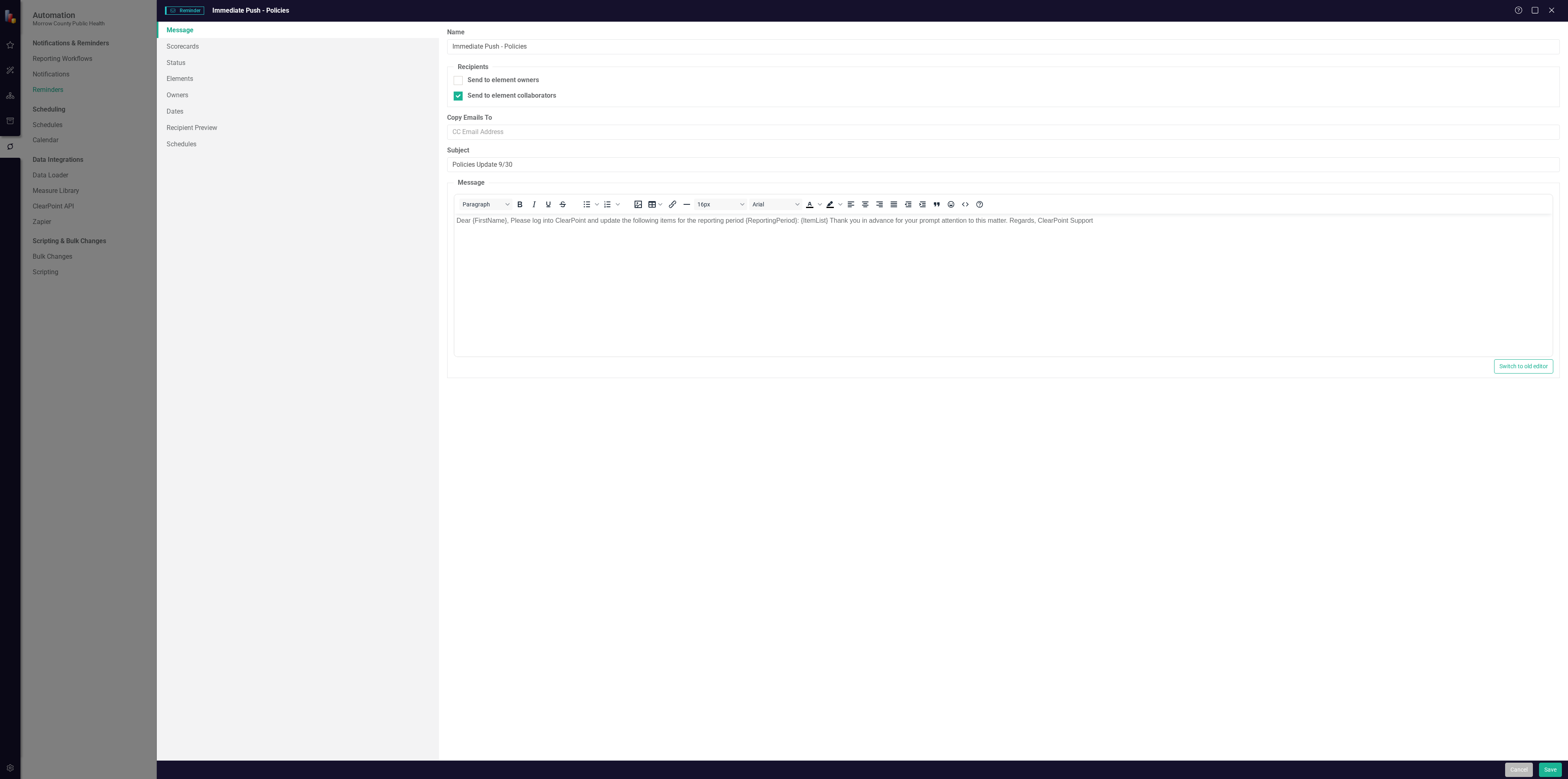
click at [1517, 770] on button "Cancel" at bounding box center [1519, 769] width 28 height 14
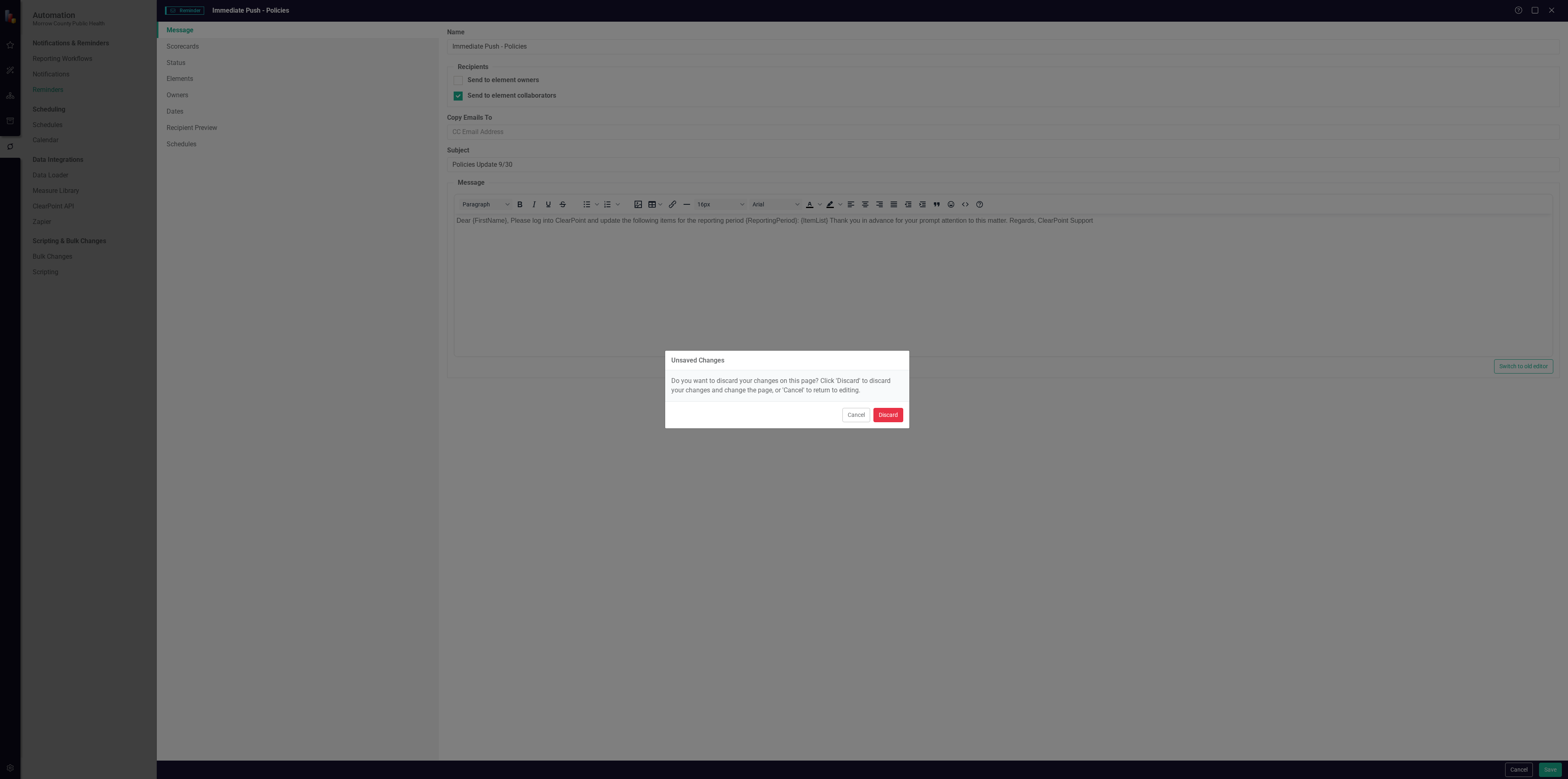
click at [885, 416] on button "Discard" at bounding box center [888, 414] width 30 height 14
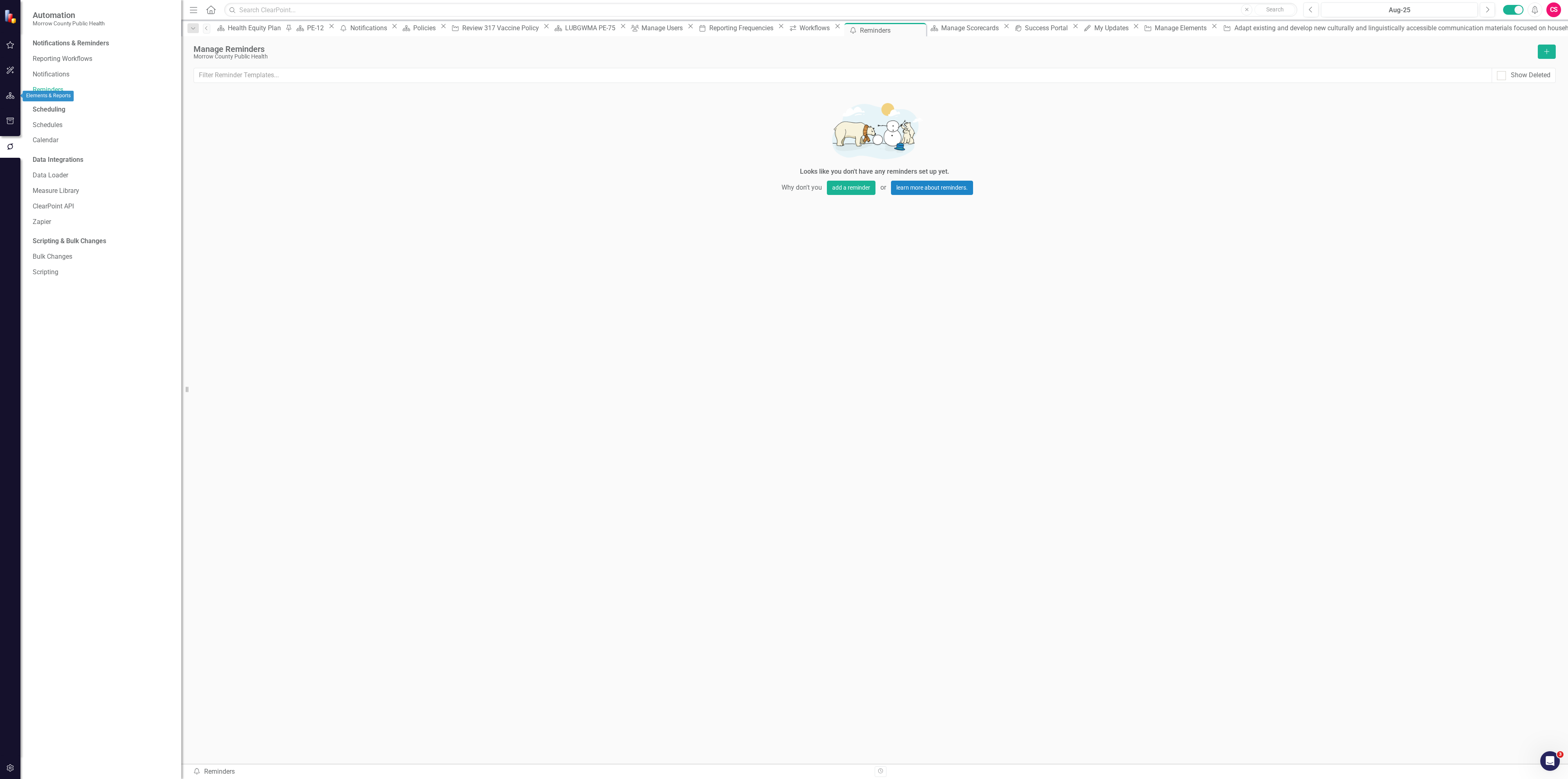
click at [6, 95] on icon "button" at bounding box center [10, 96] width 9 height 7
click at [35, 100] on icon "Dropdown" at bounding box center [35, 102] width 5 height 4
click at [40, 149] on icon "Dropdown" at bounding box center [39, 147] width 5 height 4
click at [35, 101] on div "Dropdown" at bounding box center [33, 100] width 7 height 5
drag, startPoint x: 33, startPoint y: 79, endPoint x: 33, endPoint y: 87, distance: 8.0
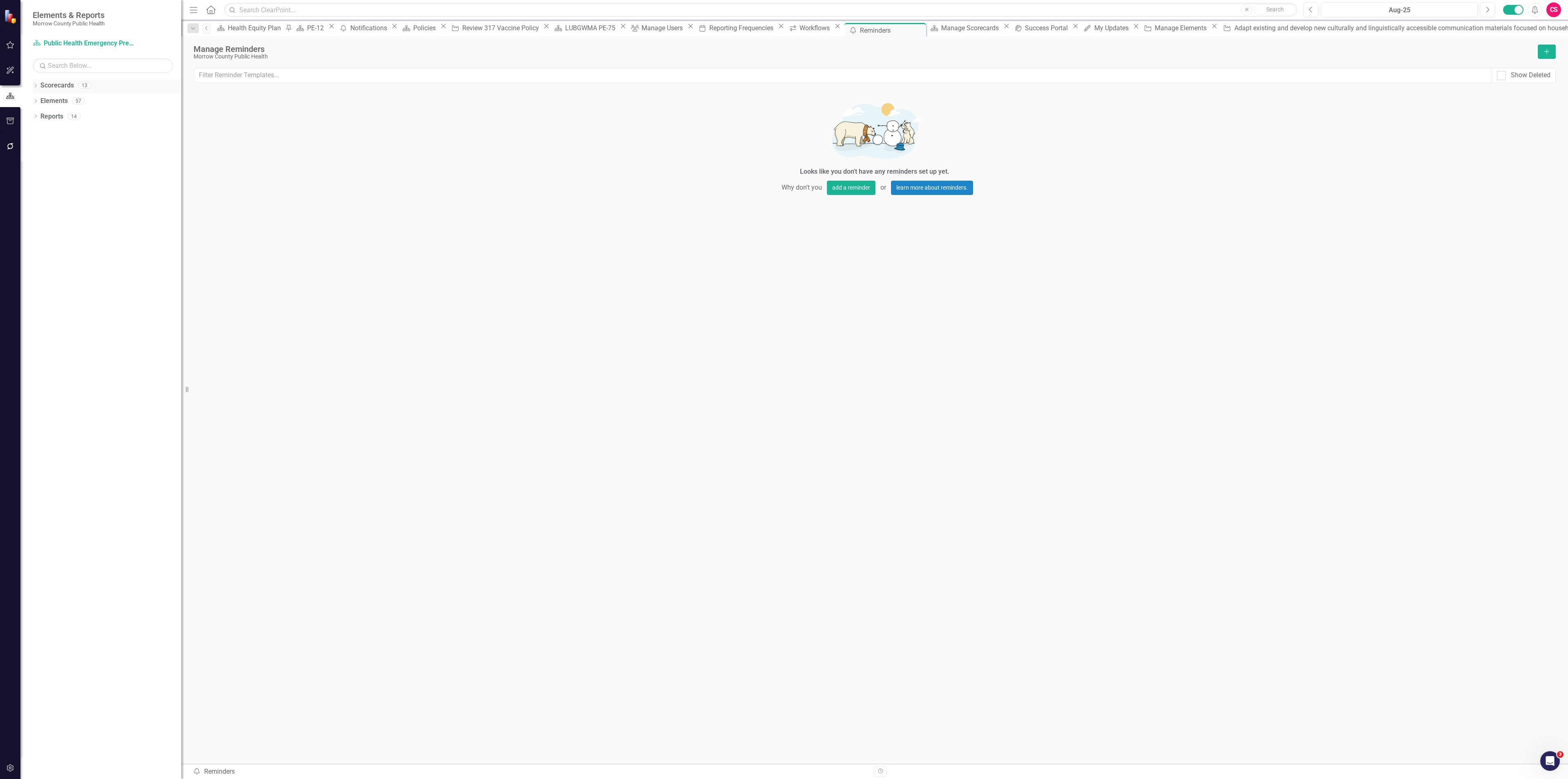
click at [33, 81] on div "Dropdown Scorecards 13" at bounding box center [107, 86] width 149 height 15
click at [33, 88] on icon "Dropdown" at bounding box center [35, 86] width 5 height 4
drag, startPoint x: 68, startPoint y: 259, endPoint x: 75, endPoint y: 261, distance: 7.3
click at [68, 260] on link "Policies" at bounding box center [113, 255] width 136 height 9
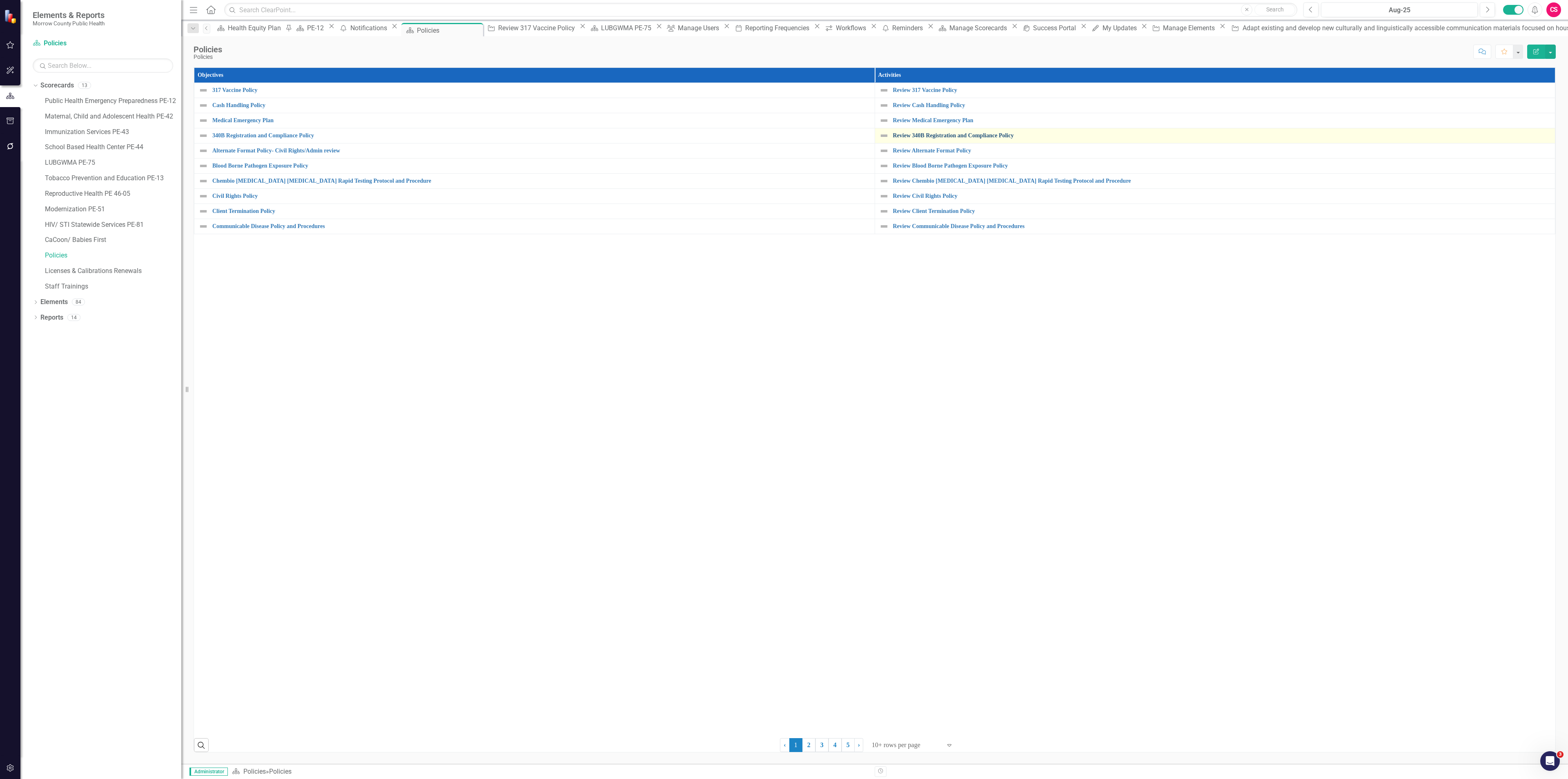
click at [937, 137] on link "Review 340B Registration and Compliance Policy" at bounding box center [1222, 135] width 658 height 6
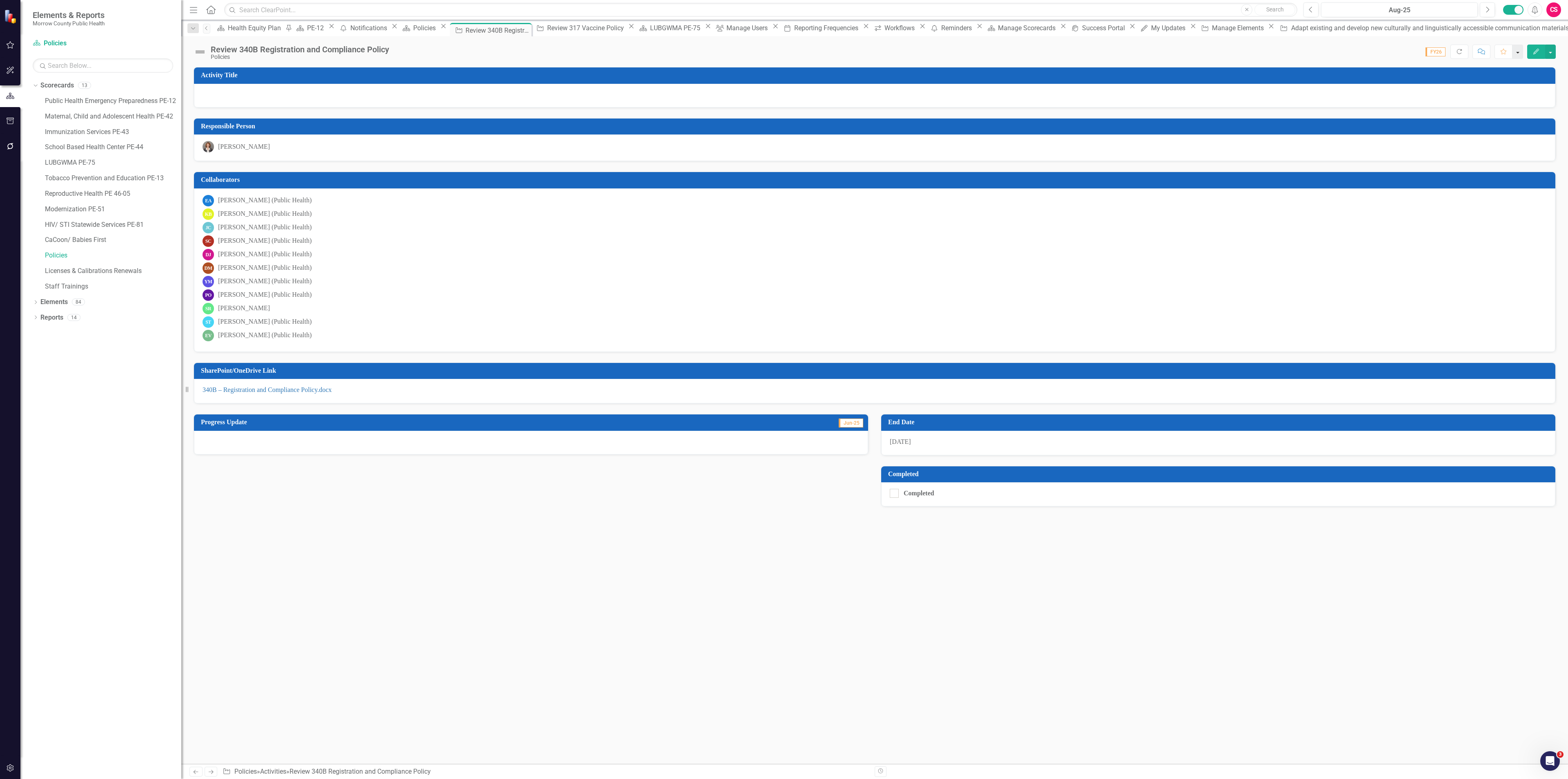
click at [1517, 53] on button "button" at bounding box center [1517, 51] width 10 height 14
click at [1516, 53] on button "button" at bounding box center [1517, 51] width 10 height 14
click at [1516, 52] on button "button" at bounding box center [1517, 51] width 10 height 14
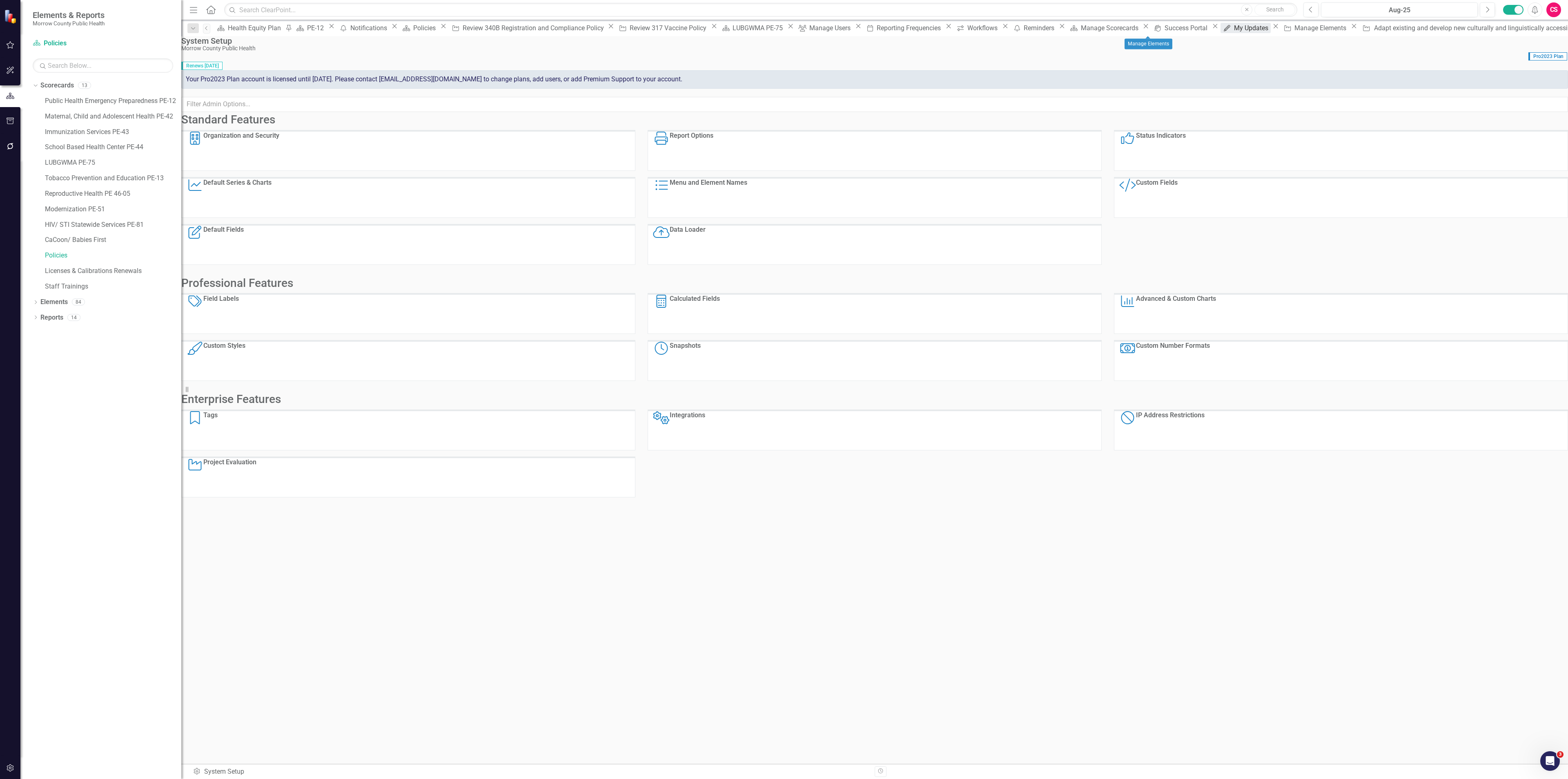
click at [1234, 33] on div "My Updates" at bounding box center [1252, 28] width 37 height 10
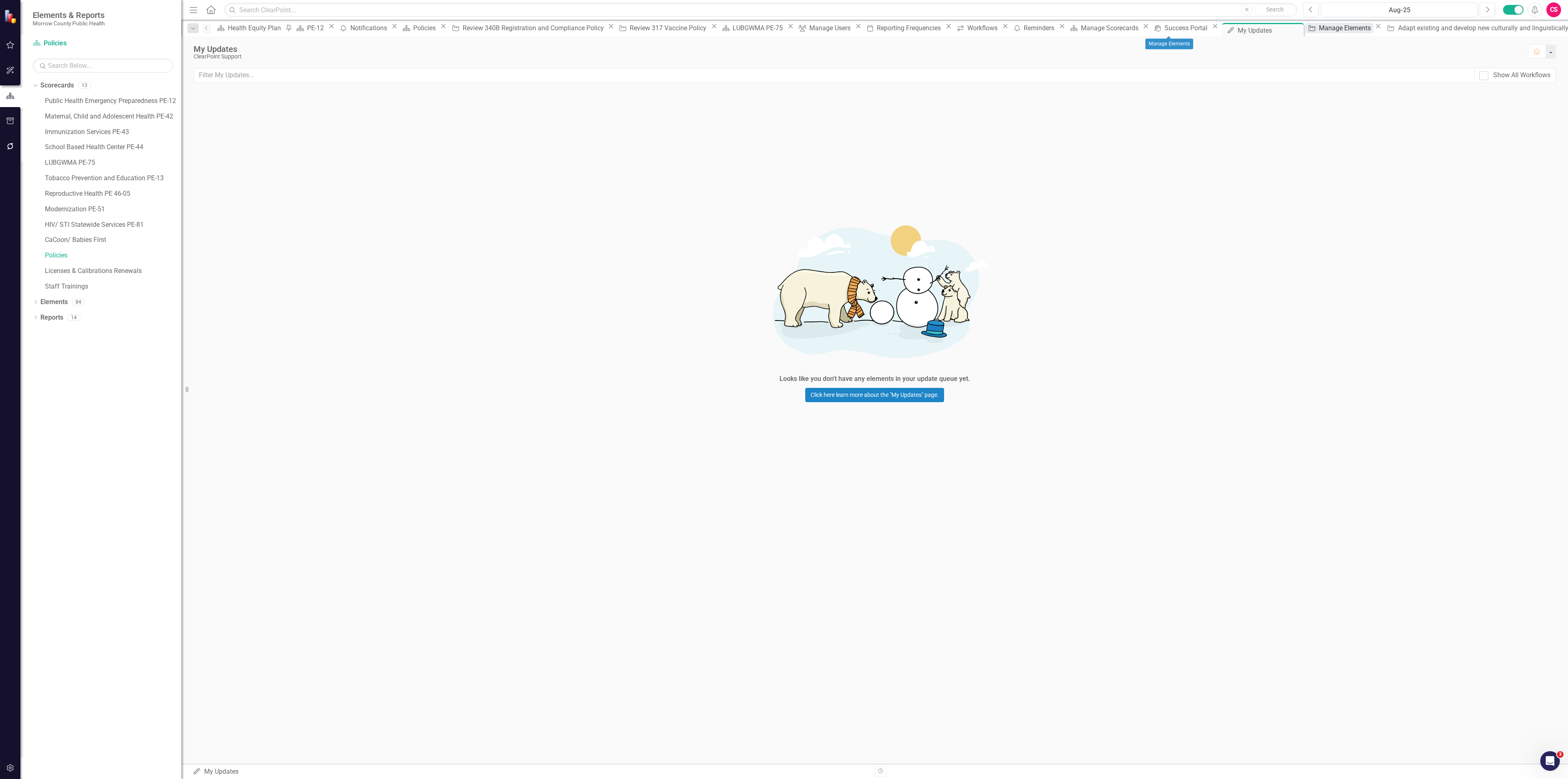
click at [1319, 29] on div "Manage Elements" at bounding box center [1346, 28] width 54 height 10
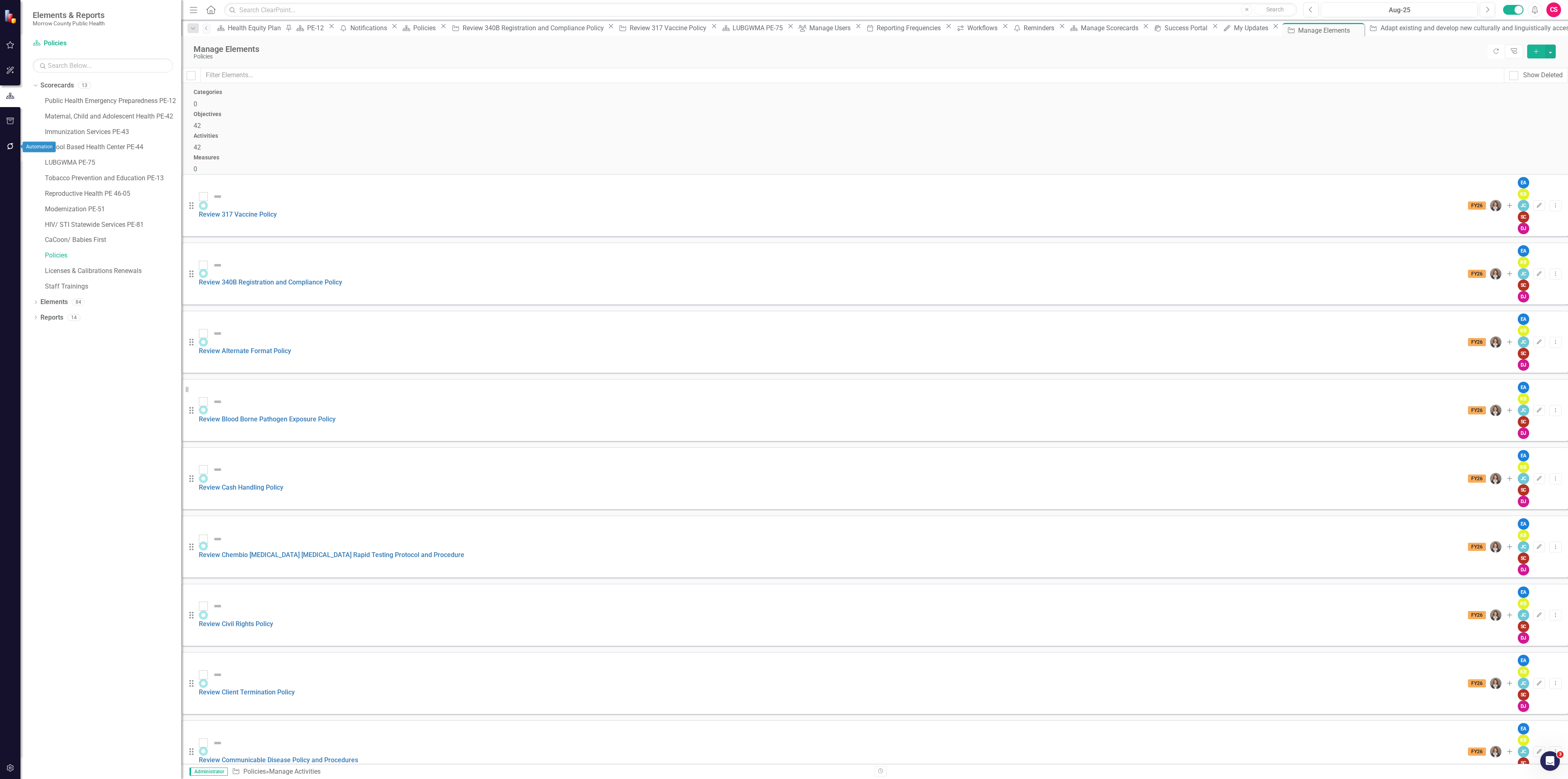
click at [9, 141] on button "button" at bounding box center [10, 147] width 18 height 17
click at [57, 83] on div "Reminders" at bounding box center [103, 90] width 141 height 13
click at [53, 90] on link "Reminders" at bounding box center [103, 90] width 141 height 9
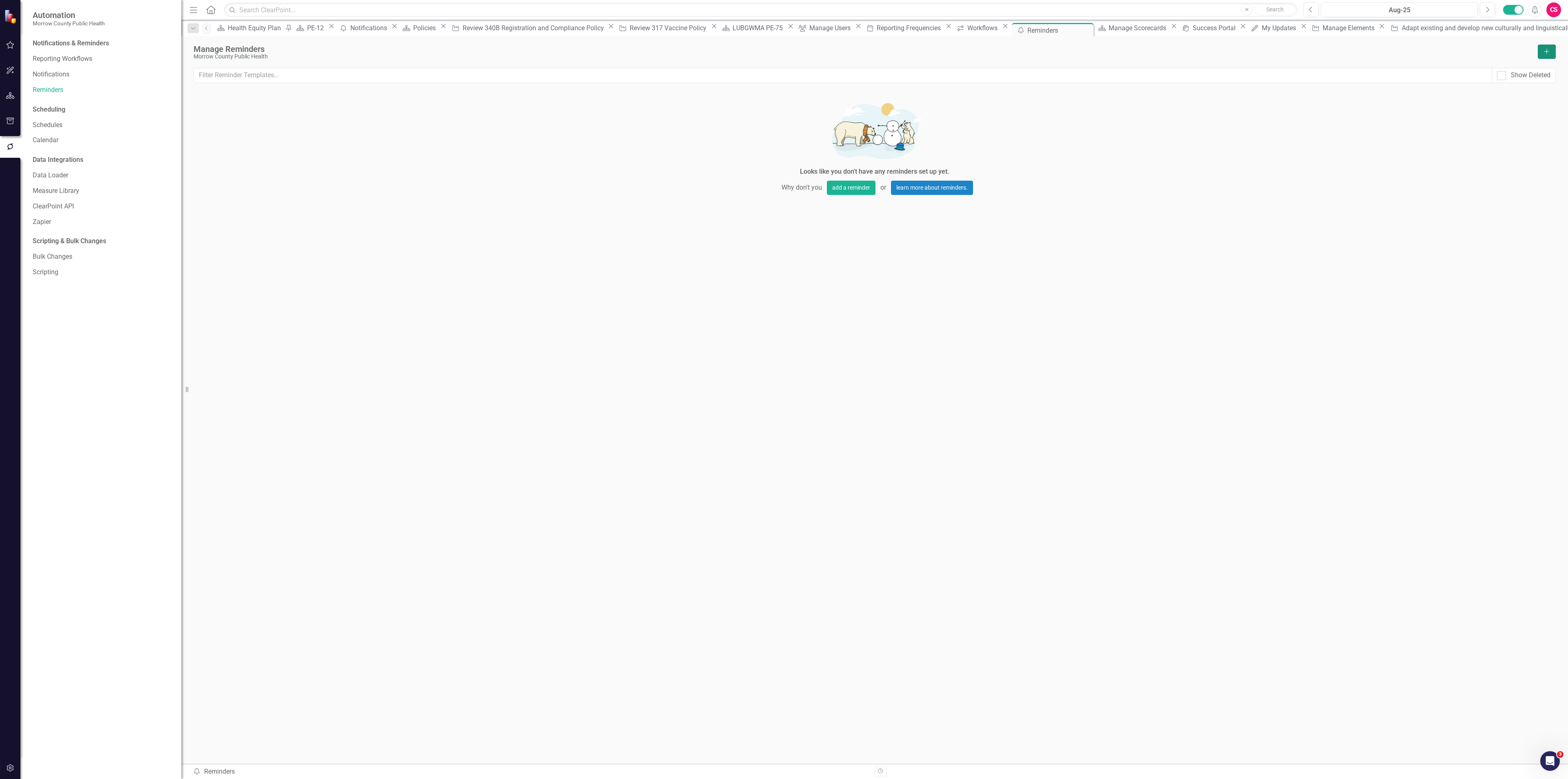
click at [1546, 49] on icon "Add" at bounding box center [1547, 51] width 7 height 5
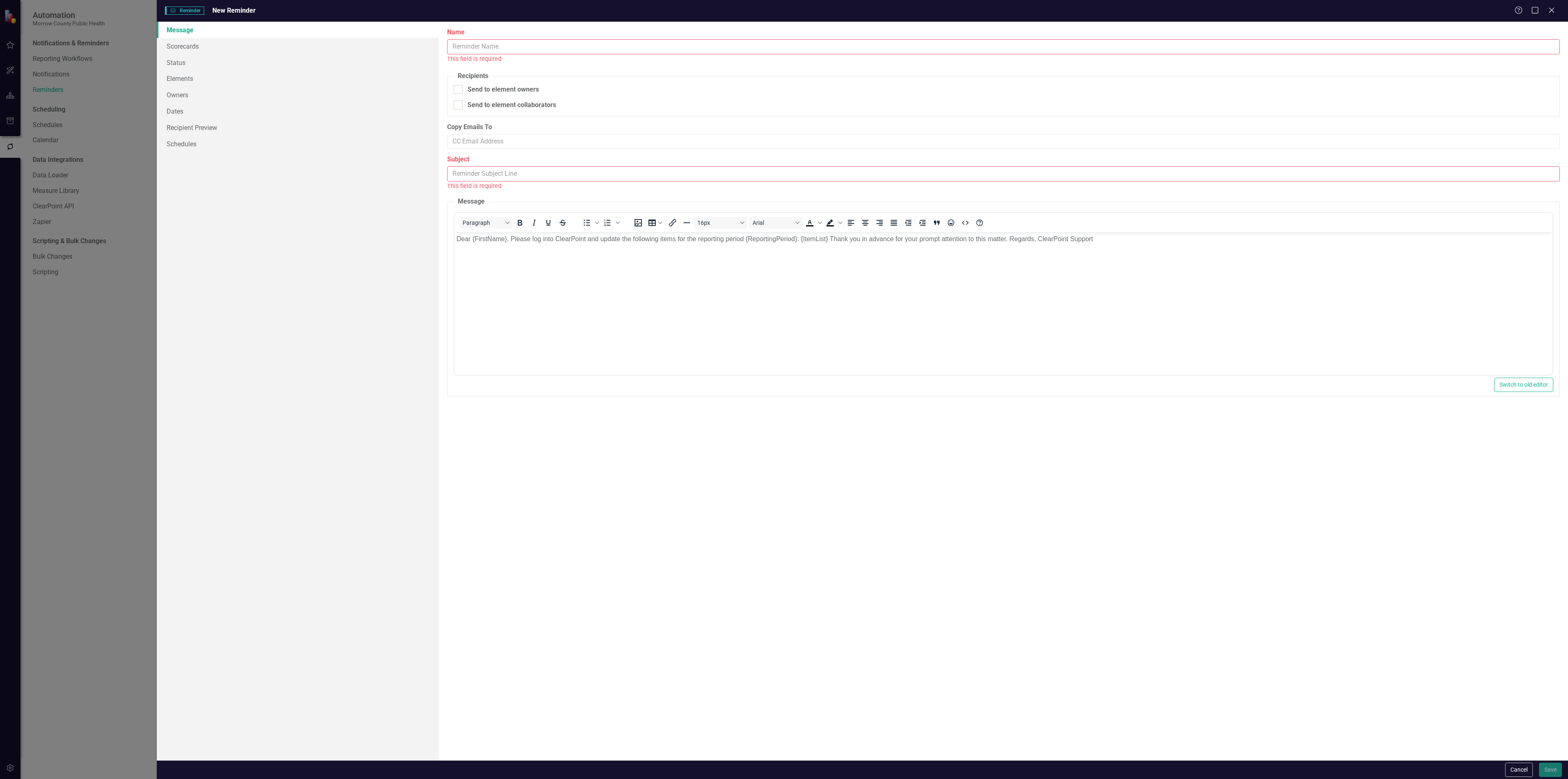
click at [526, 43] on input "Name" at bounding box center [1004, 46] width 1113 height 15
type input "U"
type input "Update Policy - 9/30"
click at [477, 161] on input "Subject" at bounding box center [1004, 164] width 1113 height 15
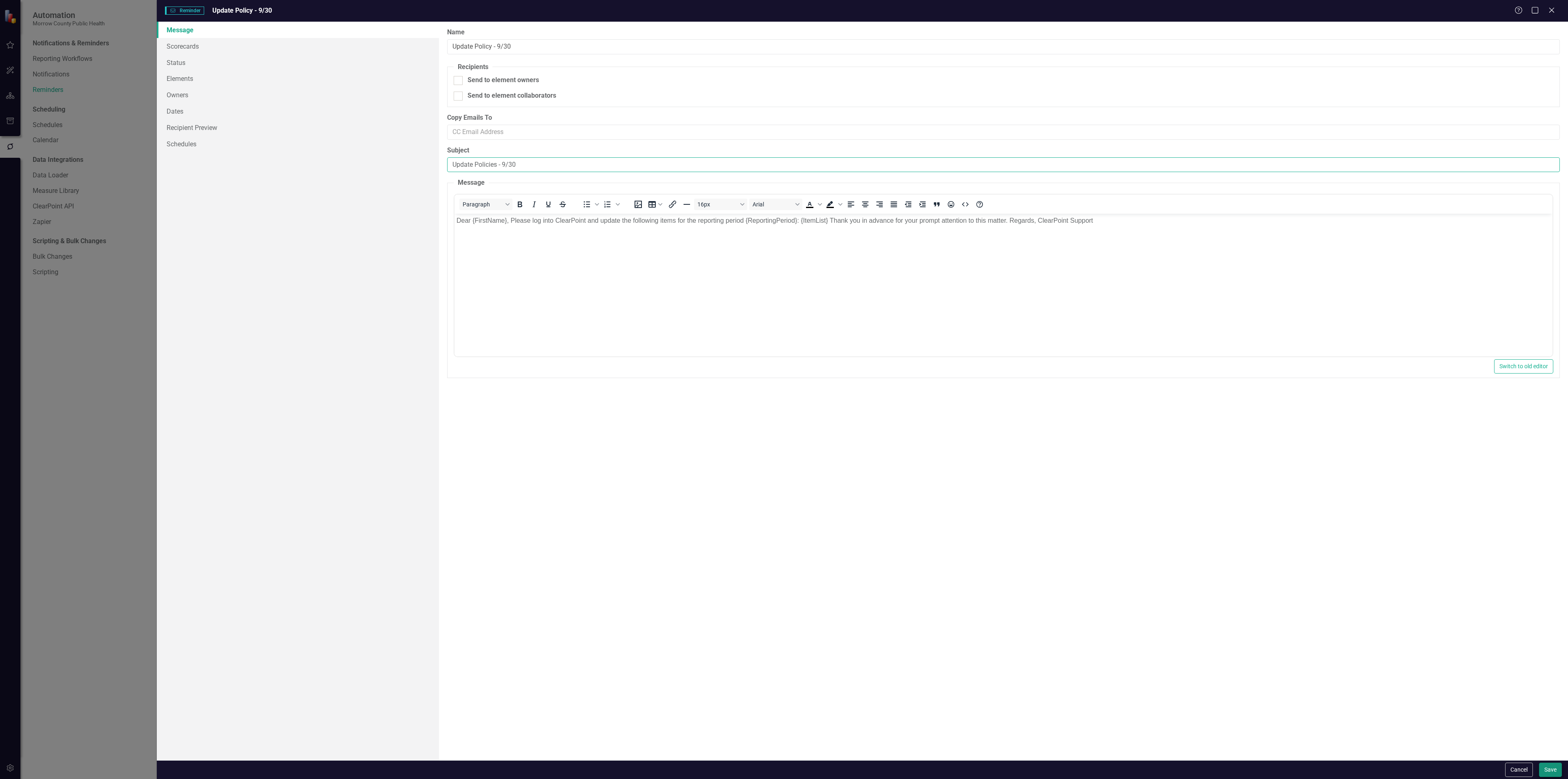
type input "Update Policies - 9/30"
click at [1555, 772] on button "Save" at bounding box center [1550, 769] width 23 height 14
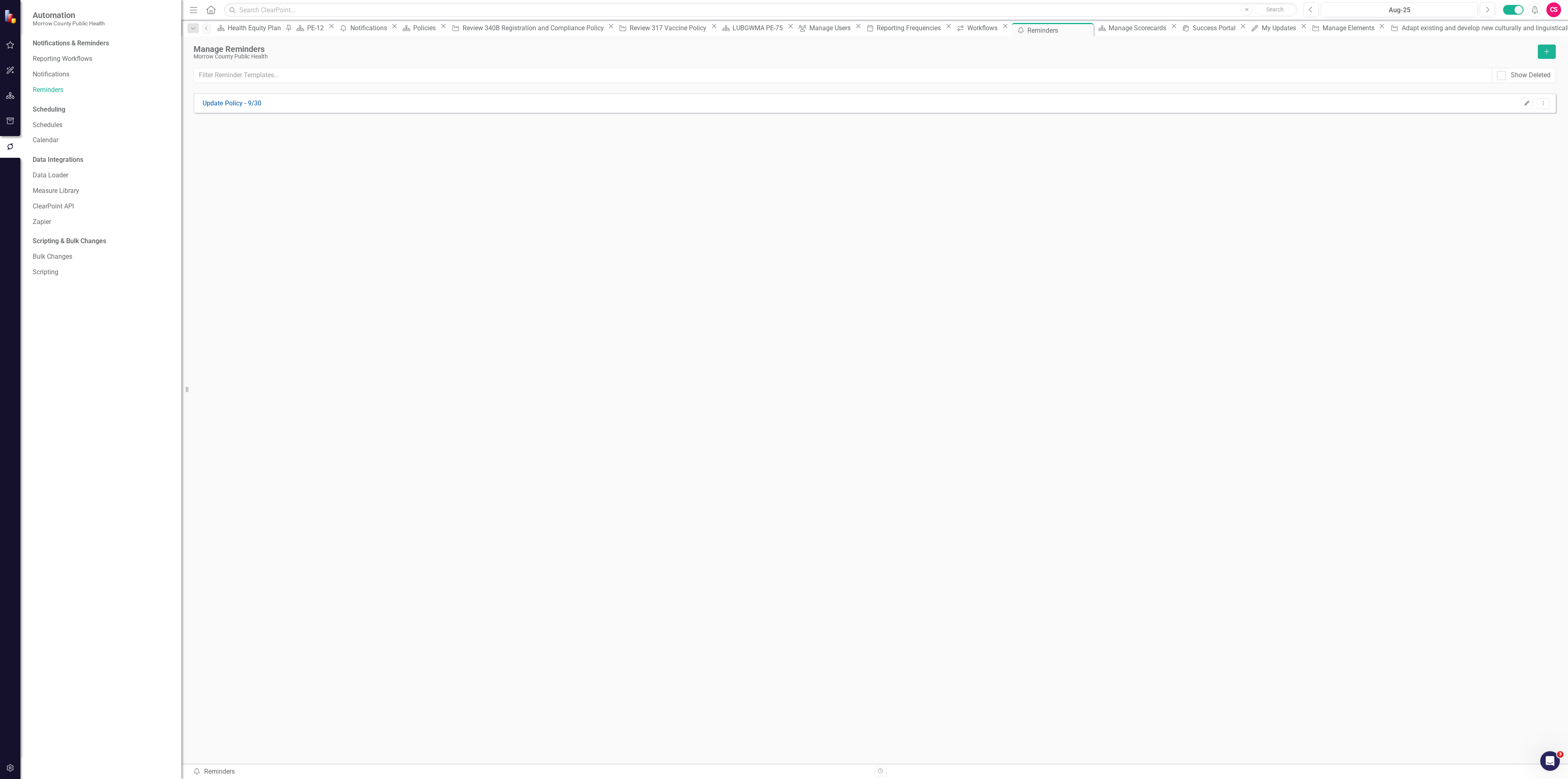
click at [1527, 104] on icon "Edit" at bounding box center [1527, 104] width 6 height 5
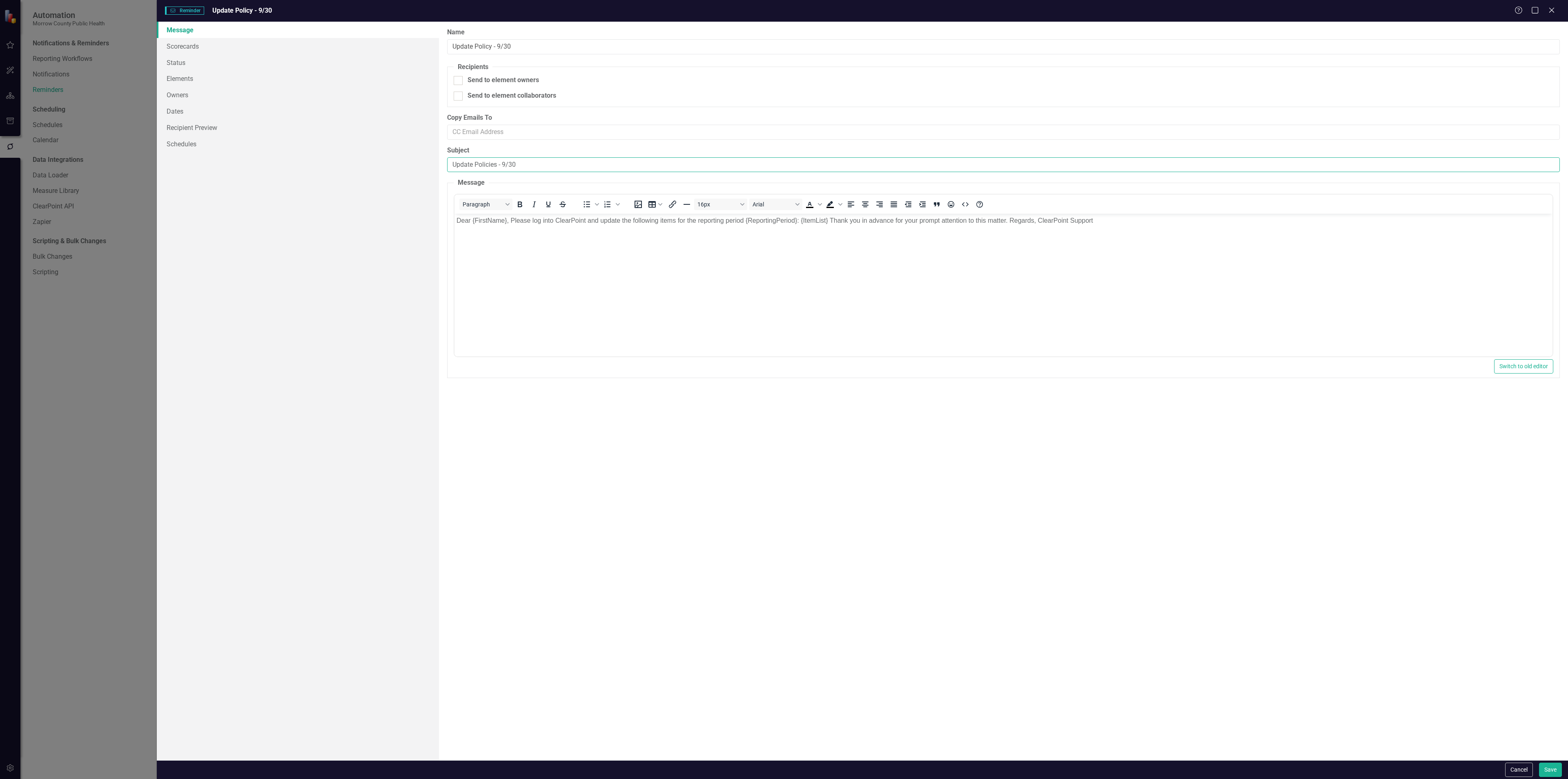
click at [538, 167] on input "Update Policies - 9/30" at bounding box center [1004, 164] width 1113 height 15
type input "Update Policies - 10/1"
click at [460, 79] on div at bounding box center [458, 80] width 9 height 9
click at [459, 79] on input "Send to element owners" at bounding box center [456, 79] width 5 height 5
checkbox input "true"
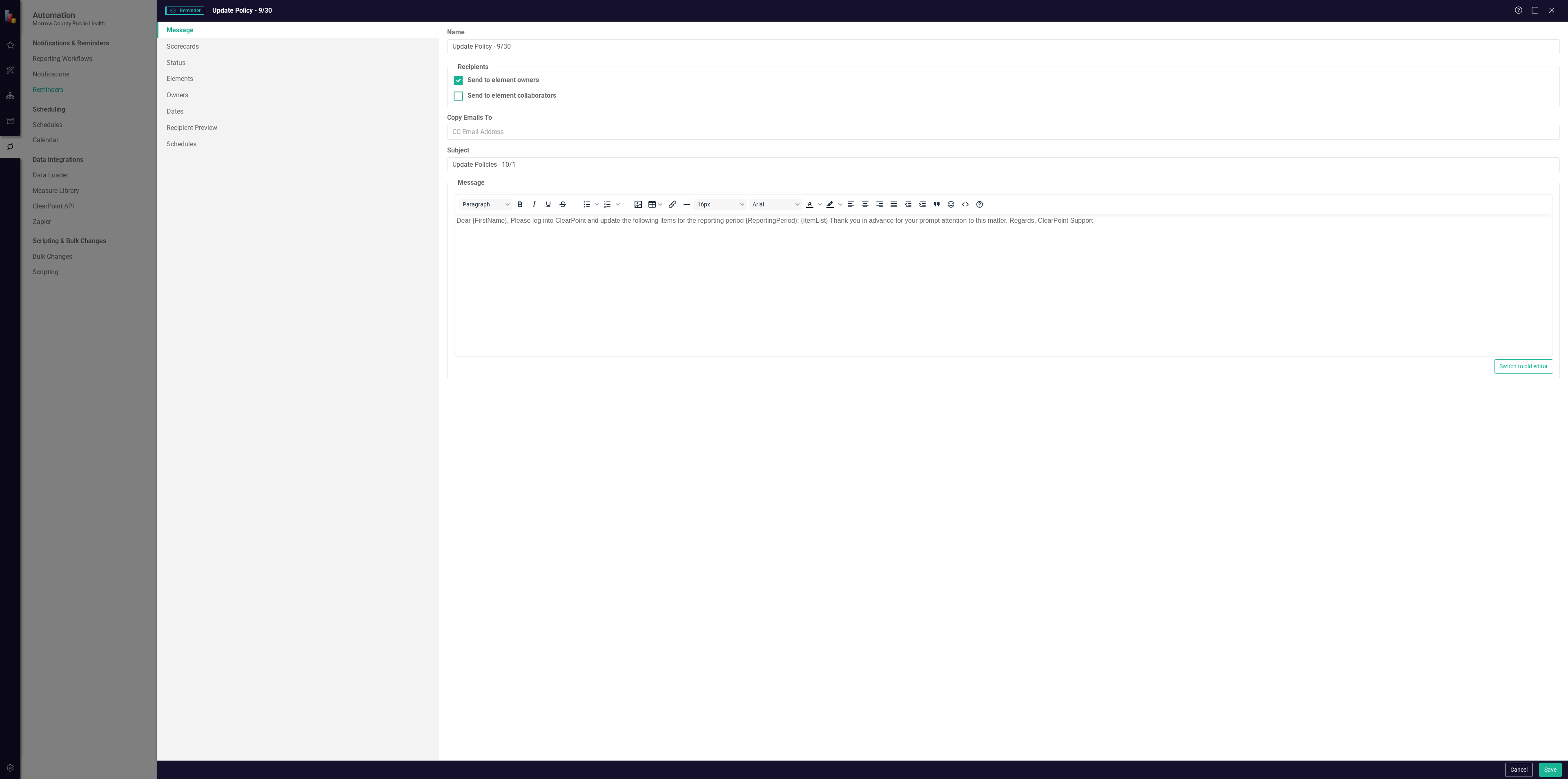
click at [458, 99] on div at bounding box center [458, 96] width 9 height 9
click at [458, 97] on input "Send to element collaborators" at bounding box center [456, 94] width 5 height 5
checkbox input "true"
click at [457, 82] on div at bounding box center [458, 80] width 9 height 9
click at [457, 81] on input "Send to element owners" at bounding box center [456, 79] width 5 height 5
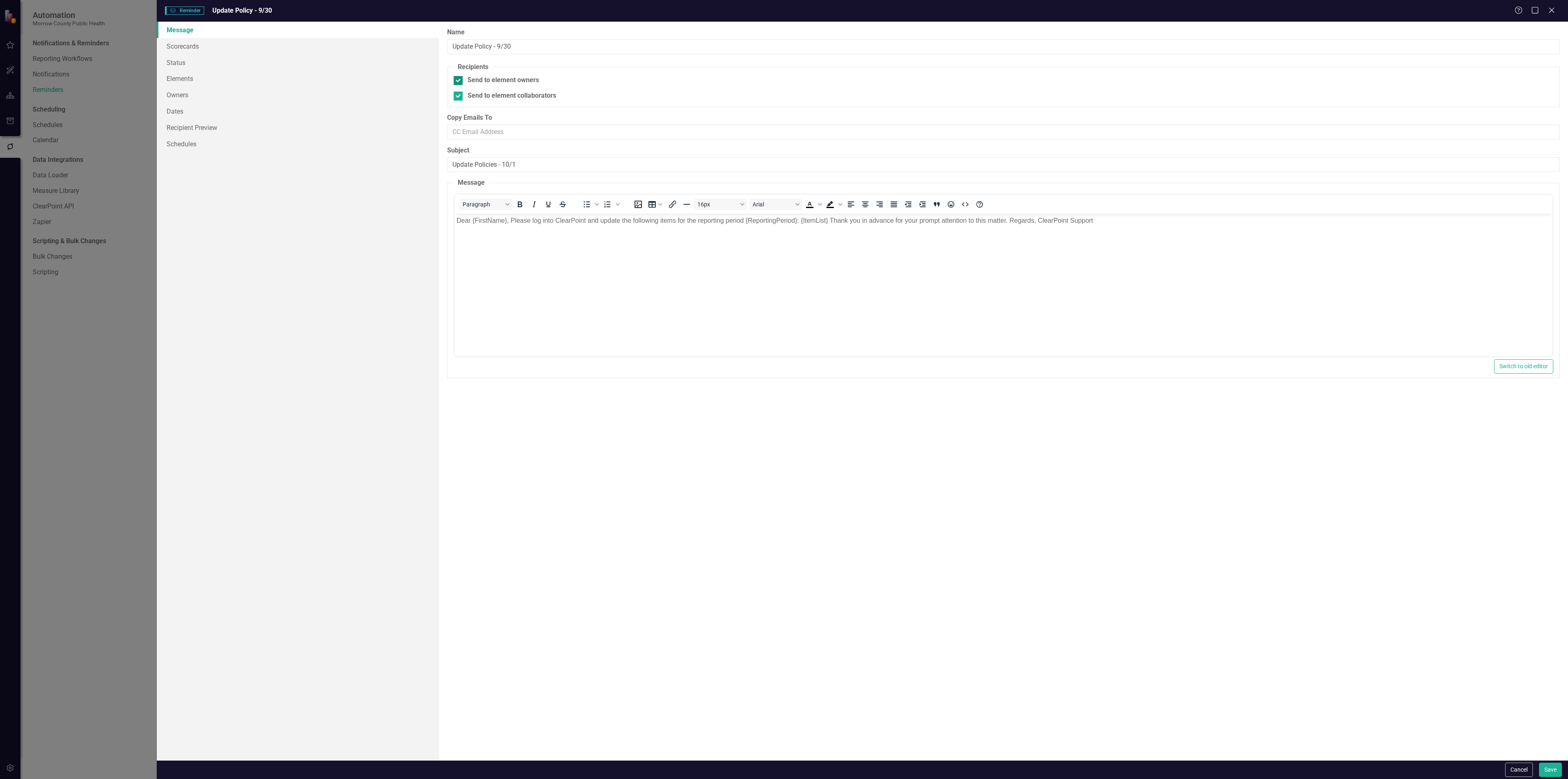
checkbox input "false"
click at [219, 46] on link "Scorecards" at bounding box center [298, 46] width 282 height 16
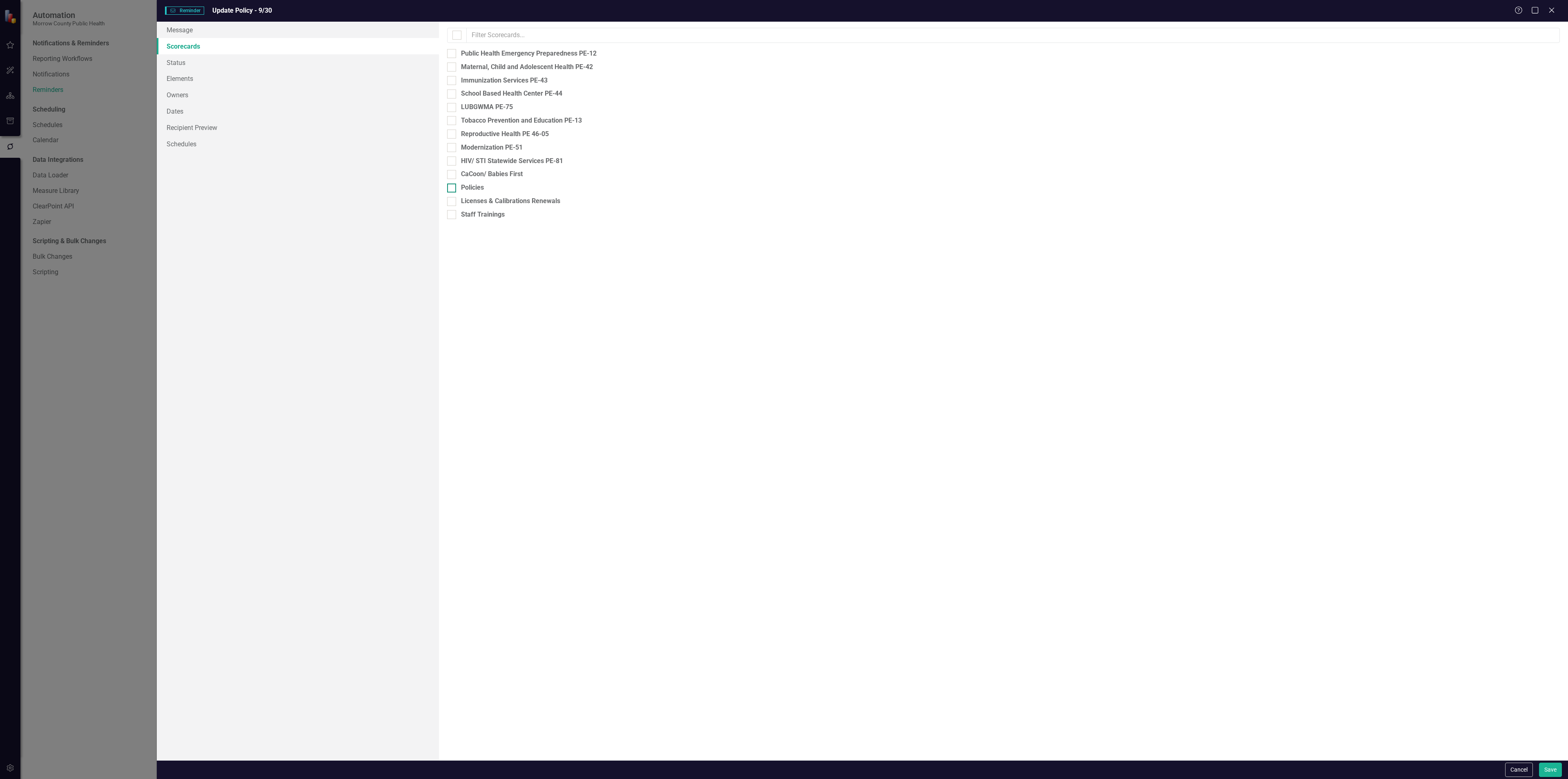
click at [452, 188] on div at bounding box center [452, 188] width 9 height 9
click at [452, 188] on input "Policies" at bounding box center [450, 186] width 5 height 5
checkbox input "true"
click at [212, 77] on link "Elements" at bounding box center [298, 78] width 282 height 16
click at [453, 65] on div at bounding box center [452, 67] width 9 height 9
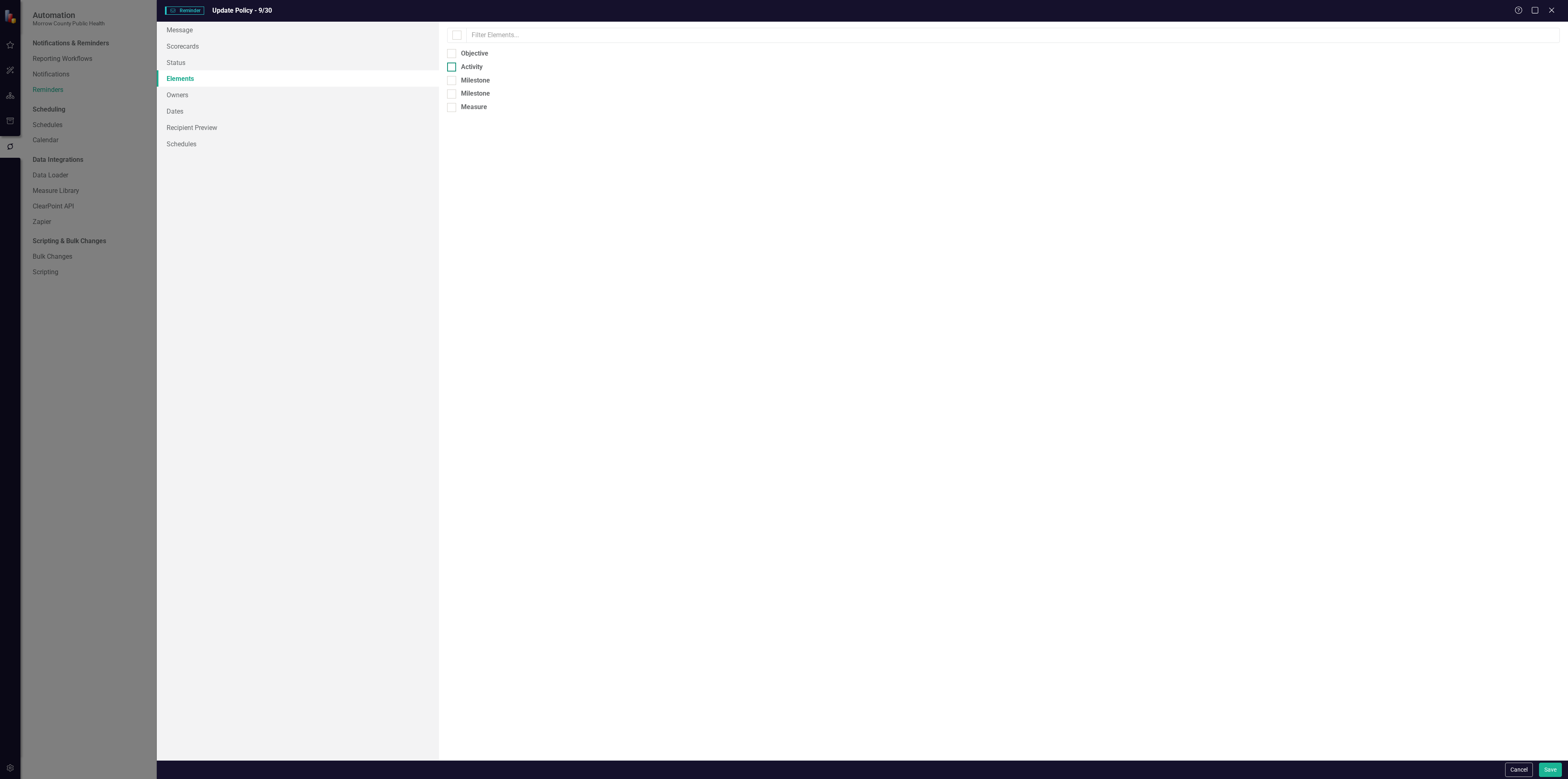
click at [452, 65] on input "Activity" at bounding box center [450, 65] width 5 height 5
checkbox input "true"
click at [266, 94] on link "Owners" at bounding box center [298, 94] width 282 height 16
checkbox input "false"
click at [245, 127] on link "Recipient Preview" at bounding box center [298, 127] width 282 height 16
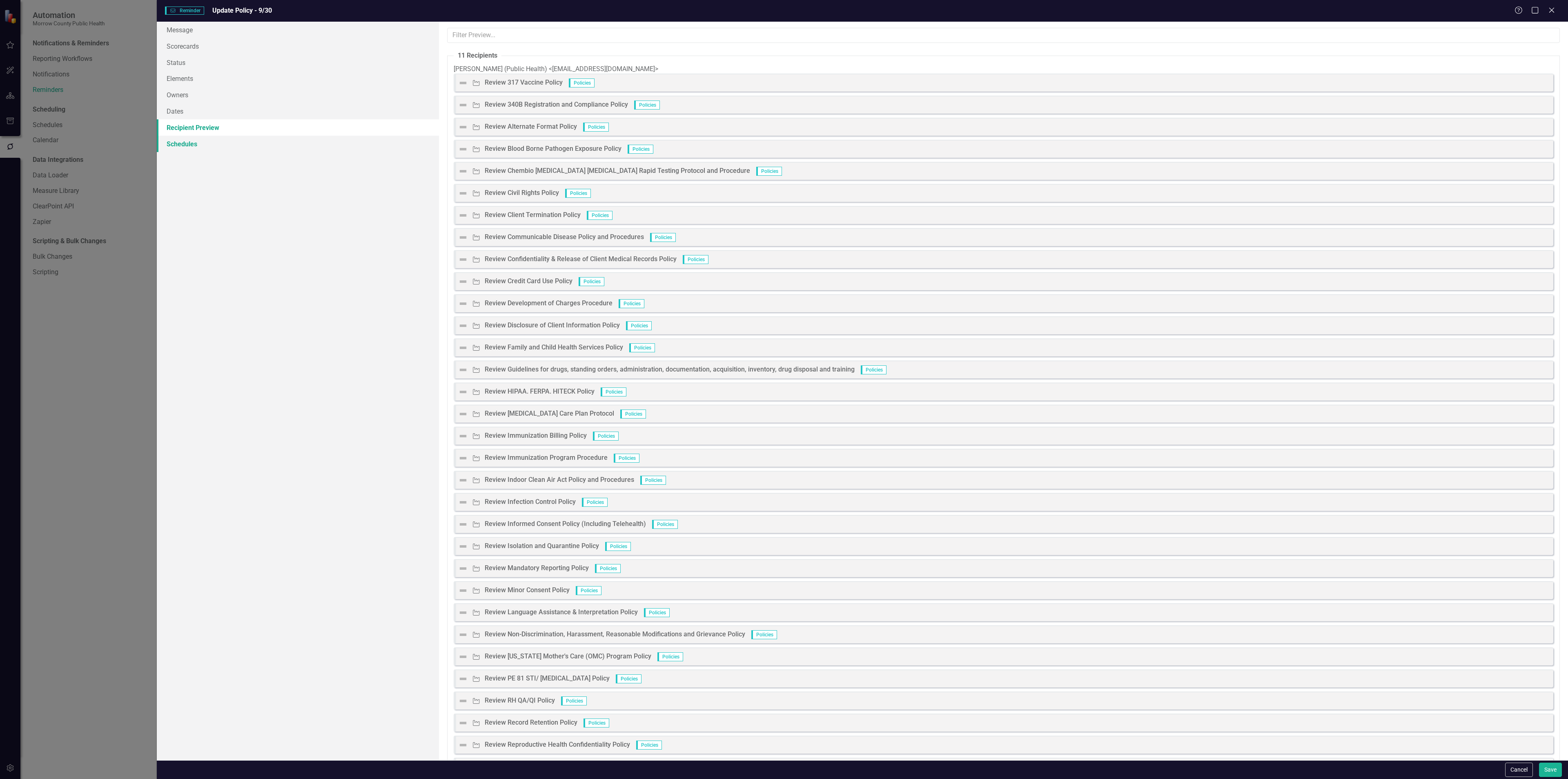
click at [233, 150] on link "Schedules" at bounding box center [298, 144] width 282 height 16
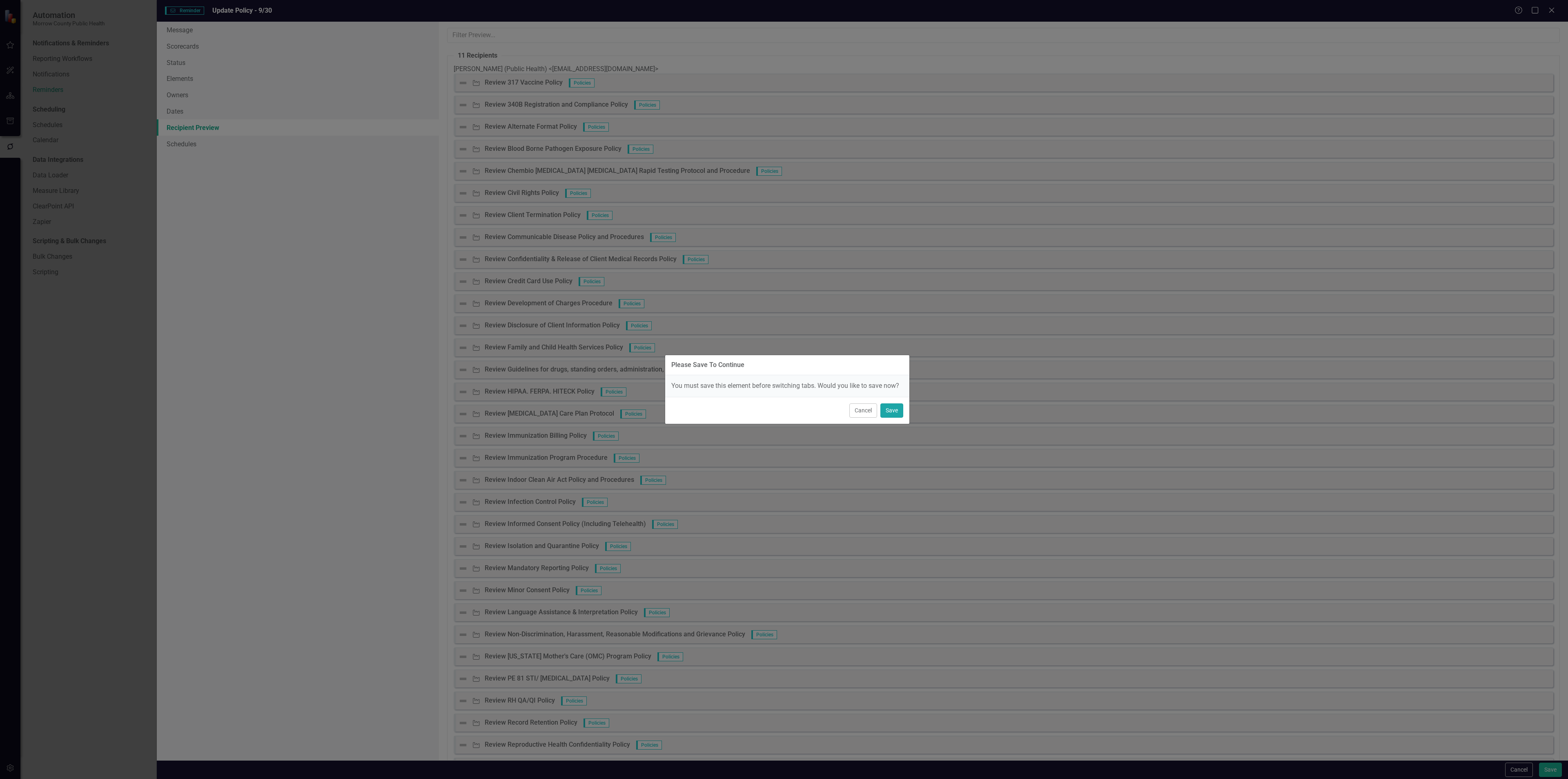
click at [890, 412] on button "Save" at bounding box center [892, 410] width 23 height 14
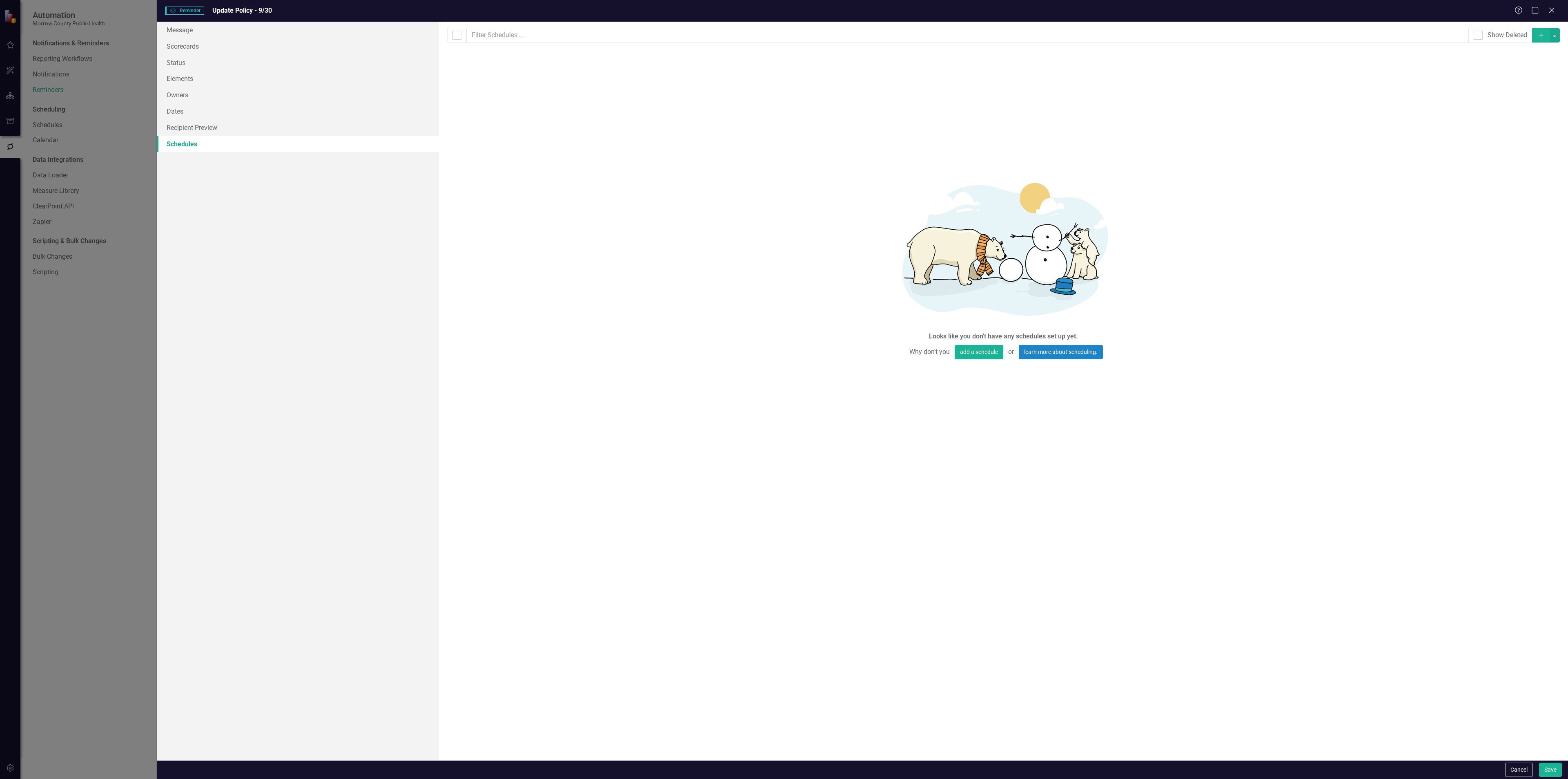
click at [1532, 32] on button "Add" at bounding box center [1541, 35] width 18 height 14
select select "pm"
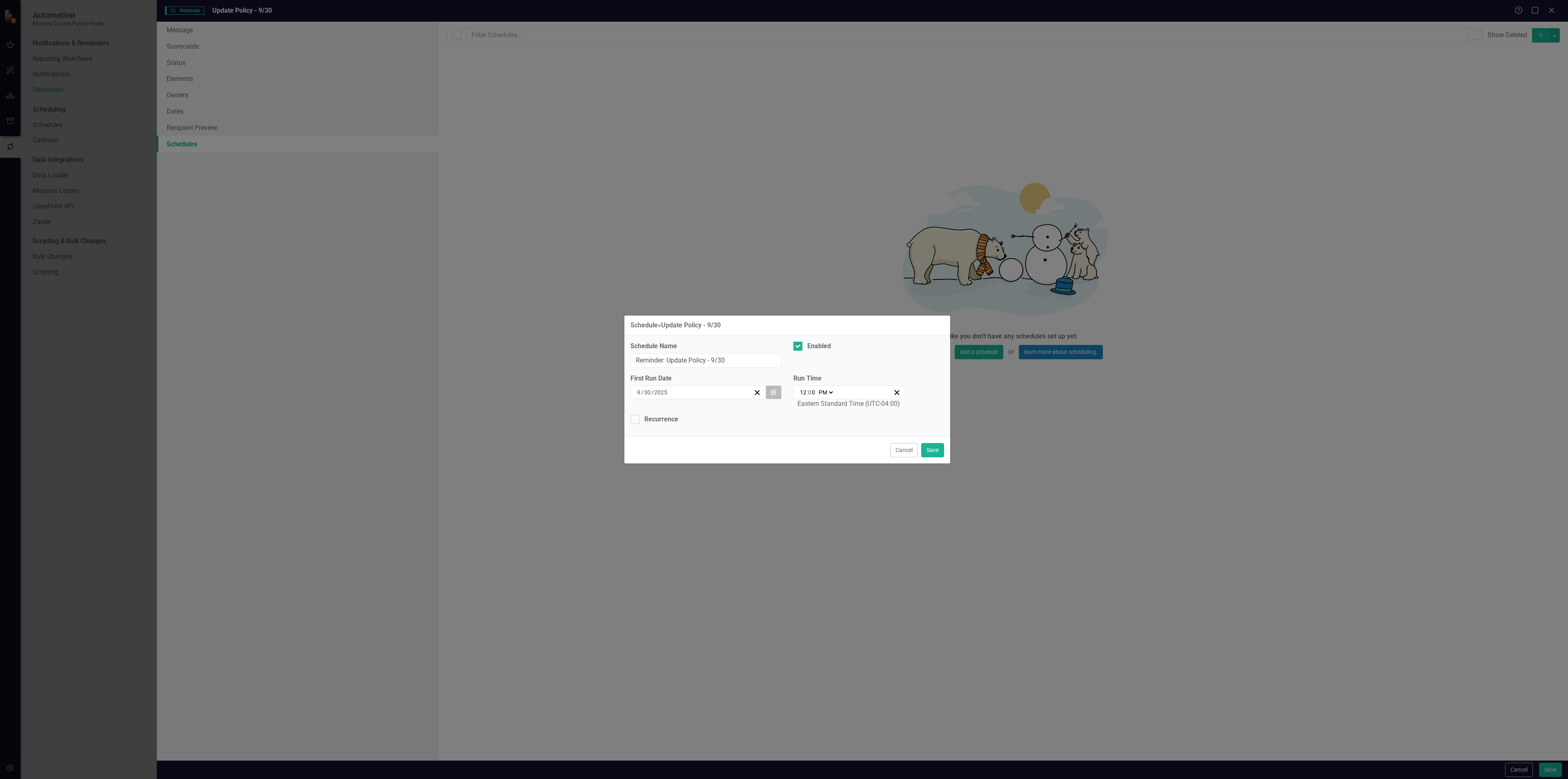
click at [772, 388] on button "Calendar" at bounding box center [773, 392] width 15 height 14
click at [746, 412] on button "›" at bounding box center [743, 414] width 18 height 18
click at [697, 444] on button "1" at bounding box center [698, 441] width 21 height 15
click at [935, 453] on button "Save" at bounding box center [933, 449] width 23 height 14
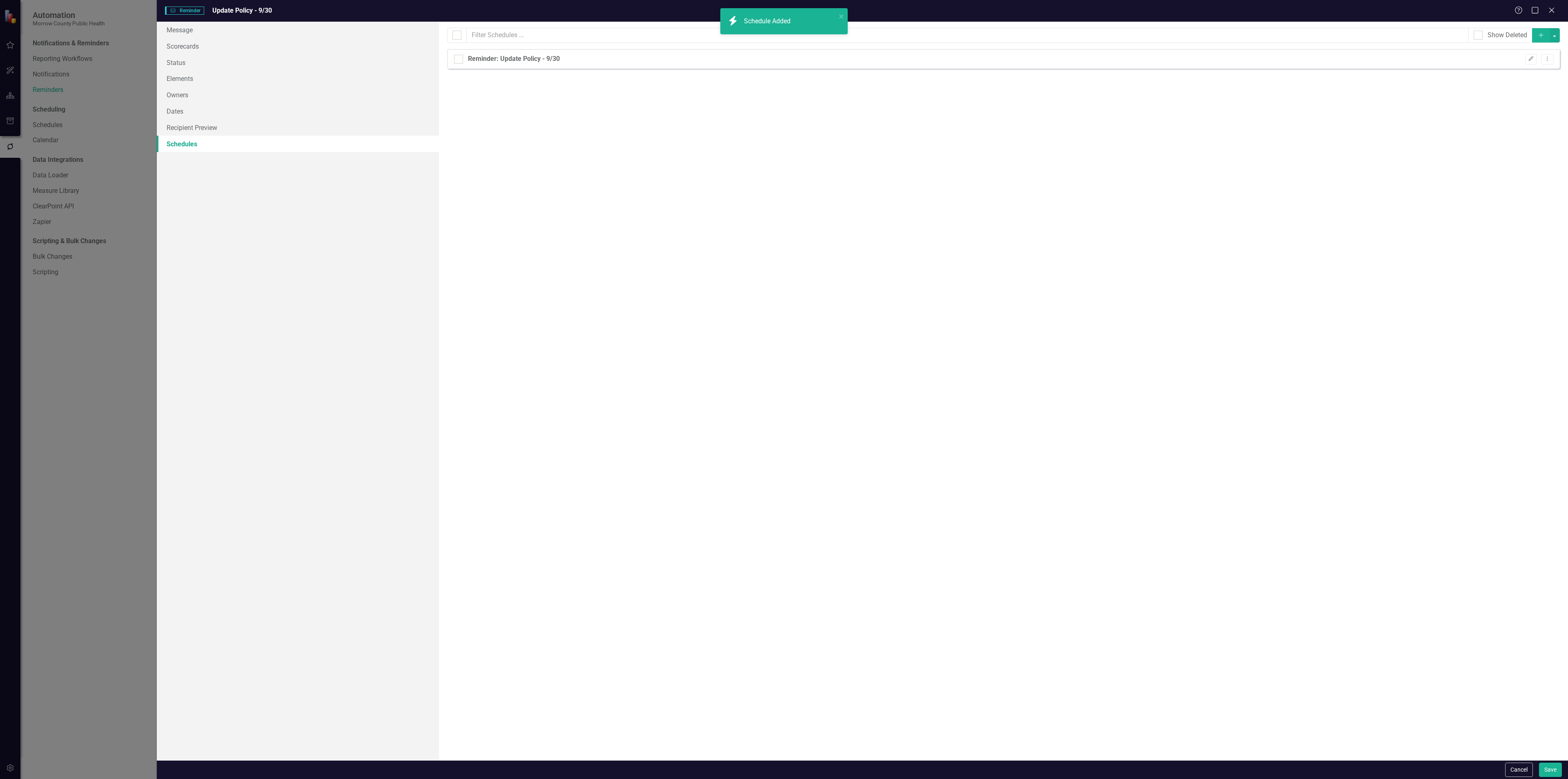
checkbox input "false"
click at [1549, 767] on button "Save" at bounding box center [1550, 769] width 23 height 14
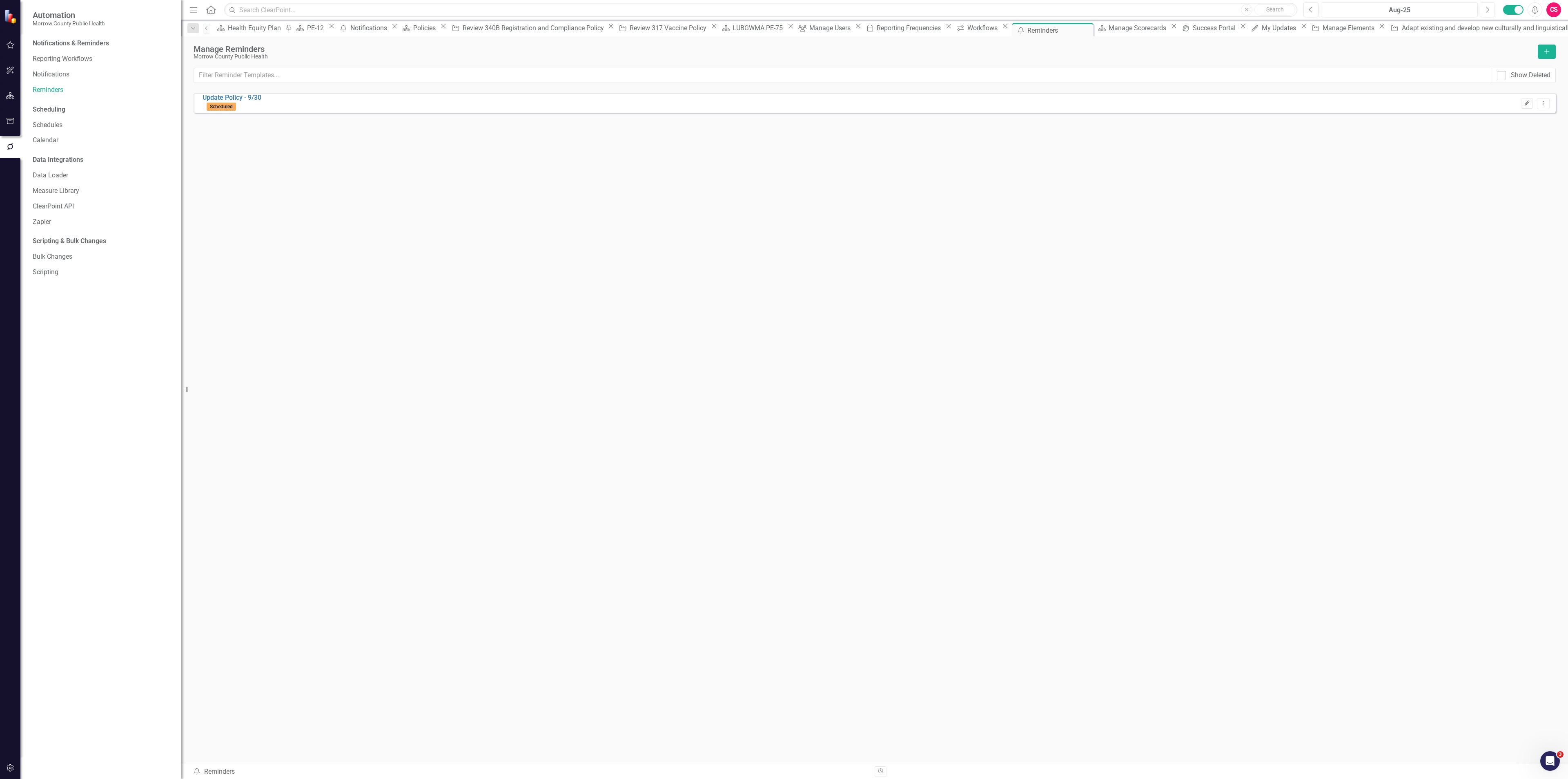
click at [1522, 104] on button "Edit" at bounding box center [1527, 103] width 12 height 10
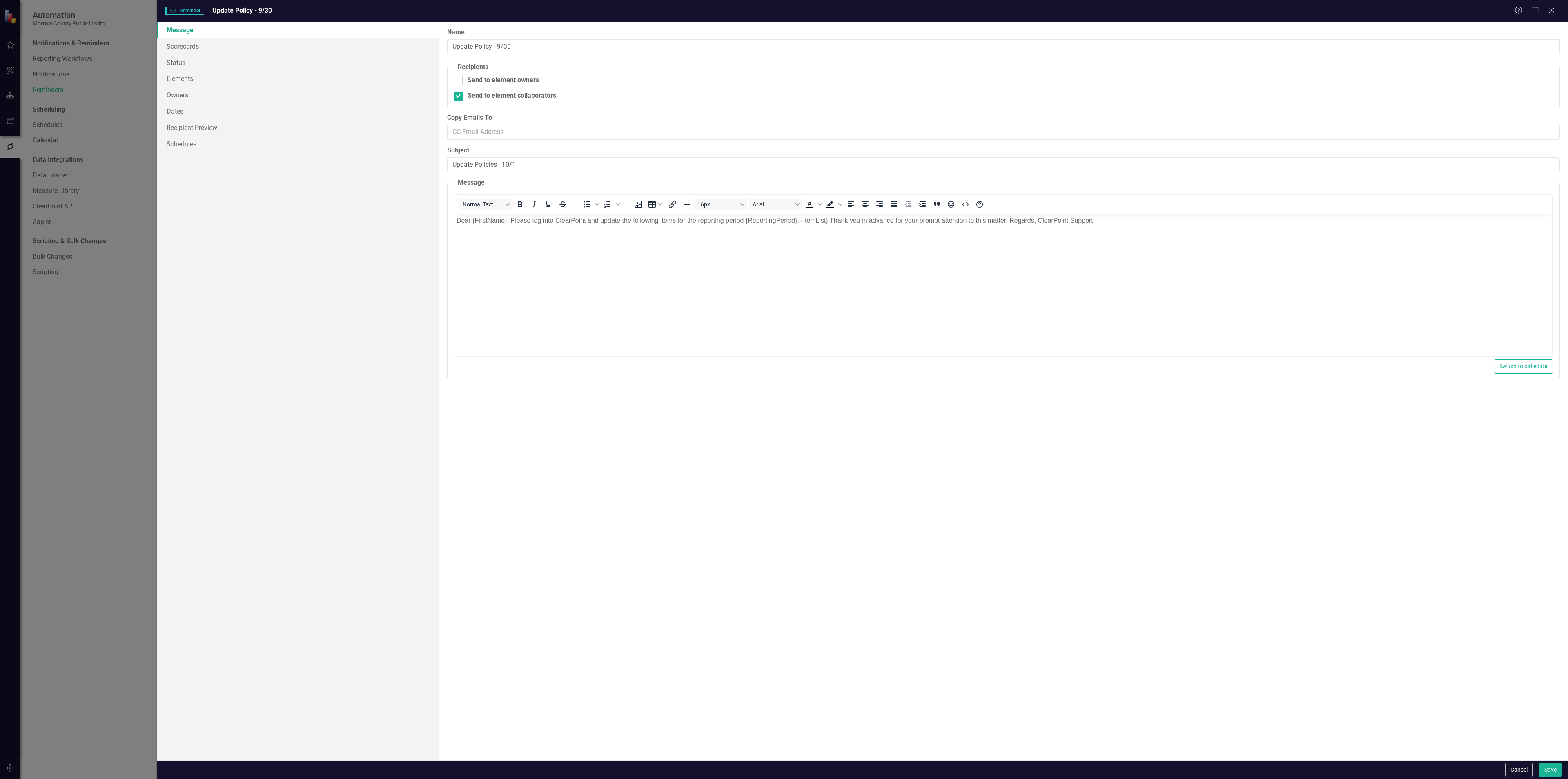
click at [515, 37] on div "Name Update Policy - 9/30" at bounding box center [1004, 41] width 1113 height 27
click at [516, 42] on input "Update Policy - 9/30" at bounding box center [1004, 46] width 1113 height 15
type input "Update Policy - 10/1"
click at [1549, 766] on button "Save" at bounding box center [1550, 769] width 23 height 14
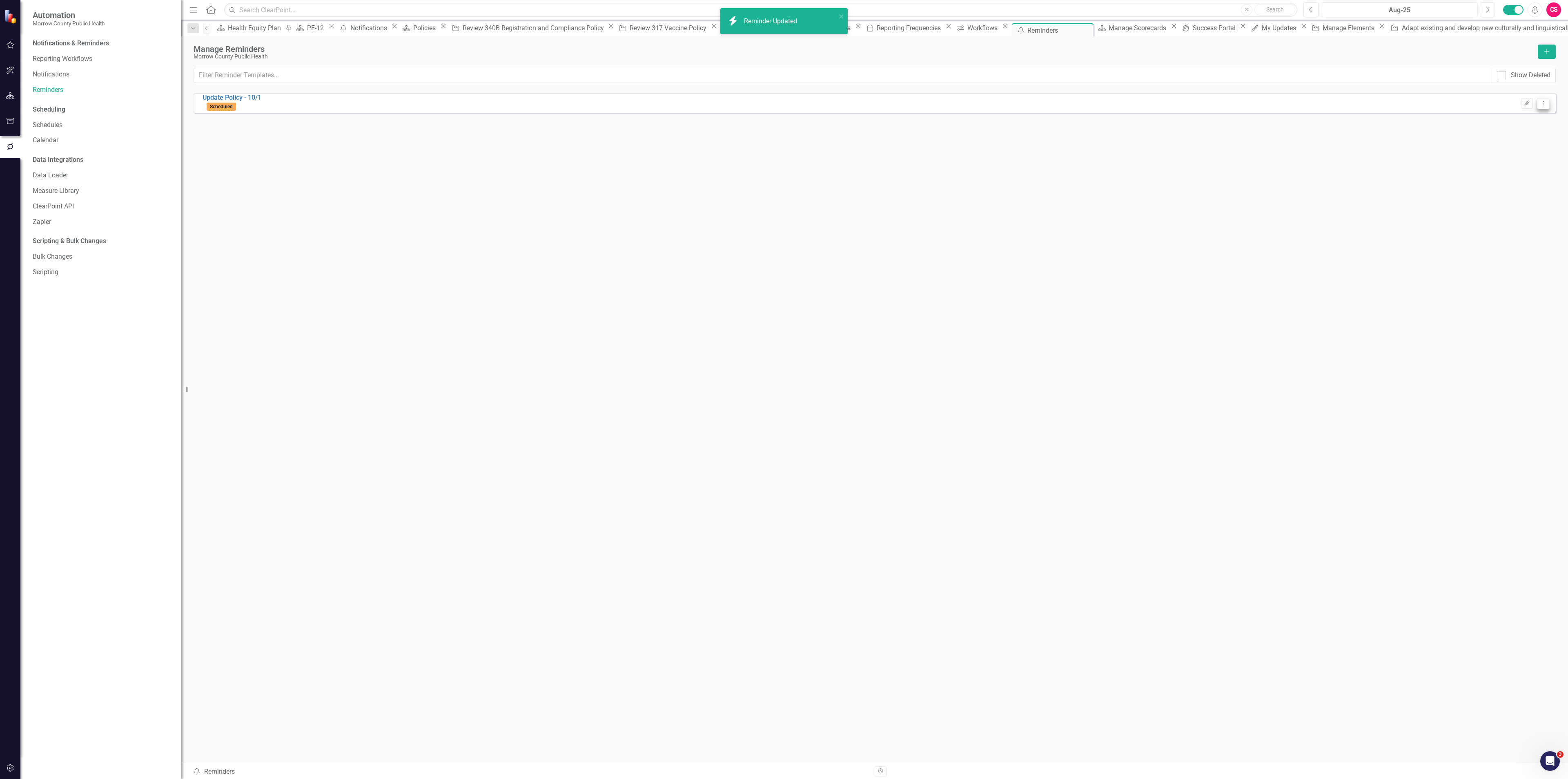
click at [1547, 105] on button "Dropdown Menu" at bounding box center [1543, 104] width 13 height 11
click at [1521, 146] on link "Copy Duplicate Reminder" at bounding box center [1511, 148] width 76 height 15
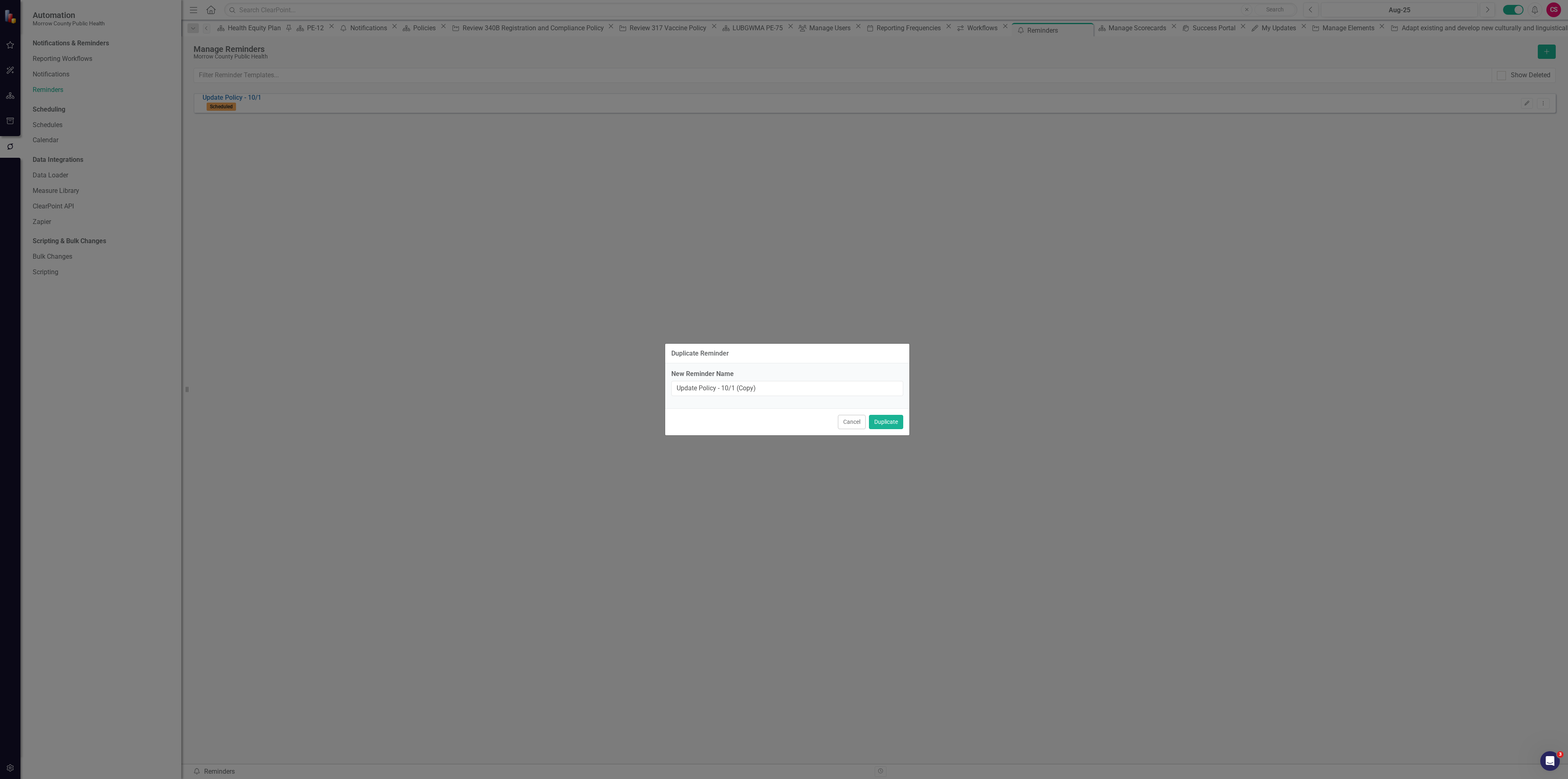
click at [853, 418] on button "Cancel" at bounding box center [852, 421] width 28 height 14
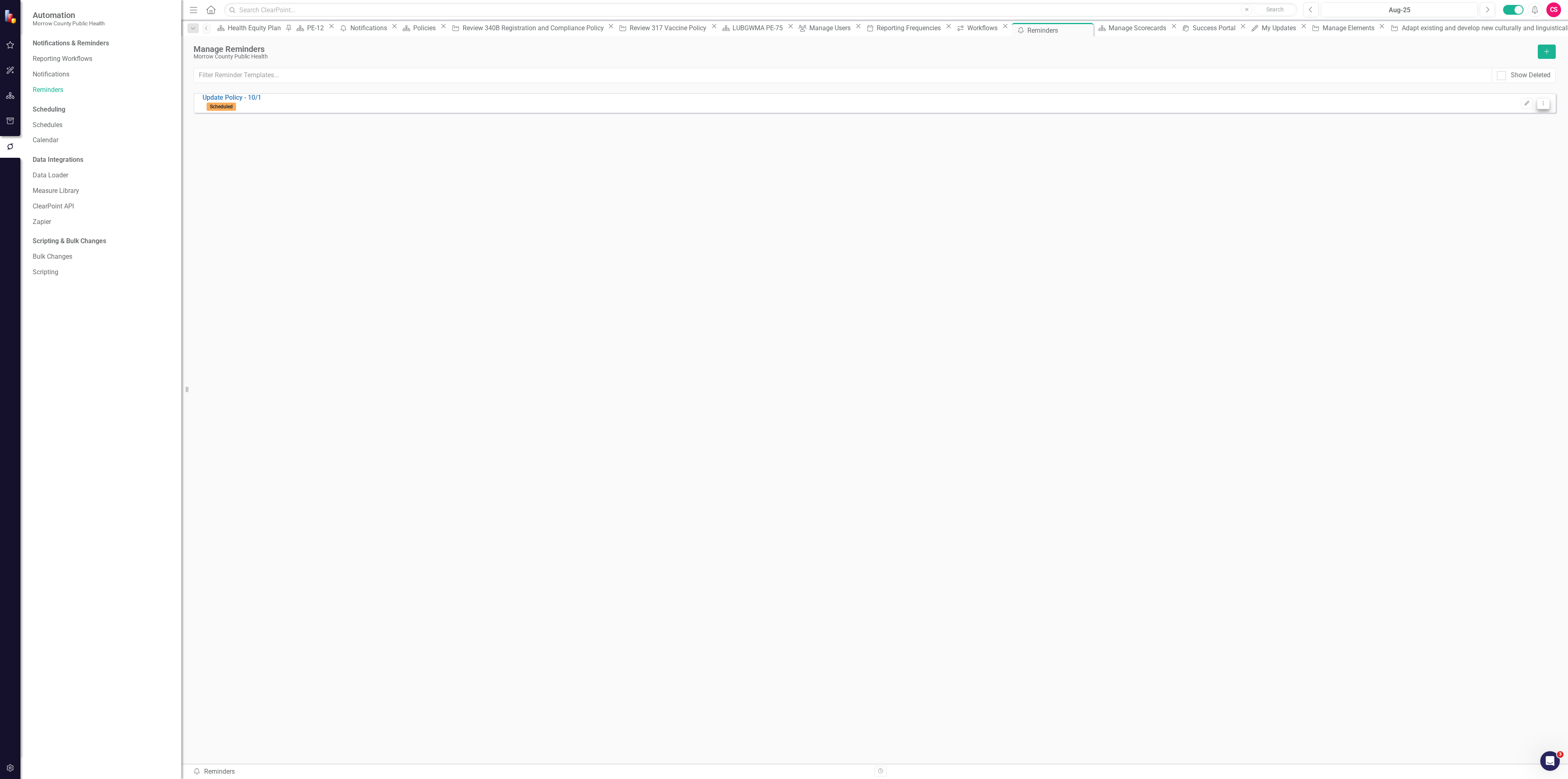
click at [1540, 104] on icon "Dropdown Menu" at bounding box center [1543, 103] width 7 height 5
click at [1514, 144] on link "Copy Duplicate Reminder" at bounding box center [1511, 148] width 76 height 15
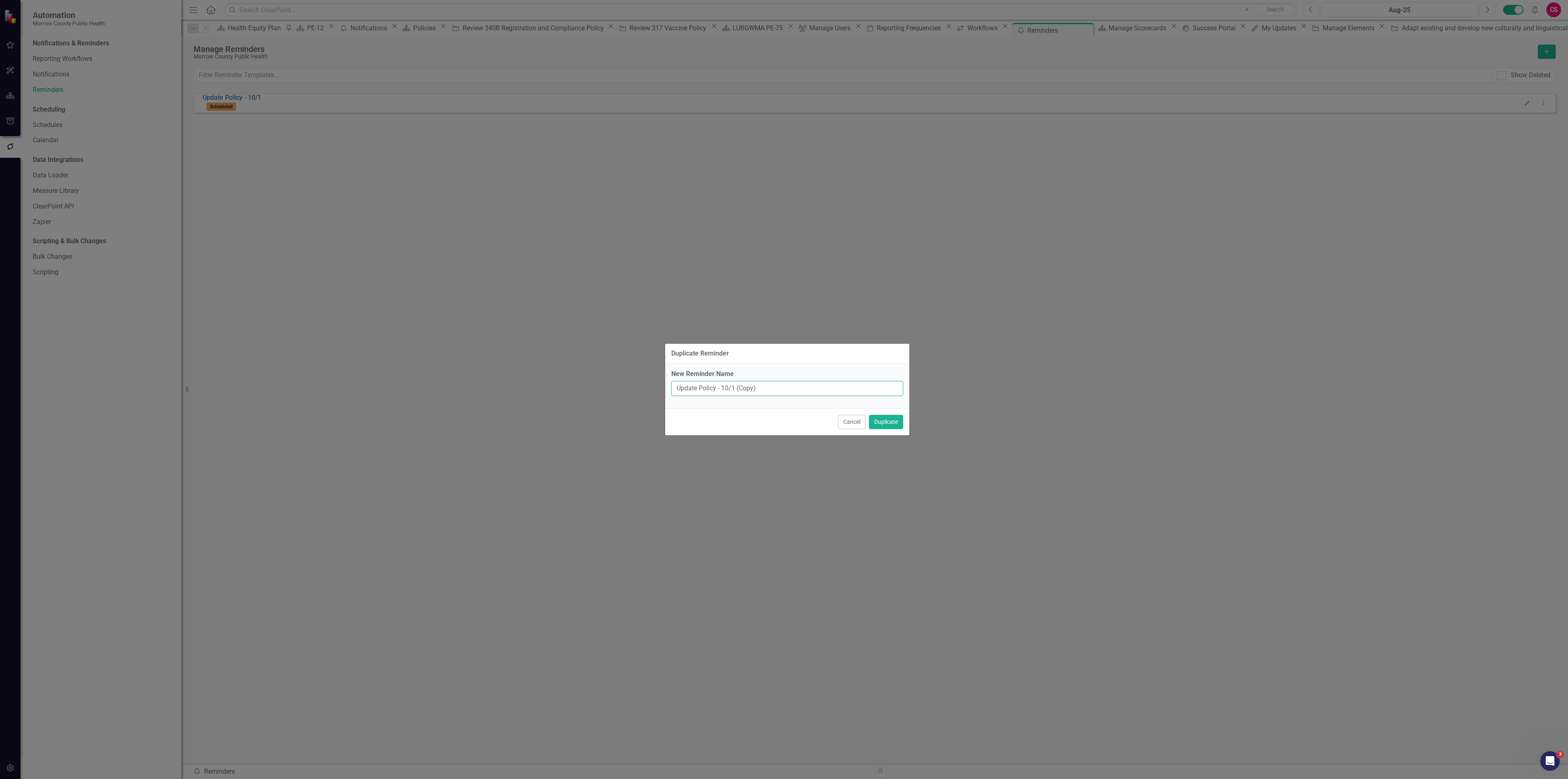
click at [807, 390] on input "Update Policy - 10/1 (Copy)" at bounding box center [787, 388] width 232 height 15
click at [891, 422] on button "Duplicate" at bounding box center [886, 421] width 34 height 14
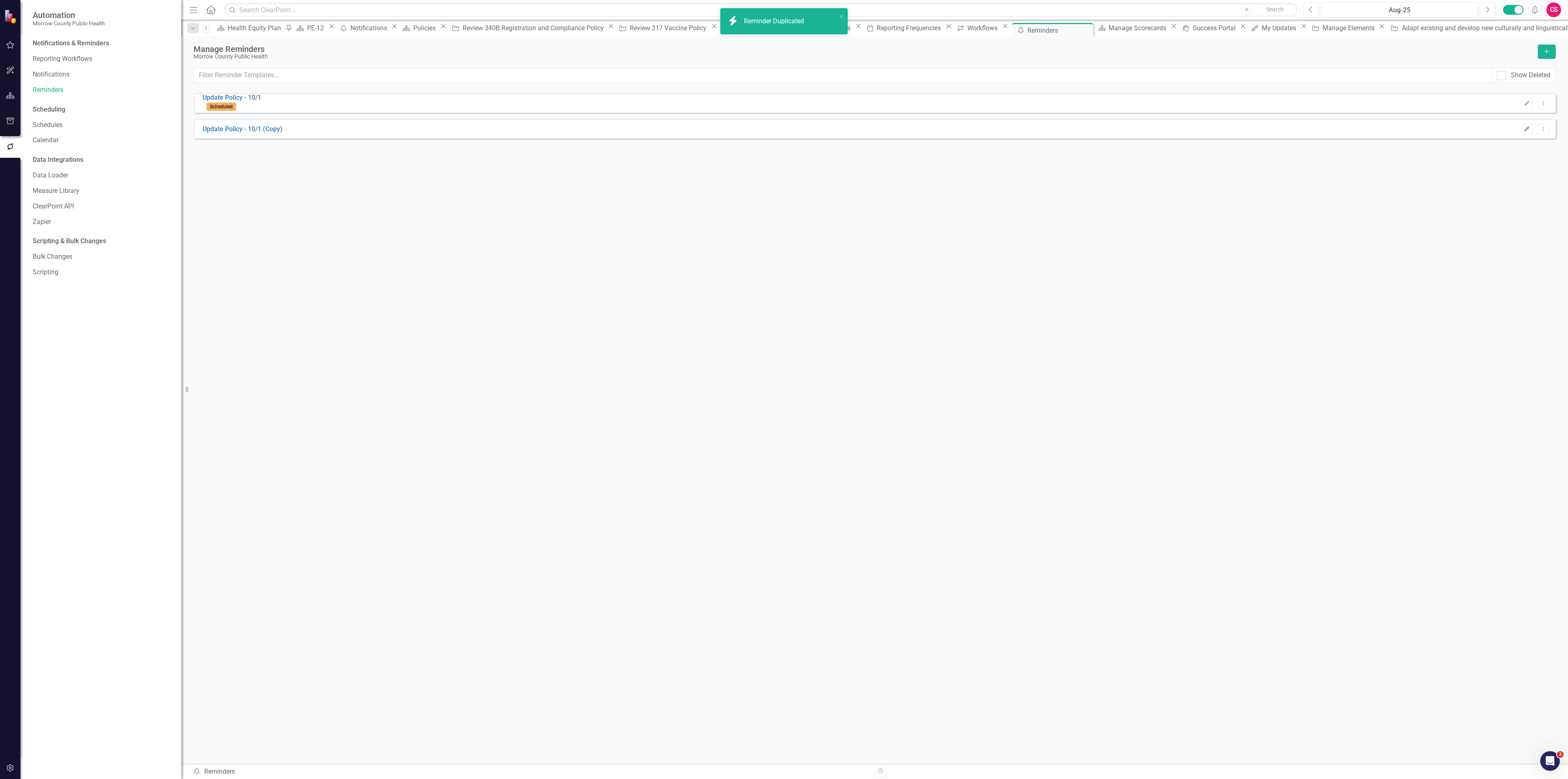
click at [1528, 127] on icon "Edit" at bounding box center [1527, 129] width 6 height 5
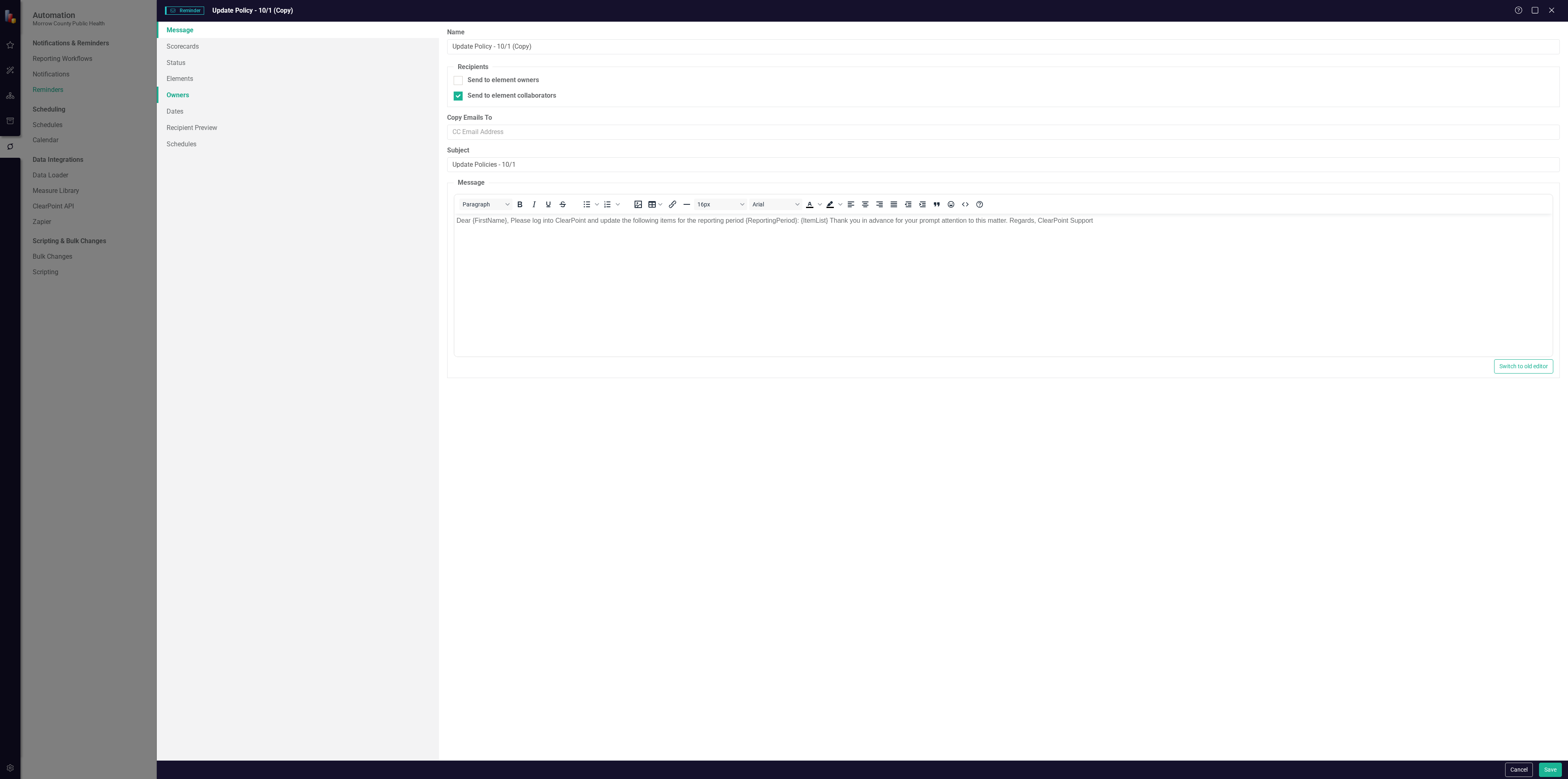
click at [200, 97] on link "Owners" at bounding box center [298, 94] width 282 height 16
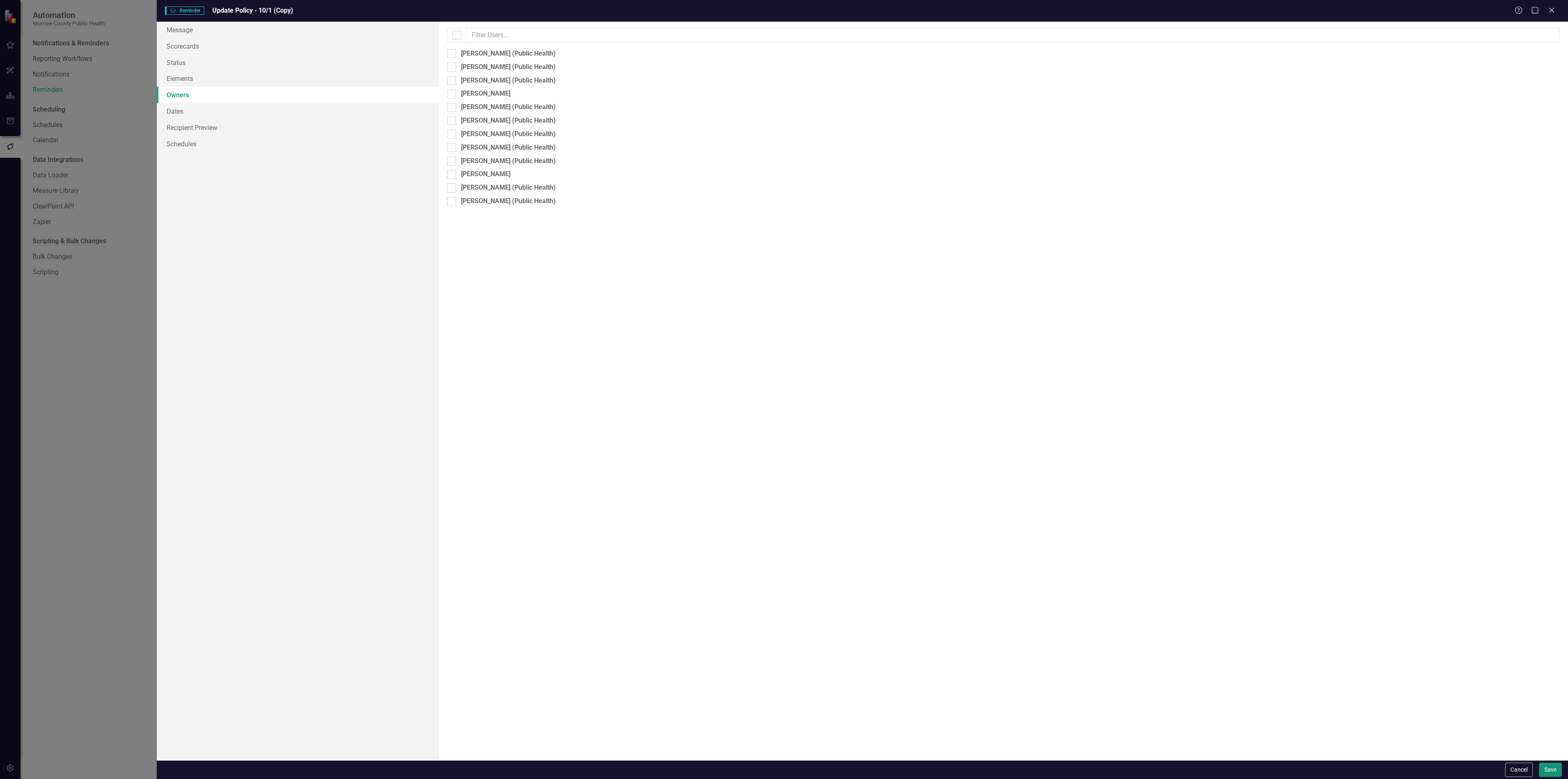
click at [1551, 769] on button "Save" at bounding box center [1550, 769] width 23 height 14
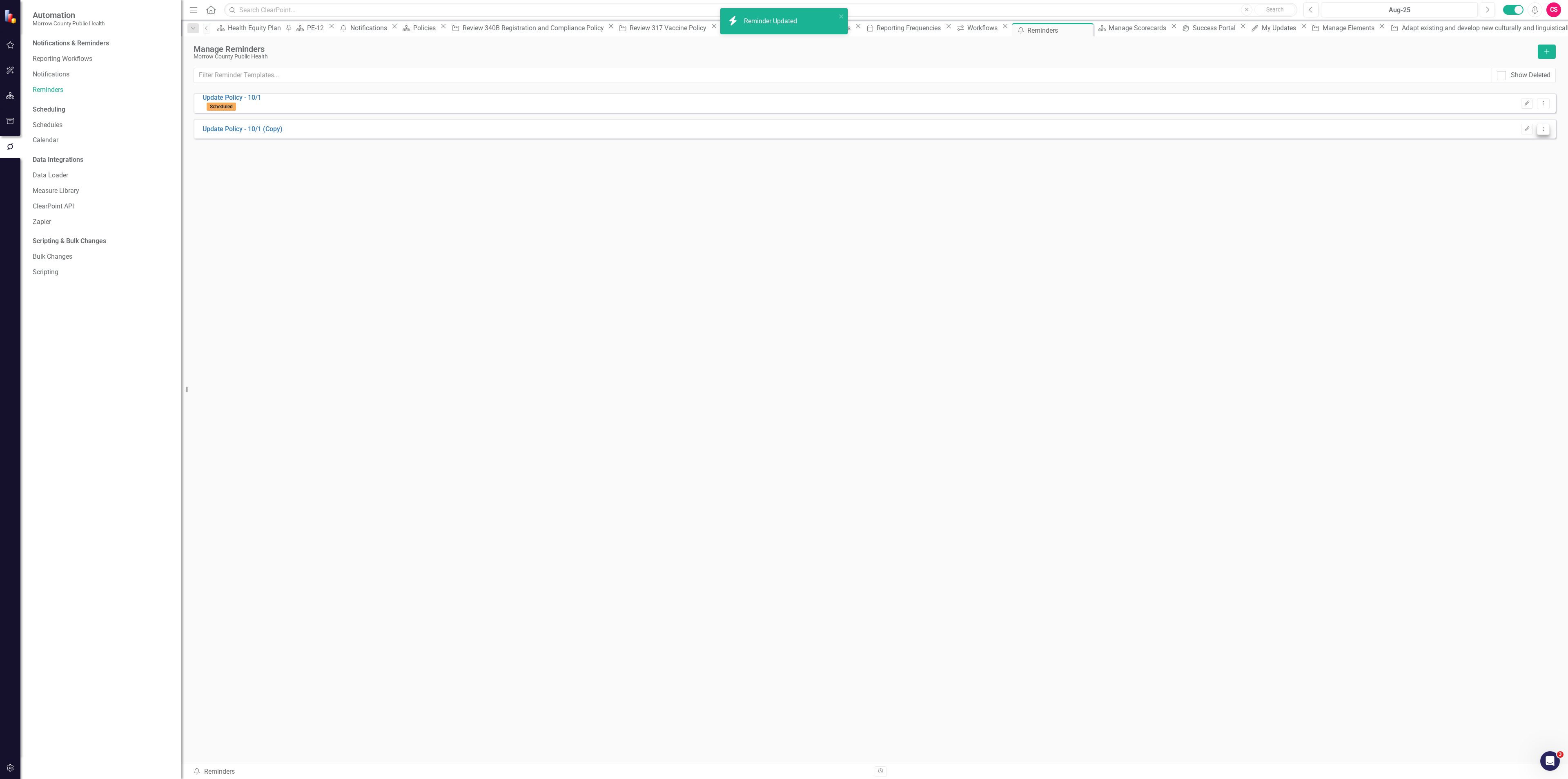
click at [1544, 131] on icon "Dropdown Menu" at bounding box center [1543, 129] width 7 height 5
click at [1507, 186] on link "Trash Delete Reminder" at bounding box center [1511, 189] width 76 height 15
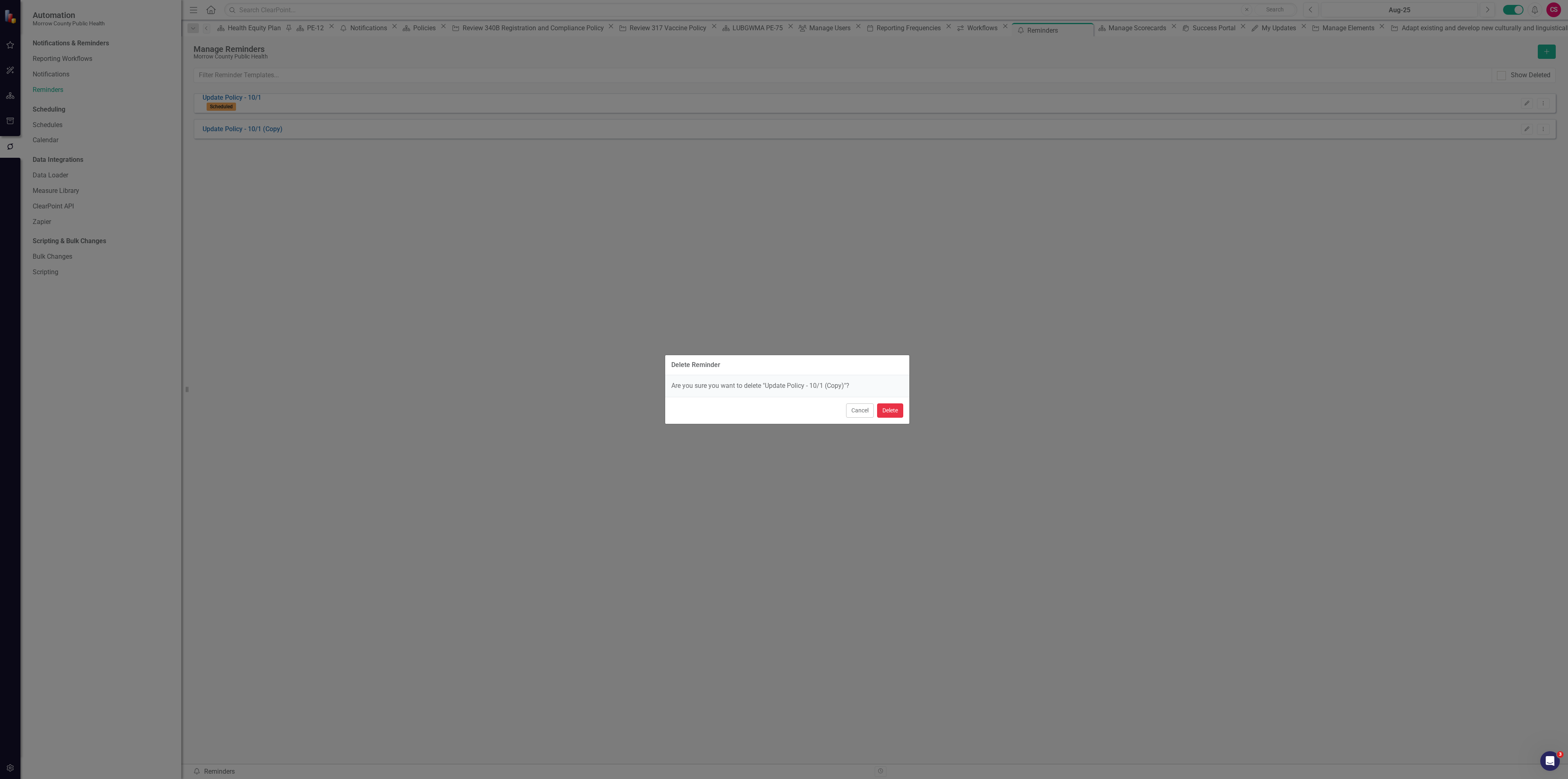
click at [900, 407] on button "Delete" at bounding box center [890, 410] width 26 height 14
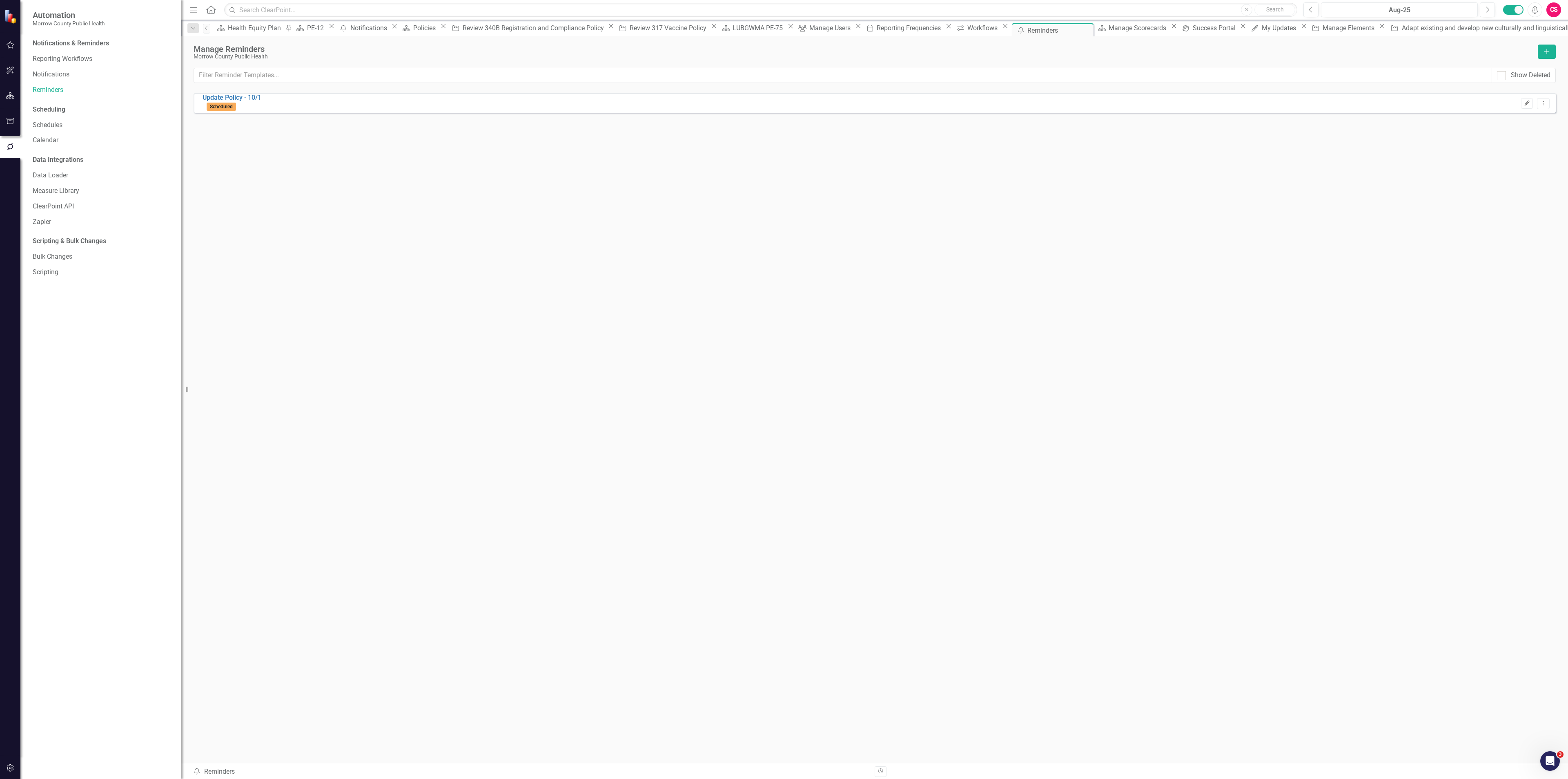
click at [1527, 103] on icon "Edit" at bounding box center [1527, 104] width 6 height 5
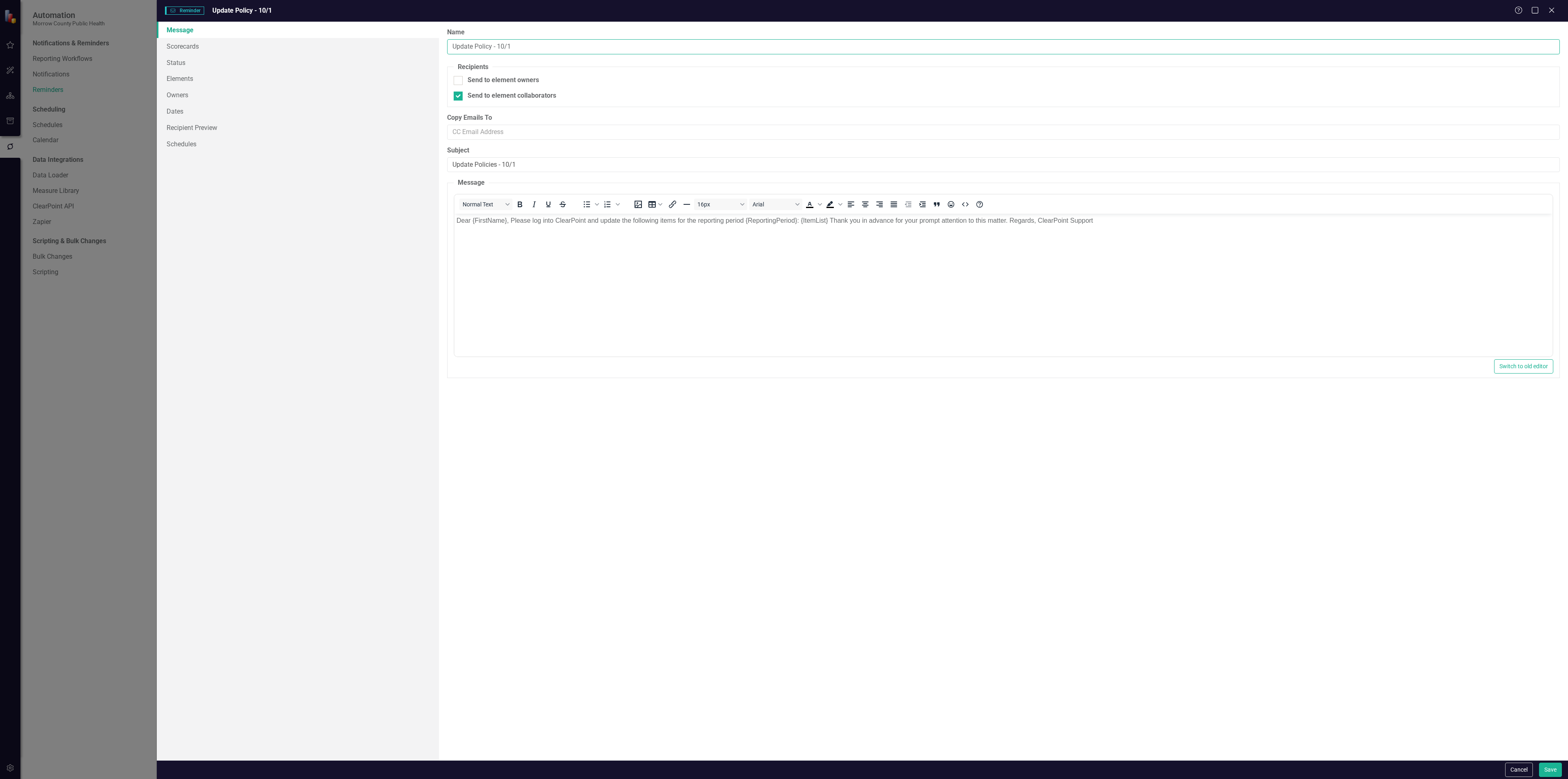
click at [463, 46] on input "Update Policy - 10/1" at bounding box center [1004, 46] width 1113 height 15
type input "Review Policy - 10/1"
click at [472, 167] on input "Update Policies - 10/1" at bounding box center [1004, 164] width 1113 height 15
click at [472, 168] on input "Update Policies - 10/1" at bounding box center [1004, 164] width 1113 height 15
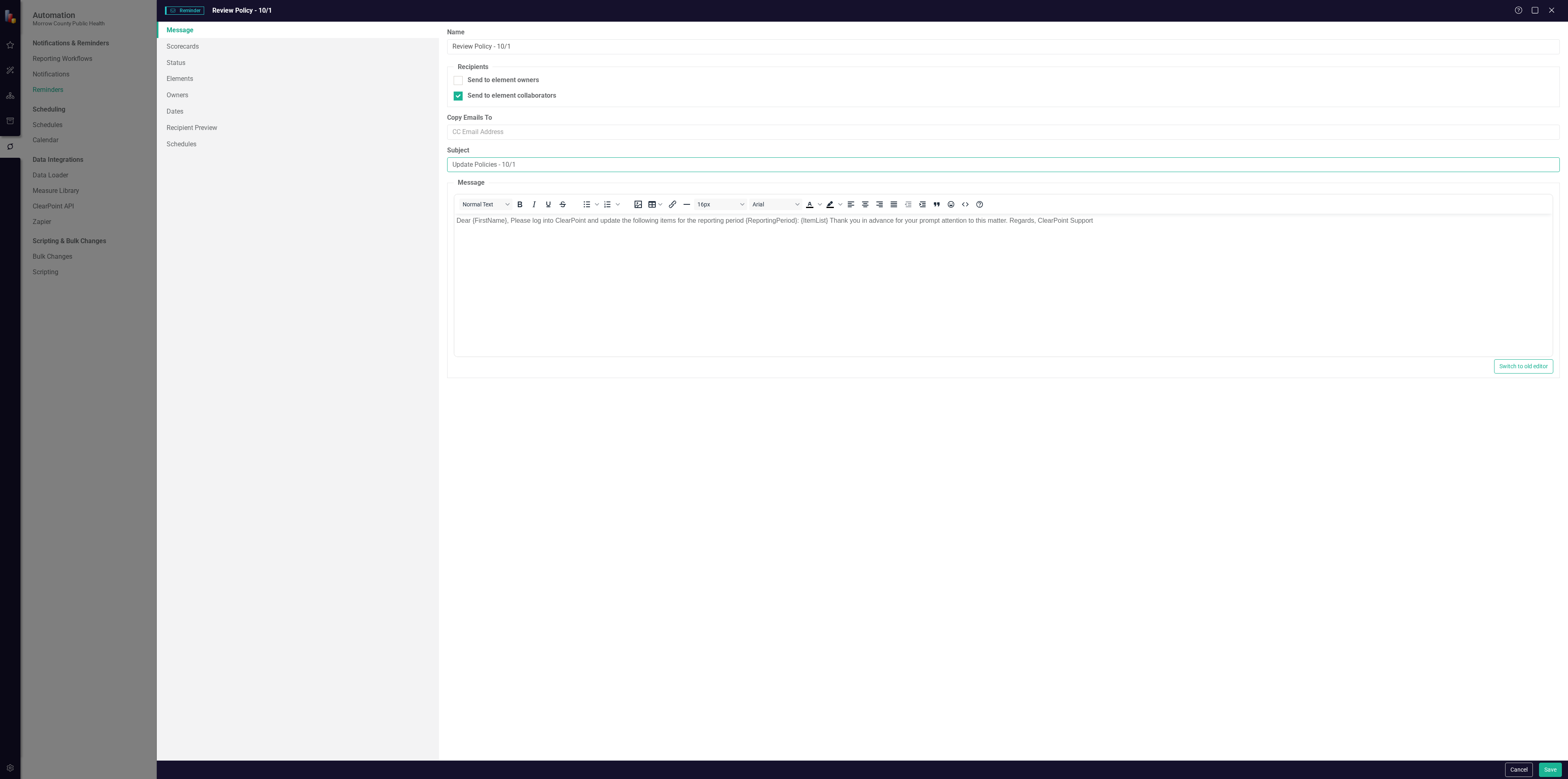
click at [462, 169] on input "Update Policies - 10/1" at bounding box center [1004, 164] width 1113 height 15
click at [461, 169] on input "Update Policies - 10/1" at bounding box center [1004, 164] width 1113 height 15
type input "Review Policies - 10/1"
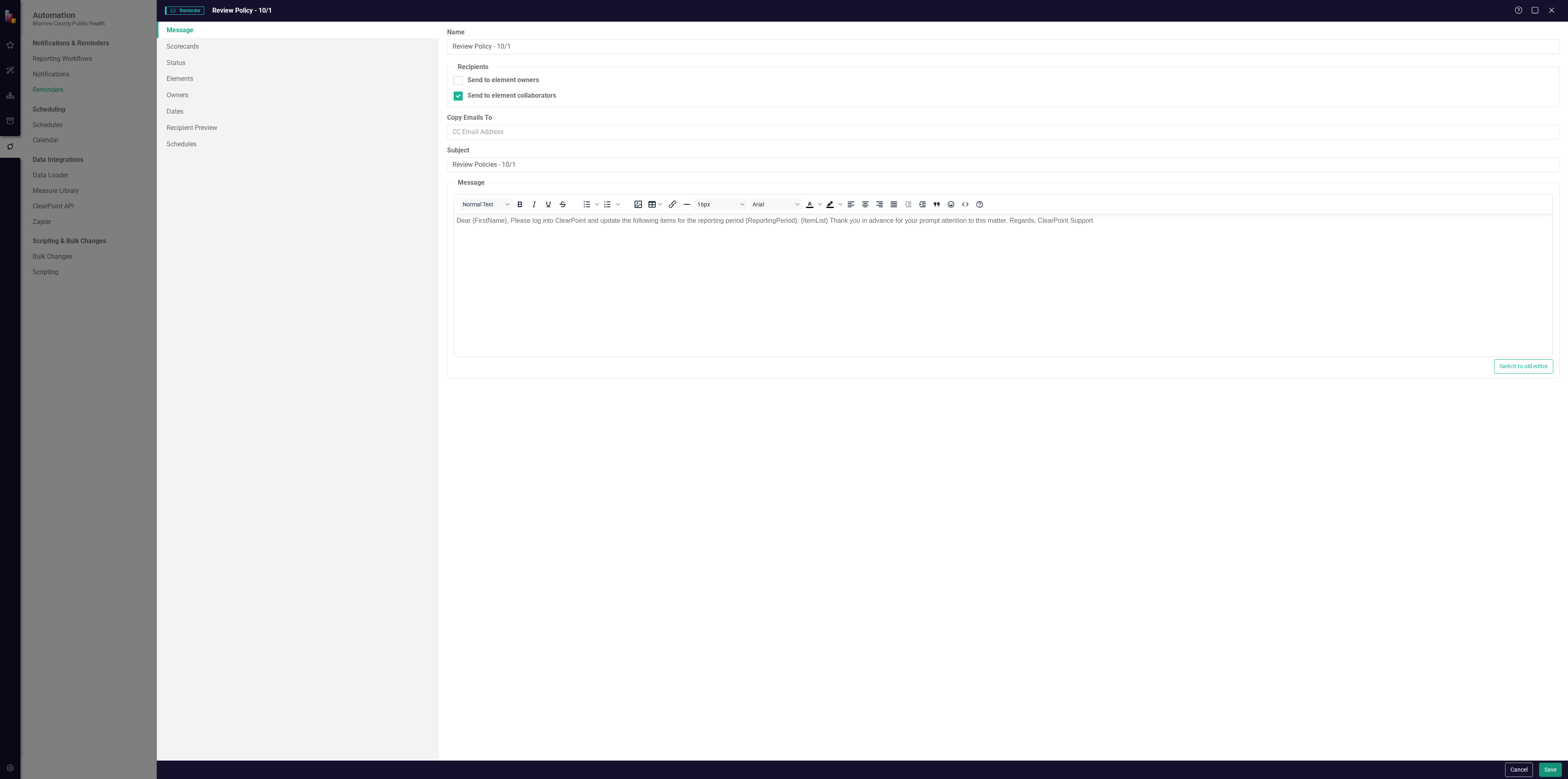
click at [1547, 769] on button "Save" at bounding box center [1550, 769] width 23 height 14
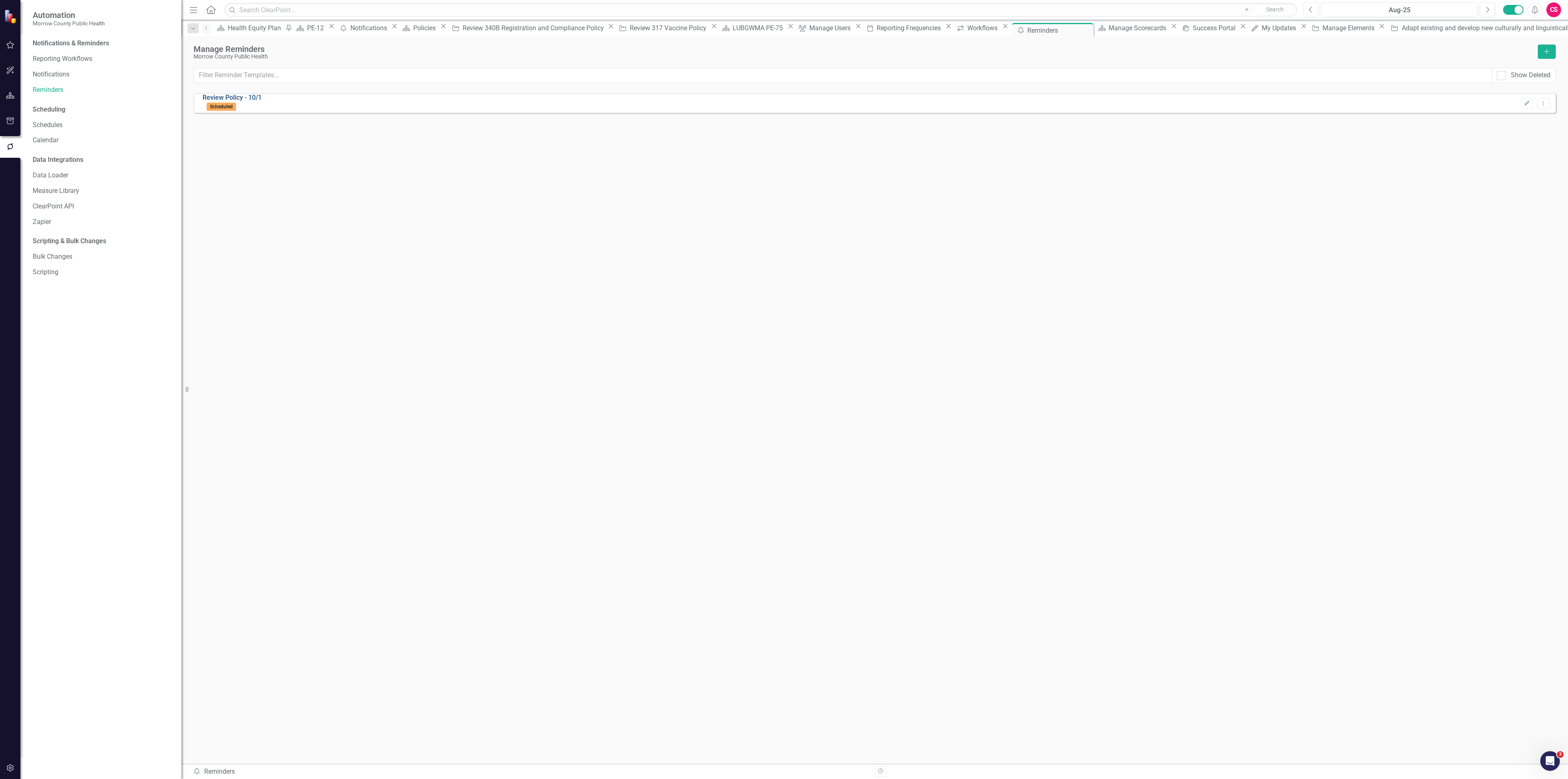
click at [249, 101] on link "Review Policy - 10/1" at bounding box center [232, 97] width 59 height 8
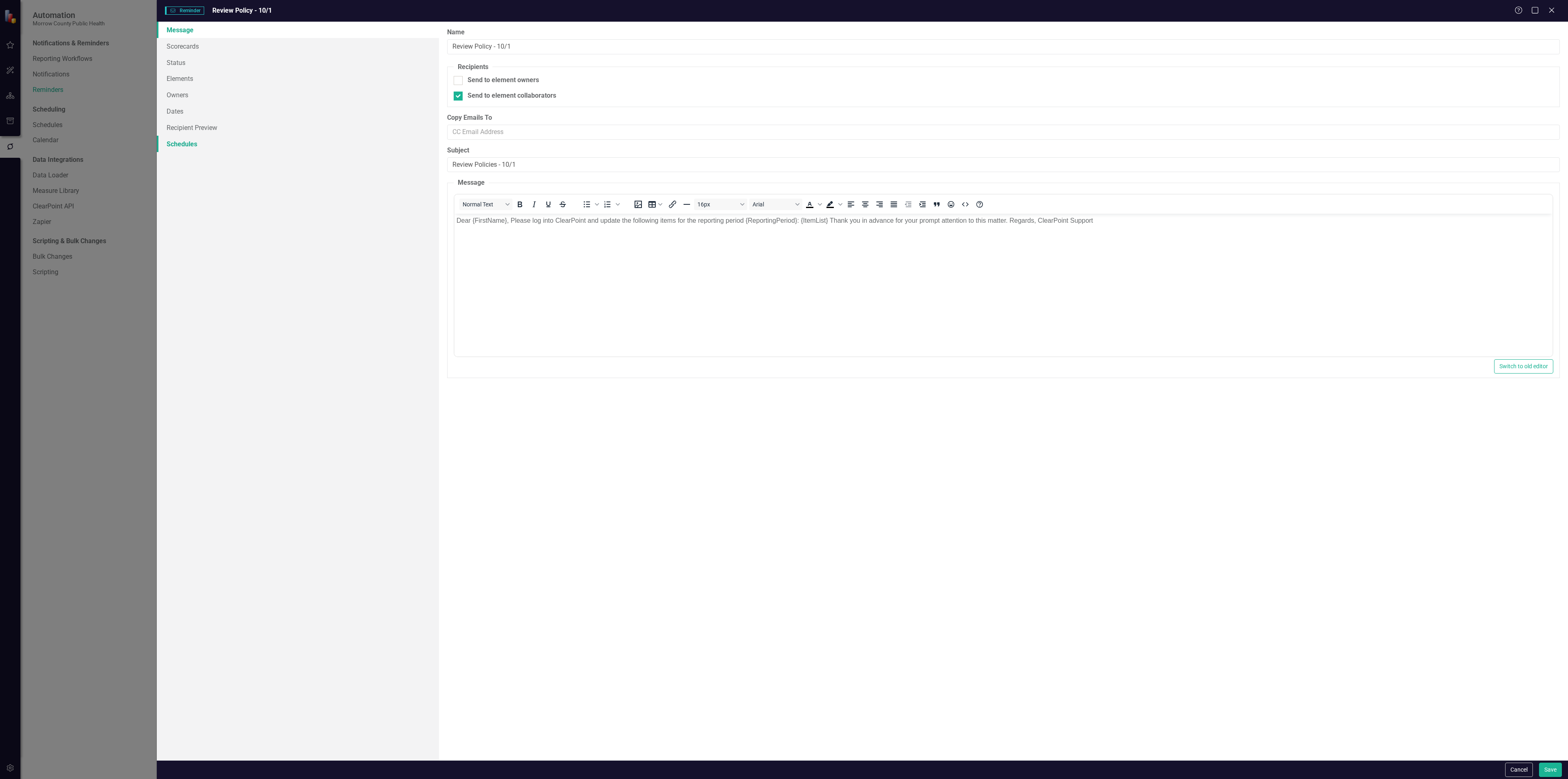
click at [215, 141] on link "Schedules" at bounding box center [298, 144] width 282 height 16
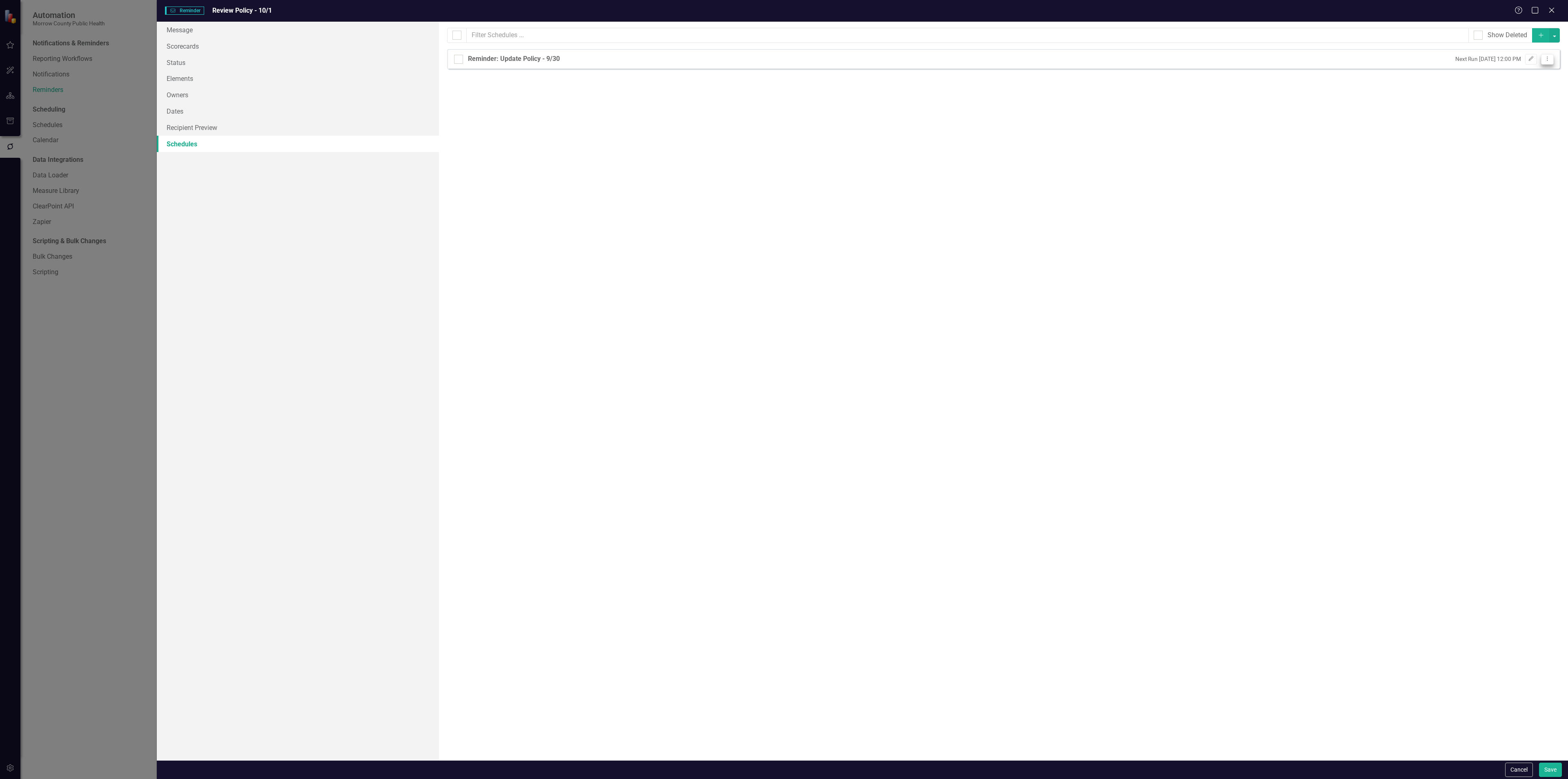
click at [1547, 61] on icon at bounding box center [1547, 58] width 1 height 4
click at [1531, 71] on link "Edit Edit Schedule" at bounding box center [1516, 74] width 75 height 15
select select "pm"
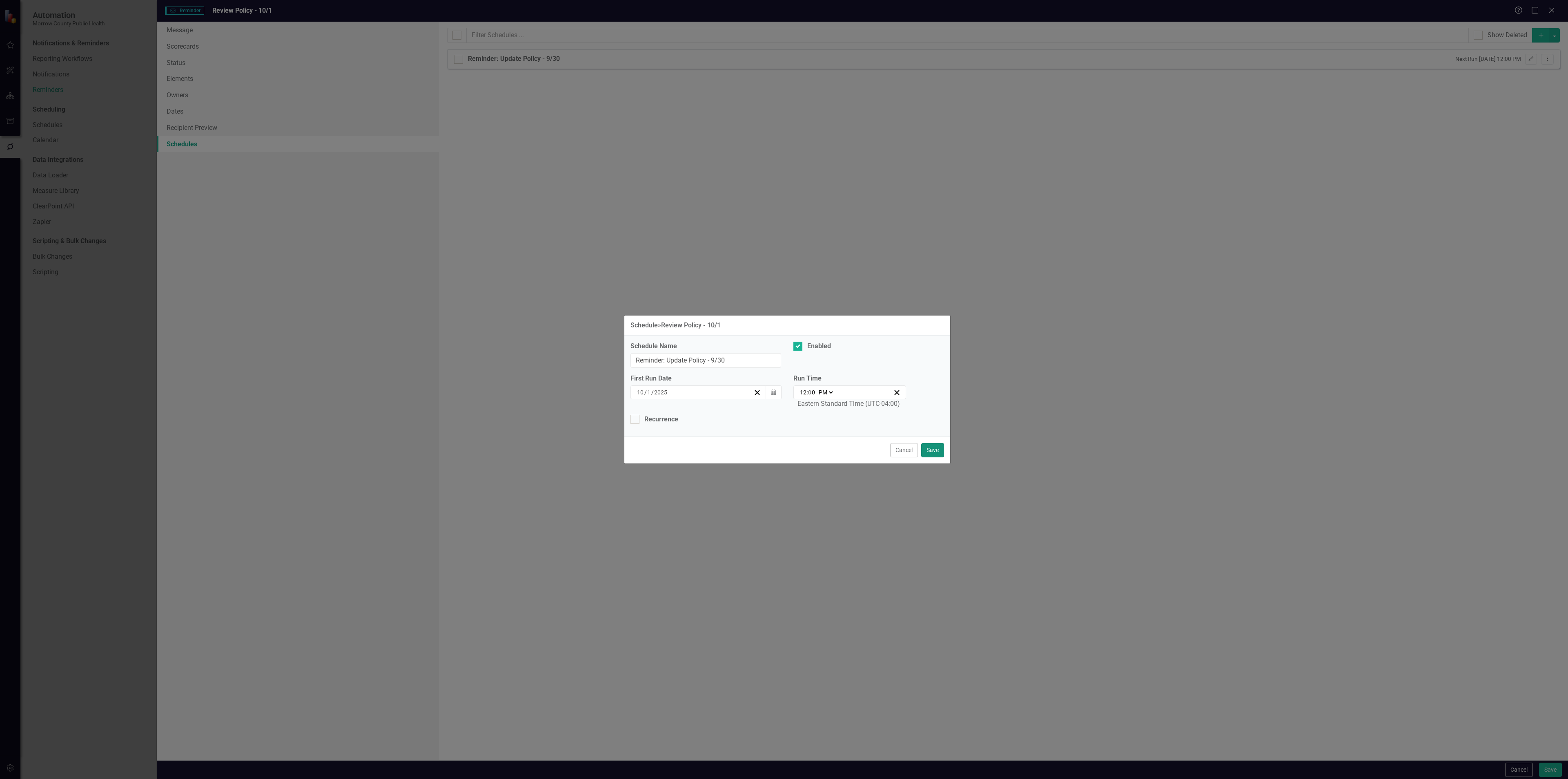
click at [933, 449] on button "Save" at bounding box center [933, 449] width 23 height 14
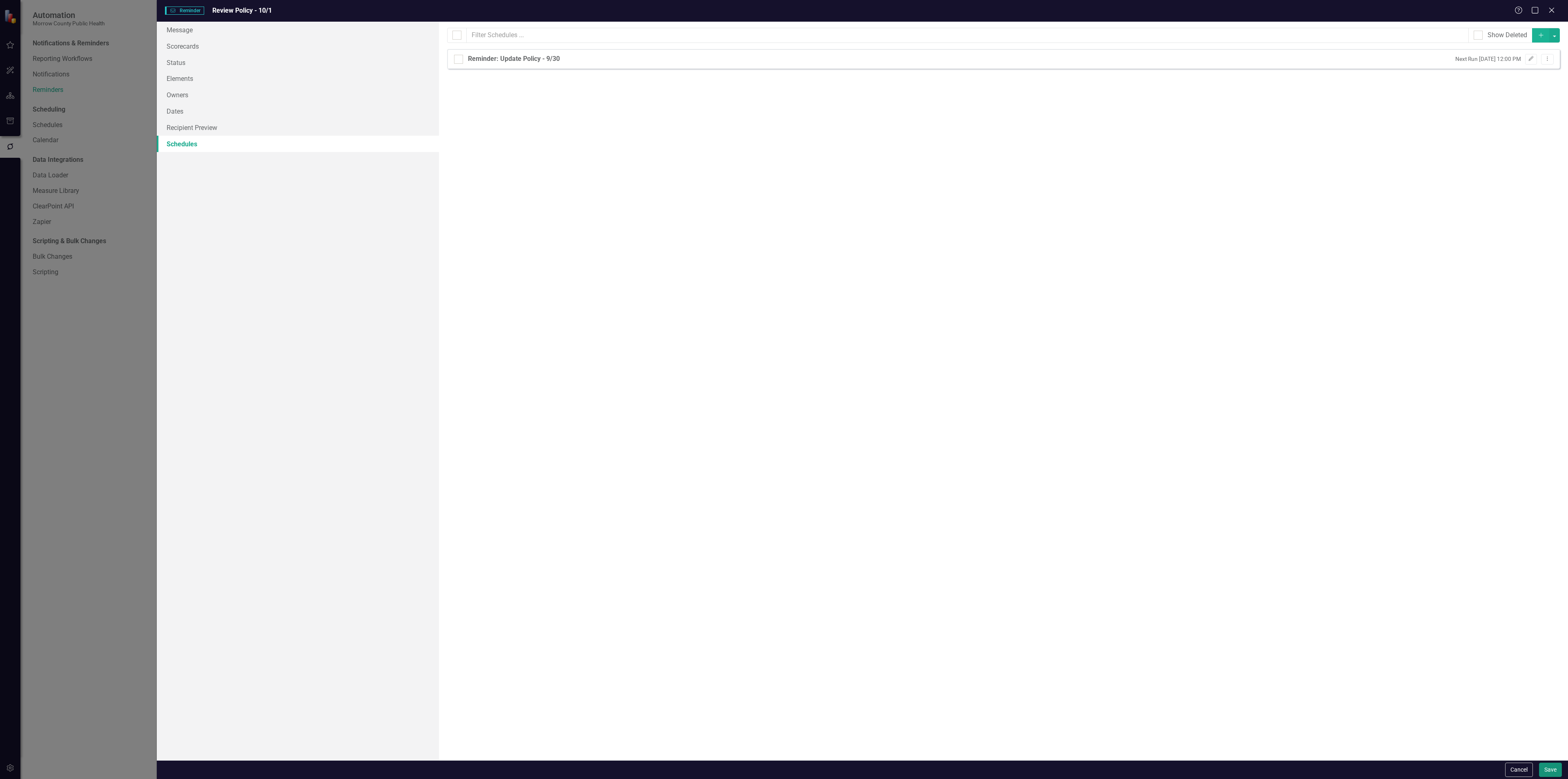
click at [1550, 767] on button "Save" at bounding box center [1550, 769] width 23 height 14
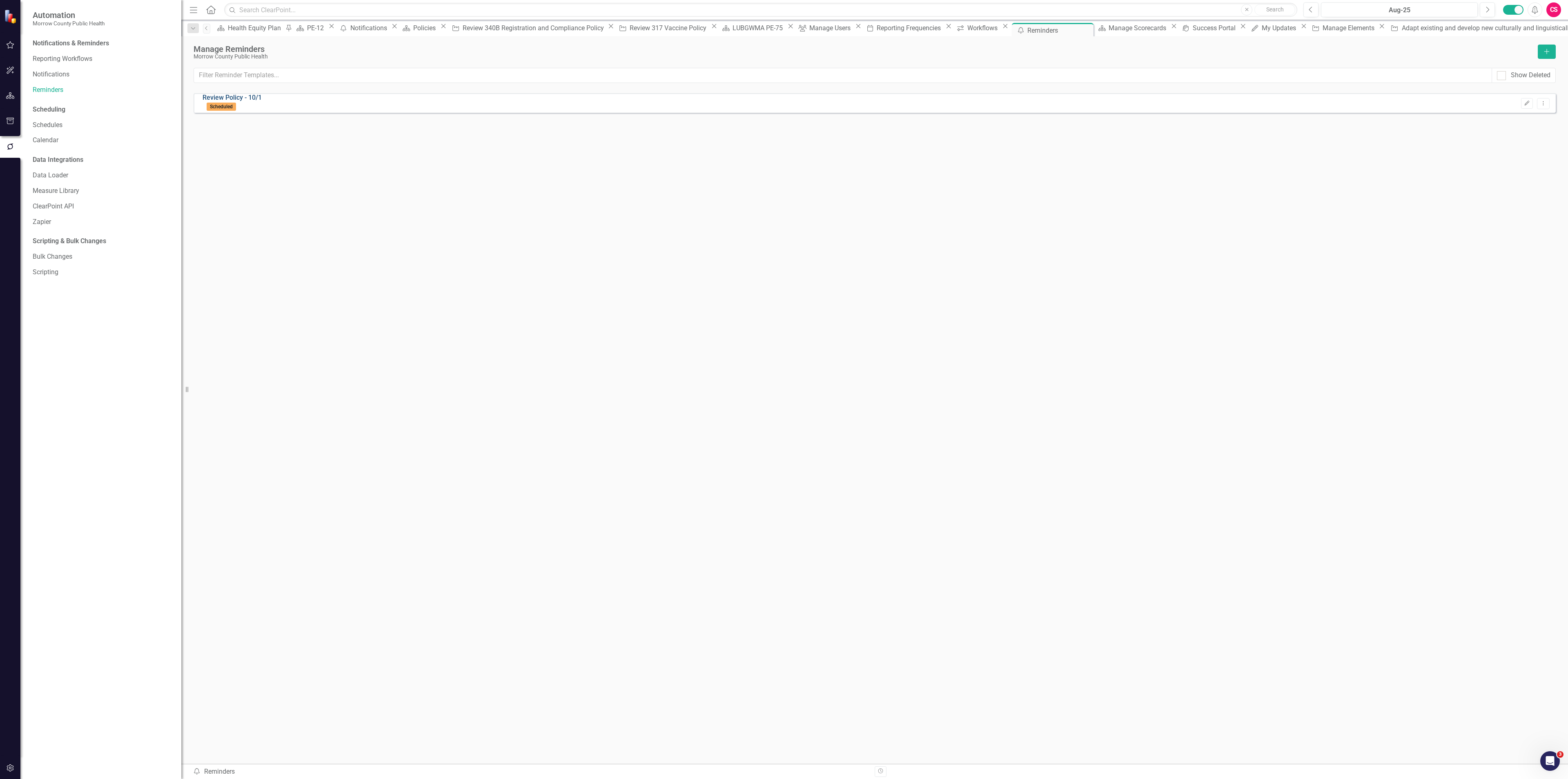
click at [229, 101] on link "Review Policy - 10/1" at bounding box center [232, 97] width 59 height 8
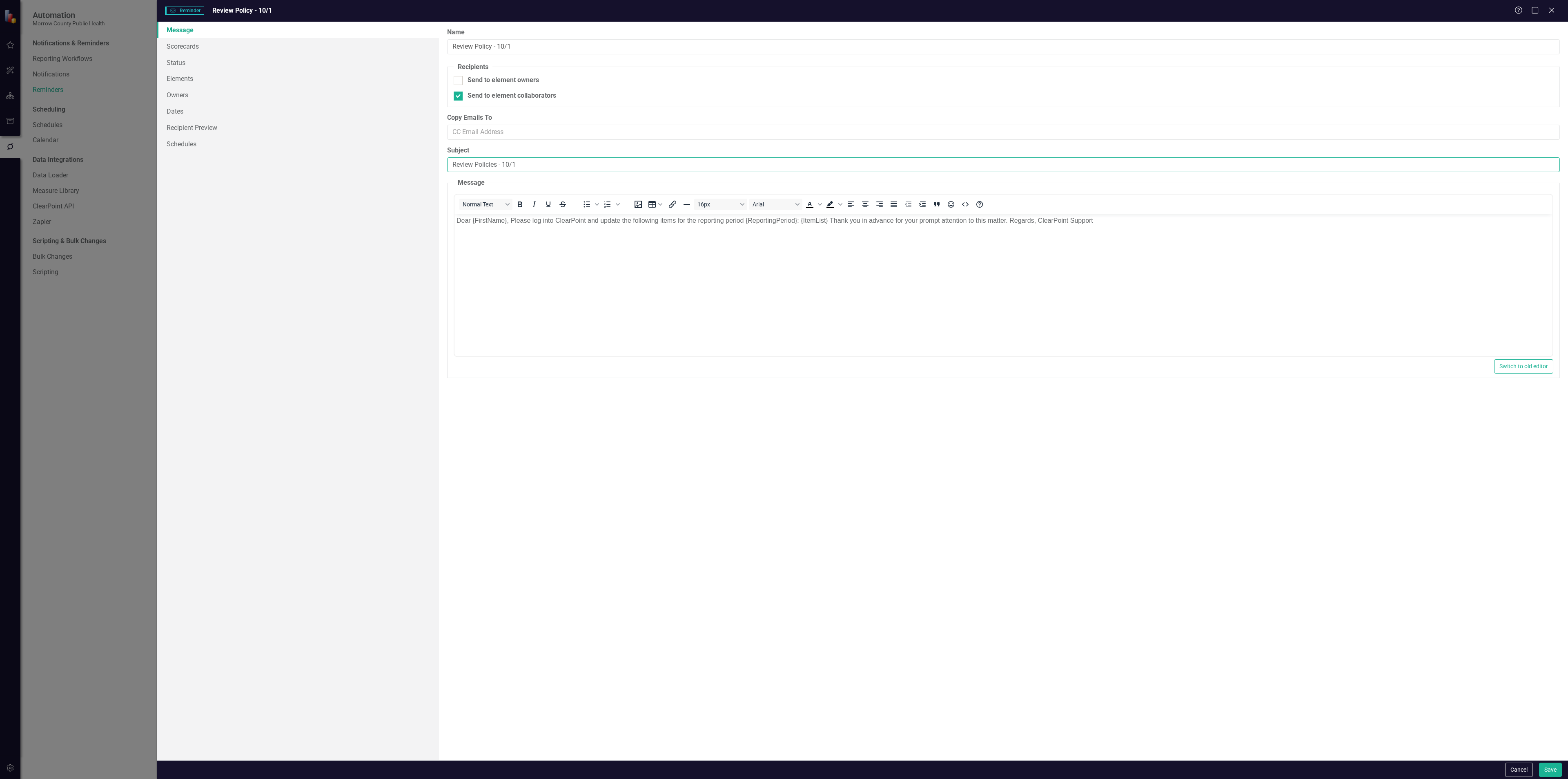
drag, startPoint x: 525, startPoint y: 166, endPoint x: 447, endPoint y: 167, distance: 78.0
click at [447, 167] on input "Review Policies - 10/1" at bounding box center [1004, 164] width 1113 height 15
click at [530, 167] on input "Review Policies - 10/1" at bounding box center [1004, 164] width 1113 height 15
click at [526, 168] on input "Review Policies - 10/1" at bounding box center [1004, 164] width 1113 height 15
drag, startPoint x: 522, startPoint y: 162, endPoint x: 449, endPoint y: 171, distance: 73.6
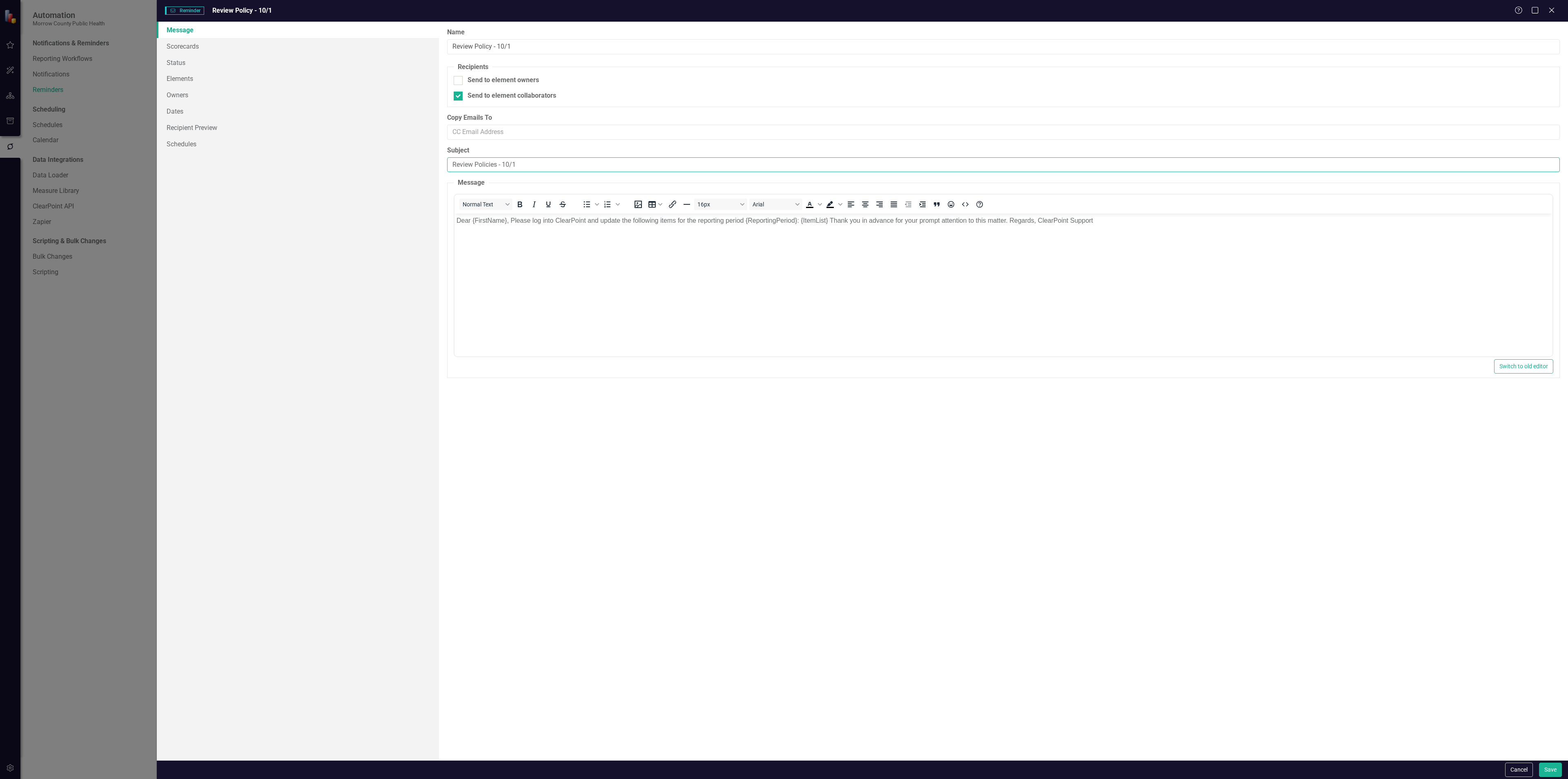
click at [449, 171] on input "Review Policies - 10/1" at bounding box center [1004, 164] width 1113 height 15
click at [183, 143] on link "Schedules" at bounding box center [298, 144] width 282 height 16
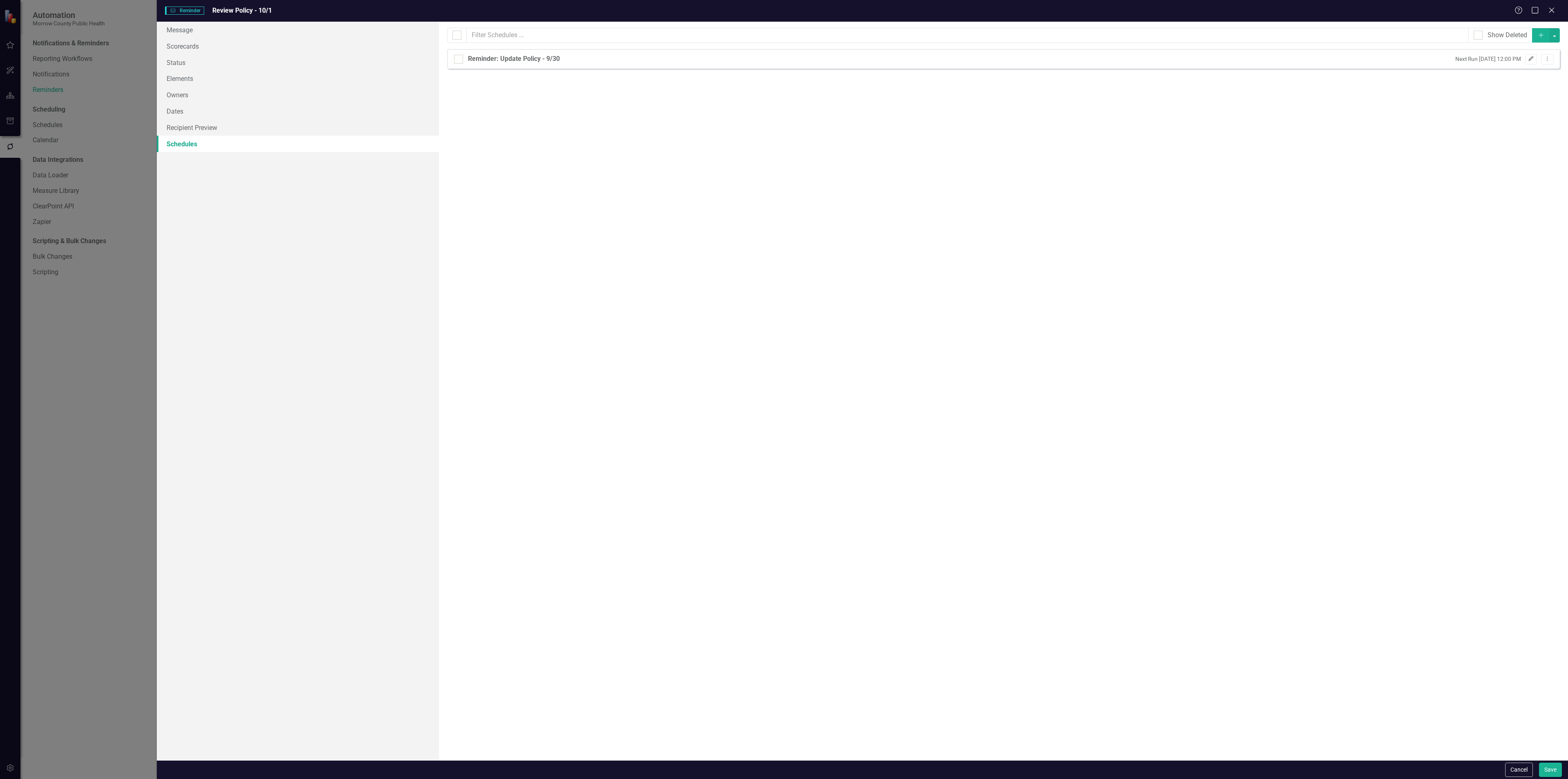
click at [1530, 58] on icon "Edit" at bounding box center [1531, 59] width 6 height 5
select select "pm"
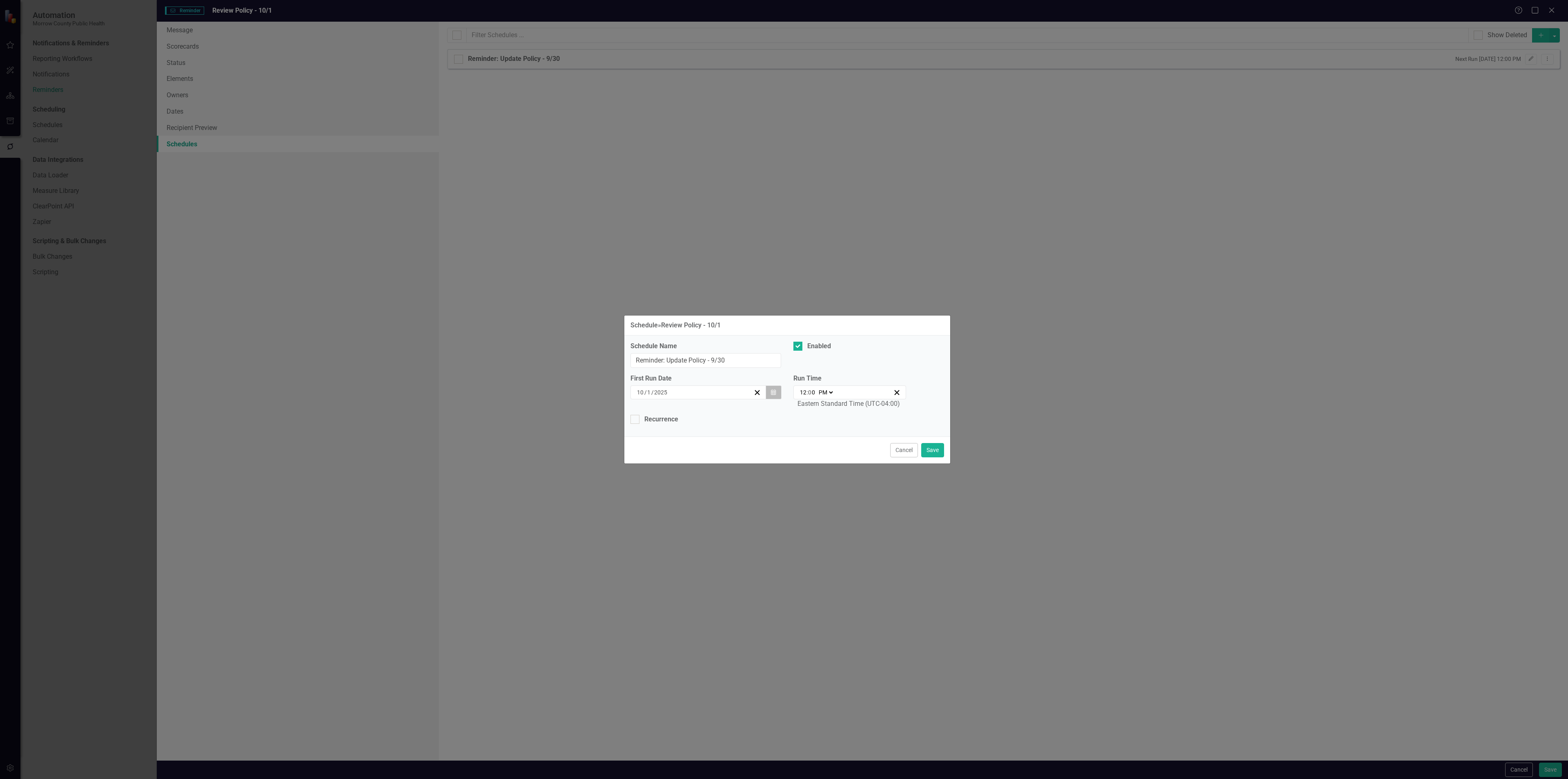
click at [776, 392] on button "Calendar" at bounding box center [773, 392] width 15 height 14
click at [722, 440] on button "2" at bounding box center [718, 441] width 21 height 15
drag, startPoint x: 730, startPoint y: 359, endPoint x: 713, endPoint y: 362, distance: 17.3
click at [713, 362] on input "Reminder: Update Policy - 9/30" at bounding box center [706, 361] width 151 height 15
type input "Reminder: Update Policy - 10/2"
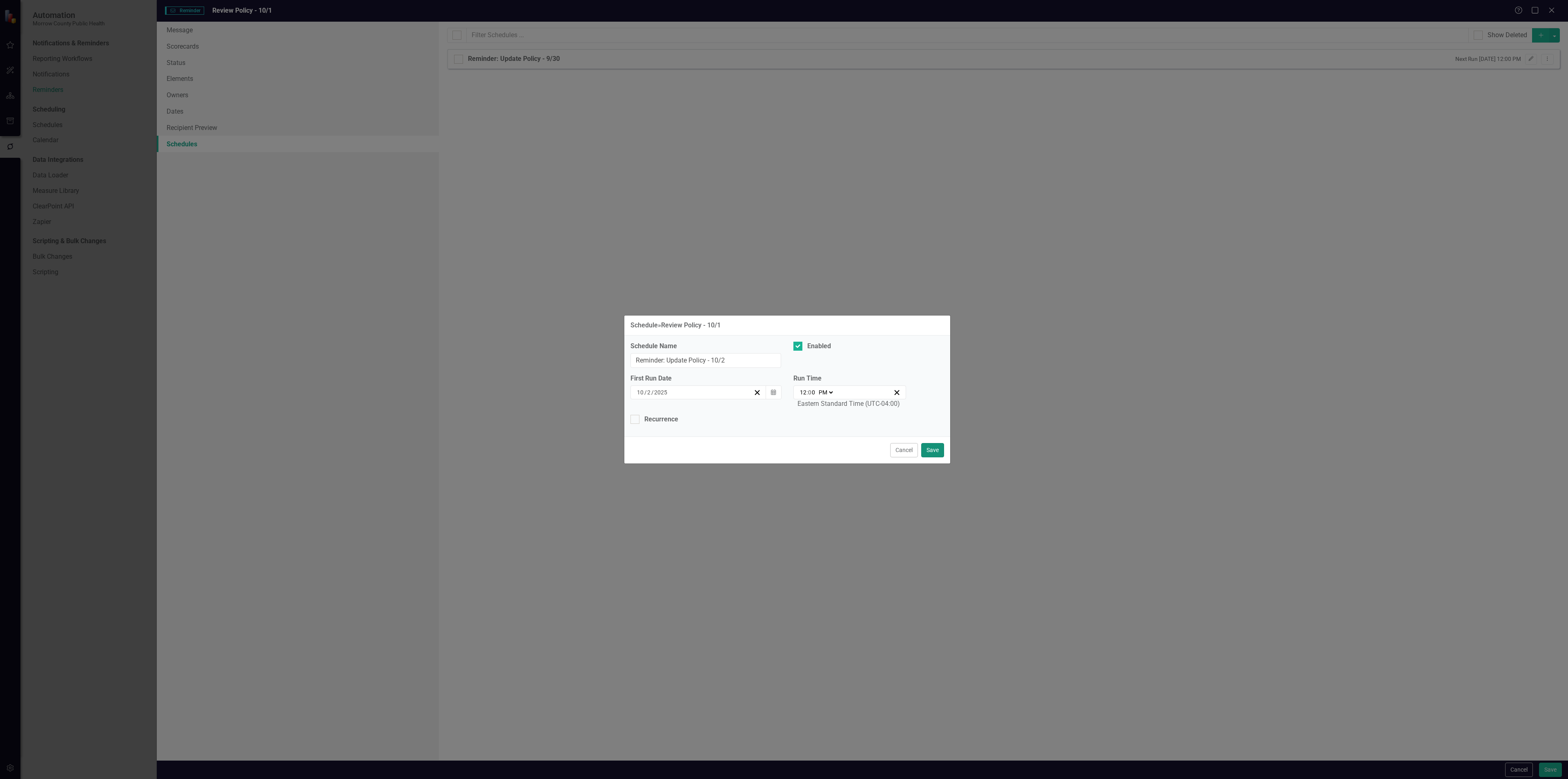
click at [931, 450] on button "Save" at bounding box center [933, 449] width 23 height 14
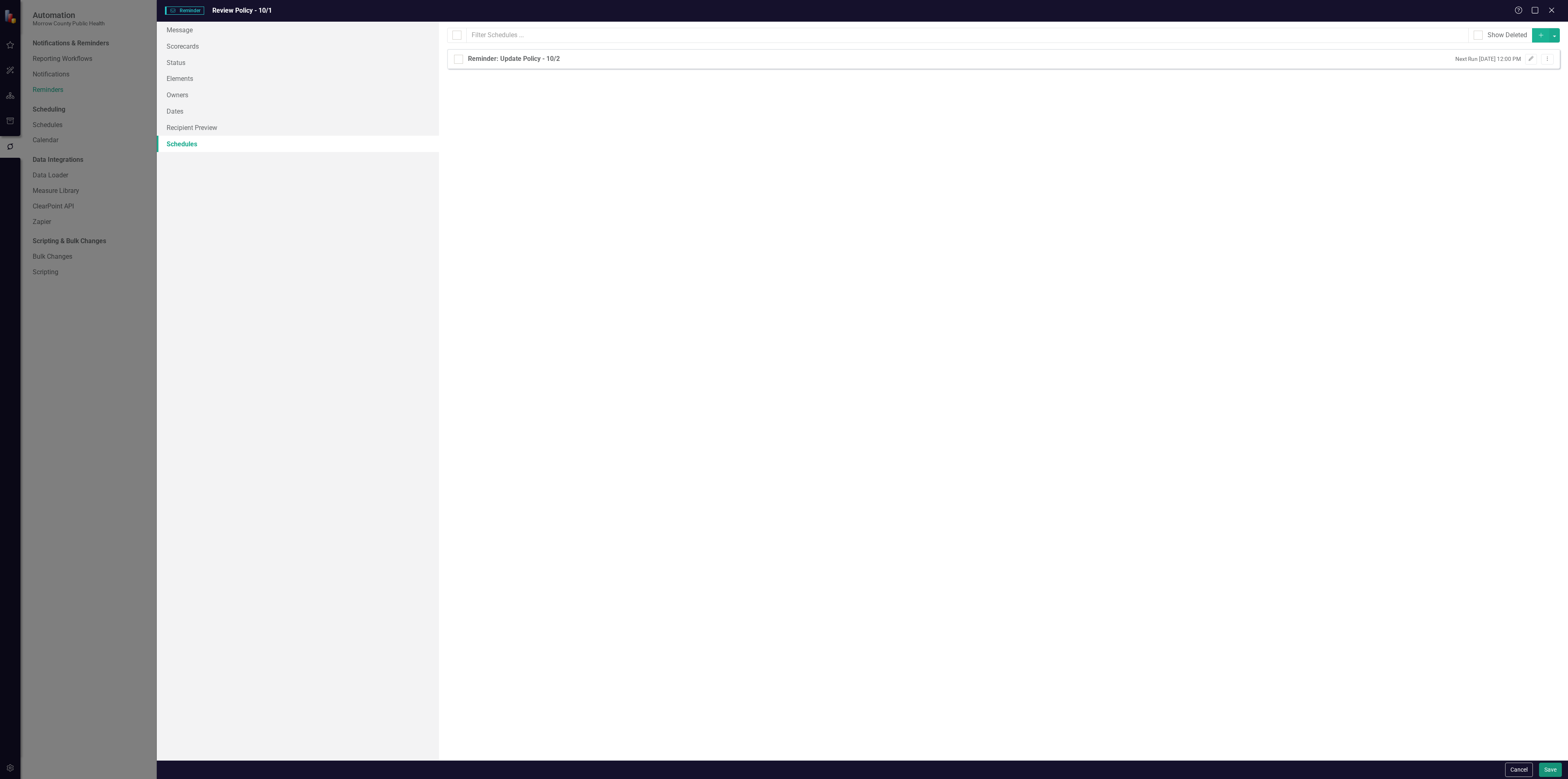
click at [1550, 770] on button "Save" at bounding box center [1550, 769] width 23 height 14
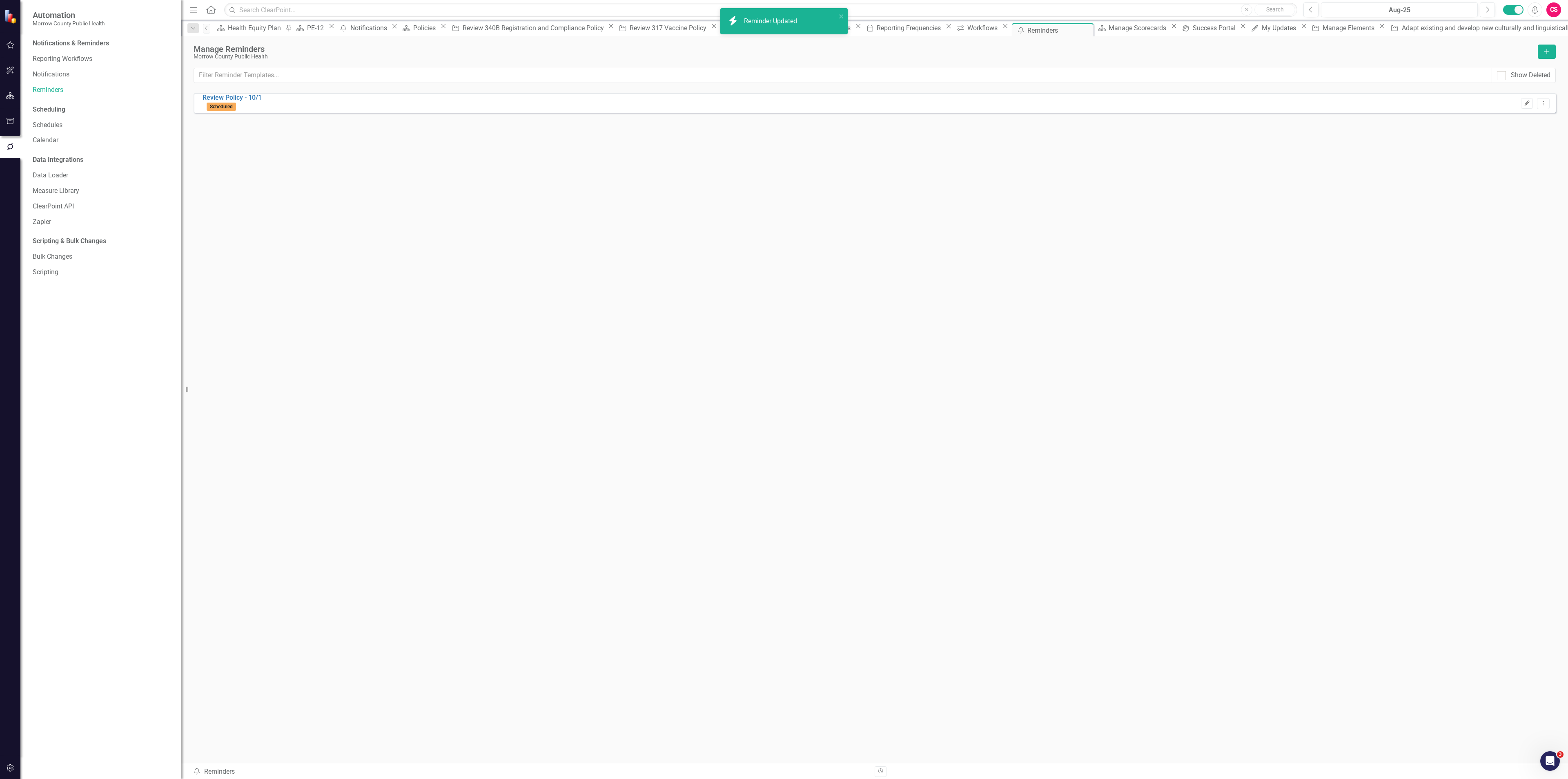
click at [1524, 105] on icon "Edit" at bounding box center [1527, 104] width 6 height 5
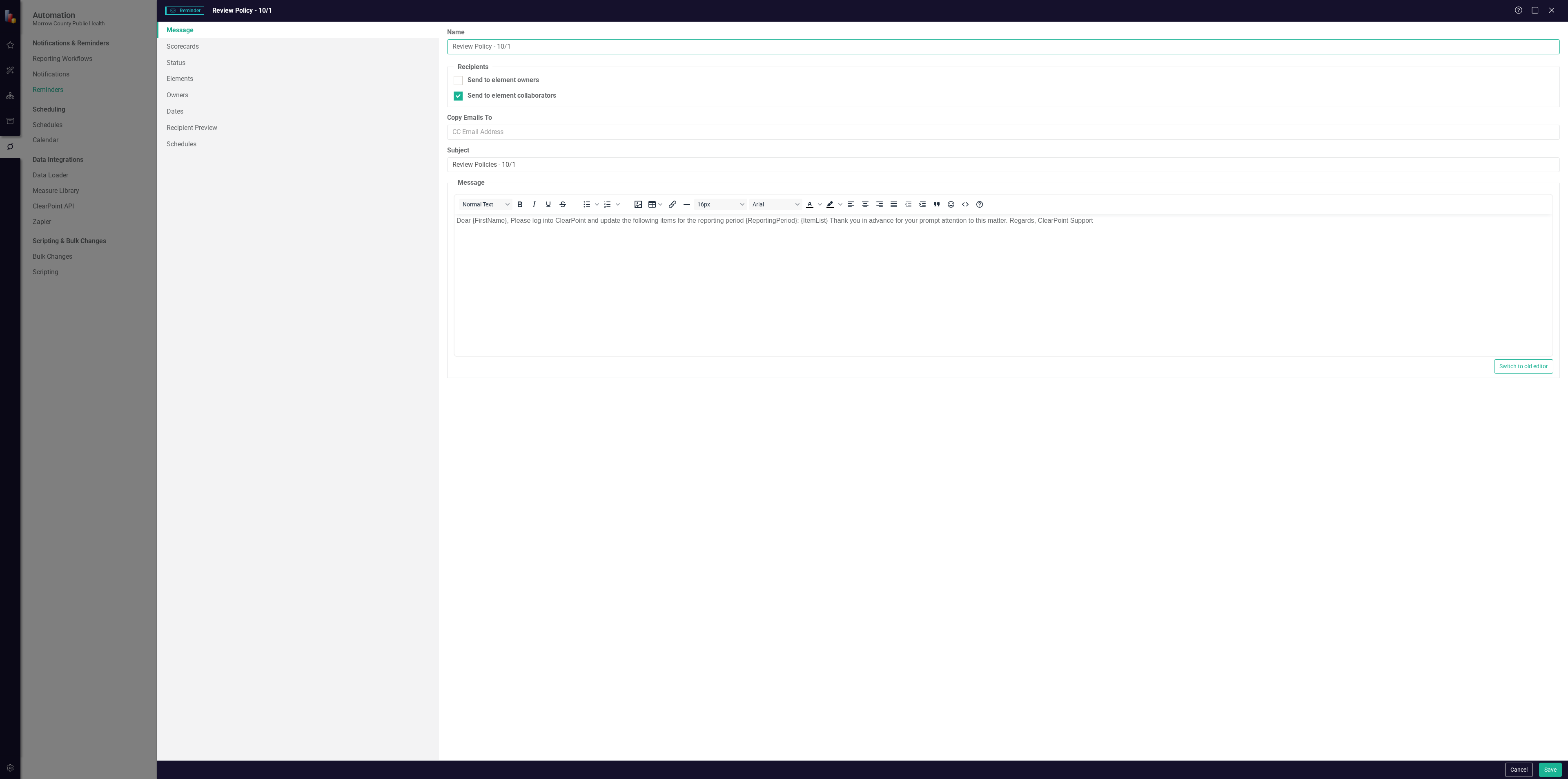
click at [533, 41] on input "Review Policy - 10/1" at bounding box center [1004, 46] width 1113 height 15
type input "Review Policy - 10/2"
click at [569, 160] on input "Review Policies - 10/1" at bounding box center [1004, 164] width 1113 height 15
type input "Review Policies - 10/2"
click at [1552, 769] on button "Save" at bounding box center [1550, 769] width 23 height 14
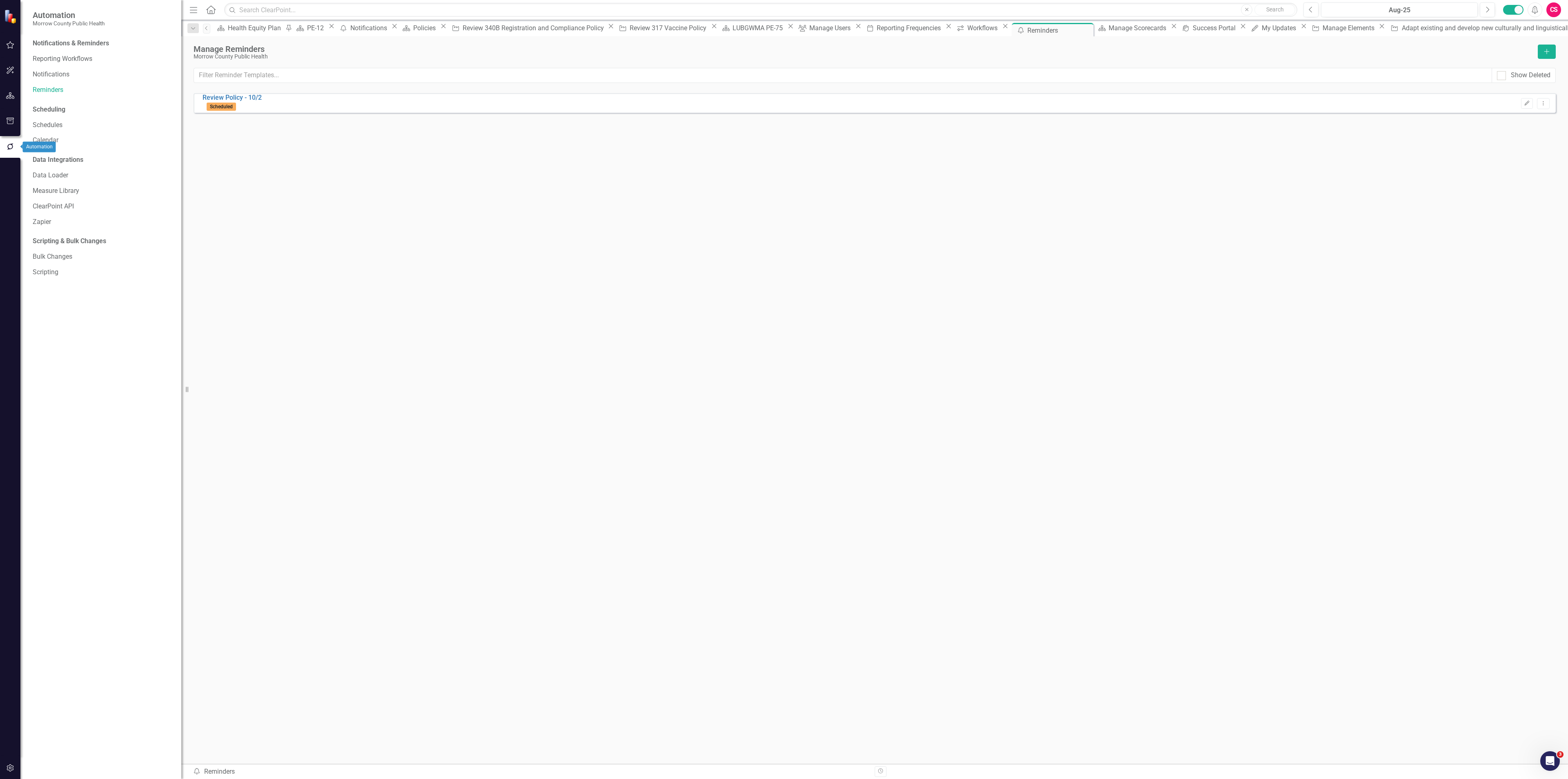
click at [8, 91] on button "button" at bounding box center [10, 96] width 18 height 17
click at [47, 116] on link "Reports" at bounding box center [52, 116] width 23 height 9
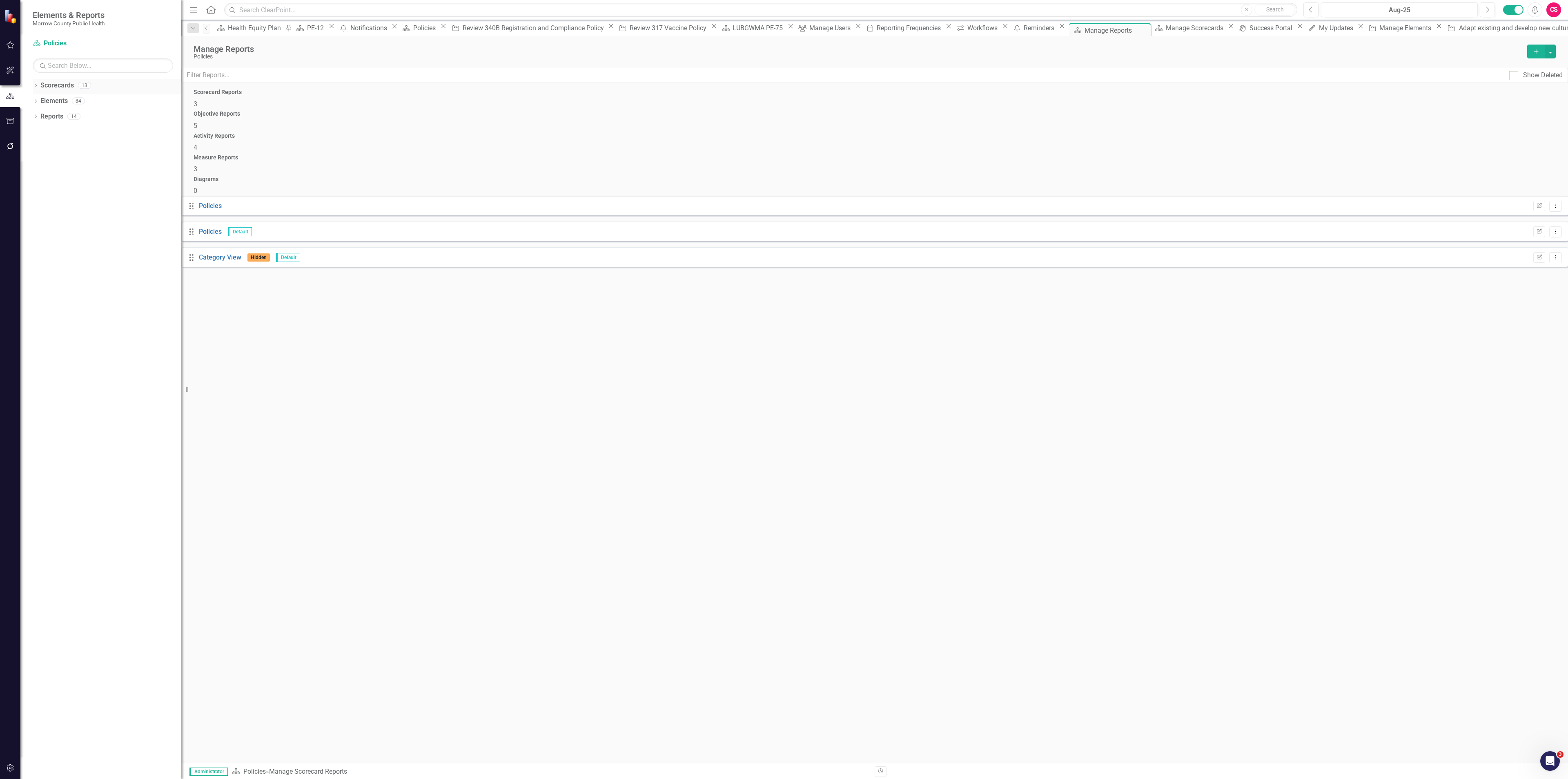
click at [47, 87] on link "Scorecards" at bounding box center [57, 85] width 33 height 9
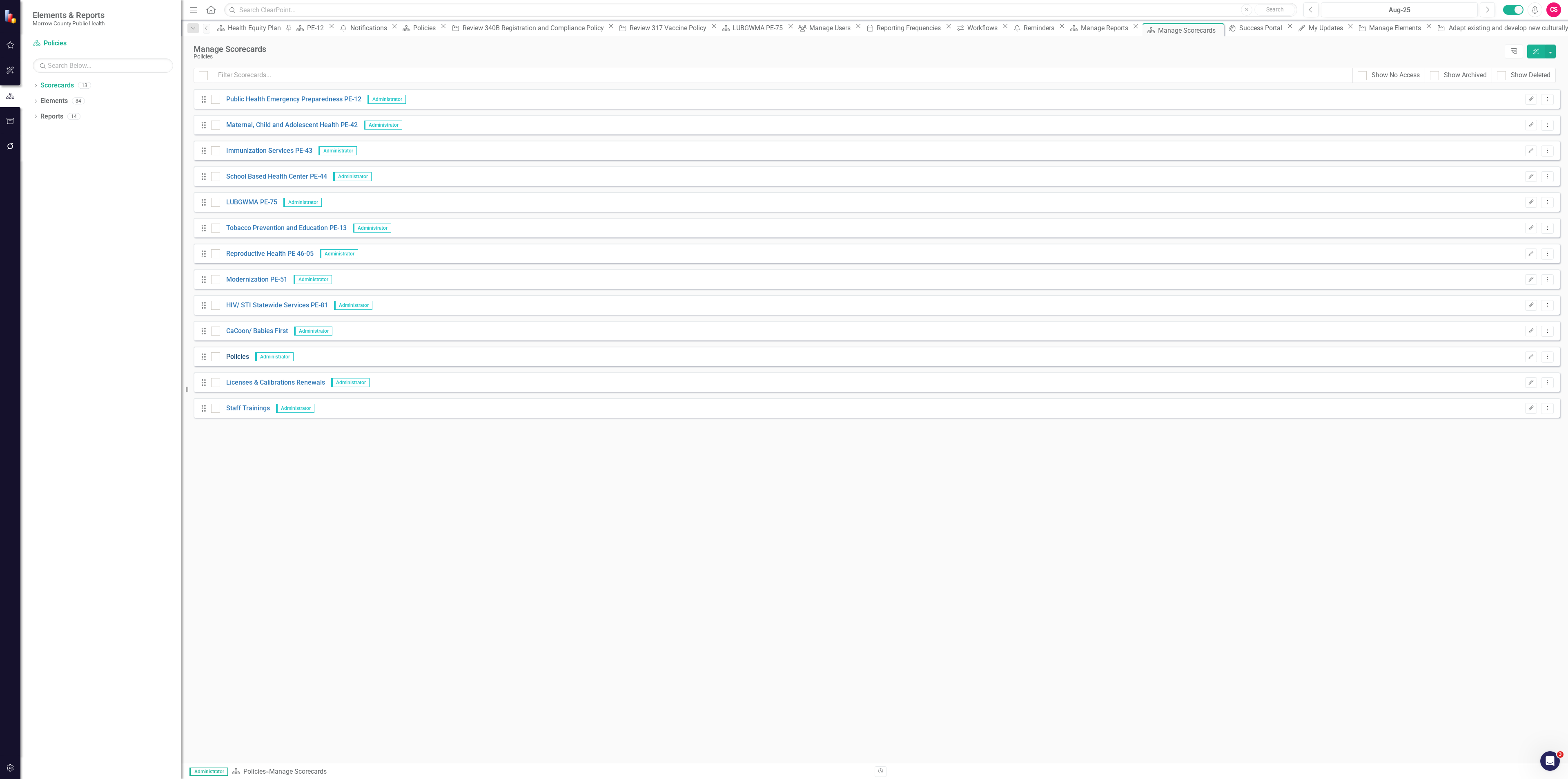
click at [238, 357] on link "Policies" at bounding box center [235, 356] width 29 height 9
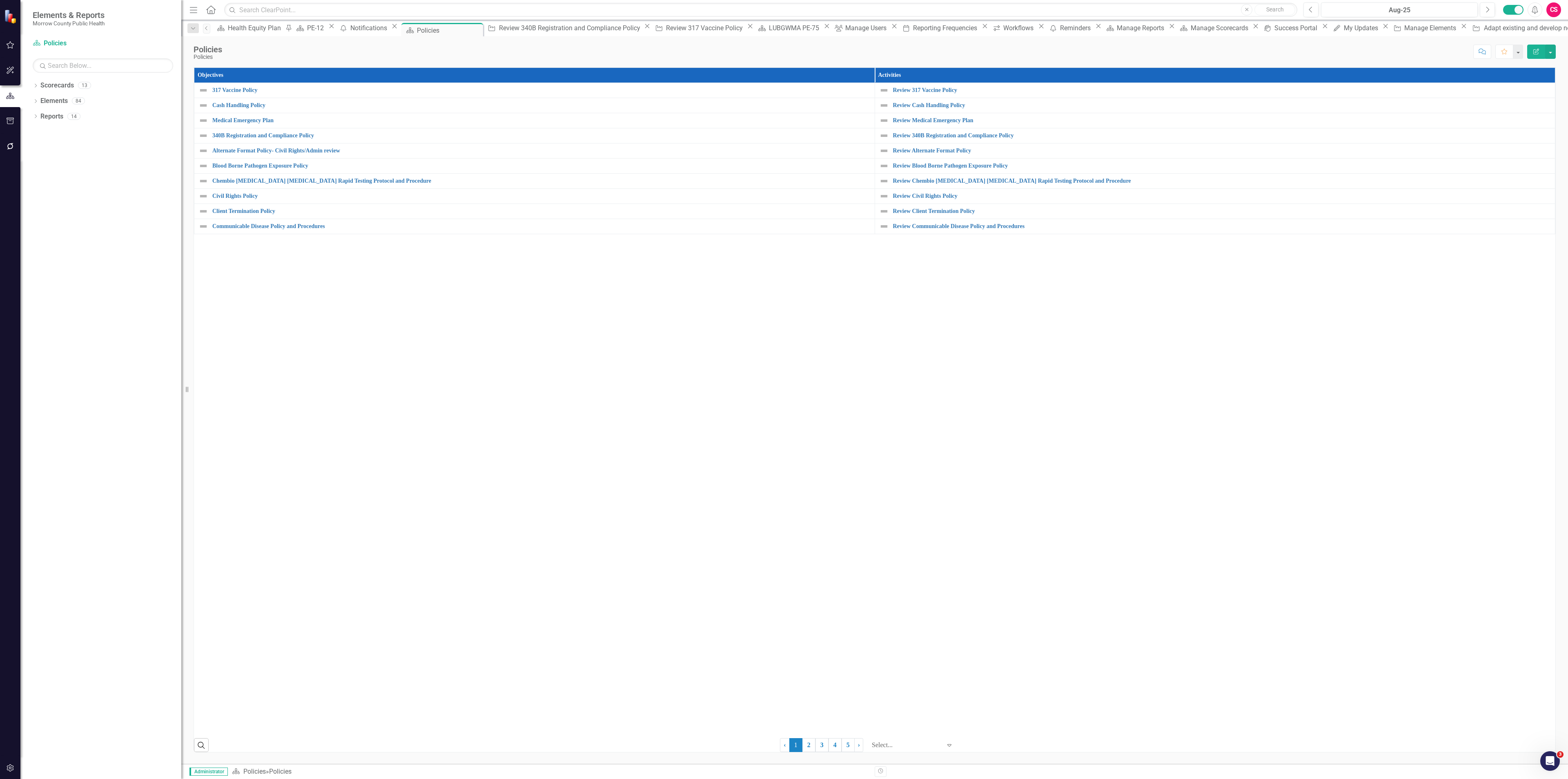
click at [918, 742] on div at bounding box center [906, 745] width 69 height 11
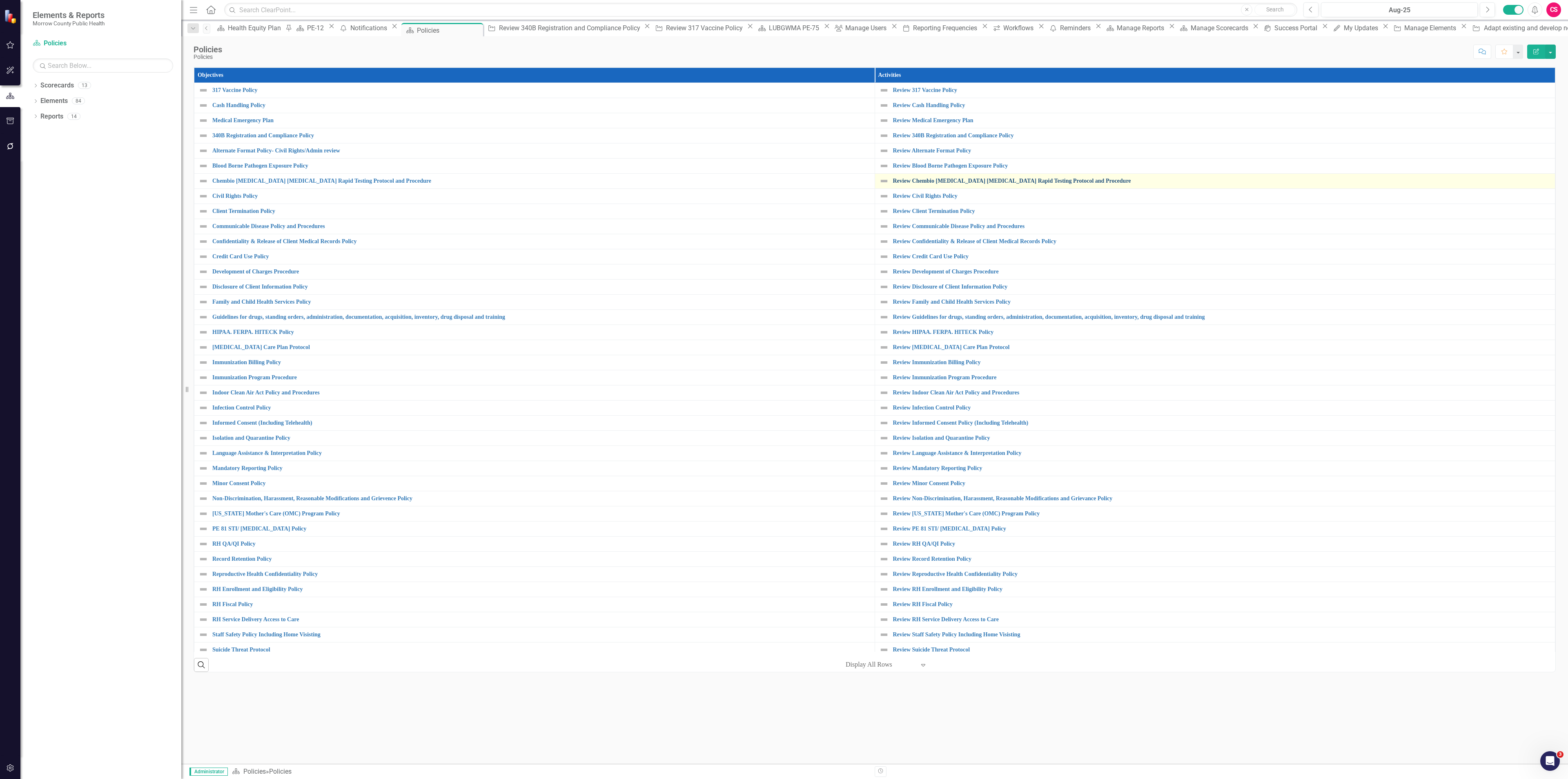
click at [936, 182] on link "Review Chembio [MEDICAL_DATA] [MEDICAL_DATA] Rapid Testing Protocol and Procedu…" at bounding box center [1222, 181] width 658 height 6
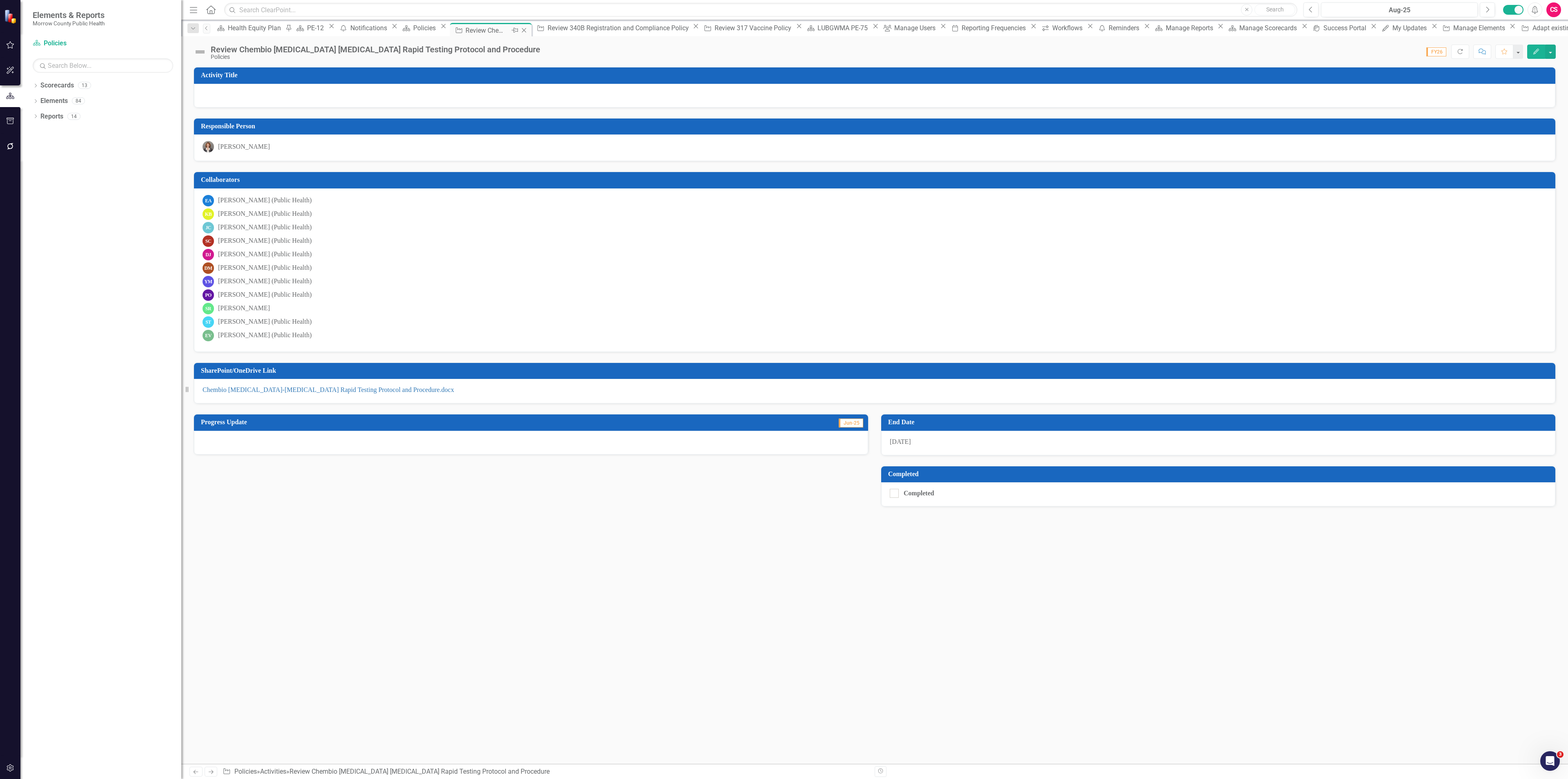
click at [519, 30] on div "Pin" at bounding box center [514, 30] width 10 height 10
click at [505, 28] on div "Policies" at bounding box center [510, 28] width 25 height 10
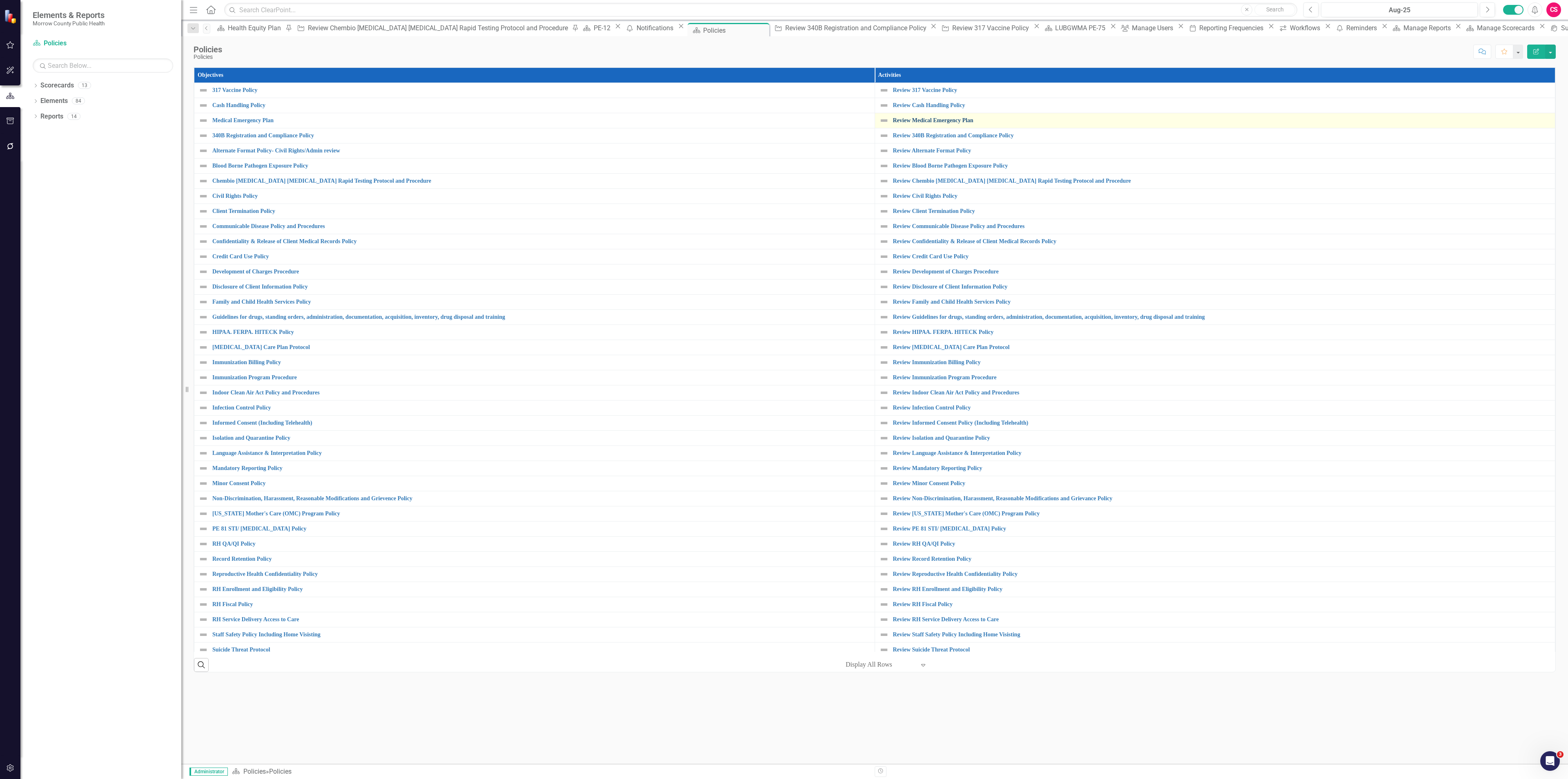
click at [965, 118] on link "Review Medical Emergency Plan" at bounding box center [1222, 121] width 658 height 6
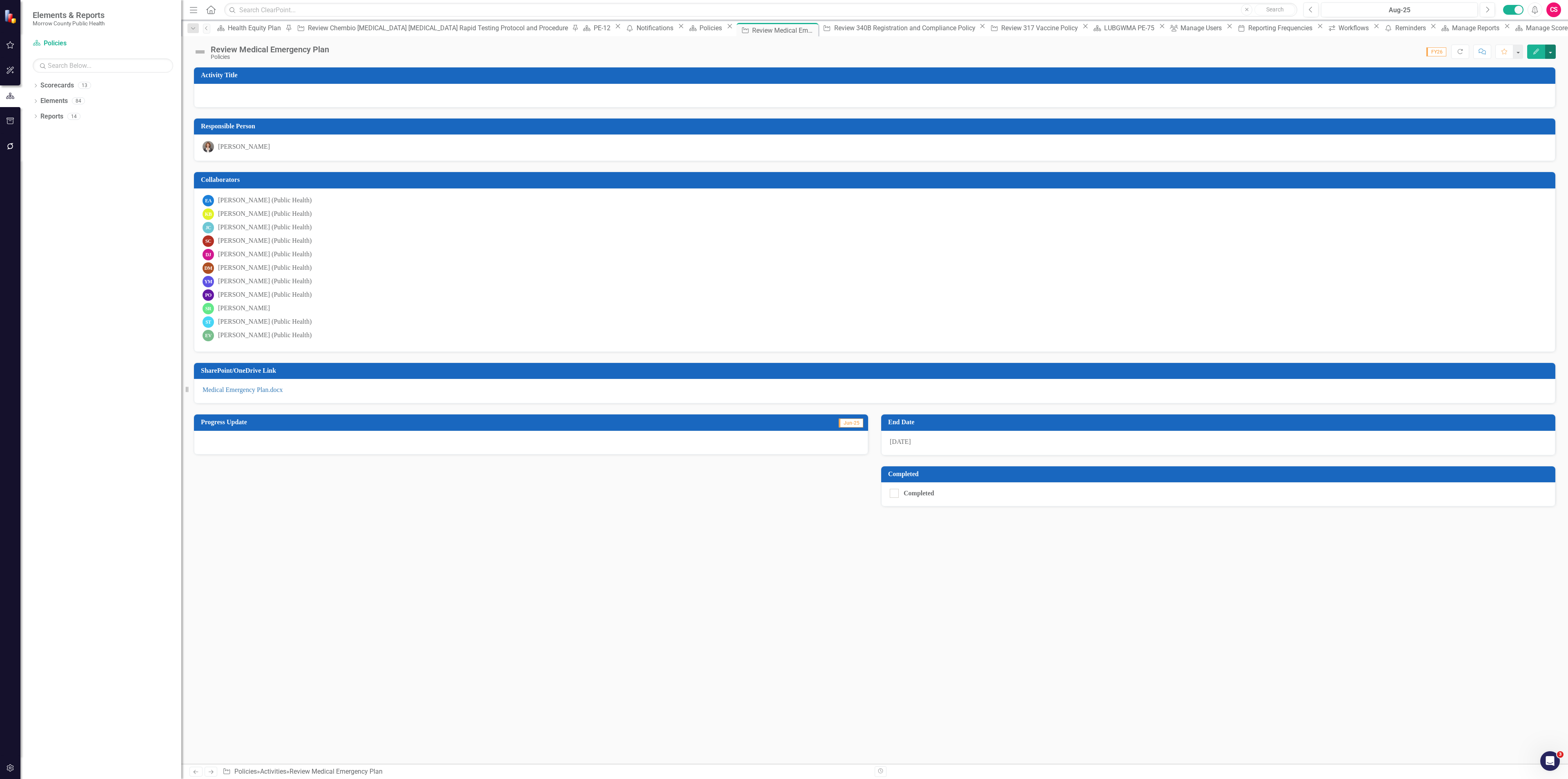
click at [1551, 52] on button "button" at bounding box center [1550, 51] width 10 height 14
click at [1499, 79] on link "Edit Report Edit Layout" at bounding box center [1505, 82] width 99 height 15
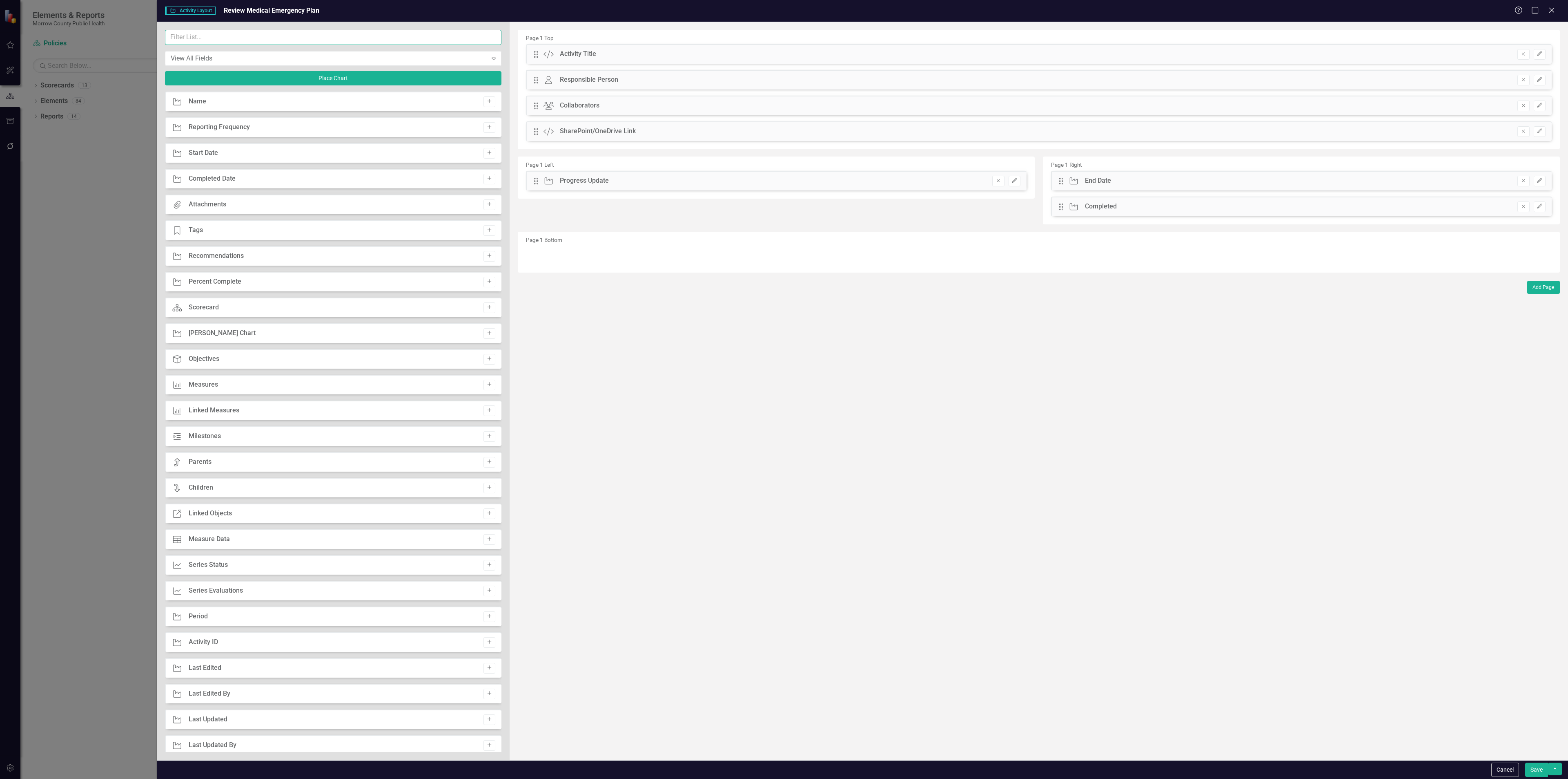
click at [280, 40] on input "text" at bounding box center [333, 37] width 337 height 15
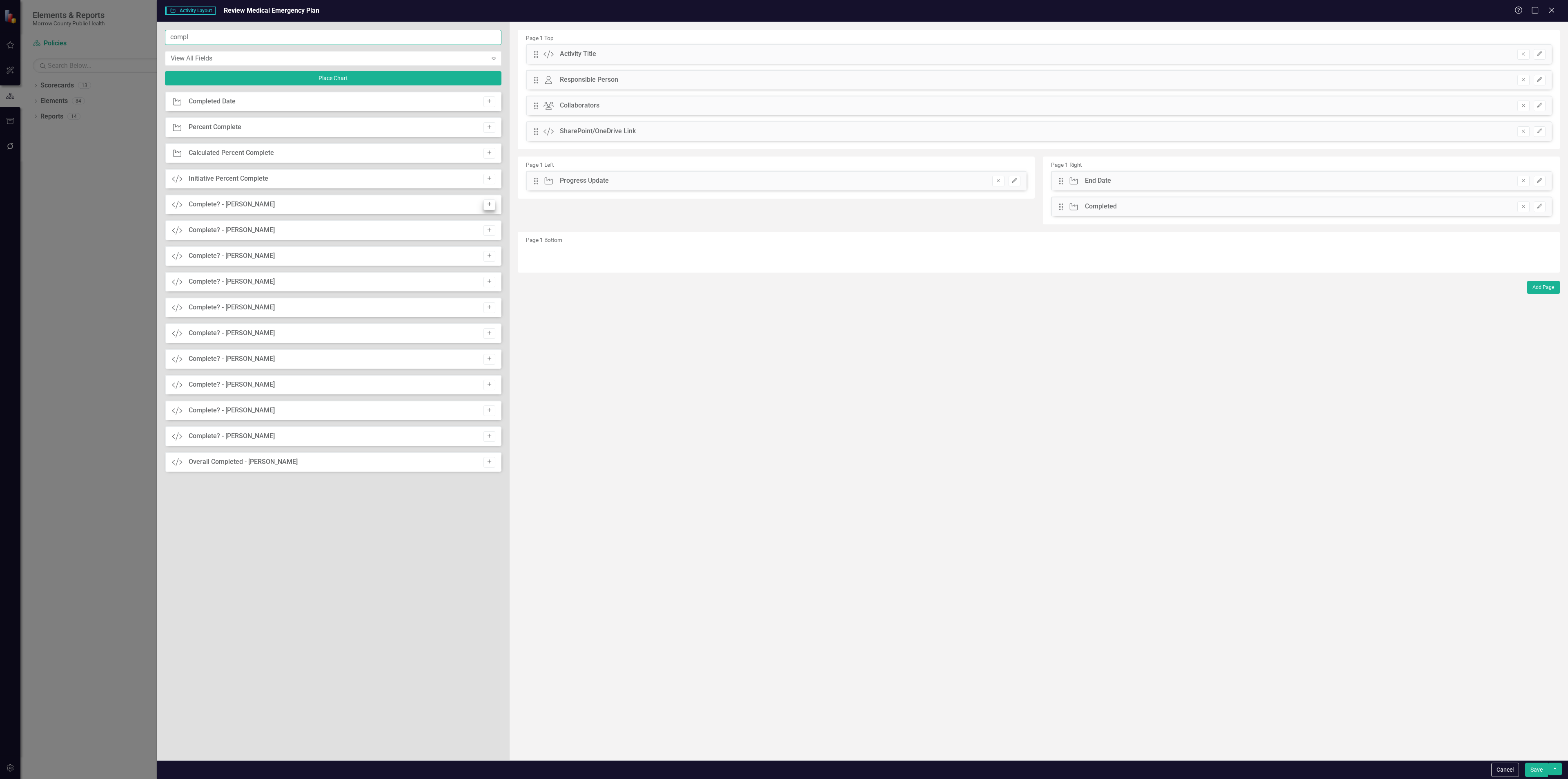
type input "compl"
click at [489, 206] on icon "Add" at bounding box center [489, 204] width 6 height 5
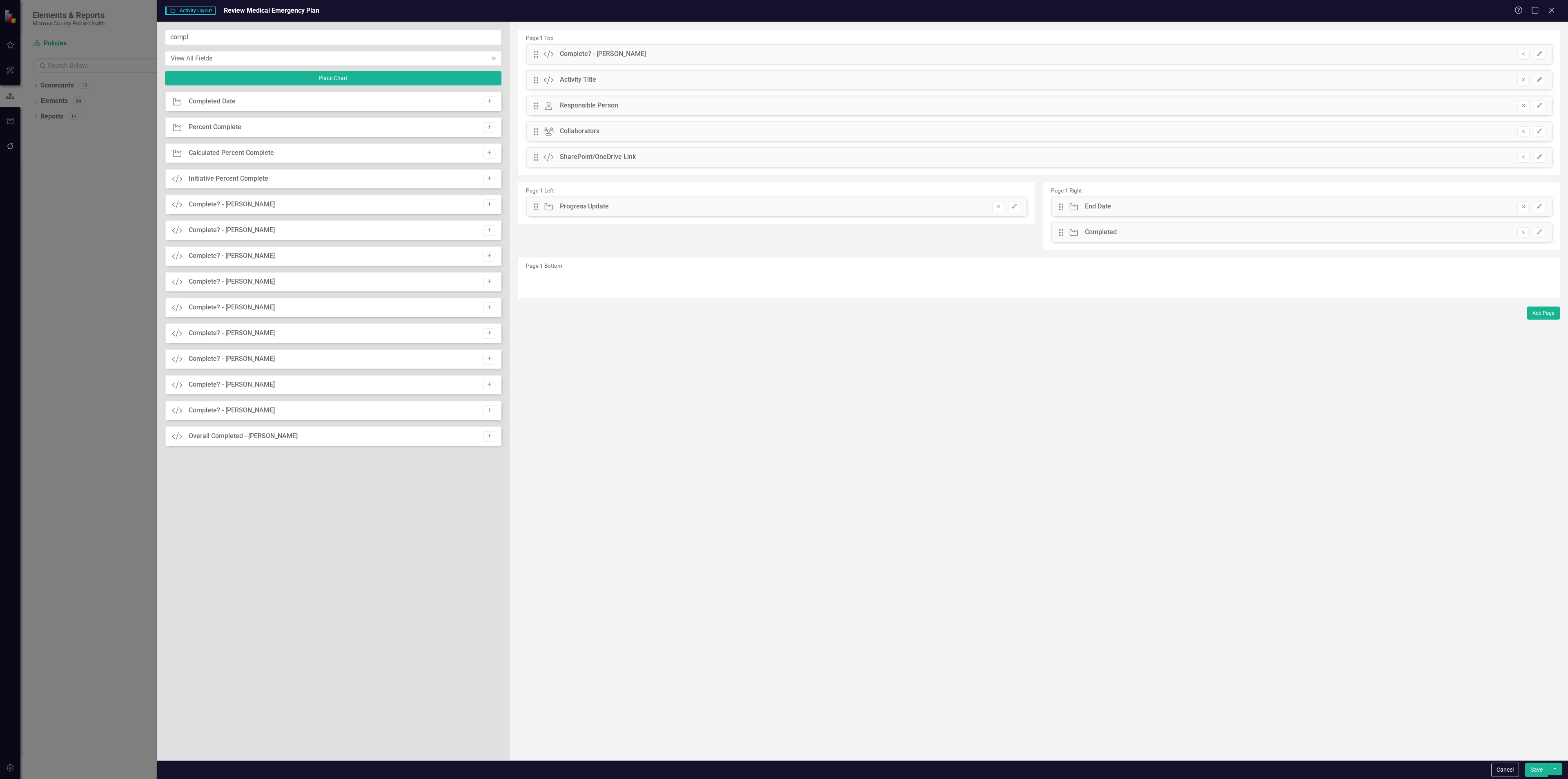
click at [488, 206] on icon "Add" at bounding box center [489, 204] width 6 height 5
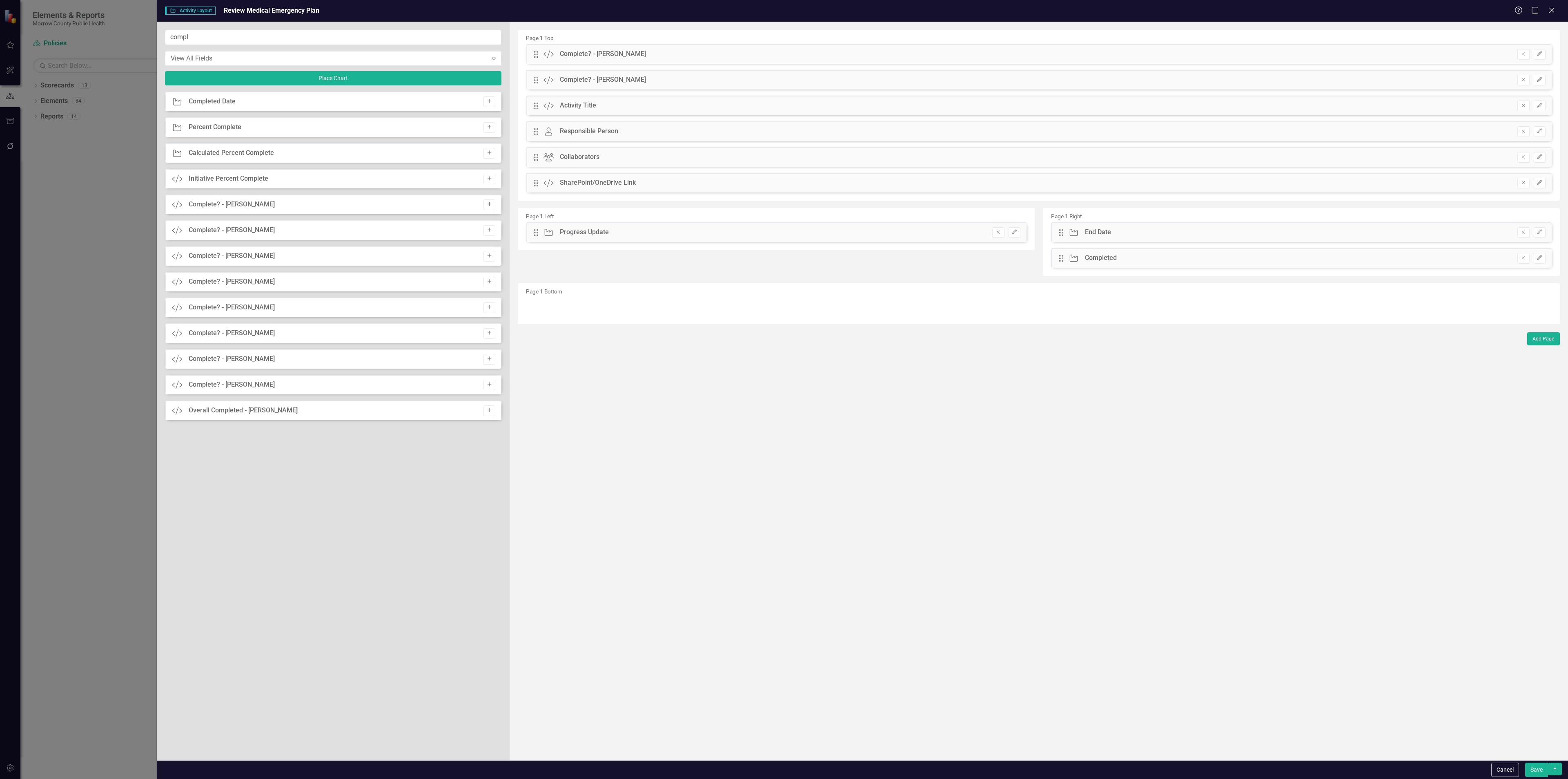
click at [488, 206] on icon "Add" at bounding box center [489, 204] width 6 height 5
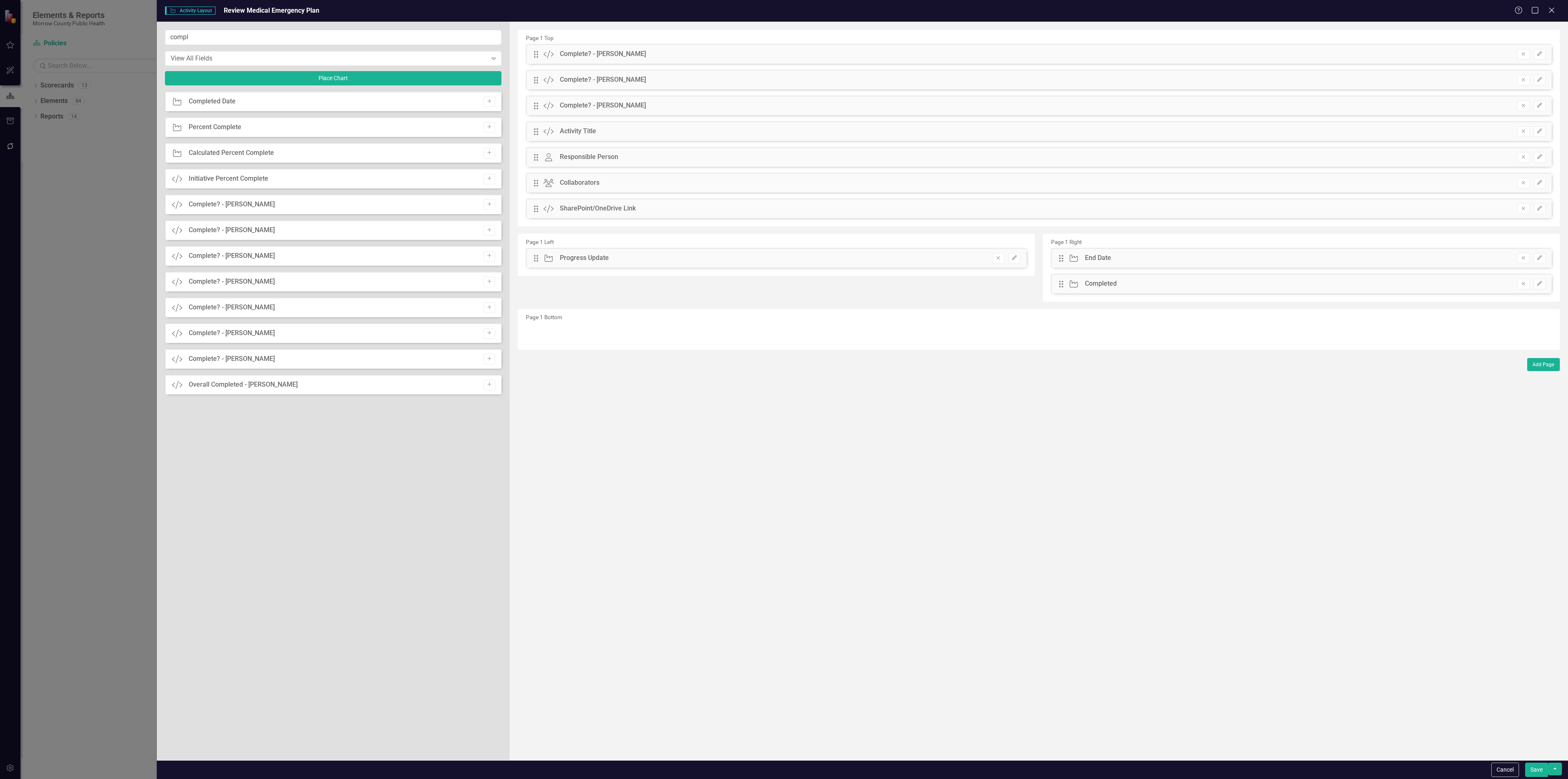
click at [488, 206] on icon "Add" at bounding box center [489, 204] width 6 height 5
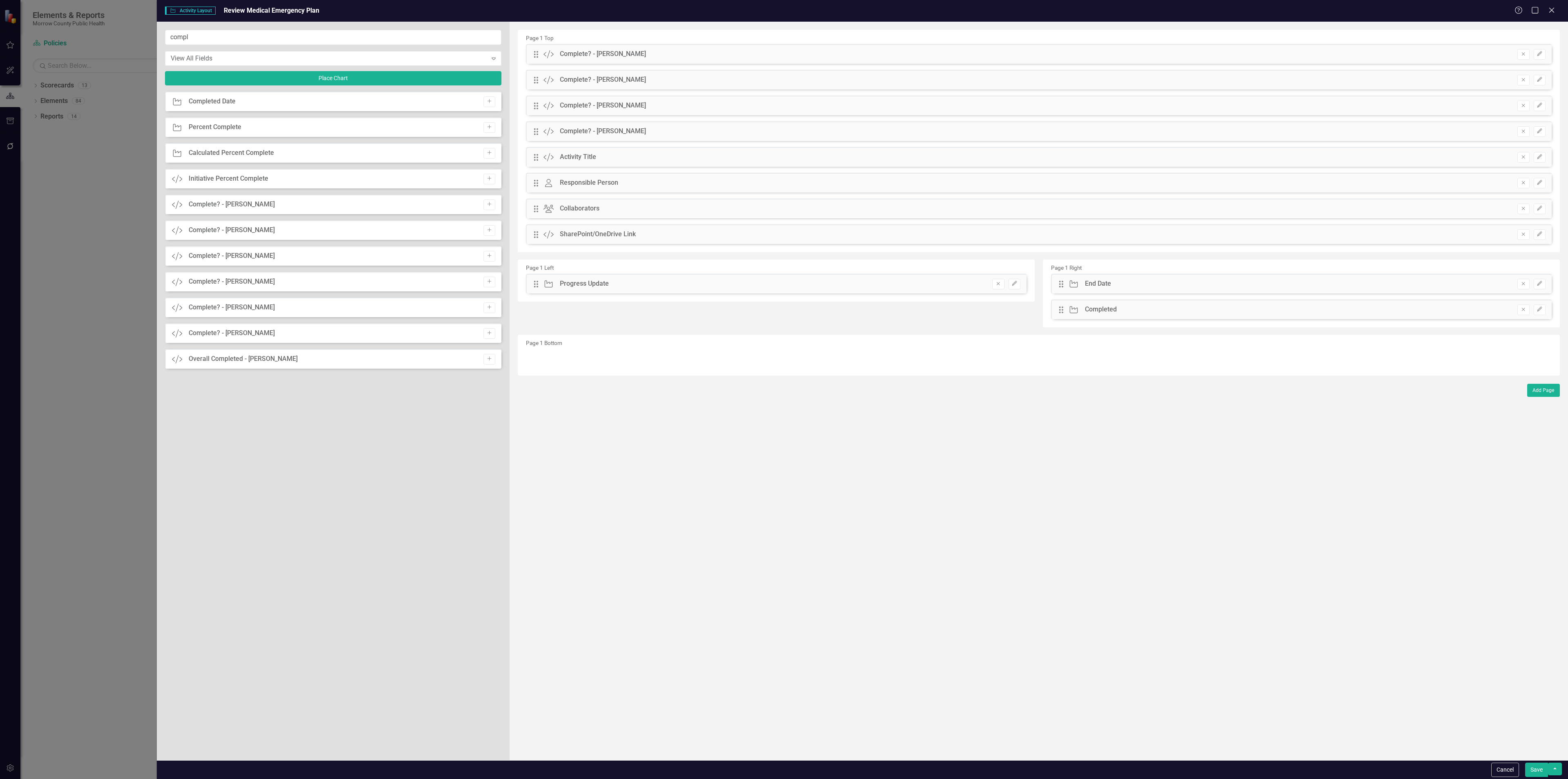
click at [488, 206] on icon "Add" at bounding box center [489, 204] width 6 height 5
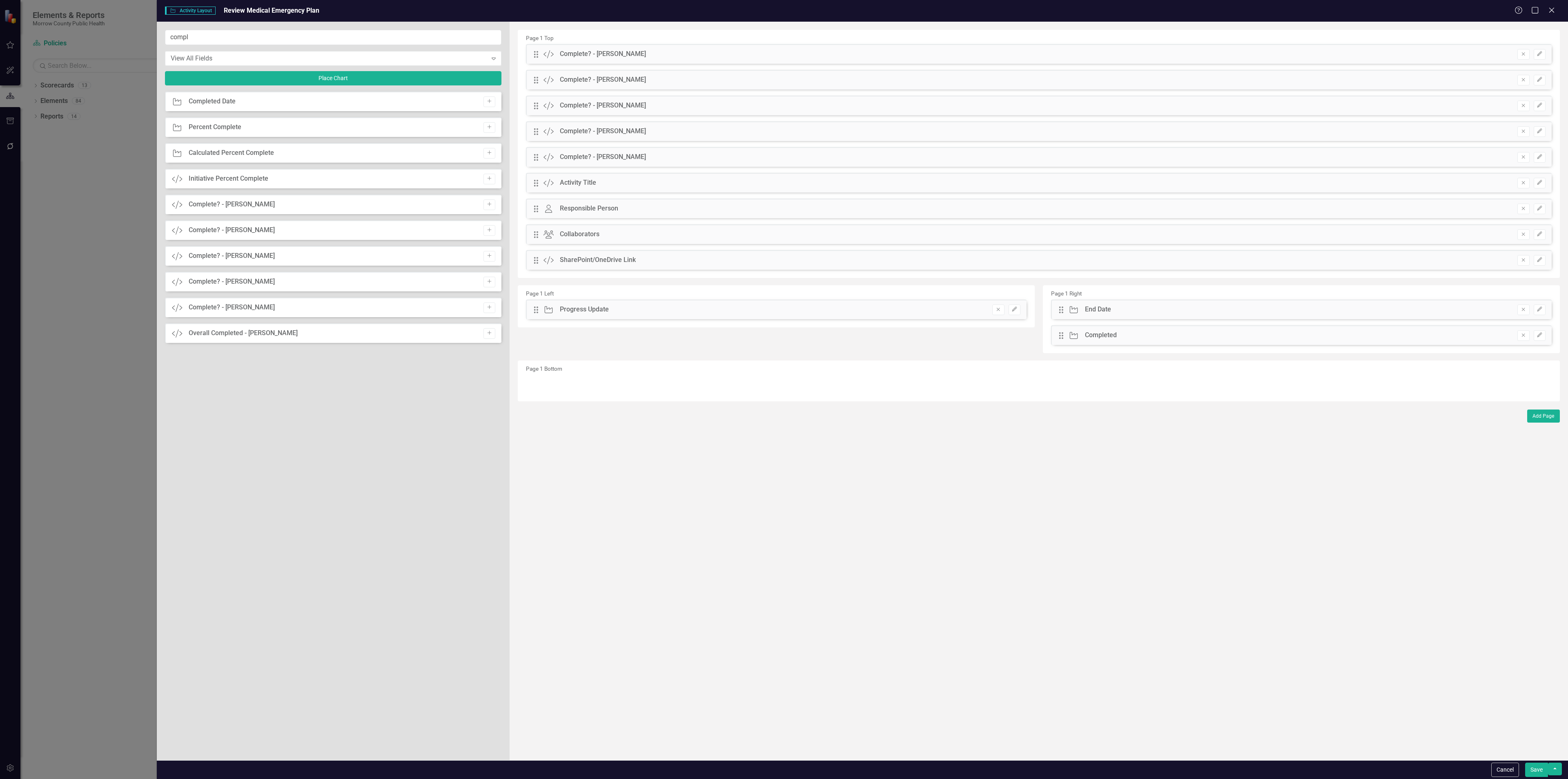
click at [488, 206] on icon "Add" at bounding box center [489, 204] width 6 height 5
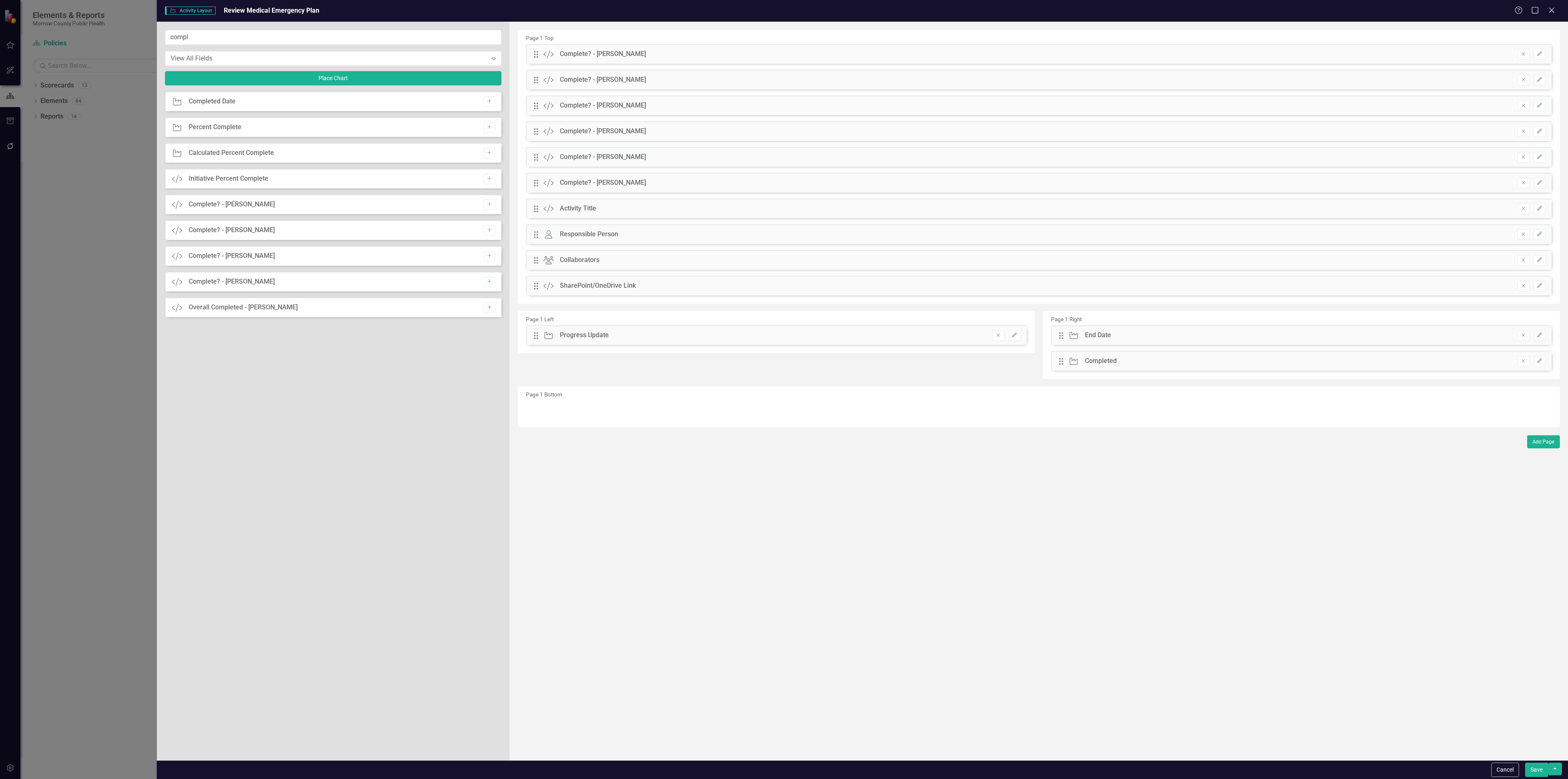
click at [488, 206] on icon "Add" at bounding box center [489, 204] width 6 height 5
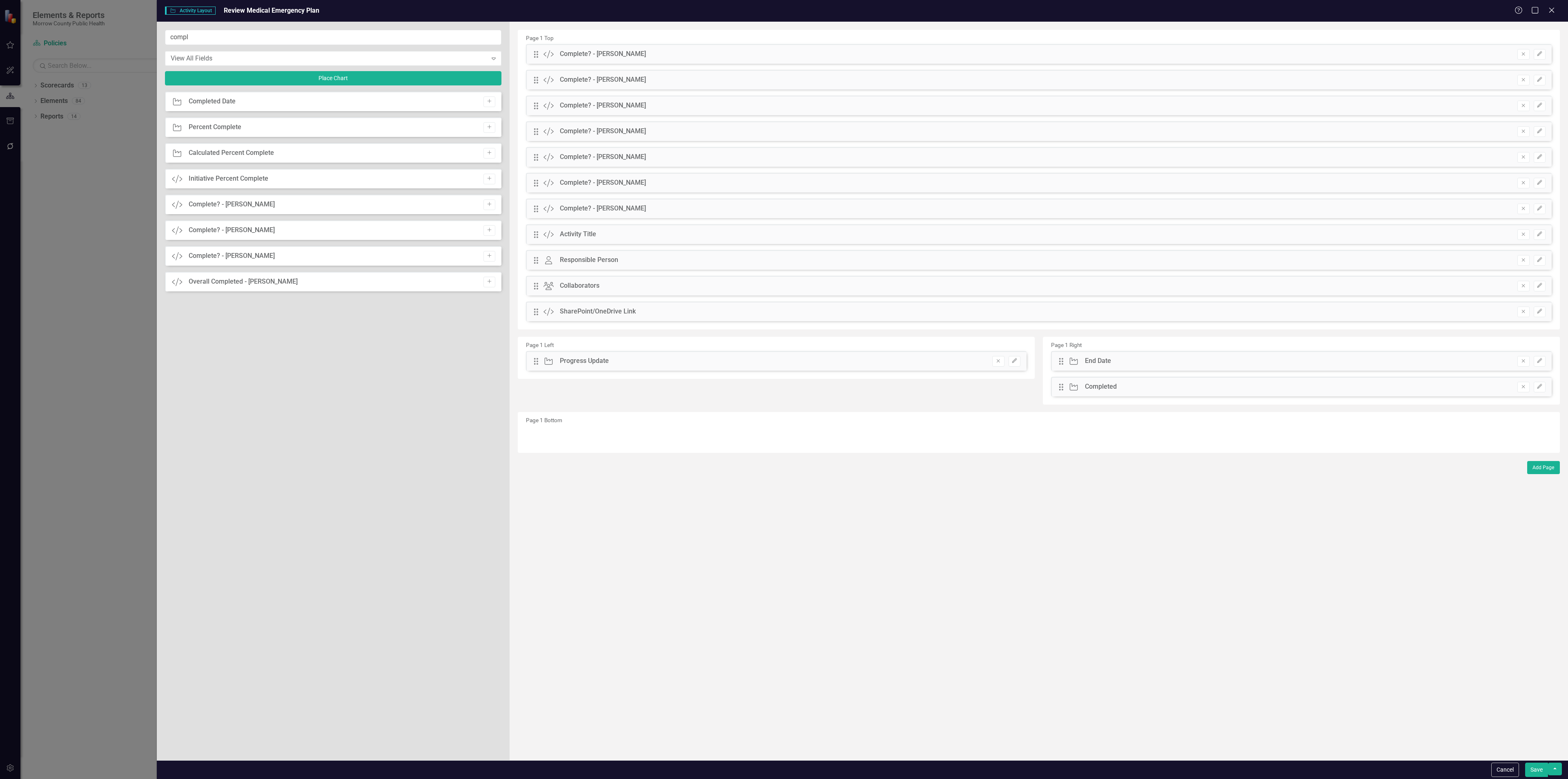
click at [488, 206] on icon "Add" at bounding box center [489, 204] width 6 height 5
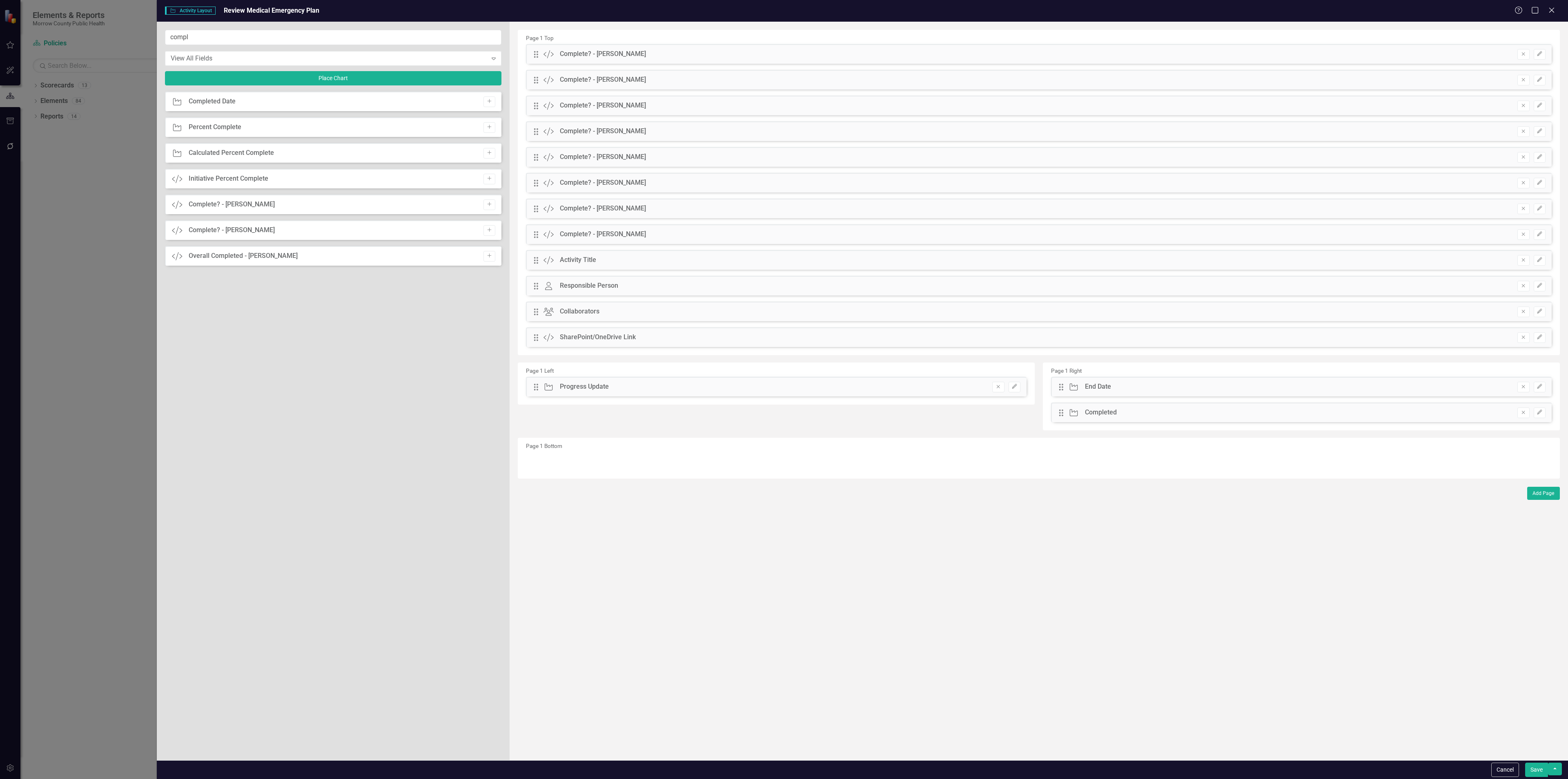
click at [488, 206] on icon "Add" at bounding box center [489, 204] width 6 height 5
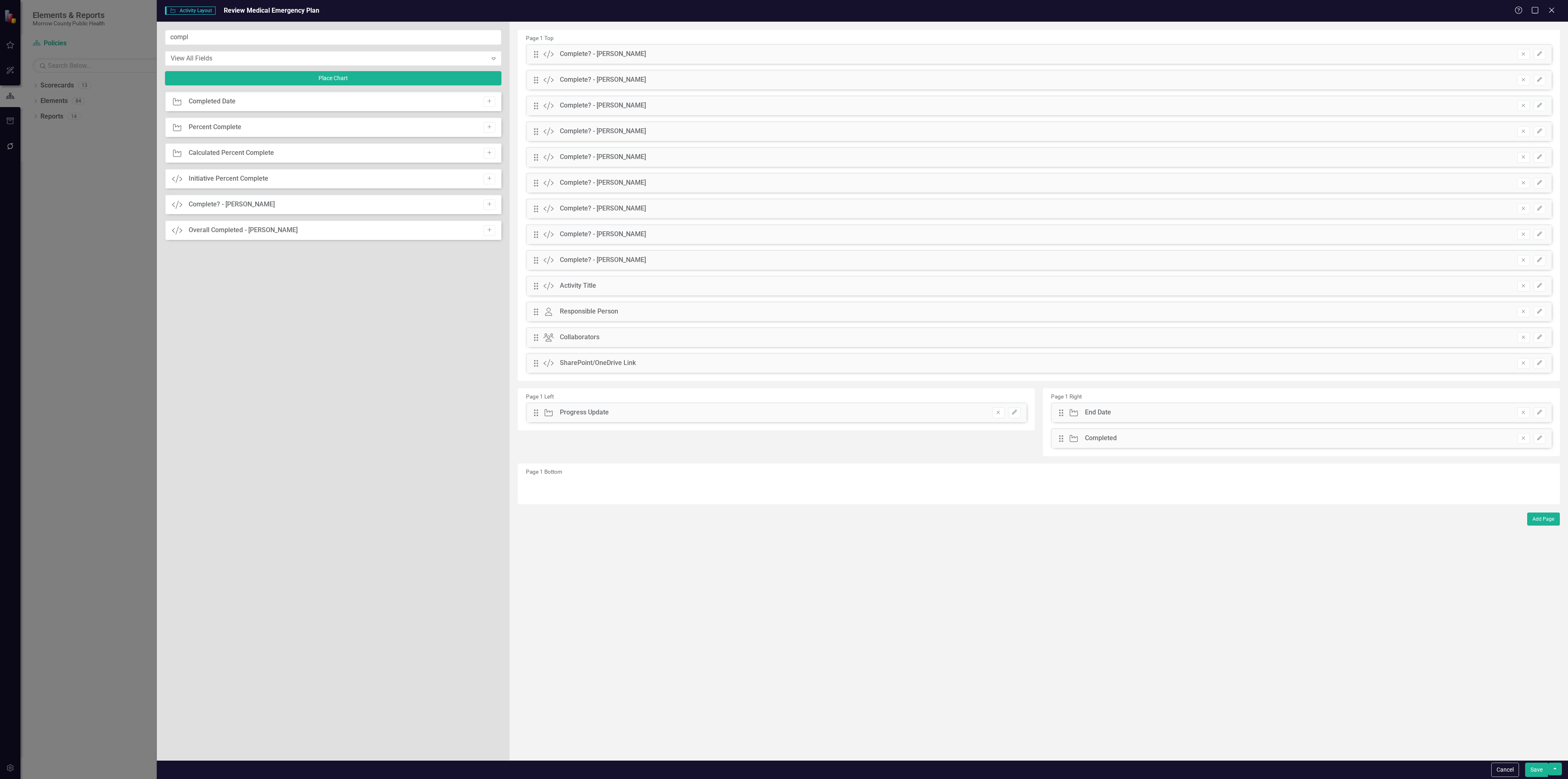
click at [488, 206] on icon "Add" at bounding box center [489, 204] width 6 height 5
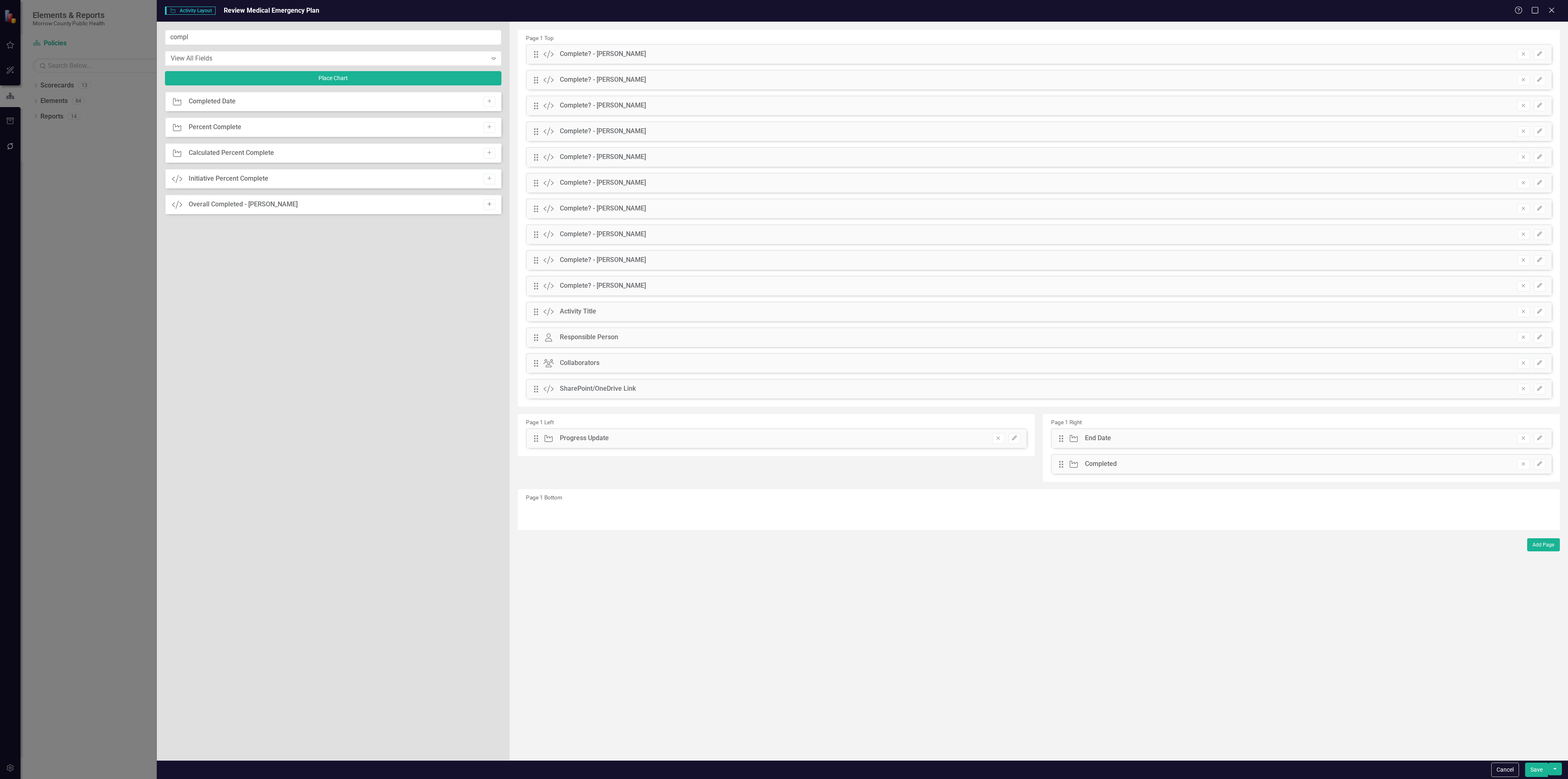
click at [488, 206] on icon "Add" at bounding box center [489, 204] width 6 height 5
drag, startPoint x: 534, startPoint y: 76, endPoint x: 544, endPoint y: 459, distance: 383.1
drag, startPoint x: 534, startPoint y: 77, endPoint x: 550, endPoint y: 455, distance: 378.3
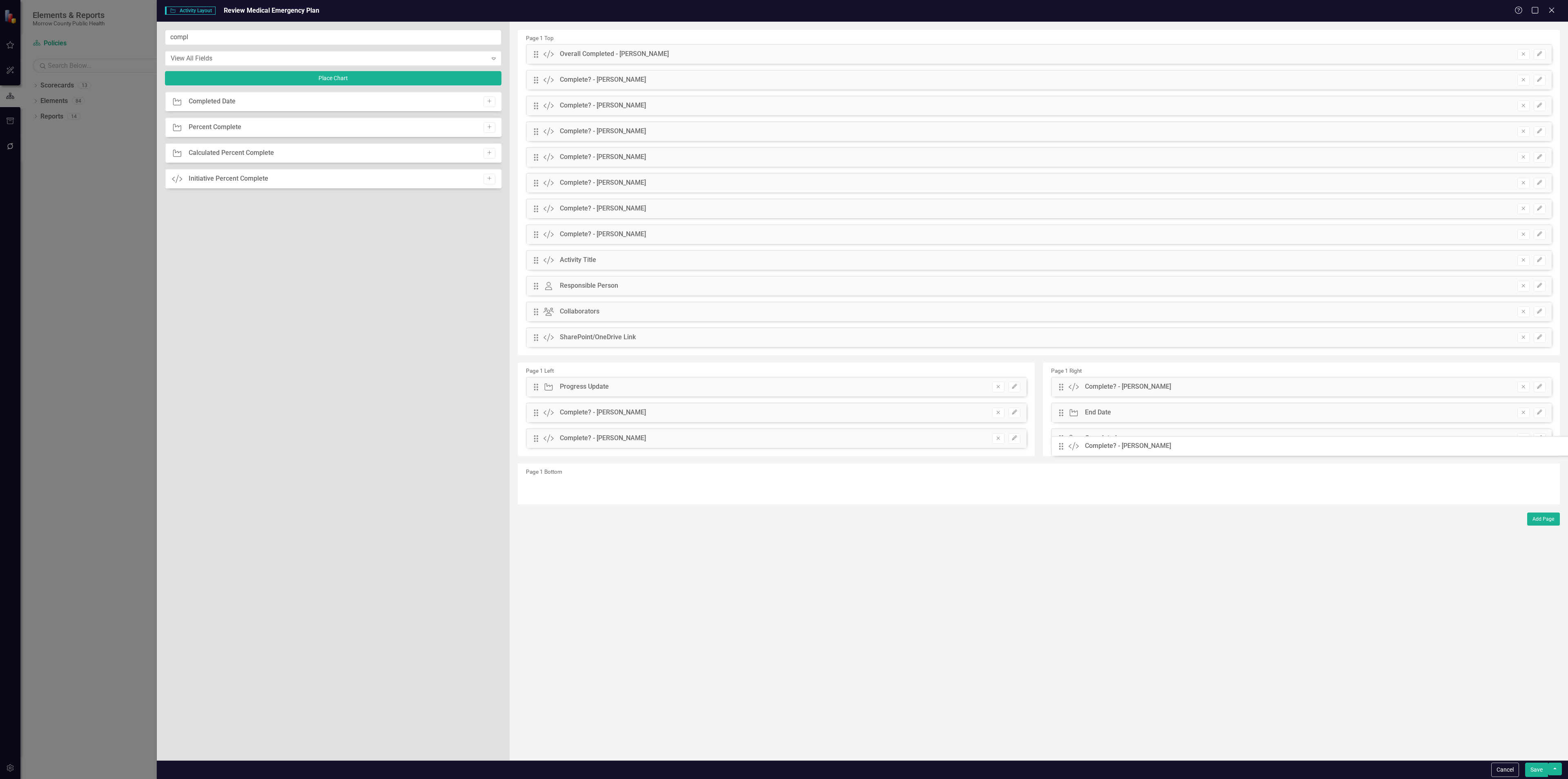
drag, startPoint x: 538, startPoint y: 83, endPoint x: 1054, endPoint y: 439, distance: 626.9
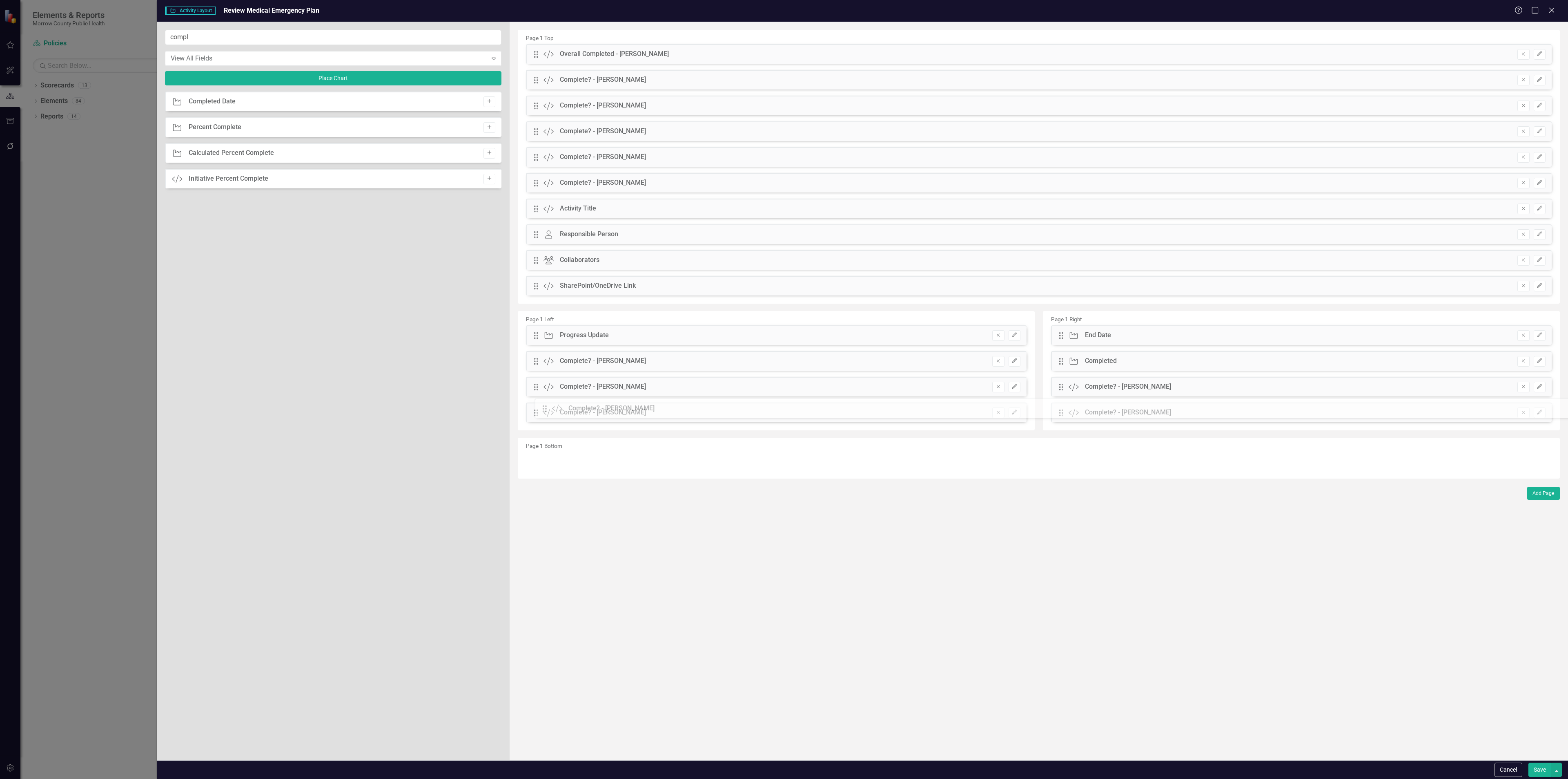
drag, startPoint x: 534, startPoint y: 79, endPoint x: 543, endPoint y: 401, distance: 322.1
drag, startPoint x: 534, startPoint y: 79, endPoint x: 548, endPoint y: 400, distance: 321.3
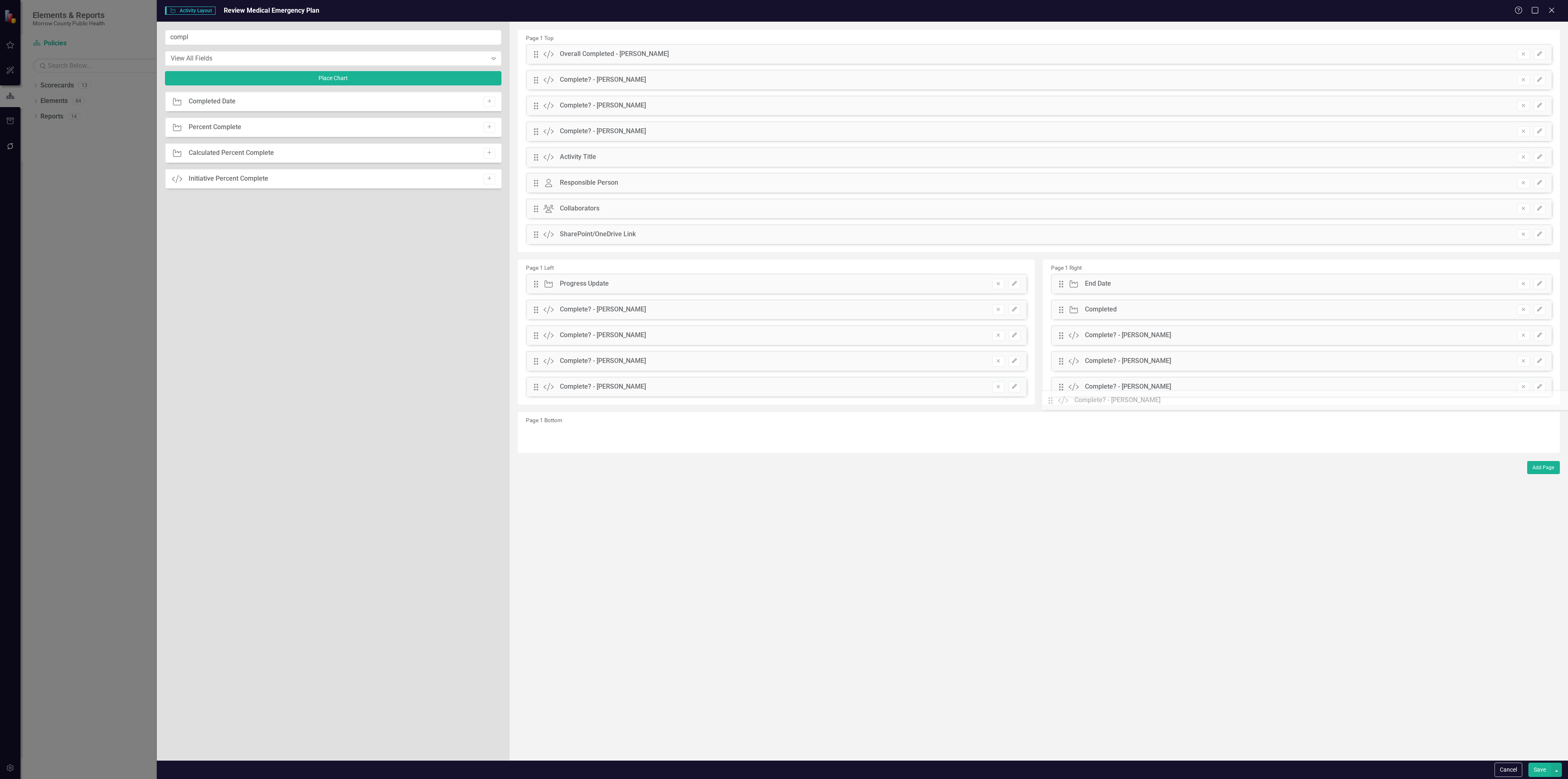
drag, startPoint x: 539, startPoint y: 79, endPoint x: 1060, endPoint y: 399, distance: 611.4
drag, startPoint x: 530, startPoint y: 77, endPoint x: 541, endPoint y: 91, distance: 17.8
click at [541, 91] on div "Drag Custom Complete? - Jessica Calderon Remove Edit" at bounding box center [1038, 83] width 1038 height 26
drag, startPoint x: 538, startPoint y: 81, endPoint x: 530, endPoint y: 377, distance: 296.1
drag, startPoint x: 536, startPoint y: 79, endPoint x: 541, endPoint y: 354, distance: 275.0
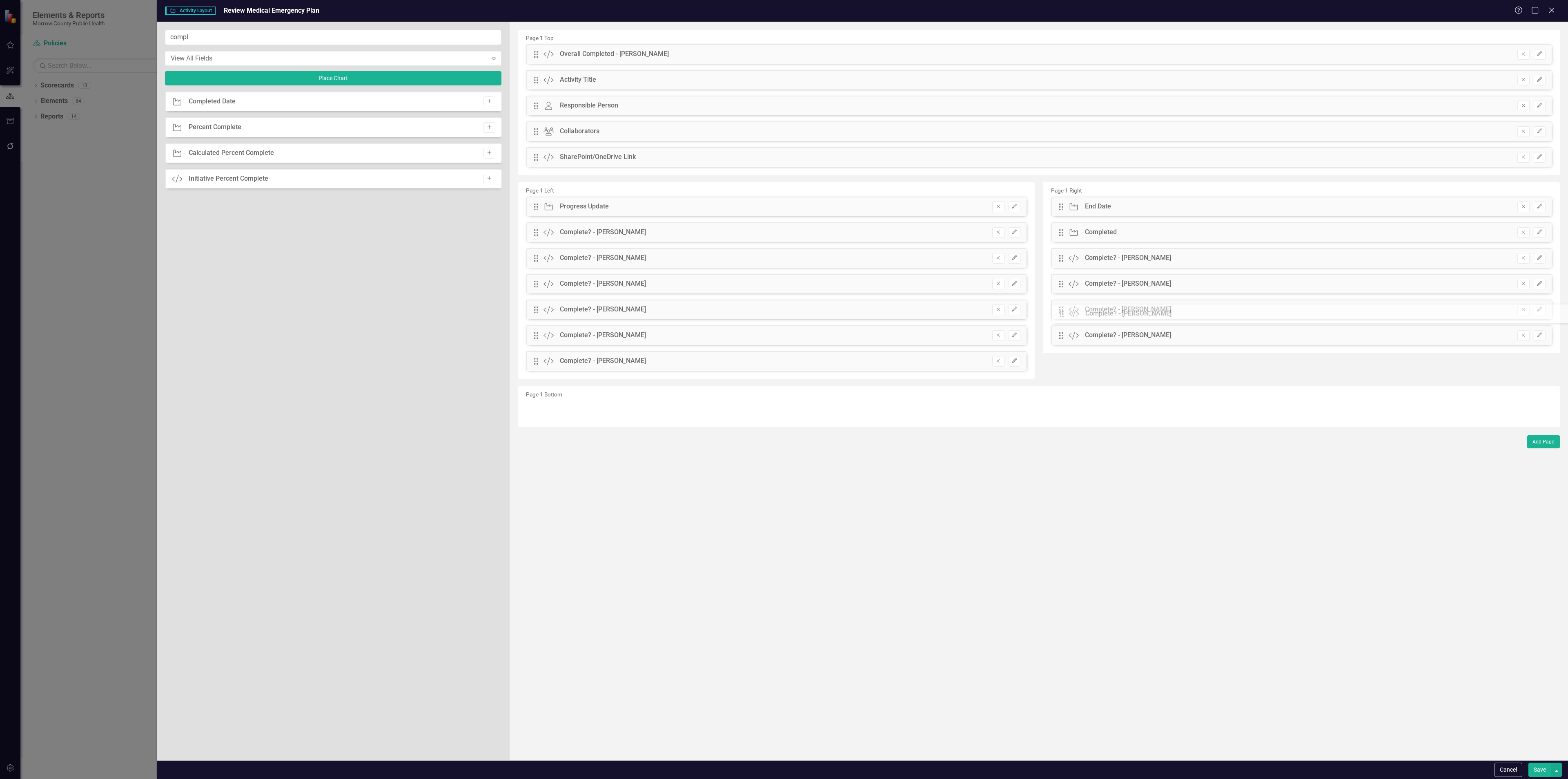
drag, startPoint x: 535, startPoint y: 80, endPoint x: 1067, endPoint y: 314, distance: 581.2
drag, startPoint x: 534, startPoint y: 57, endPoint x: 535, endPoint y: 107, distance: 50.0
click at [535, 107] on div "Drag" at bounding box center [532, 105] width 15 height 8
drag, startPoint x: 536, startPoint y: 109, endPoint x: 543, endPoint y: 163, distance: 54.5
click at [1558, 772] on button "button" at bounding box center [1556, 769] width 10 height 14
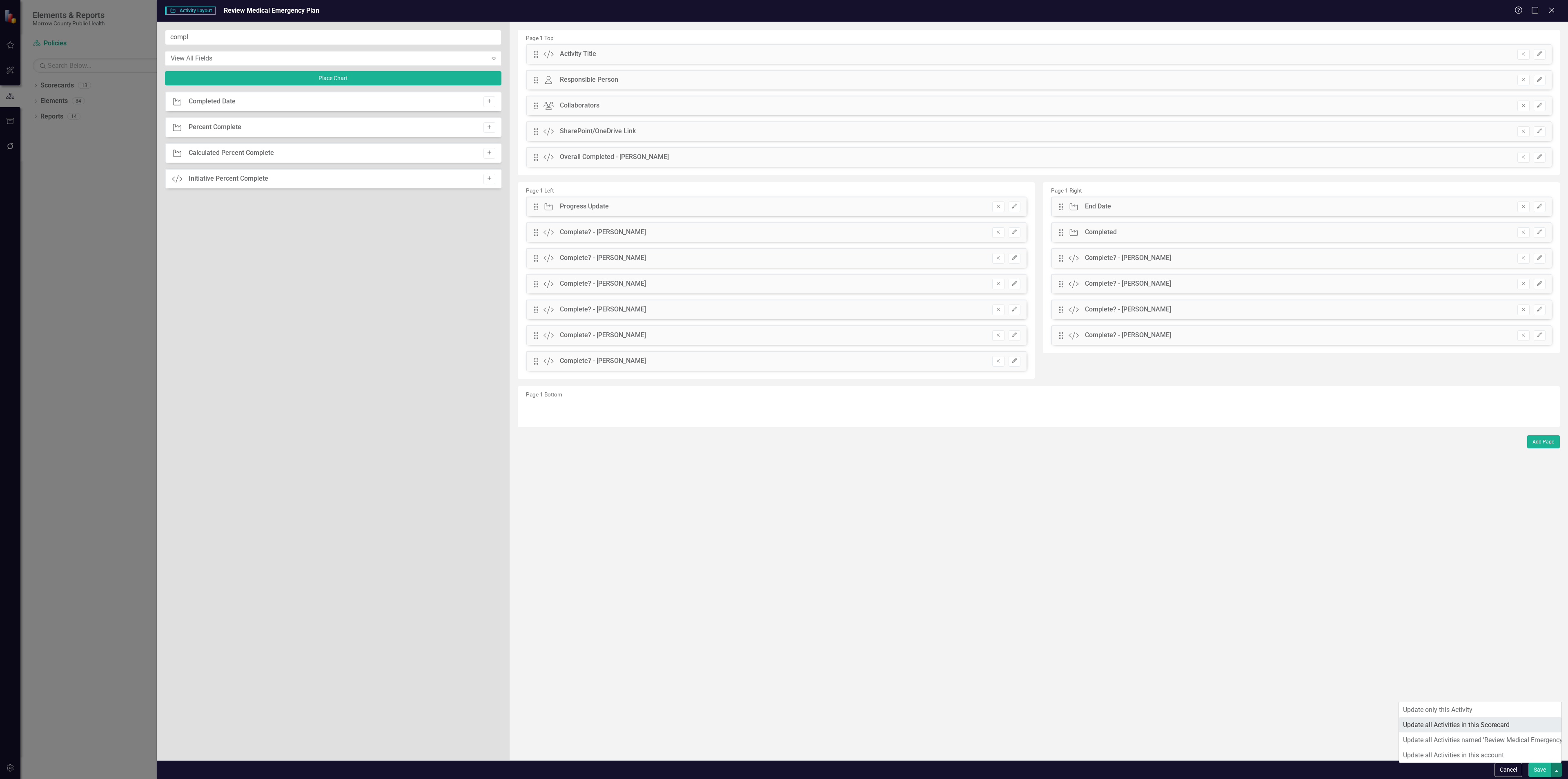
click at [1523, 722] on link "Update all Activities in this Scorecard" at bounding box center [1480, 724] width 163 height 15
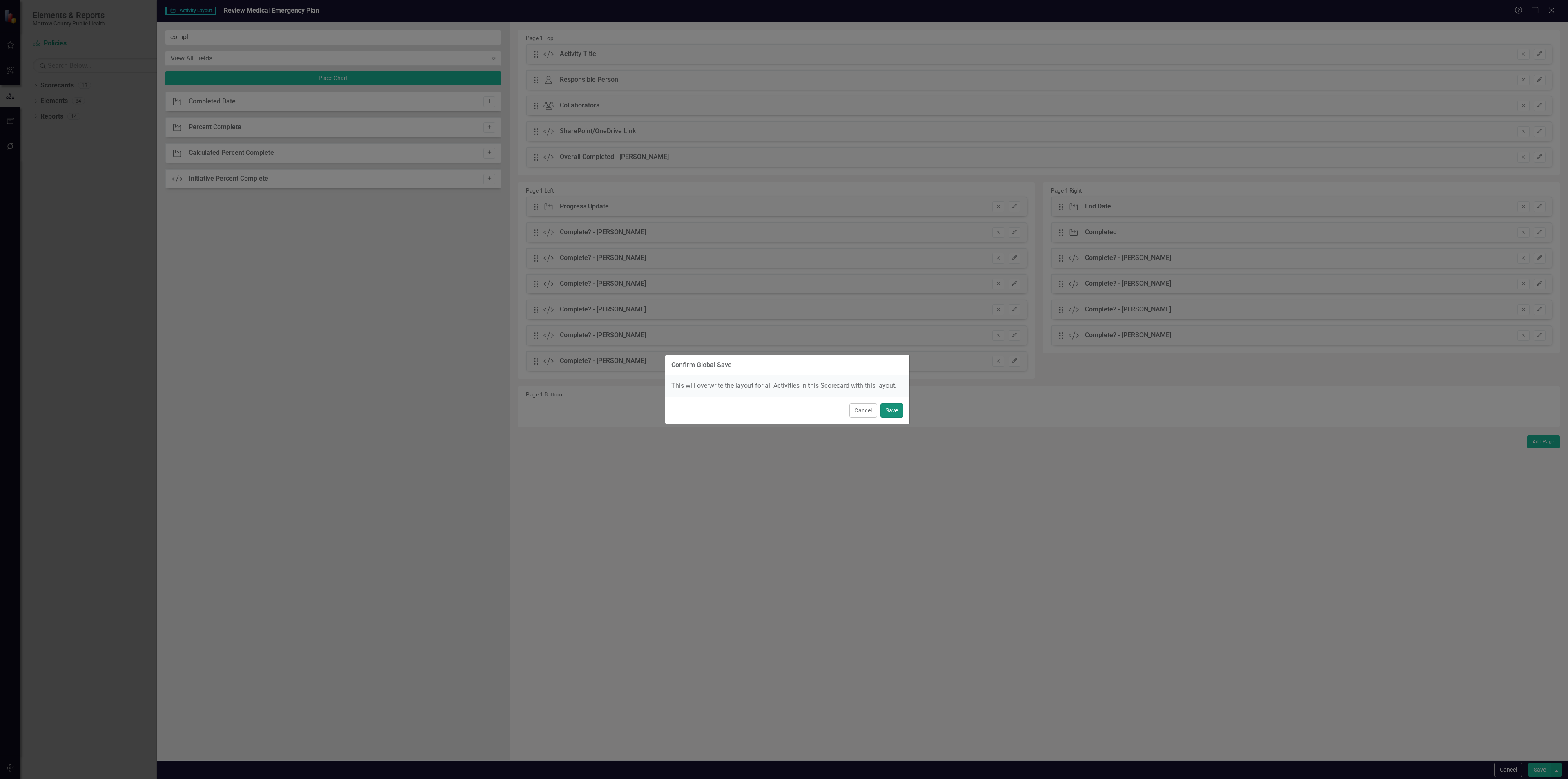
click at [899, 410] on button "Save" at bounding box center [892, 410] width 23 height 14
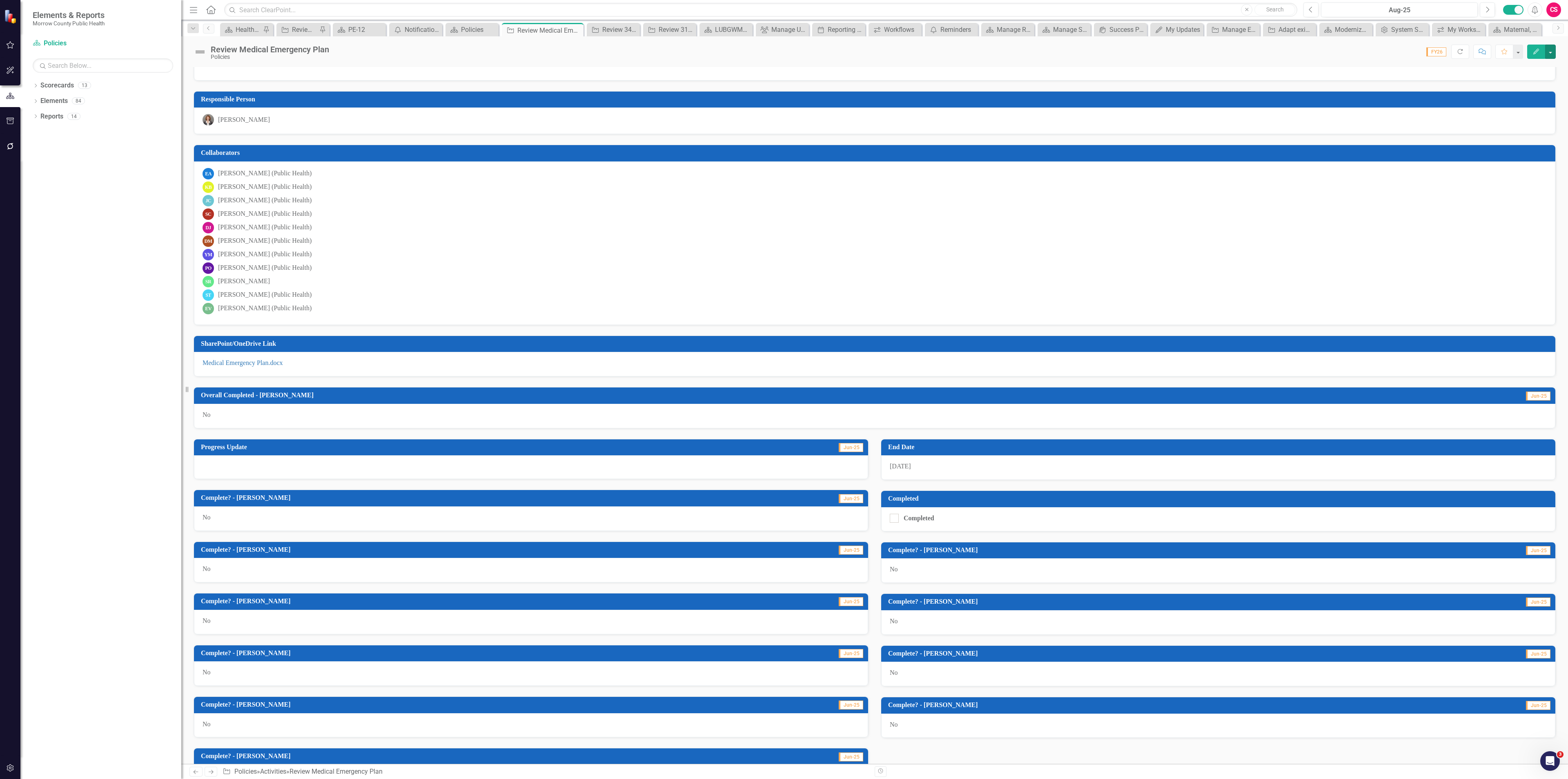
scroll to position [70, 0]
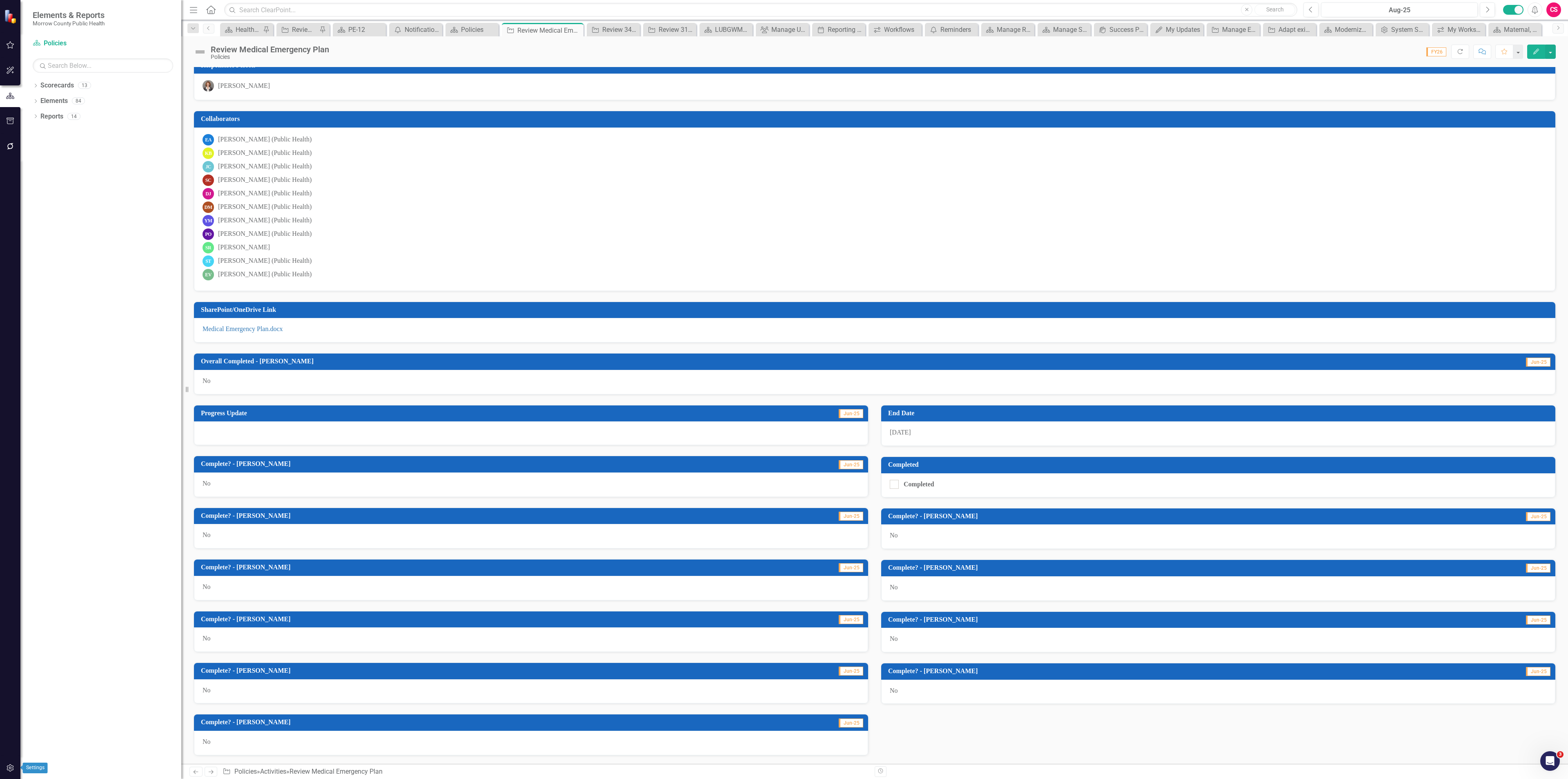
click at [12, 769] on icon "button" at bounding box center [10, 767] width 9 height 7
click at [1553, 52] on button "button" at bounding box center [1550, 51] width 10 height 14
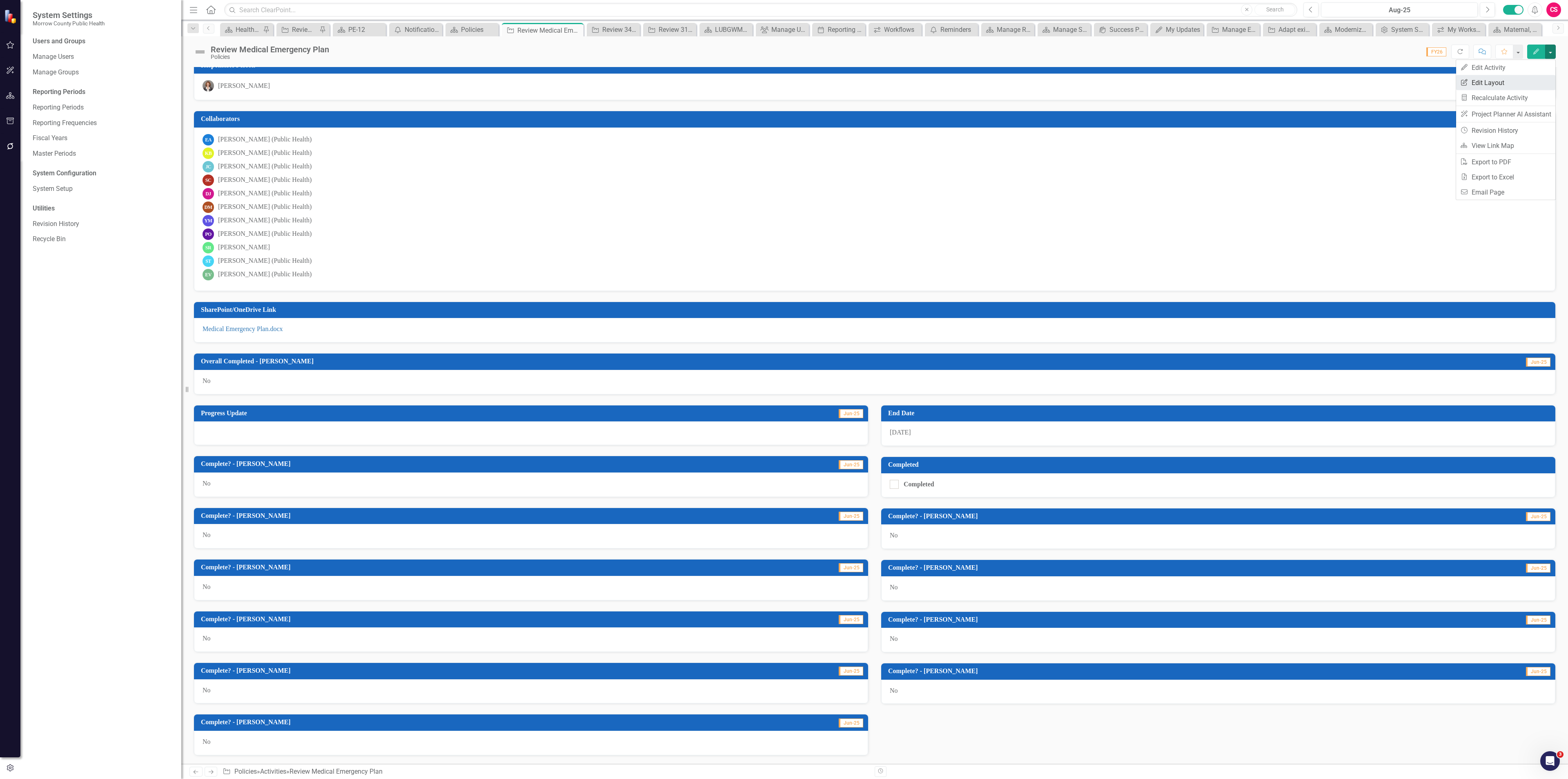
click at [1499, 80] on link "Edit Report Edit Layout" at bounding box center [1505, 82] width 99 height 15
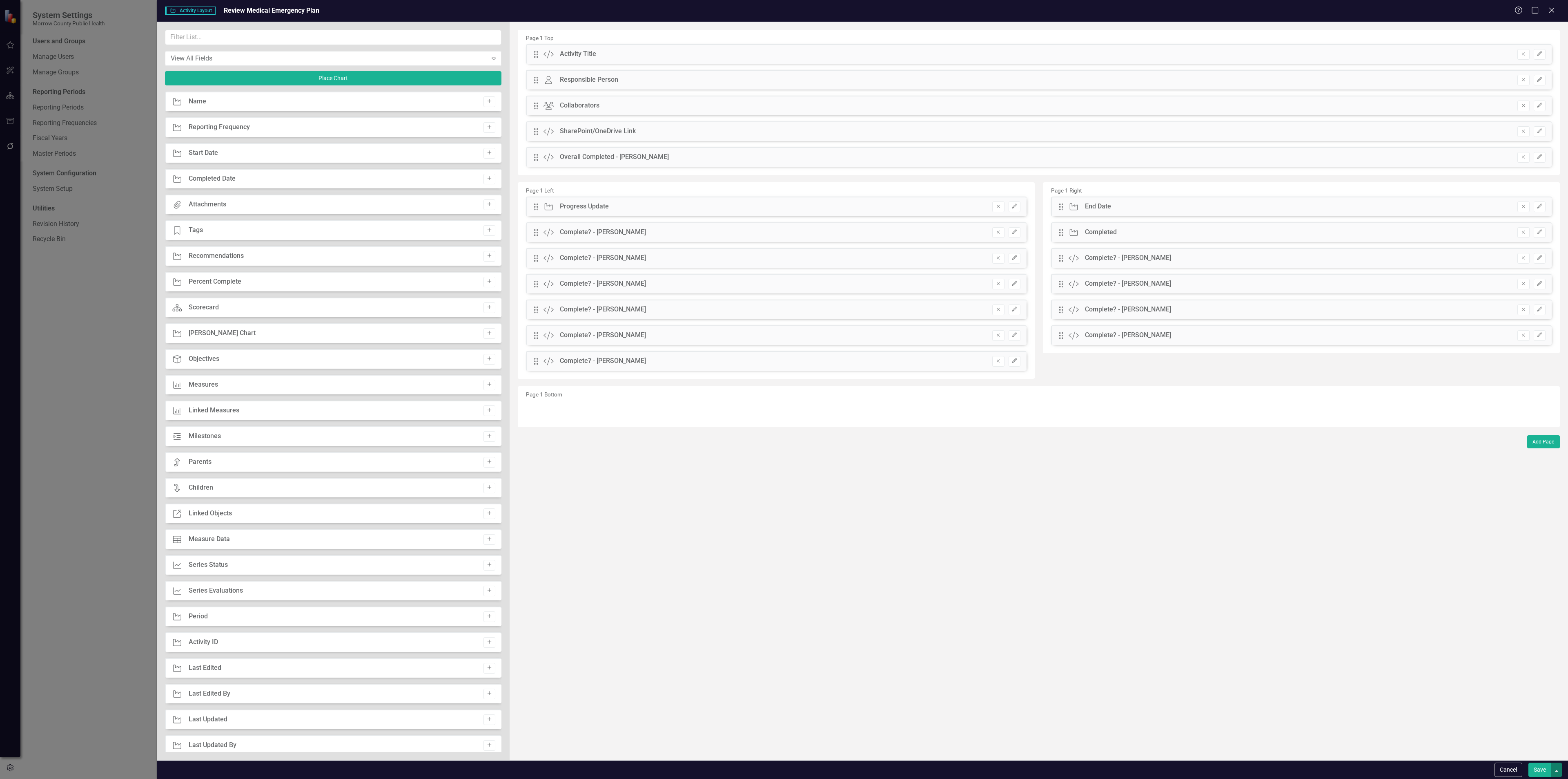
click at [1558, 773] on button "button" at bounding box center [1556, 769] width 10 height 14
click at [1528, 721] on link "Update all Activities in this Scorecard" at bounding box center [1480, 724] width 163 height 15
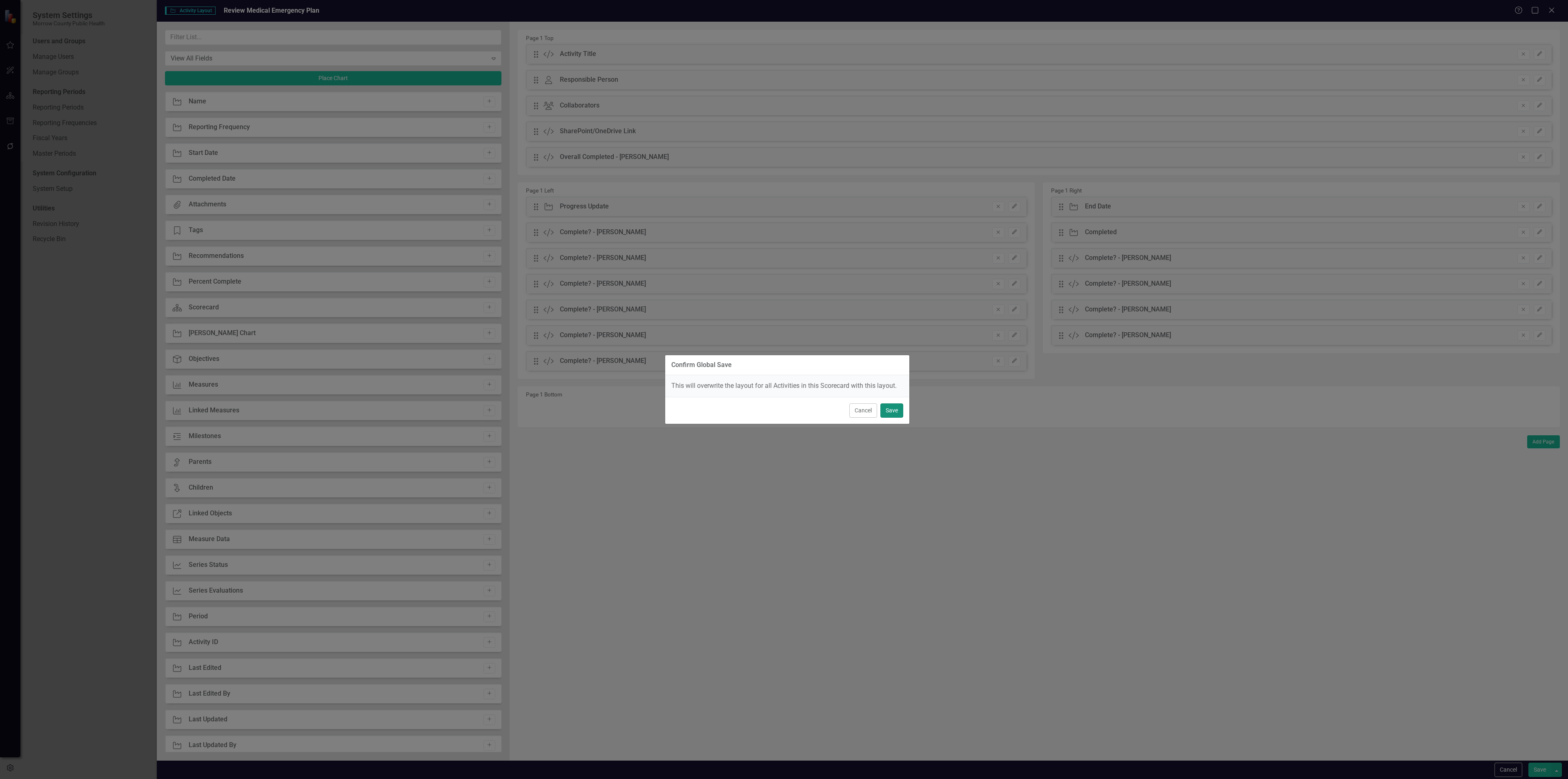
click at [894, 414] on button "Save" at bounding box center [892, 410] width 23 height 14
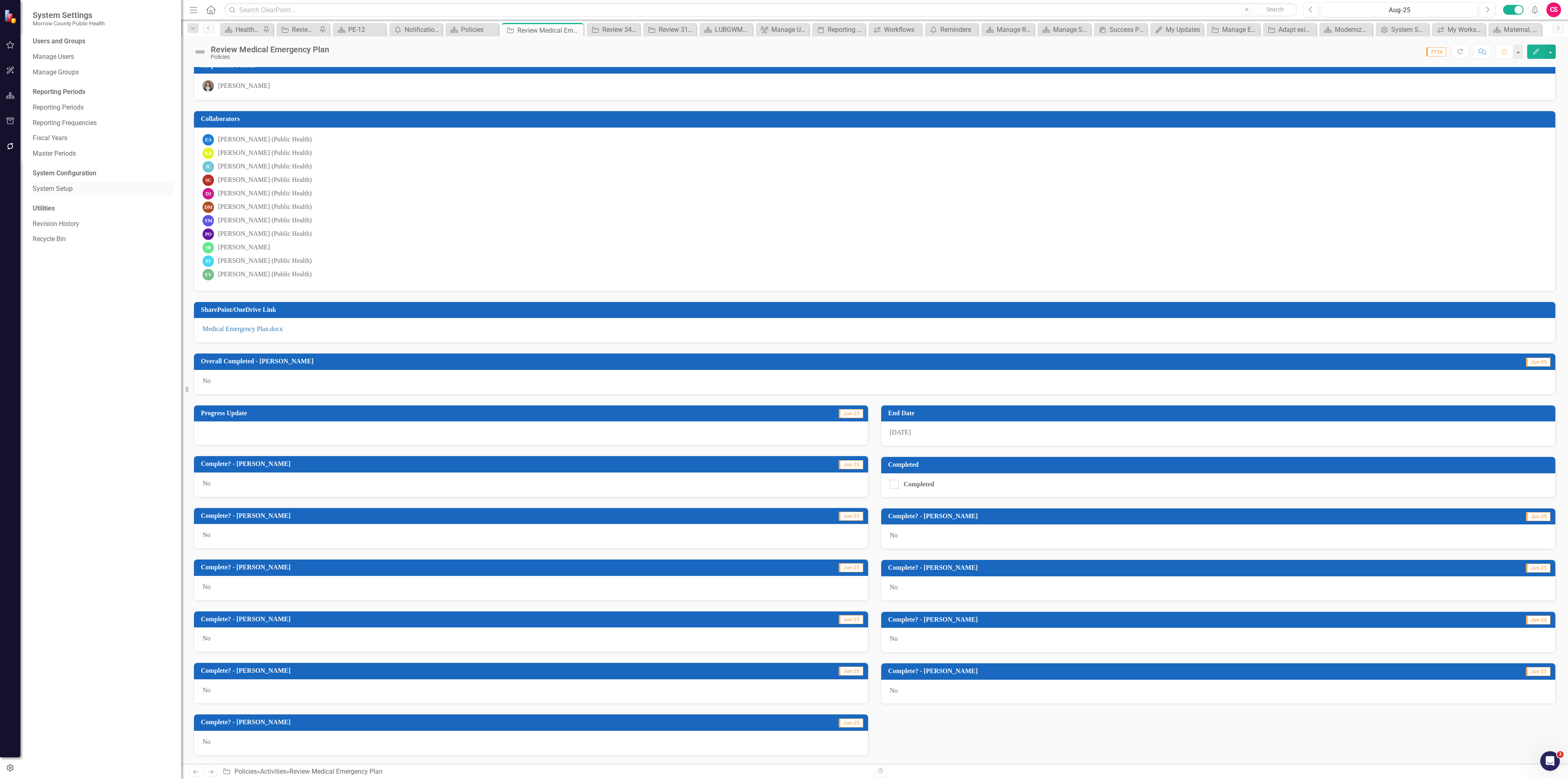
click at [60, 188] on link "System Setup" at bounding box center [103, 189] width 141 height 9
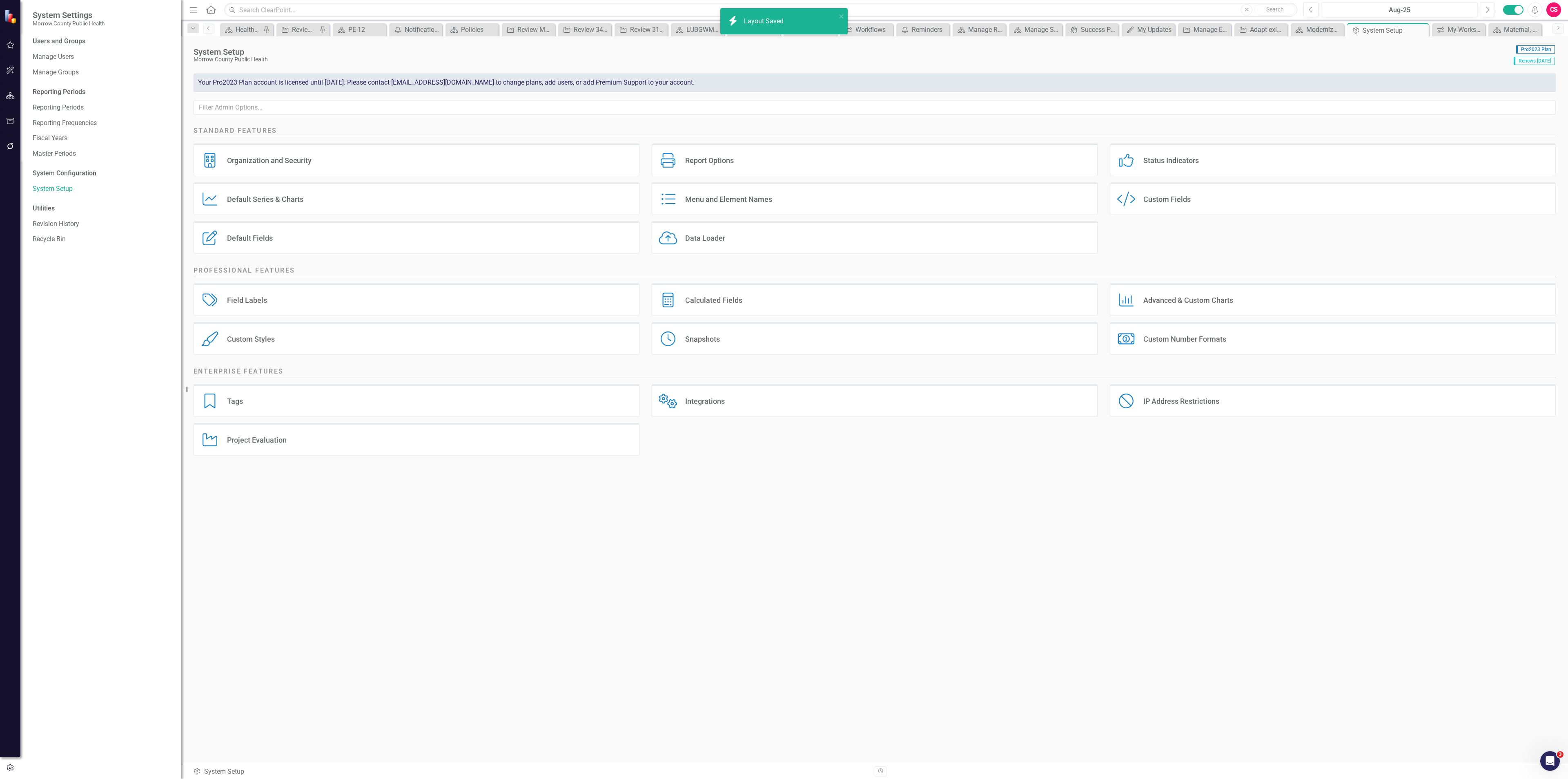
click at [1173, 196] on div "Custom Fields" at bounding box center [1167, 199] width 47 height 9
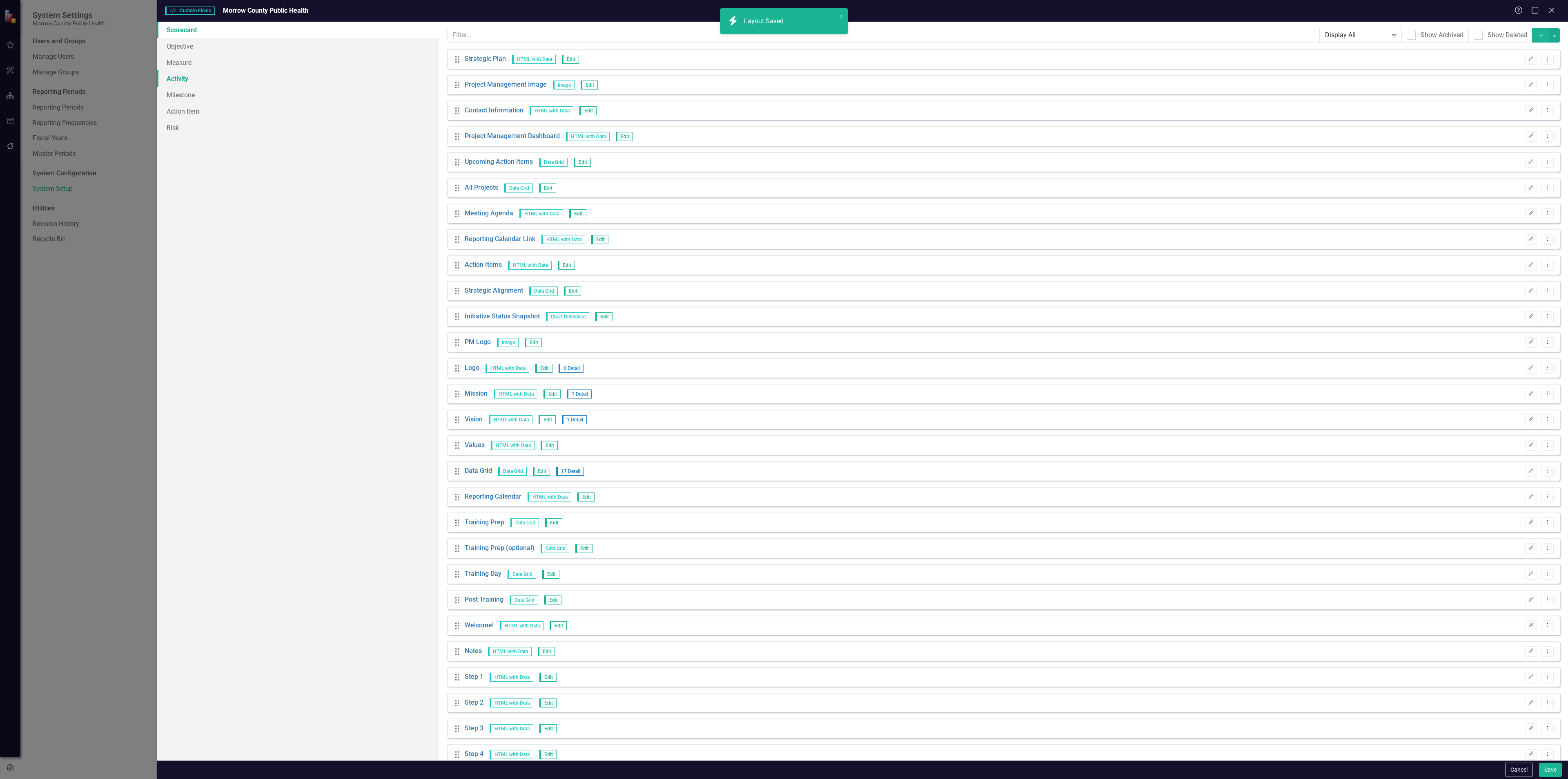
click at [237, 82] on link "Activity" at bounding box center [298, 78] width 282 height 16
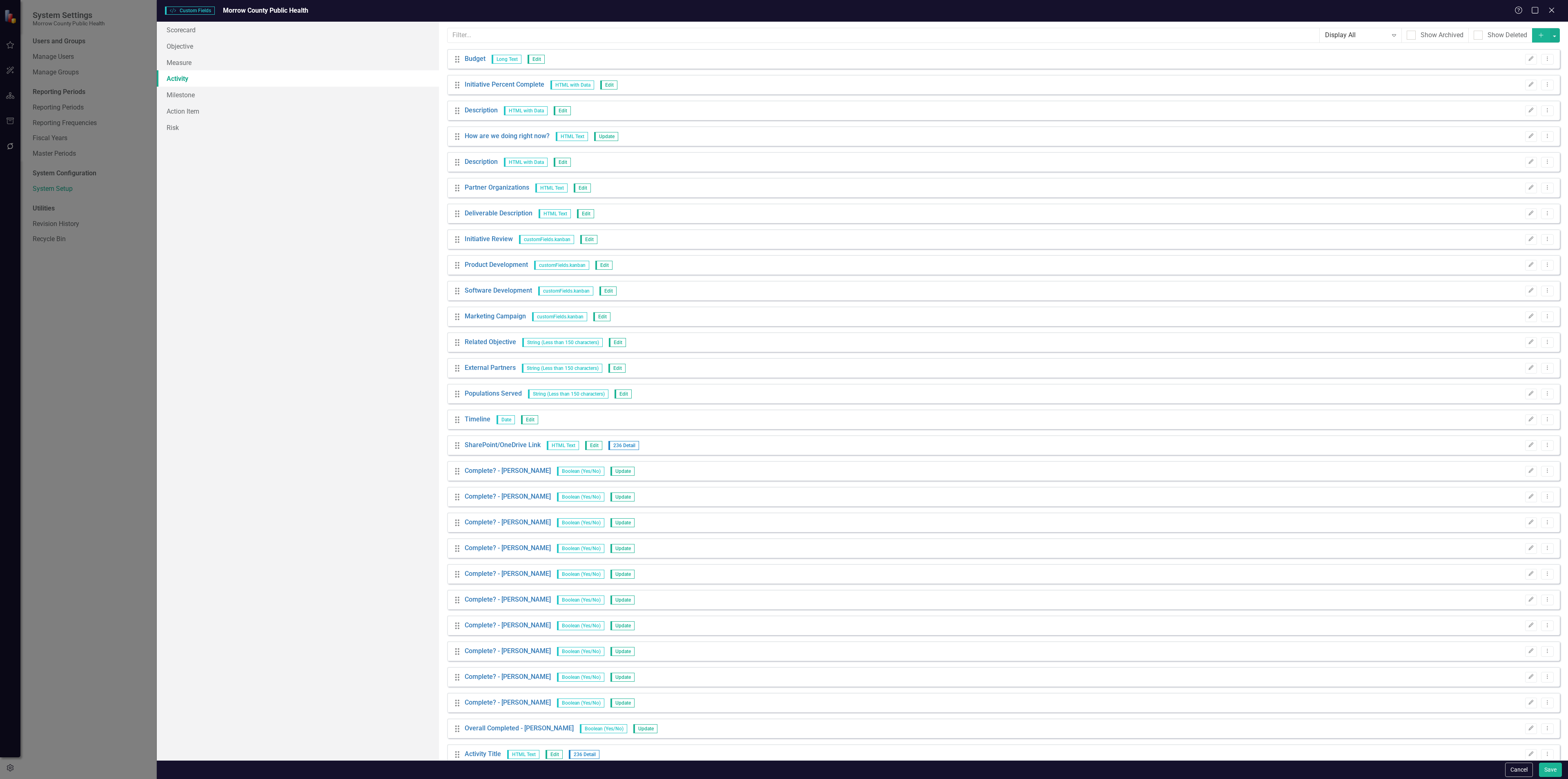
click at [1532, 32] on button "Add" at bounding box center [1541, 35] width 18 height 14
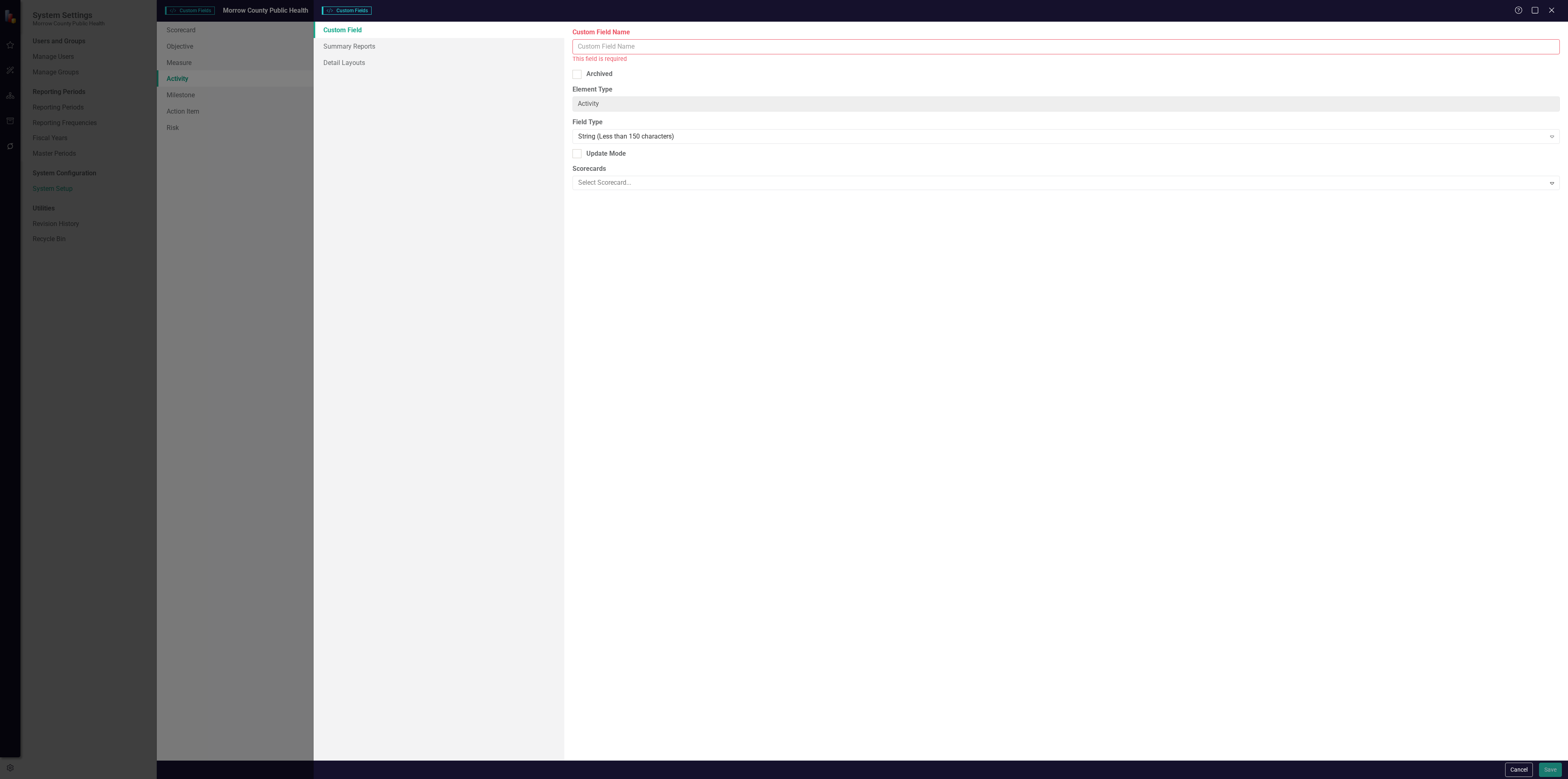
click at [796, 49] on input "Custom Field Name" at bounding box center [1066, 46] width 987 height 15
type input "Complete? - Sarah Rea"
click at [605, 129] on div "String (Less than 150 characters)" at bounding box center [1062, 127] width 967 height 9
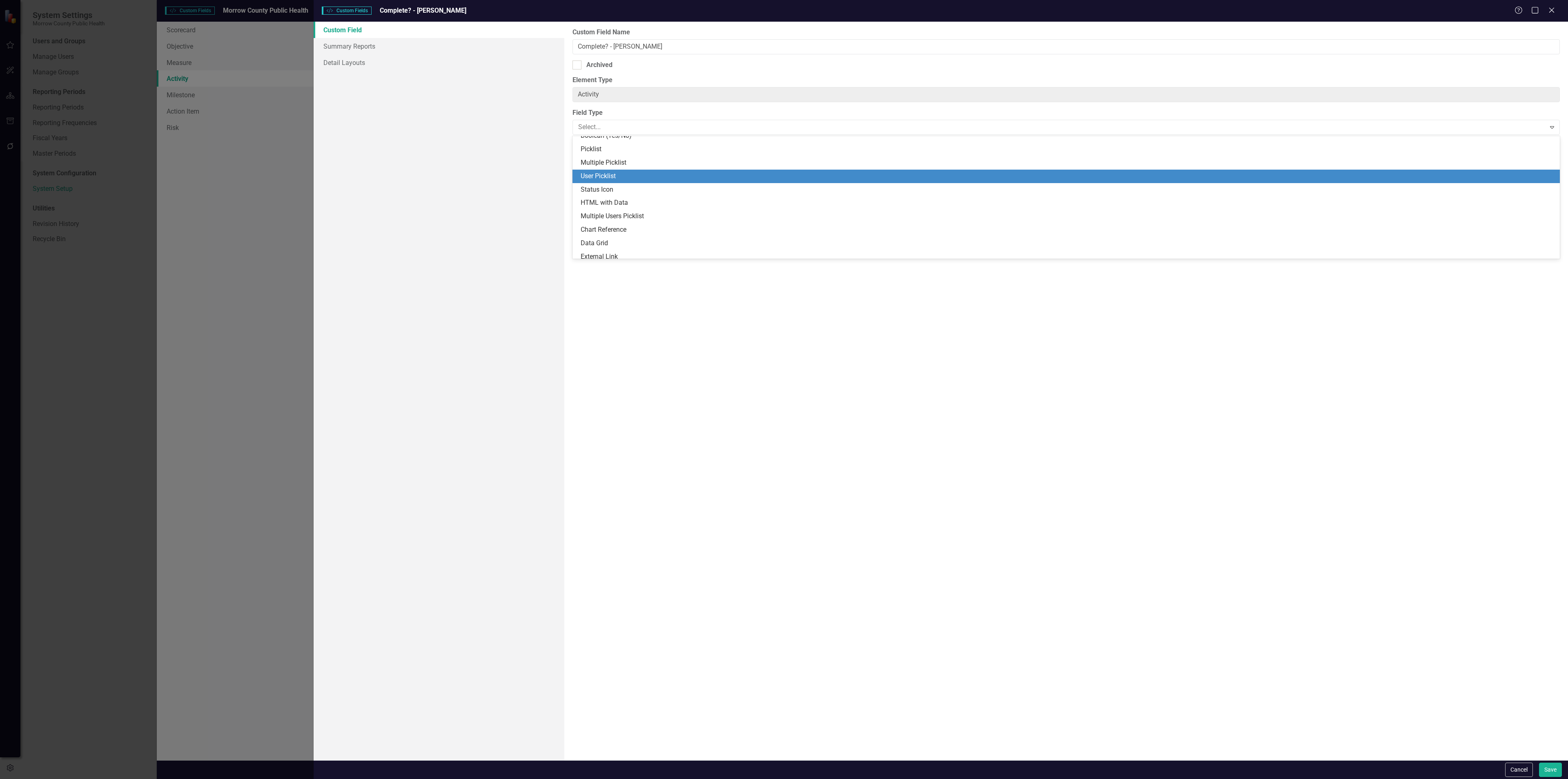
scroll to position [141, 0]
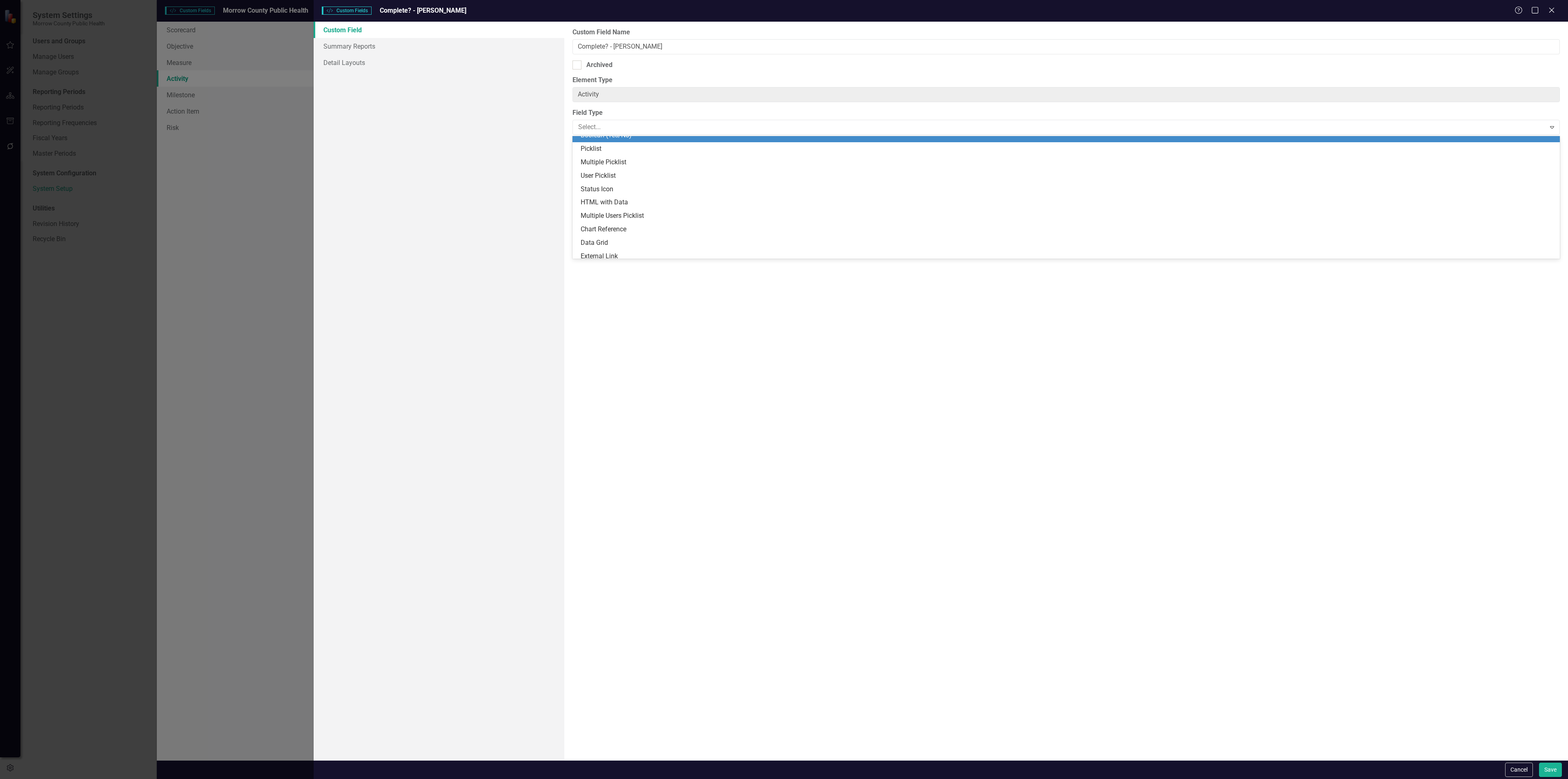
click at [631, 136] on div "Boolean (Yes/No)" at bounding box center [1068, 135] width 975 height 9
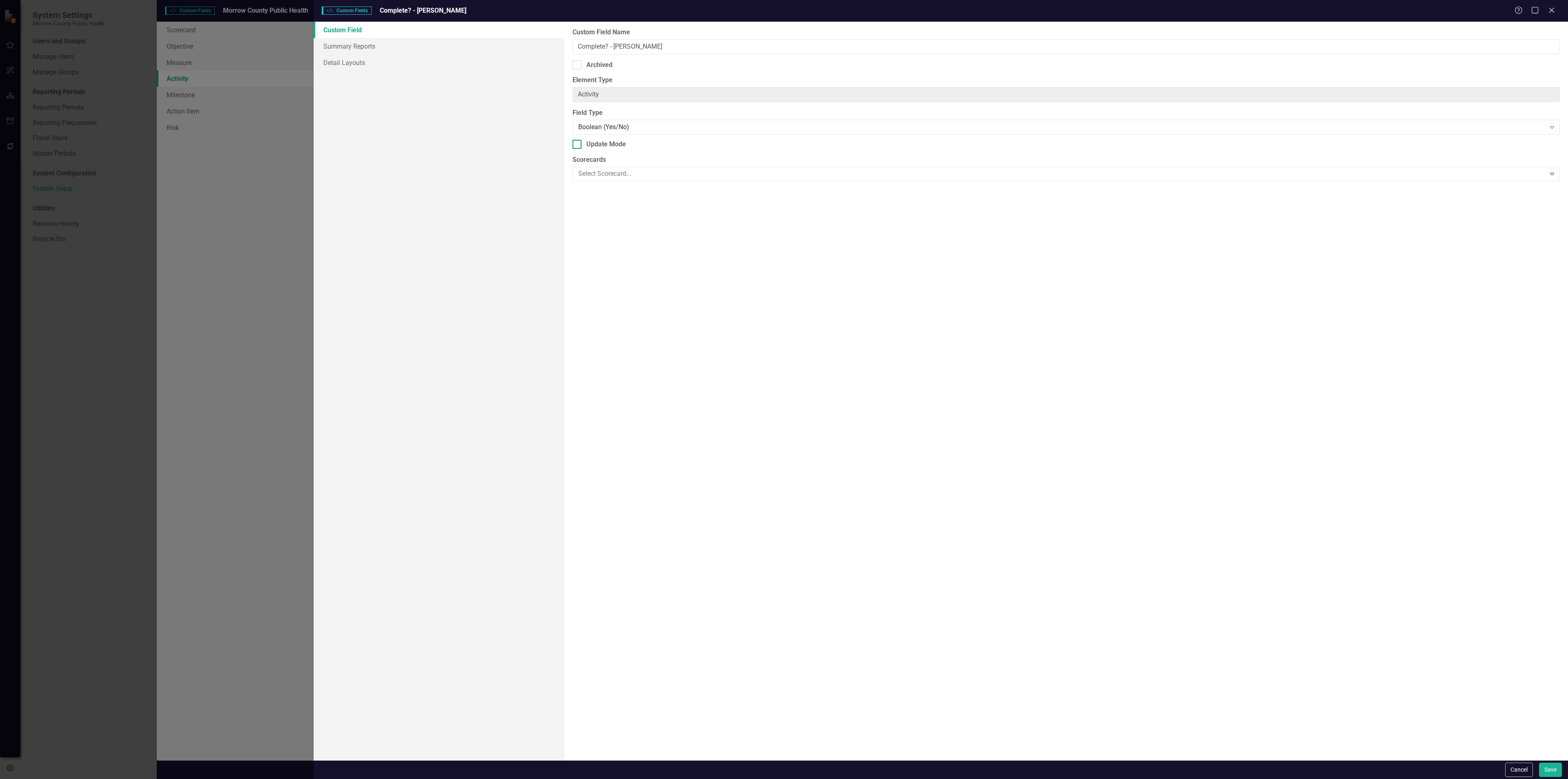
click at [578, 144] on input "Update Mode" at bounding box center [575, 142] width 5 height 5
checkbox input "true"
click at [1556, 767] on button "Save" at bounding box center [1550, 769] width 23 height 14
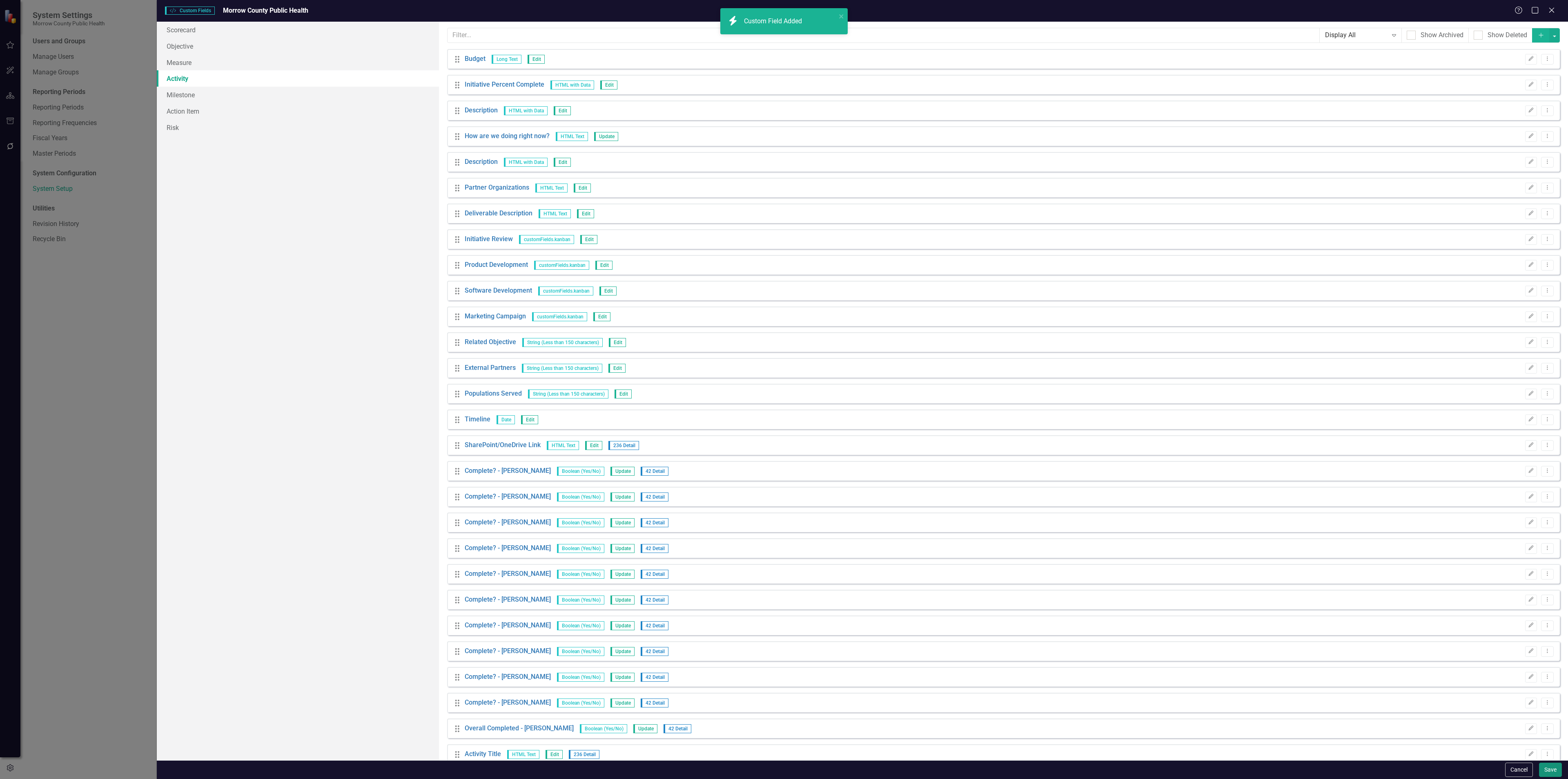
click at [1545, 767] on button "Save" at bounding box center [1550, 769] width 23 height 14
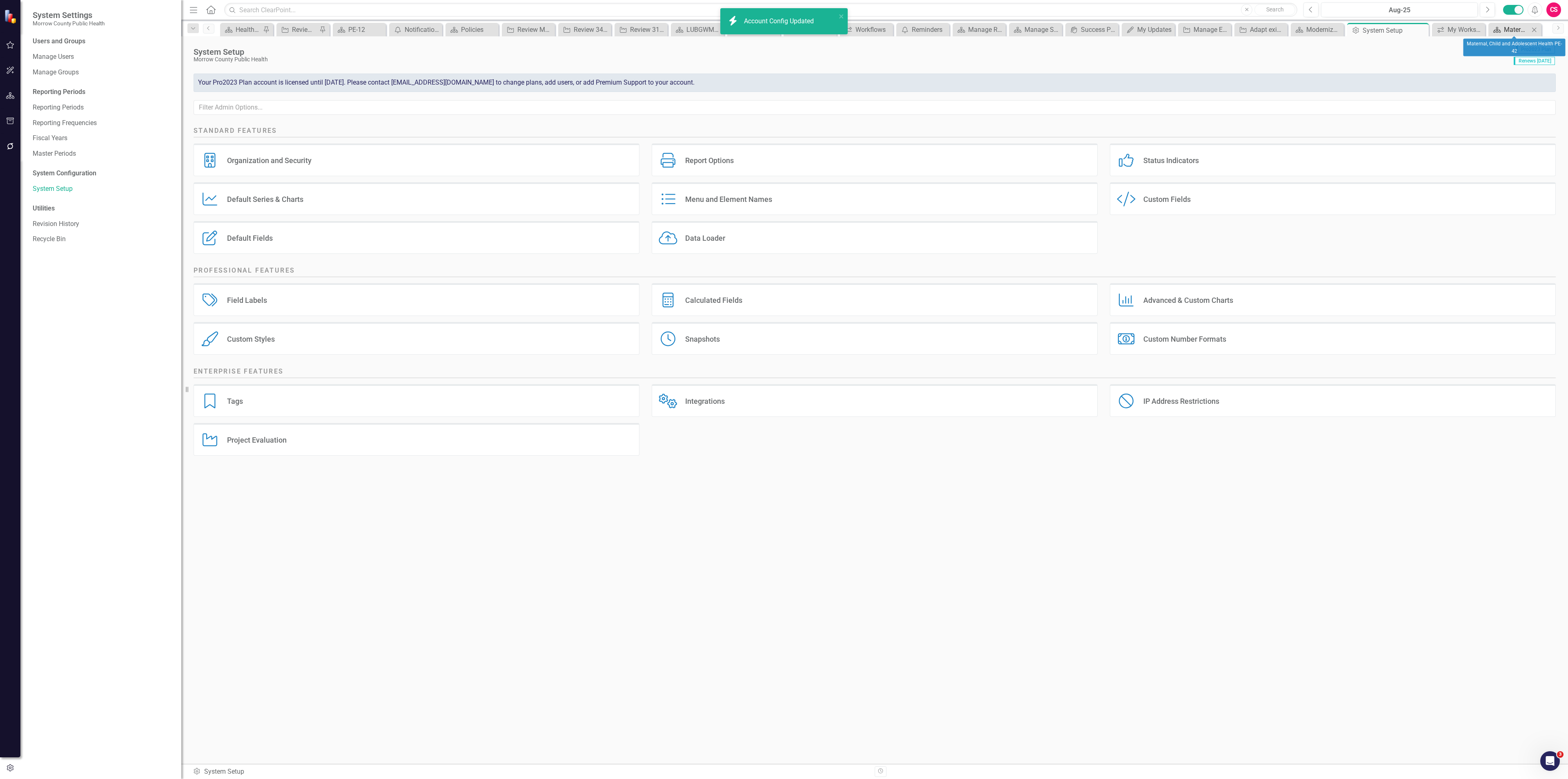
click at [1508, 26] on div "Maternal, Child and Adolescent Health PE-42" at bounding box center [1517, 29] width 26 height 10
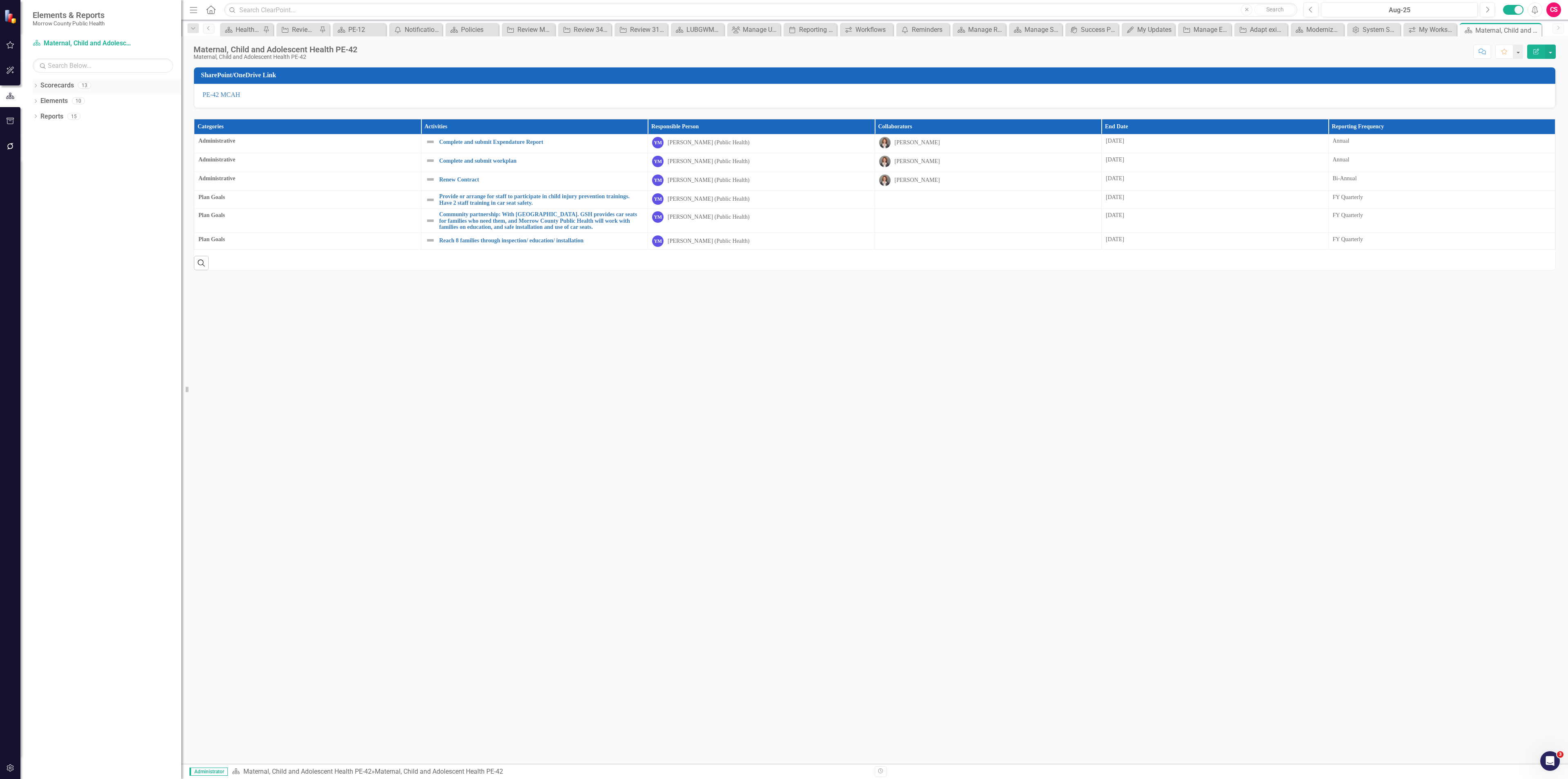
click at [49, 88] on link "Scorecards" at bounding box center [57, 85] width 33 height 9
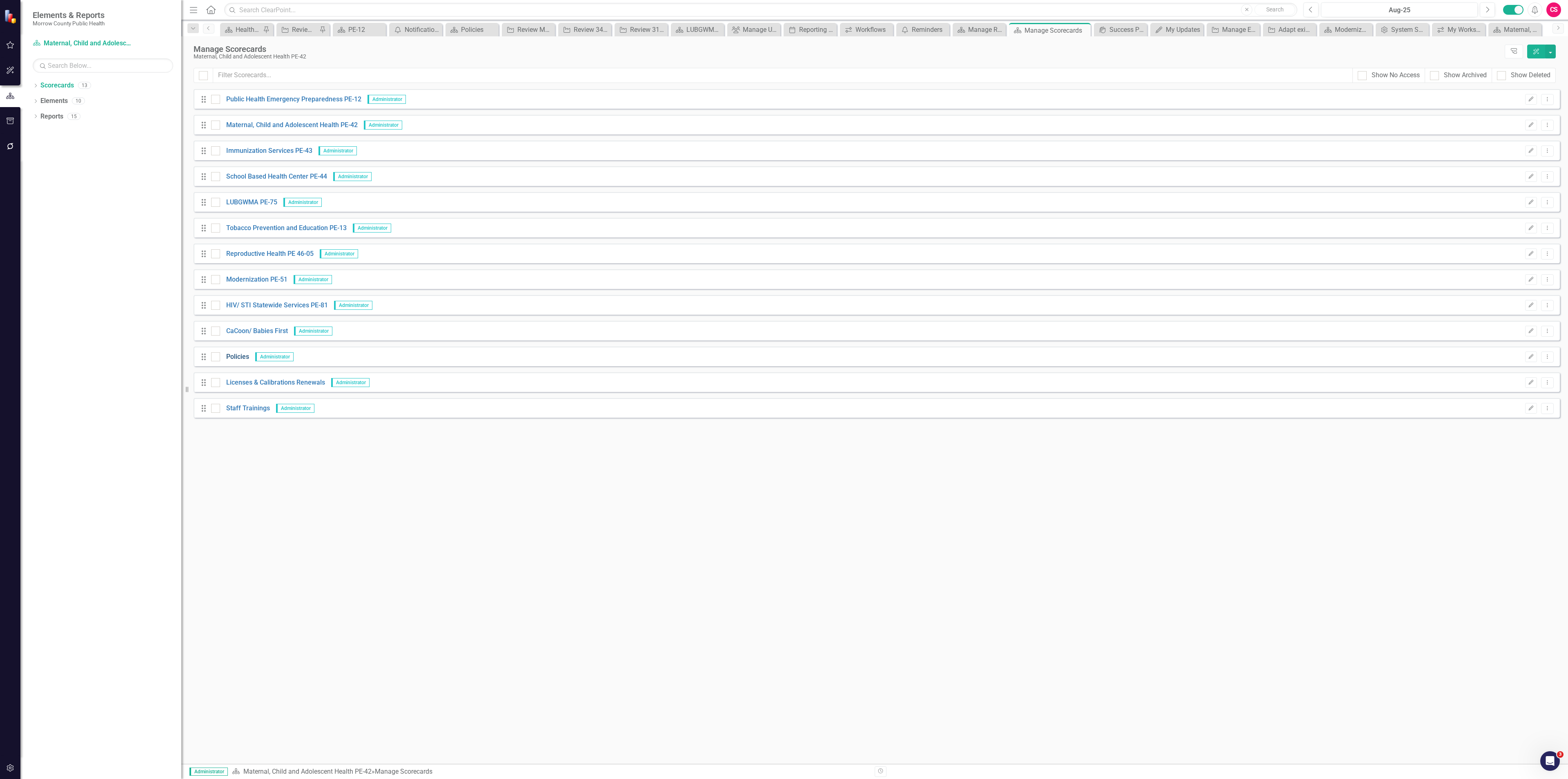
click at [242, 357] on link "Policies" at bounding box center [235, 356] width 29 height 9
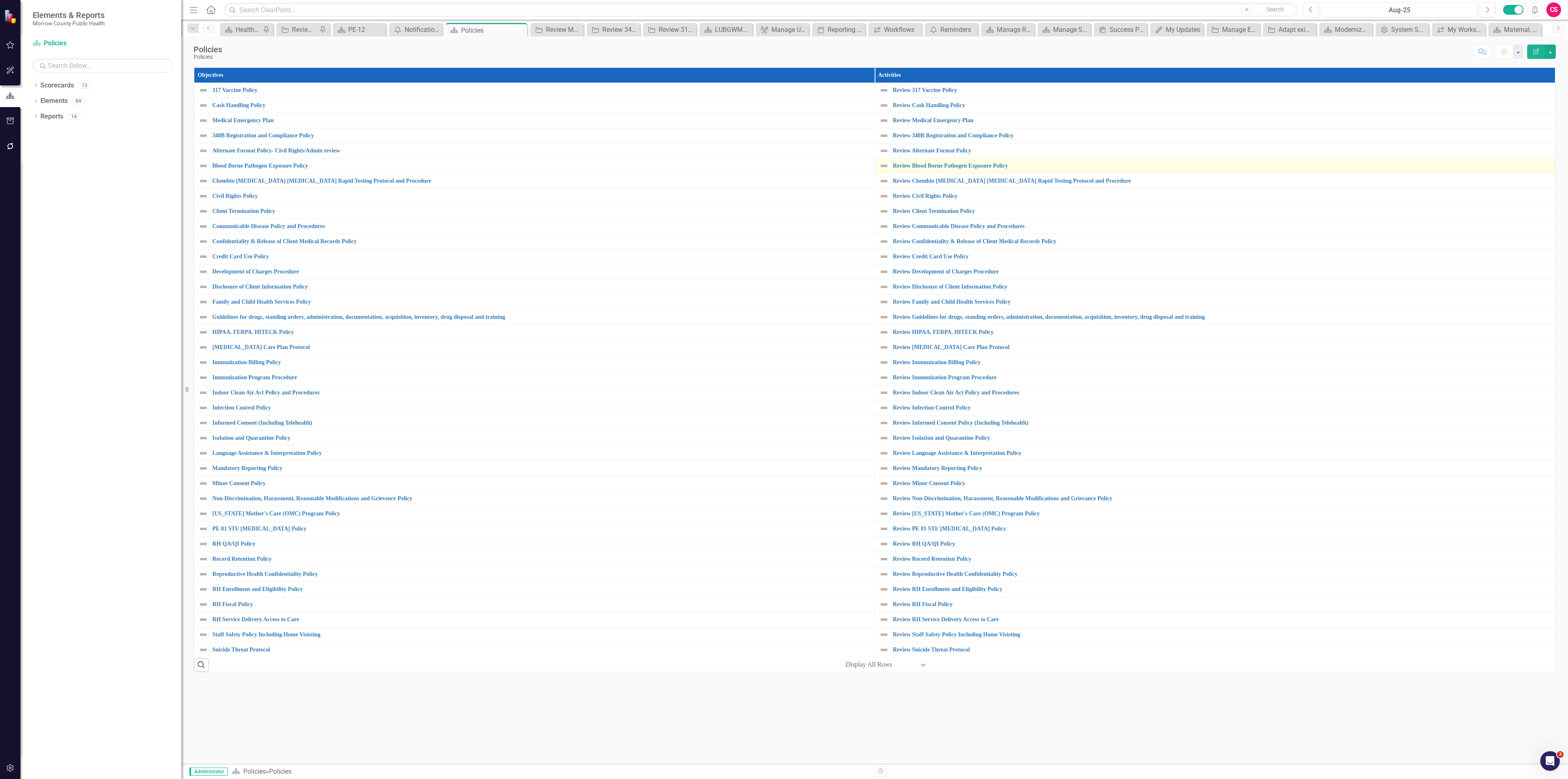
click at [935, 174] on td "Review Blood Borne Pathogen Exposure Policy Link Map View Link Map Edit Edit Ac…" at bounding box center [1215, 166] width 681 height 15
click at [939, 166] on link "Review Blood Borne Pathogen Exposure Policy" at bounding box center [1222, 166] width 658 height 6
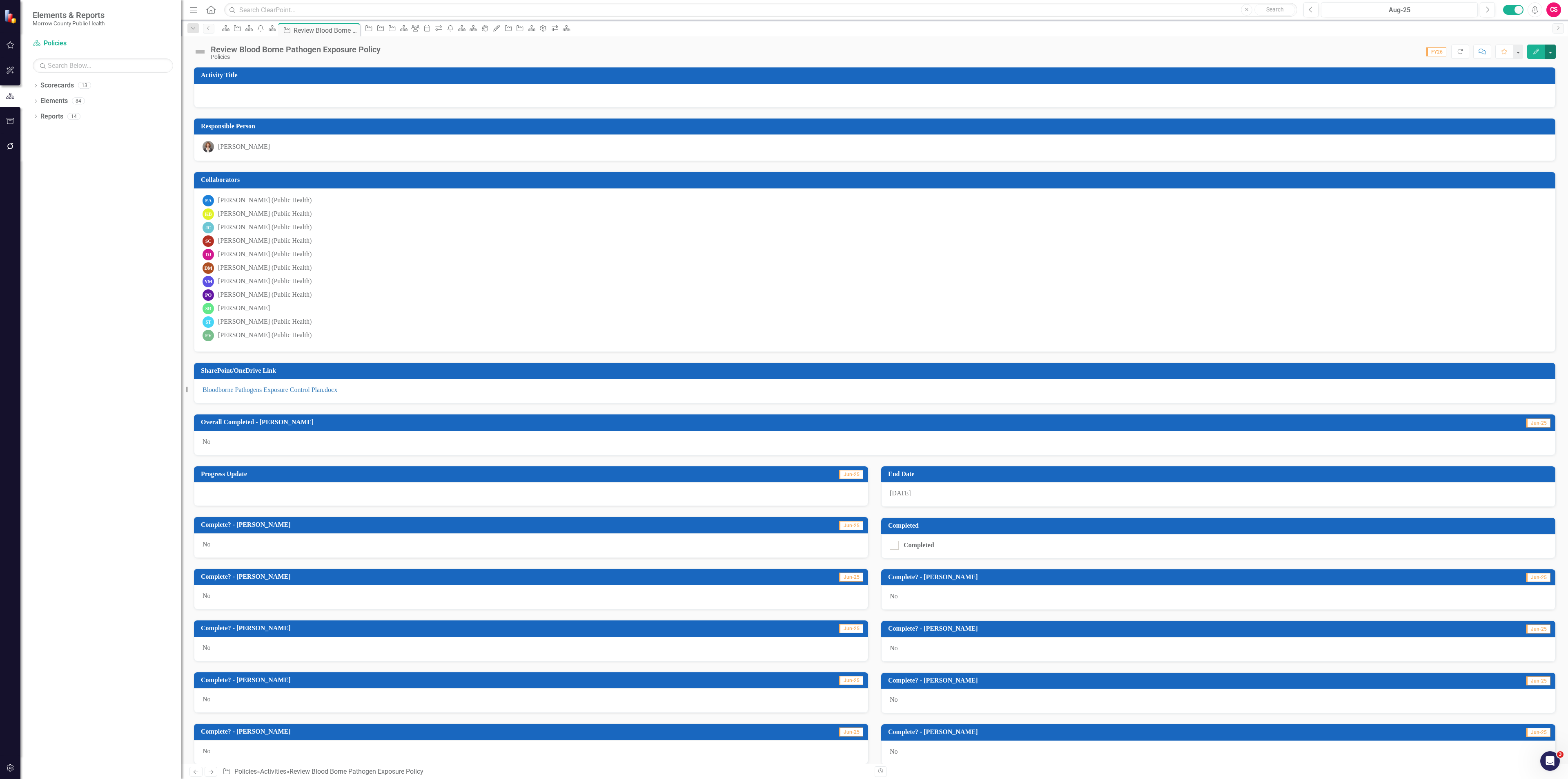
click at [1549, 53] on button "button" at bounding box center [1550, 51] width 10 height 14
click at [1511, 79] on link "Edit Report Edit Layout" at bounding box center [1505, 82] width 99 height 15
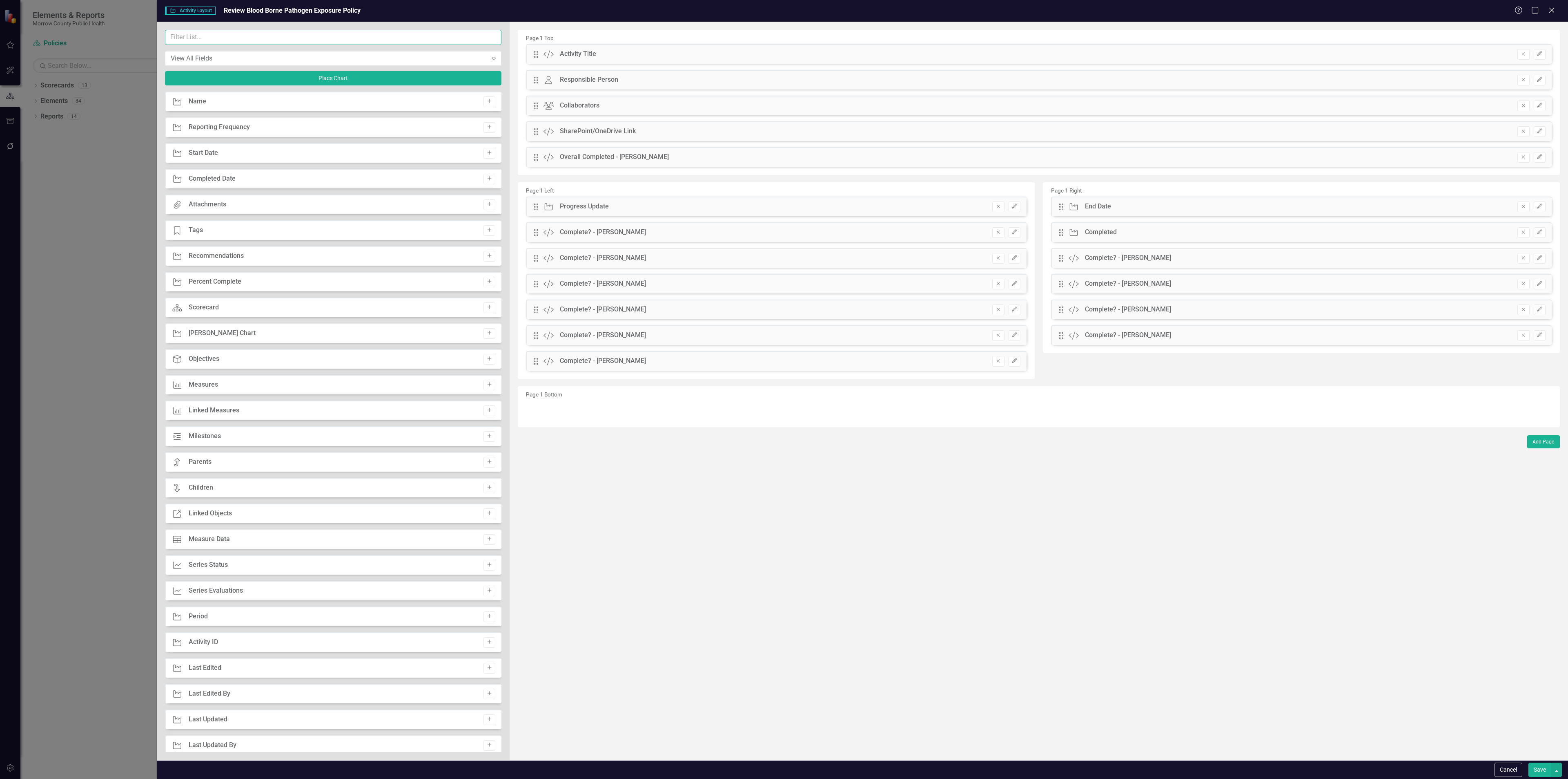
click at [328, 39] on input "text" at bounding box center [333, 37] width 337 height 15
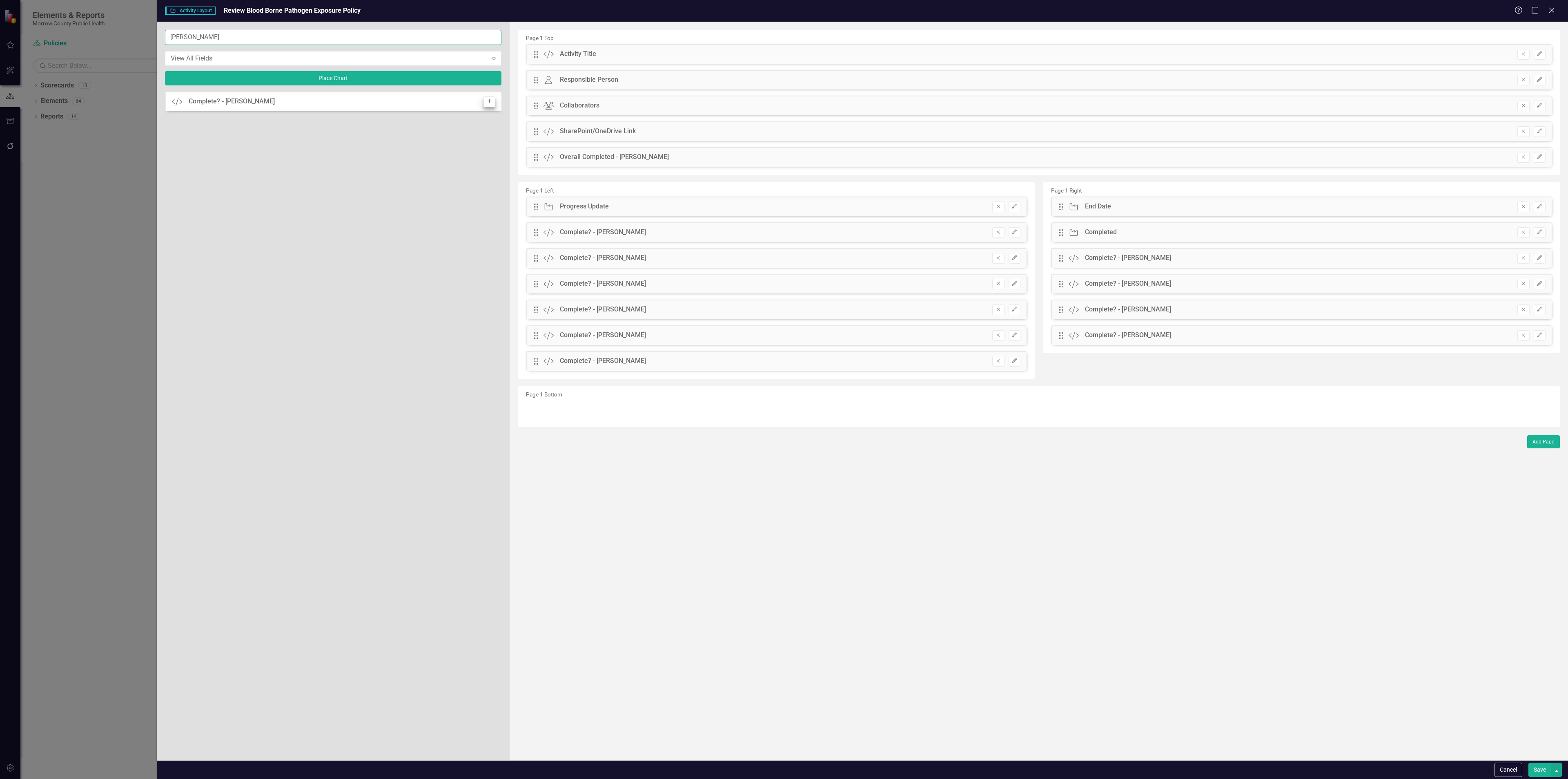
type input "sara"
click at [492, 103] on button "Add" at bounding box center [489, 101] width 12 height 10
drag, startPoint x: 535, startPoint y: 54, endPoint x: 1072, endPoint y: 369, distance: 622.6
click at [1561, 767] on button "button" at bounding box center [1556, 769] width 10 height 14
click at [1534, 728] on link "Update all Activities in this Scorecard" at bounding box center [1480, 724] width 163 height 15
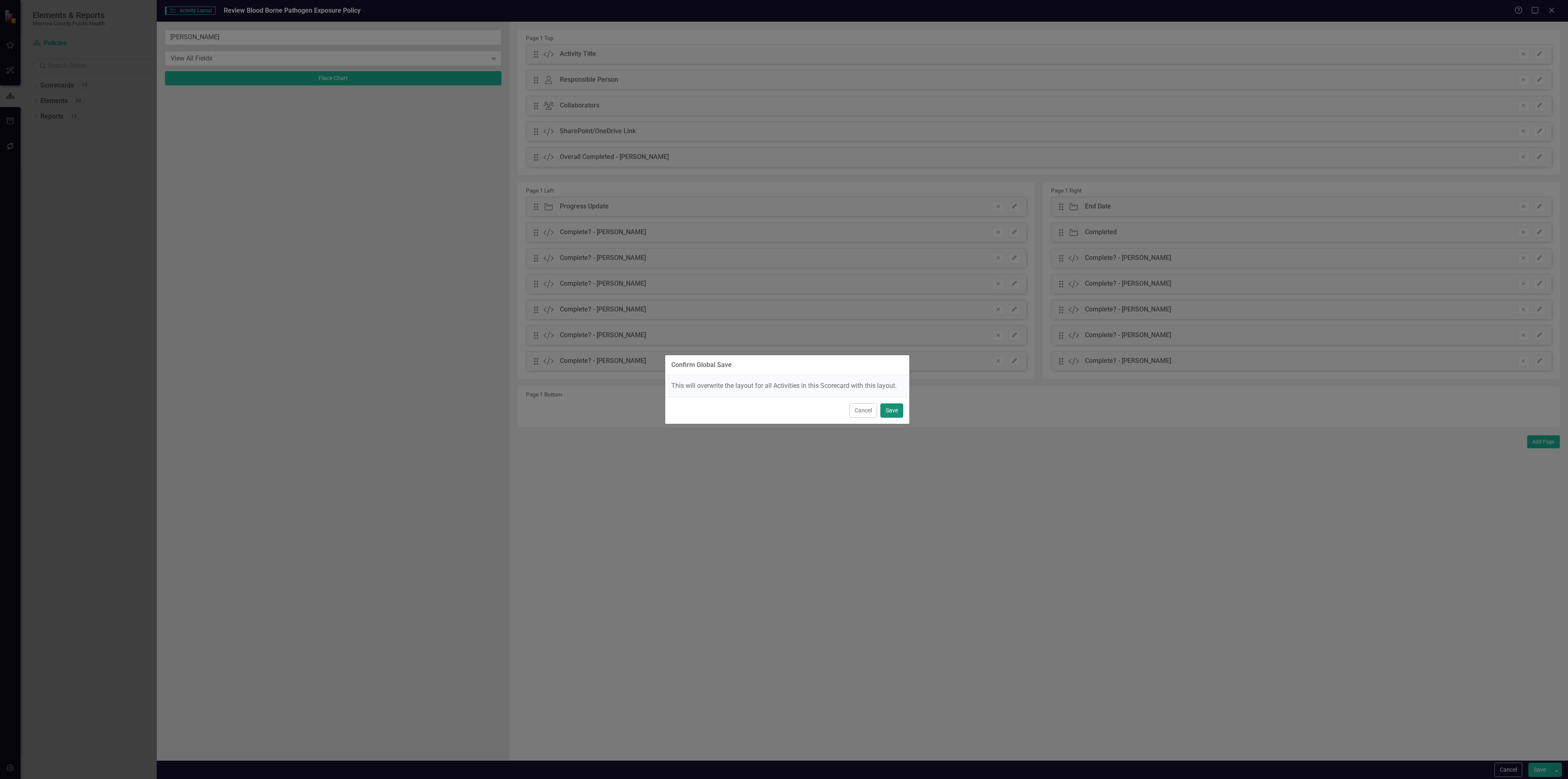
click at [900, 413] on button "Save" at bounding box center [892, 410] width 23 height 14
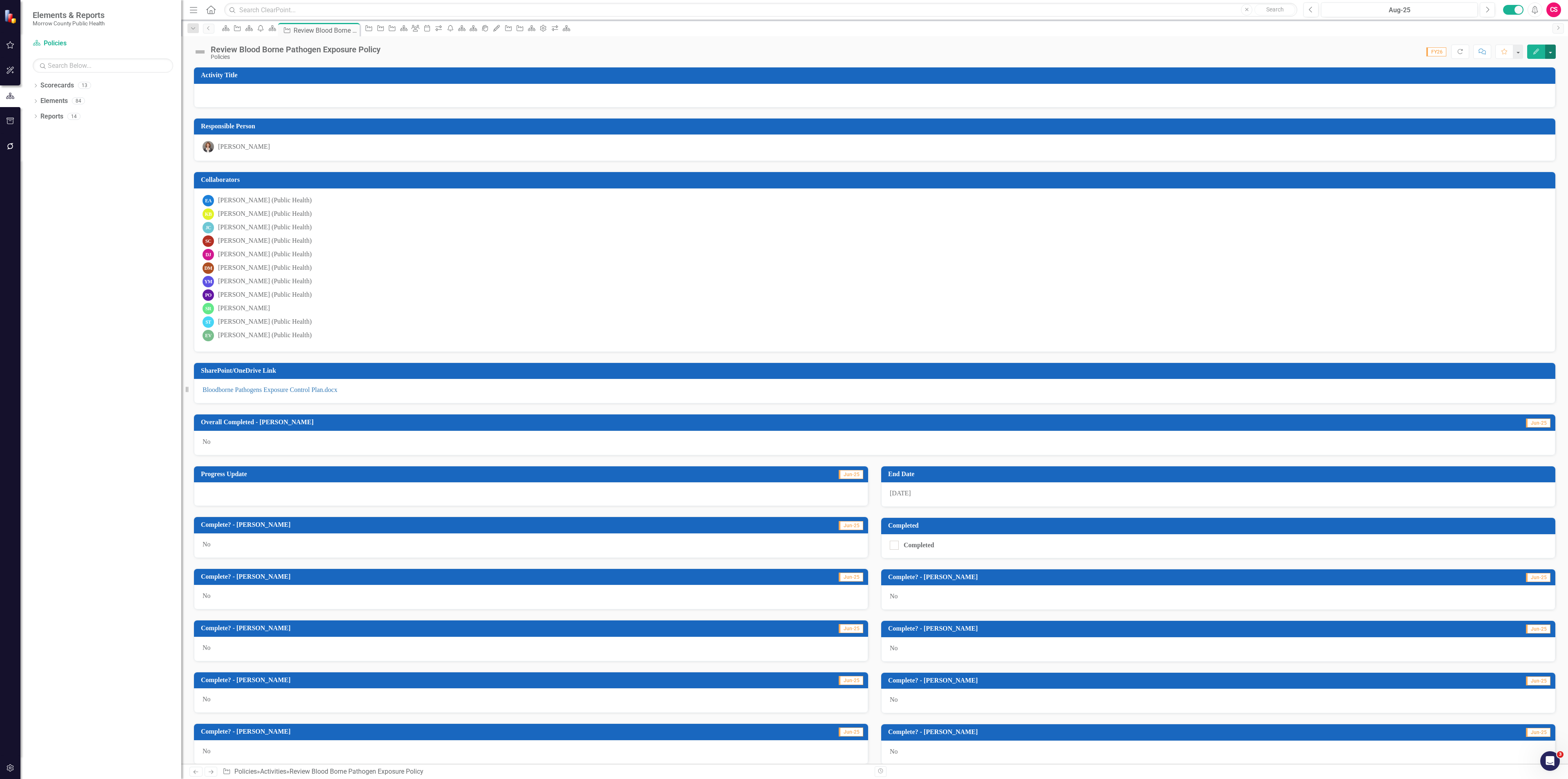
click at [1553, 53] on button "button" at bounding box center [1550, 51] width 10 height 14
click at [1516, 80] on link "Edit Report Edit Layout" at bounding box center [1505, 82] width 99 height 15
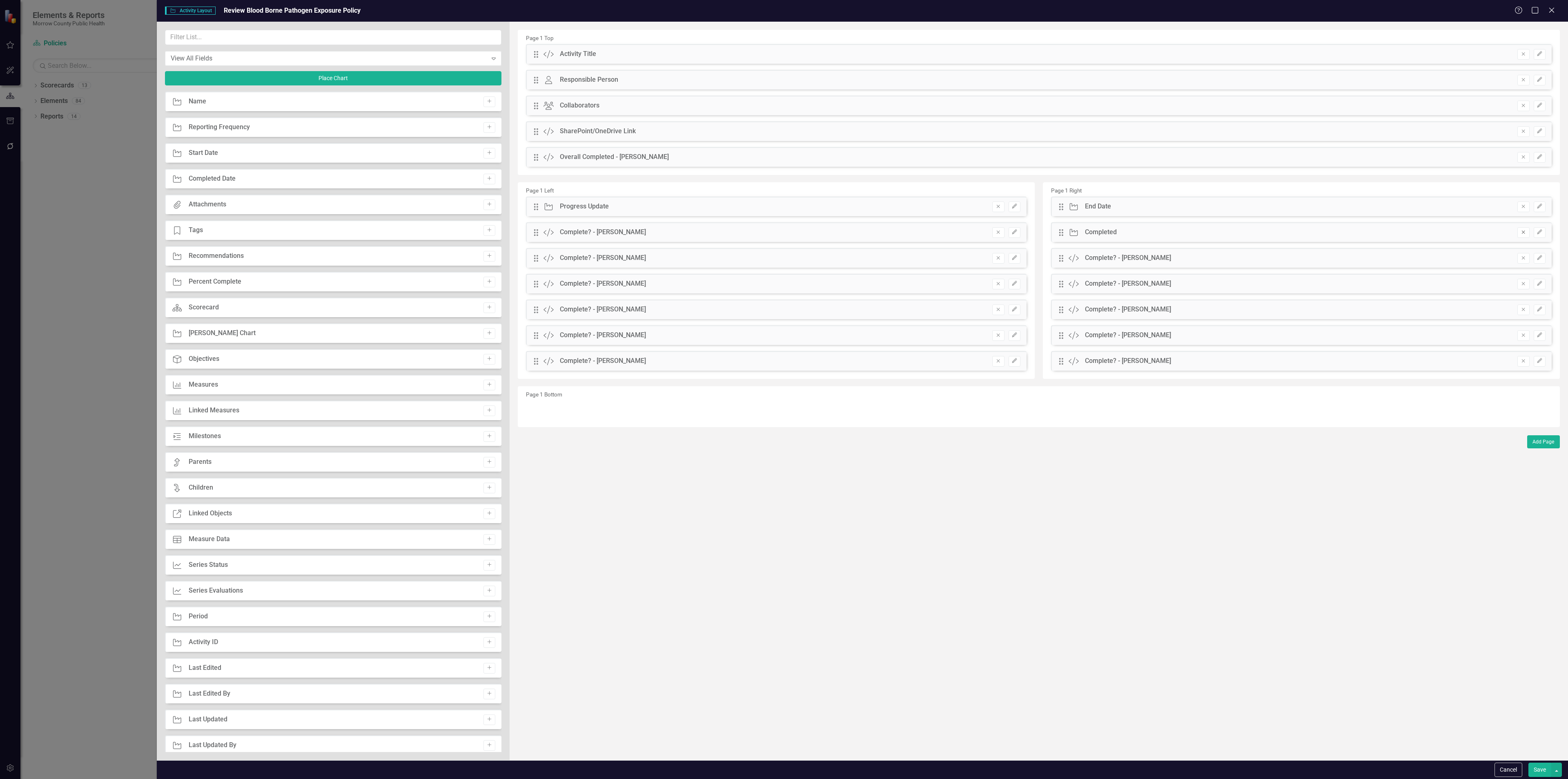
click at [1521, 231] on icon "Remove" at bounding box center [1524, 232] width 6 height 5
click at [1560, 772] on button "button" at bounding box center [1556, 769] width 10 height 14
click at [1514, 724] on link "Update all Activities in this Scorecard" at bounding box center [1480, 724] width 163 height 15
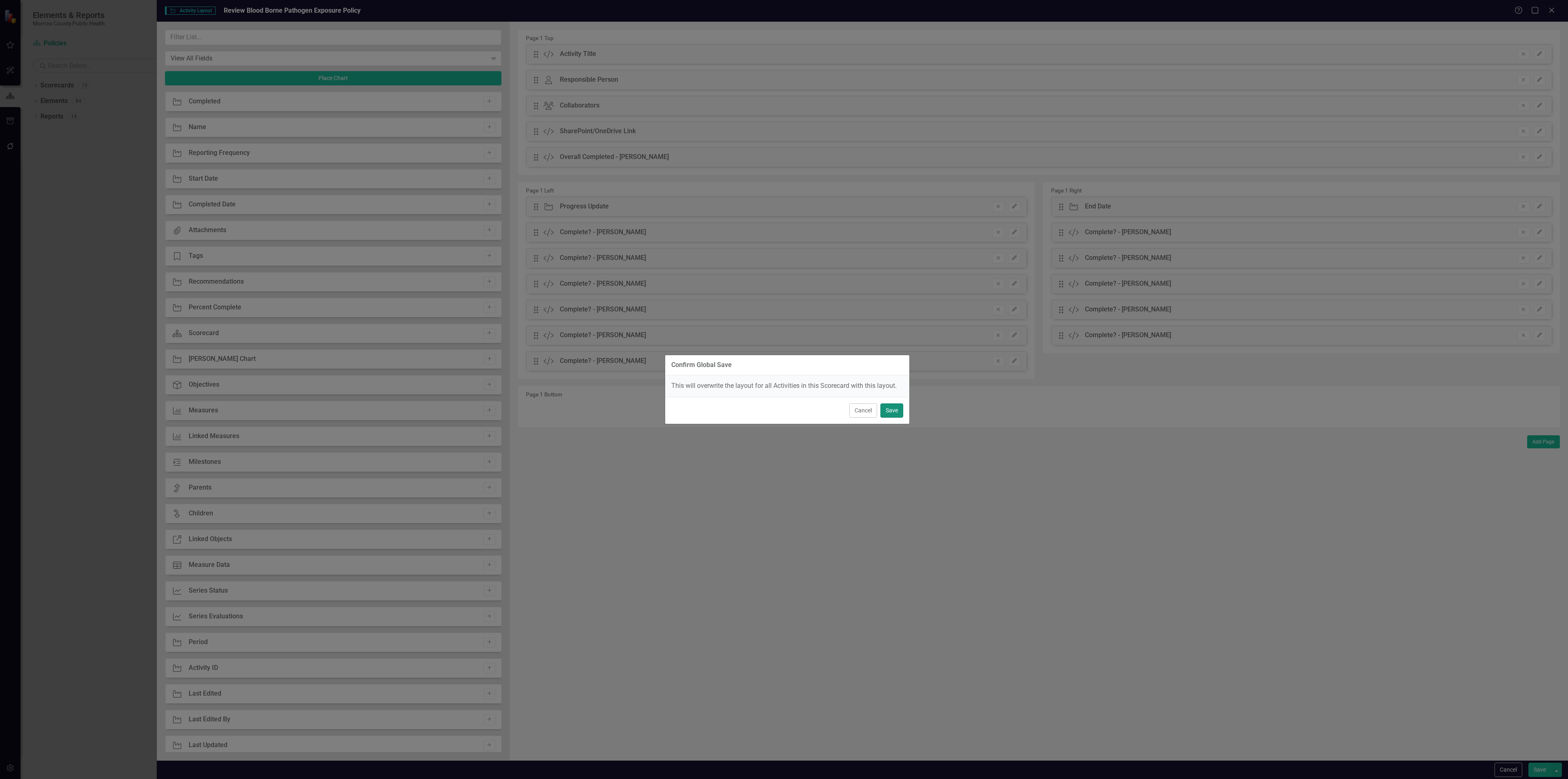
click at [893, 411] on button "Save" at bounding box center [892, 410] width 23 height 14
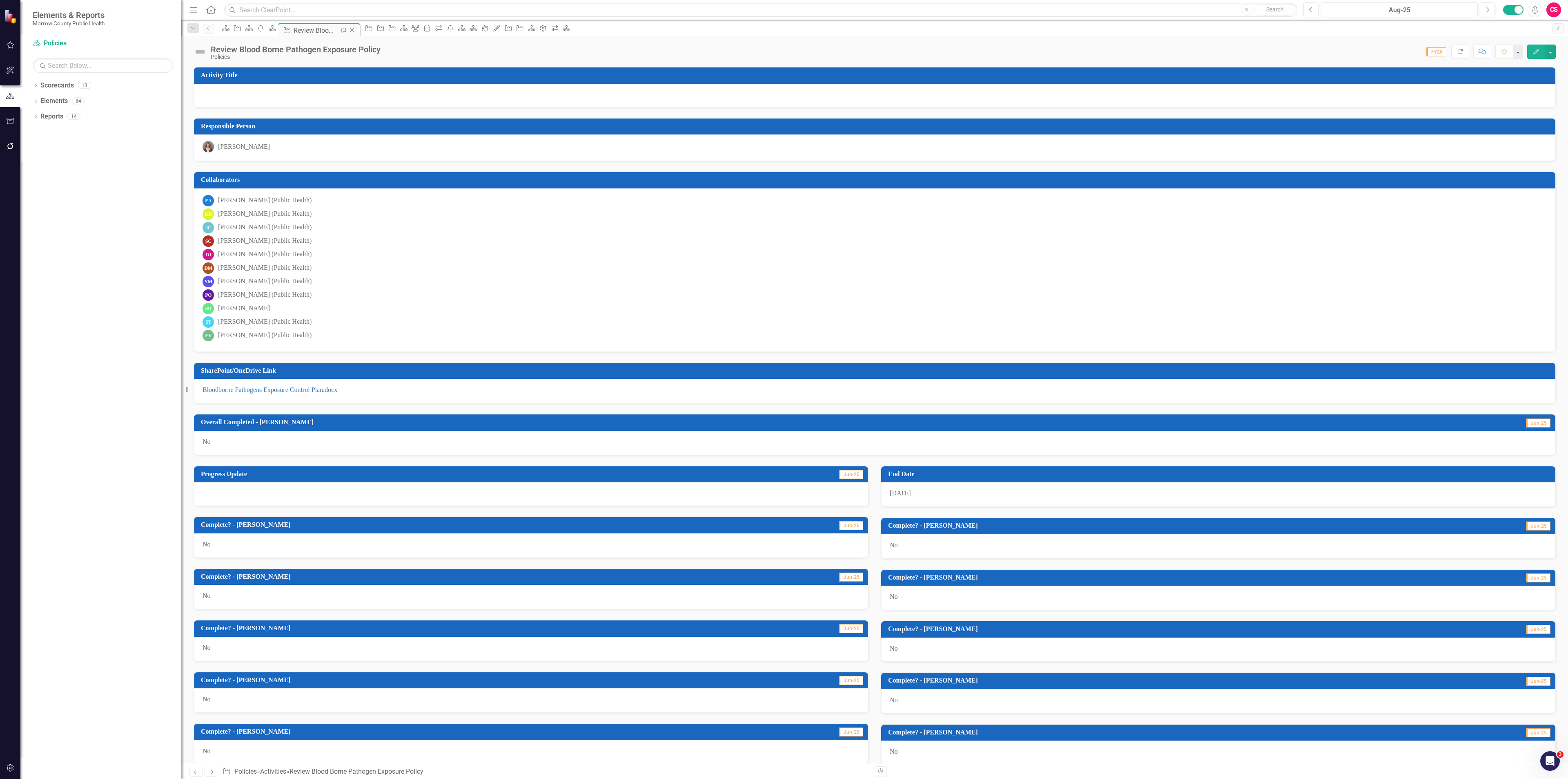
click at [356, 27] on icon "Close" at bounding box center [352, 30] width 8 height 7
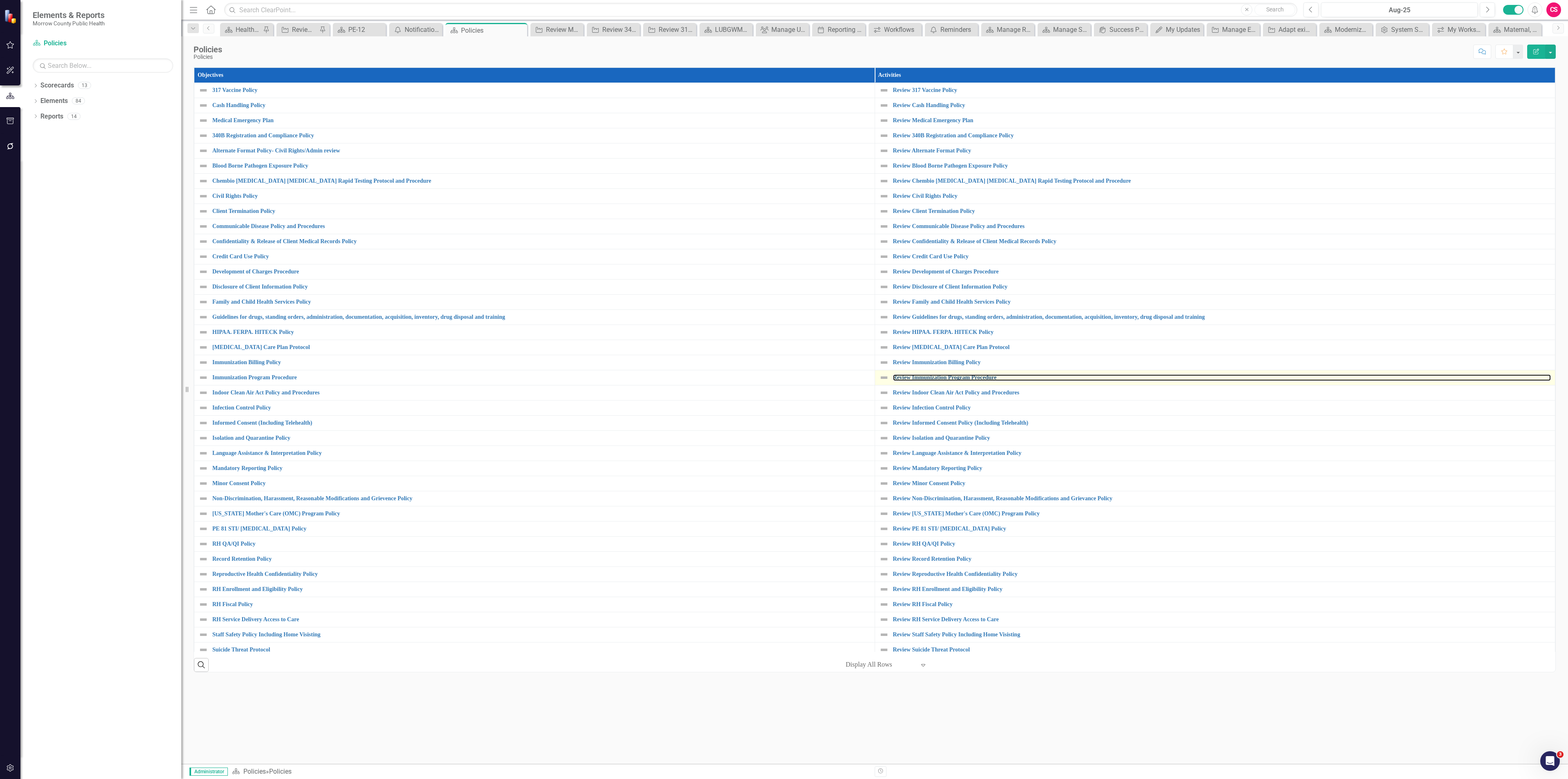
click at [936, 382] on div "Review Immunization Program Procedure" at bounding box center [1215, 378] width 672 height 10
click at [937, 381] on link "Review Immunization Program Procedure" at bounding box center [1222, 377] width 658 height 6
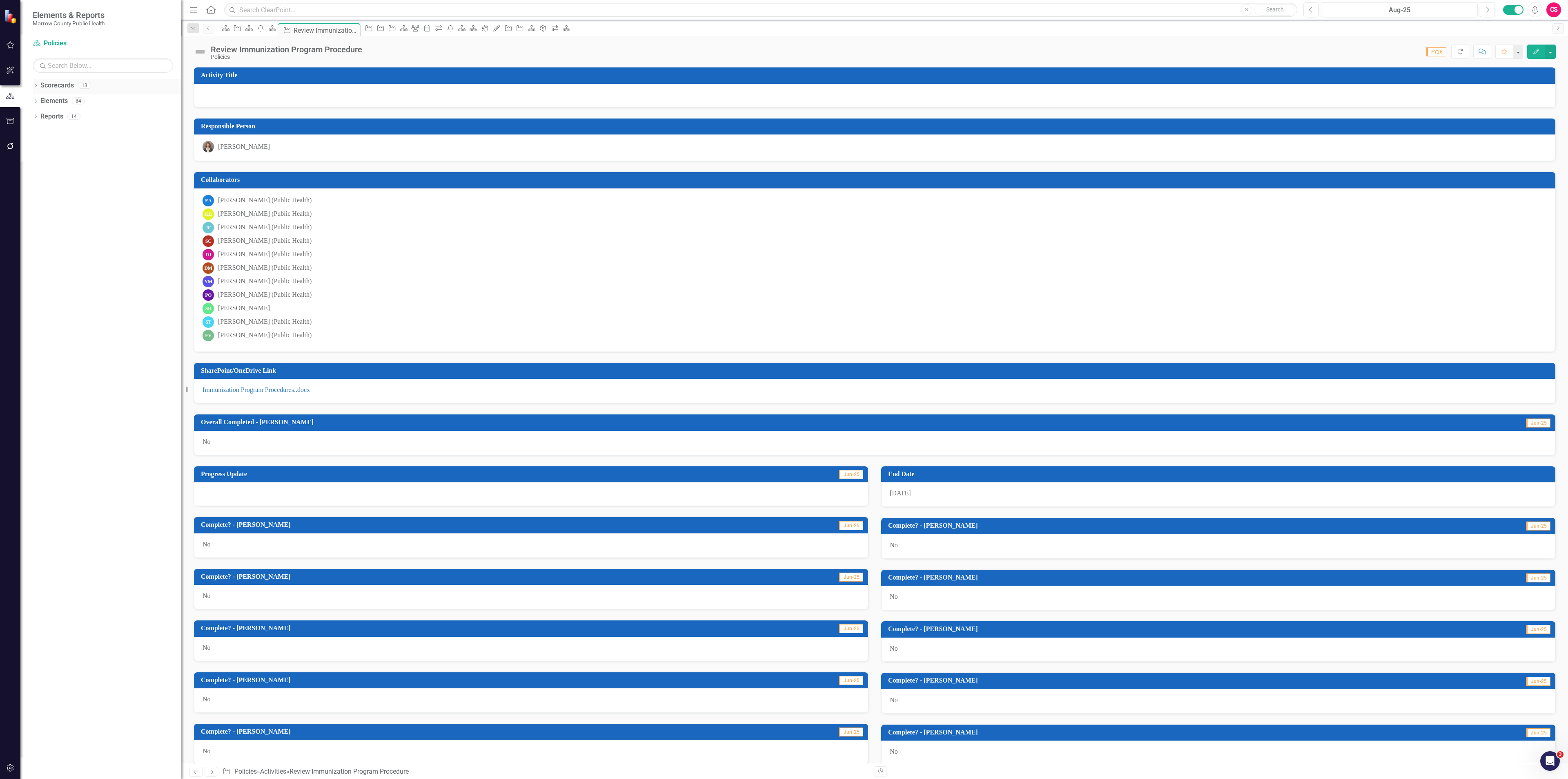
click at [53, 85] on link "Scorecards" at bounding box center [57, 85] width 33 height 9
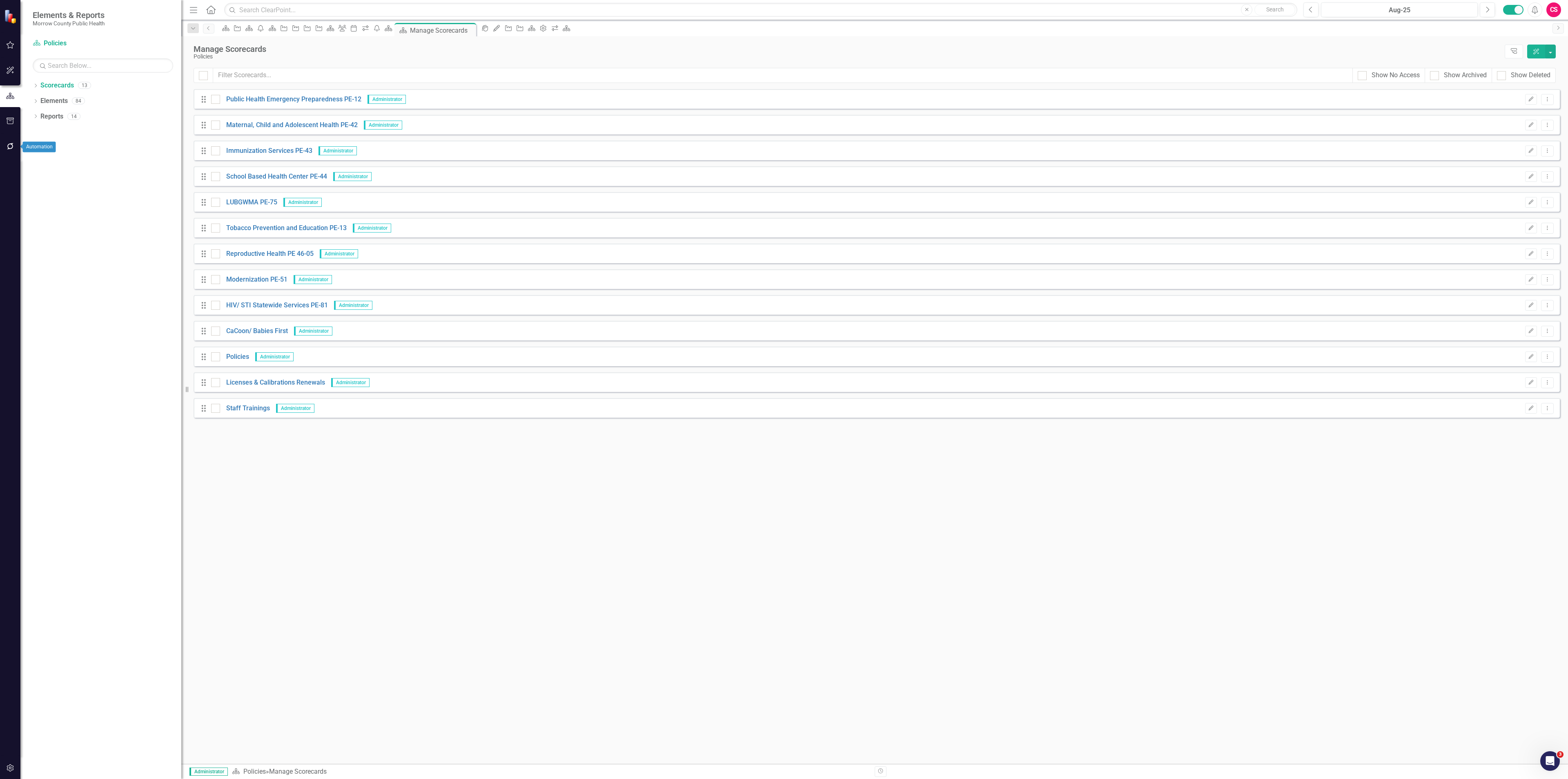
click at [9, 145] on icon "button" at bounding box center [10, 146] width 9 height 7
click at [58, 59] on link "Reporting Workflows" at bounding box center [103, 58] width 141 height 9
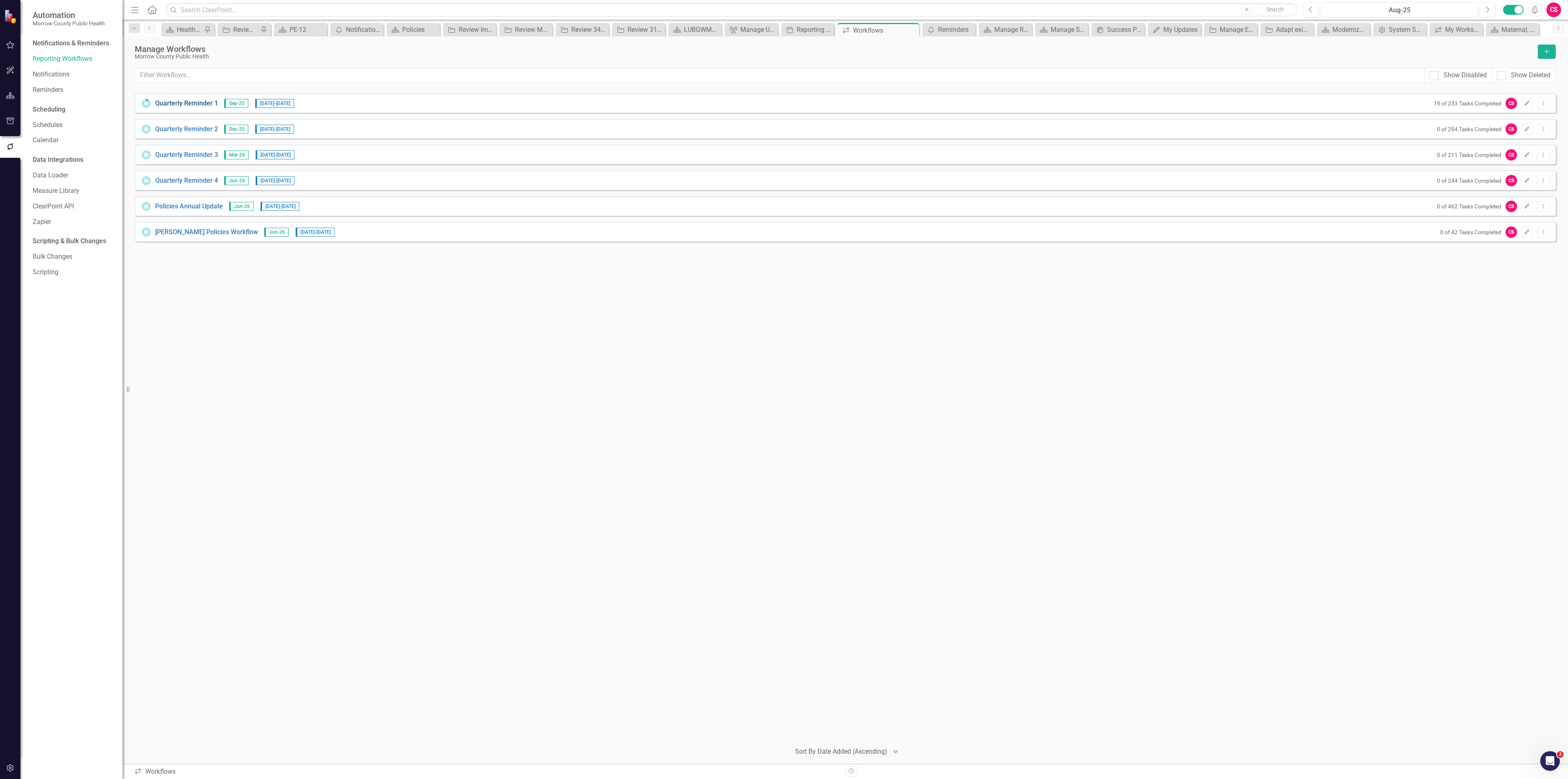
click at [185, 103] on link "Quarterly Reminder 1" at bounding box center [186, 103] width 63 height 9
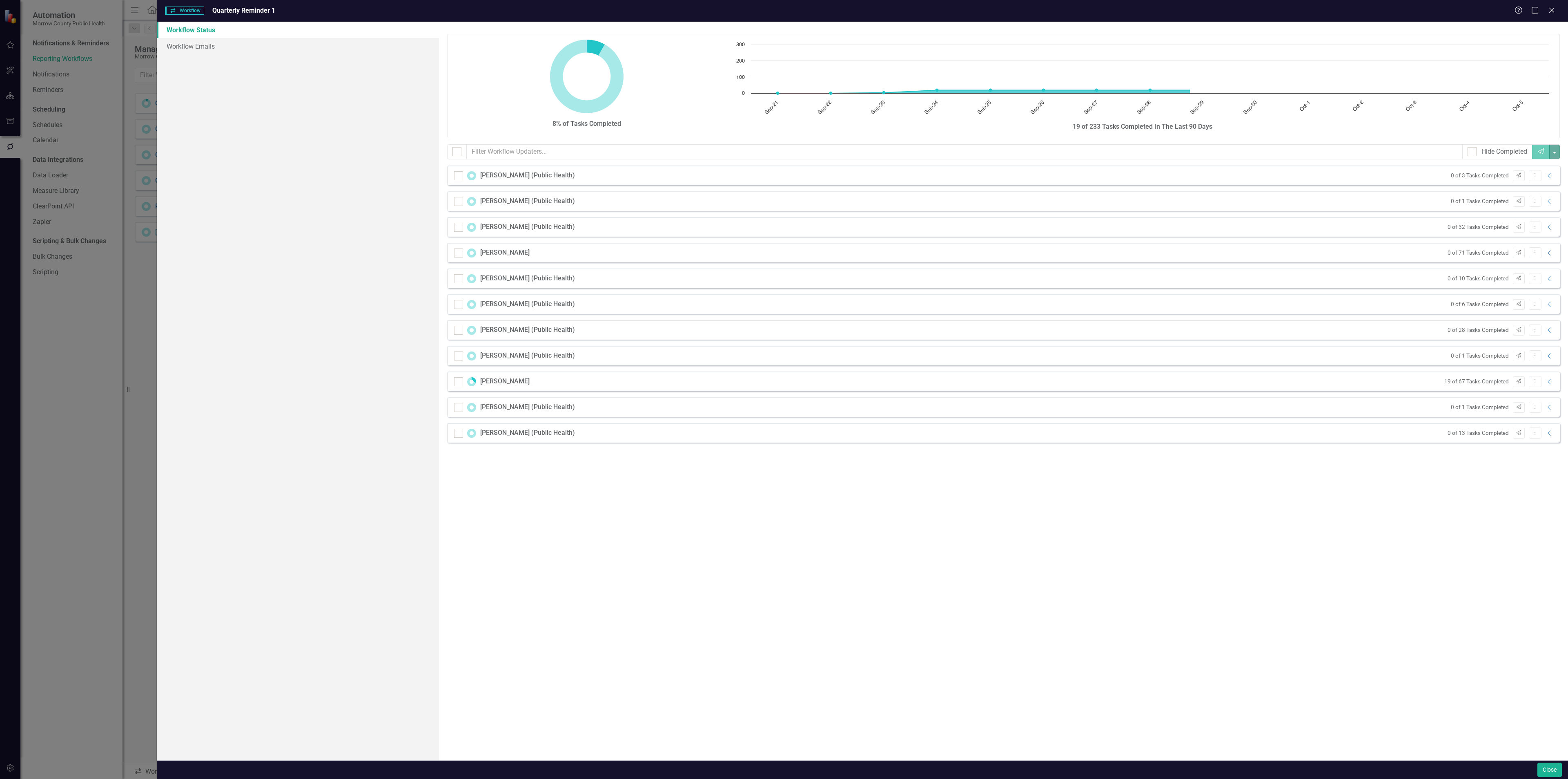
checkbox input "false"
click at [1550, 772] on button "Close" at bounding box center [1550, 769] width 24 height 14
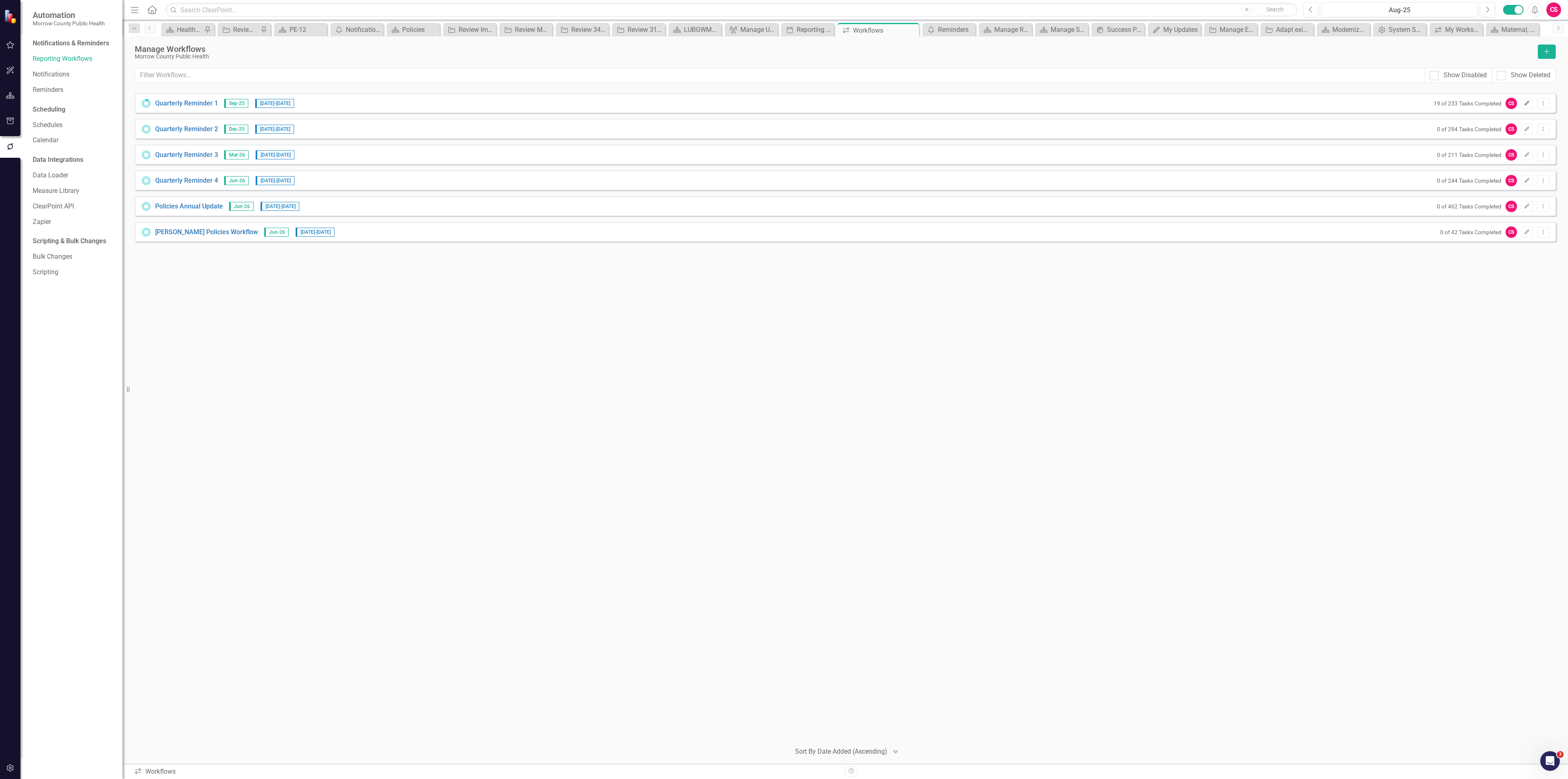
click at [1522, 103] on button "Edit" at bounding box center [1527, 103] width 12 height 10
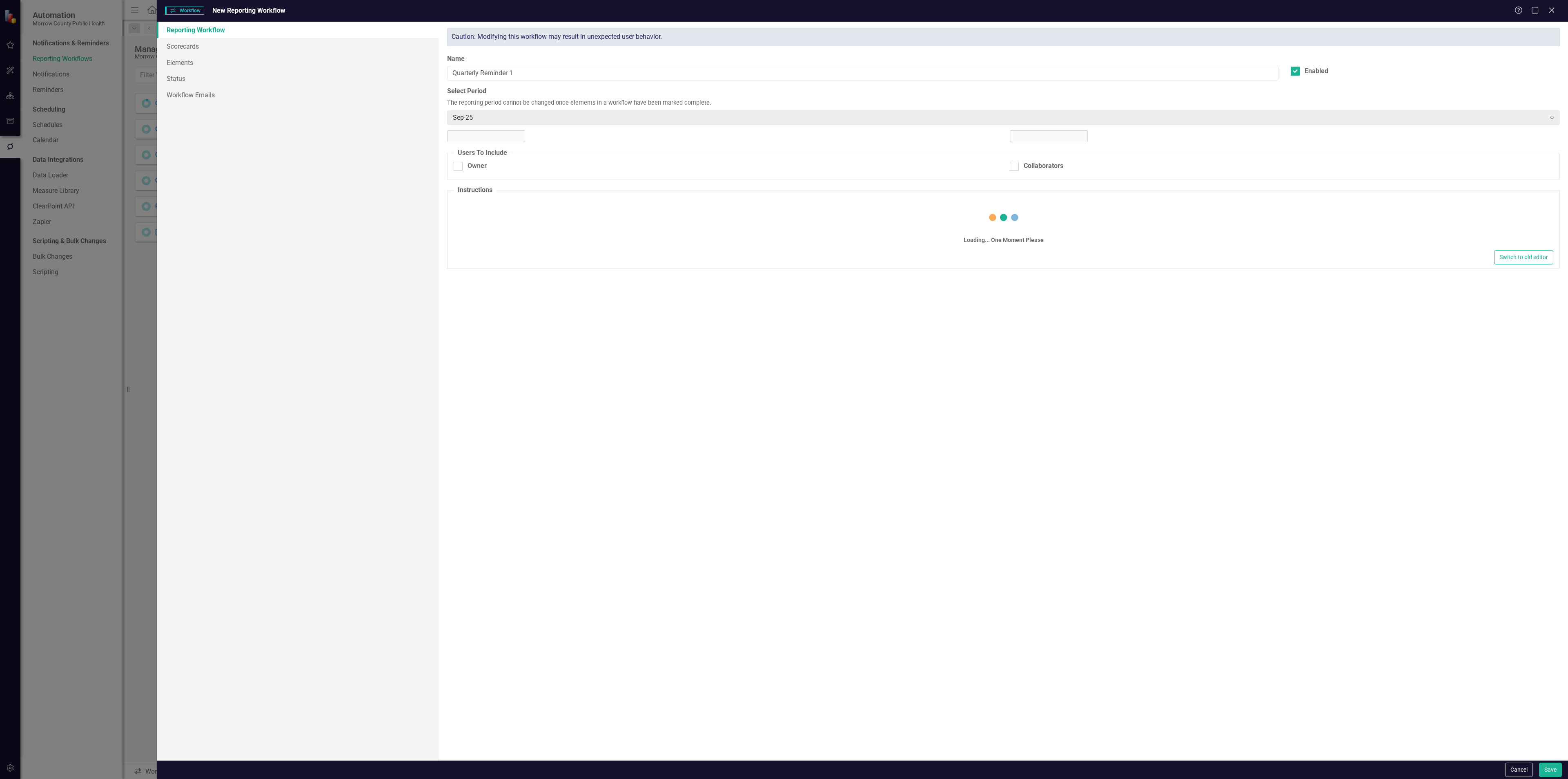
checkbox input "true"
click at [192, 43] on link "Scorecards" at bounding box center [298, 46] width 282 height 16
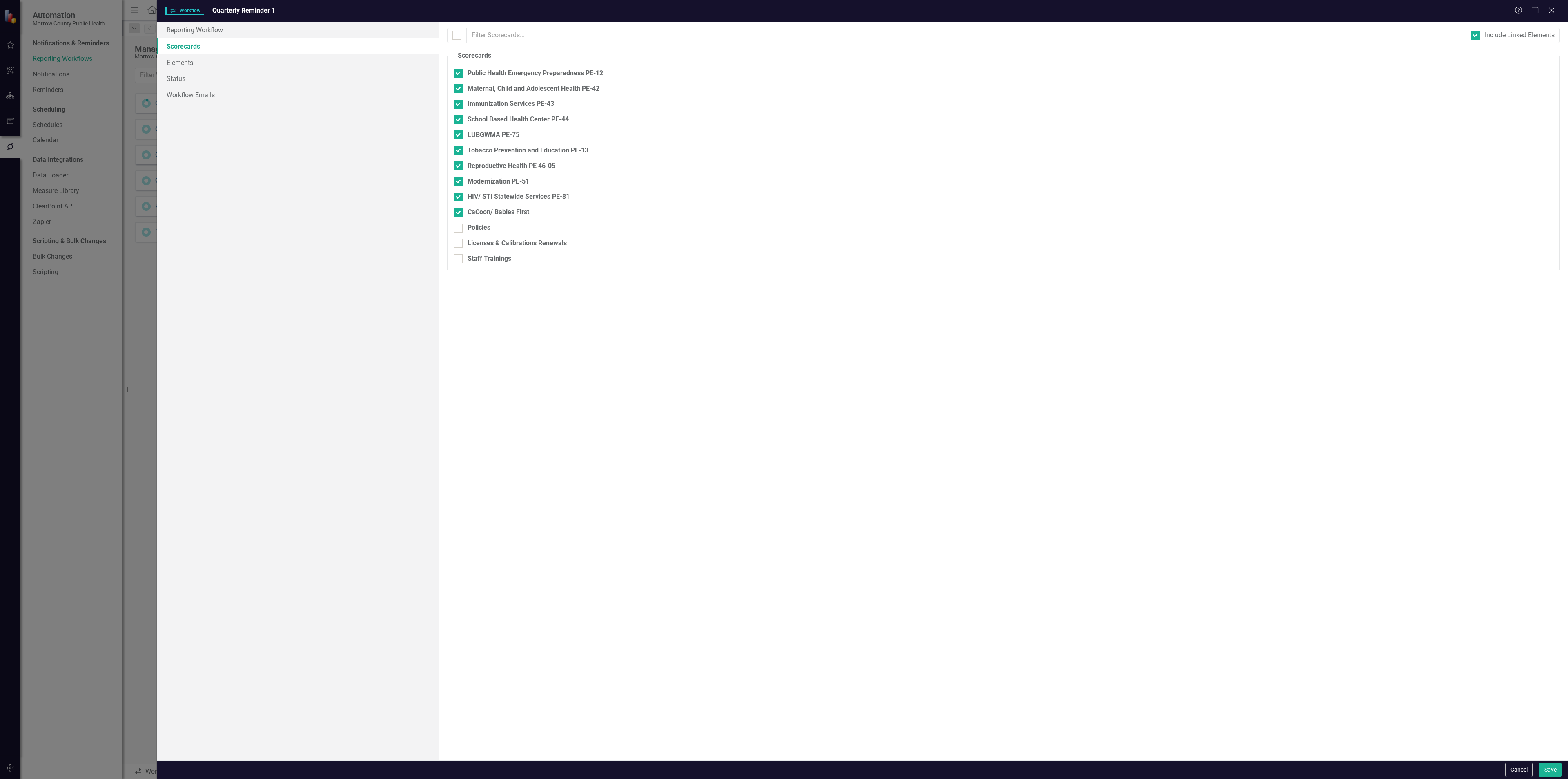
drag, startPoint x: 1510, startPoint y: 767, endPoint x: 1479, endPoint y: 758, distance: 32.3
click at [1509, 769] on button "Cancel" at bounding box center [1519, 769] width 28 height 14
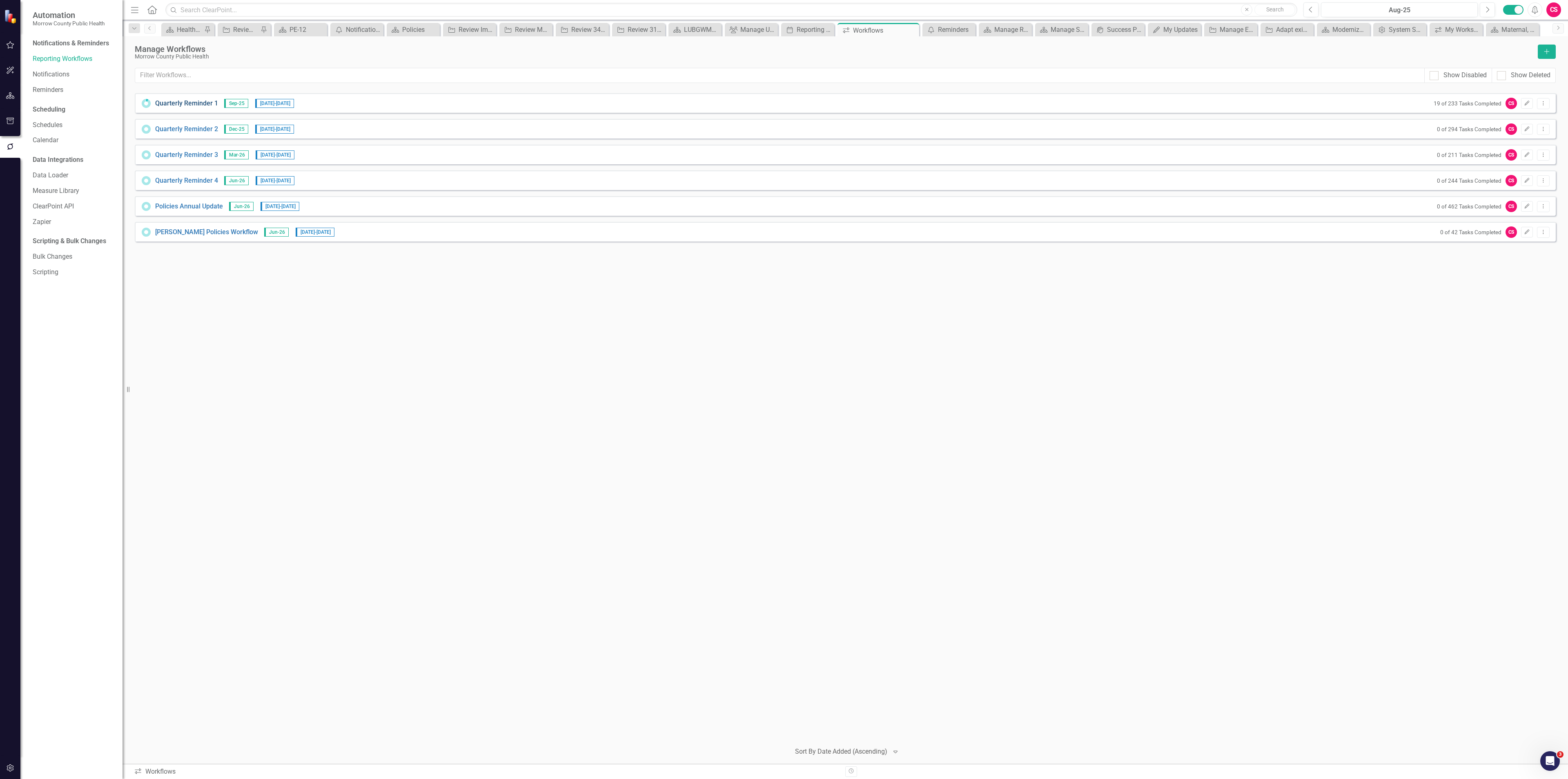
click at [169, 104] on link "Quarterly Reminder 1" at bounding box center [186, 103] width 63 height 9
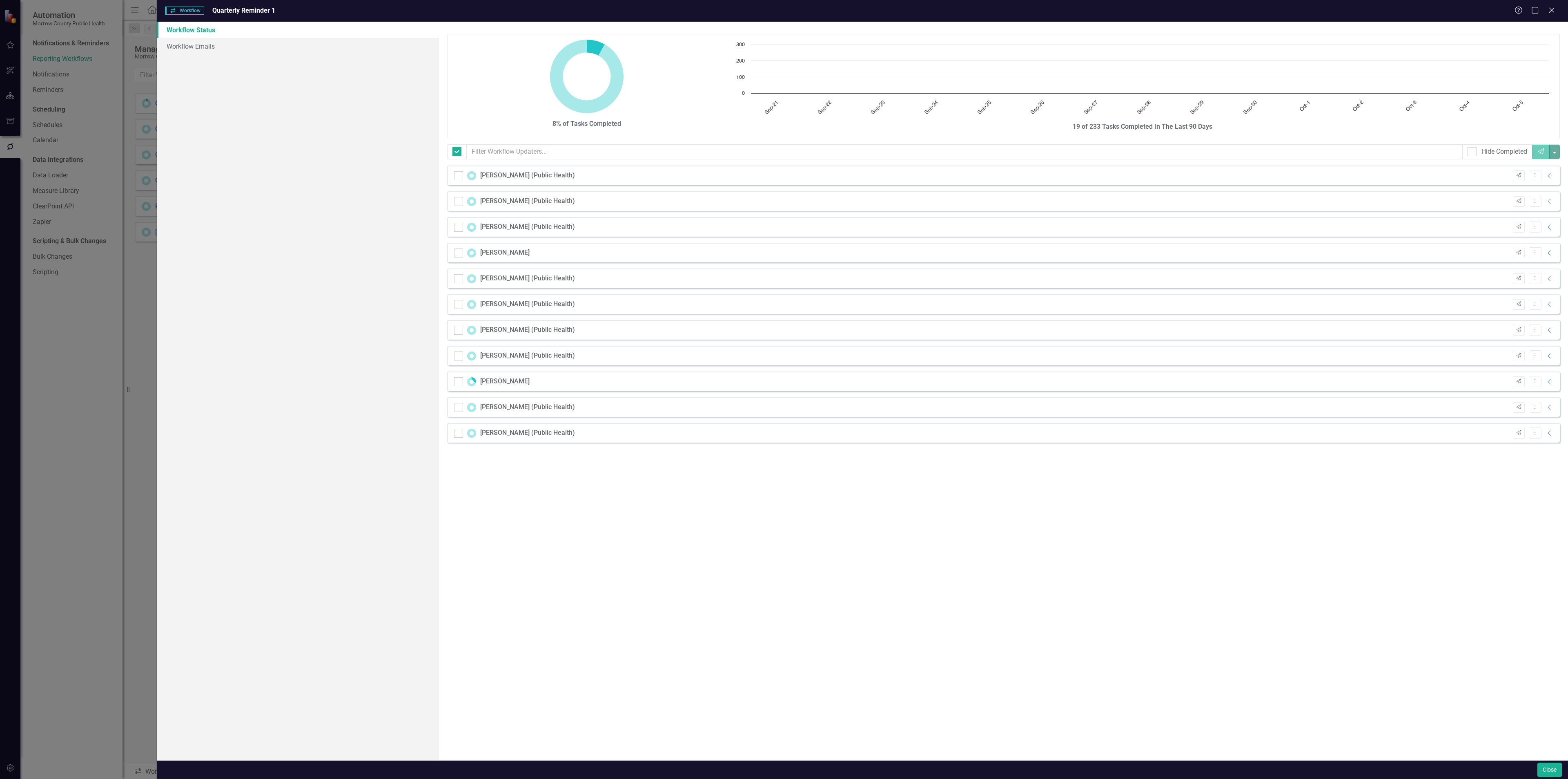
checkbox input "false"
click at [1547, 379] on icon "Collapse" at bounding box center [1549, 381] width 8 height 7
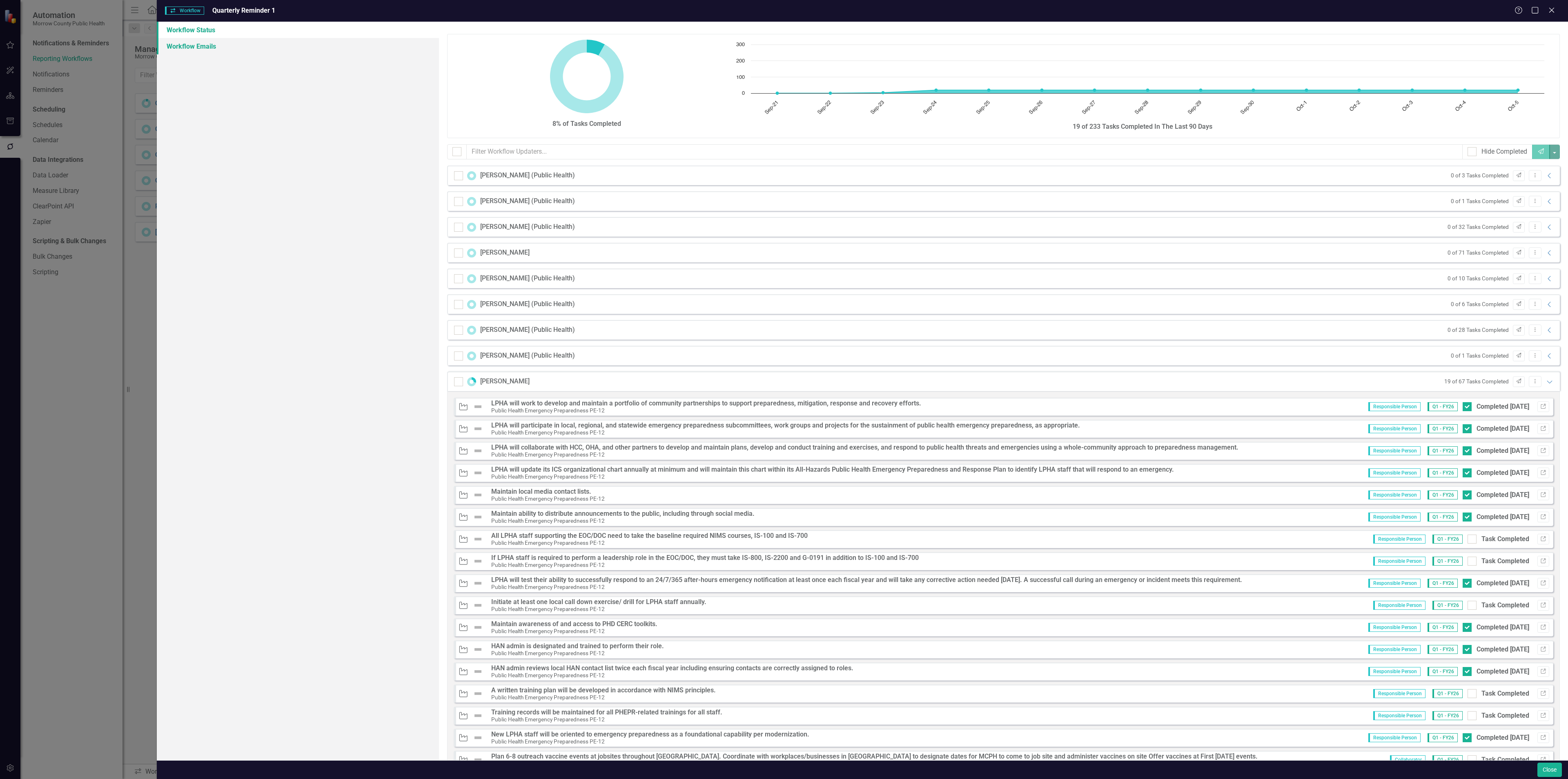
click at [185, 45] on link "Workflow Emails" at bounding box center [298, 46] width 282 height 16
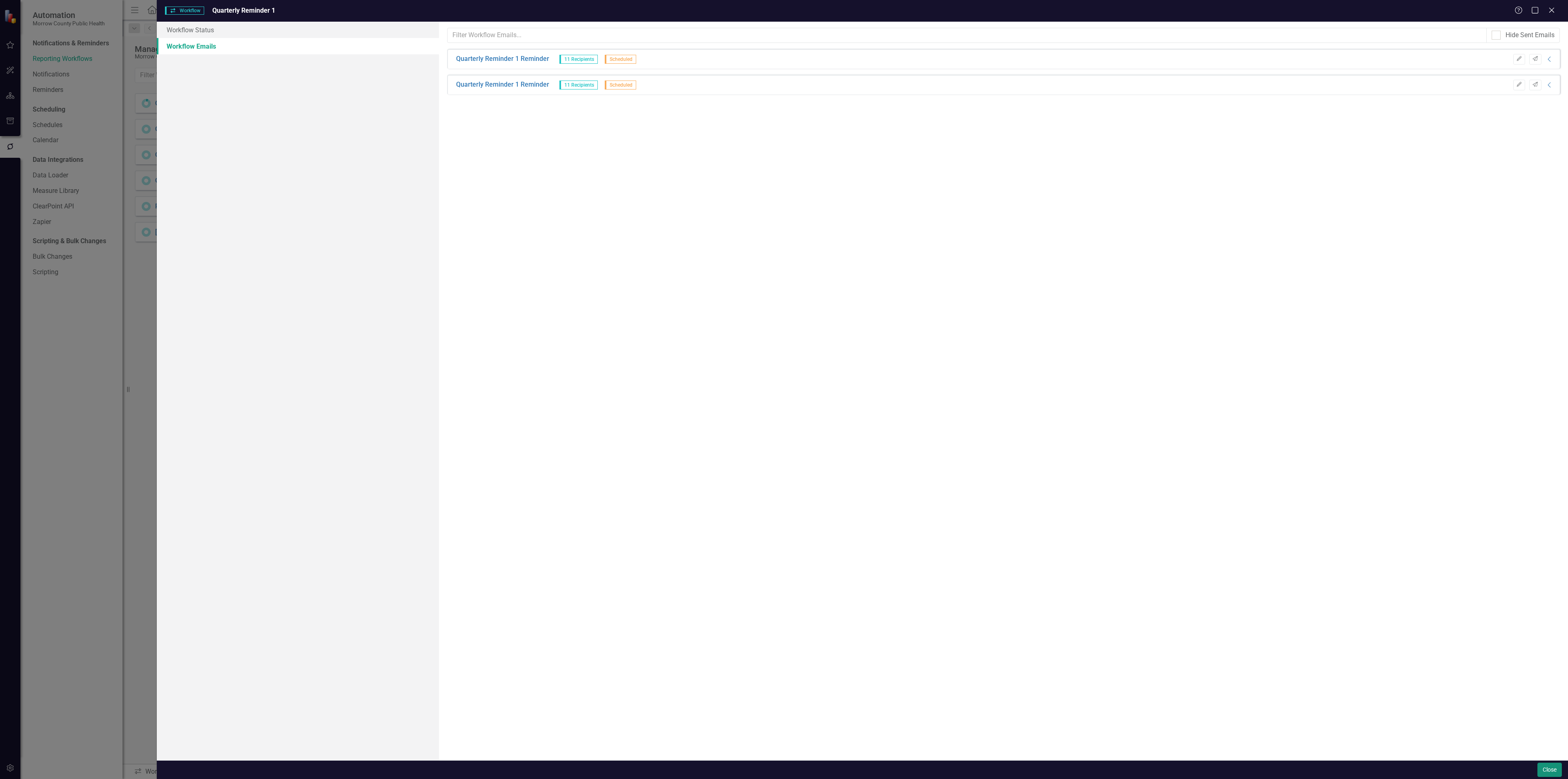
click at [1545, 770] on button "Close" at bounding box center [1550, 769] width 24 height 14
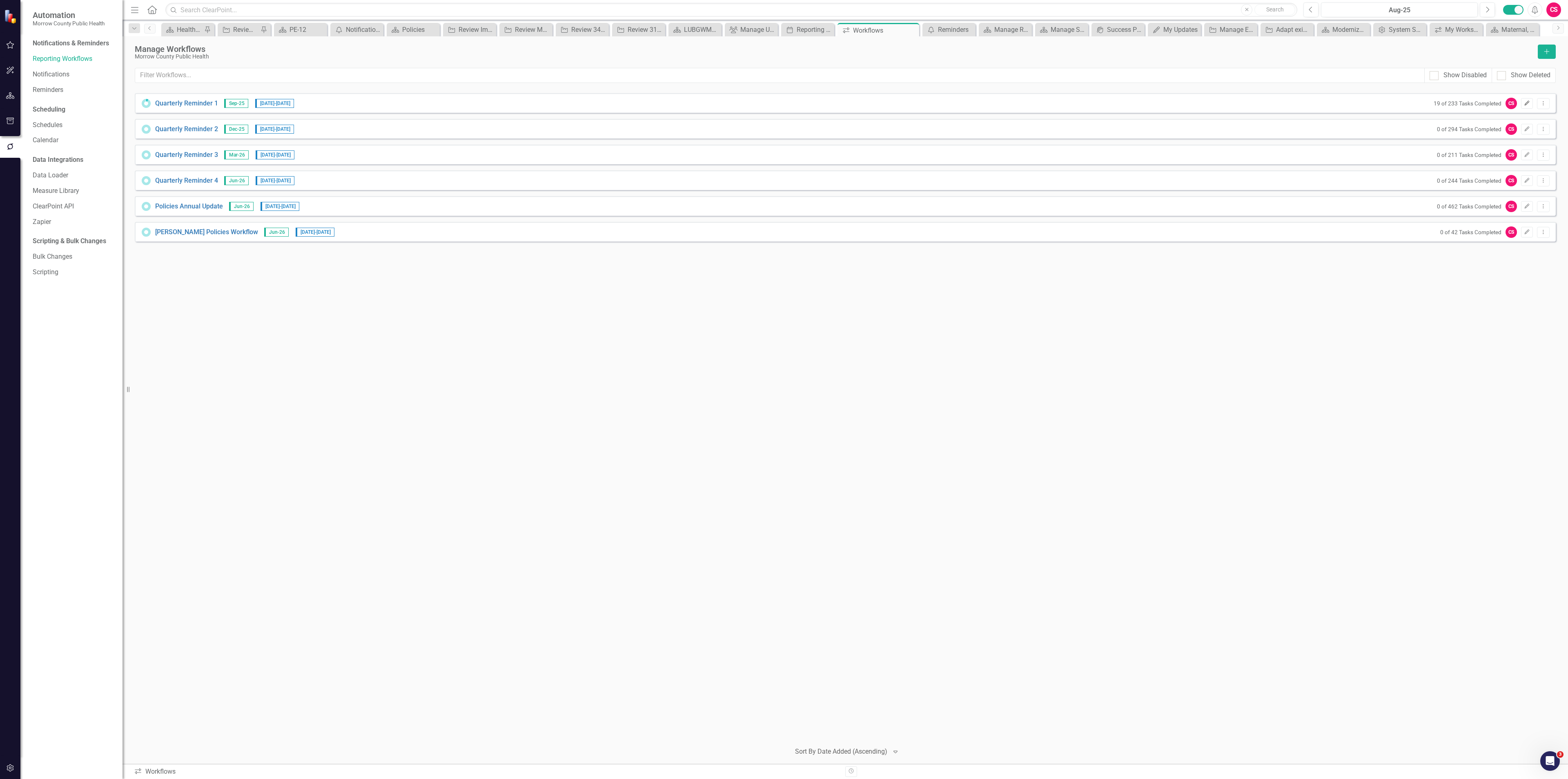
click at [1524, 102] on icon "Edit" at bounding box center [1527, 104] width 6 height 5
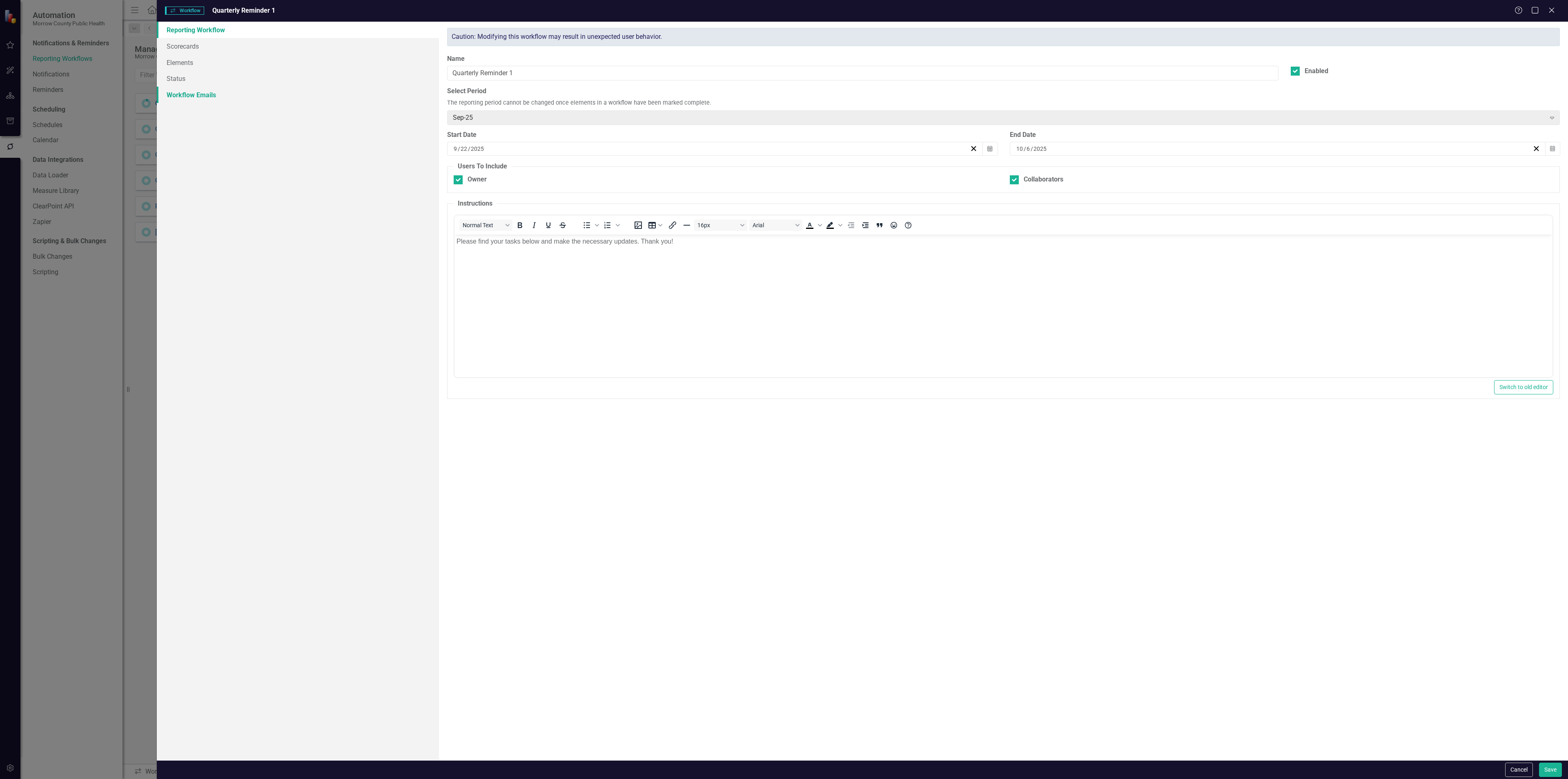
click at [226, 97] on link "Workflow Emails" at bounding box center [298, 94] width 282 height 16
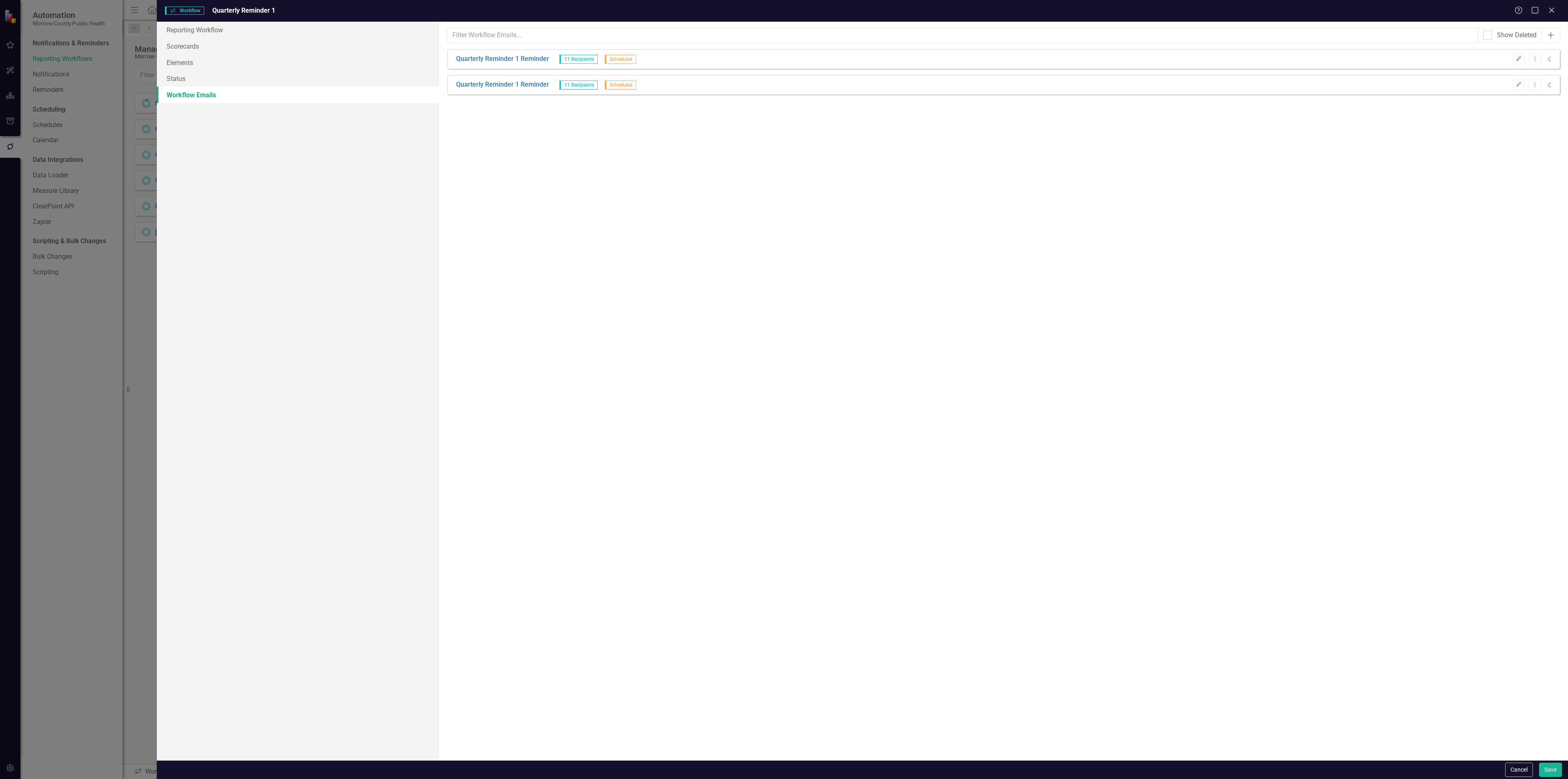
click at [1552, 33] on icon "Add" at bounding box center [1550, 35] width 8 height 7
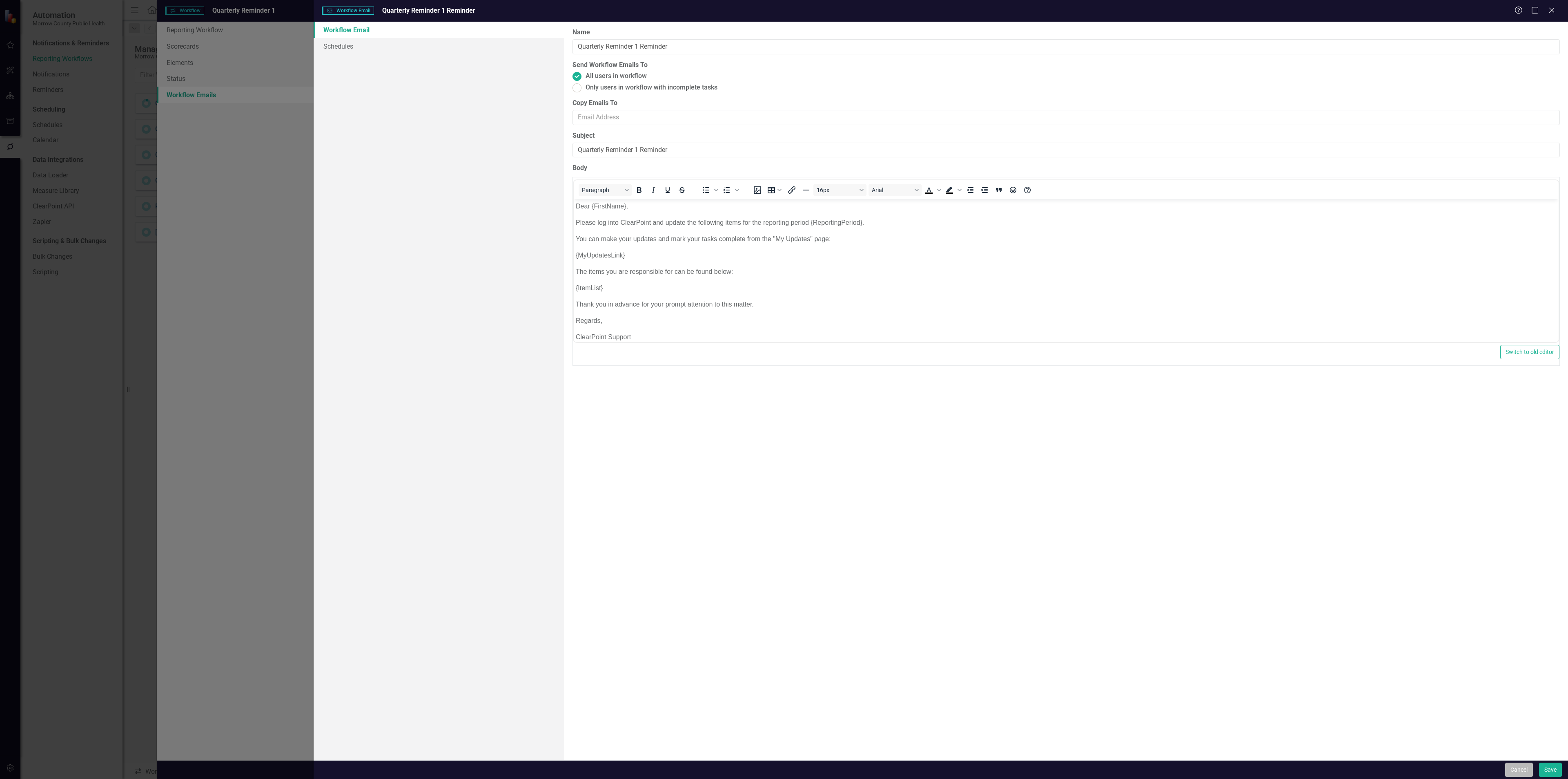
click at [1515, 765] on button "Cancel" at bounding box center [1519, 769] width 28 height 14
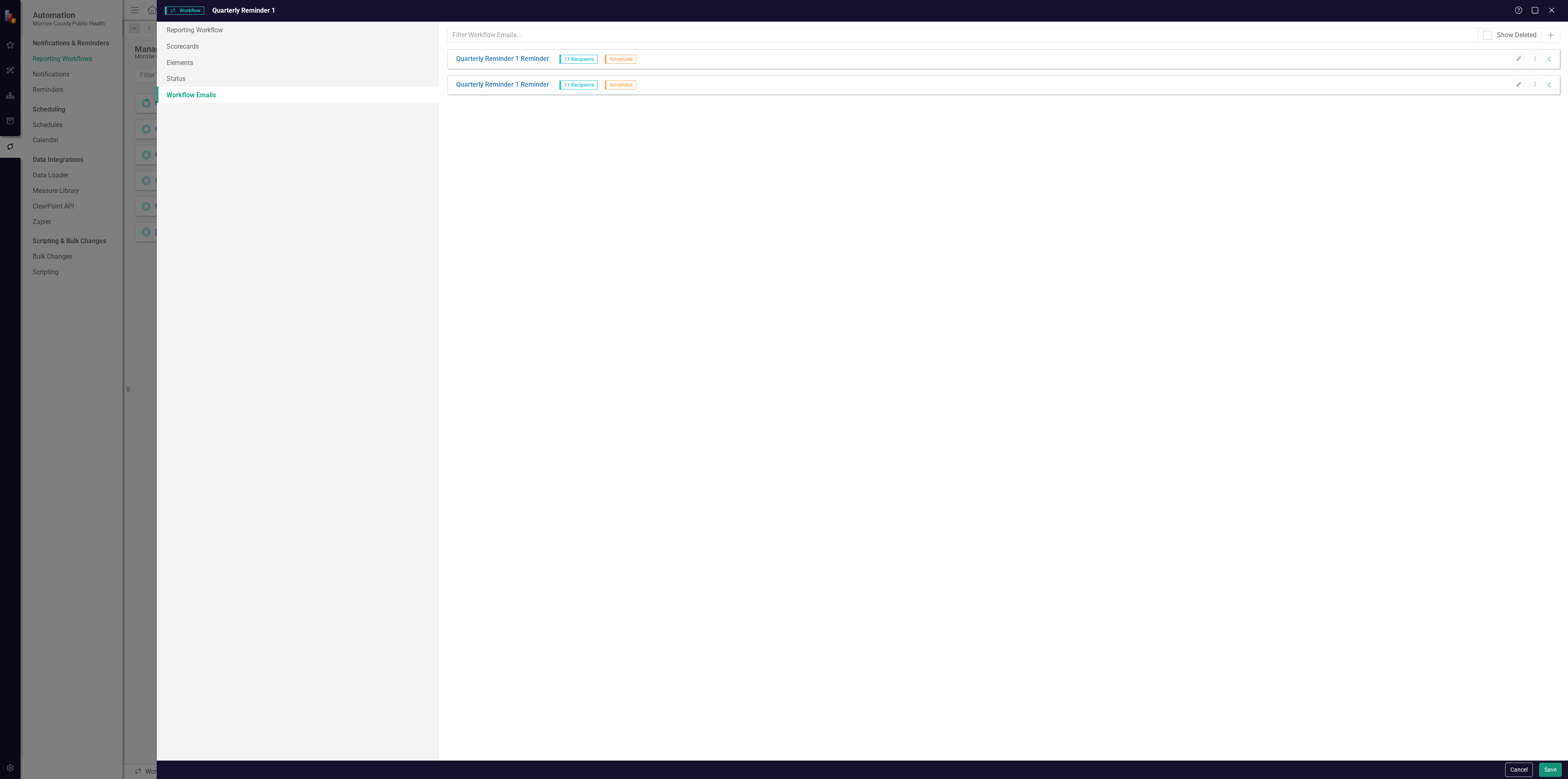
click at [1546, 765] on button "Save" at bounding box center [1550, 769] width 23 height 14
